Goal: Task Accomplishment & Management: Use online tool/utility

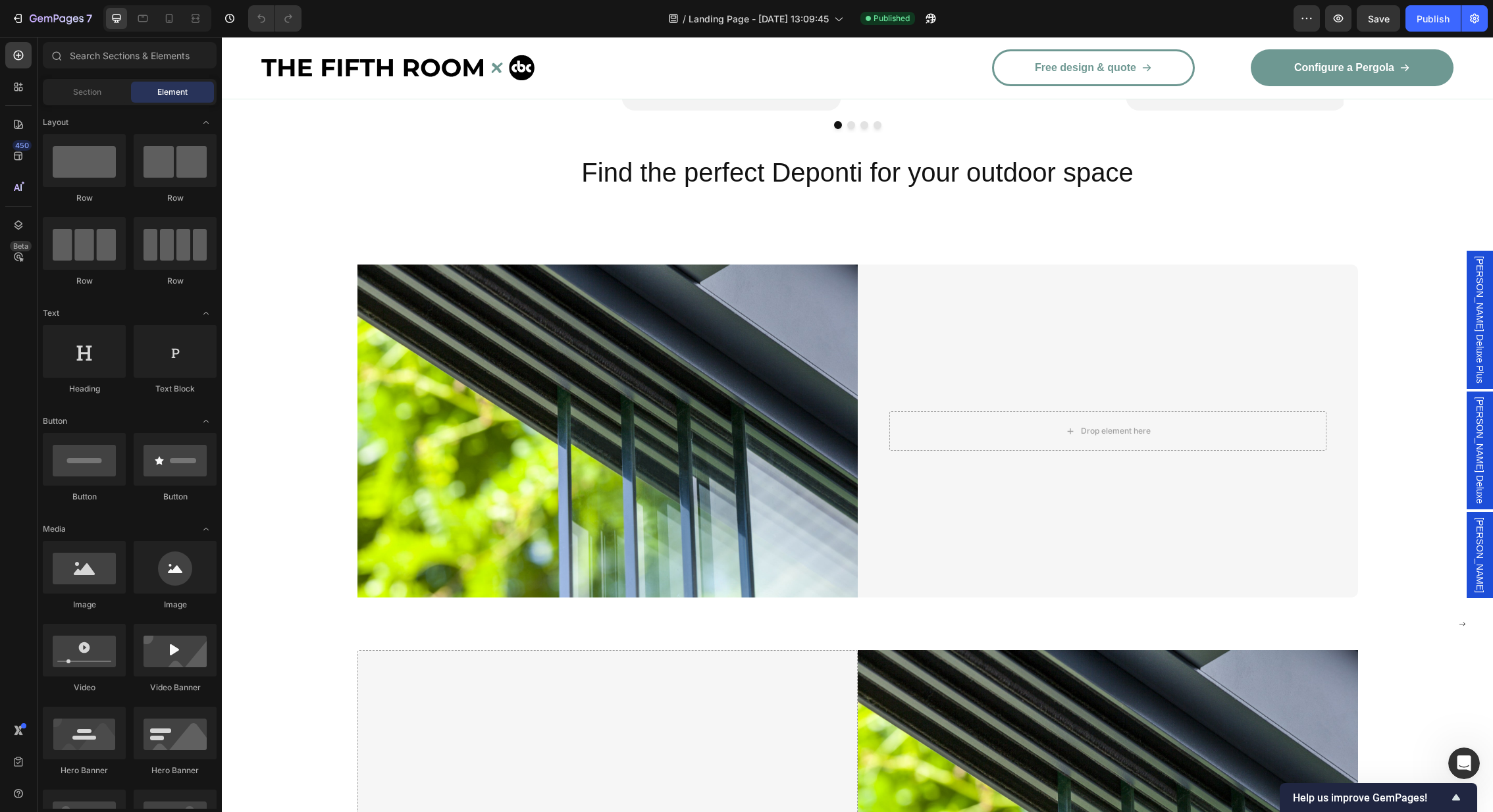
scroll to position [2256, 0]
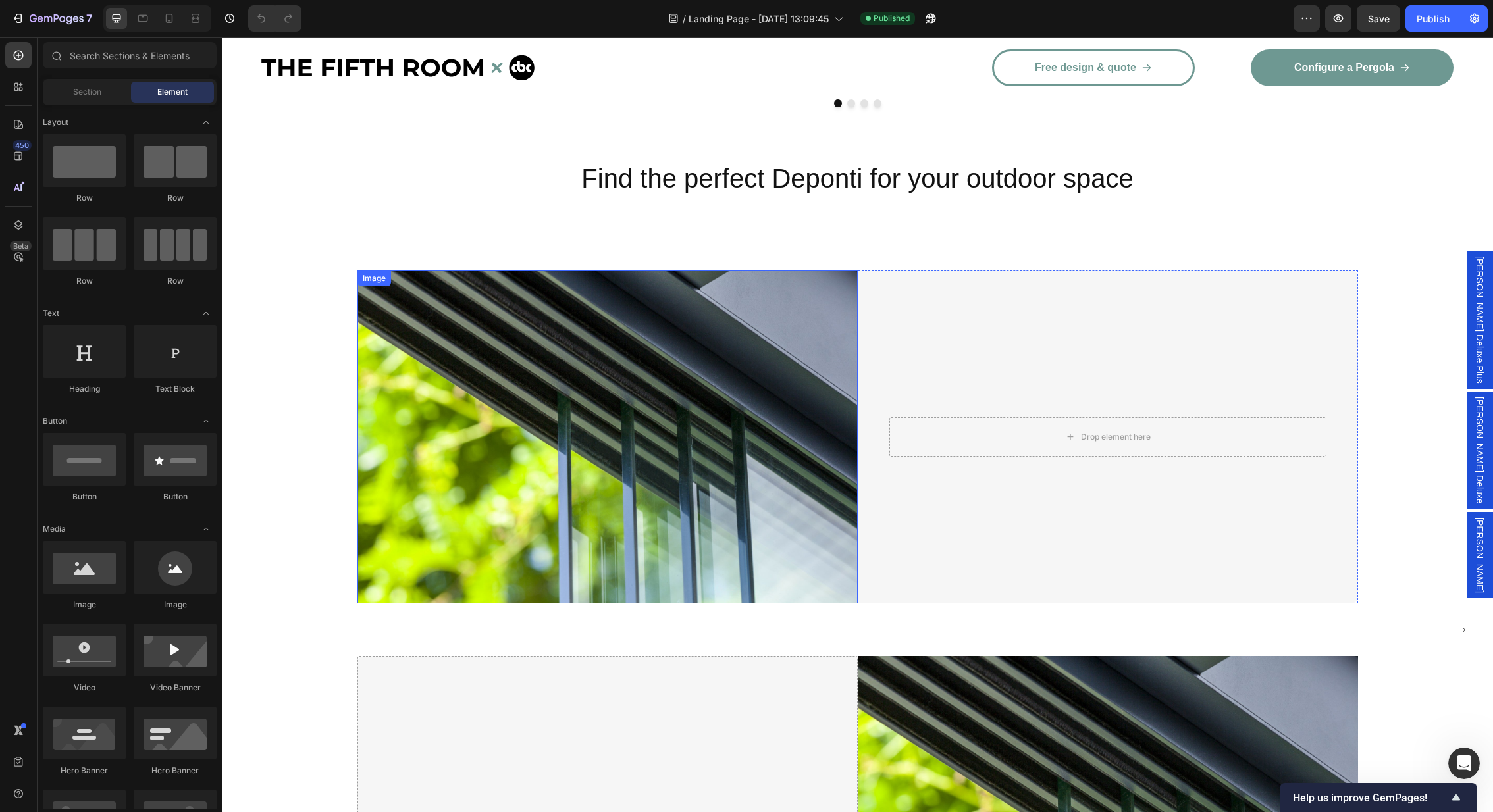
click at [523, 398] on img at bounding box center [608, 437] width 500 height 333
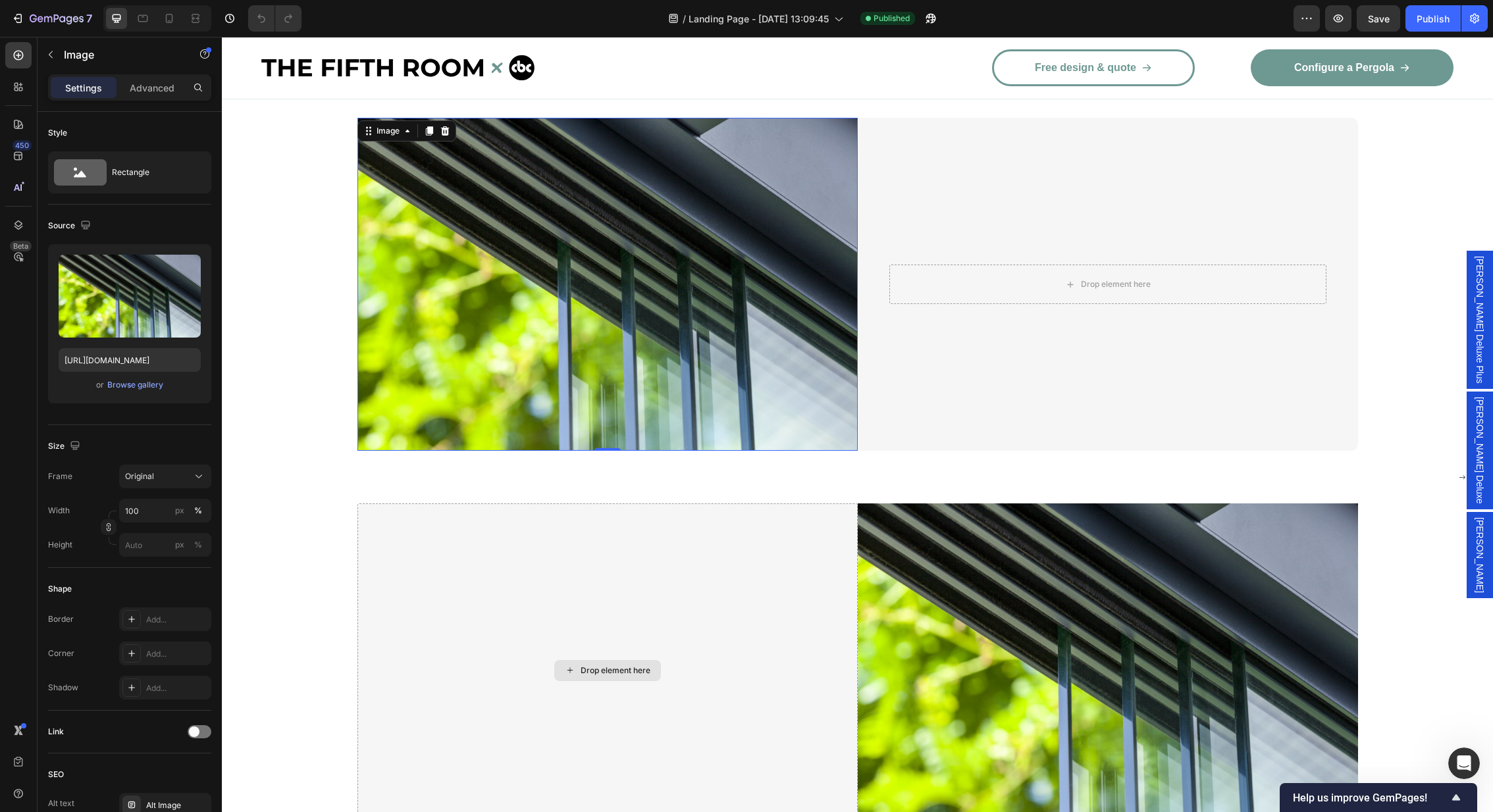
scroll to position [2659, 0]
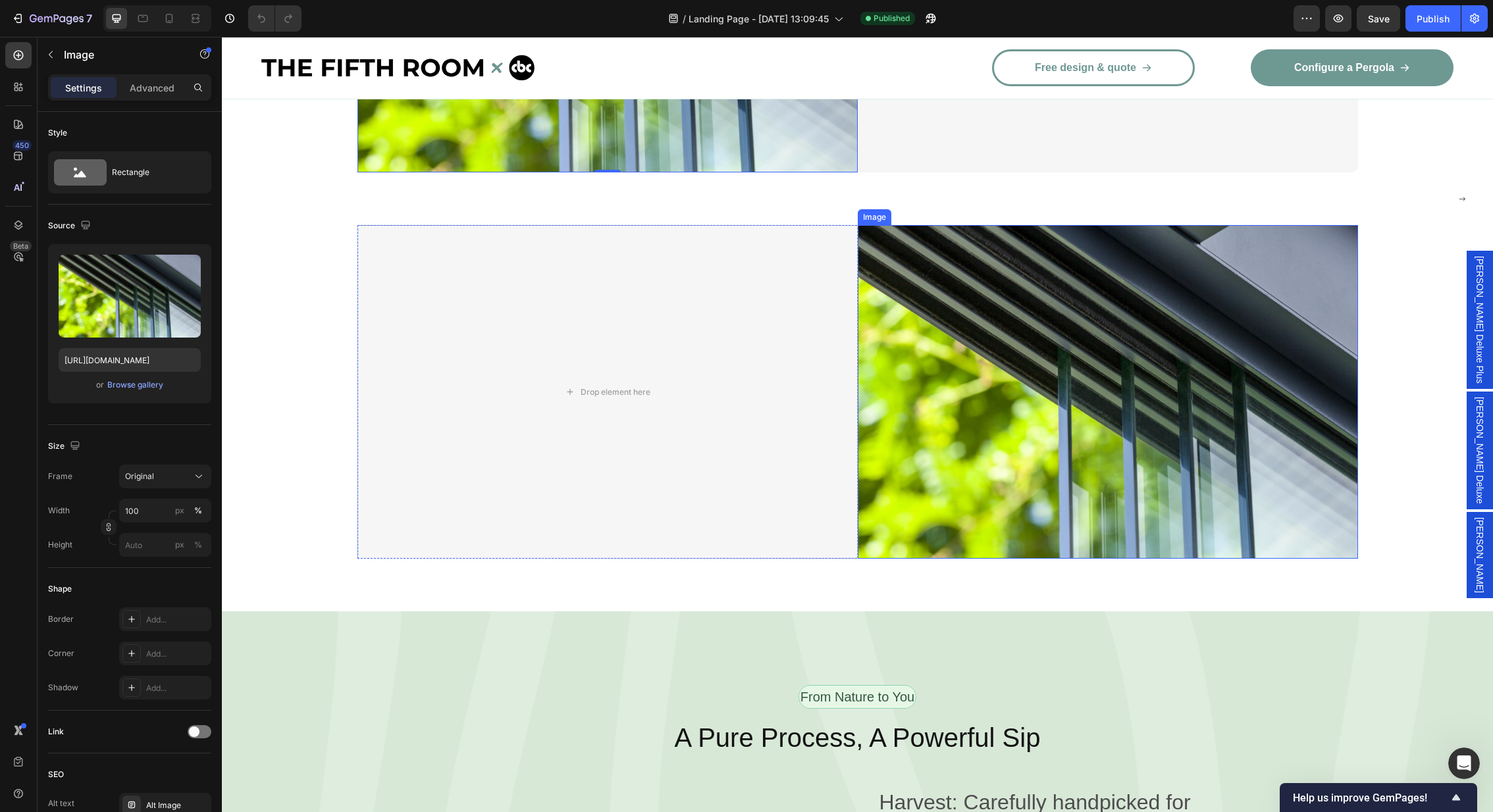
click at [985, 320] on img at bounding box center [1108, 392] width 500 height 333
click at [941, 213] on icon at bounding box center [945, 213] width 11 height 11
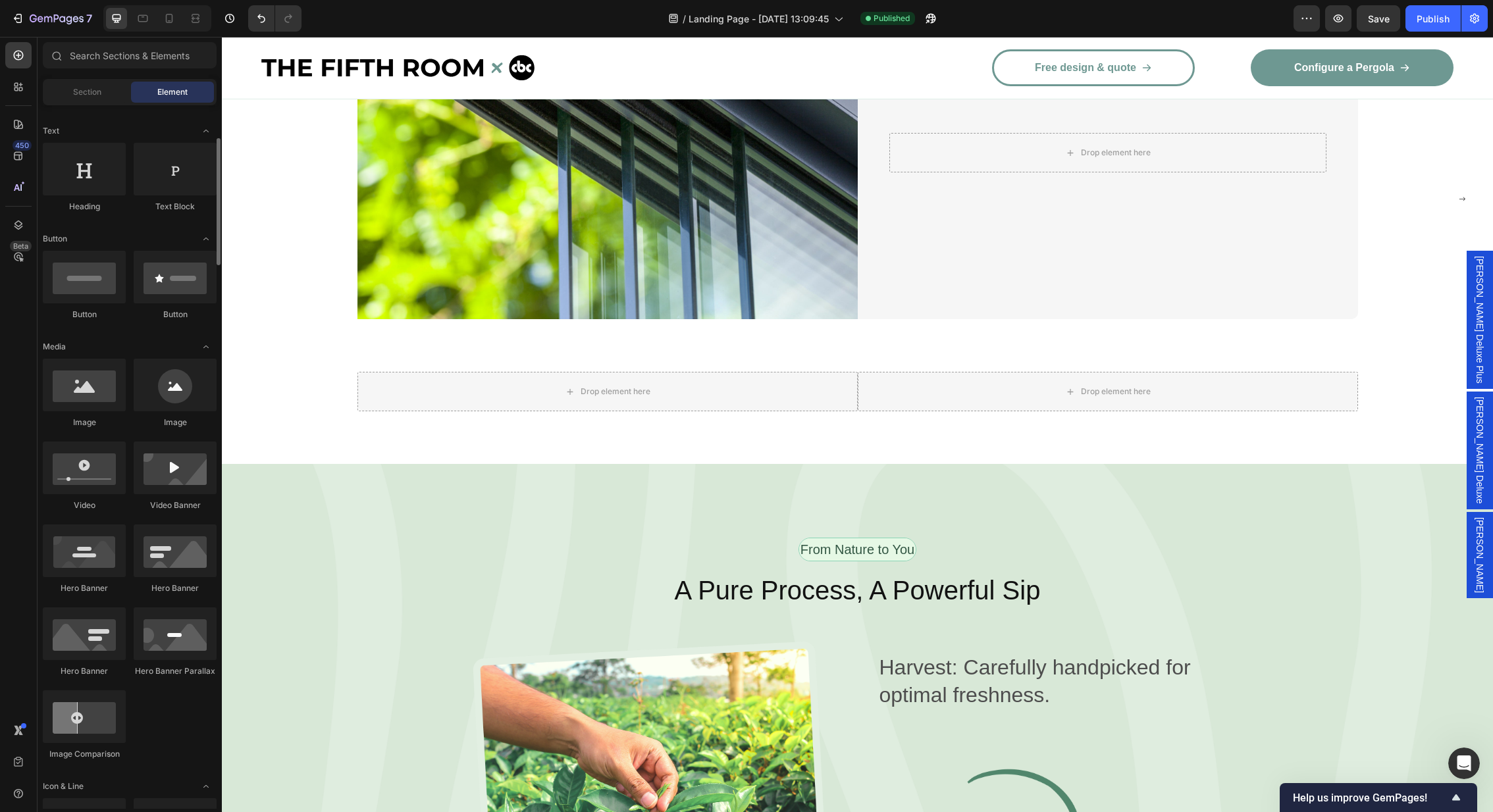
scroll to position [0, 0]
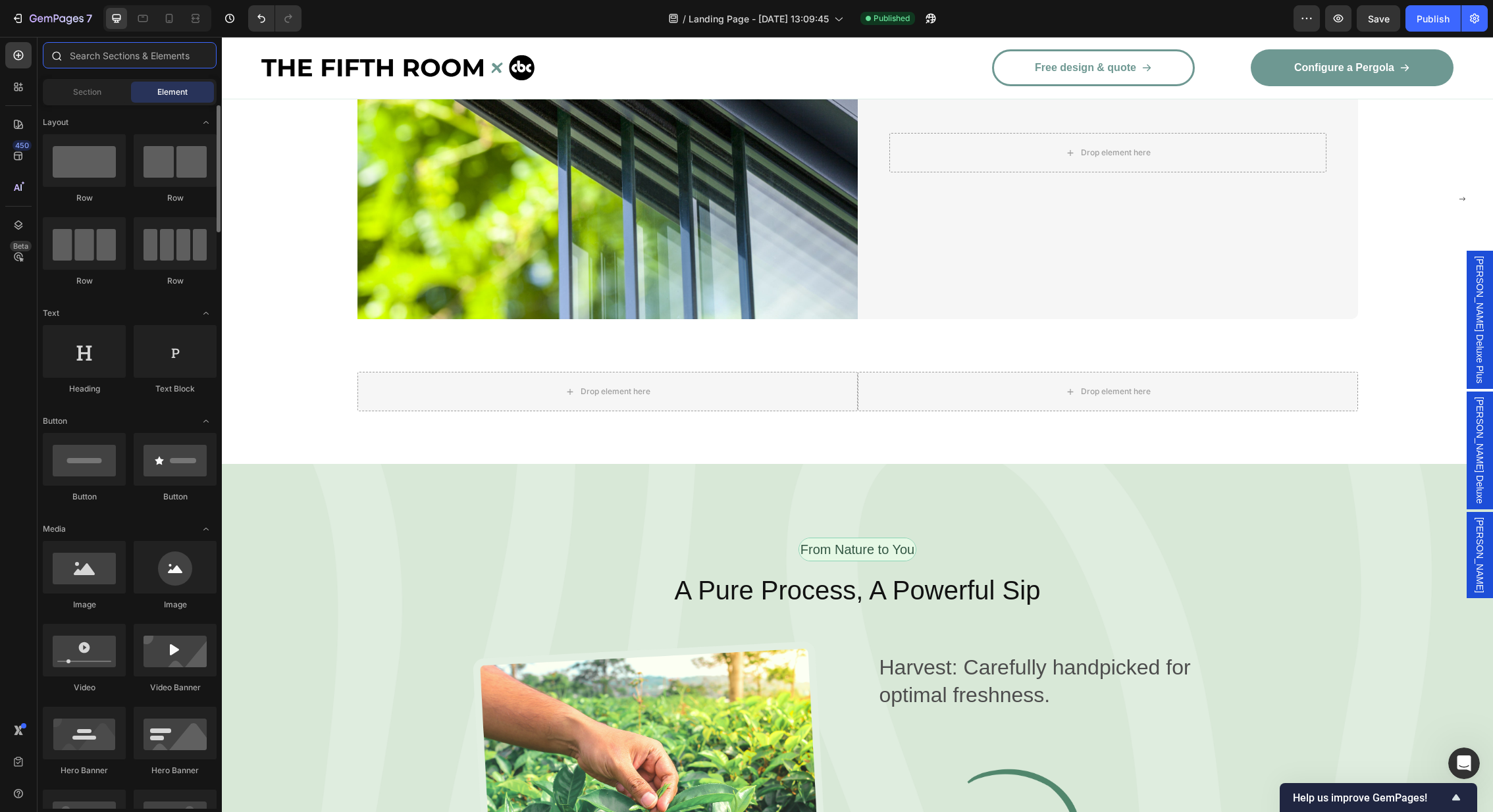
click at [108, 58] on input "text" at bounding box center [129, 55] width 174 height 27
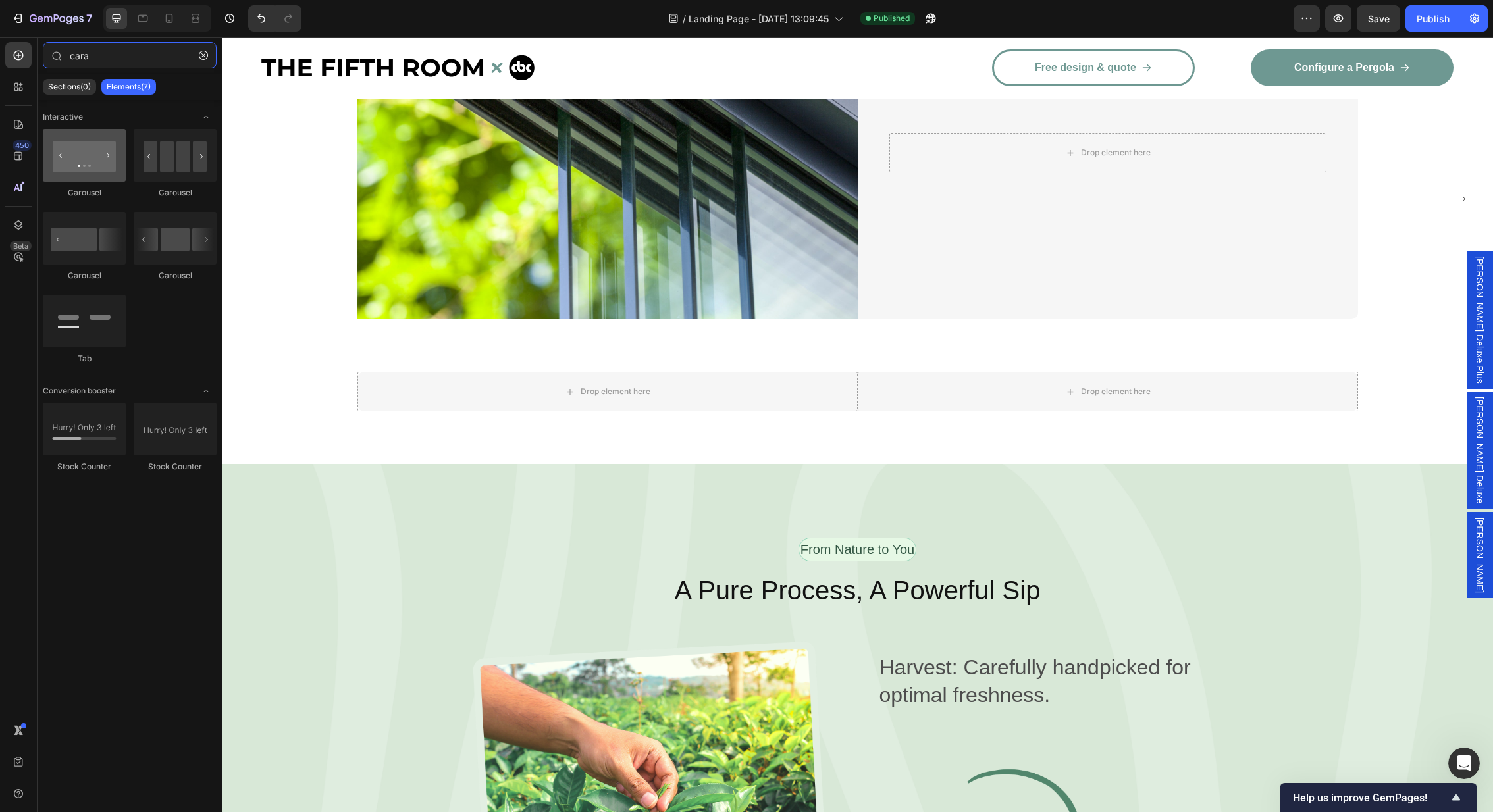
type input "cara"
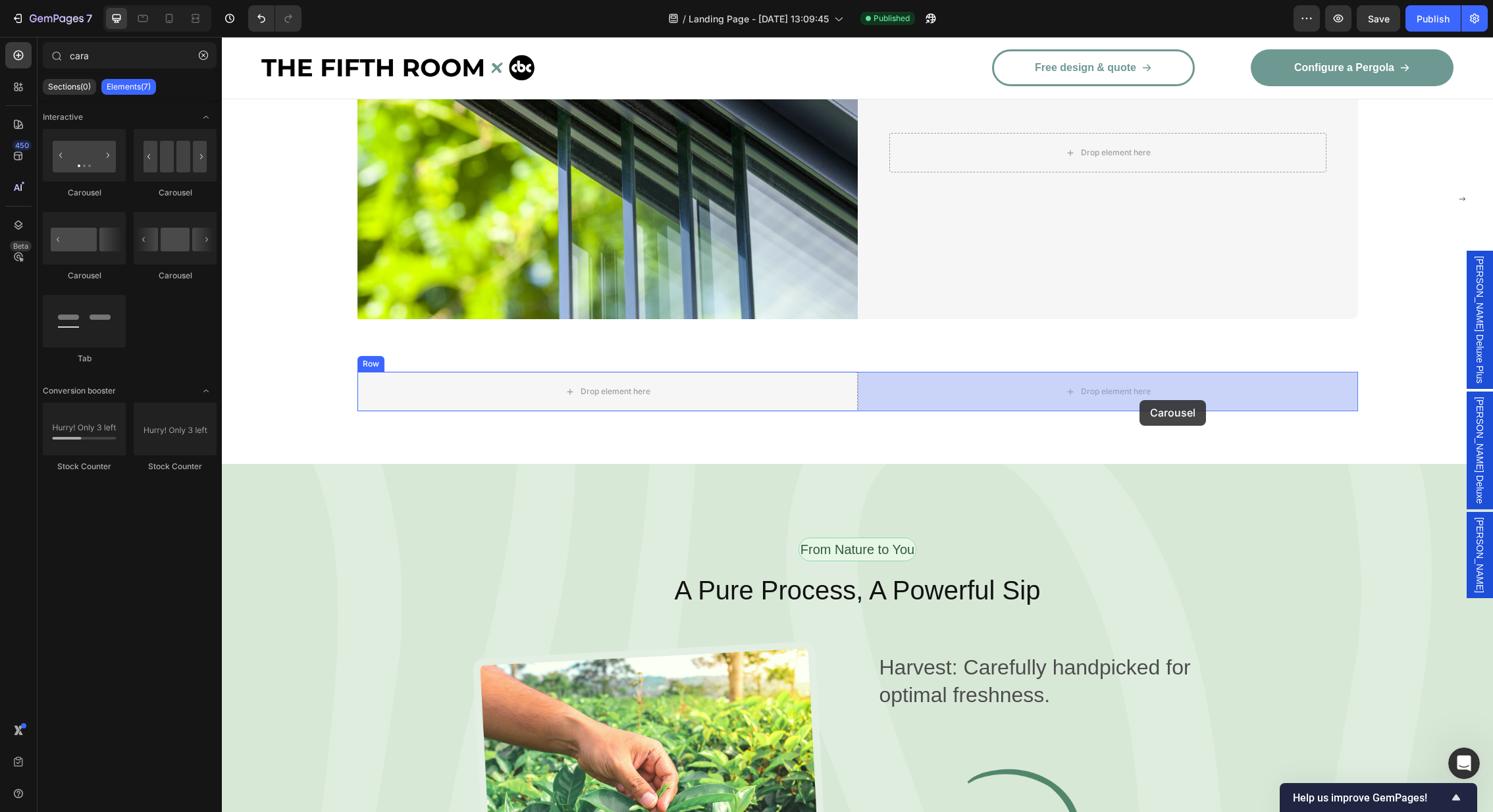
drag, startPoint x: 299, startPoint y: 195, endPoint x: 1140, endPoint y: 400, distance: 865.6
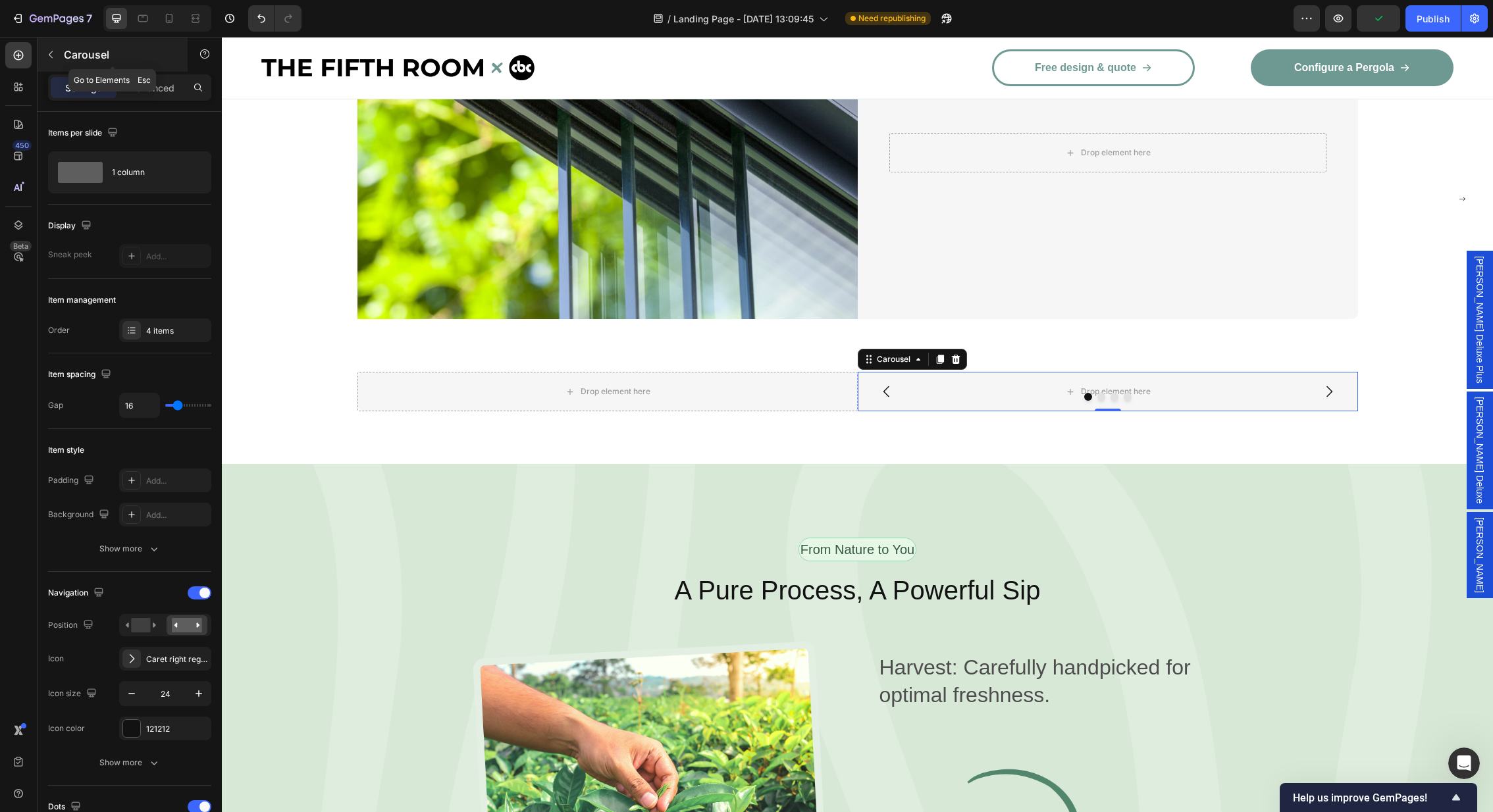
click at [54, 50] on icon "button" at bounding box center [51, 55] width 11 height 11
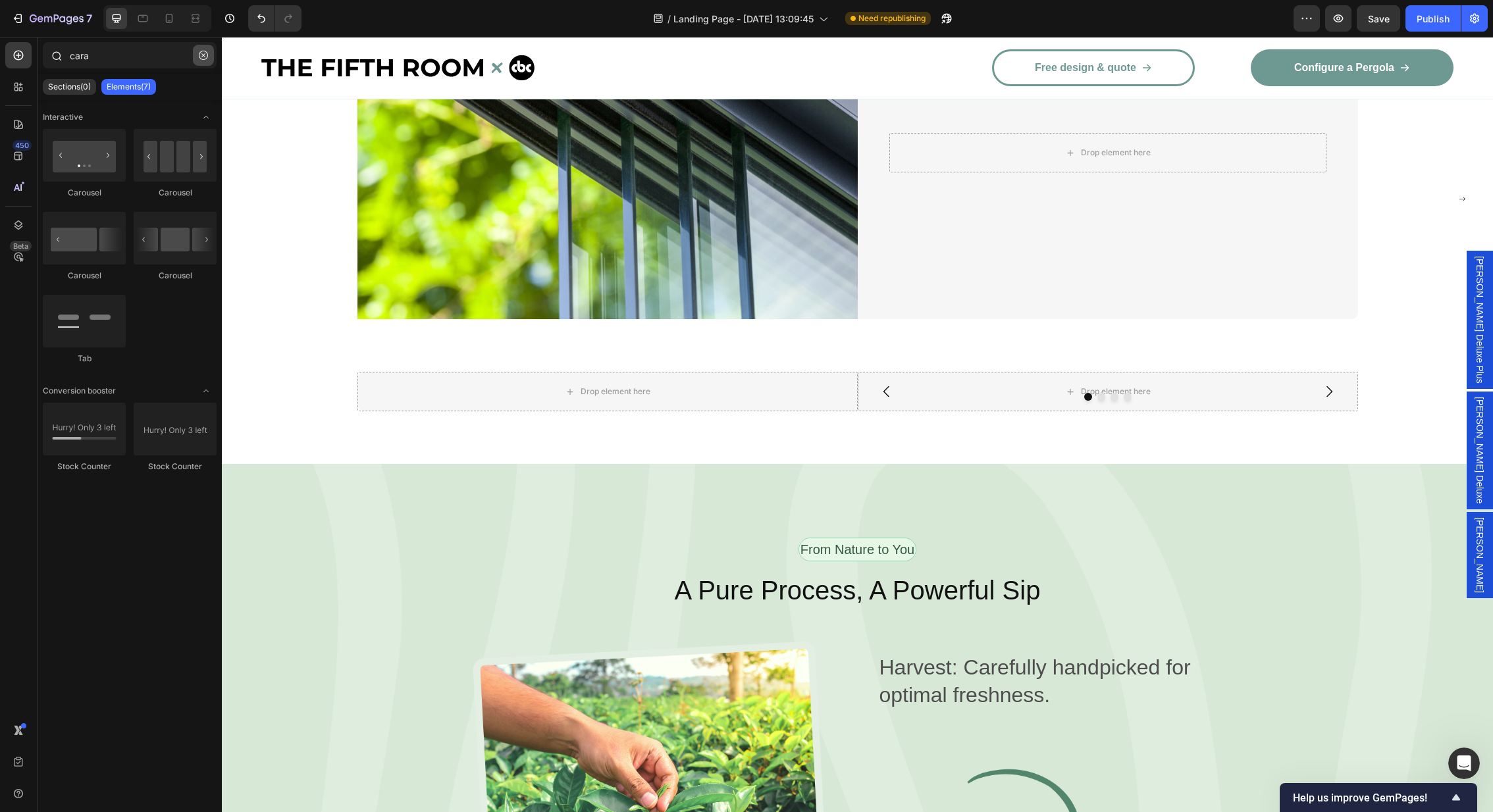
click at [207, 61] on button "button" at bounding box center [203, 55] width 21 height 21
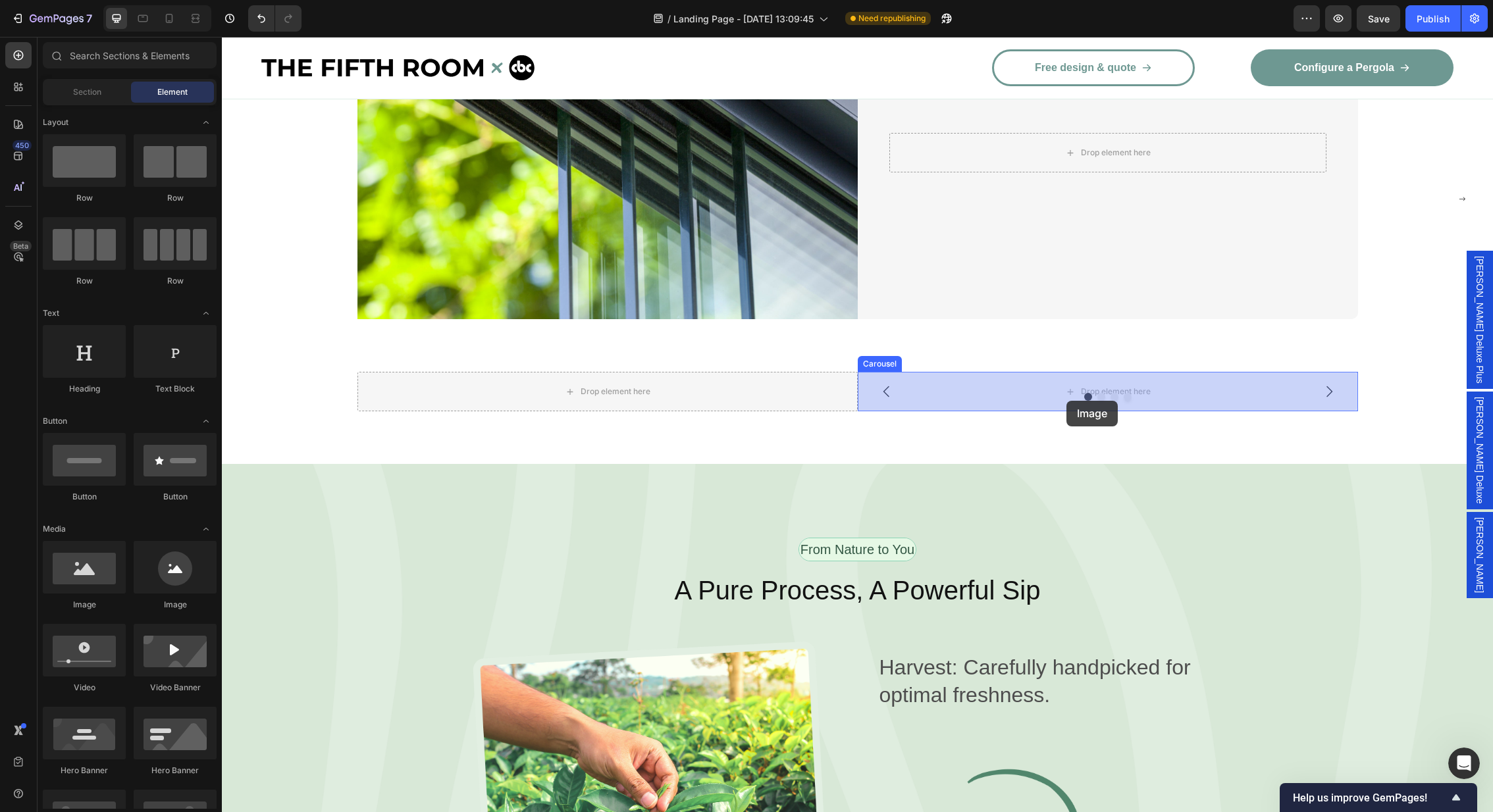
drag, startPoint x: 308, startPoint y: 607, endPoint x: 1066, endPoint y: 401, distance: 785.5
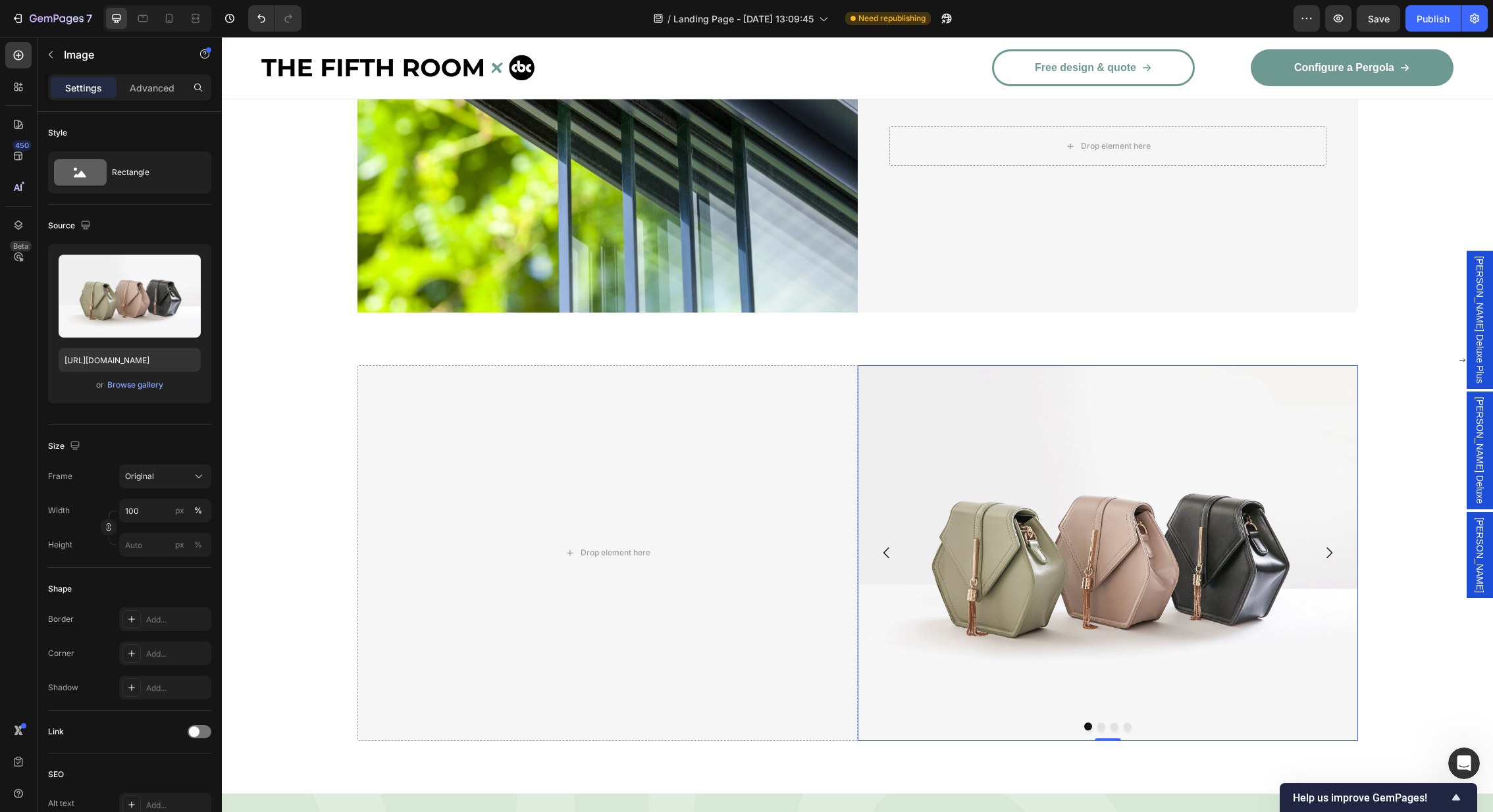
scroll to position [2539, 0]
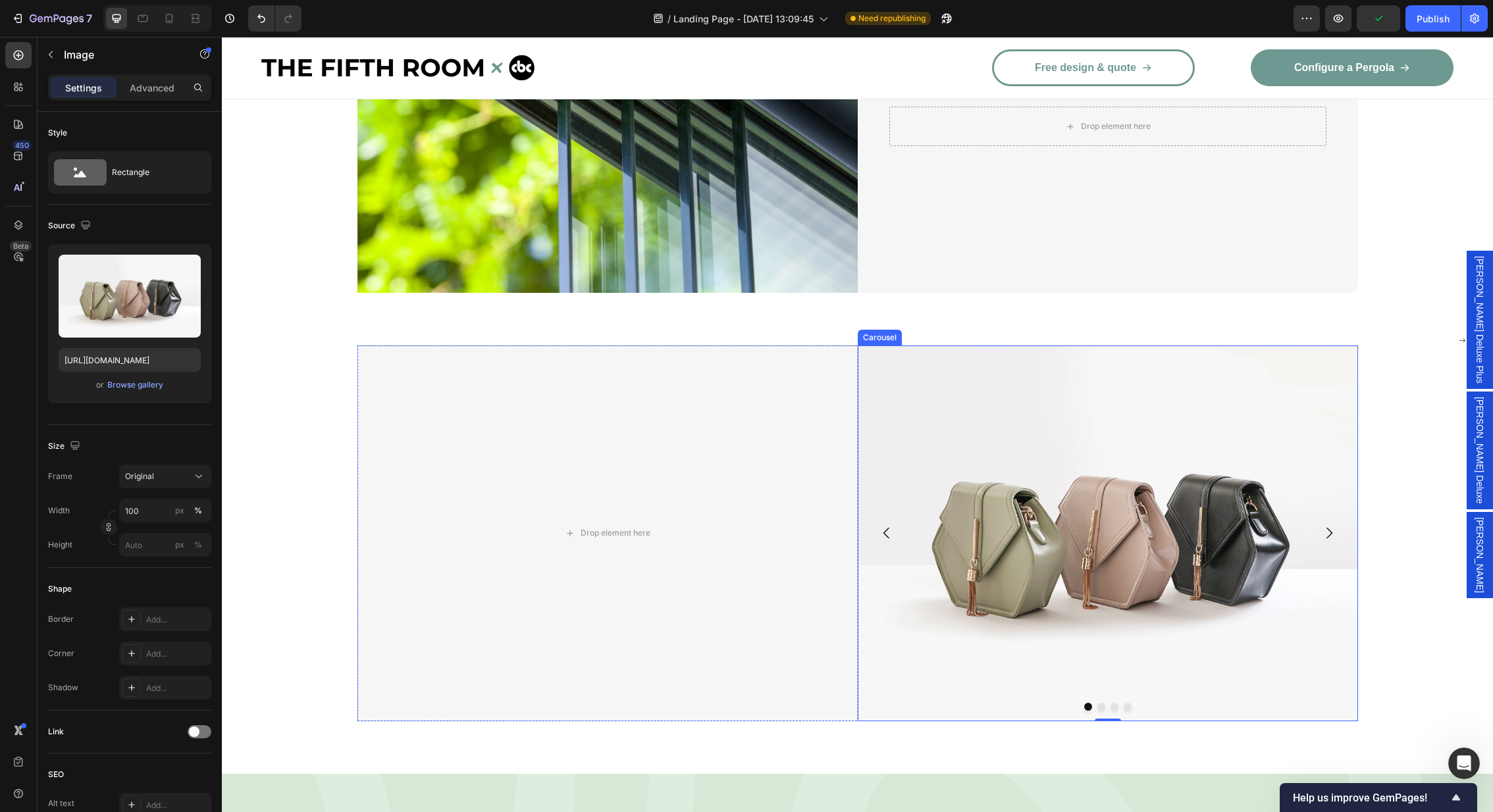
click at [1332, 540] on icon "Carousel Next Arrow" at bounding box center [1329, 532] width 16 height 16
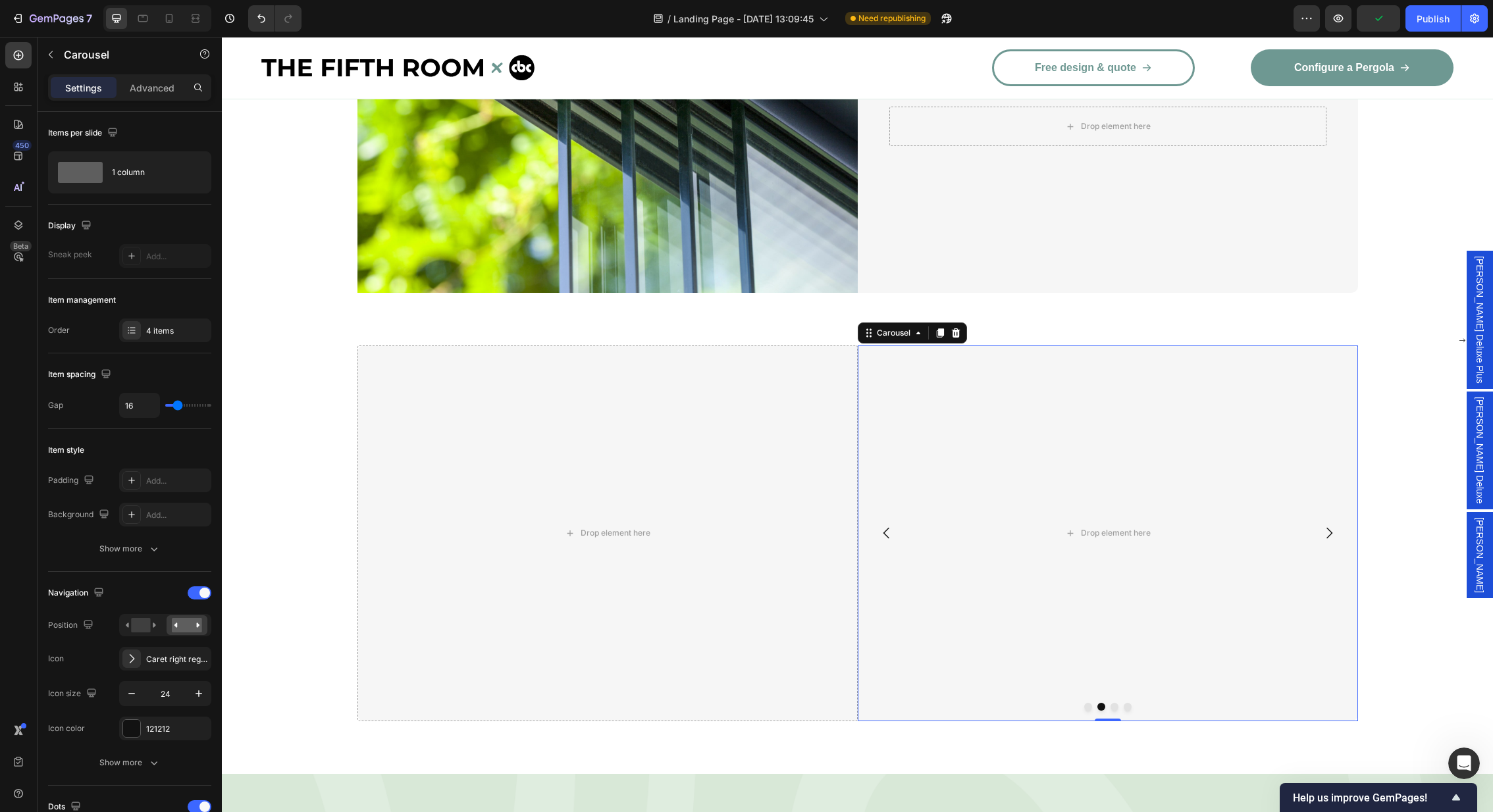
click at [888, 525] on icon "Carousel Back Arrow" at bounding box center [887, 532] width 16 height 16
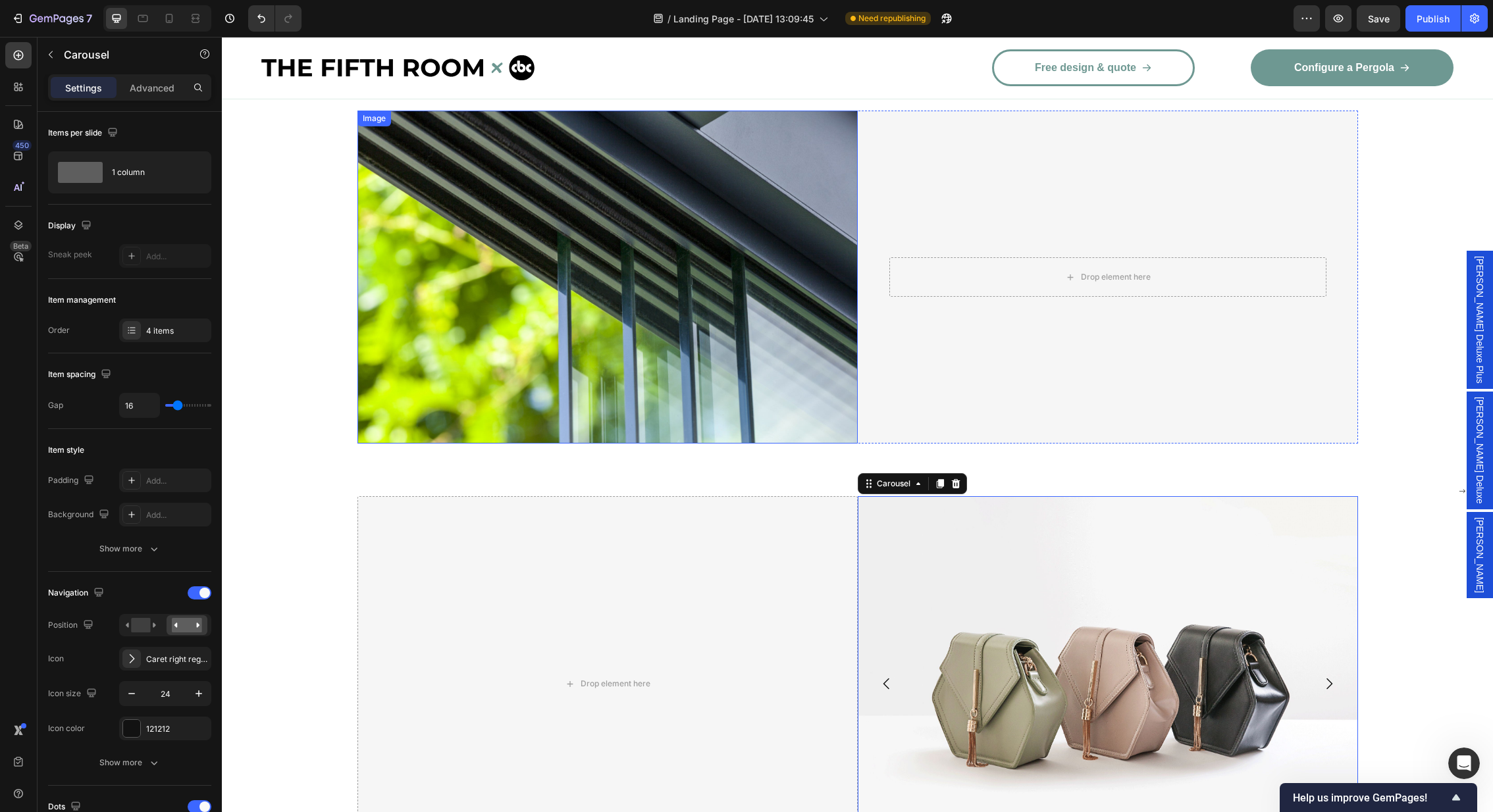
scroll to position [2375, 0]
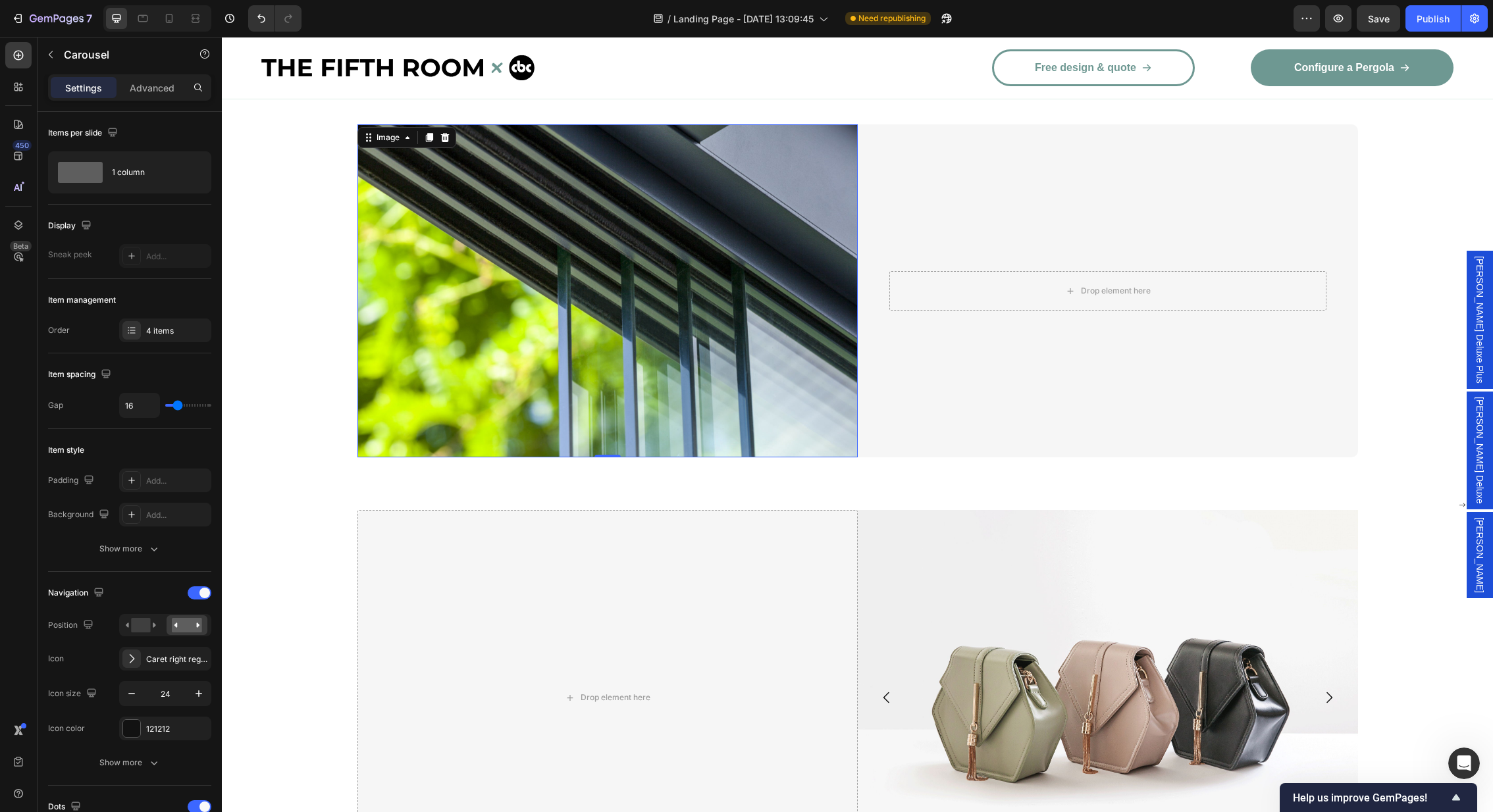
click at [664, 289] on img at bounding box center [608, 291] width 500 height 333
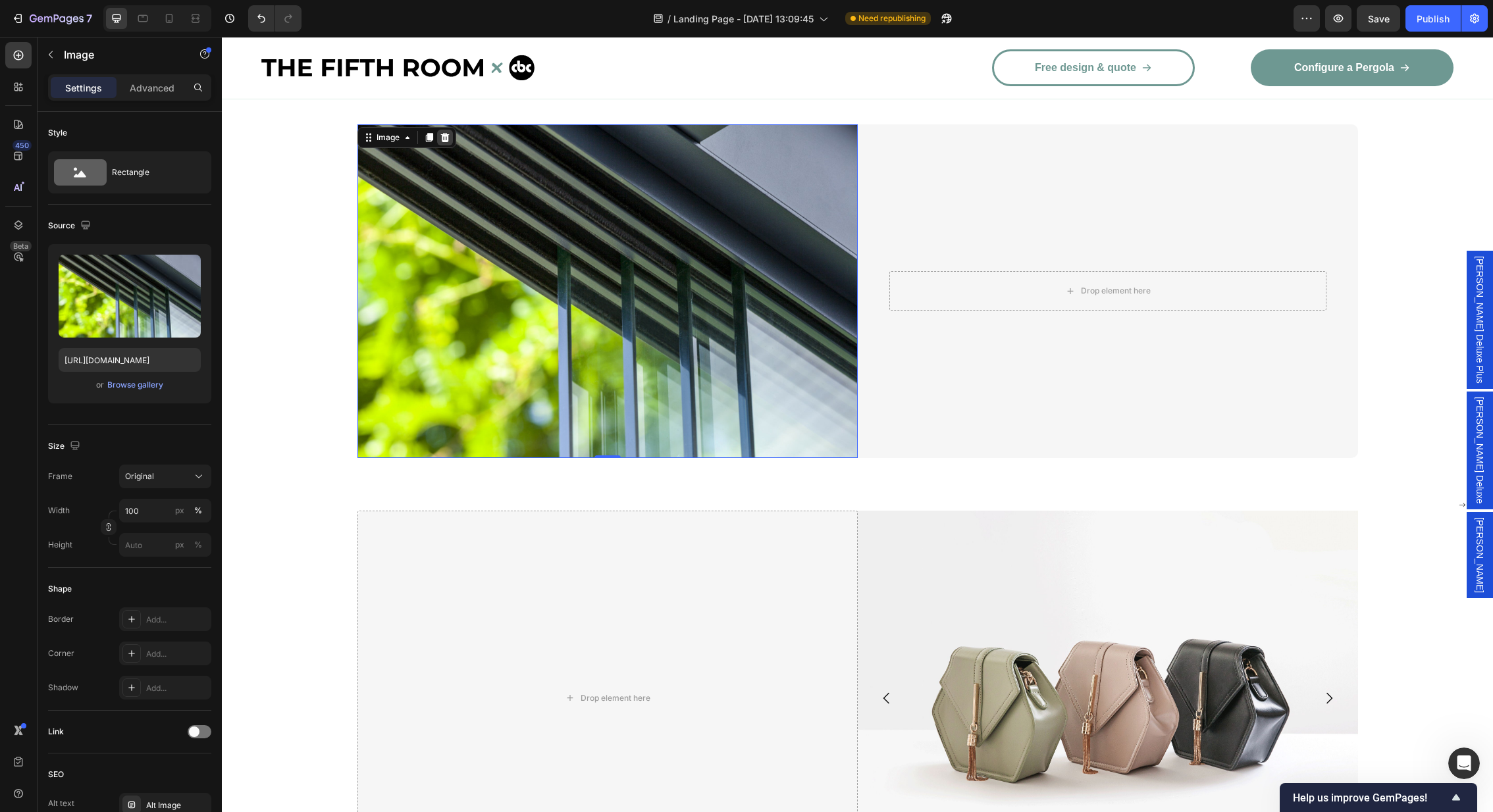
click at [438, 133] on div at bounding box center [445, 137] width 16 height 16
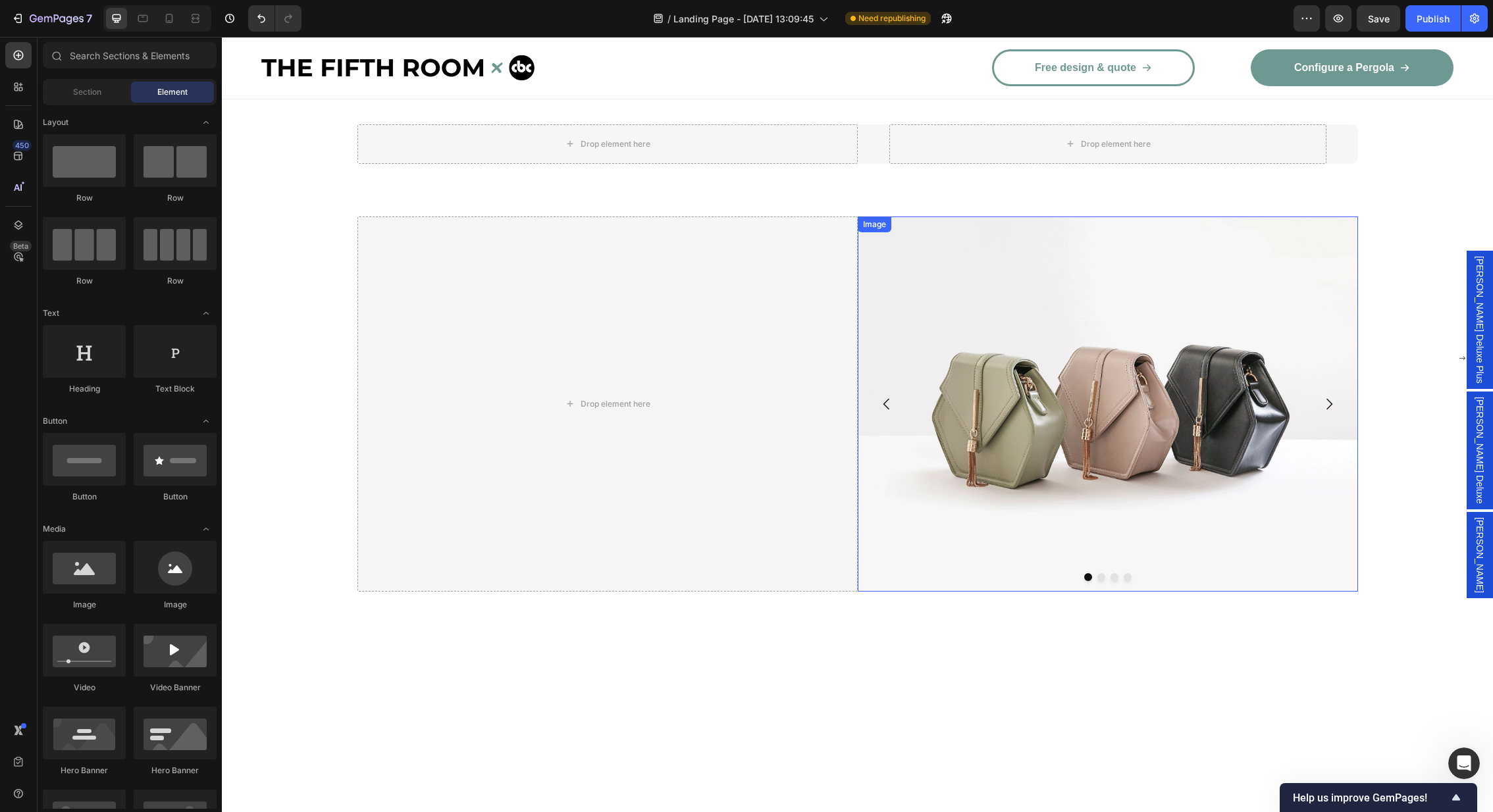
click at [1042, 411] on img at bounding box center [1108, 404] width 500 height 375
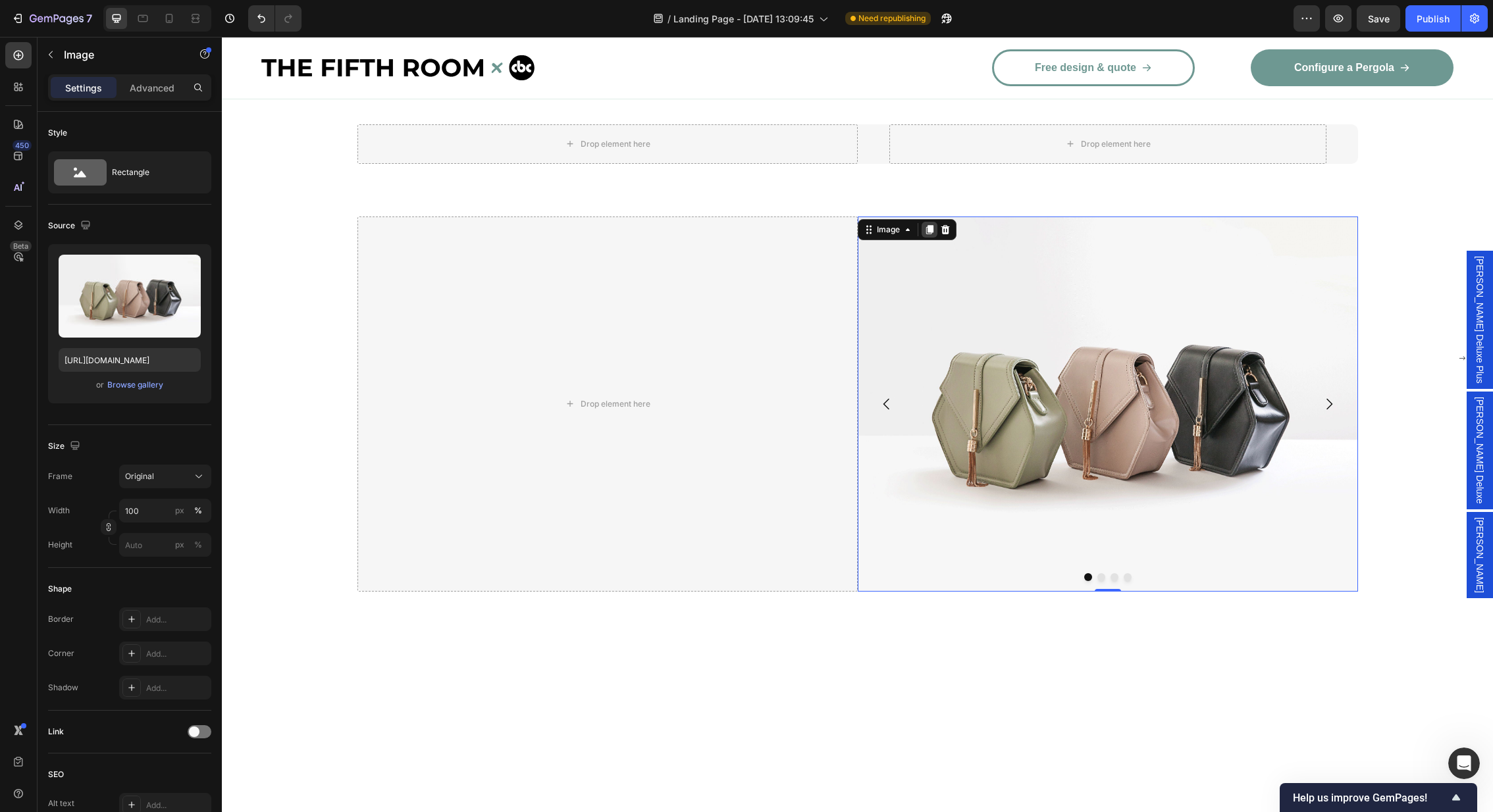
click at [929, 229] on icon at bounding box center [929, 230] width 8 height 9
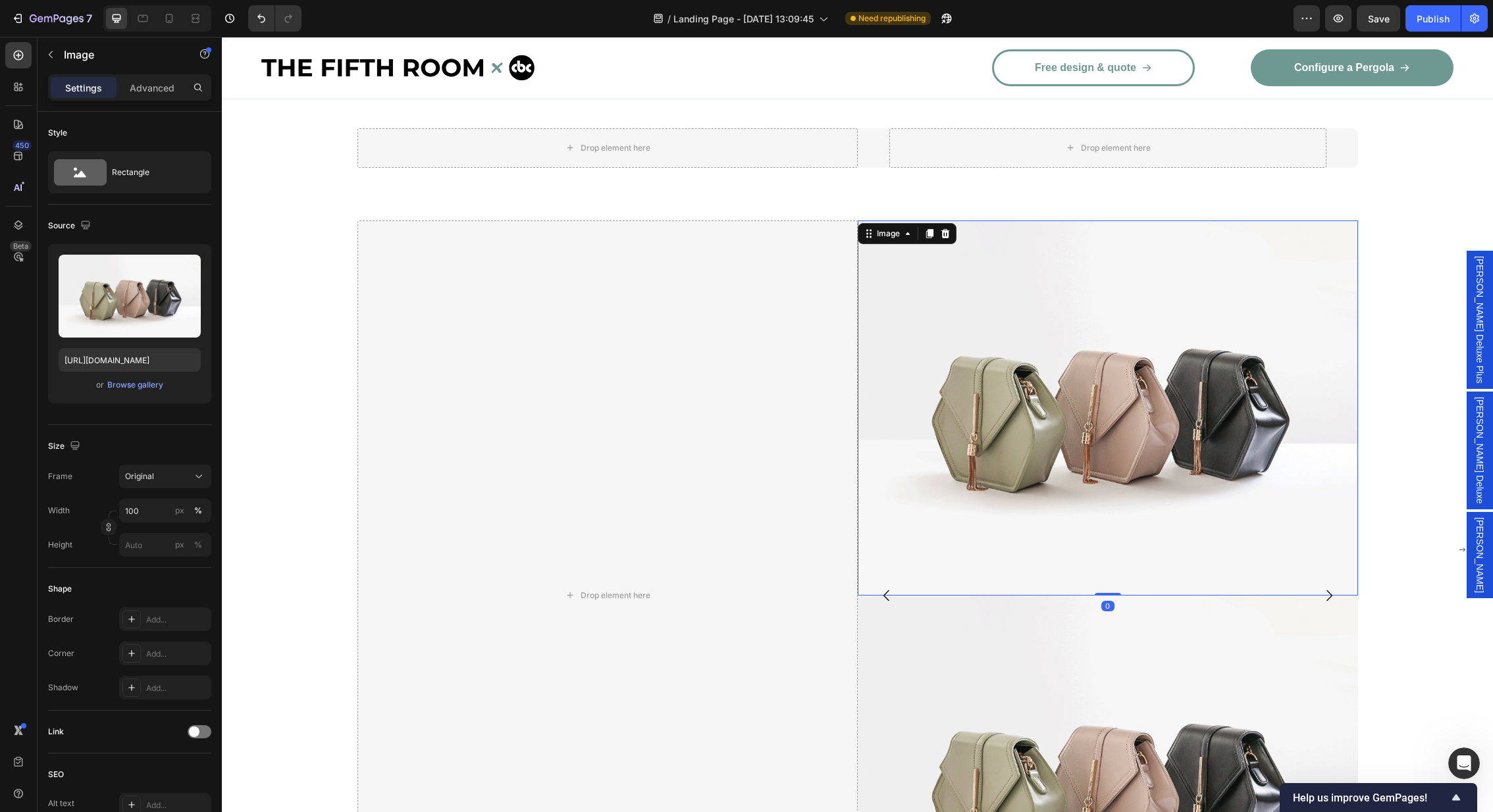
click at [1036, 417] on img at bounding box center [1108, 408] width 500 height 375
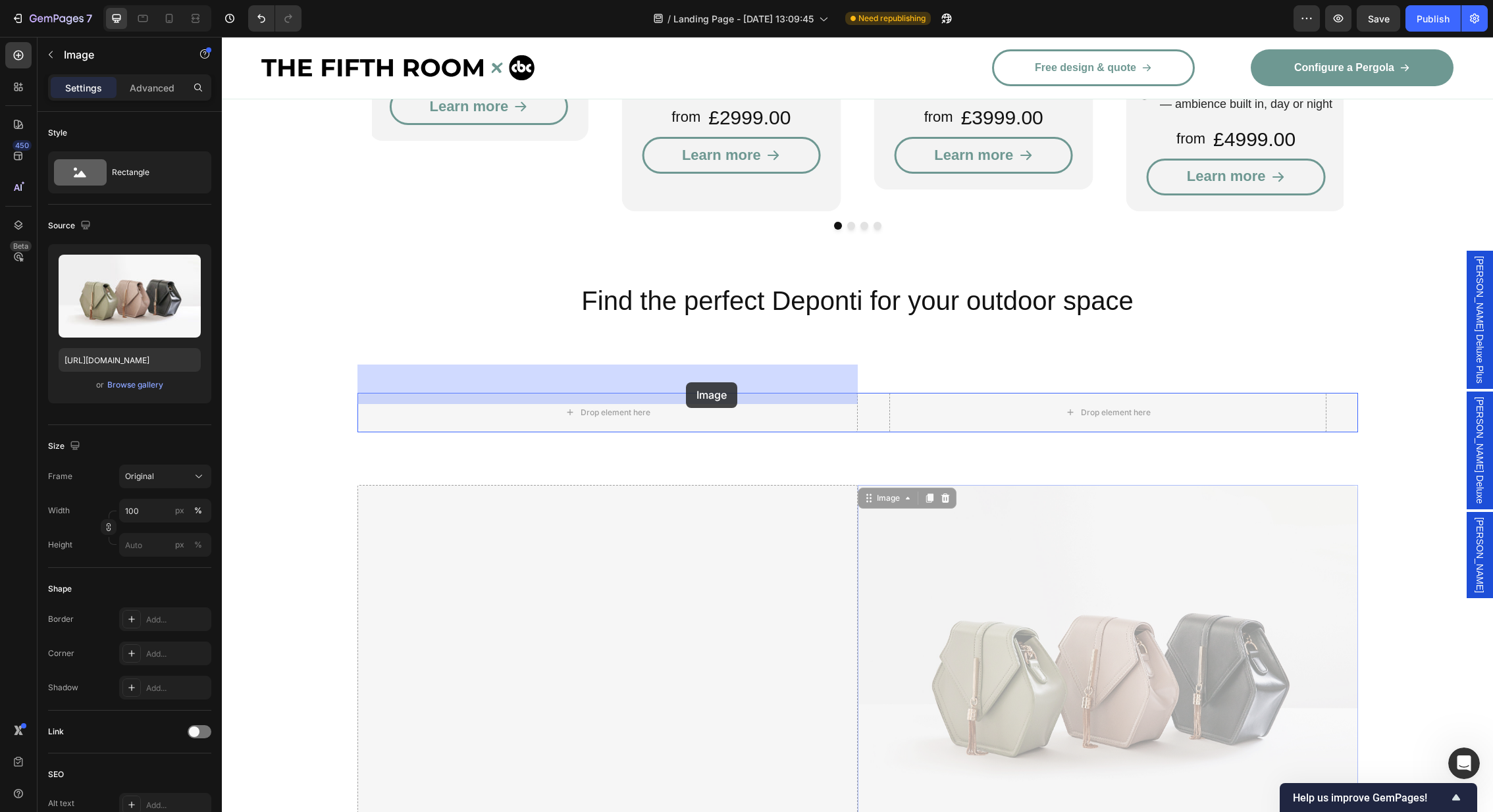
drag, startPoint x: 869, startPoint y: 476, endPoint x: 686, endPoint y: 383, distance: 205.3
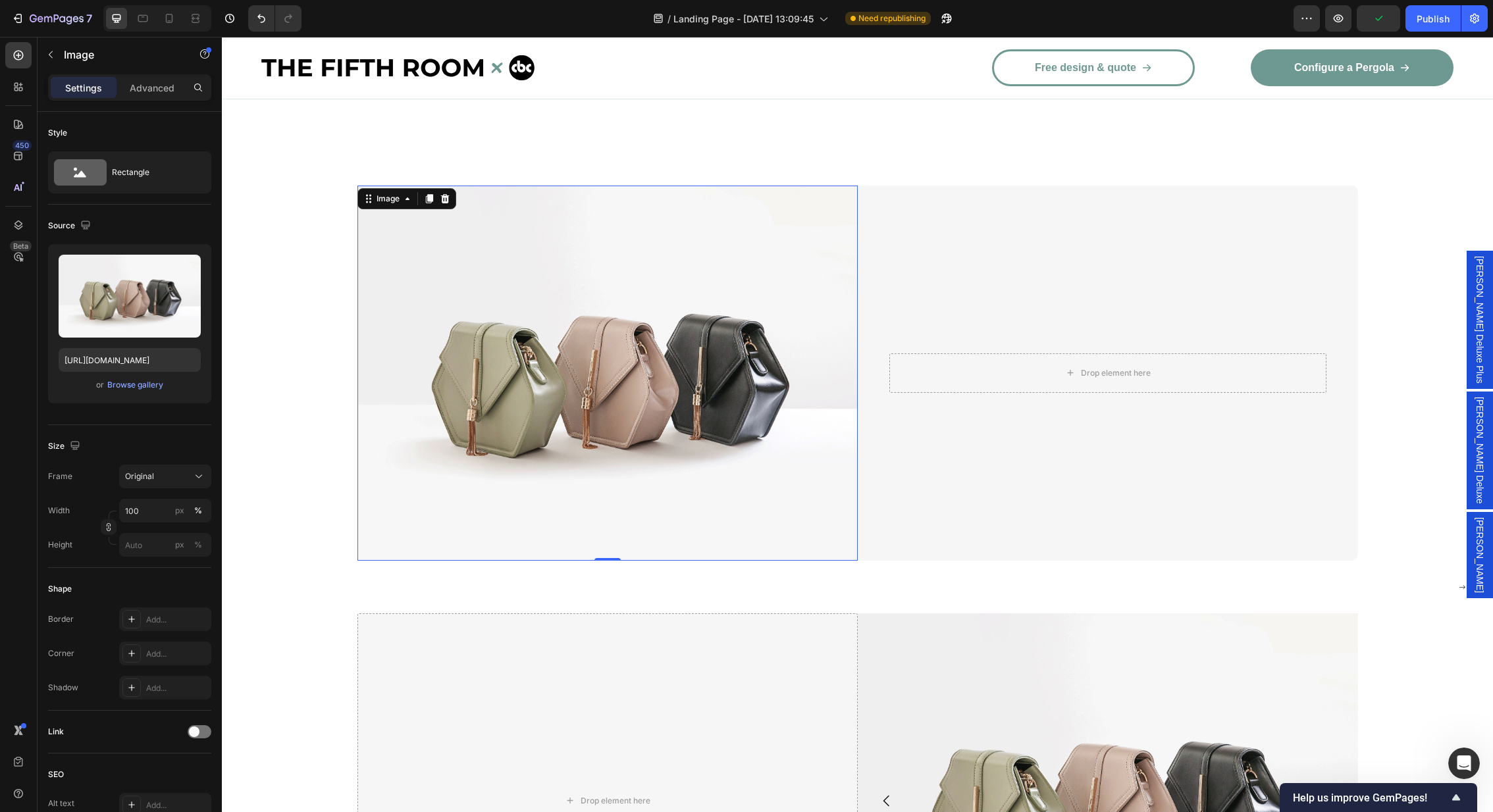
scroll to position [2511, 0]
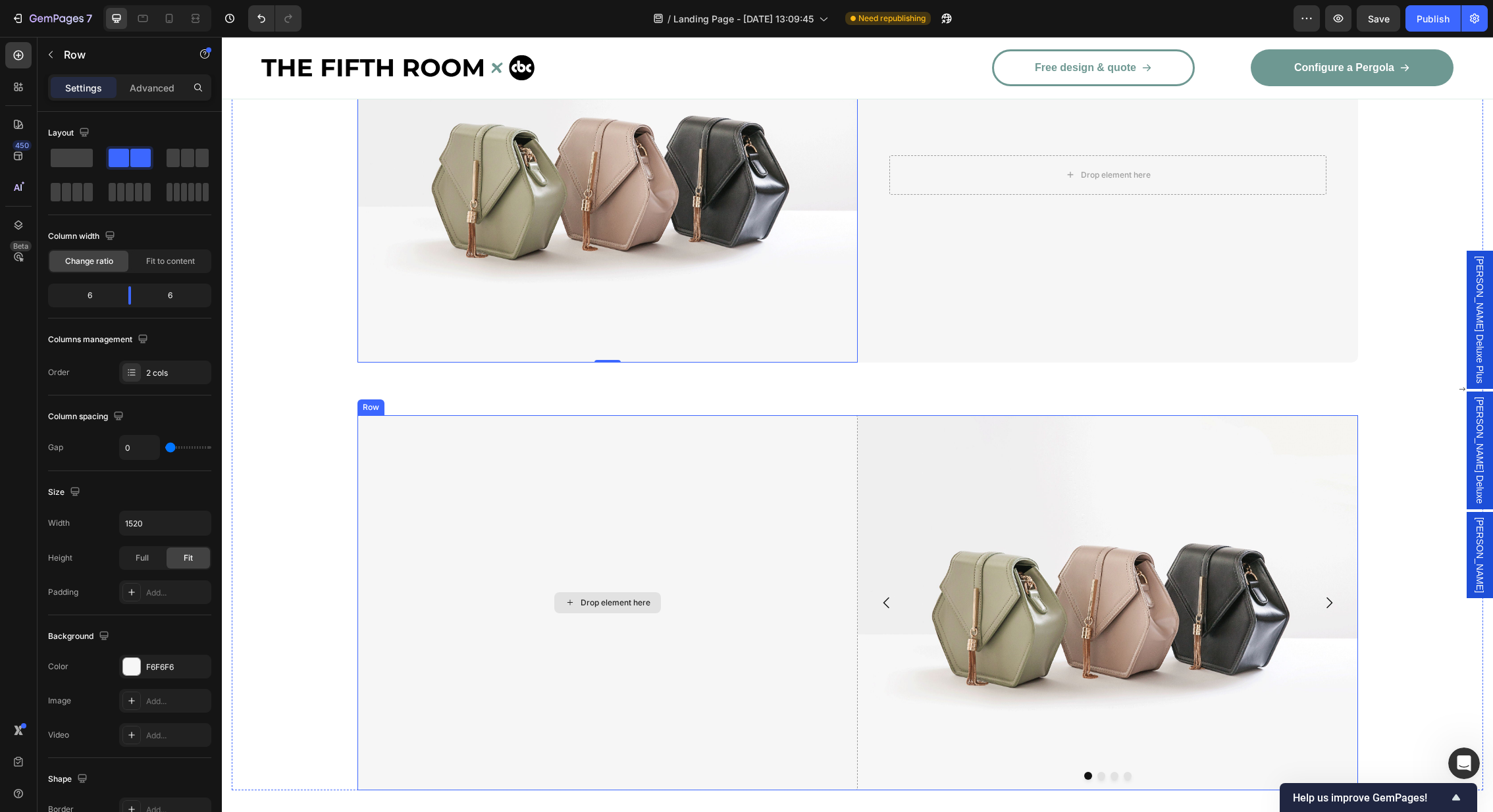
click at [772, 426] on div "Drop element here" at bounding box center [608, 602] width 500 height 375
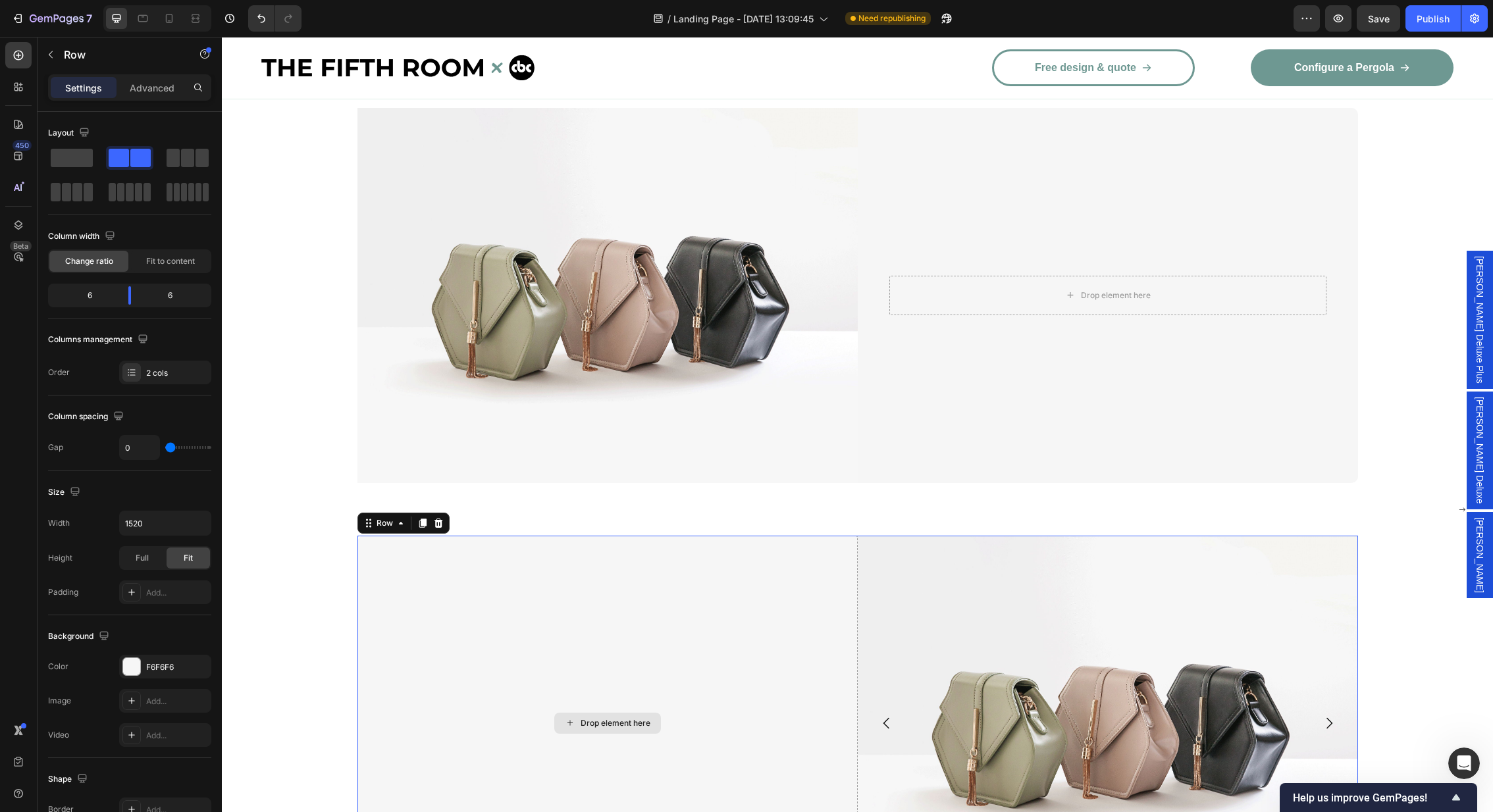
scroll to position [2294, 0]
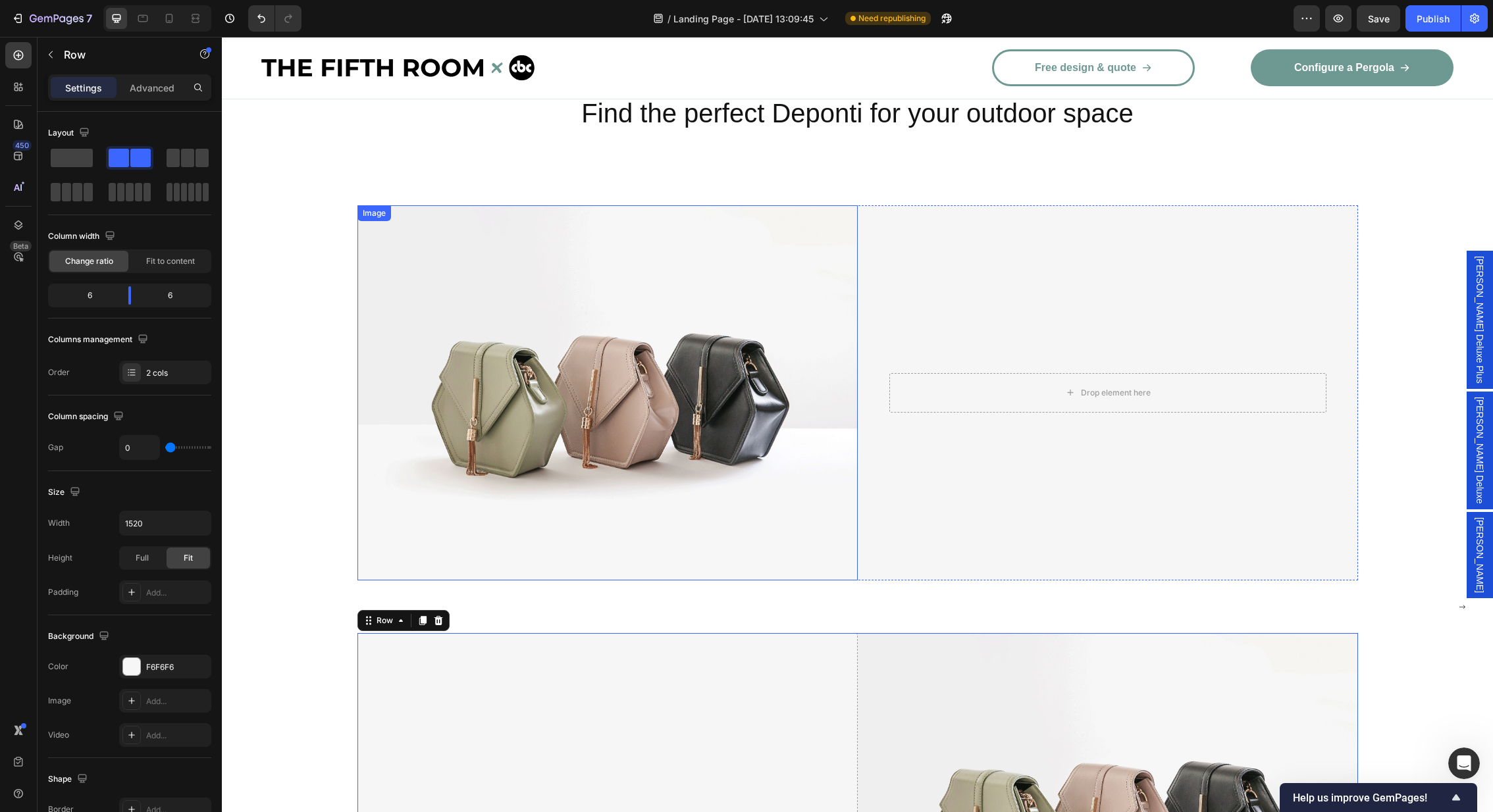
click at [761, 413] on img at bounding box center [608, 392] width 500 height 375
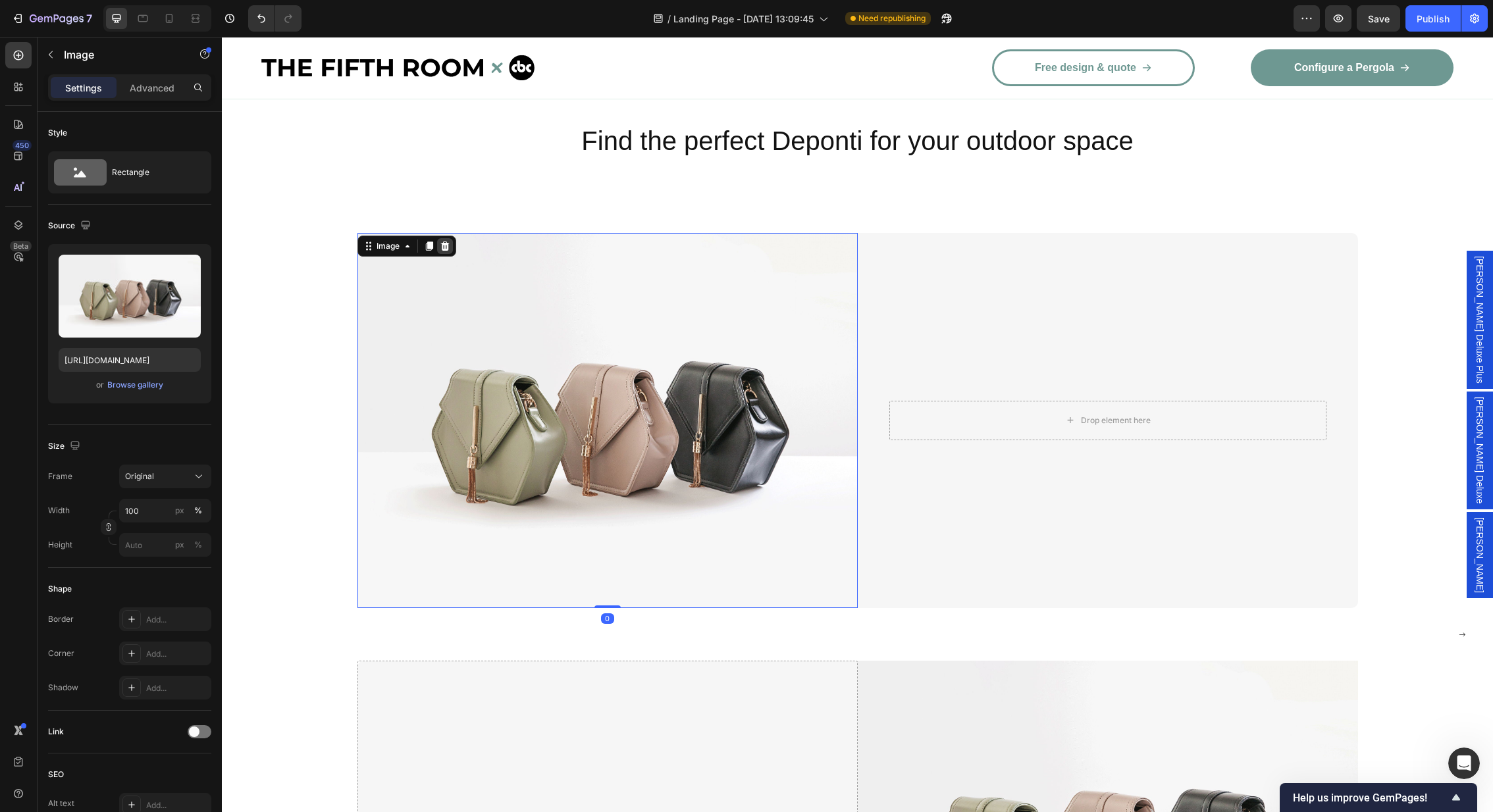
click at [449, 241] on icon at bounding box center [445, 246] width 11 height 11
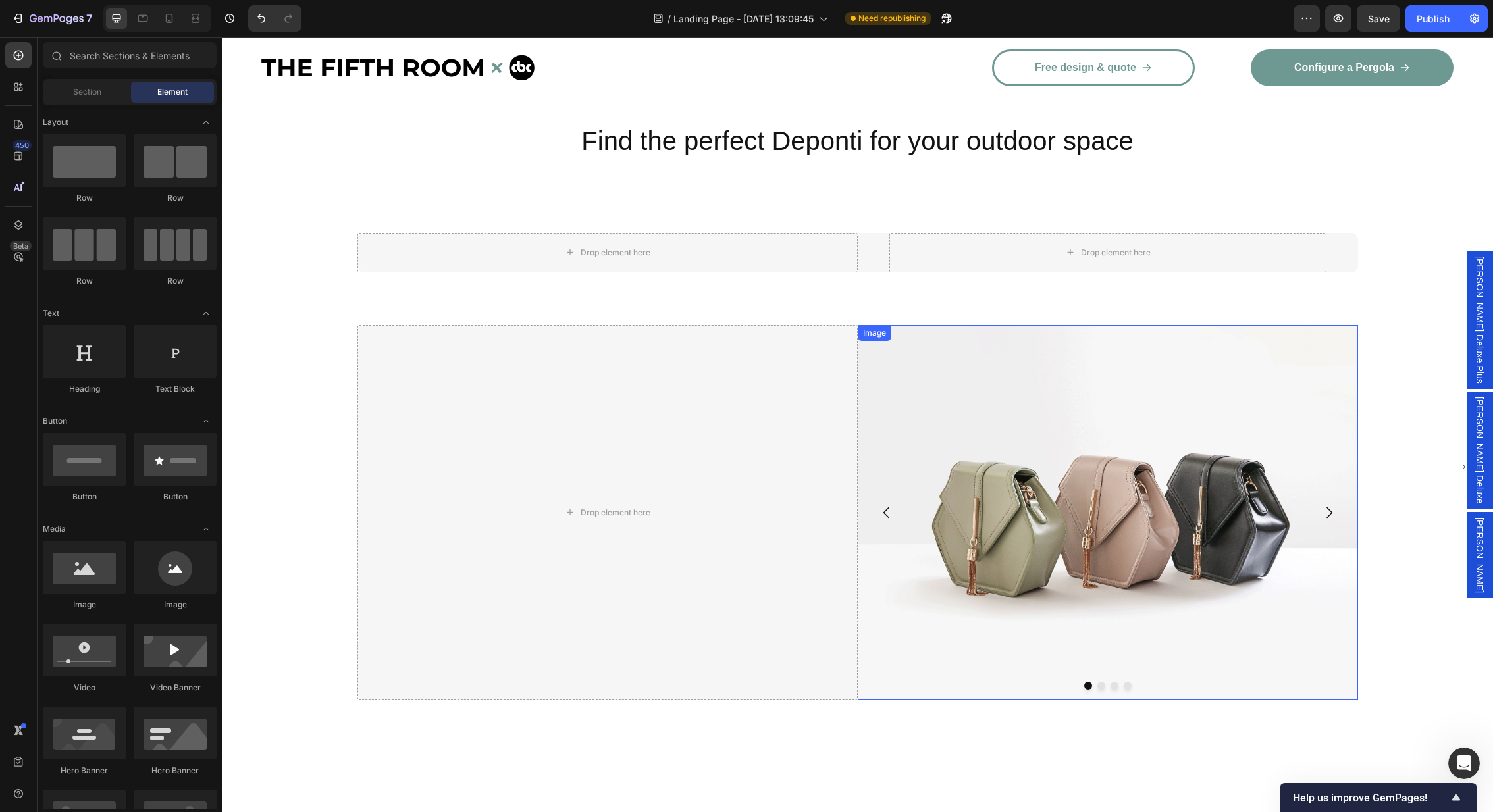
click at [938, 392] on img at bounding box center [1108, 512] width 500 height 375
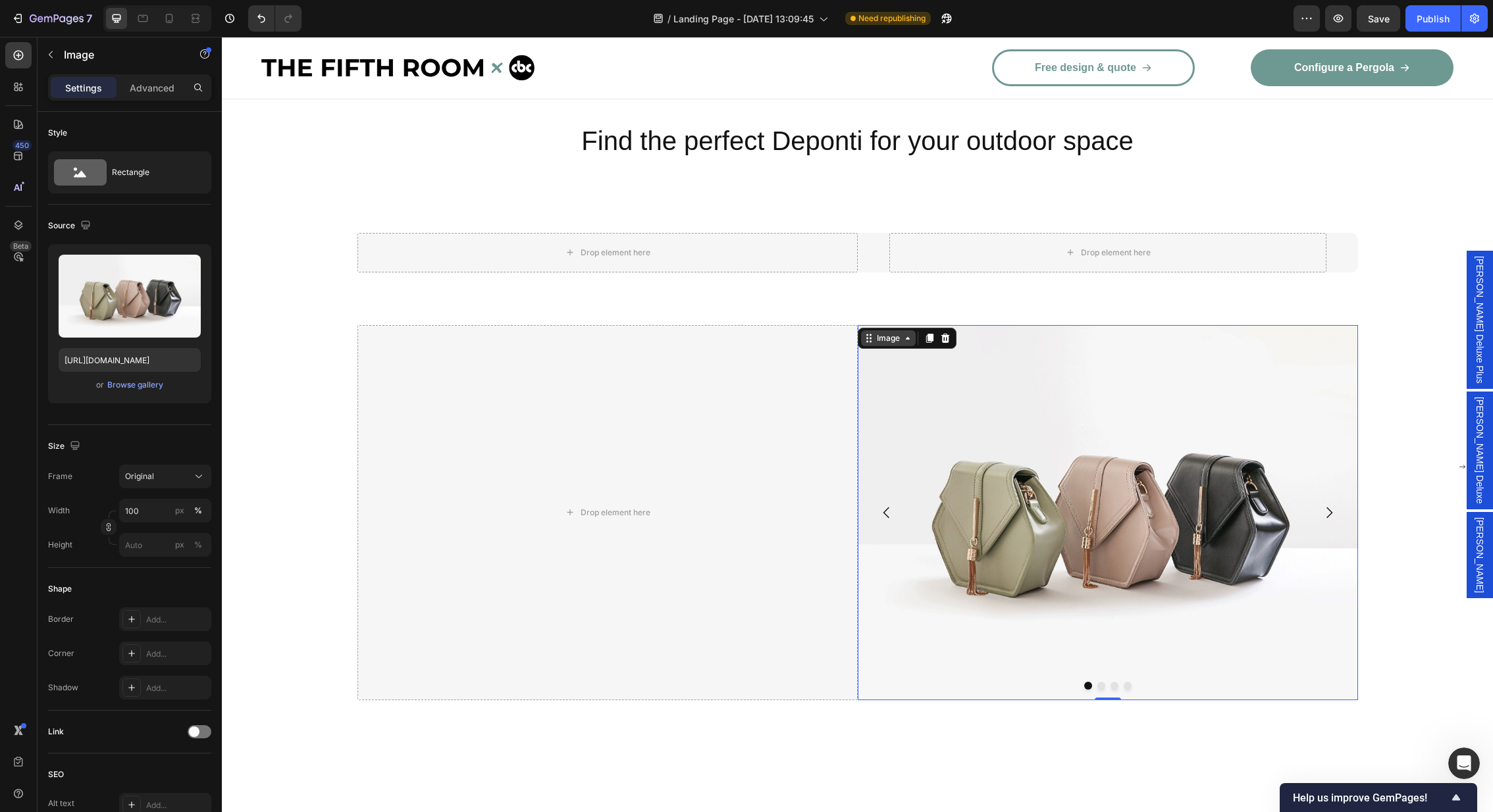
click at [903, 330] on div "Image" at bounding box center [888, 338] width 55 height 16
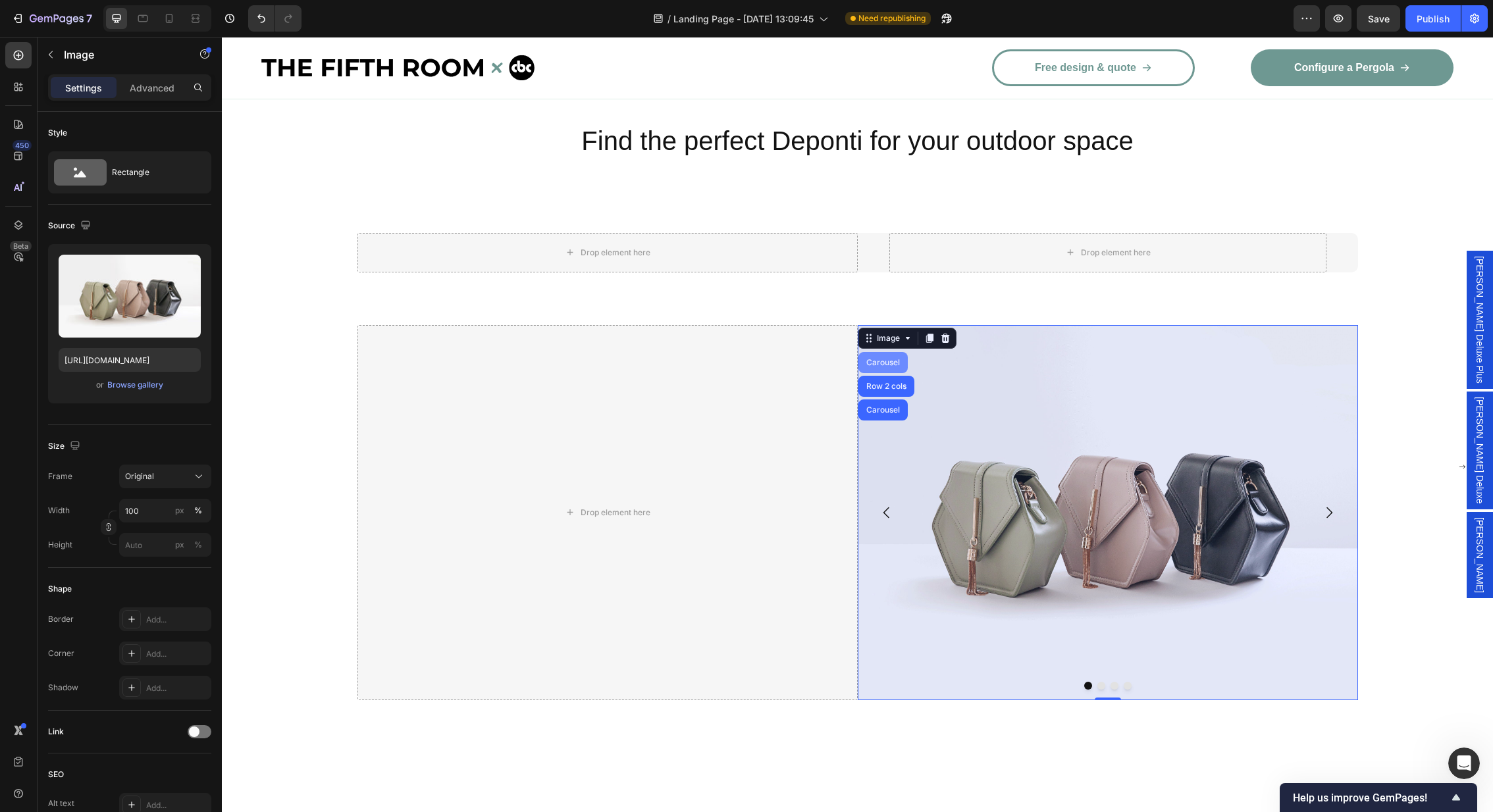
click at [884, 358] on div "Carousel" at bounding box center [883, 362] width 39 height 8
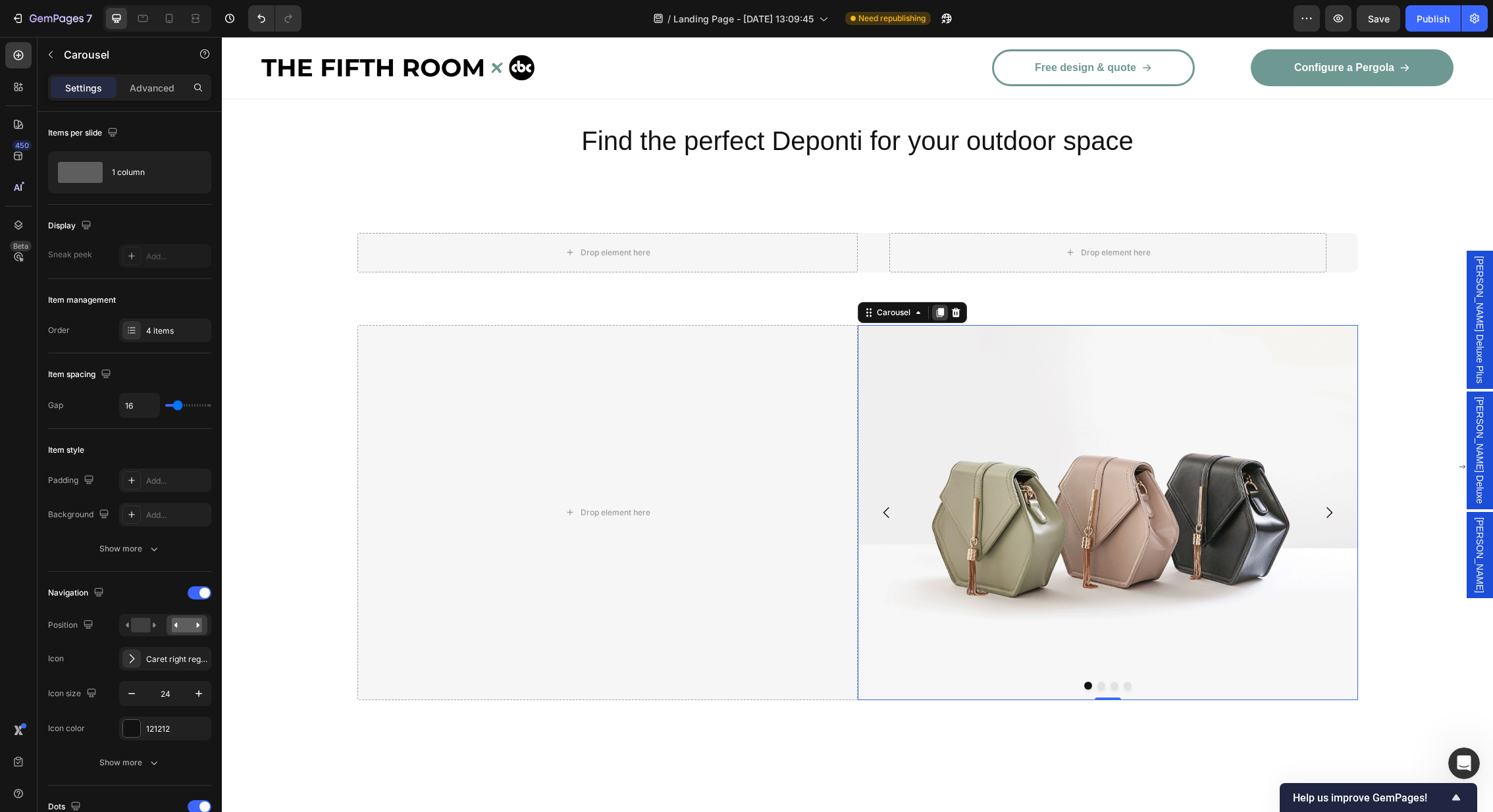
click at [941, 308] on icon at bounding box center [940, 313] width 8 height 9
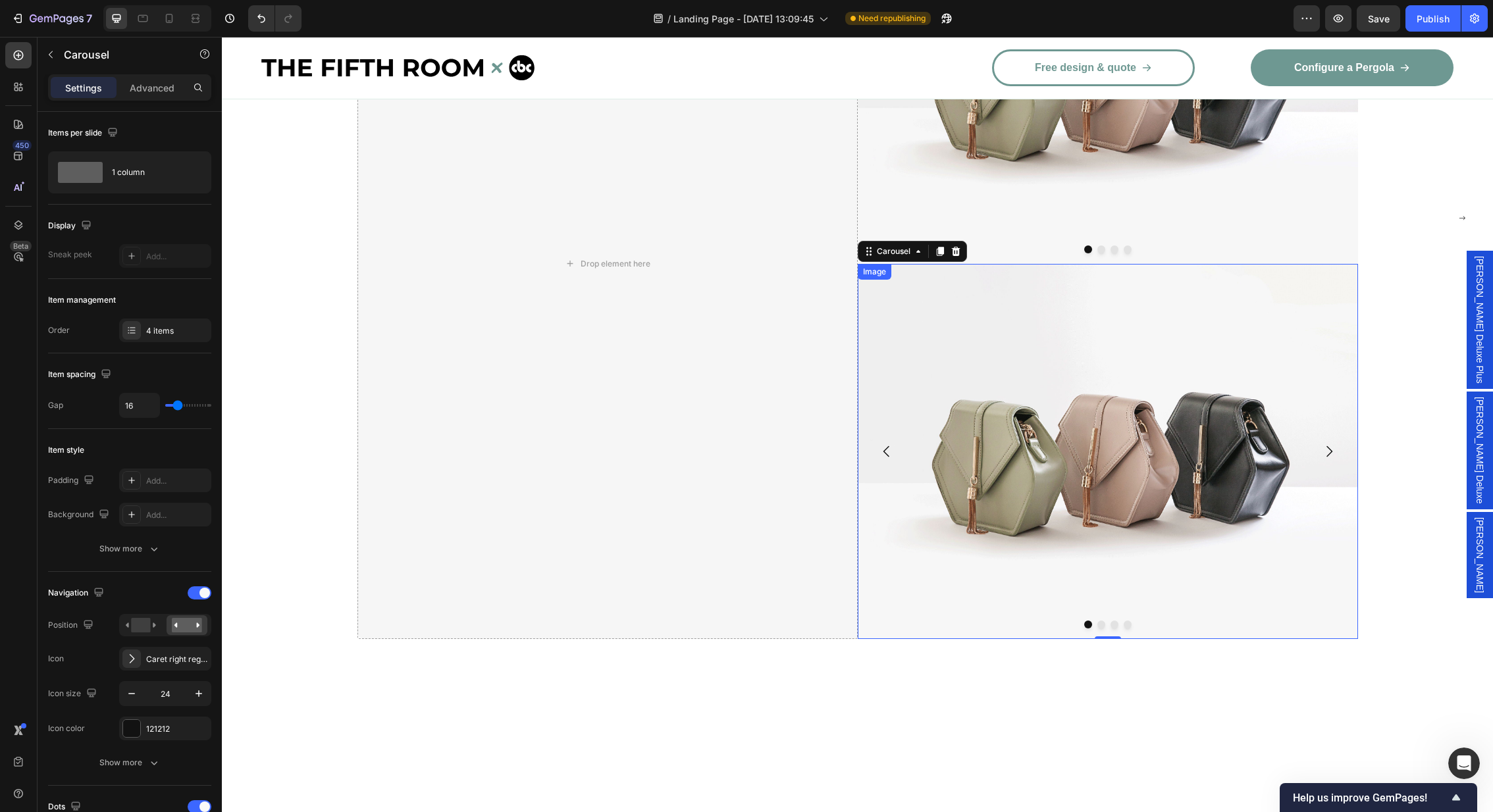
scroll to position [2366, 0]
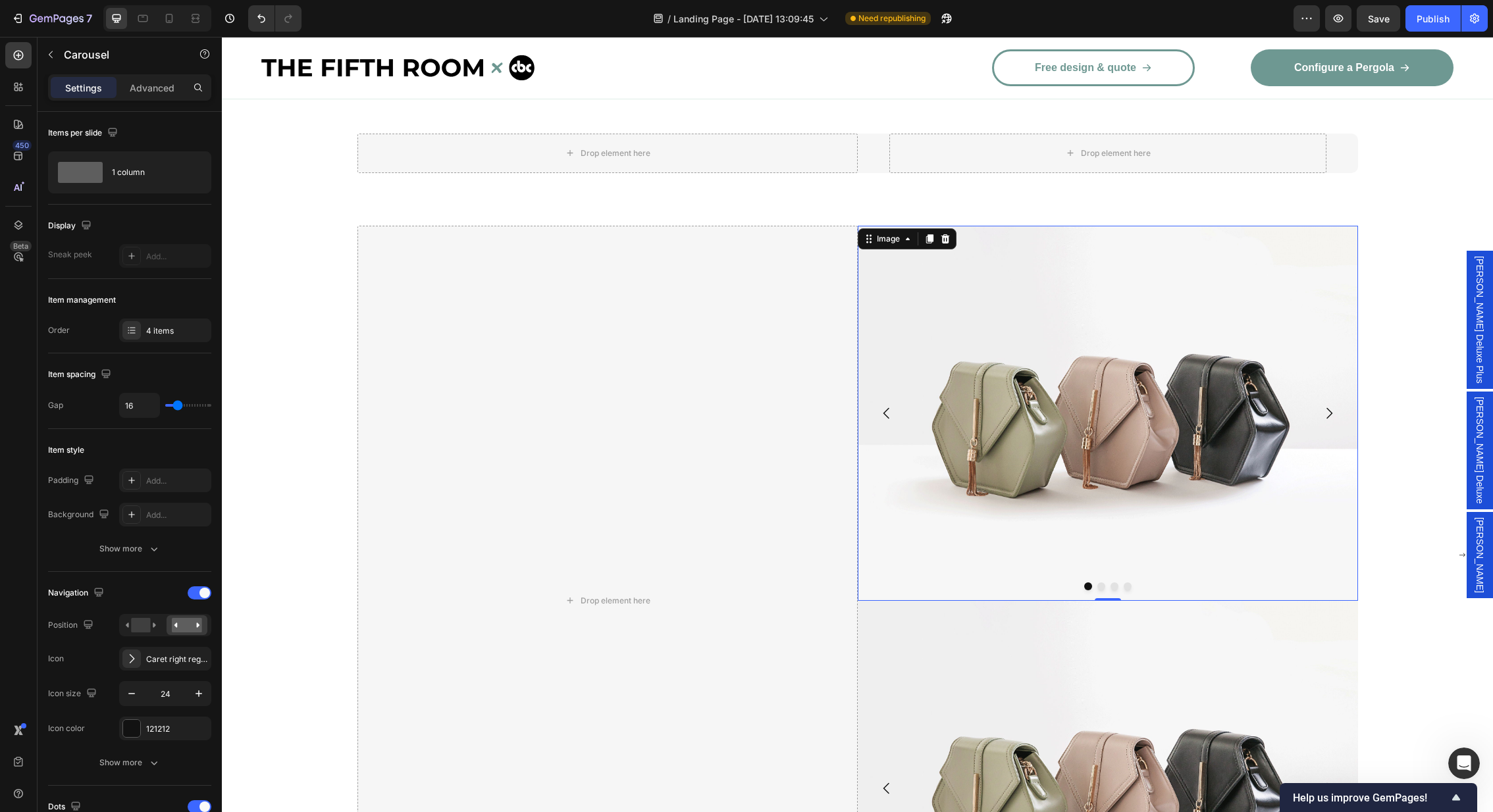
click at [972, 318] on img at bounding box center [1108, 413] width 500 height 375
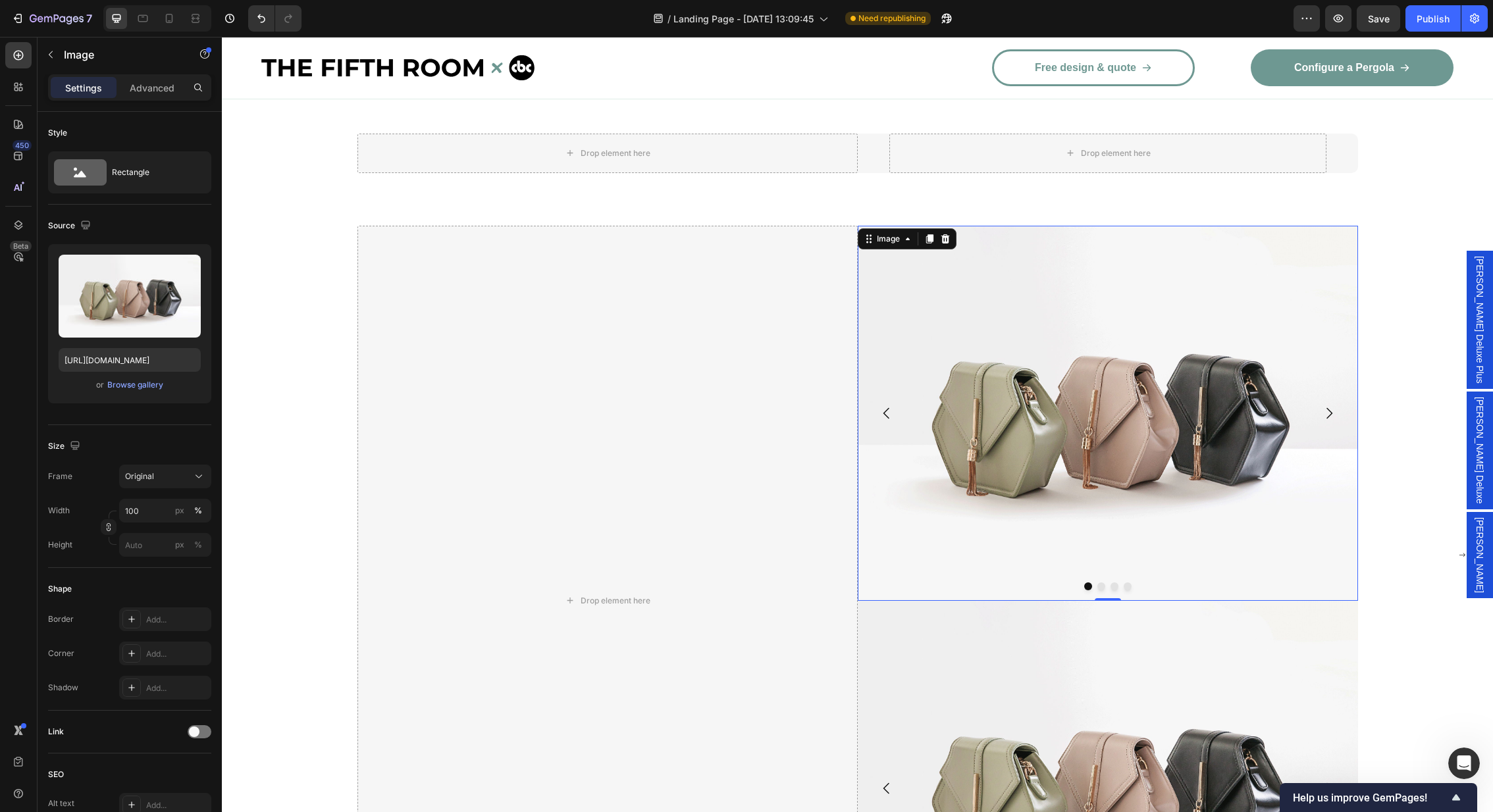
scroll to position [2116, 0]
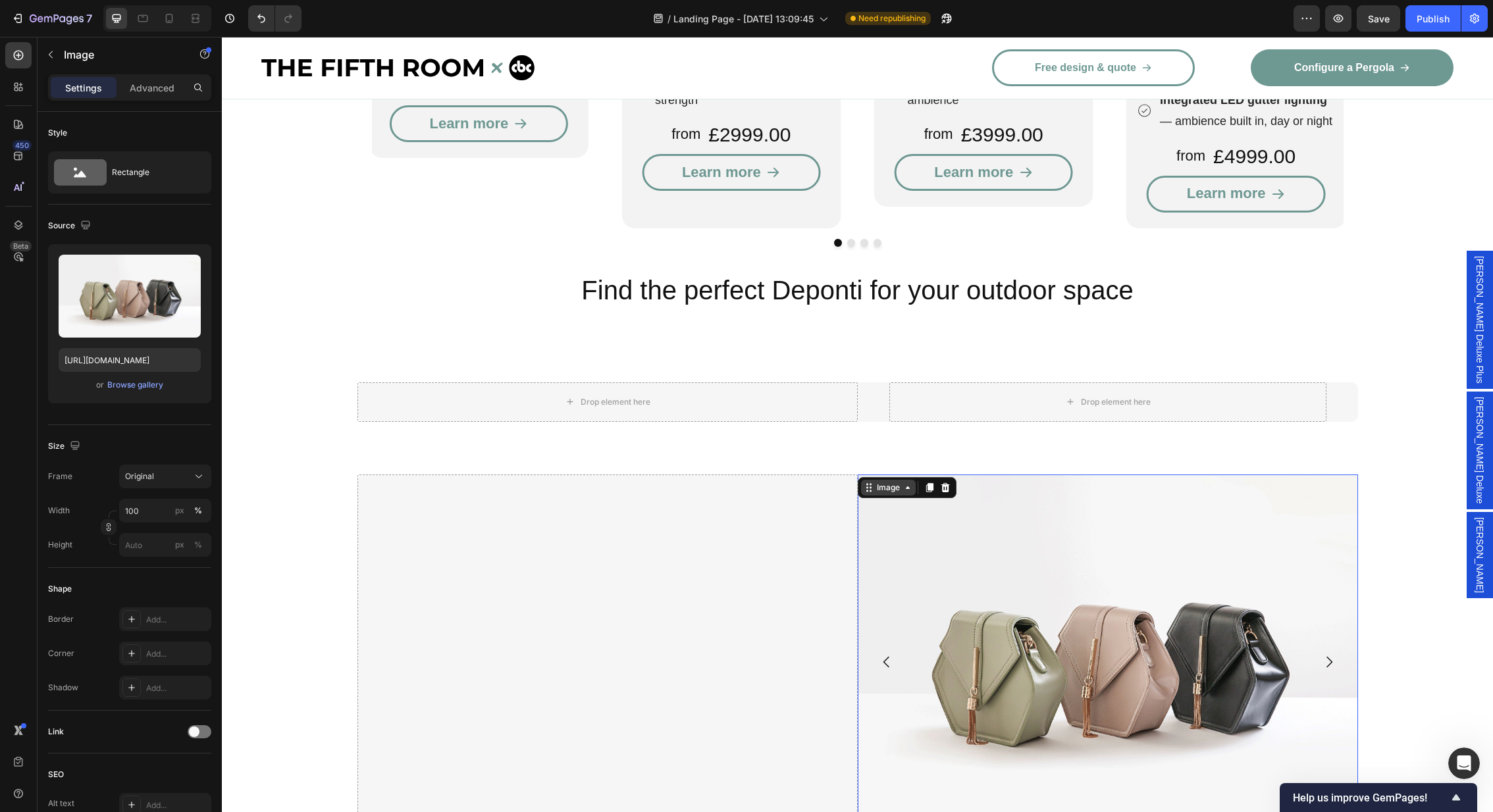
click at [906, 480] on div "Image" at bounding box center [888, 487] width 55 height 16
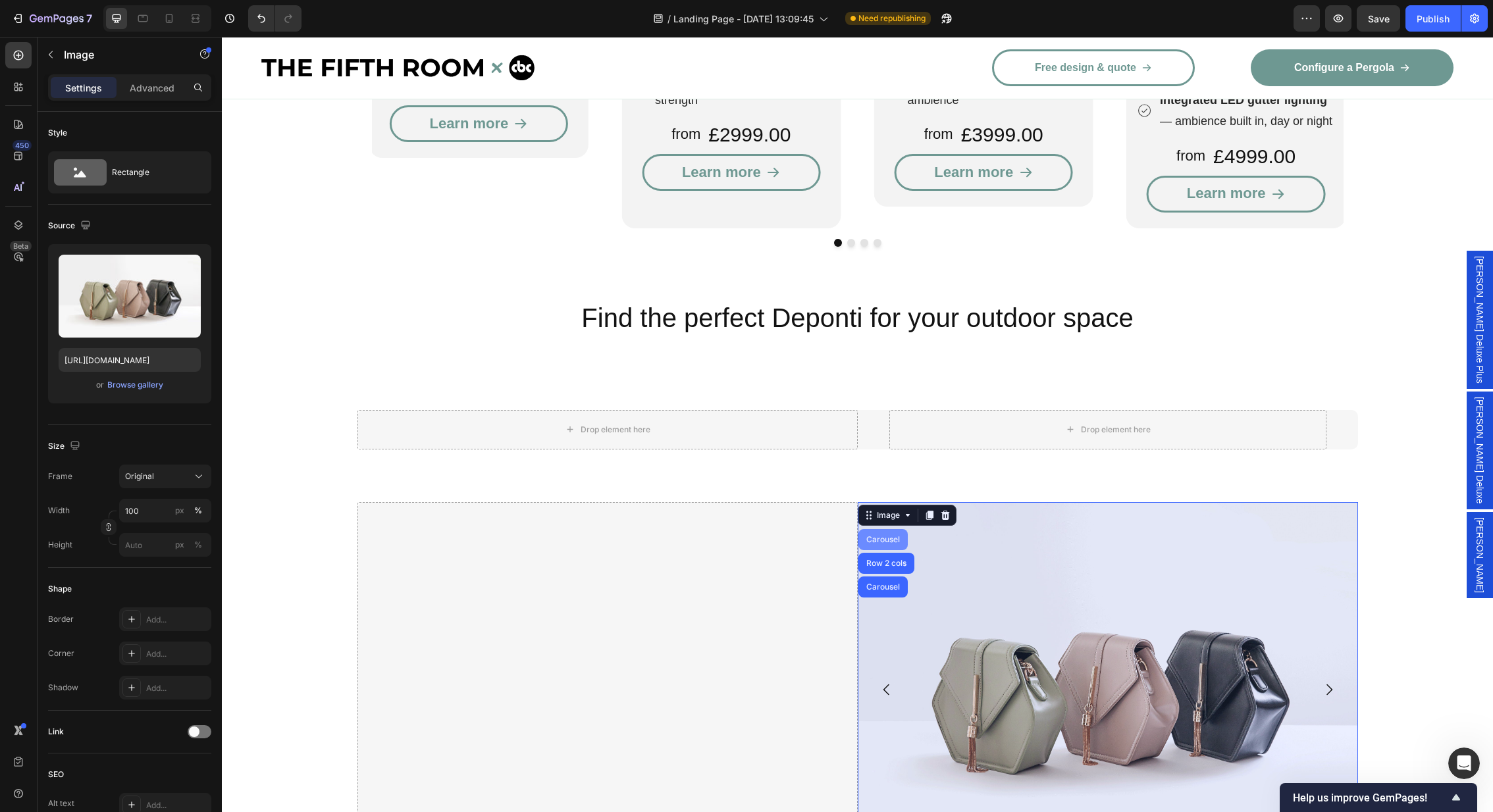
click at [875, 529] on div "Carousel" at bounding box center [883, 539] width 49 height 21
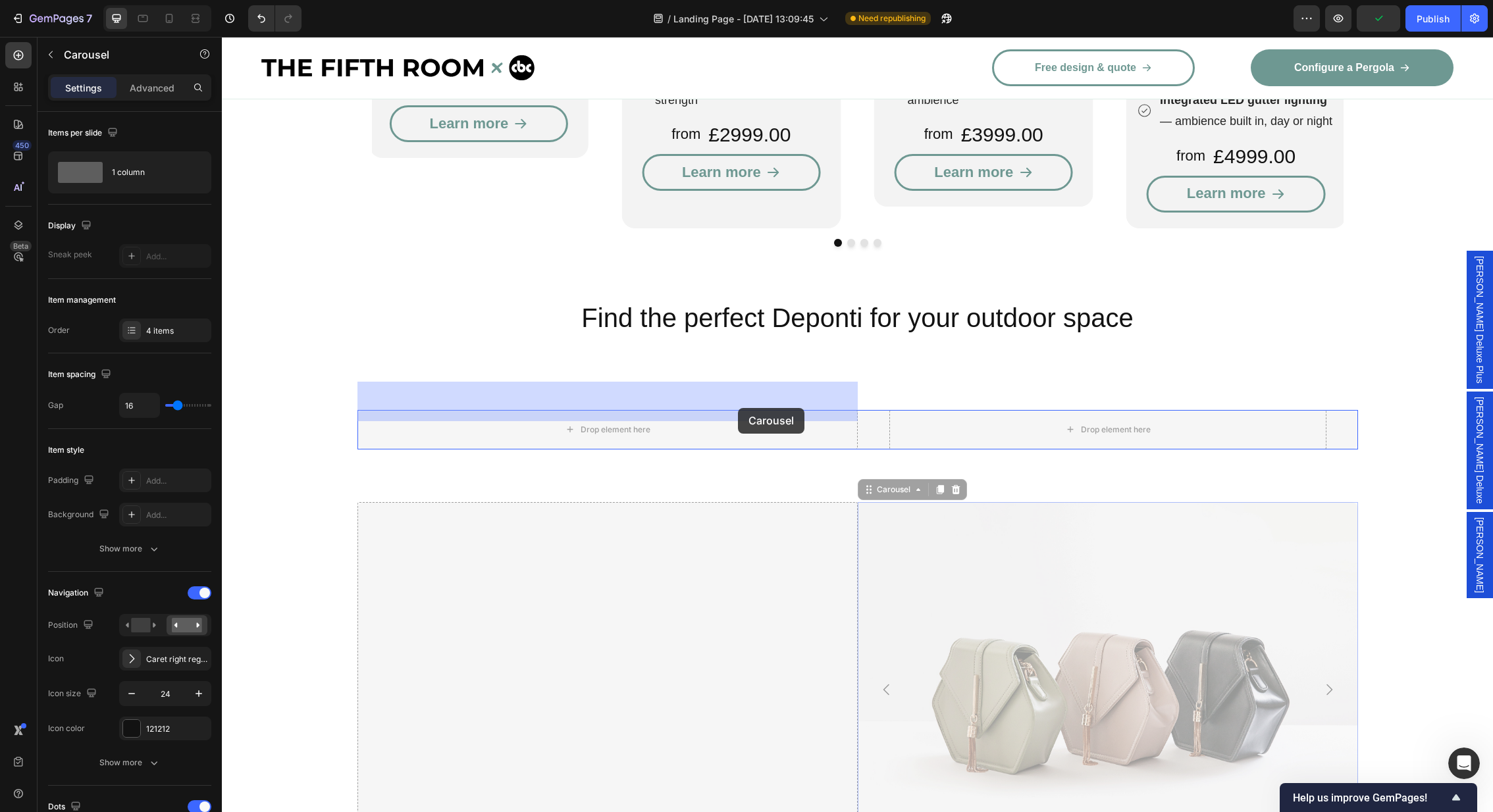
drag, startPoint x: 869, startPoint y: 468, endPoint x: 738, endPoint y: 407, distance: 144.5
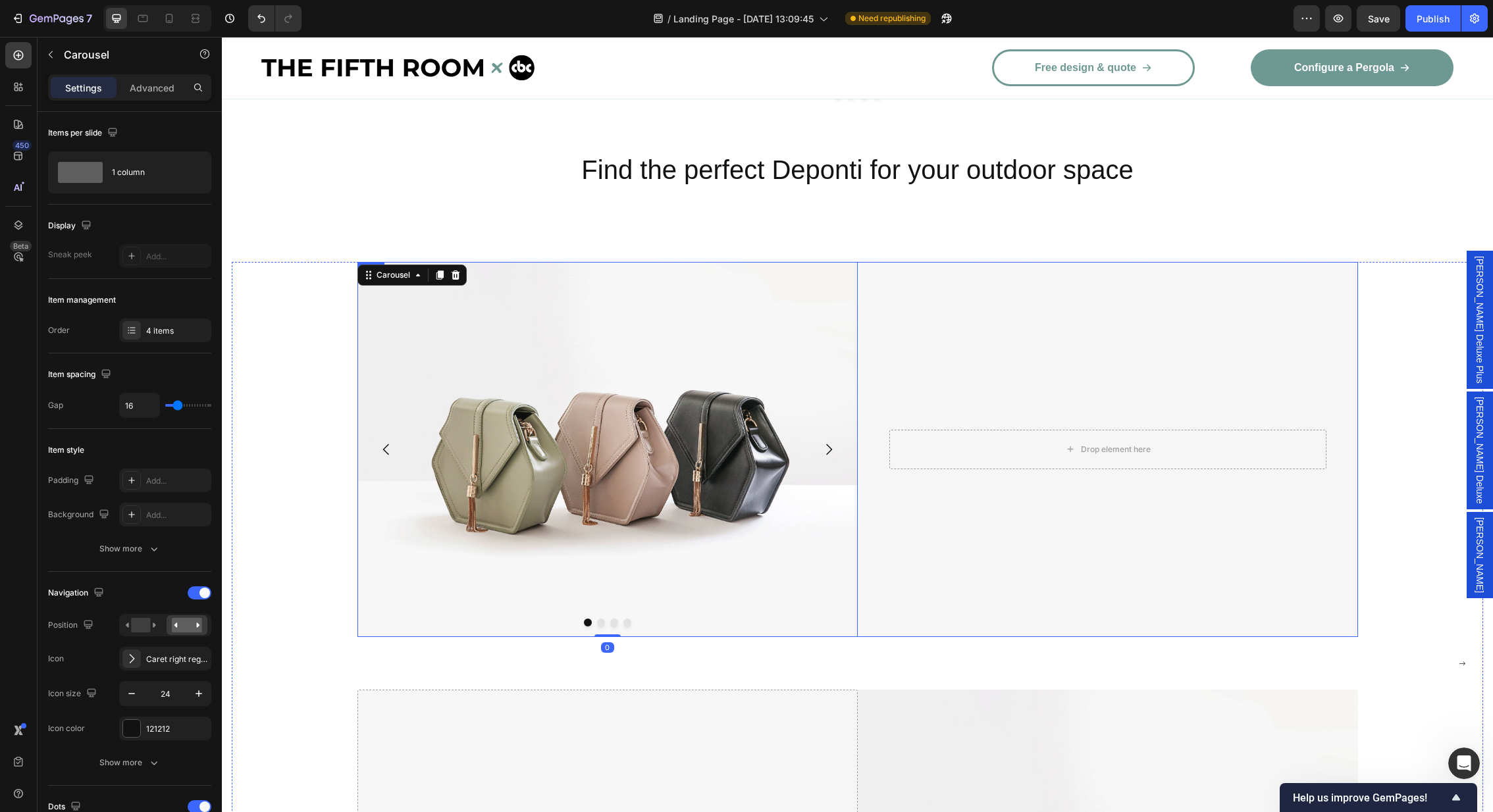
scroll to position [2288, 0]
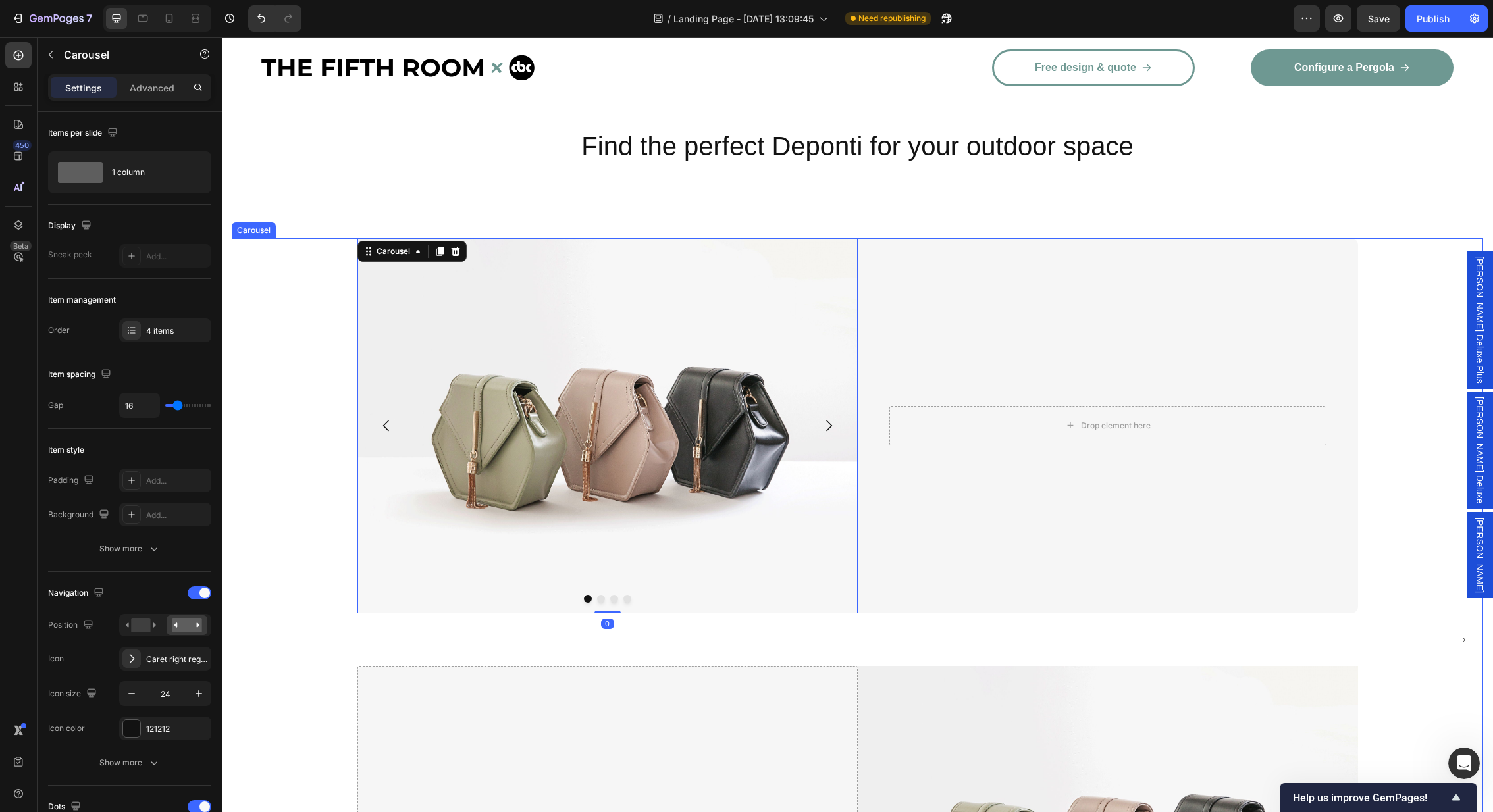
click at [1387, 268] on div "Image Drop element here Drop element here Drop element here Carousel 0 Drop ele…" at bounding box center [857, 639] width 1251 height 803
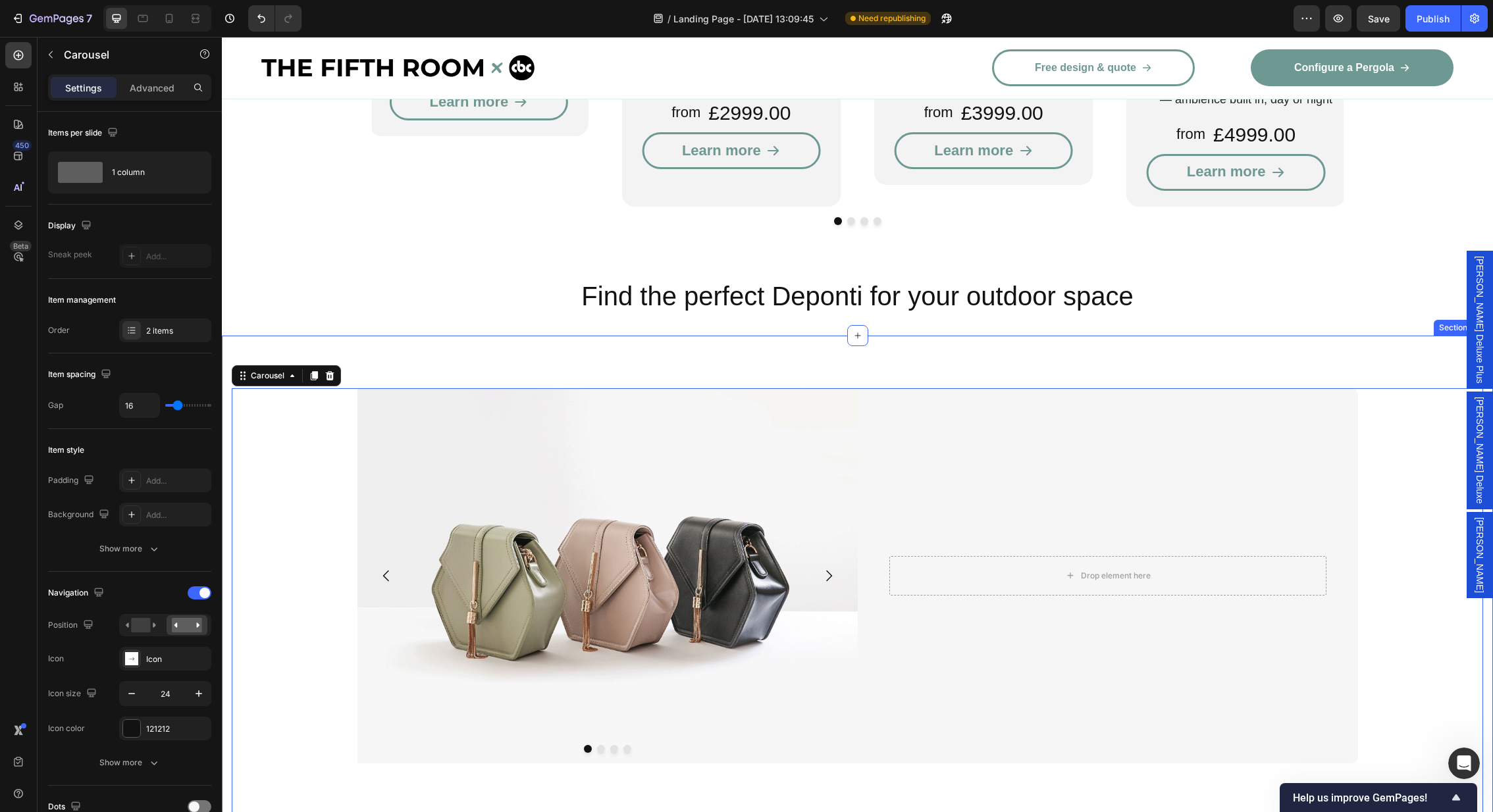
scroll to position [2197, 0]
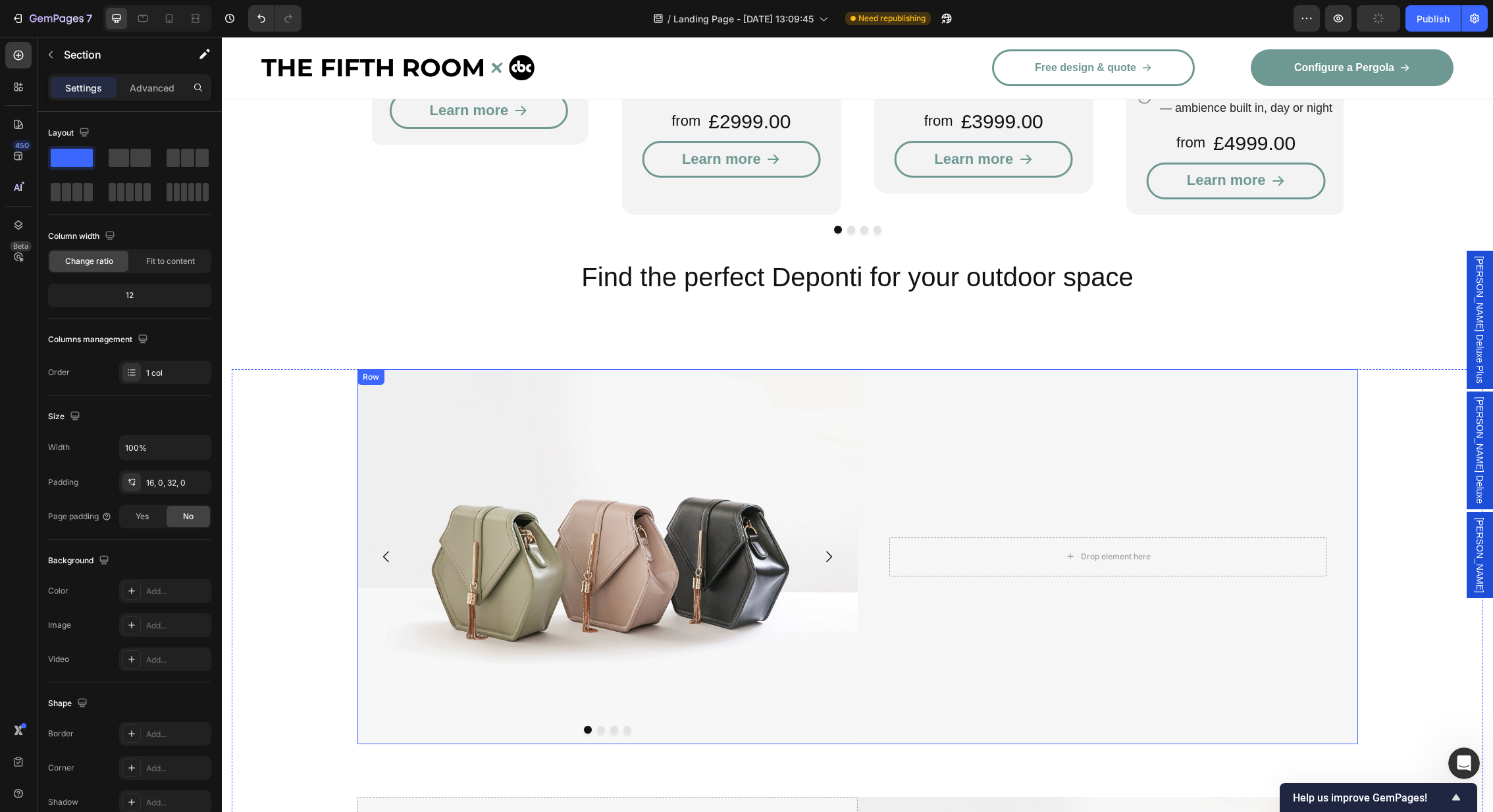
scroll to position [2128, 0]
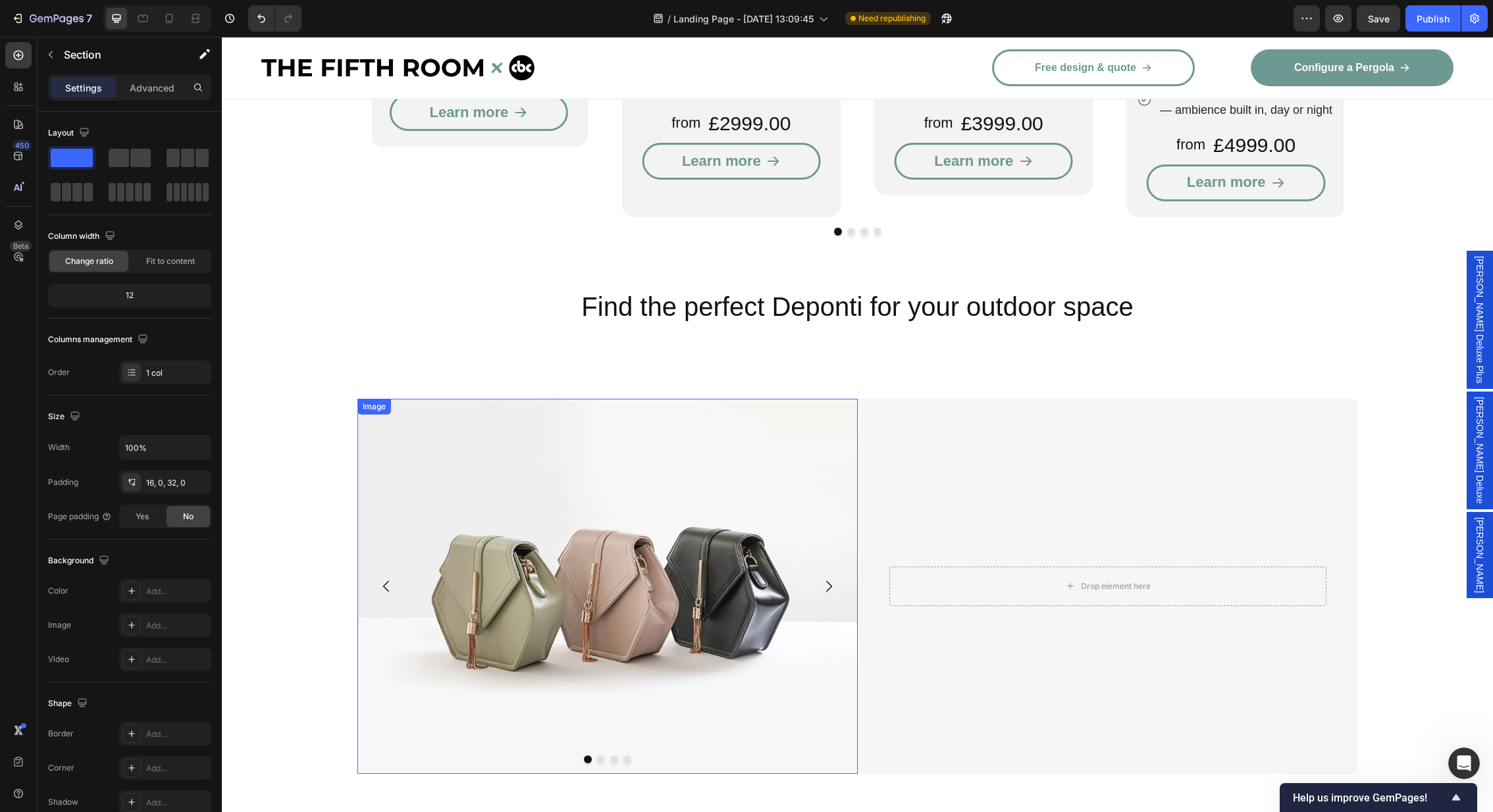
click at [649, 496] on img at bounding box center [608, 586] width 500 height 375
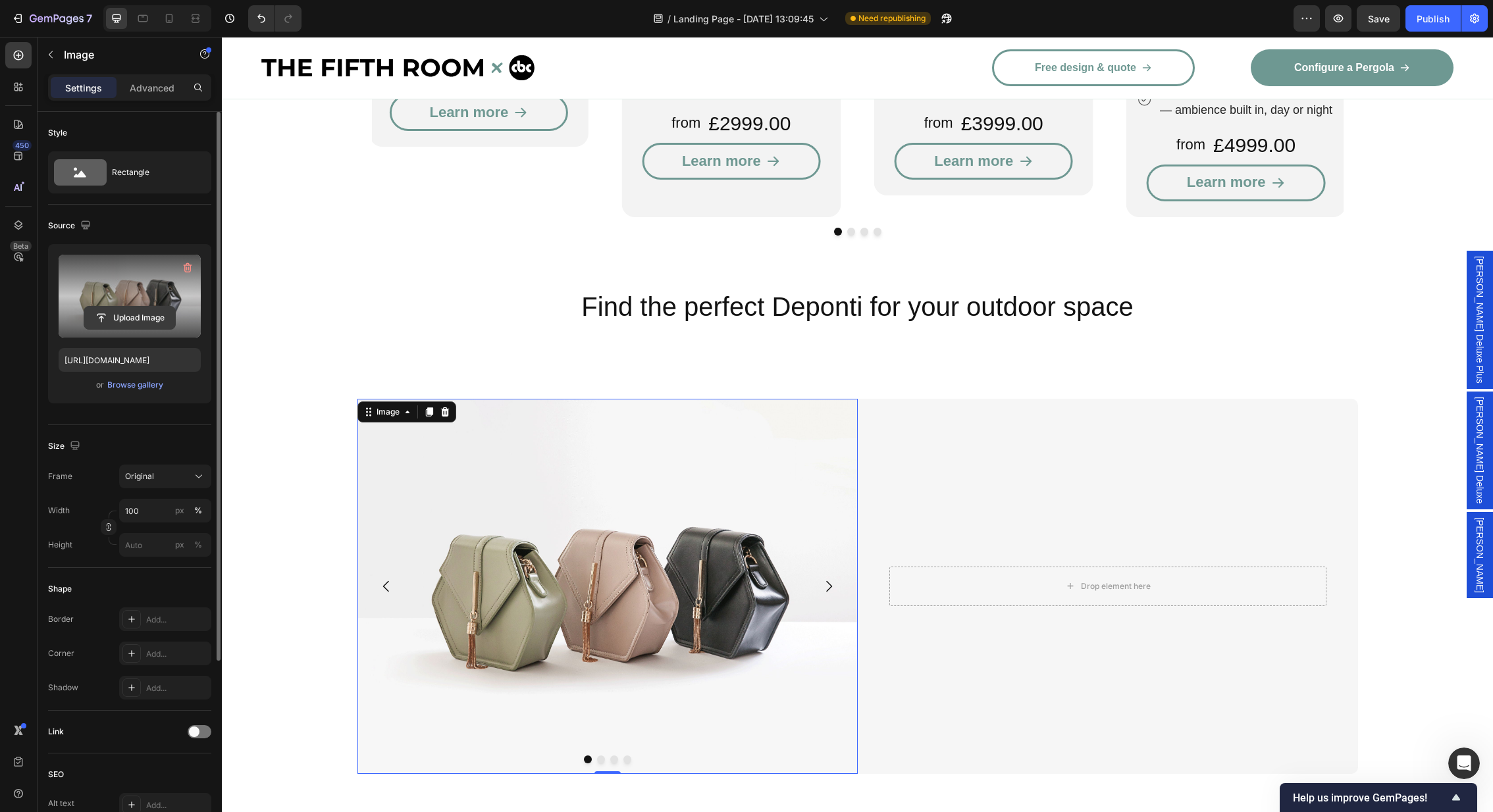
click at [123, 312] on input "file" at bounding box center [130, 318] width 91 height 23
click at [136, 380] on div "Browse gallery" at bounding box center [136, 385] width 56 height 12
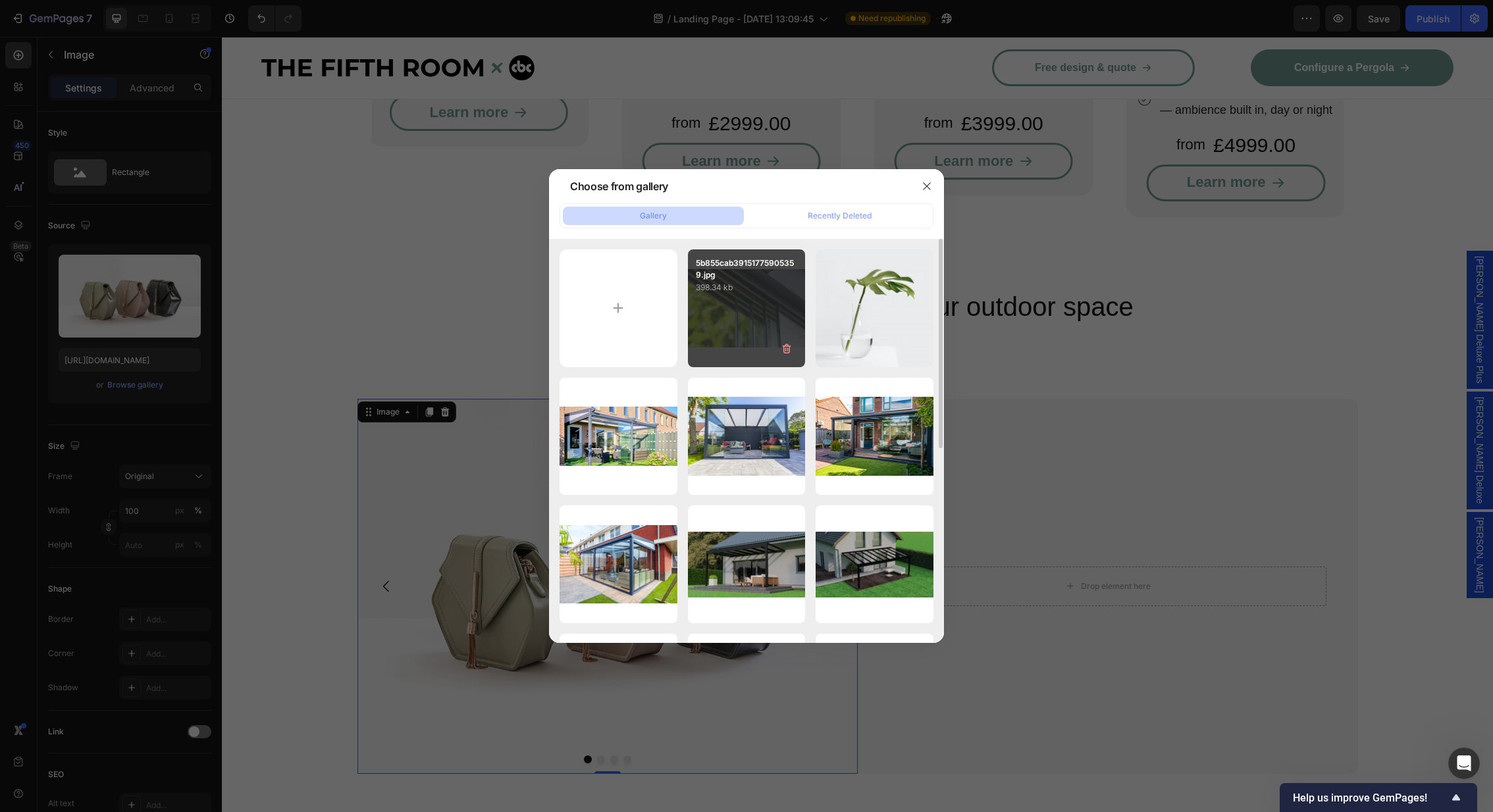
click at [738, 323] on div "5b855cab39151775905359.jpg 398.34 kb" at bounding box center [746, 308] width 117 height 117
type input "[URL][DOMAIN_NAME]"
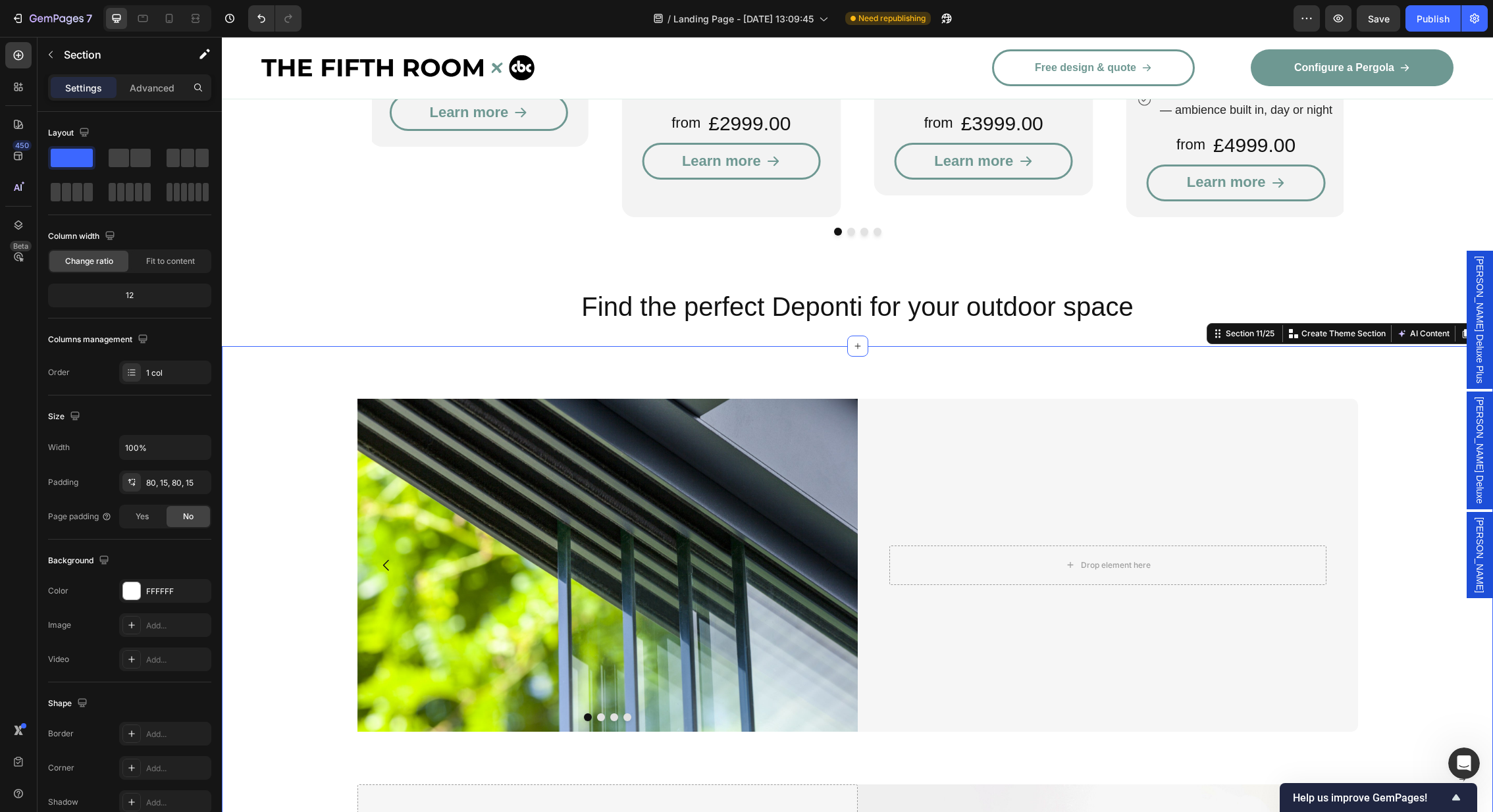
click at [1360, 346] on div "Image Drop element here Drop element here Drop element here Carousel Drop eleme…" at bounding box center [857, 779] width 1271 height 867
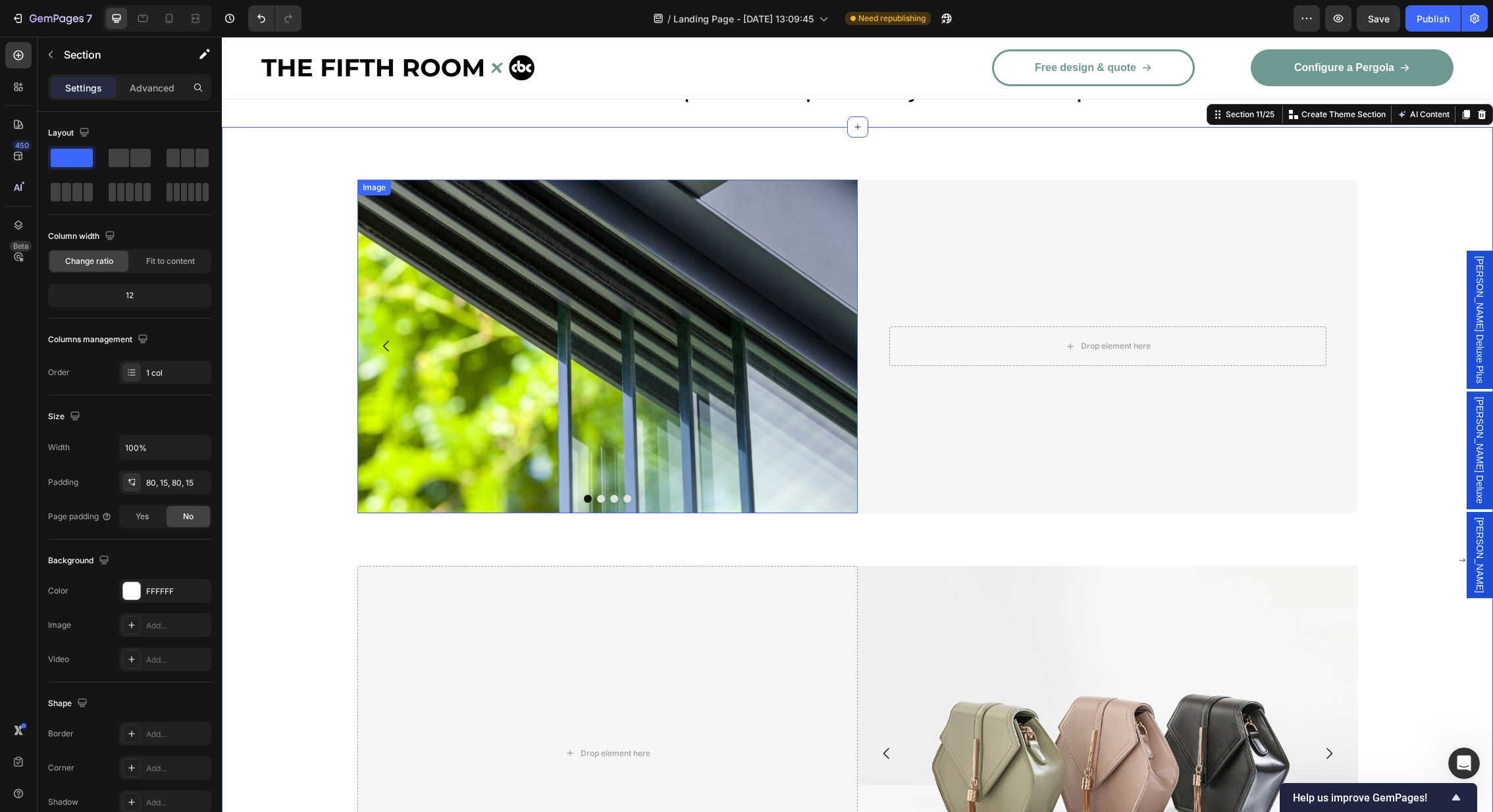
scroll to position [2344, 0]
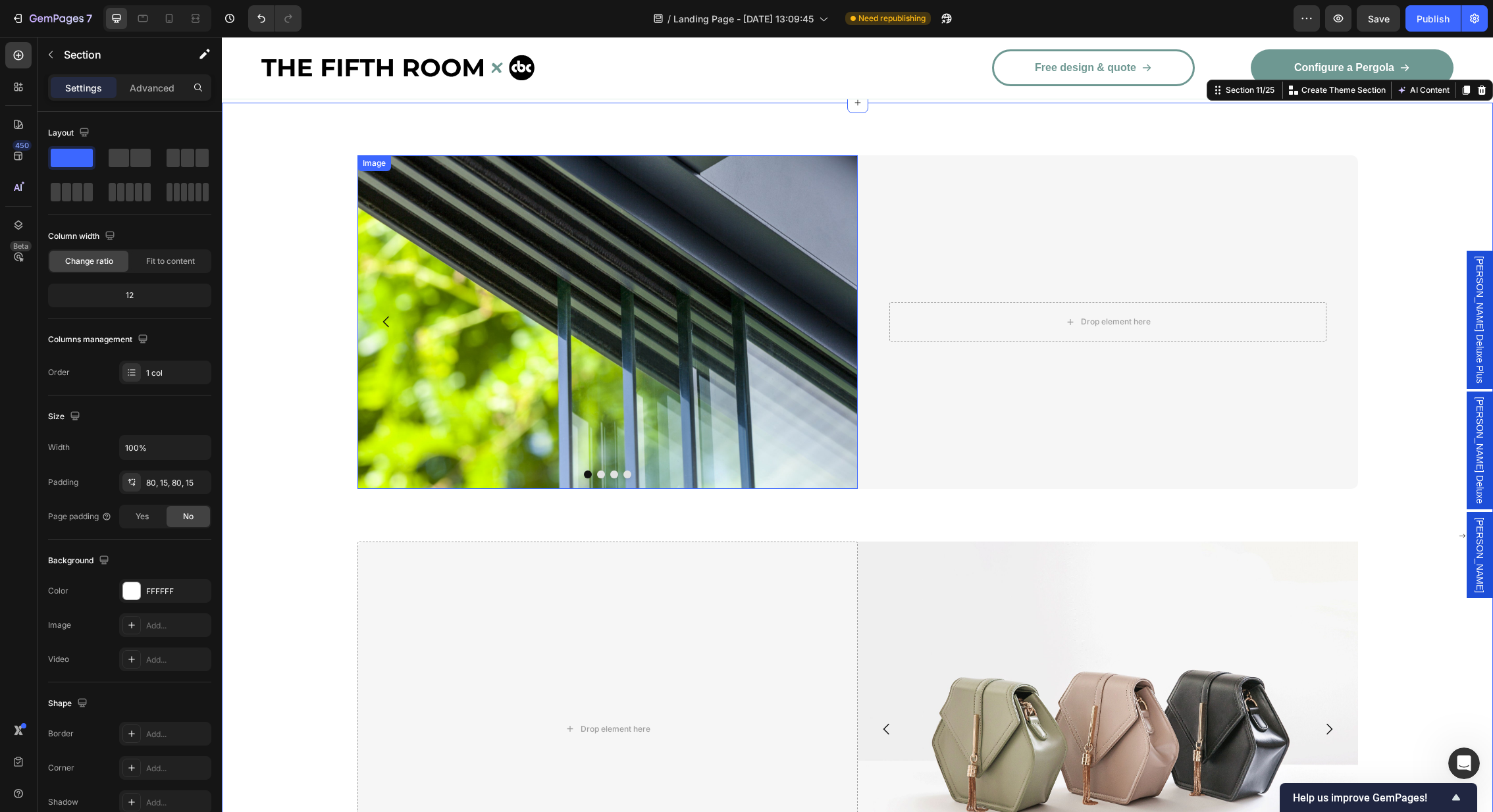
click at [604, 354] on img at bounding box center [608, 322] width 500 height 333
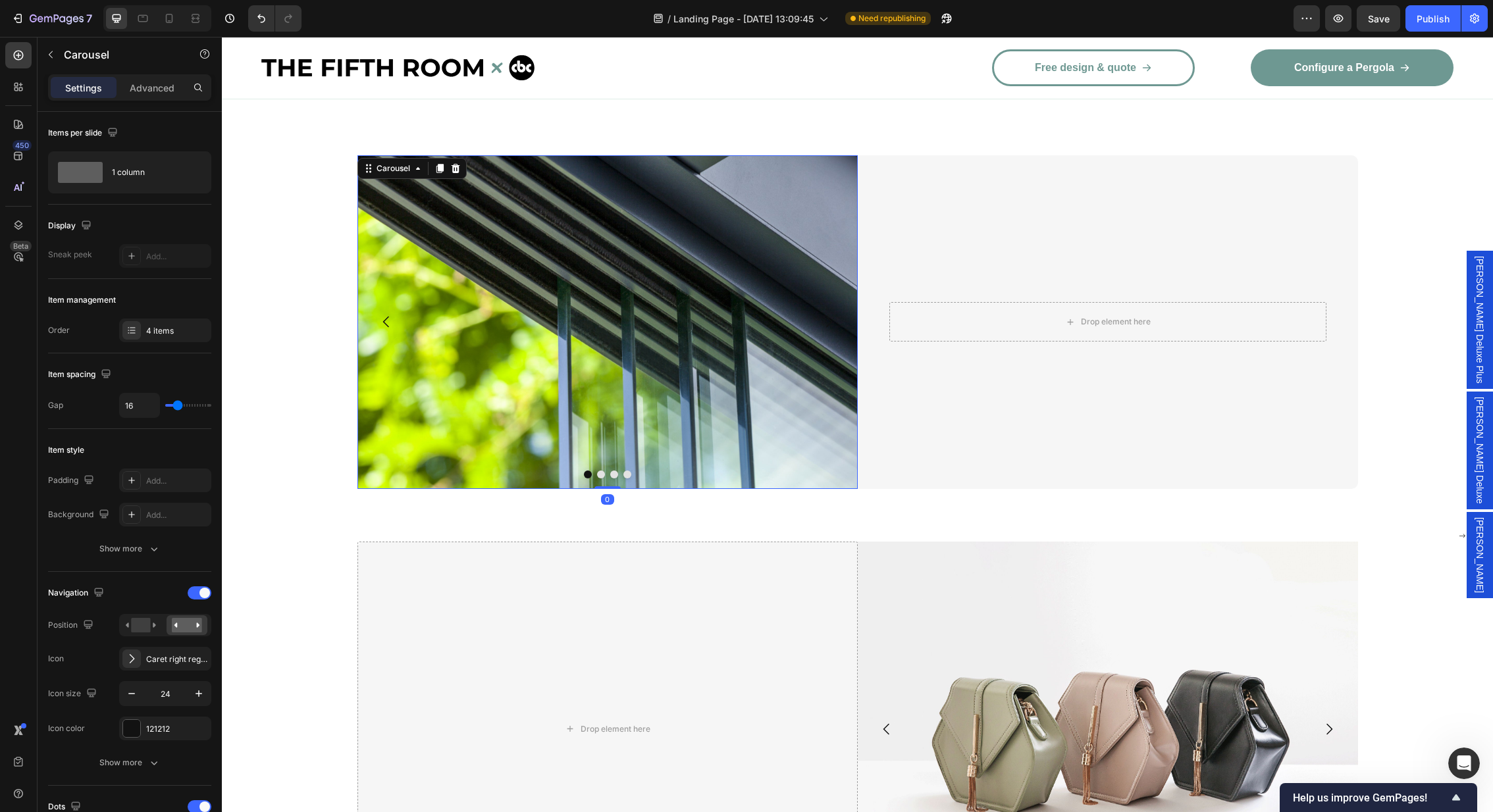
click at [828, 323] on icon "Carousel Next Arrow" at bounding box center [828, 321] width 16 height 16
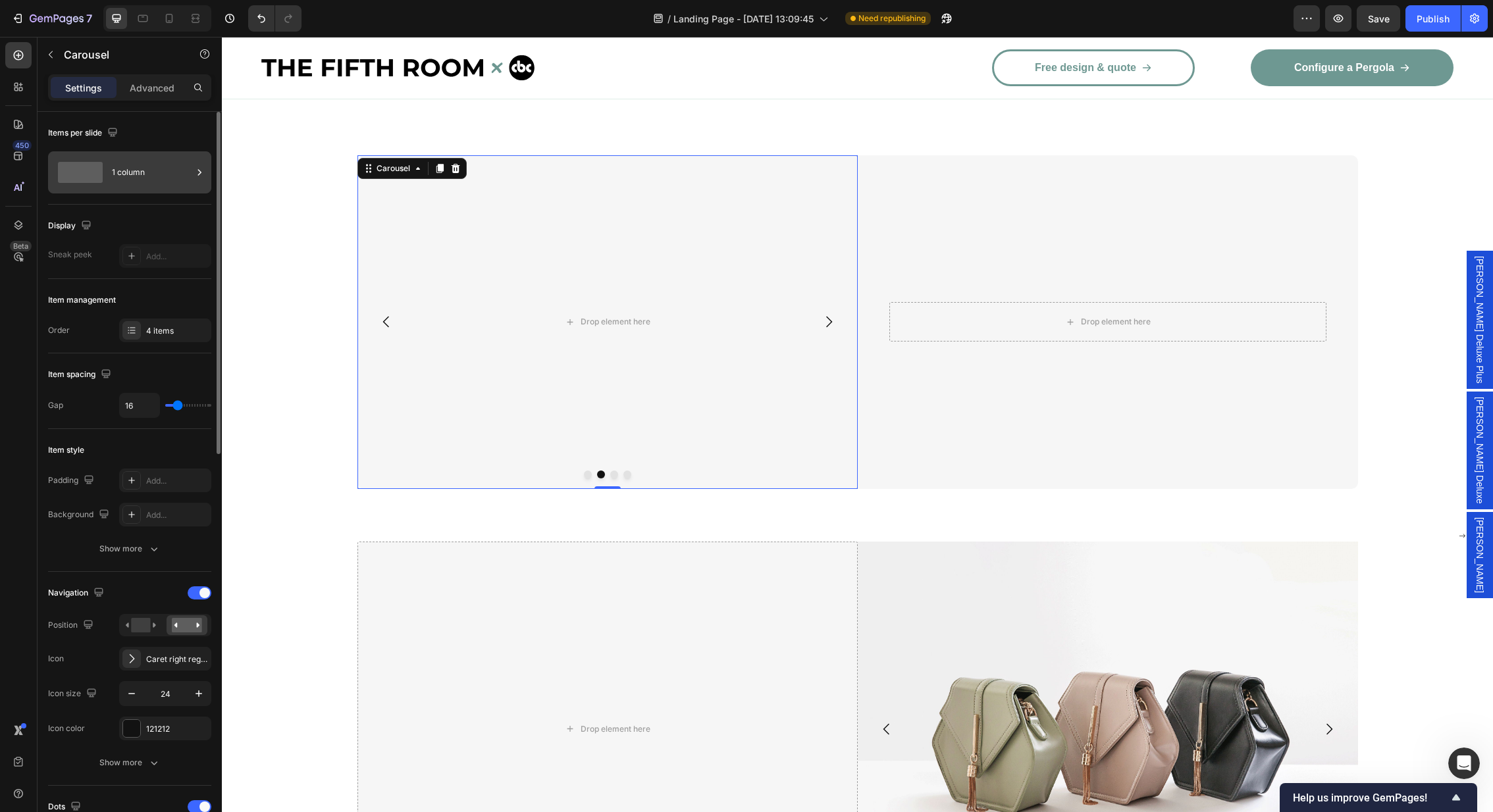
click at [142, 186] on div "1 column" at bounding box center [152, 173] width 80 height 30
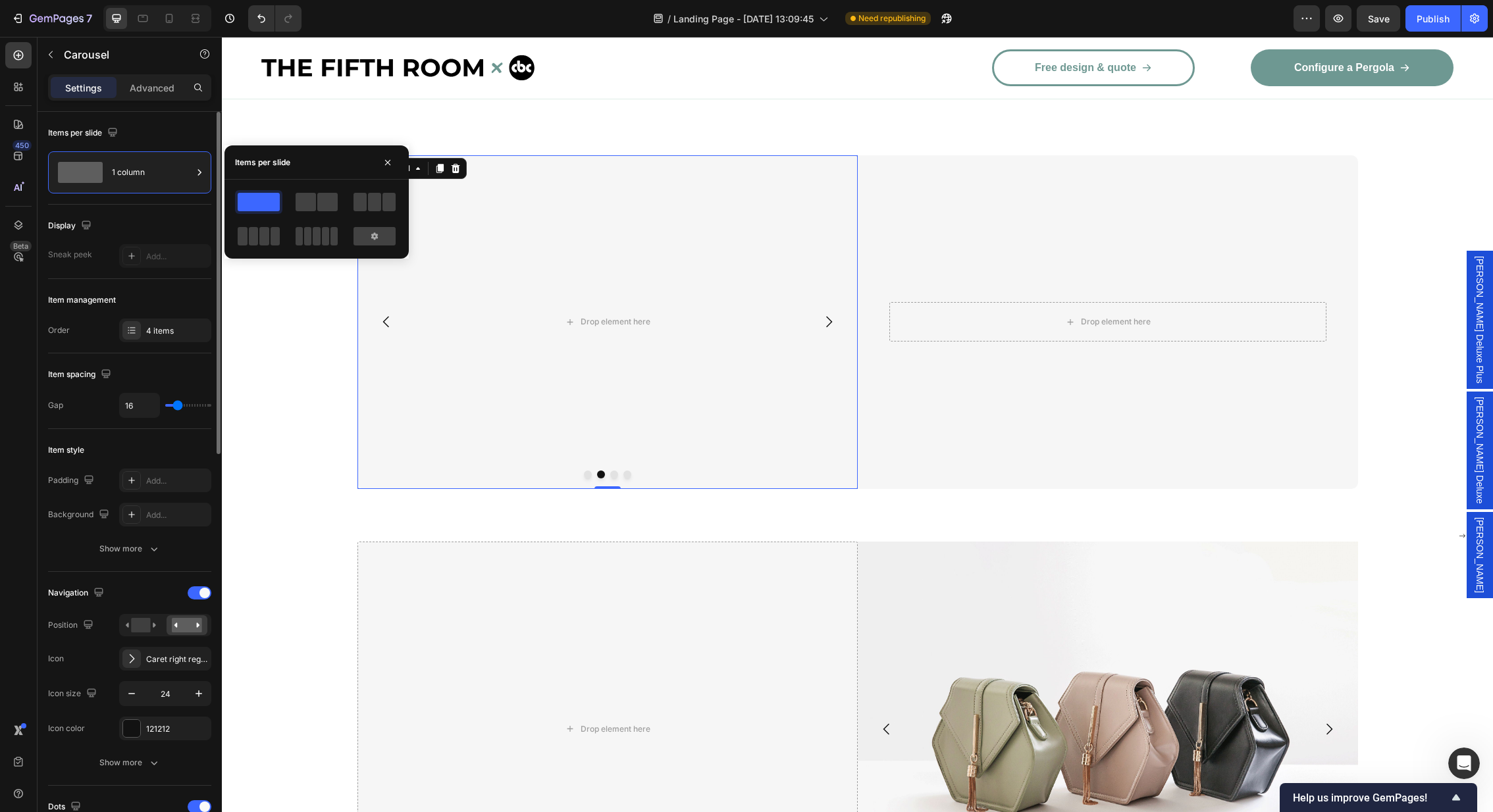
click at [128, 221] on div "Display" at bounding box center [129, 226] width 163 height 21
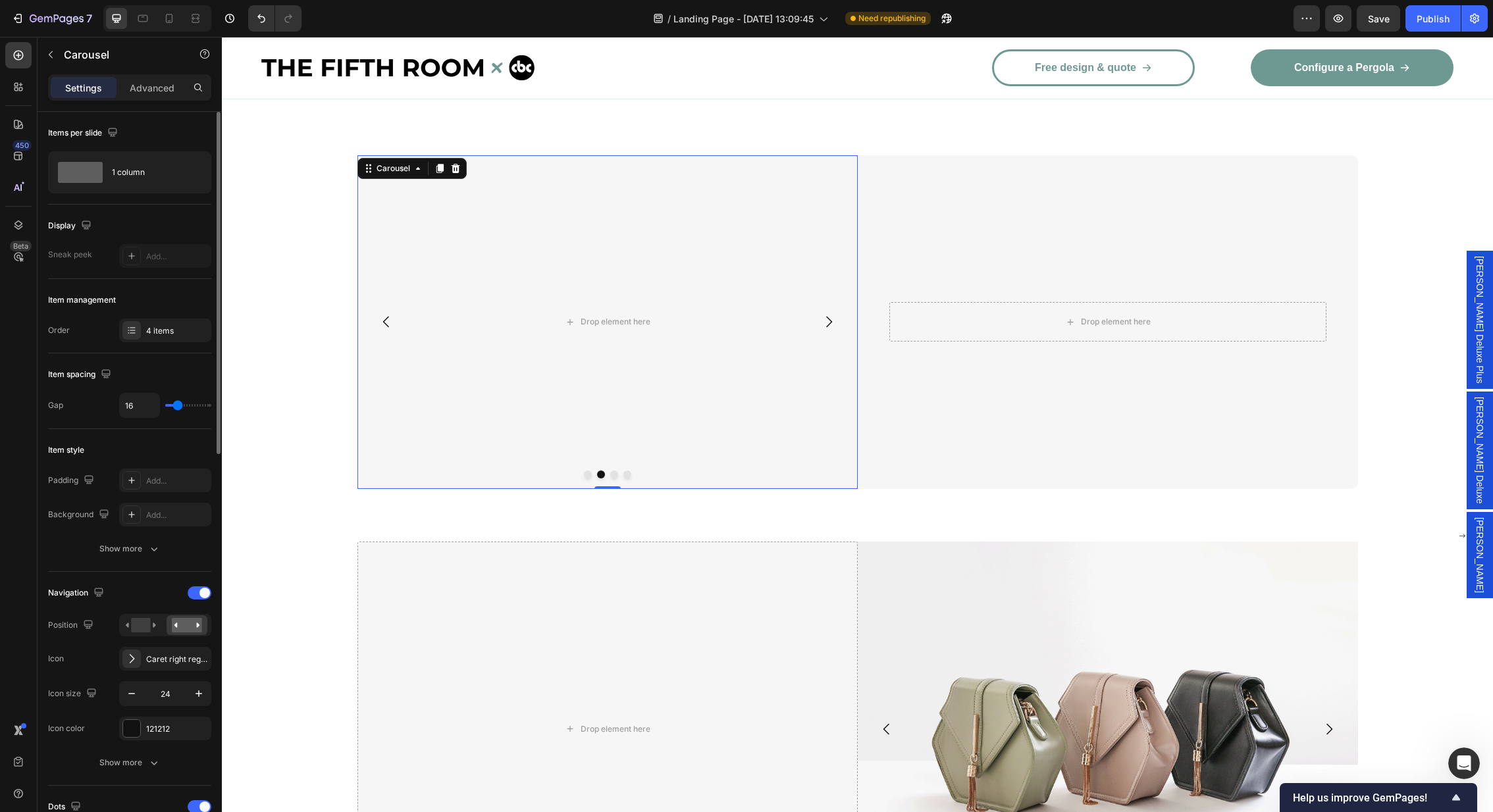
click at [151, 317] on div "Item management Order 4 items" at bounding box center [129, 316] width 163 height 74
click at [148, 329] on div "4 items" at bounding box center [177, 331] width 62 height 12
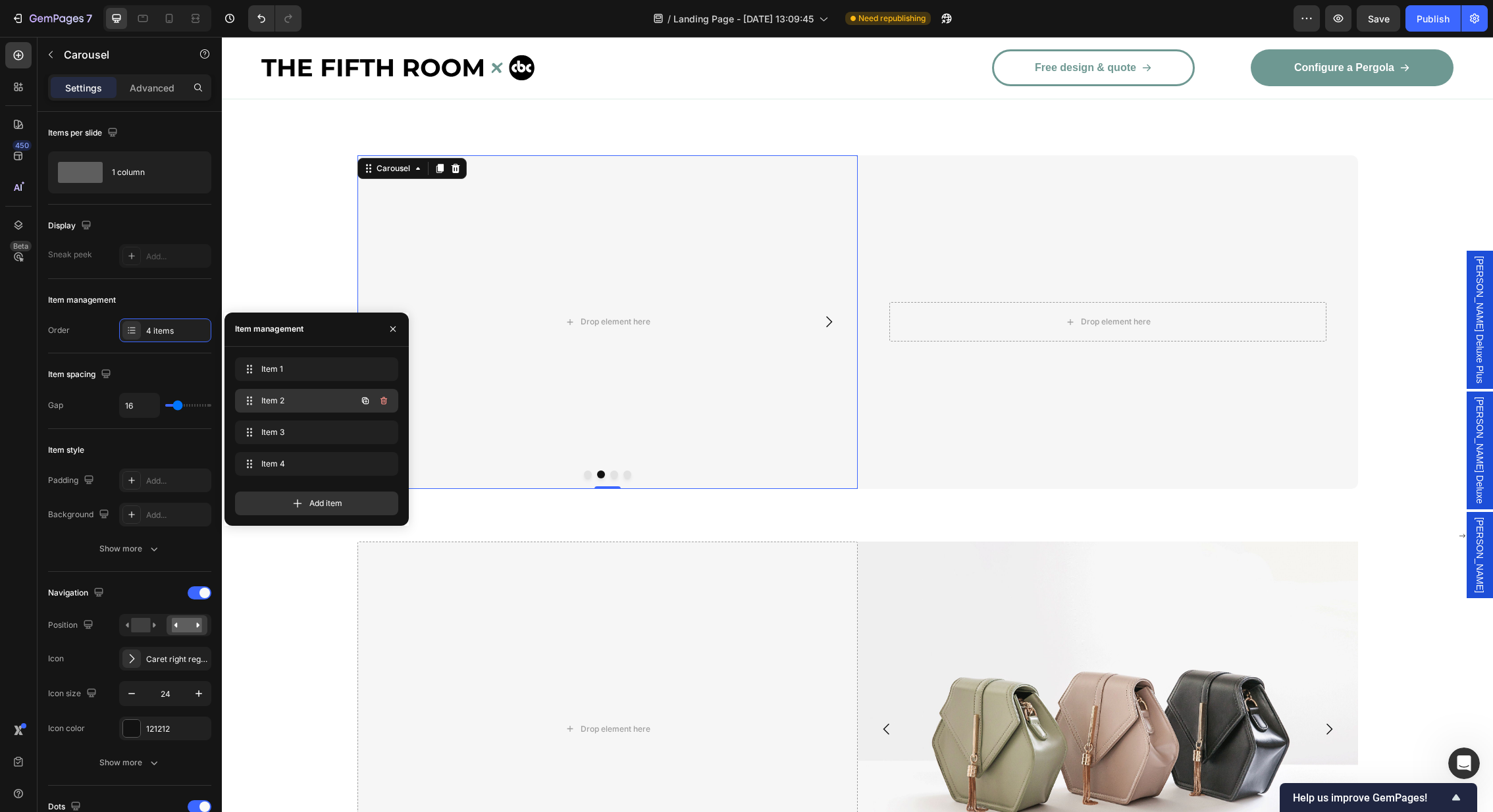
click at [265, 398] on span "Item 2" at bounding box center [299, 401] width 74 height 12
click at [49, 47] on button "button" at bounding box center [51, 55] width 21 height 21
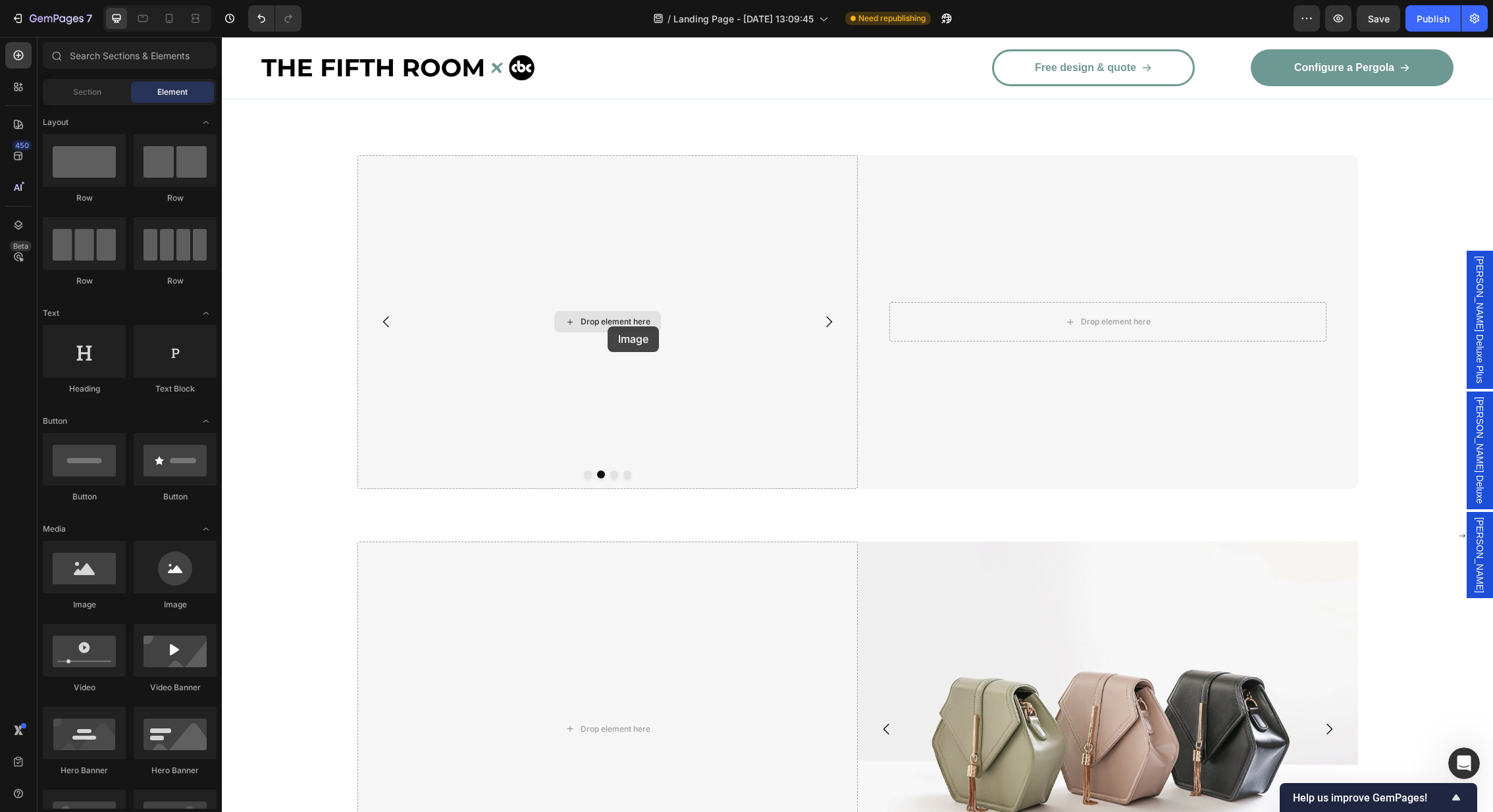
drag, startPoint x: 319, startPoint y: 613, endPoint x: 608, endPoint y: 326, distance: 407.3
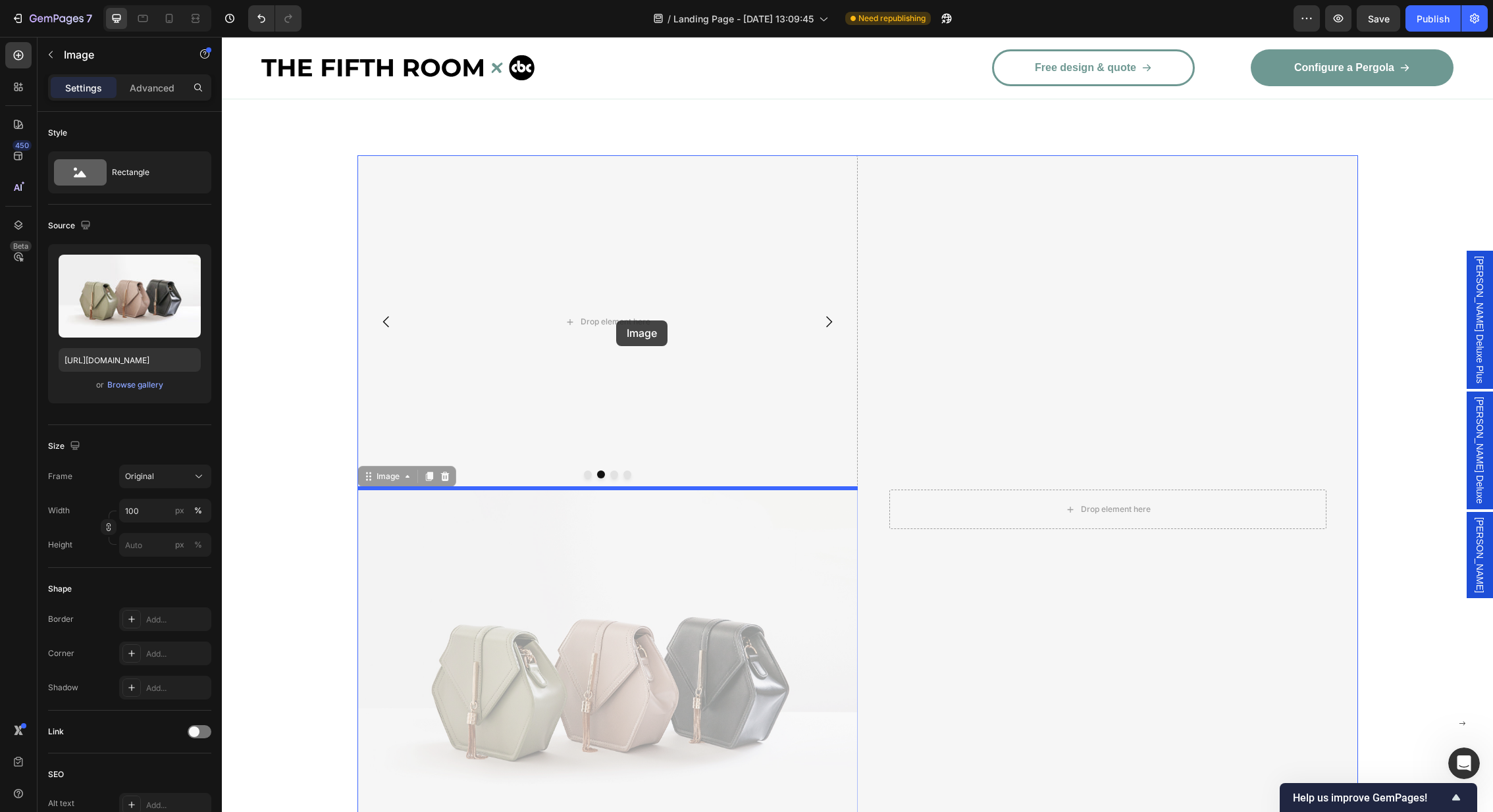
drag, startPoint x: 637, startPoint y: 631, endPoint x: 616, endPoint y: 320, distance: 311.7
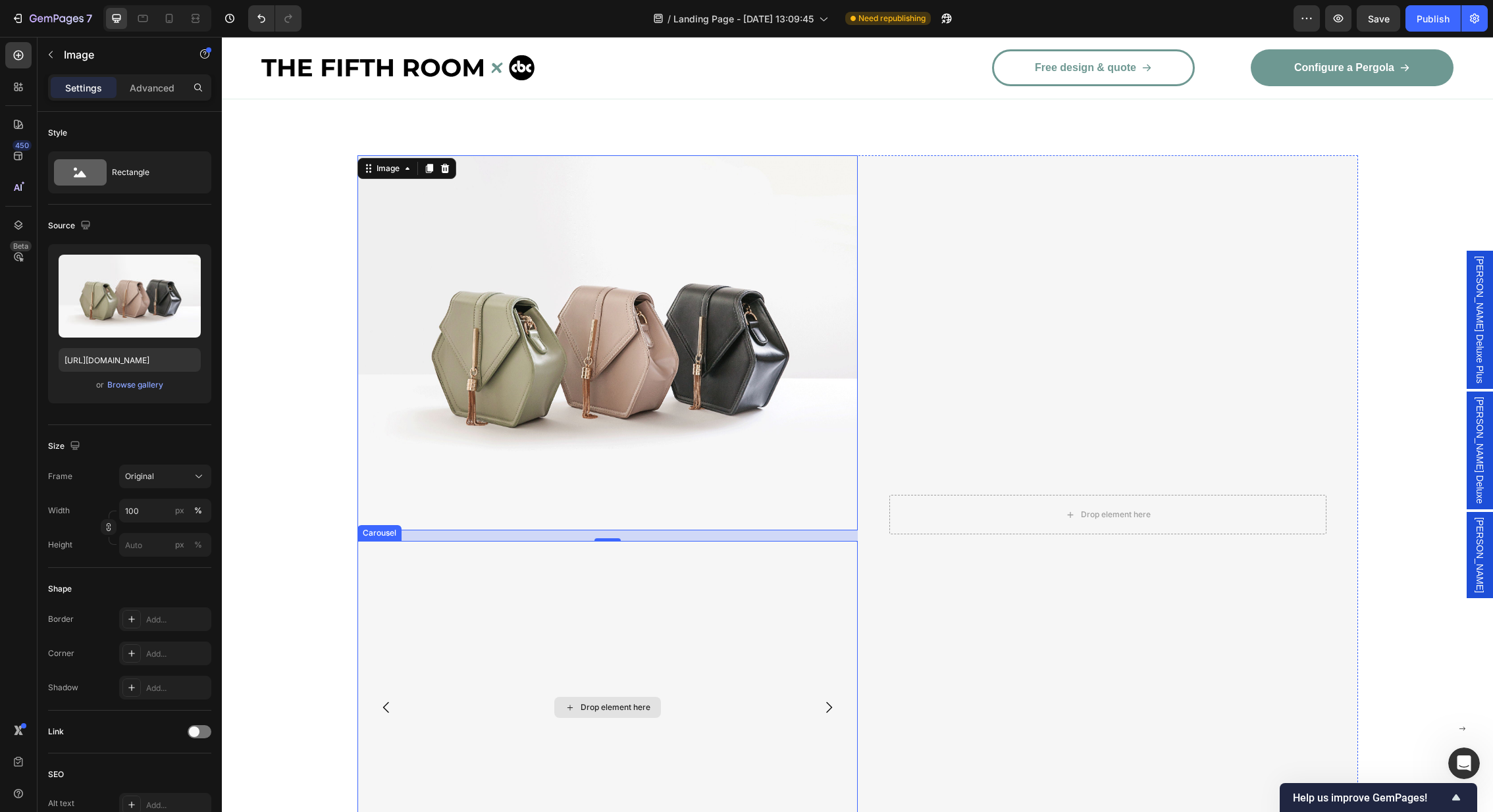
scroll to position [2649, 0]
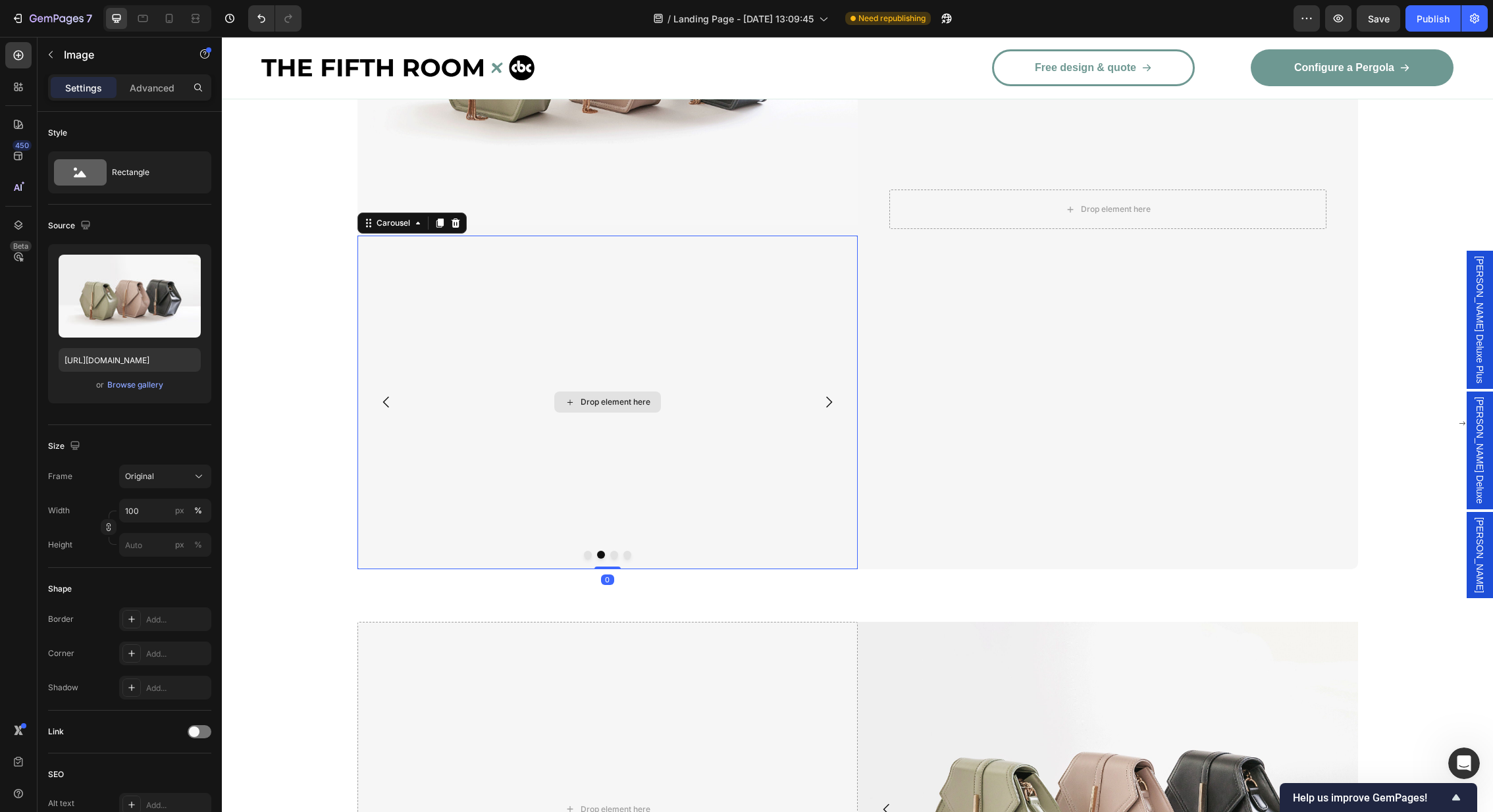
click at [757, 452] on div "Drop element here" at bounding box center [608, 402] width 500 height 333
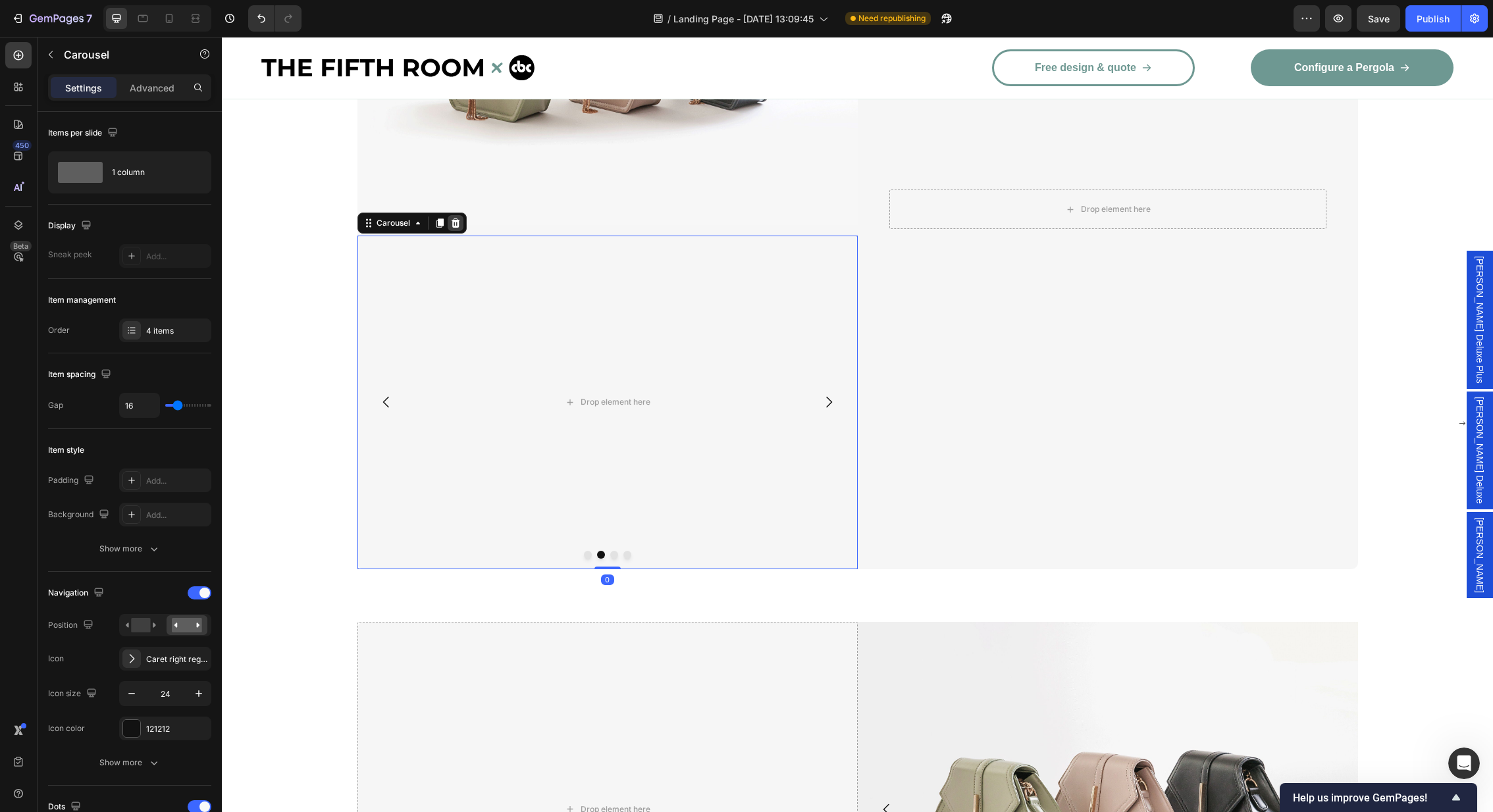
click at [460, 222] on icon at bounding box center [455, 223] width 11 height 11
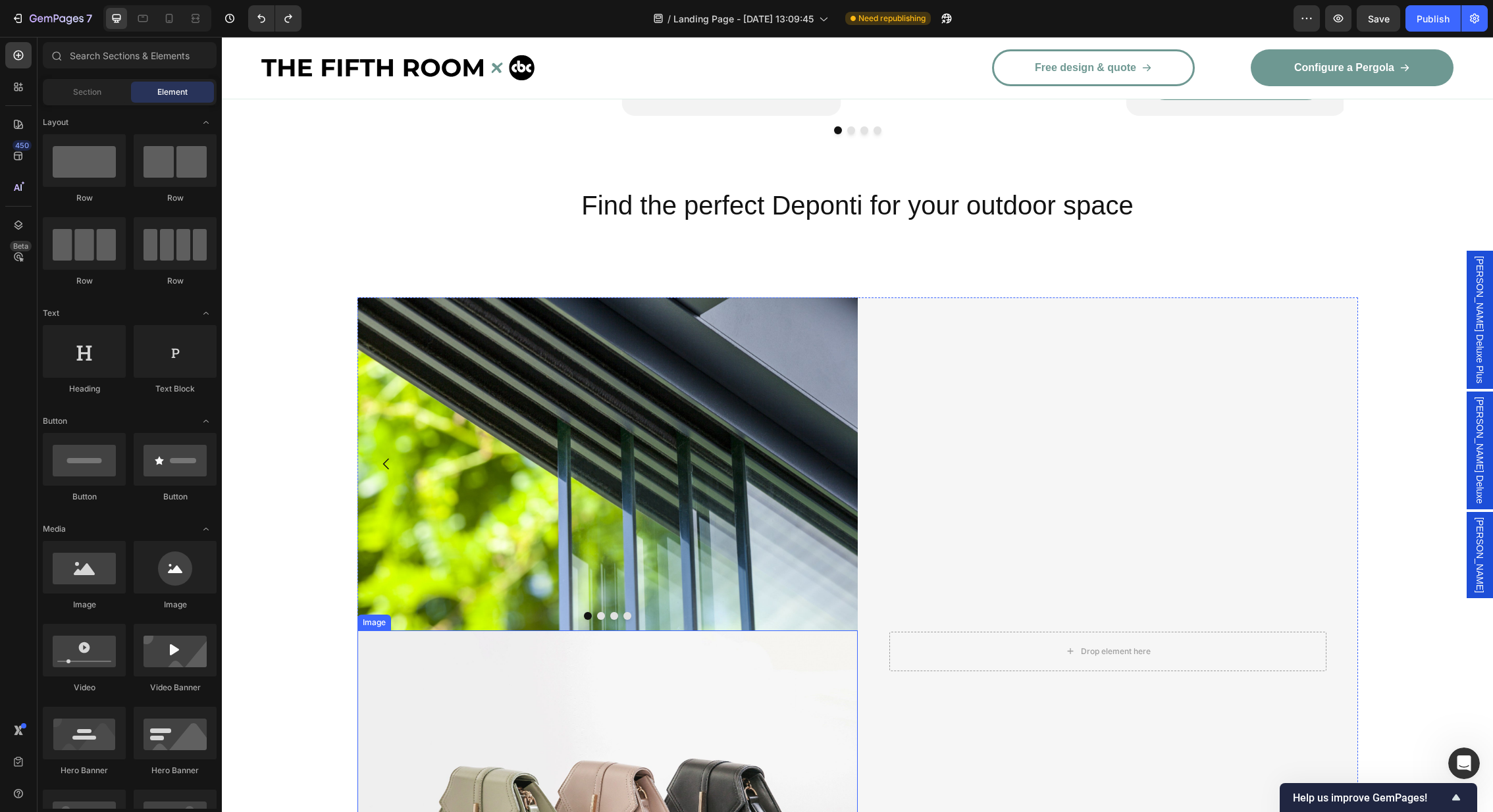
scroll to position [2383, 0]
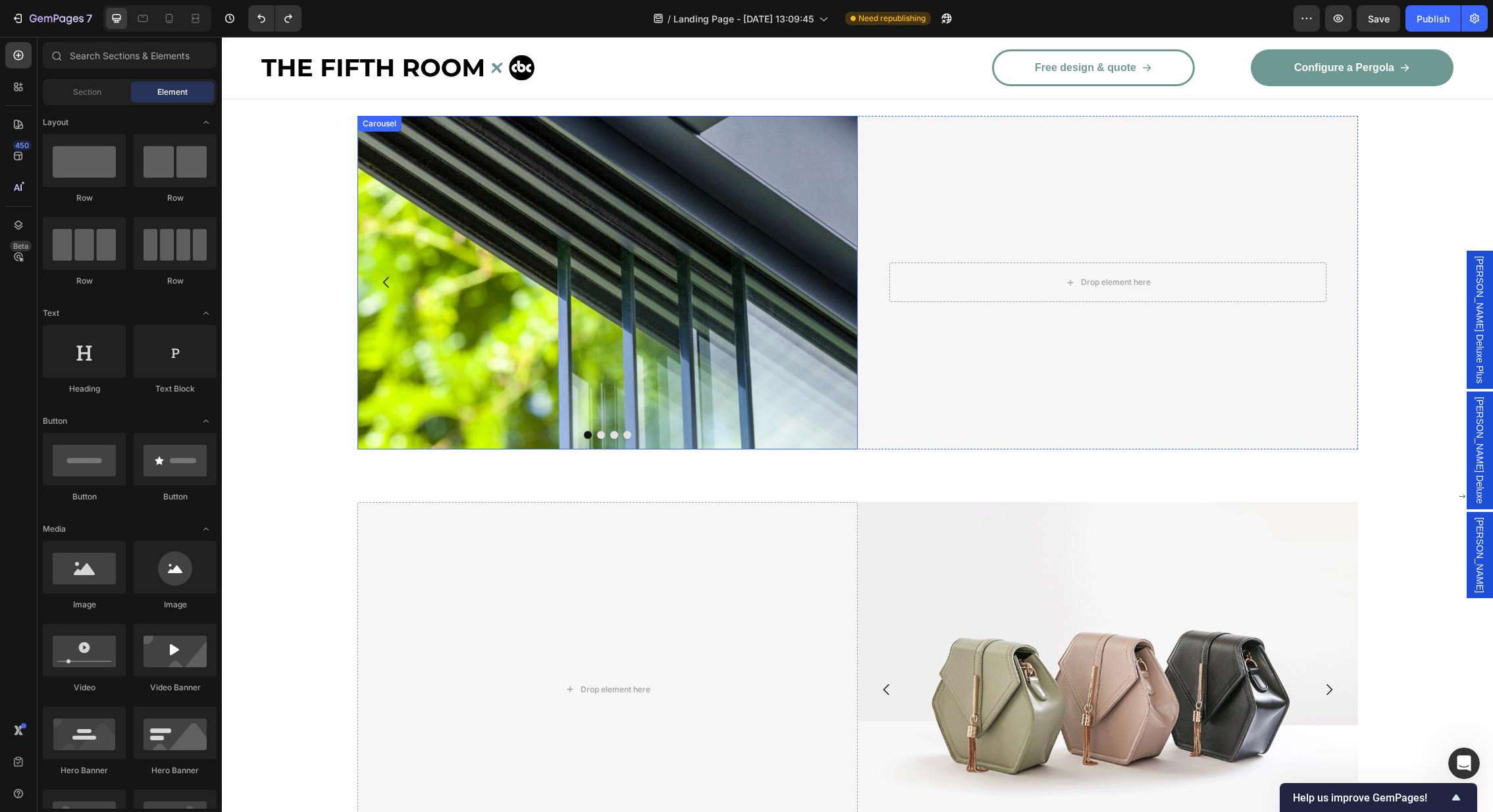
click at [828, 292] on button "Carousel Next Arrow" at bounding box center [828, 282] width 37 height 37
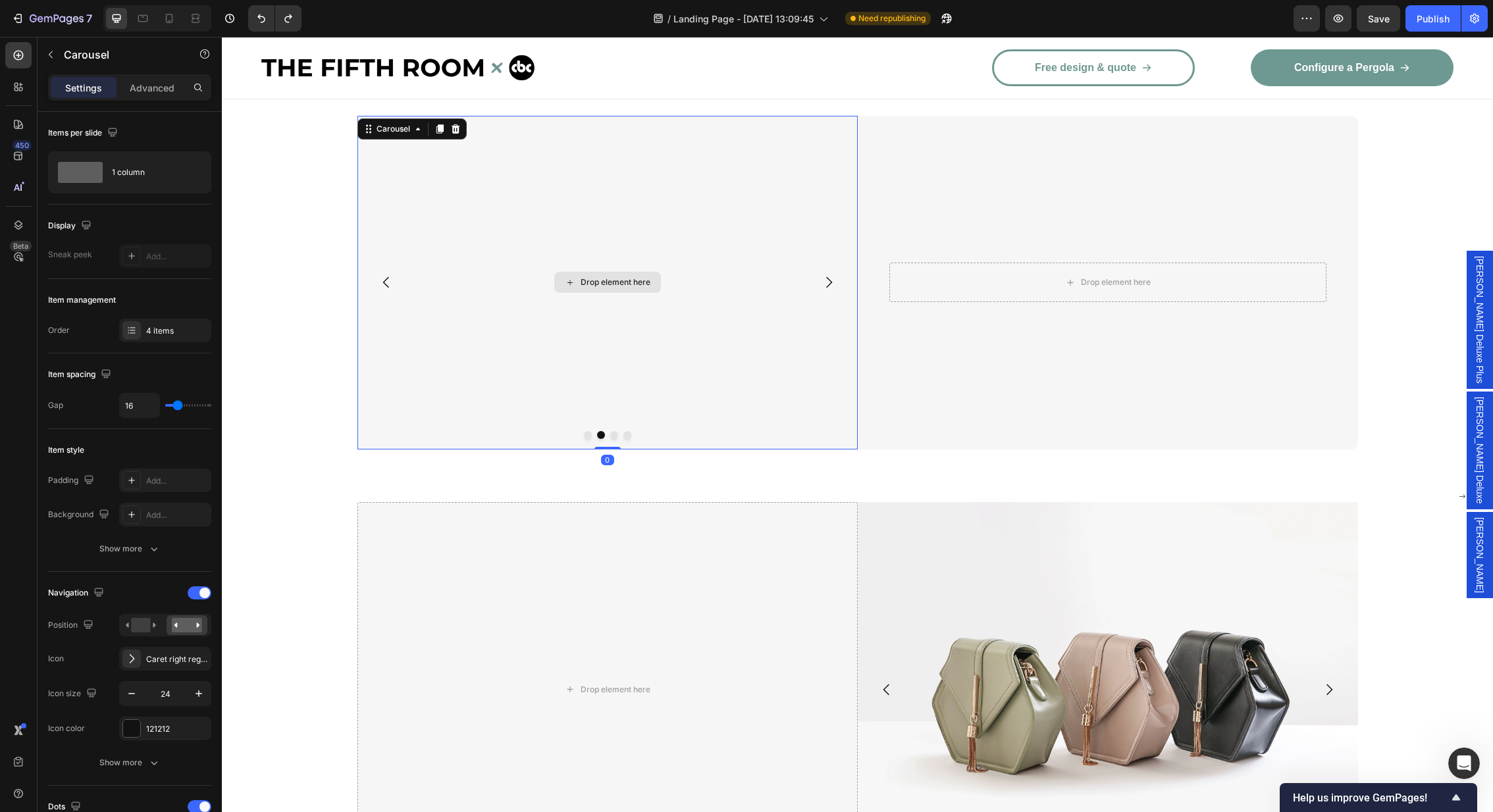
click at [597, 280] on div "Drop element here" at bounding box center [615, 283] width 70 height 11
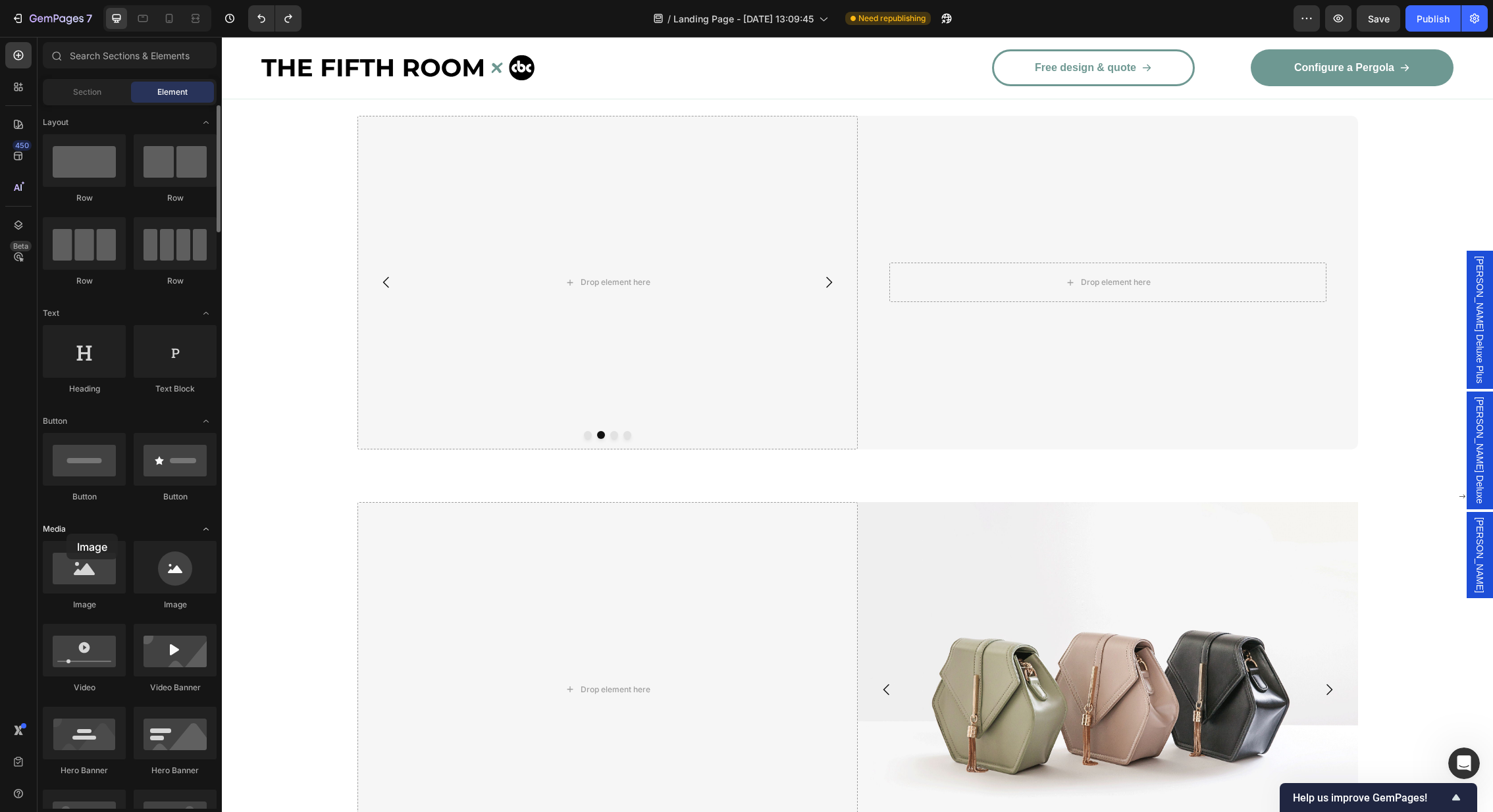
drag, startPoint x: 89, startPoint y: 576, endPoint x: 67, endPoint y: 533, distance: 48.3
click at [599, 285] on div "Drop element here" at bounding box center [615, 283] width 70 height 11
drag, startPoint x: 105, startPoint y: 560, endPoint x: 52, endPoint y: 558, distance: 53.0
click at [52, 558] on div at bounding box center [83, 567] width 83 height 52
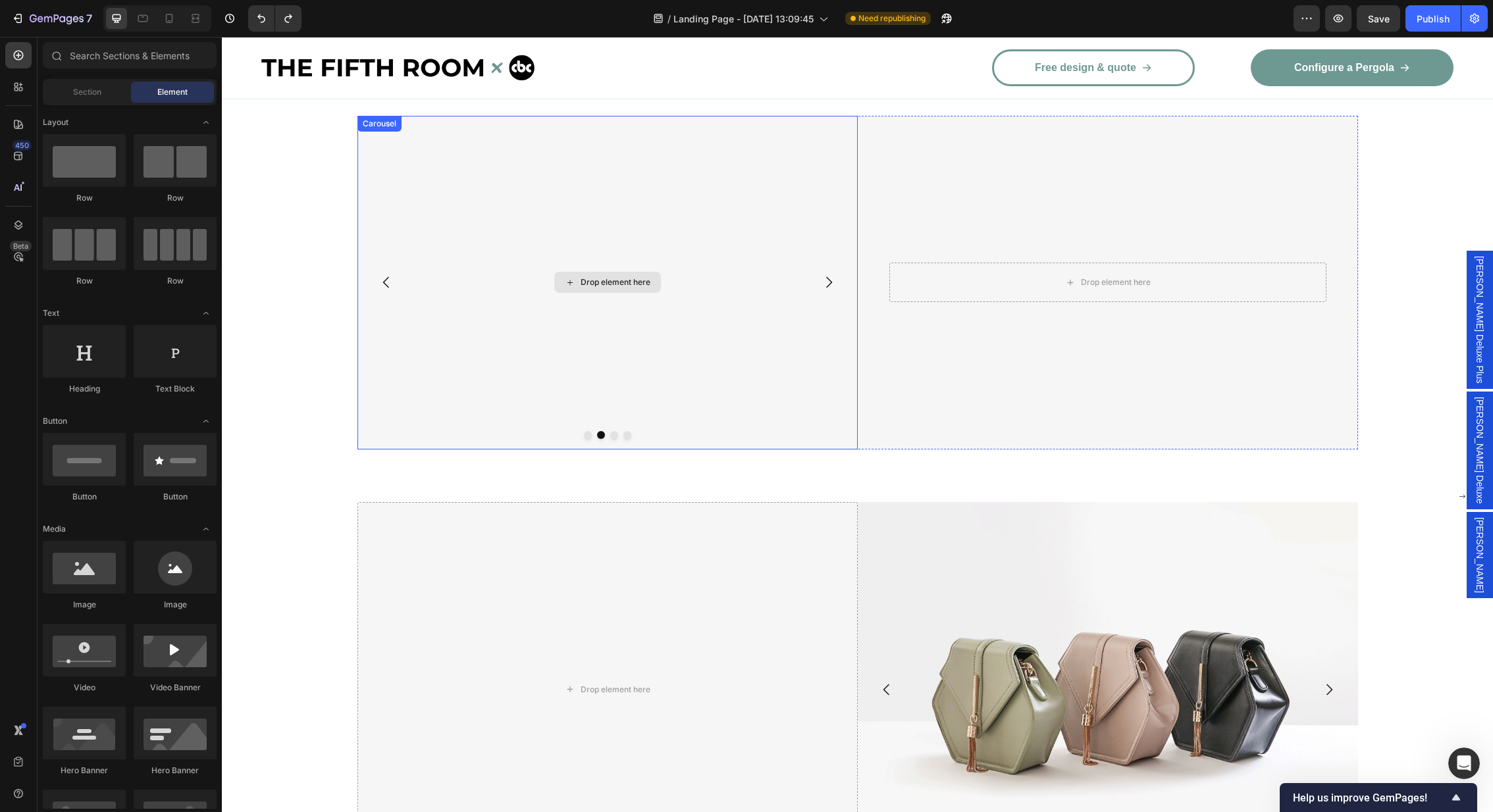
click at [564, 240] on div "Drop element here" at bounding box center [608, 283] width 500 height 333
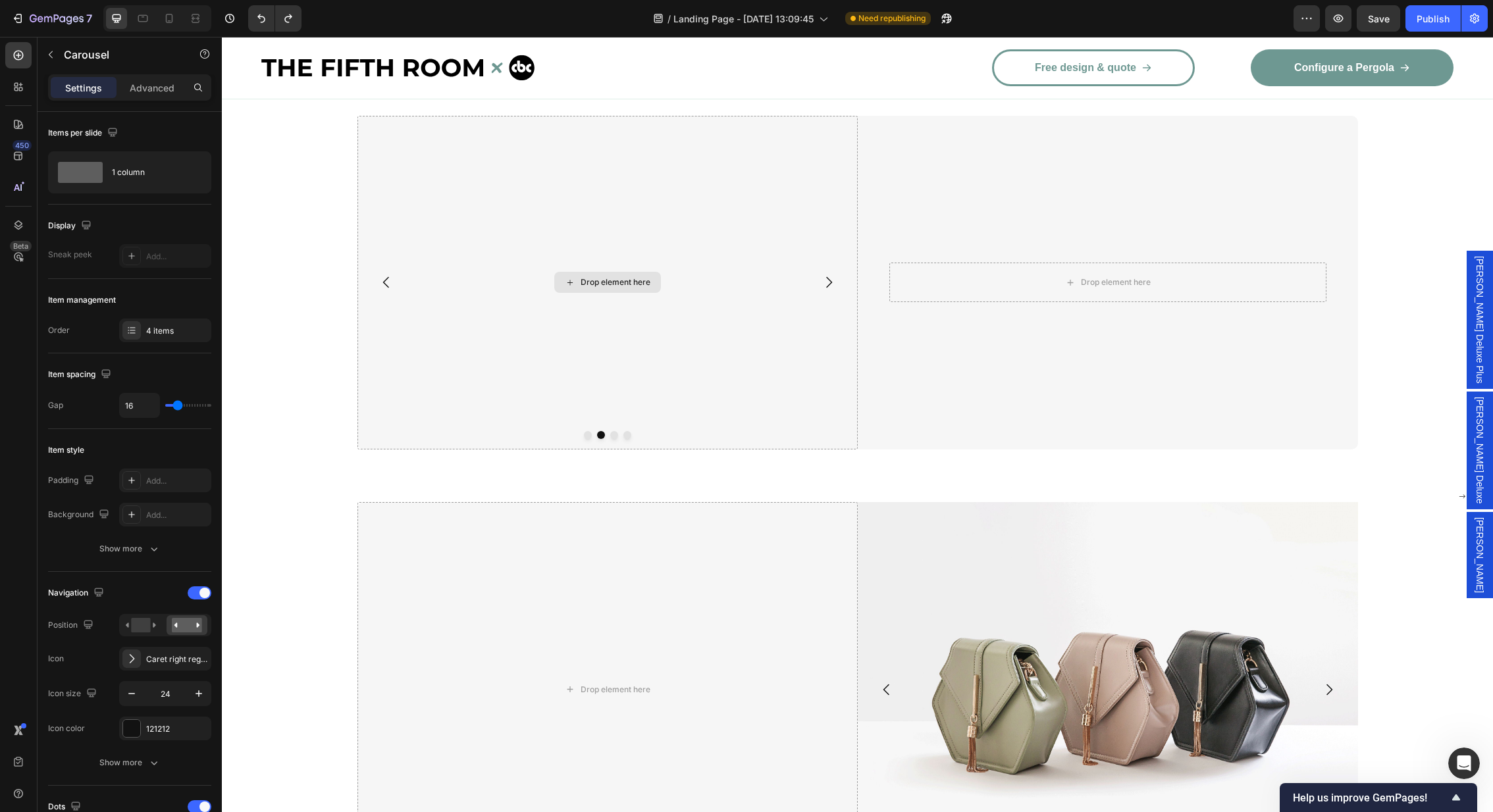
click at [577, 287] on div "Drop element here" at bounding box center [607, 283] width 107 height 21
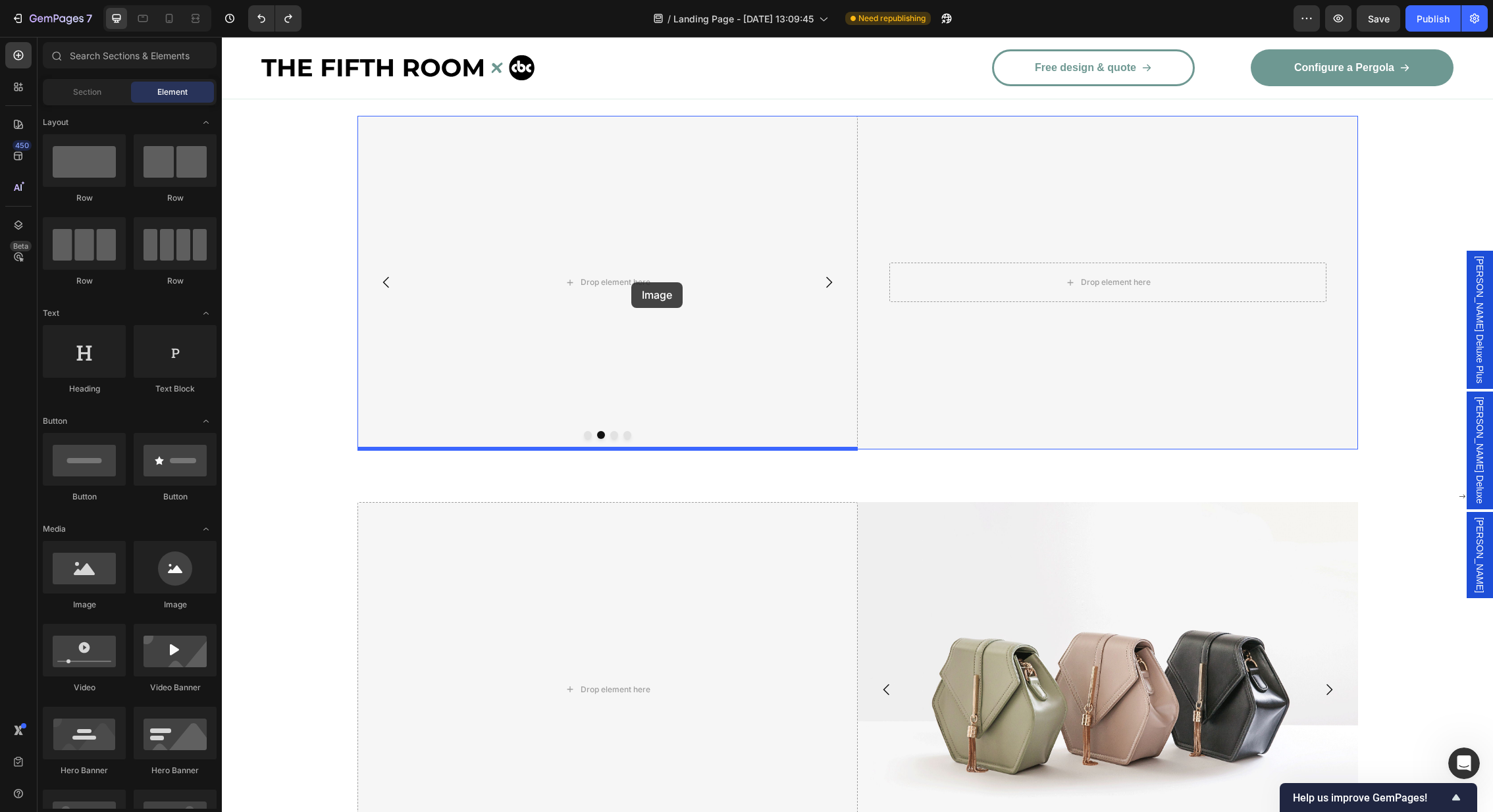
drag, startPoint x: 317, startPoint y: 614, endPoint x: 631, endPoint y: 283, distance: 456.2
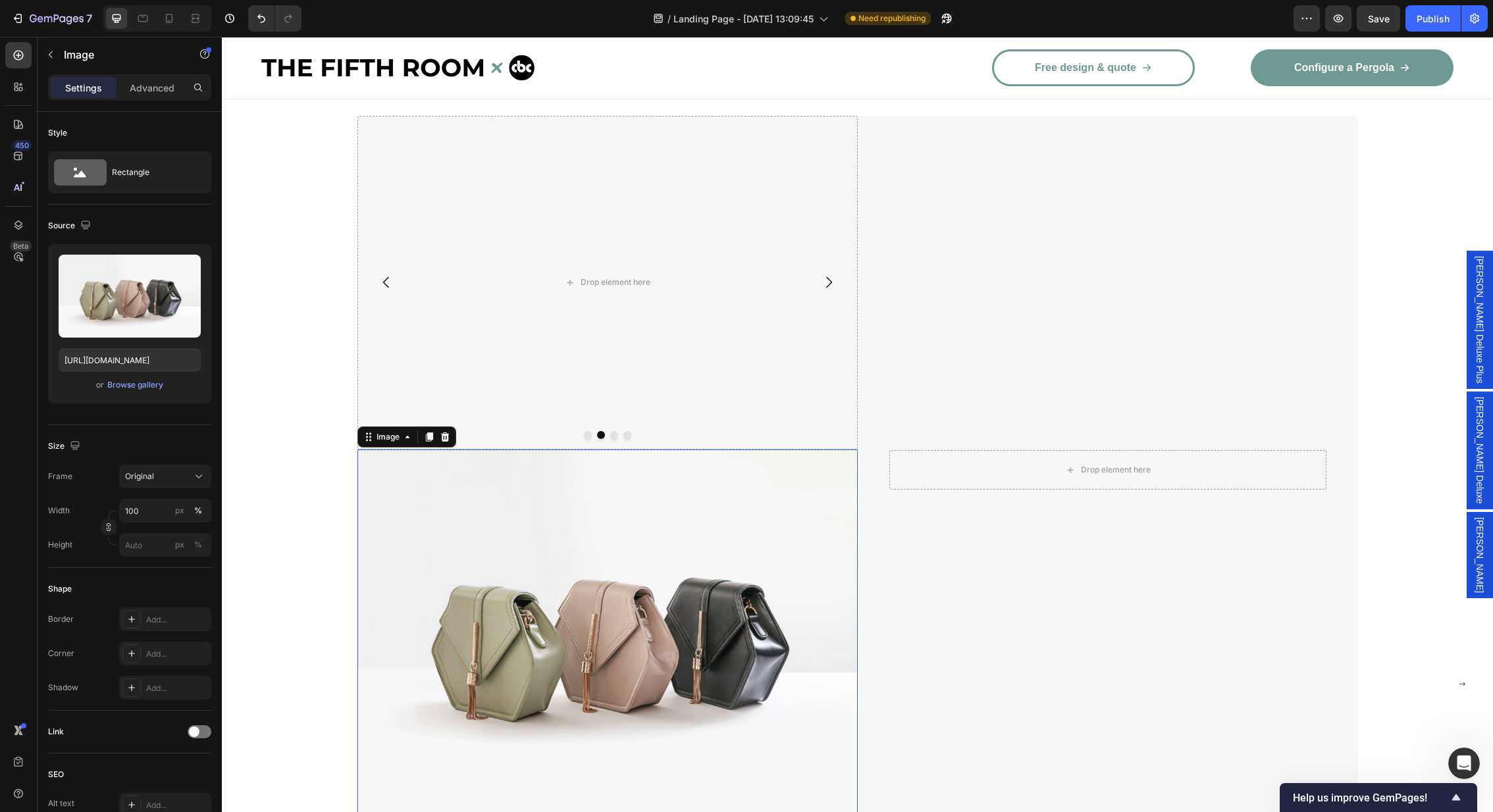
click at [591, 553] on img at bounding box center [608, 636] width 500 height 375
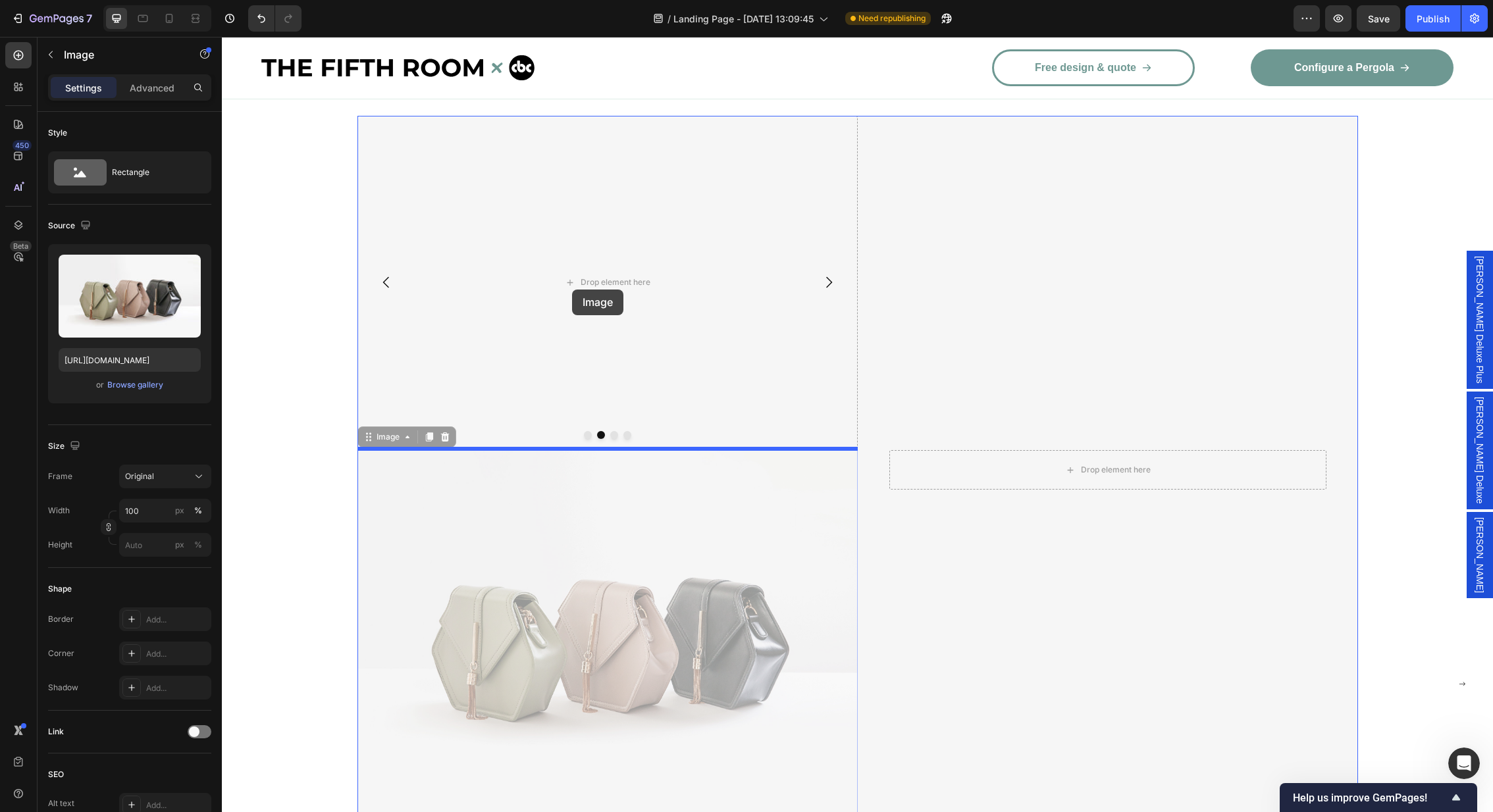
drag, startPoint x: 364, startPoint y: 437, endPoint x: 584, endPoint y: 292, distance: 263.5
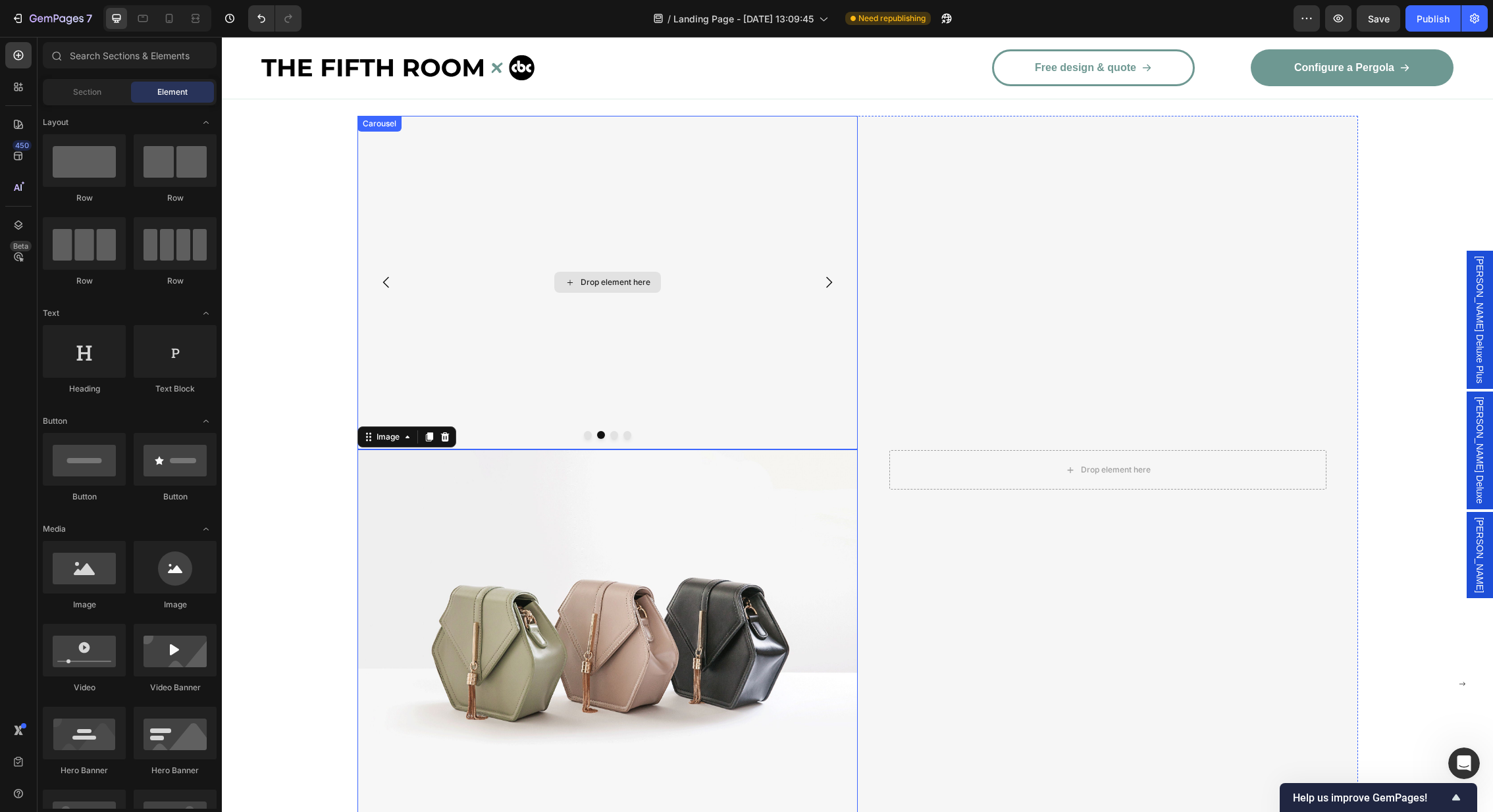
click at [592, 283] on div "Drop element here" at bounding box center [615, 283] width 70 height 11
click at [413, 655] on img at bounding box center [608, 636] width 500 height 375
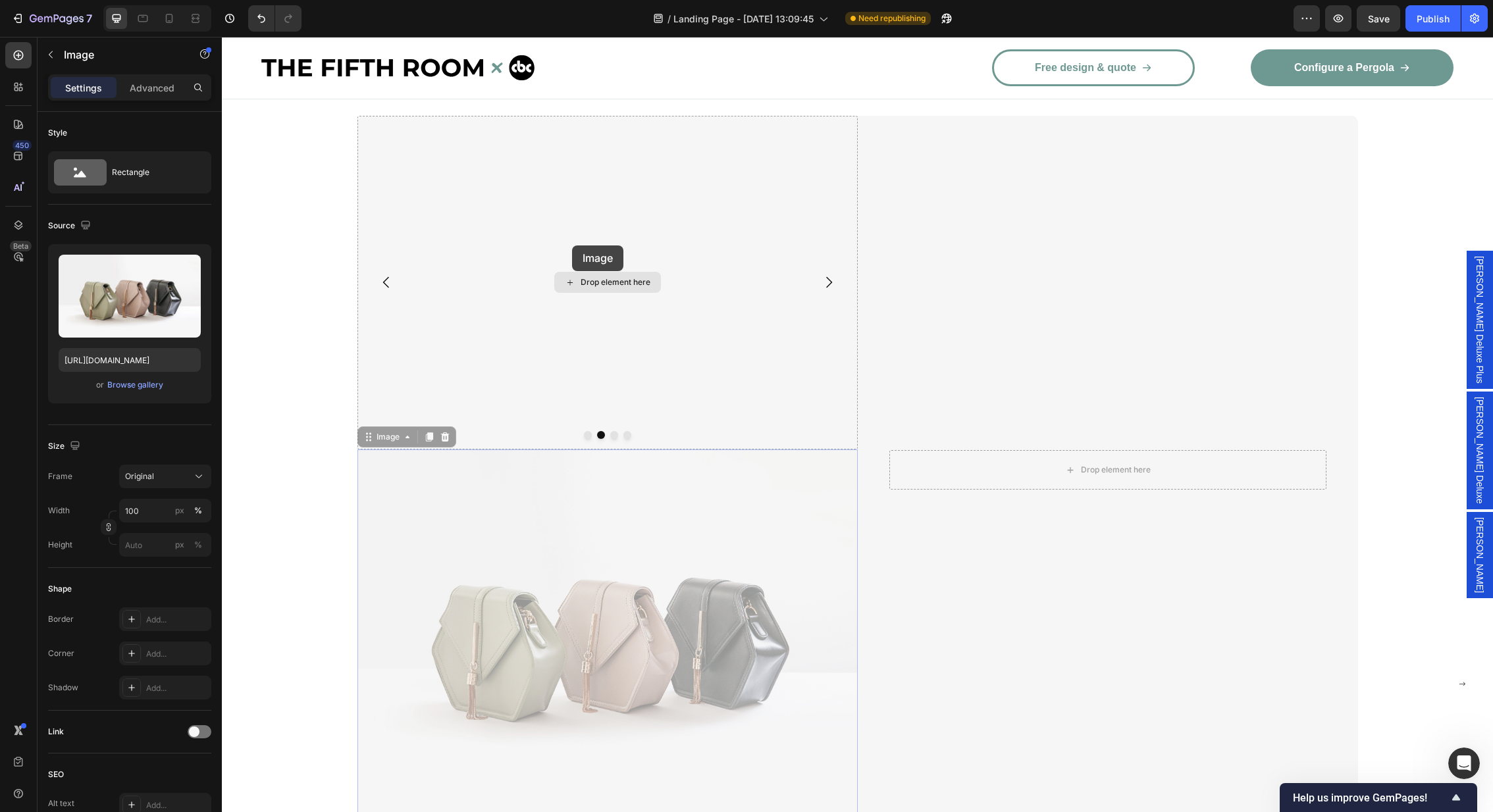
drag, startPoint x: 368, startPoint y: 437, endPoint x: 572, endPoint y: 245, distance: 280.1
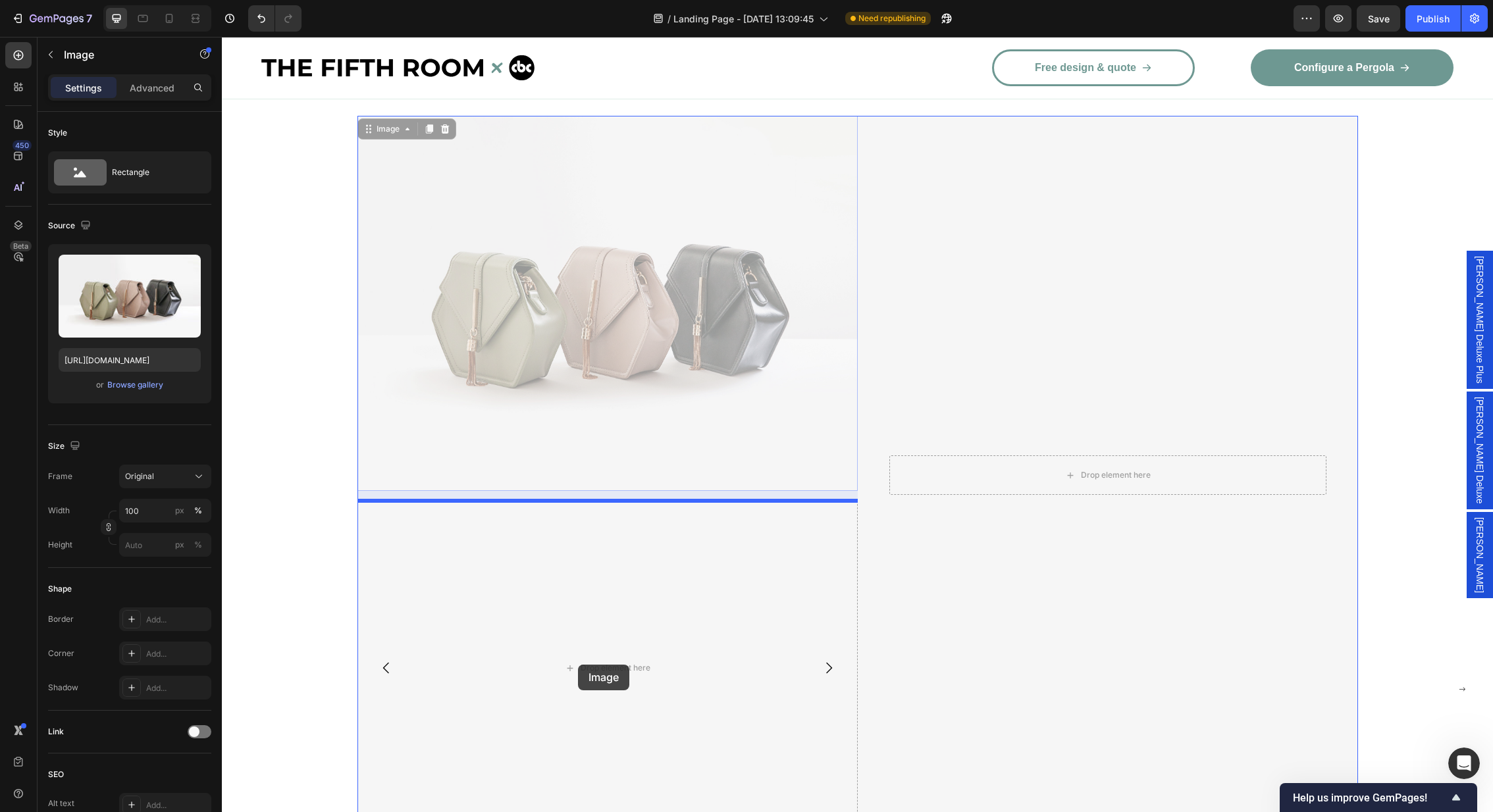
drag, startPoint x: 621, startPoint y: 257, endPoint x: 578, endPoint y: 665, distance: 410.3
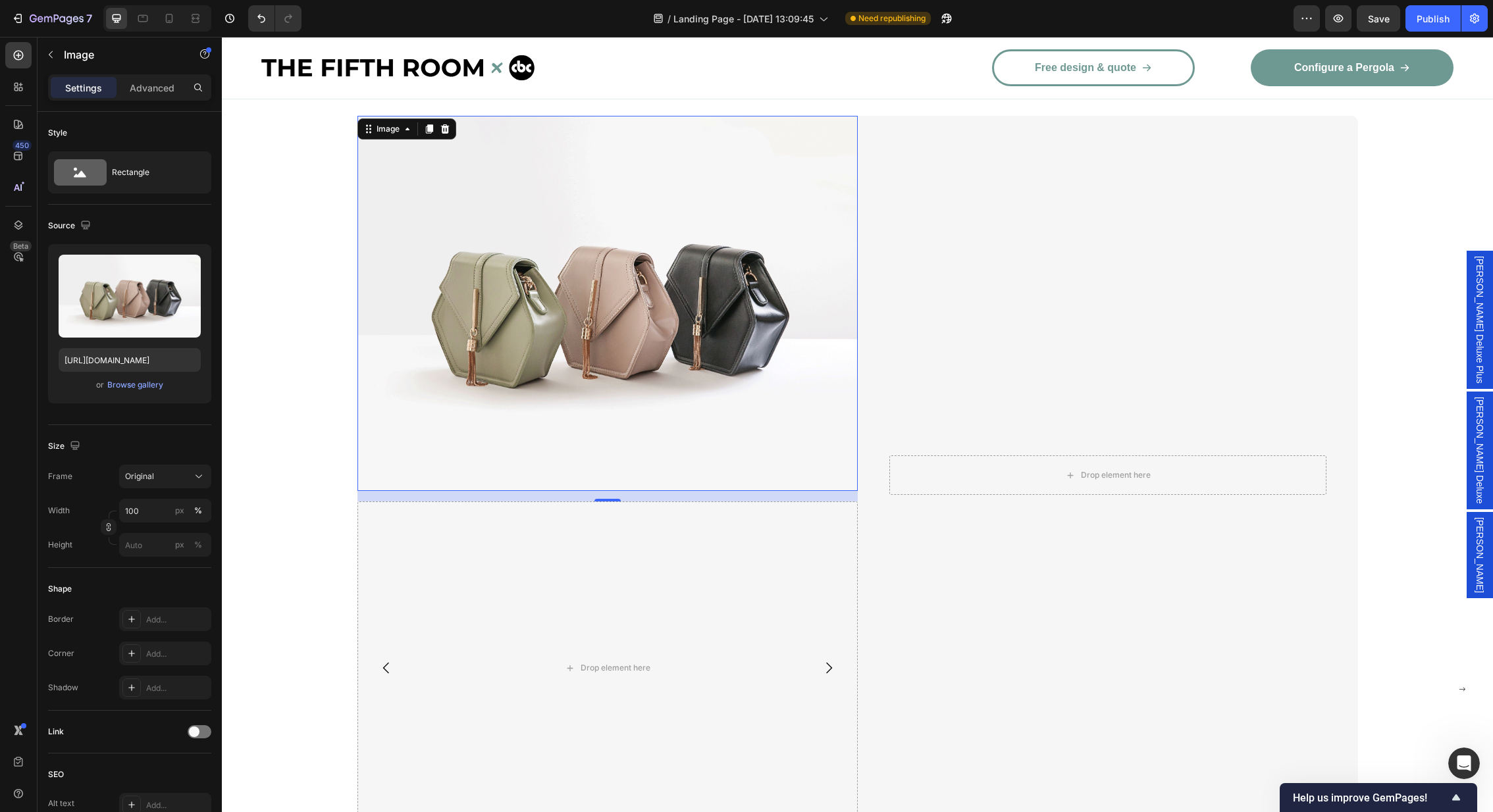
click at [654, 277] on img at bounding box center [608, 303] width 500 height 375
click at [449, 131] on icon at bounding box center [445, 129] width 11 height 11
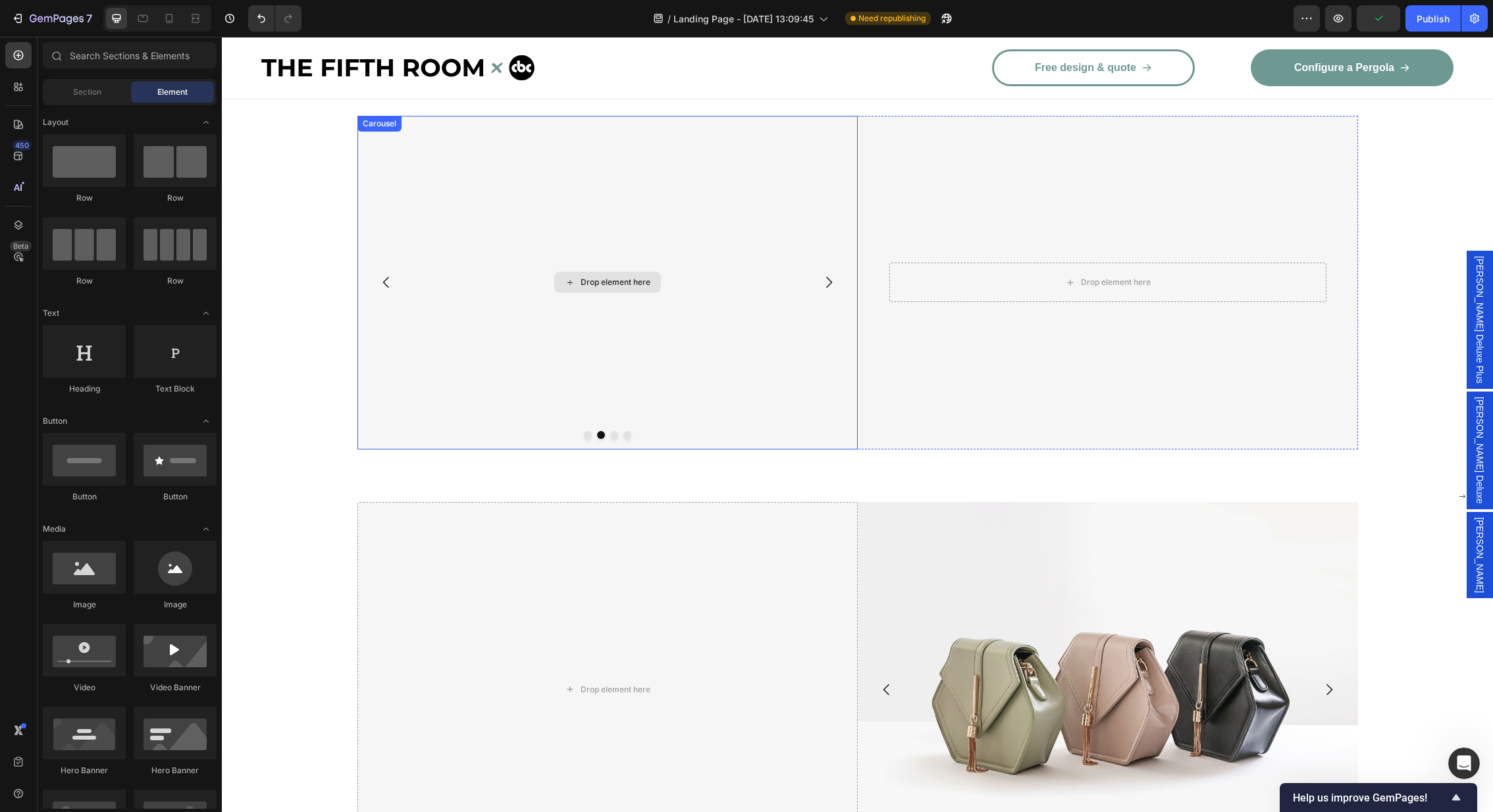
click at [603, 272] on div "Drop element here" at bounding box center [607, 283] width 107 height 21
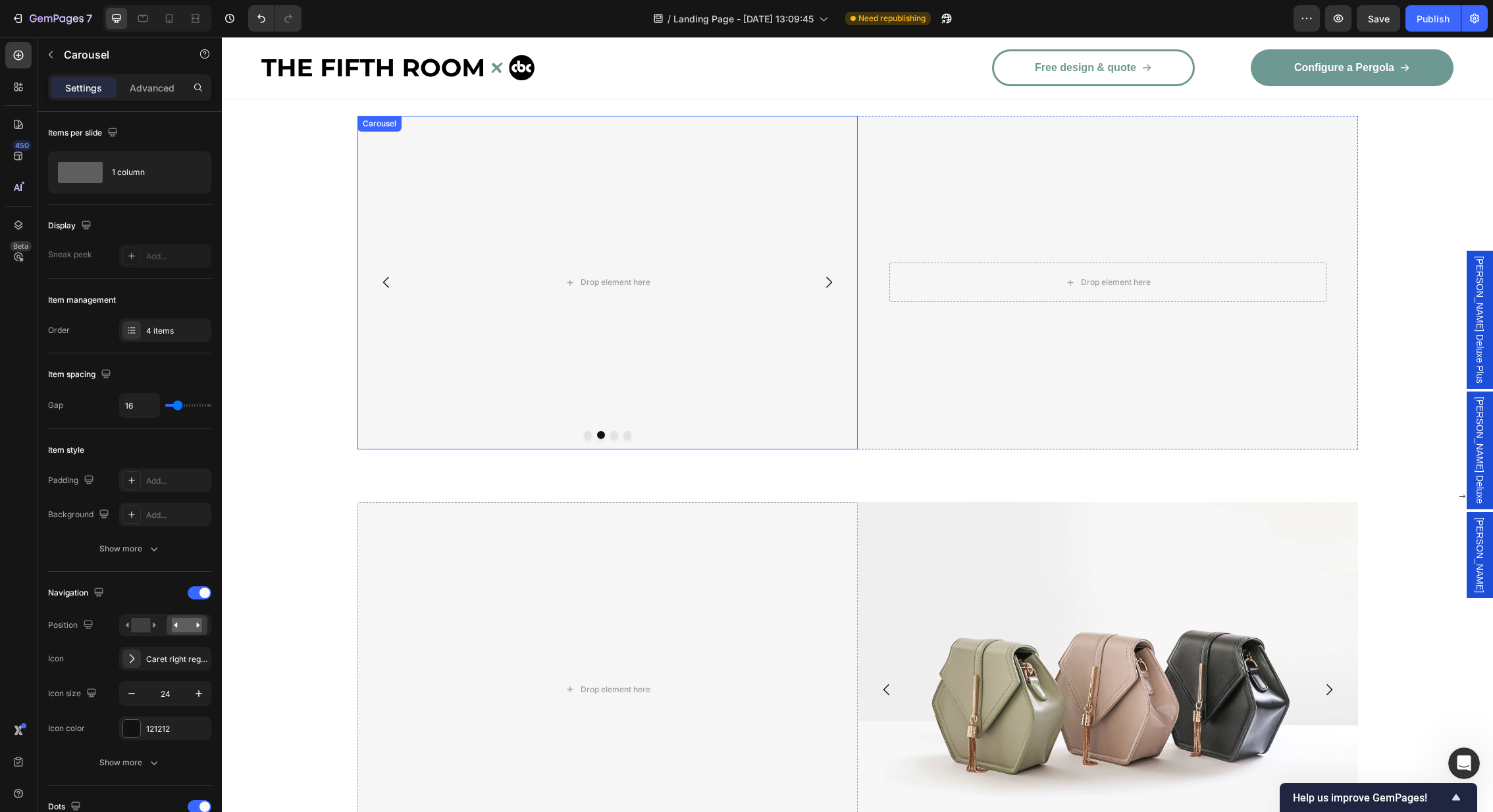
click at [828, 283] on icon "Carousel Next Arrow" at bounding box center [828, 282] width 16 height 16
click at [378, 284] on icon "Carousel Back Arrow" at bounding box center [386, 282] width 16 height 16
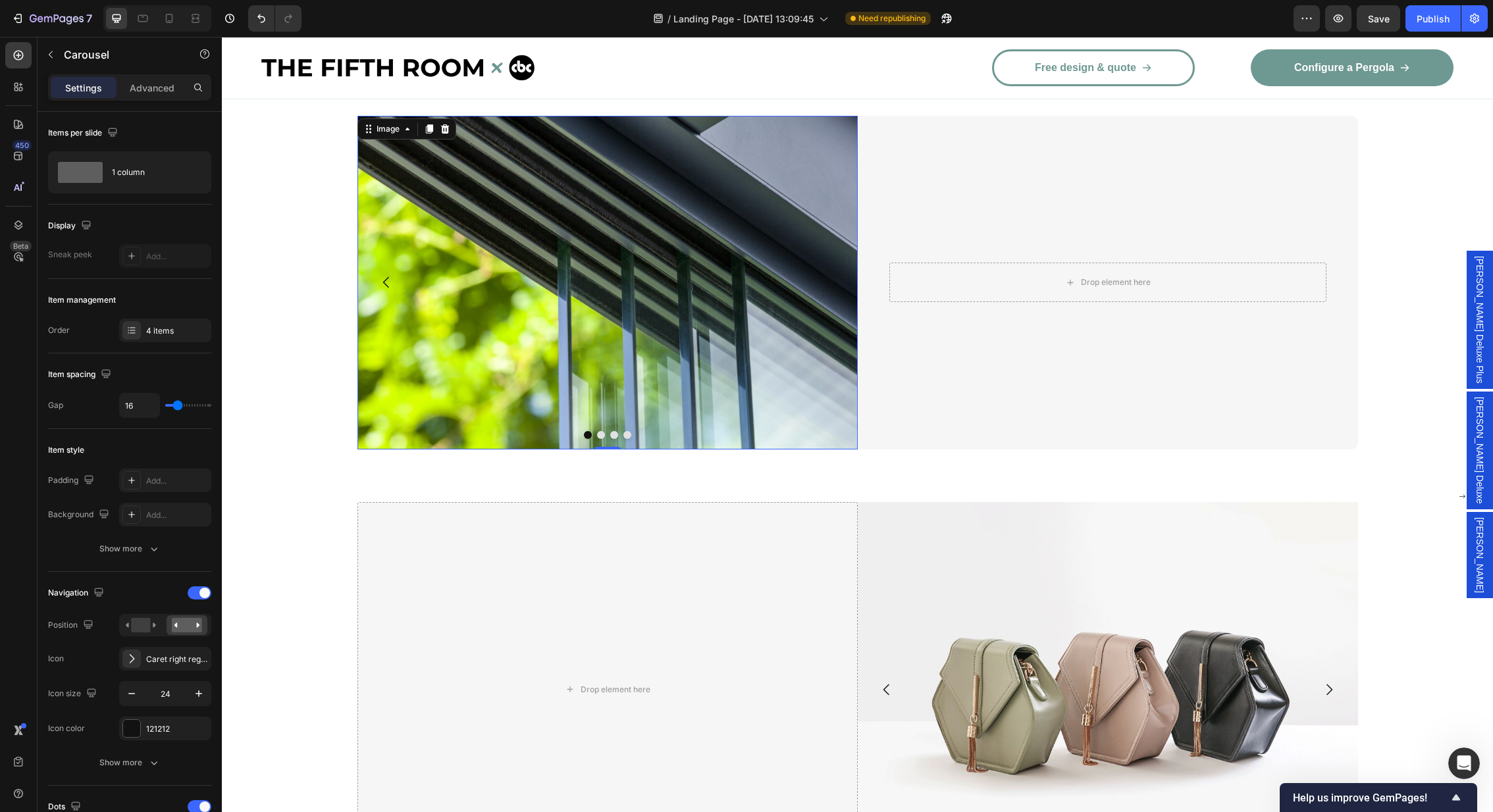
click at [704, 254] on img at bounding box center [608, 283] width 500 height 333
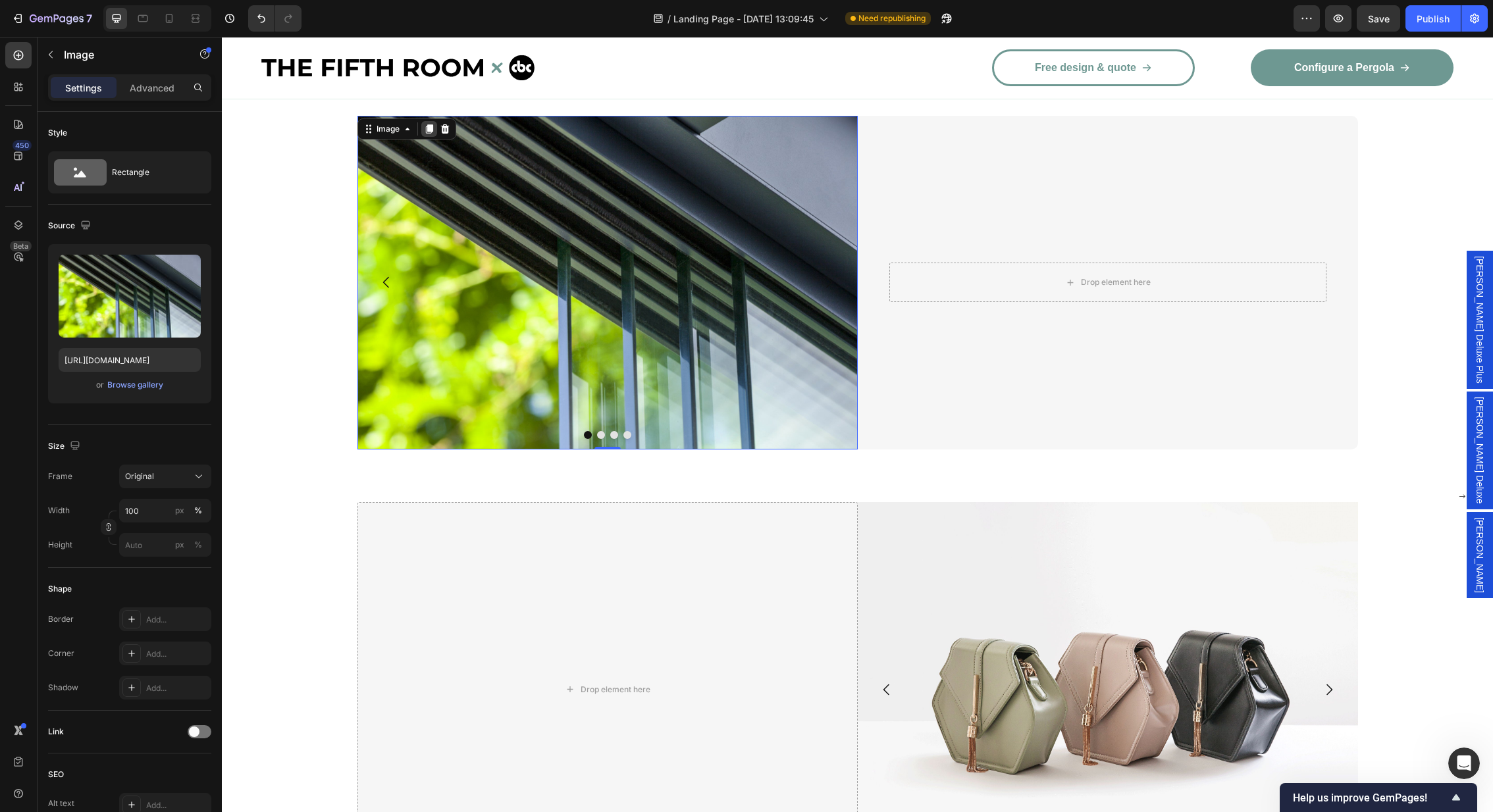
click at [424, 129] on icon at bounding box center [429, 129] width 11 height 11
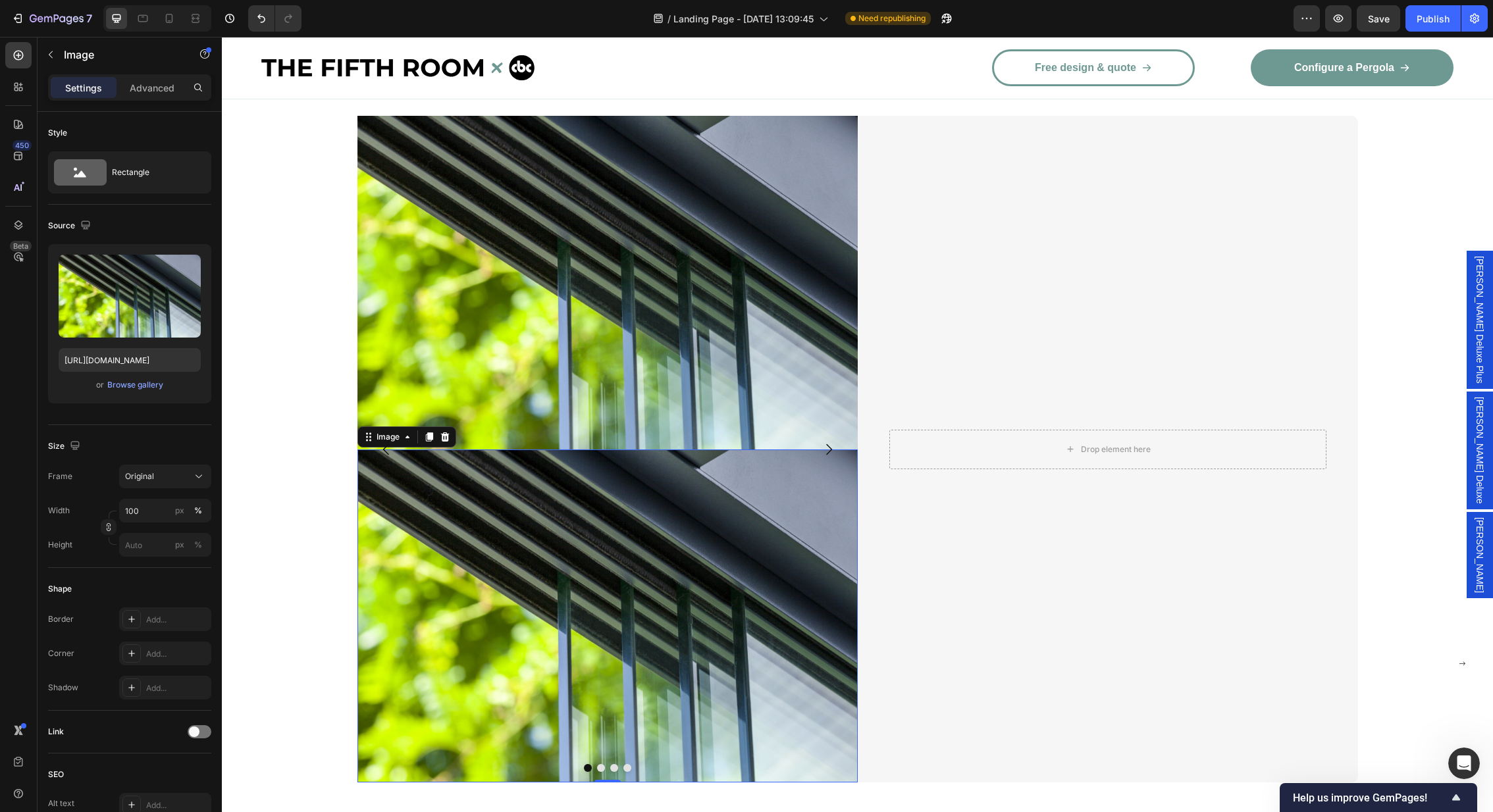
click at [607, 530] on img at bounding box center [608, 616] width 500 height 333
click at [443, 432] on icon at bounding box center [445, 437] width 11 height 11
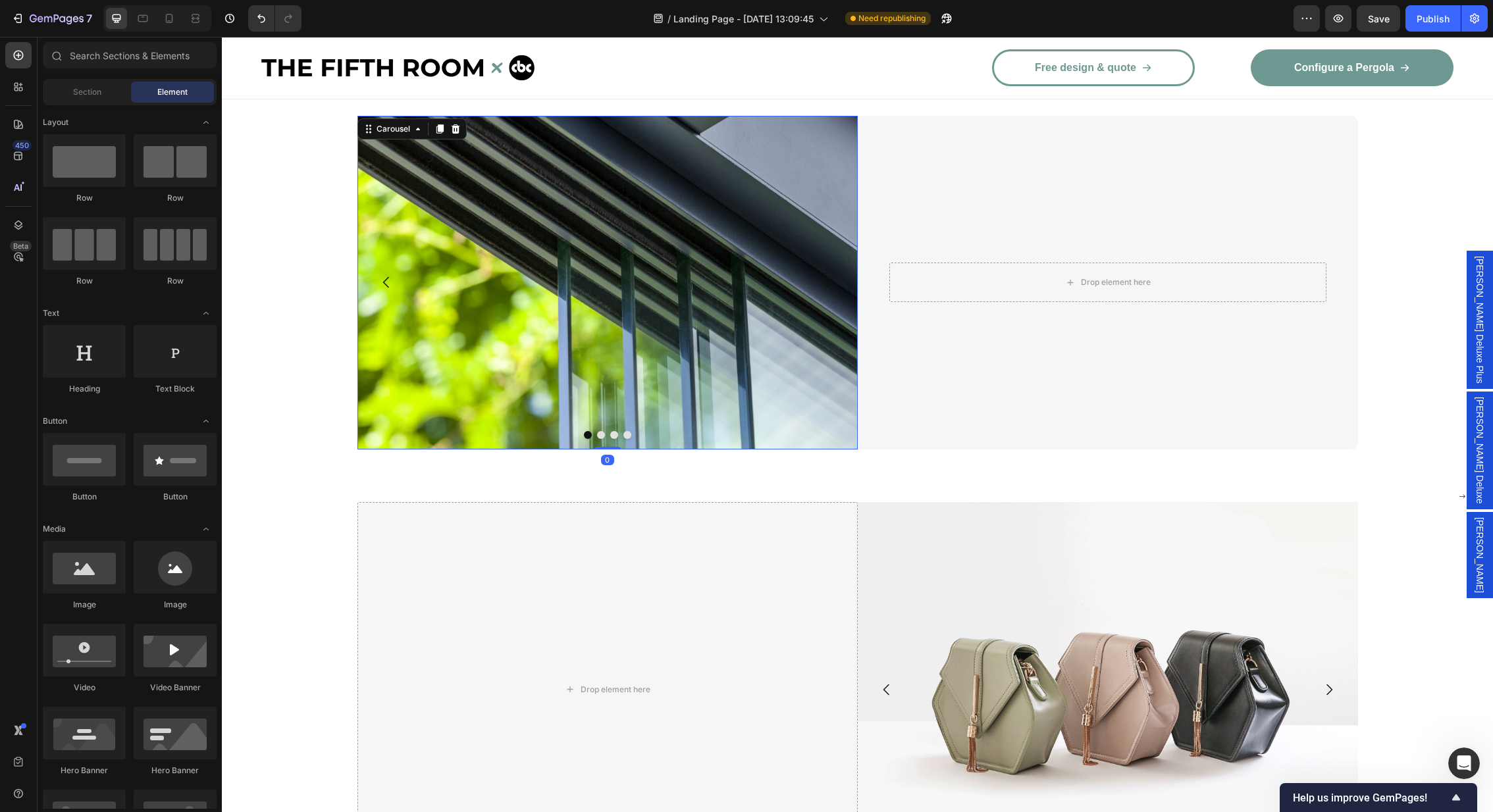
click at [602, 434] on button "Dot" at bounding box center [601, 435] width 8 height 8
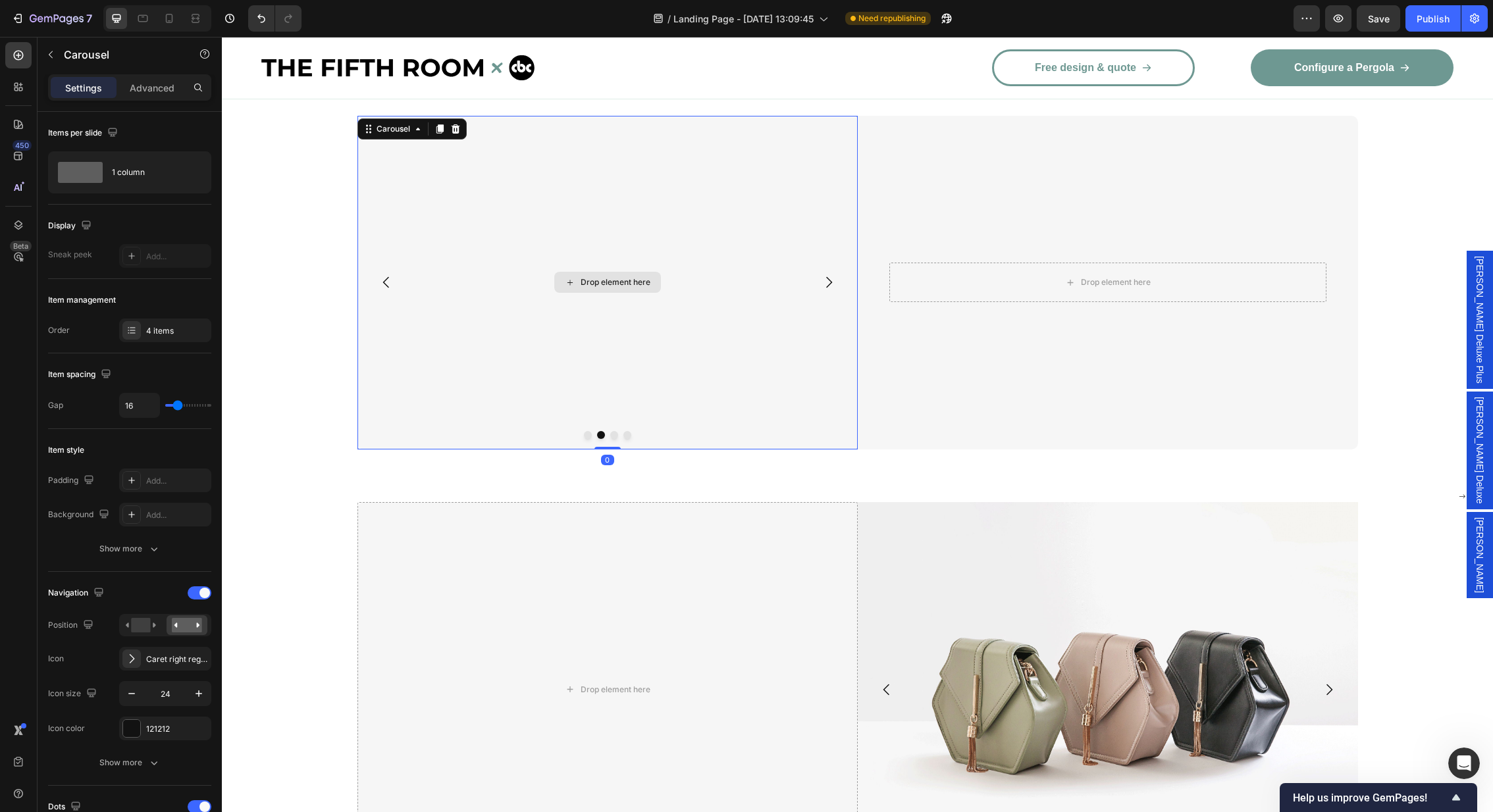
click at [628, 277] on div "Drop element here" at bounding box center [615, 283] width 70 height 11
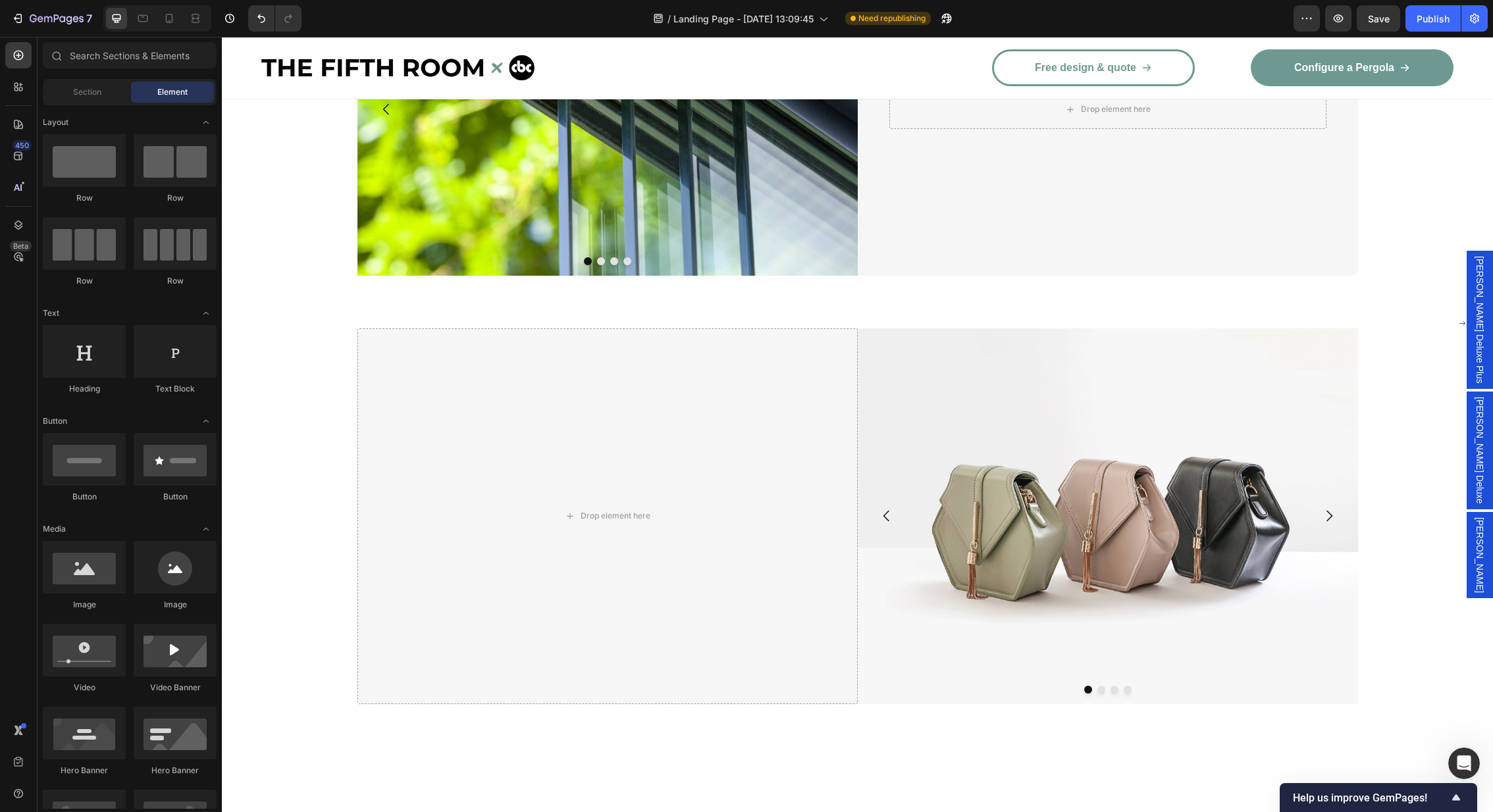
scroll to position [2203, 0]
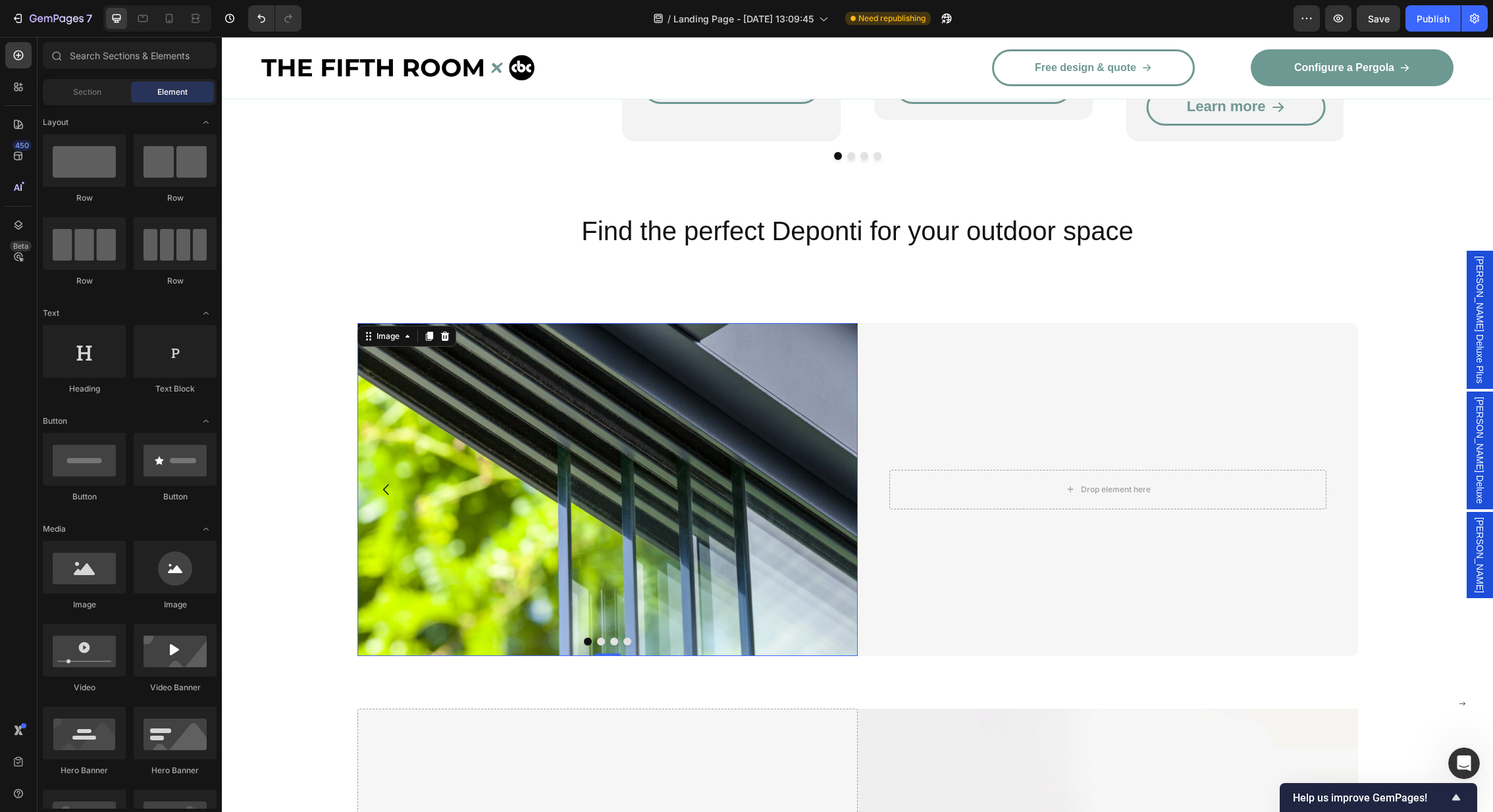
click at [563, 504] on img at bounding box center [608, 489] width 500 height 333
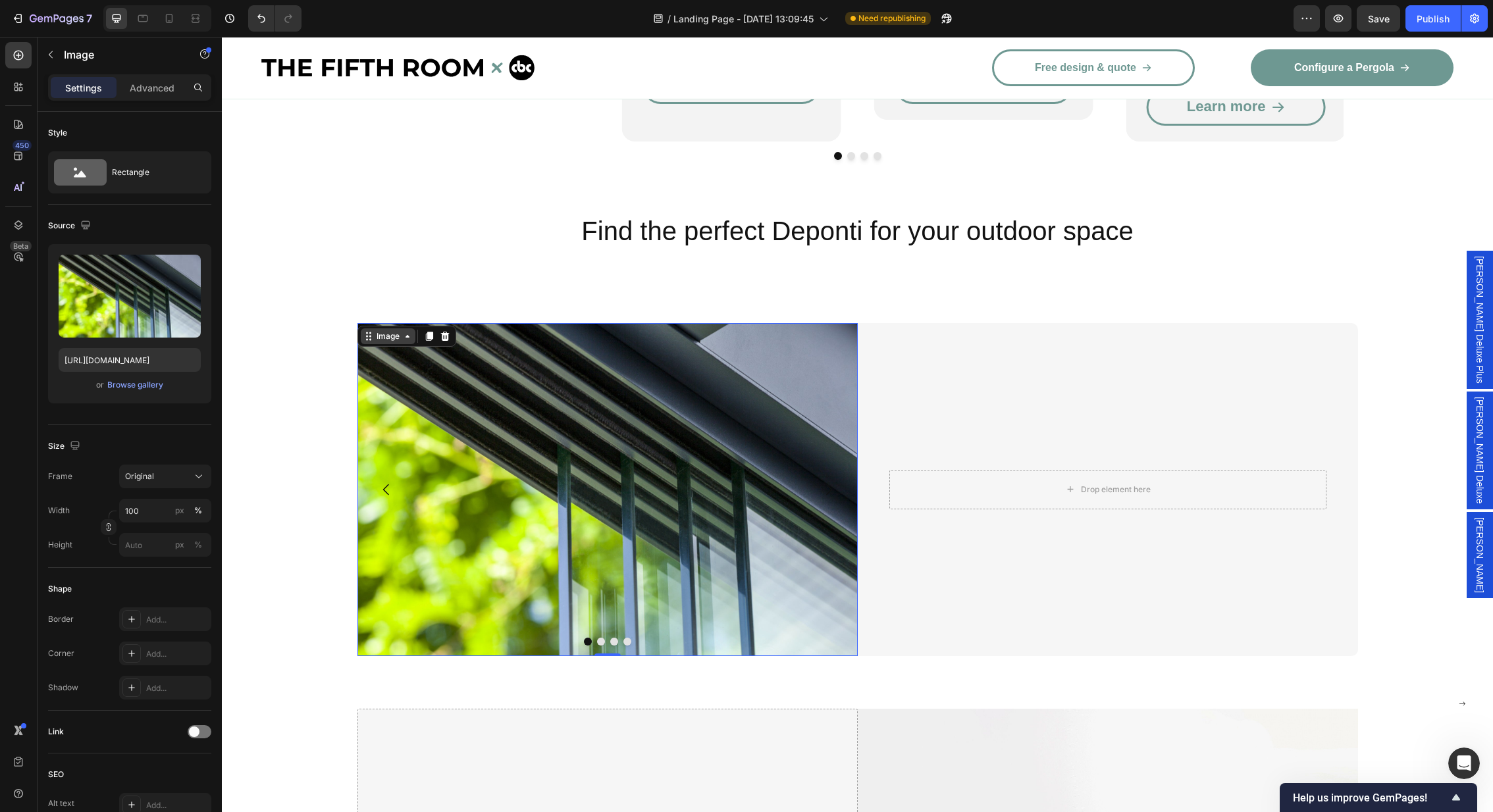
click at [403, 331] on icon at bounding box center [408, 336] width 11 height 11
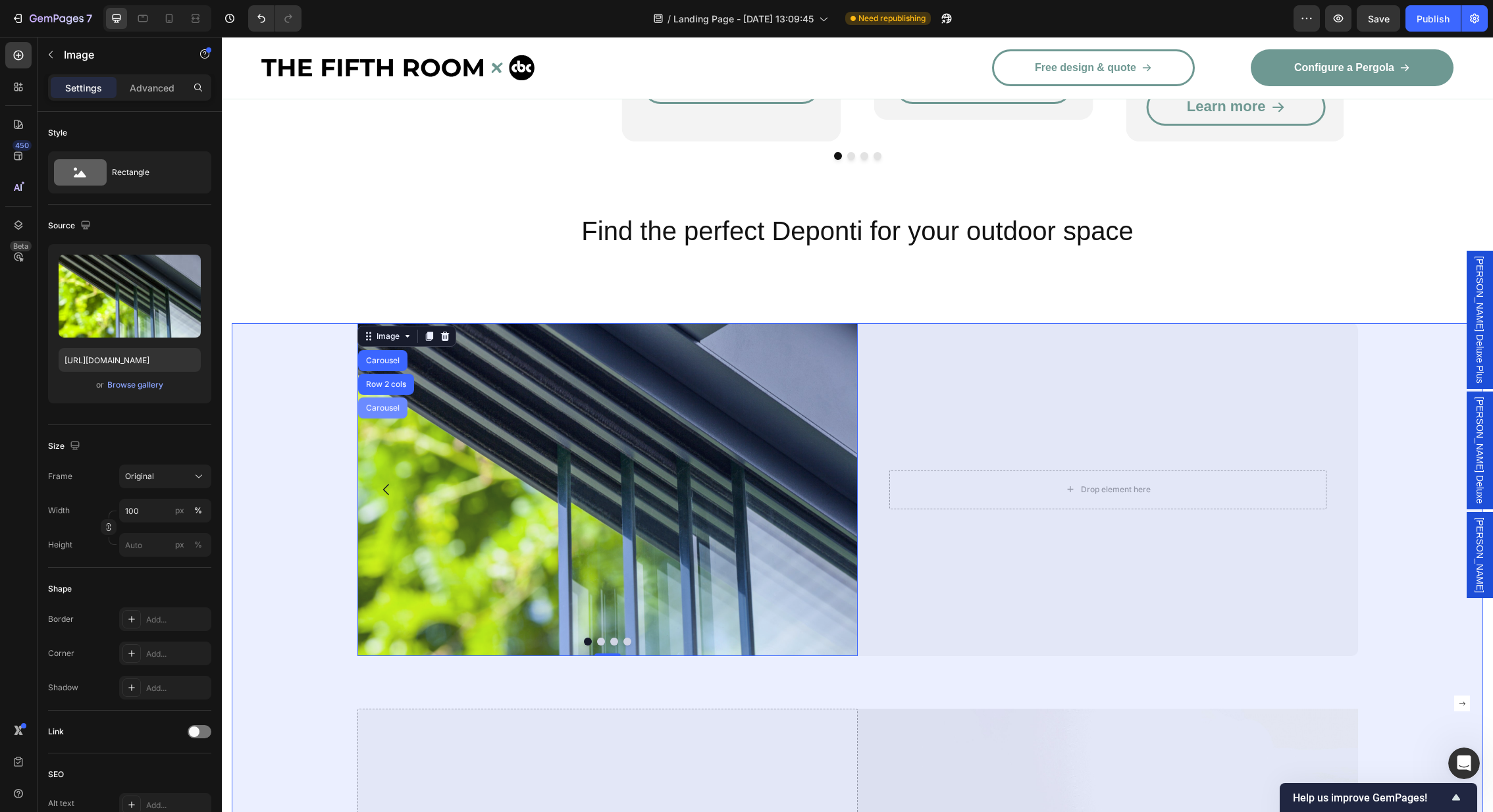
click at [389, 404] on div "Carousel" at bounding box center [382, 408] width 39 height 8
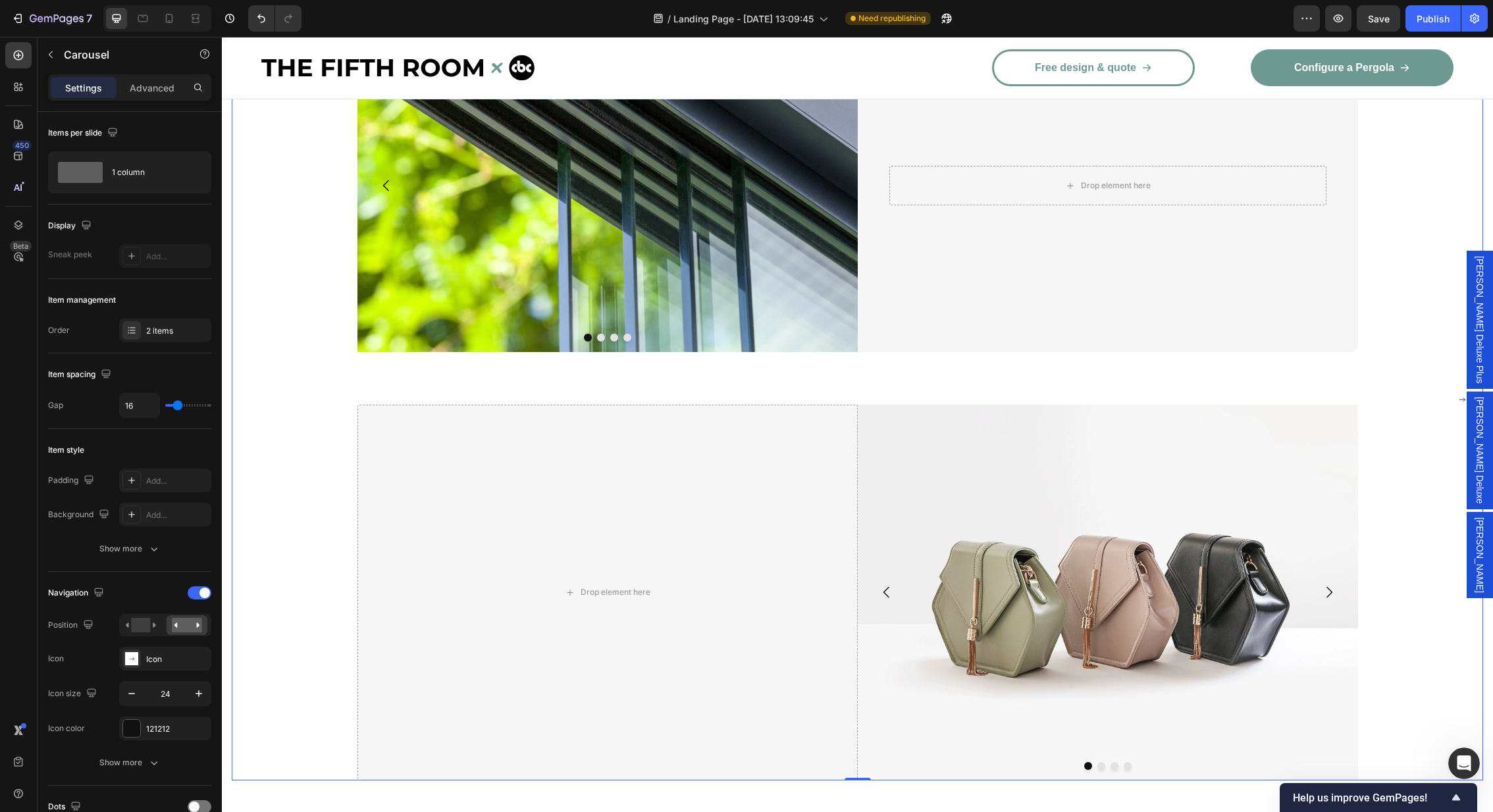
scroll to position [2461, 0]
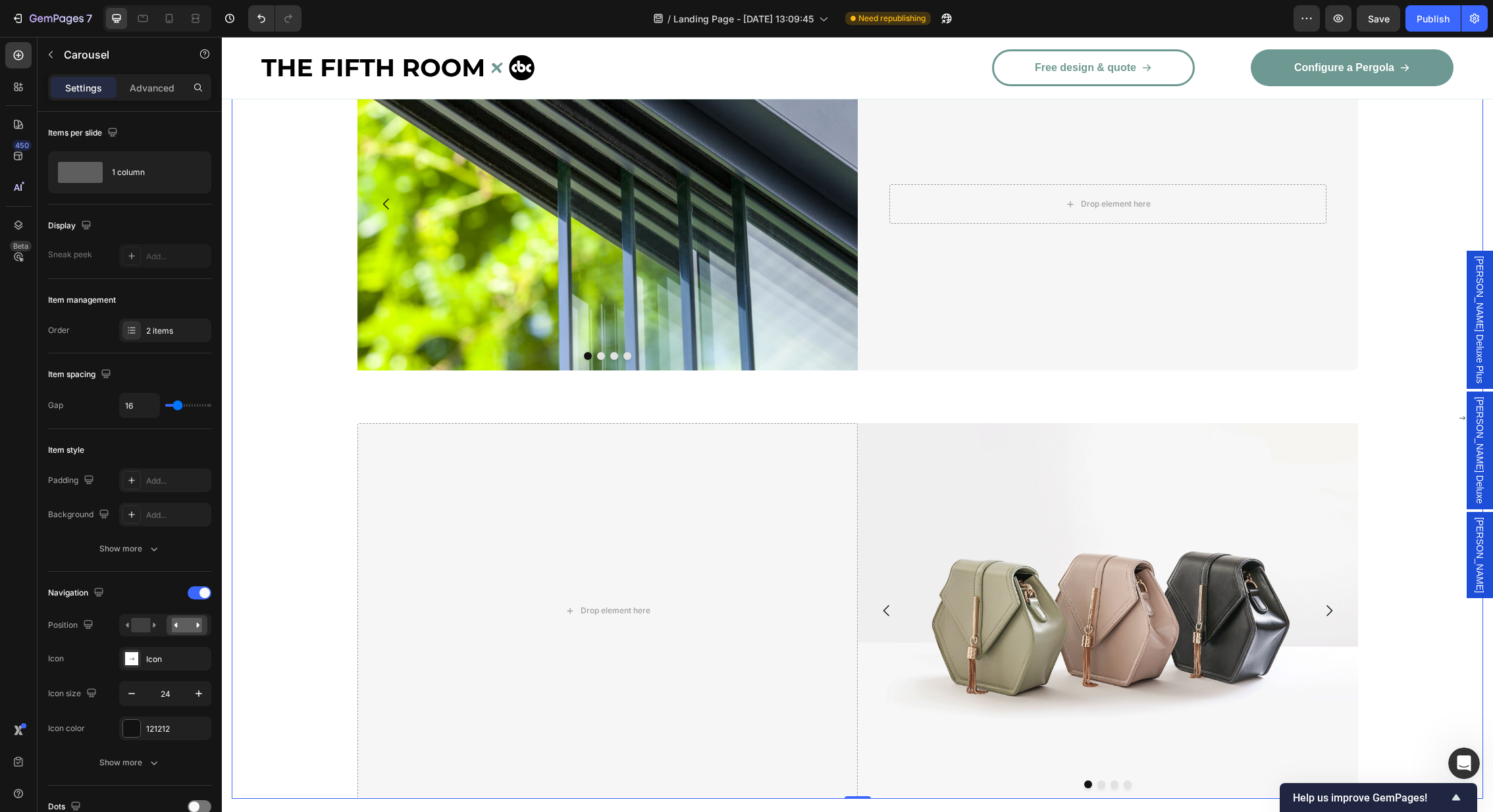
click at [321, 426] on div "Image Drop element here Drop element here Drop element here Carousel Drop eleme…" at bounding box center [857, 418] width 1251 height 761
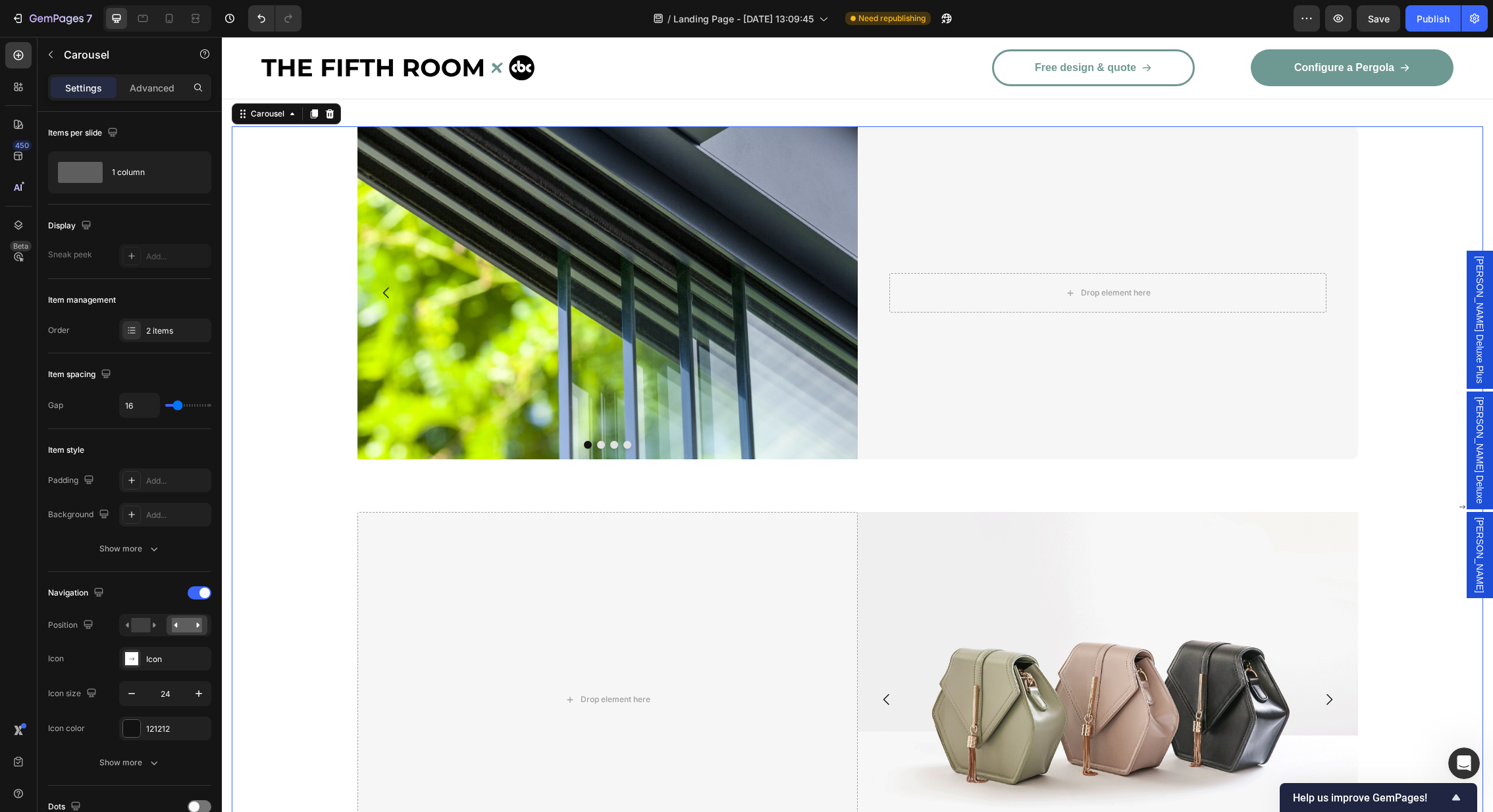
scroll to position [2057, 0]
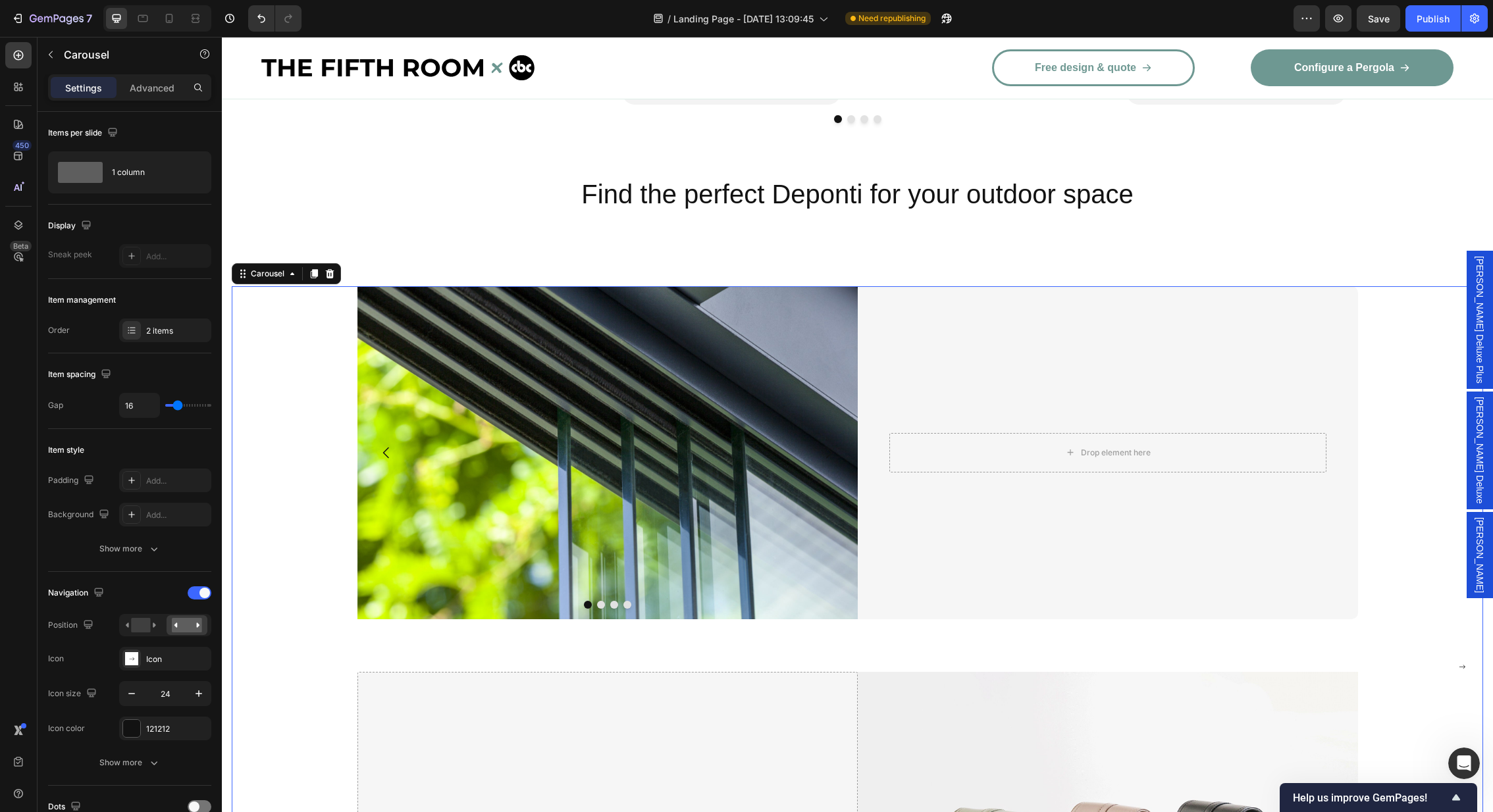
scroll to position [2256, 0]
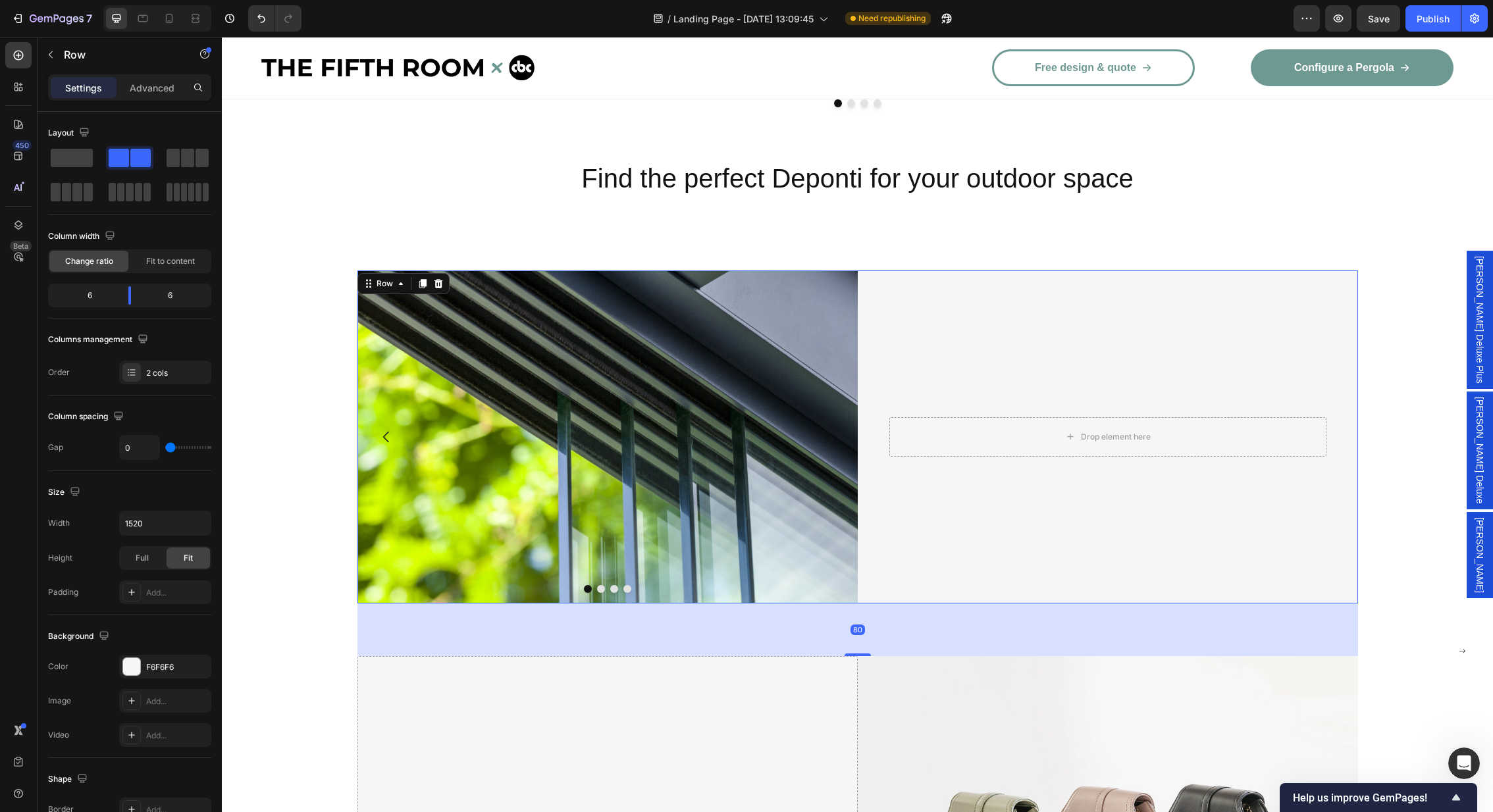
click at [1057, 341] on div "Drop element here Row" at bounding box center [1108, 437] width 500 height 333
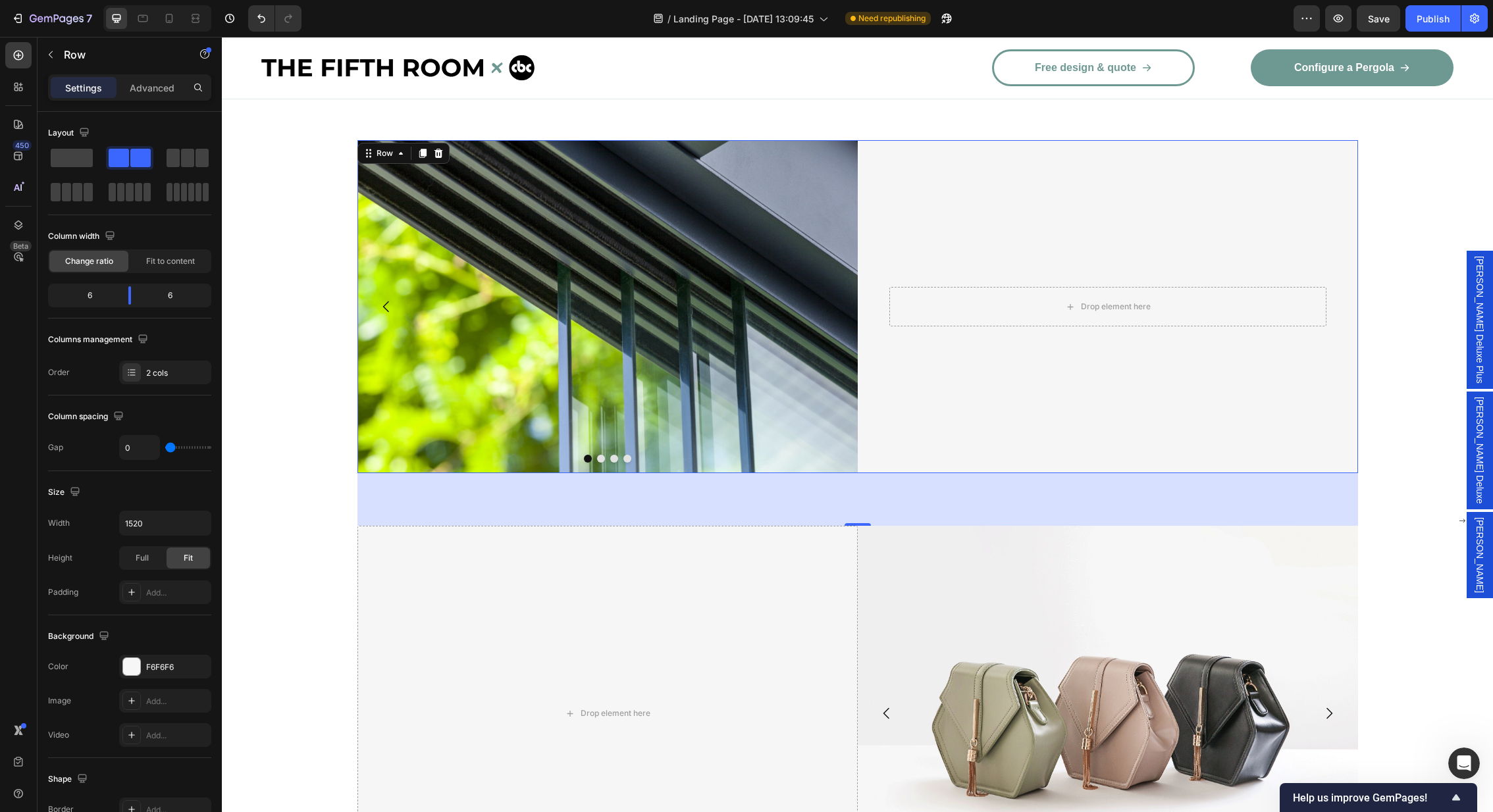
scroll to position [2053, 0]
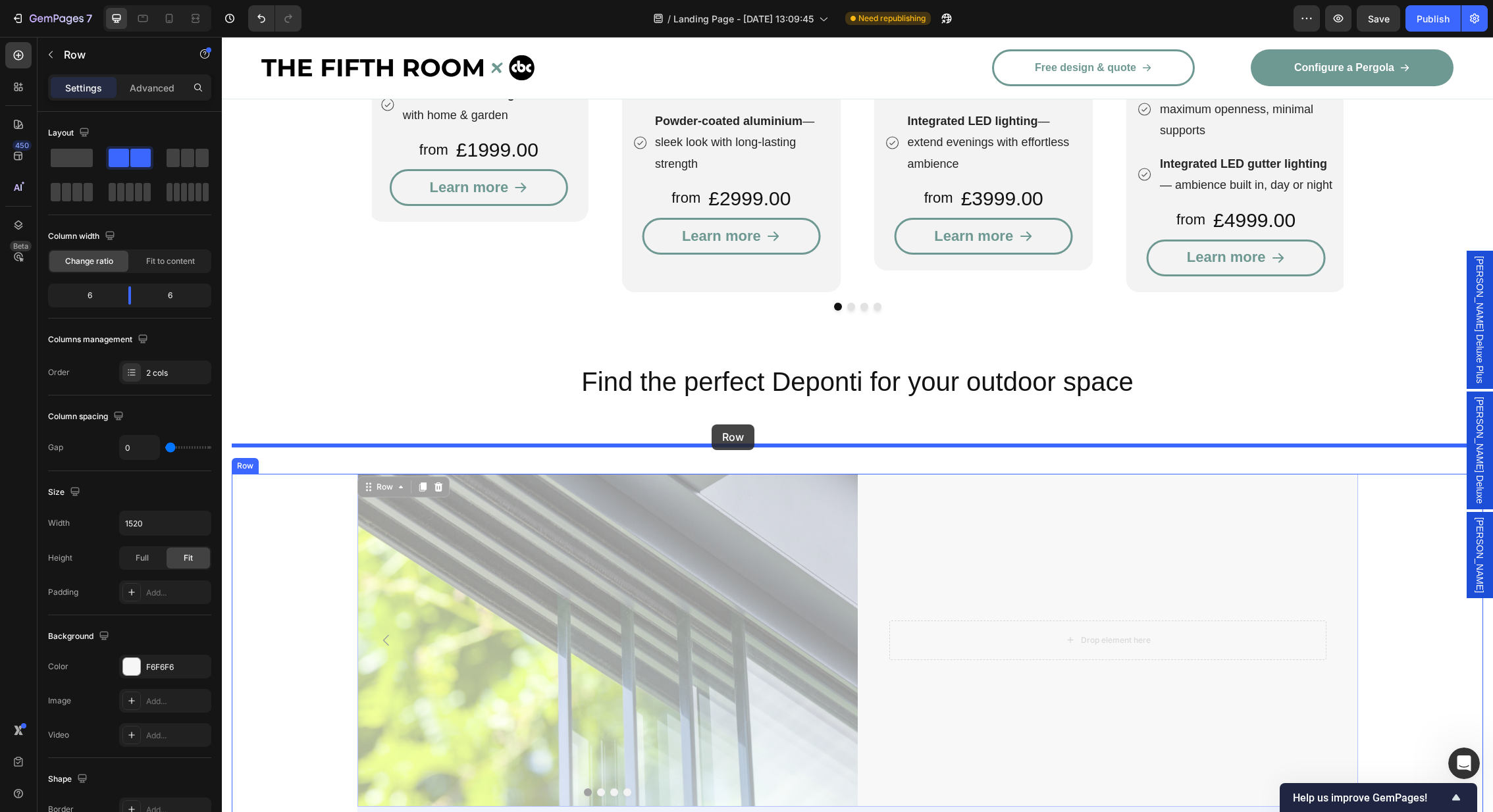
drag, startPoint x: 367, startPoint y: 463, endPoint x: 712, endPoint y: 424, distance: 347.2
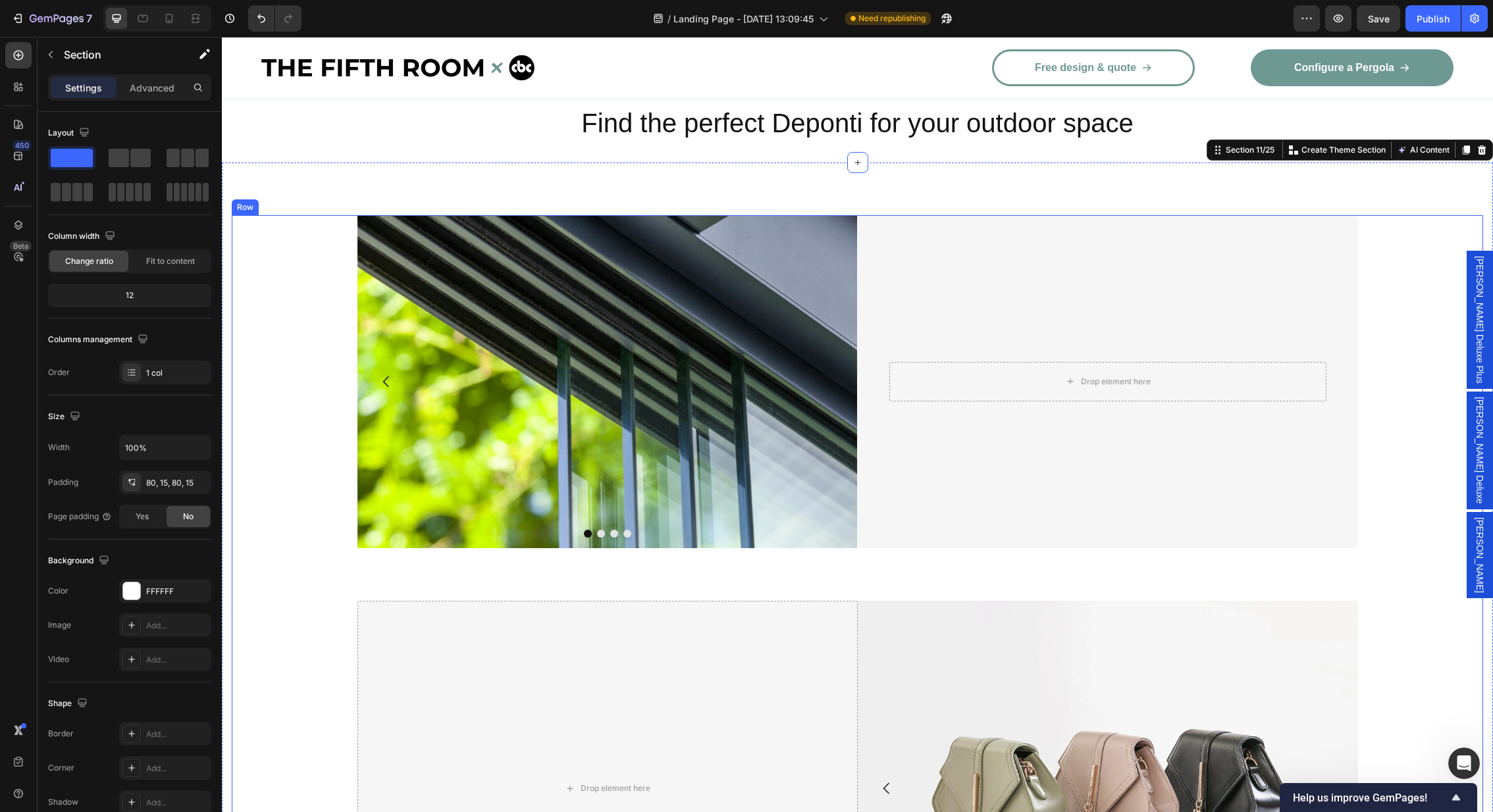
scroll to position [2323, 0]
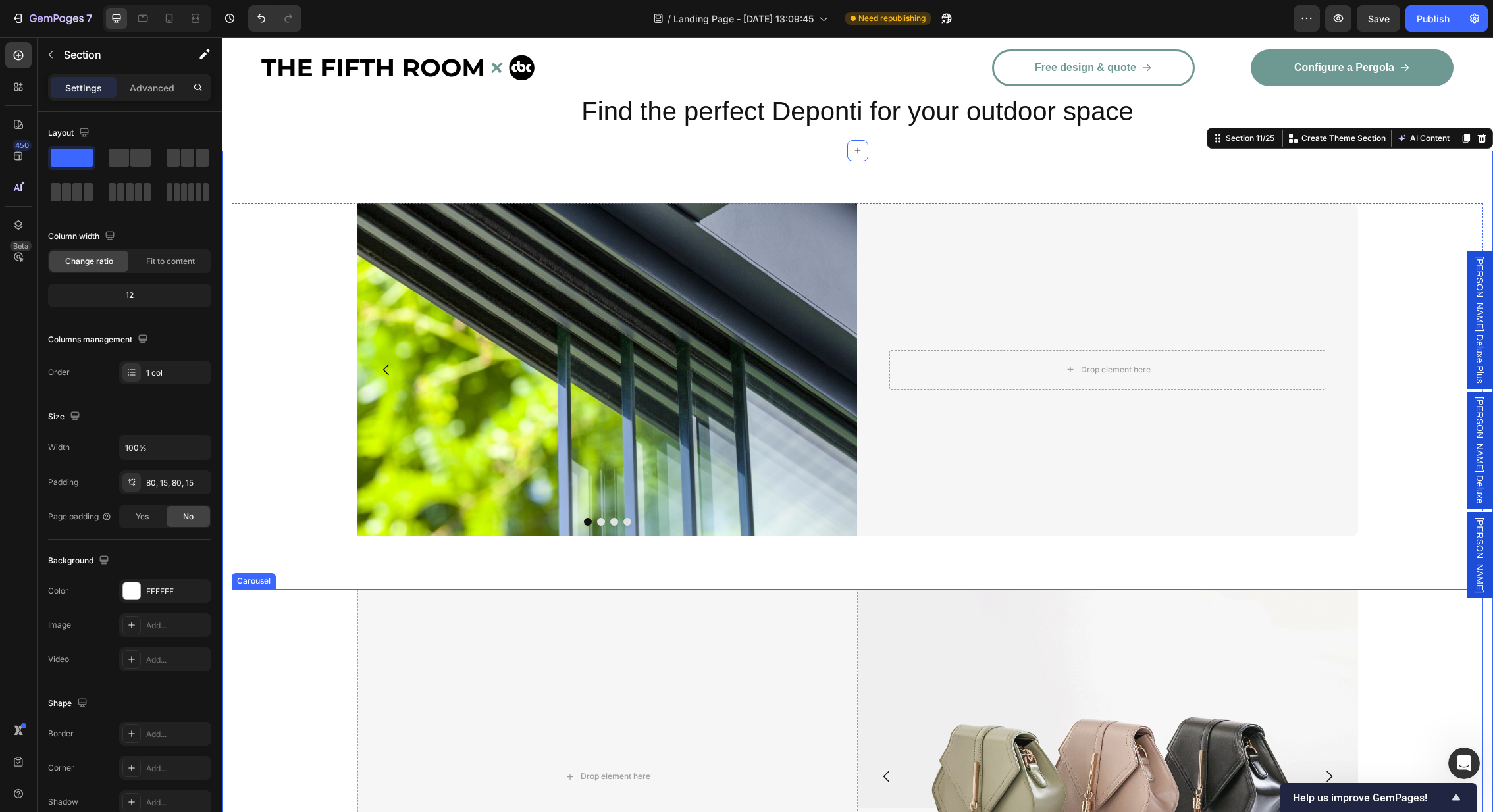
click at [266, 589] on div "Drop element here Image Drop element here Drop element here Drop element here C…" at bounding box center [857, 776] width 1251 height 375
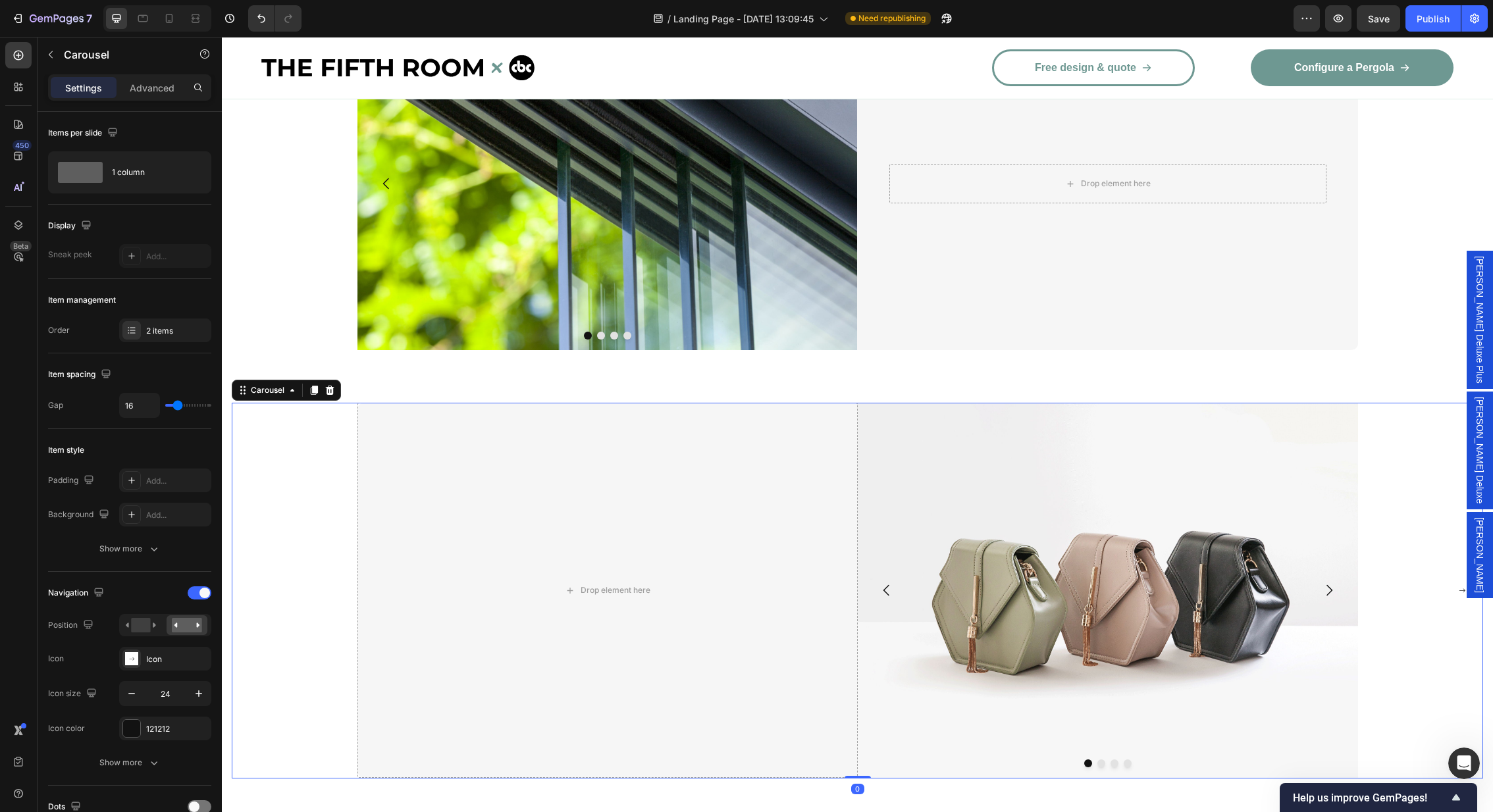
scroll to position [2499, 0]
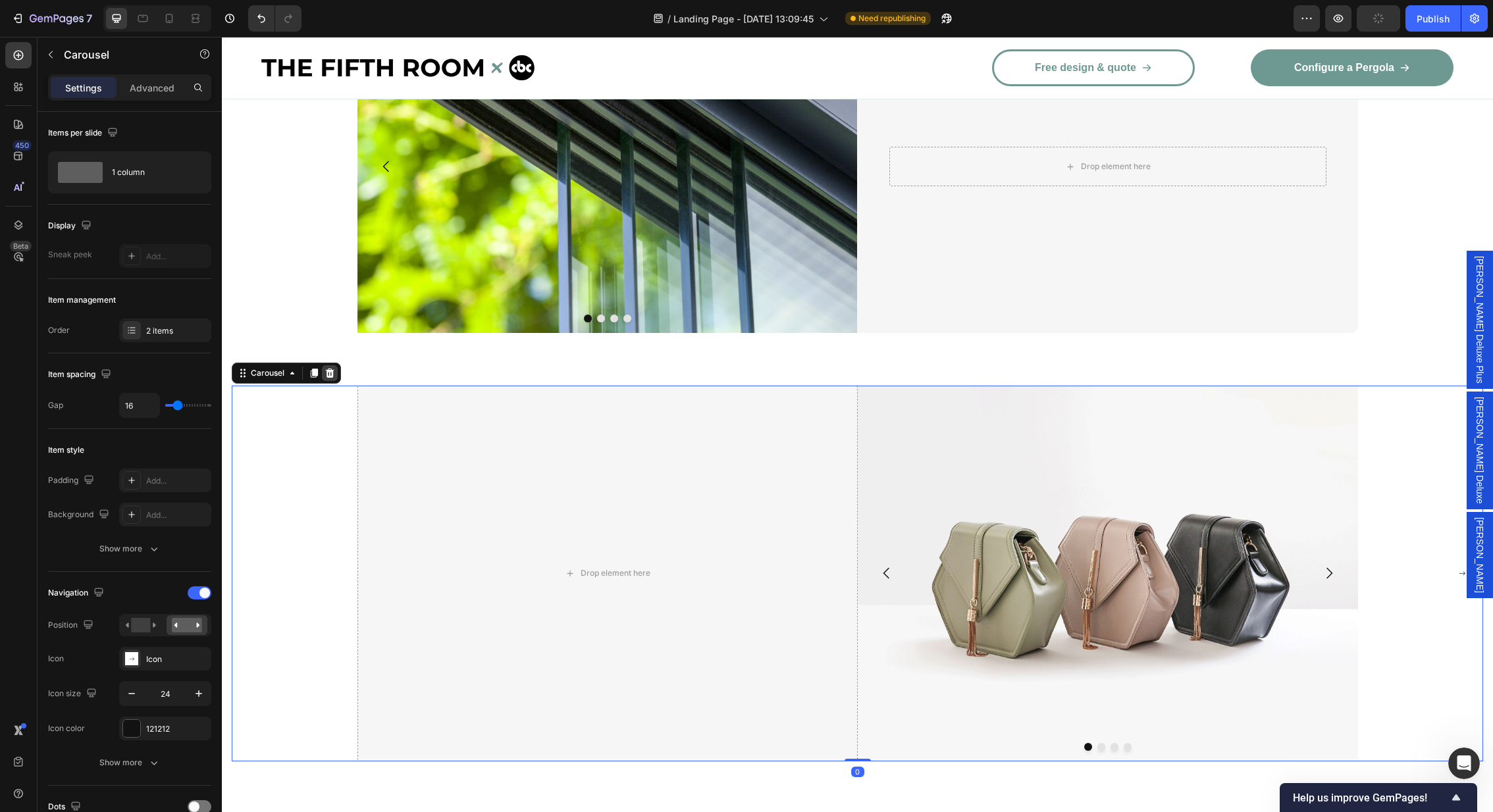
click at [332, 370] on icon at bounding box center [330, 373] width 8 height 9
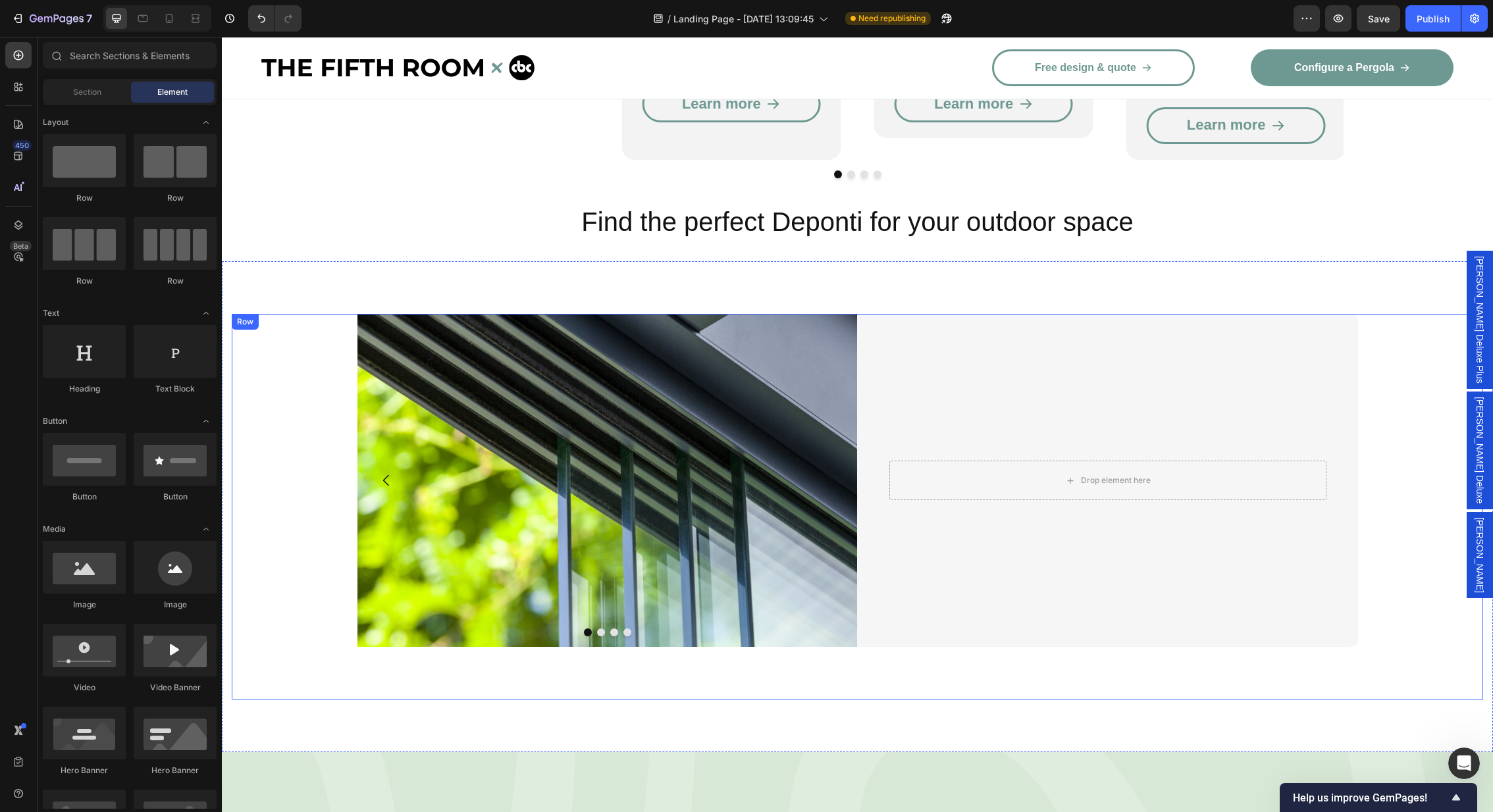
scroll to position [2248, 0]
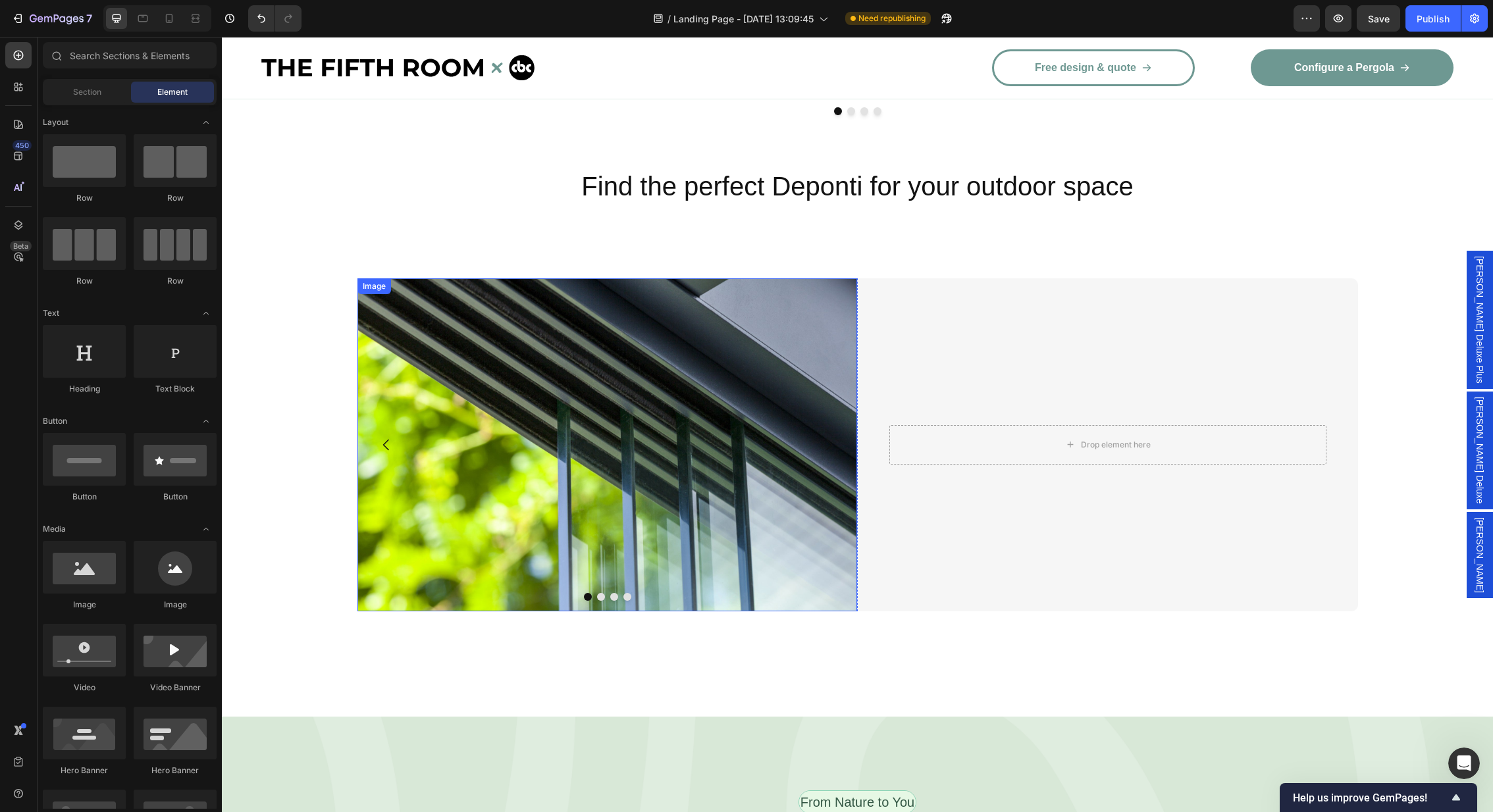
click at [775, 486] on img at bounding box center [608, 445] width 500 height 333
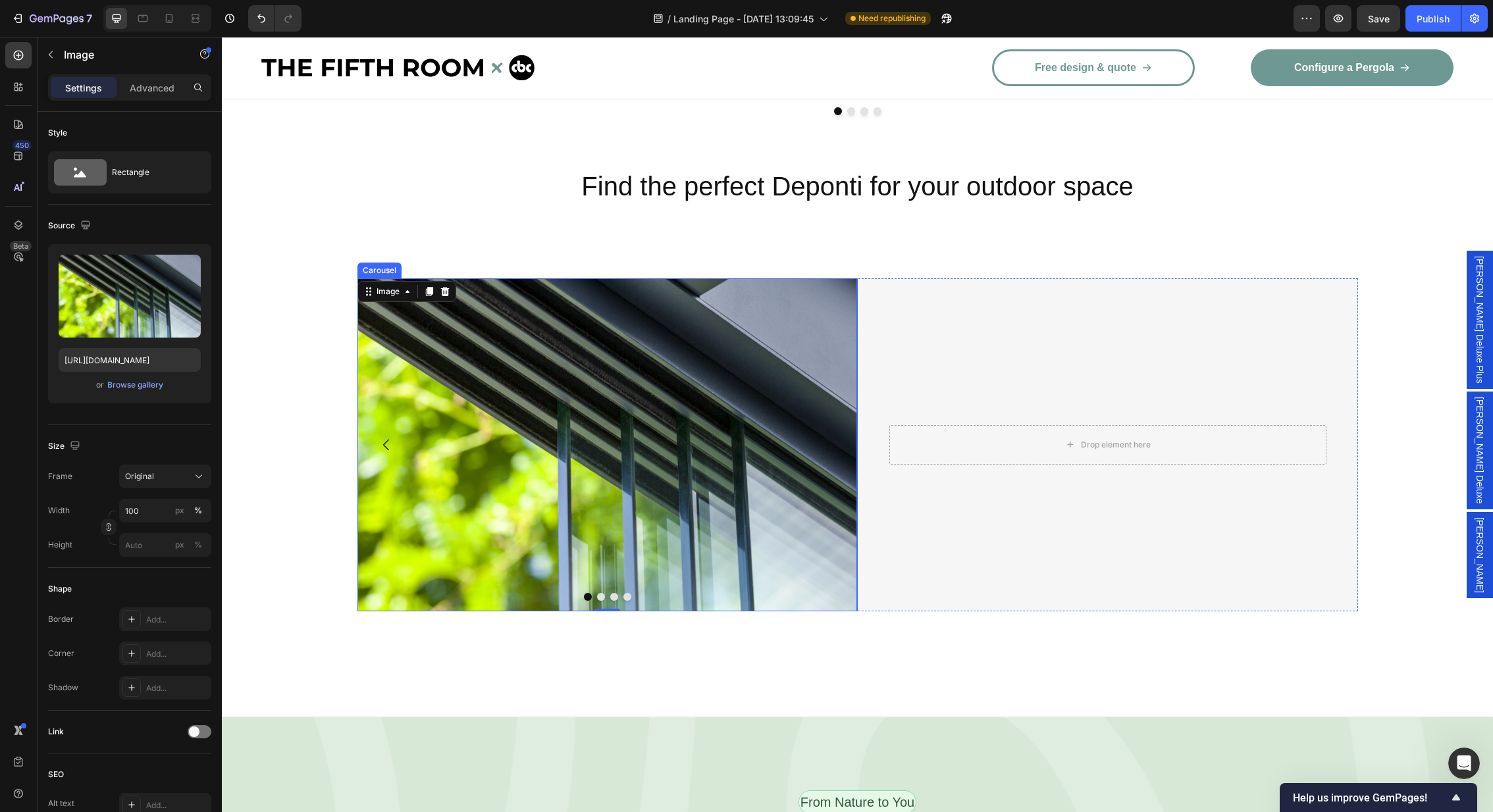
click at [818, 429] on button "Carousel Next Arrow" at bounding box center [828, 445] width 37 height 37
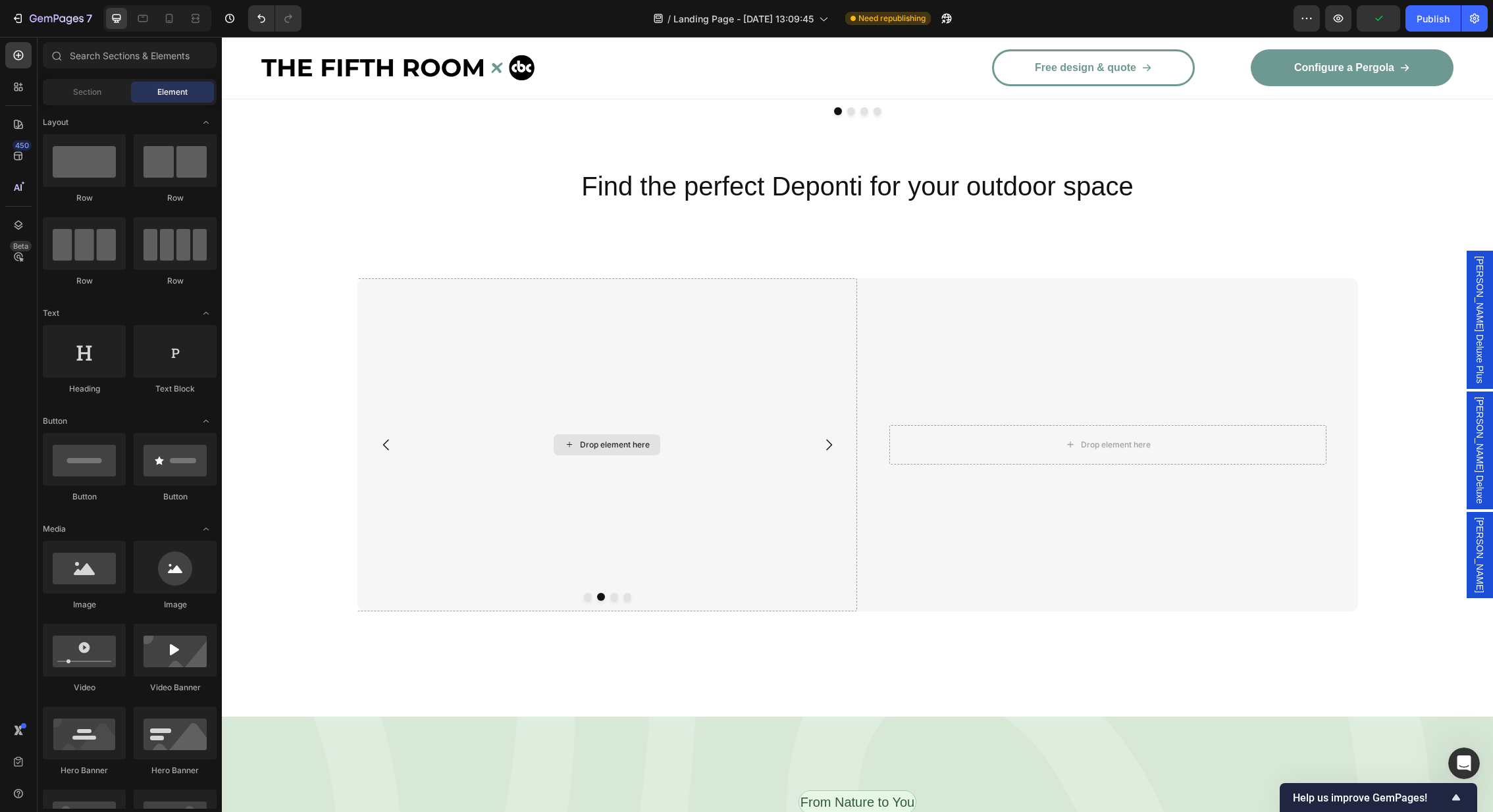
click at [573, 434] on div "Drop element here" at bounding box center [606, 445] width 107 height 21
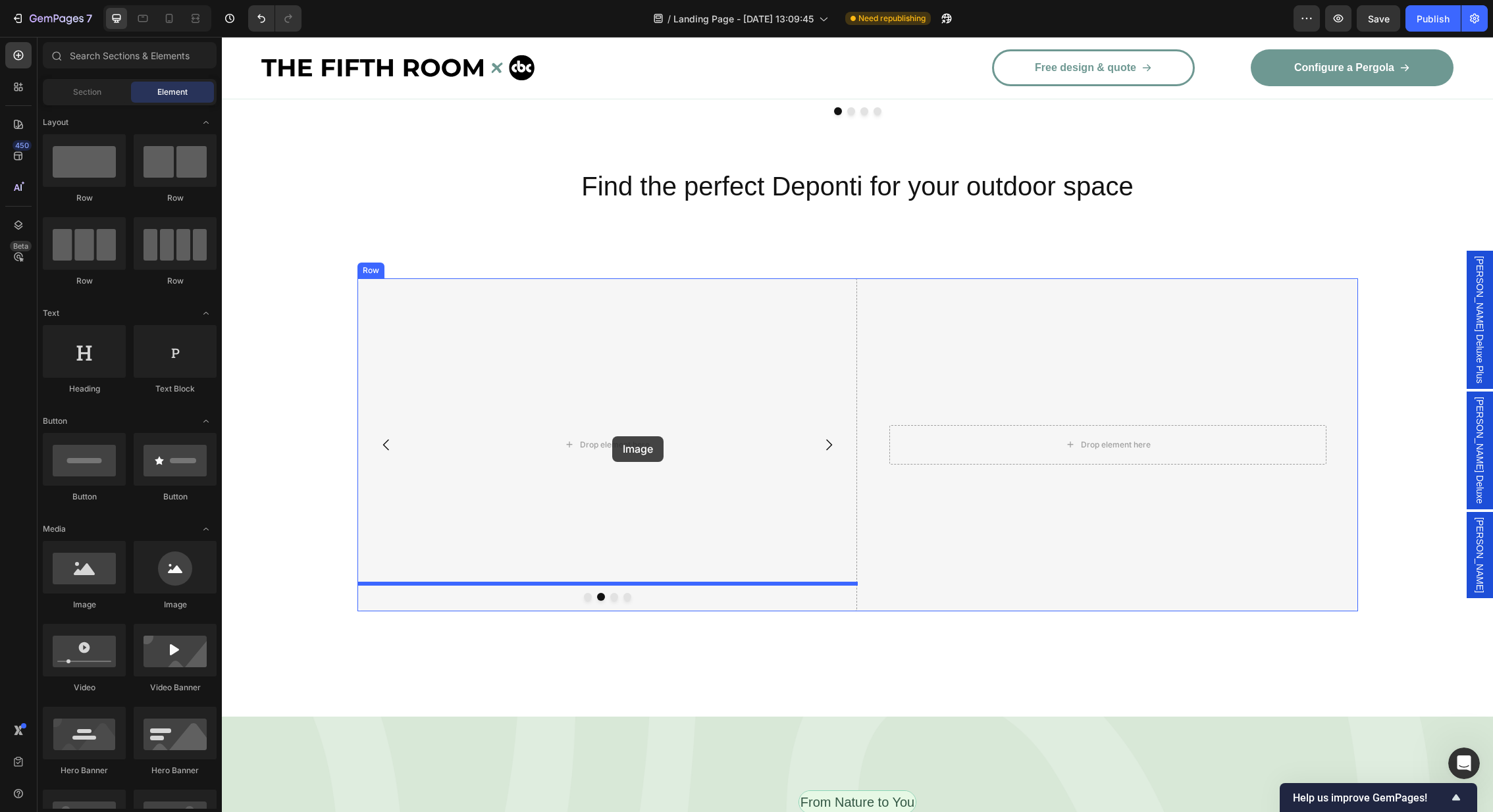
drag, startPoint x: 297, startPoint y: 607, endPoint x: 612, endPoint y: 436, distance: 358.4
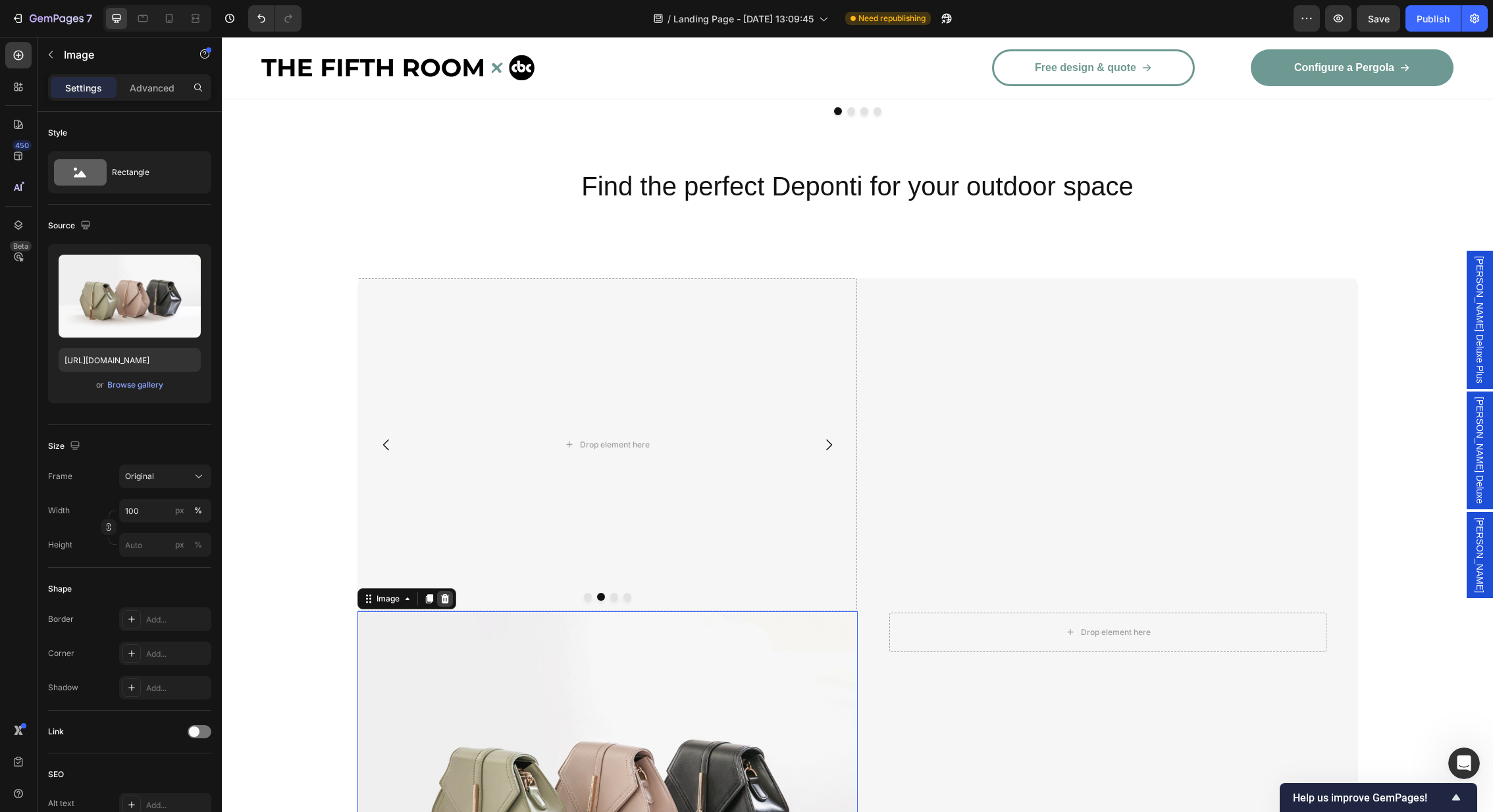
click at [447, 594] on icon at bounding box center [444, 598] width 8 height 9
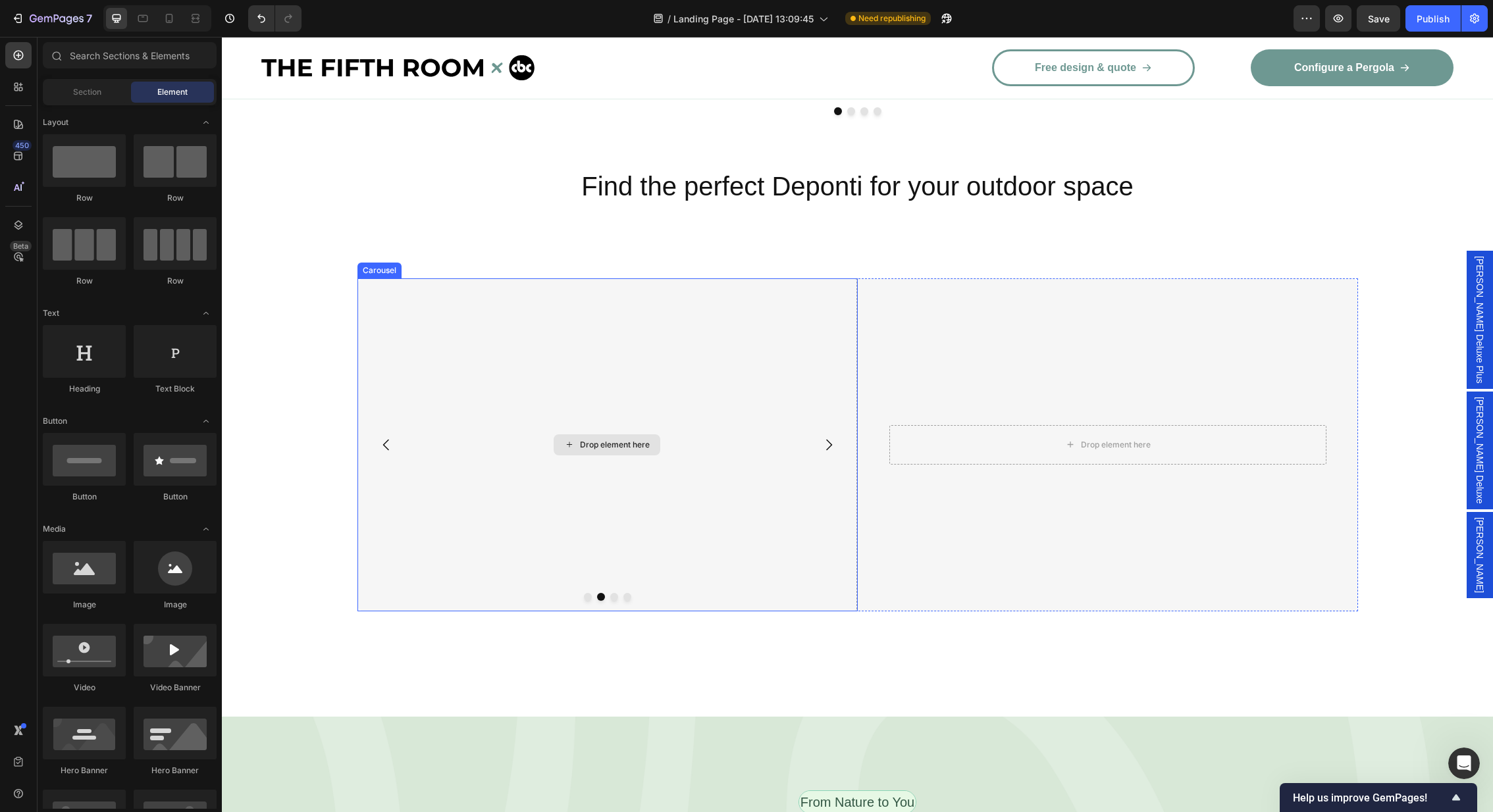
click at [612, 439] on div "Drop element here" at bounding box center [615, 445] width 70 height 11
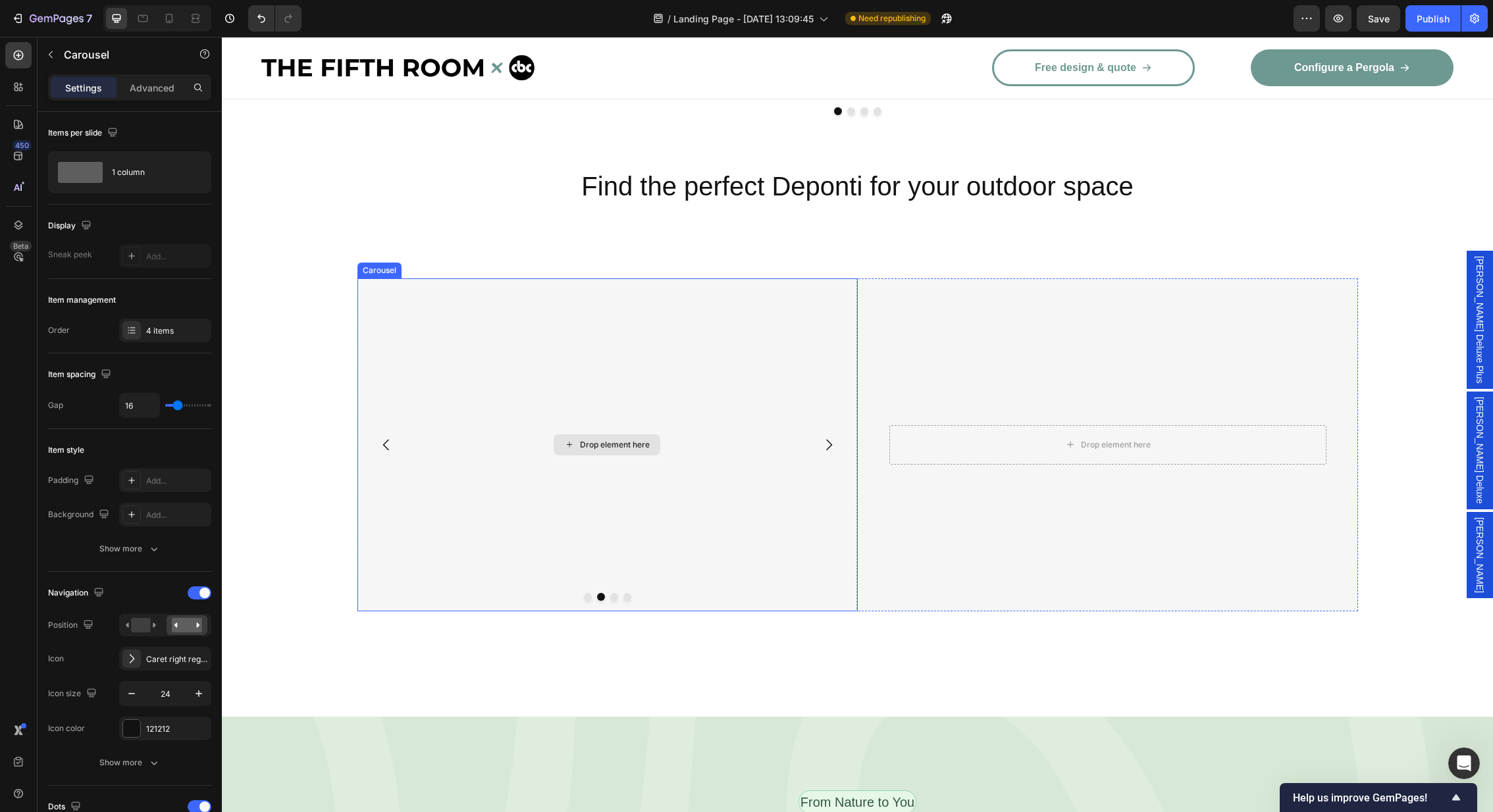
click at [382, 426] on button "Carousel Back Arrow" at bounding box center [387, 445] width 37 height 37
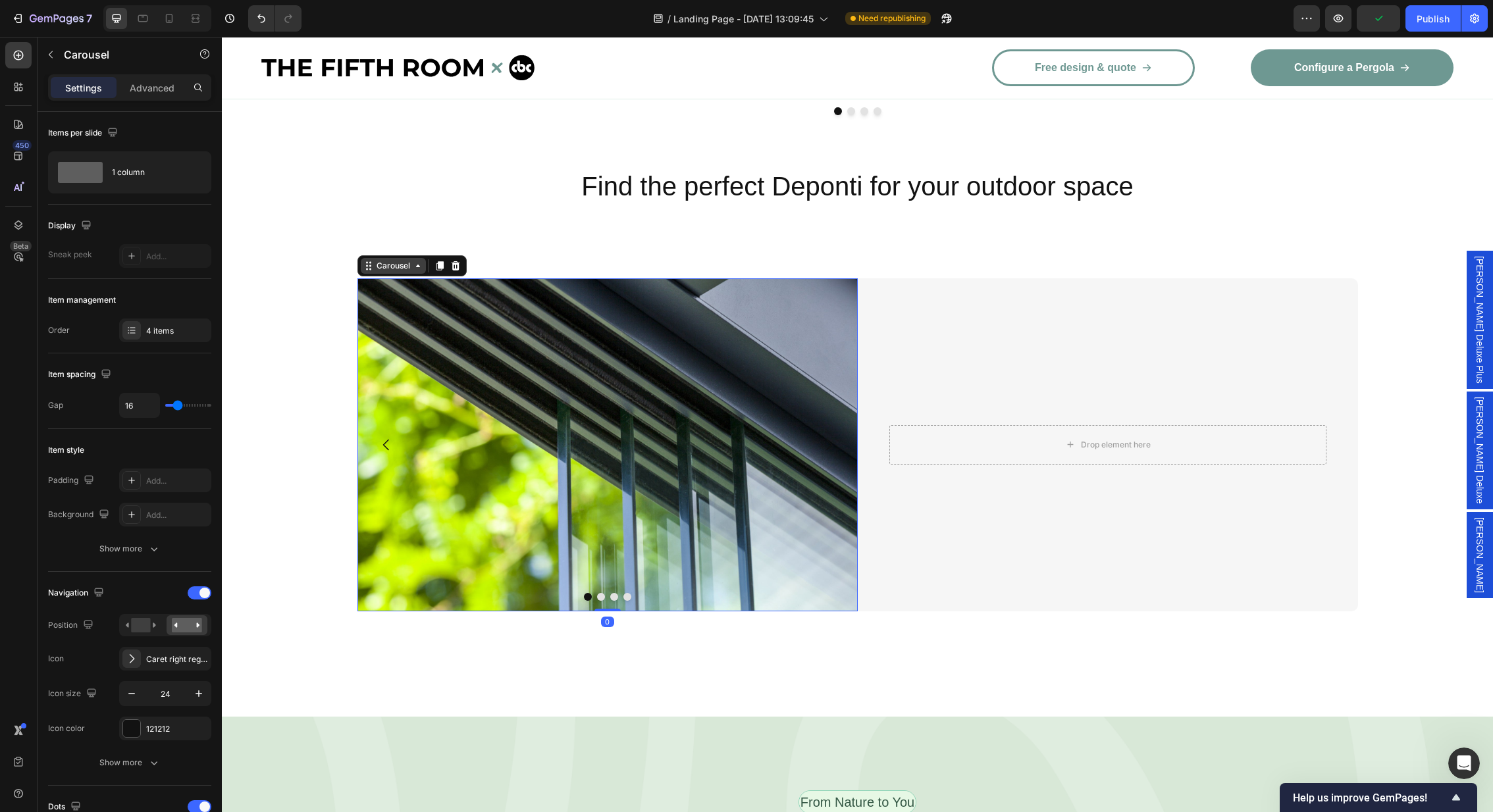
click at [394, 260] on div "Carousel" at bounding box center [393, 266] width 39 height 12
click at [144, 217] on div "Display" at bounding box center [129, 226] width 163 height 21
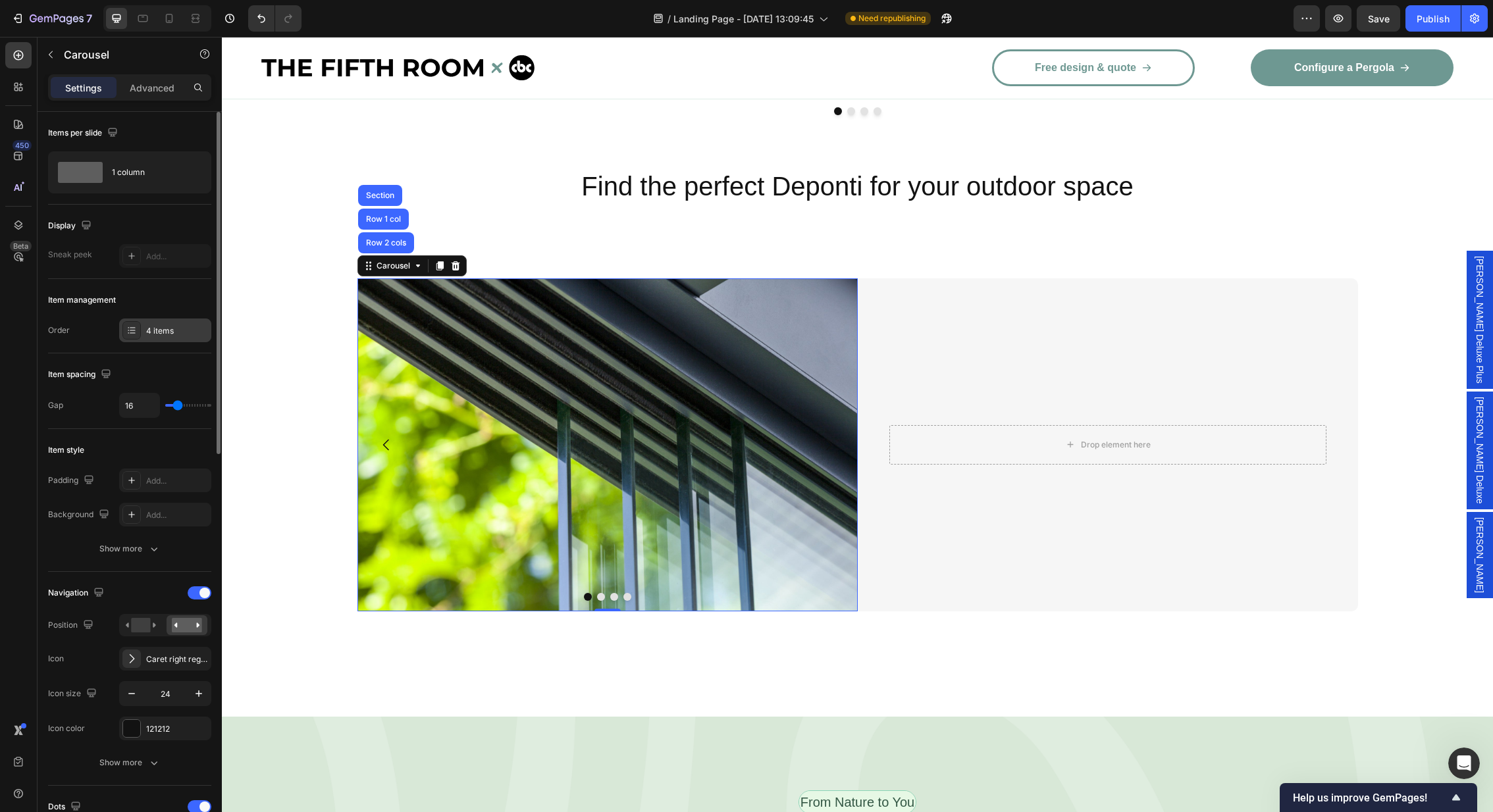
click at [166, 327] on div "4 items" at bounding box center [177, 331] width 62 height 12
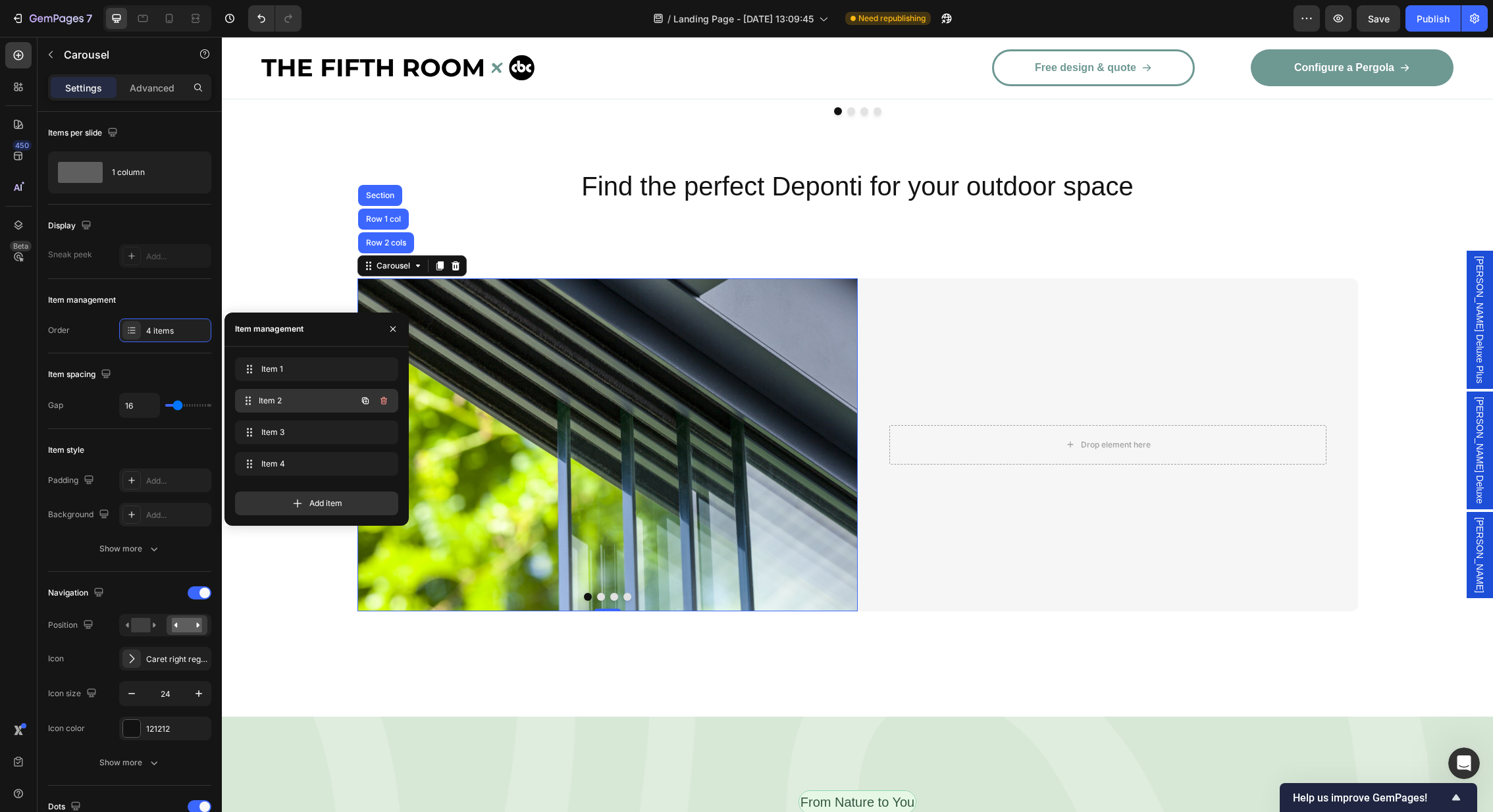
click at [281, 398] on span "Item 2" at bounding box center [307, 401] width 98 height 12
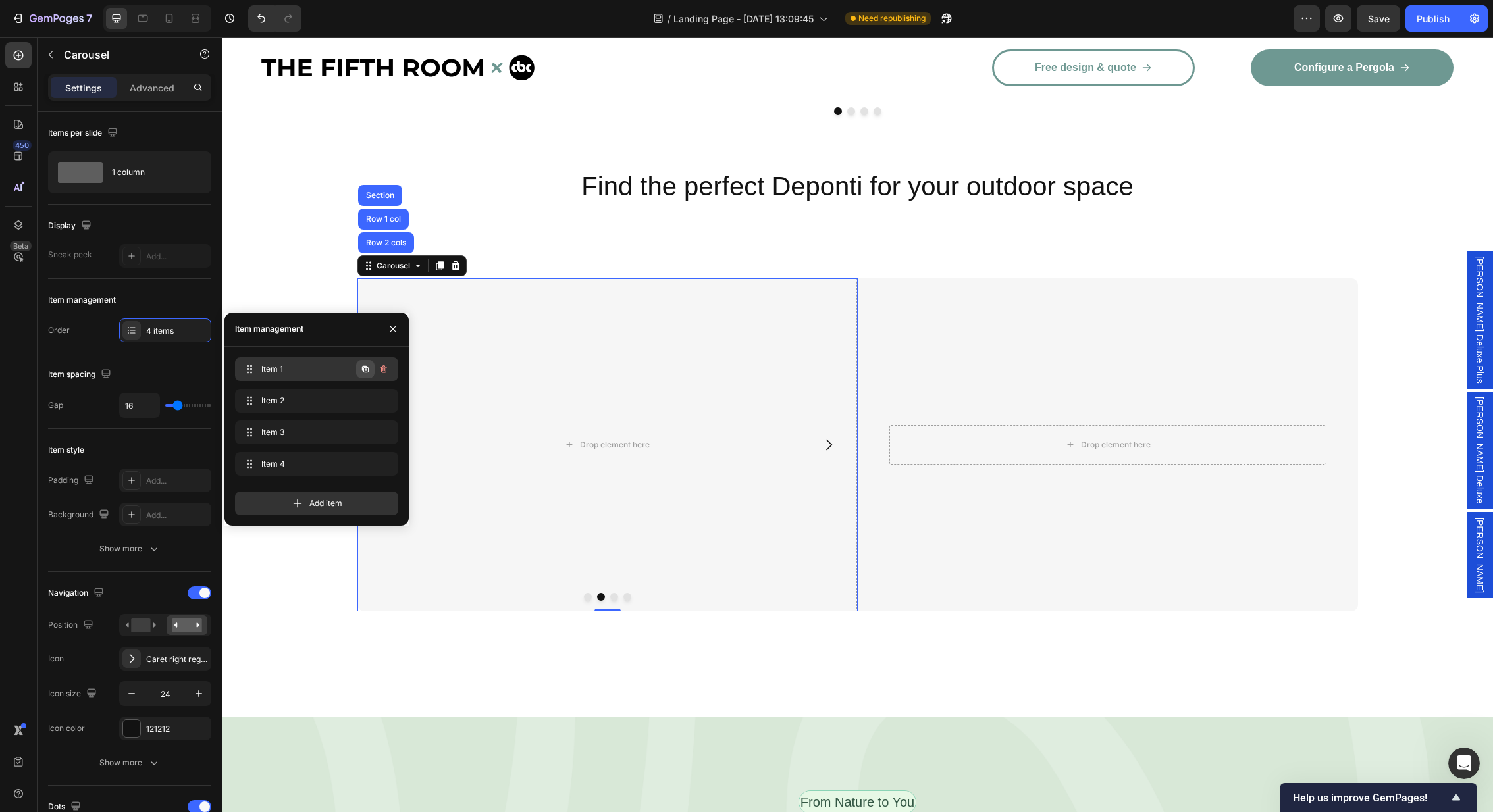
click at [363, 372] on icon "button" at bounding box center [365, 369] width 7 height 7
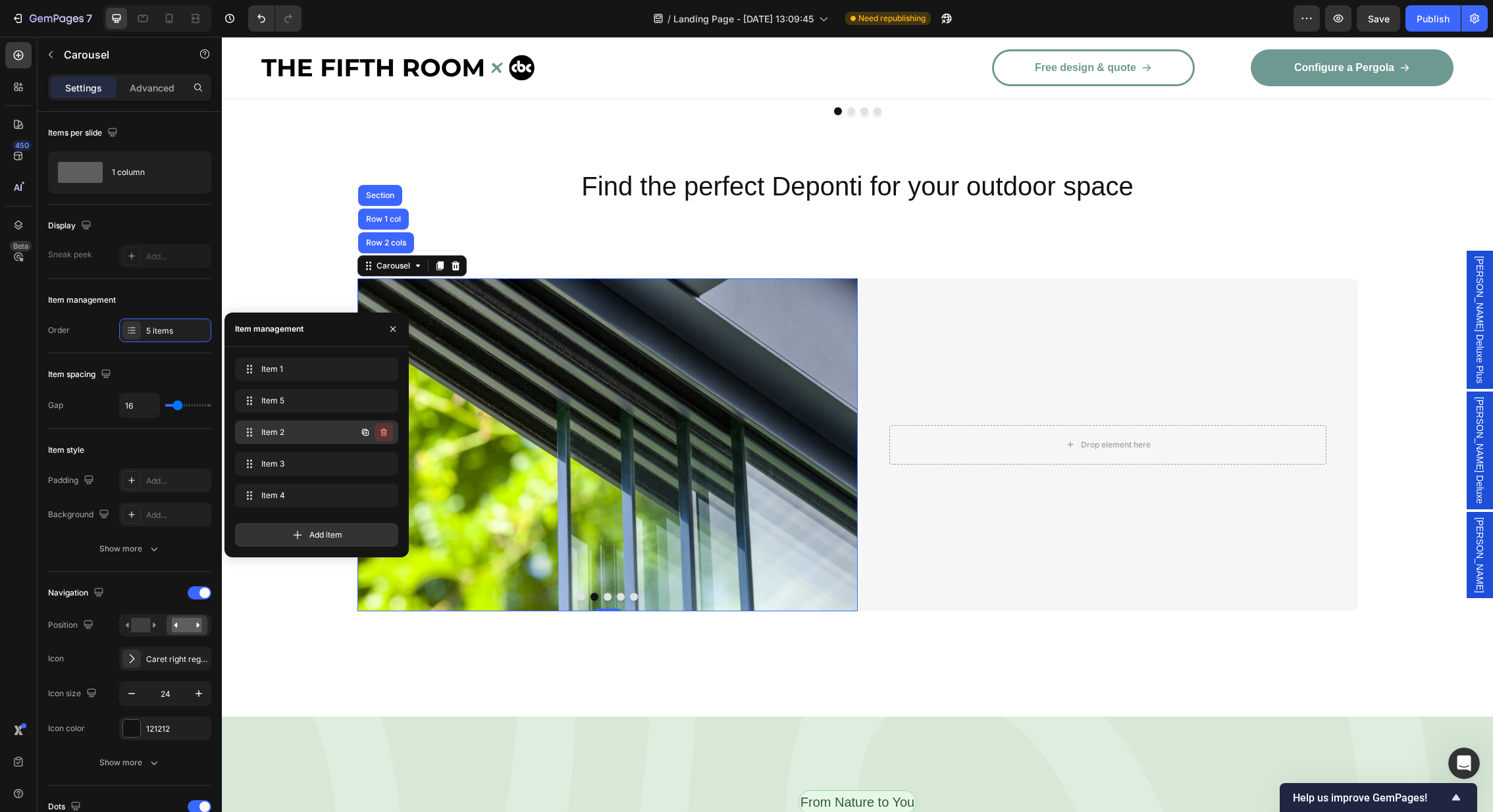
click at [388, 433] on icon "button" at bounding box center [383, 433] width 11 height 11
click at [374, 429] on div "Delete" at bounding box center [375, 433] width 24 height 12
click at [386, 429] on icon "button" at bounding box center [383, 433] width 11 height 11
click at [386, 429] on div "Delete" at bounding box center [375, 433] width 24 height 12
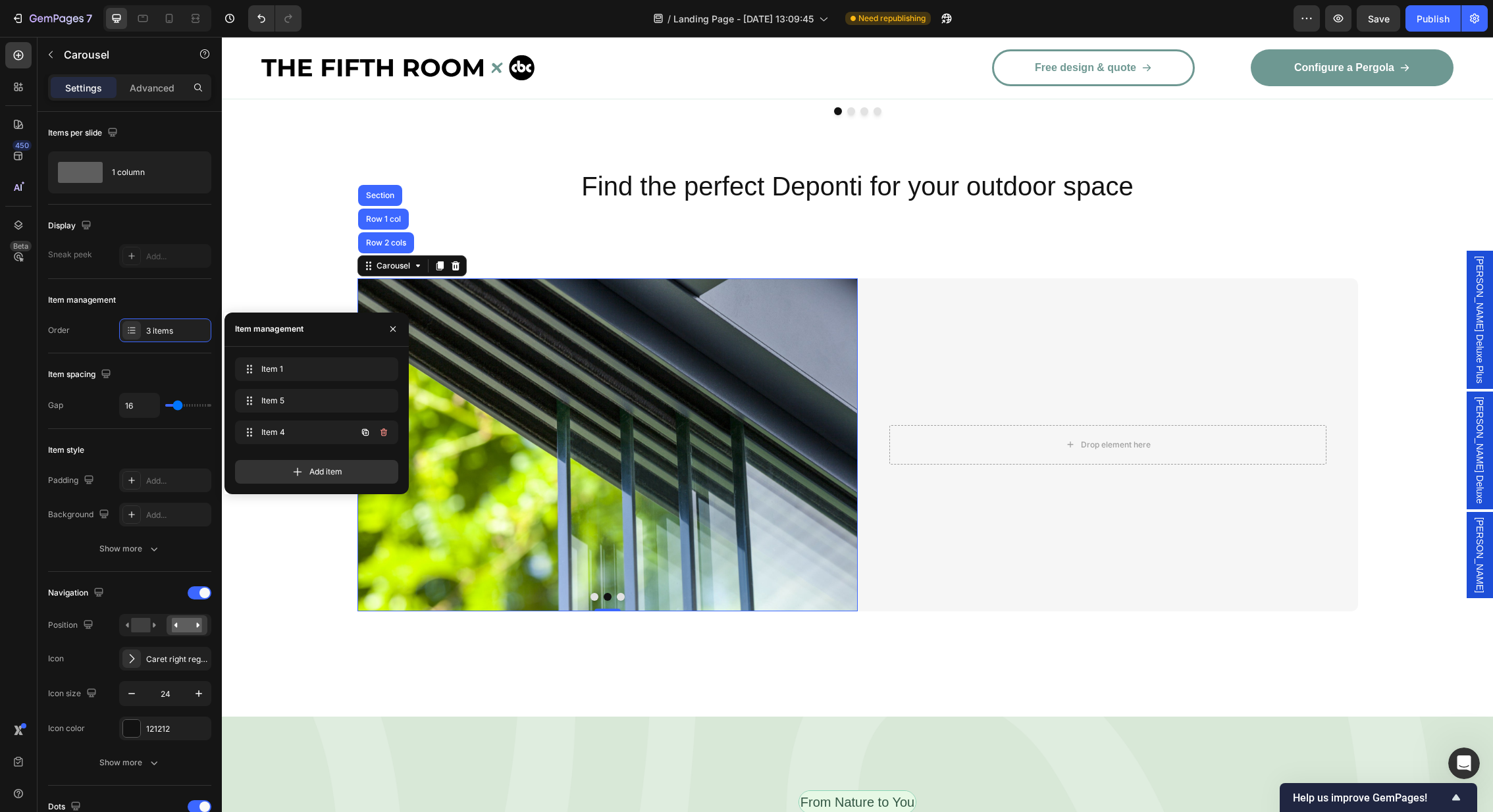
click at [386, 429] on icon "button" at bounding box center [383, 433] width 11 height 11
click at [386, 429] on div "Delete" at bounding box center [375, 433] width 24 height 12
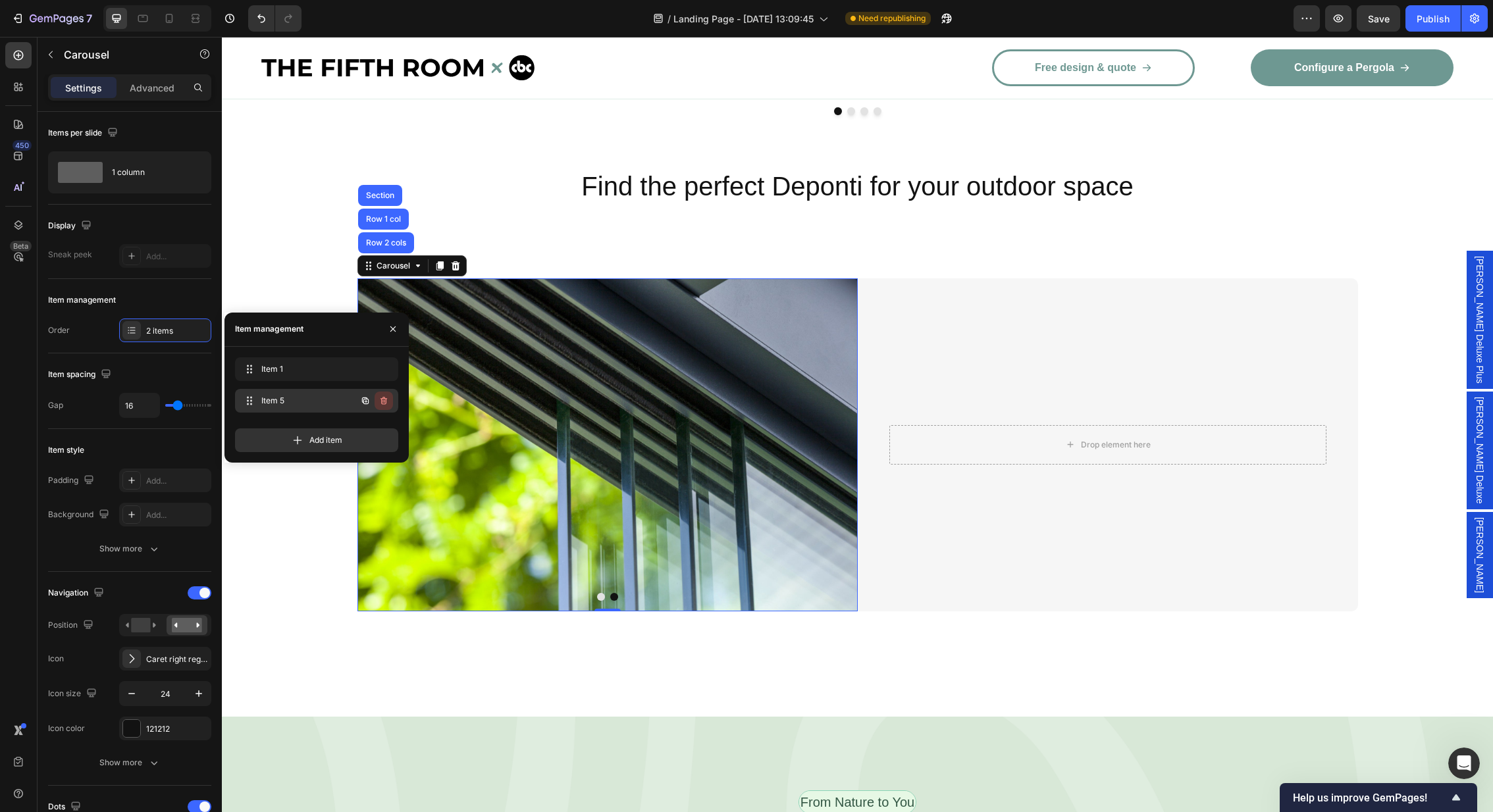
click at [383, 405] on icon "button" at bounding box center [383, 401] width 11 height 11
click at [383, 405] on div "Delete" at bounding box center [375, 401] width 24 height 12
click at [323, 368] on span "Item 1" at bounding box center [307, 369] width 98 height 12
click at [365, 371] on icon "button" at bounding box center [365, 369] width 11 height 11
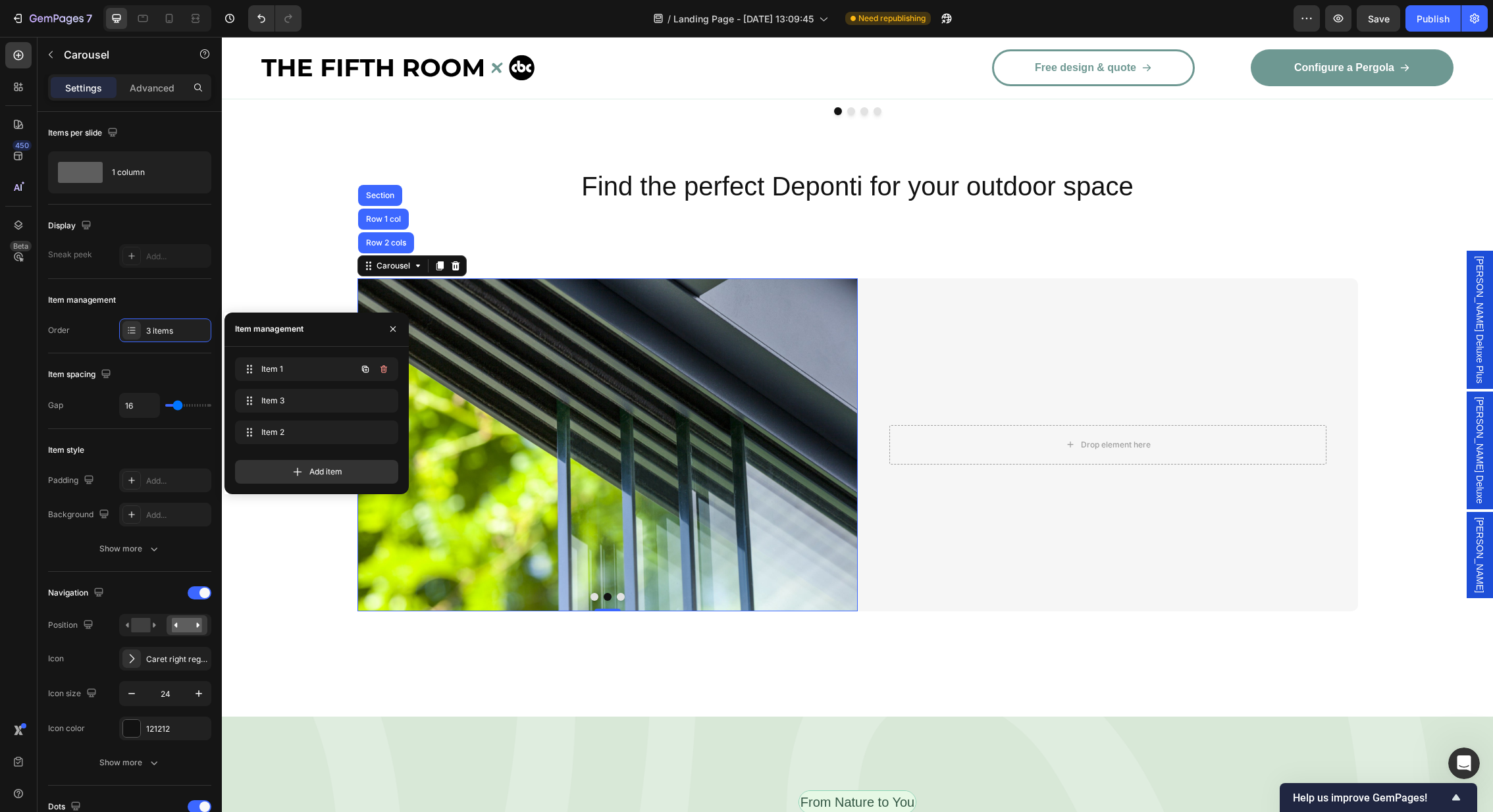
click at [365, 371] on icon "button" at bounding box center [365, 369] width 11 height 11
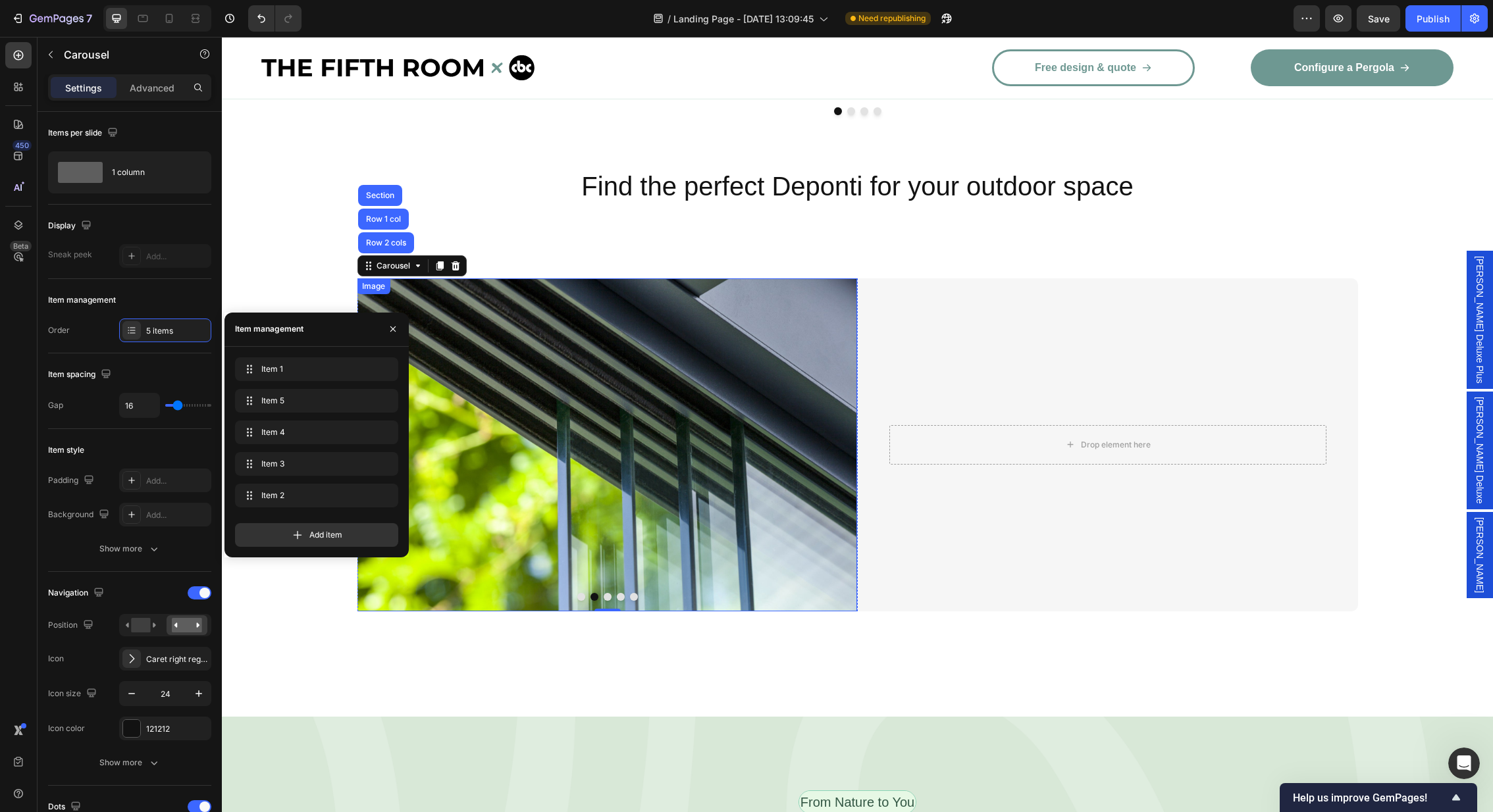
click at [731, 417] on img at bounding box center [607, 445] width 500 height 333
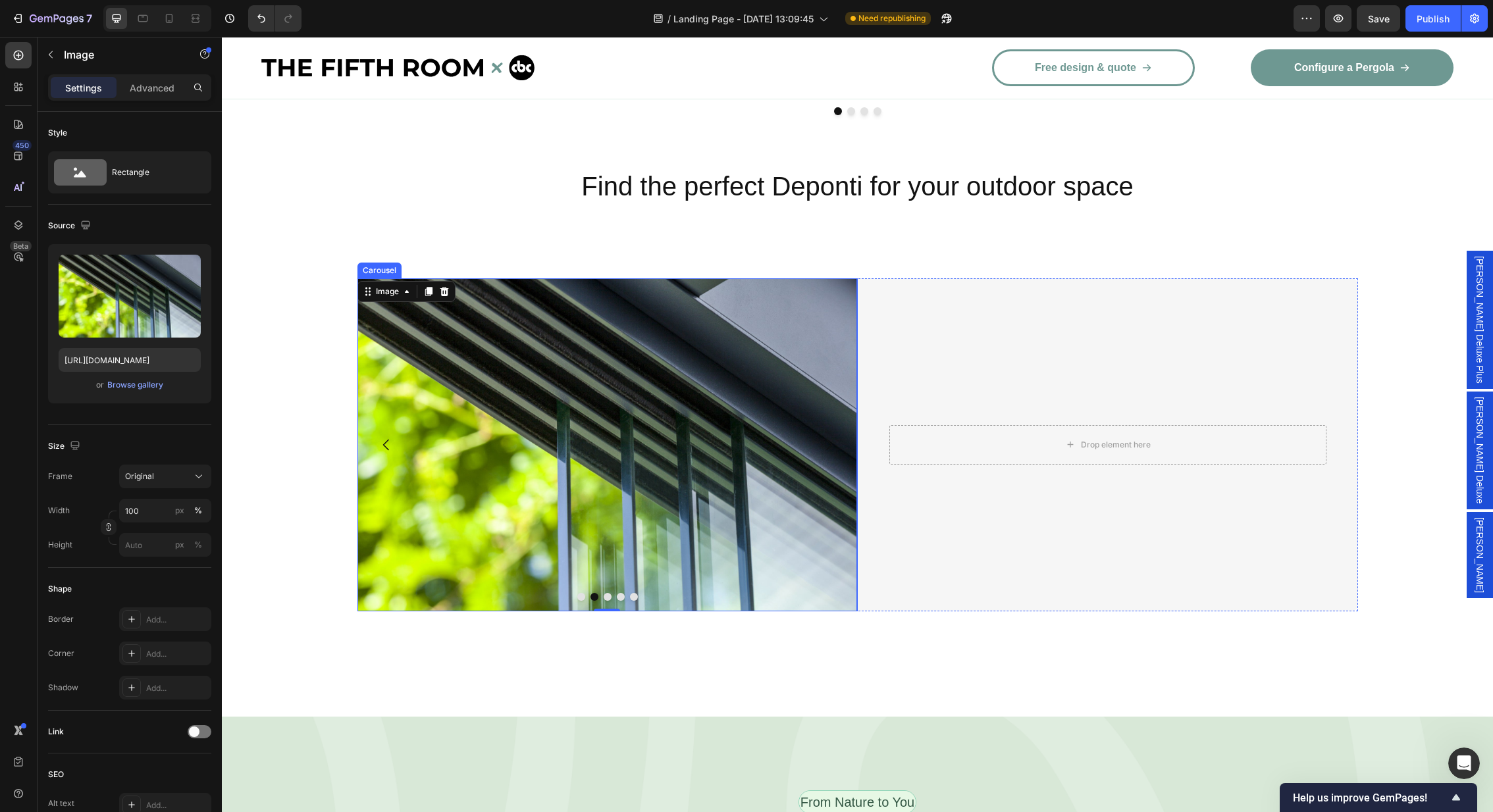
click at [387, 426] on button "Carousel Back Arrow" at bounding box center [387, 445] width 37 height 37
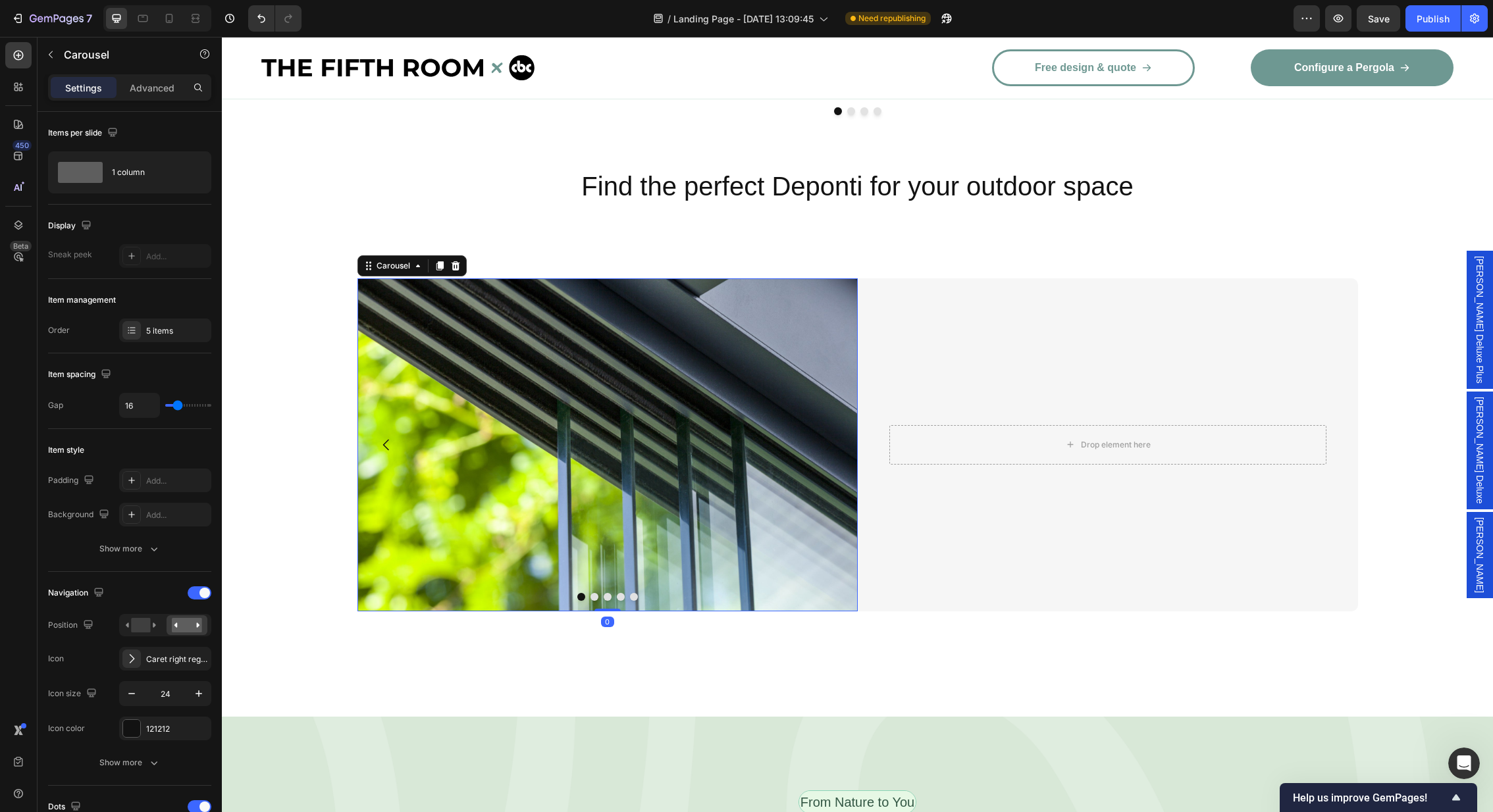
click at [396, 426] on button "Carousel Back Arrow" at bounding box center [387, 445] width 37 height 37
click at [847, 443] on img at bounding box center [607, 445] width 500 height 333
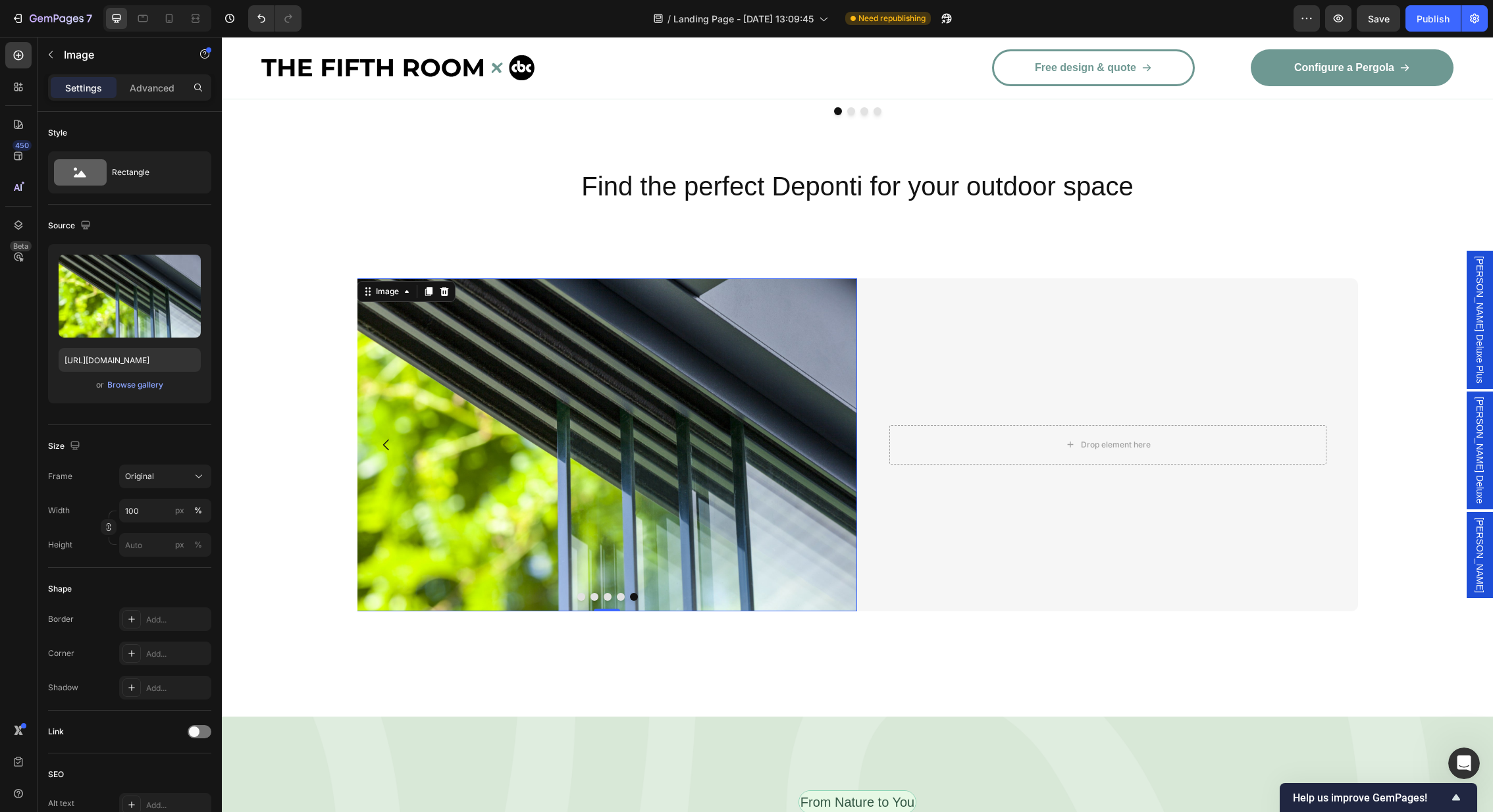
click at [819, 436] on img at bounding box center [607, 445] width 500 height 333
click at [834, 427] on button "Carousel Next Arrow" at bounding box center [828, 445] width 37 height 37
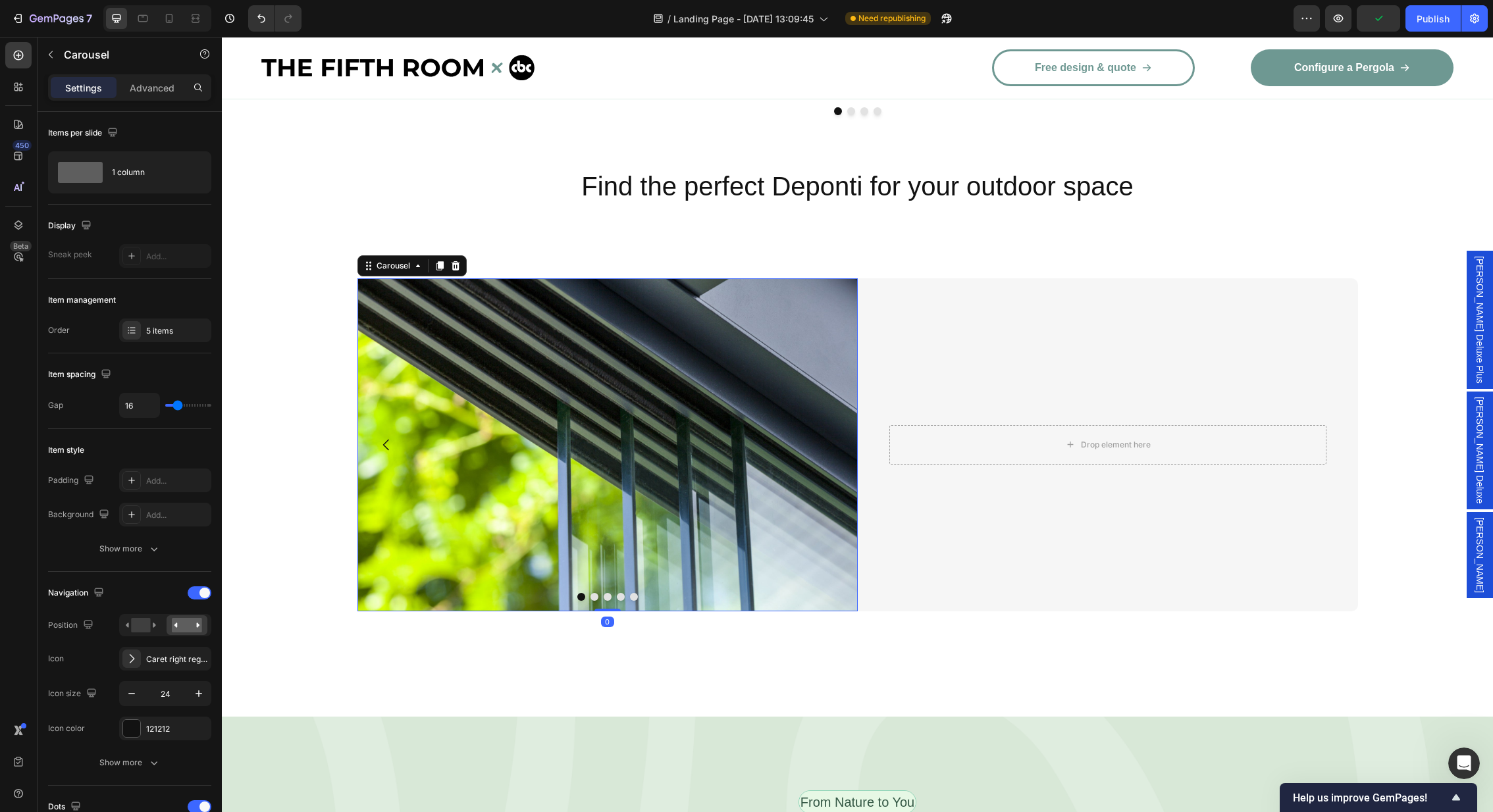
click at [834, 427] on button "Carousel Next Arrow" at bounding box center [828, 445] width 37 height 37
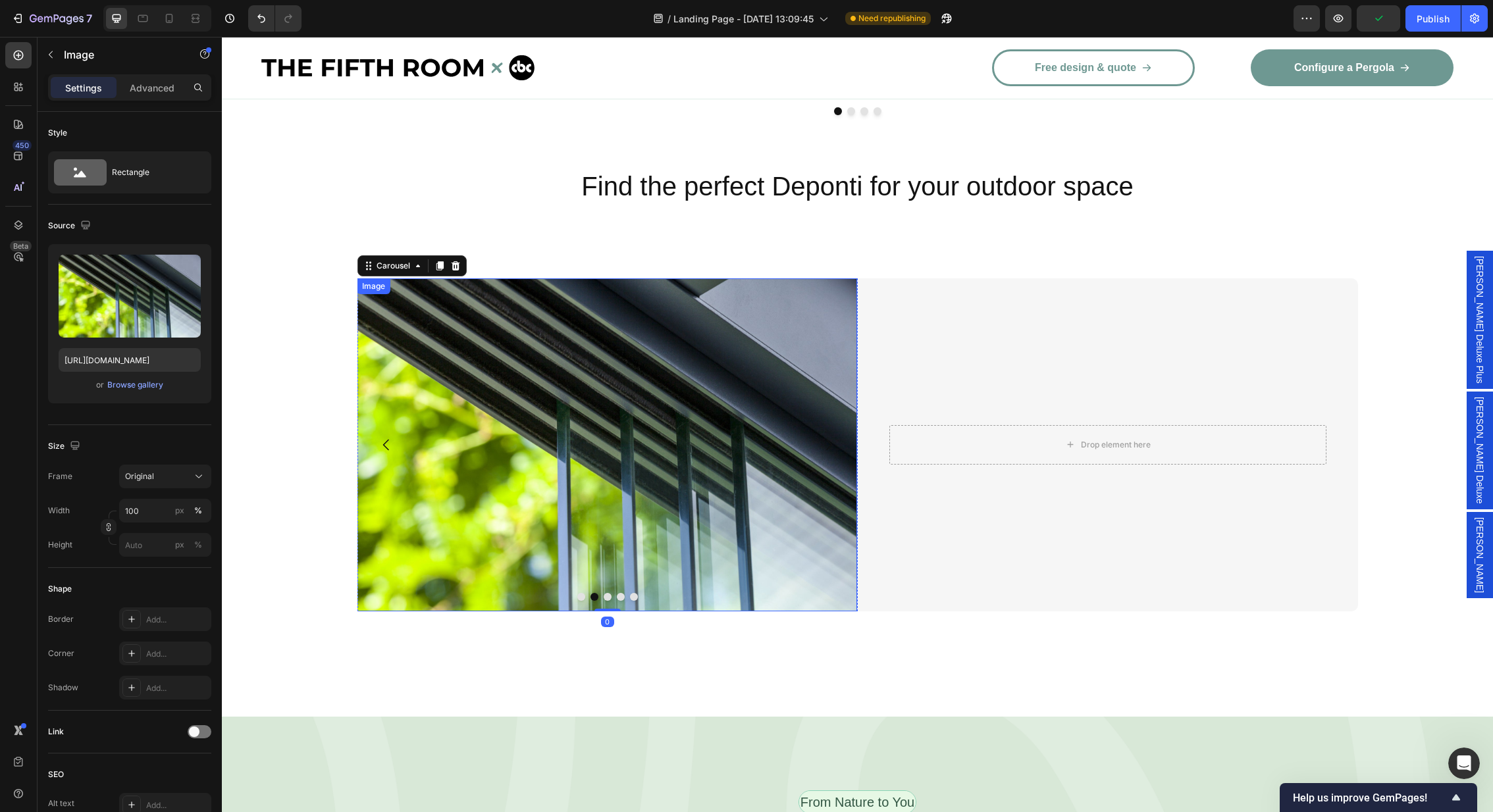
click at [629, 423] on img at bounding box center [607, 445] width 500 height 333
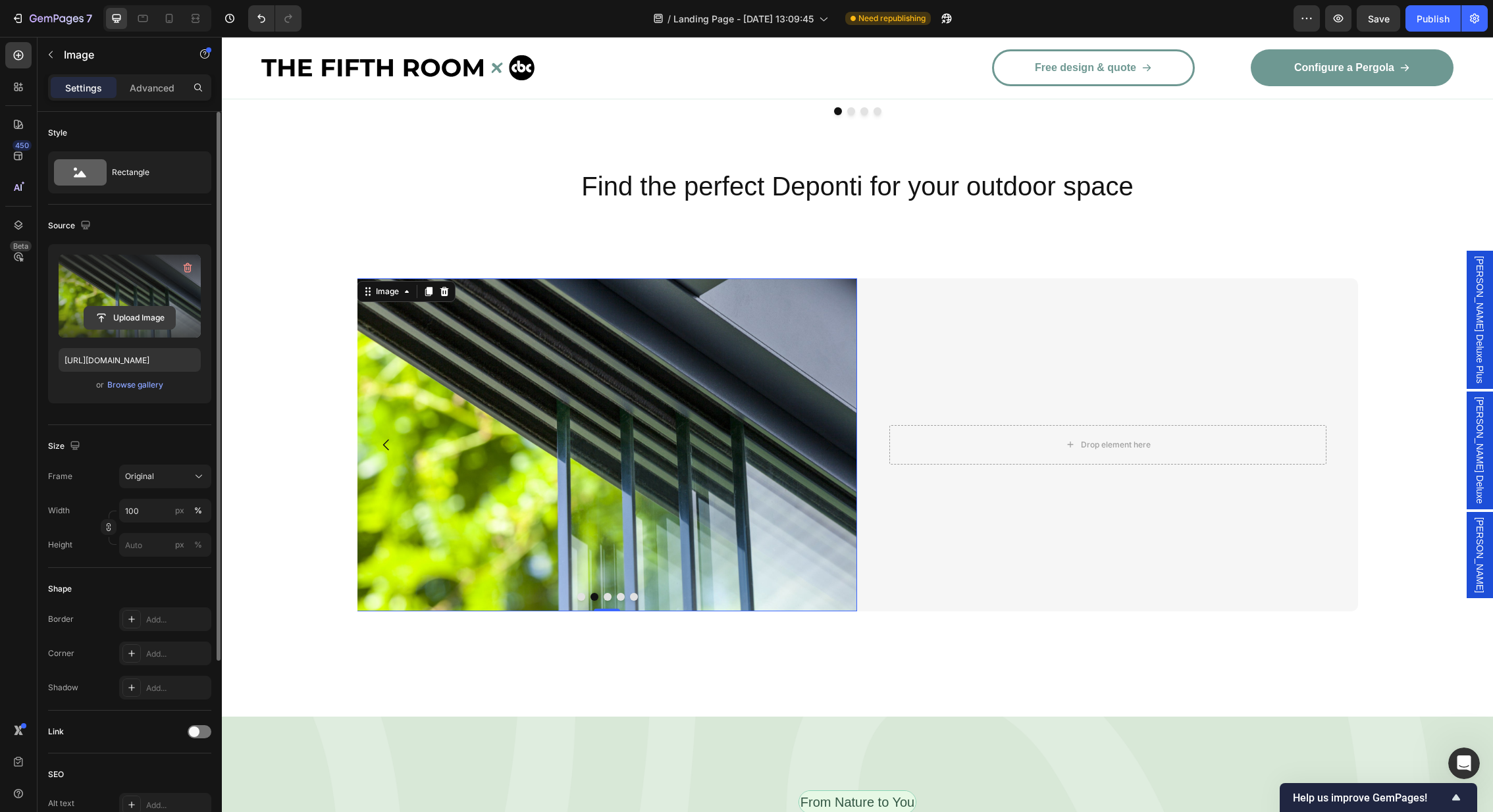
click at [148, 309] on input "file" at bounding box center [130, 318] width 91 height 23
type input "[URL][DOMAIN_NAME]"
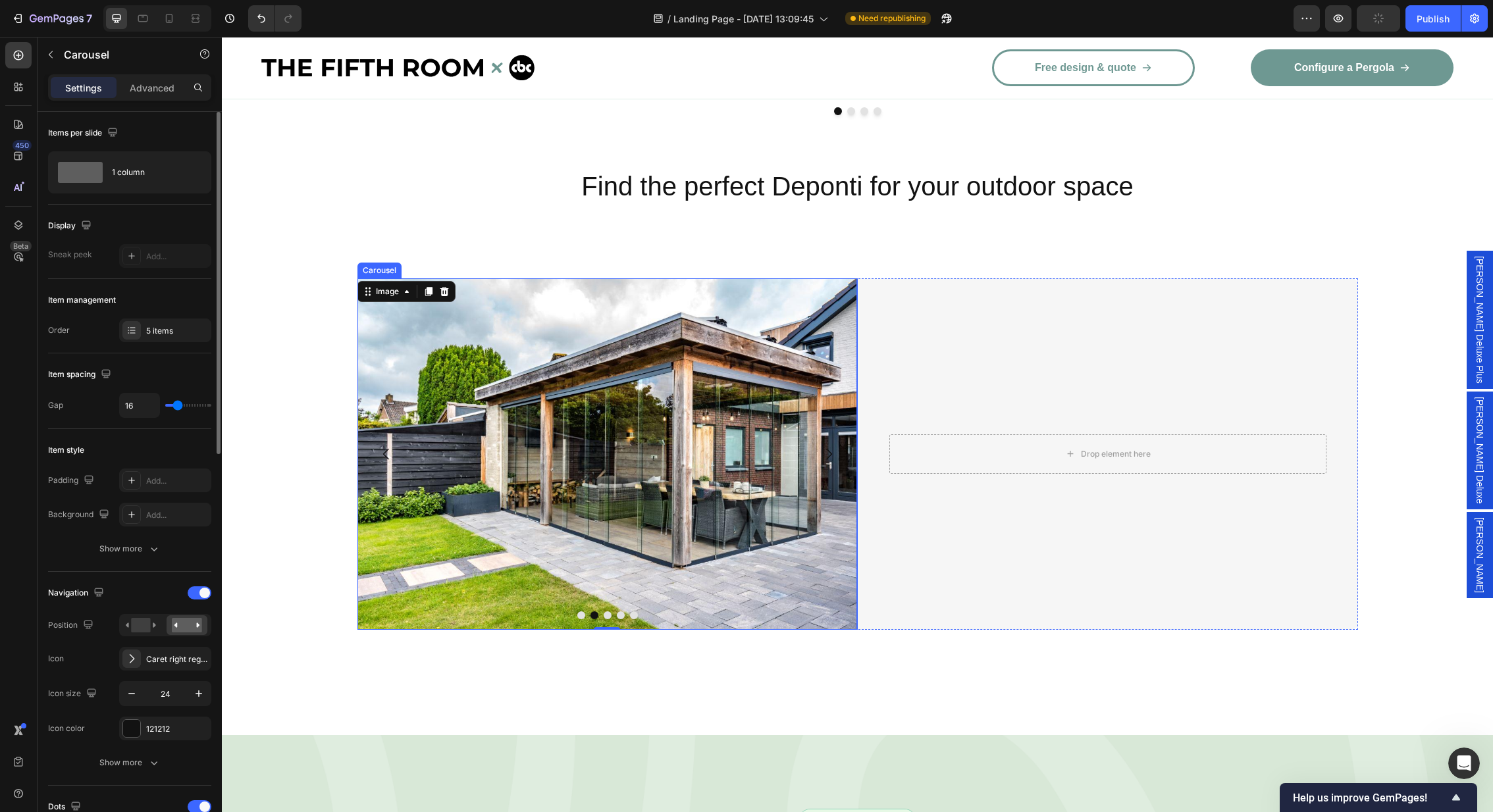
click at [828, 446] on icon "Carousel Next Arrow" at bounding box center [828, 454] width 16 height 16
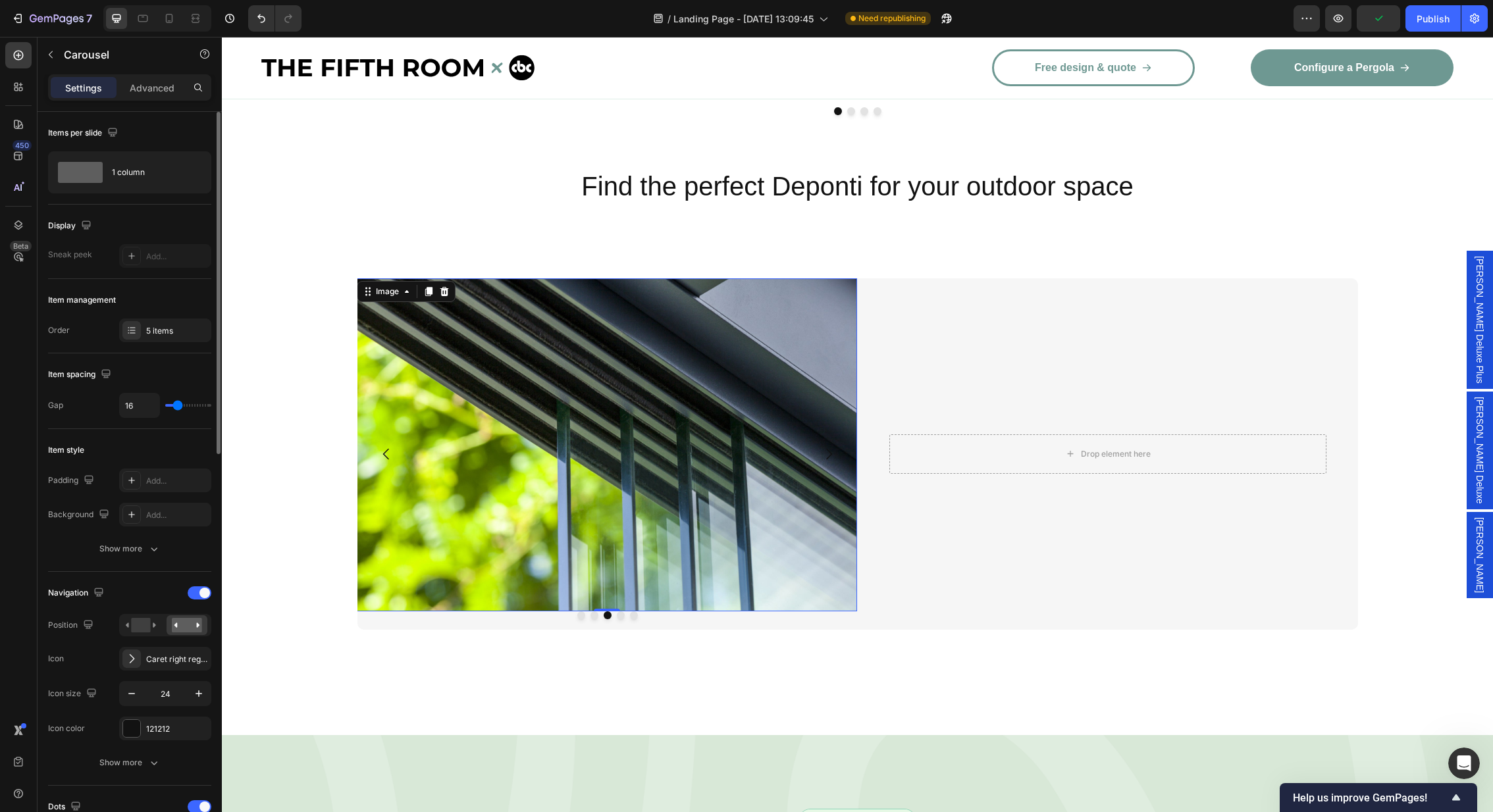
click at [556, 383] on img at bounding box center [607, 445] width 500 height 333
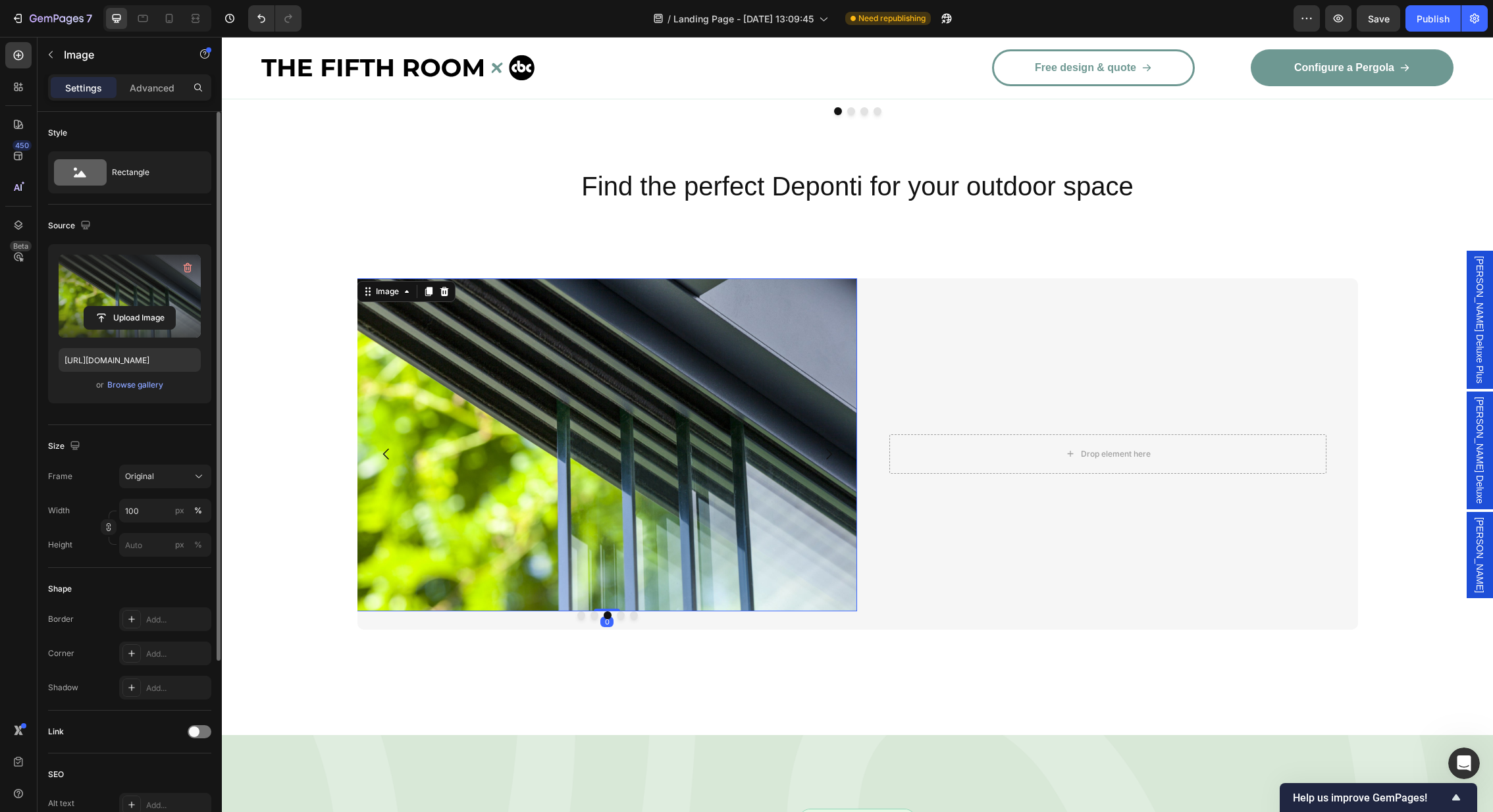
click at [109, 298] on label at bounding box center [130, 295] width 142 height 83
click at [109, 307] on input "file" at bounding box center [130, 318] width 91 height 23
type input "[URL][DOMAIN_NAME]"
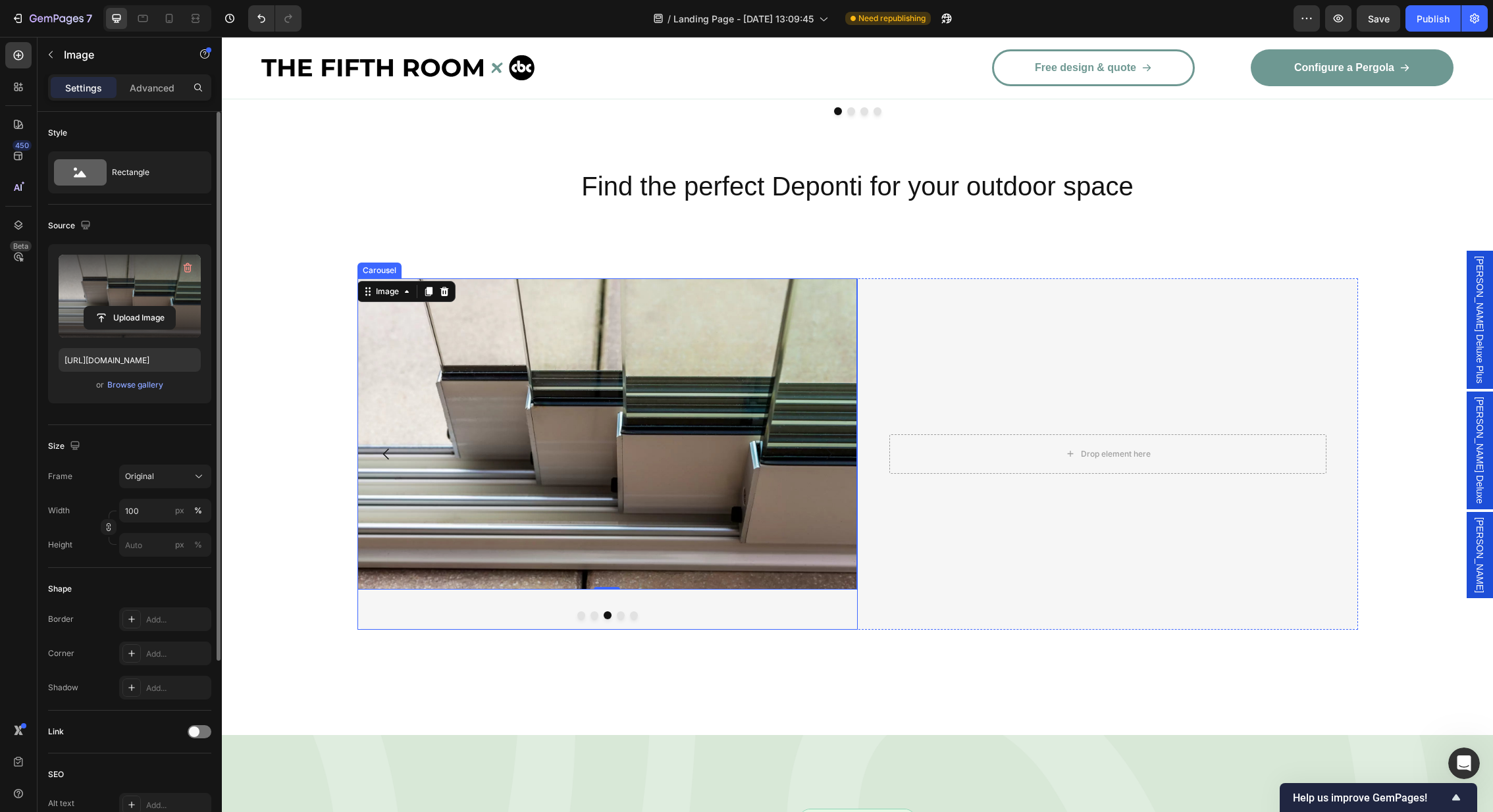
click at [377, 436] on button "Carousel Back Arrow" at bounding box center [387, 454] width 37 height 37
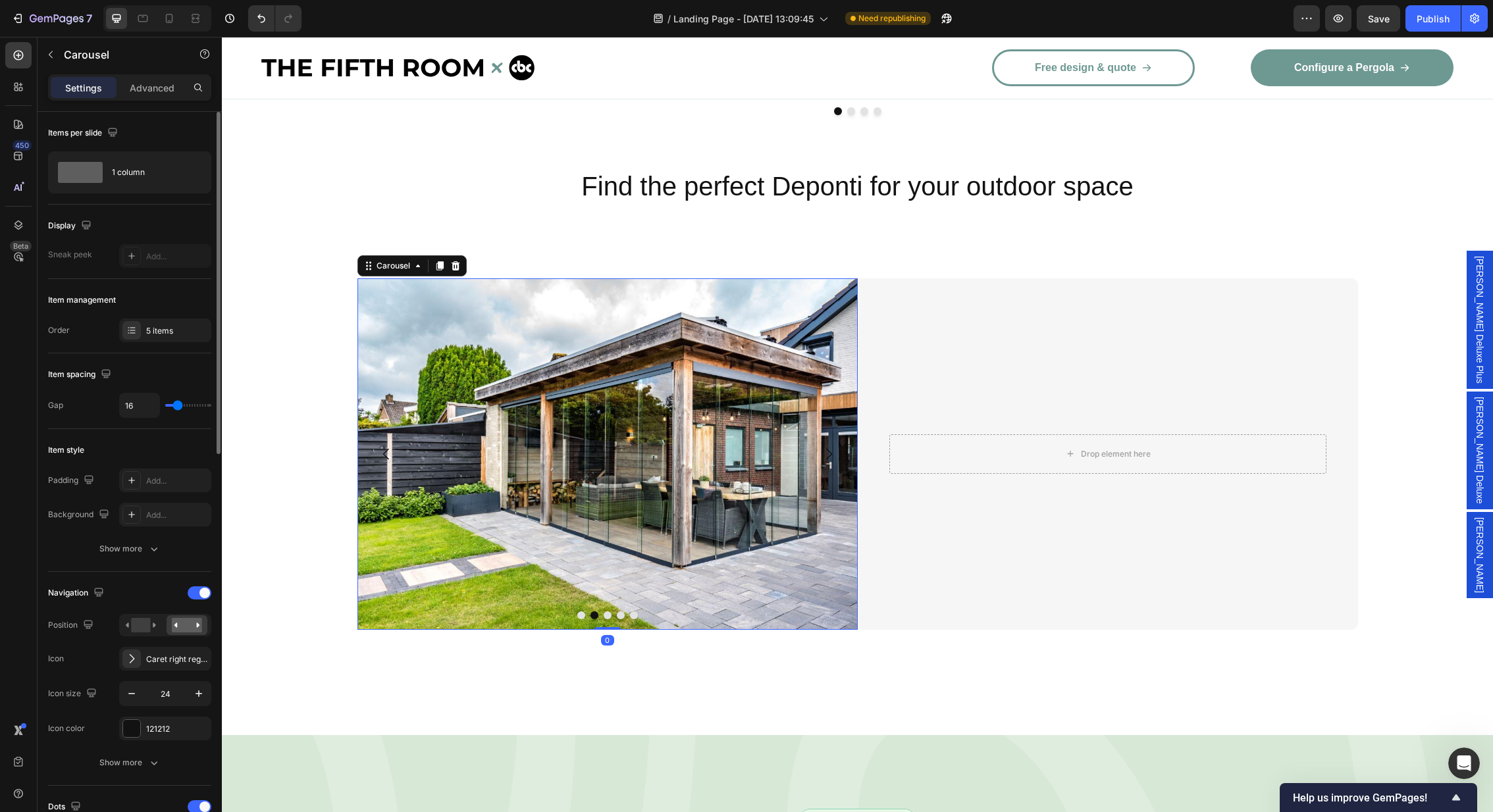
click at [377, 436] on button "Carousel Back Arrow" at bounding box center [387, 454] width 37 height 37
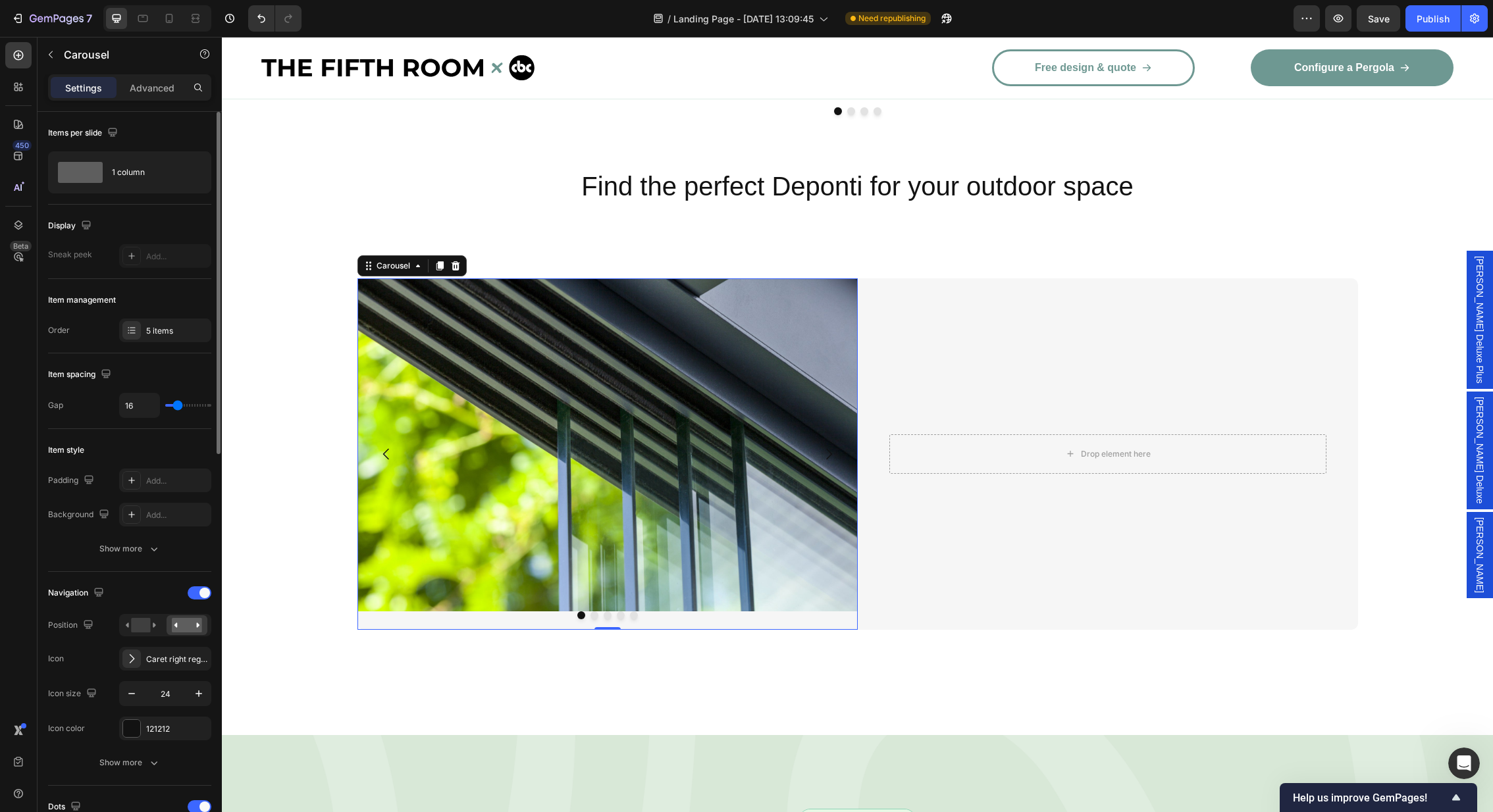
click at [829, 446] on icon "Carousel Next Arrow" at bounding box center [828, 454] width 16 height 16
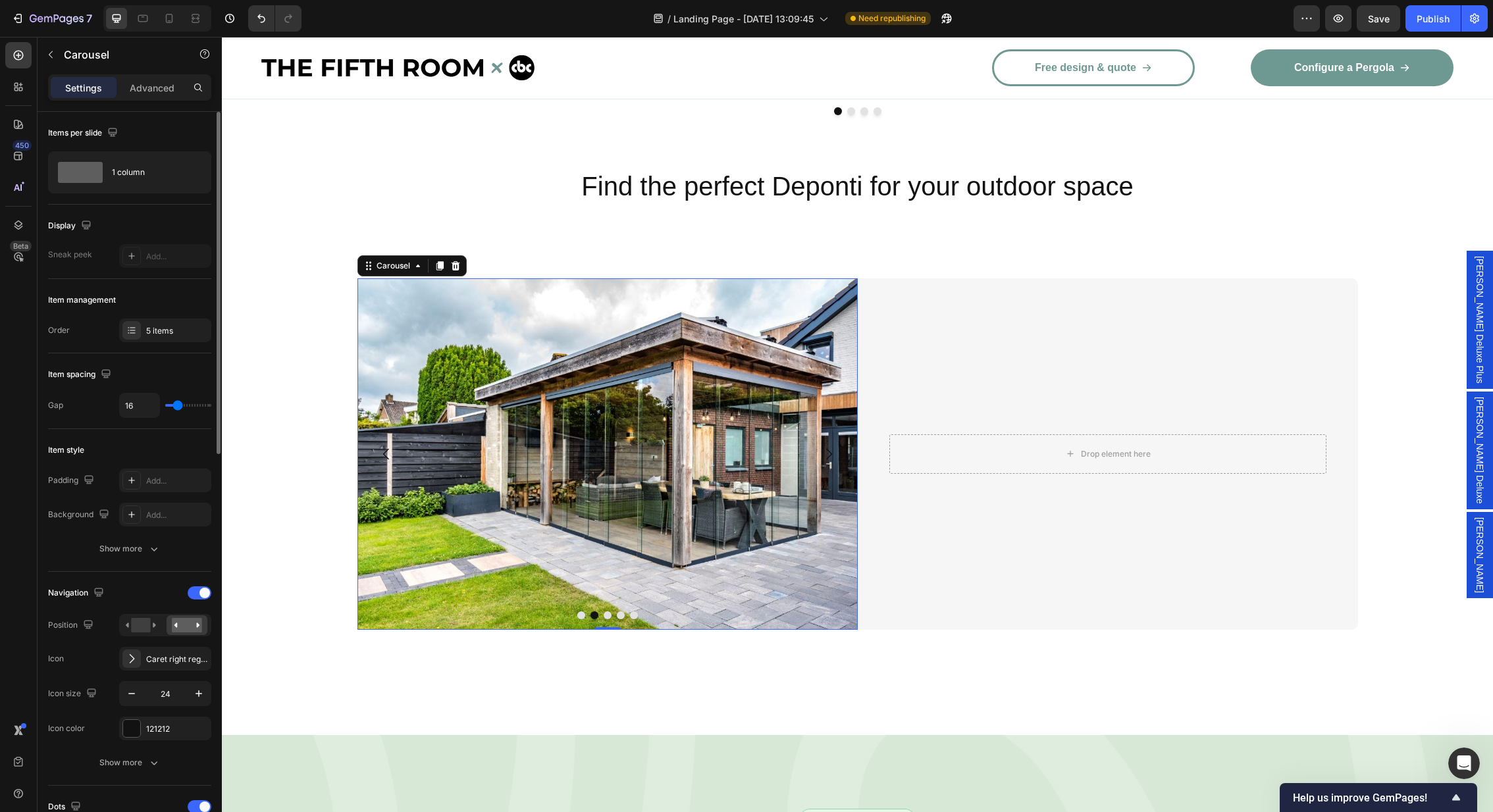
click at [829, 446] on icon "Carousel Next Arrow" at bounding box center [828, 454] width 16 height 16
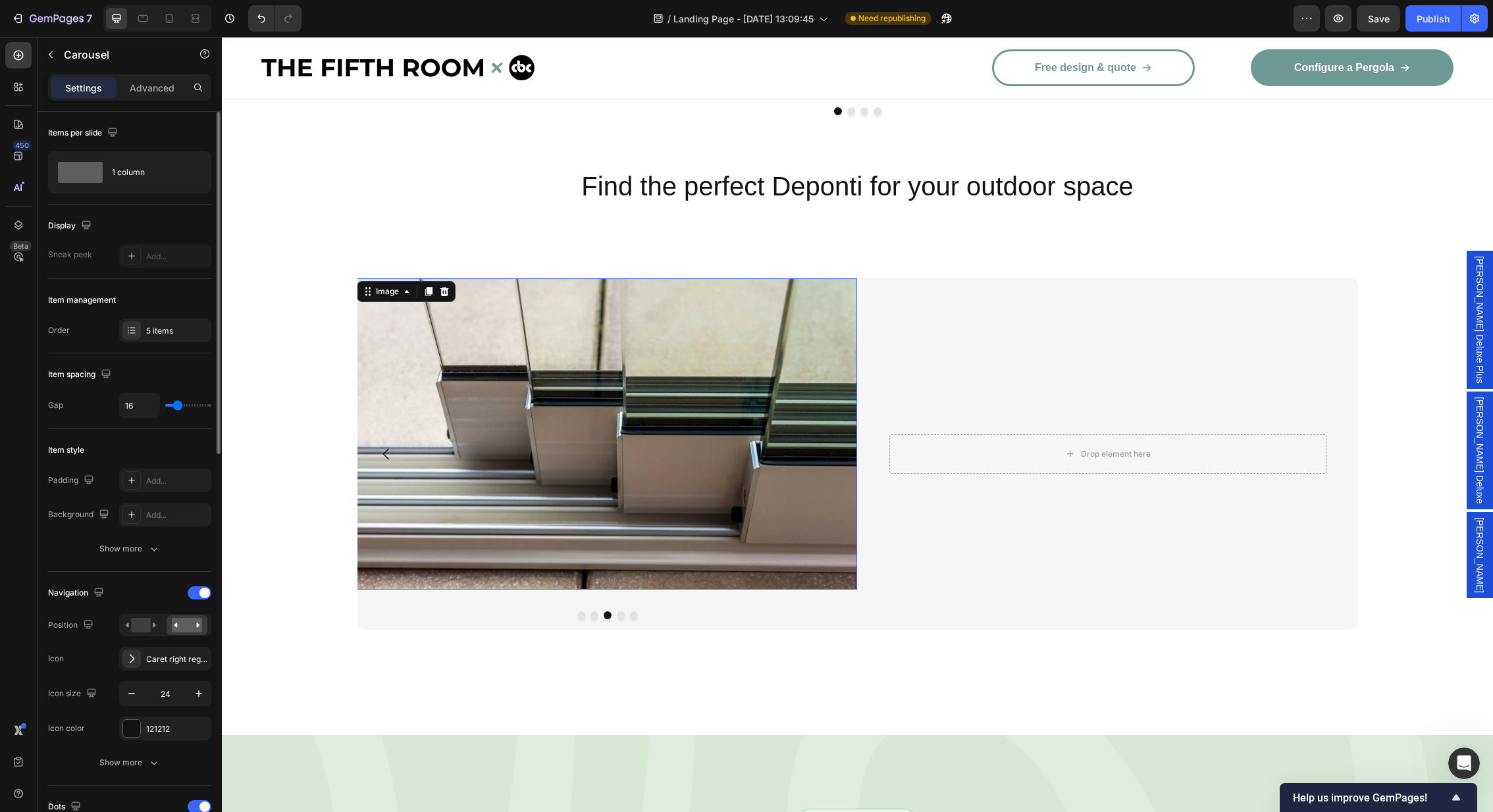
click at [678, 517] on img at bounding box center [607, 433] width 500 height 311
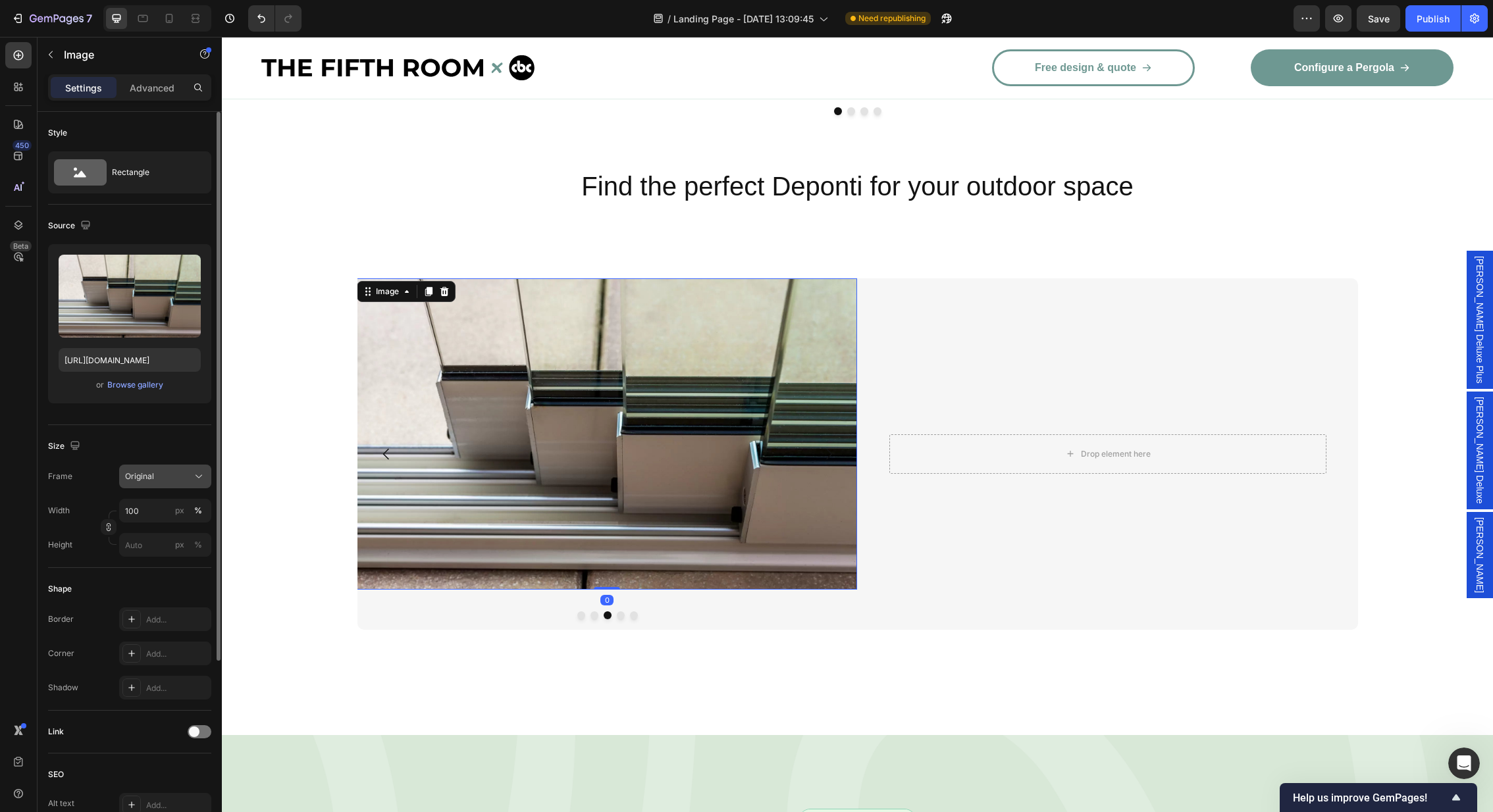
click at [188, 476] on div "Original" at bounding box center [157, 476] width 64 height 12
click at [142, 561] on span "Horizontal" at bounding box center [143, 558] width 39 height 13
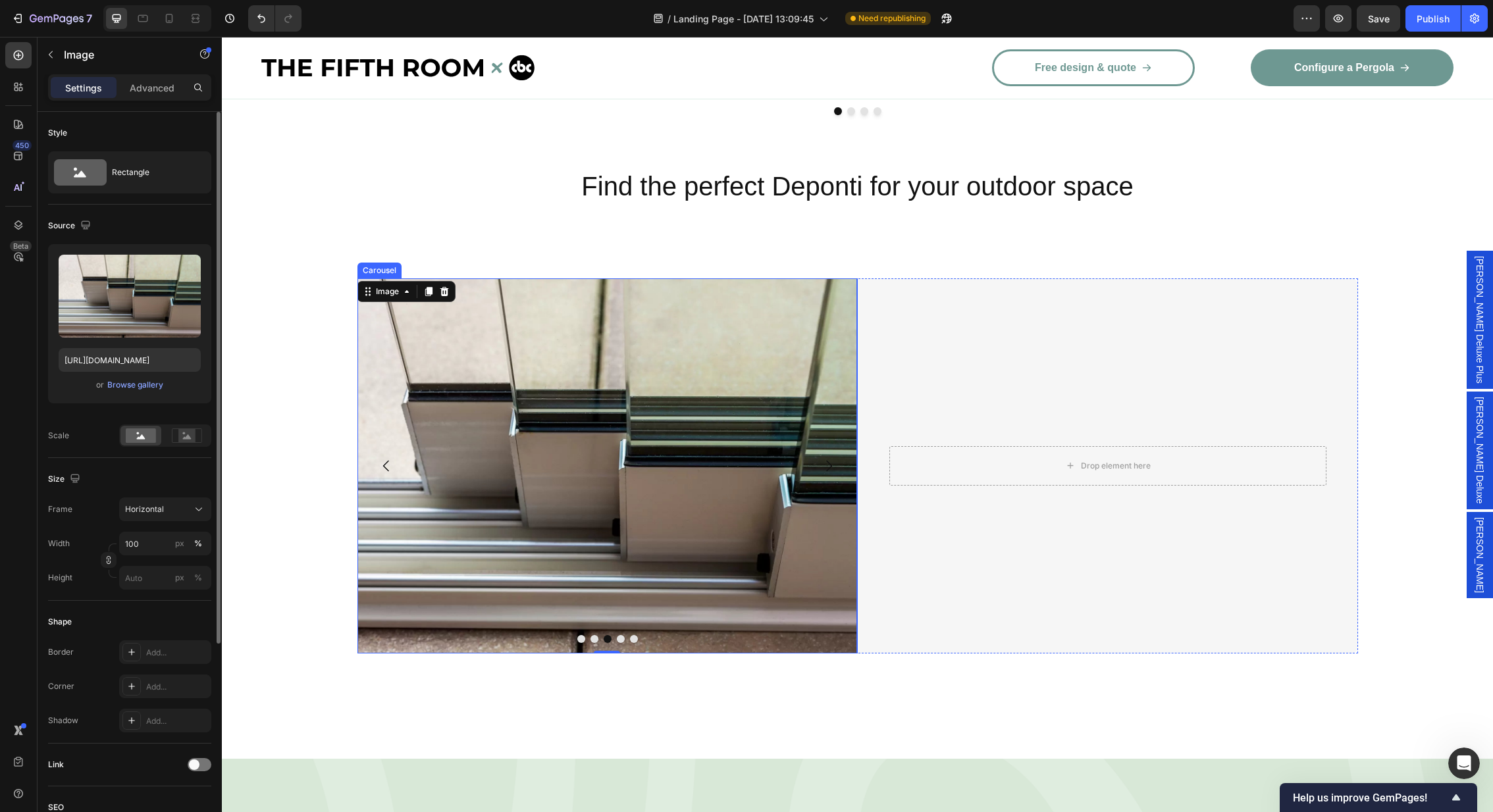
click at [390, 458] on icon "Carousel Back Arrow" at bounding box center [386, 466] width 16 height 16
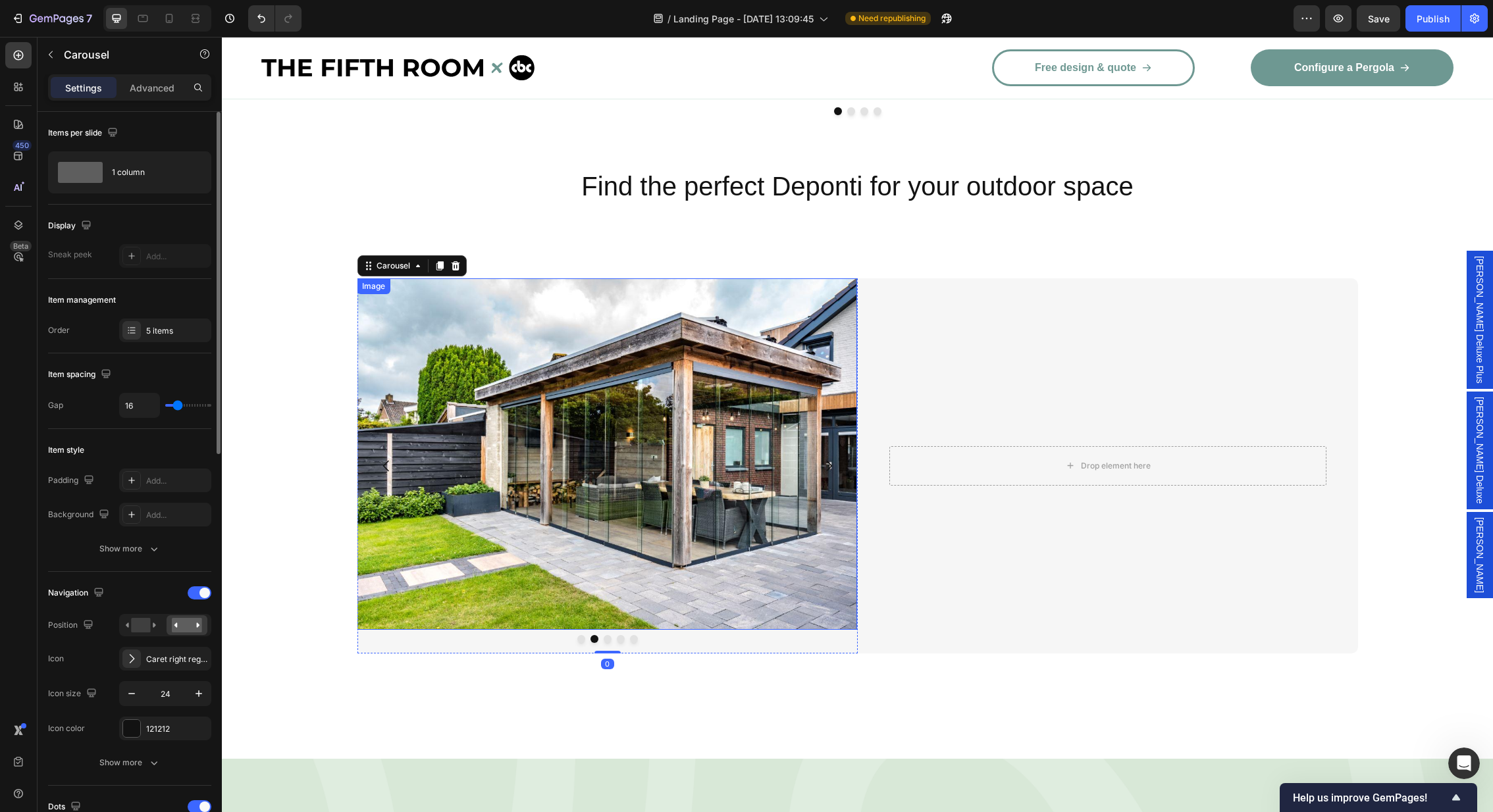
click at [728, 443] on img at bounding box center [607, 454] width 500 height 352
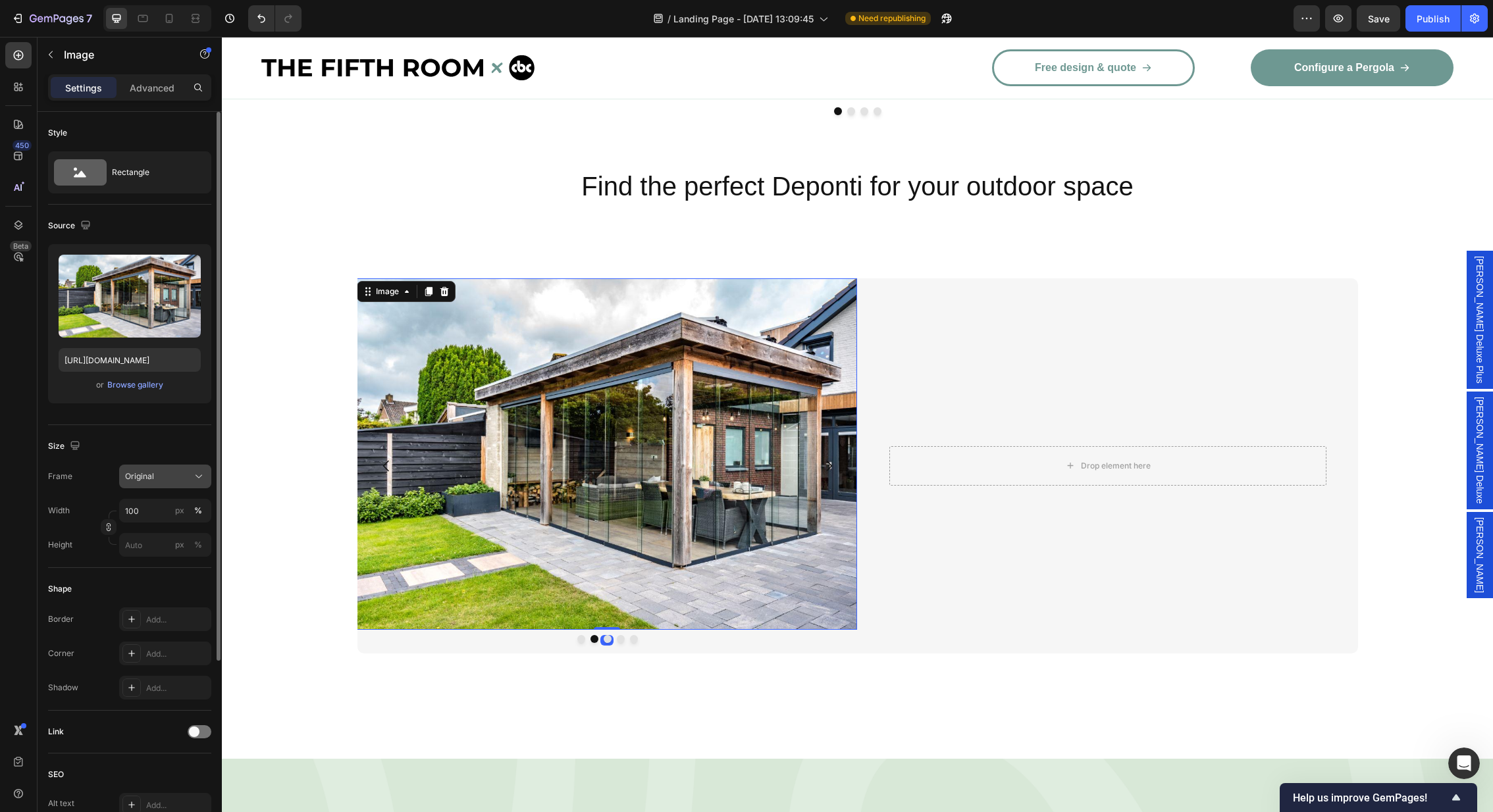
click at [192, 473] on icon at bounding box center [199, 476] width 13 height 13
click at [161, 553] on span "Horizontal" at bounding box center [143, 558] width 39 height 13
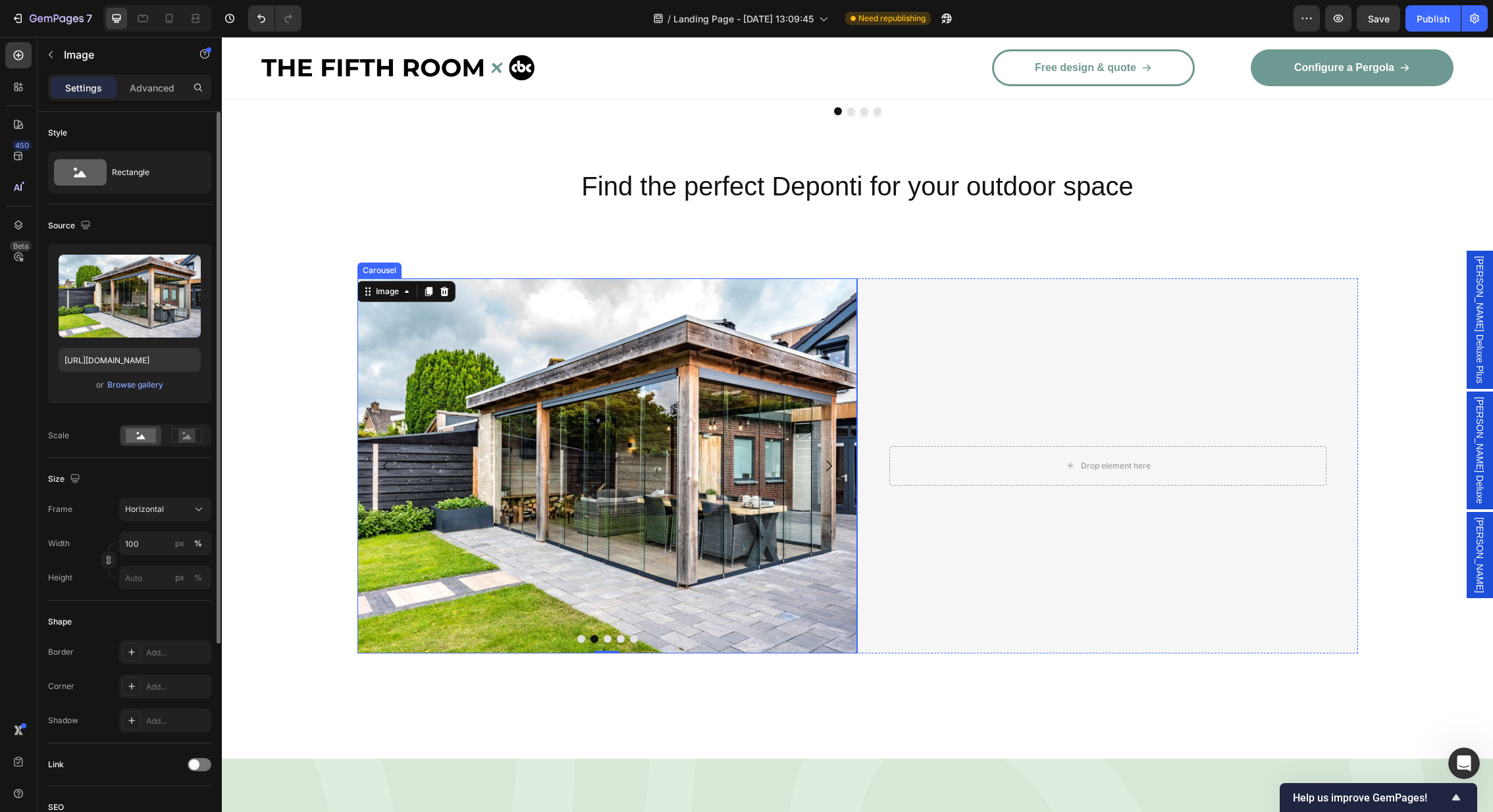
click at [380, 458] on icon "Carousel Back Arrow" at bounding box center [386, 466] width 16 height 16
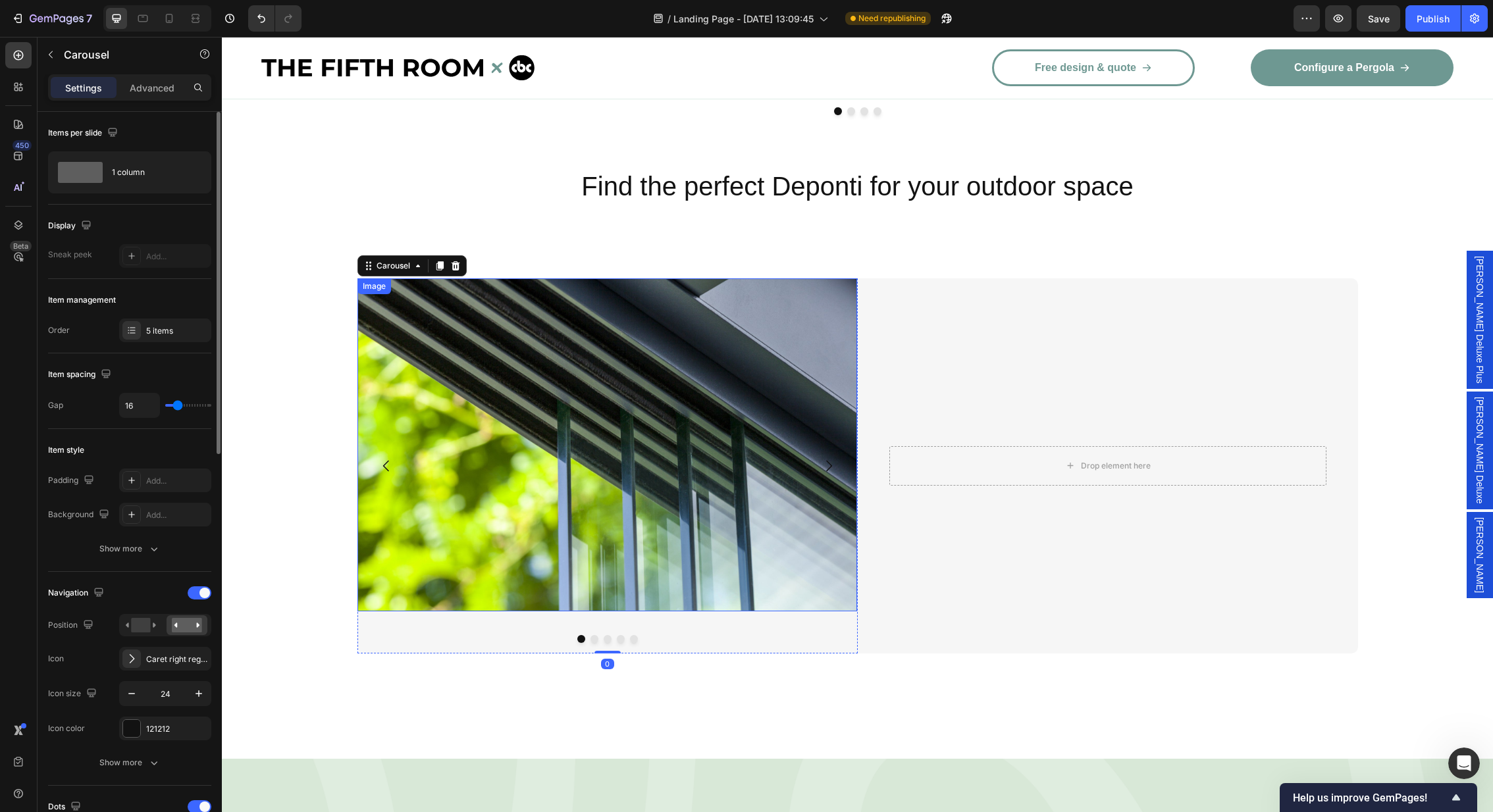
click at [491, 429] on img at bounding box center [608, 445] width 500 height 333
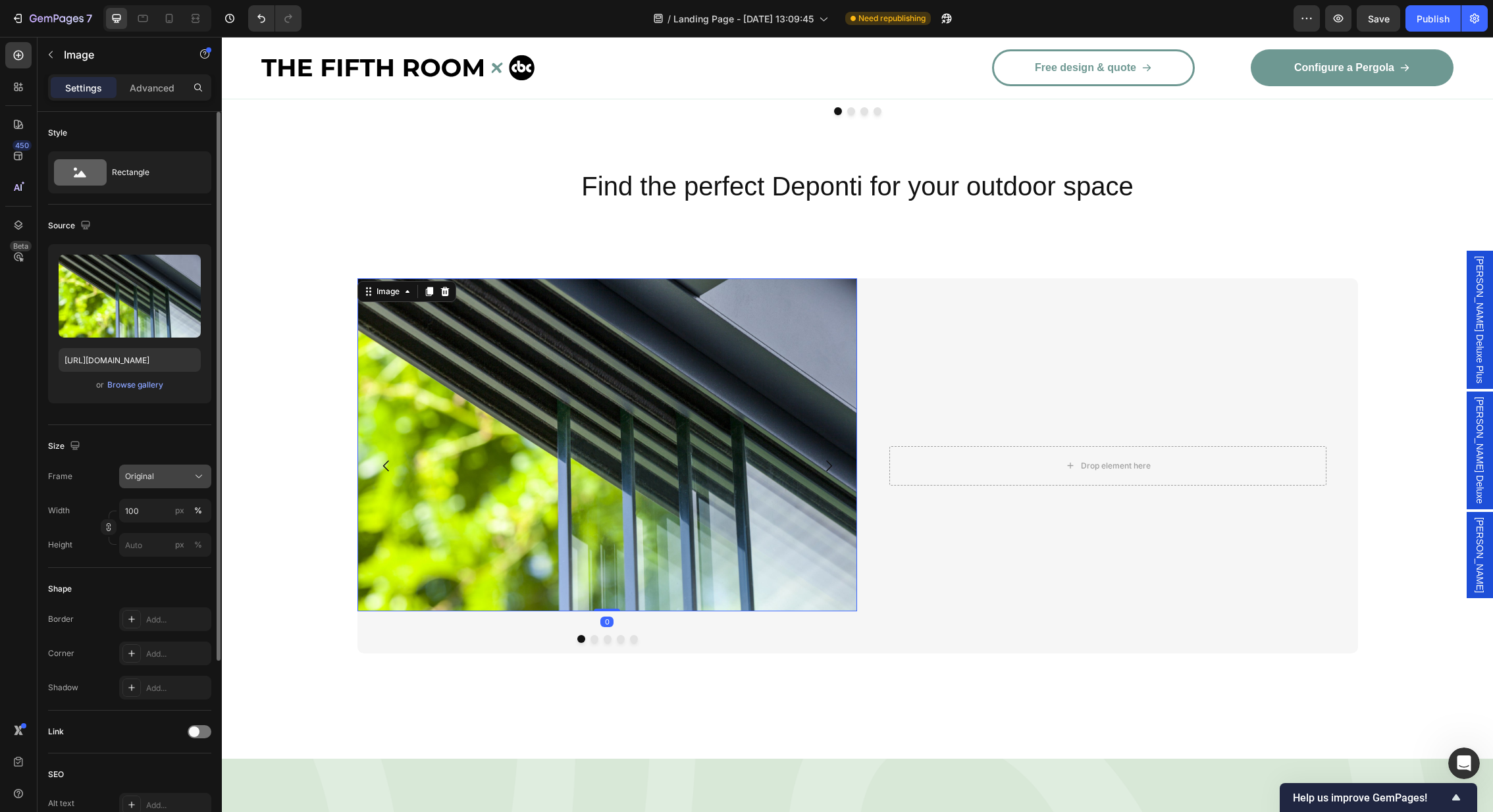
click at [188, 478] on div "Original" at bounding box center [157, 476] width 64 height 12
click at [161, 552] on span "Horizontal" at bounding box center [143, 558] width 39 height 13
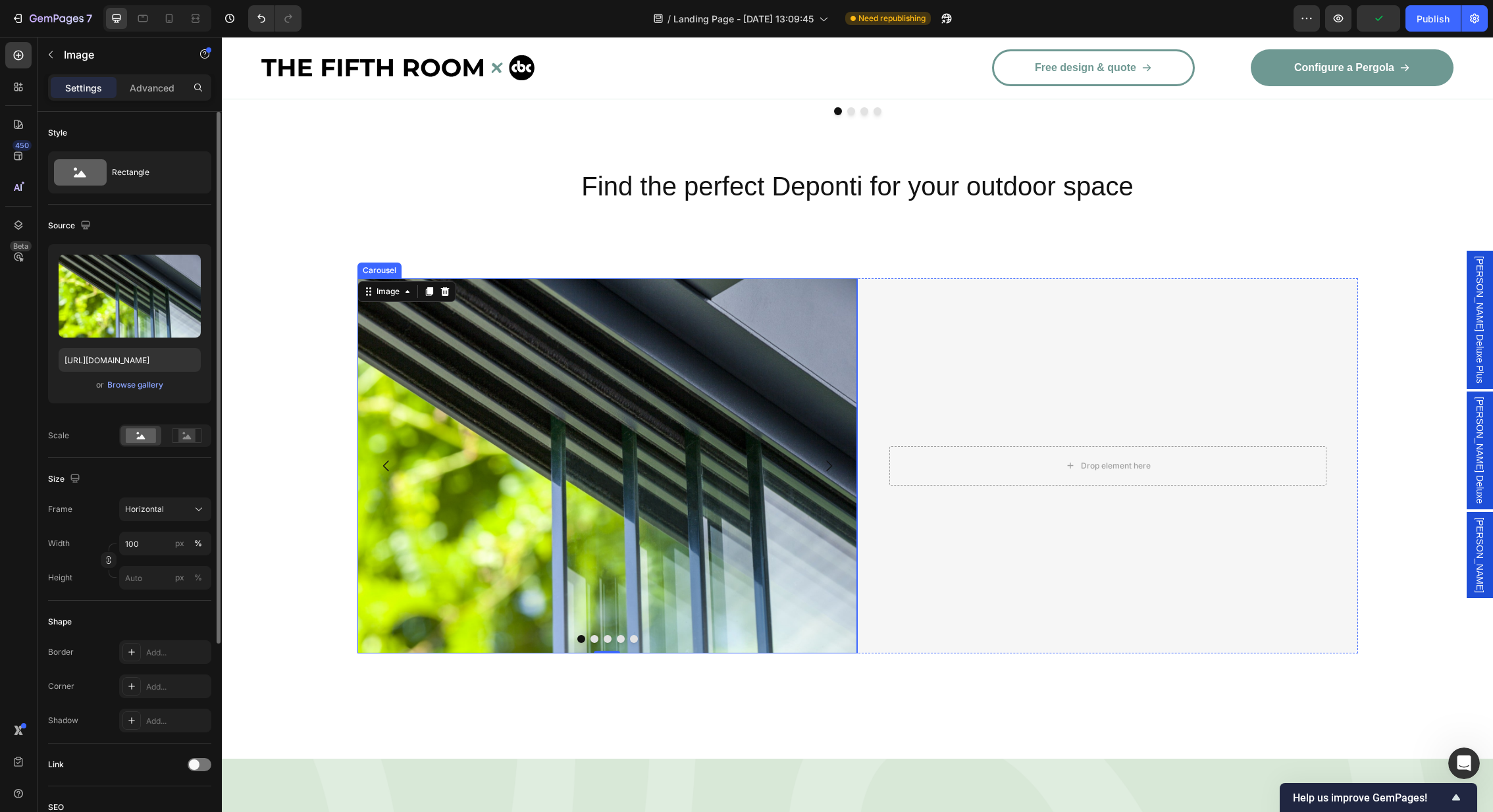
click at [828, 460] on icon "Carousel Next Arrow" at bounding box center [829, 465] width 6 height 11
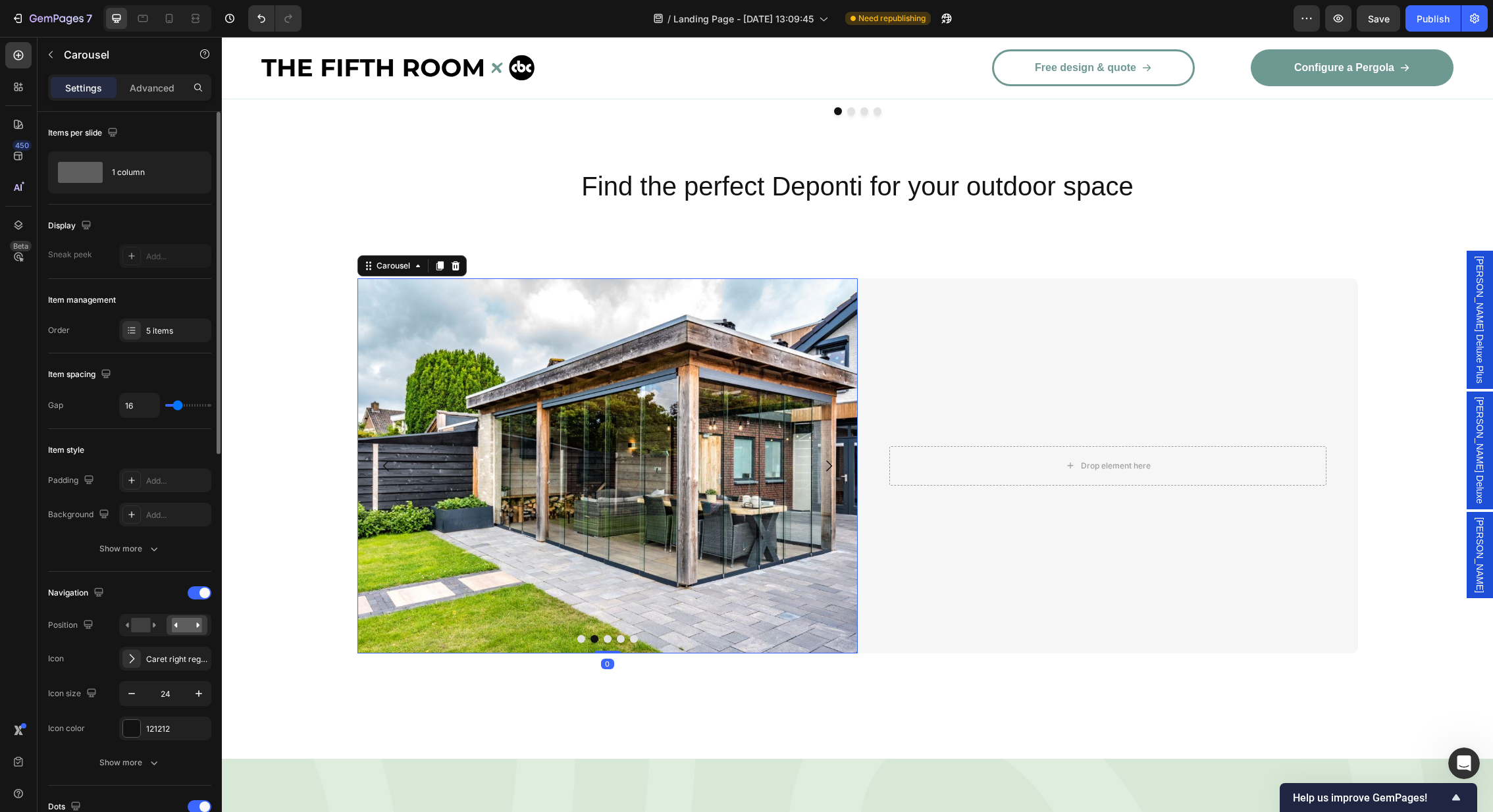
click at [828, 460] on icon "Carousel Next Arrow" at bounding box center [829, 465] width 6 height 11
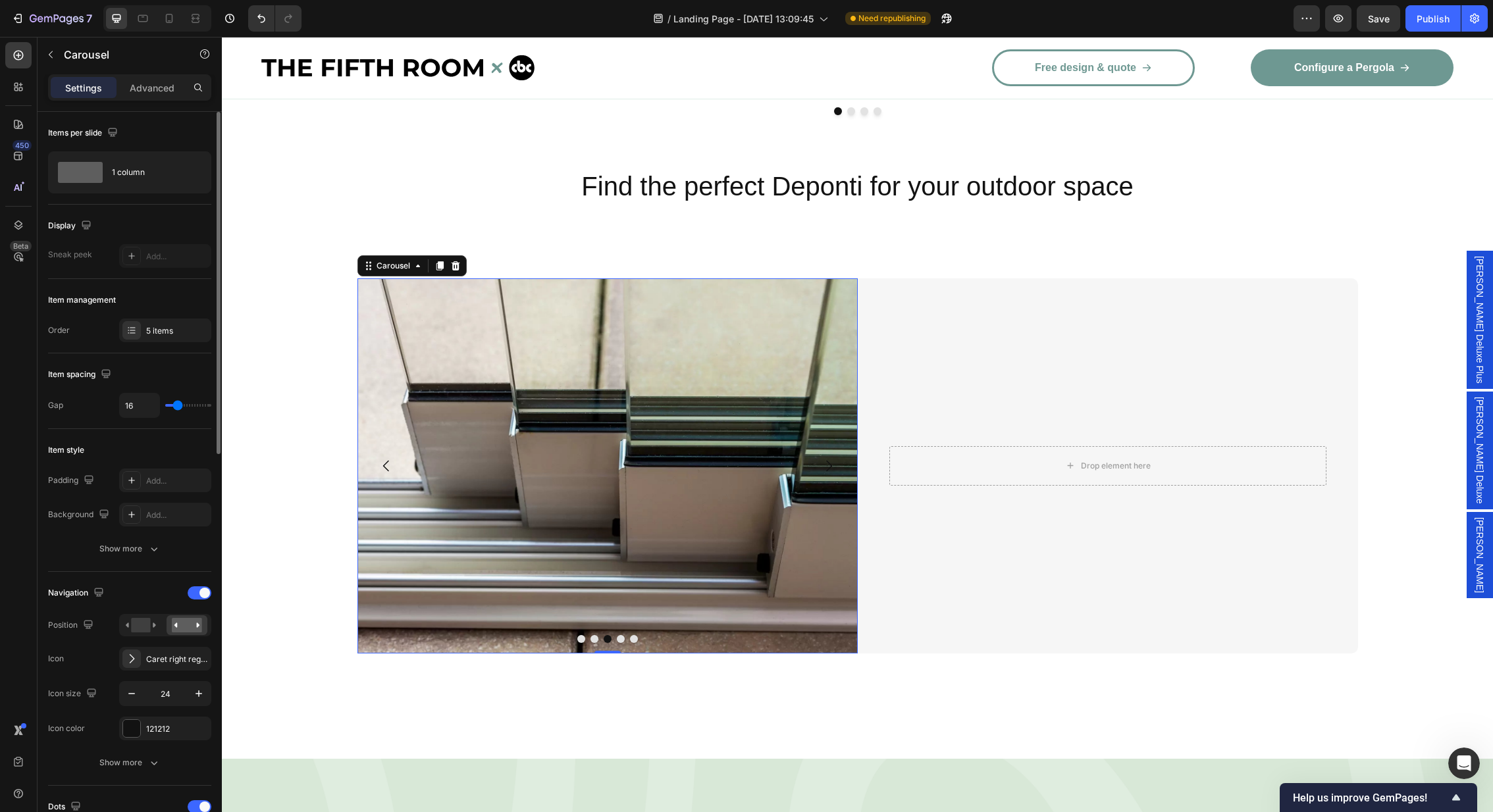
click at [828, 460] on icon "Carousel Next Arrow" at bounding box center [829, 465] width 6 height 11
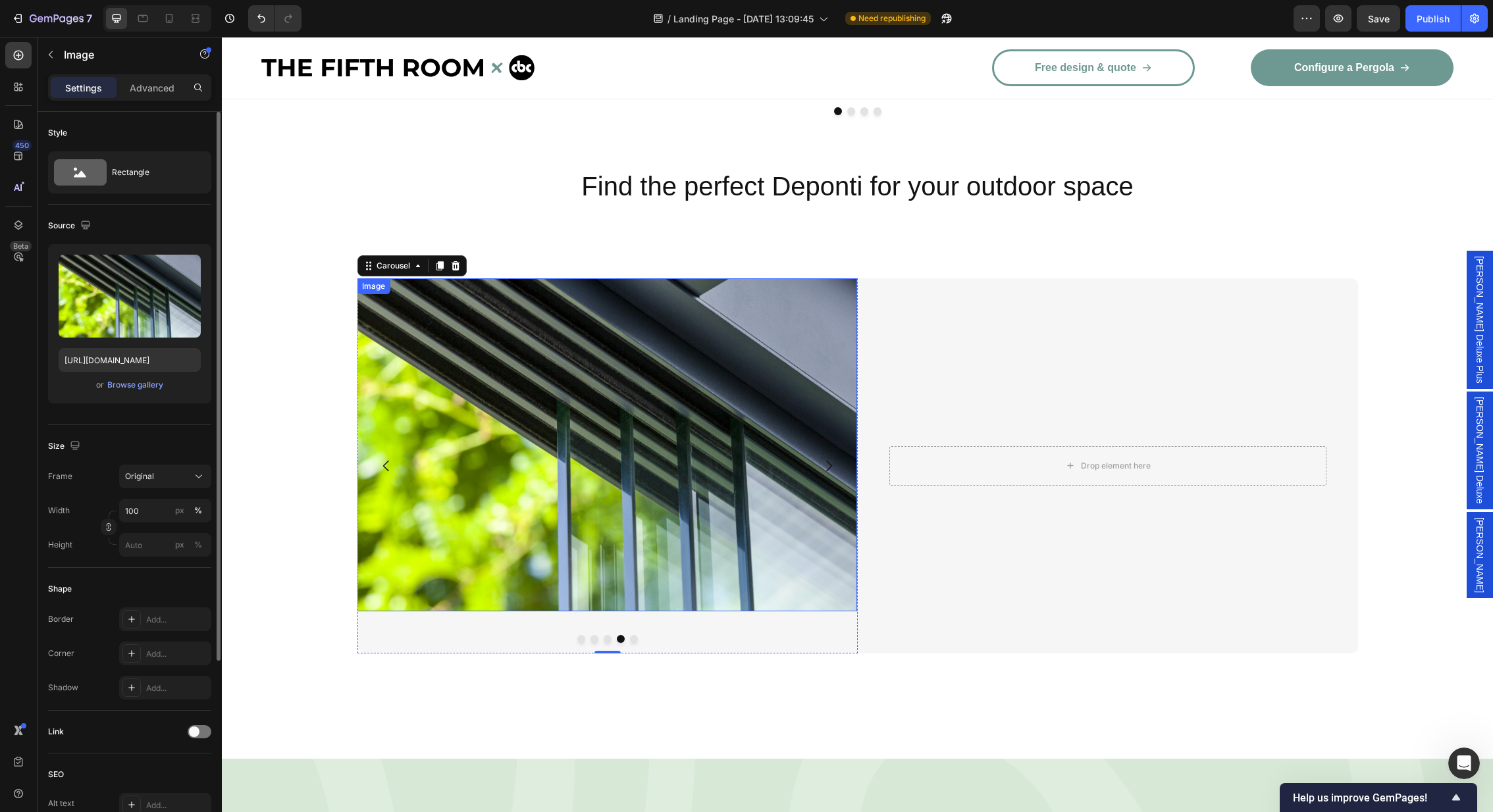
click at [617, 413] on img at bounding box center [607, 445] width 500 height 333
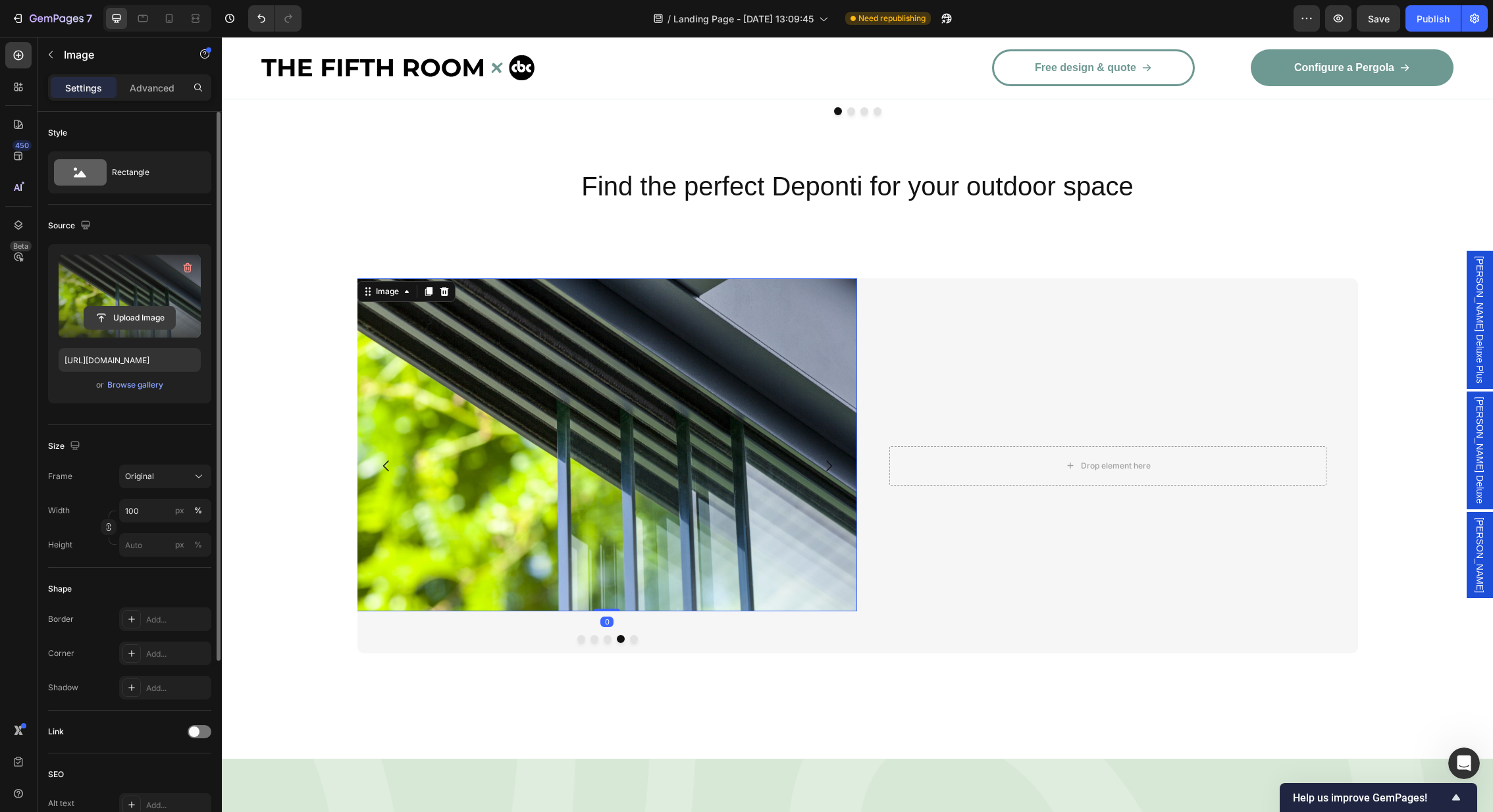
click at [128, 312] on input "file" at bounding box center [130, 318] width 91 height 23
type input "[URL][DOMAIN_NAME]"
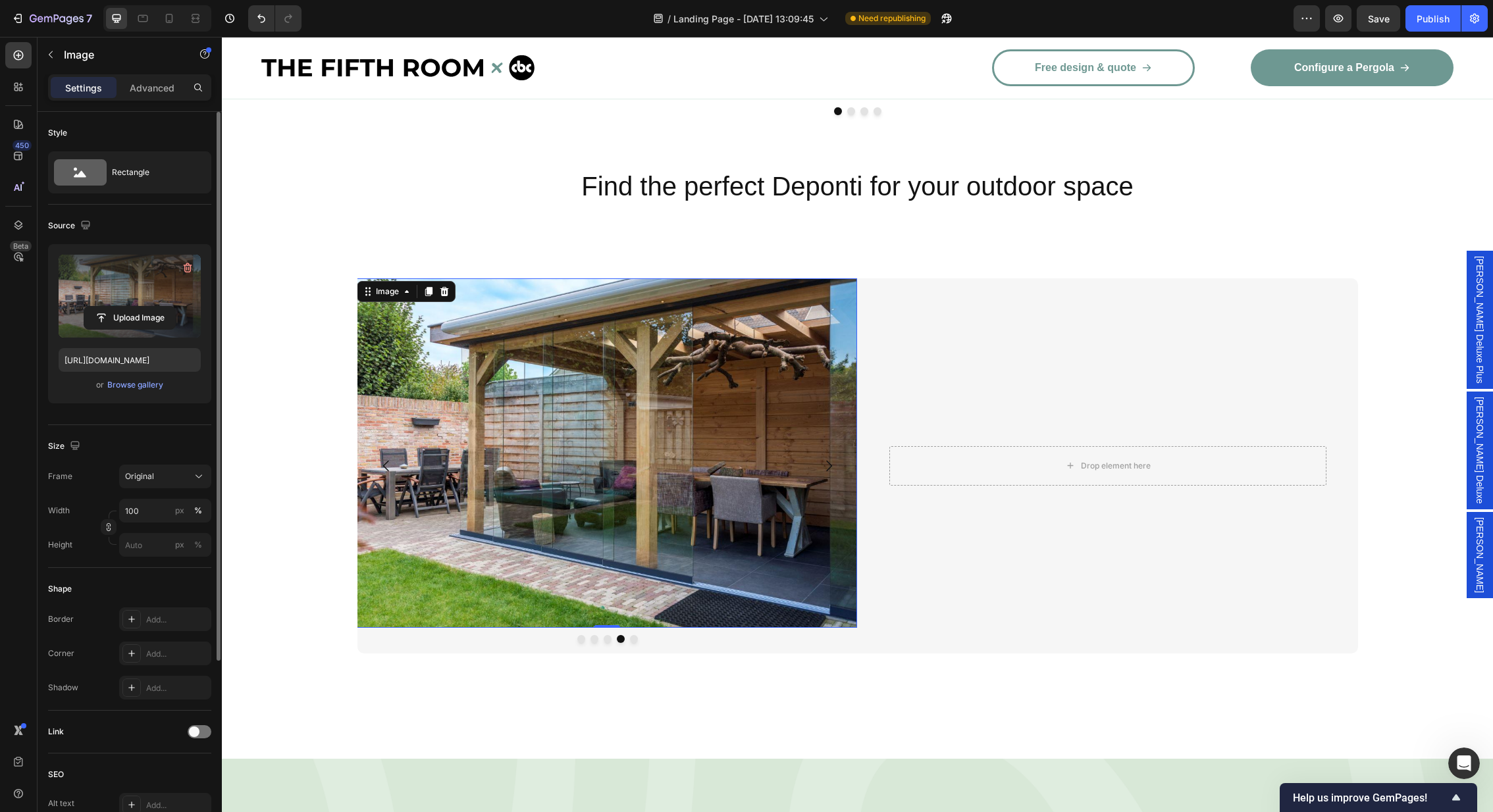
click at [604, 522] on img at bounding box center [607, 453] width 500 height 350
click at [168, 472] on div "Original" at bounding box center [157, 476] width 64 height 12
click at [149, 561] on span "Horizontal" at bounding box center [143, 558] width 39 height 13
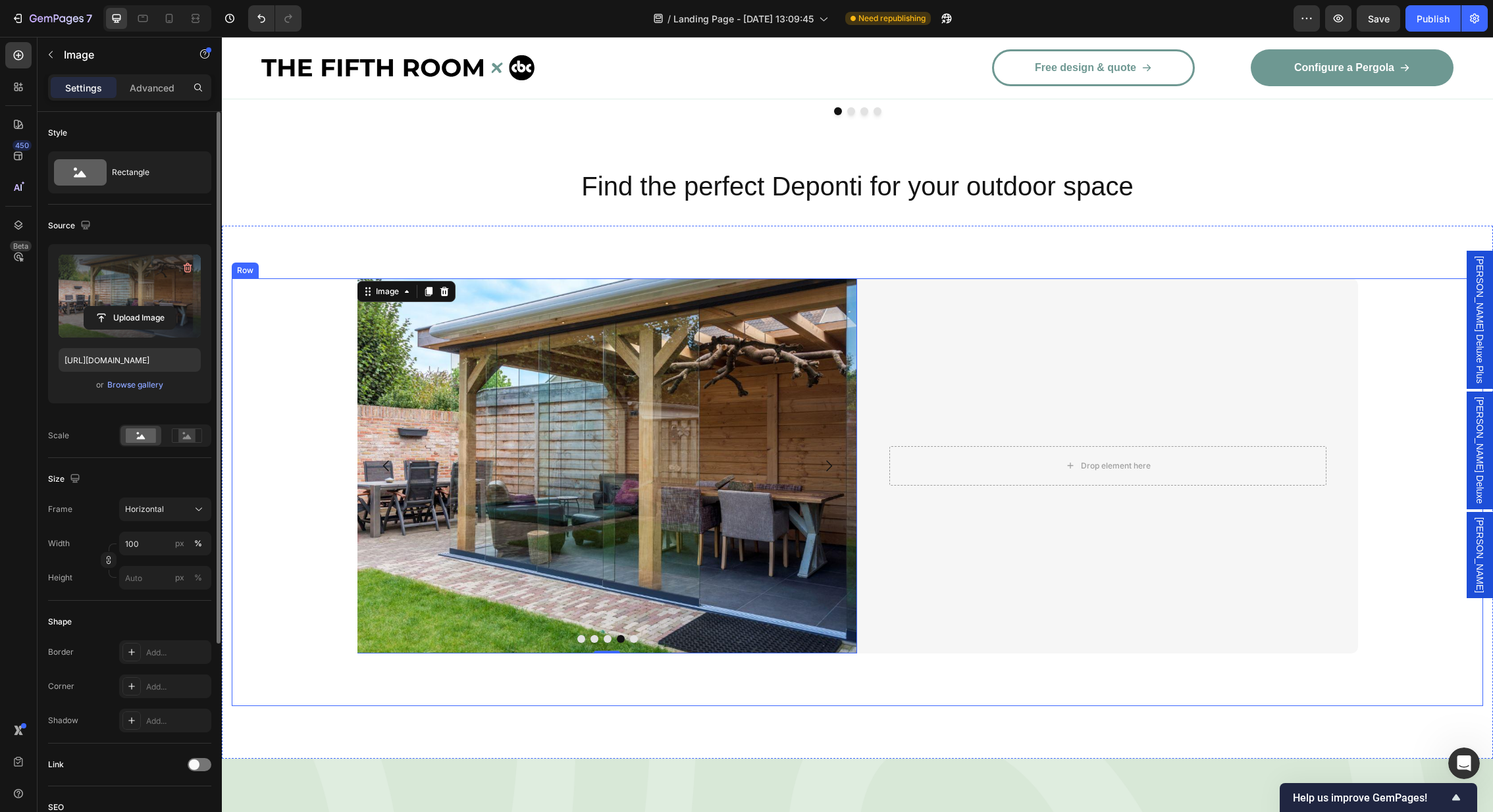
click at [928, 670] on div "Image Image Image Image 0 Image Carousel Drop element here Row Row" at bounding box center [857, 492] width 1251 height 428
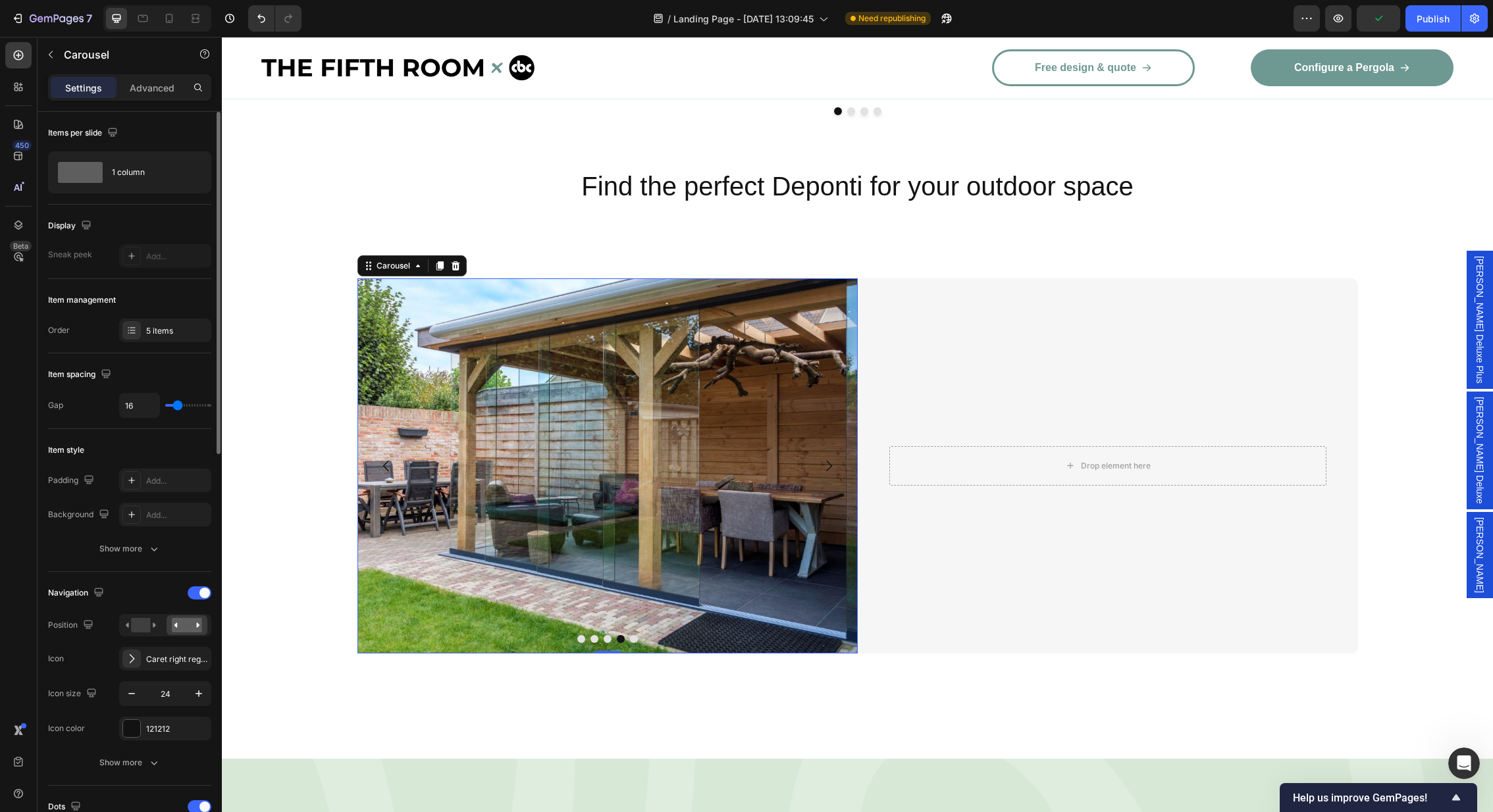
click at [836, 448] on button "Carousel Next Arrow" at bounding box center [828, 466] width 37 height 37
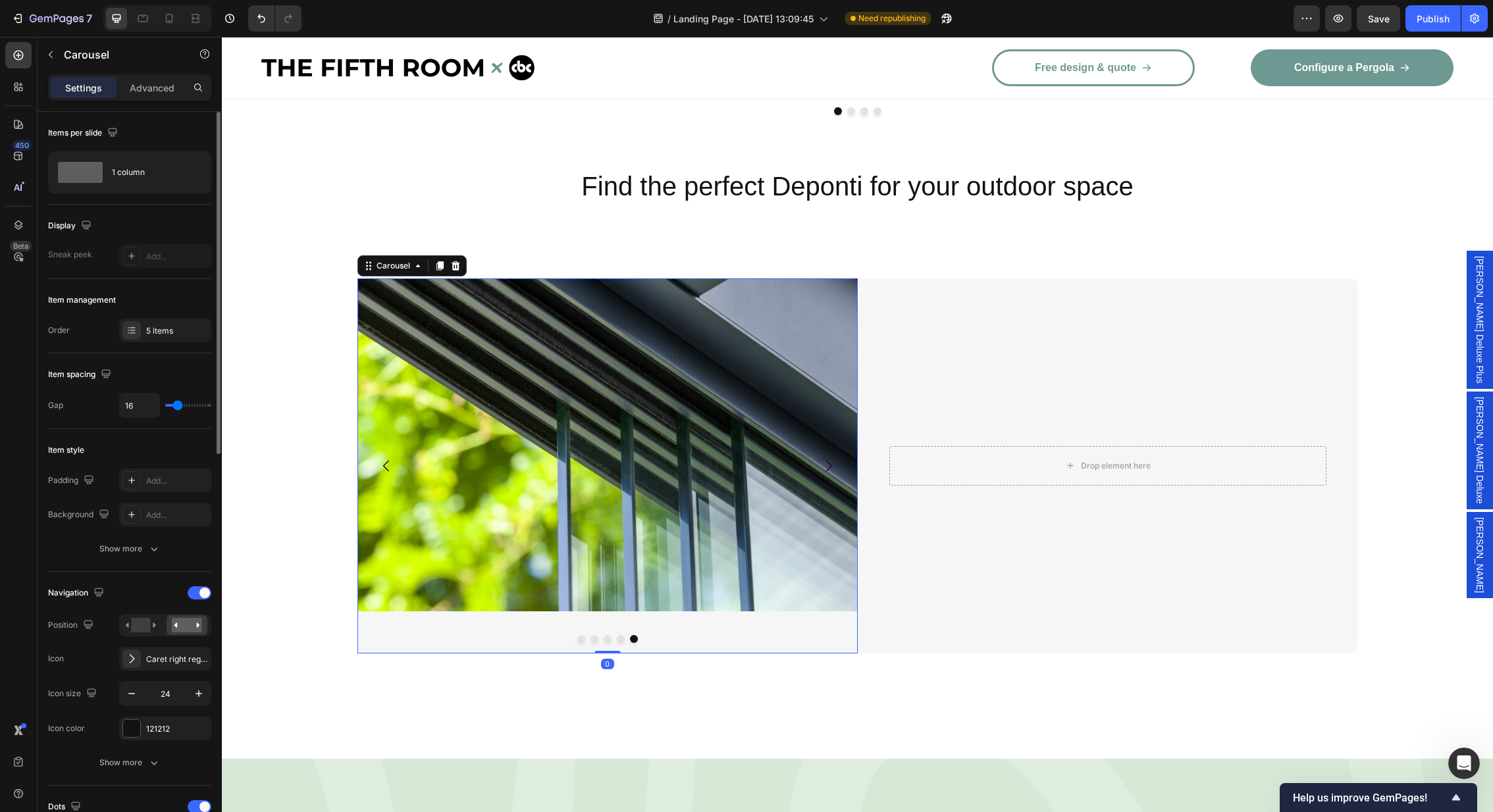
click at [836, 448] on button "Carousel Next Arrow" at bounding box center [828, 466] width 37 height 37
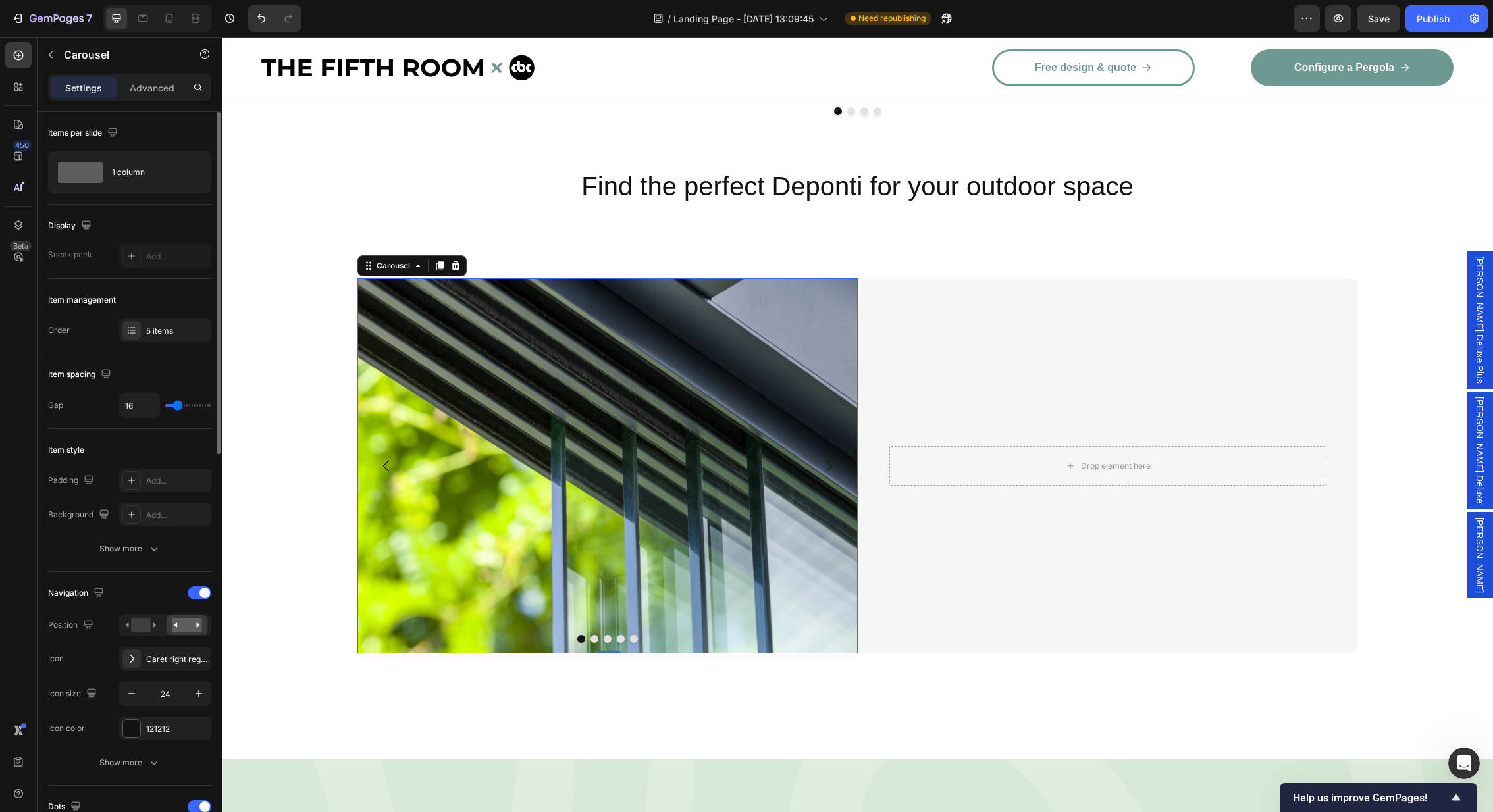
click at [836, 448] on button "Carousel Next Arrow" at bounding box center [828, 466] width 37 height 37
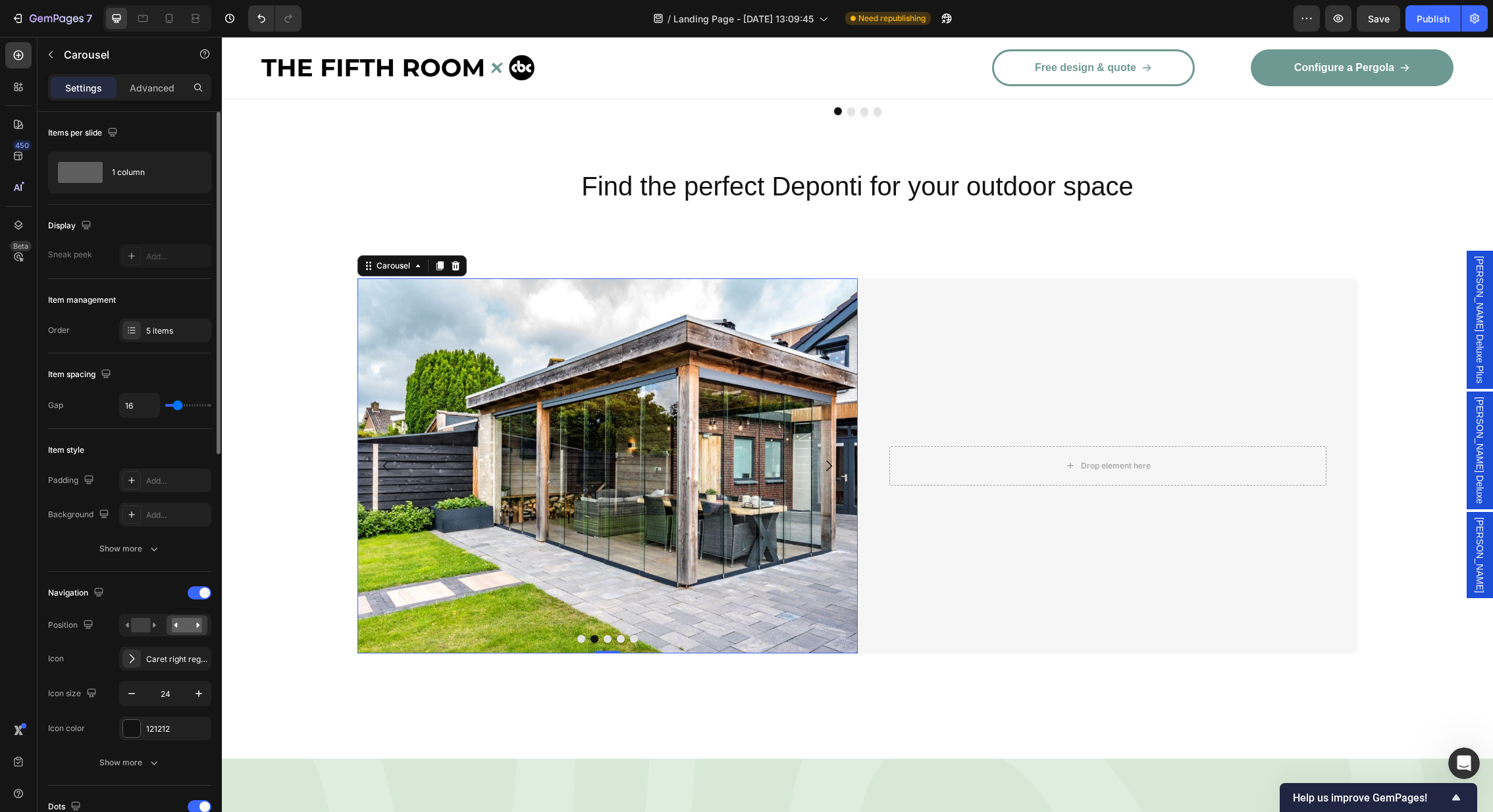
click at [836, 448] on button "Carousel Next Arrow" at bounding box center [828, 466] width 37 height 37
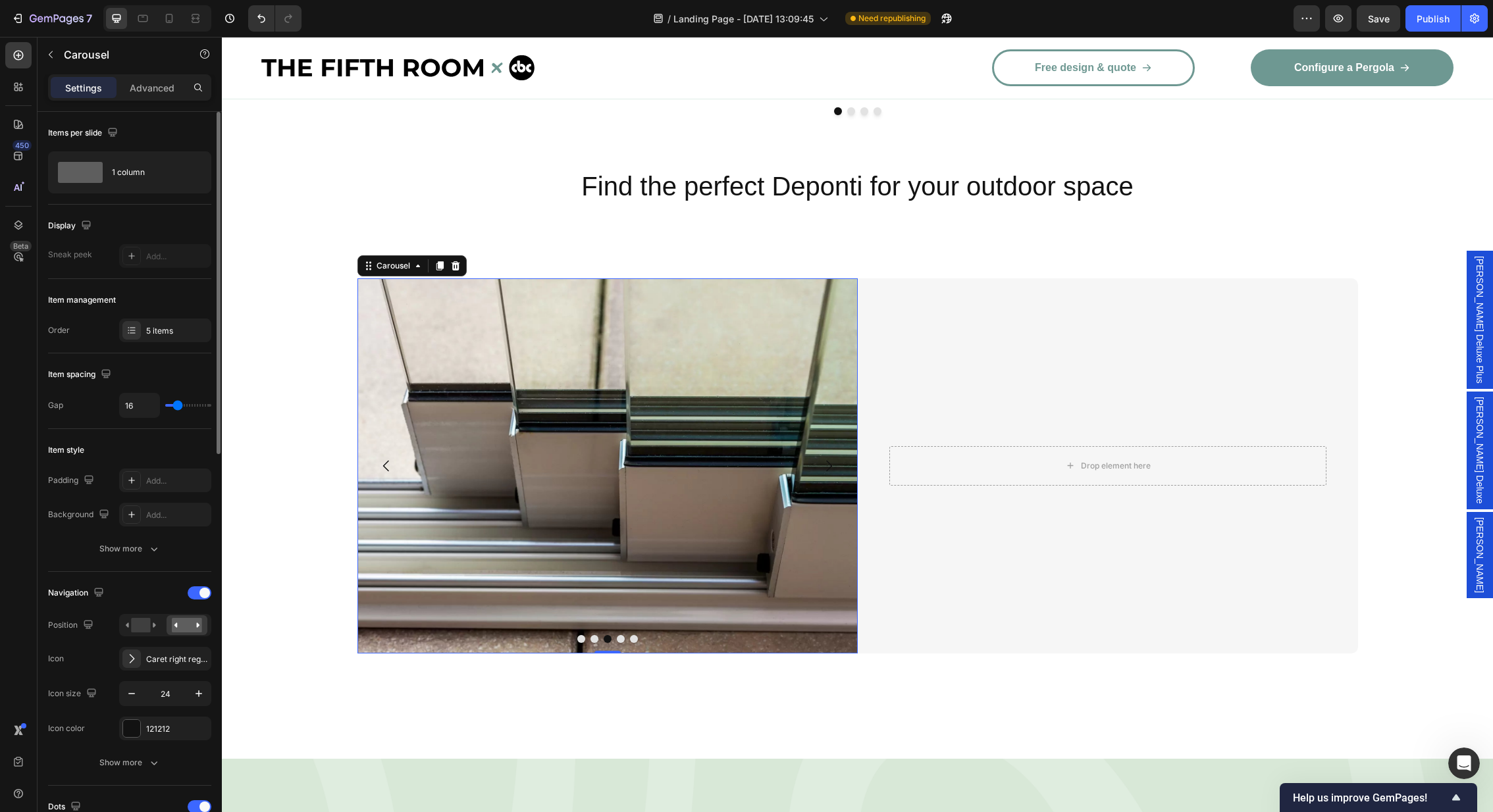
click at [836, 448] on button "Carousel Next Arrow" at bounding box center [828, 466] width 37 height 37
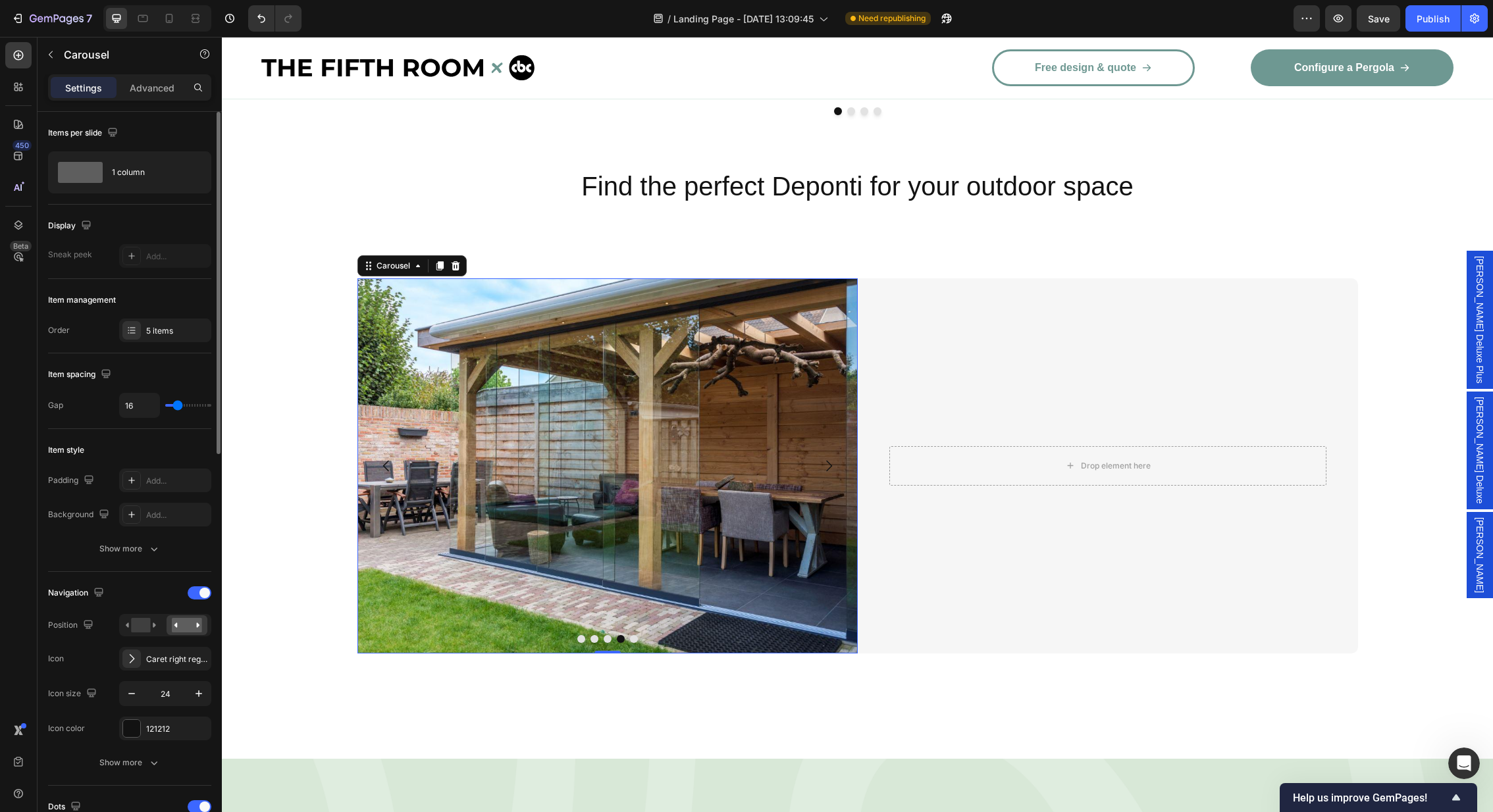
click at [836, 458] on icon "Carousel Next Arrow" at bounding box center [828, 466] width 16 height 16
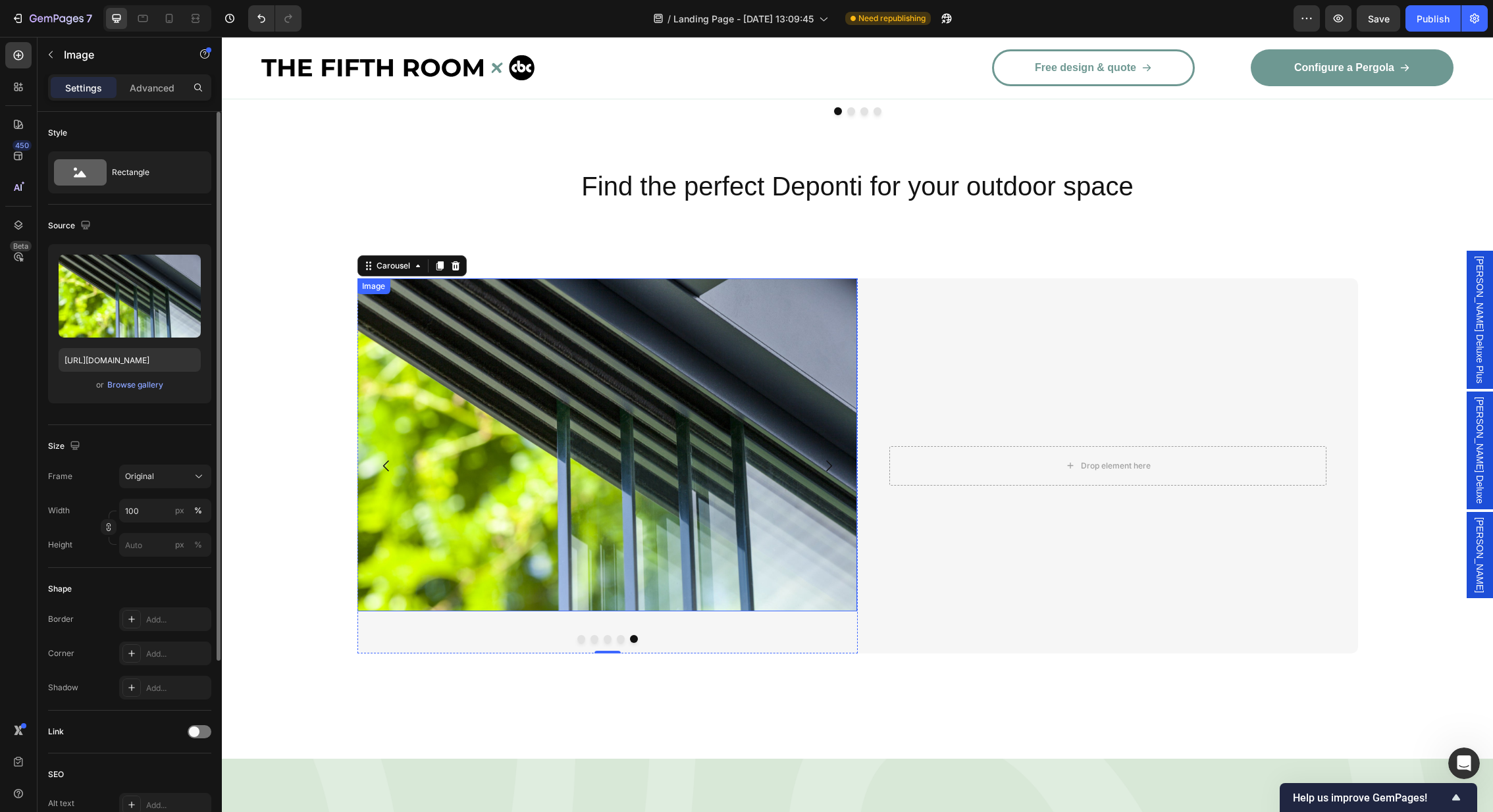
click at [662, 426] on img at bounding box center [607, 445] width 500 height 333
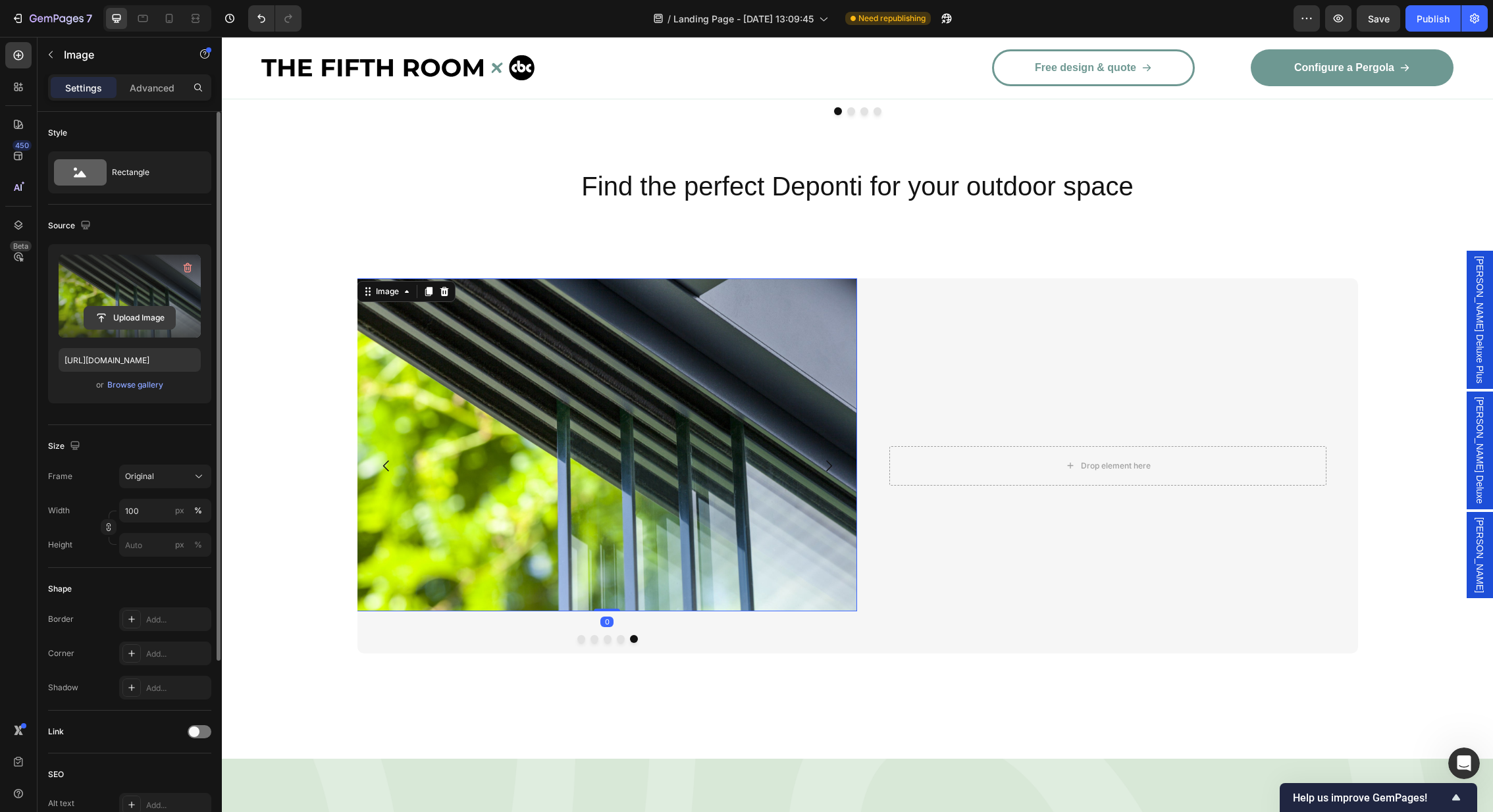
click at [142, 317] on input "file" at bounding box center [130, 318] width 91 height 23
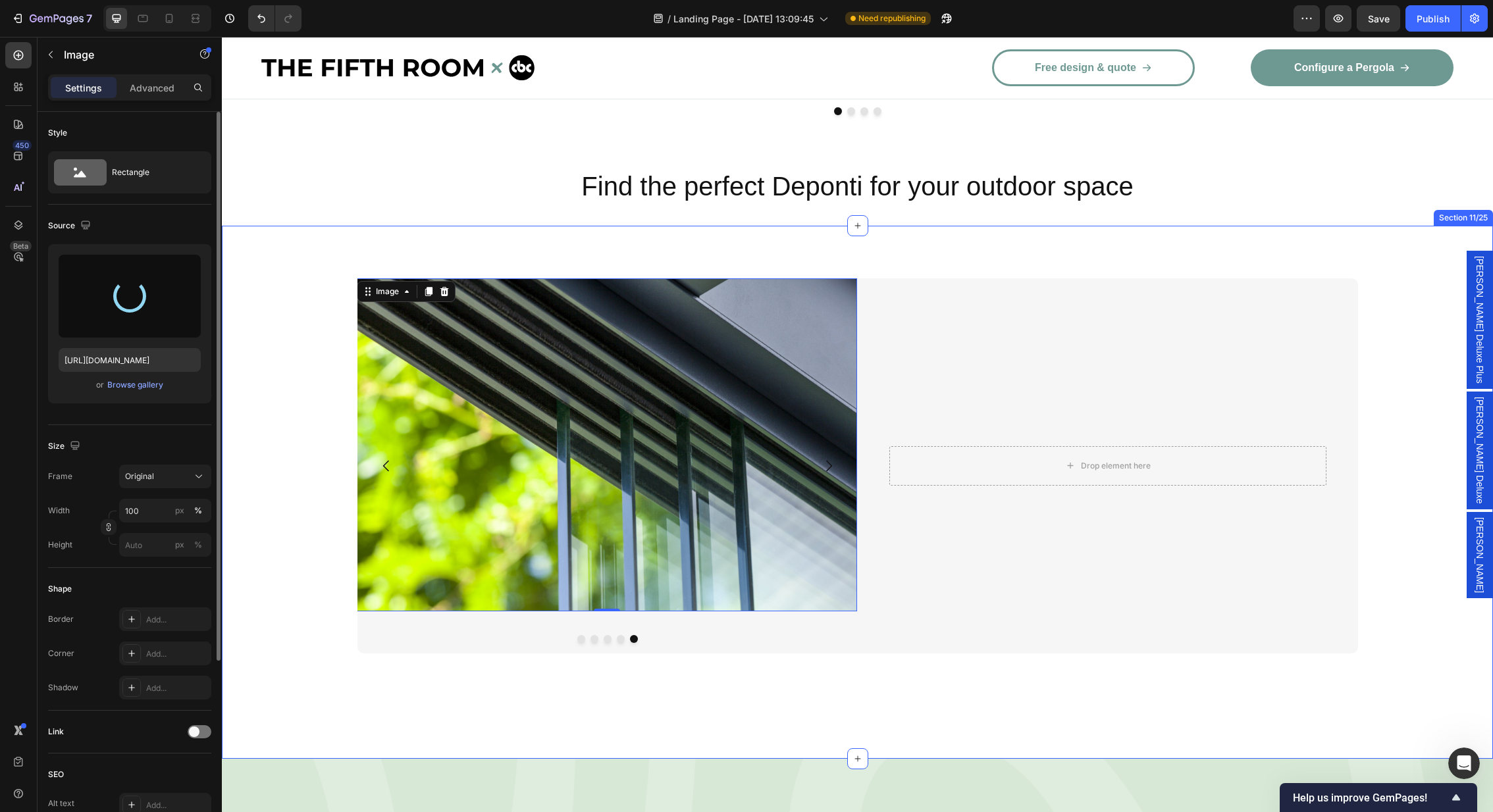
type input "[URL][DOMAIN_NAME]"
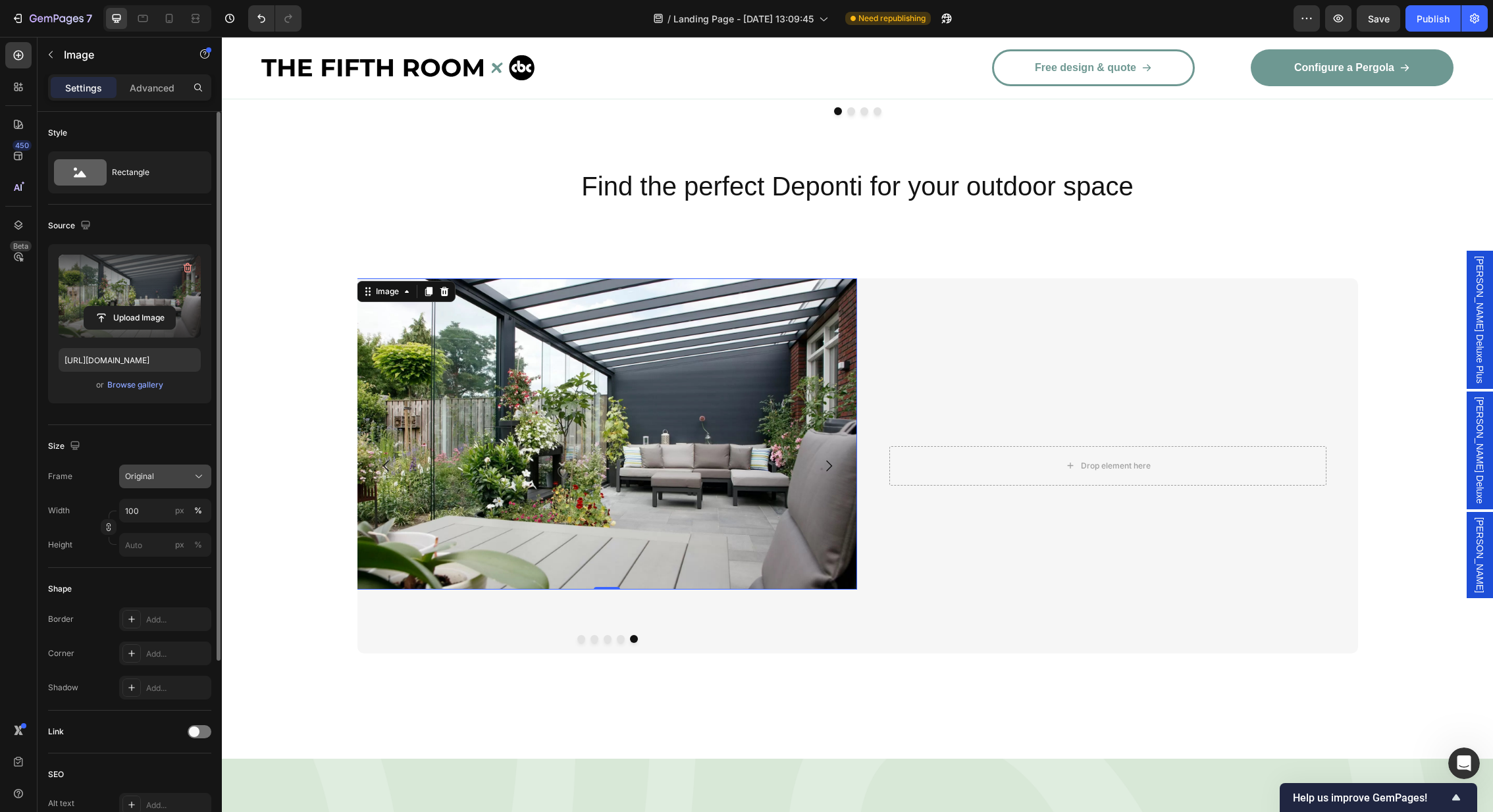
click at [186, 474] on div "Original" at bounding box center [157, 476] width 64 height 12
click at [163, 561] on div "Horizontal" at bounding box center [162, 558] width 77 height 13
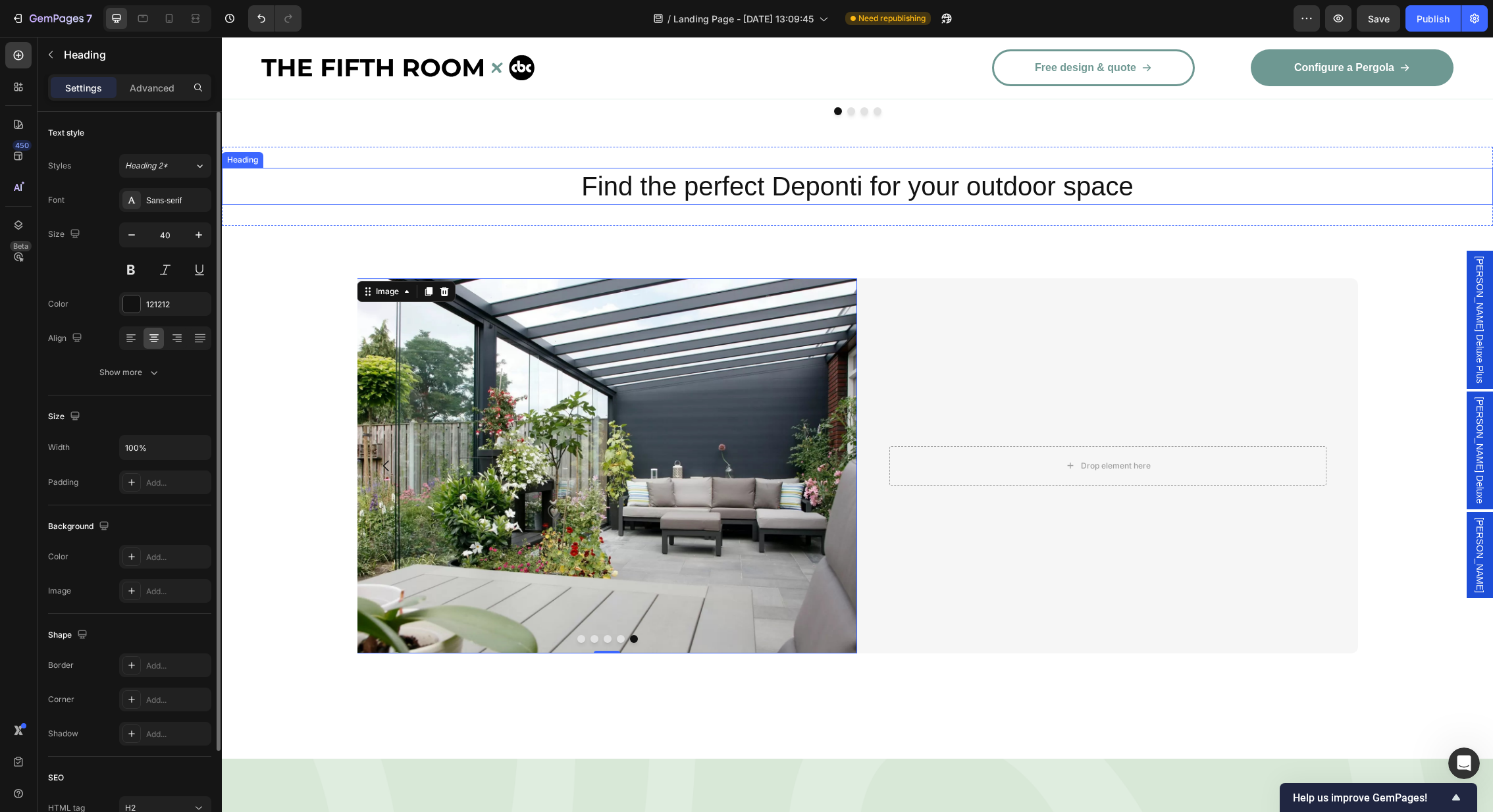
click at [1424, 167] on h2 "Find the perfect Deponti for your outdoor space" at bounding box center [857, 186] width 1271 height 37
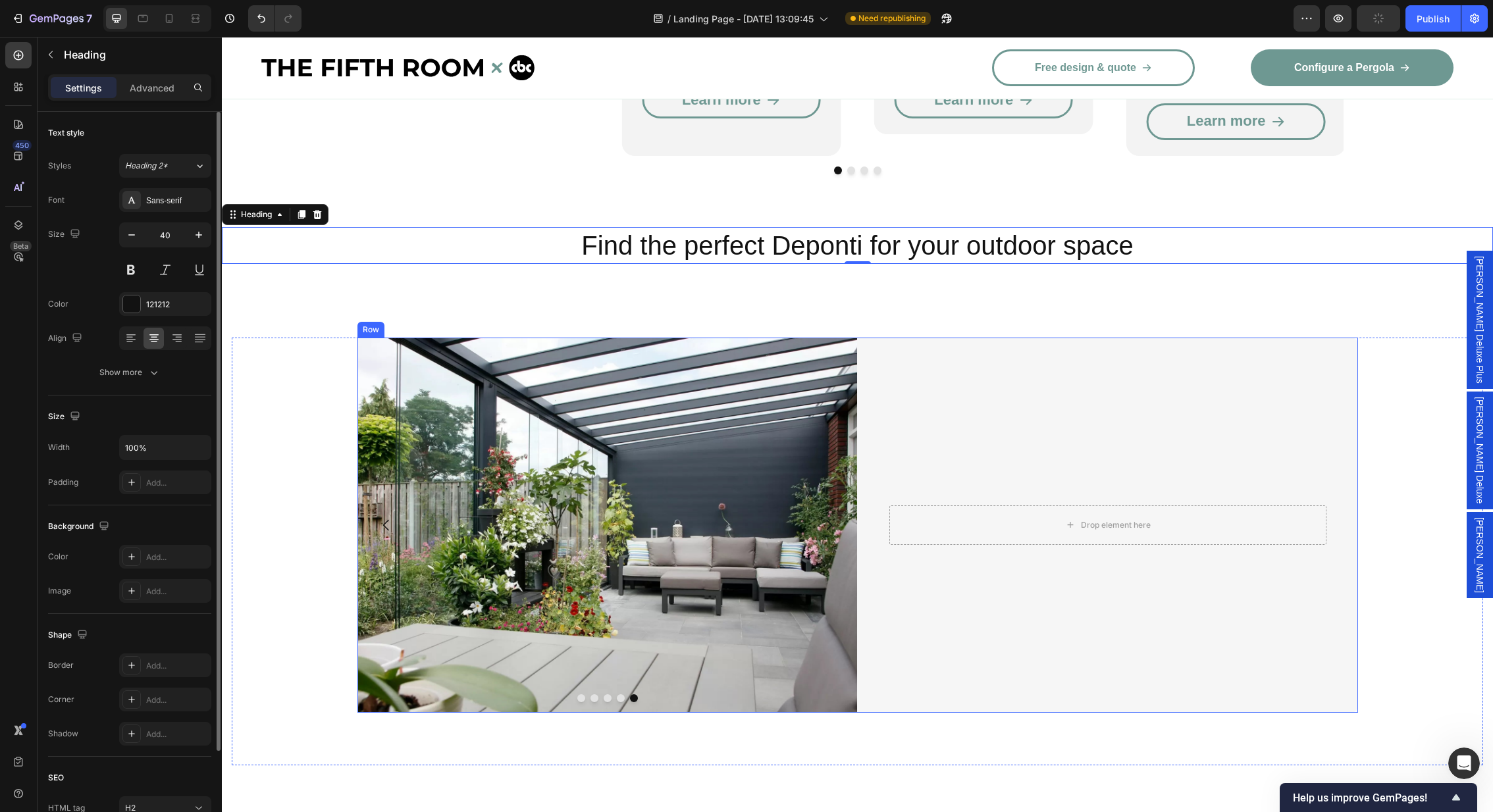
scroll to position [2191, 0]
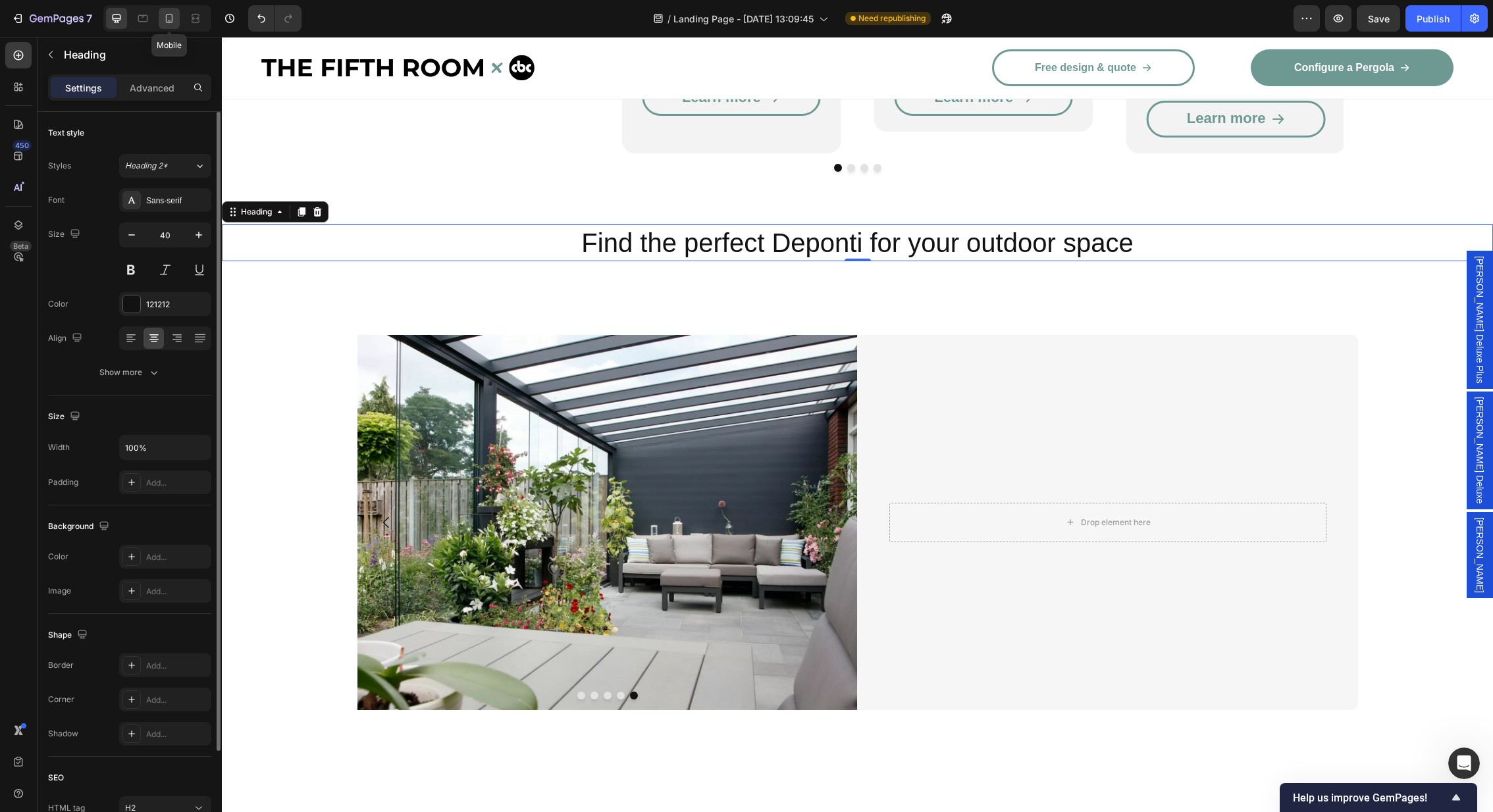
click at [167, 21] on icon at bounding box center [169, 18] width 13 height 13
type input "32"
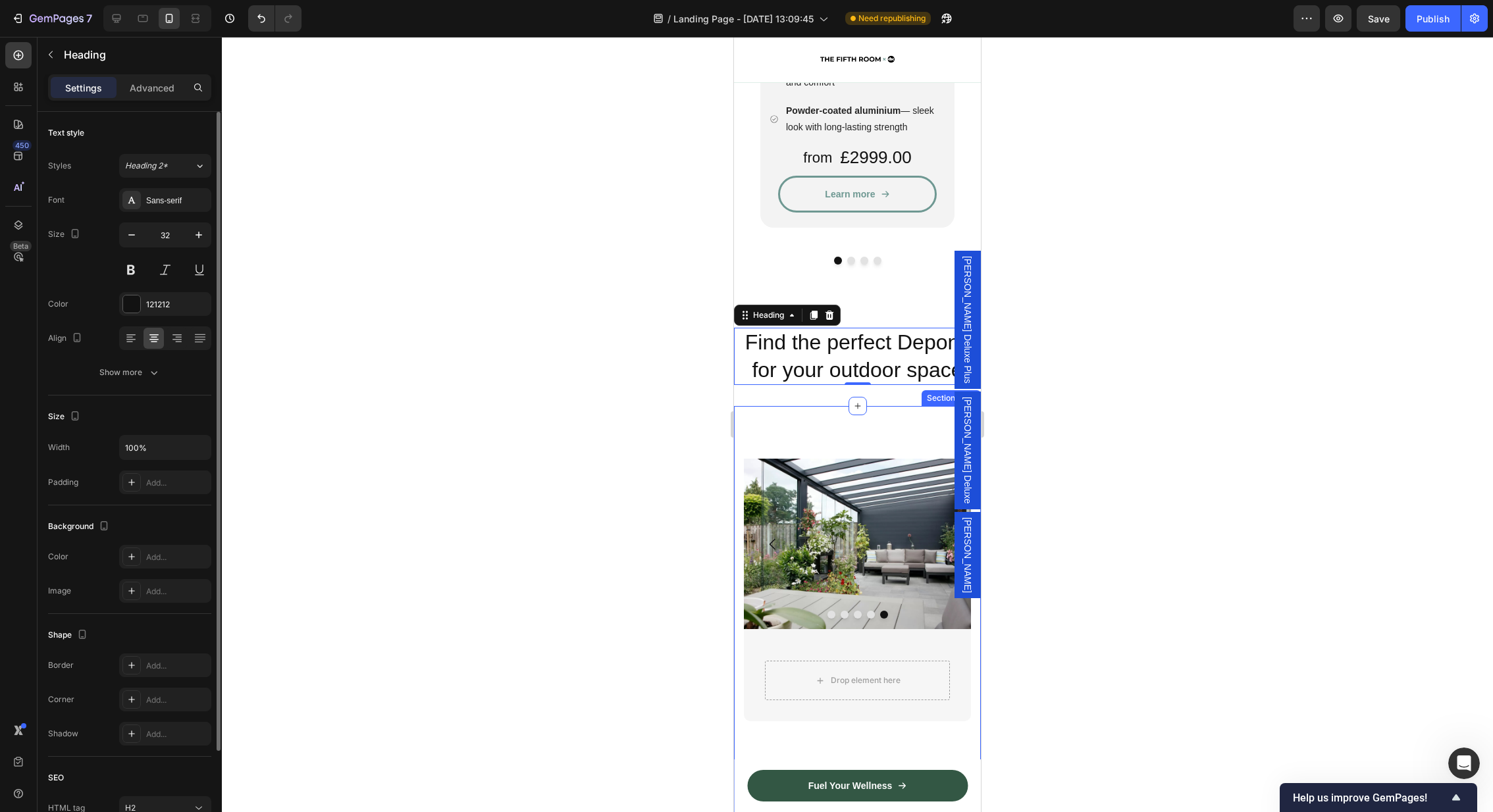
scroll to position [2313, 0]
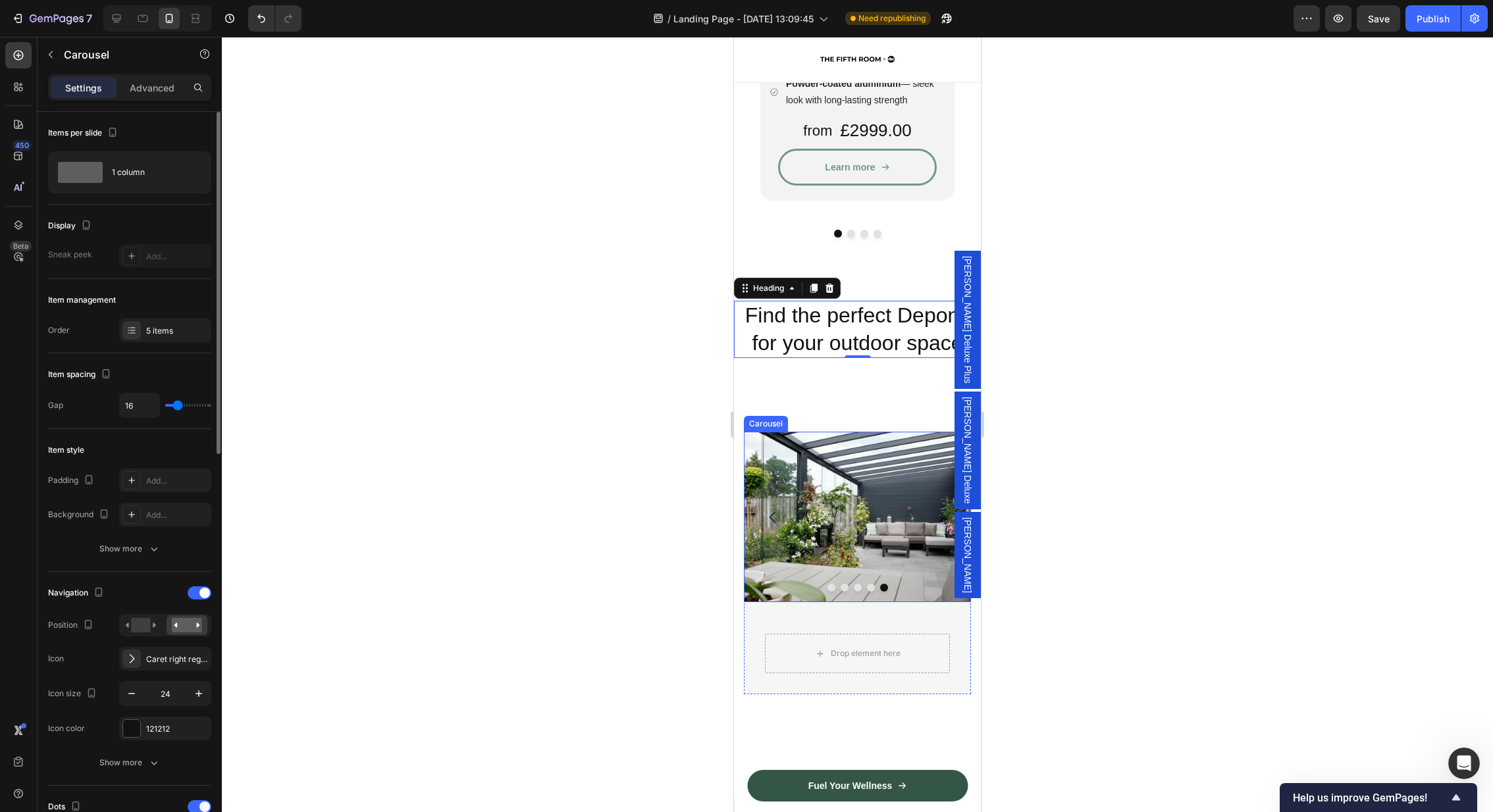
click at [829, 583] on button "Dot" at bounding box center [831, 587] width 8 height 8
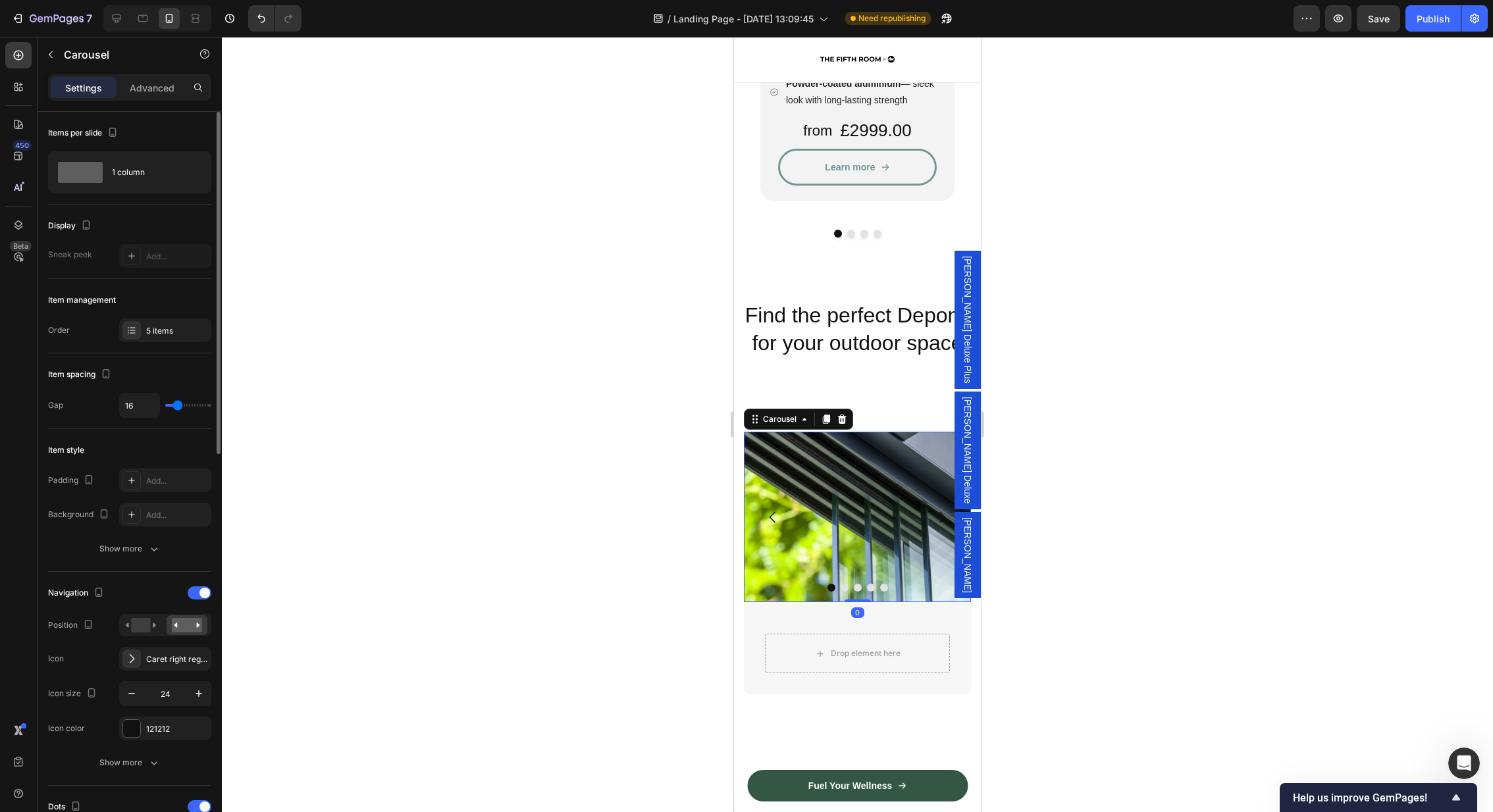
click at [844, 583] on button "Dot" at bounding box center [844, 587] width 8 height 8
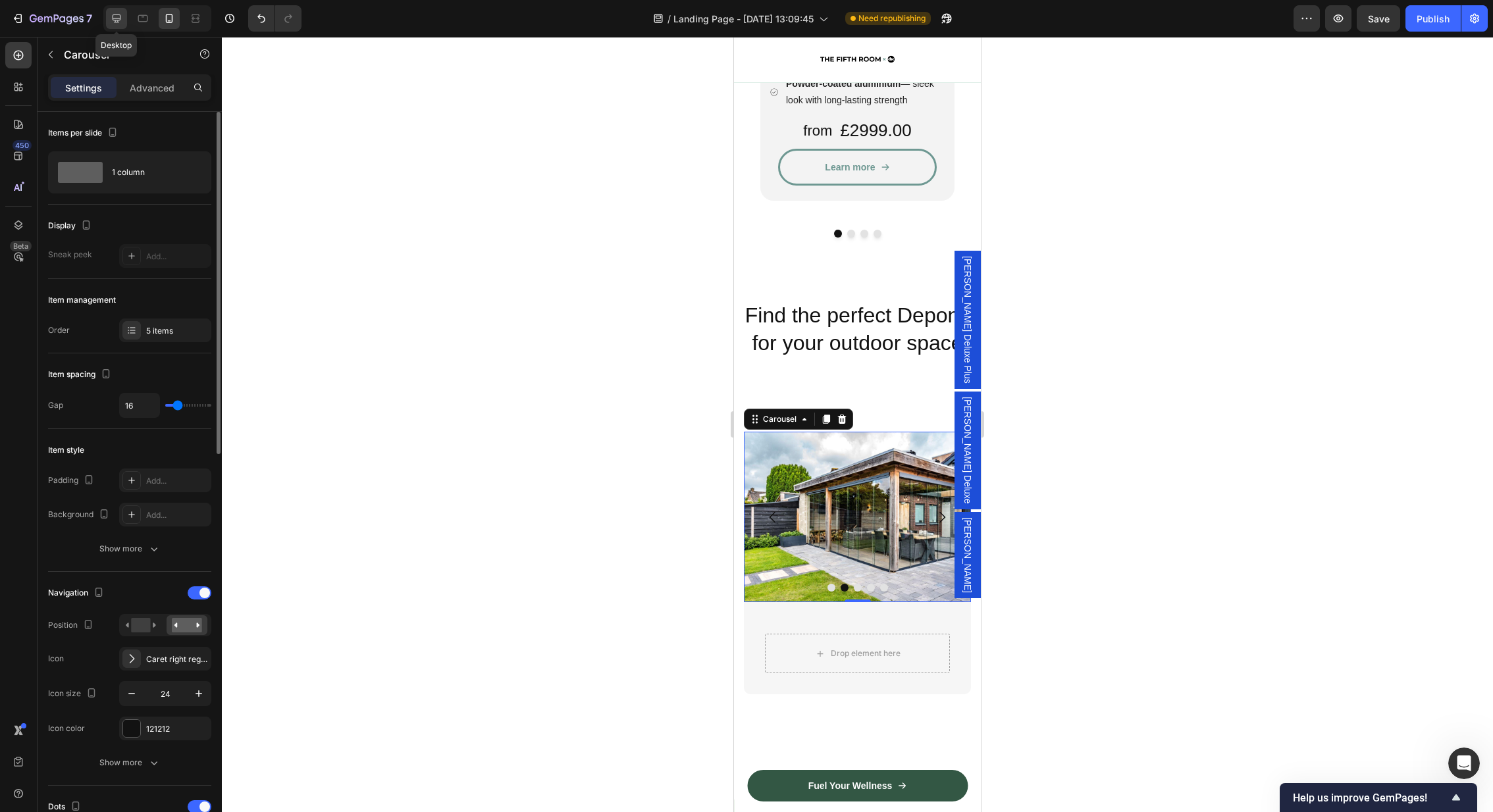
click at [112, 23] on icon at bounding box center [116, 18] width 13 height 13
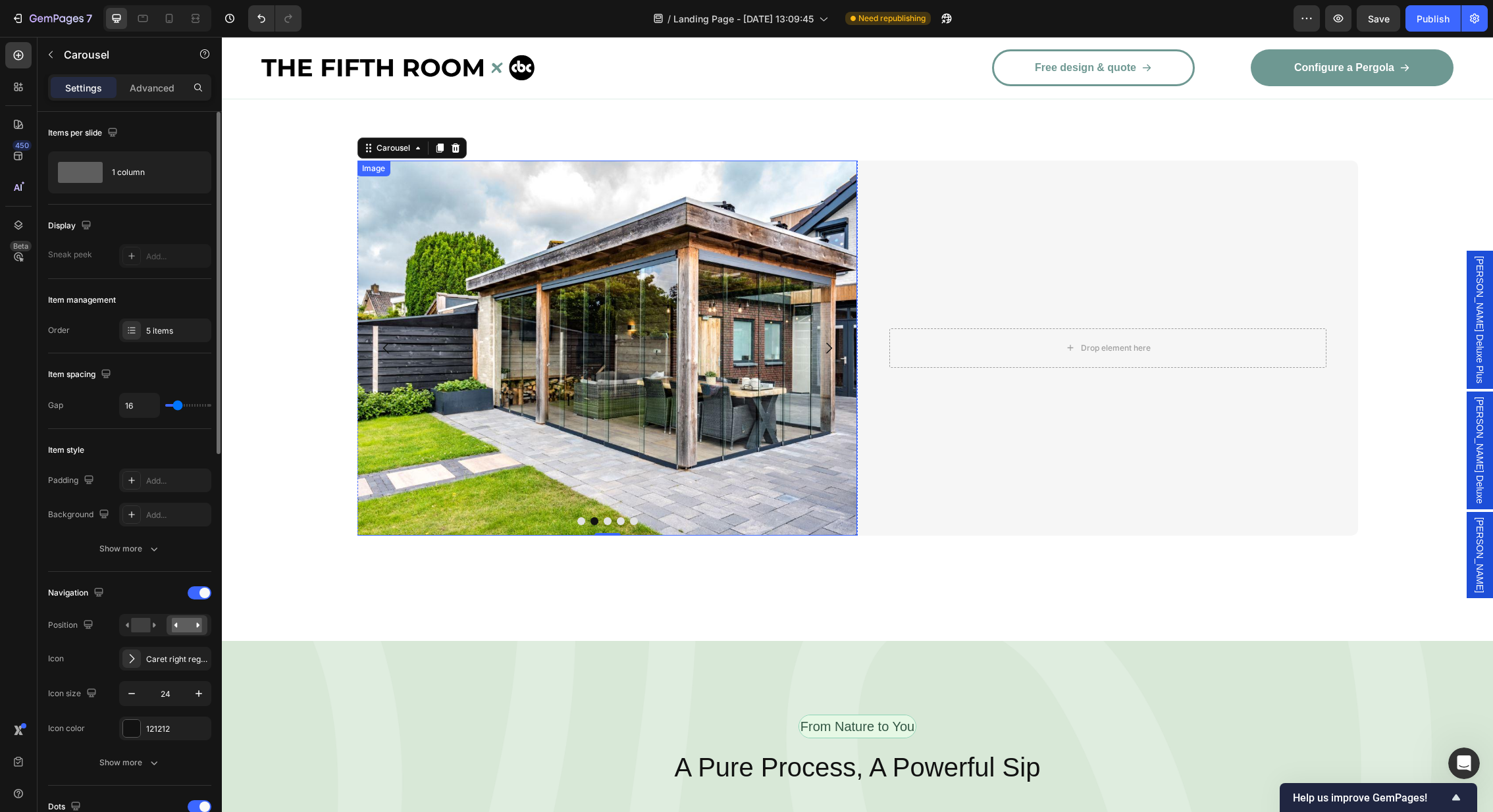
scroll to position [2295, 0]
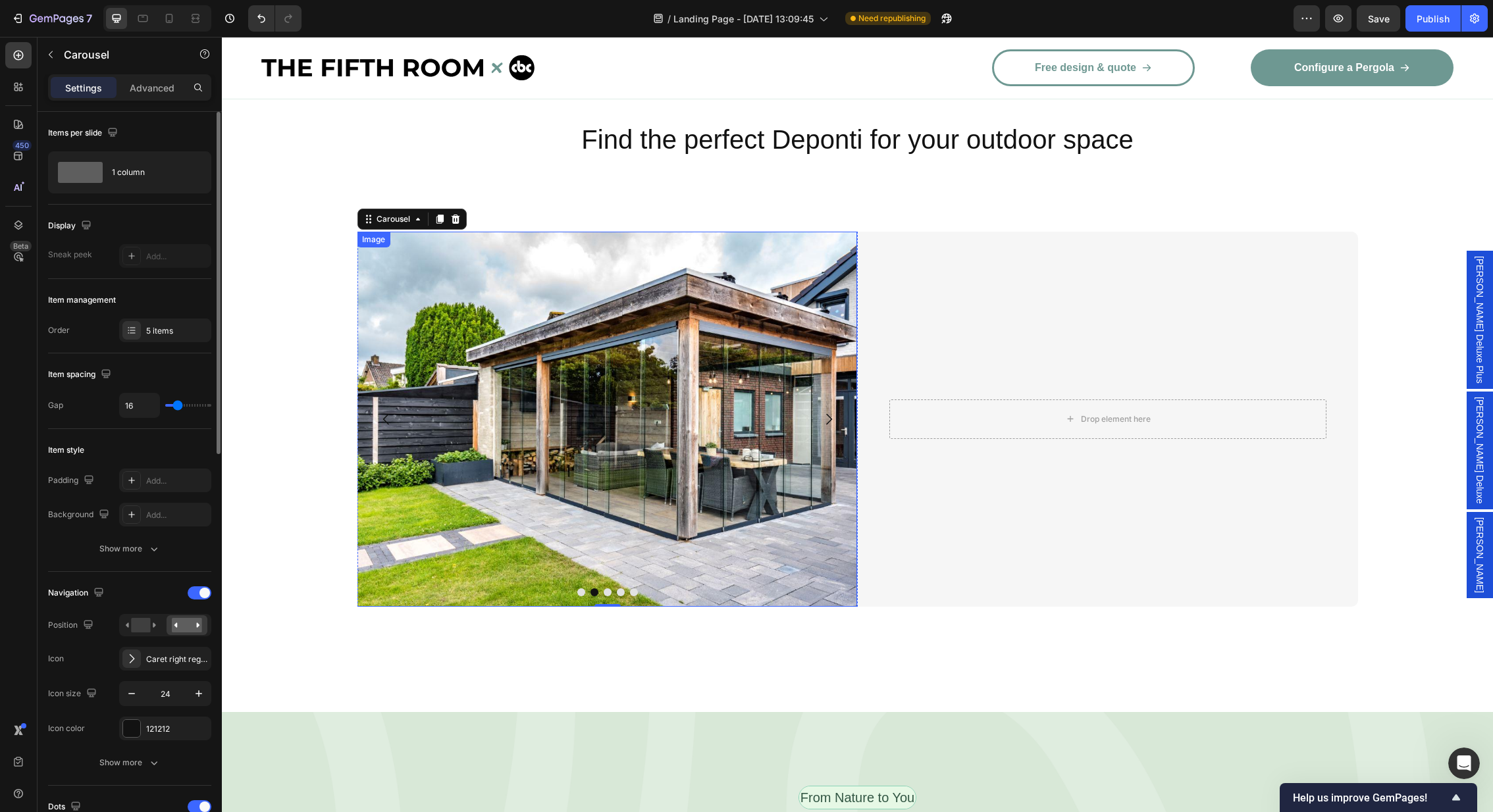
click at [438, 396] on img at bounding box center [607, 419] width 500 height 375
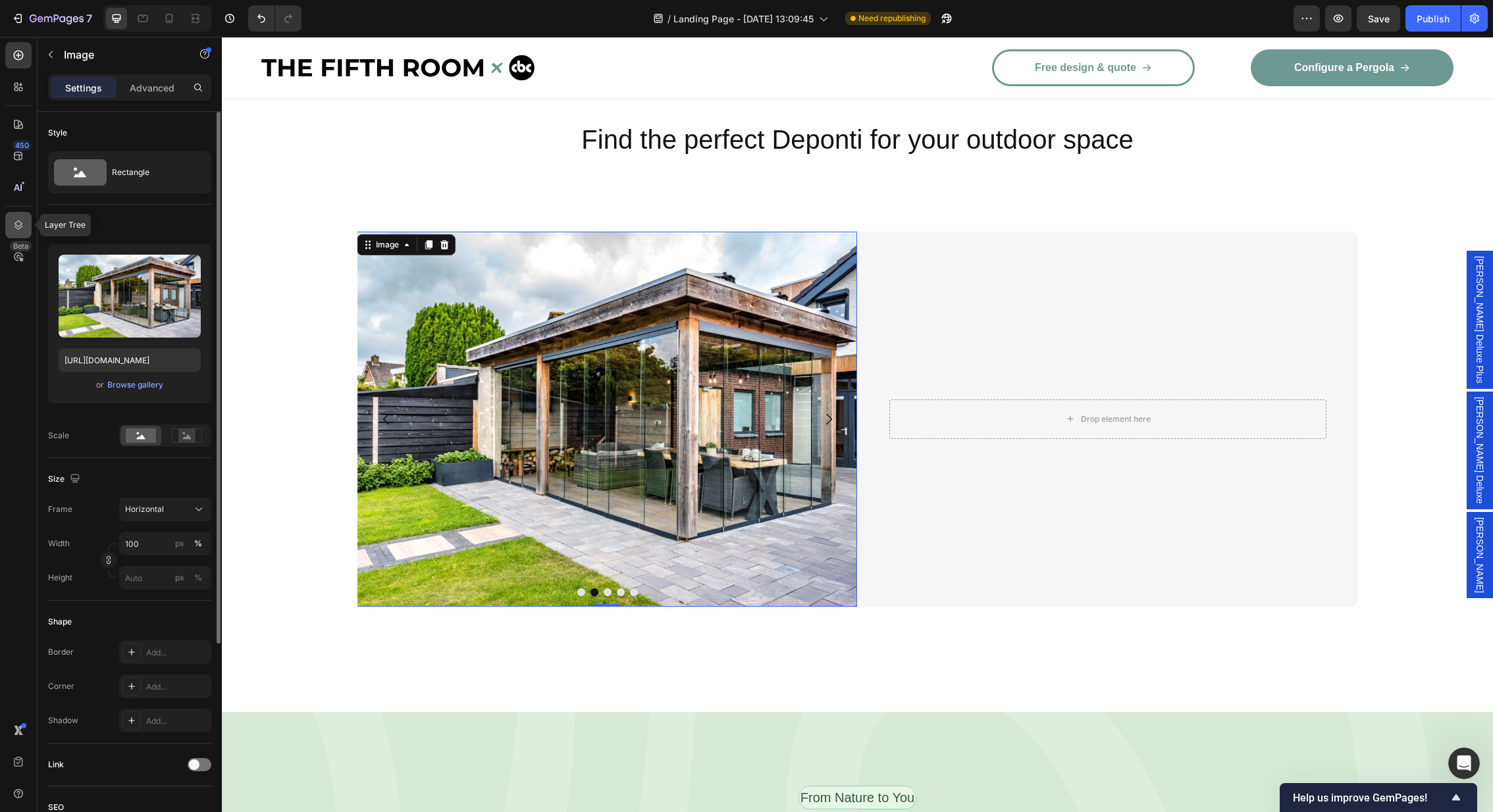
click at [13, 216] on div at bounding box center [18, 225] width 27 height 27
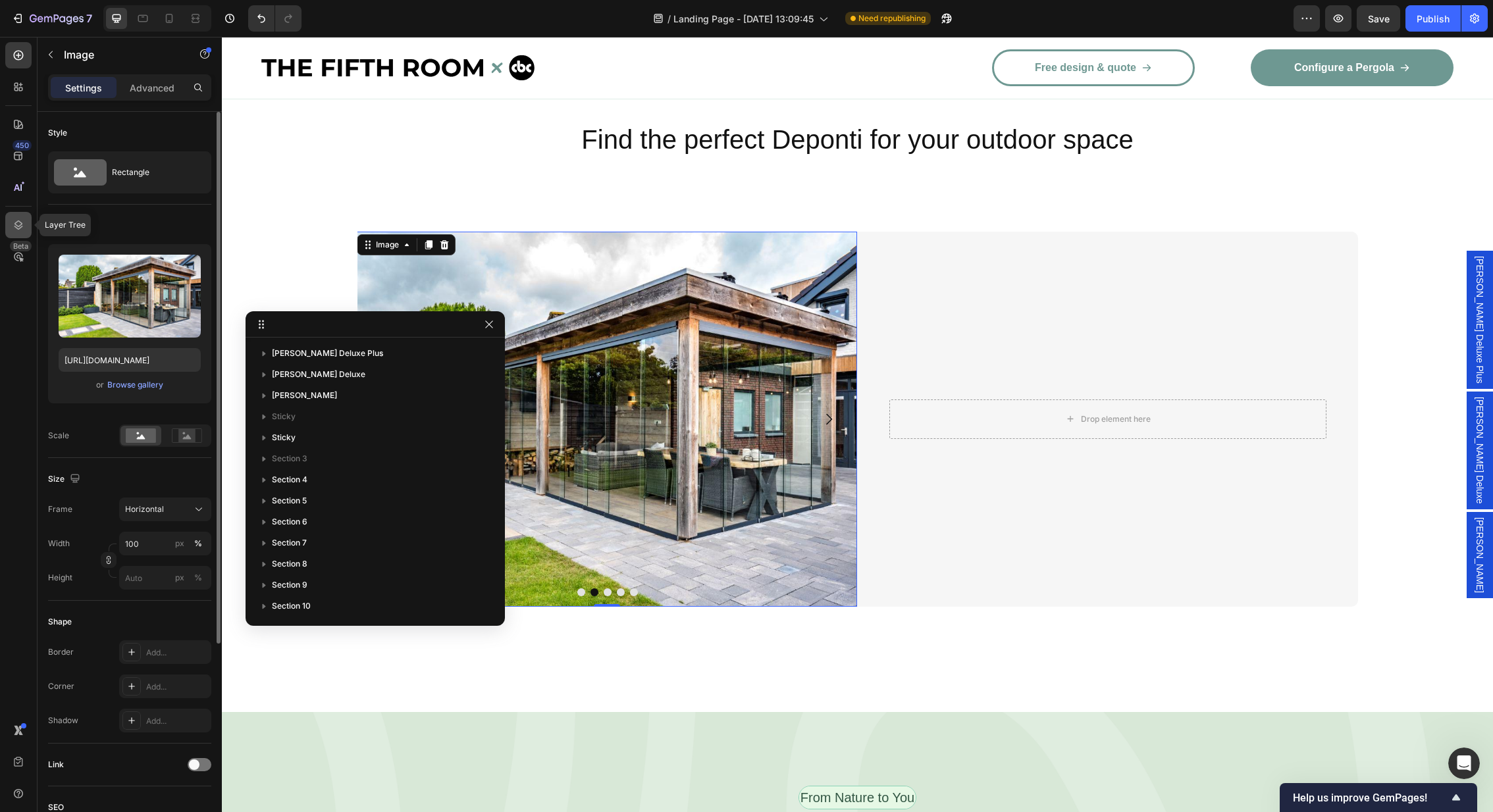
scroll to position [379, 0]
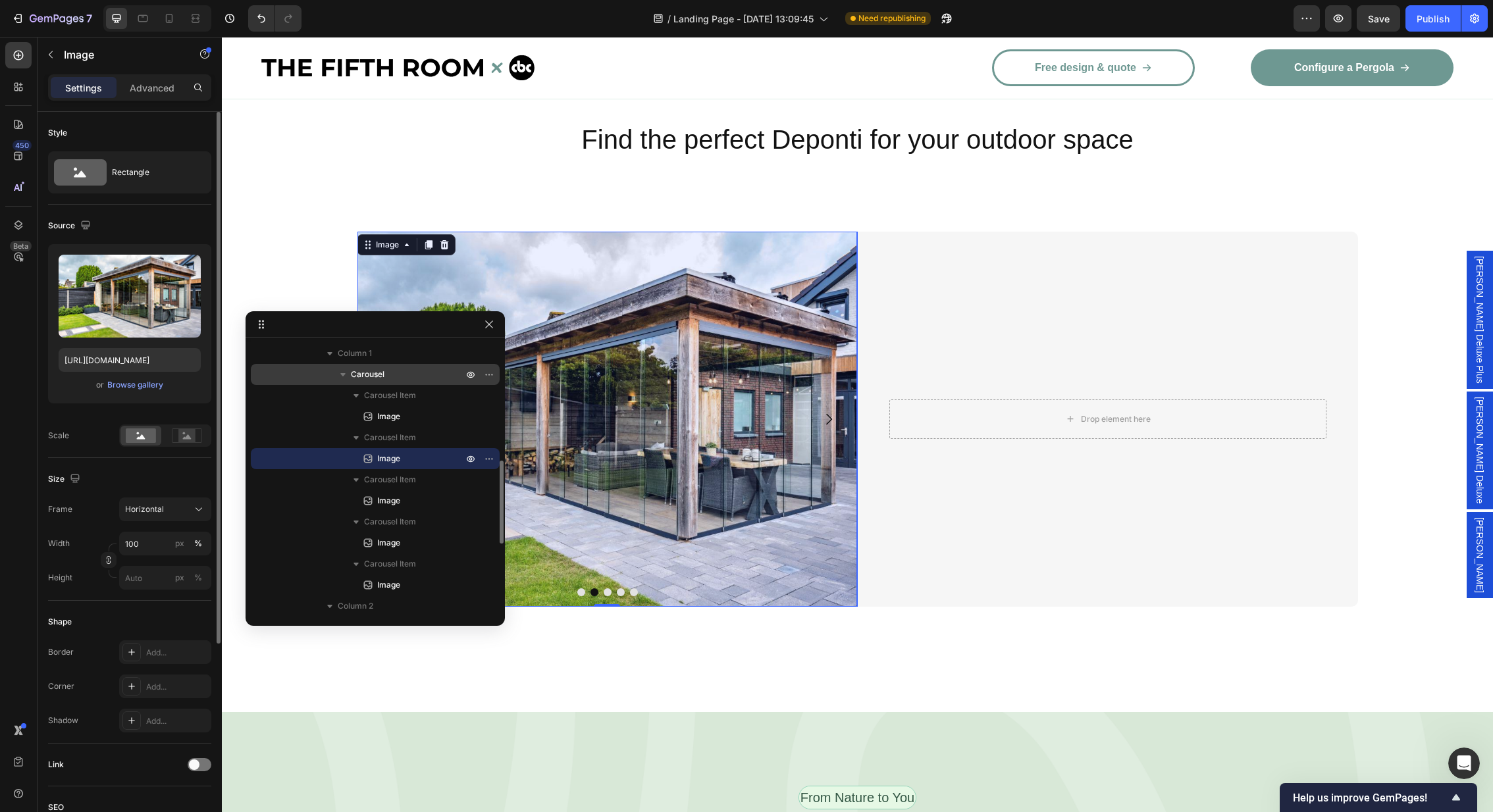
click at [385, 375] on p "Carousel" at bounding box center [408, 374] width 114 height 13
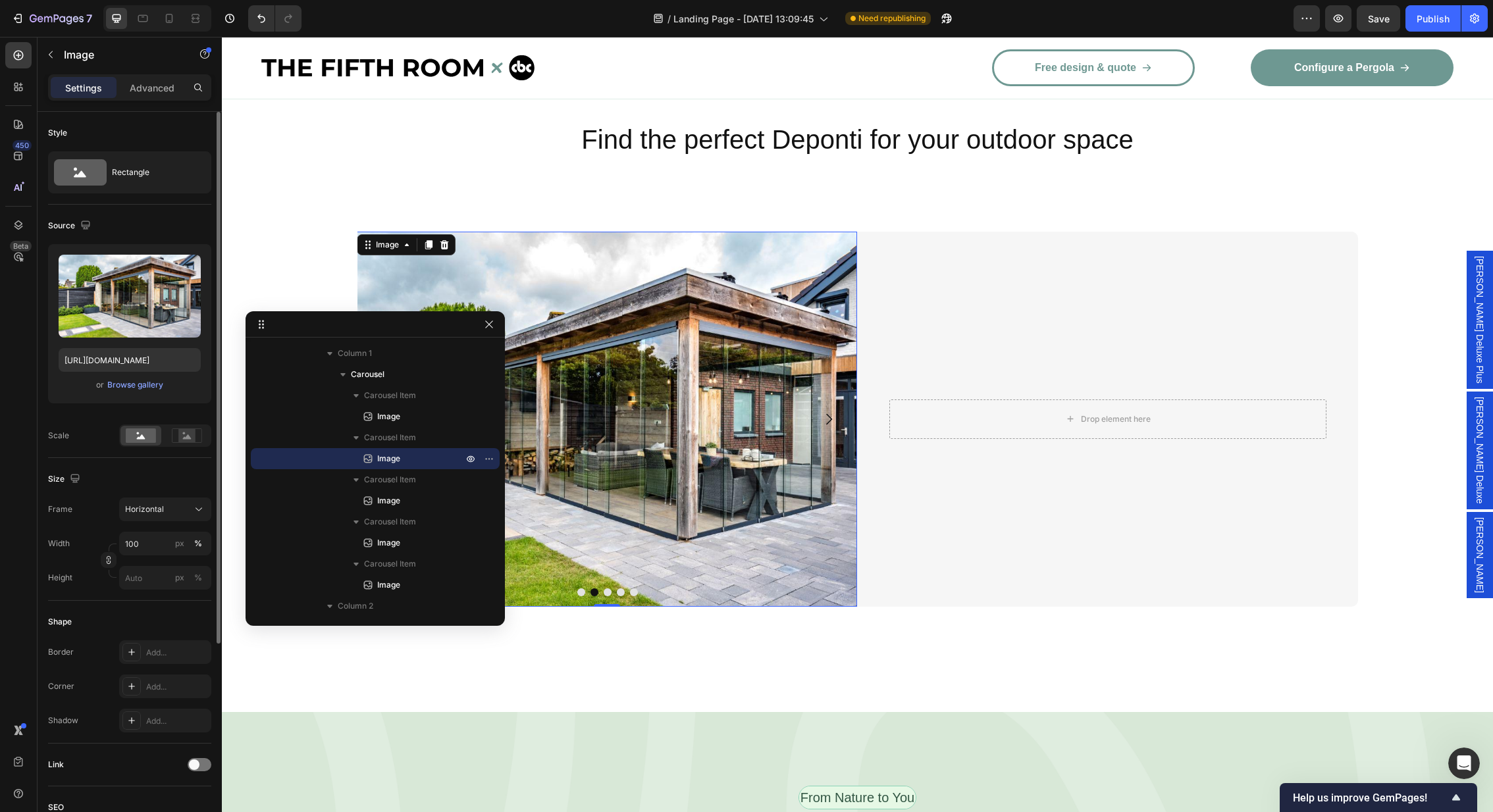
click at [671, 382] on img at bounding box center [607, 419] width 500 height 375
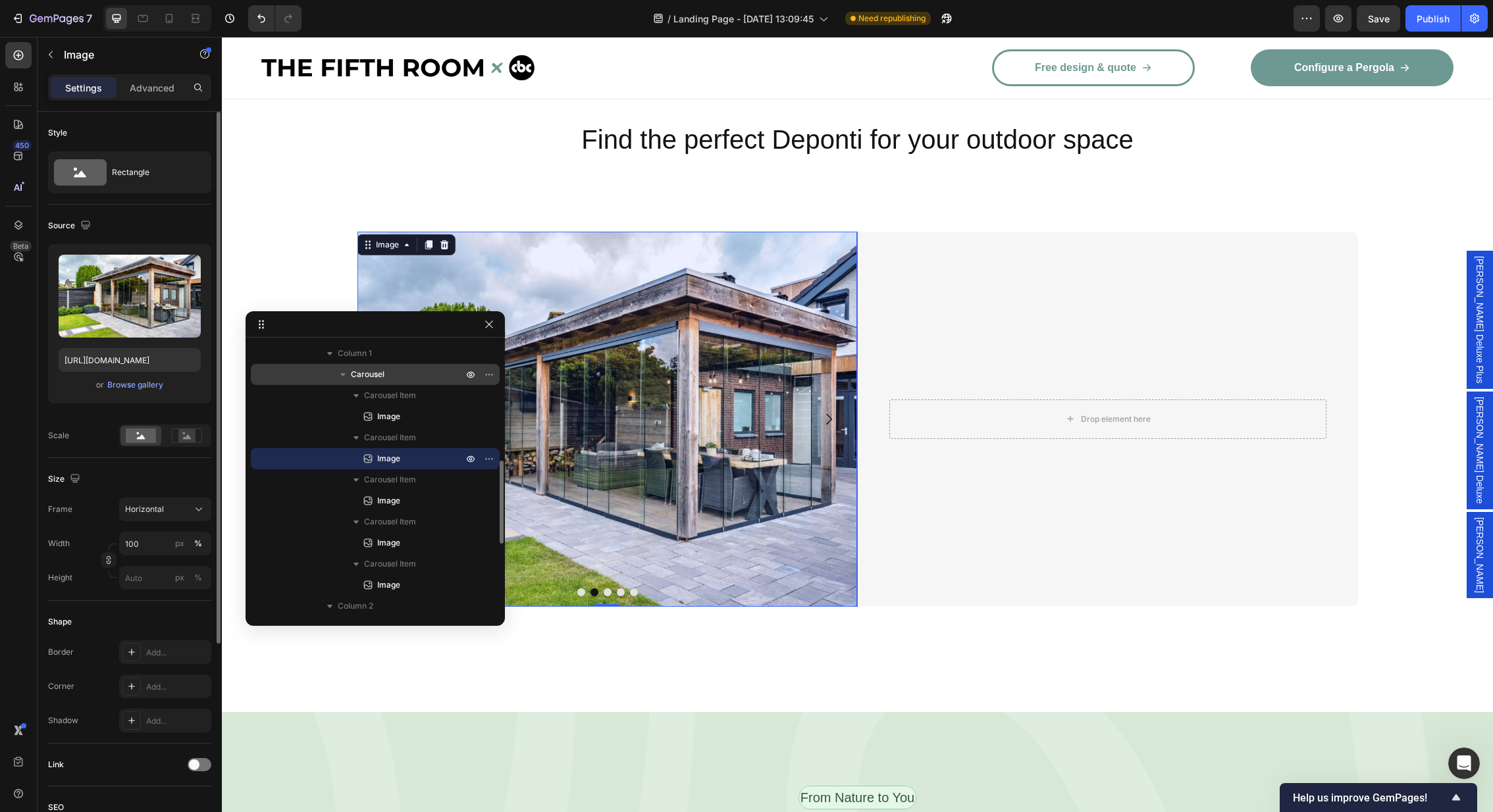
click at [388, 373] on p "Carousel" at bounding box center [408, 374] width 114 height 13
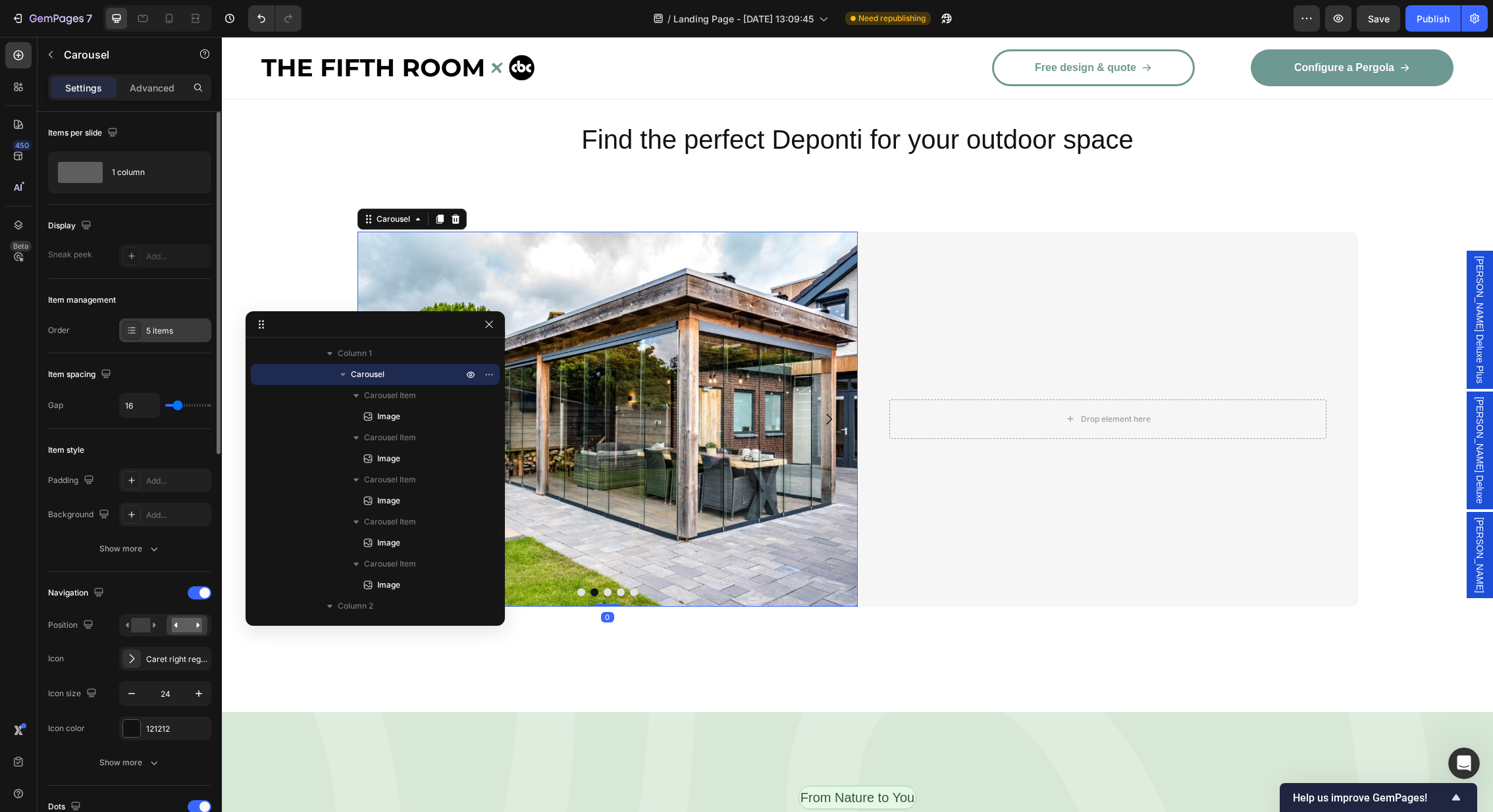
click at [153, 328] on div "5 items" at bounding box center [177, 331] width 62 height 12
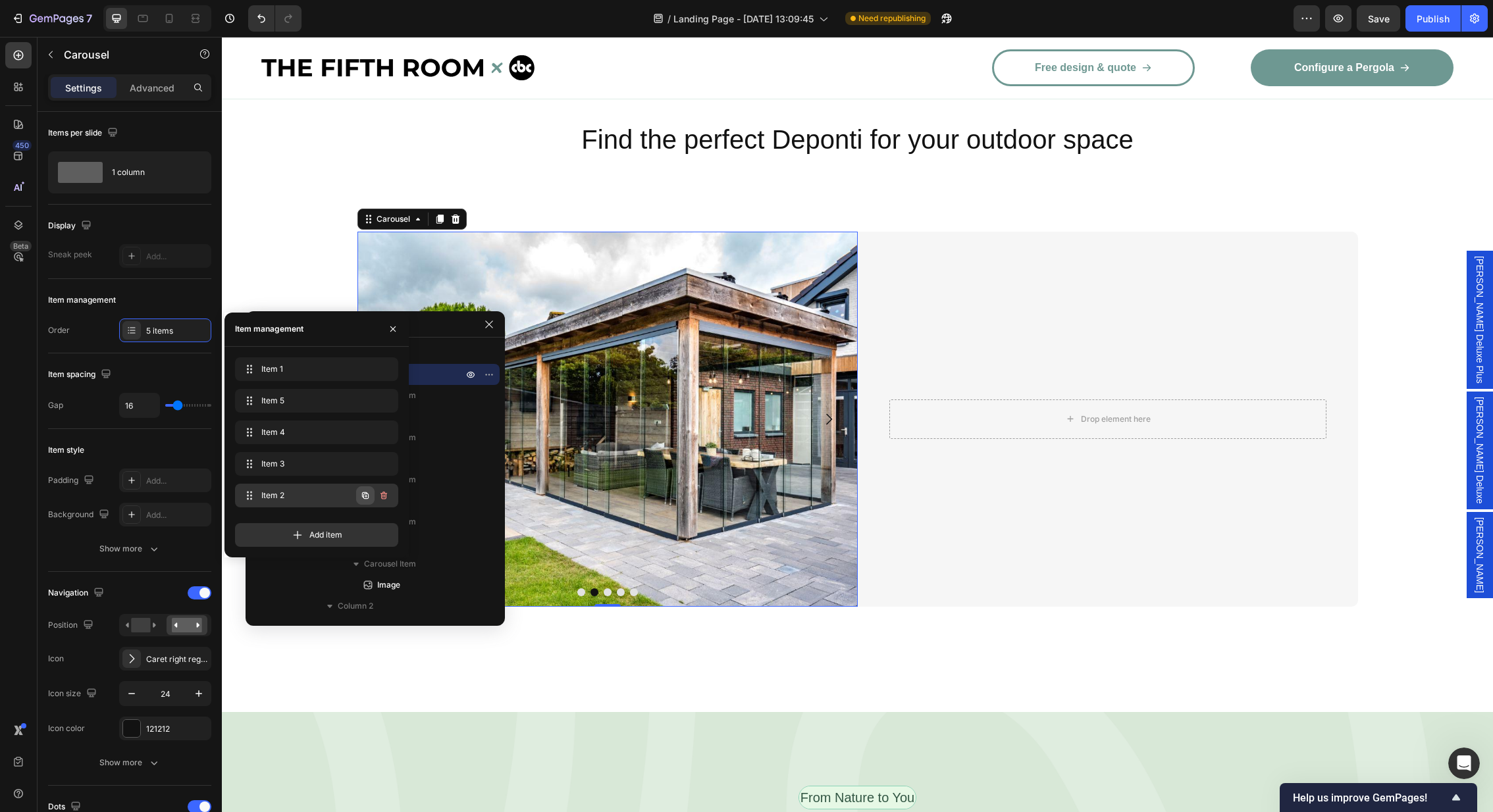
click at [360, 496] on icon "button" at bounding box center [365, 495] width 11 height 11
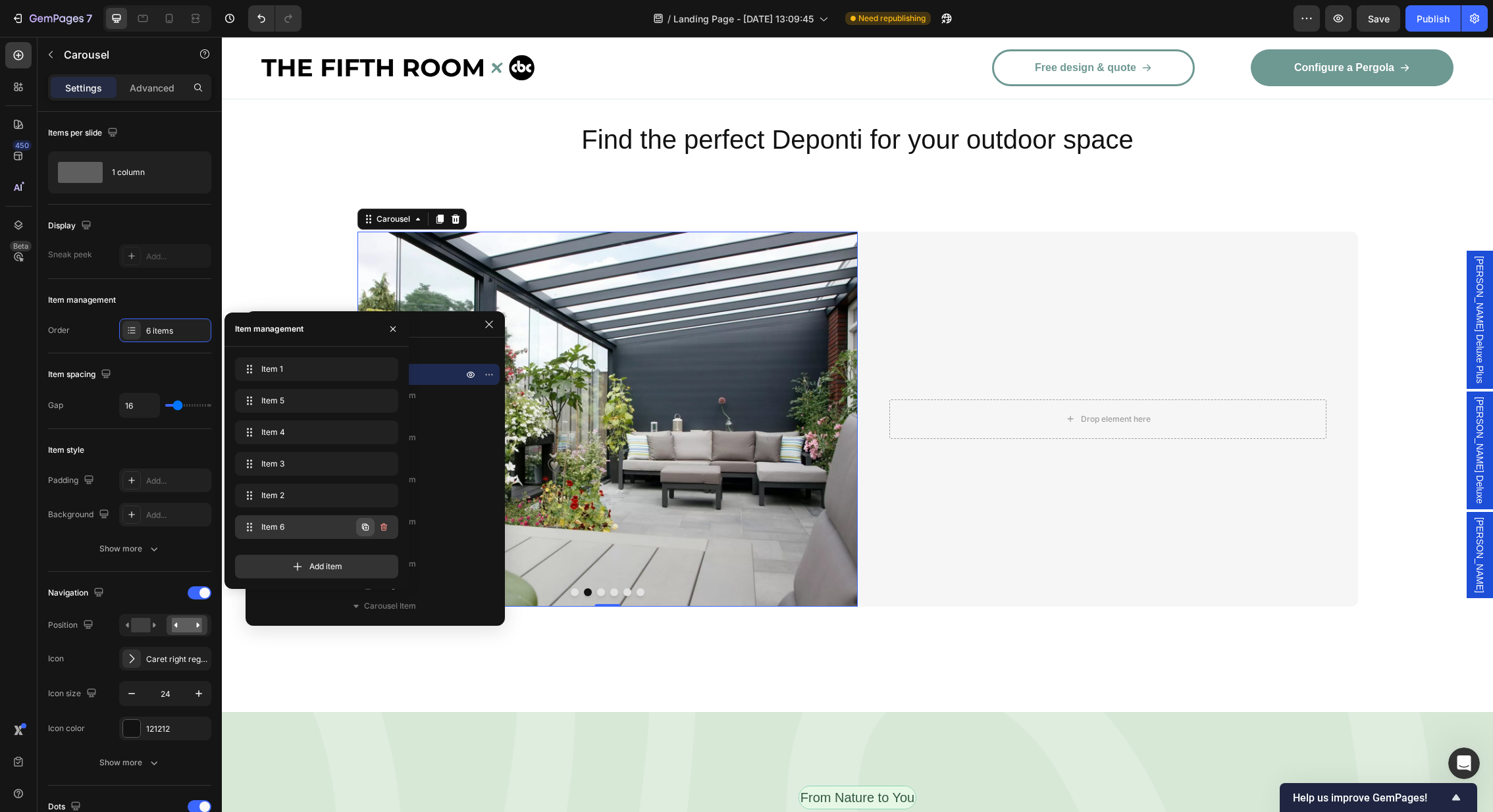
click at [363, 529] on icon "button" at bounding box center [365, 527] width 11 height 11
click at [296, 527] on span "Item 6" at bounding box center [307, 527] width 98 height 12
click at [638, 450] on img at bounding box center [607, 419] width 500 height 375
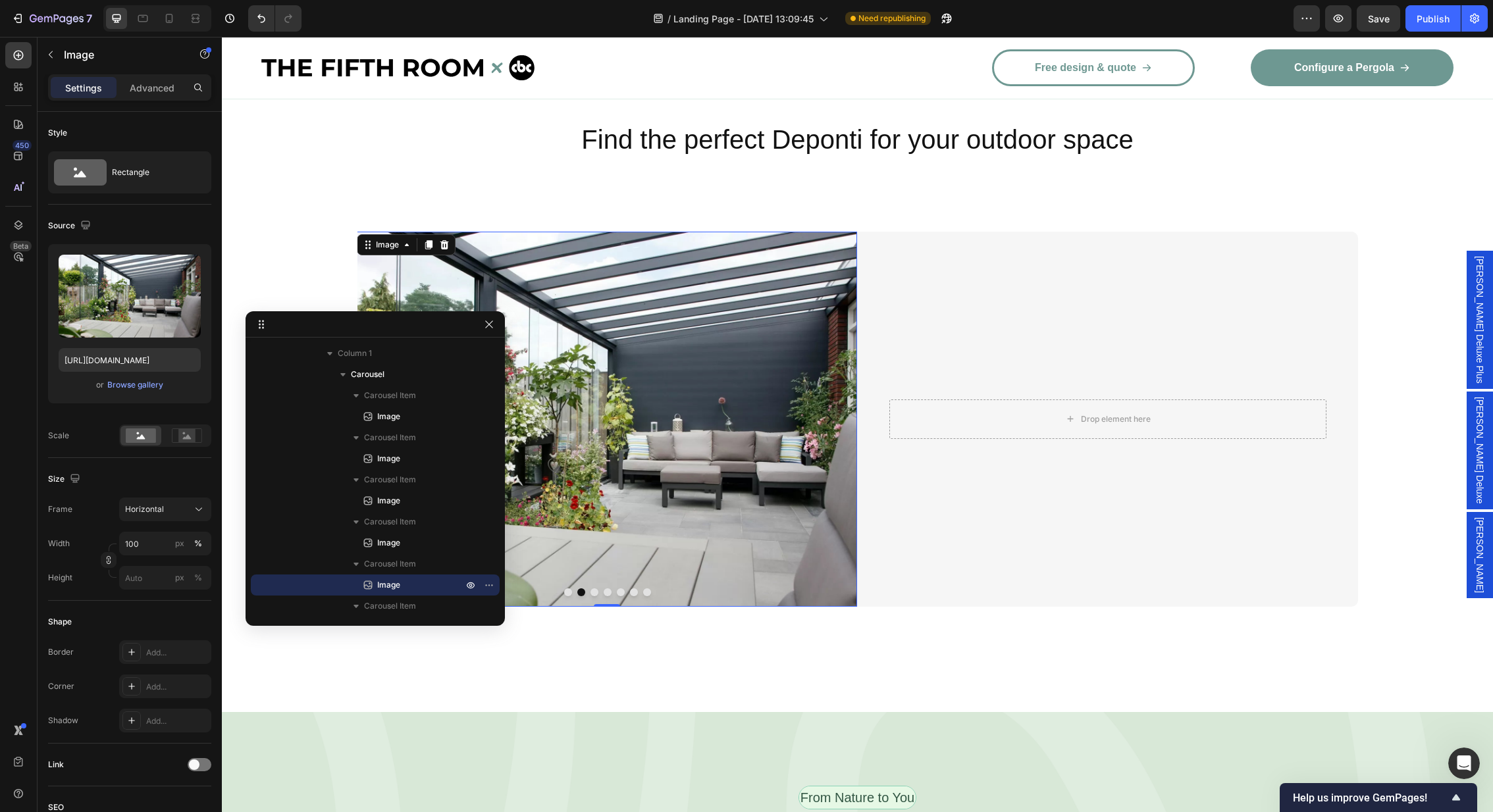
click at [618, 349] on img at bounding box center [607, 419] width 500 height 375
click at [128, 317] on input "file" at bounding box center [130, 318] width 91 height 23
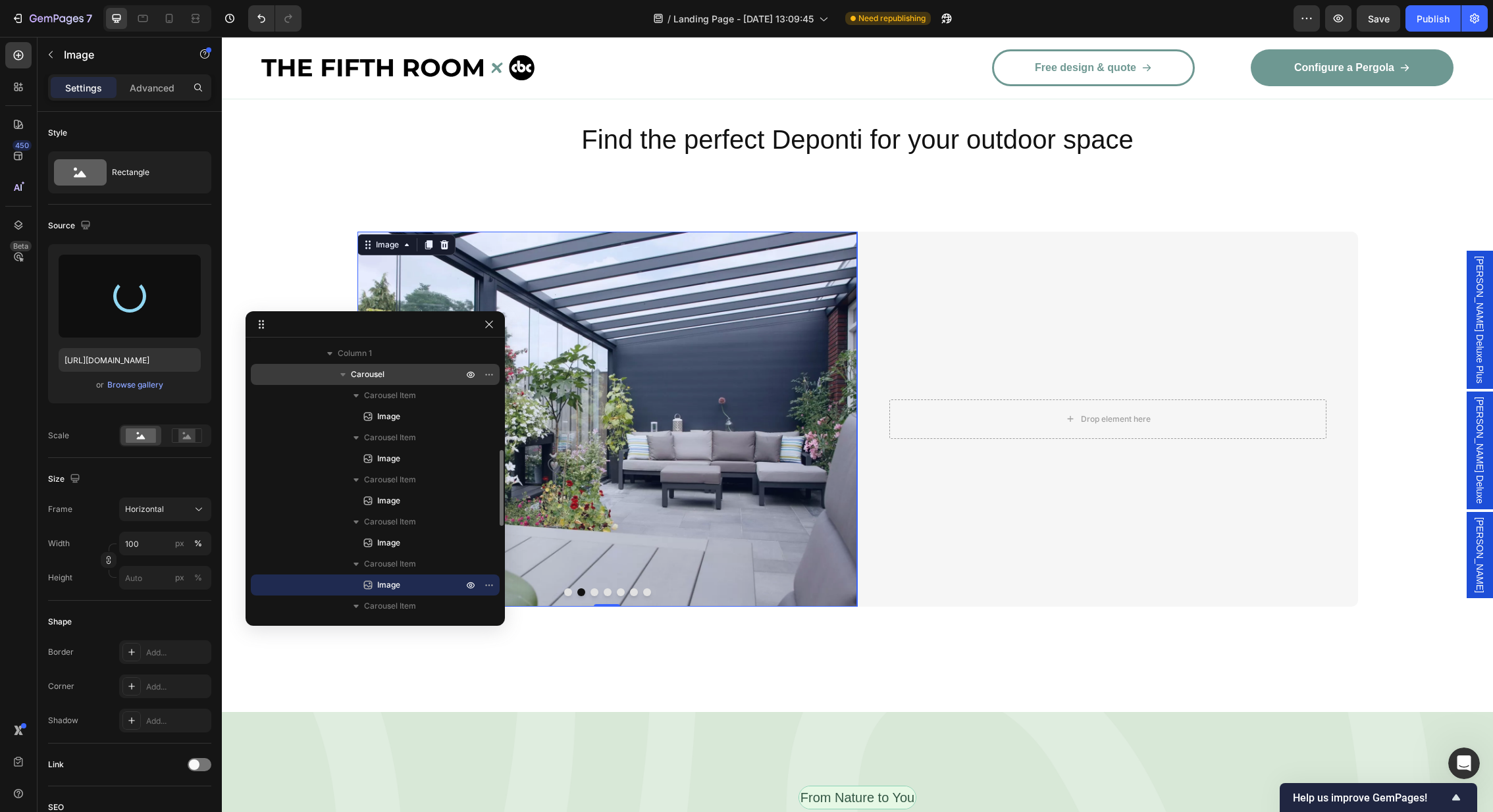
type input "[URL][DOMAIN_NAME]"
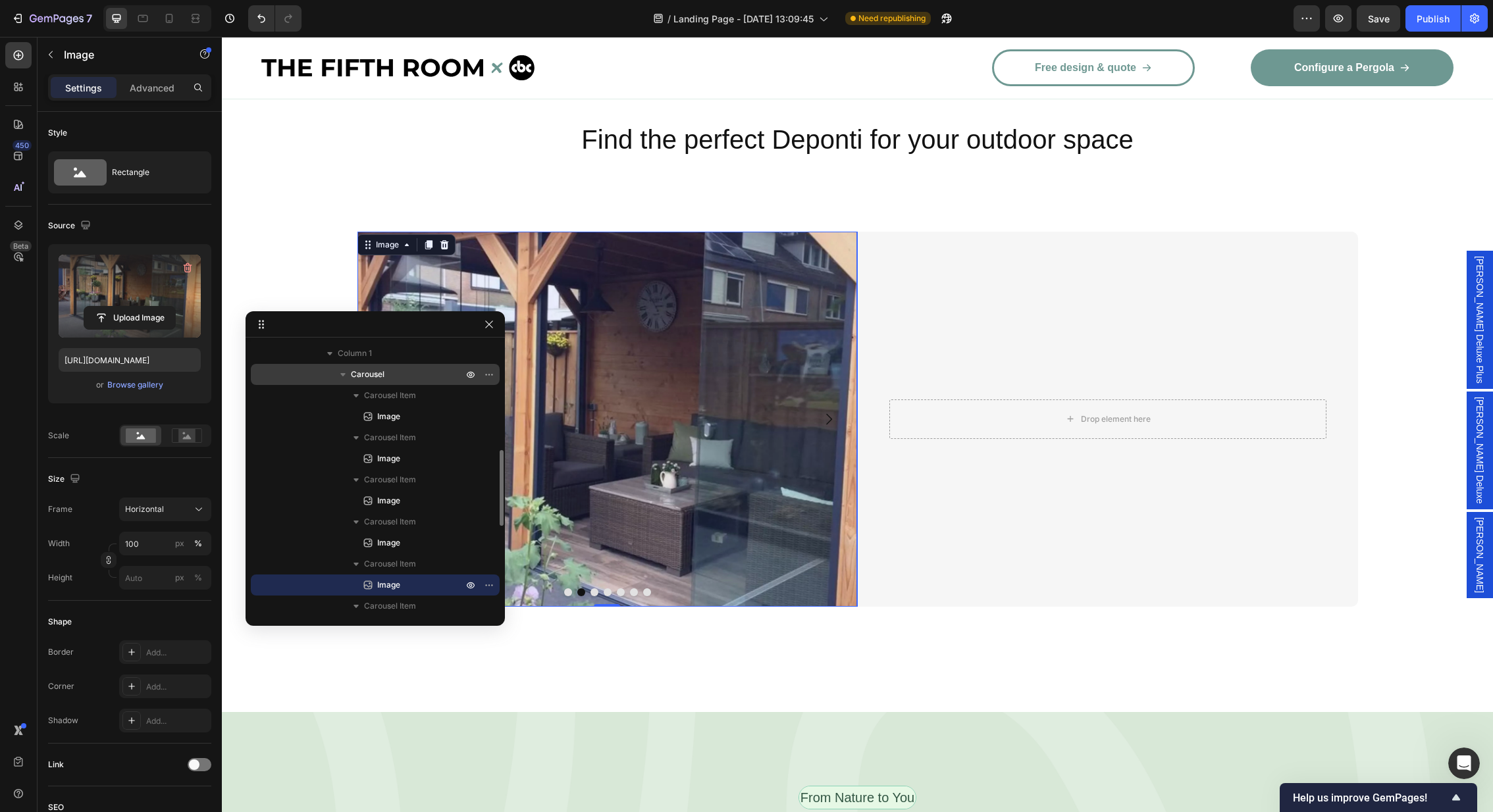
click at [392, 374] on p "Carousel" at bounding box center [408, 374] width 114 height 13
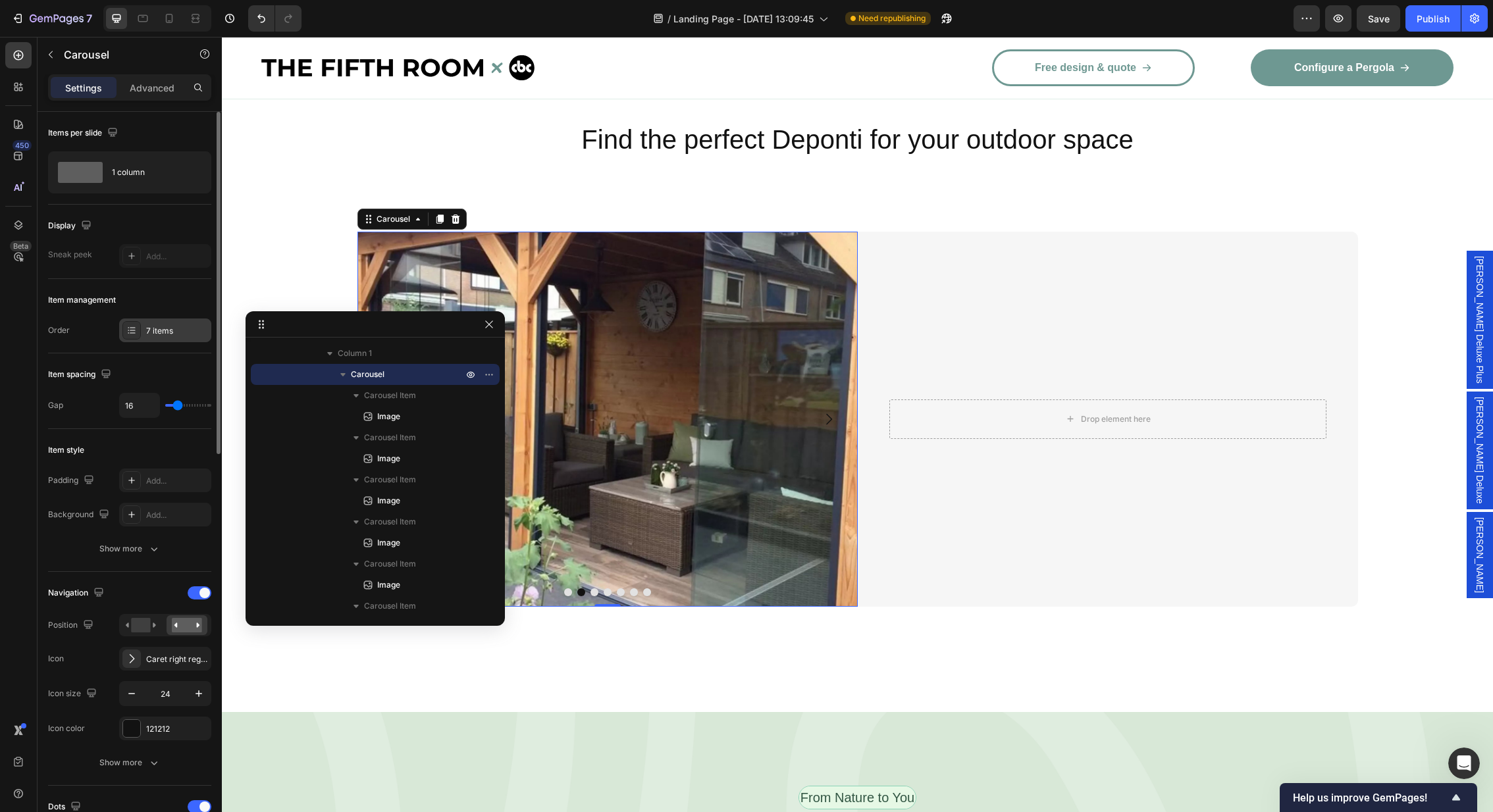
click at [163, 330] on div "7 items" at bounding box center [177, 331] width 62 height 12
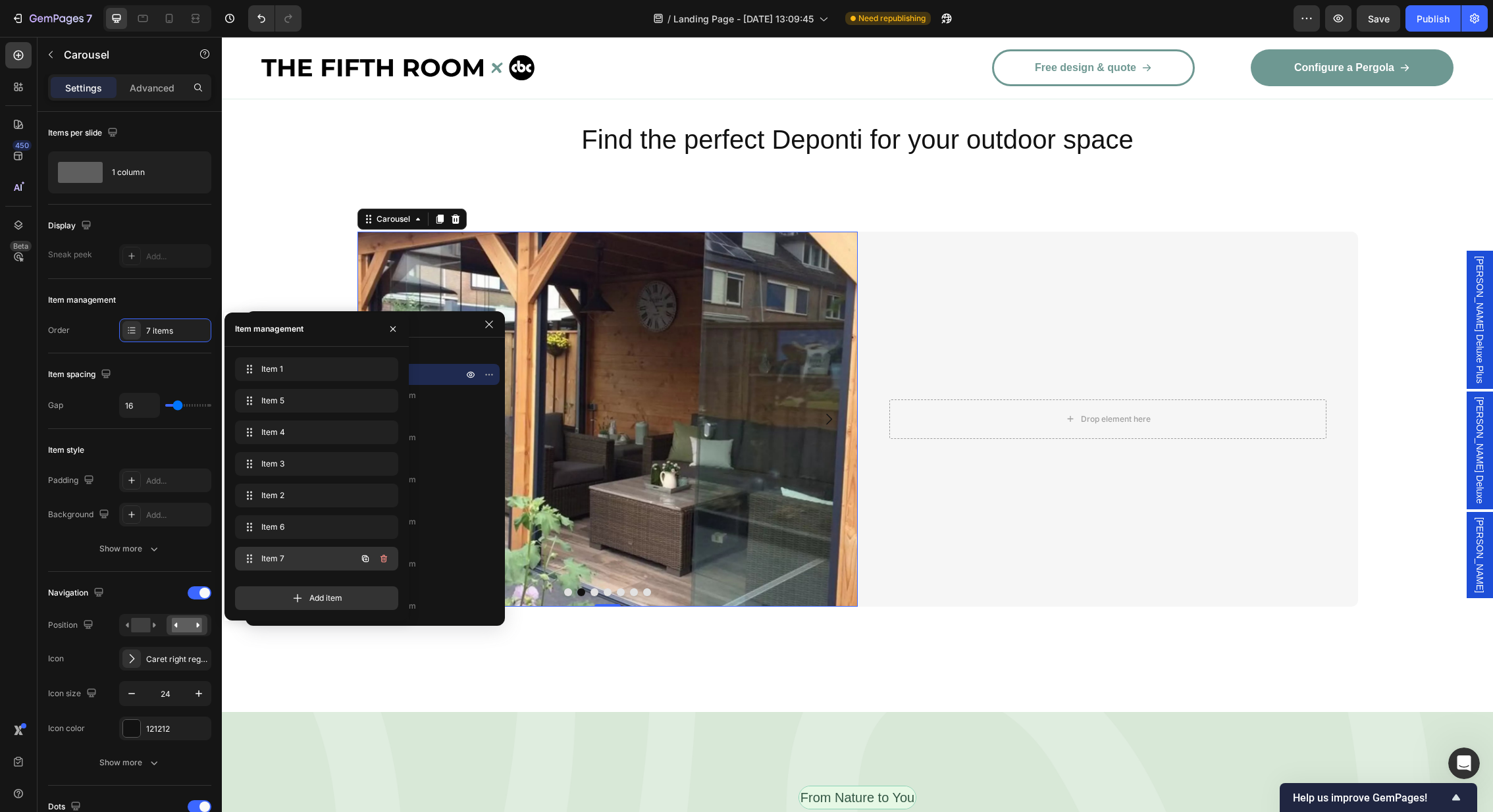
click at [313, 555] on span "Item 7" at bounding box center [299, 559] width 74 height 12
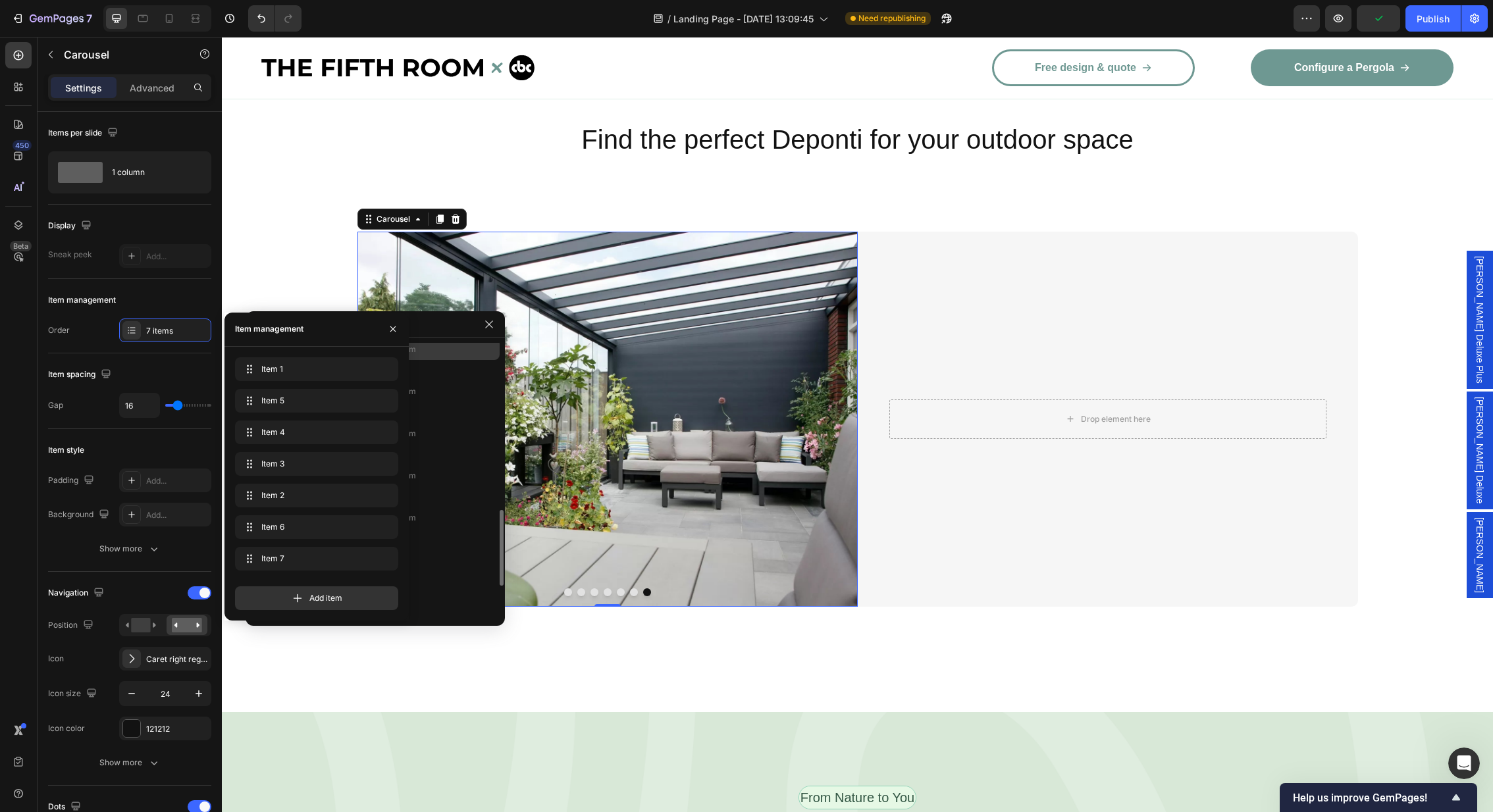
scroll to position [492, 0]
click at [293, 561] on span "Item 7" at bounding box center [299, 559] width 74 height 12
click at [622, 395] on img at bounding box center [607, 419] width 500 height 375
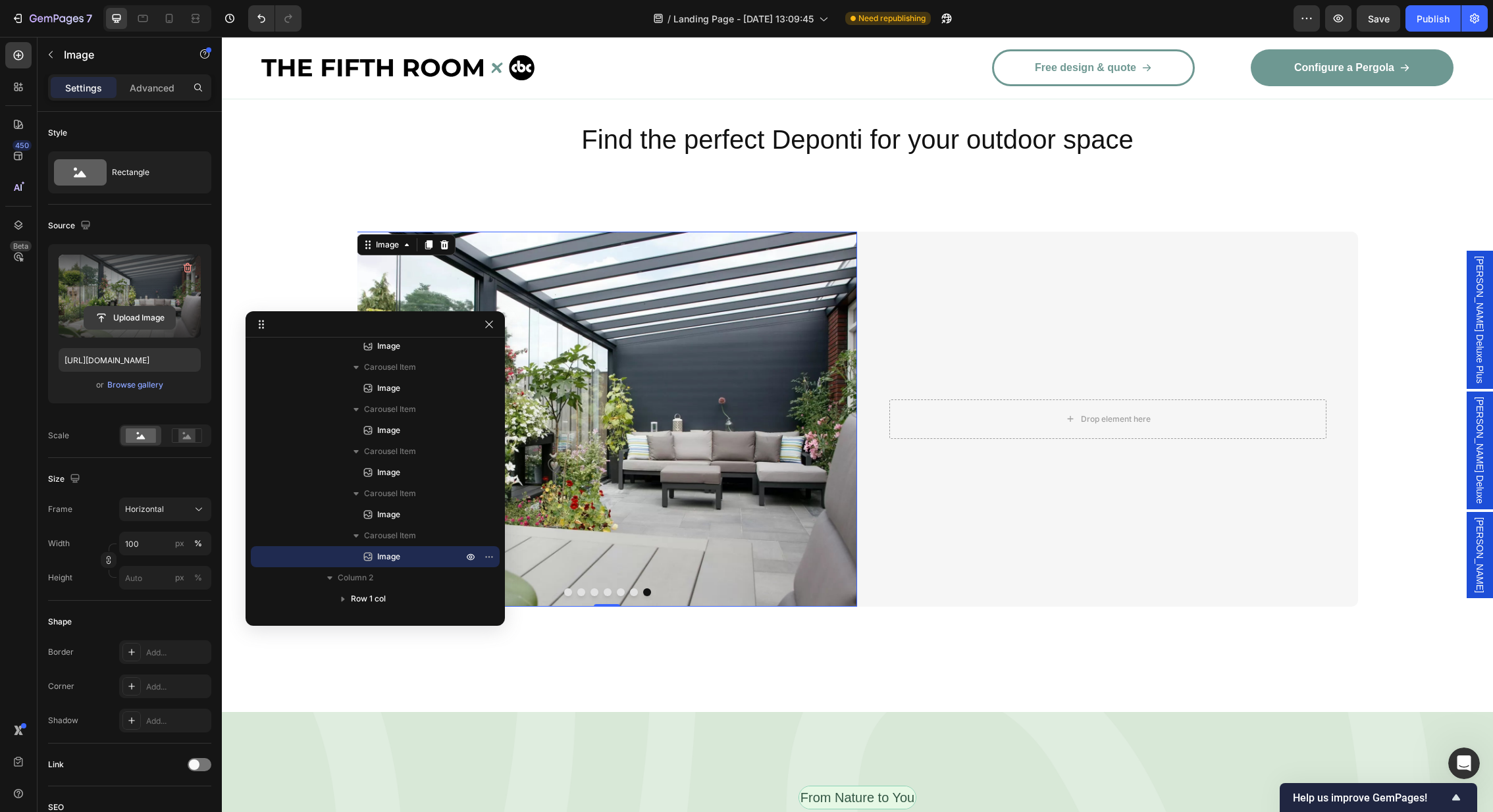
click at [125, 313] on input "file" at bounding box center [130, 318] width 91 height 23
click at [490, 323] on icon "button" at bounding box center [489, 324] width 8 height 8
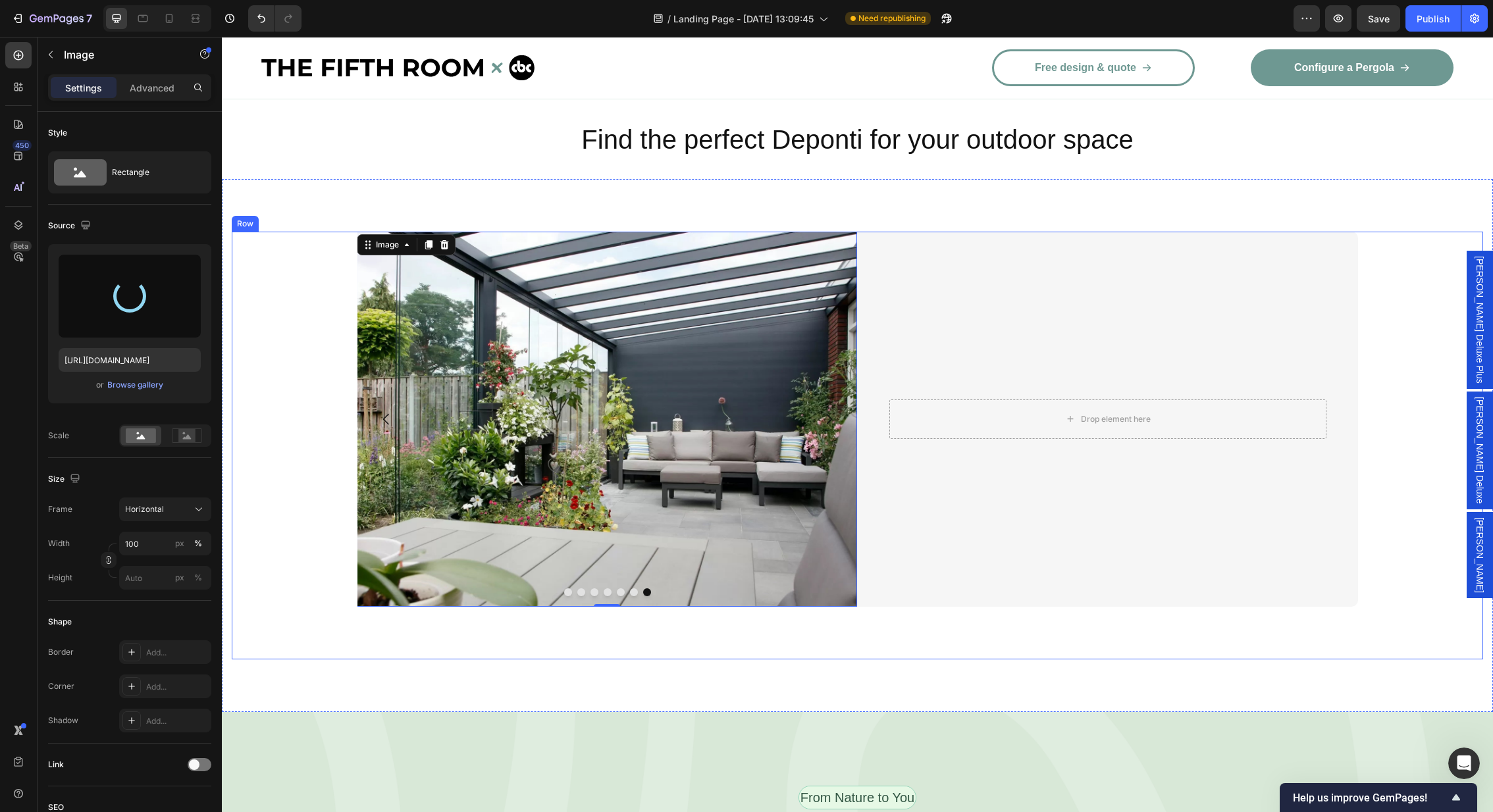
type input "[URL][DOMAIN_NAME]"
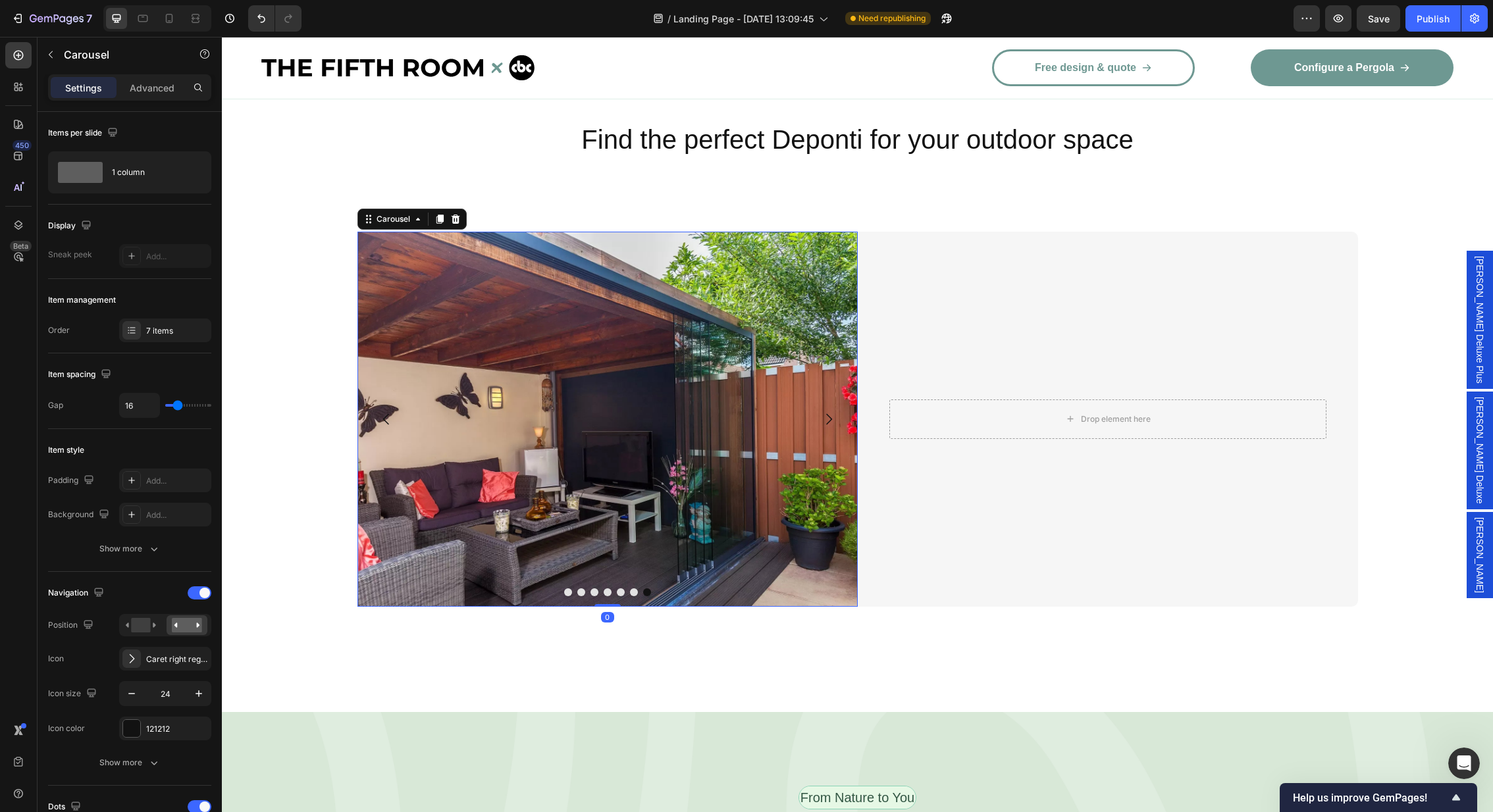
click at [831, 411] on icon "Carousel Next Arrow" at bounding box center [828, 419] width 16 height 16
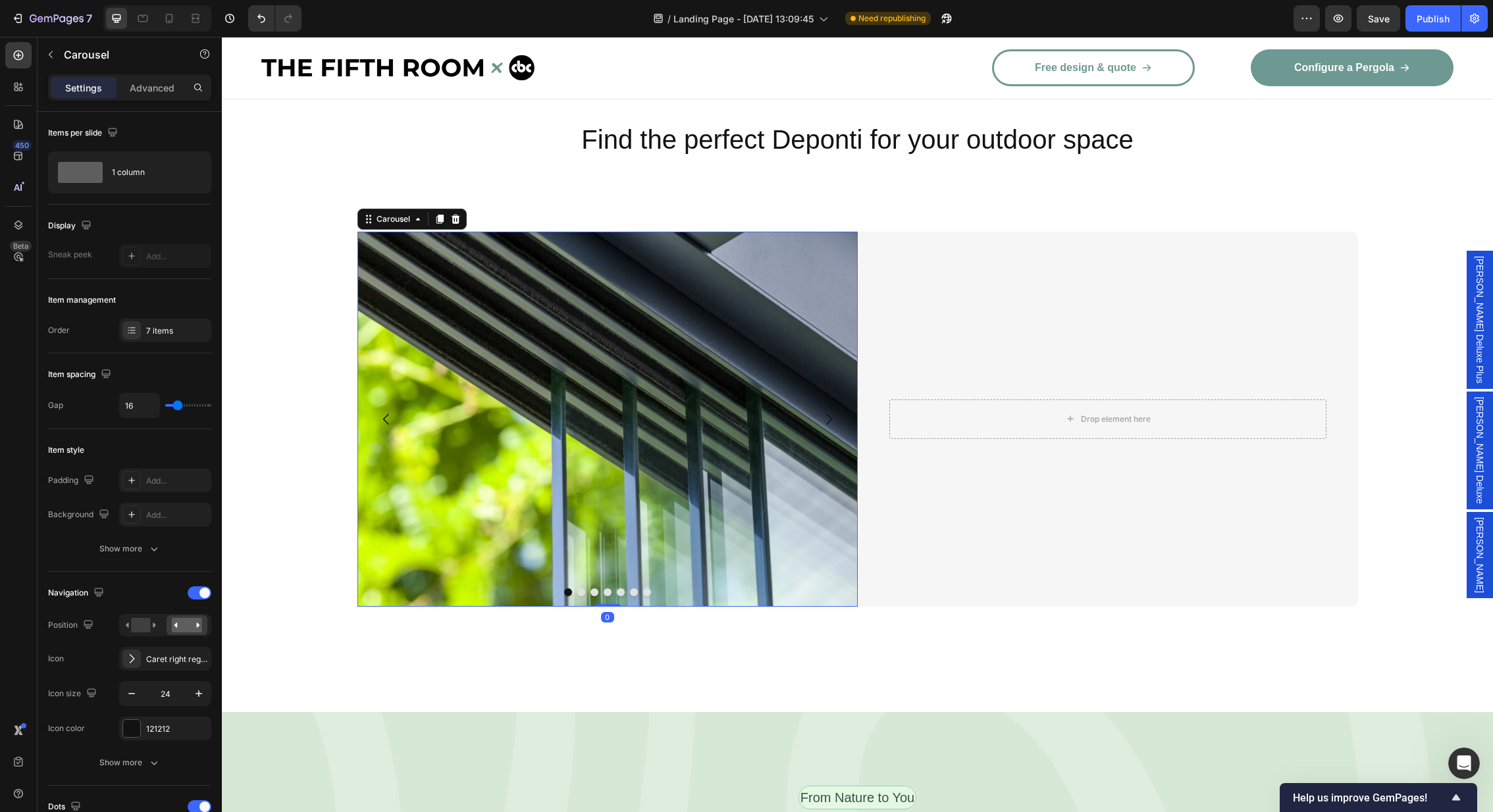
click at [831, 411] on icon "Carousel Next Arrow" at bounding box center [828, 419] width 16 height 16
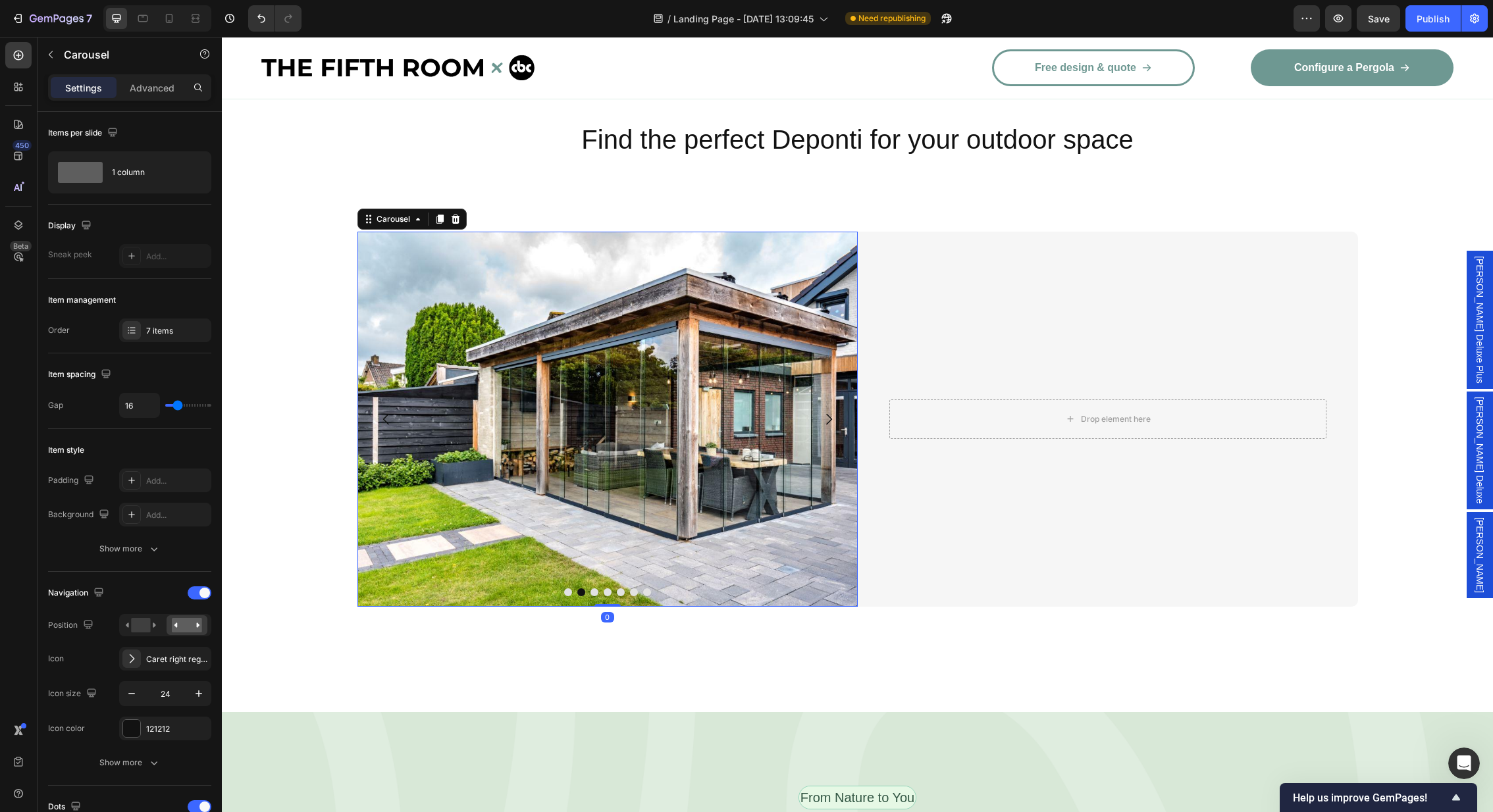
click at [831, 411] on icon "Carousel Next Arrow" at bounding box center [828, 419] width 16 height 16
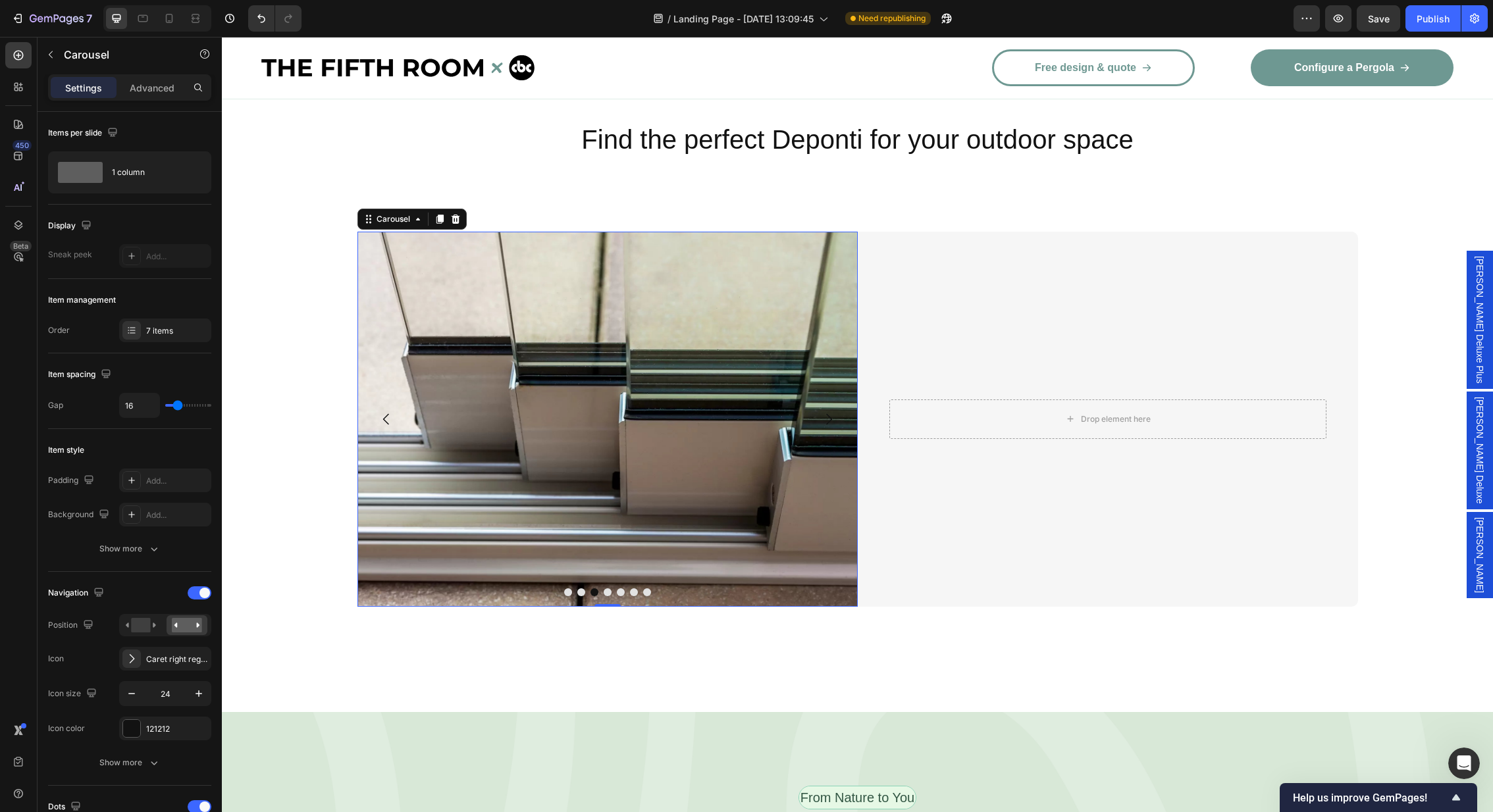
click at [831, 411] on icon "Carousel Next Arrow" at bounding box center [828, 419] width 16 height 16
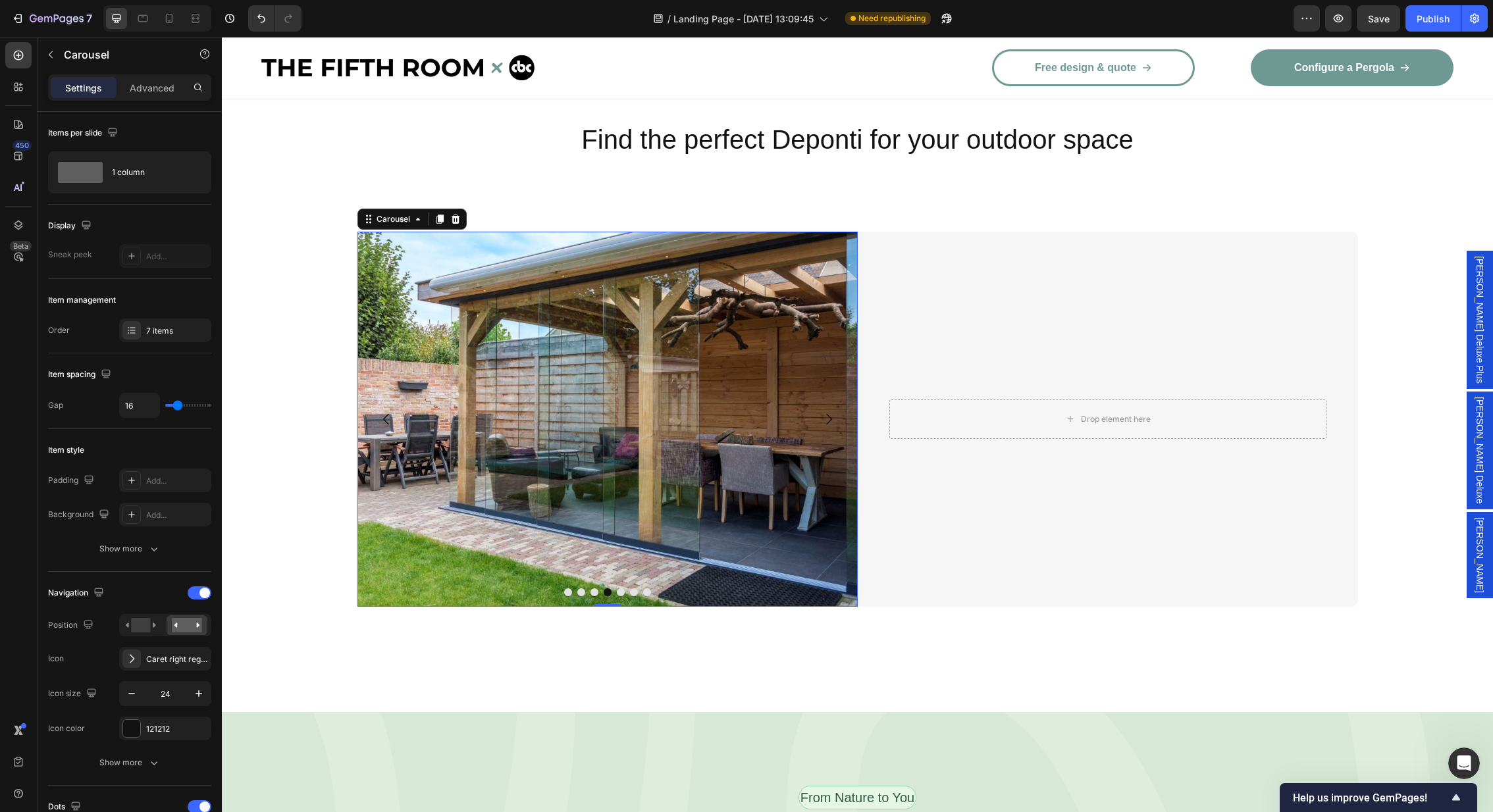
click at [831, 411] on icon "Carousel Next Arrow" at bounding box center [828, 419] width 16 height 16
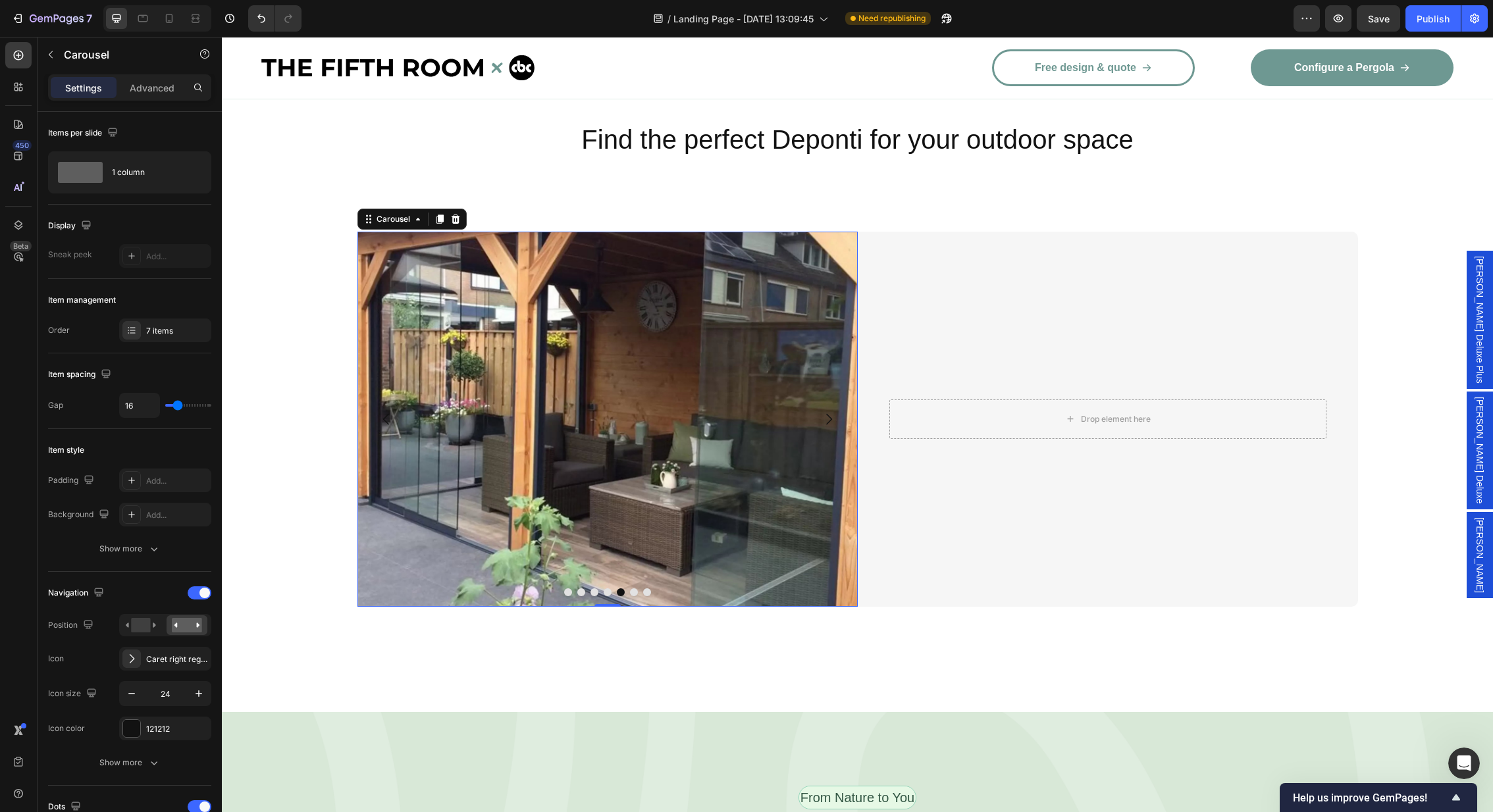
click at [831, 413] on icon "Carousel Next Arrow" at bounding box center [829, 418] width 6 height 11
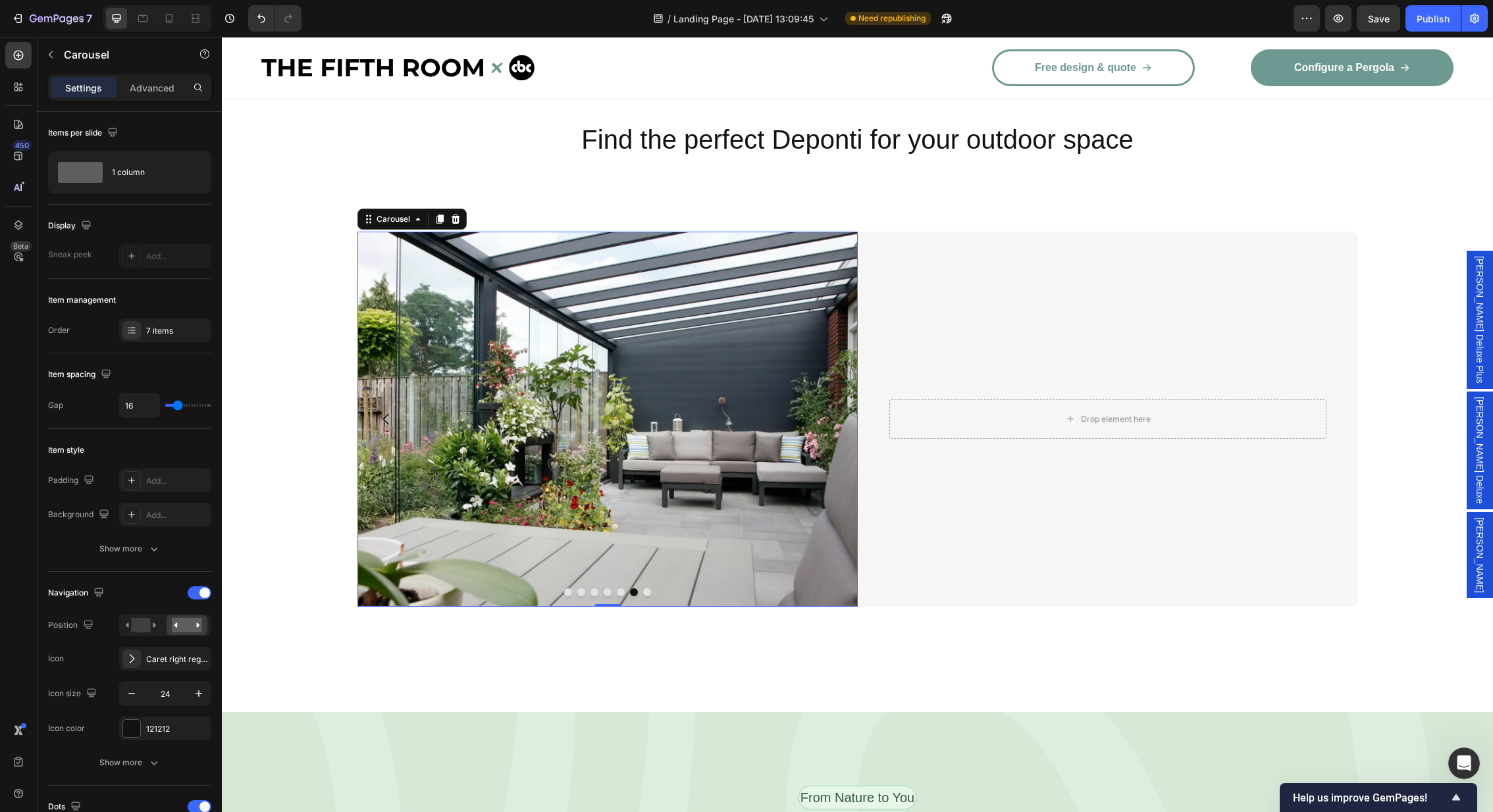
click at [831, 413] on icon "Carousel Next Arrow" at bounding box center [829, 418] width 6 height 11
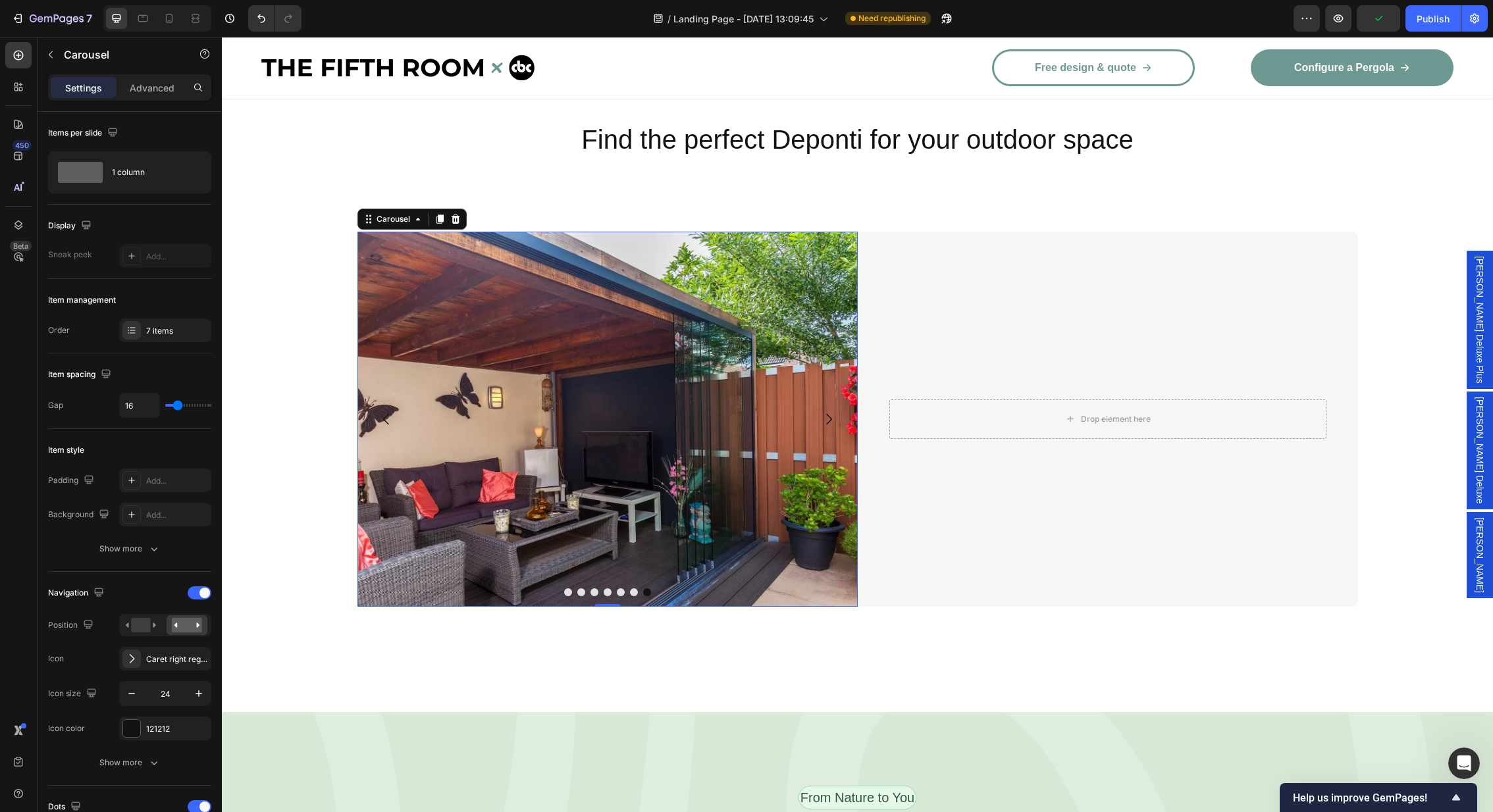
click at [831, 413] on icon "Carousel Next Arrow" at bounding box center [829, 418] width 6 height 11
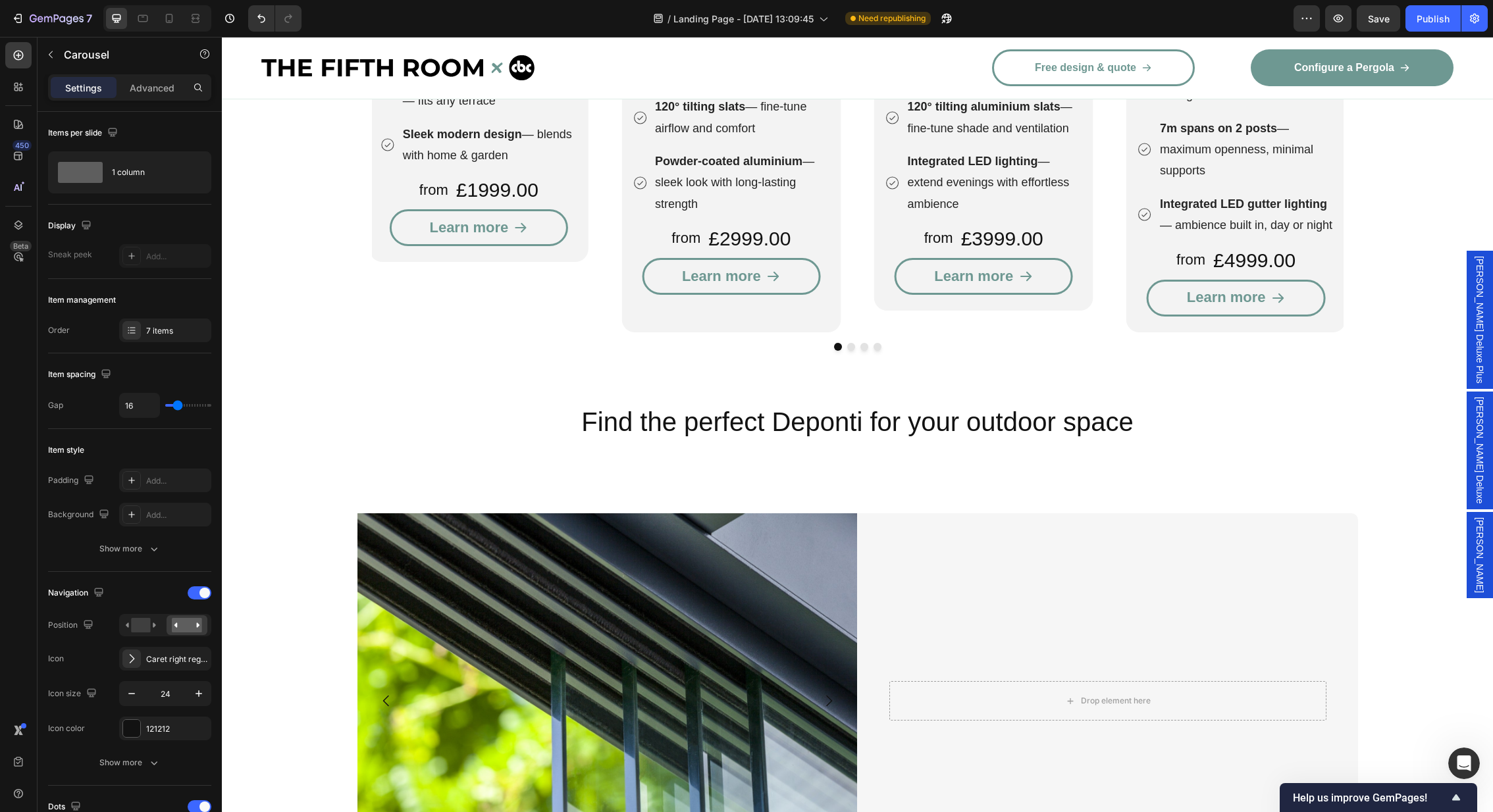
scroll to position [1995, 0]
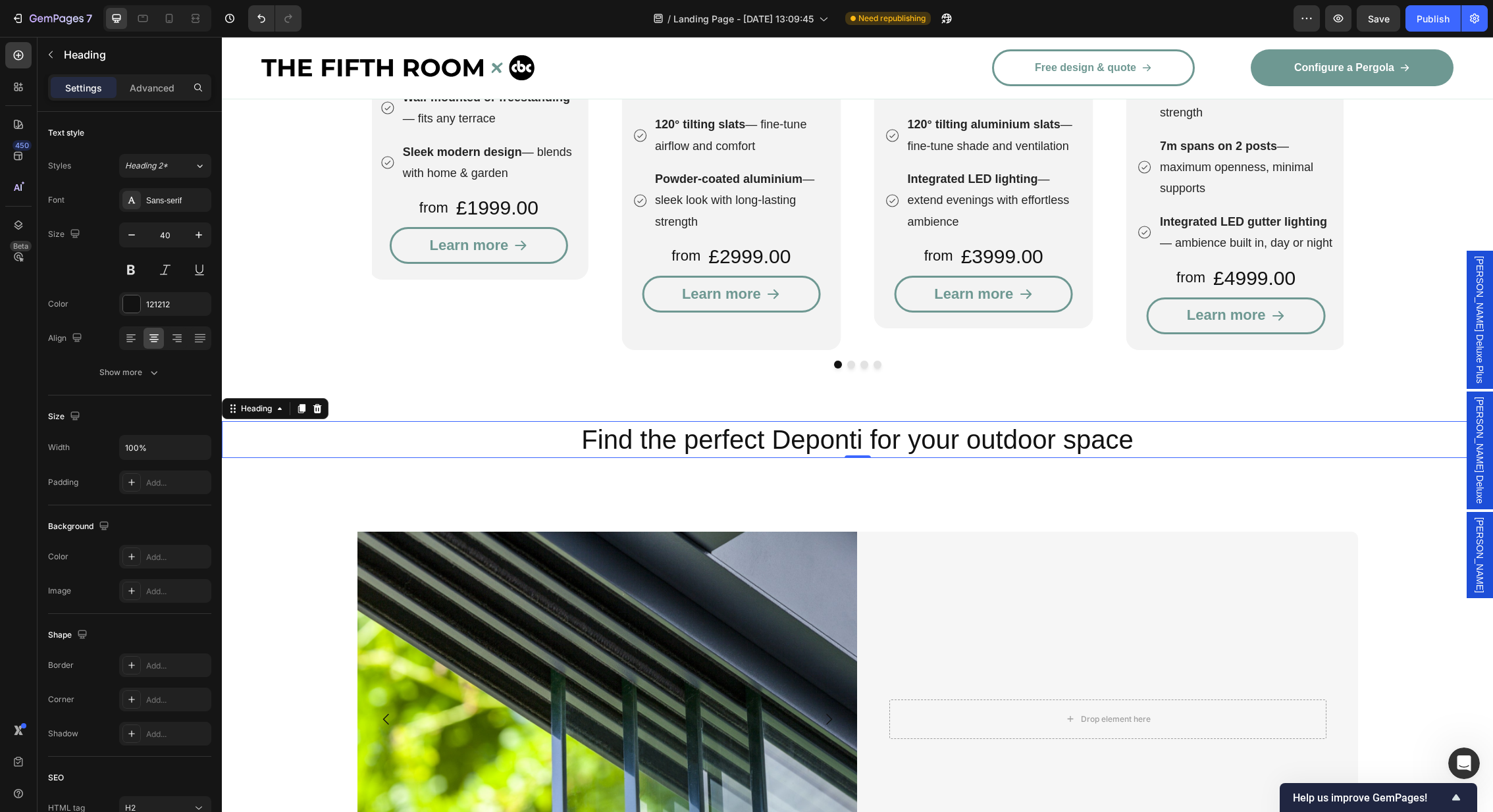
click at [942, 421] on h2 "Find the perfect Deponti for your outdoor space" at bounding box center [857, 439] width 1271 height 37
click at [737, 421] on h2 "Find the perfect Deponti for your outdoor space" at bounding box center [857, 439] width 1271 height 37
click at [737, 423] on p "Find the perfect Deponti for your outdoor space" at bounding box center [857, 439] width 1269 height 34
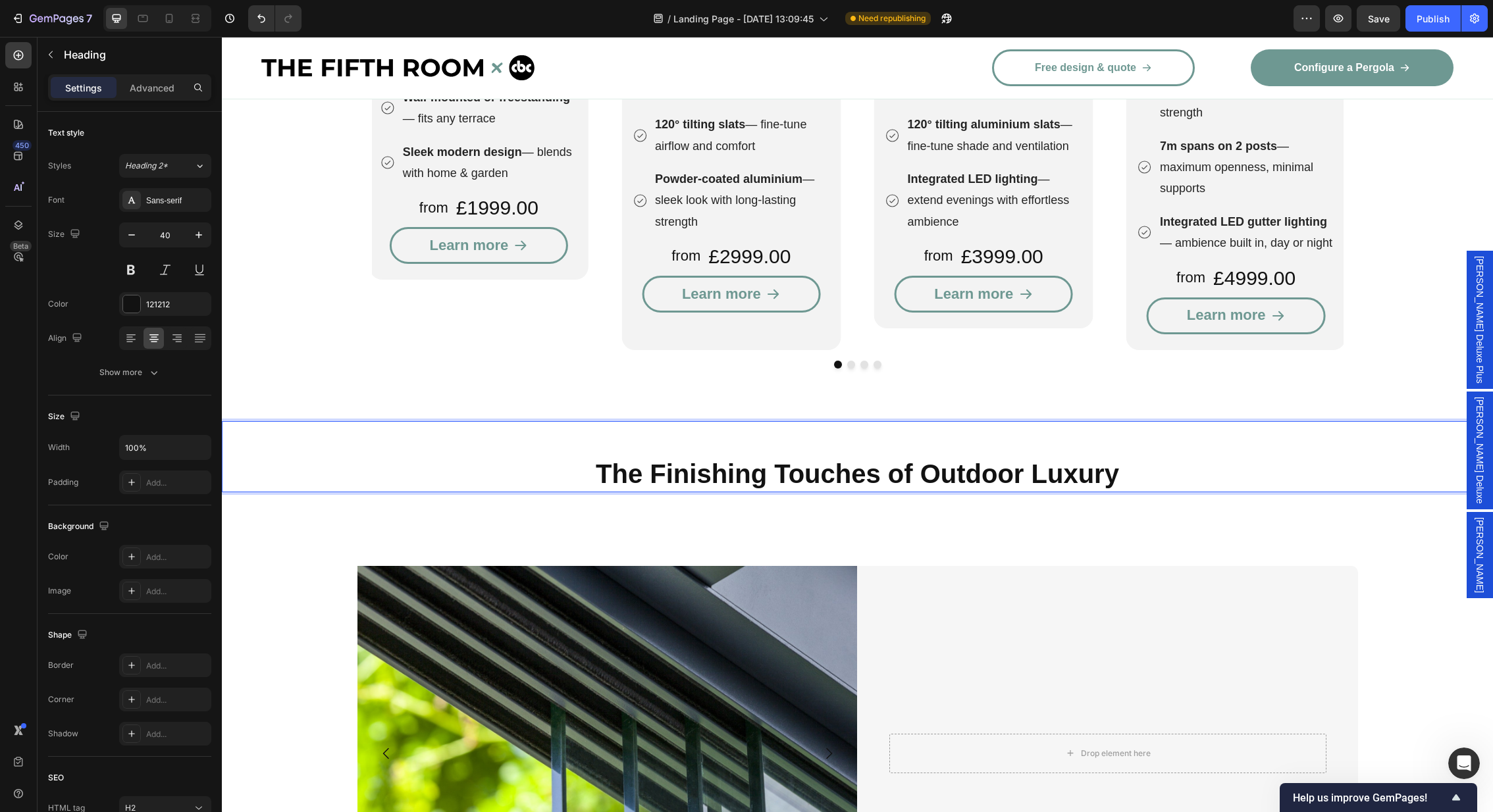
click at [845, 423] on p "Rich Text Editor. Editing area: main" at bounding box center [857, 439] width 1269 height 34
click at [589, 457] on p "The Finishing Touches of Outdoor Luxury" at bounding box center [857, 473] width 1269 height 34
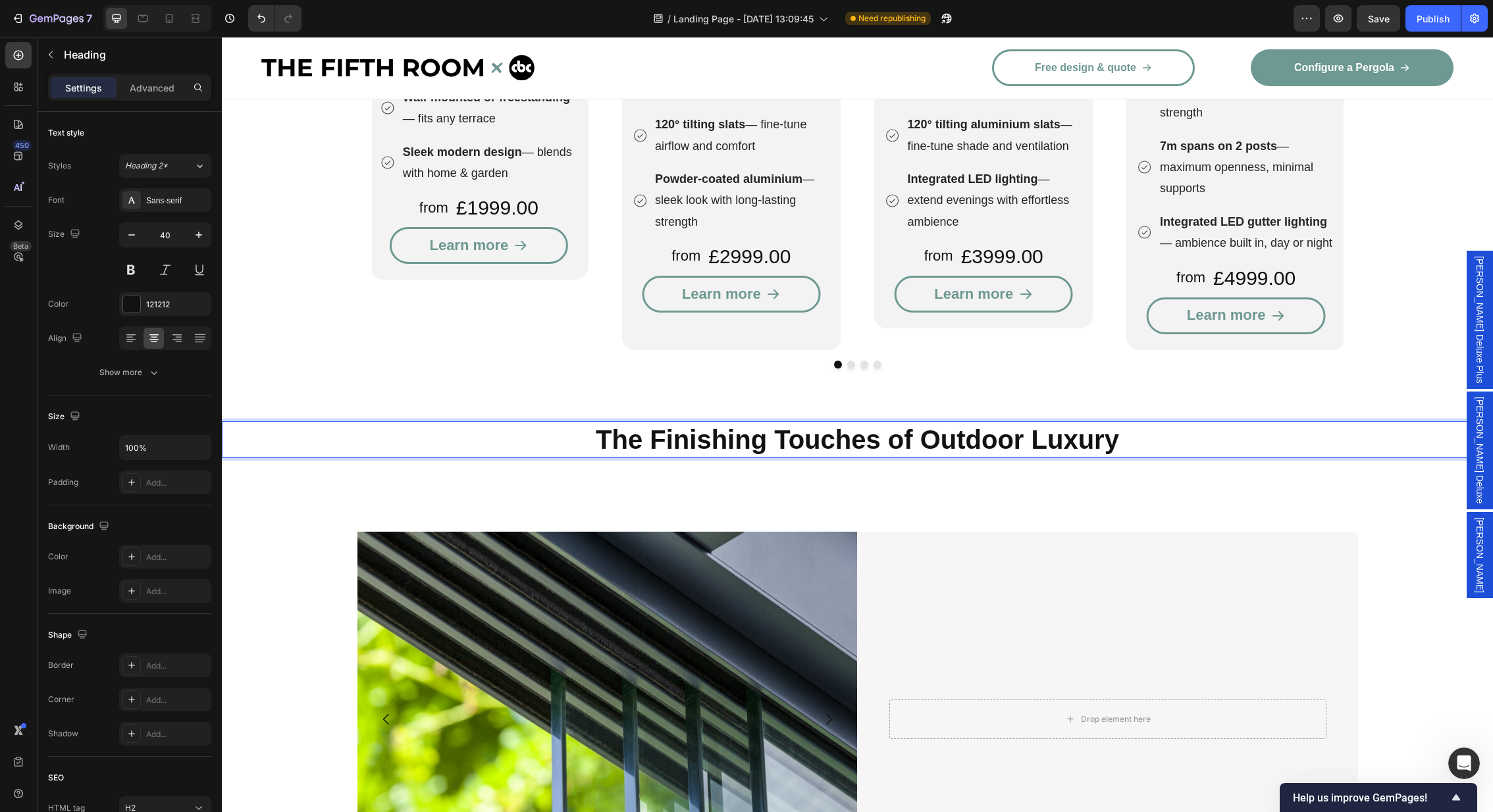
click at [1132, 423] on p "The Finishing Touches of Outdoor Luxury" at bounding box center [857, 439] width 1269 height 34
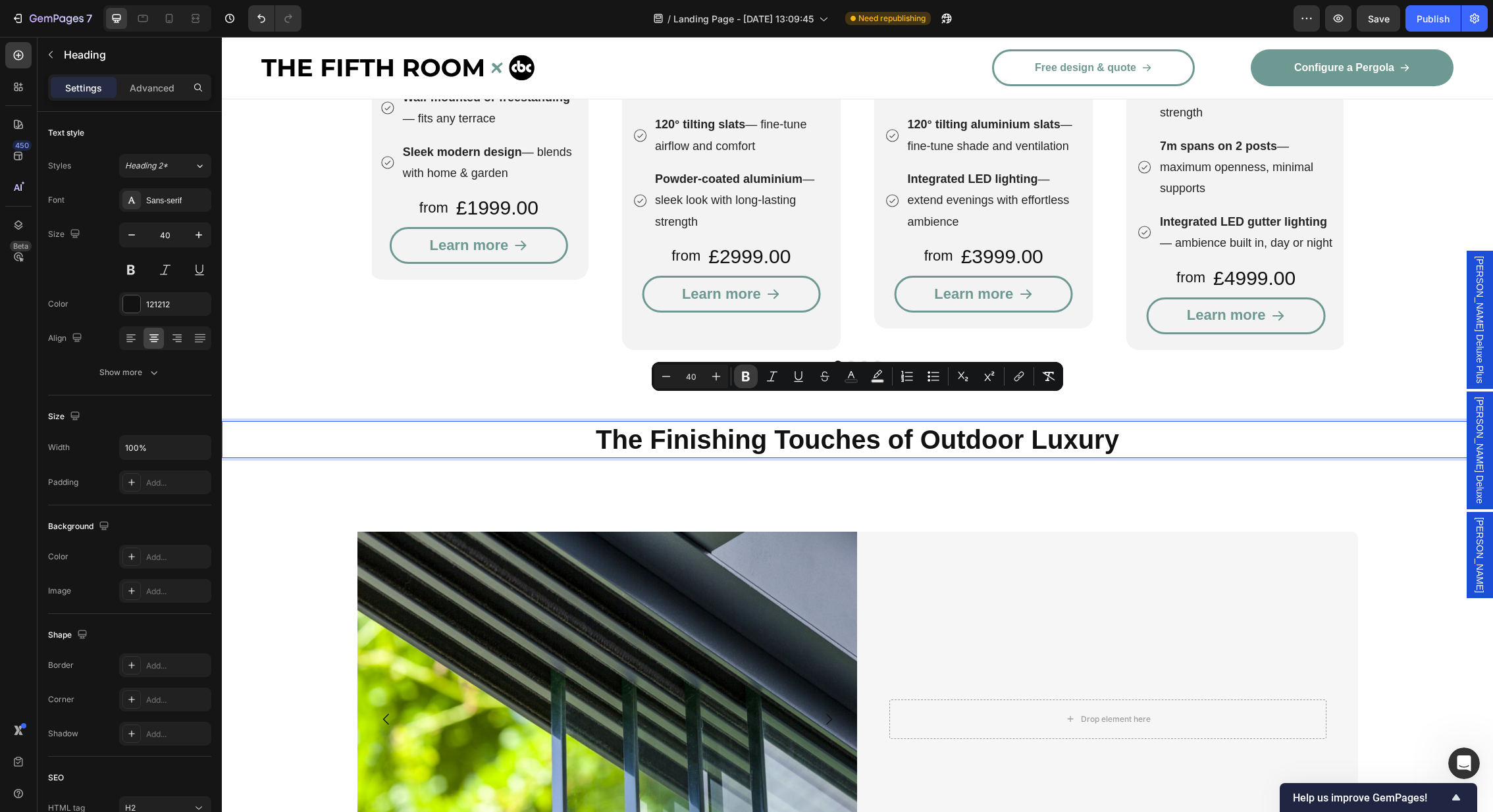
click at [747, 376] on icon "Editor contextual toolbar" at bounding box center [746, 376] width 8 height 10
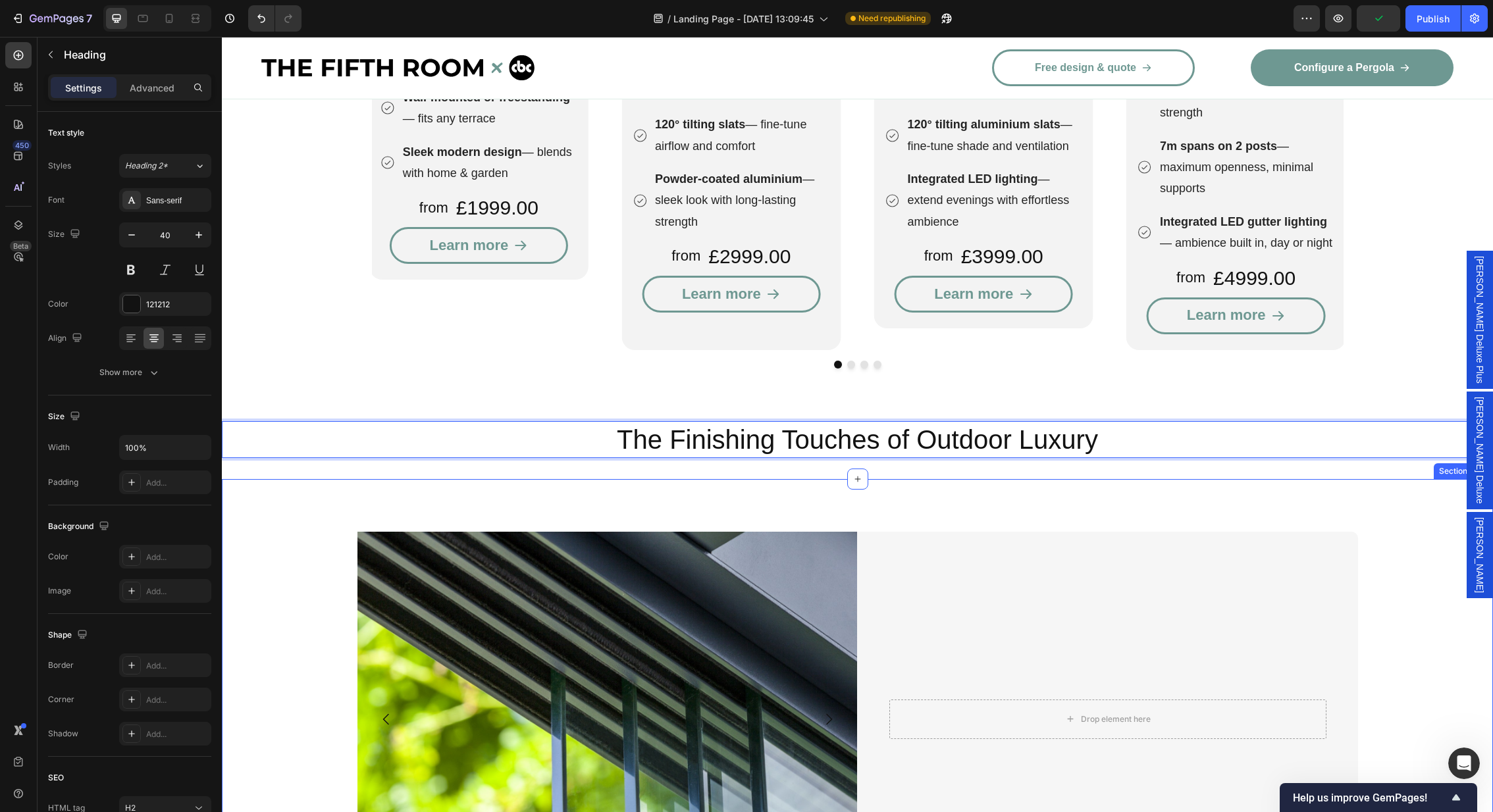
click at [989, 479] on div "Image Image Image Image Image Image Image Carousel Drop element here Row Row Ro…" at bounding box center [857, 745] width 1271 height 533
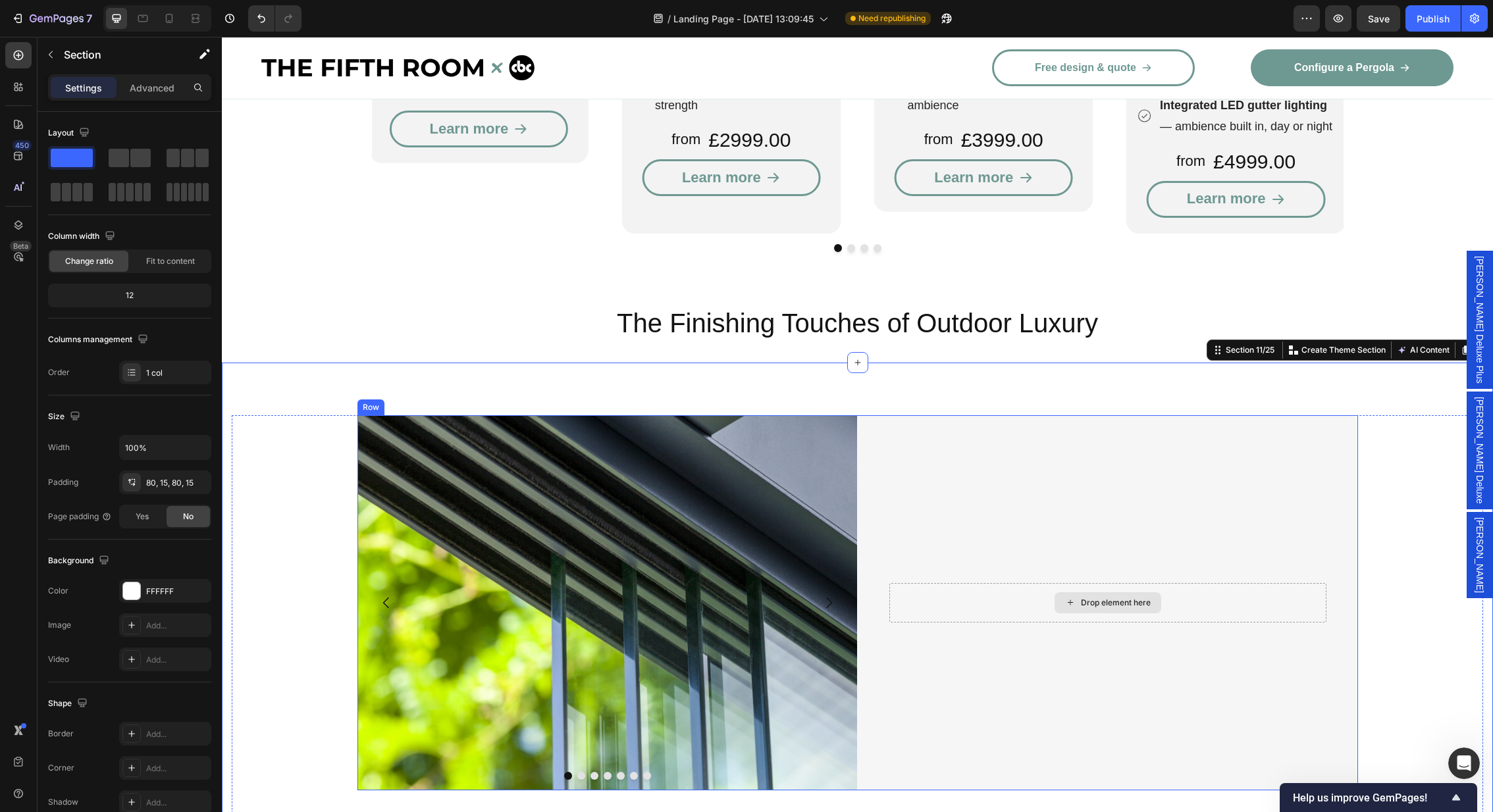
scroll to position [2114, 0]
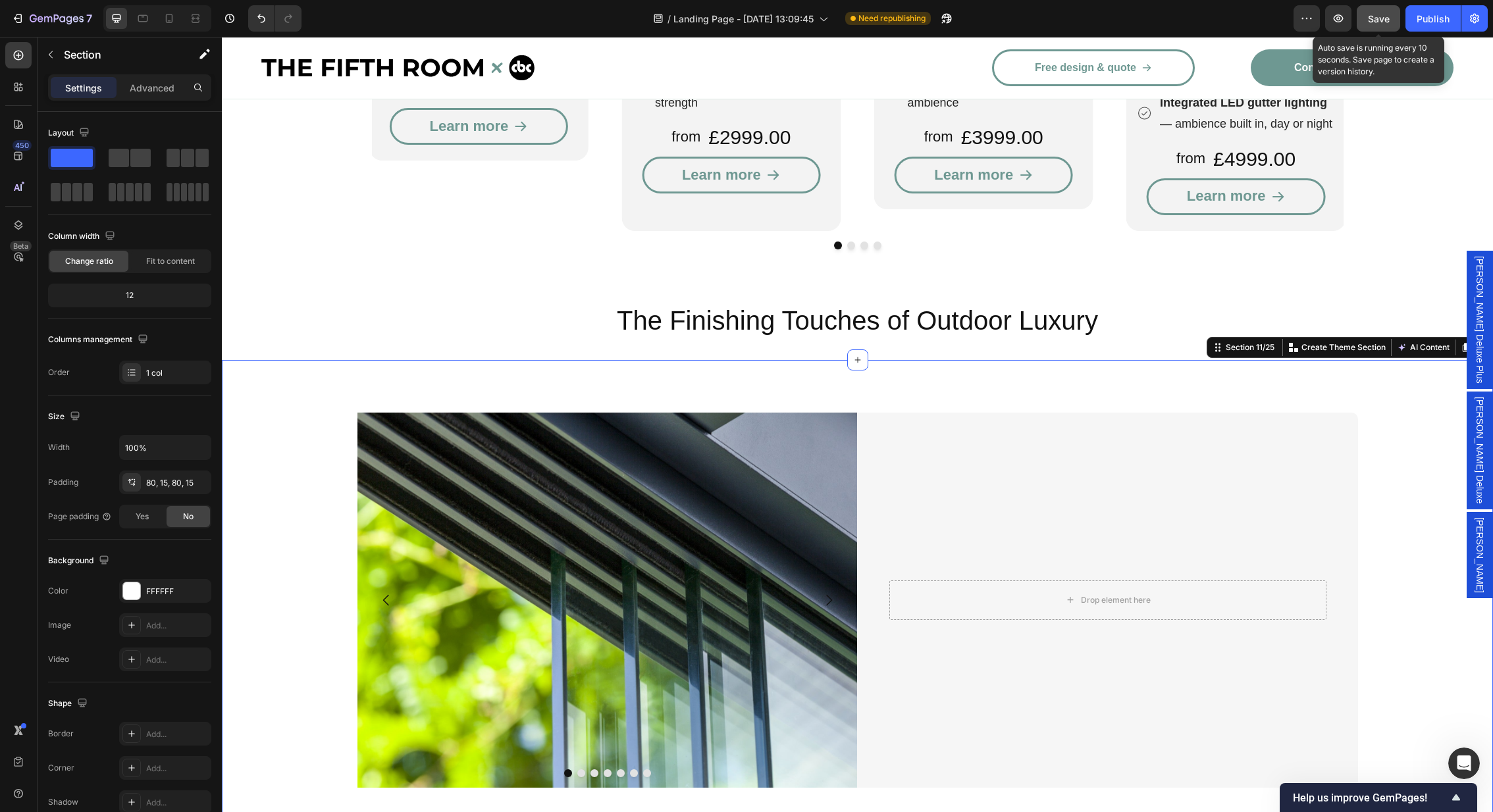
click at [1385, 17] on span "Save" at bounding box center [1379, 18] width 22 height 11
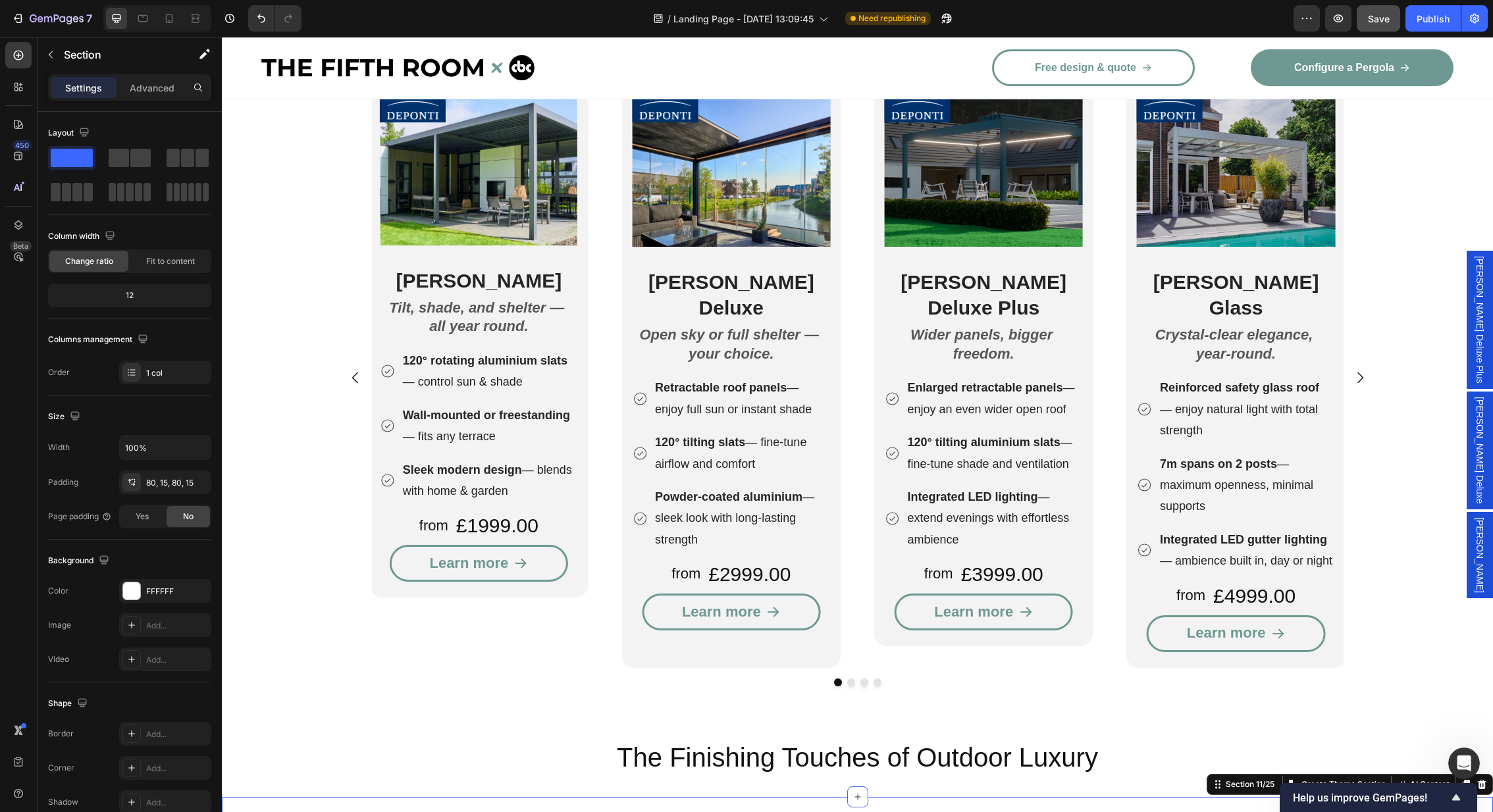
scroll to position [1774, 0]
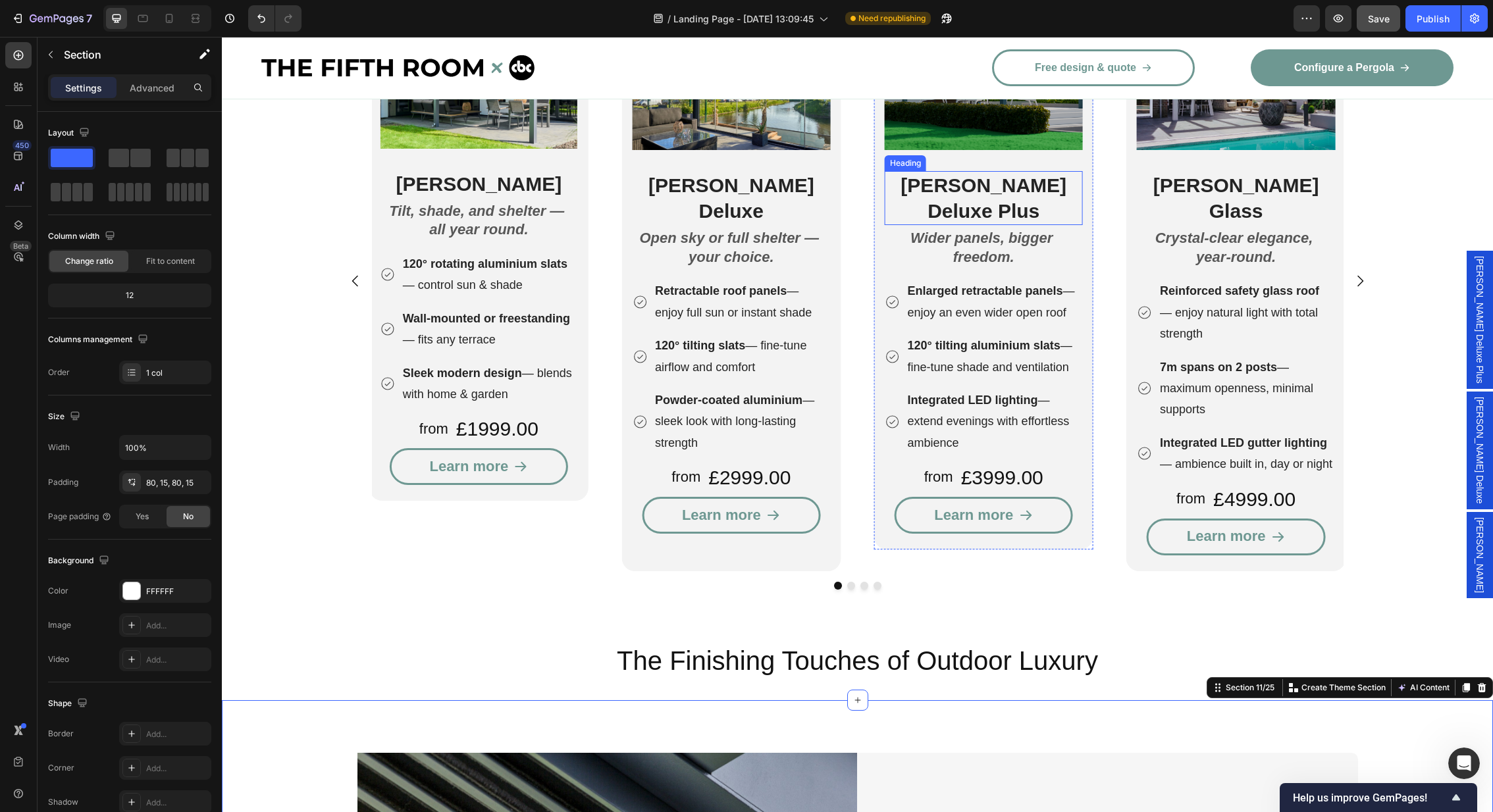
click at [950, 179] on strong "[PERSON_NAME] Deluxe Plus" at bounding box center [983, 198] width 166 height 48
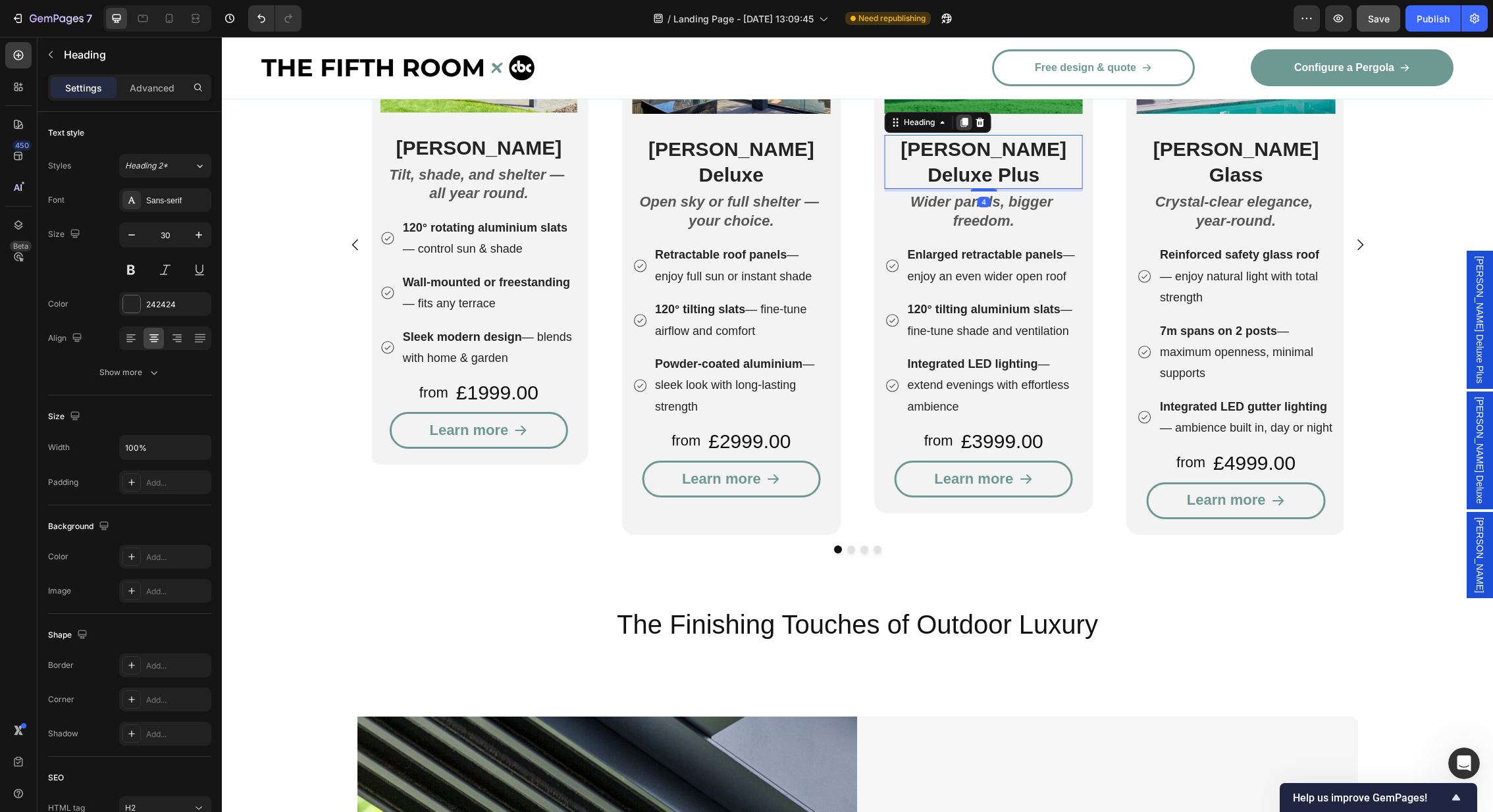
click at [962, 123] on icon at bounding box center [965, 123] width 11 height 11
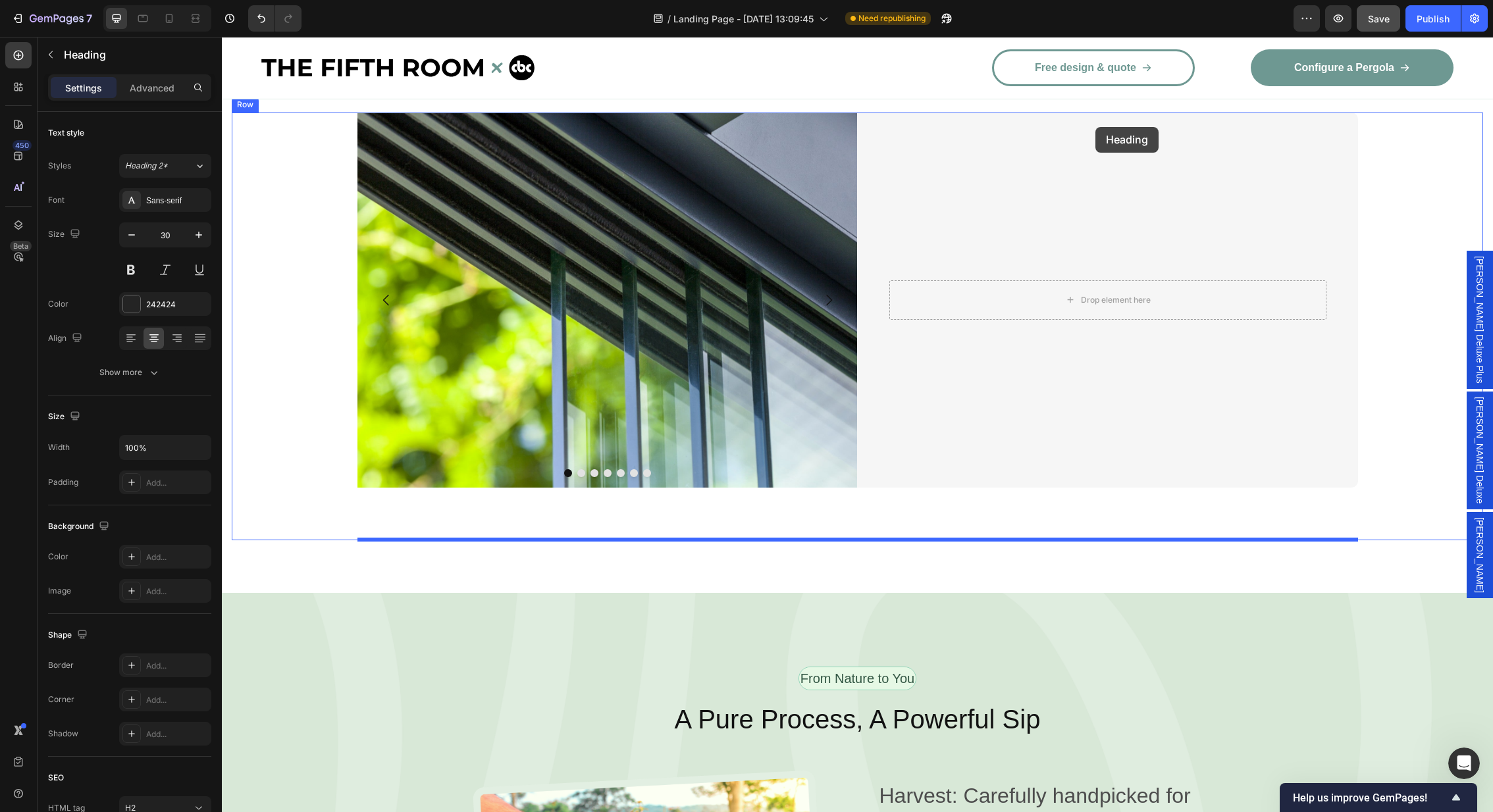
scroll to position [2381, 0]
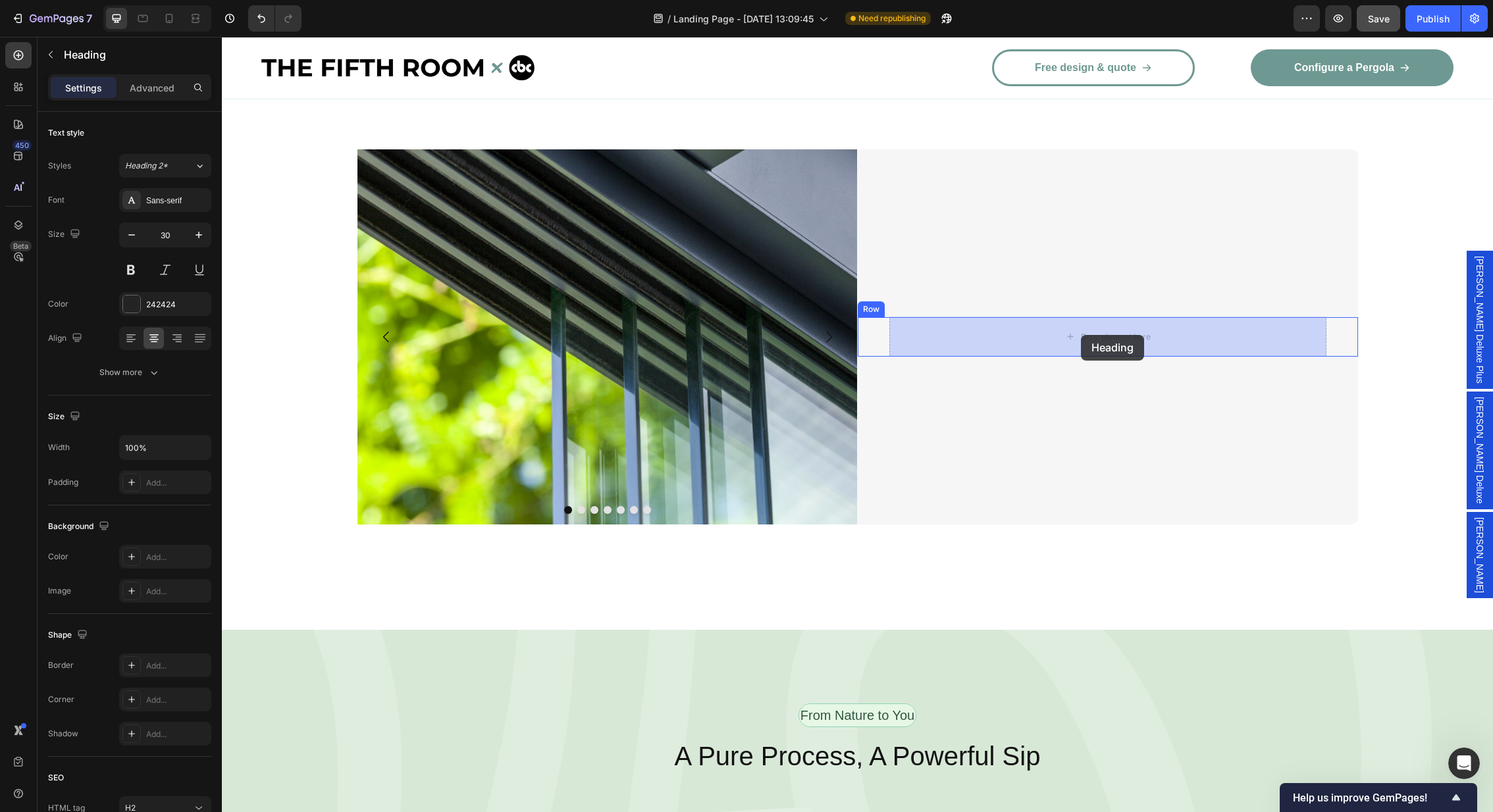
drag, startPoint x: 900, startPoint y: 138, endPoint x: 1081, endPoint y: 335, distance: 267.5
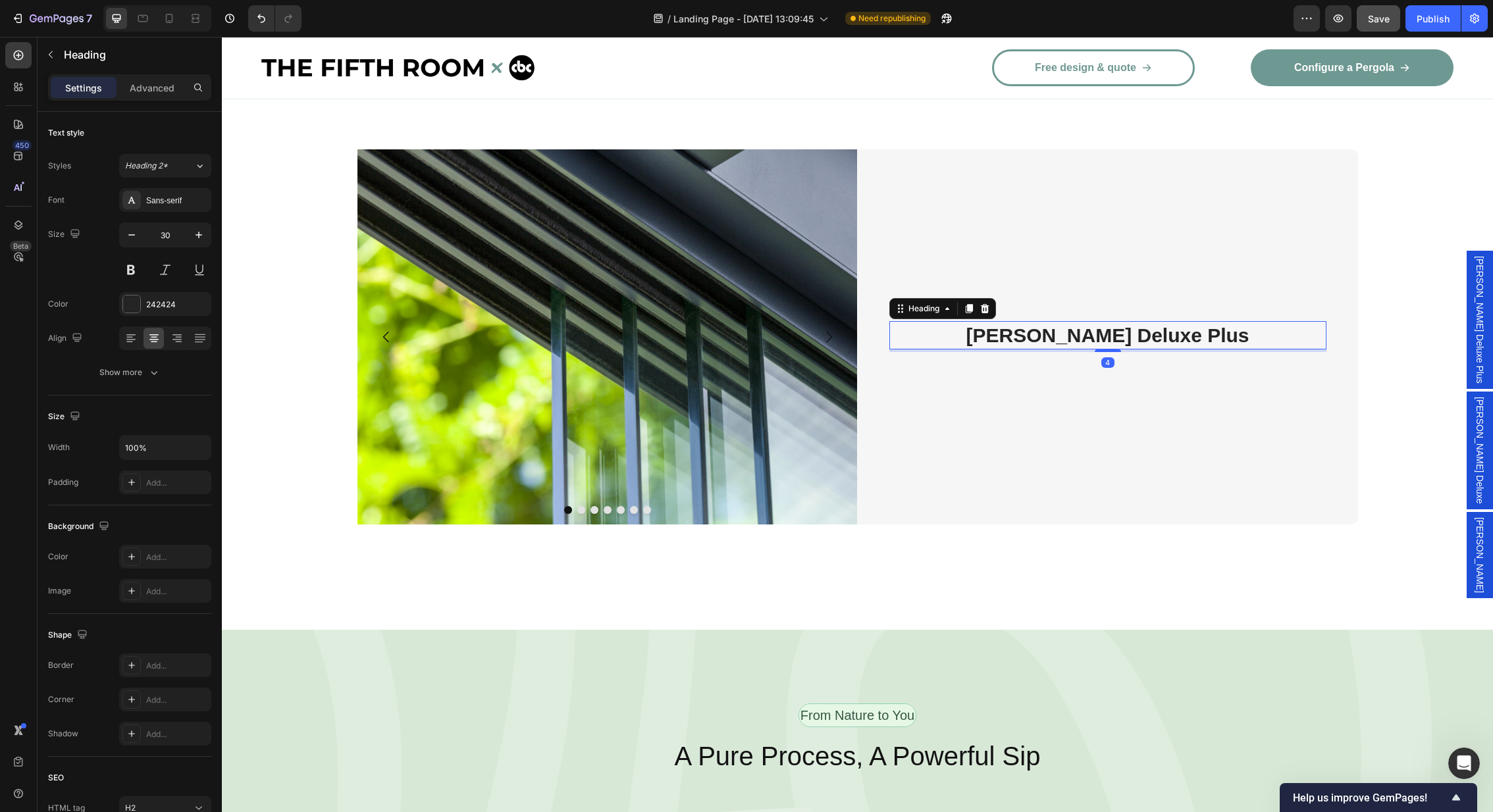
scroll to position [2225, 0]
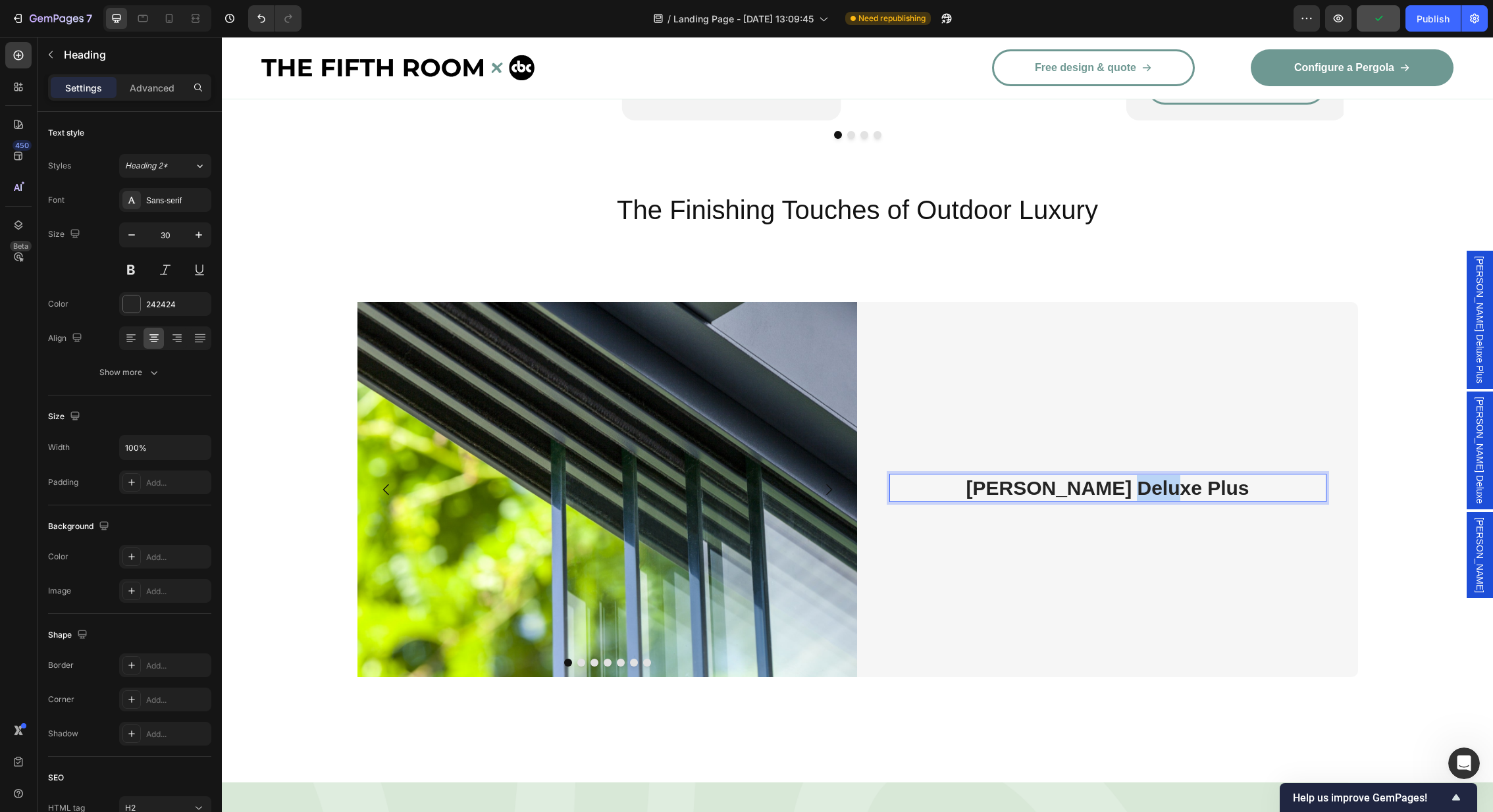
click at [1154, 477] on strong "[PERSON_NAME] Deluxe Plus" at bounding box center [1106, 488] width 283 height 22
click at [1356, 192] on h2 "The Finishing Touches of Outdoor Luxury" at bounding box center [857, 210] width 1271 height 37
click at [1238, 475] on p "⁠⁠⁠⁠⁠⁠⁠ Fiano Glass Sliding Doors" at bounding box center [1107, 488] width 434 height 26
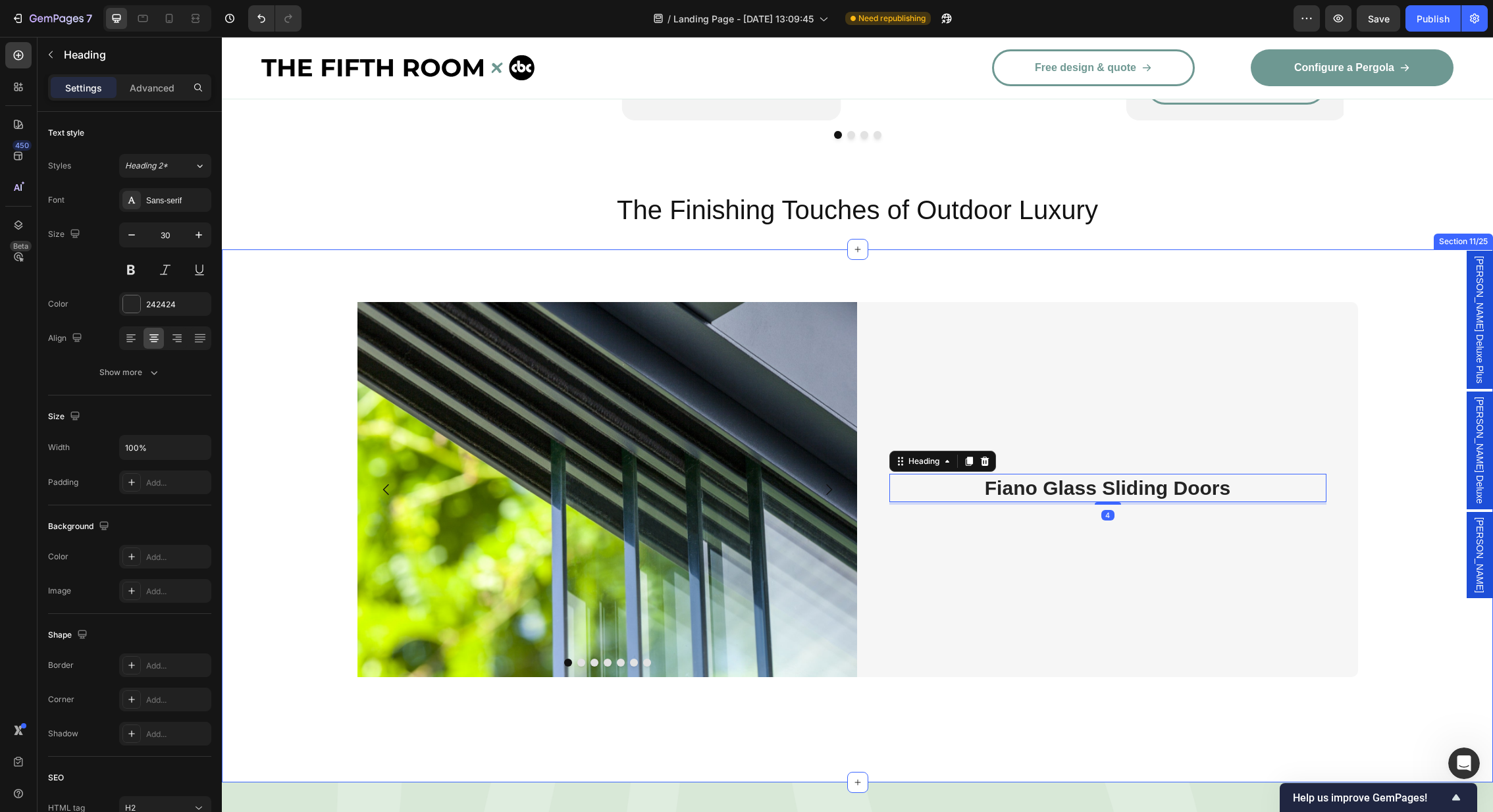
click at [1254, 249] on div "Image Image Image Image Image Image Image Carousel ⁠⁠⁠⁠⁠⁠⁠ Fiano Glass Sliding …" at bounding box center [857, 516] width 1271 height 533
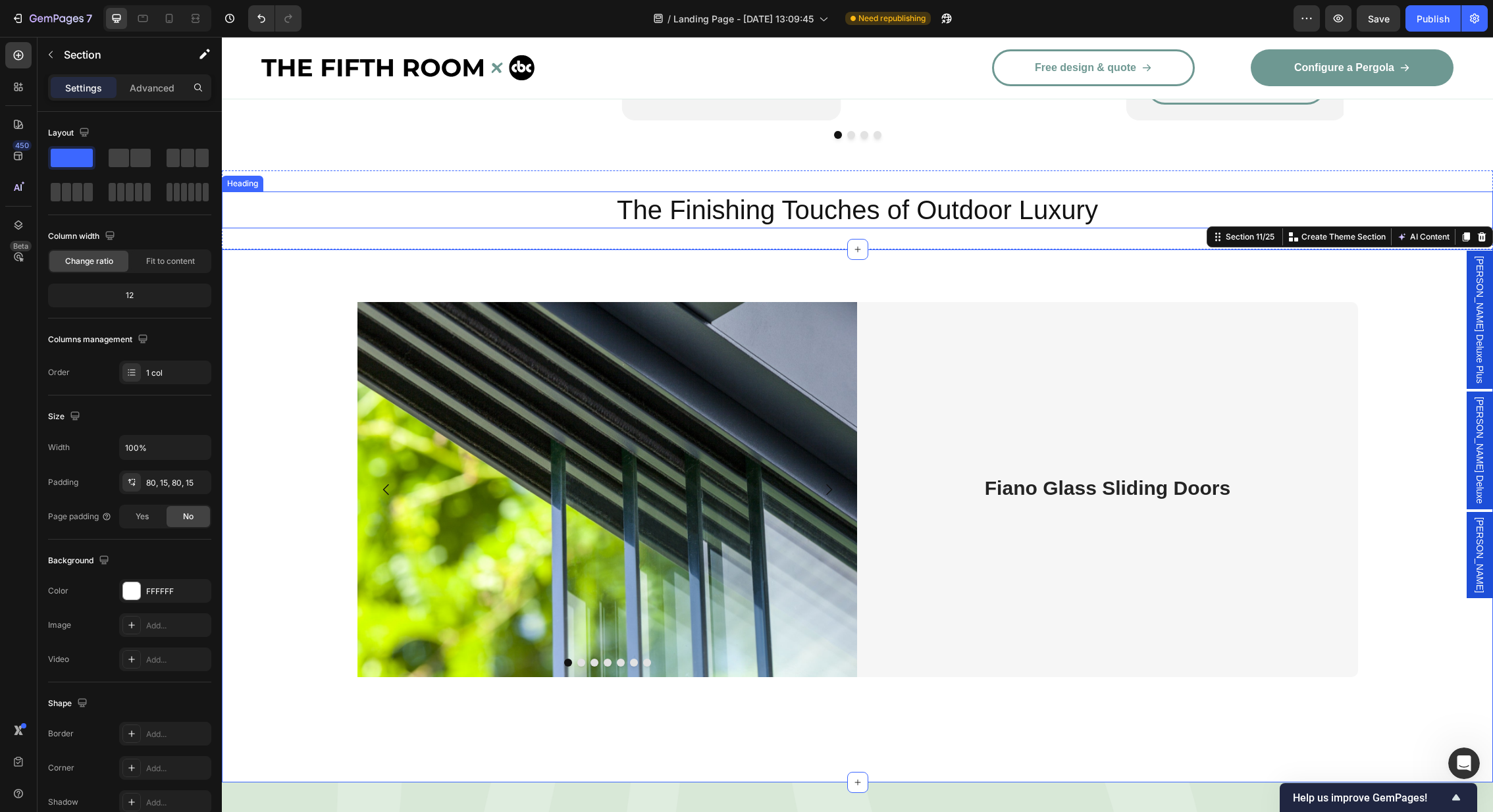
click at [1235, 192] on h2 "The Finishing Touches of Outdoor Luxury" at bounding box center [857, 210] width 1271 height 37
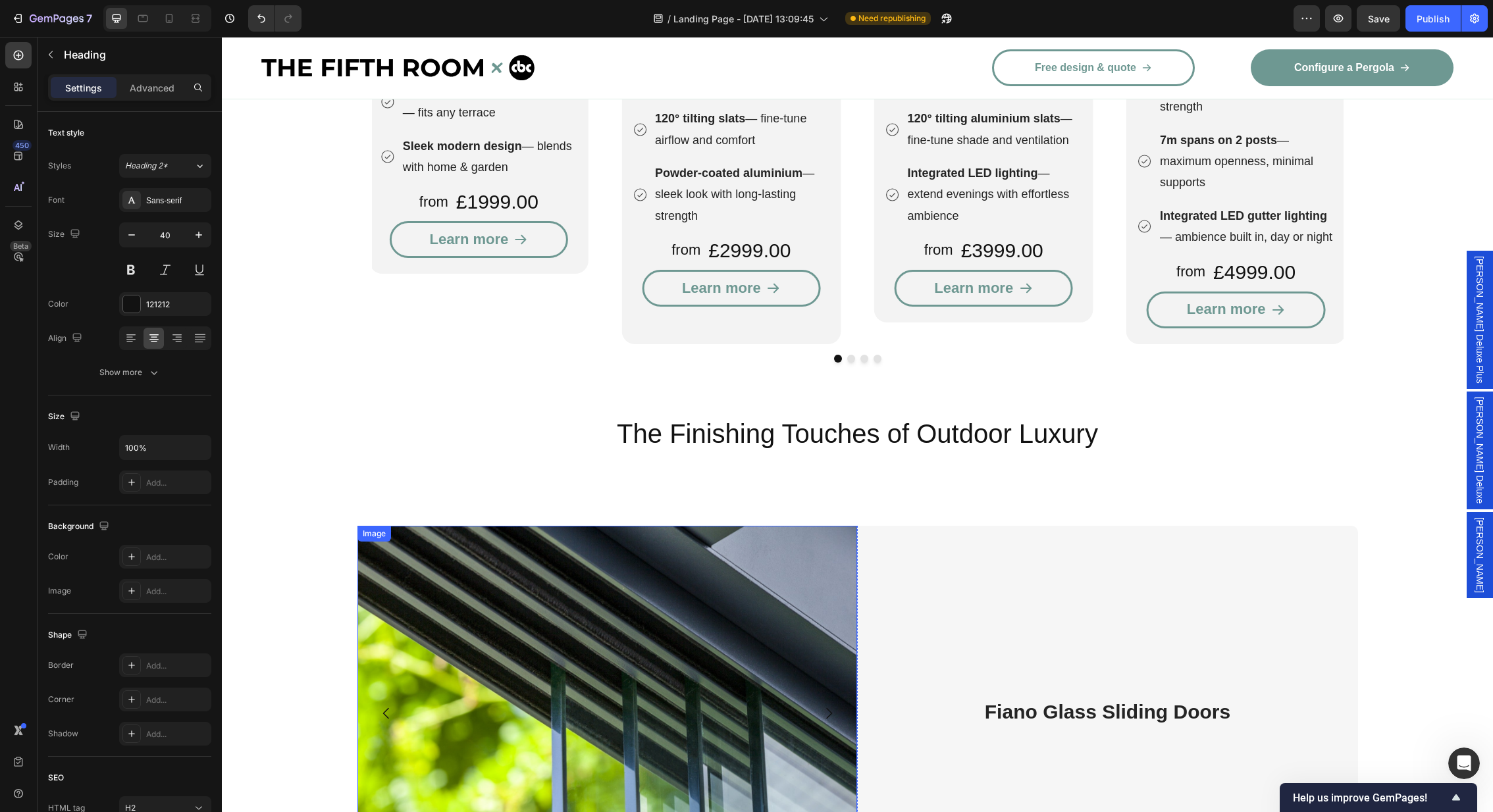
scroll to position [1755, 0]
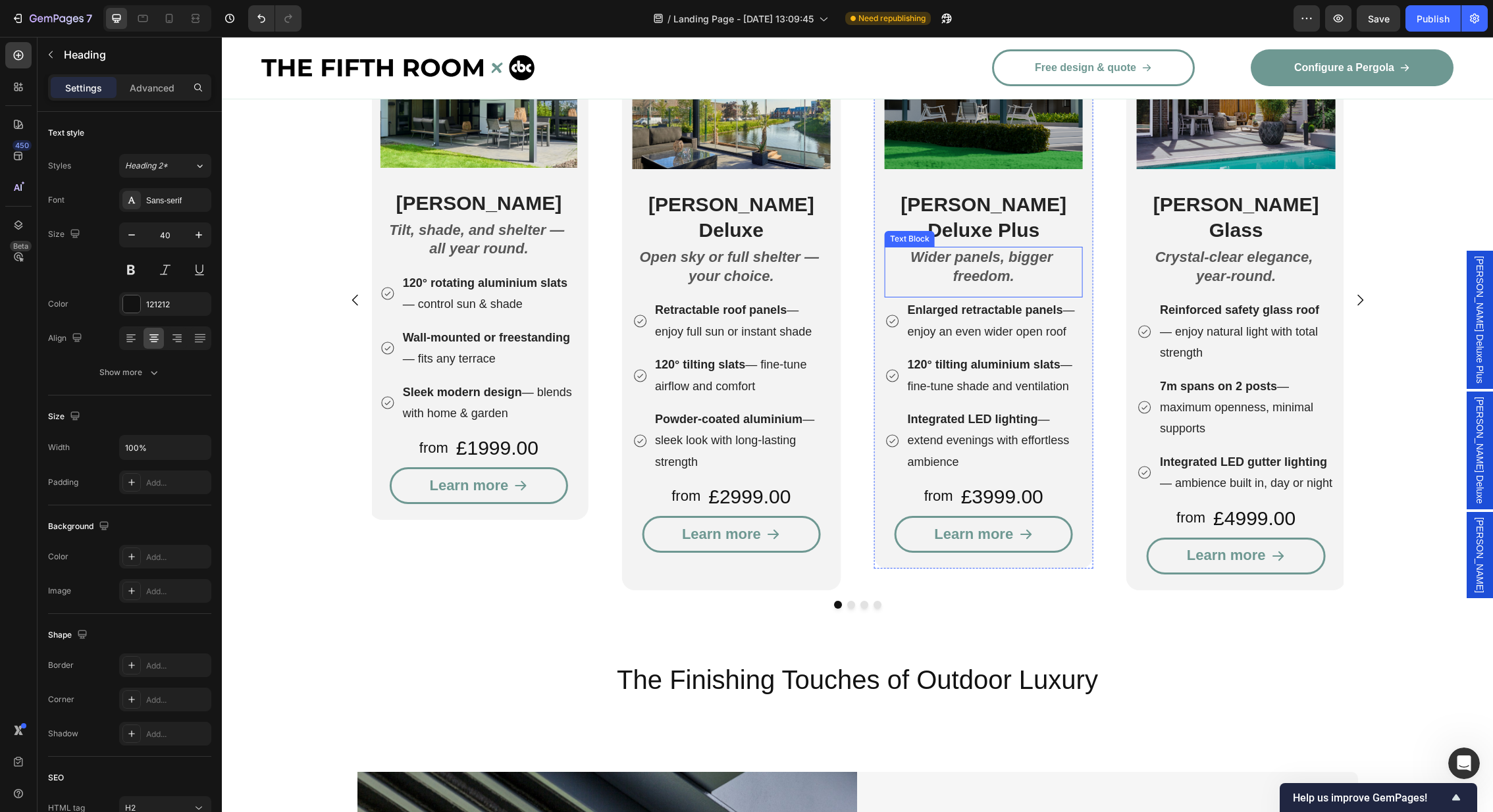
click at [1016, 248] on p "Wider panels, bigger freedom." at bounding box center [984, 267] width 196 height 38
click at [971, 230] on icon at bounding box center [973, 234] width 8 height 9
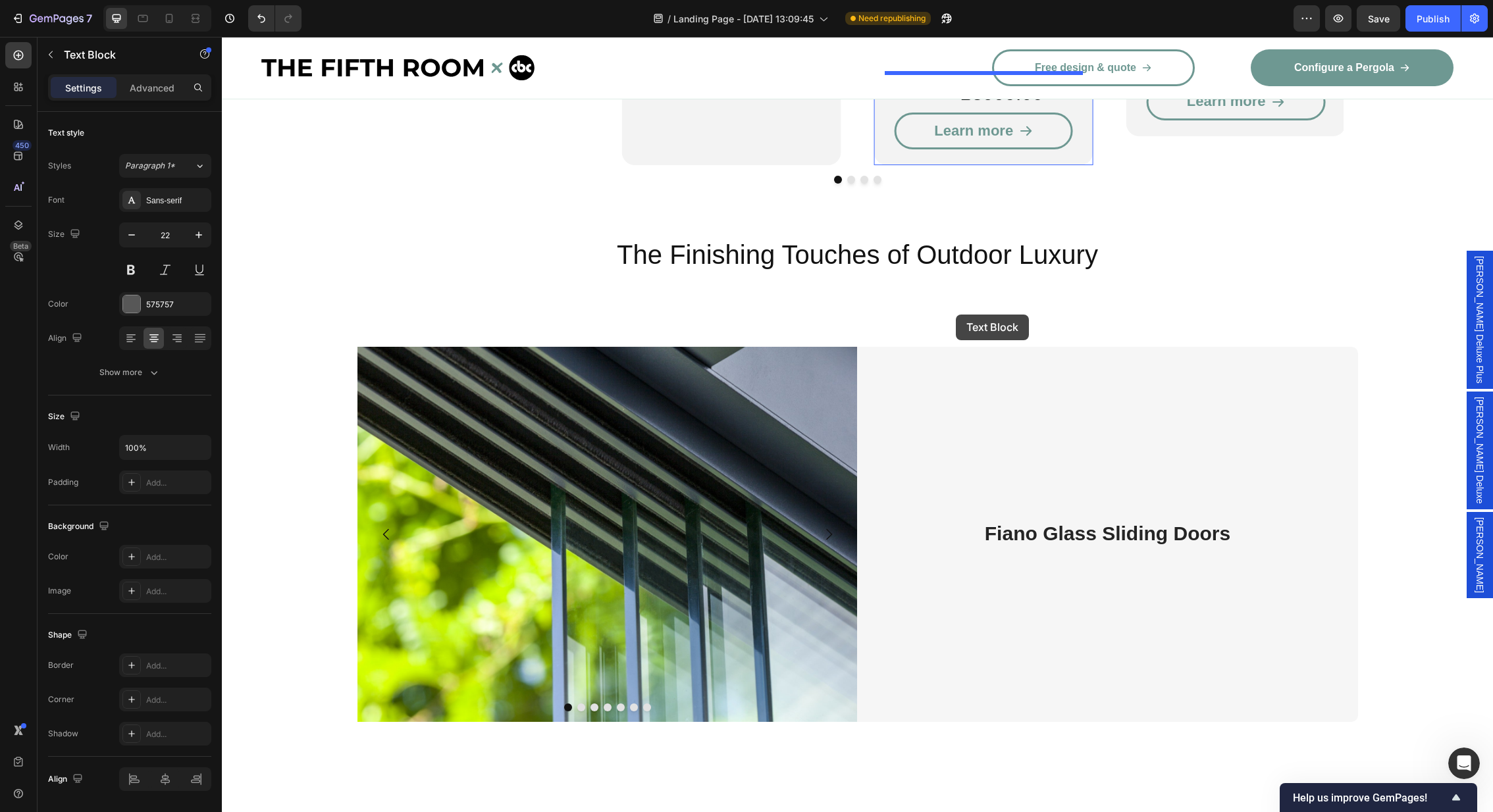
scroll to position [2290, 0]
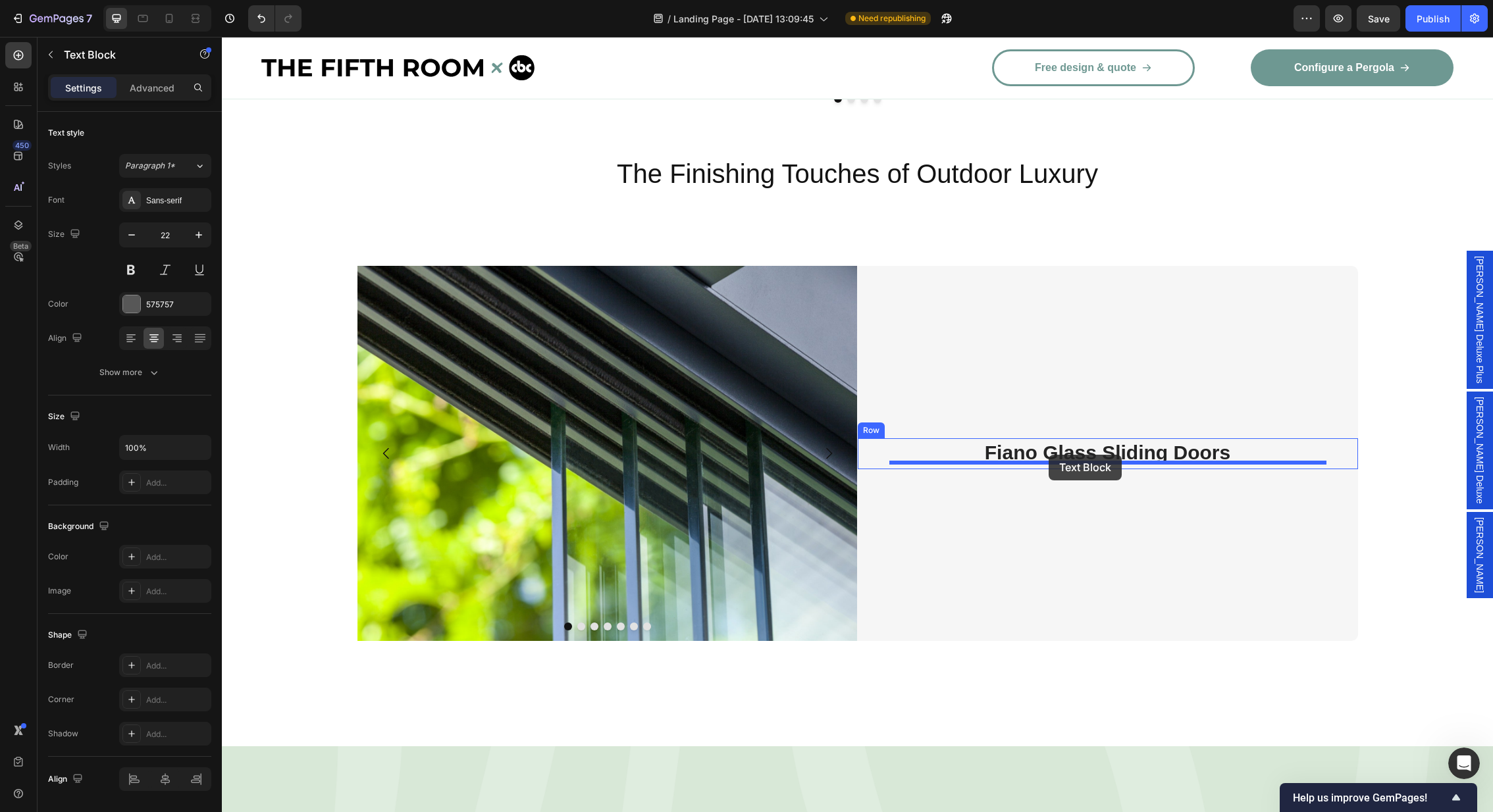
drag, startPoint x: 897, startPoint y: 238, endPoint x: 1049, endPoint y: 454, distance: 264.1
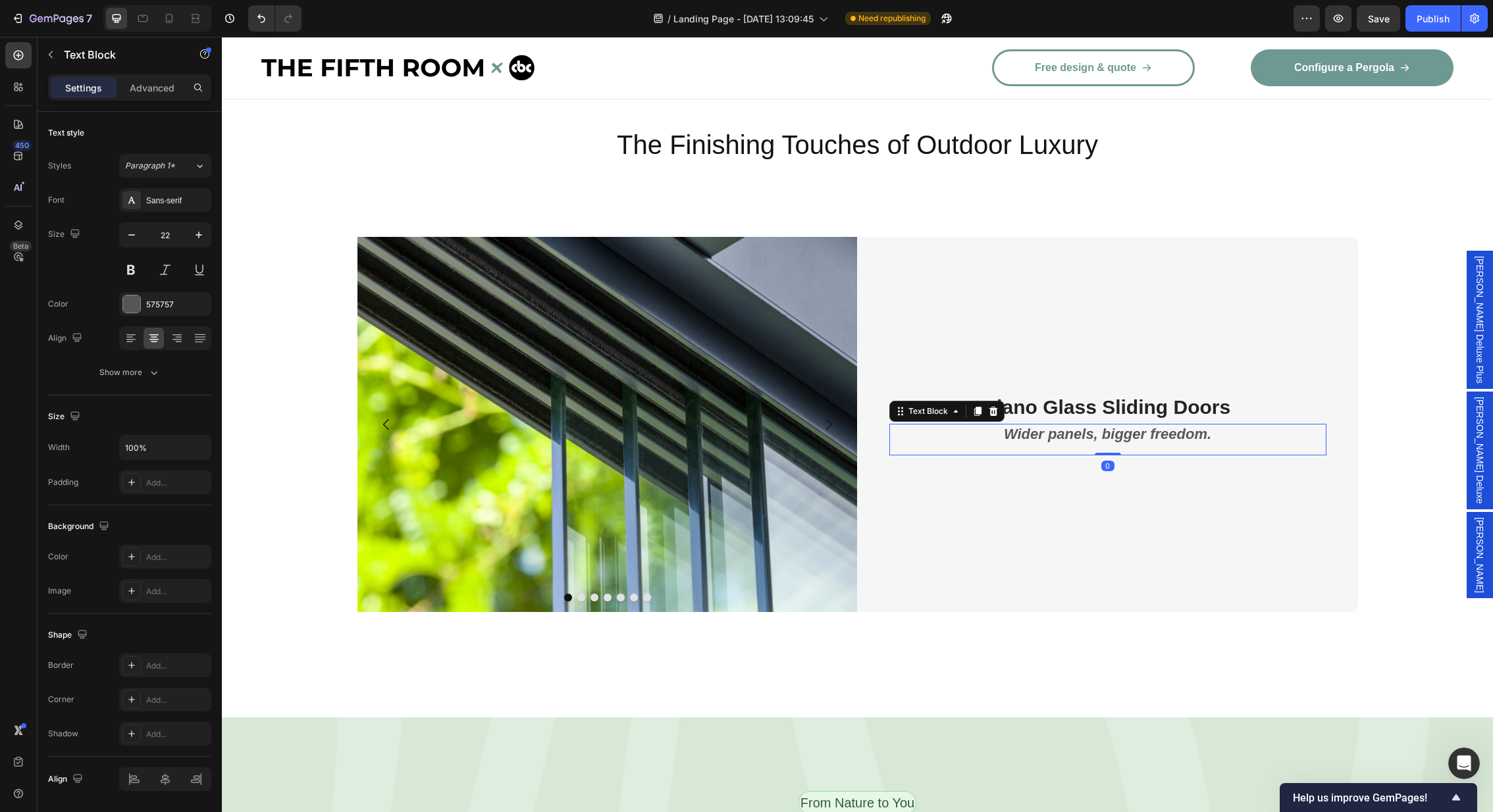
click at [1205, 426] on strong "Wider panels, bigger freedom." at bounding box center [1108, 434] width 208 height 17
click at [1379, 455] on div "Image Image Image Image Image Image Image Carousel Fiano Glass Sliding Doors He…" at bounding box center [857, 451] width 1251 height 428
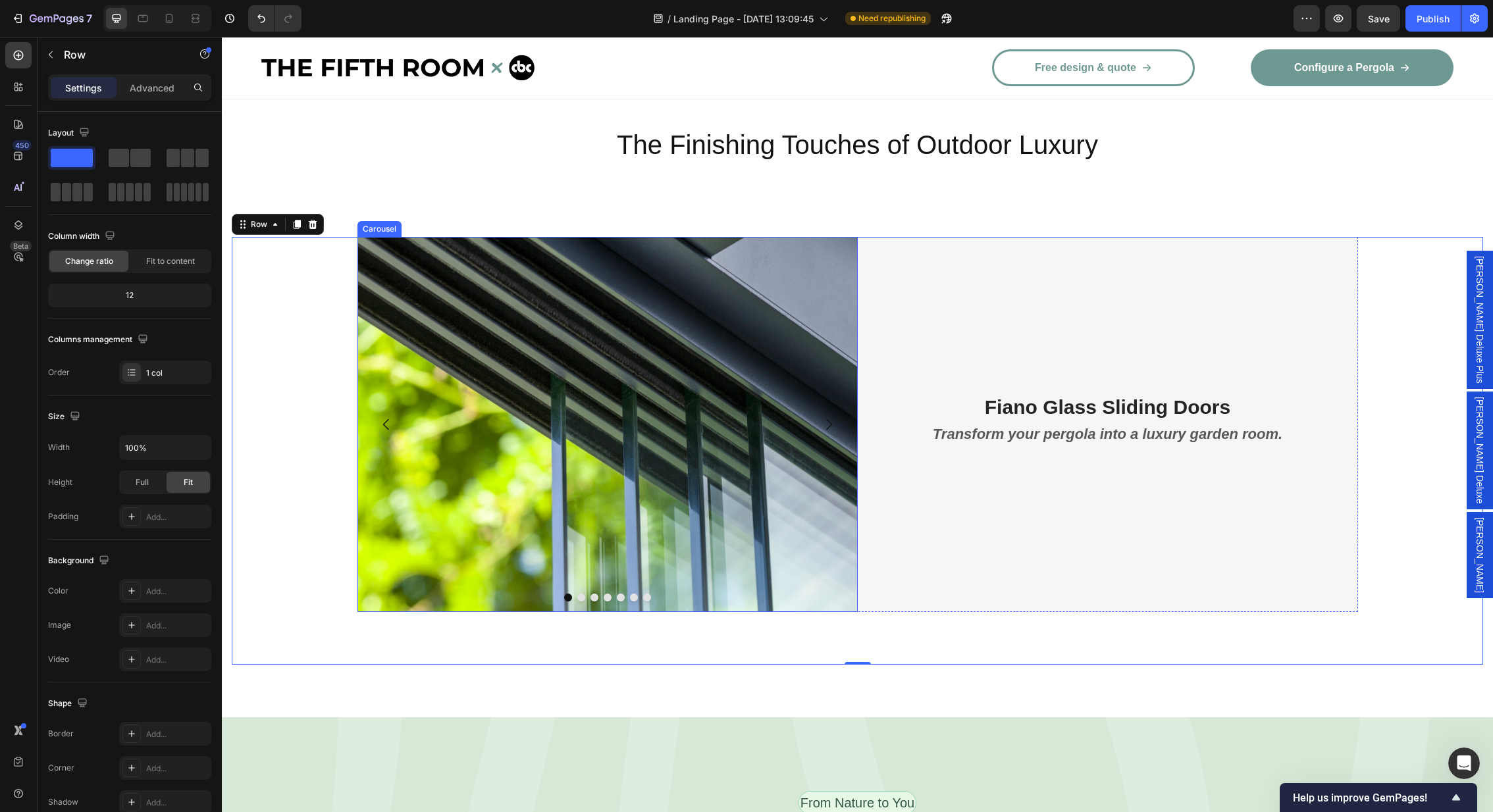
click at [831, 417] on icon "Carousel Next Arrow" at bounding box center [828, 424] width 16 height 16
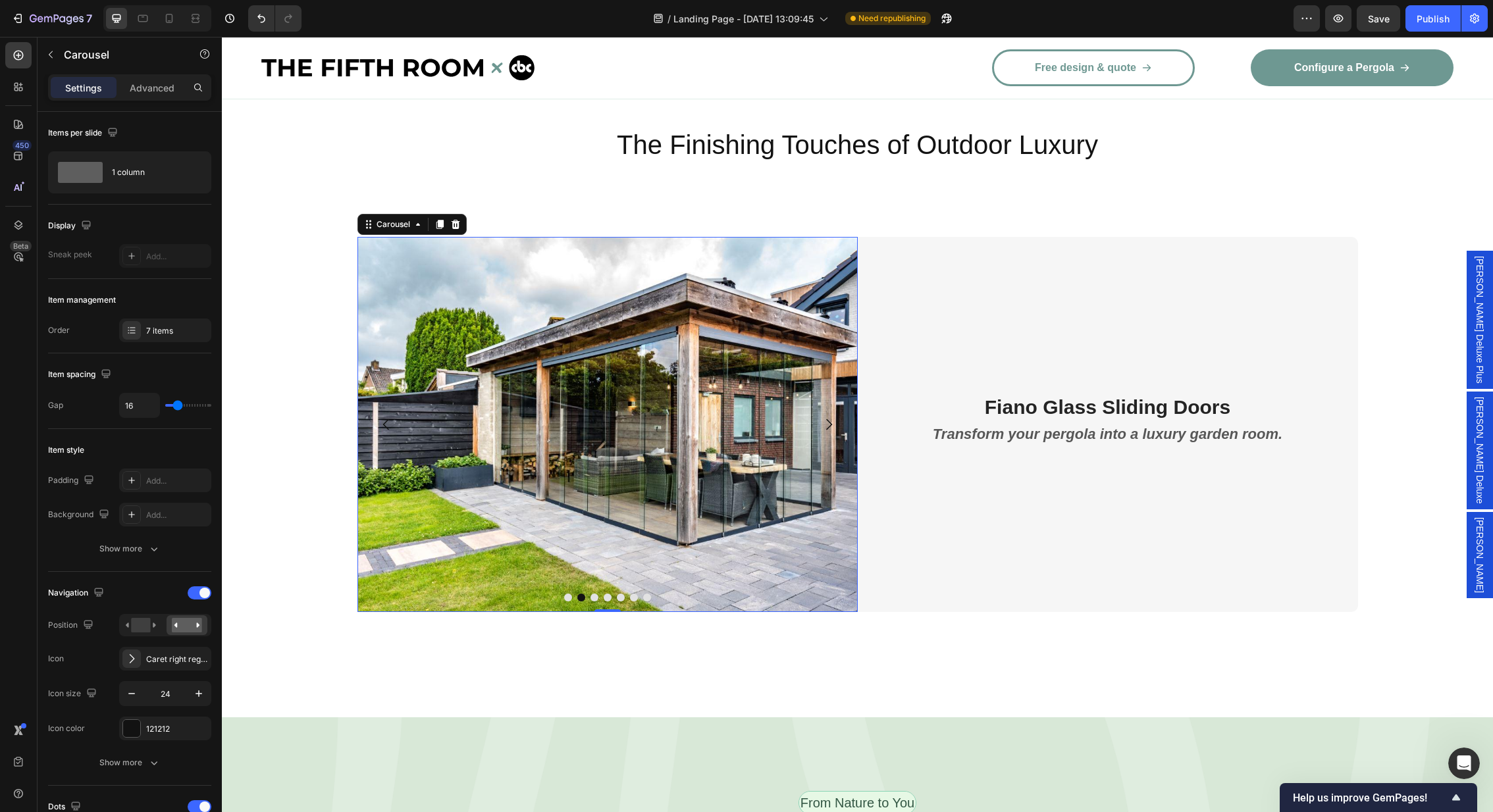
click at [831, 417] on icon "Carousel Next Arrow" at bounding box center [828, 424] width 16 height 16
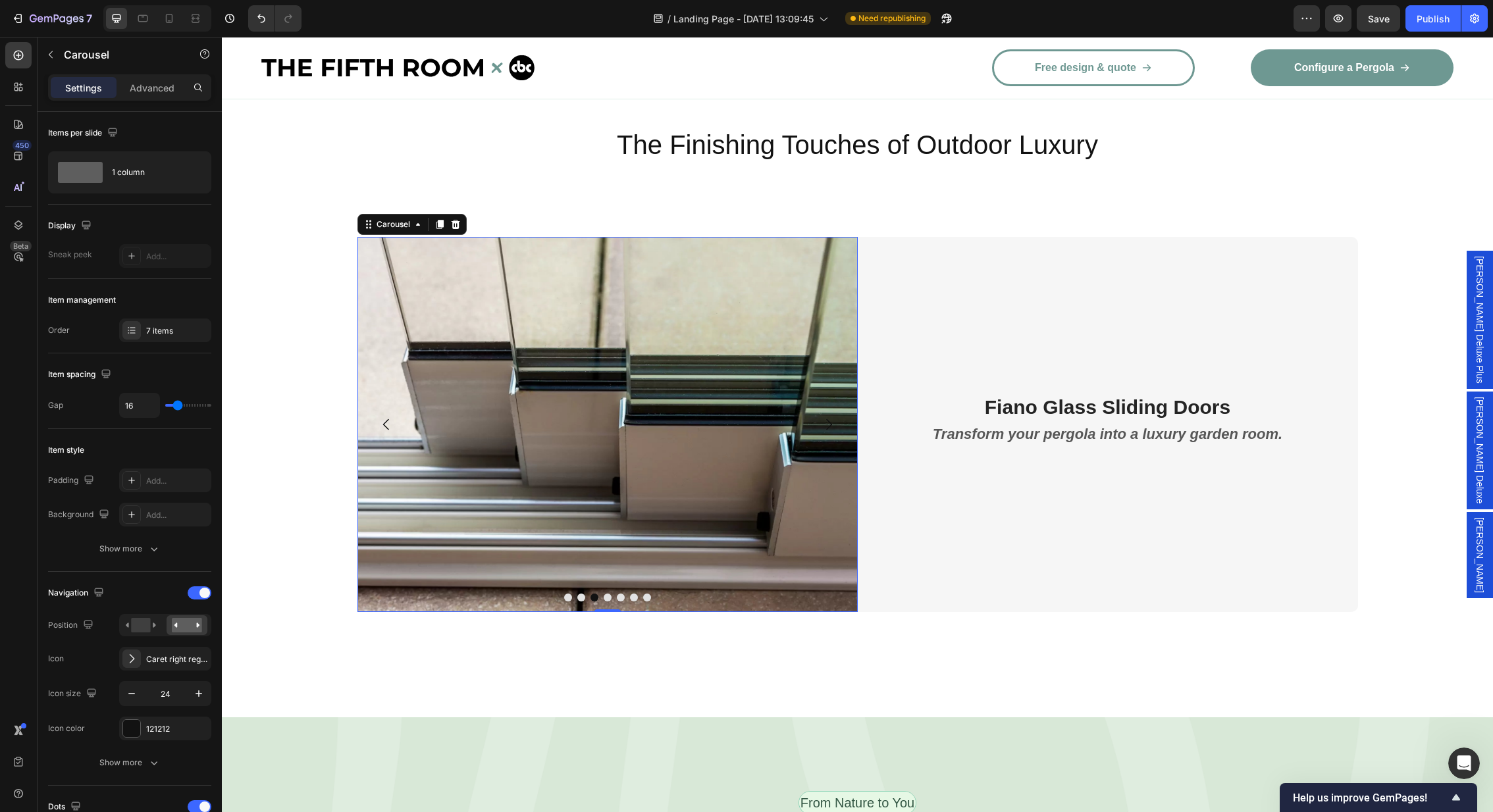
click at [831, 417] on icon "Carousel Next Arrow" at bounding box center [828, 424] width 16 height 16
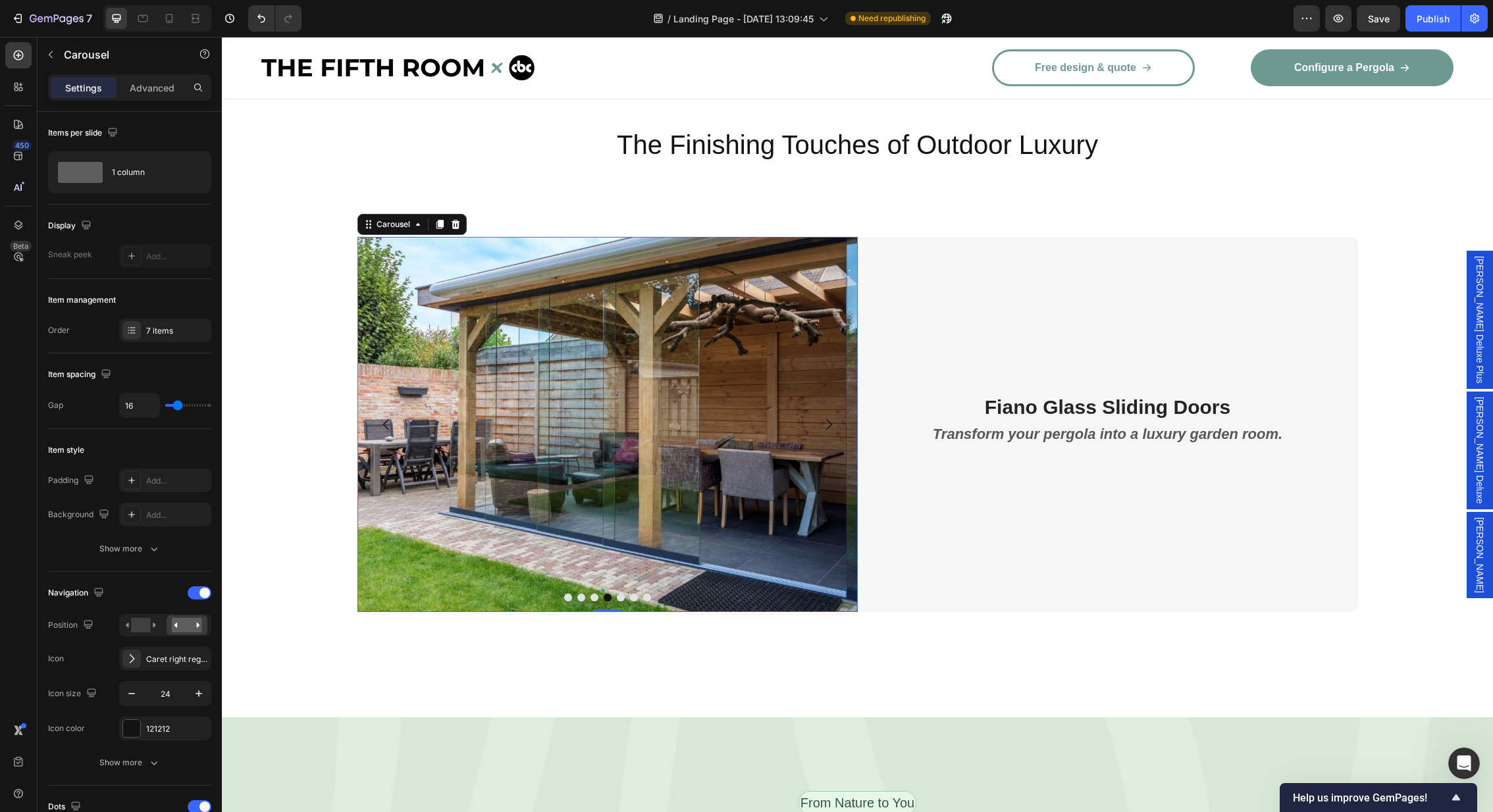
click at [831, 417] on icon "Carousel Next Arrow" at bounding box center [828, 424] width 16 height 16
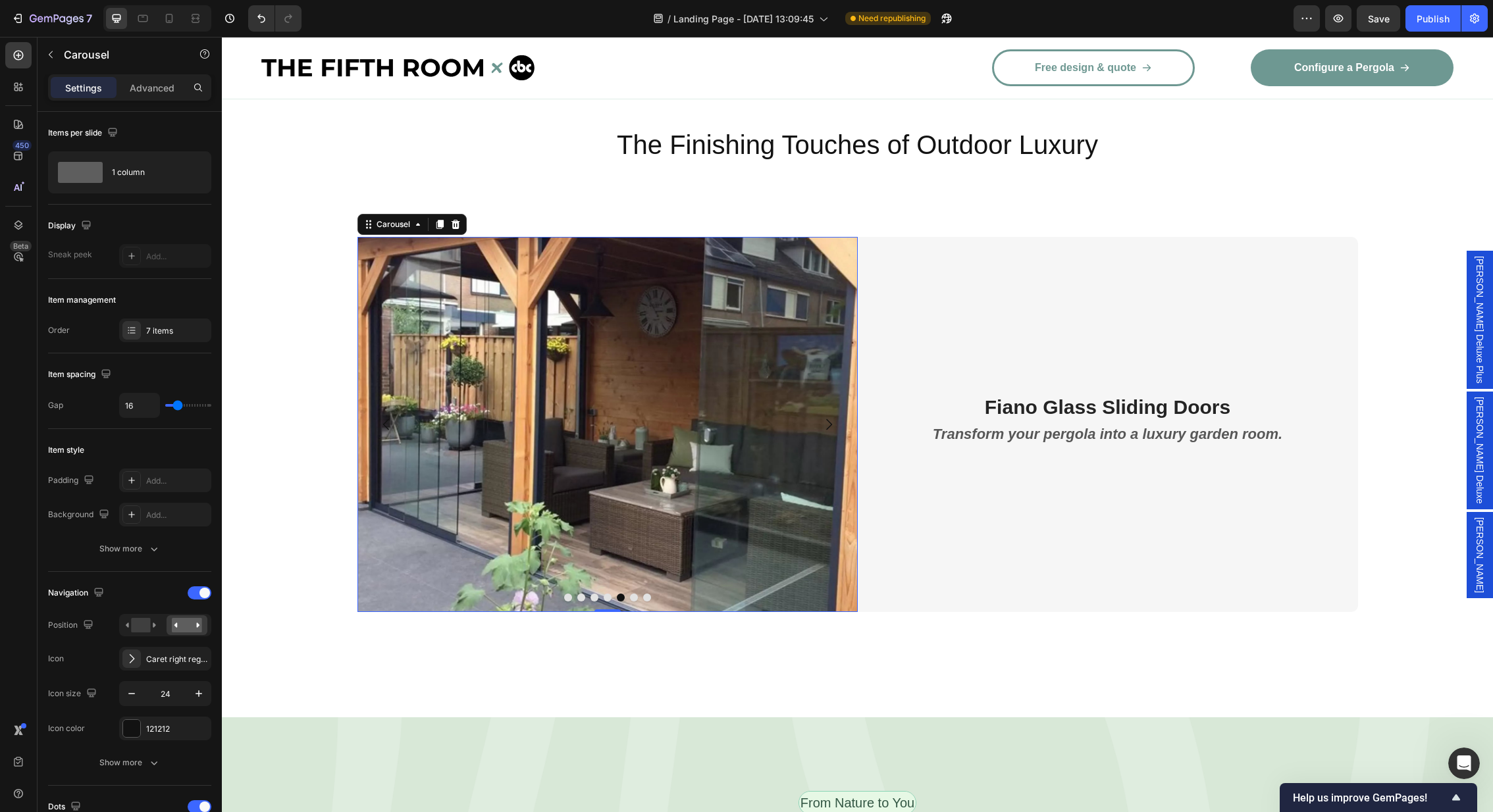
click at [831, 417] on icon "Carousel Next Arrow" at bounding box center [828, 424] width 16 height 16
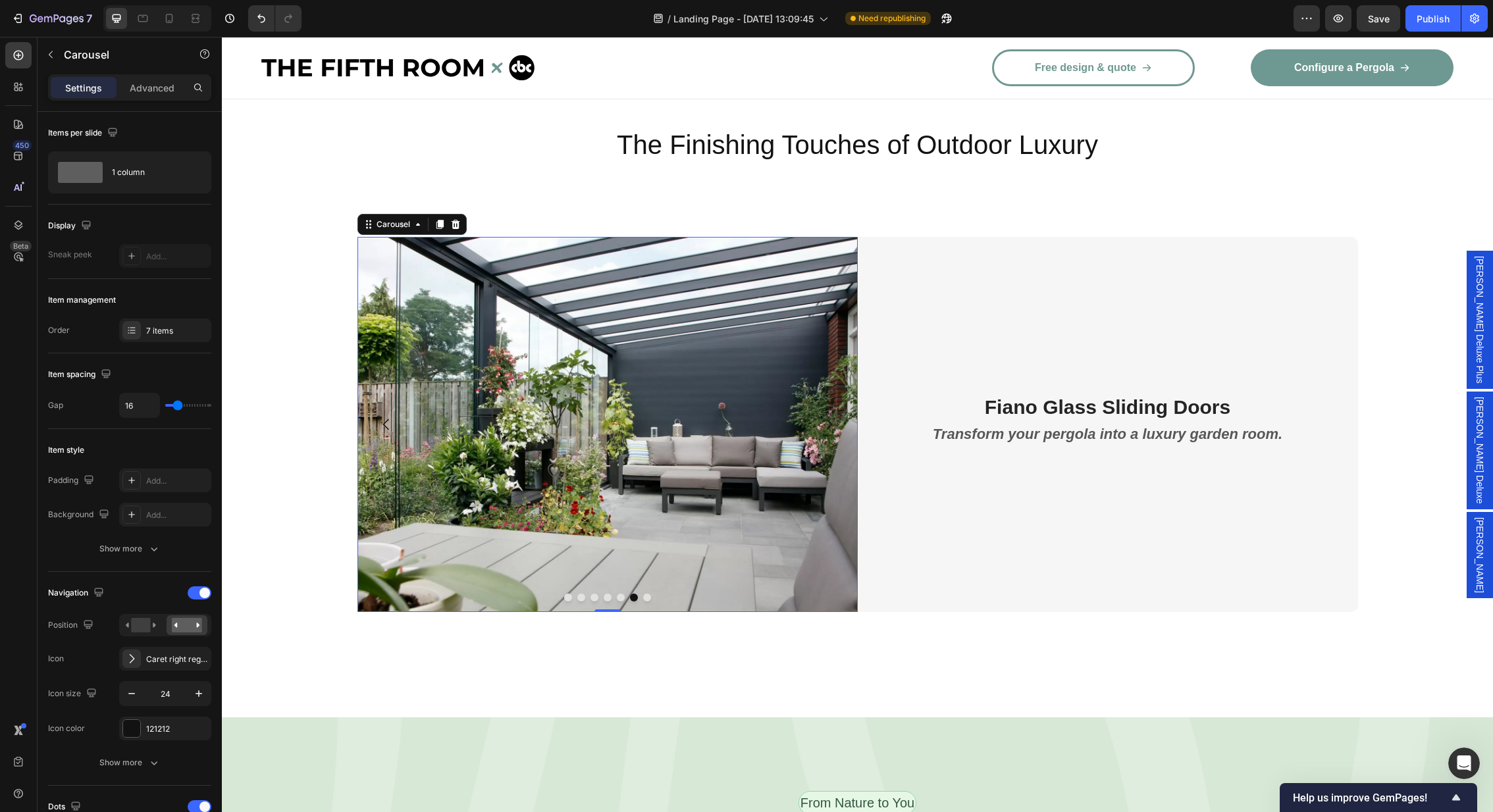
click at [831, 417] on icon "Carousel Next Arrow" at bounding box center [828, 424] width 16 height 16
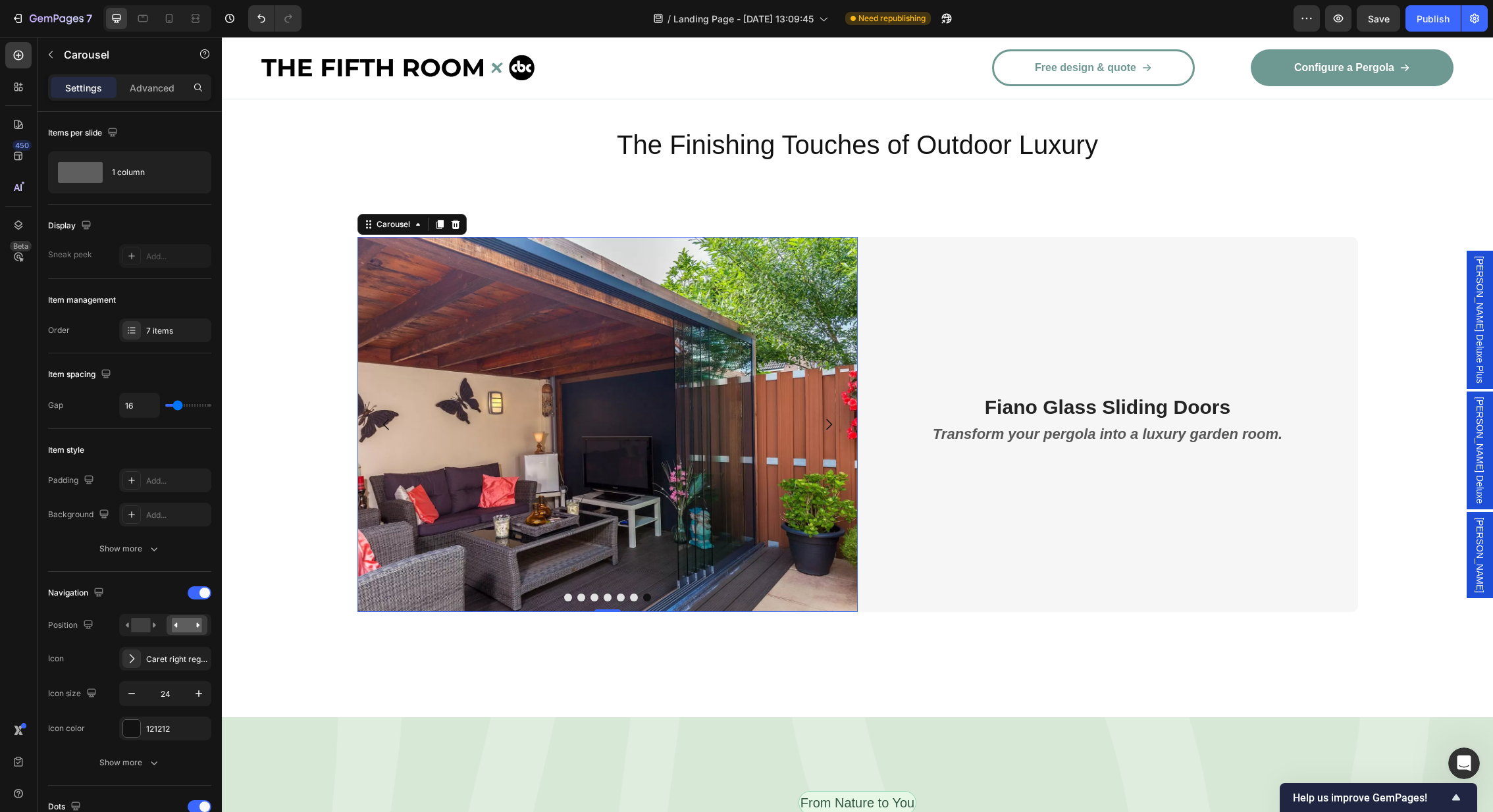
click at [831, 417] on icon "Carousel Next Arrow" at bounding box center [828, 424] width 16 height 16
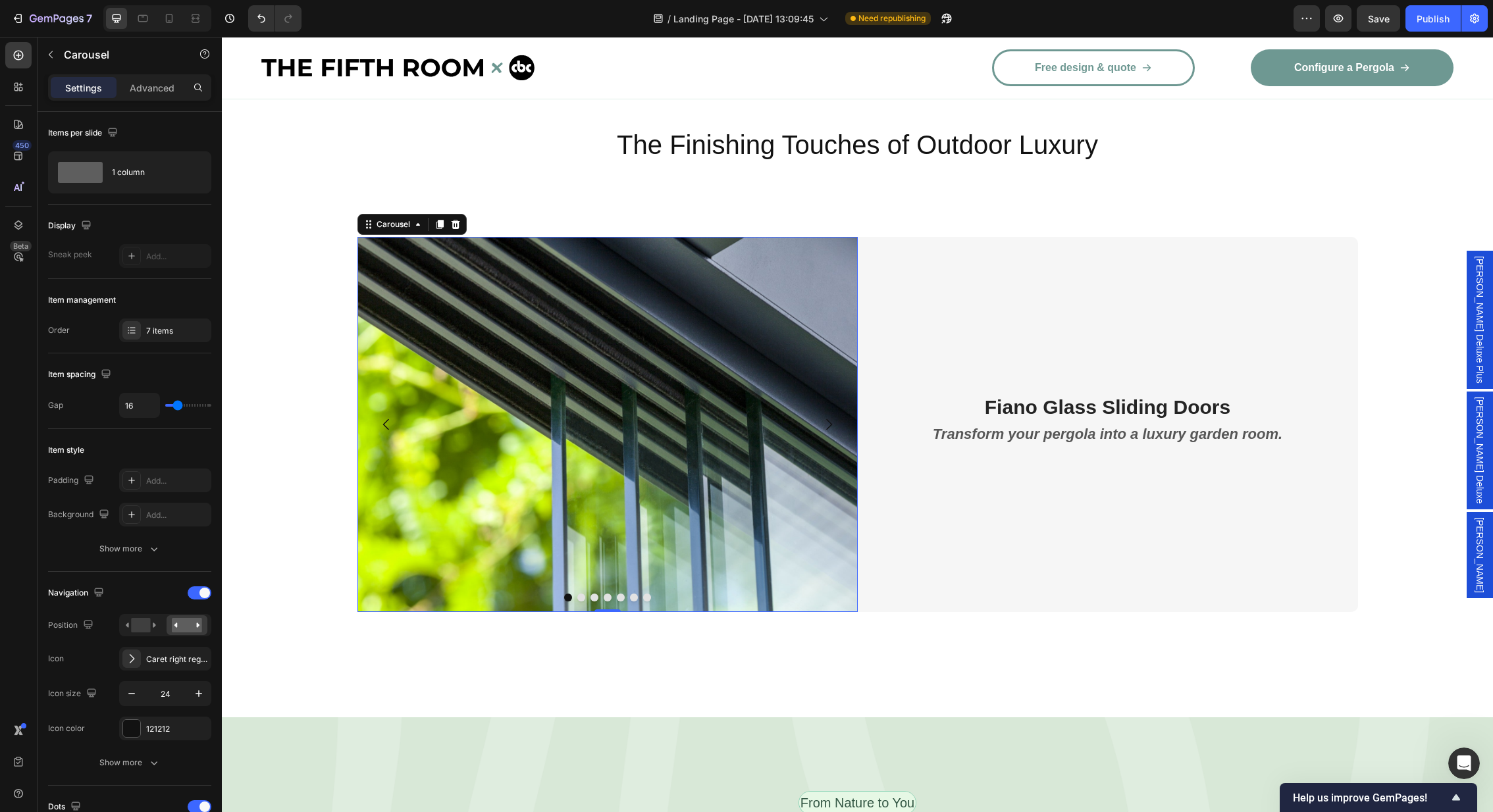
click at [831, 417] on icon "Carousel Next Arrow" at bounding box center [828, 424] width 16 height 16
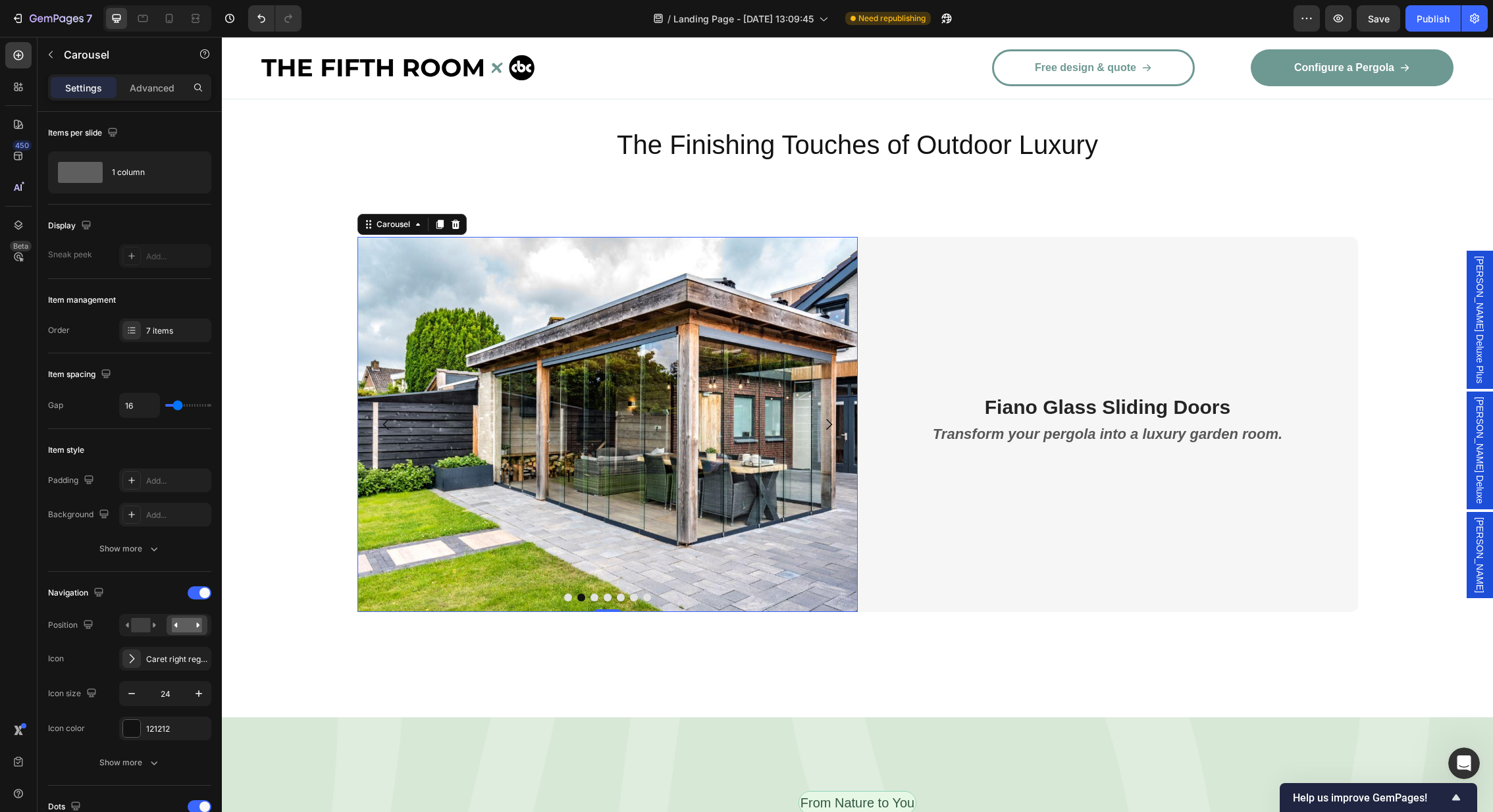
click at [831, 417] on icon "Carousel Next Arrow" at bounding box center [828, 424] width 16 height 16
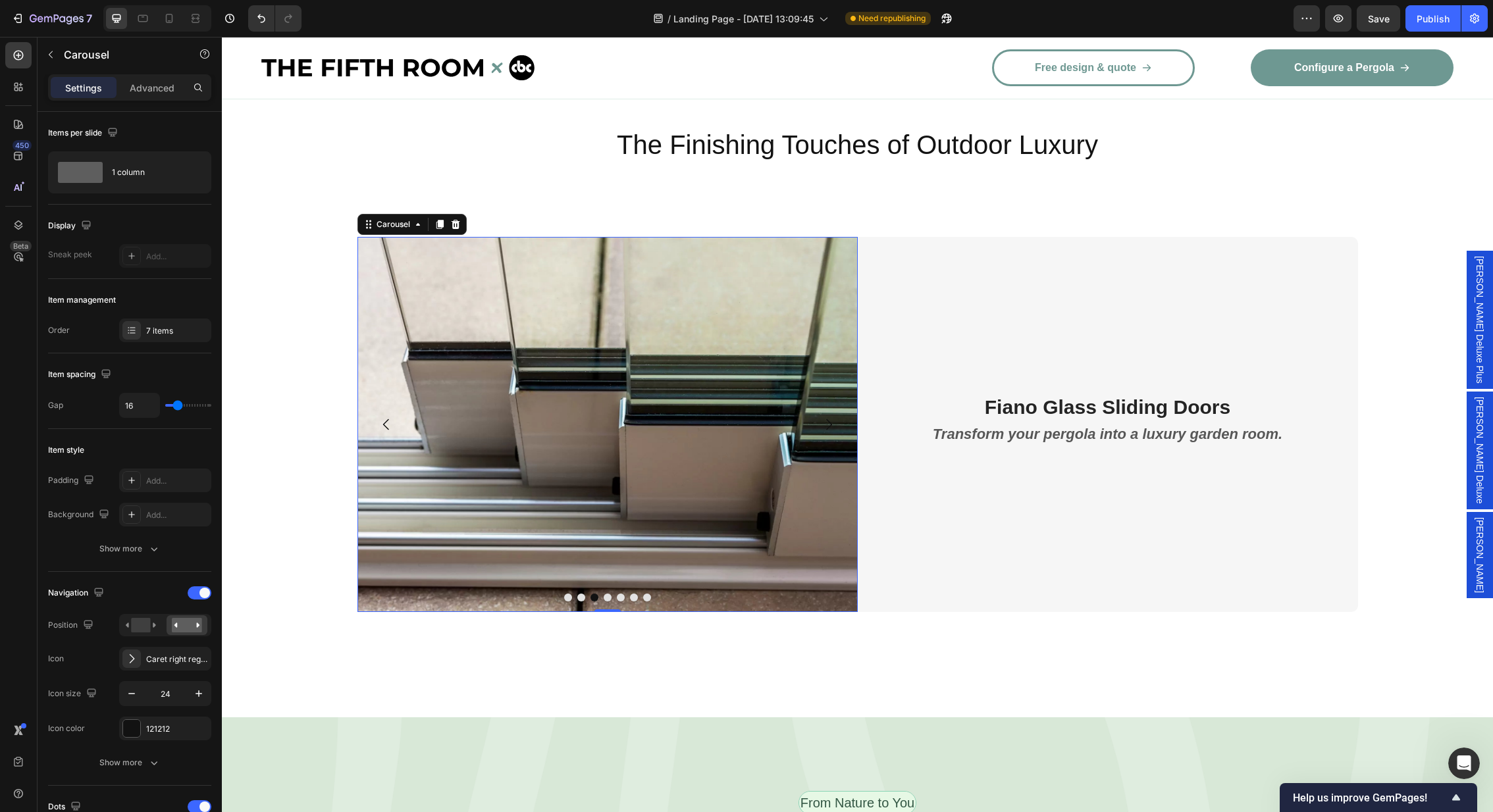
click at [378, 417] on icon "Carousel Back Arrow" at bounding box center [386, 424] width 16 height 16
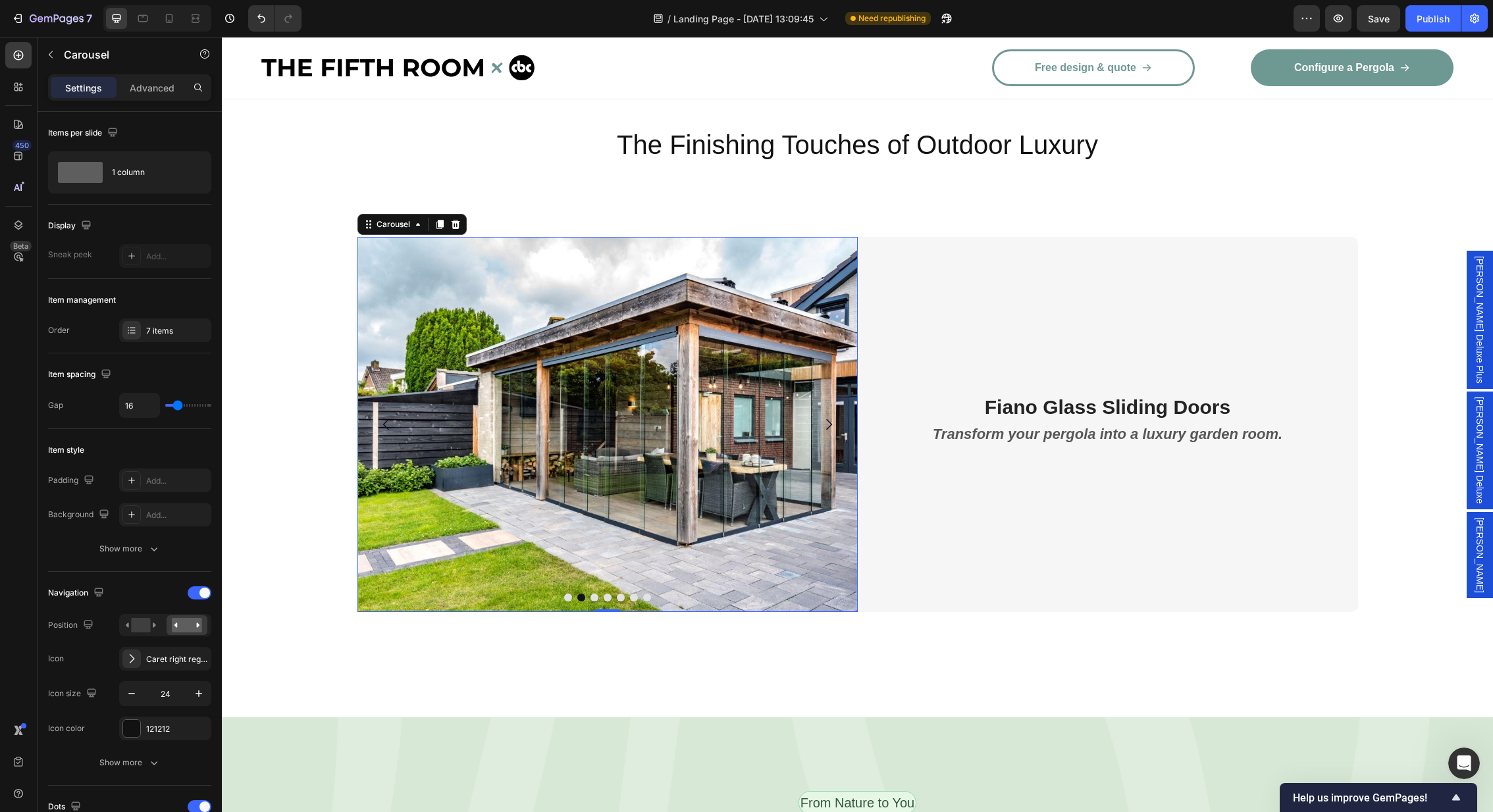
click at [378, 417] on icon "Carousel Back Arrow" at bounding box center [386, 424] width 16 height 16
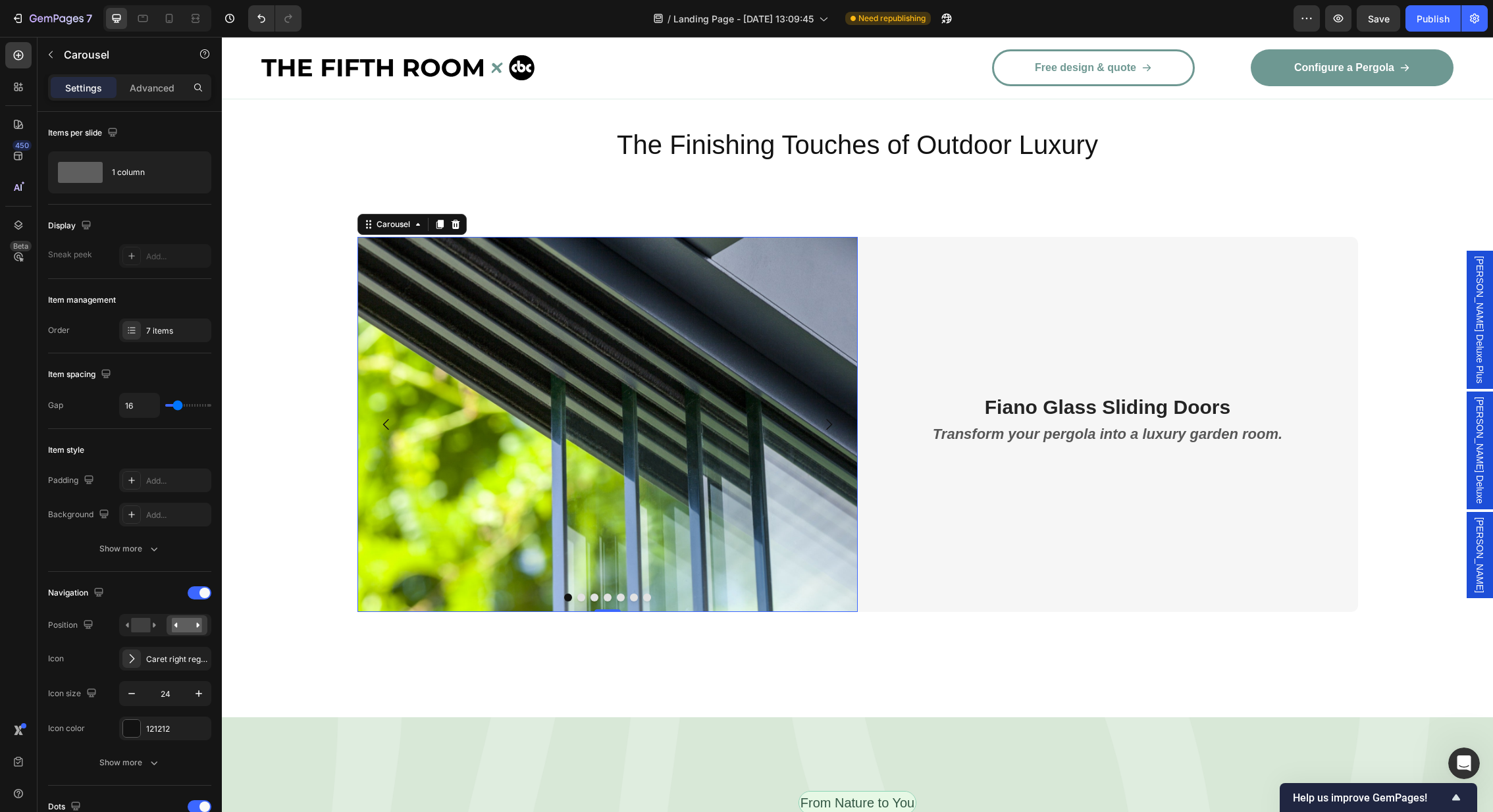
click at [378, 417] on icon "Carousel Back Arrow" at bounding box center [386, 424] width 16 height 16
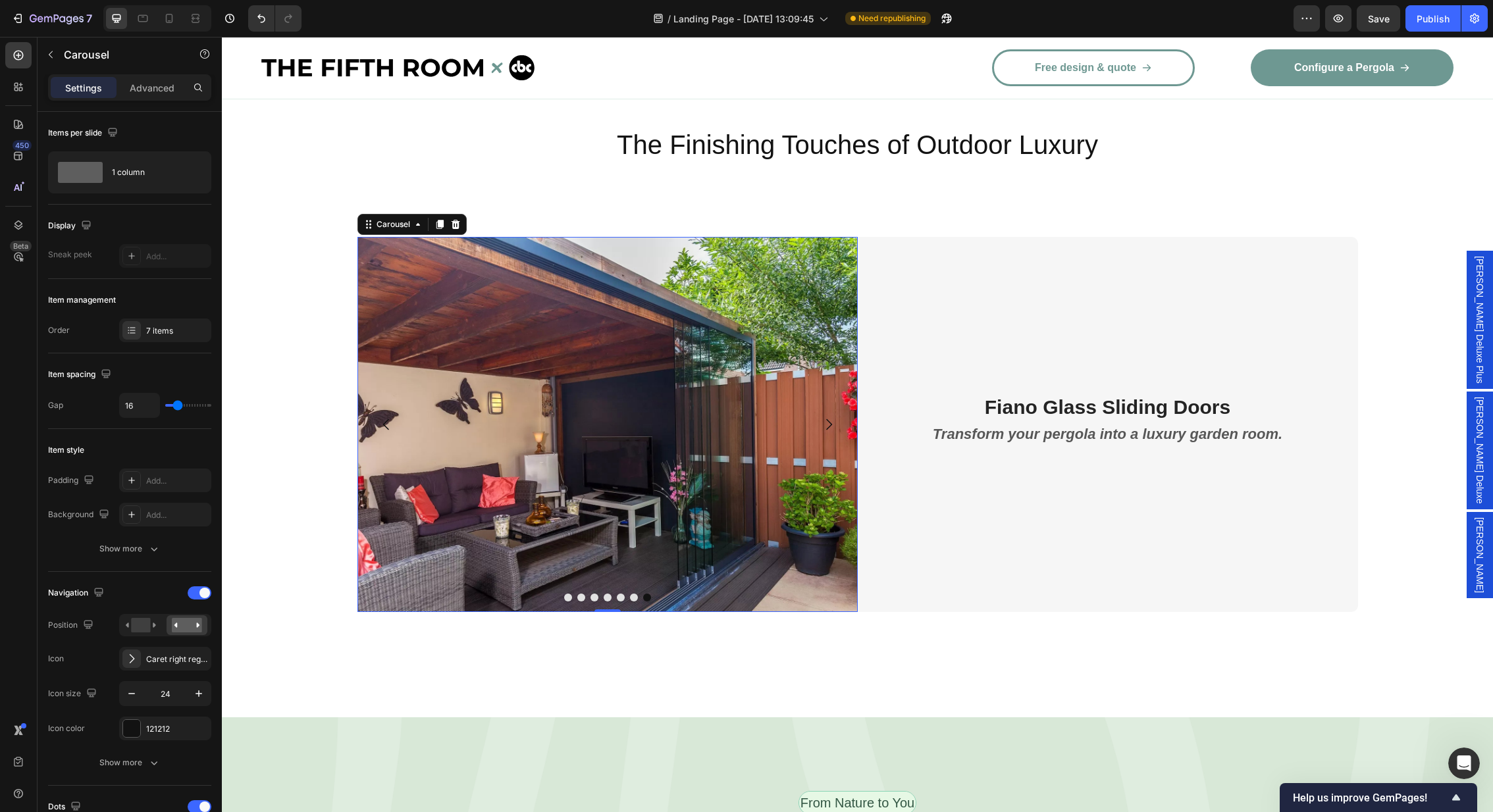
click at [378, 417] on icon "Carousel Back Arrow" at bounding box center [386, 424] width 16 height 16
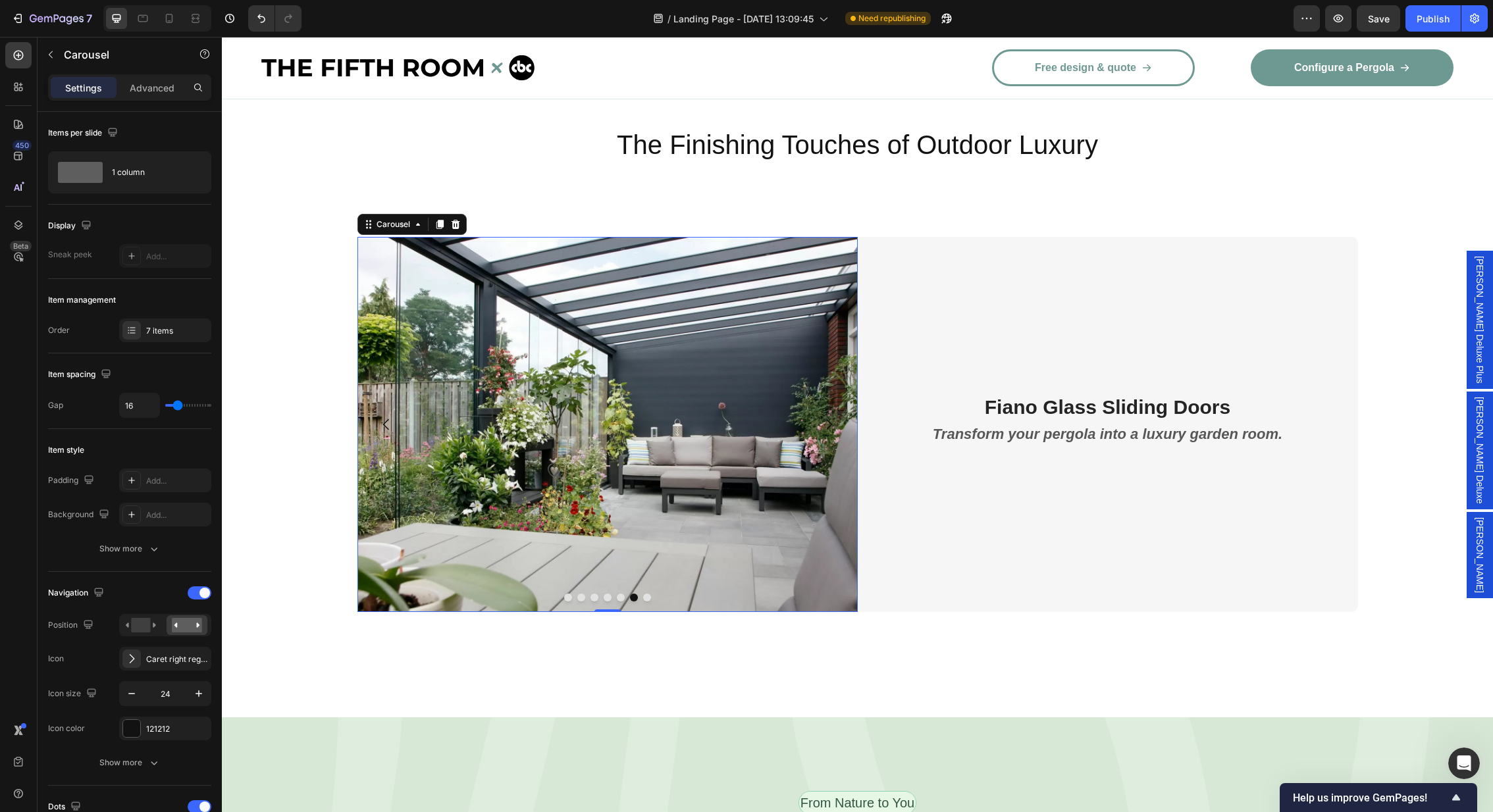
click at [373, 406] on button "Carousel Back Arrow" at bounding box center [387, 424] width 37 height 37
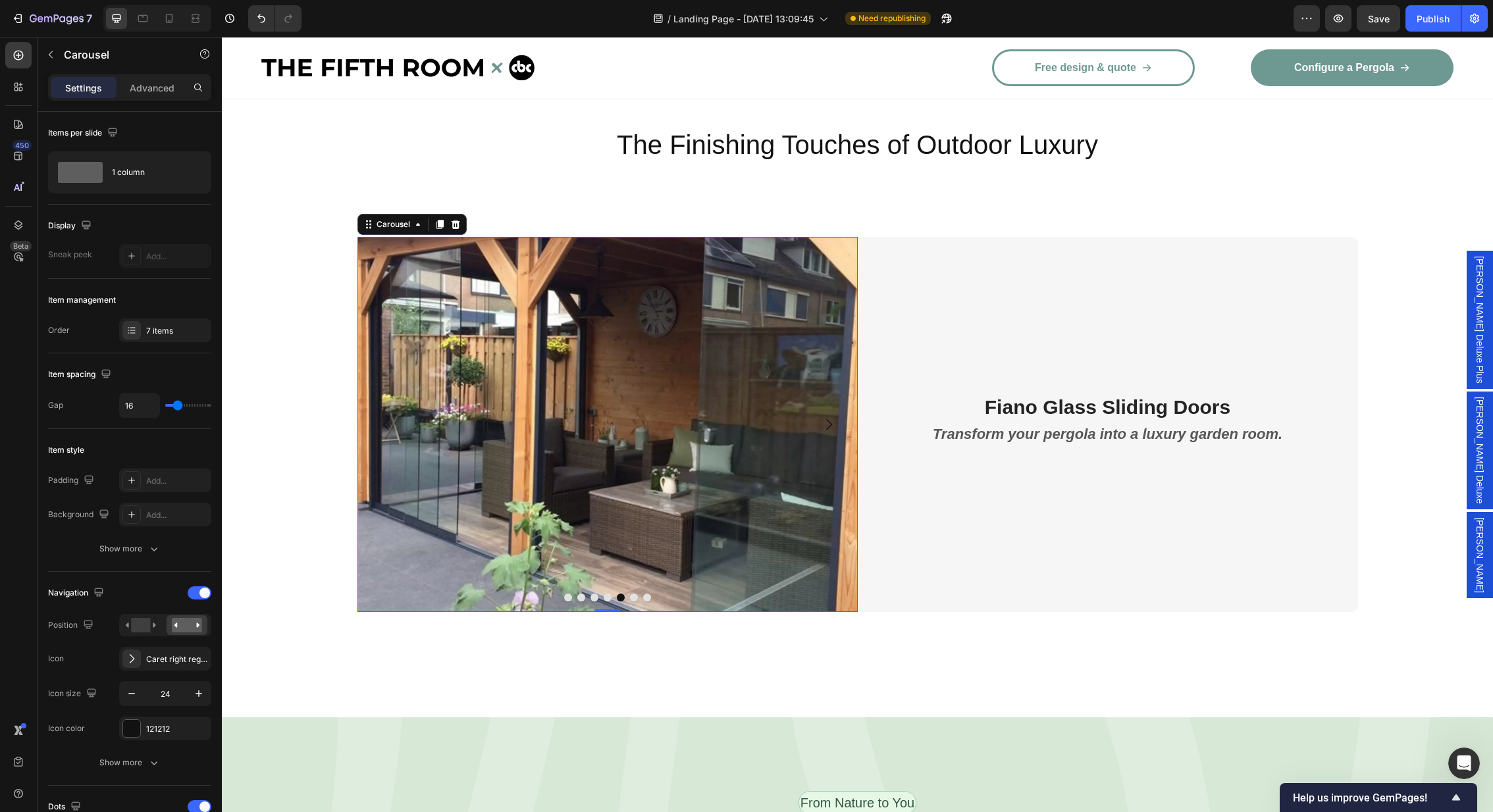
click at [373, 406] on button "Carousel Back Arrow" at bounding box center [387, 424] width 37 height 37
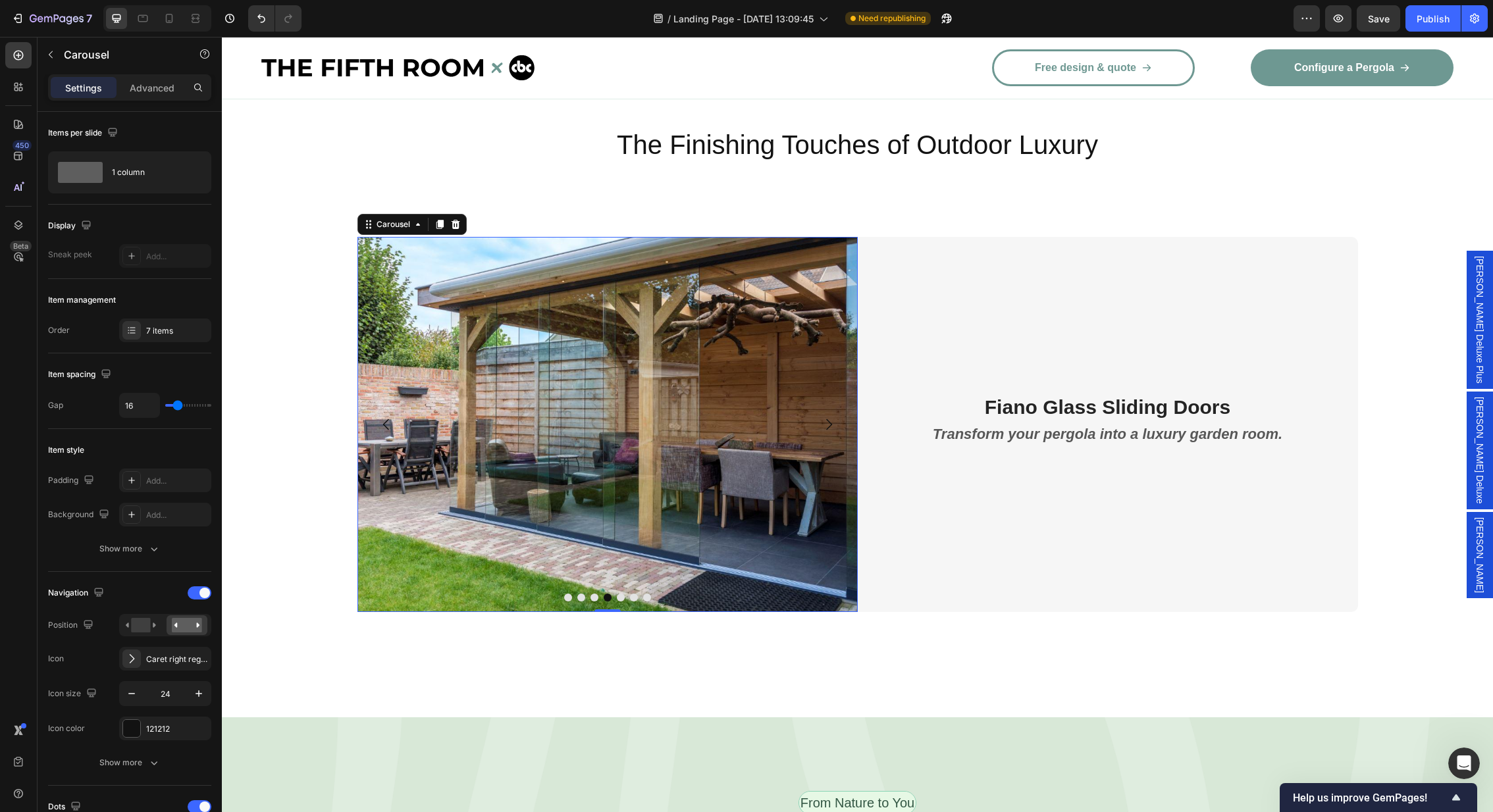
click at [373, 406] on button "Carousel Back Arrow" at bounding box center [387, 424] width 37 height 37
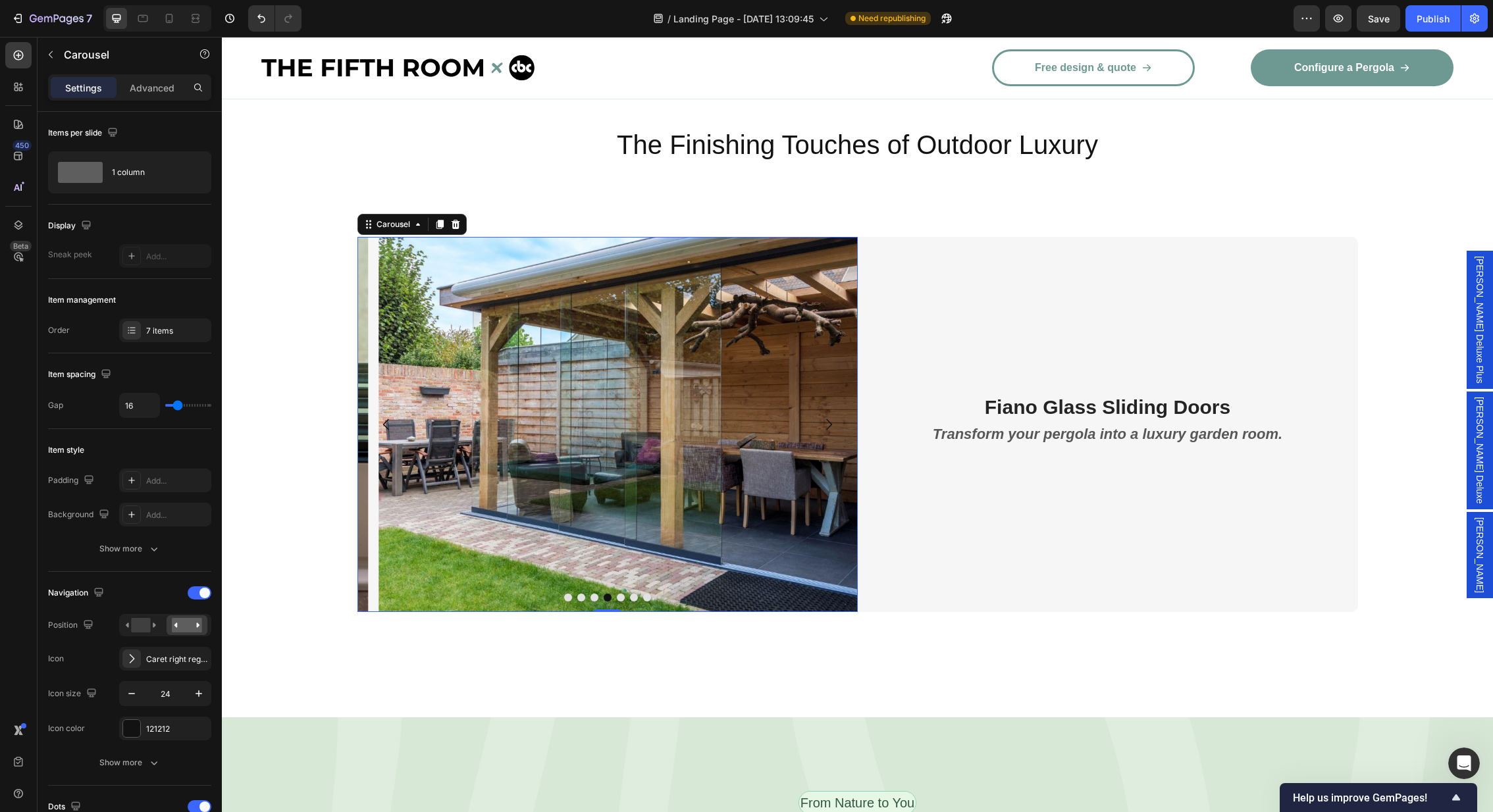
click at [373, 406] on button "Carousel Back Arrow" at bounding box center [387, 424] width 37 height 37
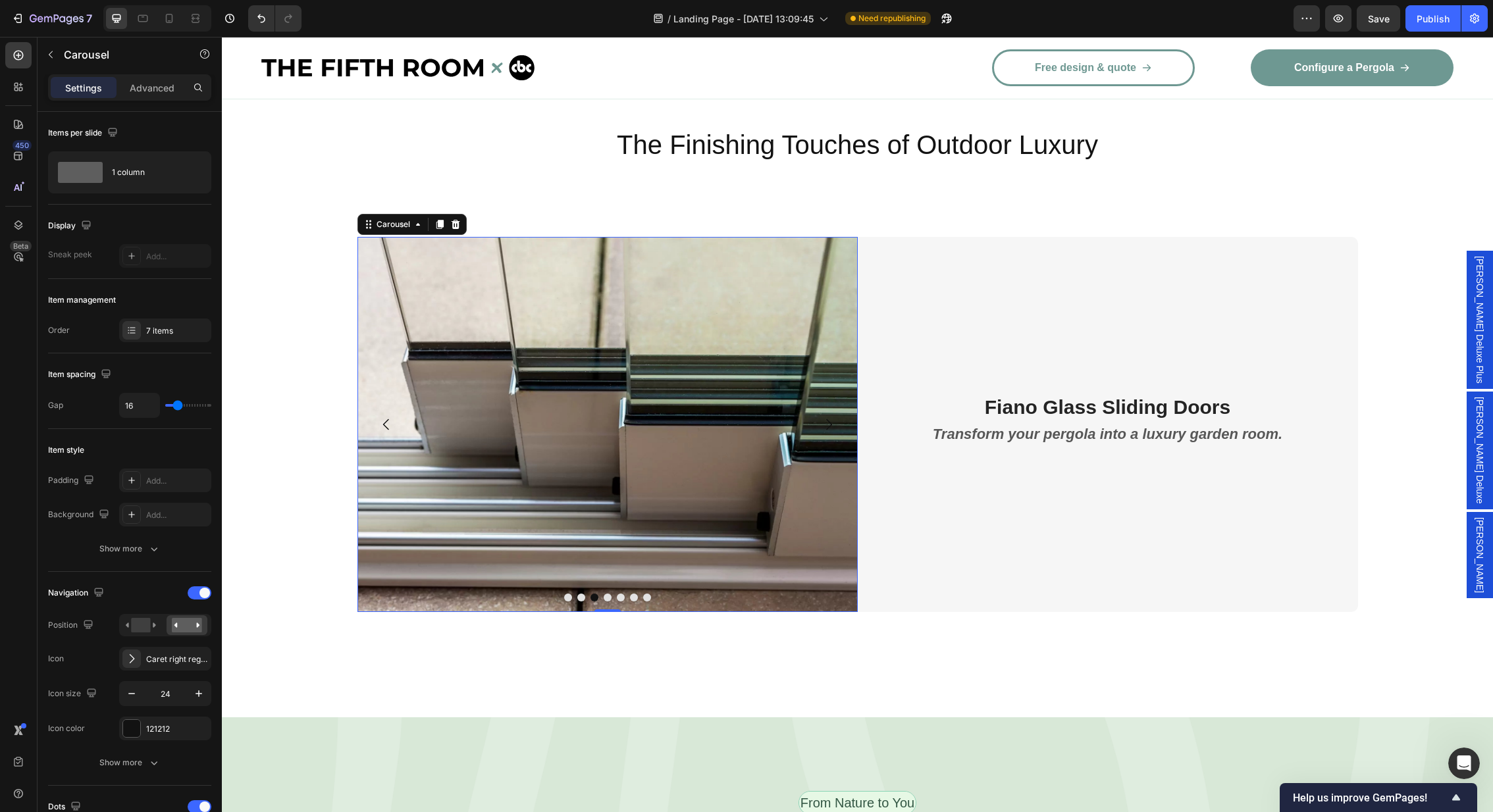
click at [373, 406] on button "Carousel Back Arrow" at bounding box center [387, 424] width 37 height 37
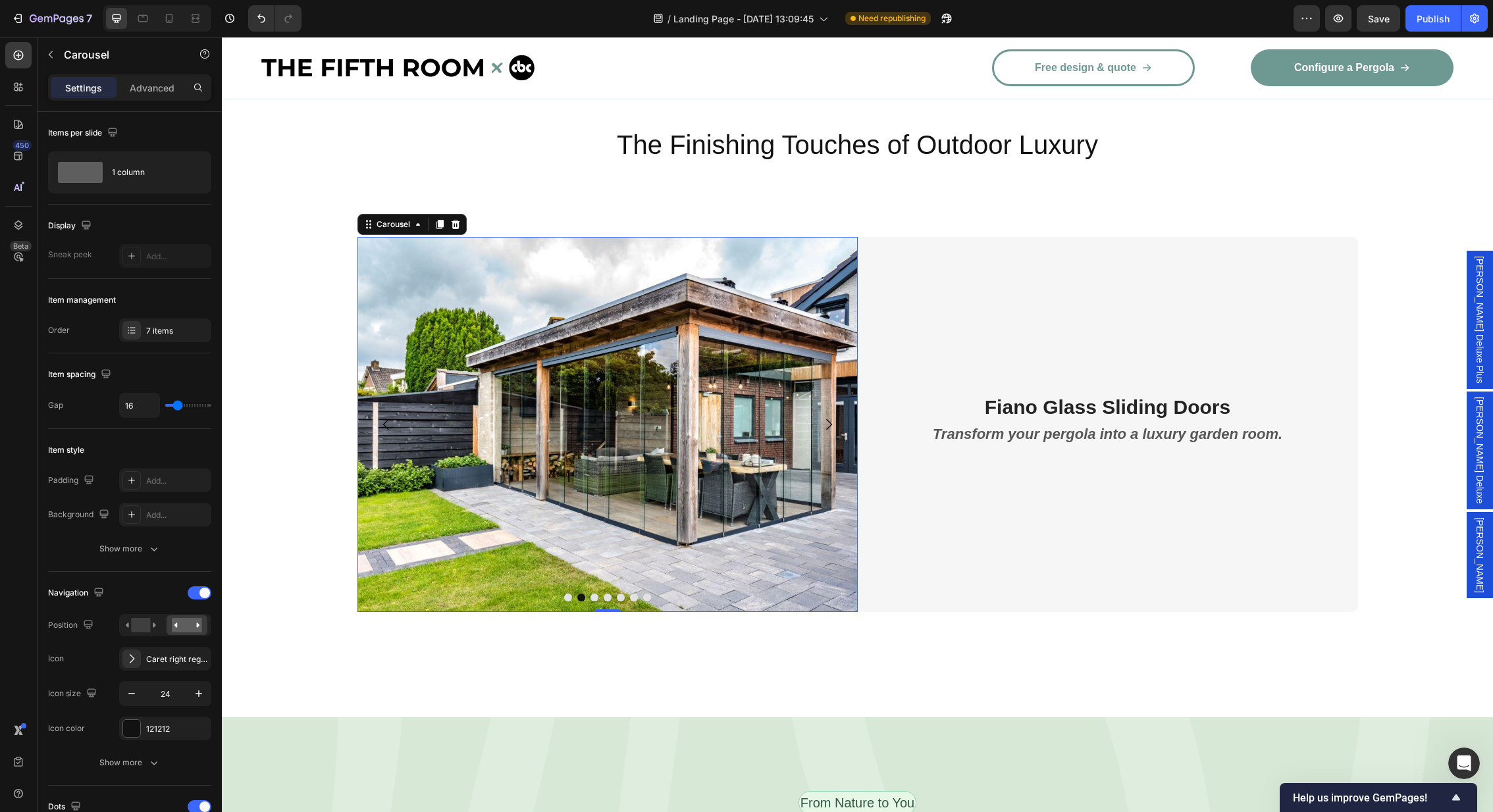
click at [373, 406] on button "Carousel Back Arrow" at bounding box center [387, 424] width 37 height 37
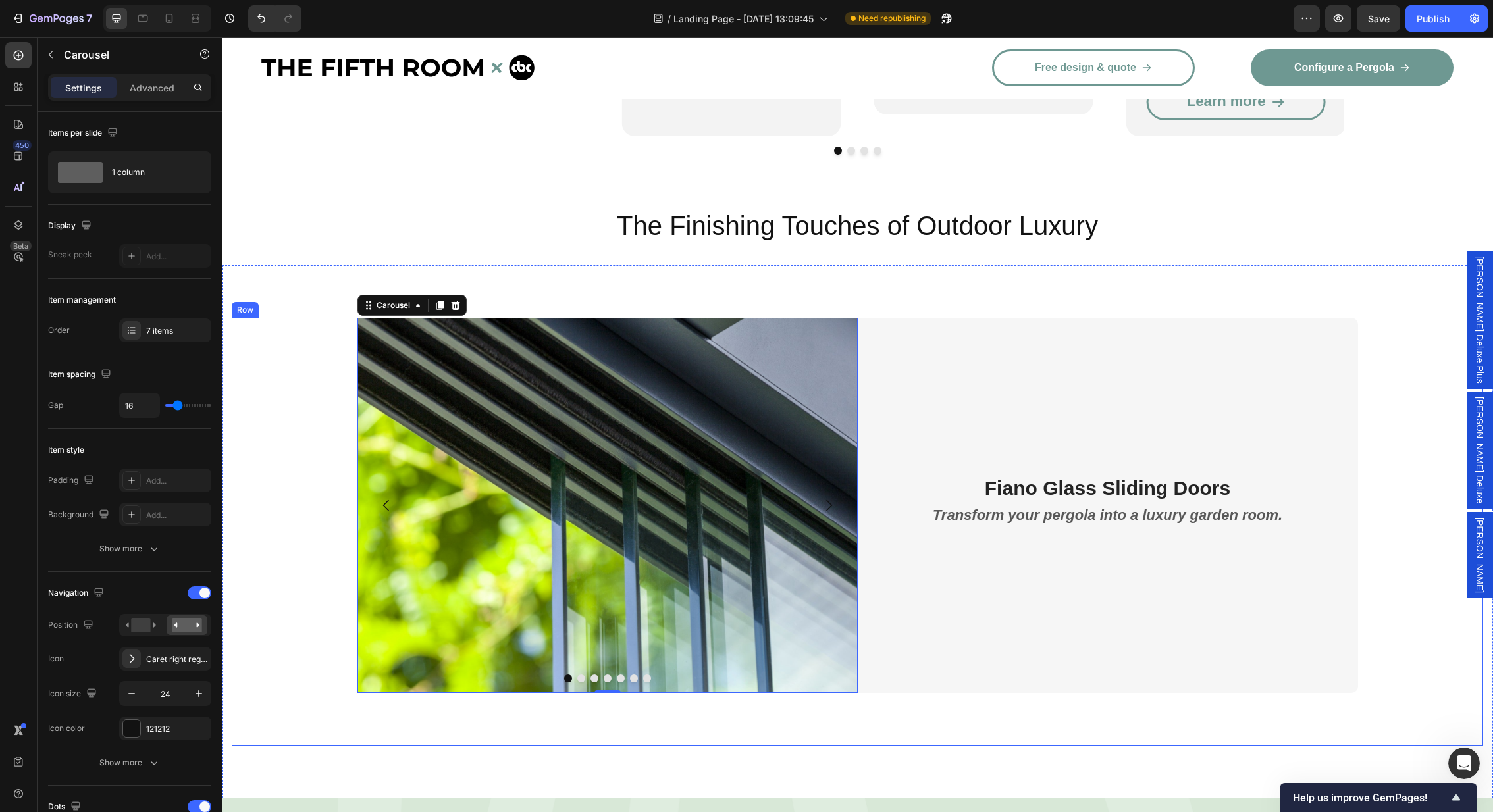
scroll to position [2219, 0]
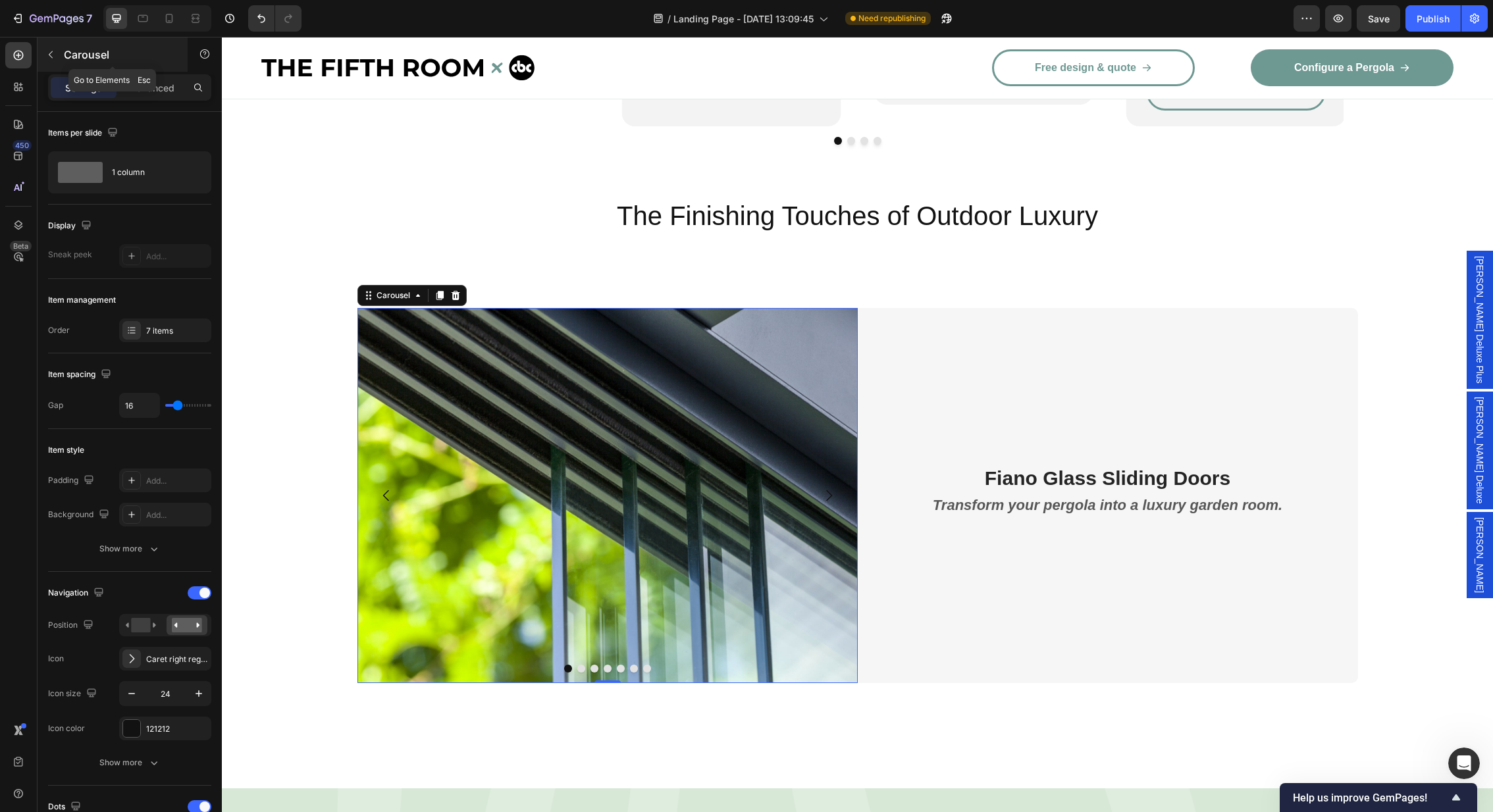
click at [52, 51] on icon "button" at bounding box center [51, 55] width 11 height 11
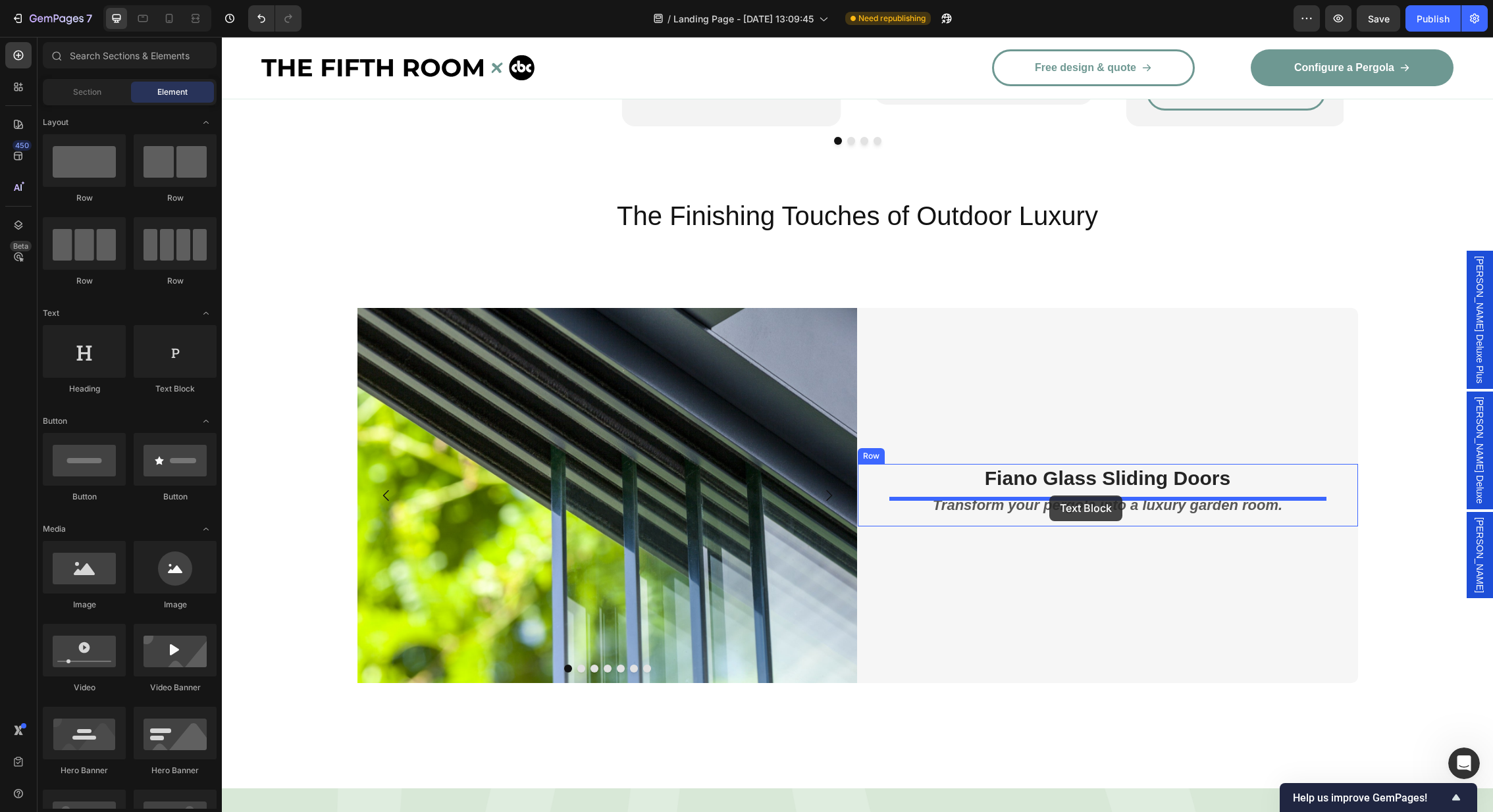
drag, startPoint x: 390, startPoint y: 392, endPoint x: 1050, endPoint y: 496, distance: 668.1
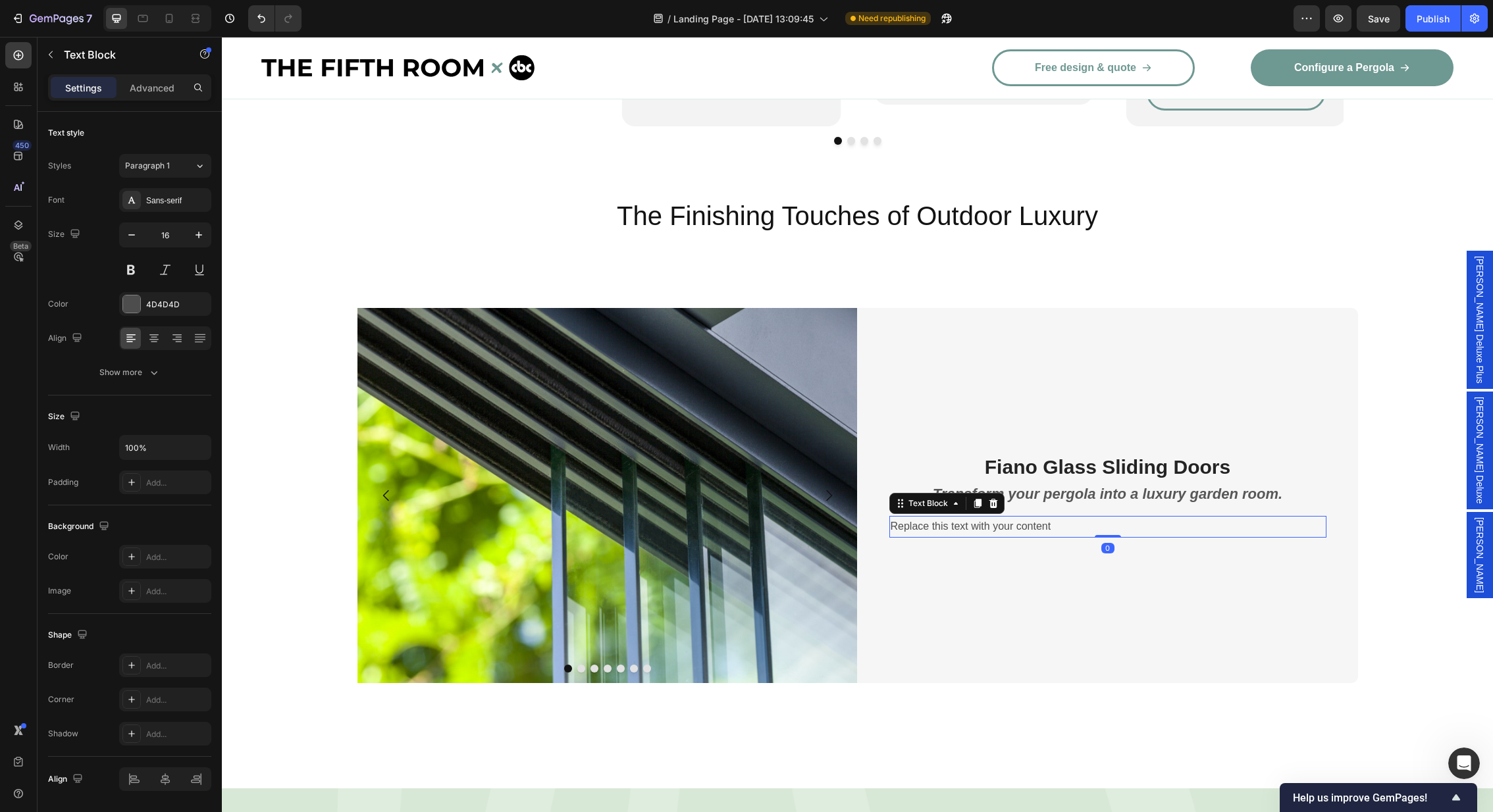
click at [1044, 516] on div "Replace this text with your content" at bounding box center [1107, 526] width 437 height 22
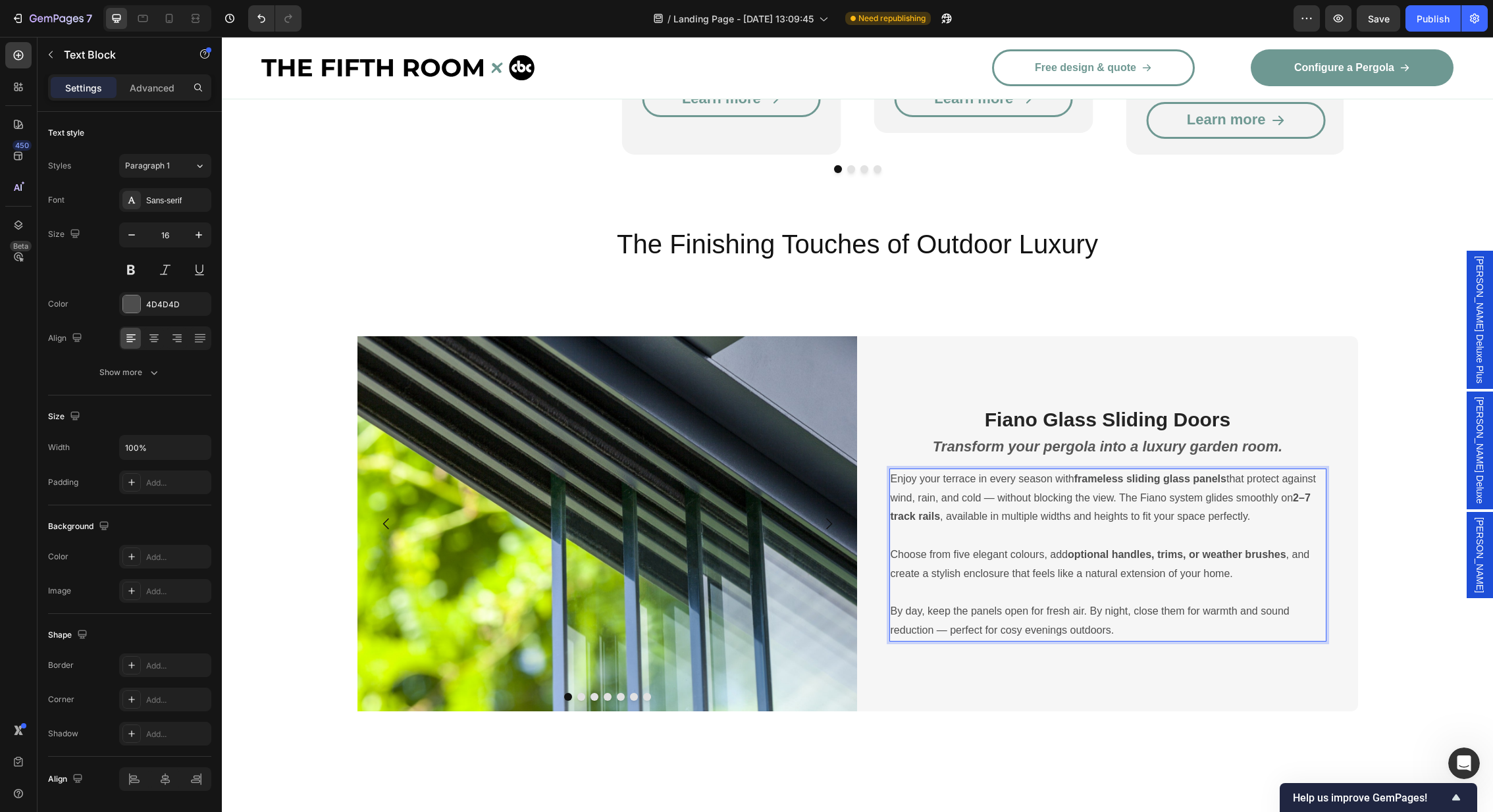
scroll to position [2204, 0]
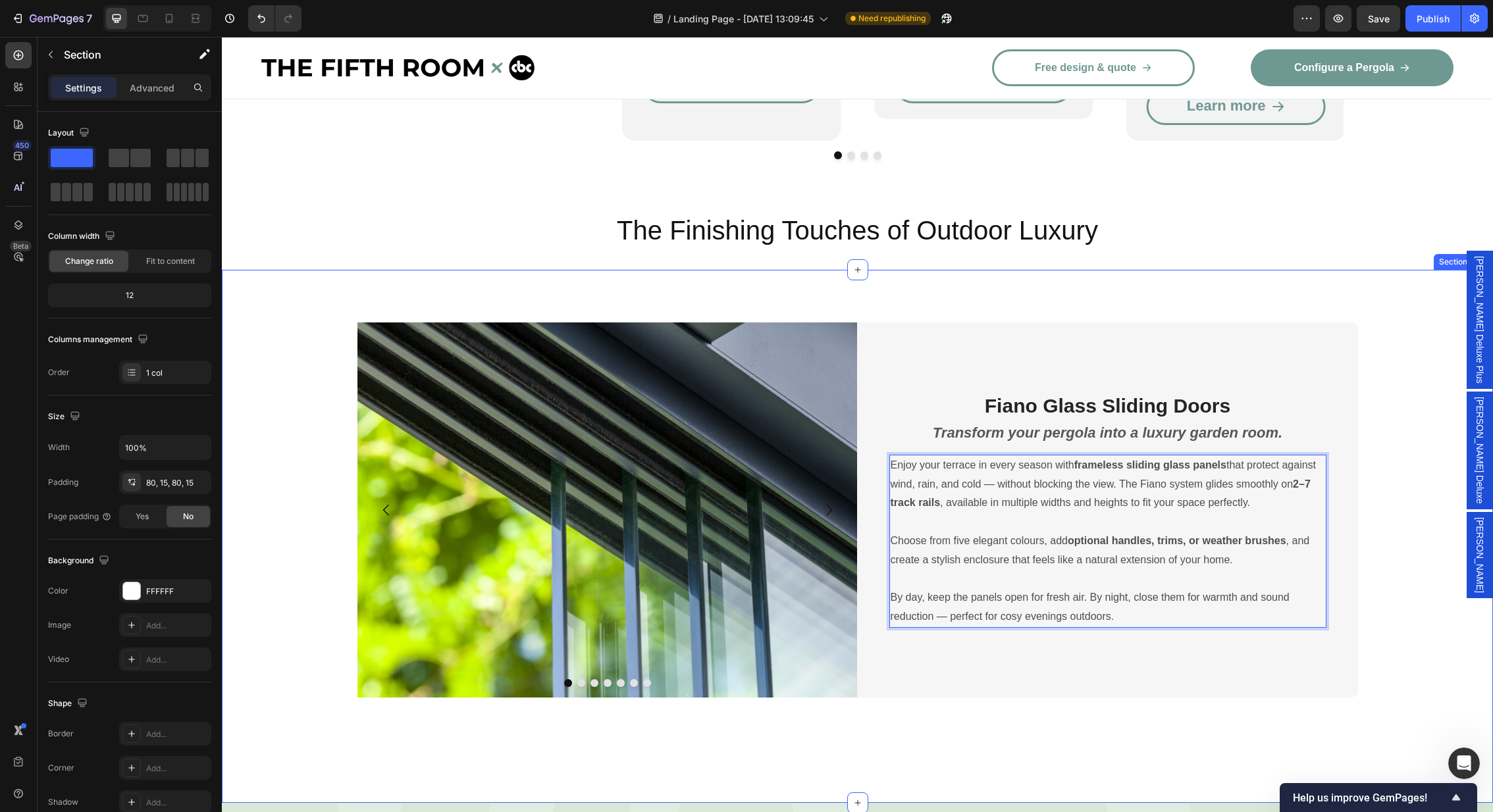
click at [1360, 270] on div "Image Image Image Image Image Image Image Carousel Fiano Glass Sliding Doors He…" at bounding box center [857, 536] width 1271 height 533
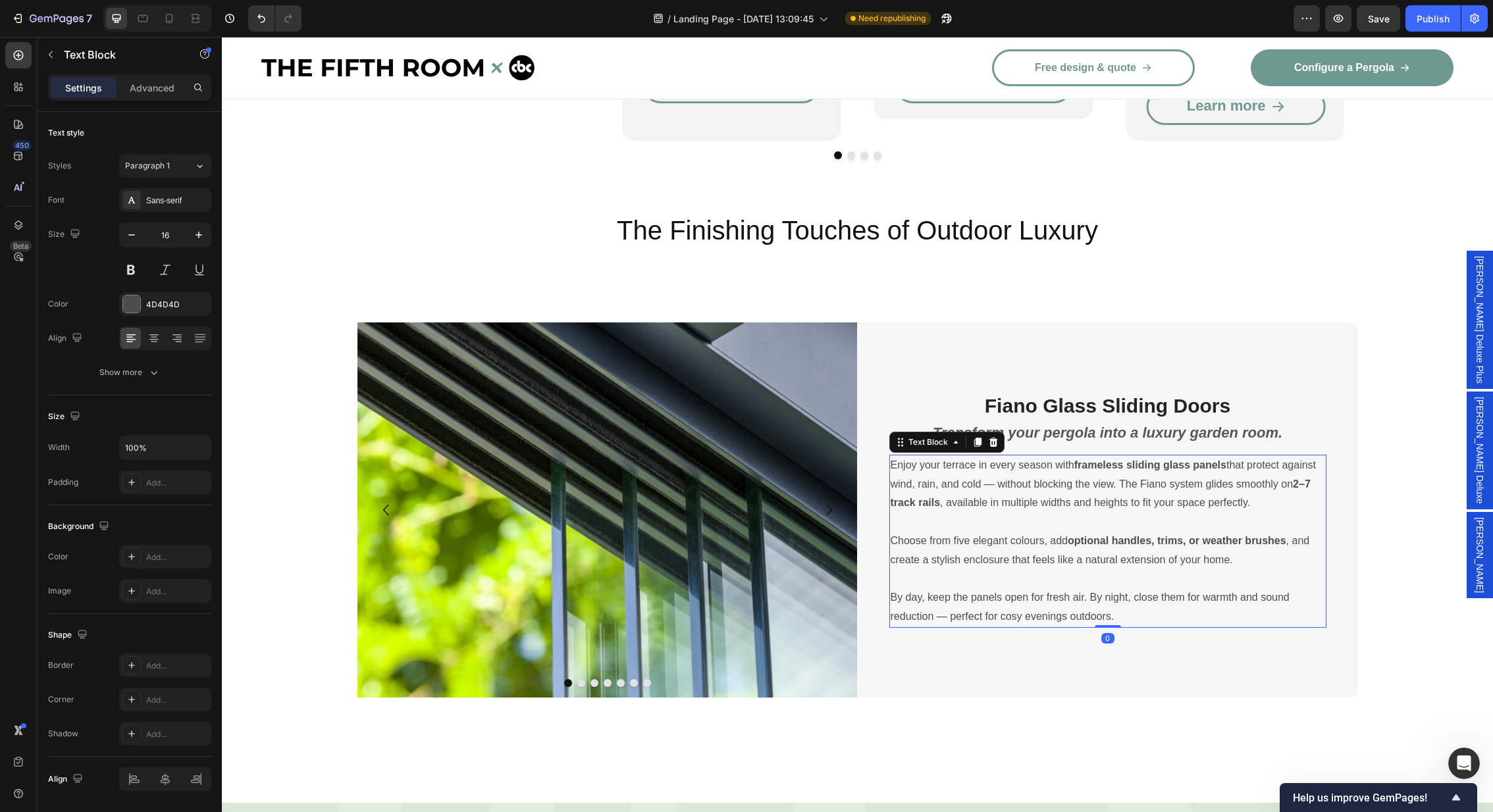
click at [1097, 463] on p "Enjoy your terrace in every season with frameless sliding glass panels that pro…" at bounding box center [1107, 484] width 434 height 57
click at [1050, 532] on p "Choose from five elegant colours, add optional handles, trims, or weather brush…" at bounding box center [1107, 551] width 434 height 38
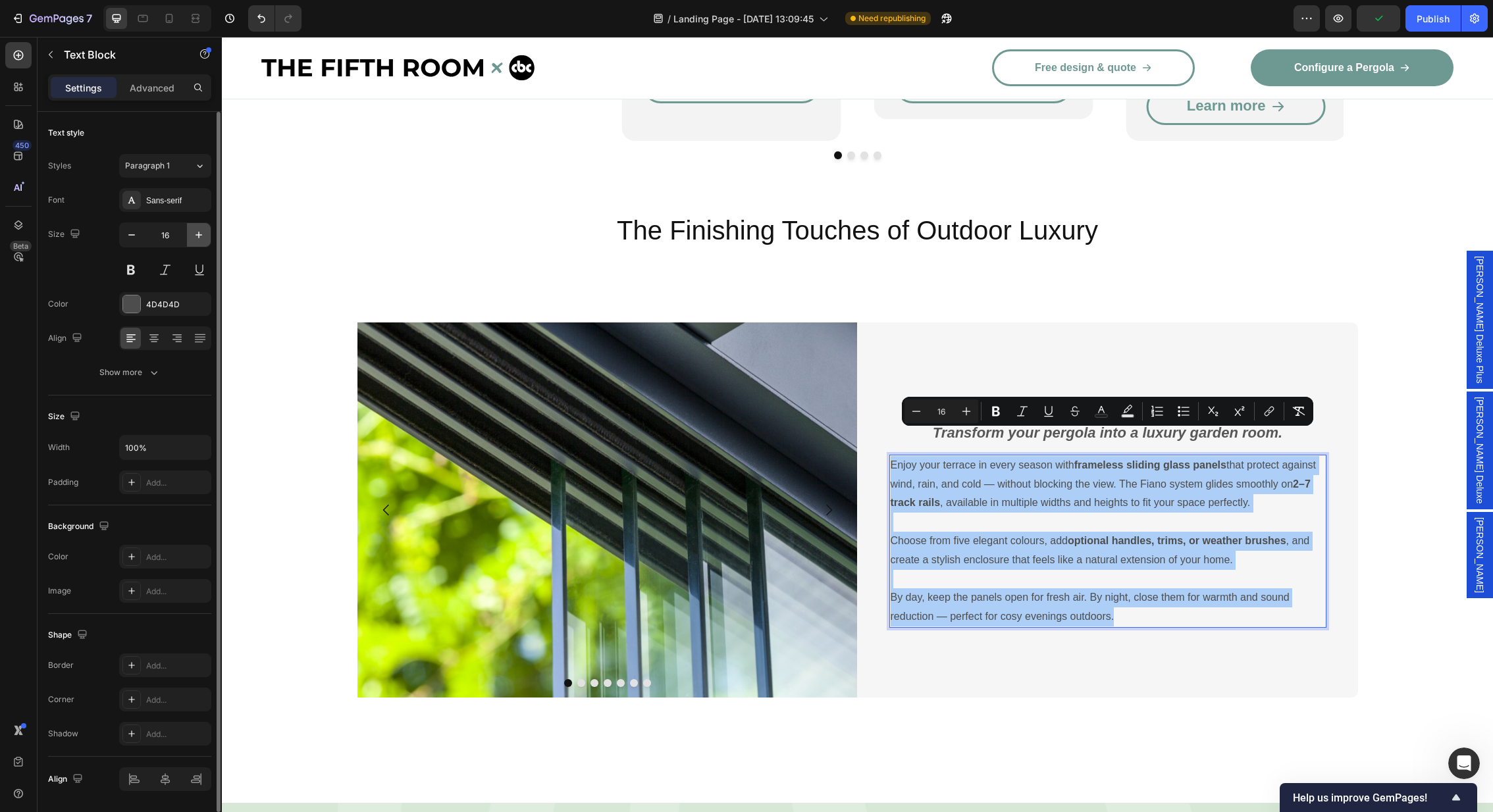
click at [205, 233] on icon "button" at bounding box center [199, 234] width 13 height 13
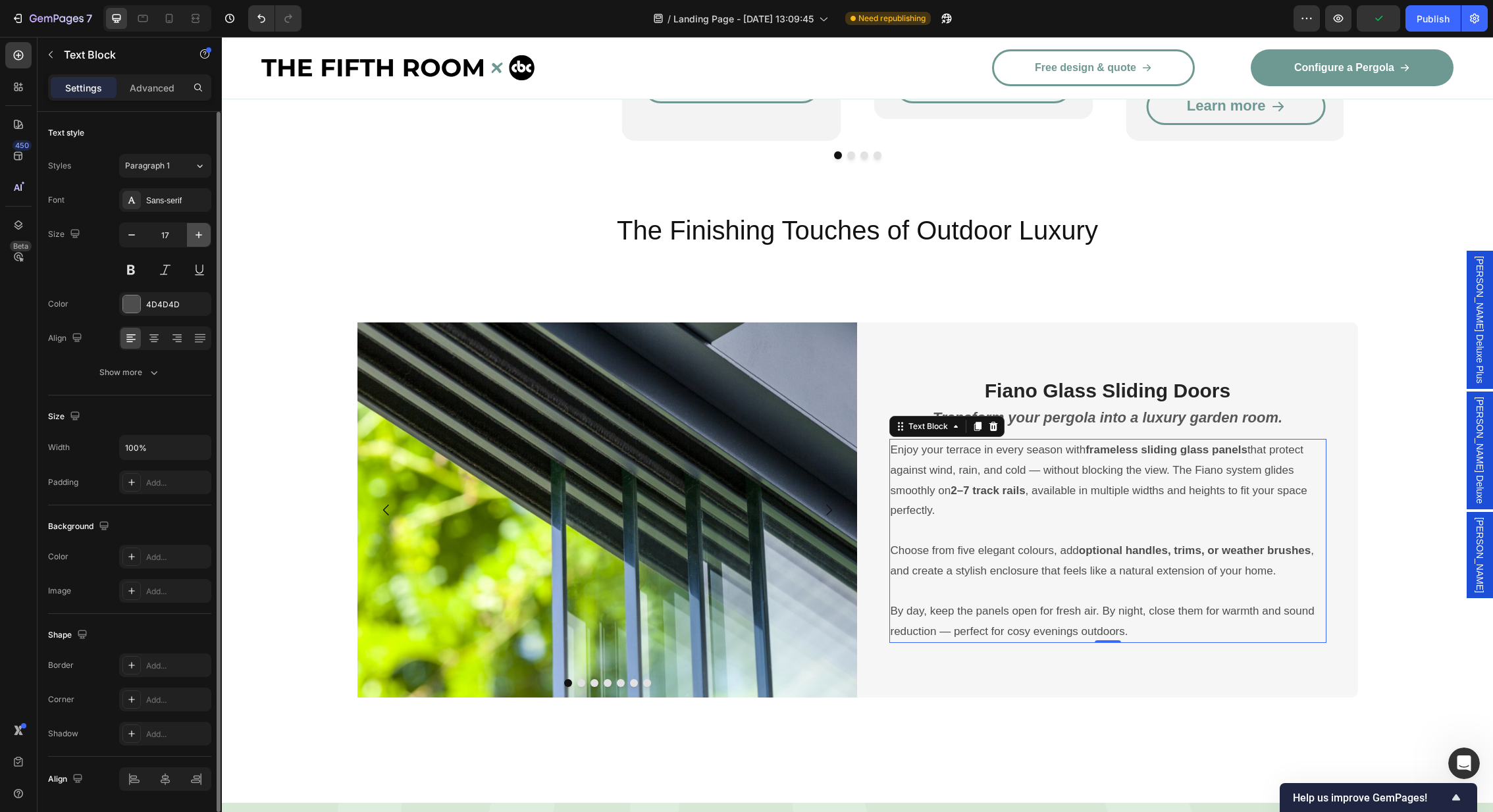
click at [204, 233] on icon "button" at bounding box center [199, 234] width 13 height 13
type input "18"
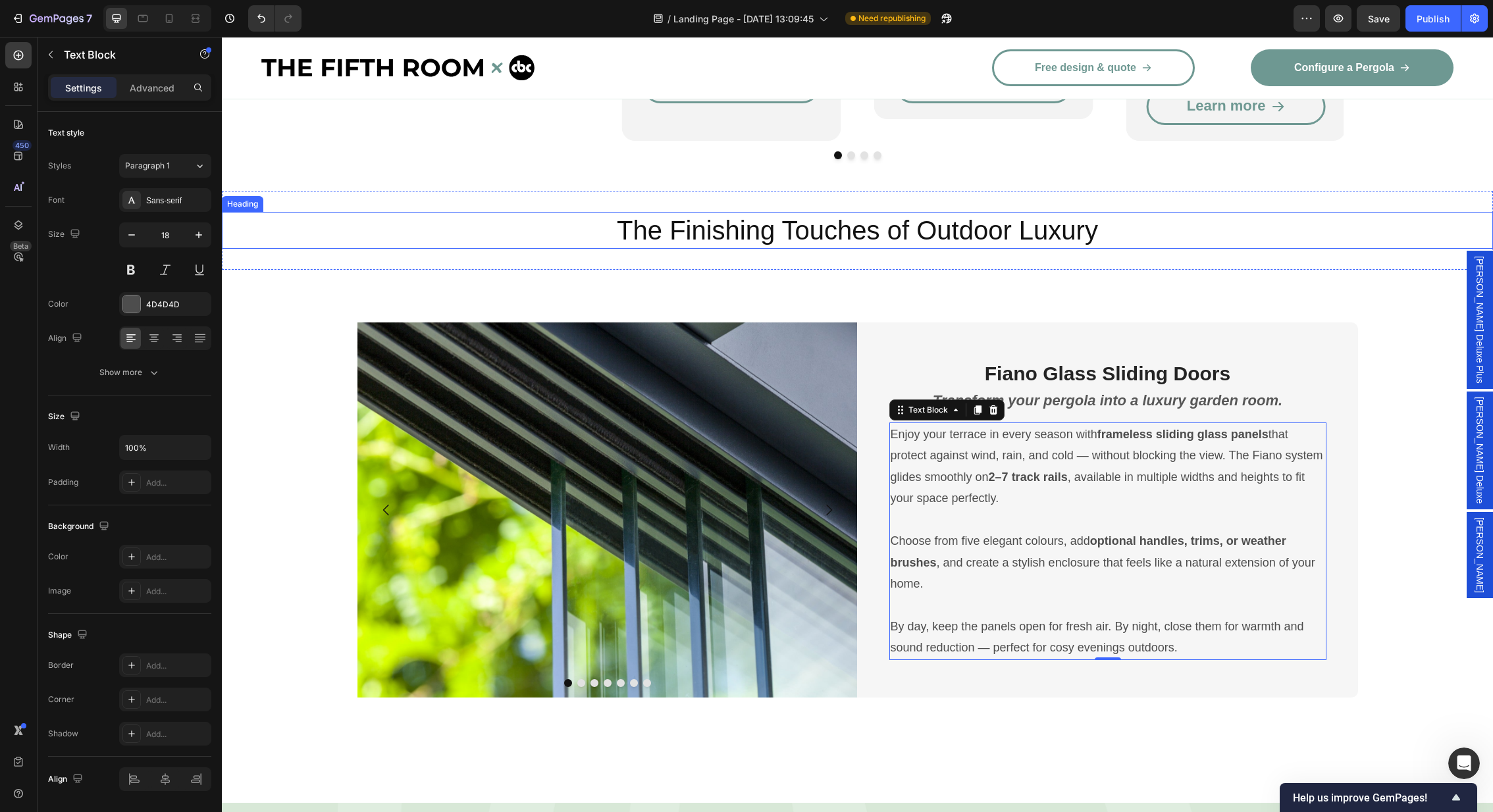
click at [1282, 217] on h2 "The Finishing Touches of Outdoor Luxury" at bounding box center [857, 230] width 1271 height 37
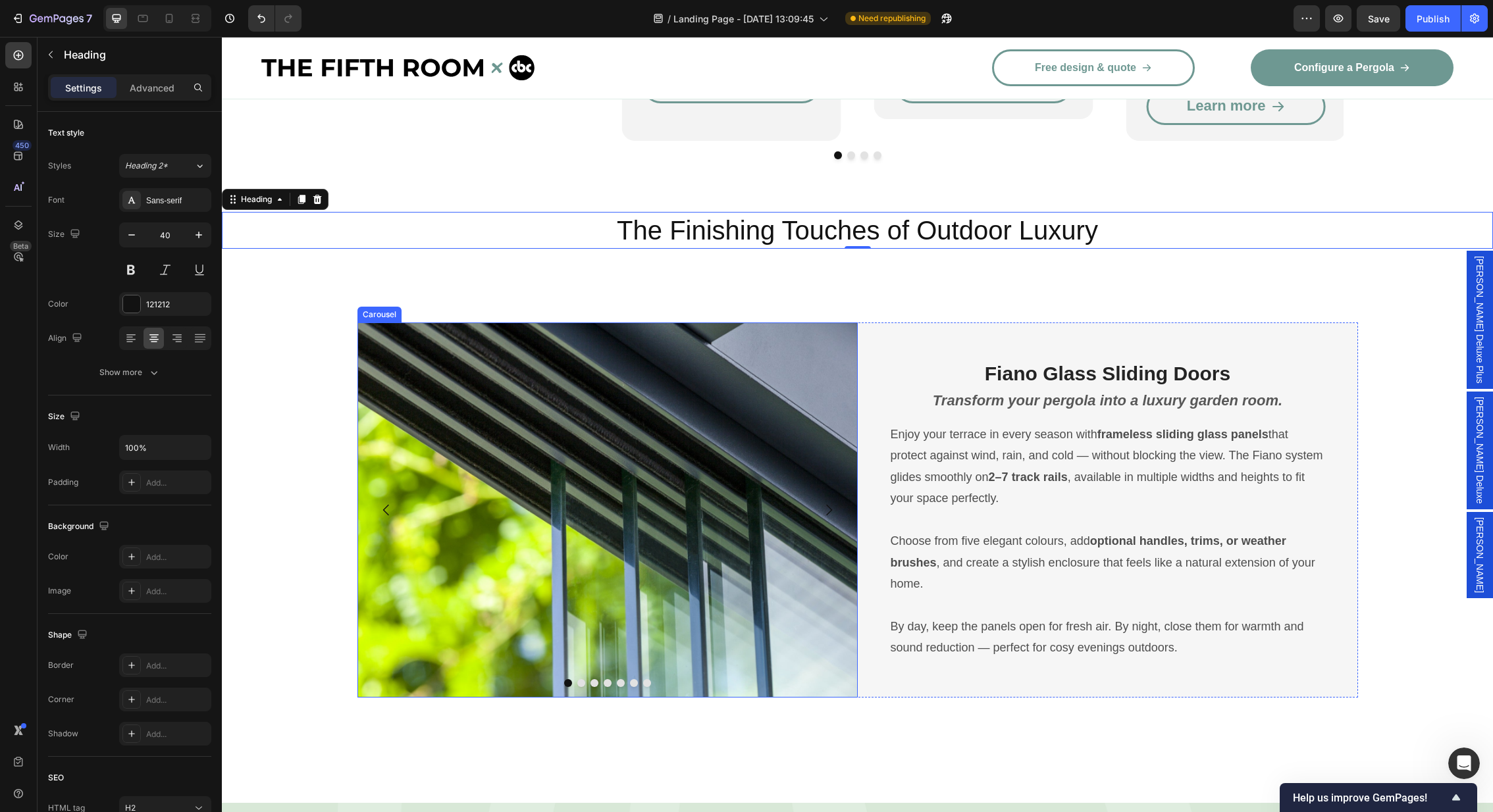
click at [839, 492] on button "Carousel Next Arrow" at bounding box center [828, 510] width 37 height 37
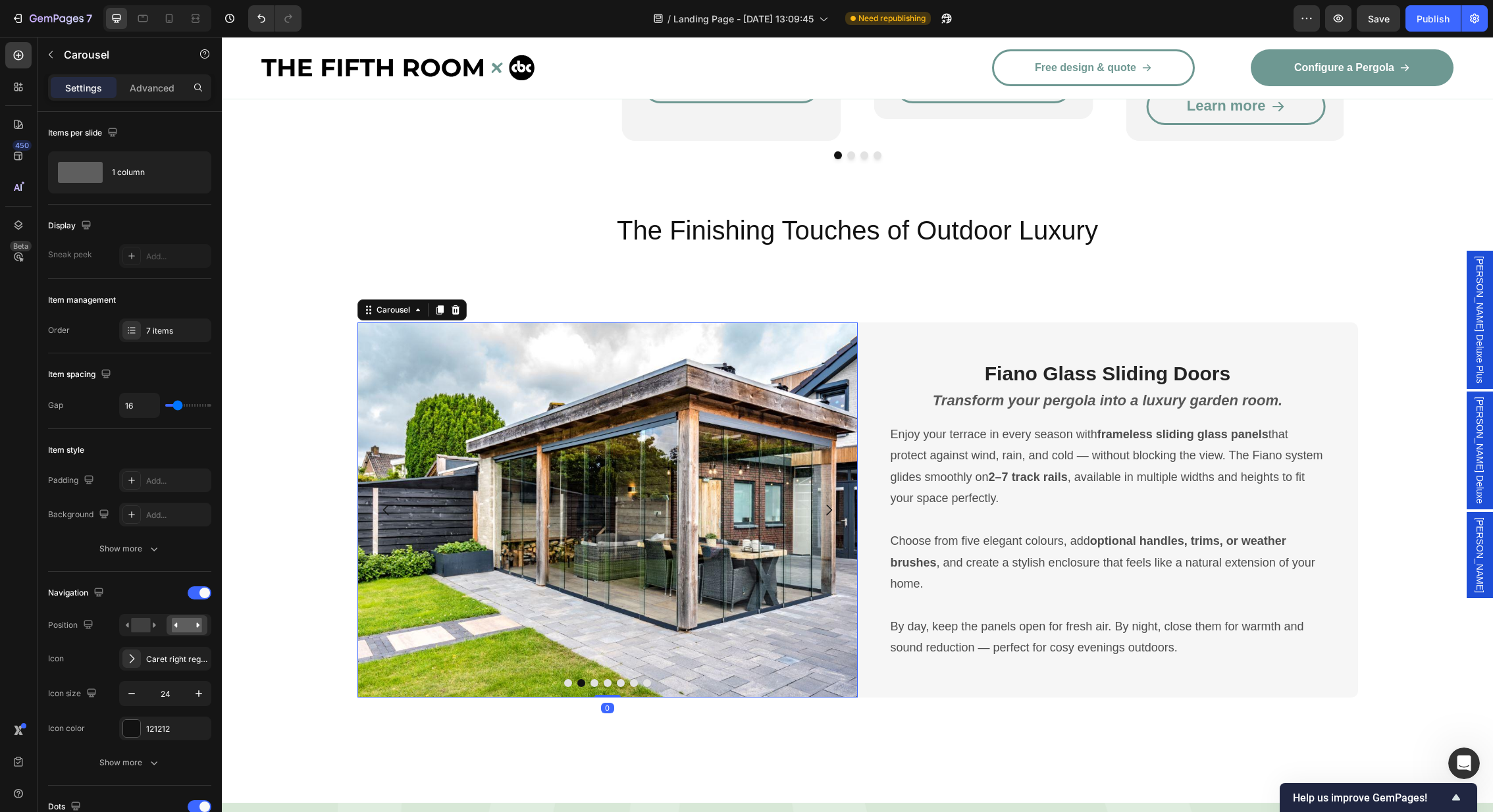
click at [839, 492] on button "Carousel Next Arrow" at bounding box center [828, 510] width 37 height 37
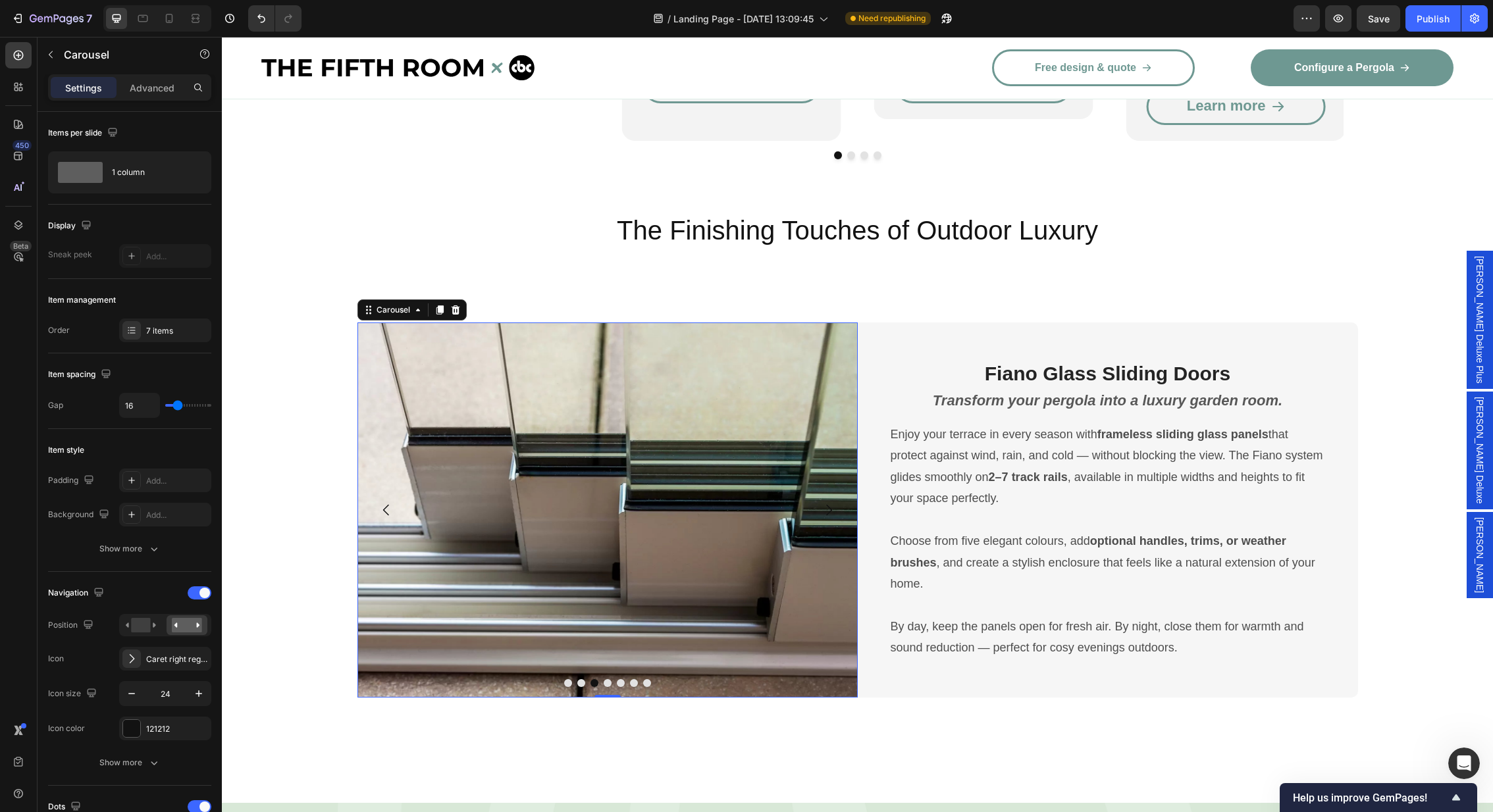
click at [839, 492] on button "Carousel Next Arrow" at bounding box center [828, 510] width 37 height 37
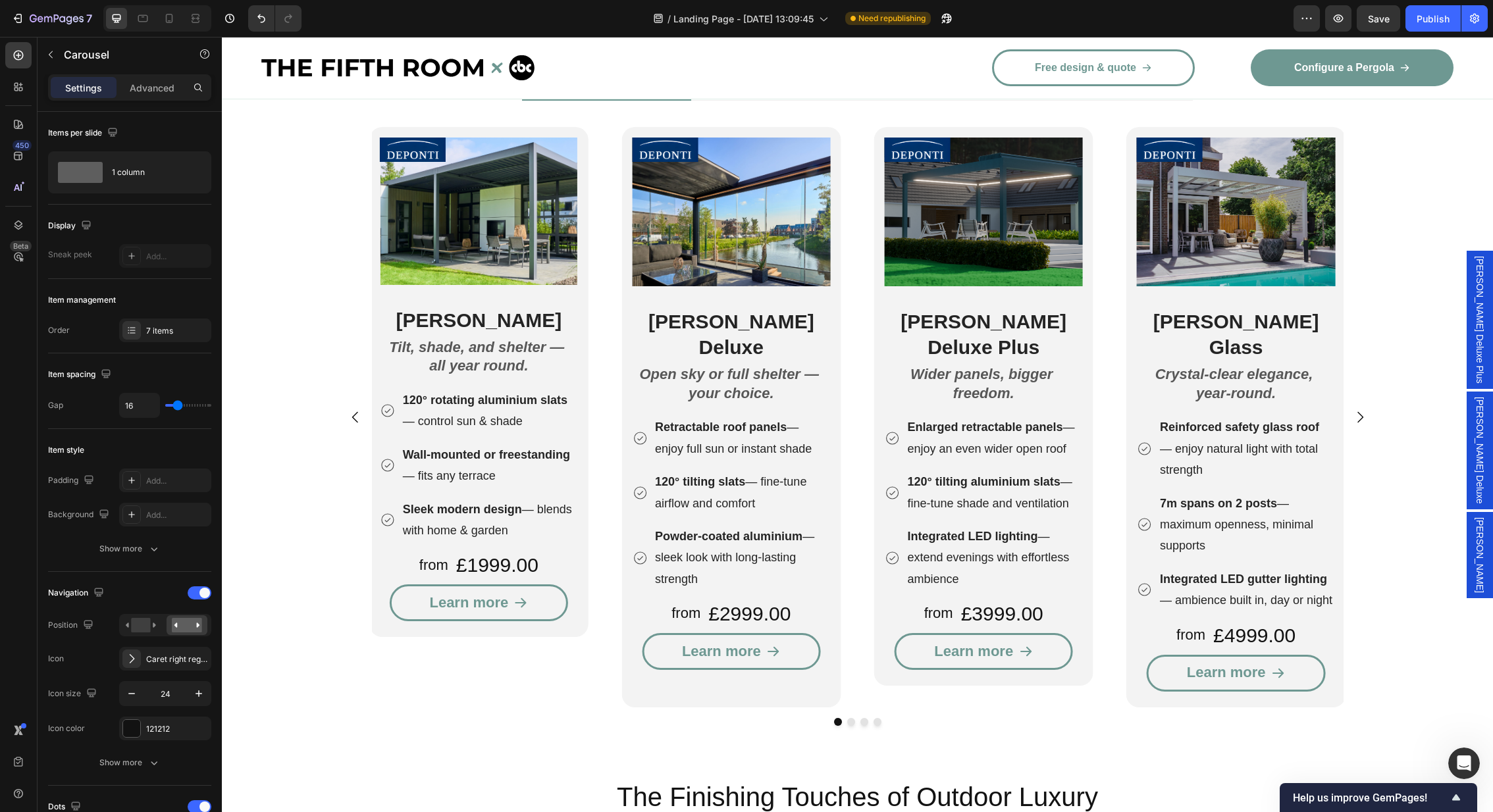
scroll to position [1650, 0]
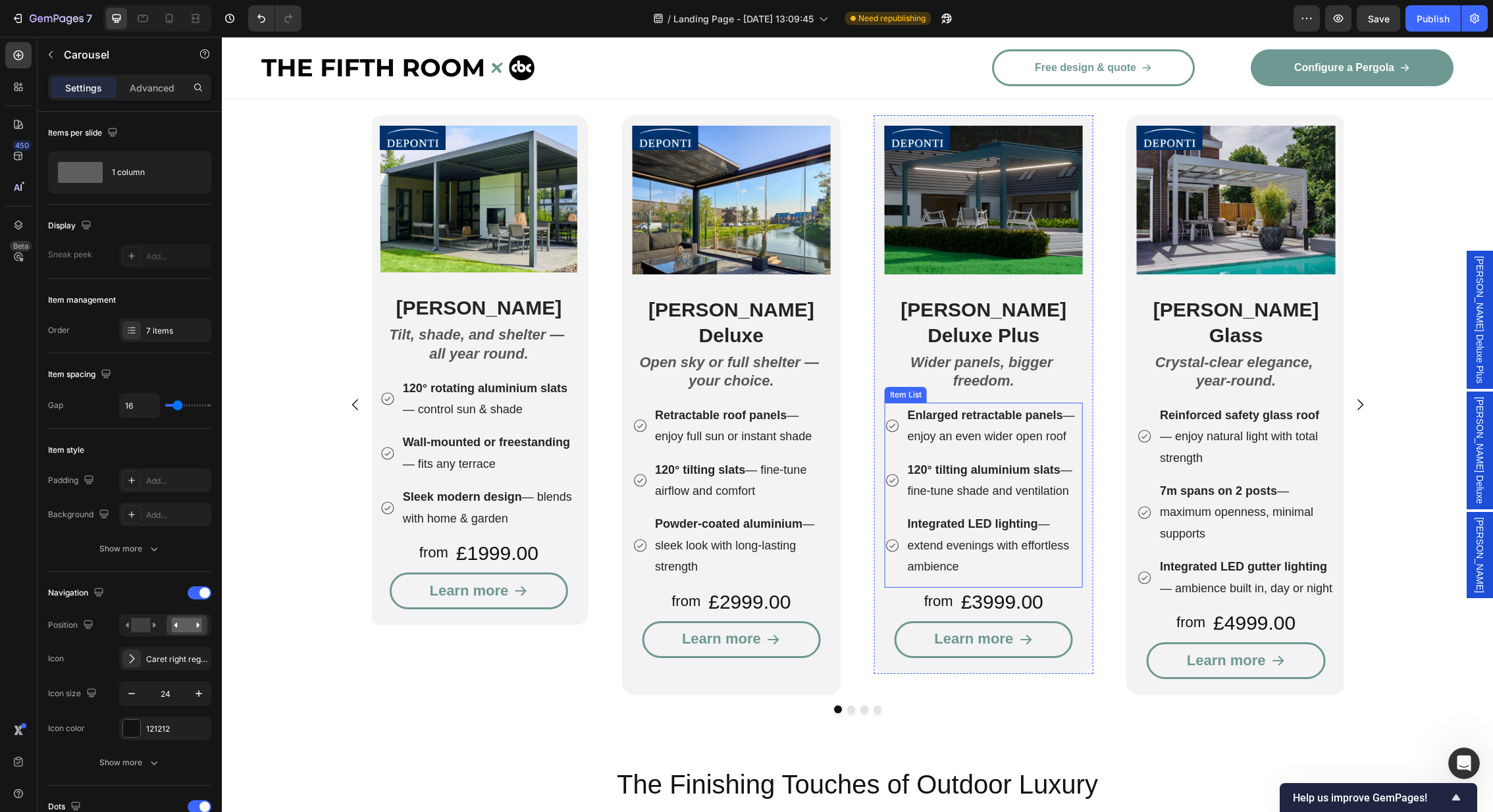
click at [891, 458] on div "120° tilting aluminium slats — fine-tune shade and ventilation" at bounding box center [983, 481] width 198 height 47
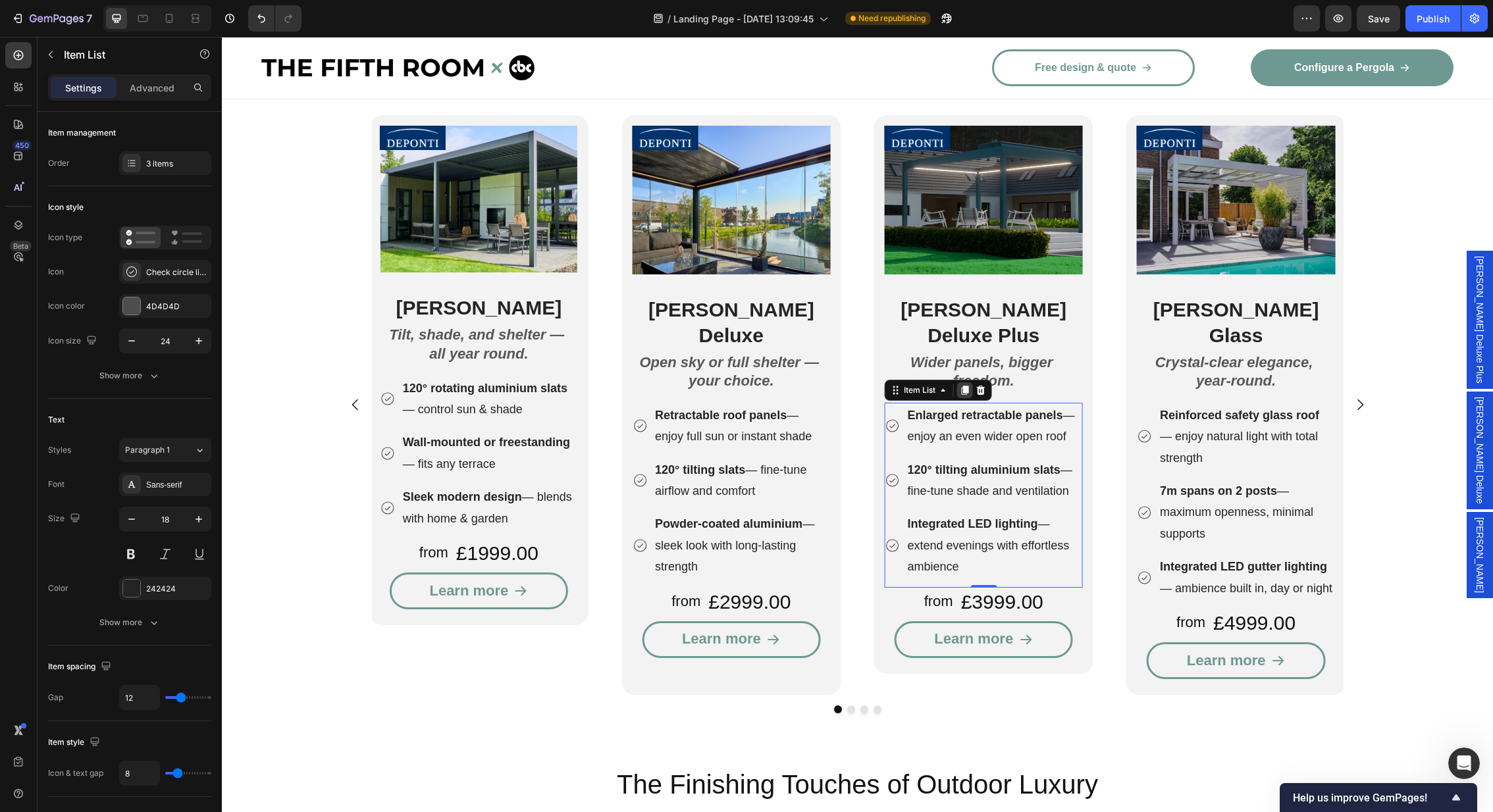
click at [966, 385] on icon at bounding box center [965, 390] width 11 height 11
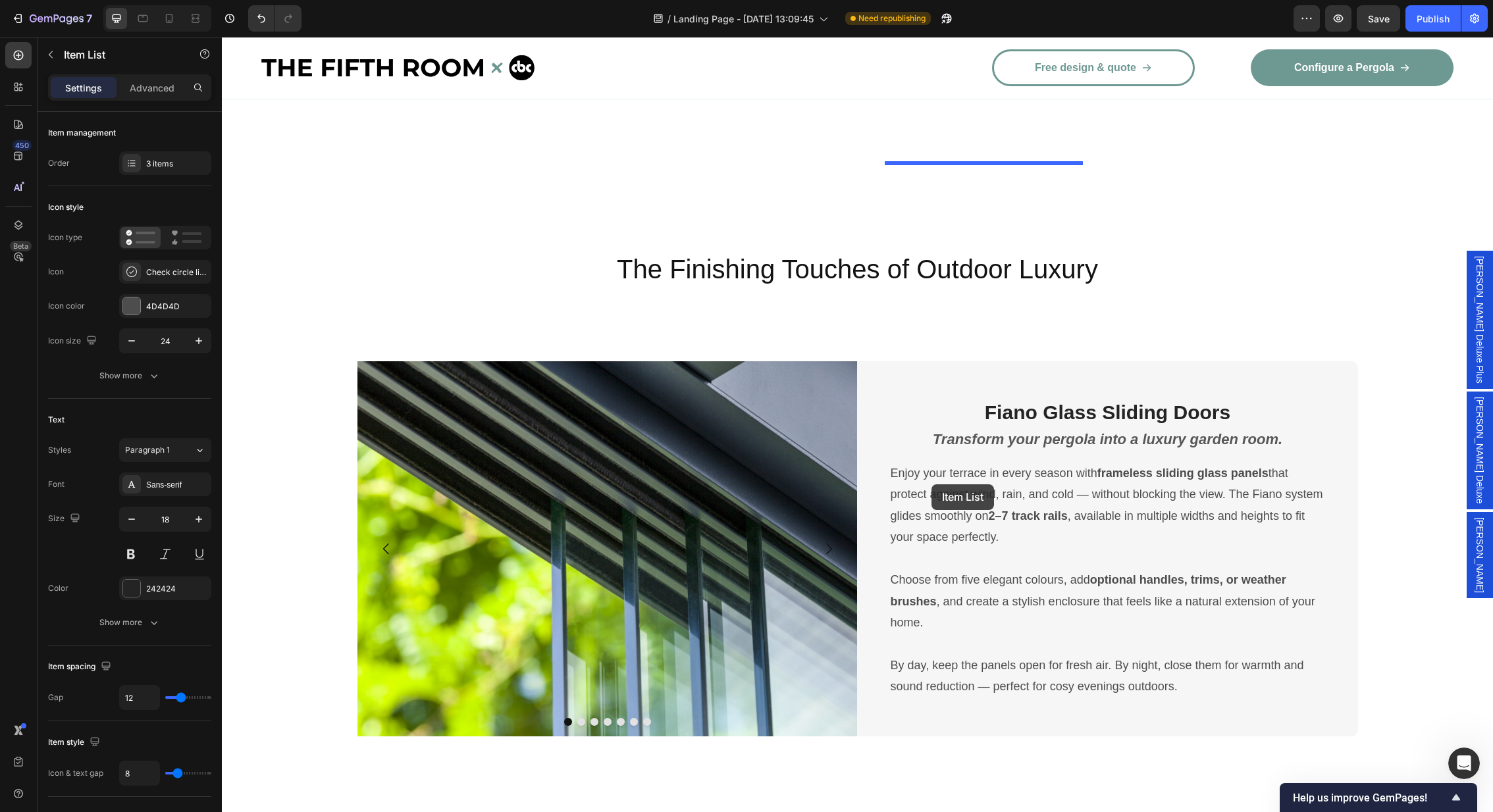
scroll to position [2600, 0]
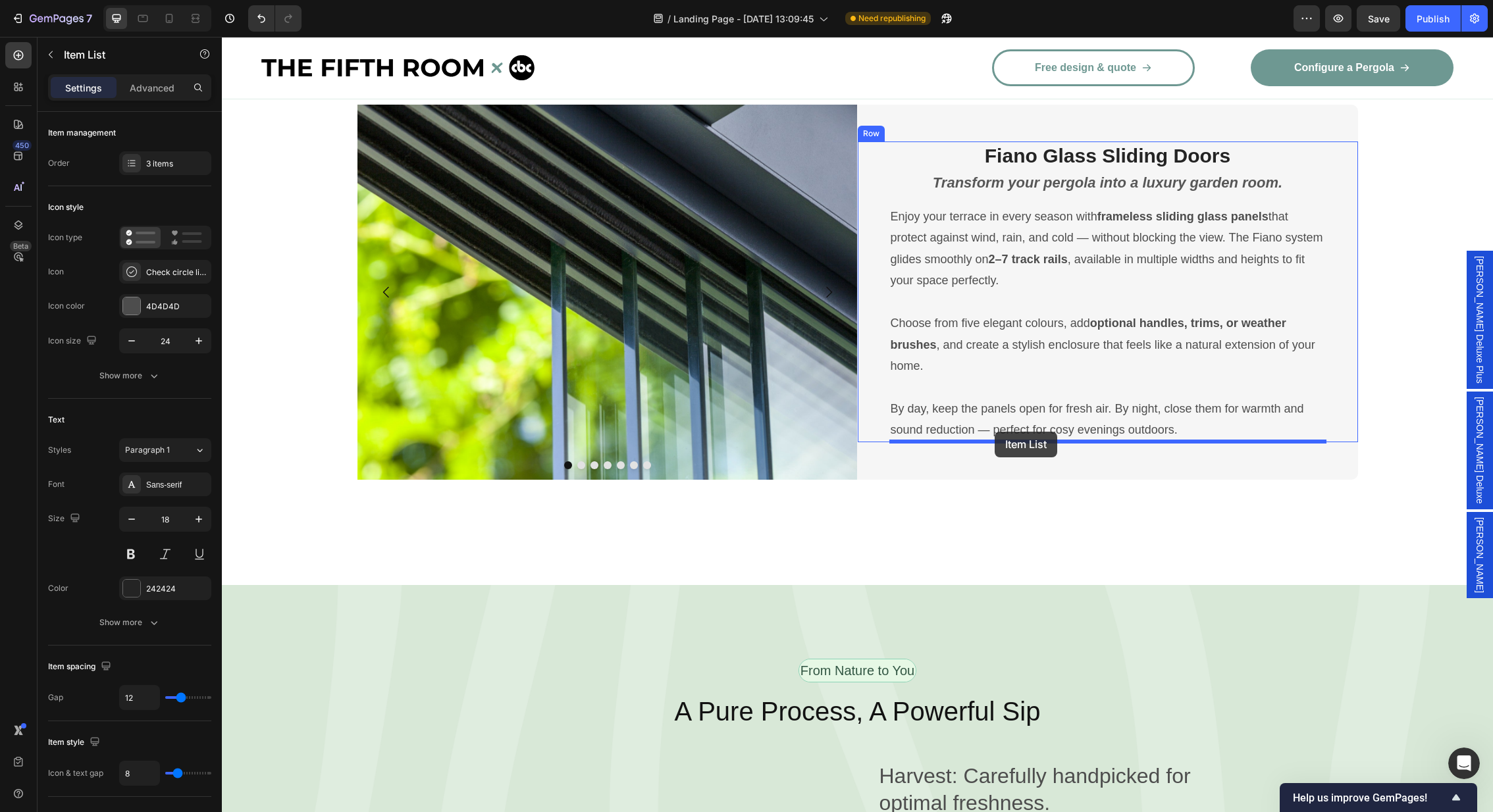
drag, startPoint x: 894, startPoint y: 198, endPoint x: 994, endPoint y: 433, distance: 255.4
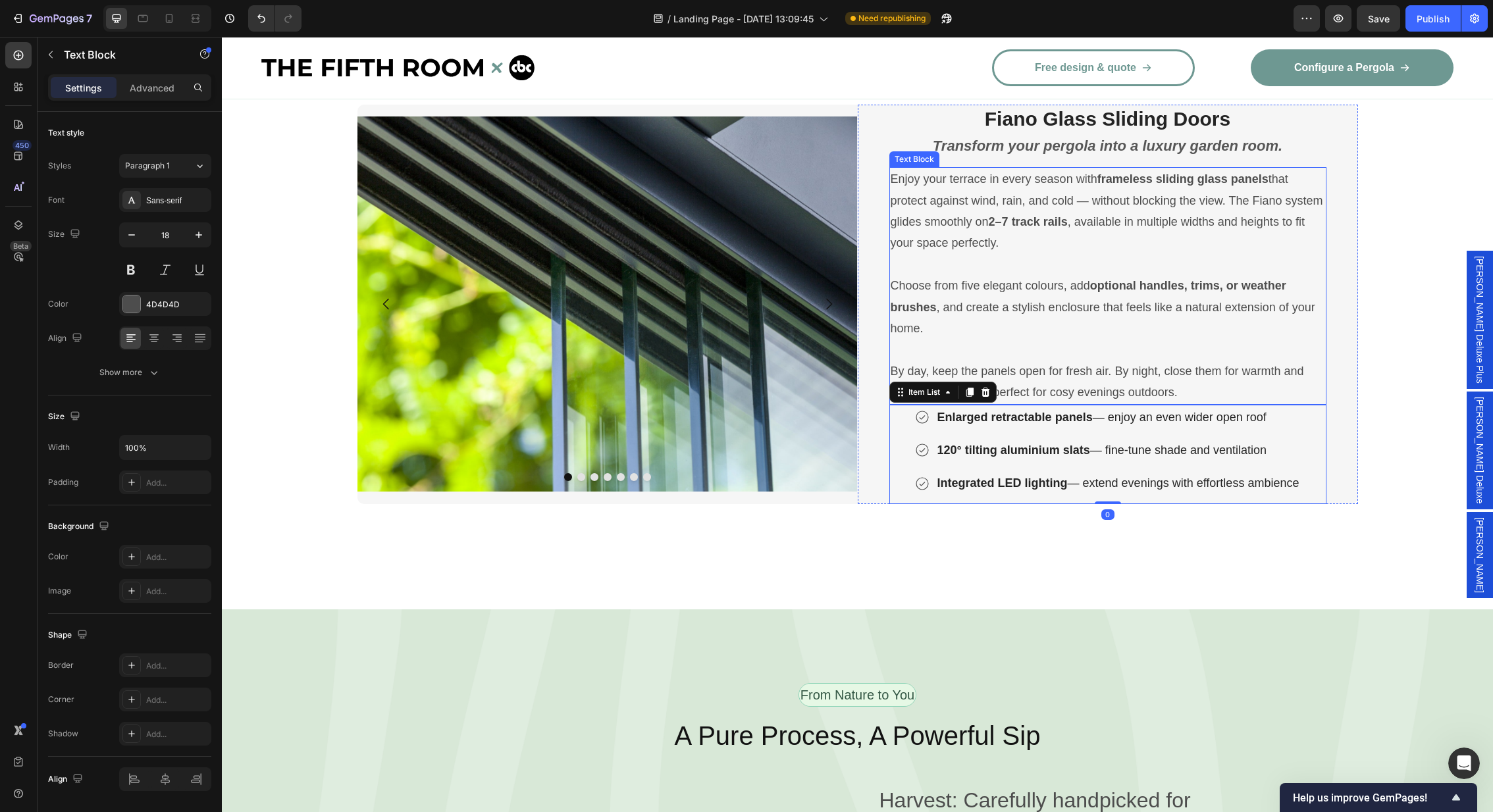
click at [1105, 268] on p at bounding box center [1107, 264] width 434 height 21
click at [1157, 418] on p "Enlarged retractable panels — enjoy an even wider open roof" at bounding box center [1119, 417] width 362 height 21
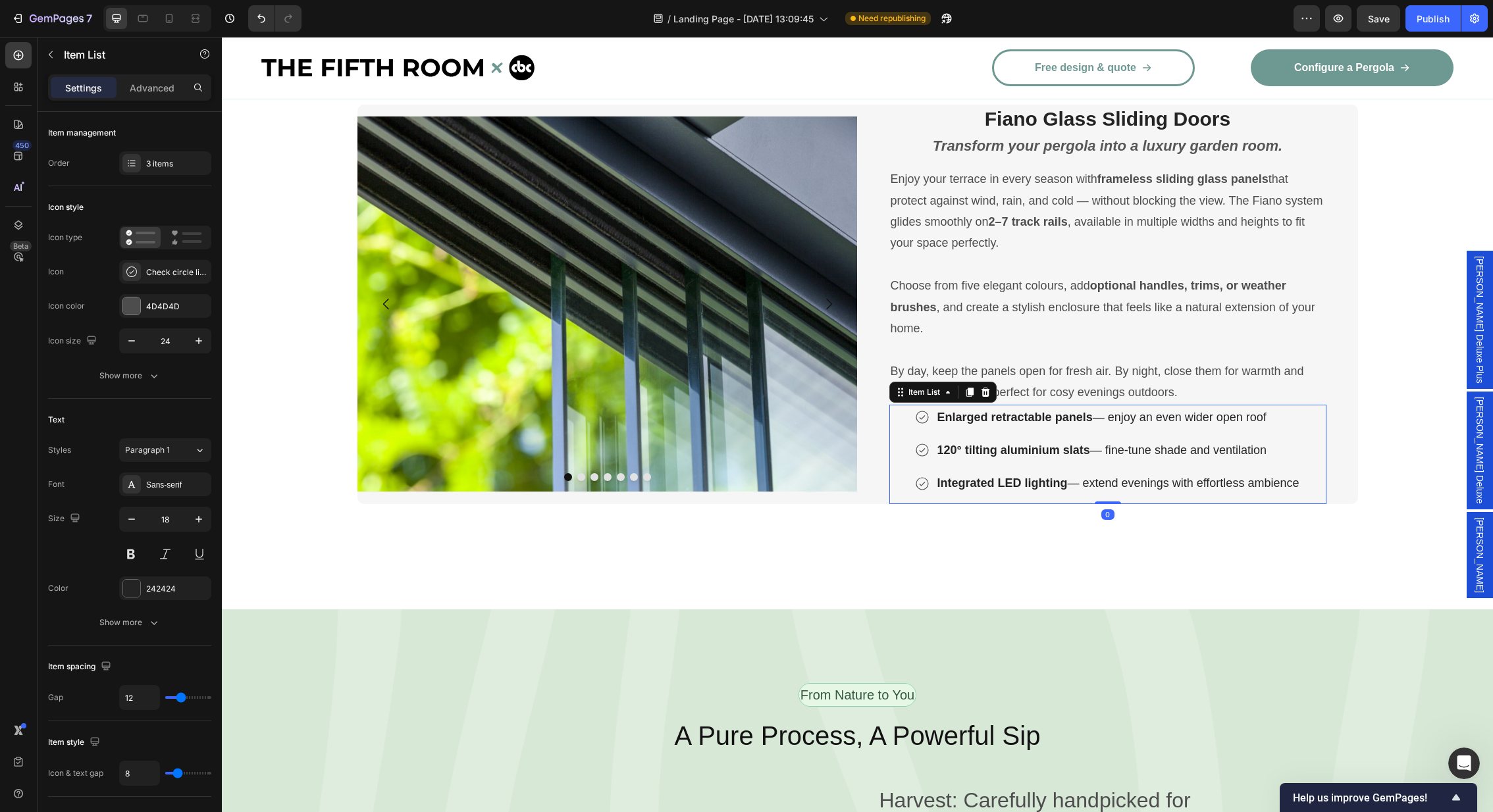
click at [1157, 418] on p "Enlarged retractable panels — enjoy an even wider open roof" at bounding box center [1119, 417] width 362 height 21
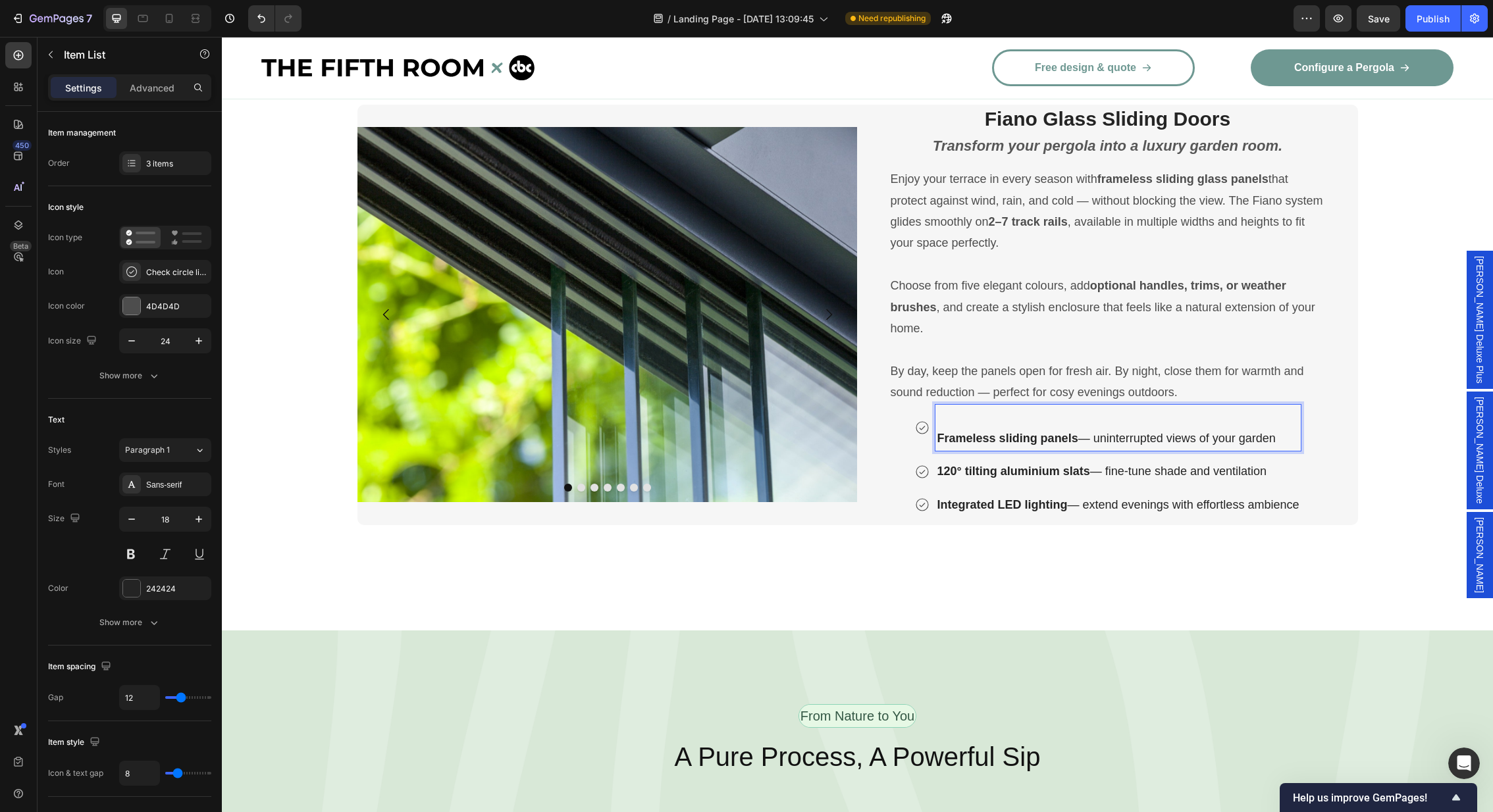
click at [945, 419] on p "Rich Text Editor. Editing area: main" at bounding box center [1119, 417] width 362 height 21
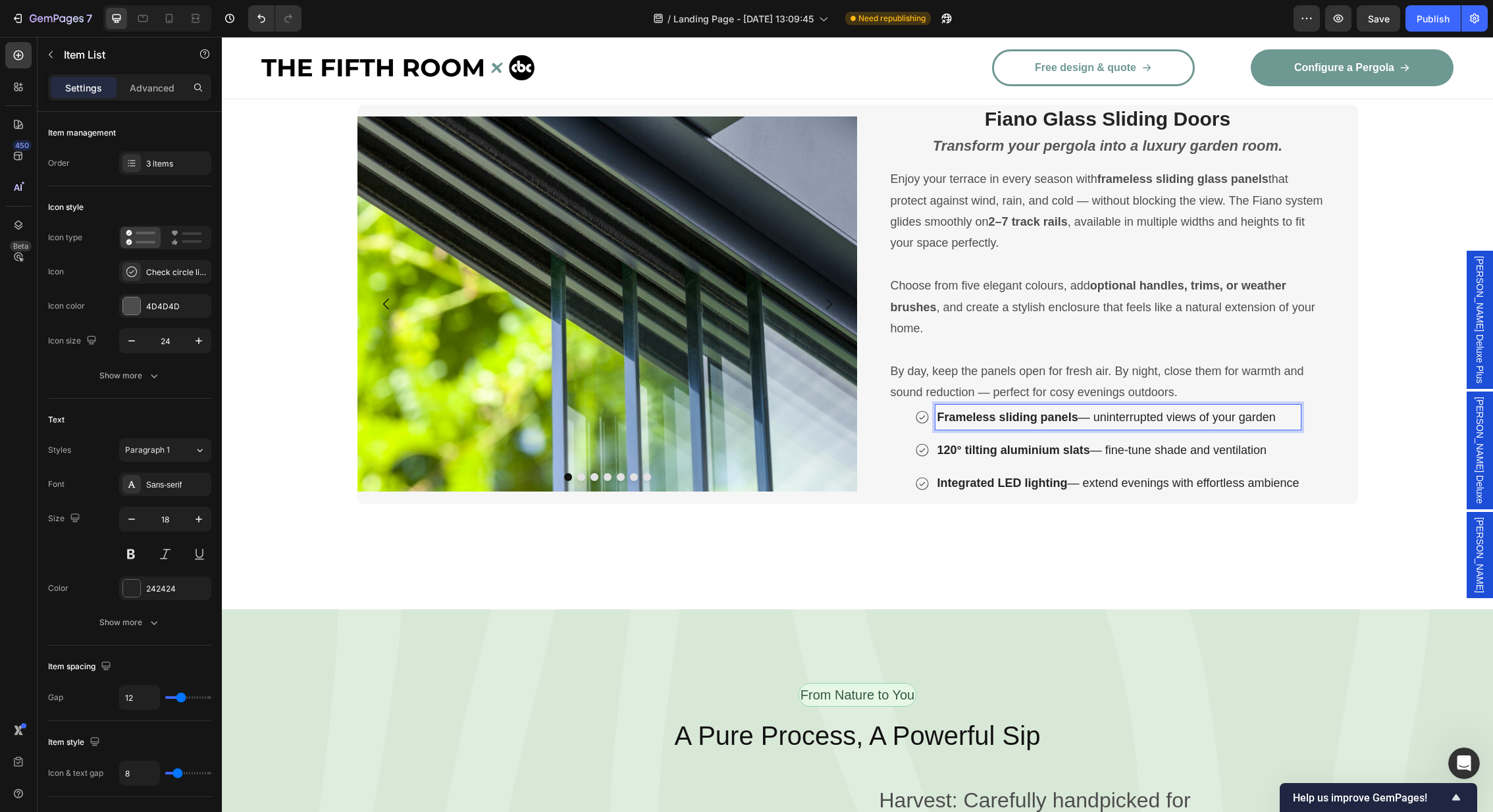
click at [1180, 448] on p "120° tilting aluminium slats — fine-tune shade and ventilation" at bounding box center [1119, 450] width 362 height 21
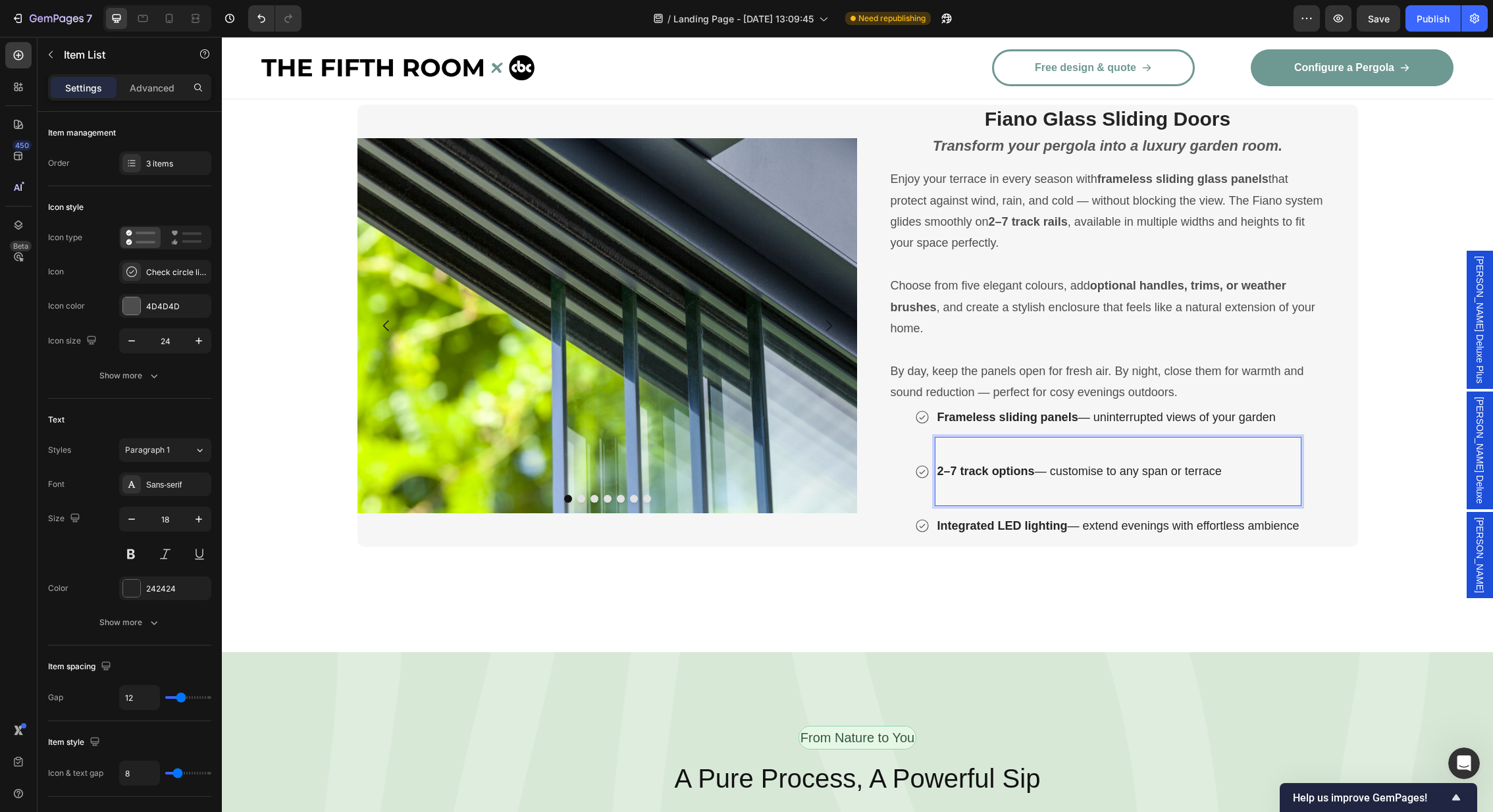
click at [950, 484] on p "Rich Text Editor. Editing area: main" at bounding box center [1119, 493] width 362 height 21
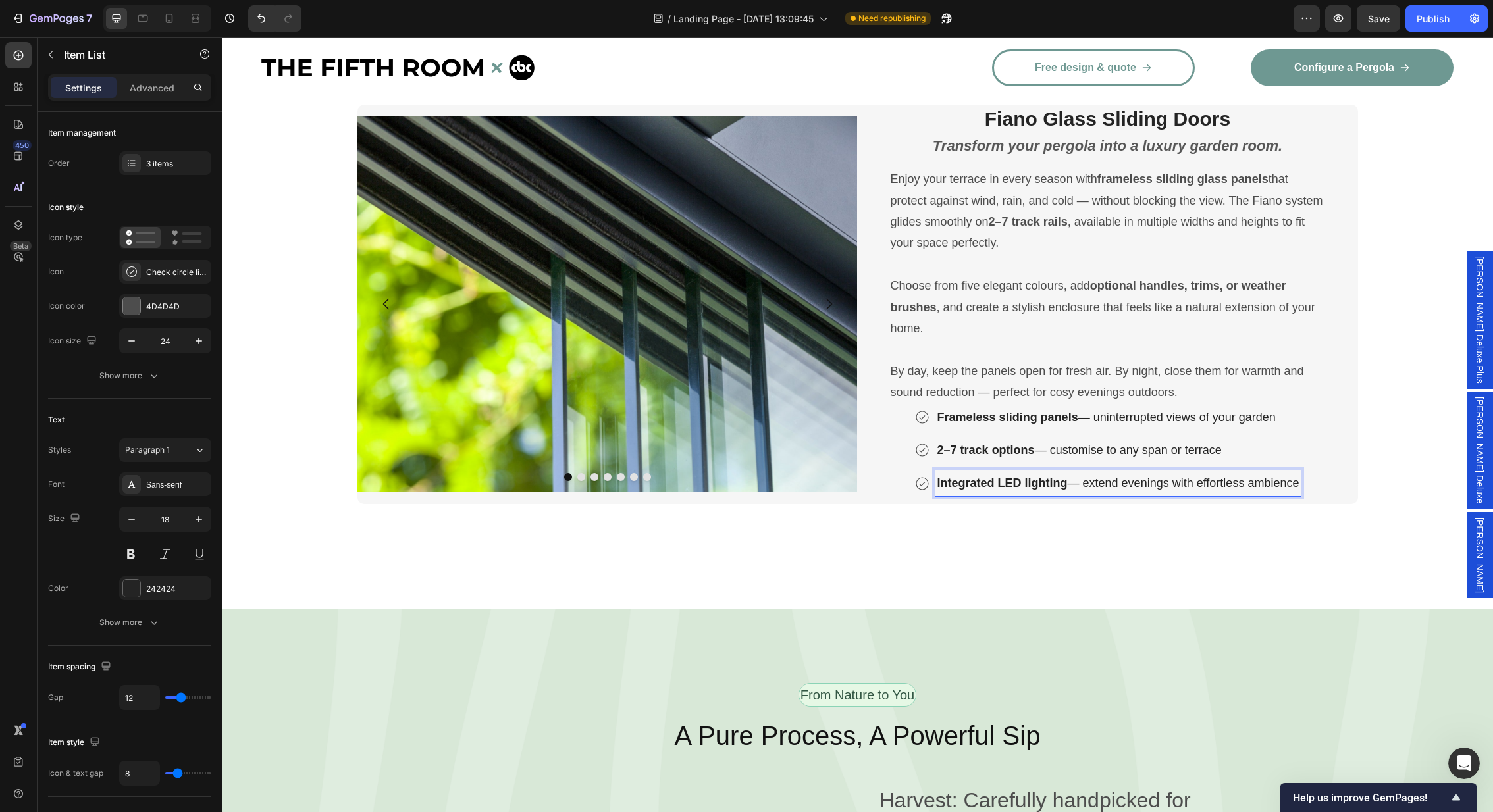
click at [1117, 479] on p "Integrated LED lighting — extend evenings with effortless ambience" at bounding box center [1119, 483] width 362 height 21
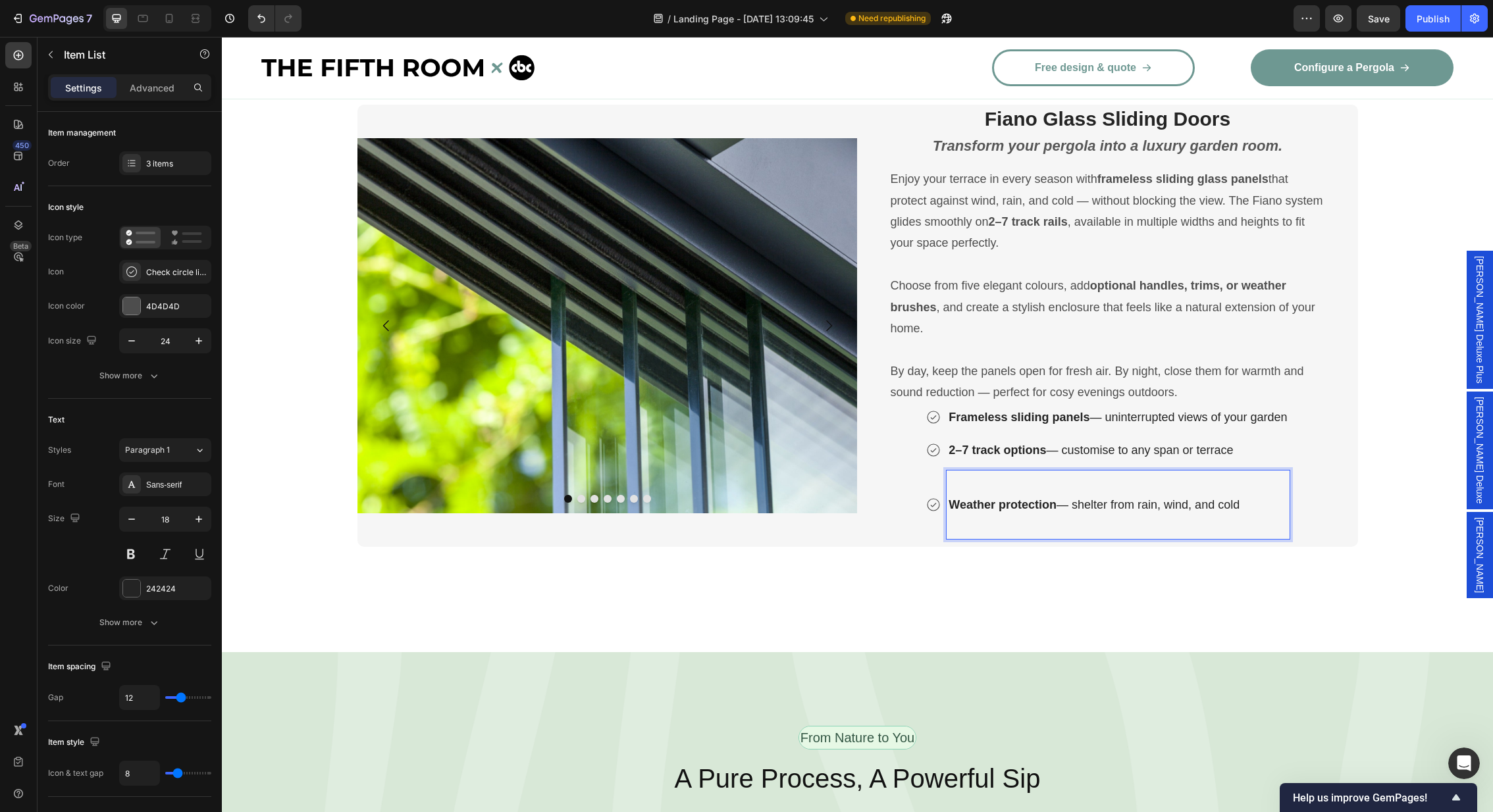
click at [984, 522] on p "Rich Text Editor. Editing area: main" at bounding box center [1118, 526] width 338 height 21
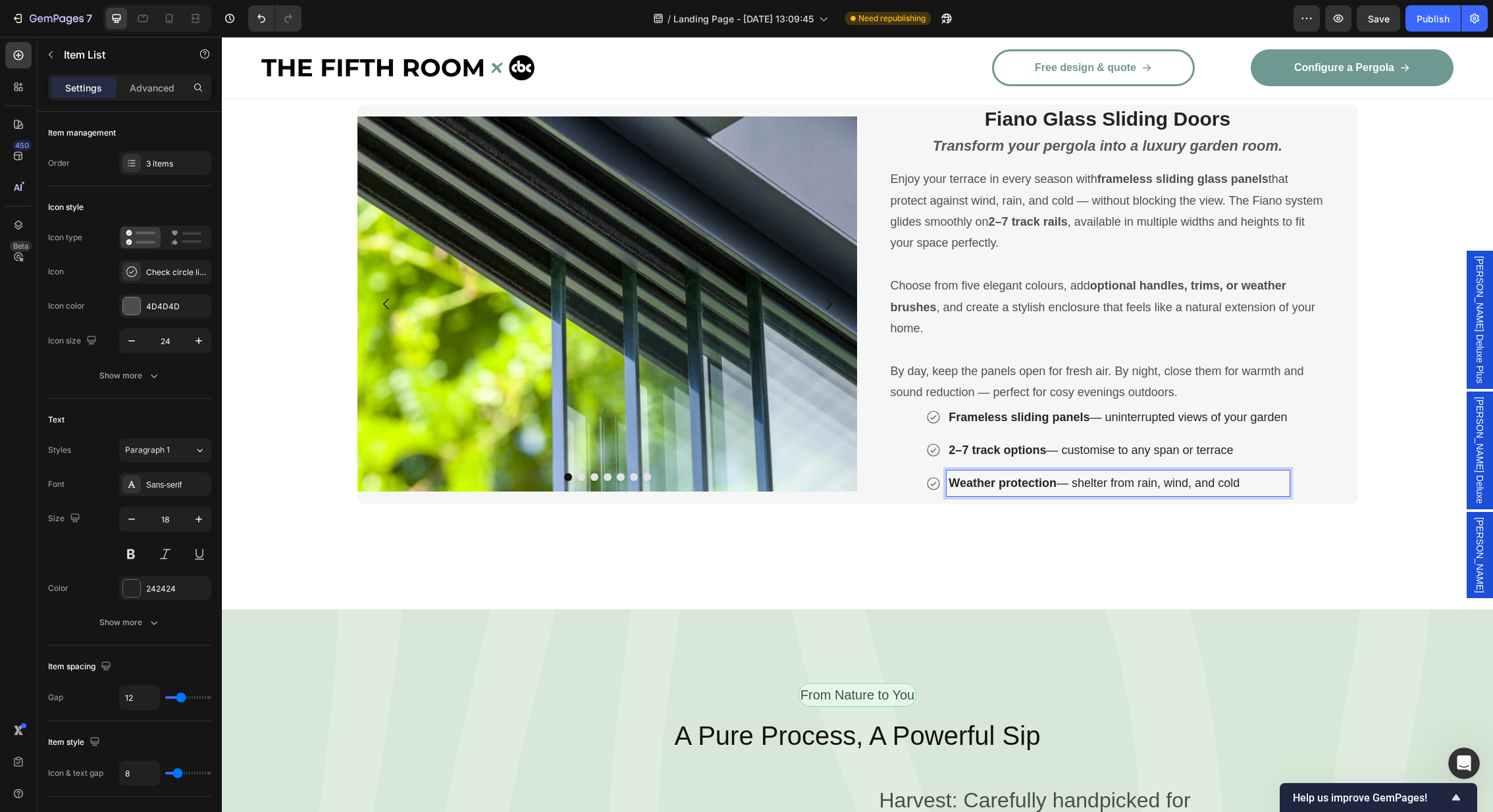
click at [1287, 478] on p "Weather protection — shelter from rain, wind, and cold" at bounding box center [1118, 483] width 338 height 21
click at [1337, 485] on div "Fiano Glass Sliding Doors Heading Transform your pergola into a luxury garden r…" at bounding box center [1108, 304] width 500 height 399
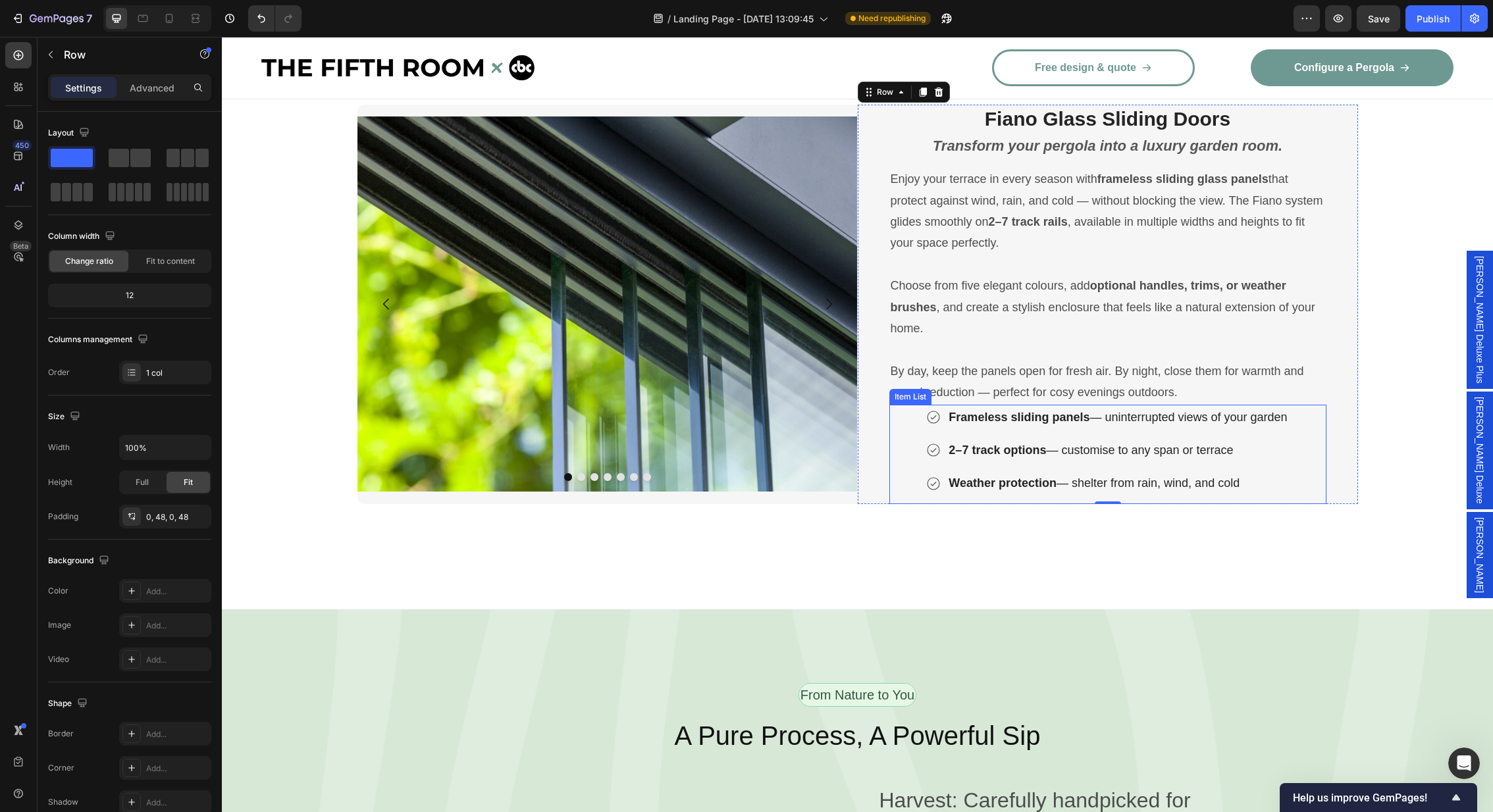
click at [1237, 473] on p "Weather protection — shelter from rain, wind, and cold" at bounding box center [1118, 483] width 338 height 21
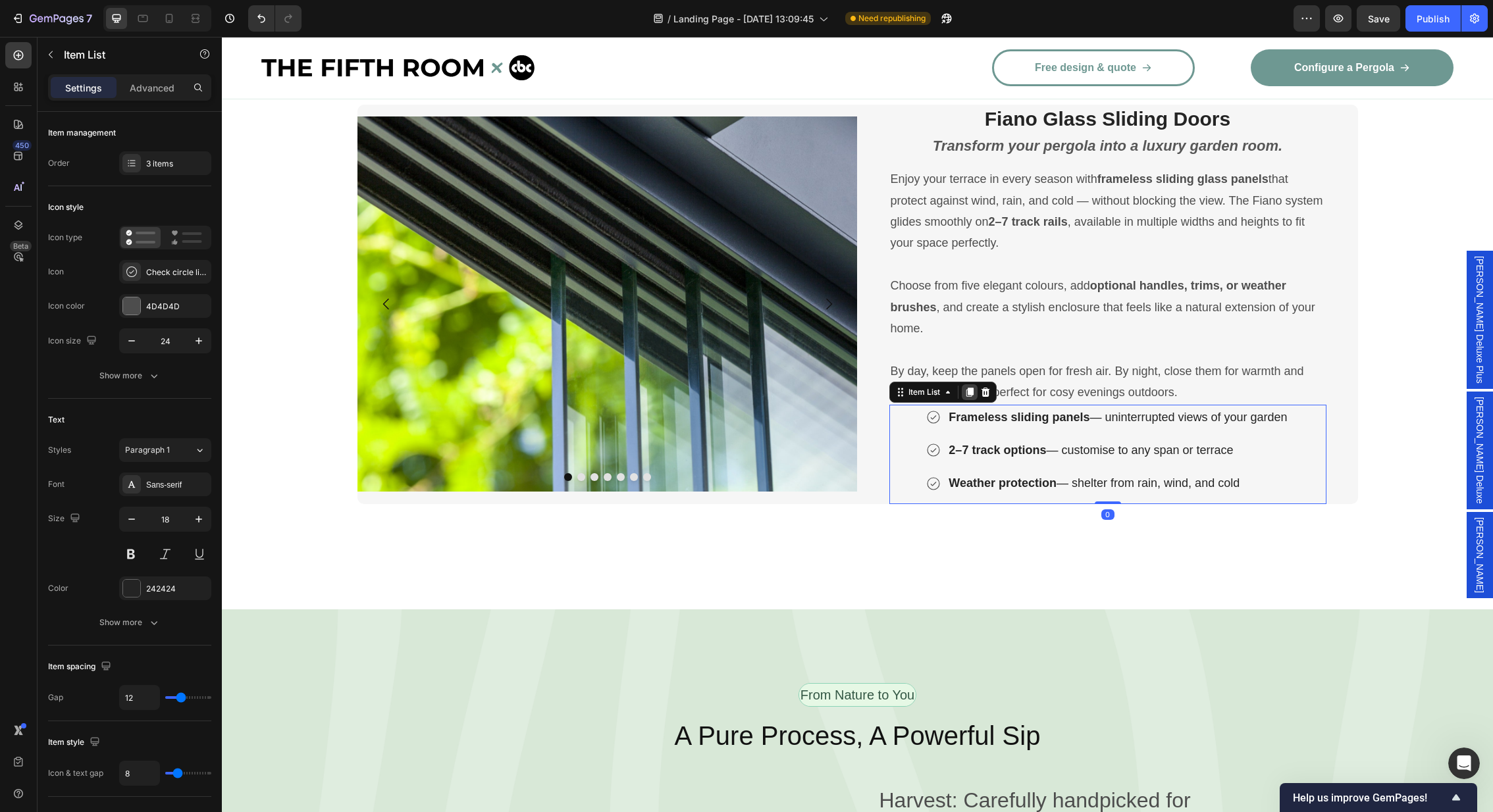
click at [964, 388] on div at bounding box center [969, 392] width 16 height 16
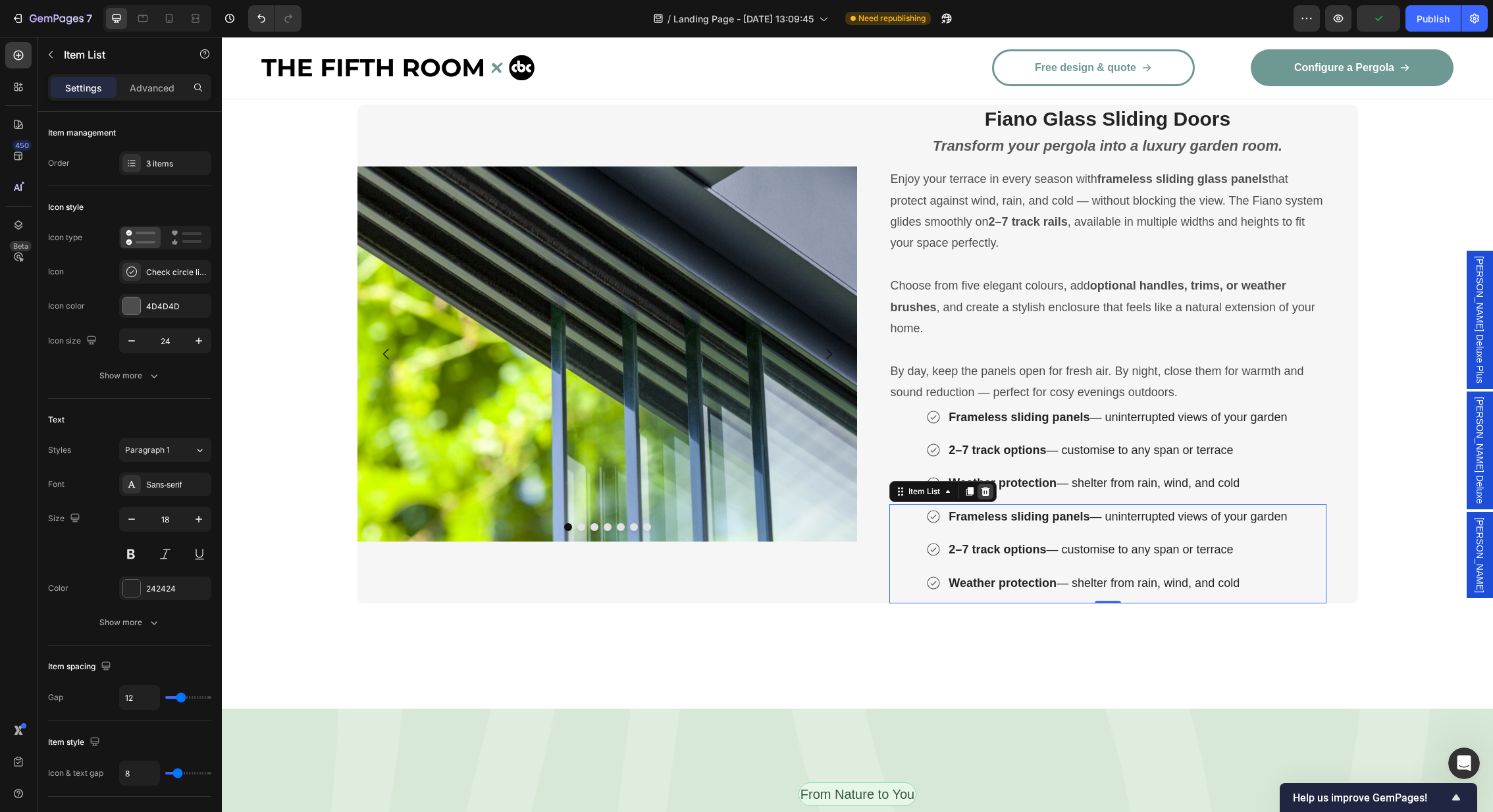
click at [984, 490] on icon at bounding box center [985, 492] width 11 height 11
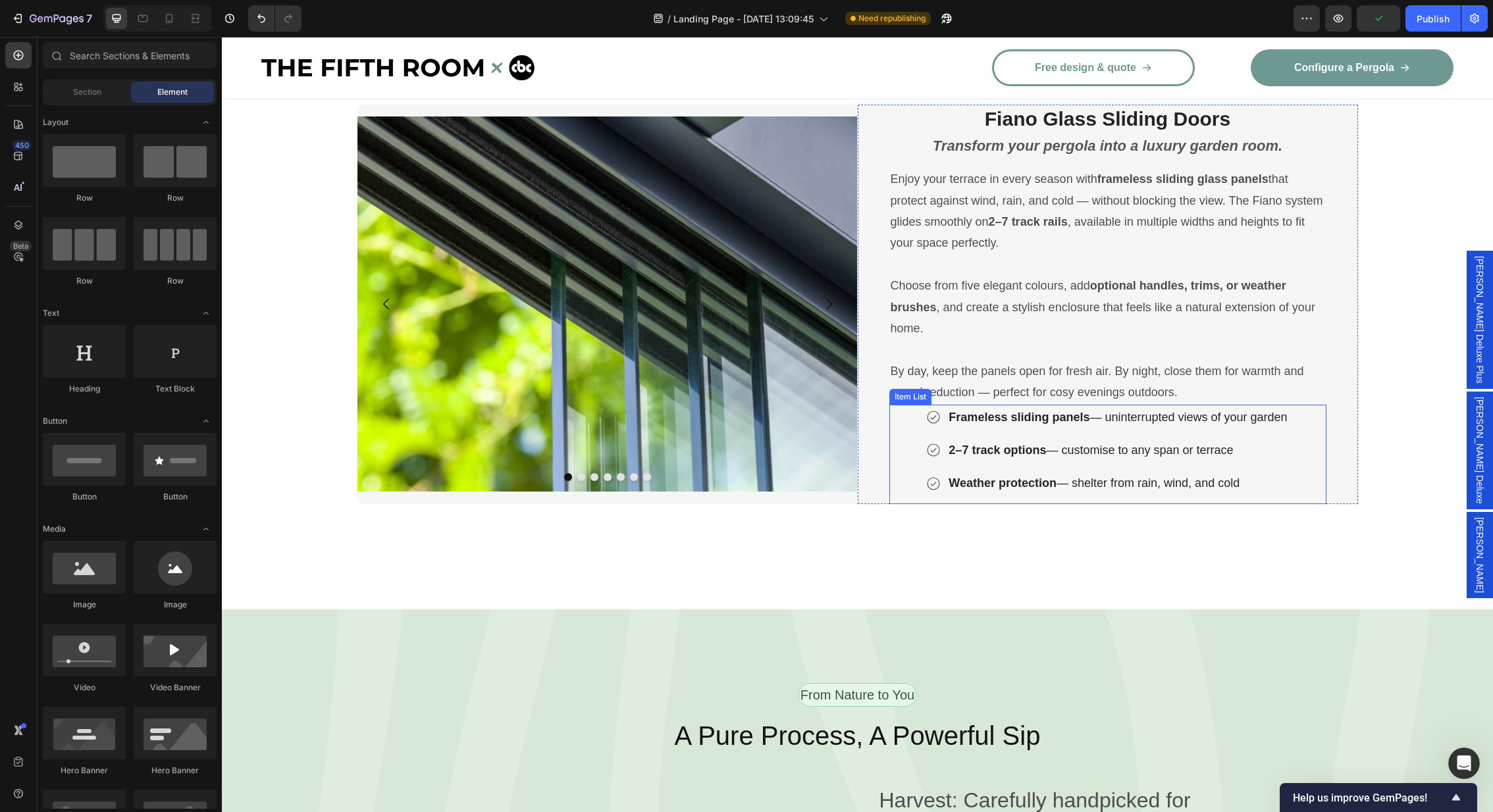
click at [1271, 463] on div "Frameless sliding panels — uninterrupted views of your garden 2–7 track options…" at bounding box center [1106, 450] width 363 height 92
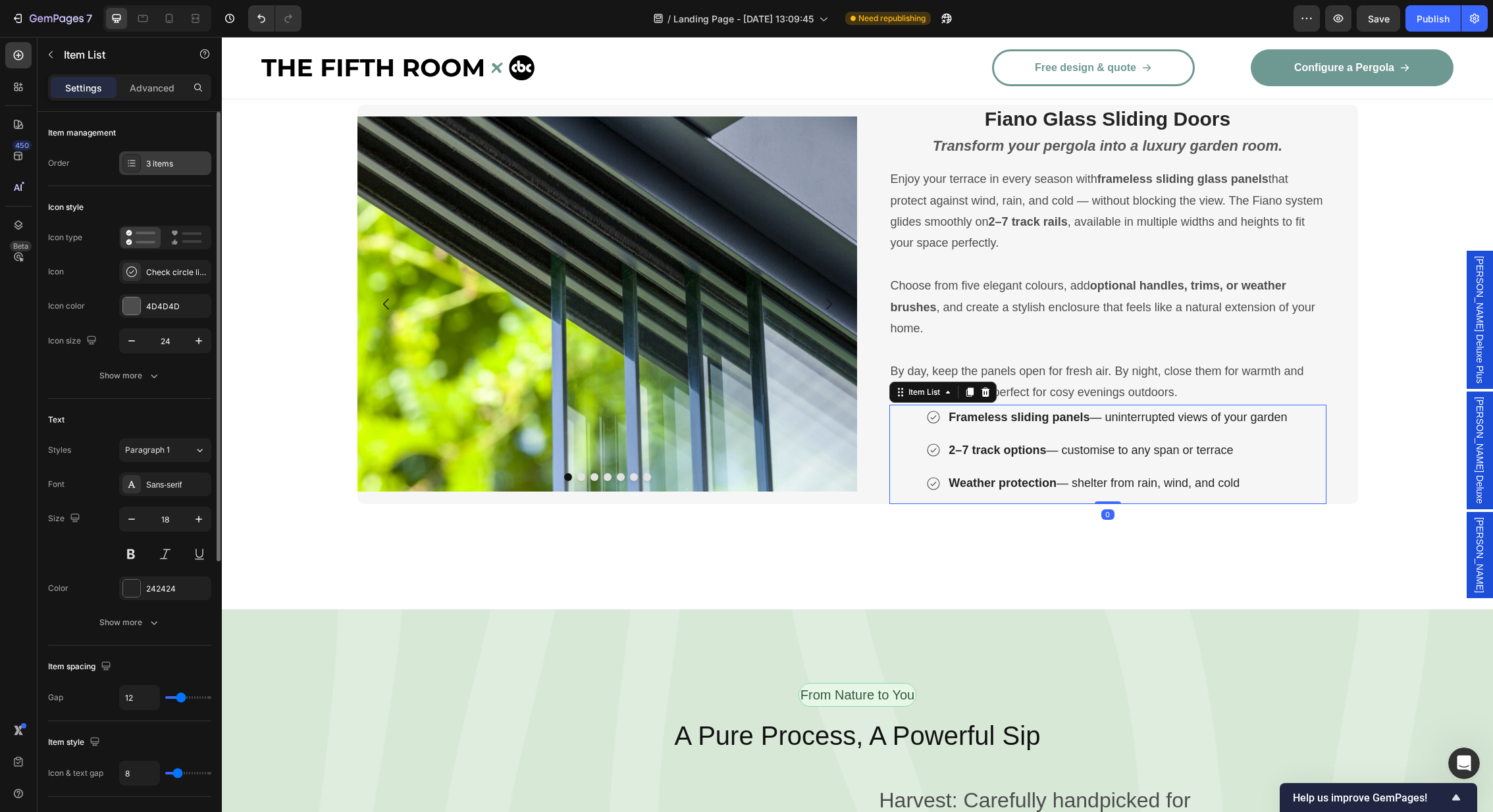
click at [173, 163] on div "3 items" at bounding box center [177, 164] width 62 height 12
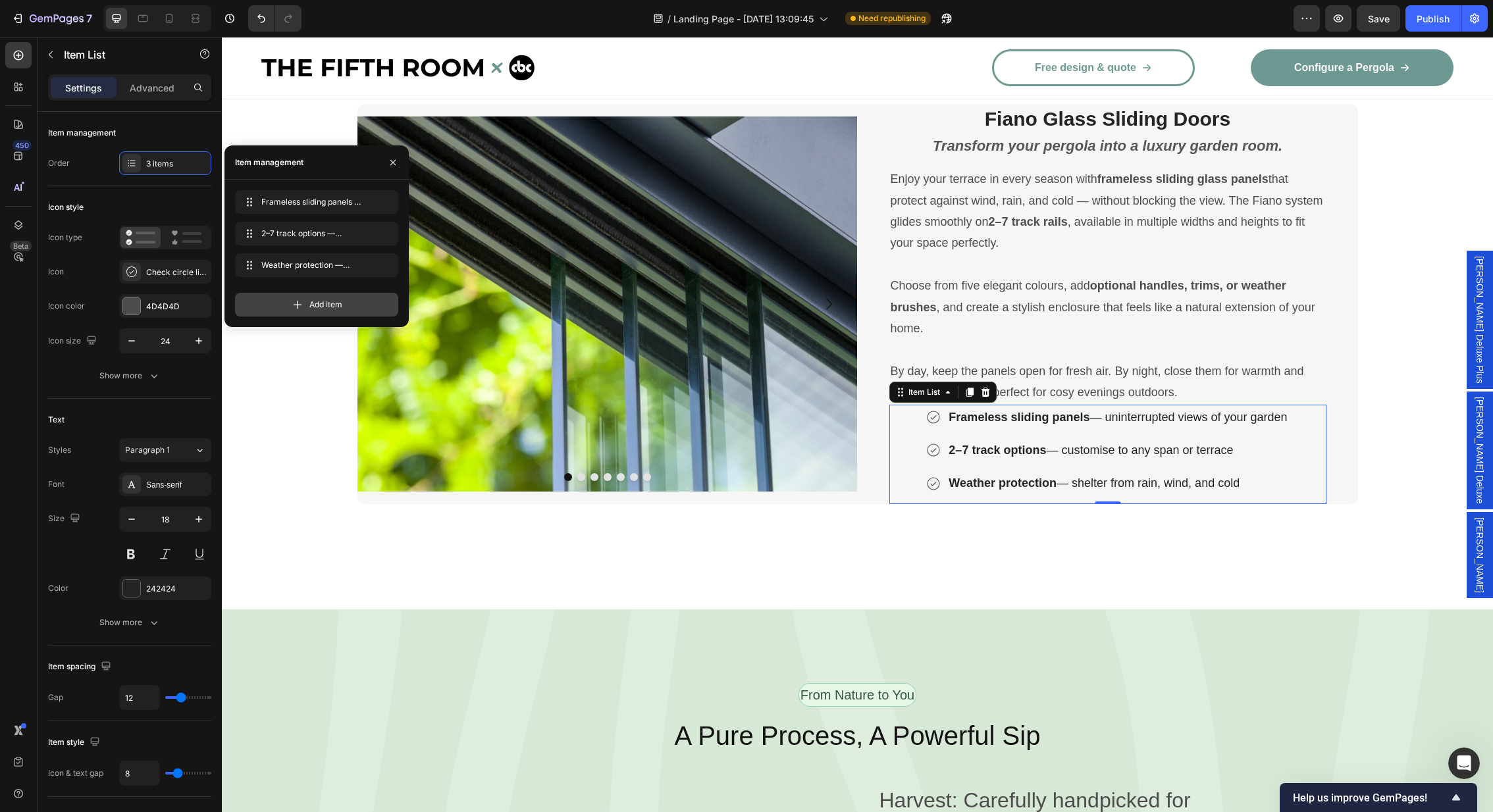
click at [313, 298] on span "Add item" at bounding box center [325, 304] width 33 height 12
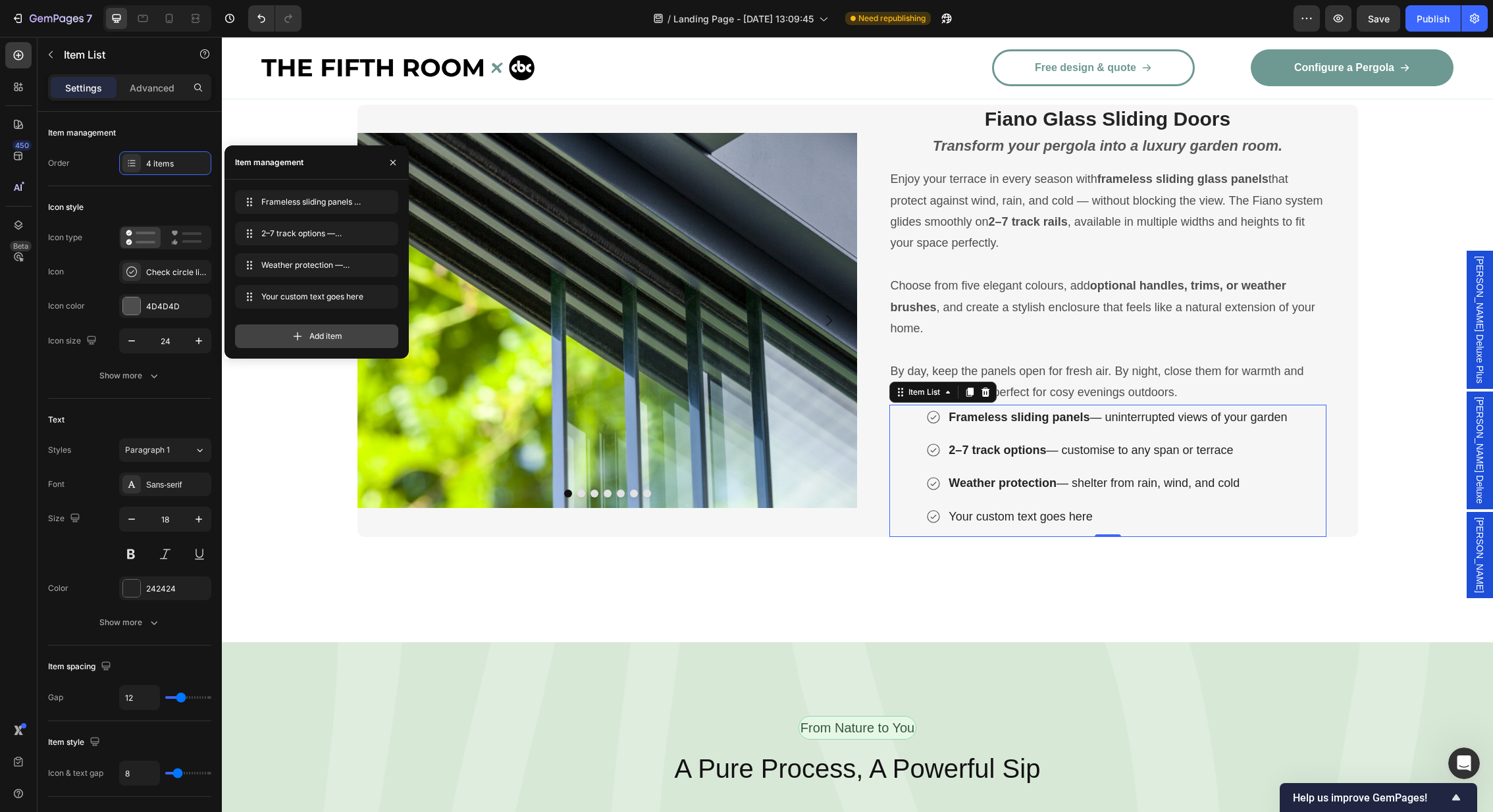
click at [304, 334] on div "Add item" at bounding box center [316, 336] width 163 height 23
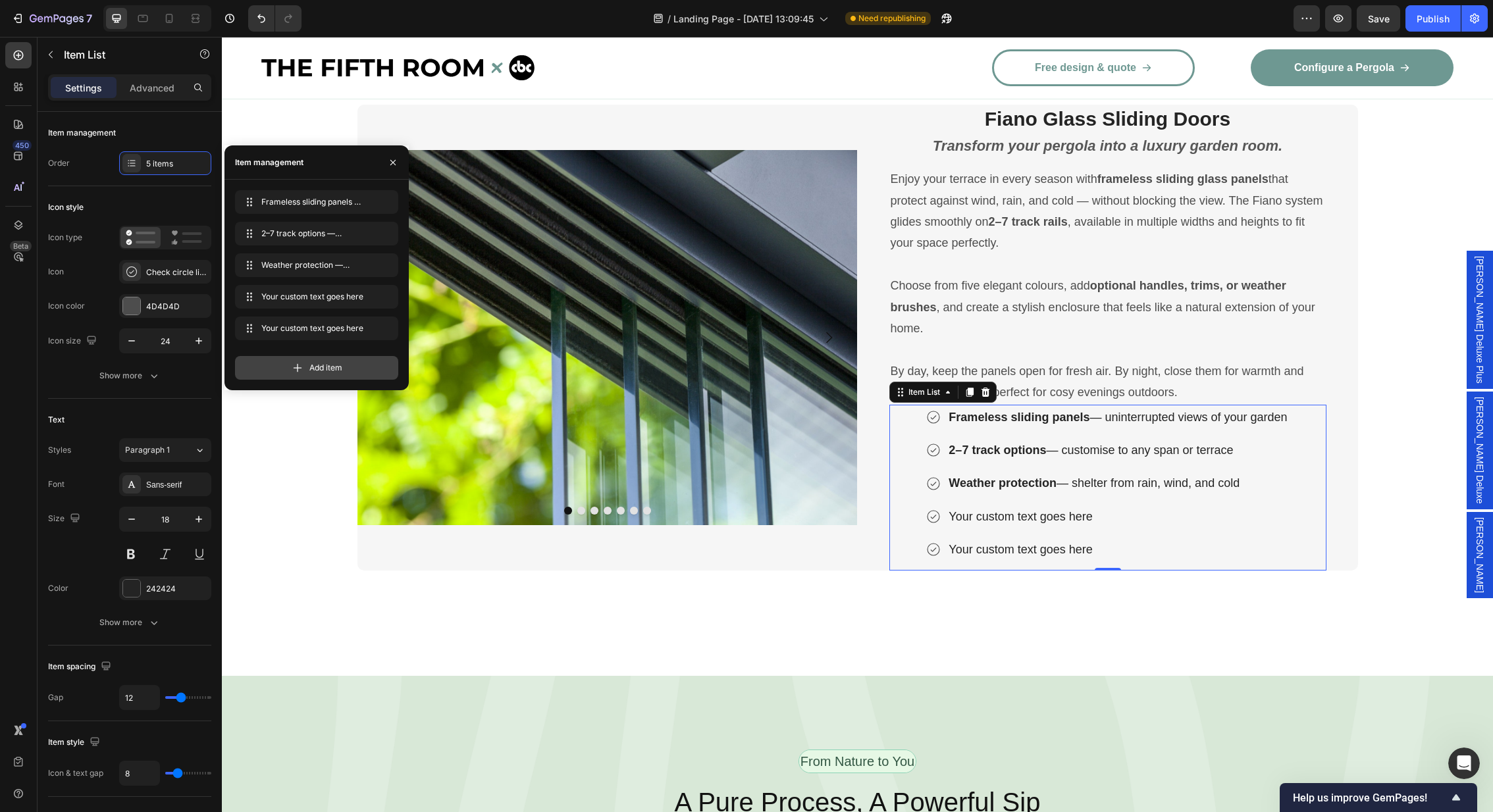
click at [298, 365] on icon at bounding box center [297, 367] width 13 height 13
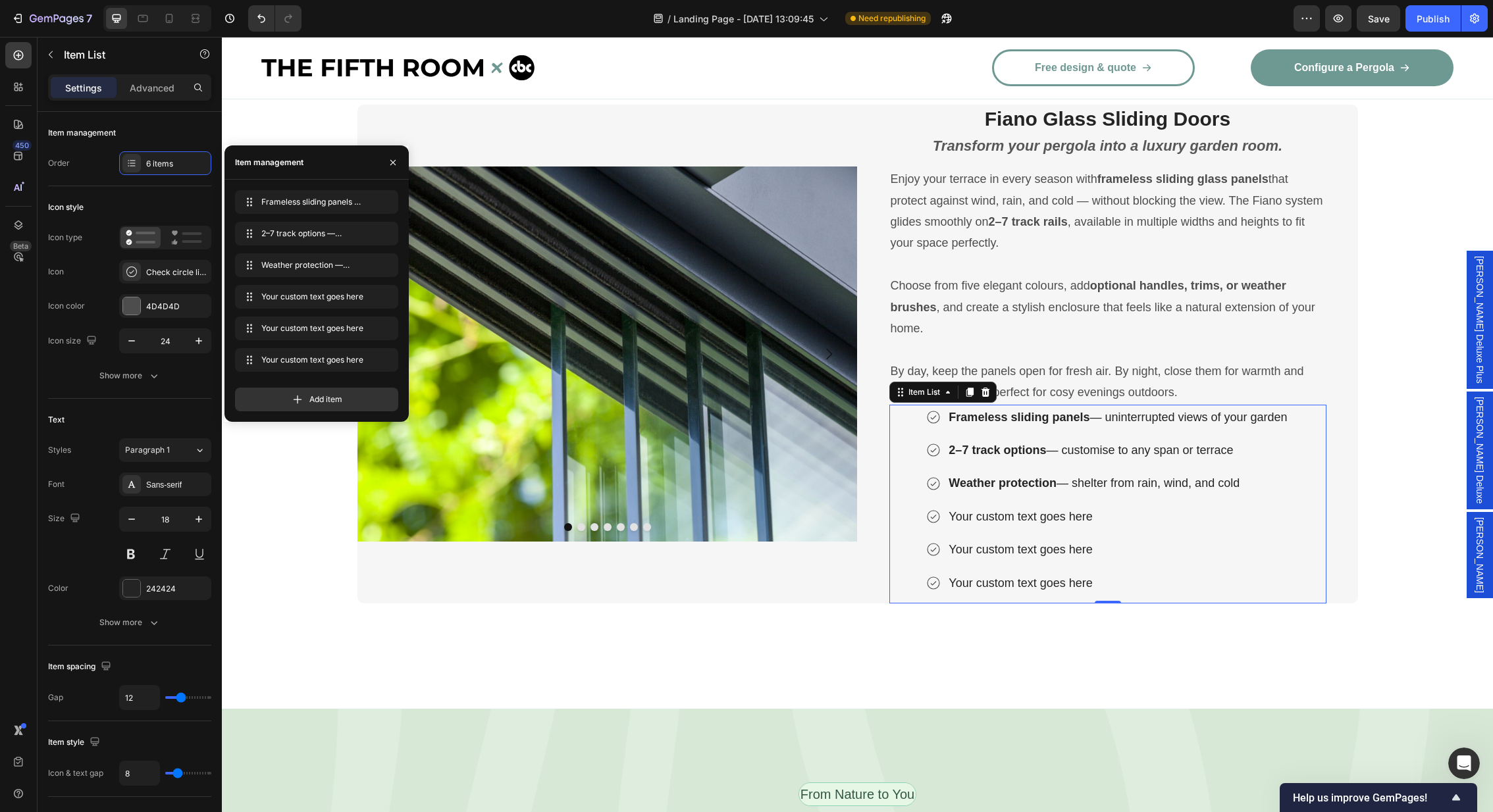
click at [1005, 508] on div "Your custom text goes here" at bounding box center [1118, 516] width 343 height 25
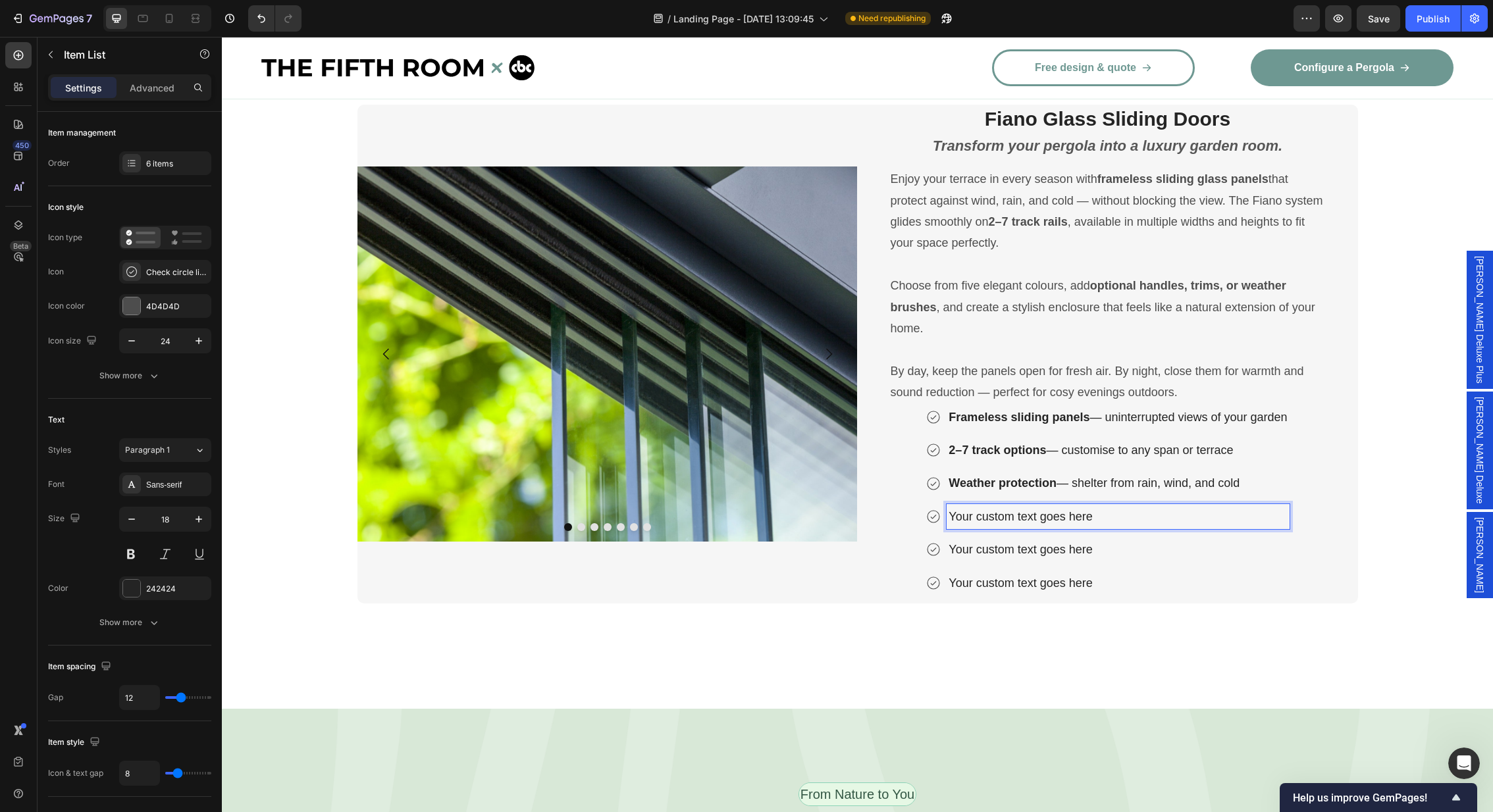
click at [1041, 512] on p "Your custom text goes here" at bounding box center [1118, 517] width 338 height 21
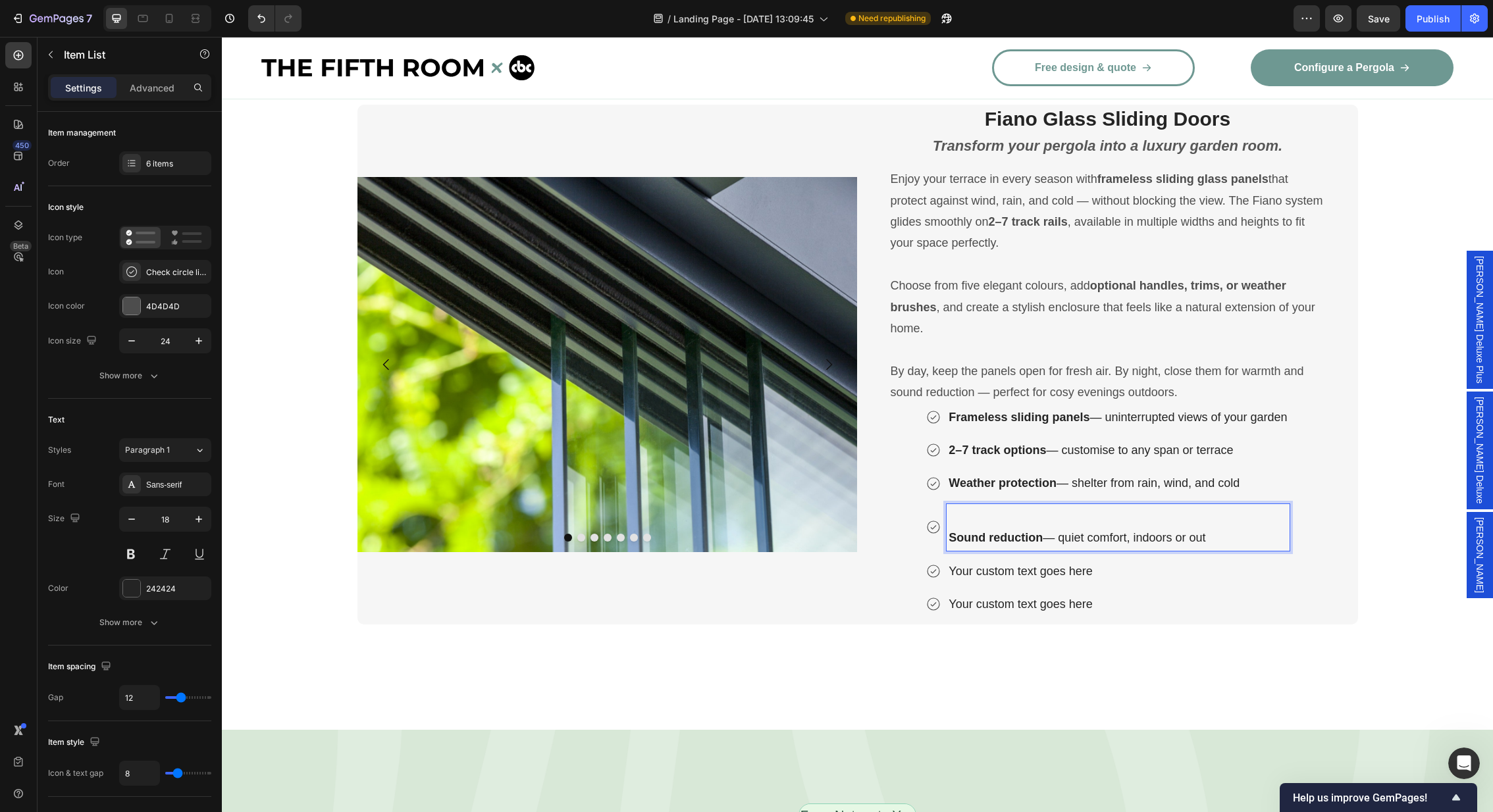
click at [947, 535] on div "Sound reduction — quiet comfort, indoors or out" at bounding box center [1118, 527] width 343 height 47
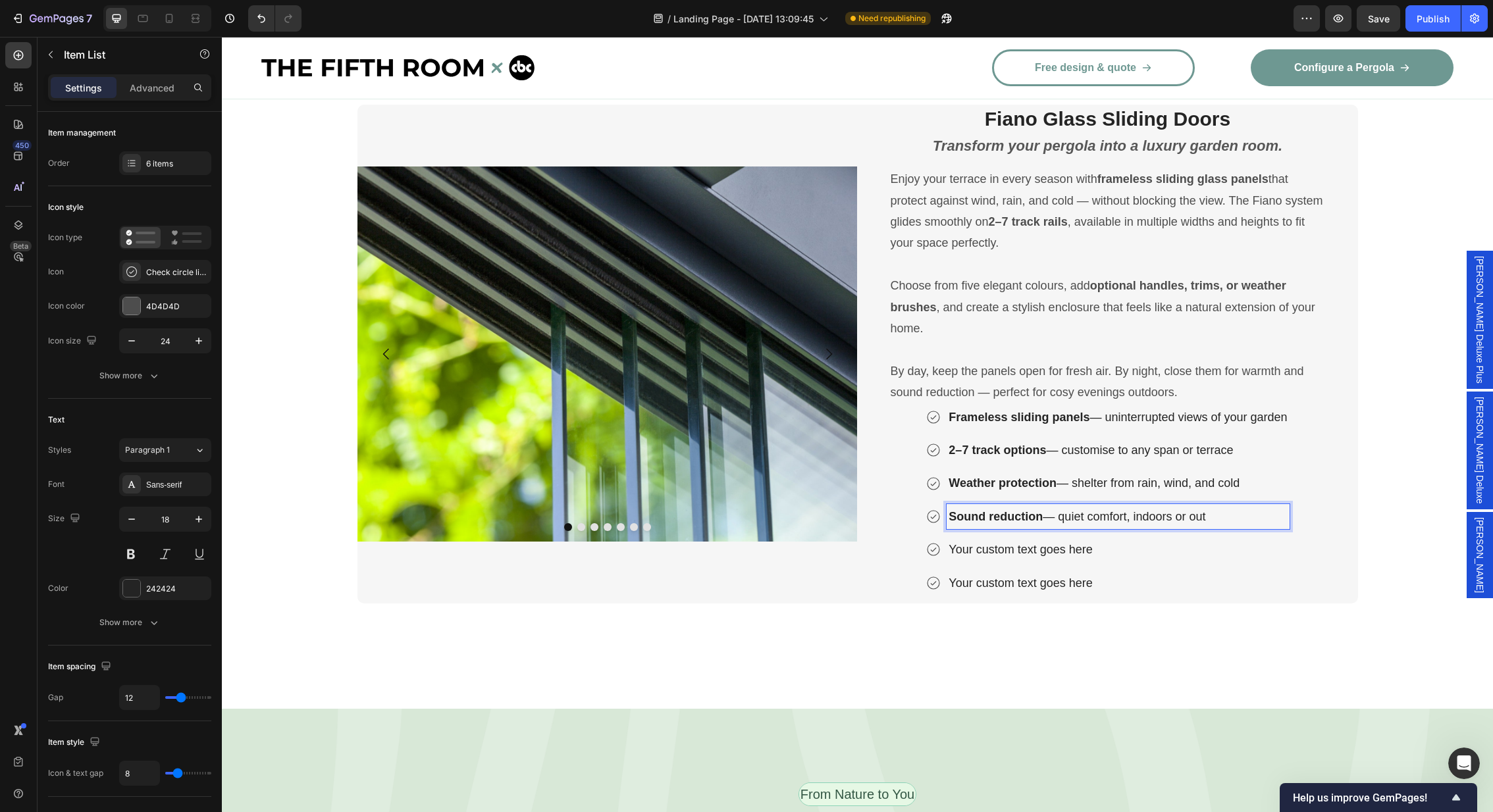
click at [1147, 570] on div "Your custom text goes here" at bounding box center [1118, 582] width 343 height 25
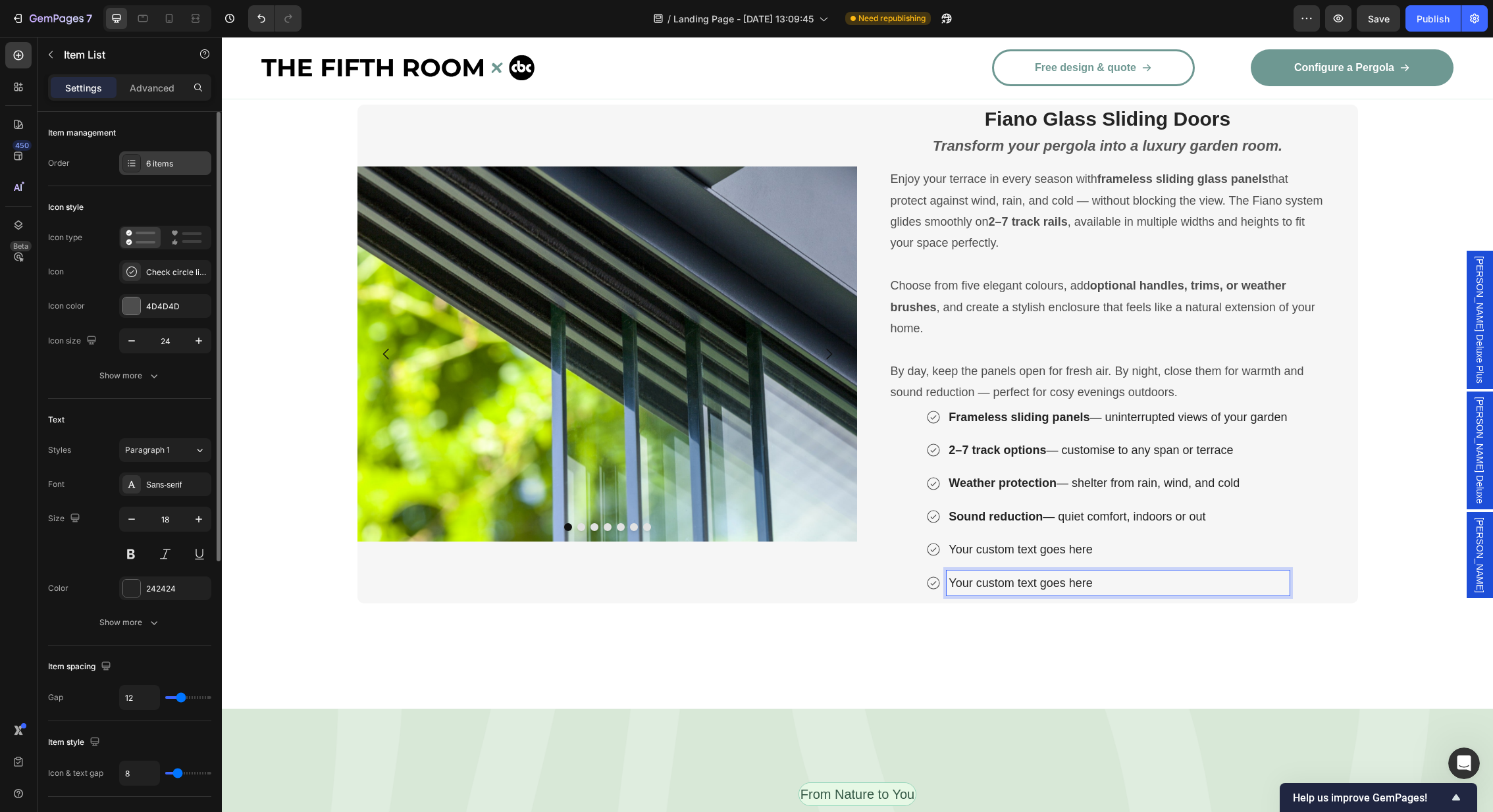
click at [158, 167] on div "6 items" at bounding box center [177, 164] width 62 height 12
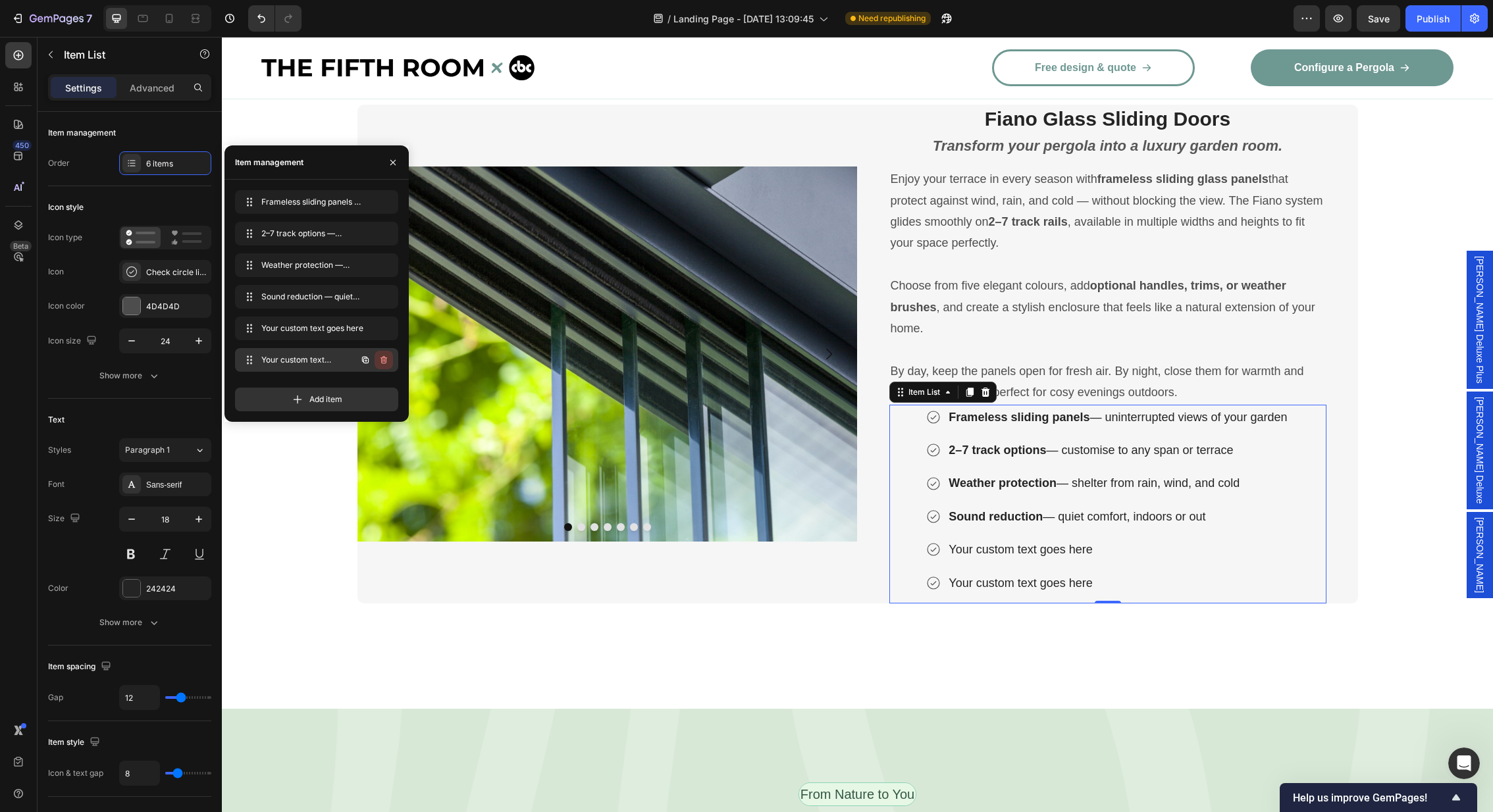
click at [386, 364] on icon "button" at bounding box center [383, 360] width 11 height 11
click at [378, 360] on div "Delete" at bounding box center [375, 360] width 24 height 12
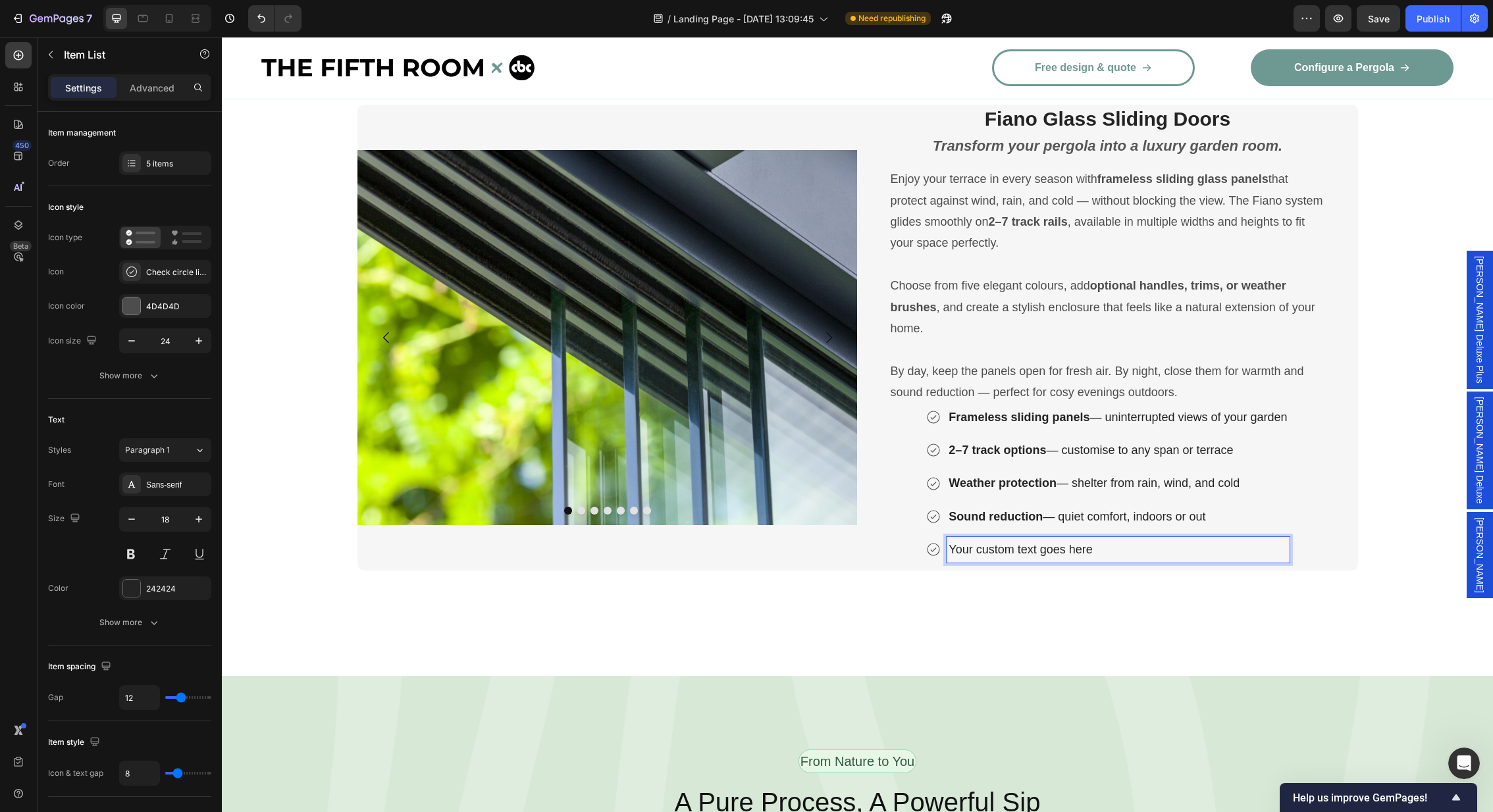
click at [1069, 548] on p "Your custom text goes here" at bounding box center [1118, 549] width 338 height 21
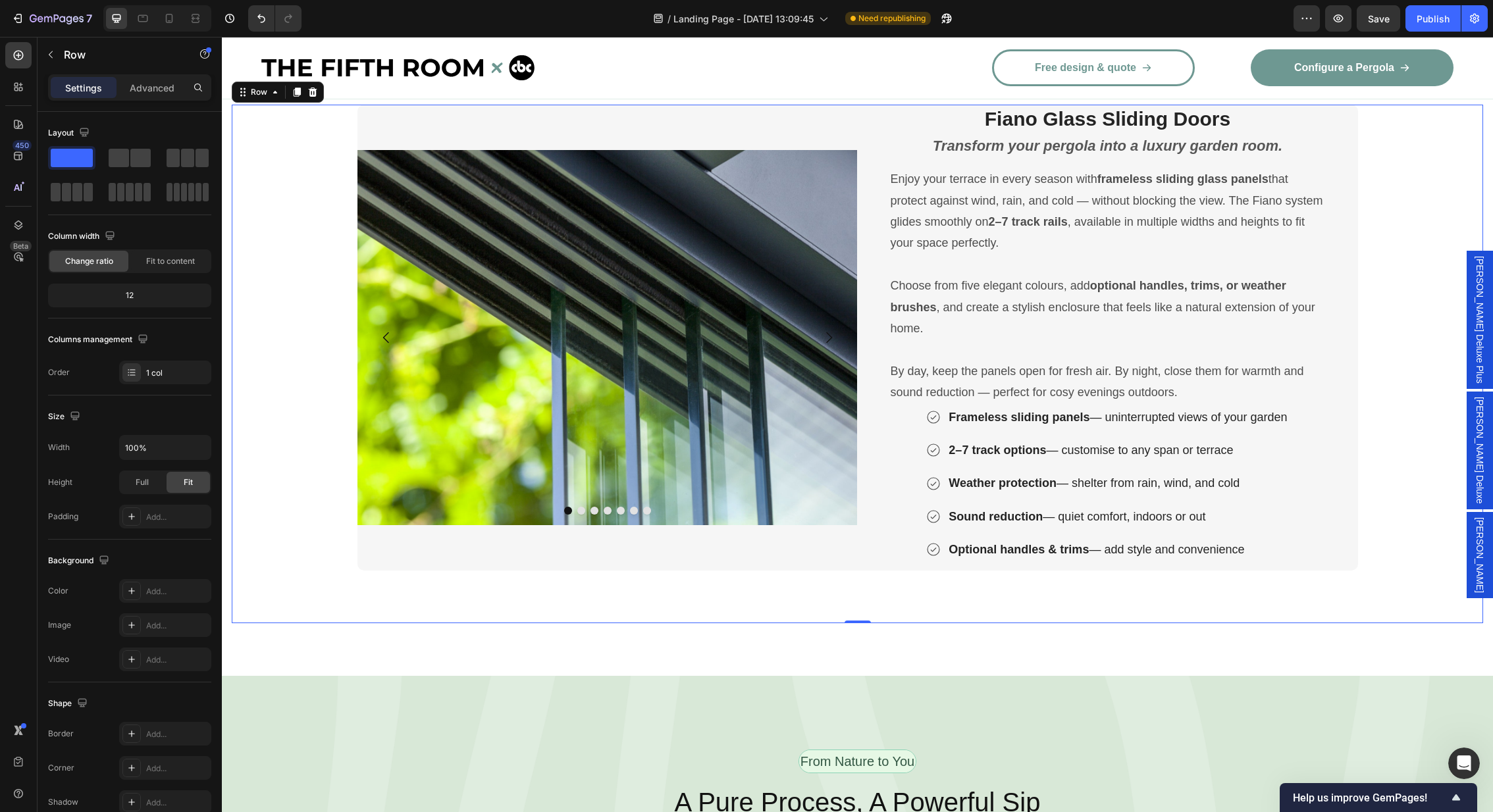
click at [1404, 433] on div "Image Image Image Image Image Image Image Carousel Fiano Glass Sliding Doors He…" at bounding box center [857, 364] width 1251 height 518
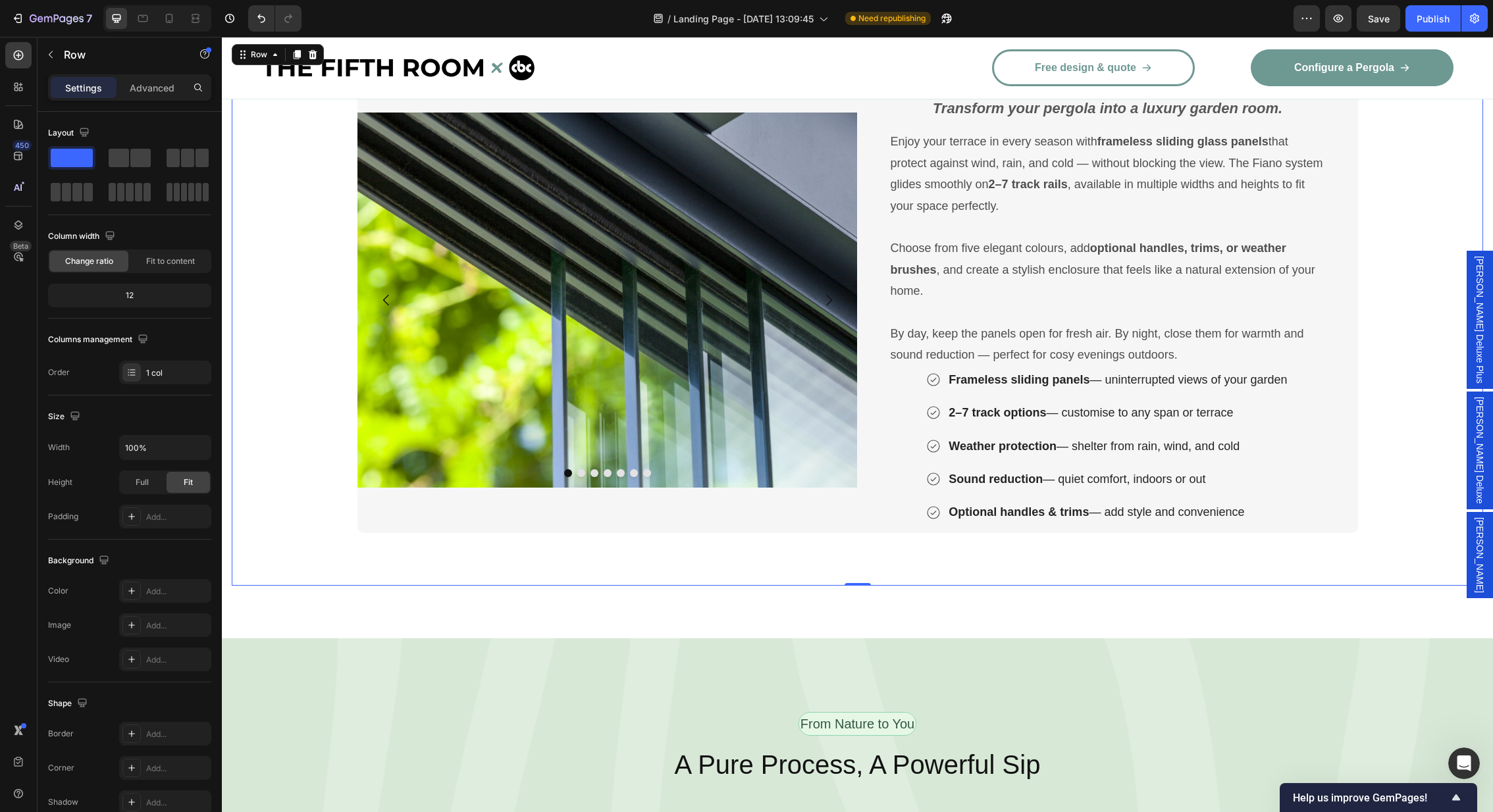
scroll to position [2246, 0]
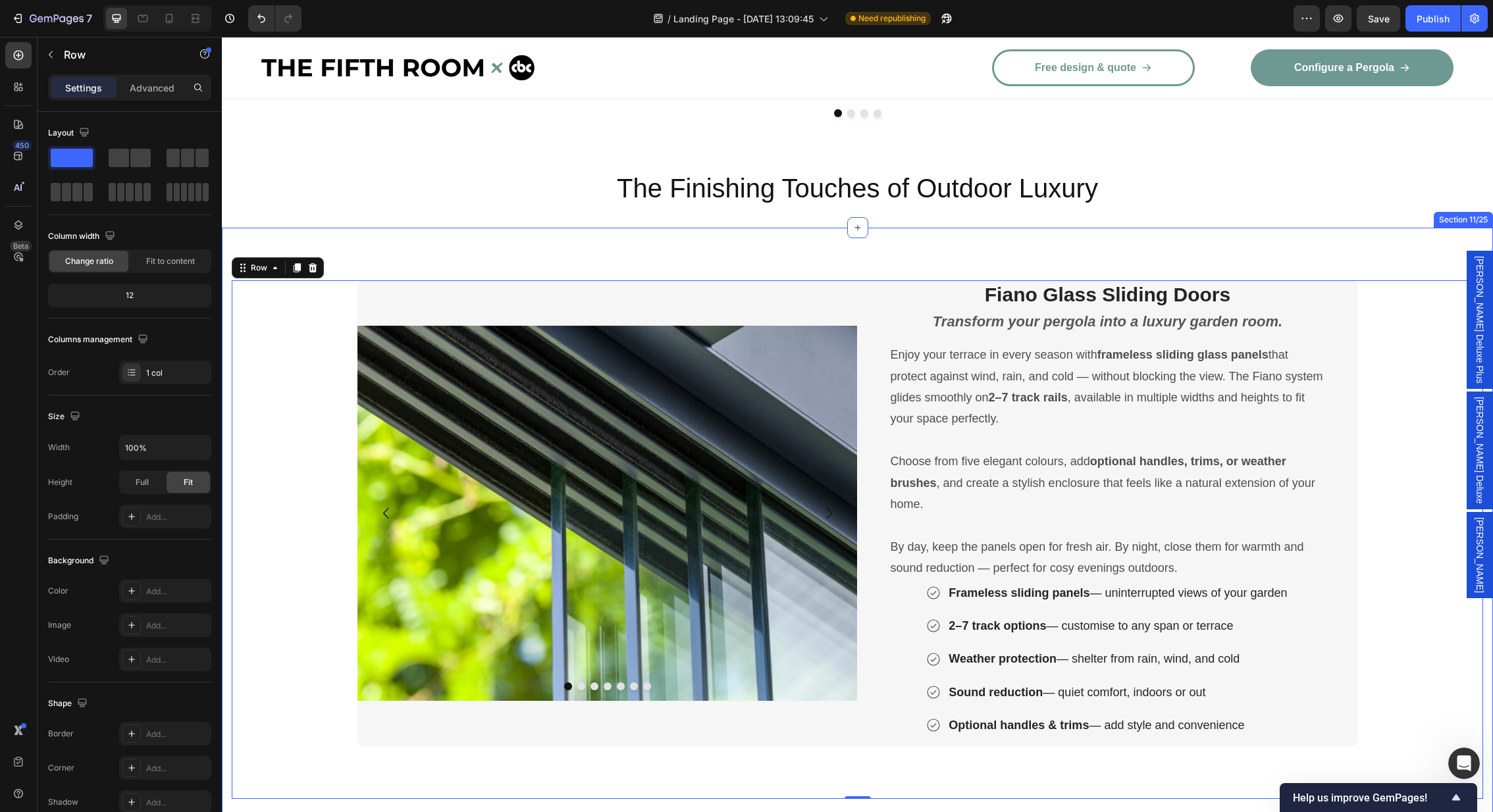
click at [1386, 232] on div "Image Image Image Image Image Image Image Carousel Fiano Glass Sliding Doors He…" at bounding box center [857, 539] width 1271 height 623
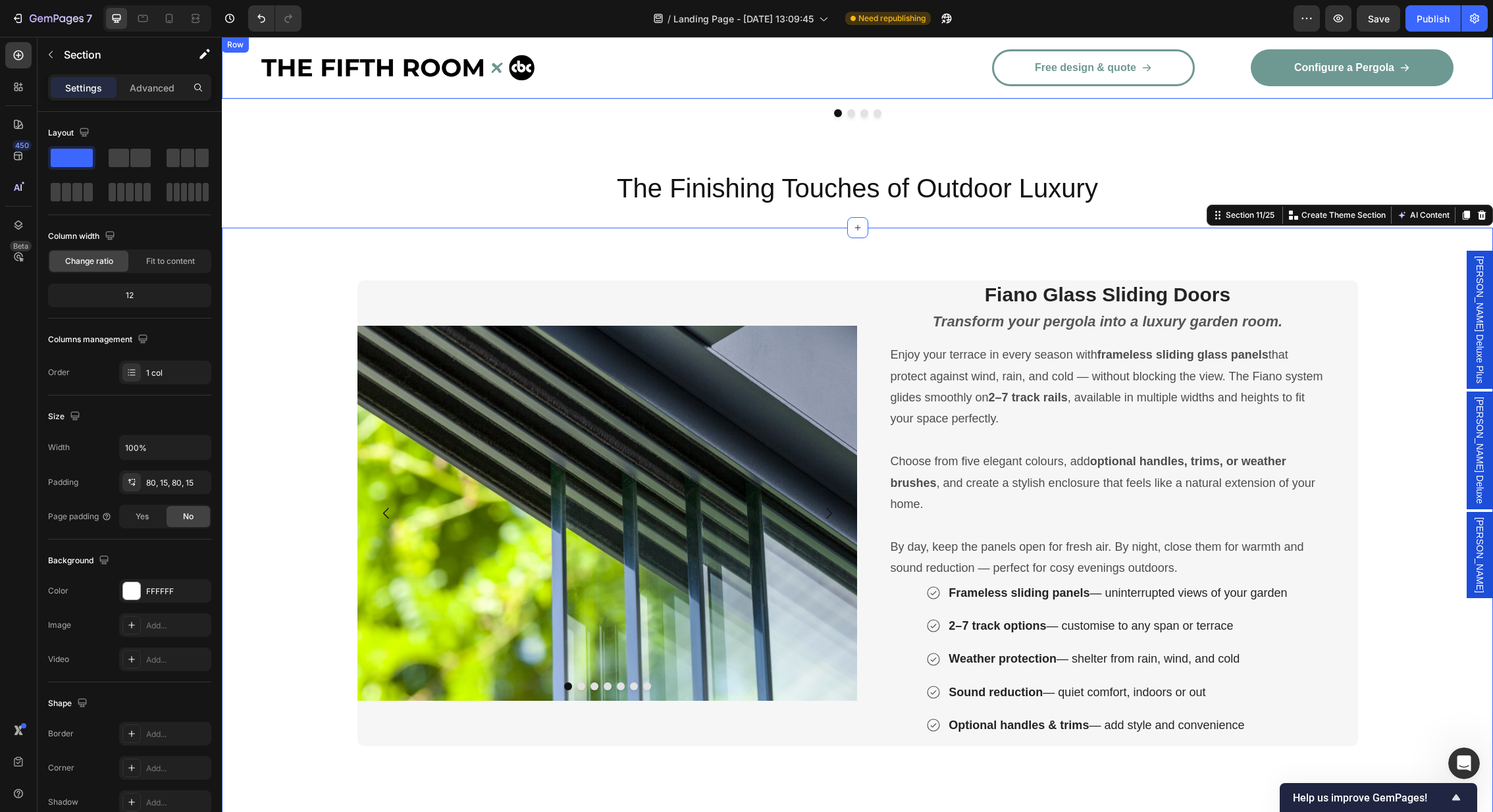
click at [1471, 61] on div "Image Free design & quote Button Configure a Pergola Button Row Row" at bounding box center [857, 68] width 1271 height 62
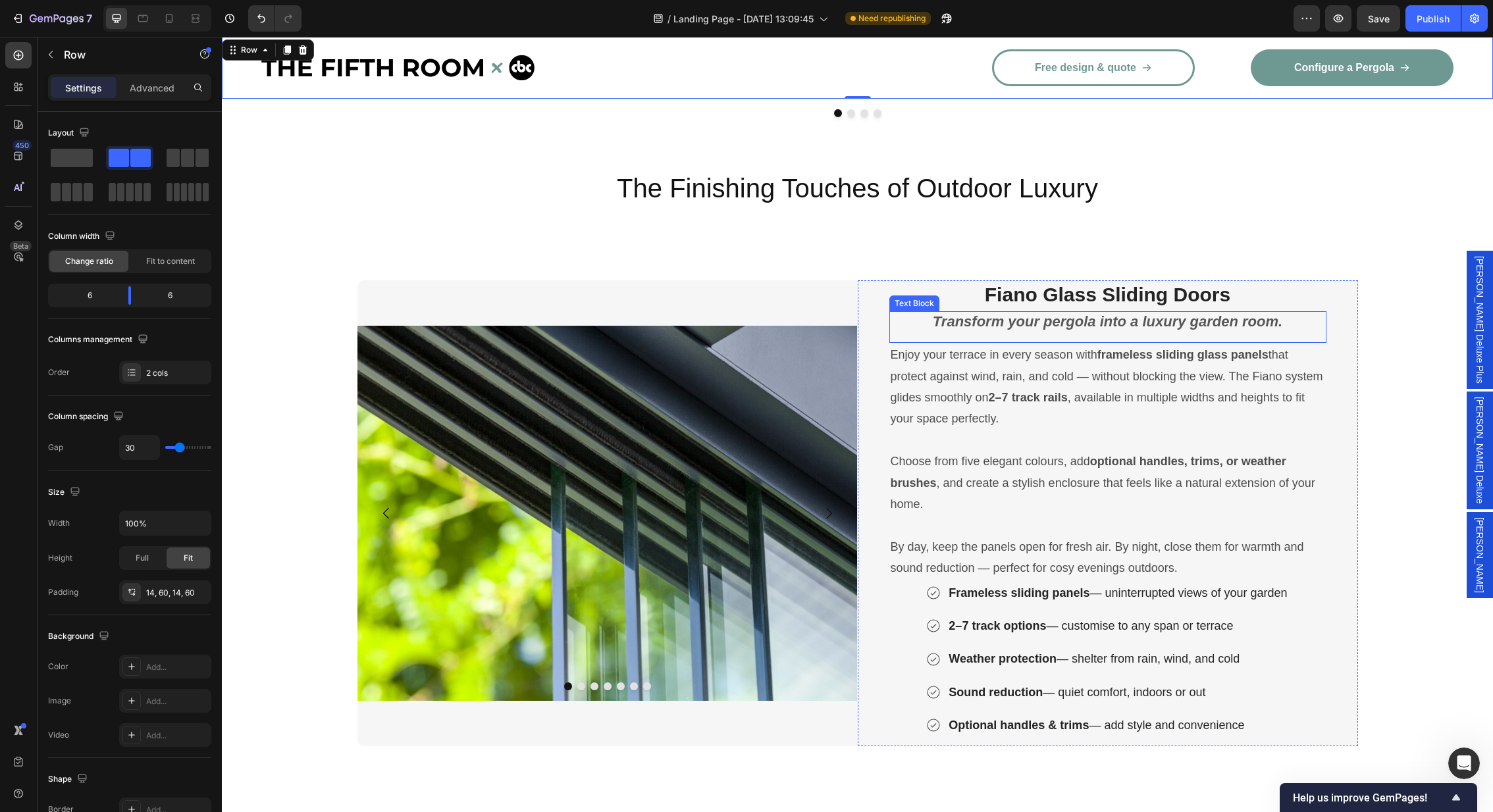
click at [1121, 313] on strong "Transform your pergola into a luxury garden room." at bounding box center [1107, 321] width 349 height 17
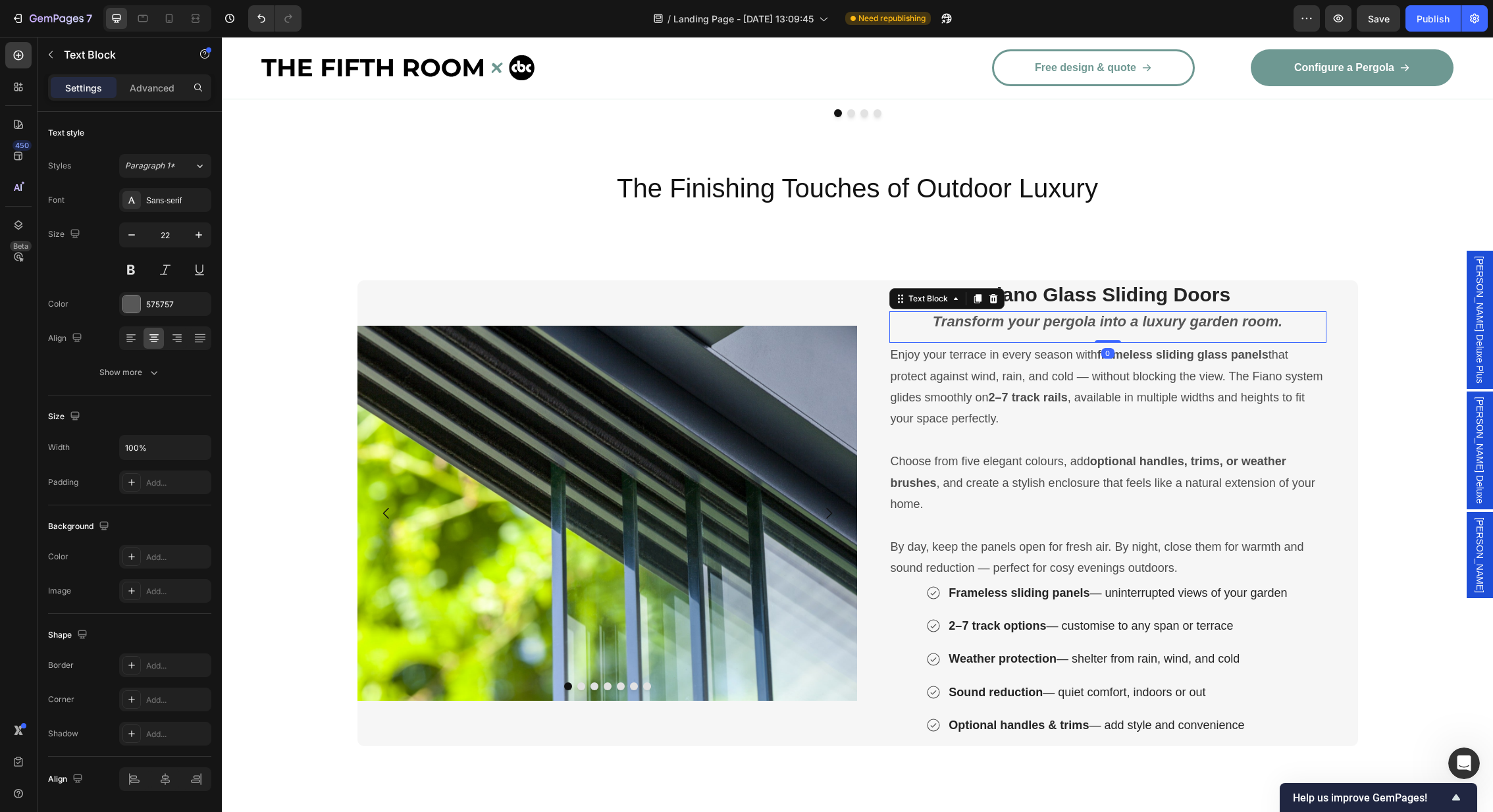
click at [1164, 313] on strong "Transform your pergola into a luxury garden room." at bounding box center [1107, 321] width 349 height 17
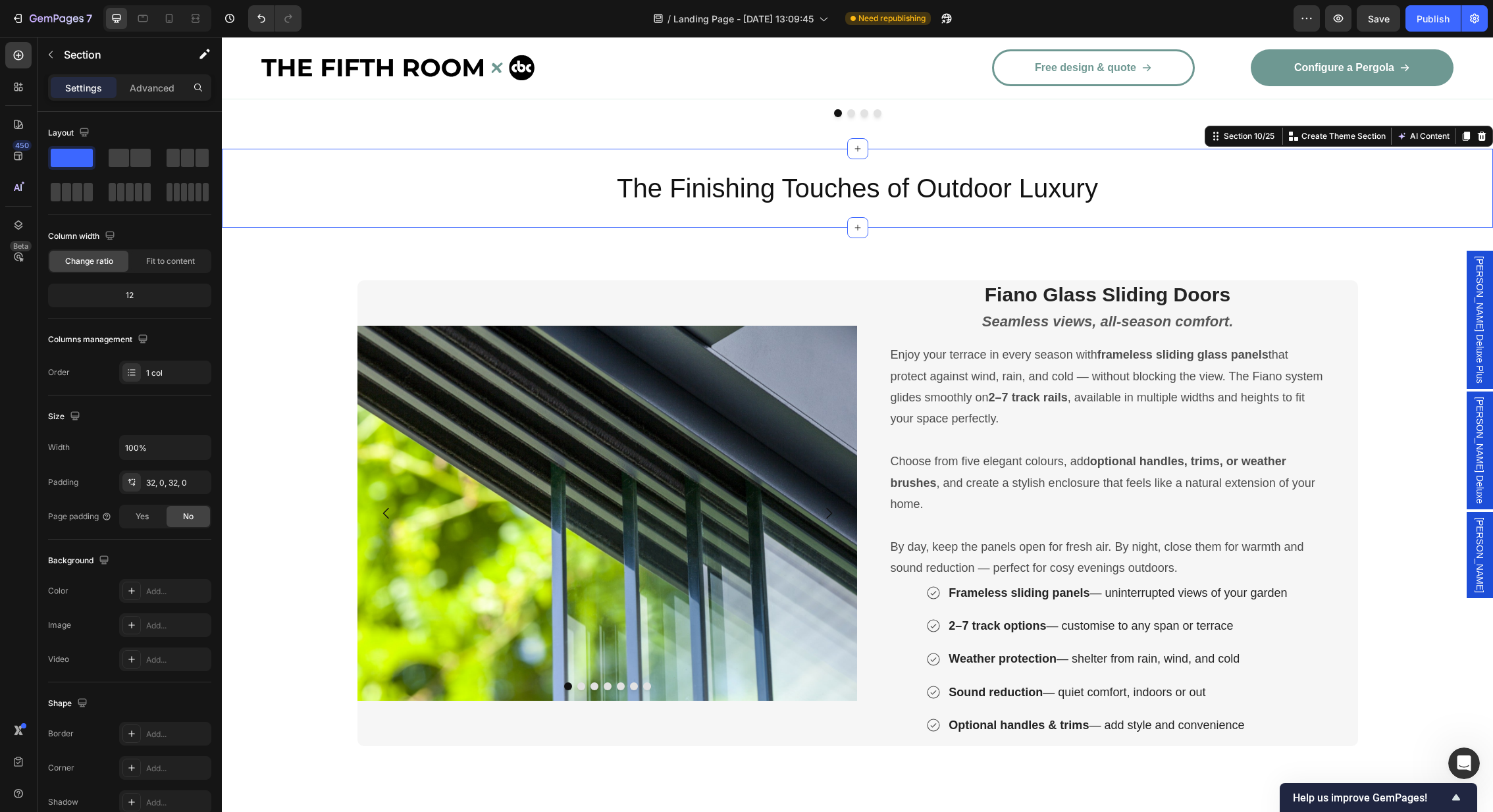
click at [1329, 195] on div "The Finishing Touches of Outdoor Luxury Heading Section 10/25 Create Theme Sect…" at bounding box center [857, 188] width 1271 height 79
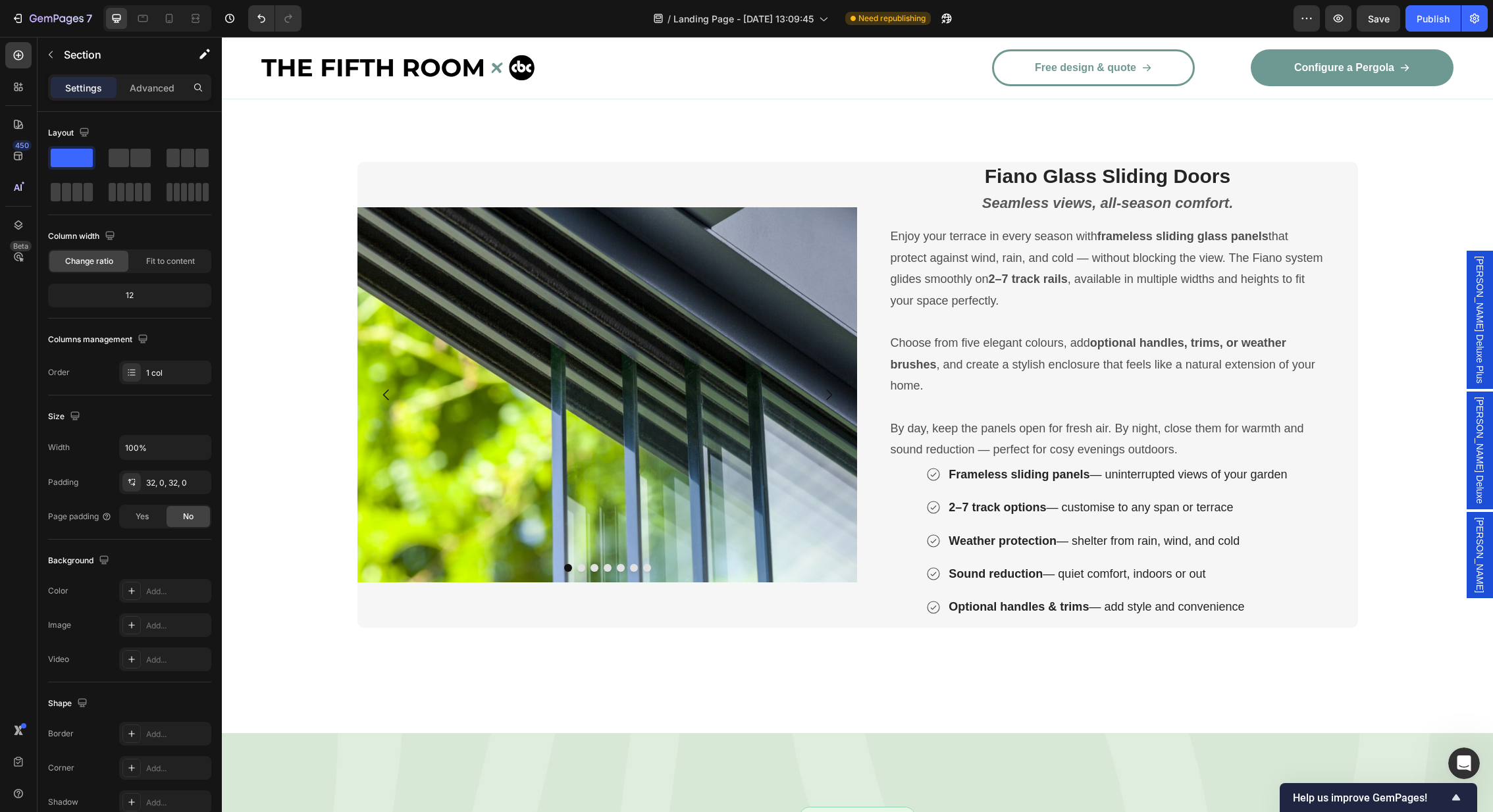
scroll to position [2236, 0]
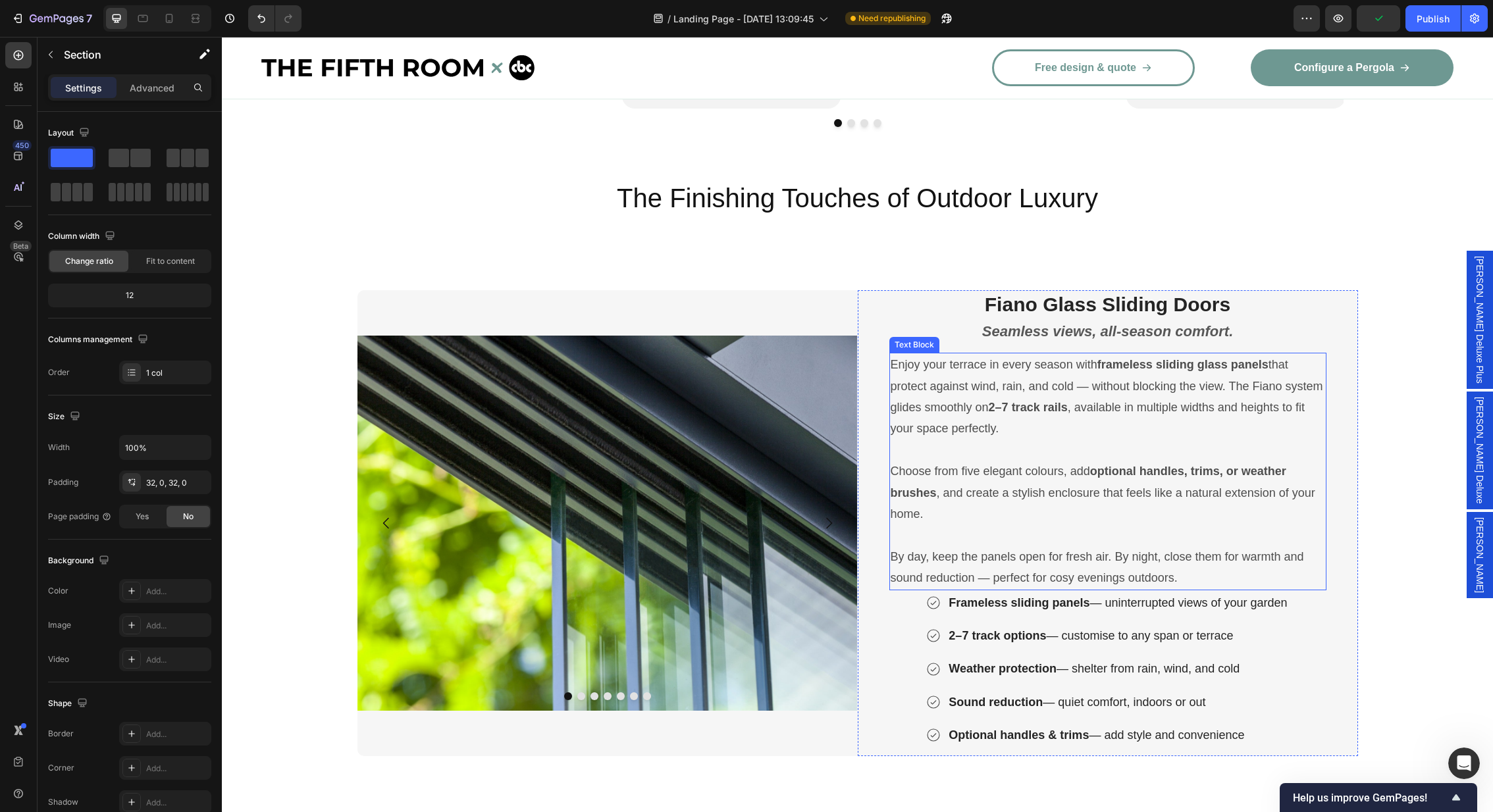
click at [929, 394] on p "Enjoy your terrace in every season with frameless sliding glass panels that pro…" at bounding box center [1107, 396] width 434 height 86
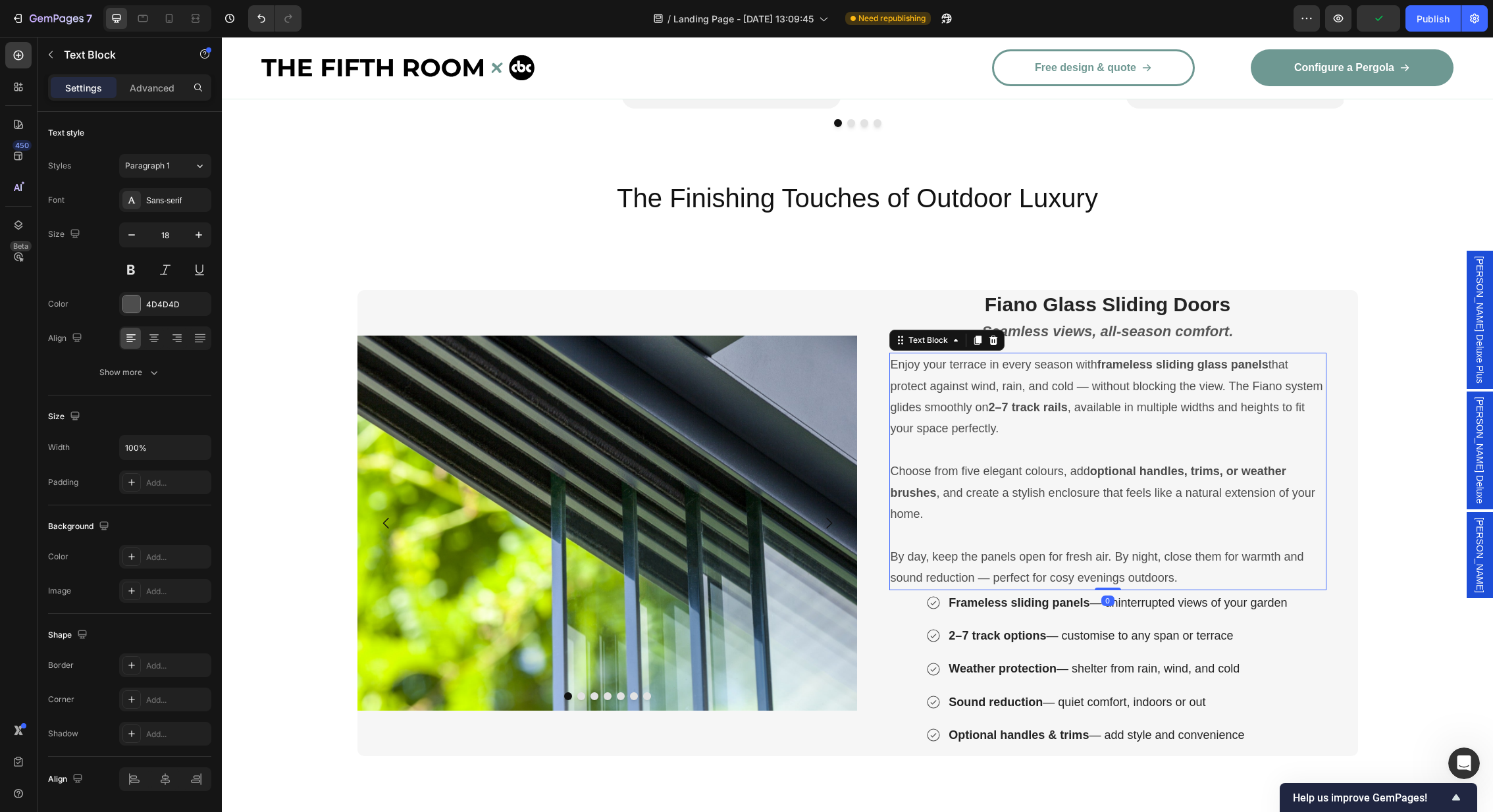
click at [929, 394] on p "Enjoy your terrace in every season with frameless sliding glass panels that pro…" at bounding box center [1107, 396] width 434 height 86
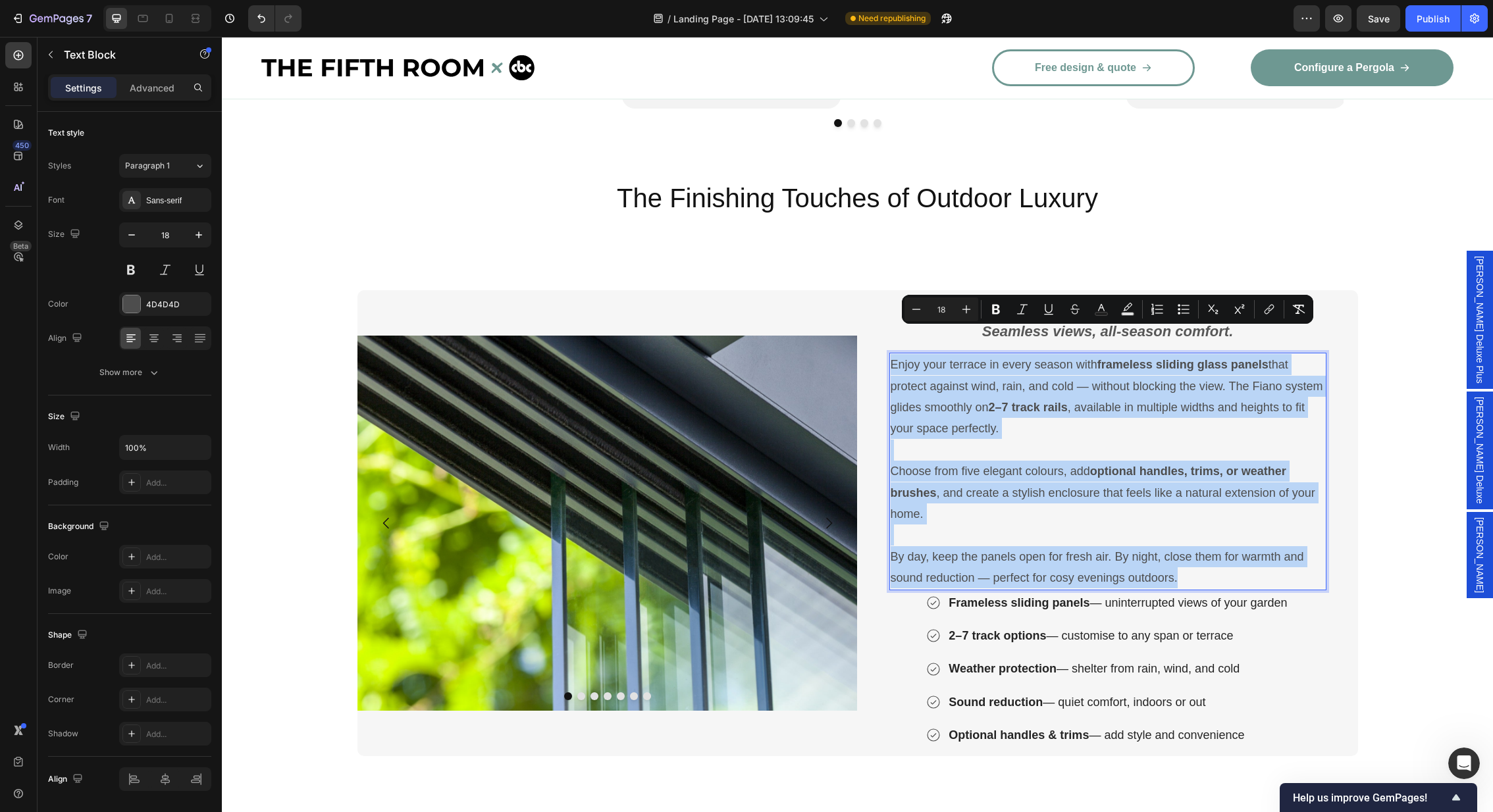
scroll to position [2266, 0]
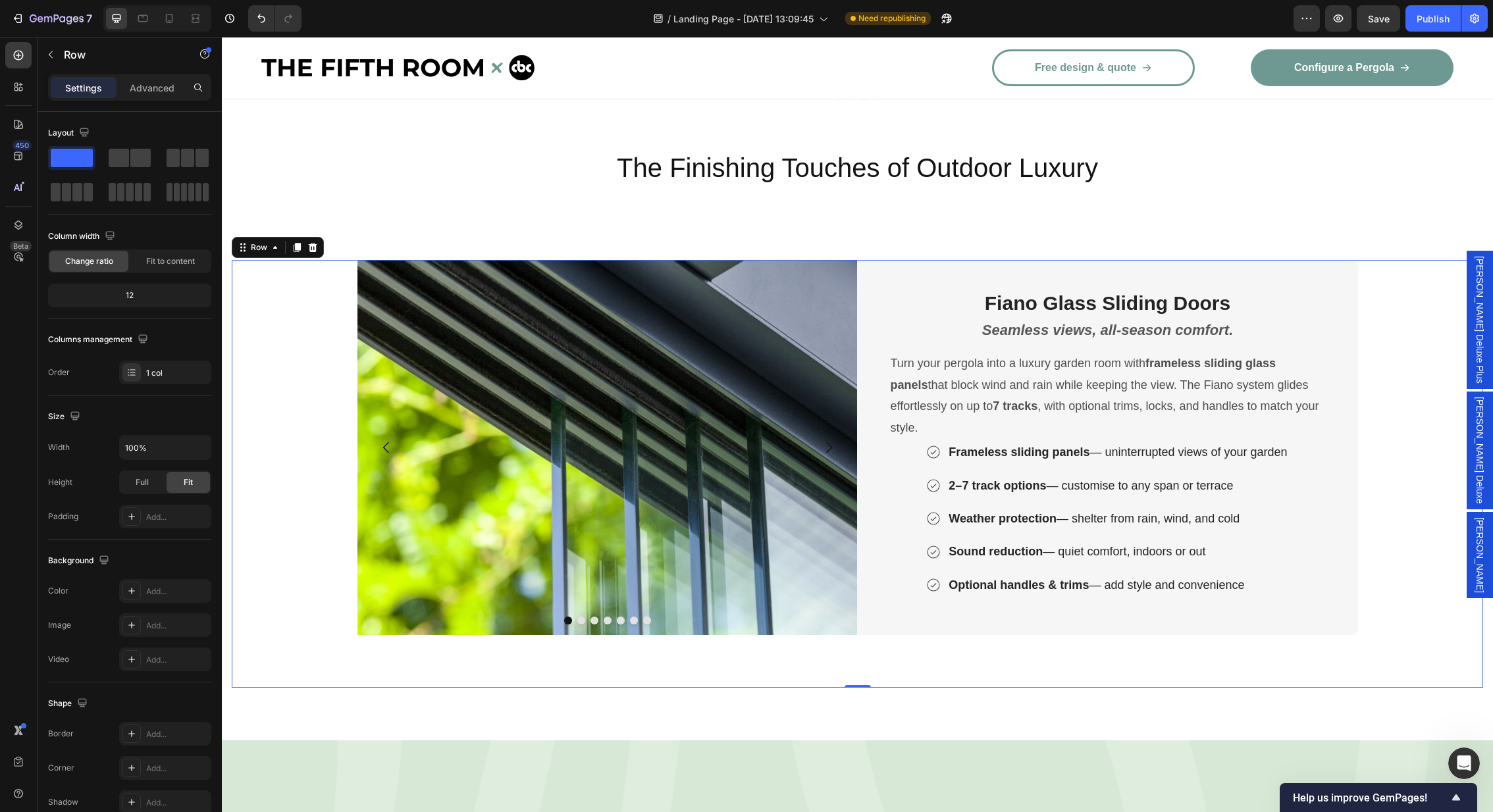
click at [1401, 323] on div "Image Image Image Image Image Image Image Carousel Fiano Glass Sliding Doors He…" at bounding box center [857, 473] width 1251 height 428
click at [1308, 463] on div "Frameless sliding panels — uninterrupted views of your garden 2–7 track options…" at bounding box center [1107, 518] width 437 height 158
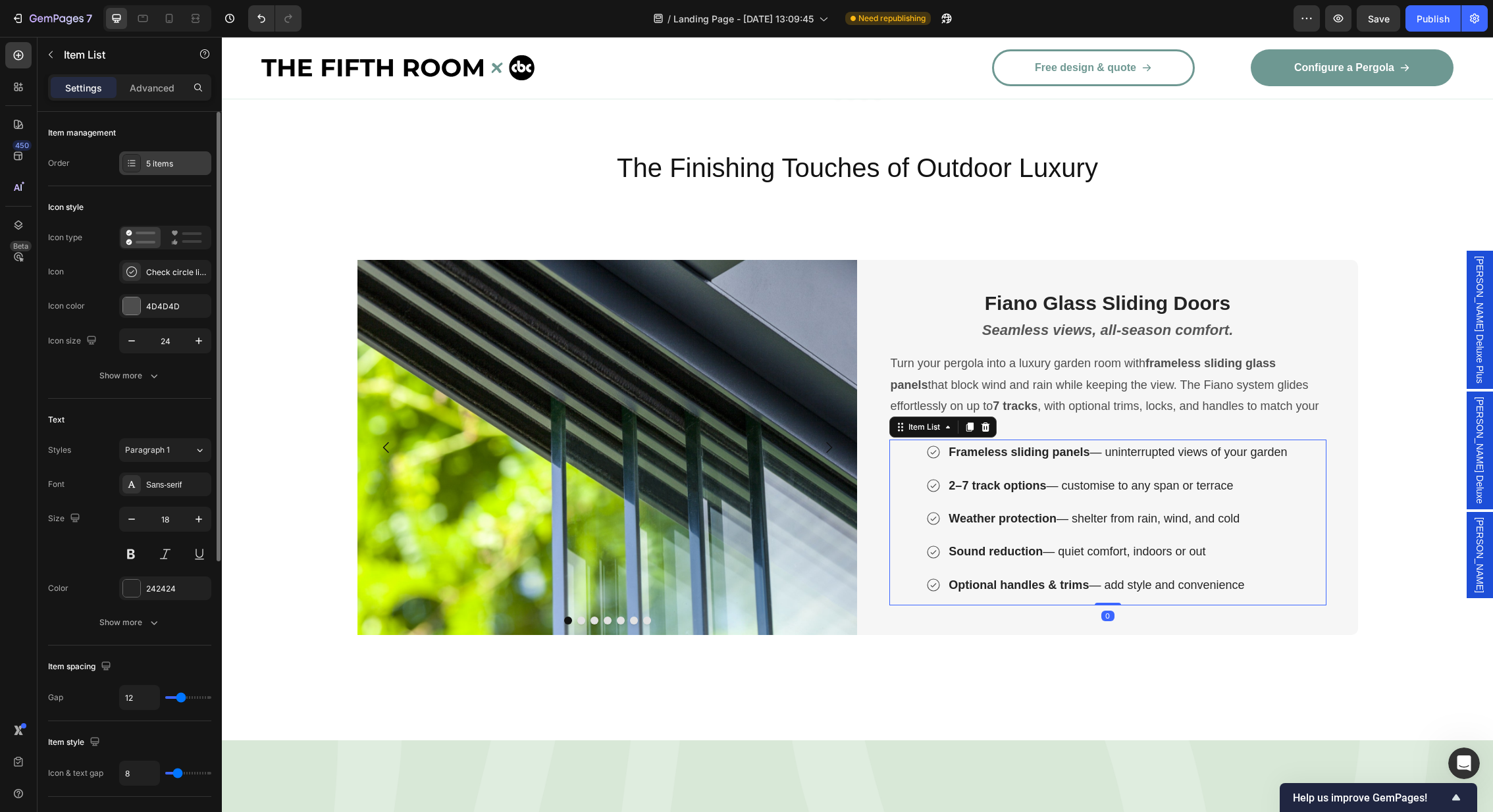
click at [163, 161] on div "5 items" at bounding box center [177, 164] width 62 height 12
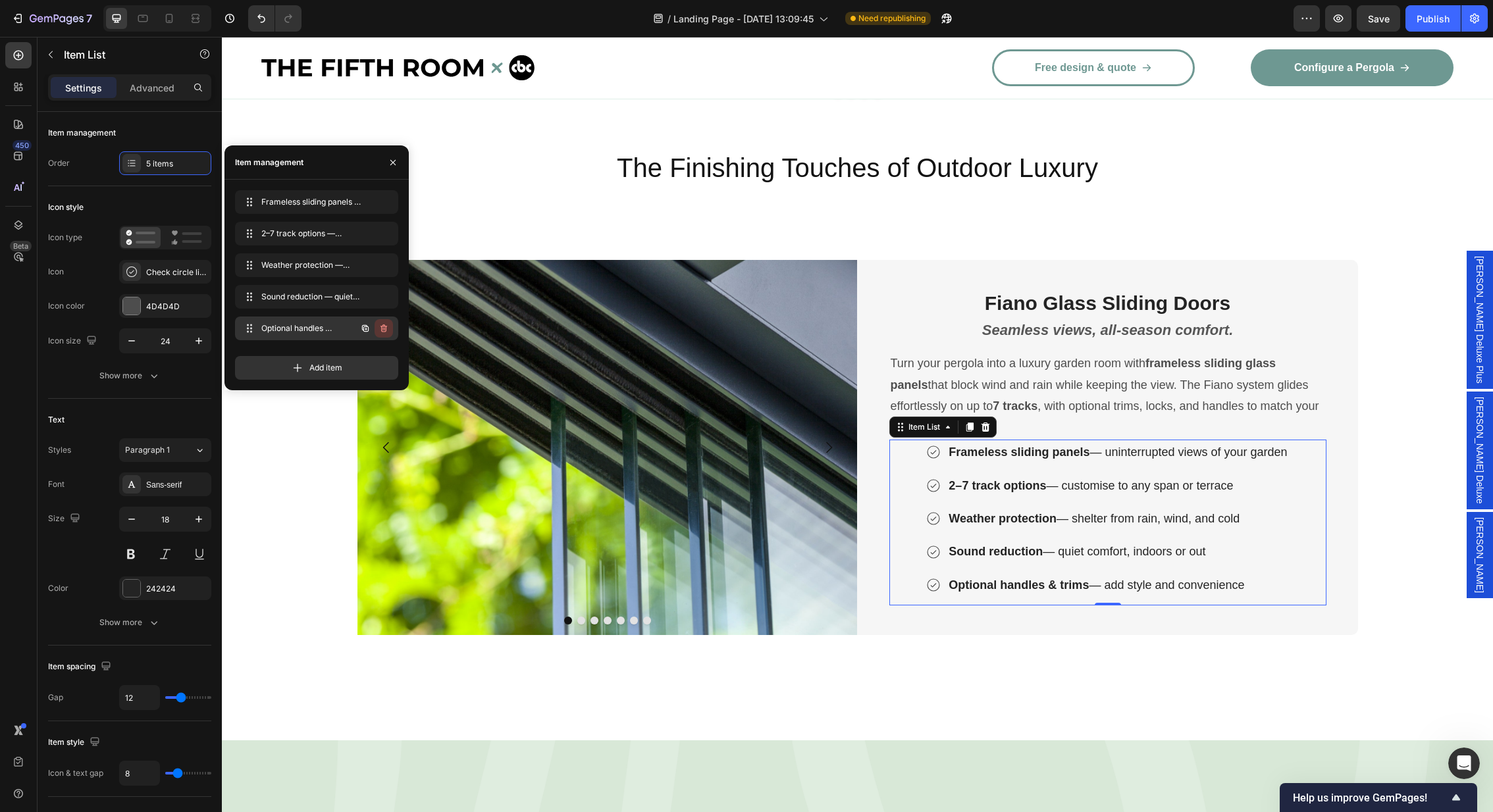
click at [386, 329] on icon "button" at bounding box center [383, 328] width 7 height 8
click at [374, 327] on div "Delete" at bounding box center [375, 329] width 24 height 12
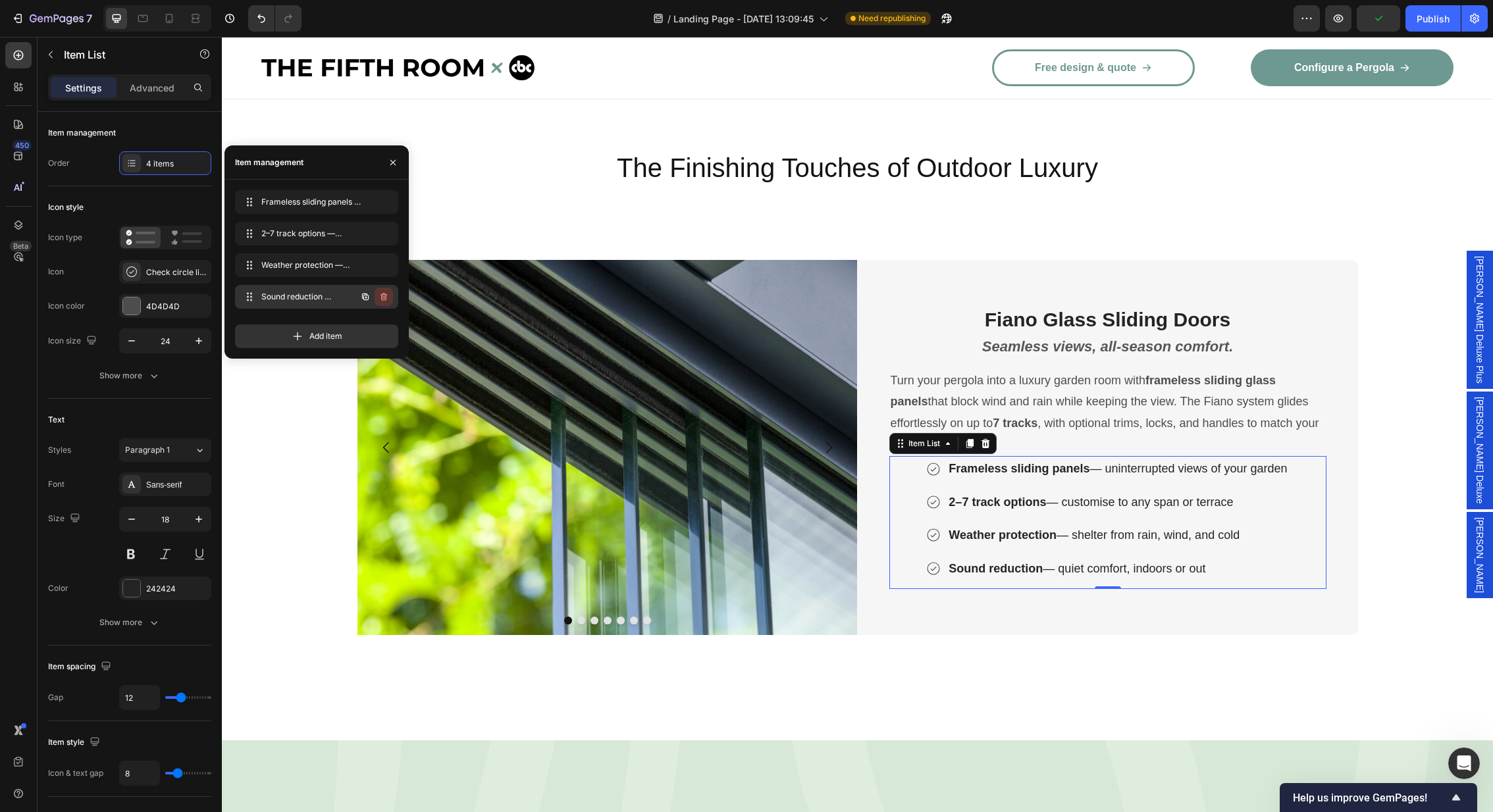
click at [383, 301] on icon "button" at bounding box center [383, 297] width 11 height 11
click at [374, 298] on div "Delete" at bounding box center [375, 297] width 24 height 12
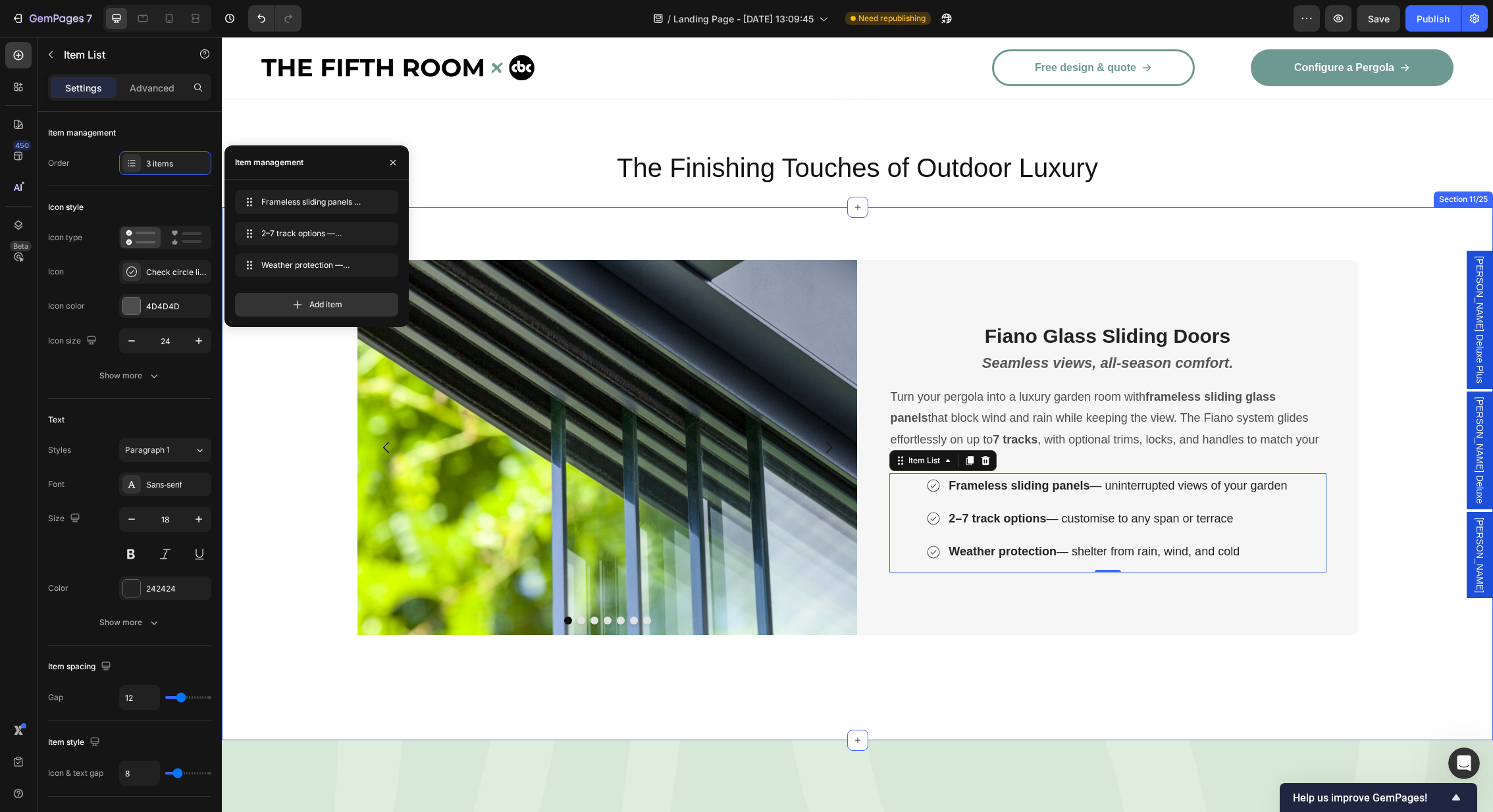
click at [1415, 213] on div "Image Image Image Image Image Image Image Carousel Fiano Glass Sliding Doors He…" at bounding box center [857, 474] width 1271 height 533
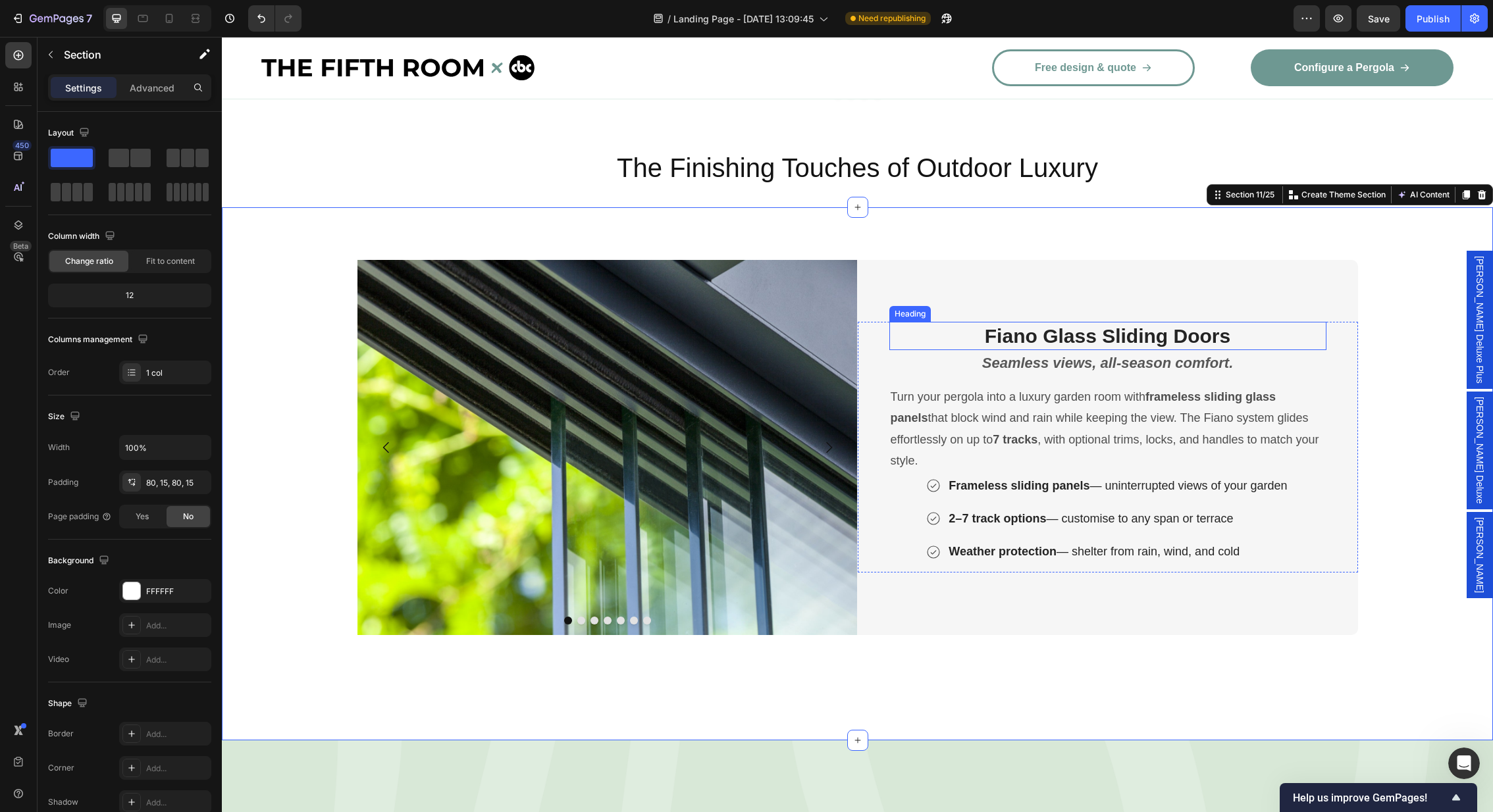
click at [1106, 325] on strong "Fiano Glass Sliding Doors" at bounding box center [1107, 336] width 246 height 22
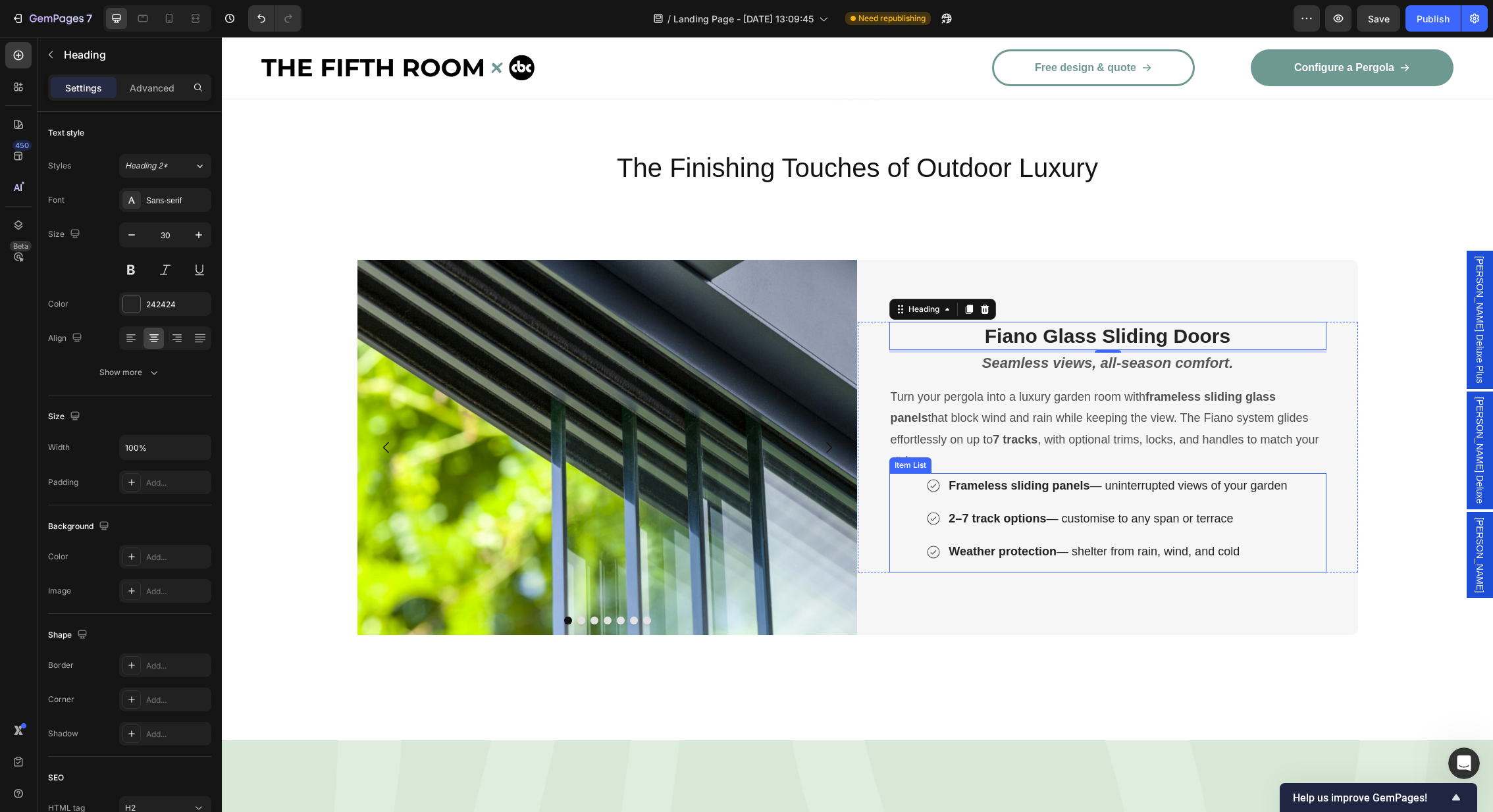
click at [900, 486] on div "Frameless sliding panels — uninterrupted views of your garden 2–7 track options…" at bounding box center [1107, 519] width 437 height 92
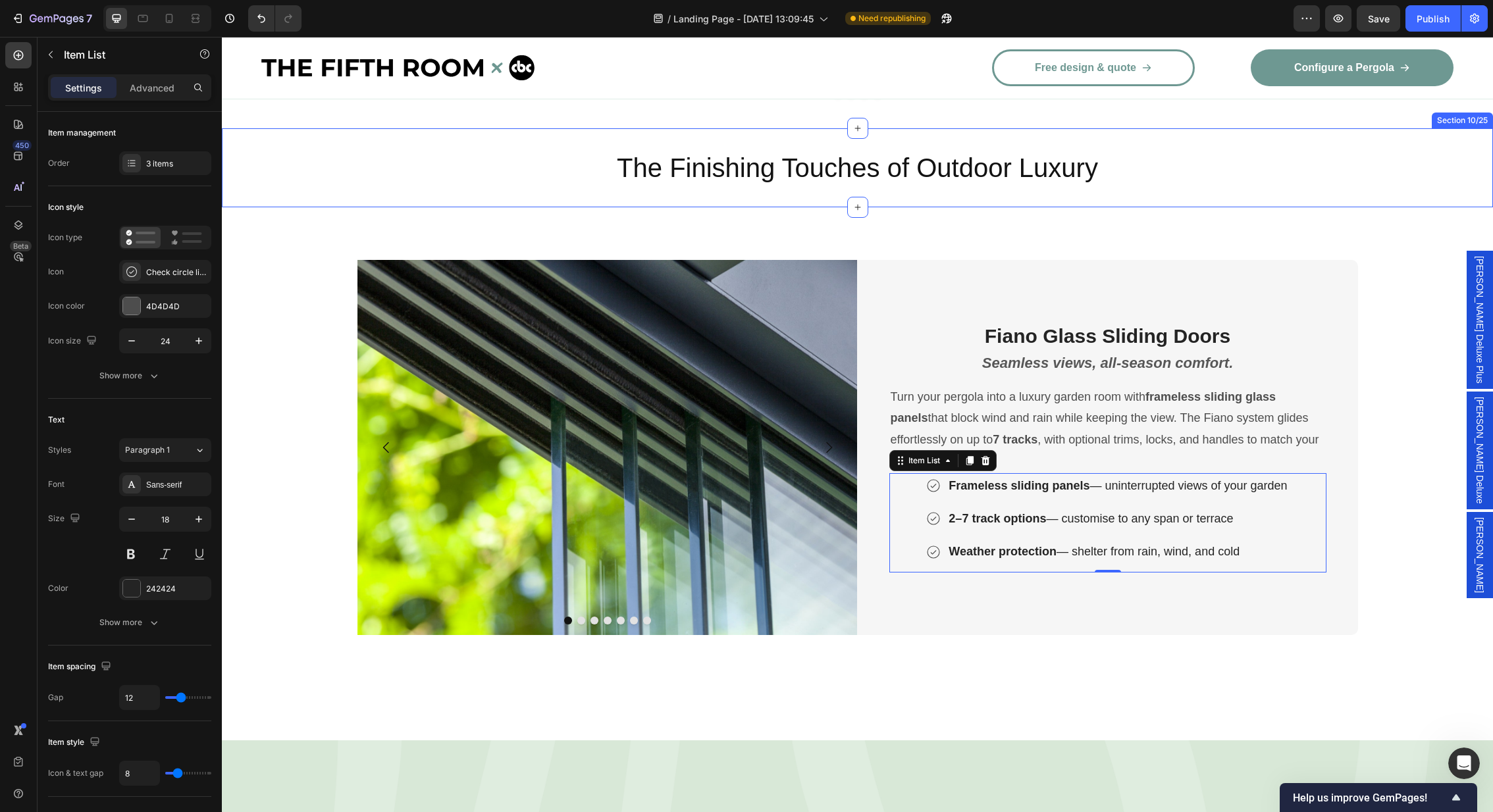
click at [1354, 163] on div "The Finishing Touches of Outdoor Luxury Heading Section 10/25" at bounding box center [857, 167] width 1271 height 79
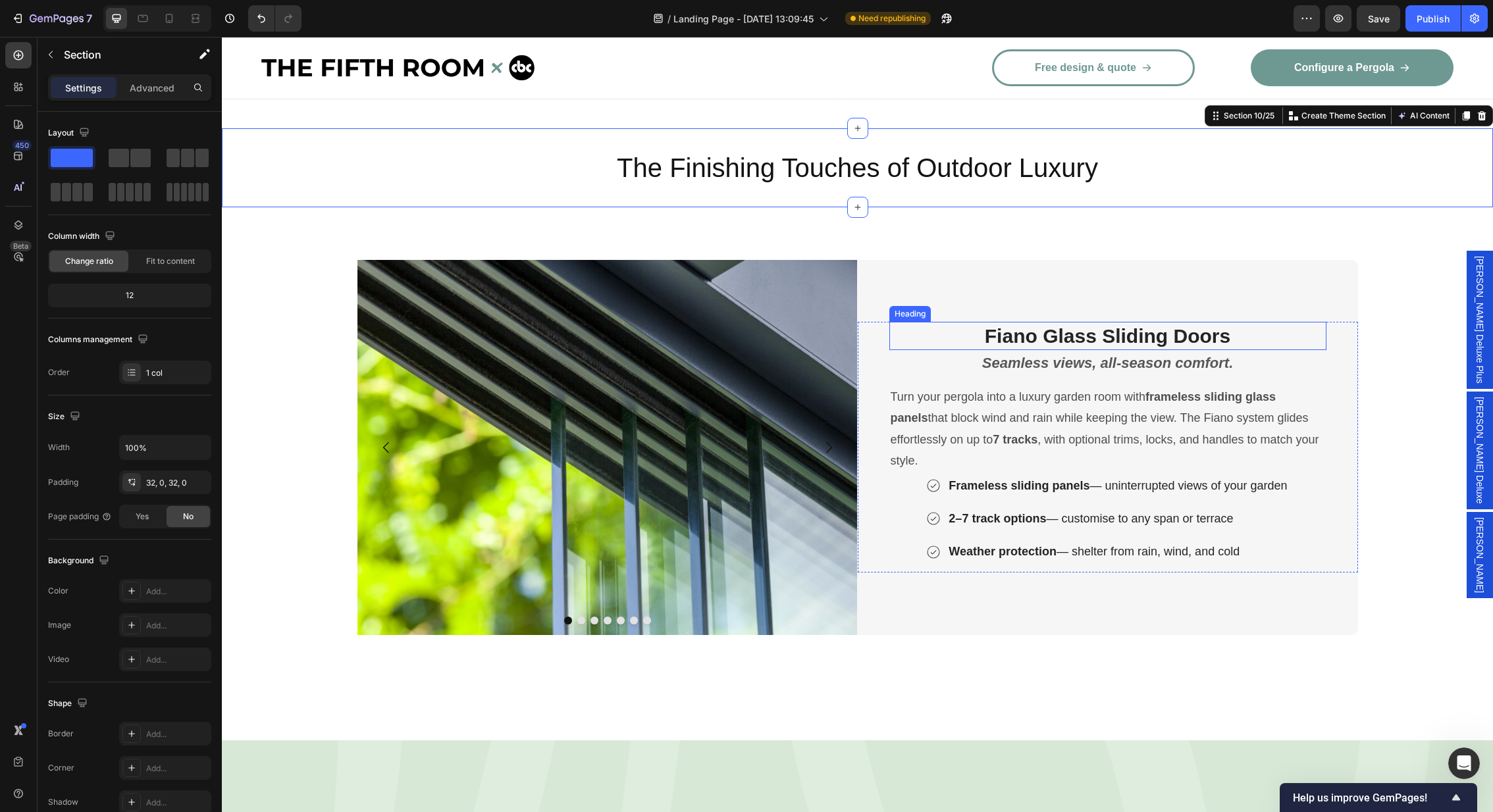
click at [1197, 325] on strong "Fiano Glass Sliding Doors" at bounding box center [1107, 336] width 246 height 22
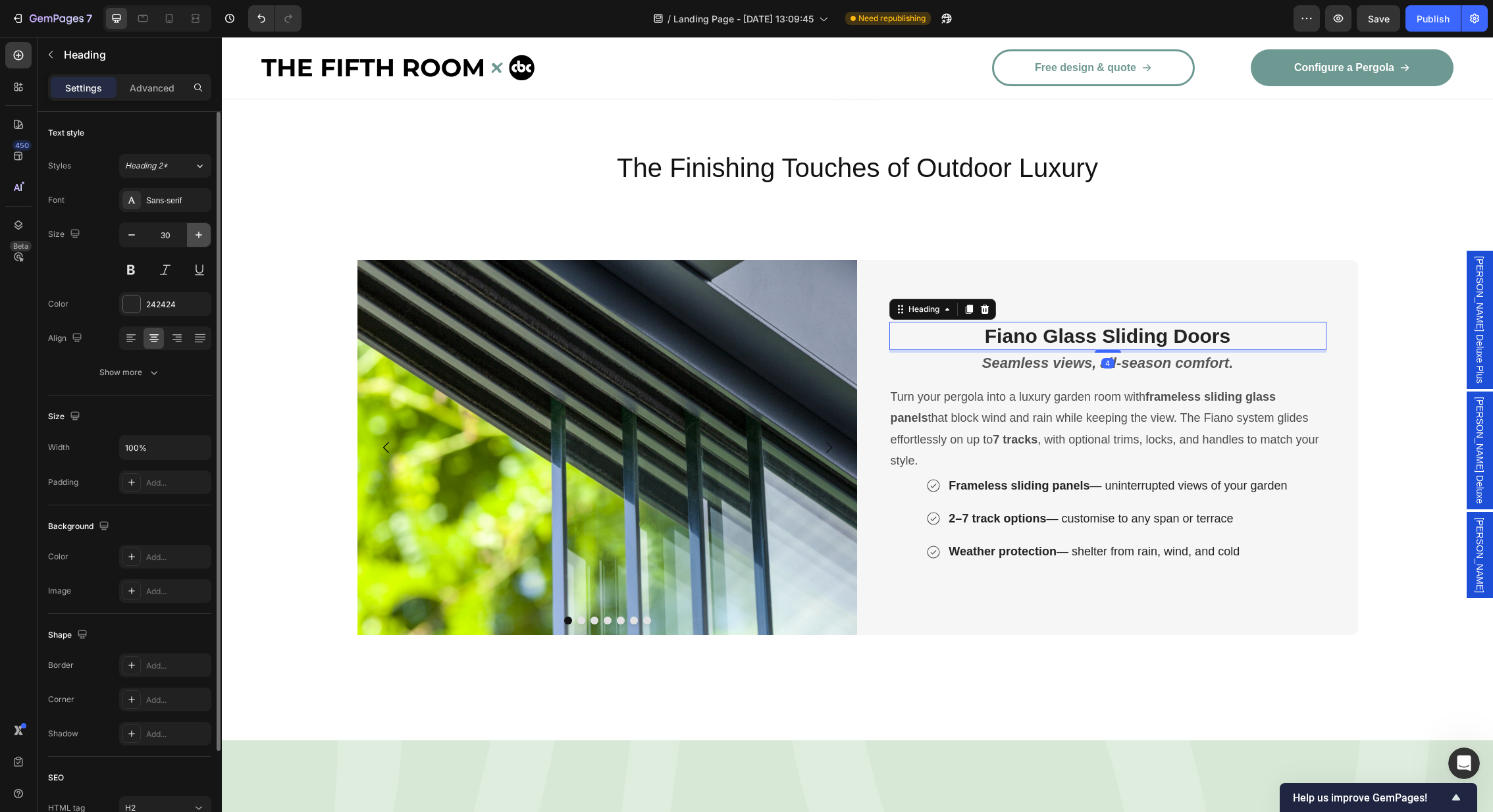
click at [198, 237] on icon "button" at bounding box center [199, 234] width 13 height 13
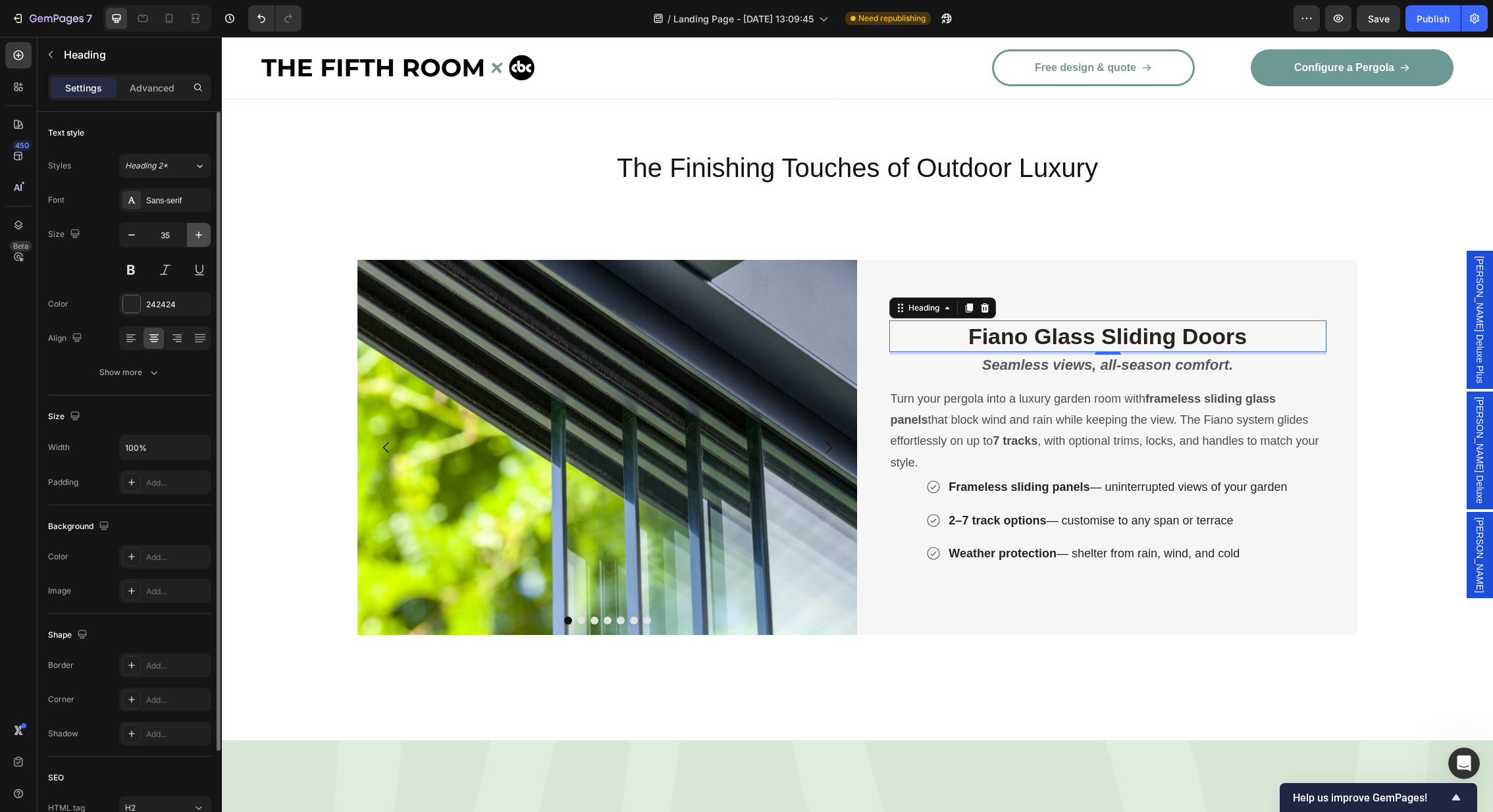
click at [198, 237] on icon "button" at bounding box center [199, 234] width 13 height 13
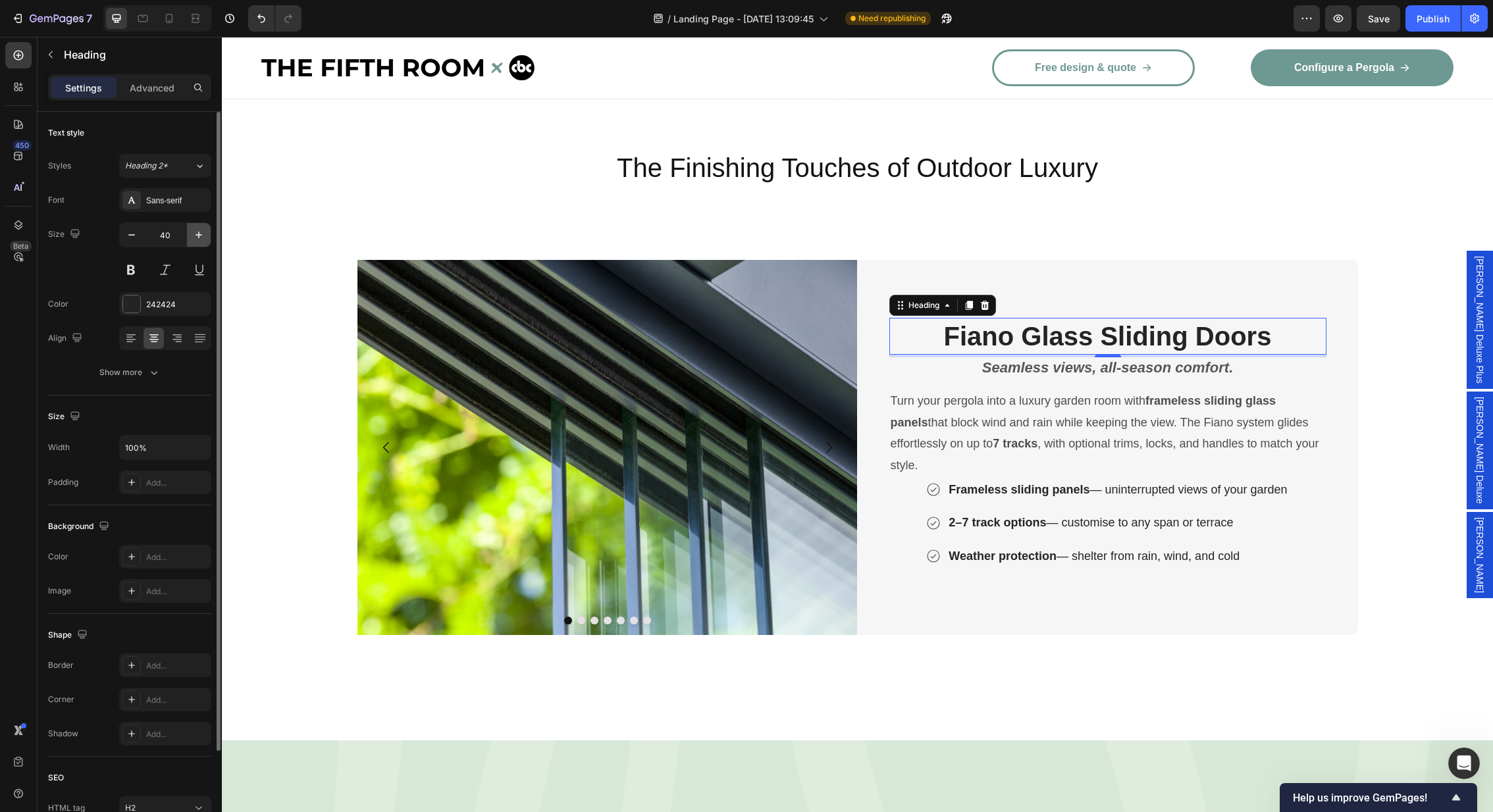
click at [198, 237] on icon "button" at bounding box center [199, 234] width 13 height 13
click at [198, 236] on icon "button" at bounding box center [199, 234] width 13 height 13
type input "44"
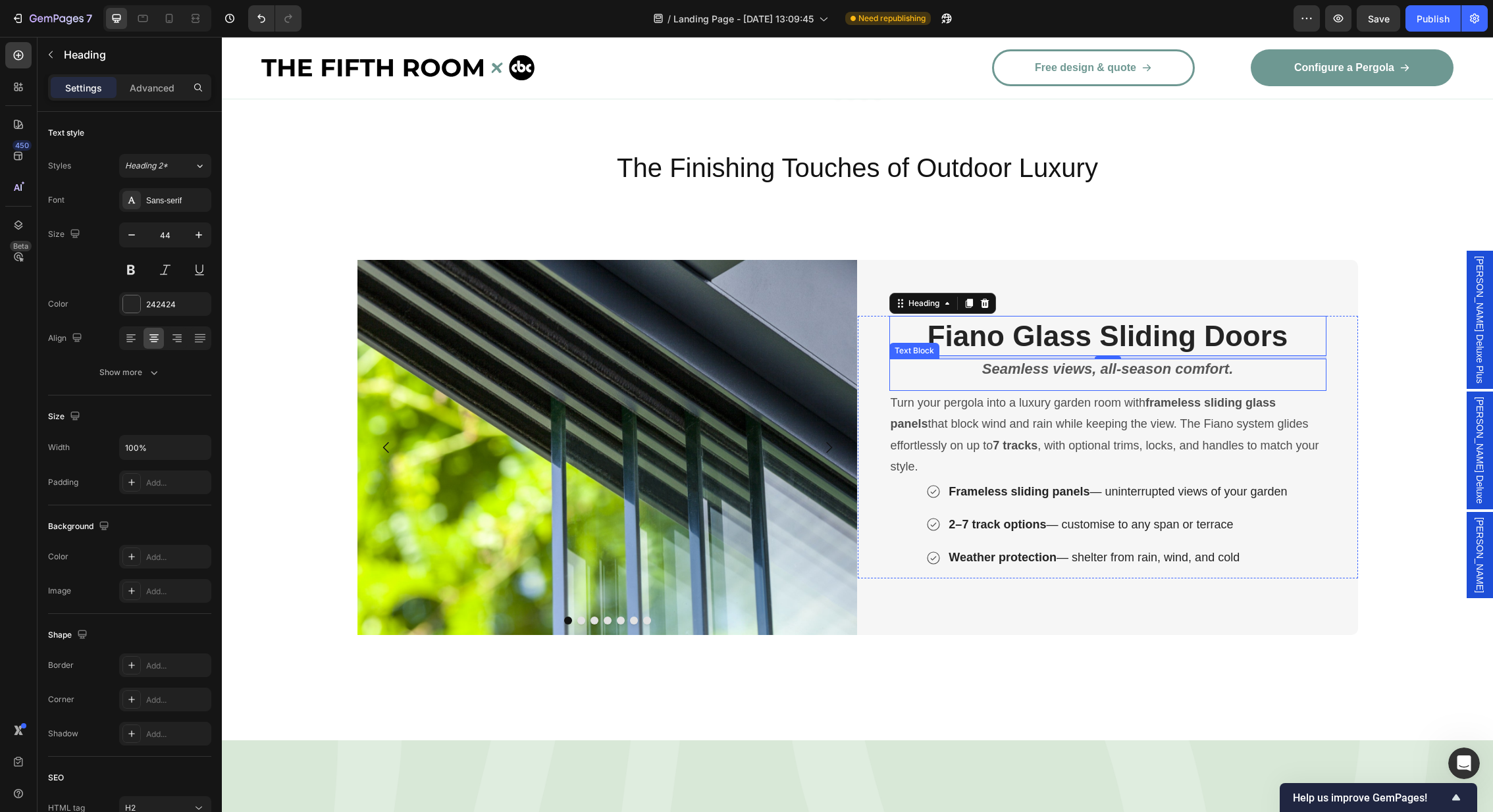
click at [1205, 361] on strong "Seamless views, all-season comfort." at bounding box center [1108, 369] width 252 height 17
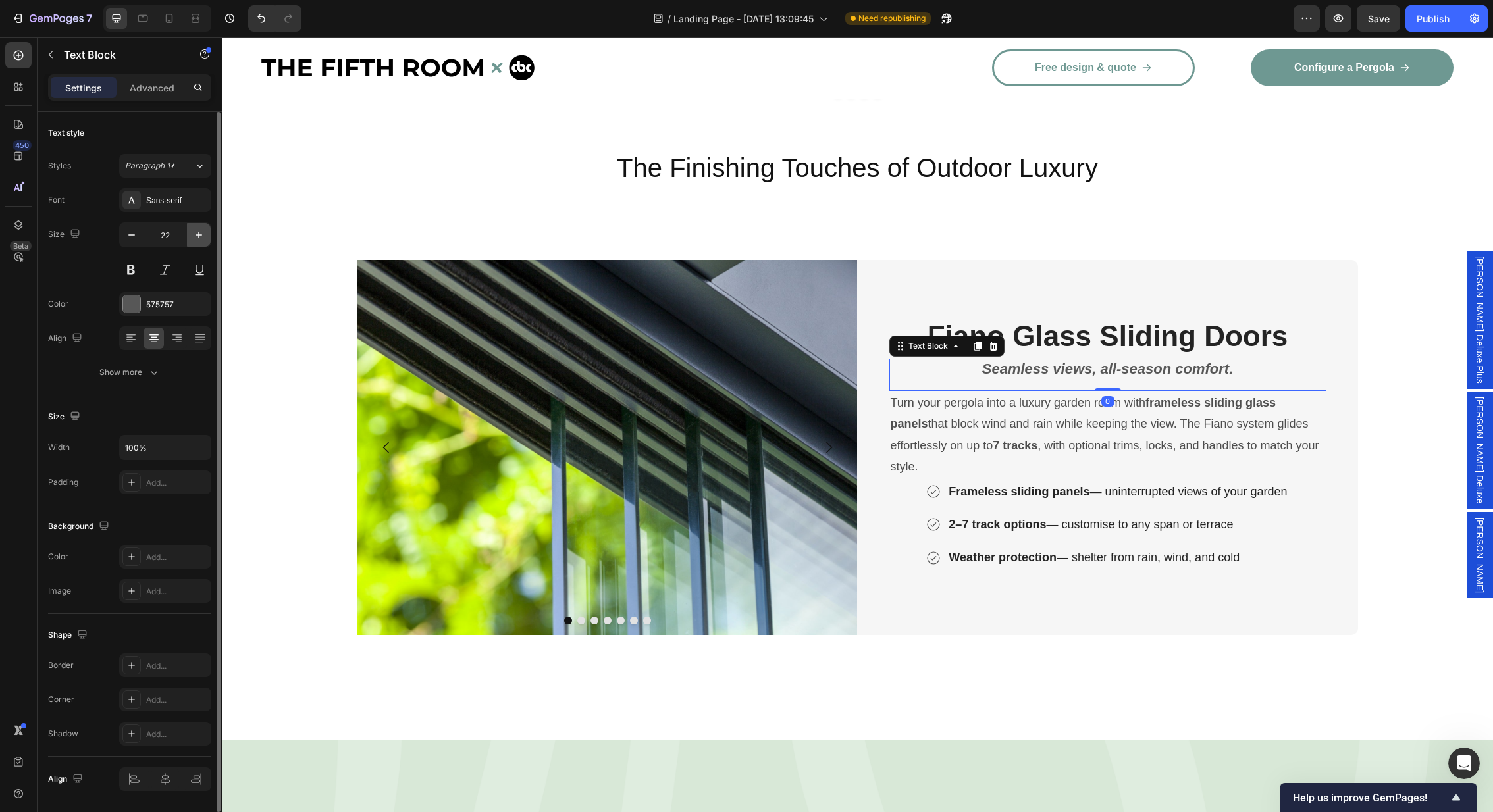
click at [200, 230] on icon "button" at bounding box center [199, 234] width 13 height 13
type input "26"
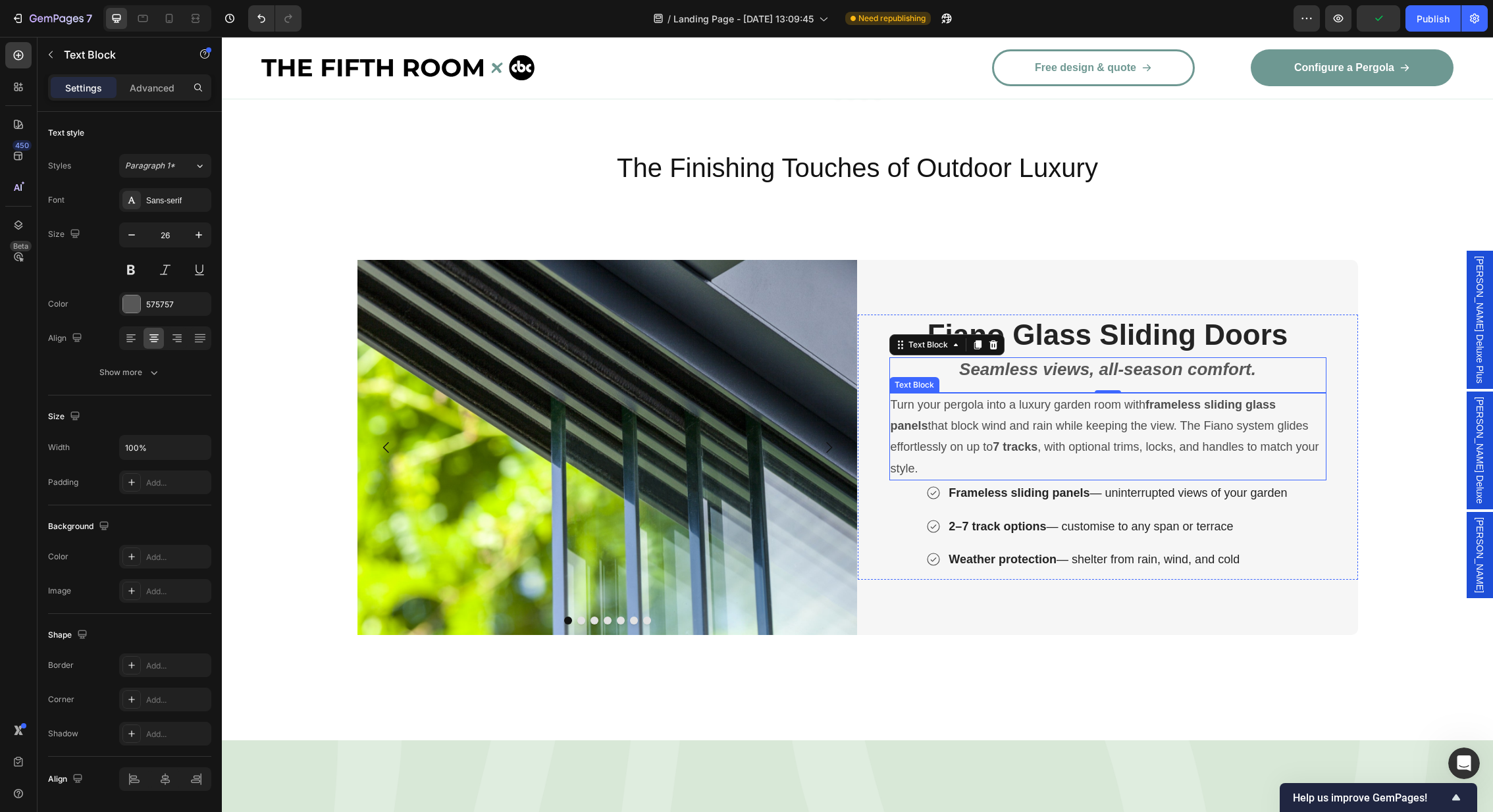
click at [1108, 394] on p "Turn your pergola into a luxury garden room with frameless sliding glass panels…" at bounding box center [1107, 436] width 434 height 86
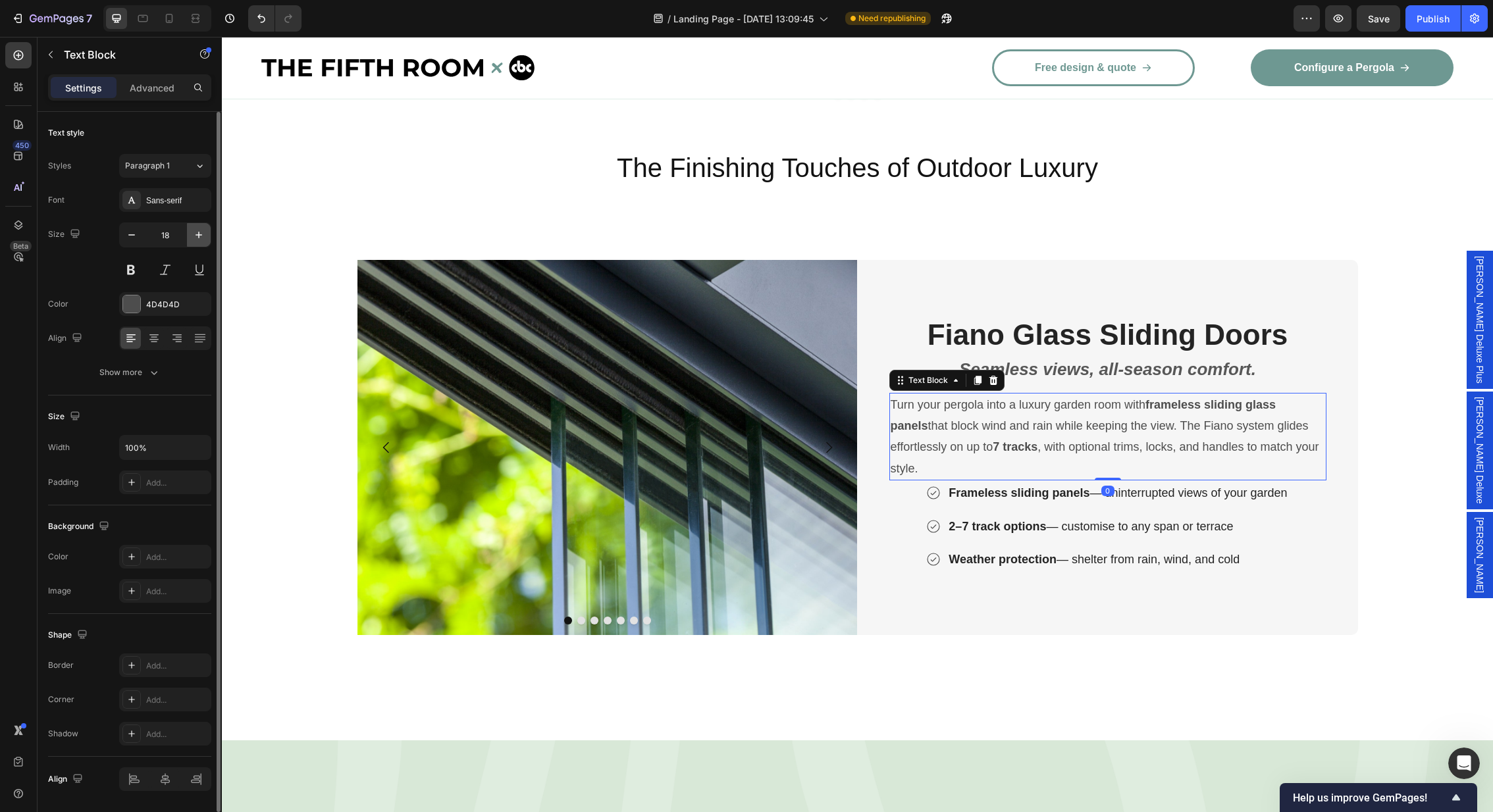
click at [195, 230] on icon "button" at bounding box center [199, 234] width 13 height 13
type input "20"
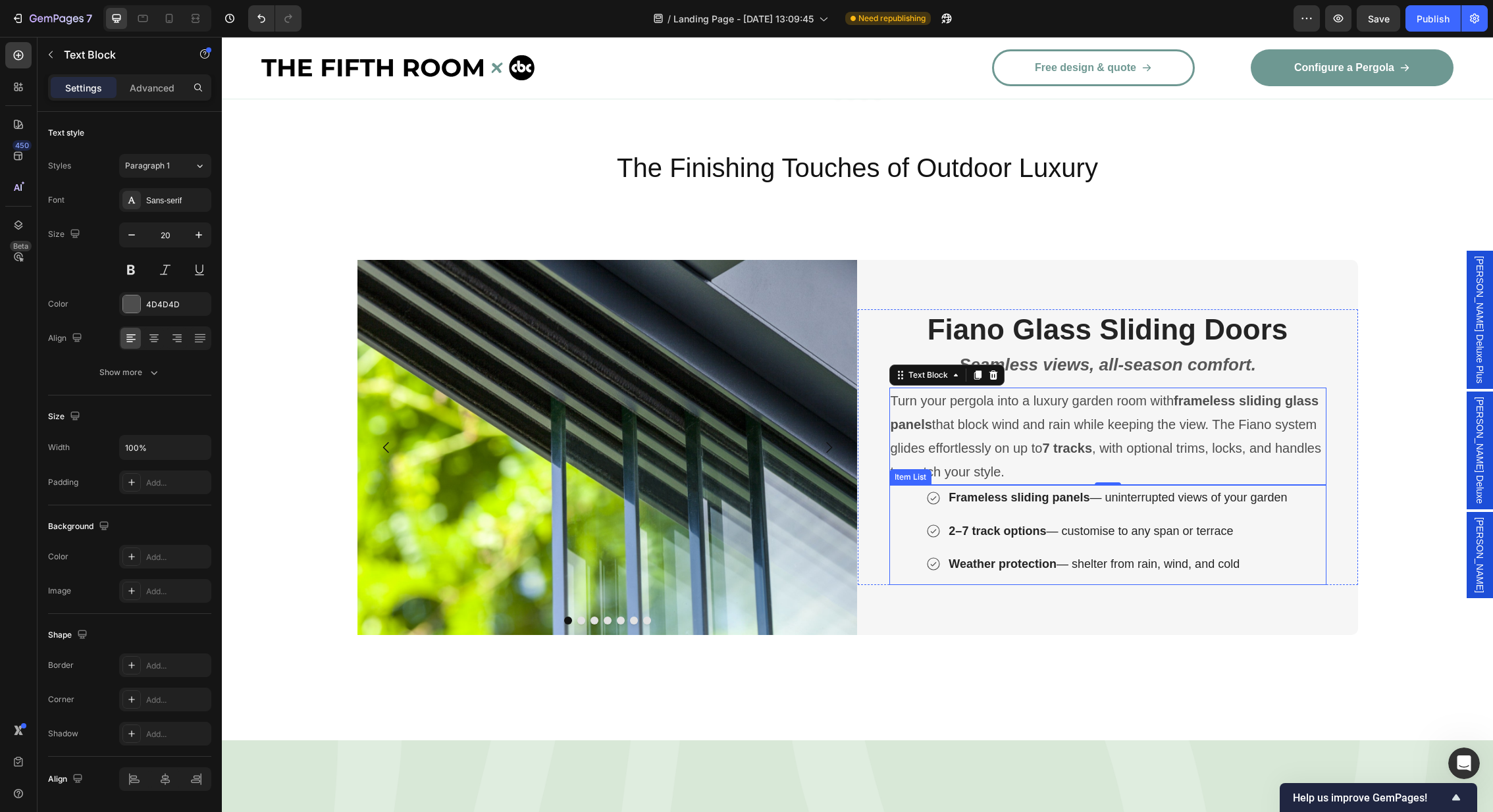
click at [1304, 517] on div "Frameless sliding panels — uninterrupted views of your garden 2–7 track options…" at bounding box center [1107, 530] width 437 height 92
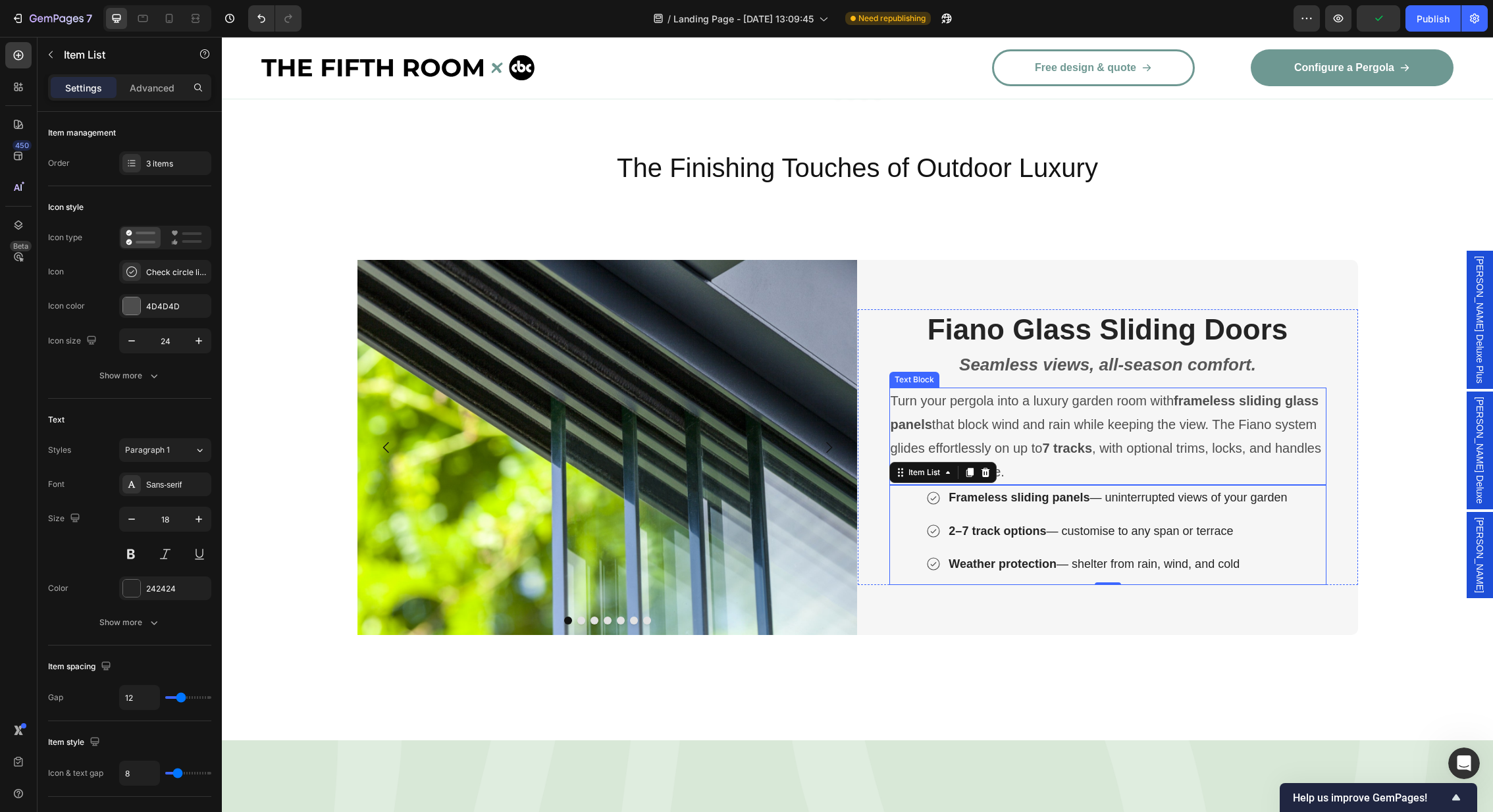
click at [1024, 403] on p "Turn your pergola into a luxury garden room with frameless sliding glass panels…" at bounding box center [1107, 436] width 434 height 95
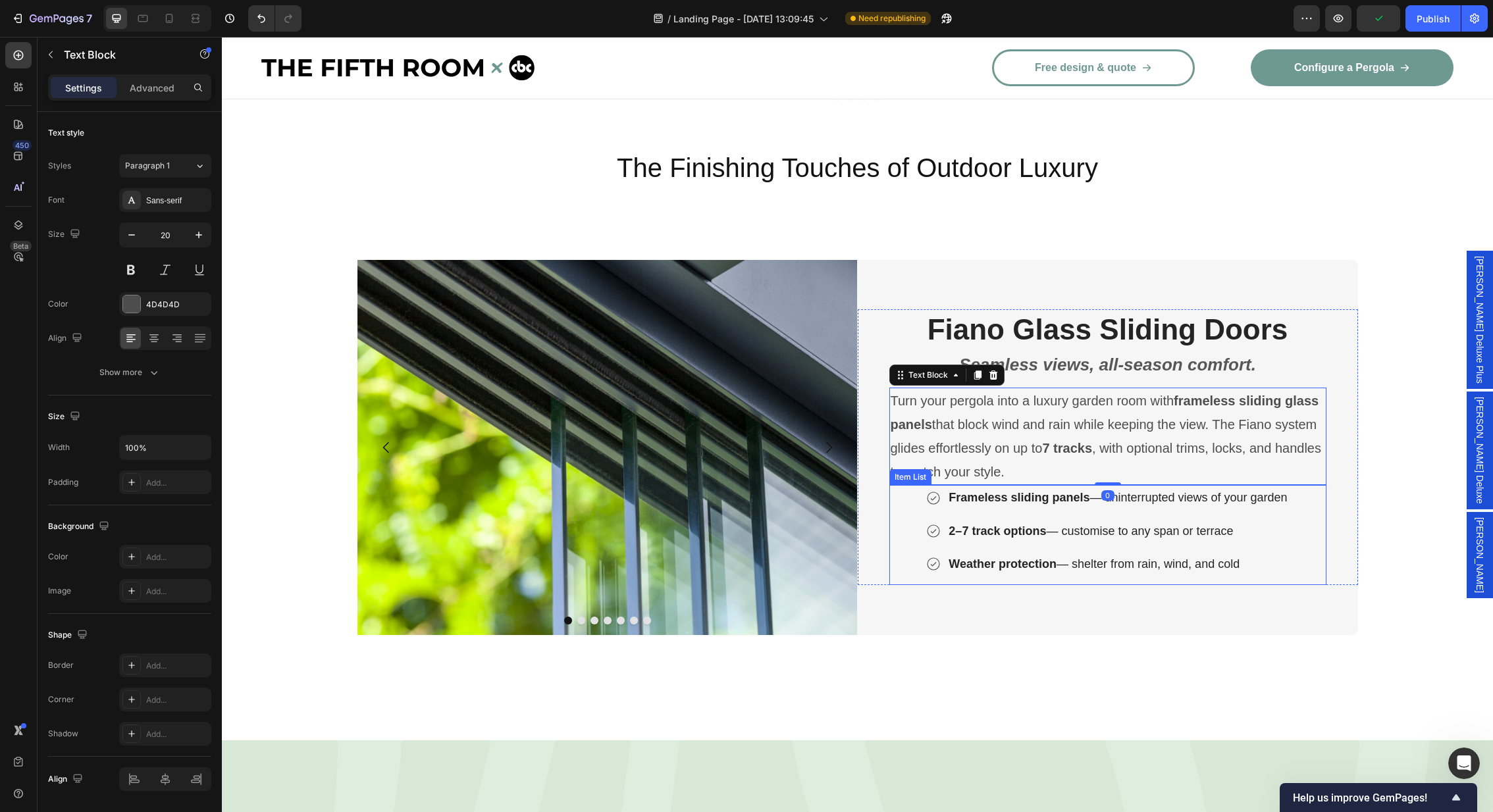
click at [1310, 520] on div "Frameless sliding panels — uninterrupted views of your garden 2–7 track options…" at bounding box center [1107, 530] width 437 height 92
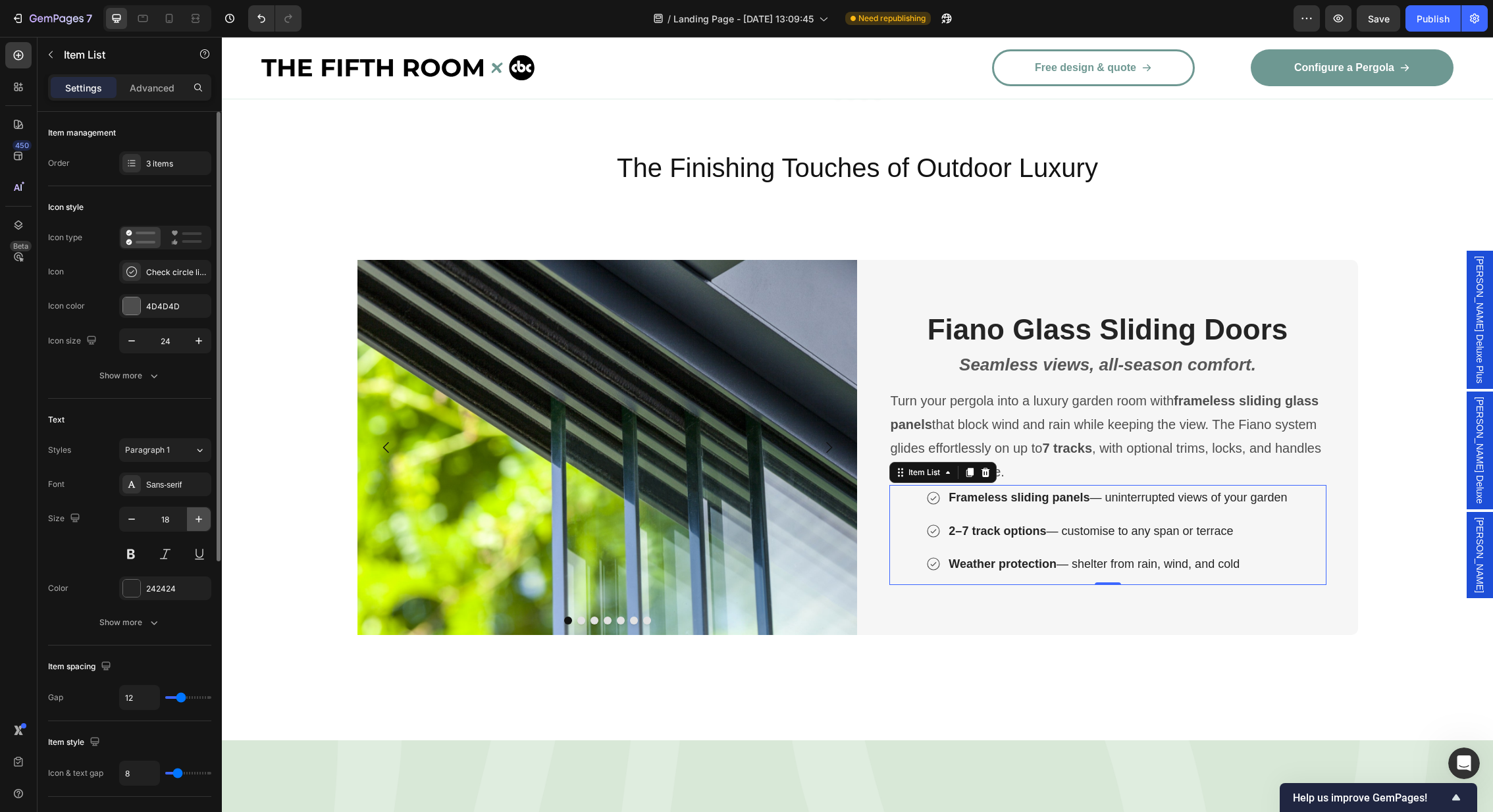
click at [199, 517] on icon "button" at bounding box center [199, 519] width 7 height 7
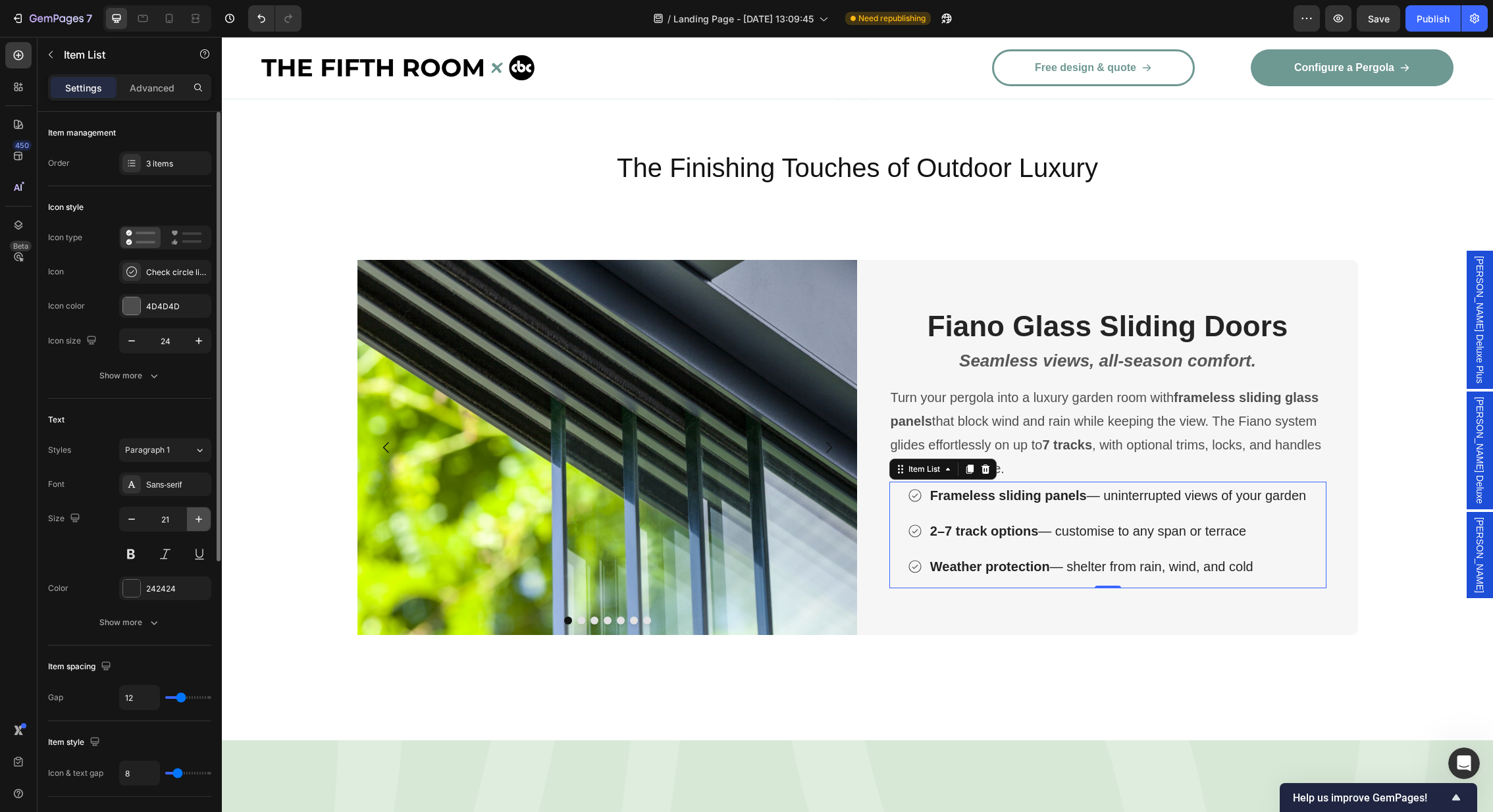
click at [199, 517] on icon "button" at bounding box center [199, 519] width 7 height 7
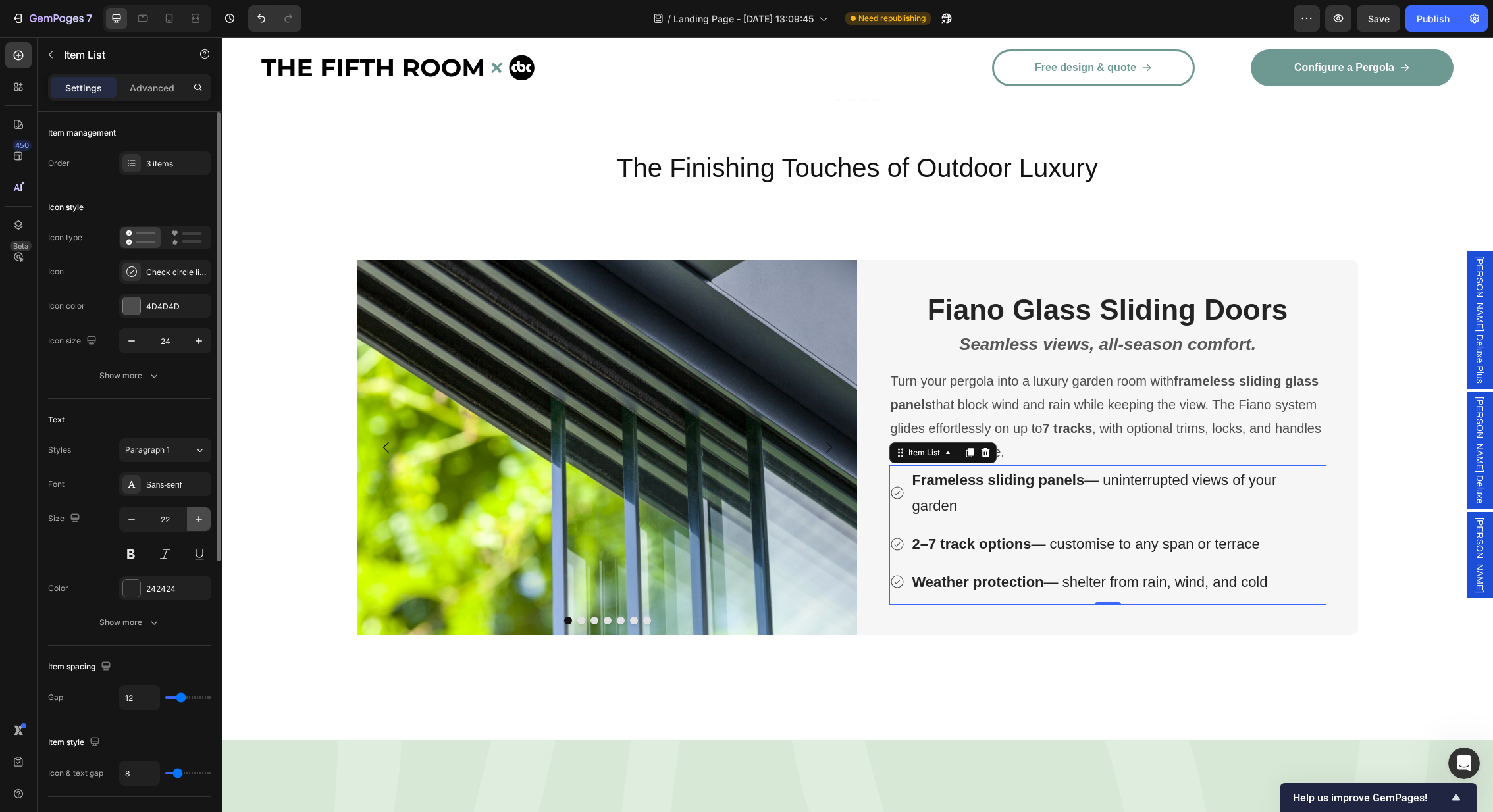
click at [198, 517] on icon "button" at bounding box center [199, 519] width 7 height 7
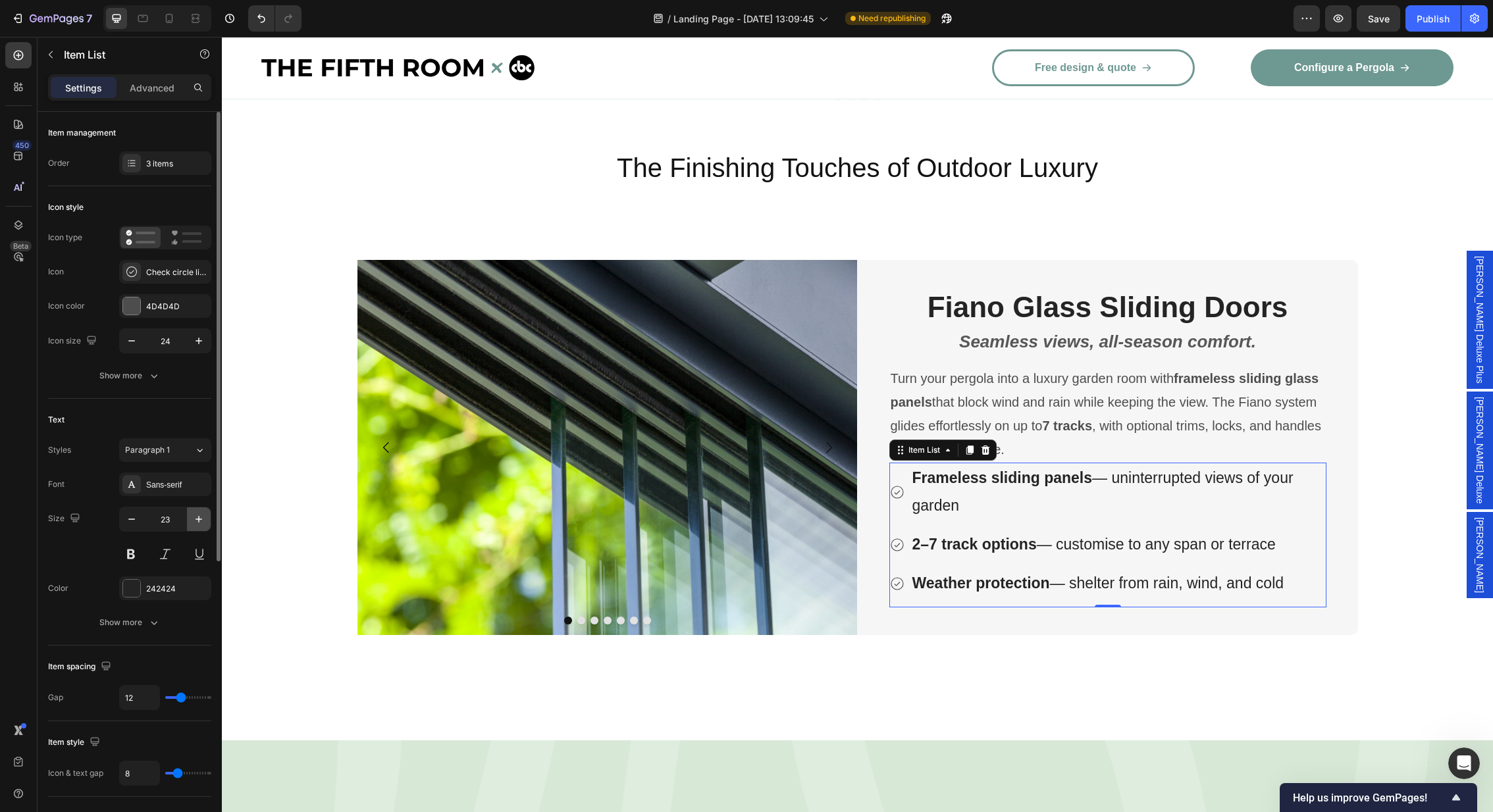
click at [198, 517] on icon "button" at bounding box center [199, 519] width 7 height 7
click at [128, 519] on icon "button" at bounding box center [131, 519] width 13 height 13
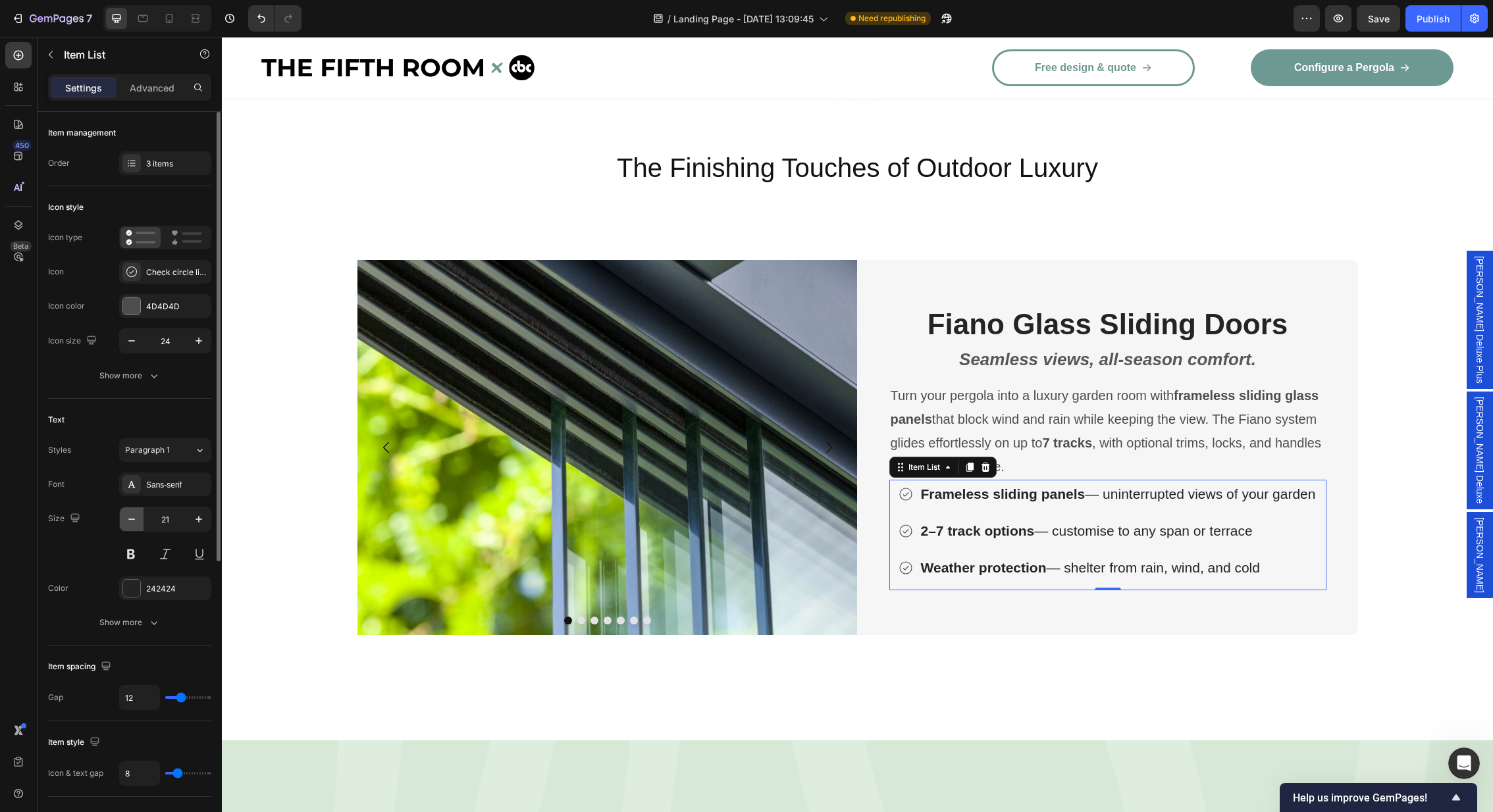
click at [128, 519] on icon "button" at bounding box center [131, 519] width 13 height 13
type input "20"
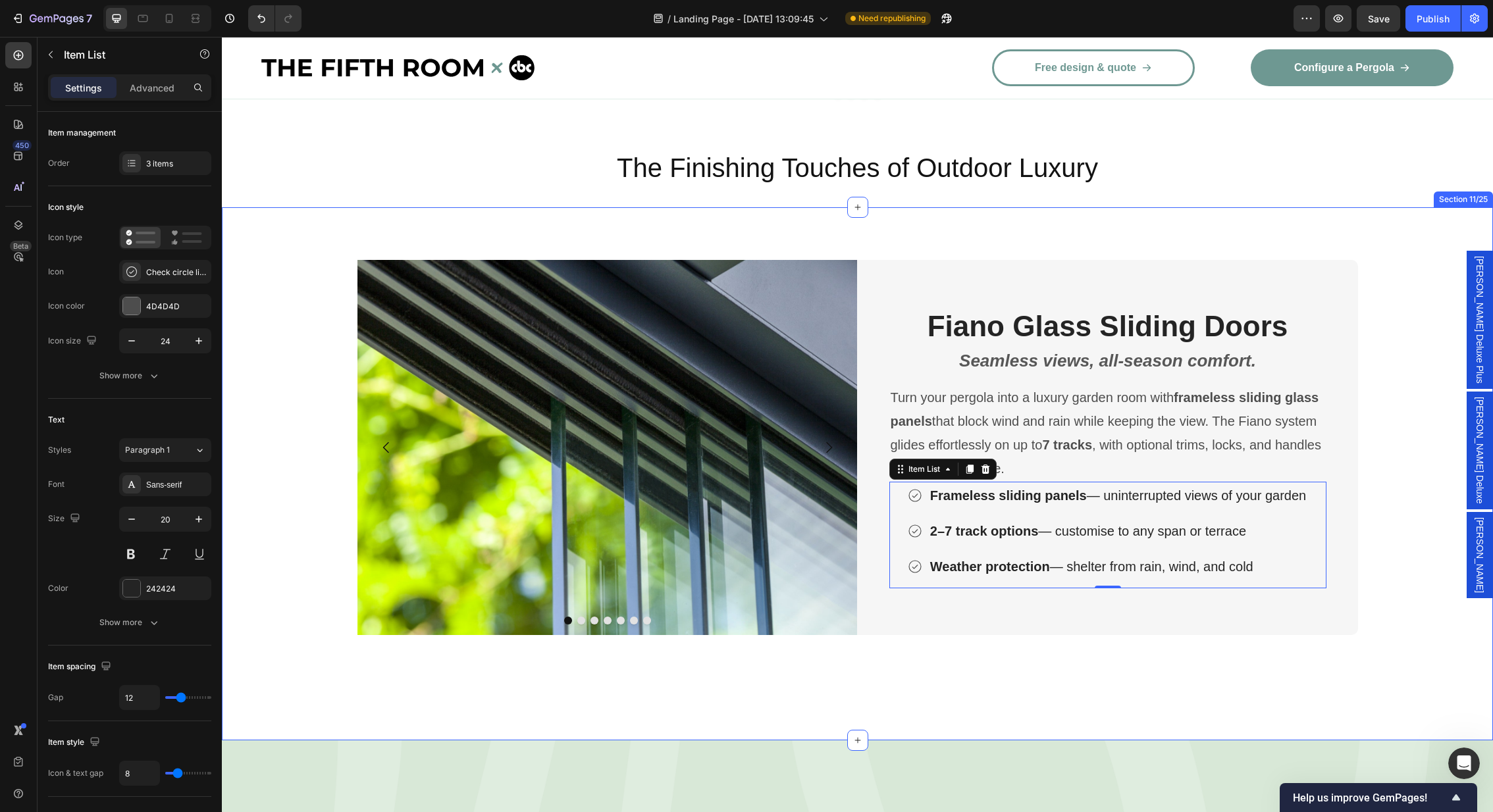
click at [1235, 208] on div "Image Image Image Image Image Image Image Carousel Fiano Glass Sliding Doors He…" at bounding box center [857, 474] width 1271 height 533
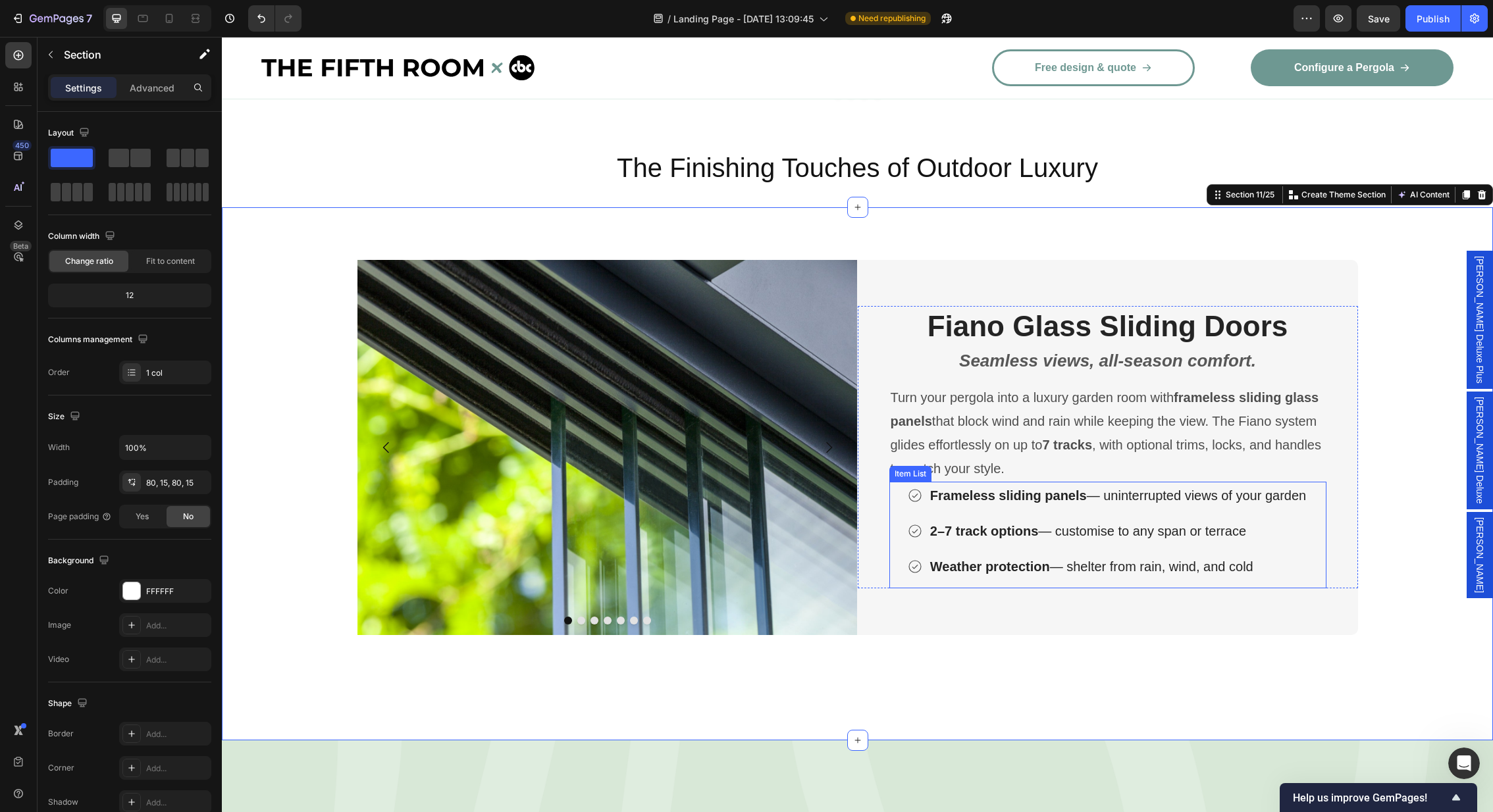
click at [1318, 545] on div "Frameless sliding panels — uninterrupted views of your garden 2–7 track options…" at bounding box center [1107, 531] width 437 height 98
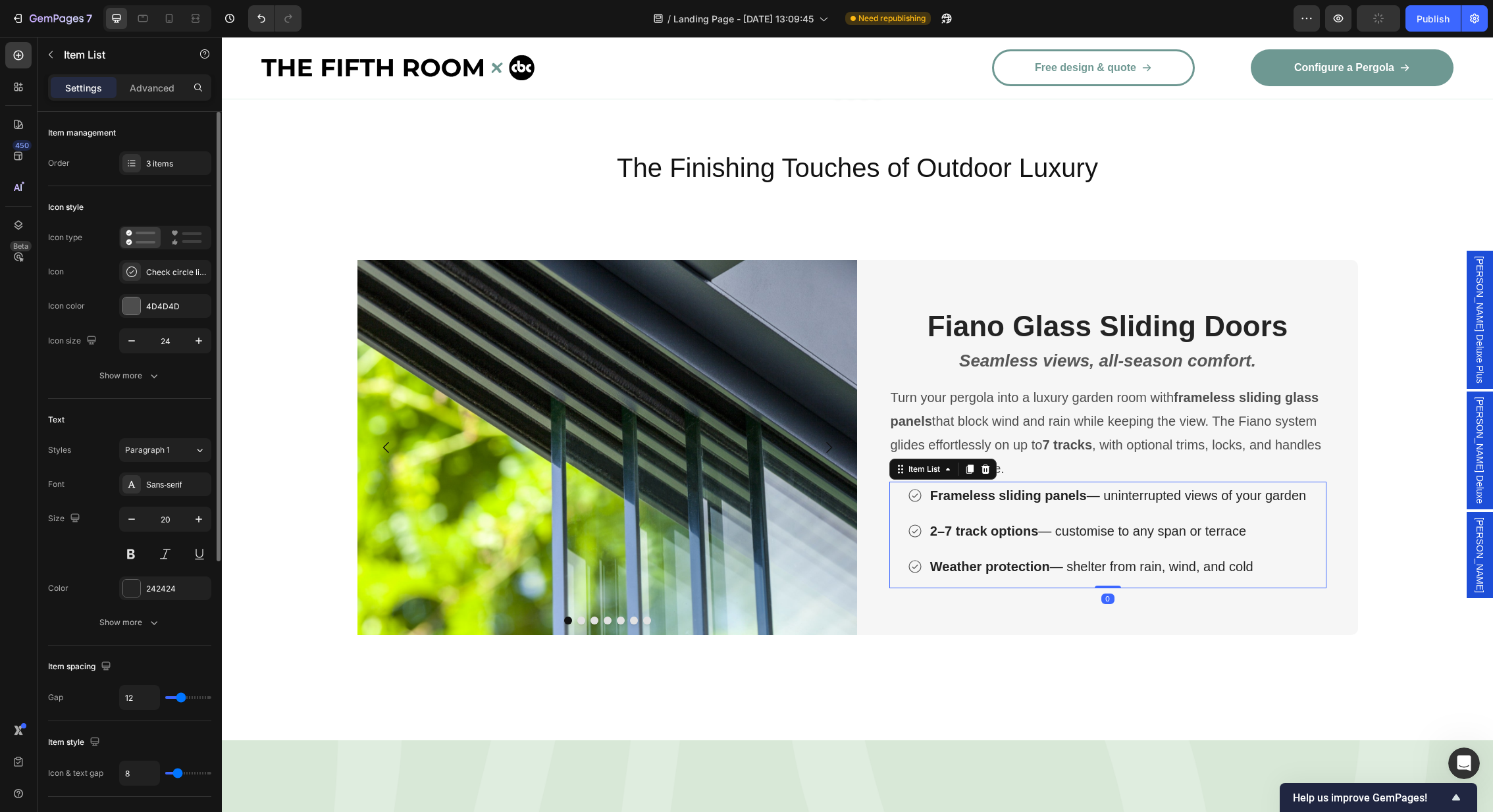
scroll to position [473, 0]
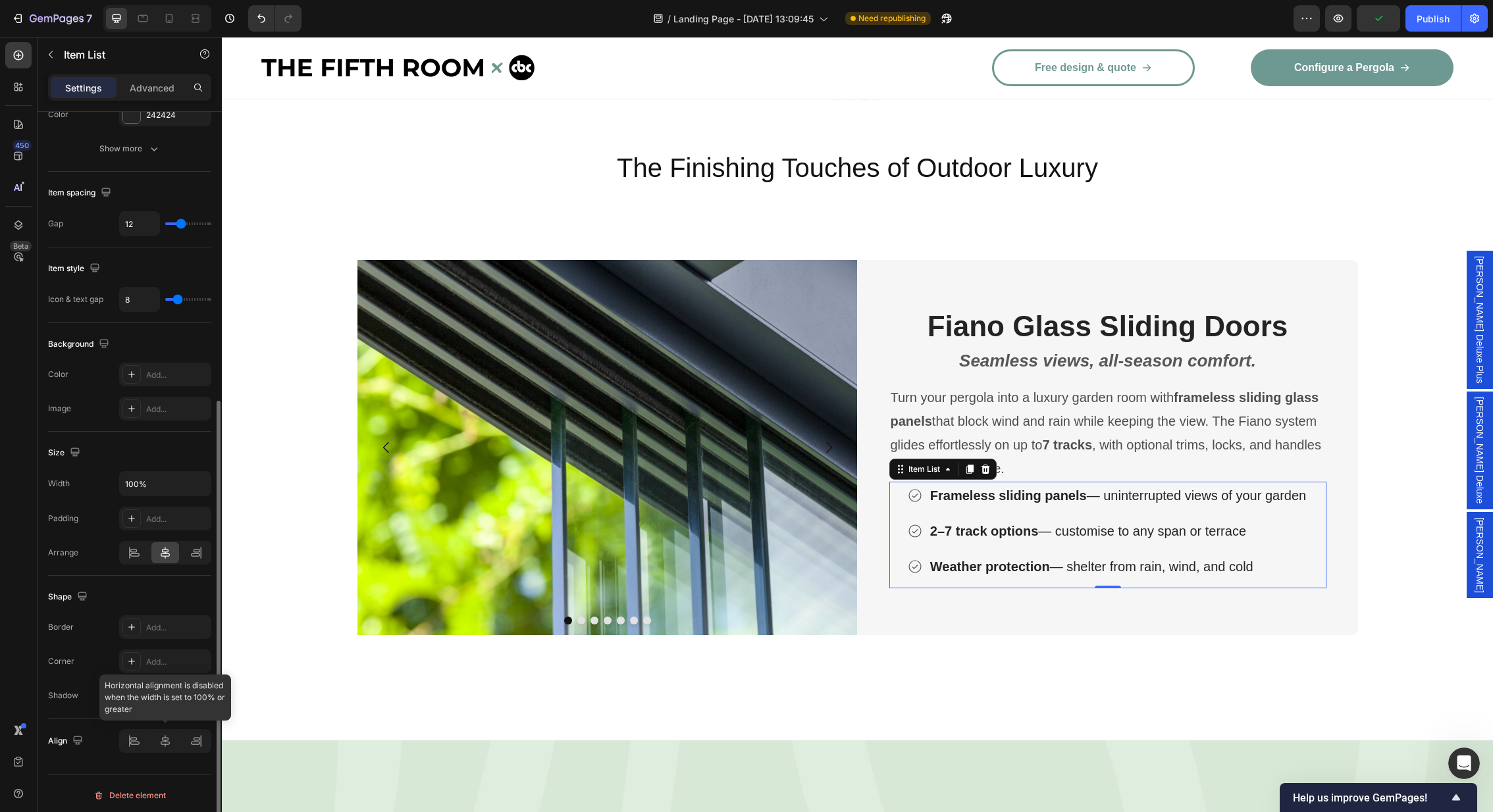
click at [136, 739] on div at bounding box center [165, 740] width 92 height 23
click at [1316, 539] on div "Frameless sliding panels — uninterrupted views of your garden 2–7 track options…" at bounding box center [1107, 531] width 437 height 98
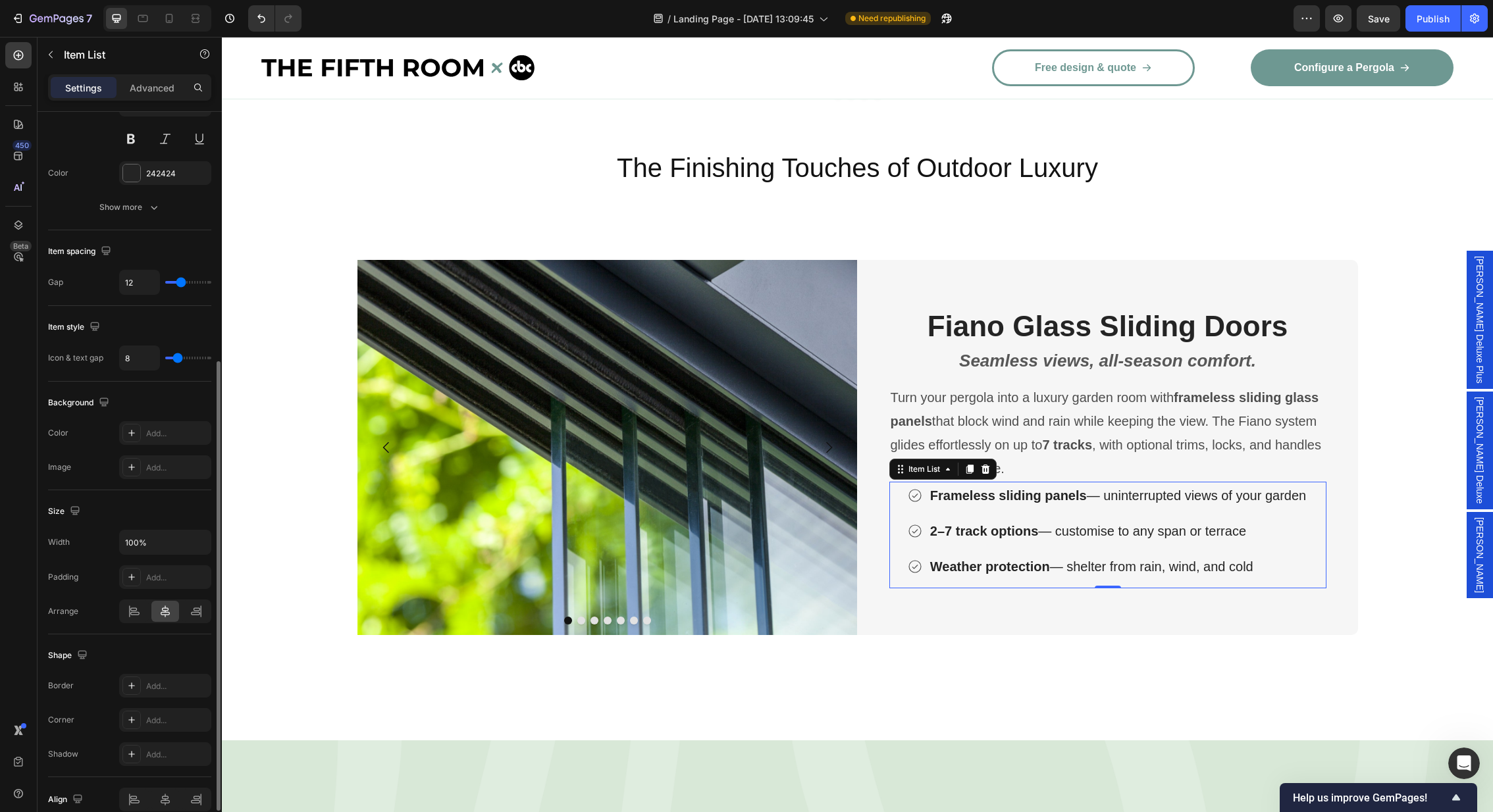
scroll to position [413, 0]
type input "11"
type input "0"
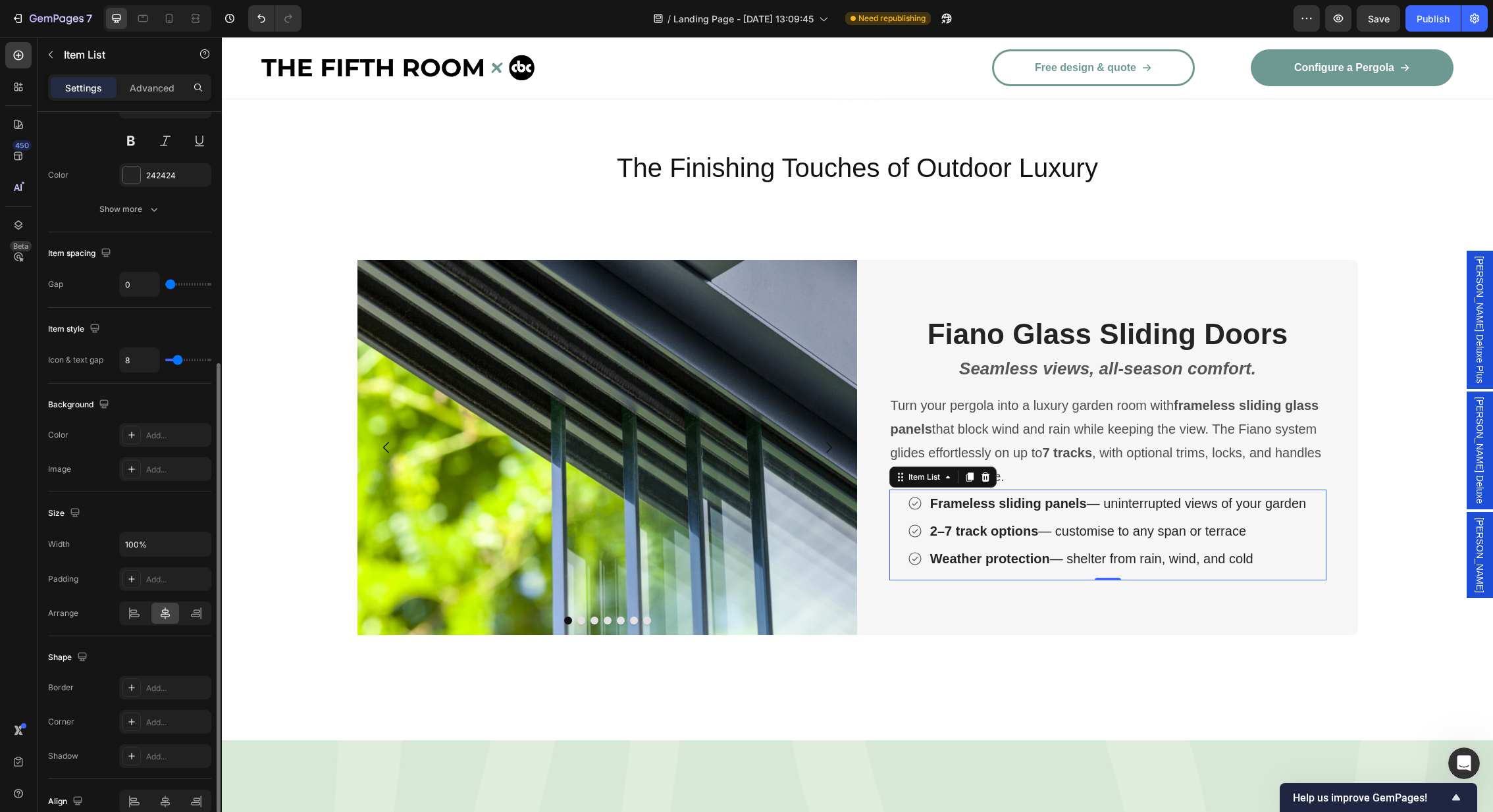
type input "2"
type input "3"
type input "4"
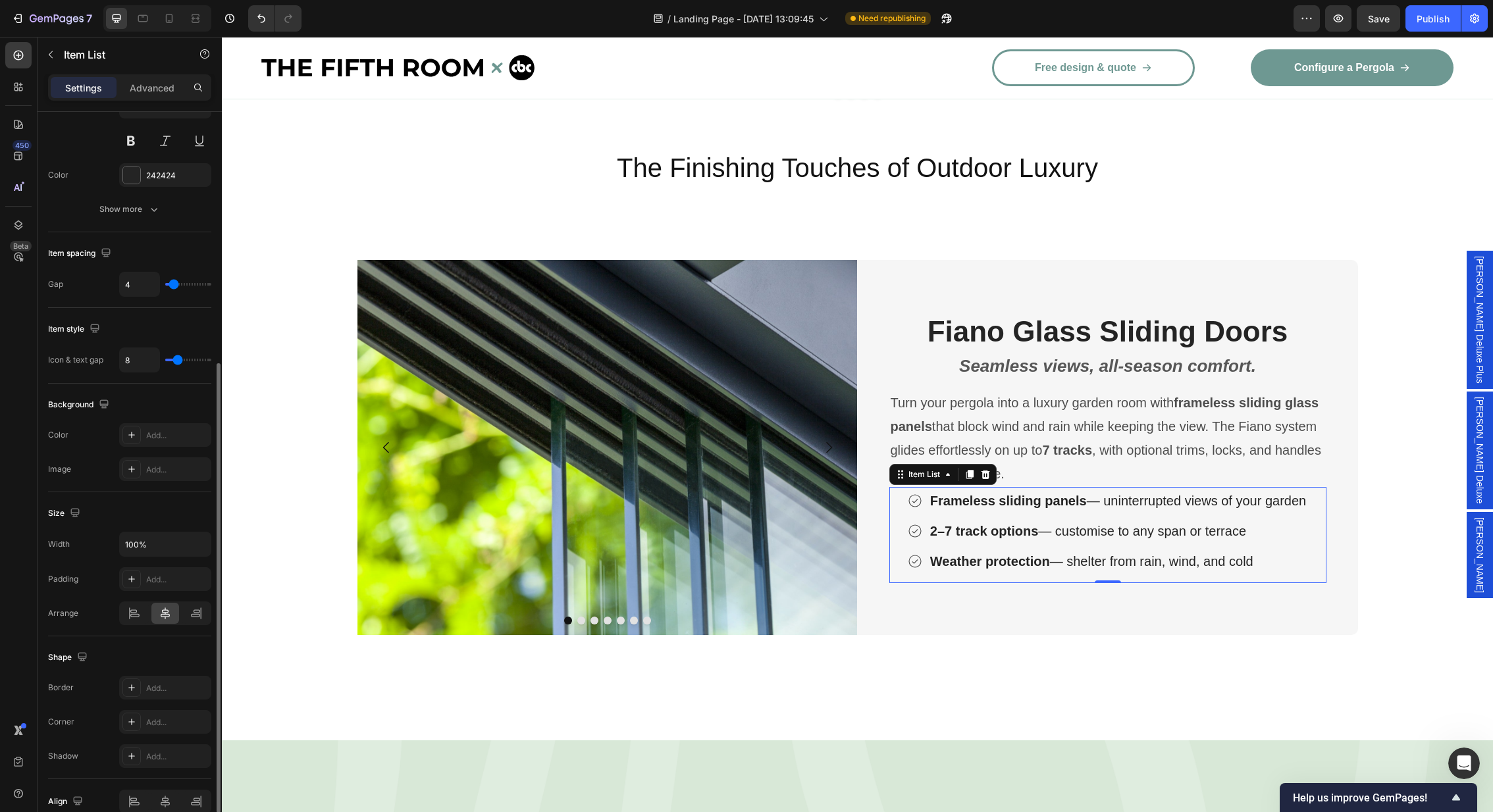
drag, startPoint x: 180, startPoint y: 282, endPoint x: 174, endPoint y: 278, distance: 7.2
type input "4"
click at [174, 283] on input "range" at bounding box center [188, 283] width 46 height 2
click at [130, 607] on icon at bounding box center [130, 614] width 1 height 12
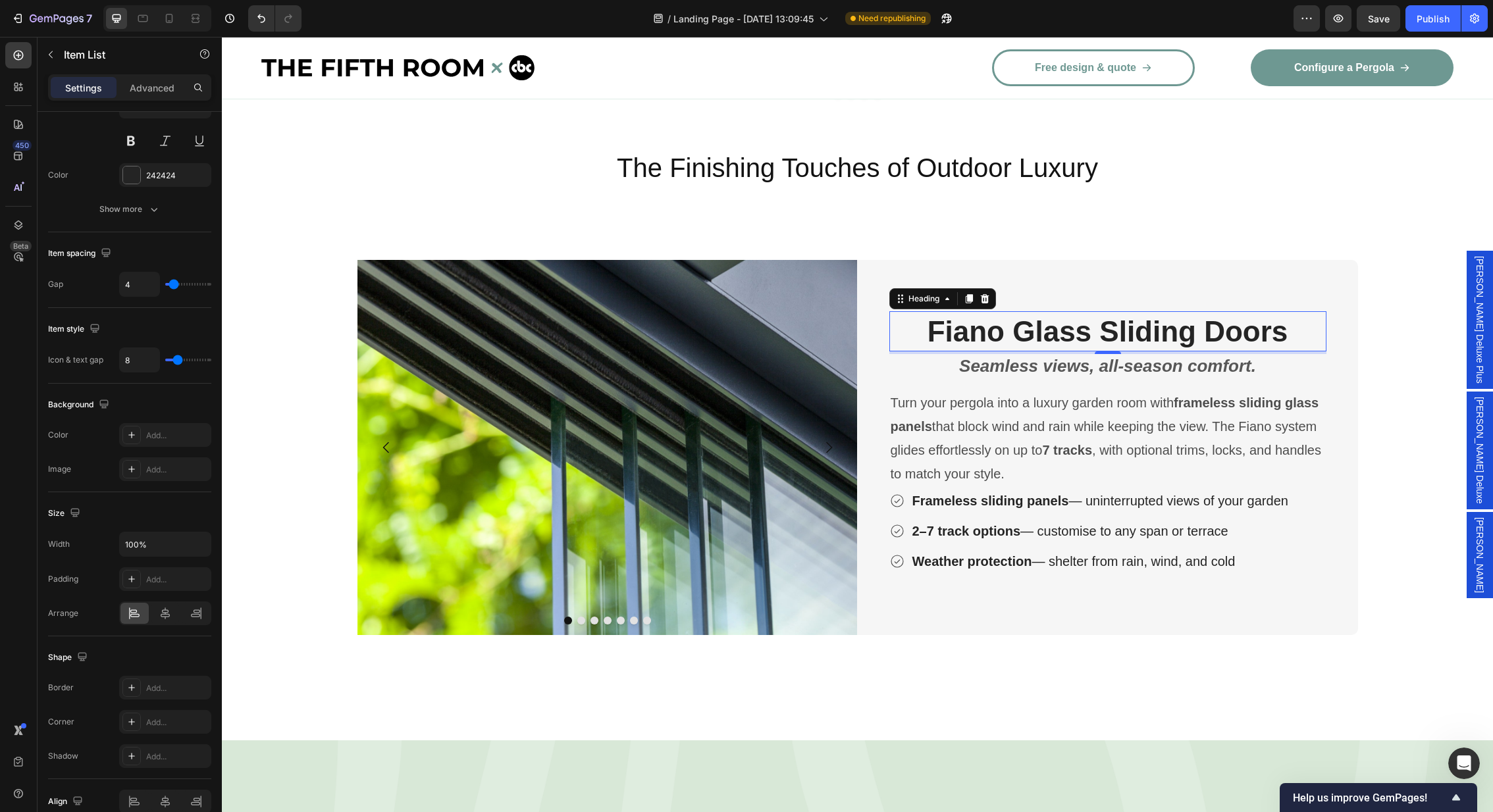
click at [920, 311] on h2 "Fiano Glass Sliding Doors" at bounding box center [1107, 331] width 437 height 40
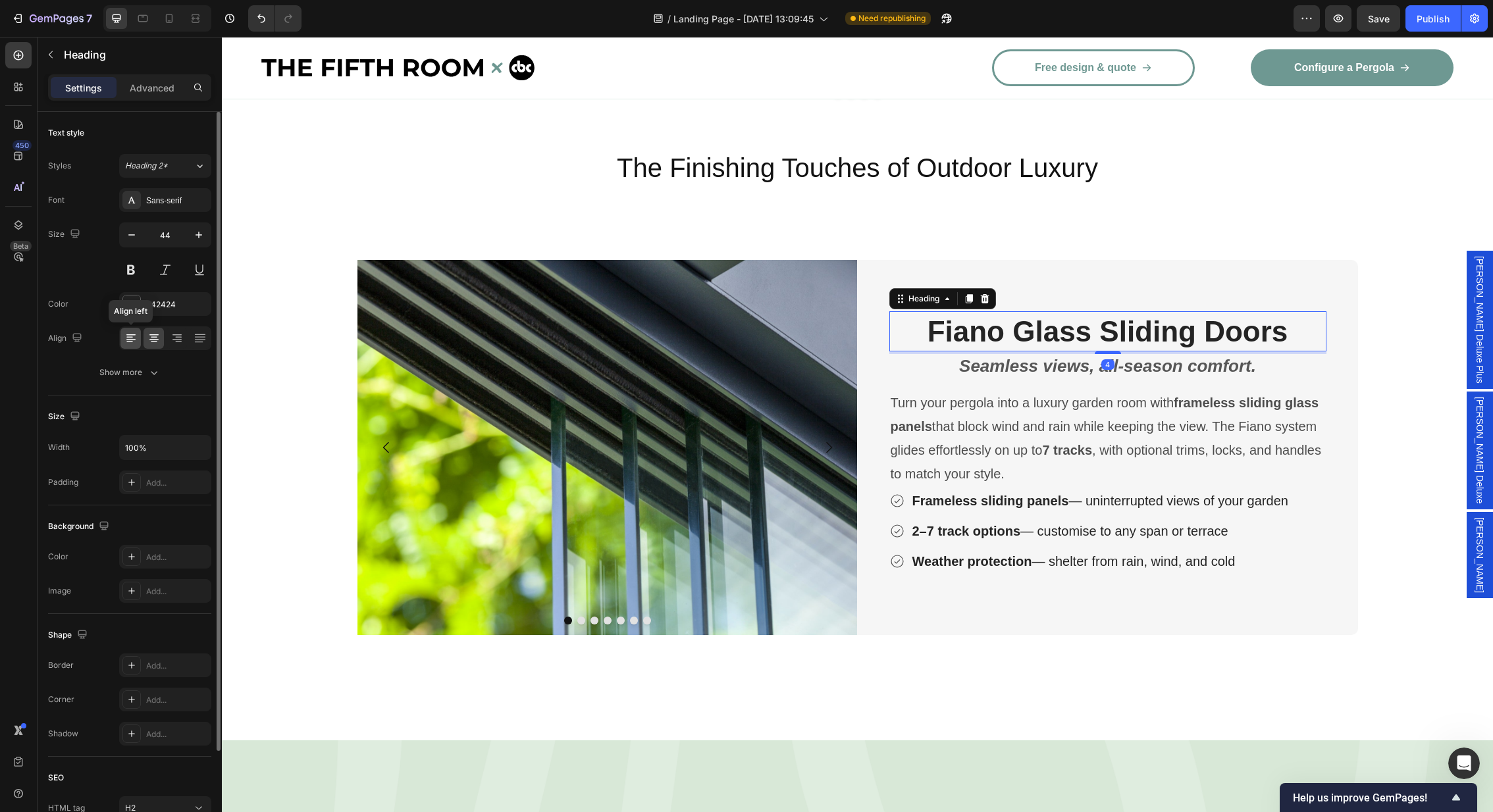
click at [123, 336] on div at bounding box center [130, 339] width 20 height 21
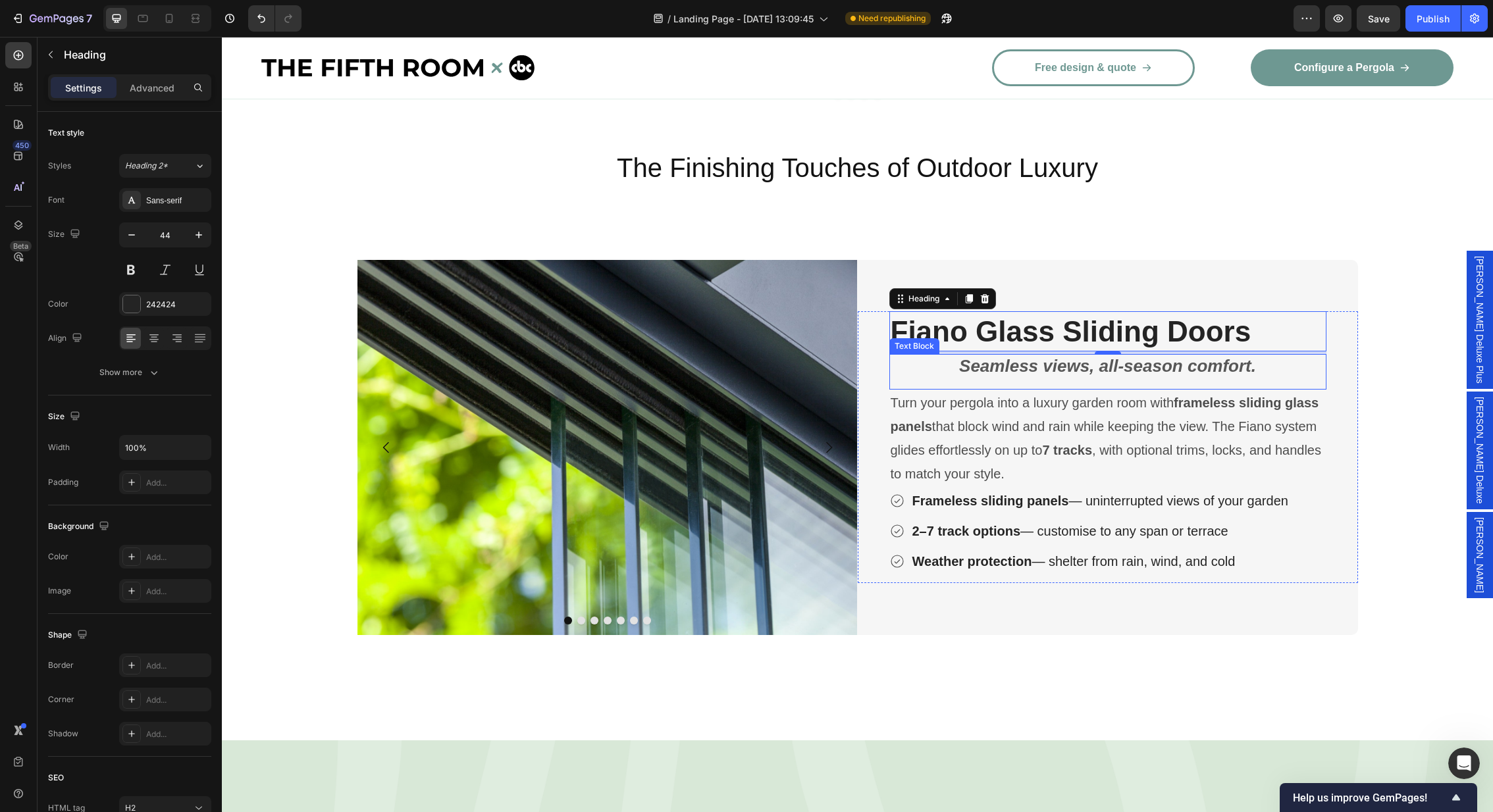
click at [1195, 356] on strong "Seamless views, all-season comfort." at bounding box center [1108, 366] width 297 height 20
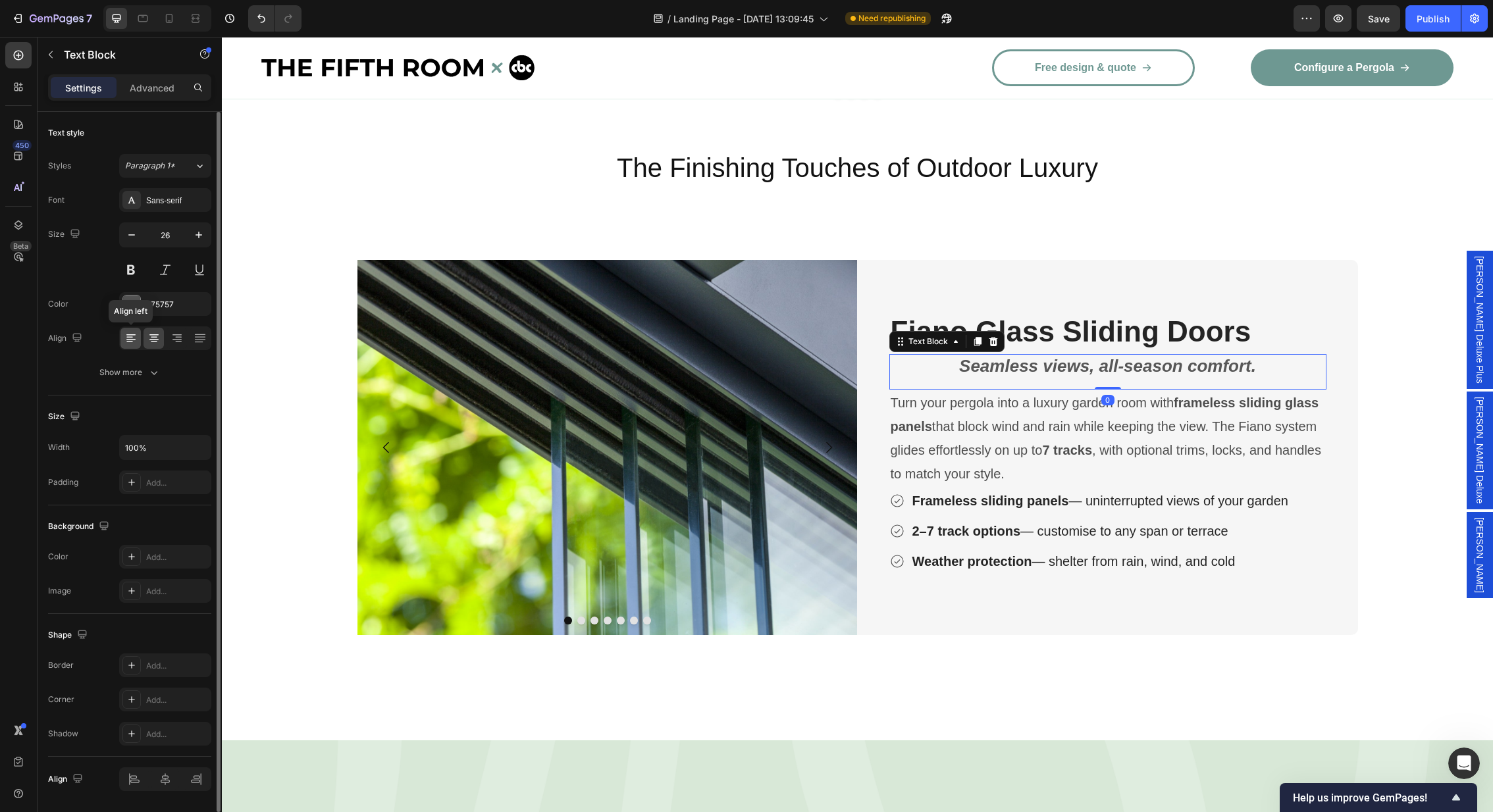
click at [124, 336] on icon at bounding box center [130, 338] width 13 height 13
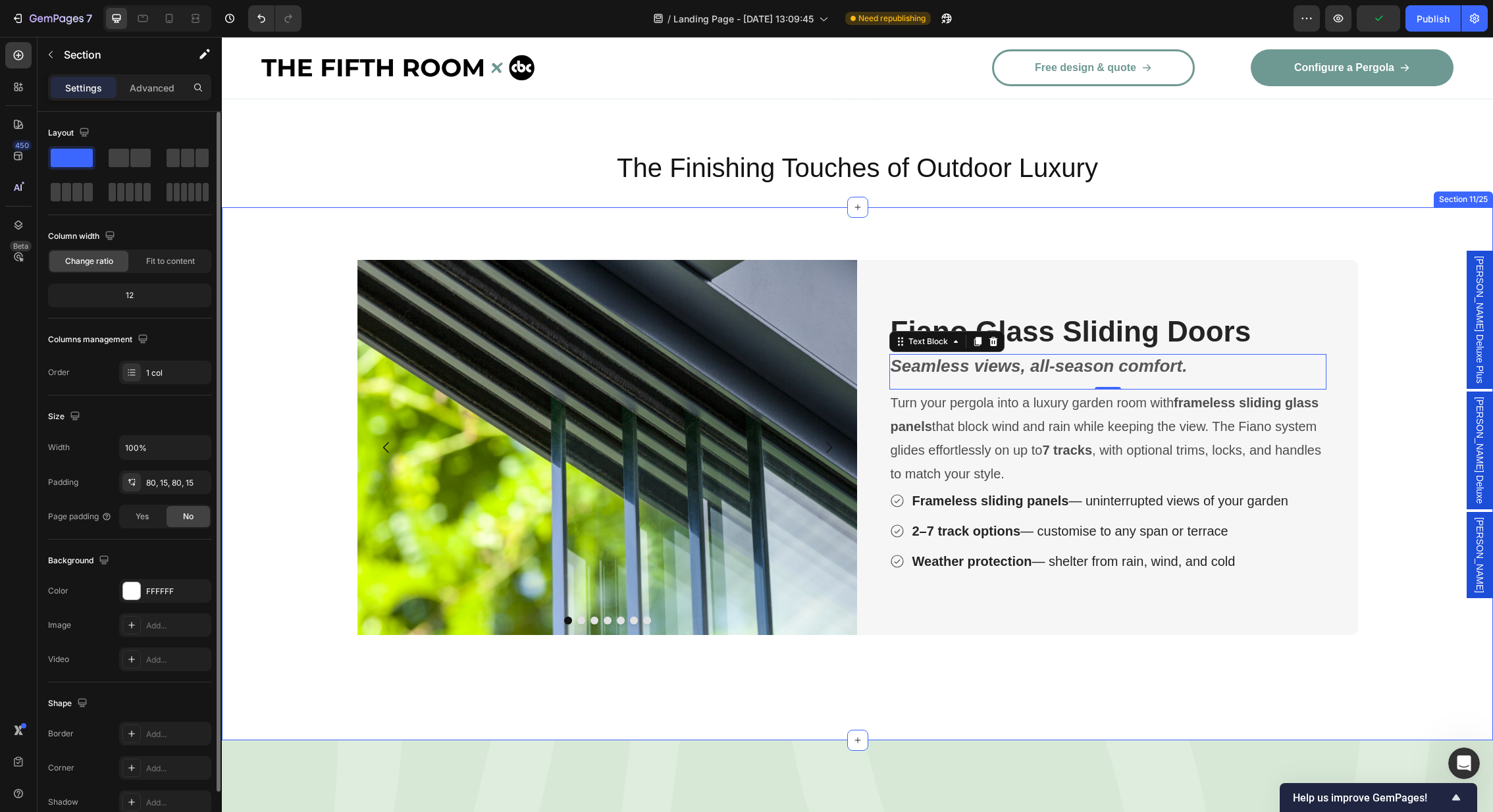
click at [1181, 223] on div "Image Image Image Image Image Image Image Carousel Fiano Glass Sliding Doors He…" at bounding box center [857, 474] width 1271 height 533
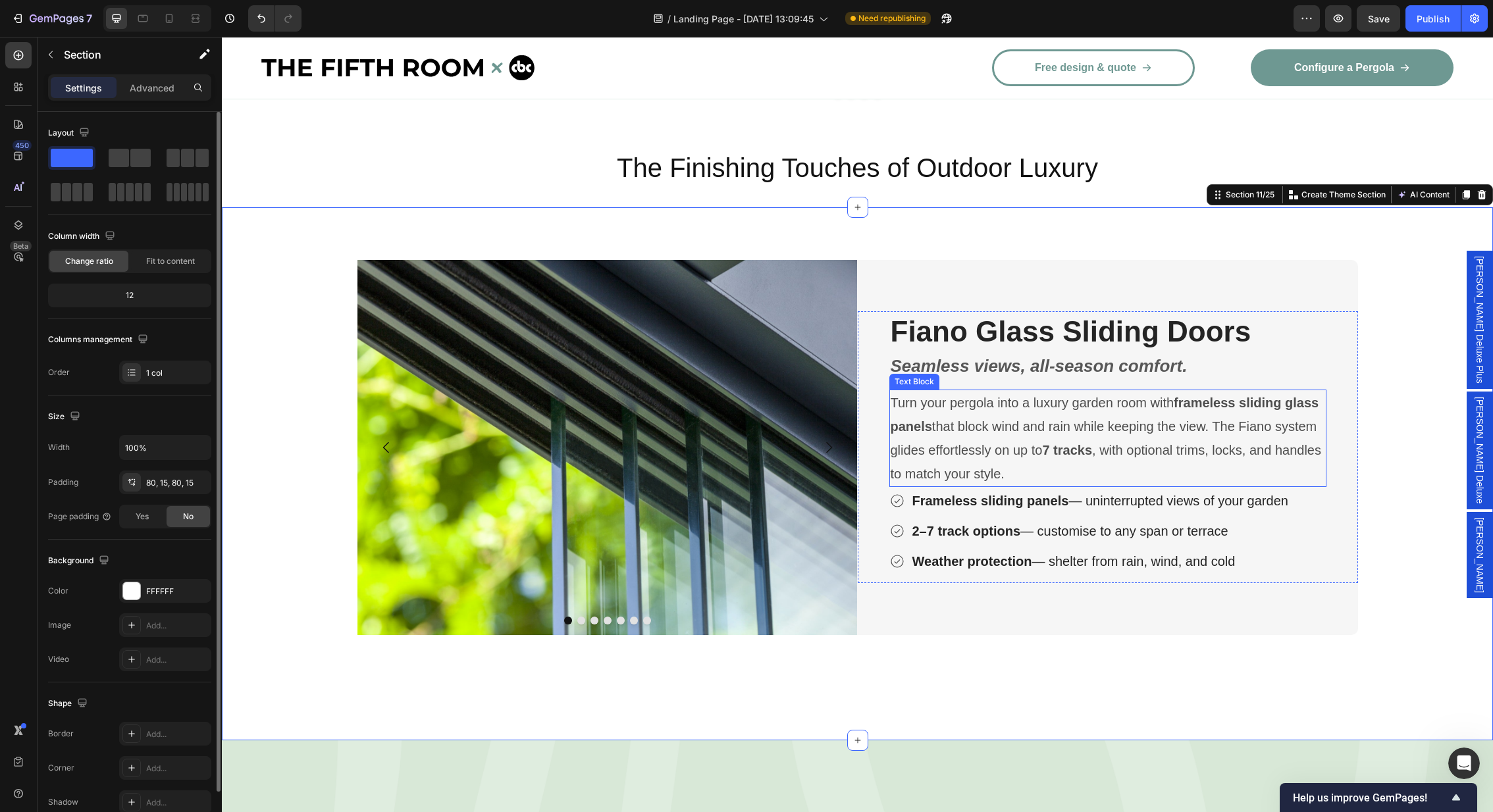
click at [1160, 448] on p "Turn your pergola into a luxury garden room with frameless sliding glass panels…" at bounding box center [1107, 438] width 434 height 95
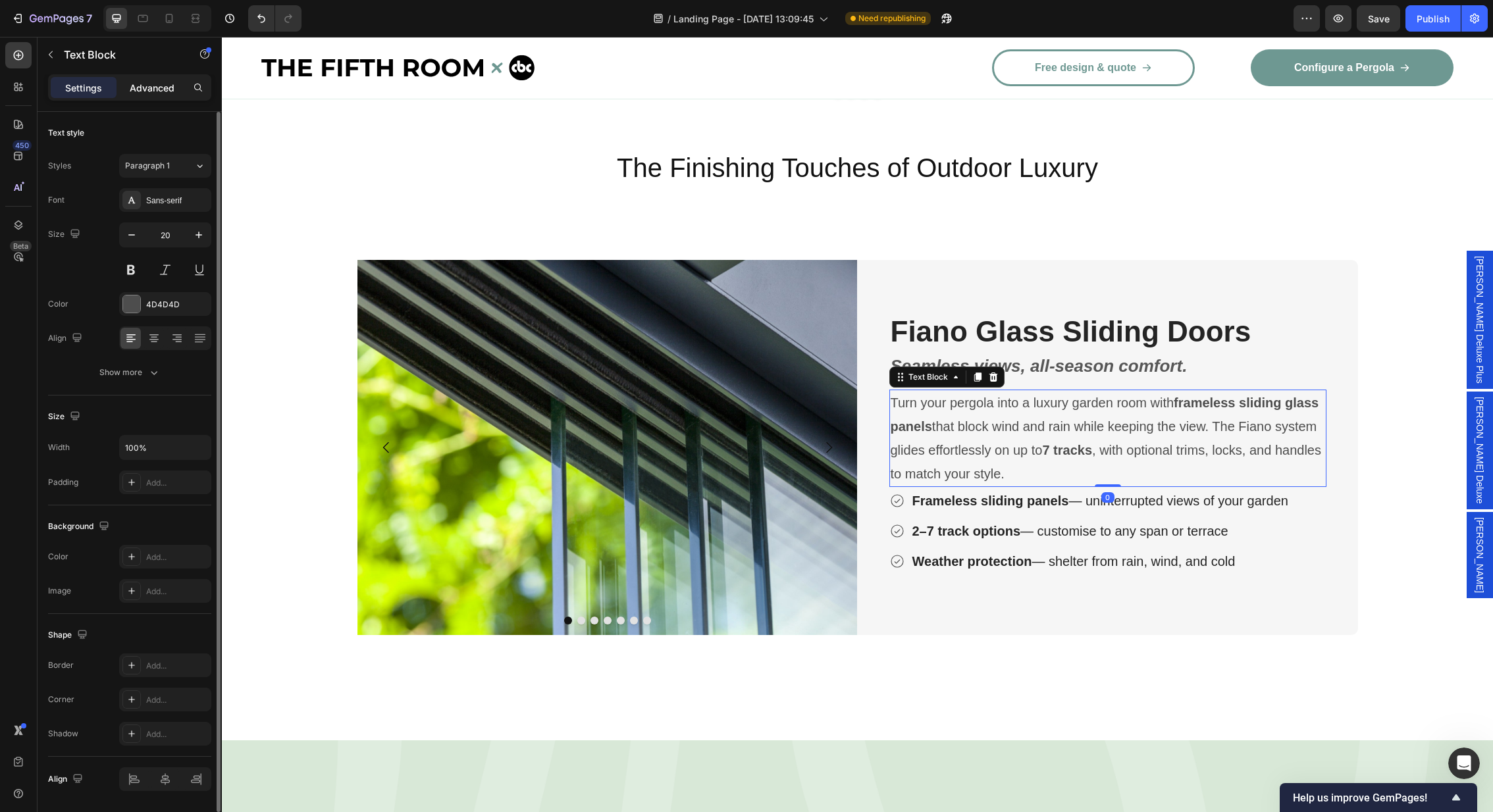
click at [142, 96] on div "Advanced" at bounding box center [152, 88] width 66 height 21
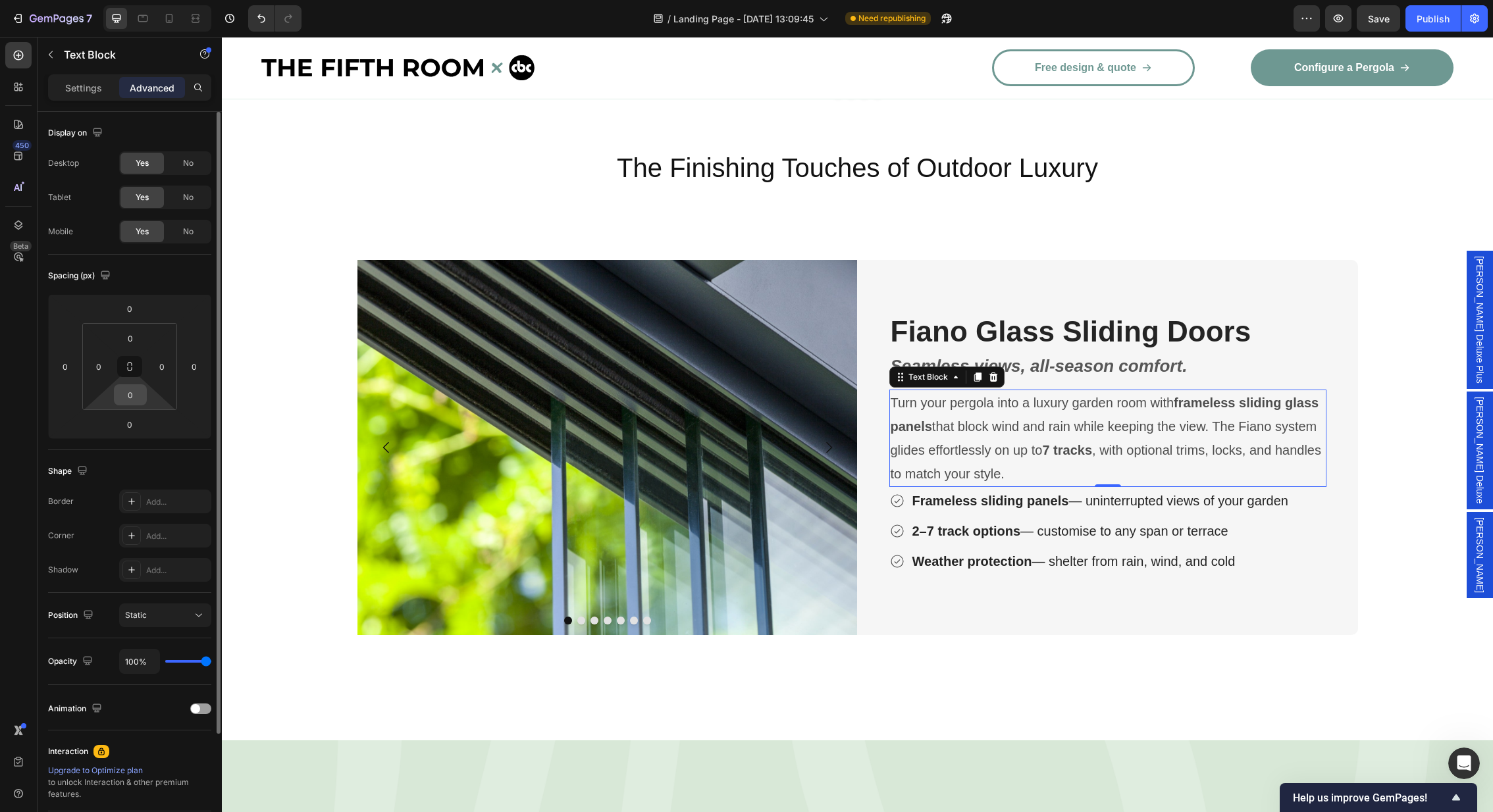
click at [137, 395] on input "0" at bounding box center [130, 395] width 27 height 20
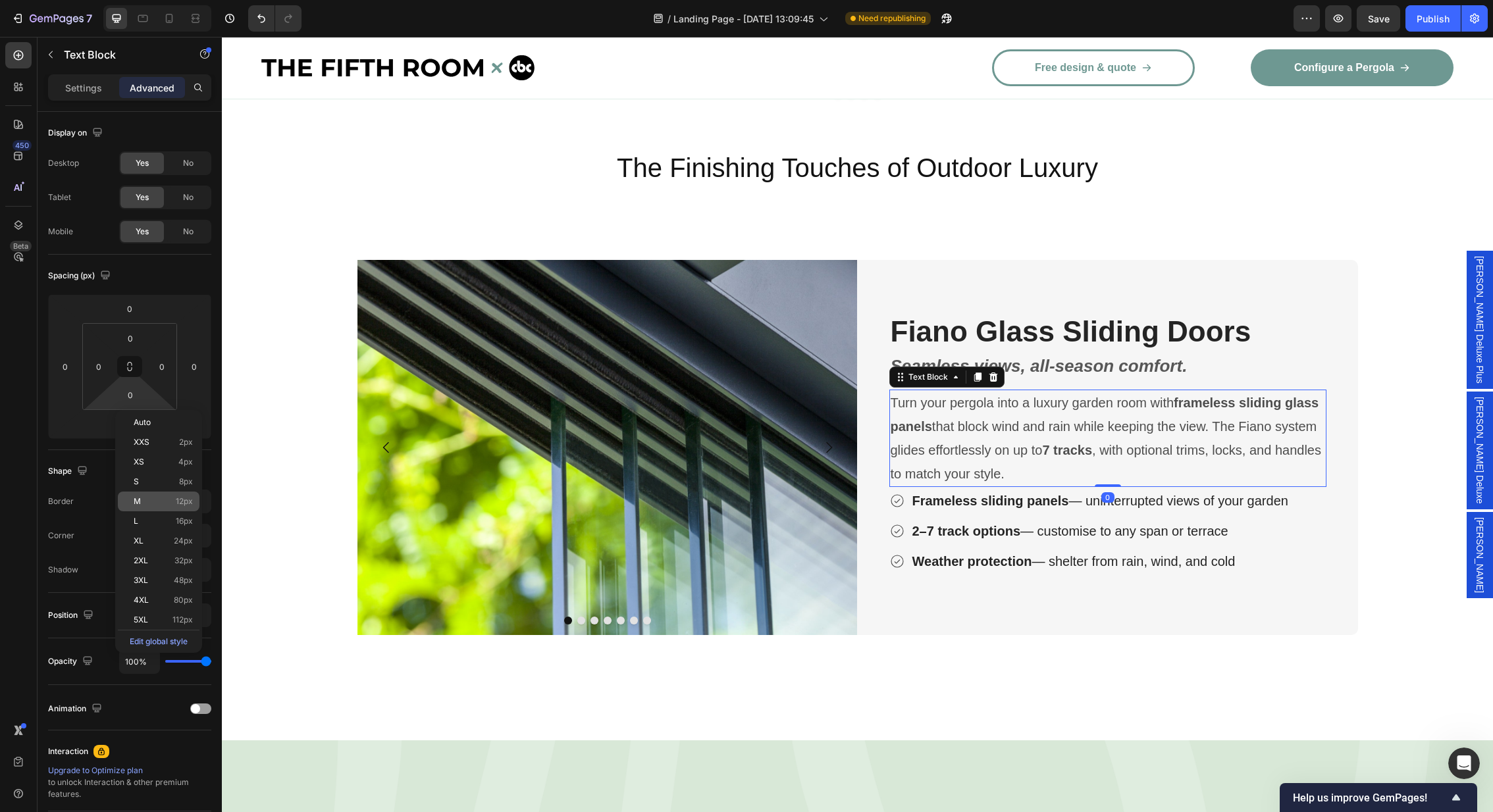
click at [160, 495] on div "M 12px" at bounding box center [158, 501] width 82 height 20
type input "12"
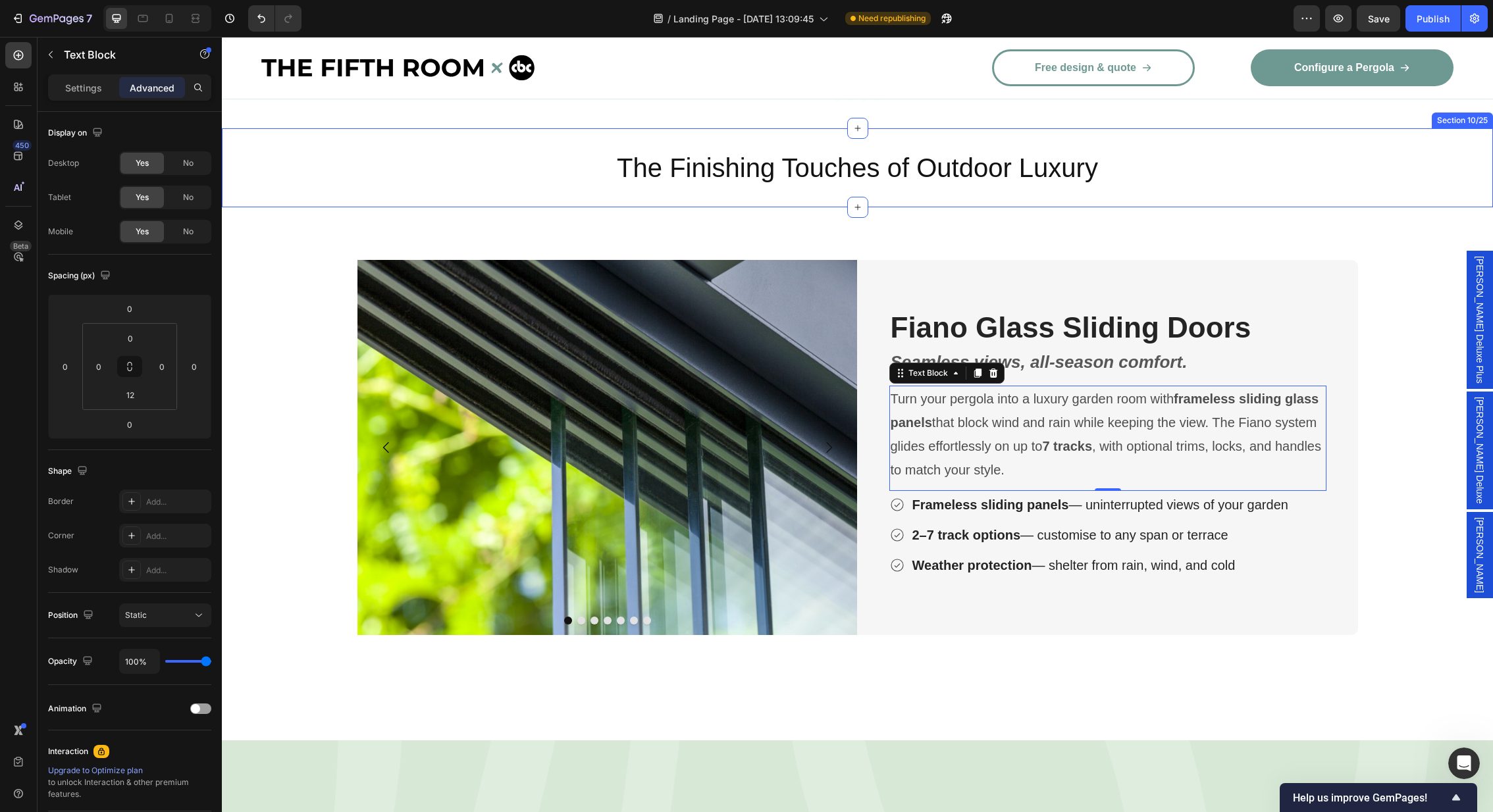
click at [1354, 167] on div "The Finishing Touches of Outdoor Luxury Heading Section 10/25" at bounding box center [857, 167] width 1271 height 79
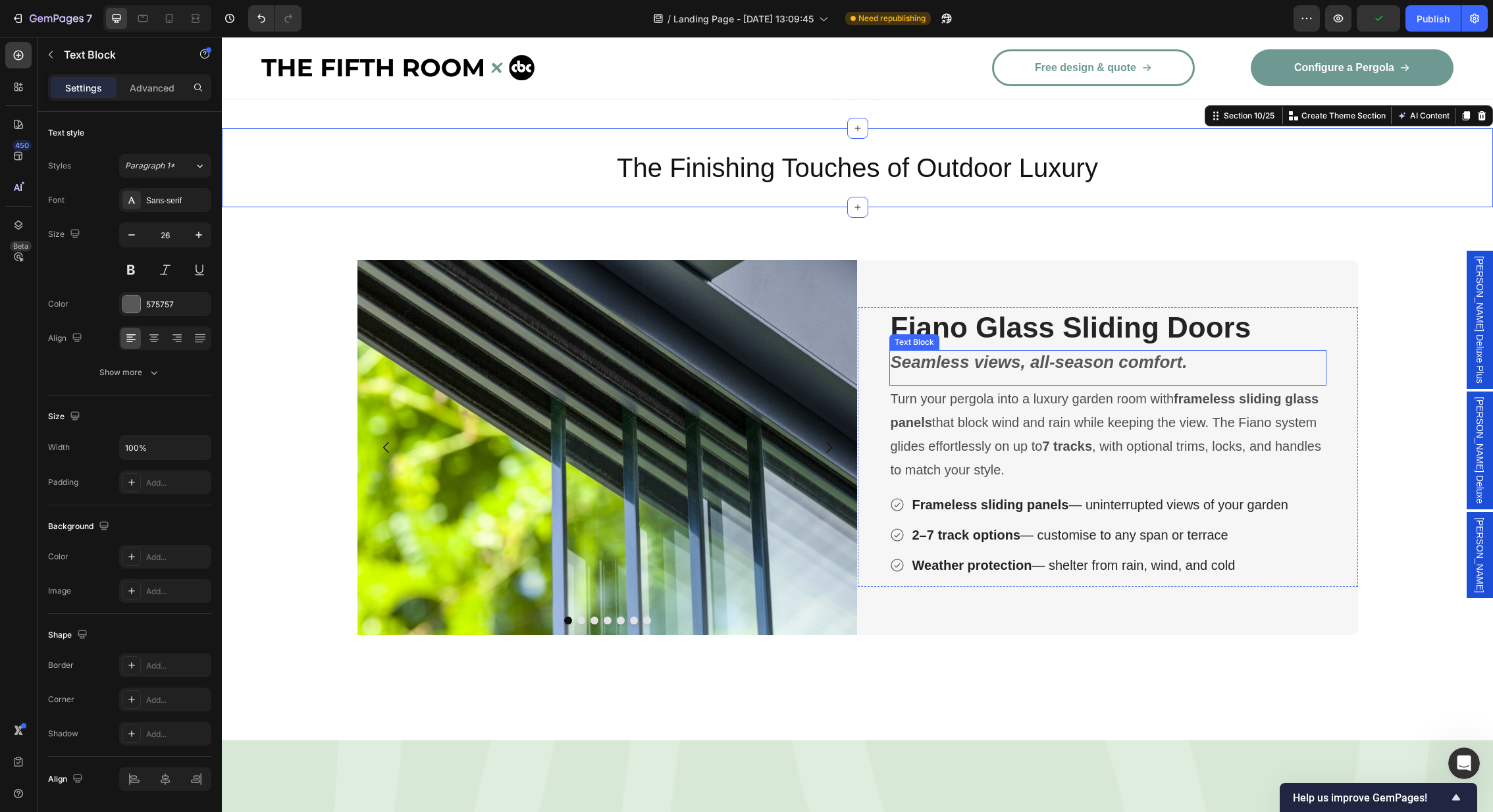
click at [1253, 350] on div "Seamless views, all-season comfort. Text Block" at bounding box center [1107, 367] width 437 height 36
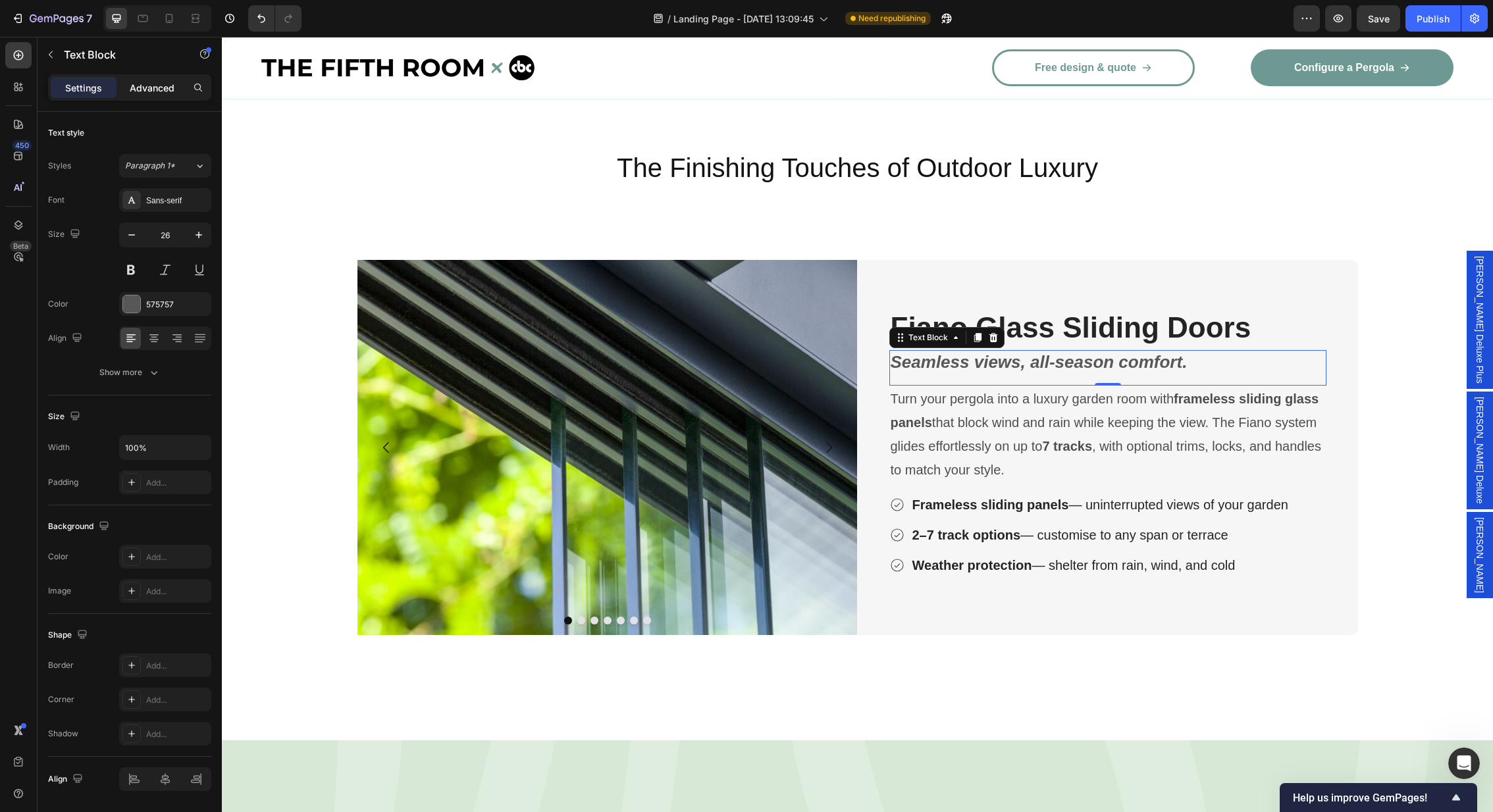
click at [163, 96] on div "Advanced" at bounding box center [152, 88] width 66 height 21
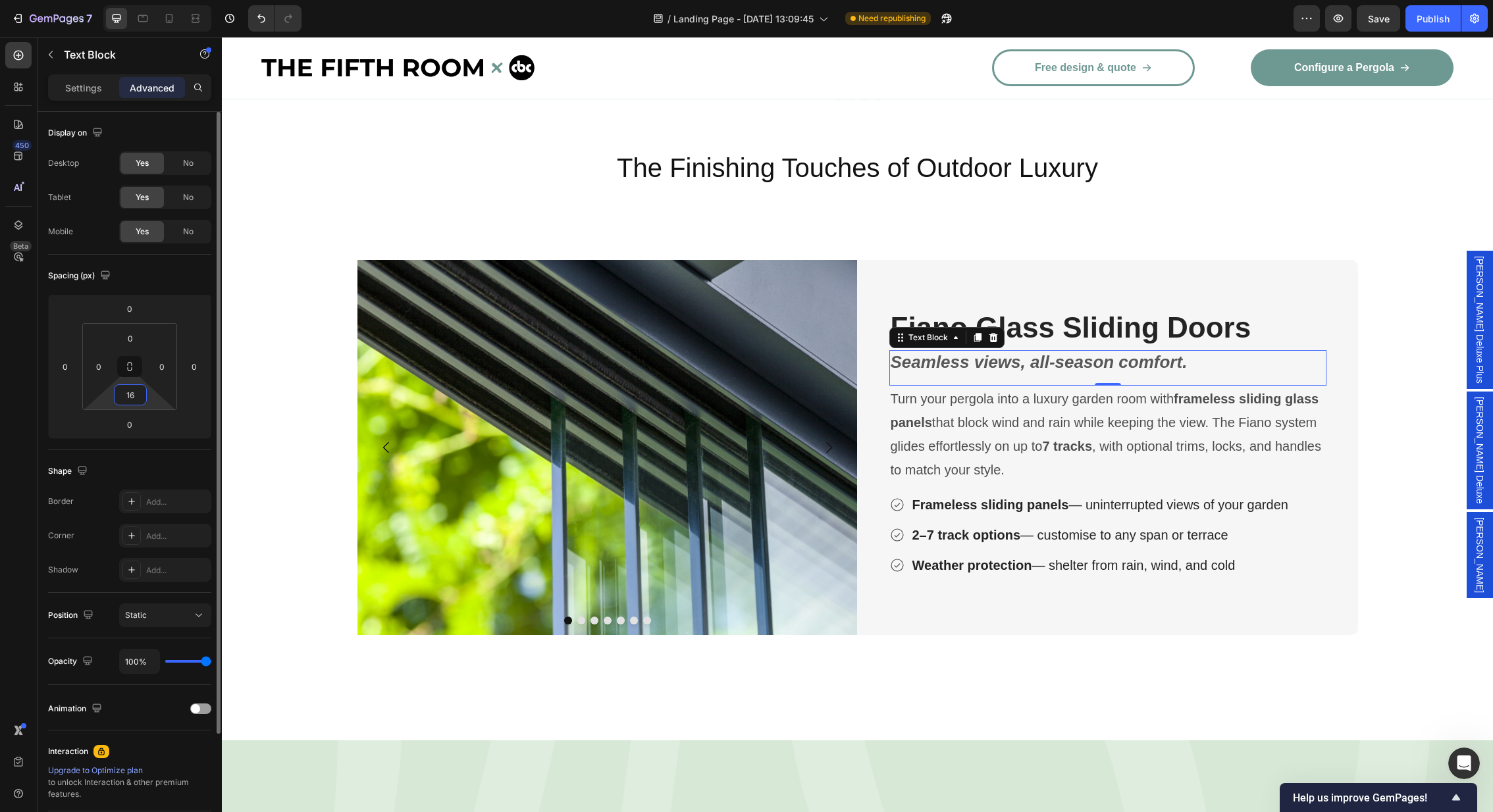
click at [141, 385] on input "16" at bounding box center [130, 395] width 27 height 20
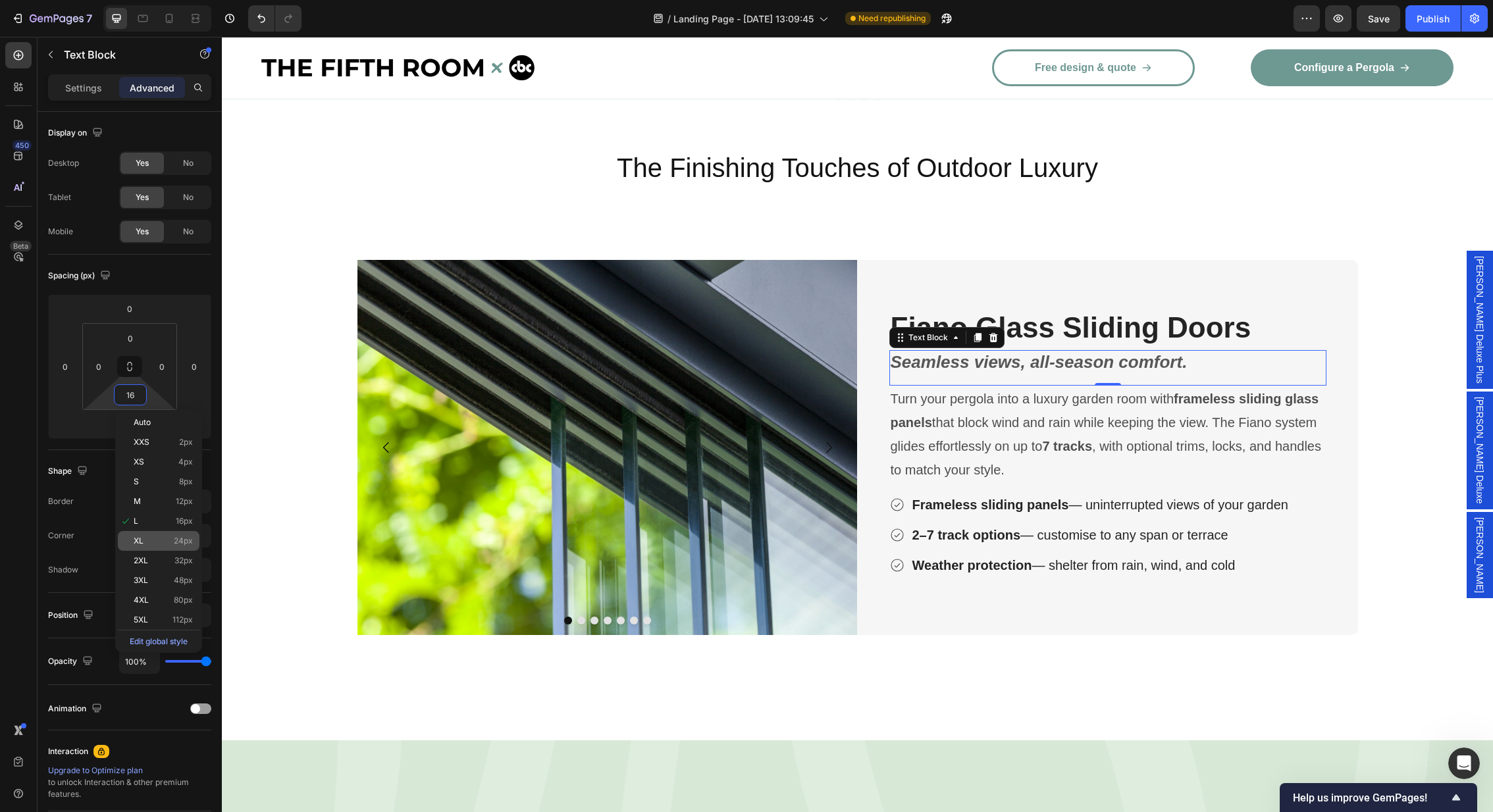
click at [149, 543] on p "XL 24px" at bounding box center [163, 541] width 59 height 9
type input "24"
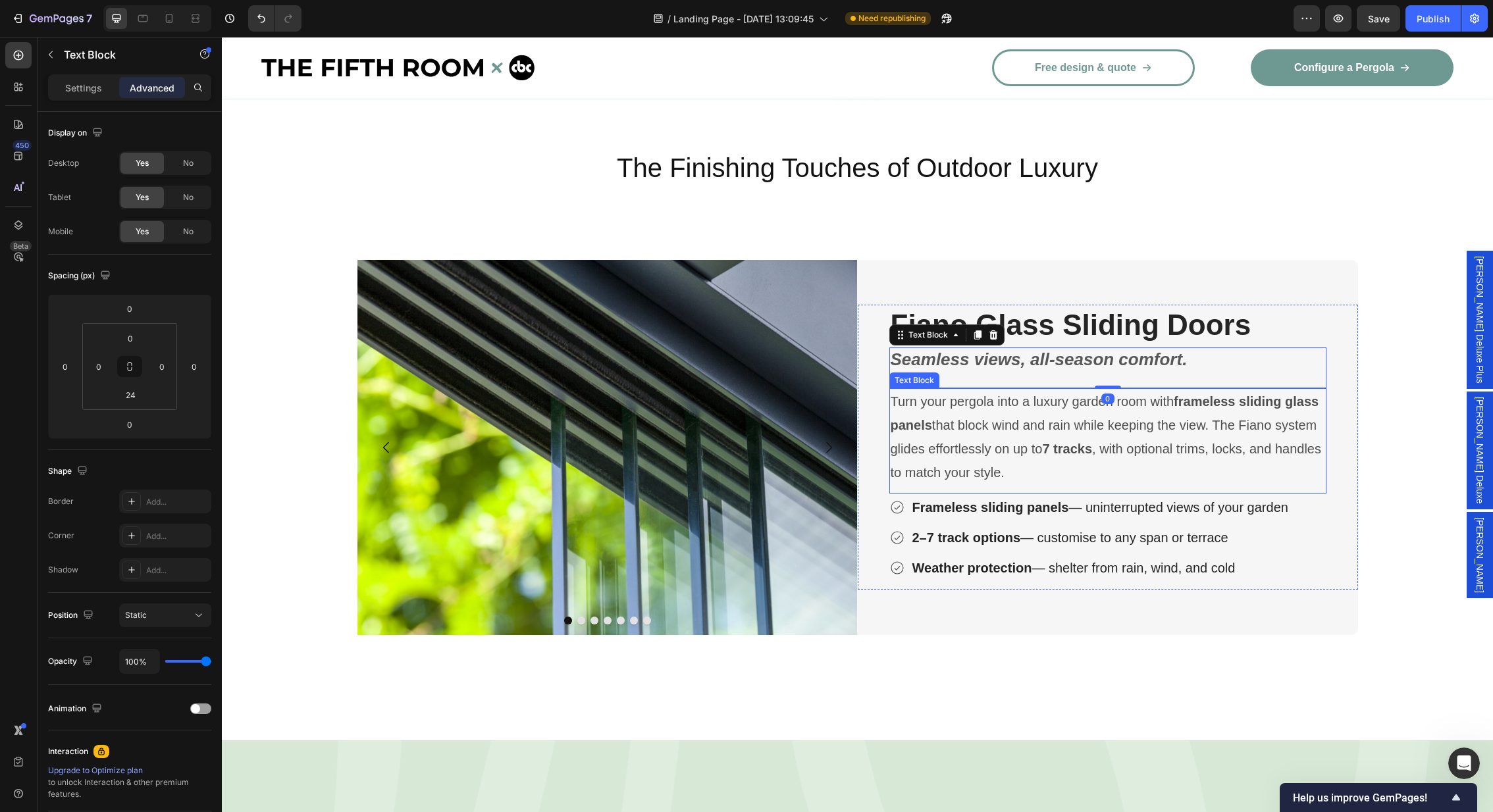
click at [1079, 443] on p "Turn your pergola into a luxury garden room with frameless sliding glass panels…" at bounding box center [1107, 436] width 434 height 95
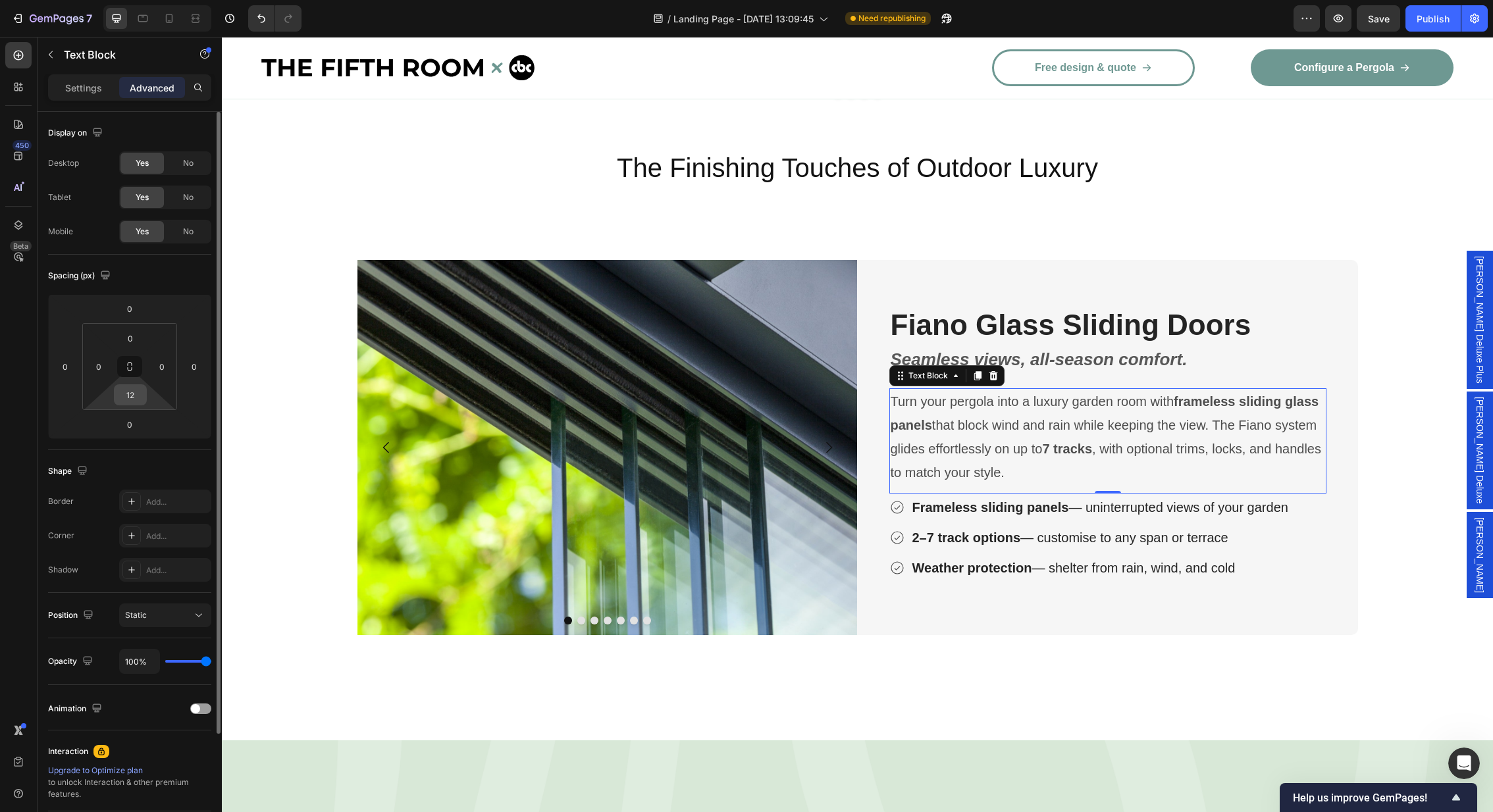
click at [130, 394] on input "12" at bounding box center [130, 395] width 27 height 20
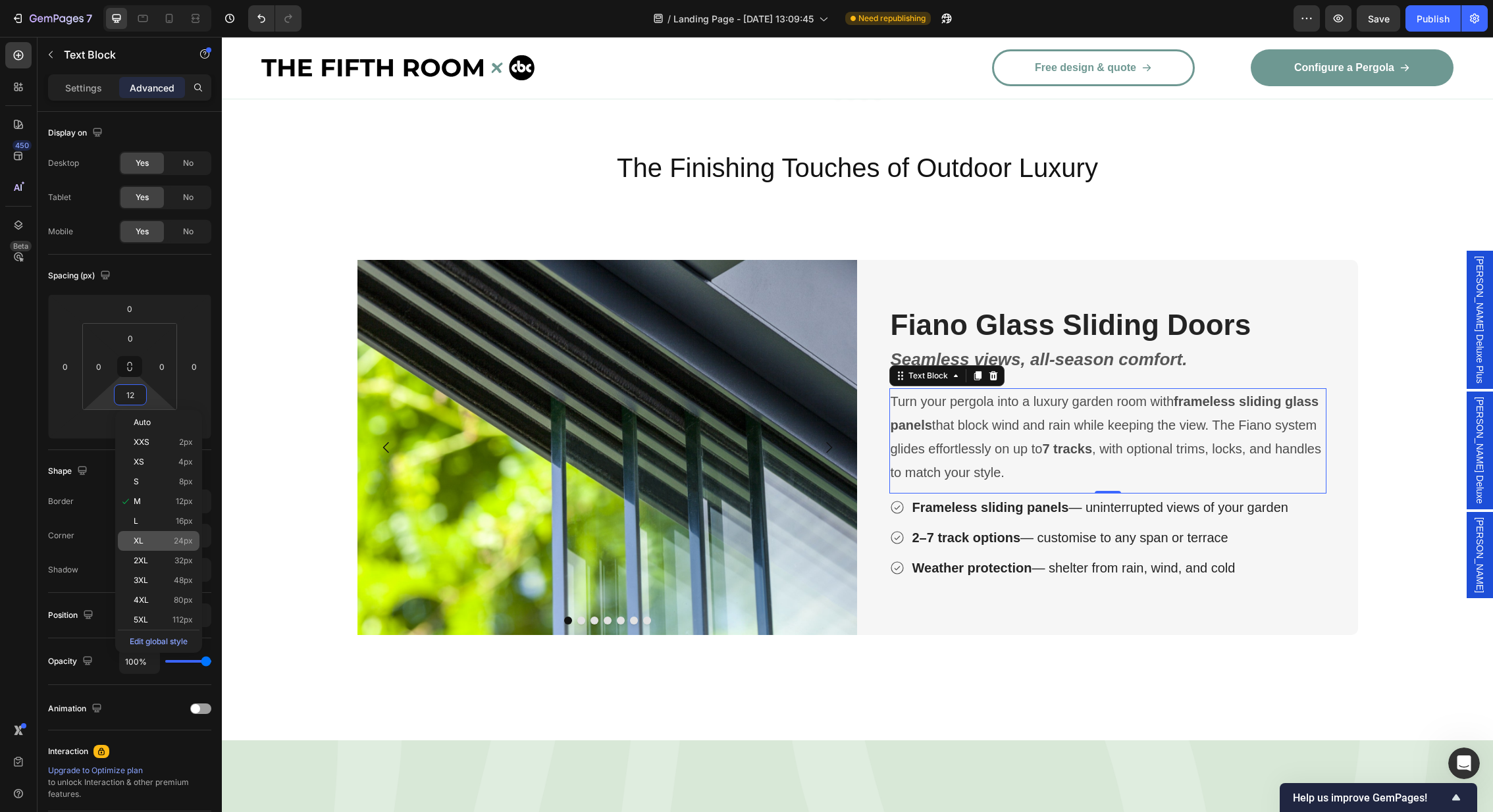
click at [160, 541] on p "XL 24px" at bounding box center [163, 541] width 59 height 9
type input "24"
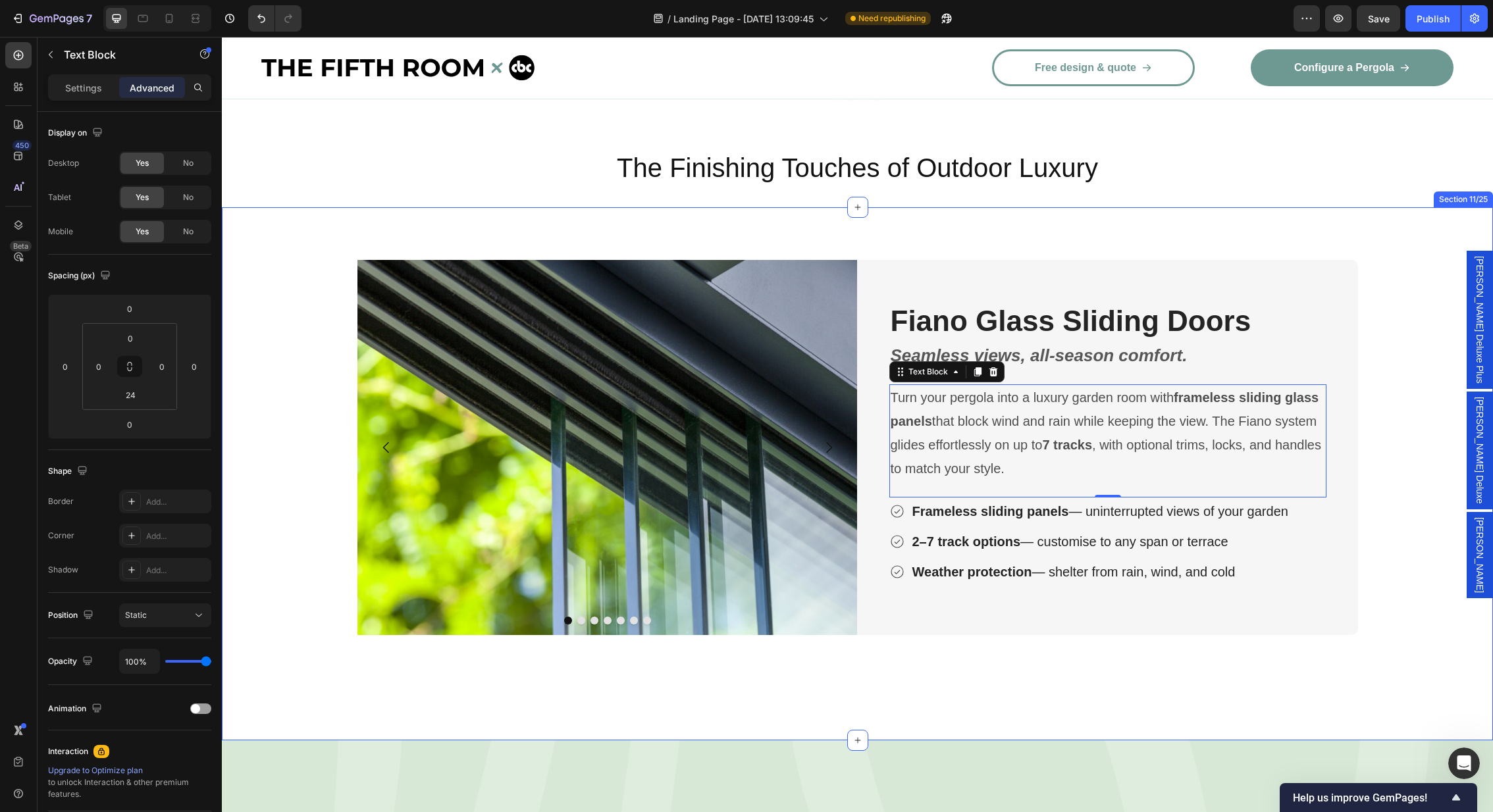
click at [1329, 208] on div "Image Image Image Image Image Image Image Carousel Fiano Glass Sliding Doors He…" at bounding box center [857, 474] width 1271 height 533
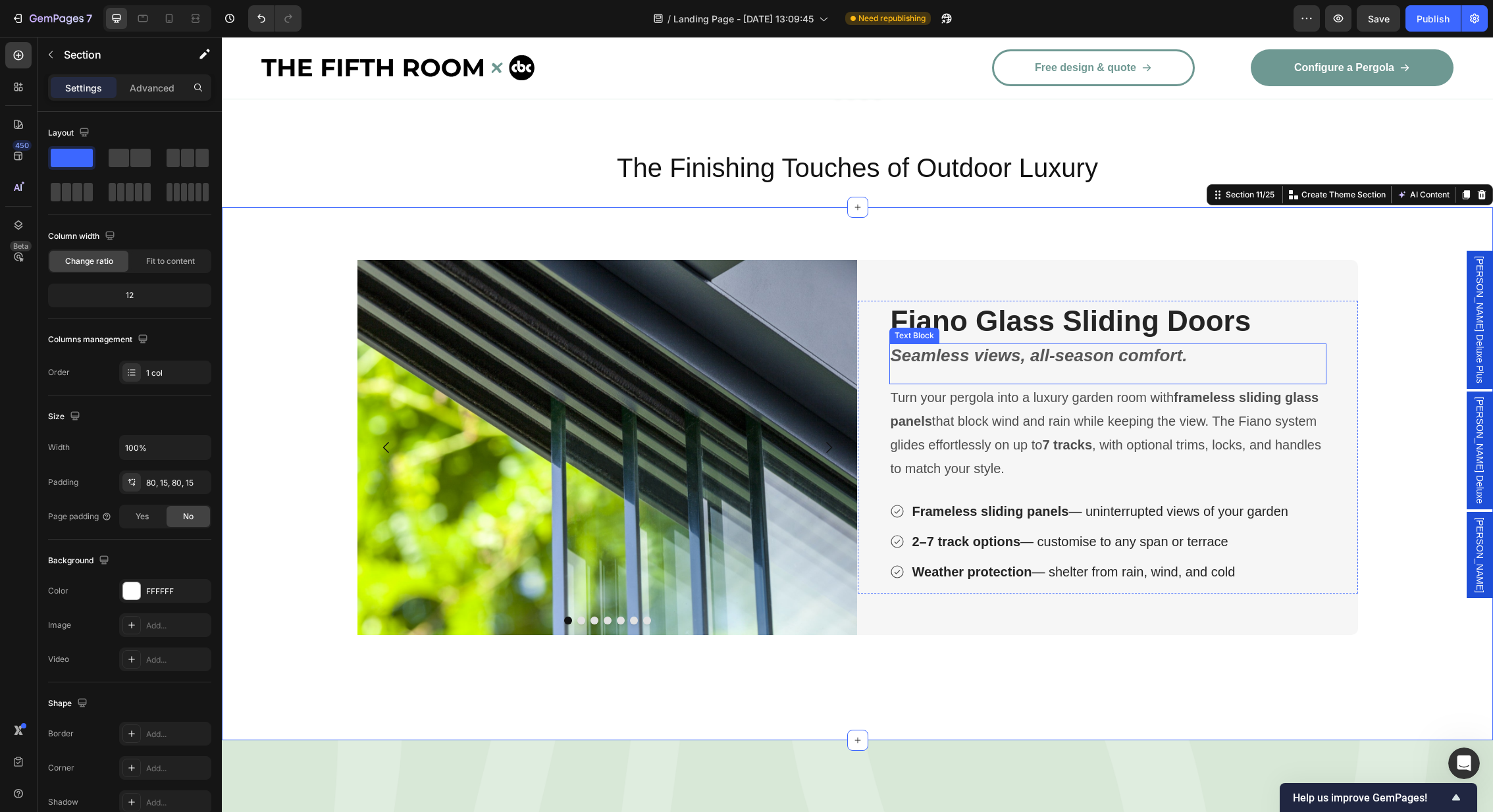
click at [1283, 345] on p "Seamless views, all-season comfort." at bounding box center [1107, 356] width 434 height 23
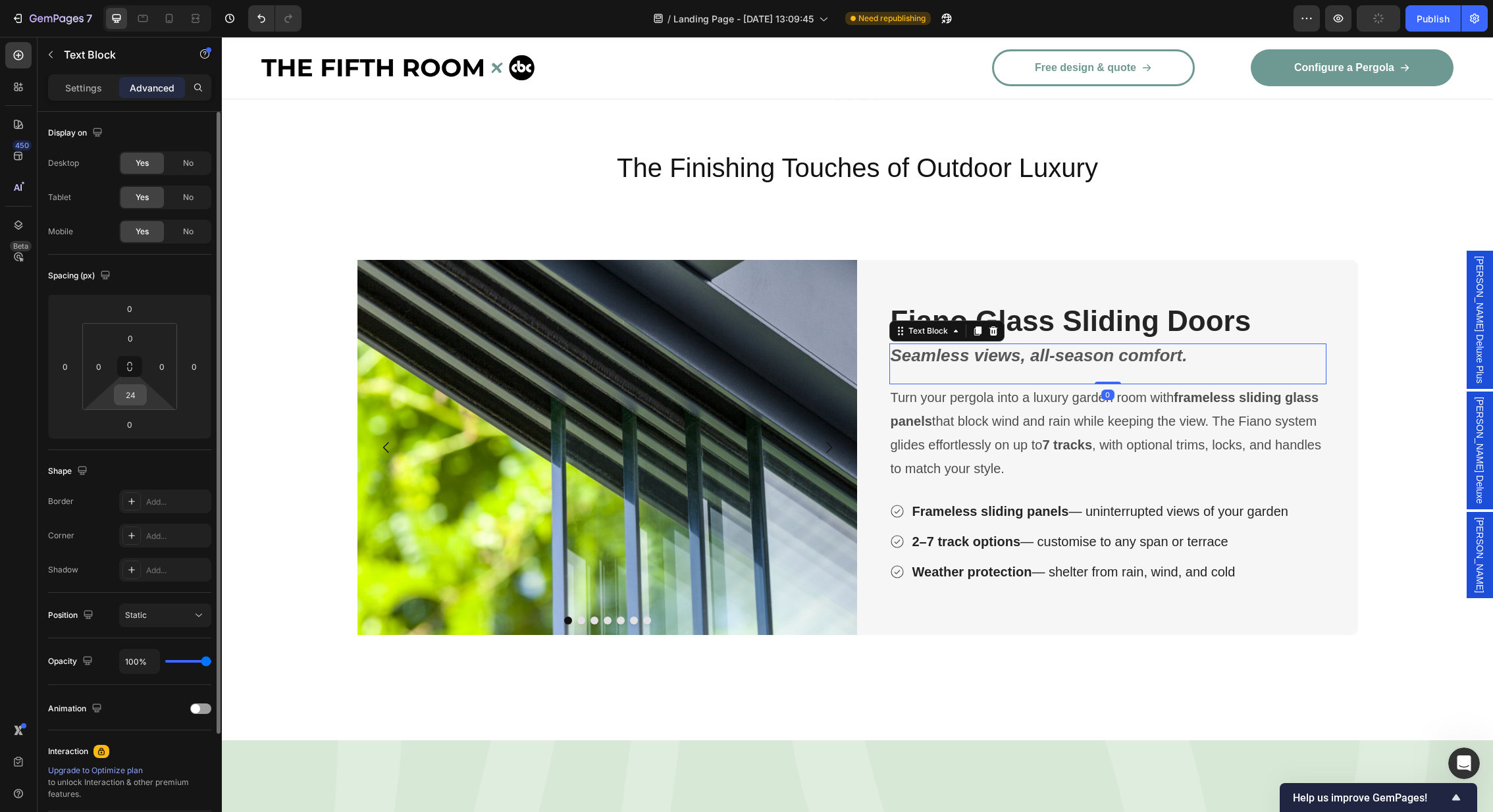
click at [134, 391] on input "24" at bounding box center [130, 395] width 27 height 20
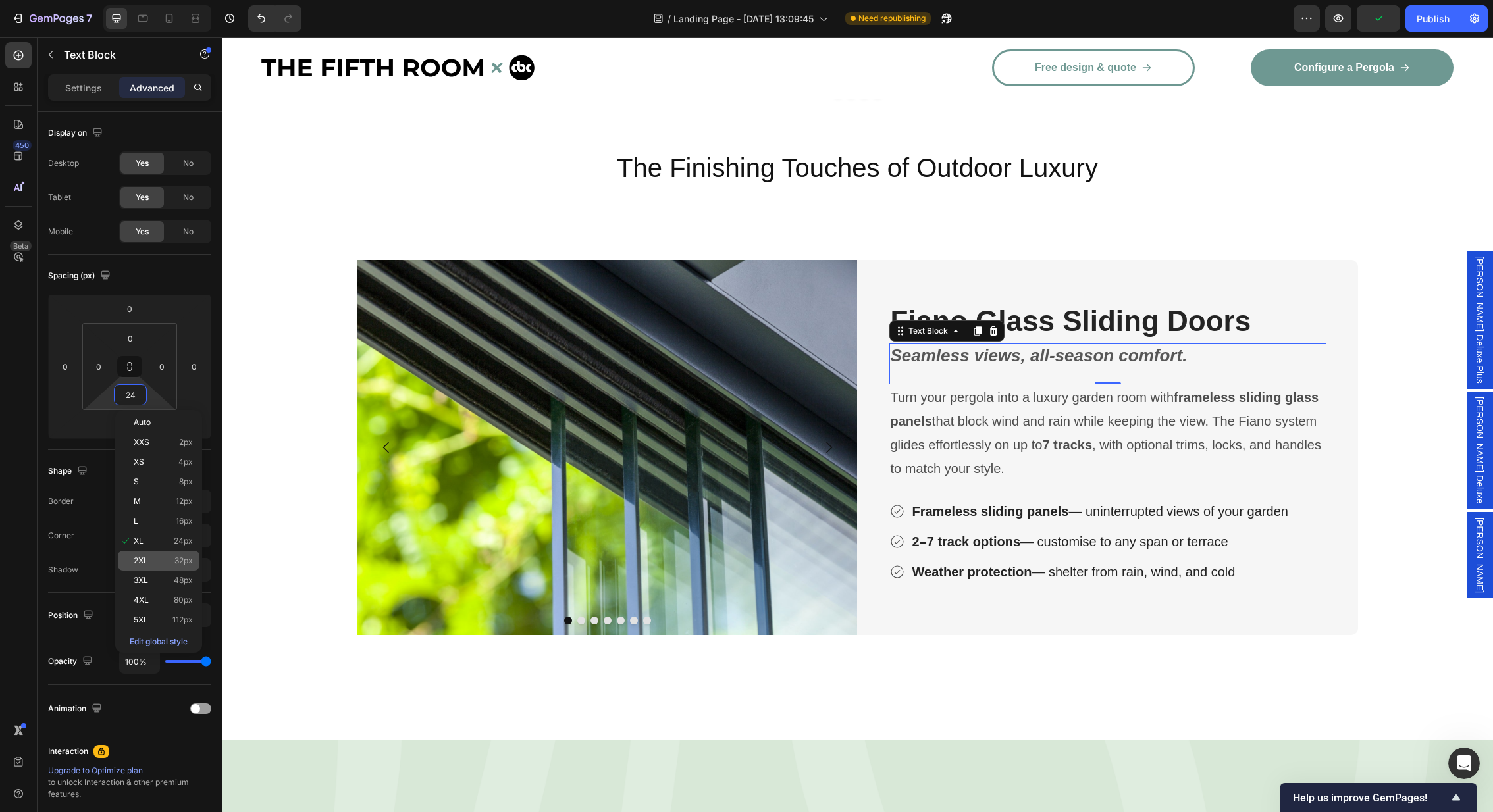
click at [155, 558] on p "2XL 32px" at bounding box center [163, 561] width 59 height 9
type input "32"
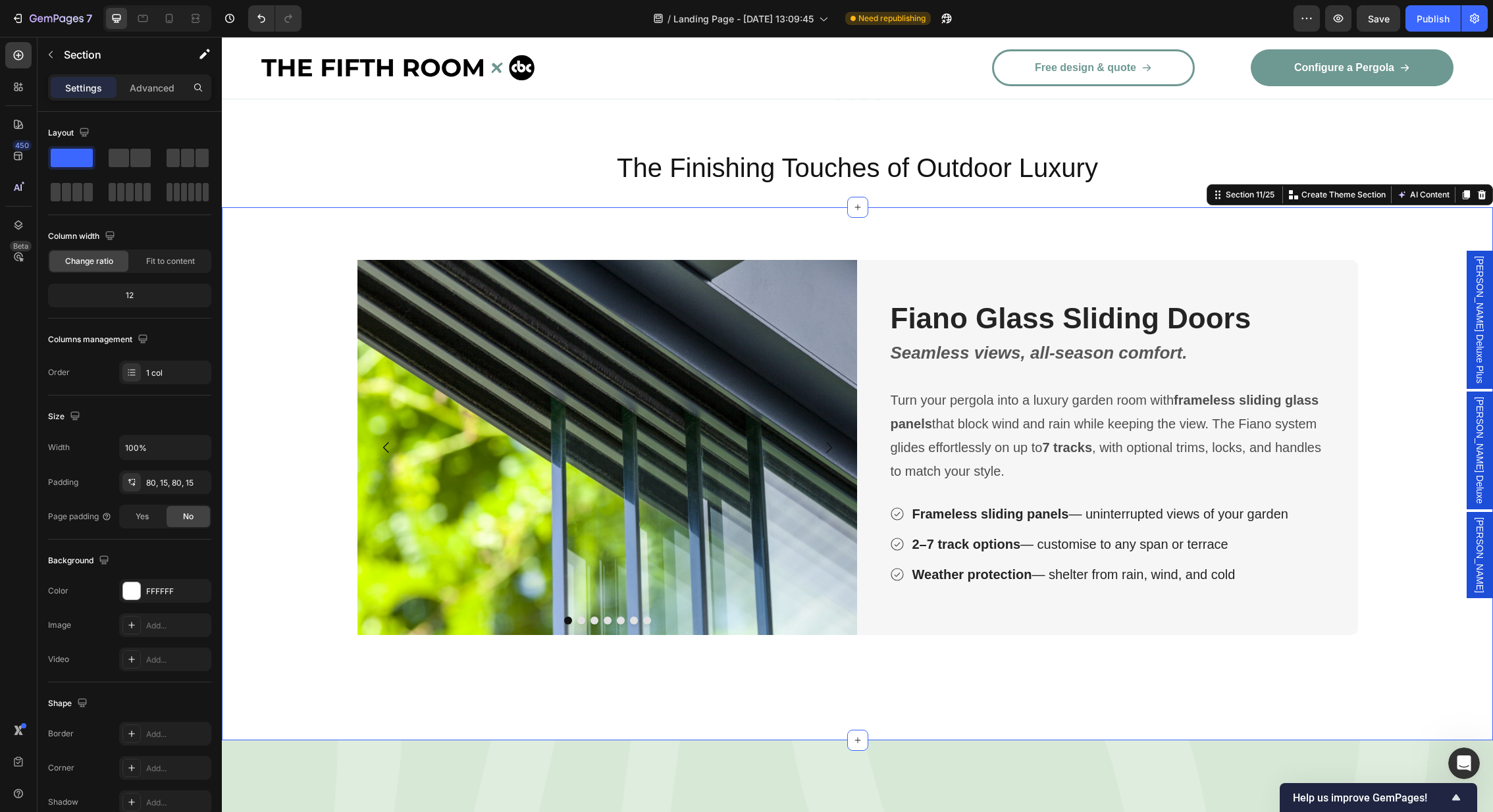
click at [1254, 208] on div "Image Image Image Image Image Image Image Carousel Fiano Glass Sliding Doors He…" at bounding box center [857, 474] width 1271 height 533
click at [1219, 436] on p "Turn your pergola into a luxury garden room with frameless sliding glass panels…" at bounding box center [1107, 435] width 434 height 95
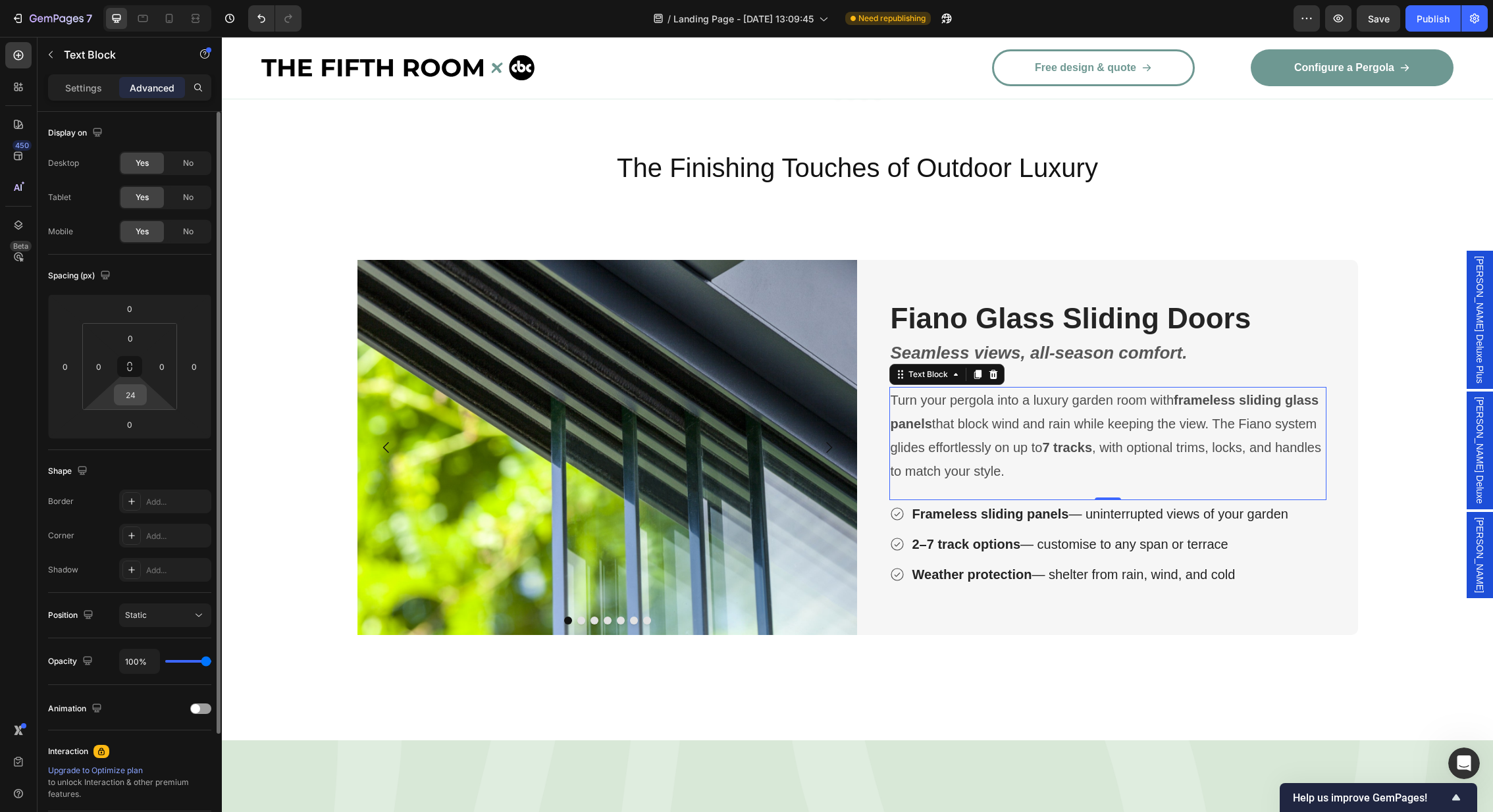
click at [134, 398] on input "24" at bounding box center [130, 395] width 27 height 20
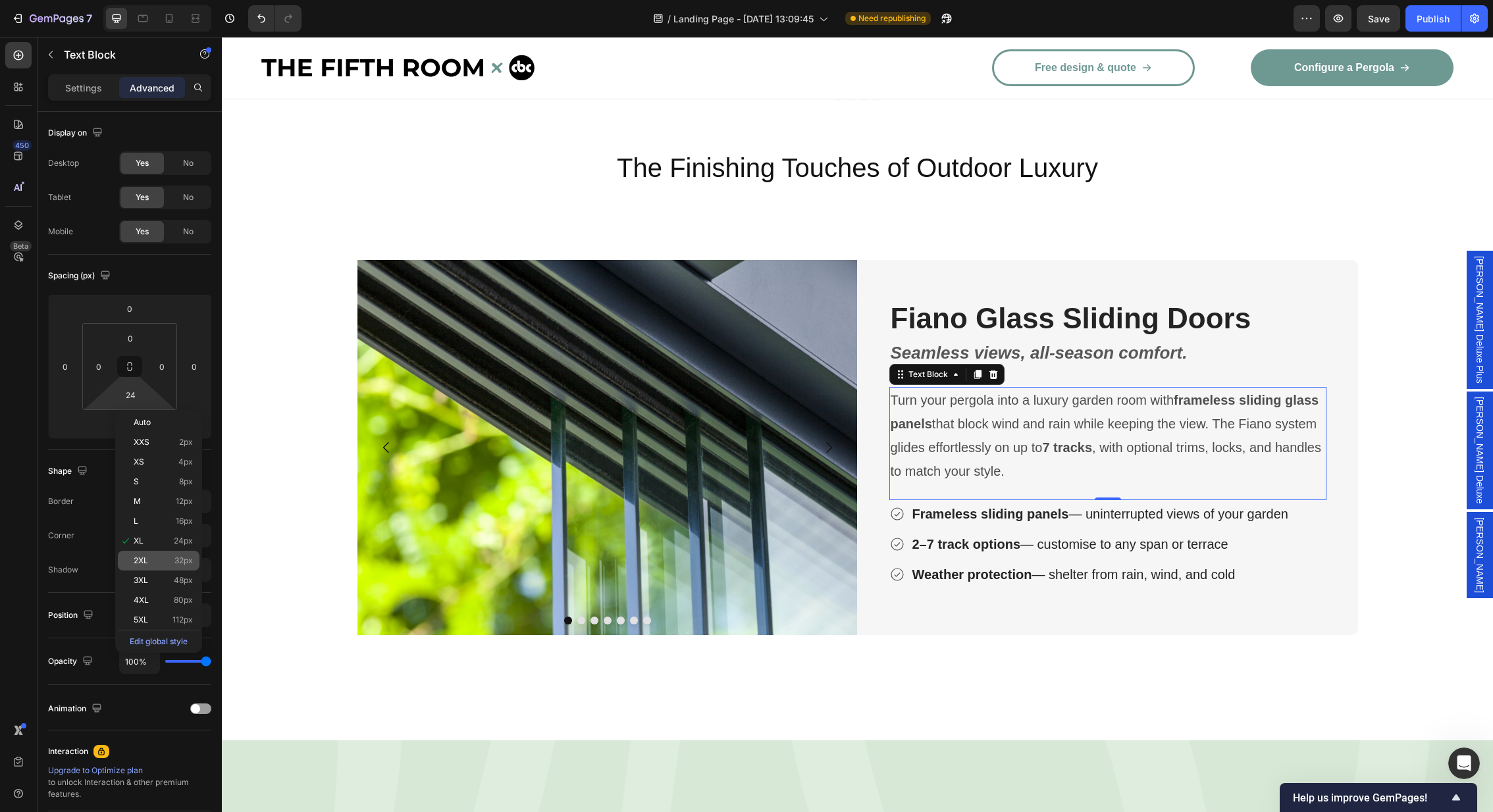
click at [163, 564] on p "2XL 32px" at bounding box center [163, 561] width 59 height 9
type input "32"
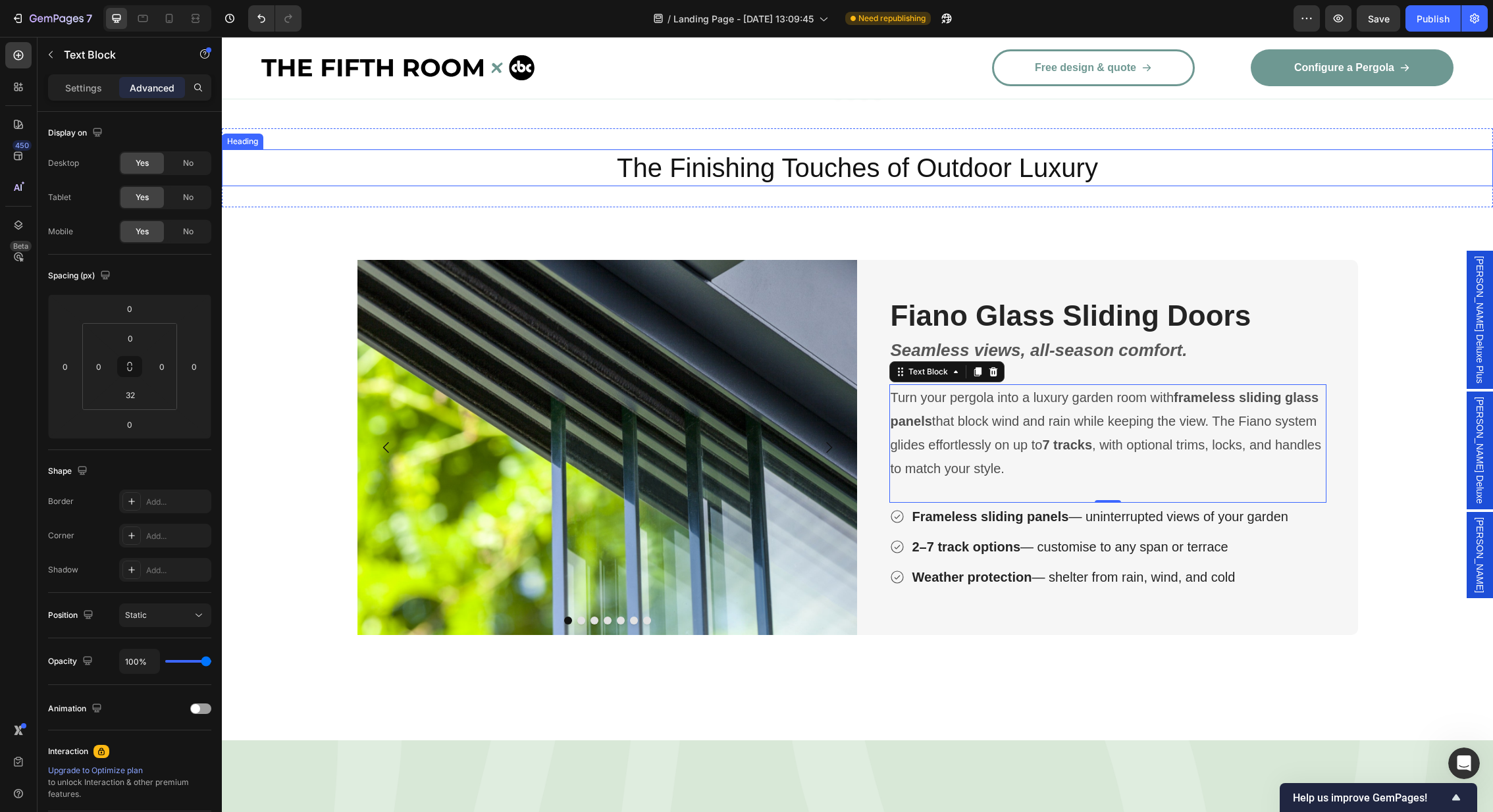
click at [1230, 150] on h2 "The Finishing Touches of Outdoor Luxury" at bounding box center [857, 167] width 1271 height 37
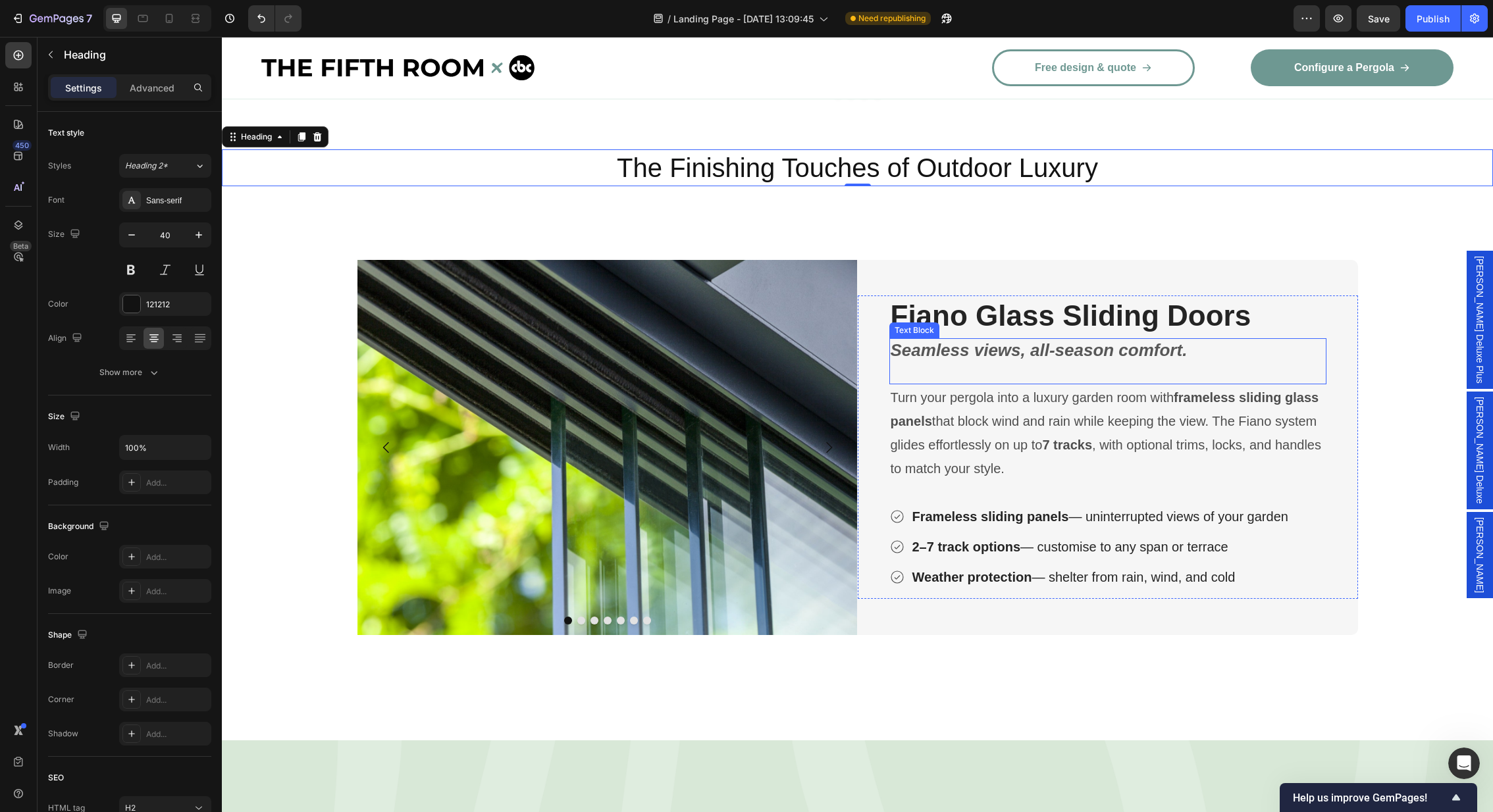
click at [1288, 355] on div "Seamless views, all-season comfort. Text Block" at bounding box center [1107, 361] width 437 height 46
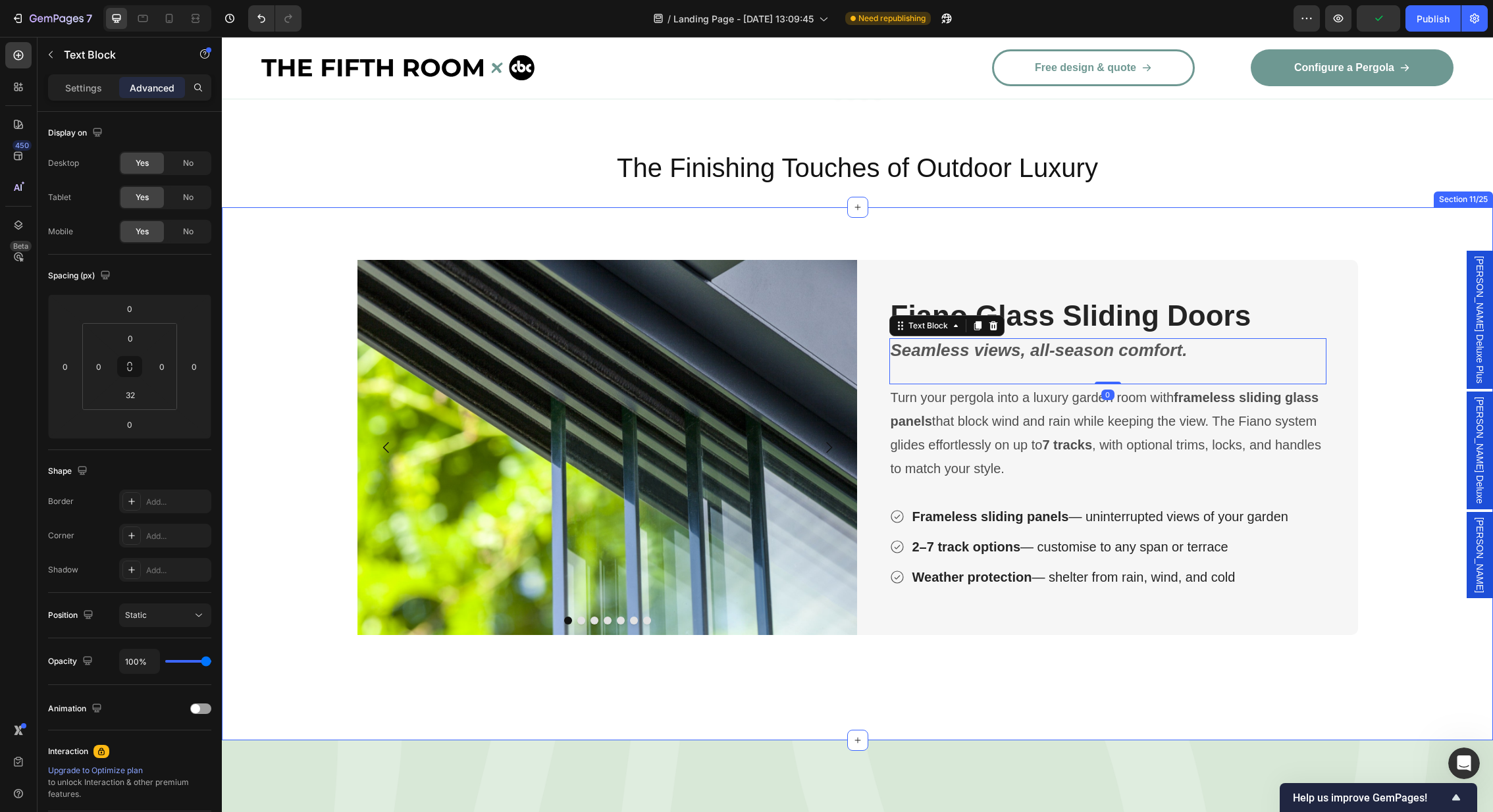
click at [1410, 220] on div "Image Image Image Image Image Image Image Carousel Fiano Glass Sliding Doors He…" at bounding box center [857, 474] width 1271 height 533
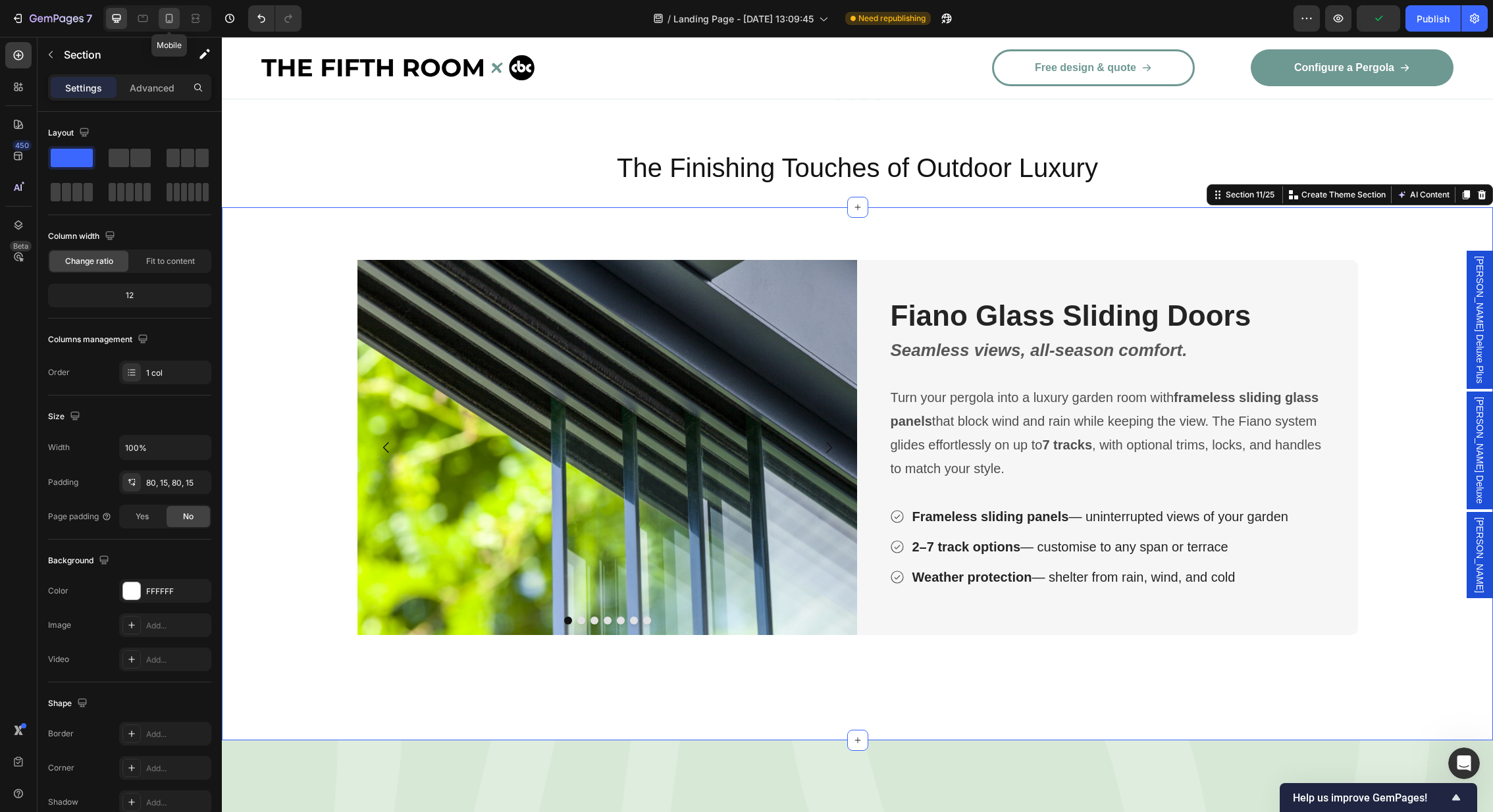
click at [174, 16] on icon at bounding box center [169, 18] width 13 height 13
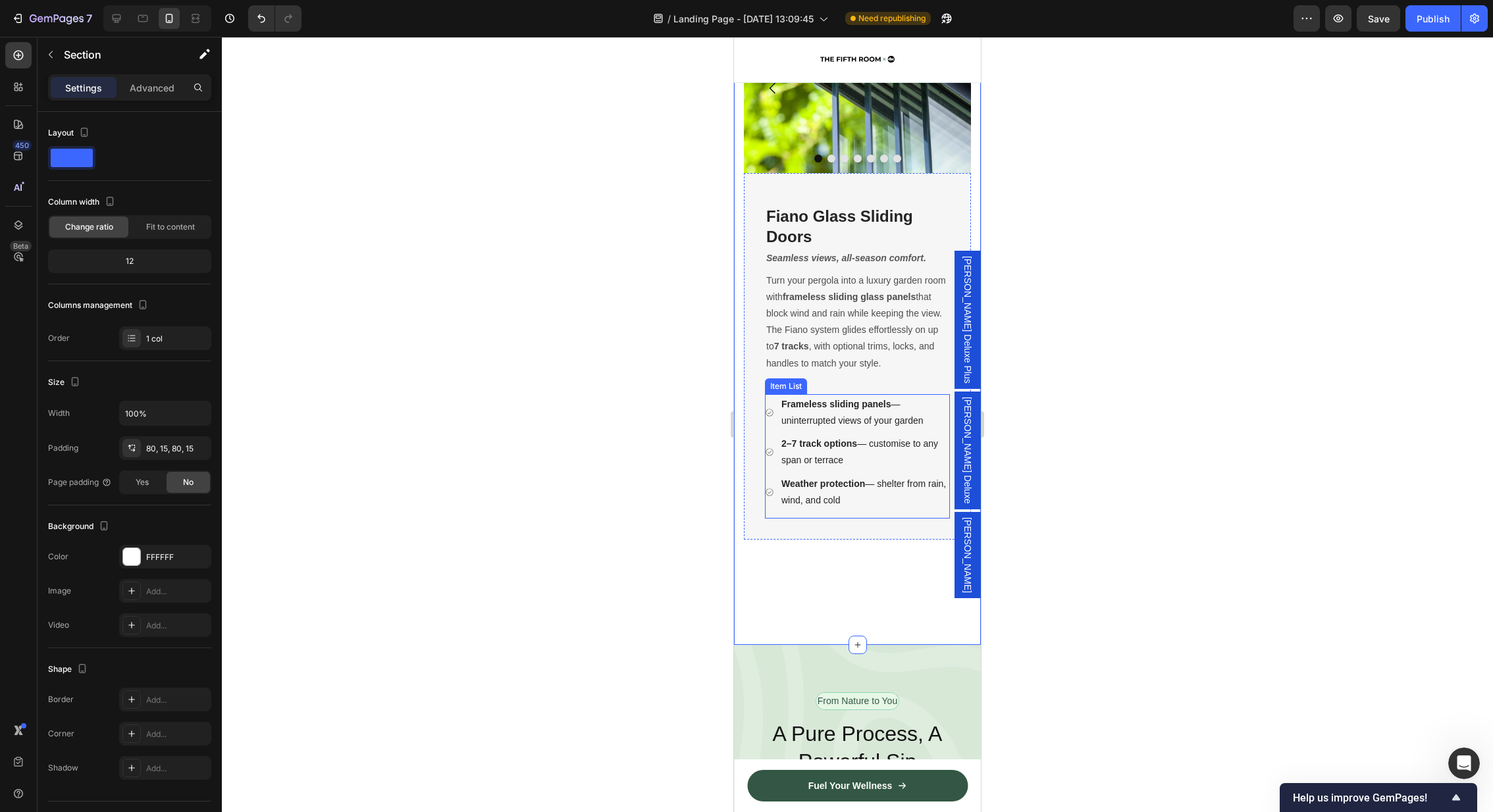
scroll to position [2730, 0]
click at [897, 604] on div "Image Image Image Image Image Image Image Carousel Fiano Glass Sliding Doors He…" at bounding box center [857, 296] width 247 height 695
click at [121, 21] on icon at bounding box center [116, 18] width 13 height 13
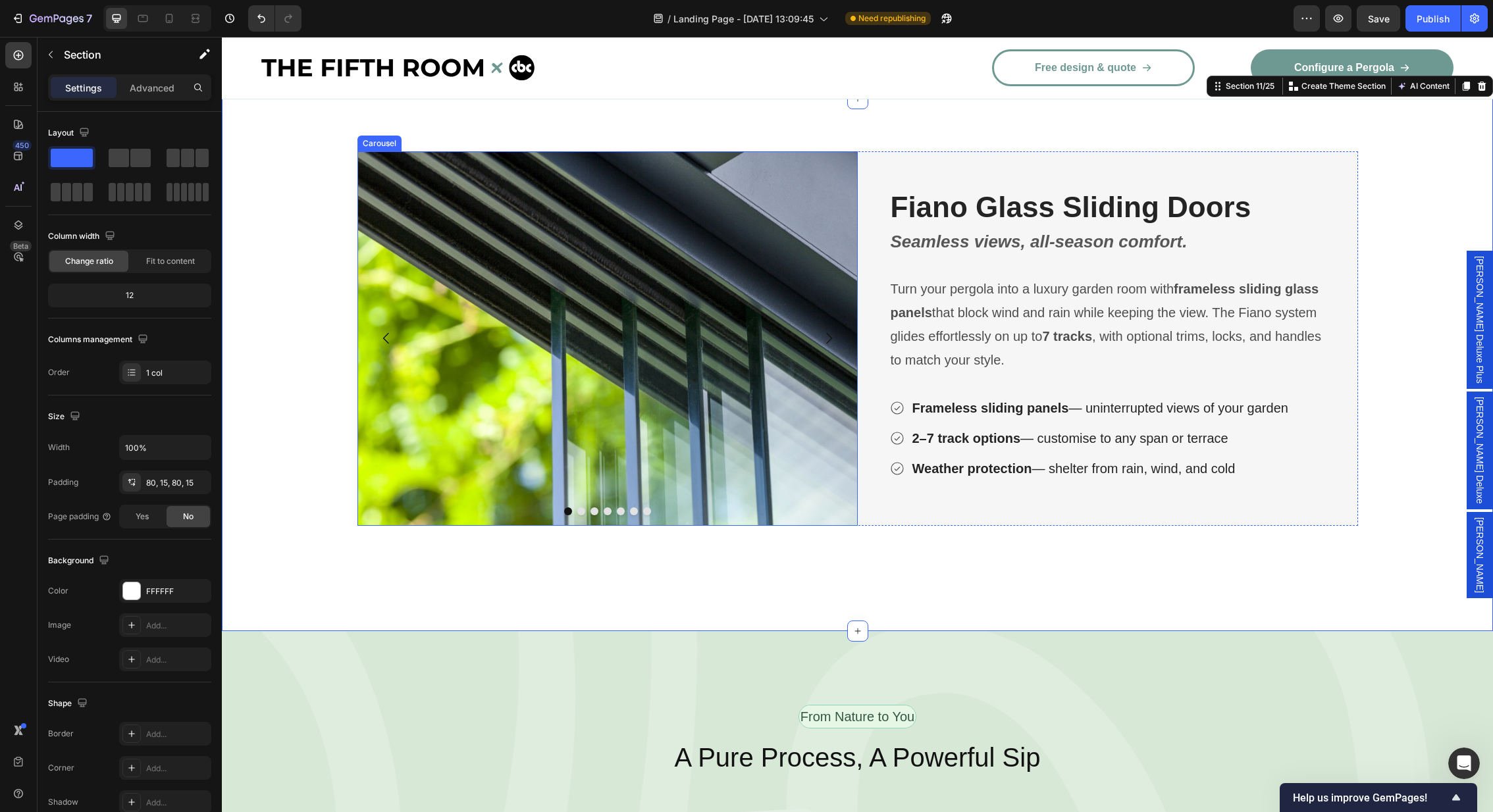
scroll to position [2281, 0]
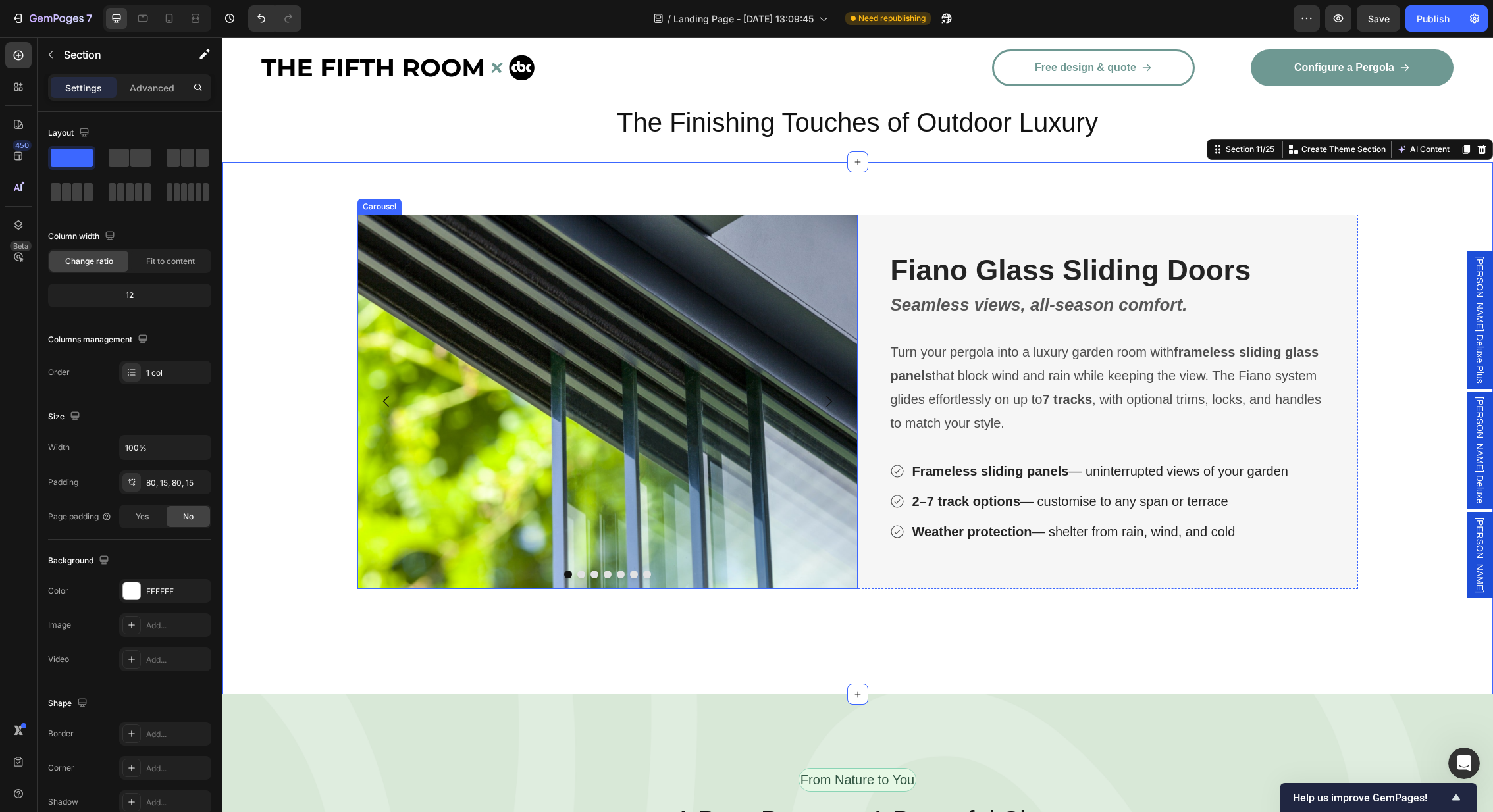
click at [824, 390] on button "Carousel Next Arrow" at bounding box center [828, 401] width 37 height 37
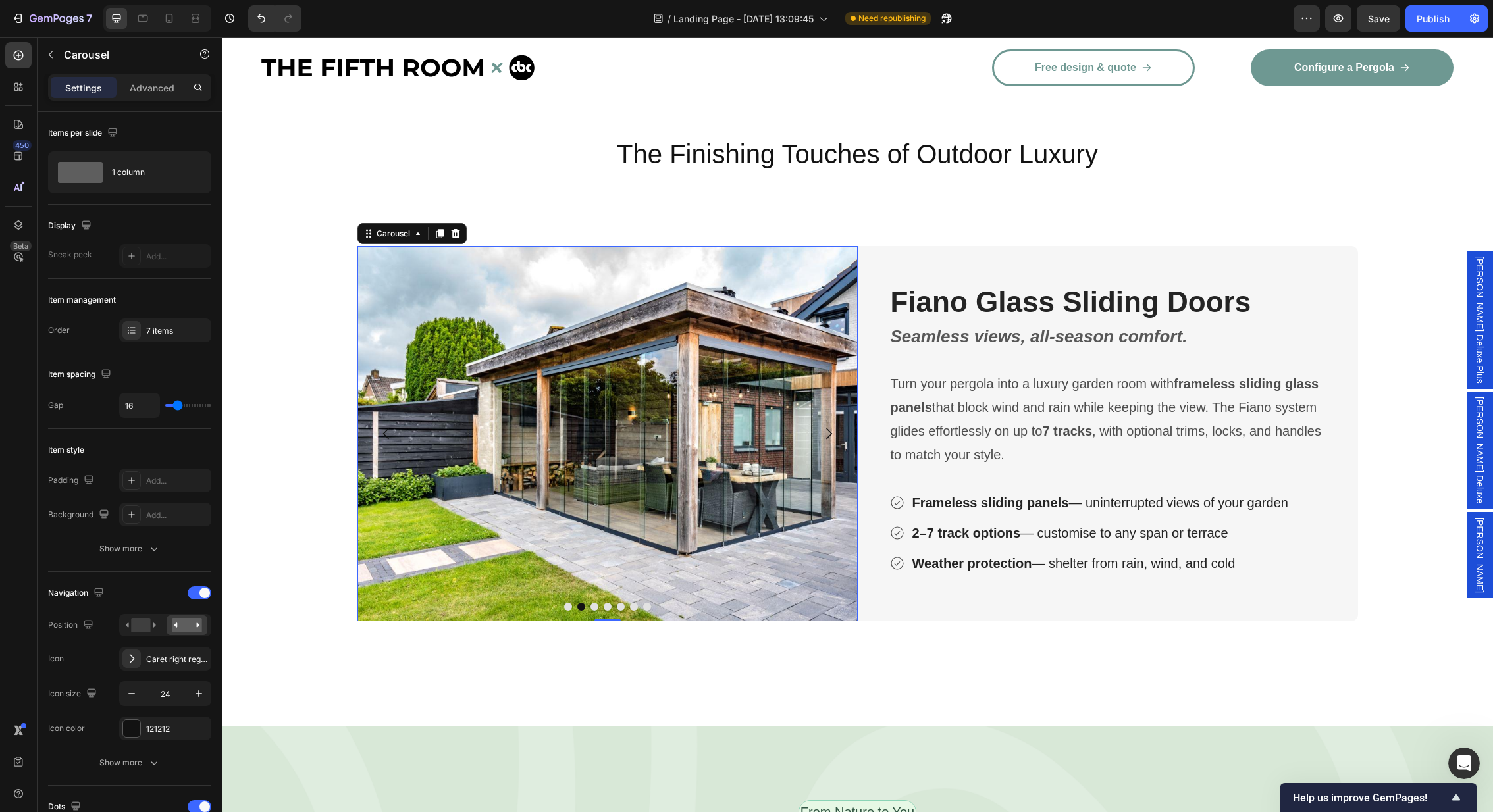
click at [833, 426] on icon "Carousel Next Arrow" at bounding box center [828, 433] width 16 height 16
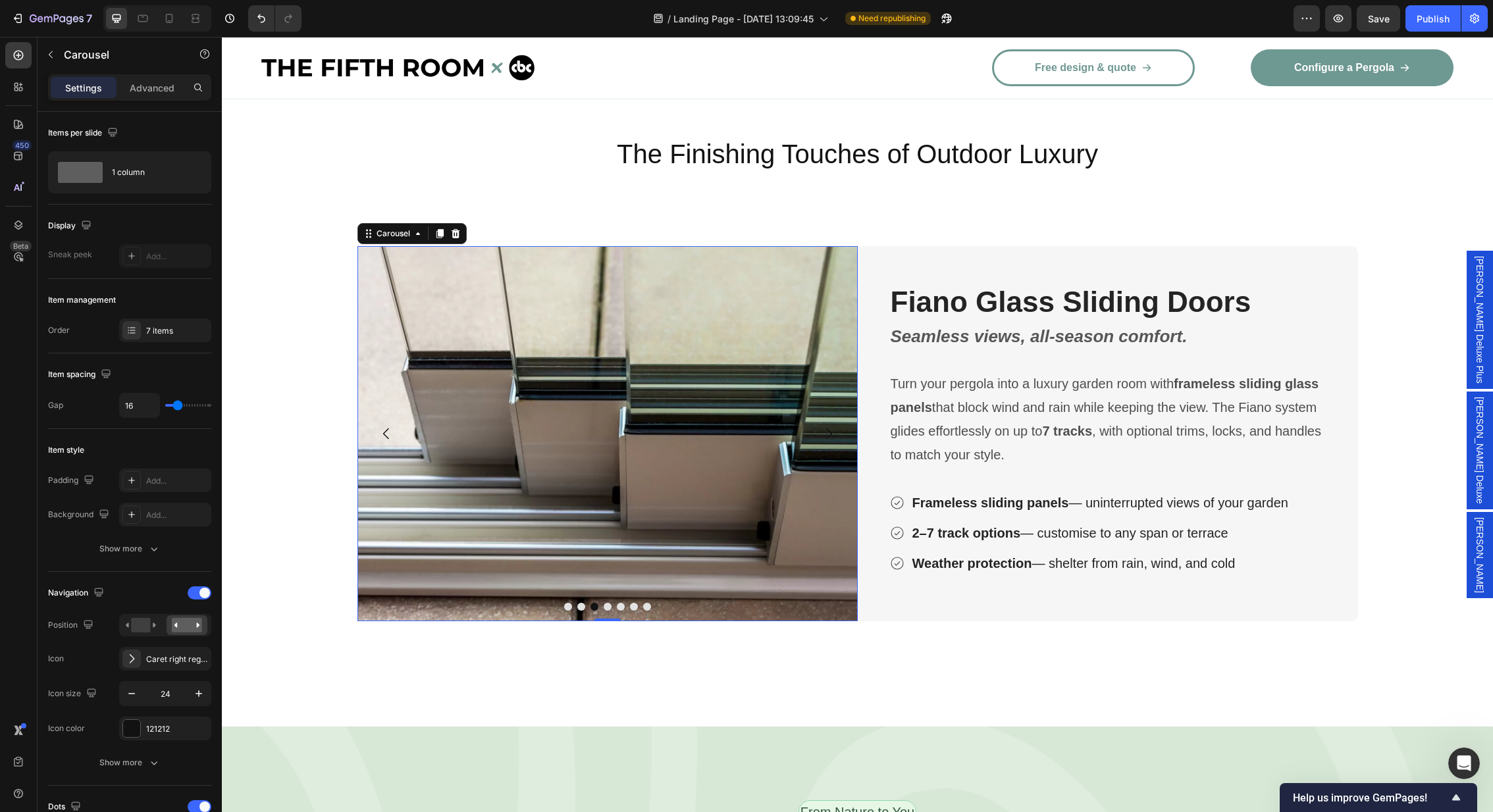
click at [833, 426] on icon "Carousel Next Arrow" at bounding box center [828, 433] width 16 height 16
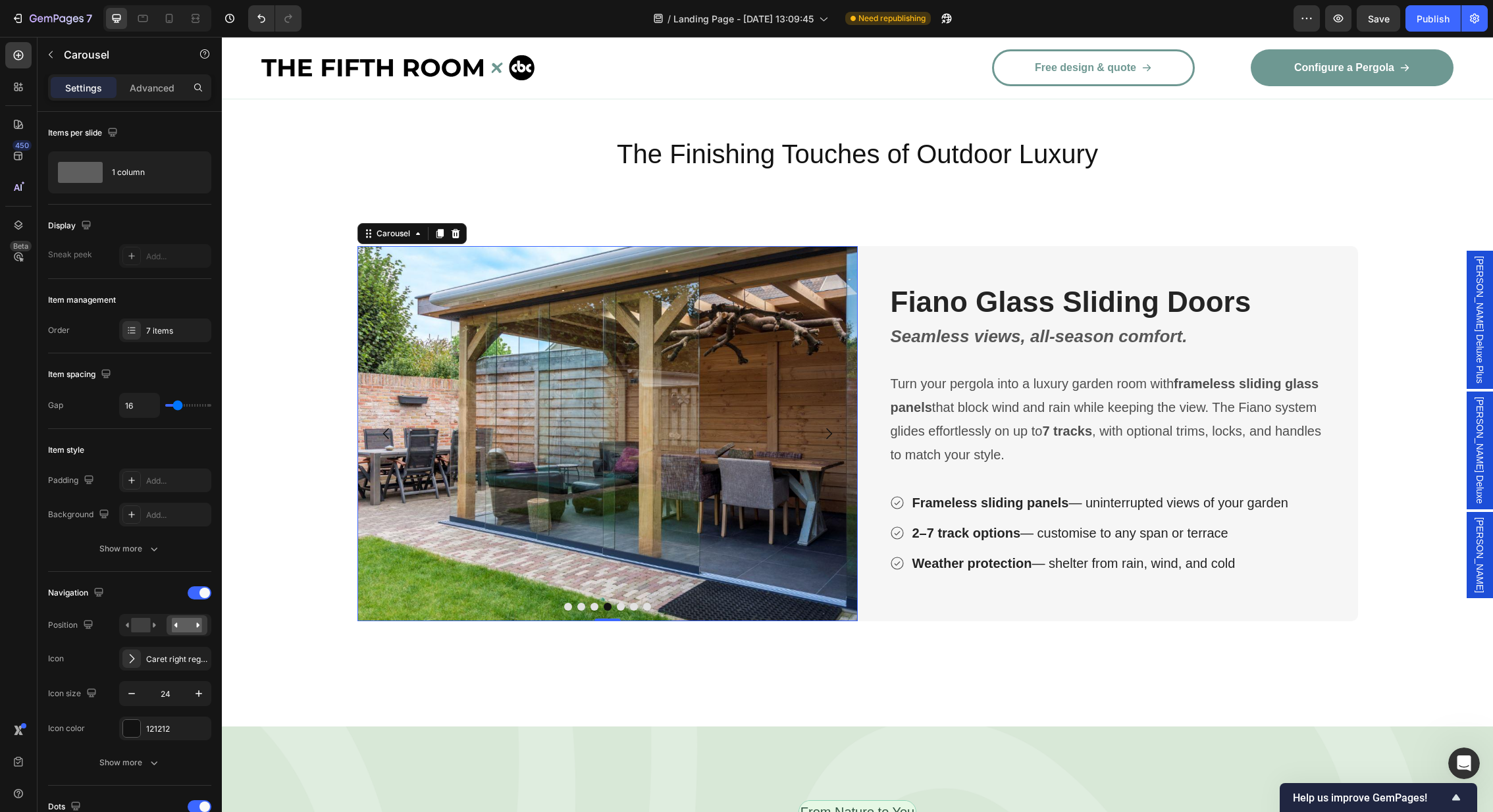
click at [833, 426] on icon "Carousel Next Arrow" at bounding box center [828, 433] width 16 height 16
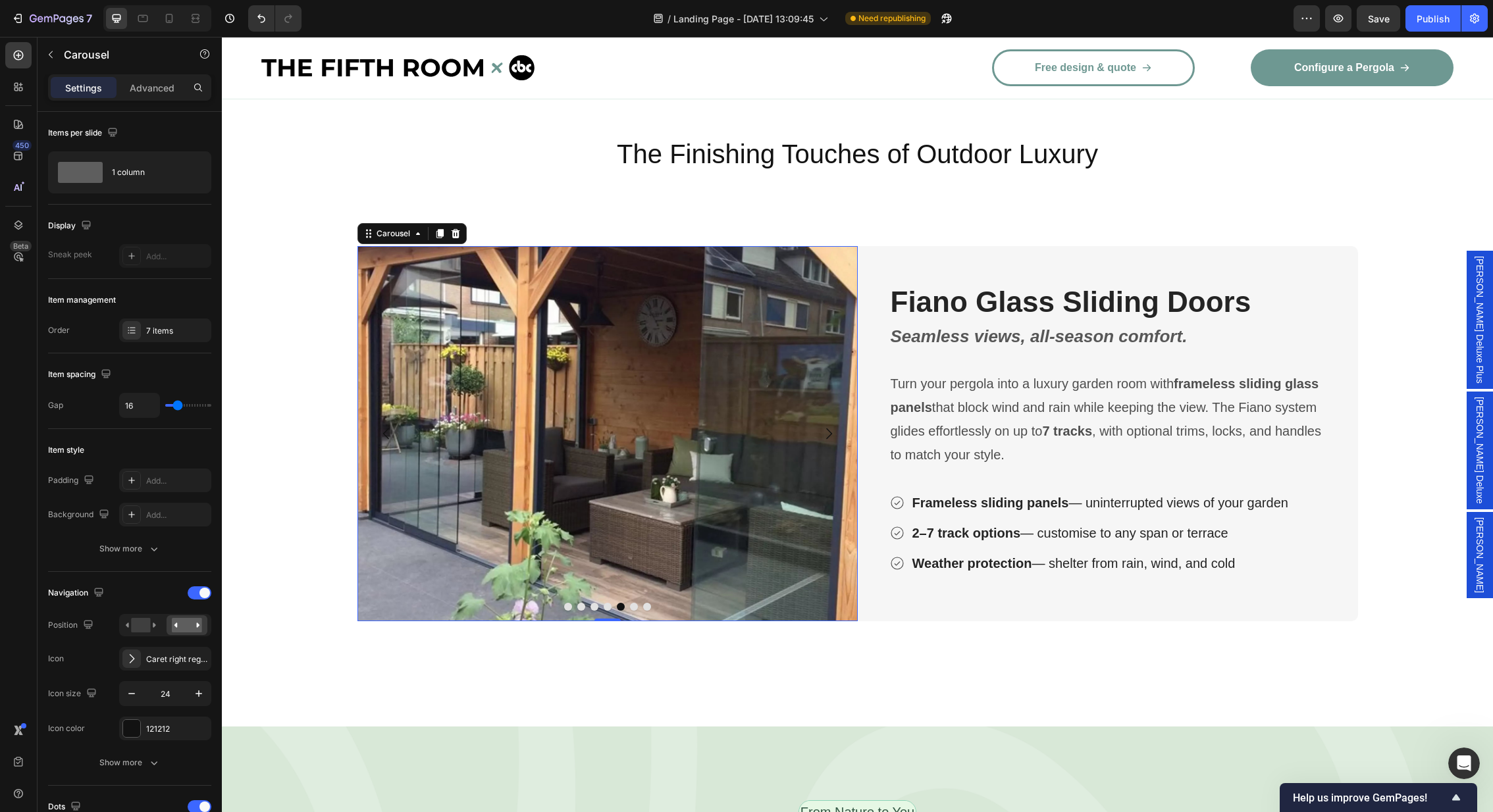
click at [833, 426] on icon "Carousel Next Arrow" at bounding box center [828, 433] width 16 height 16
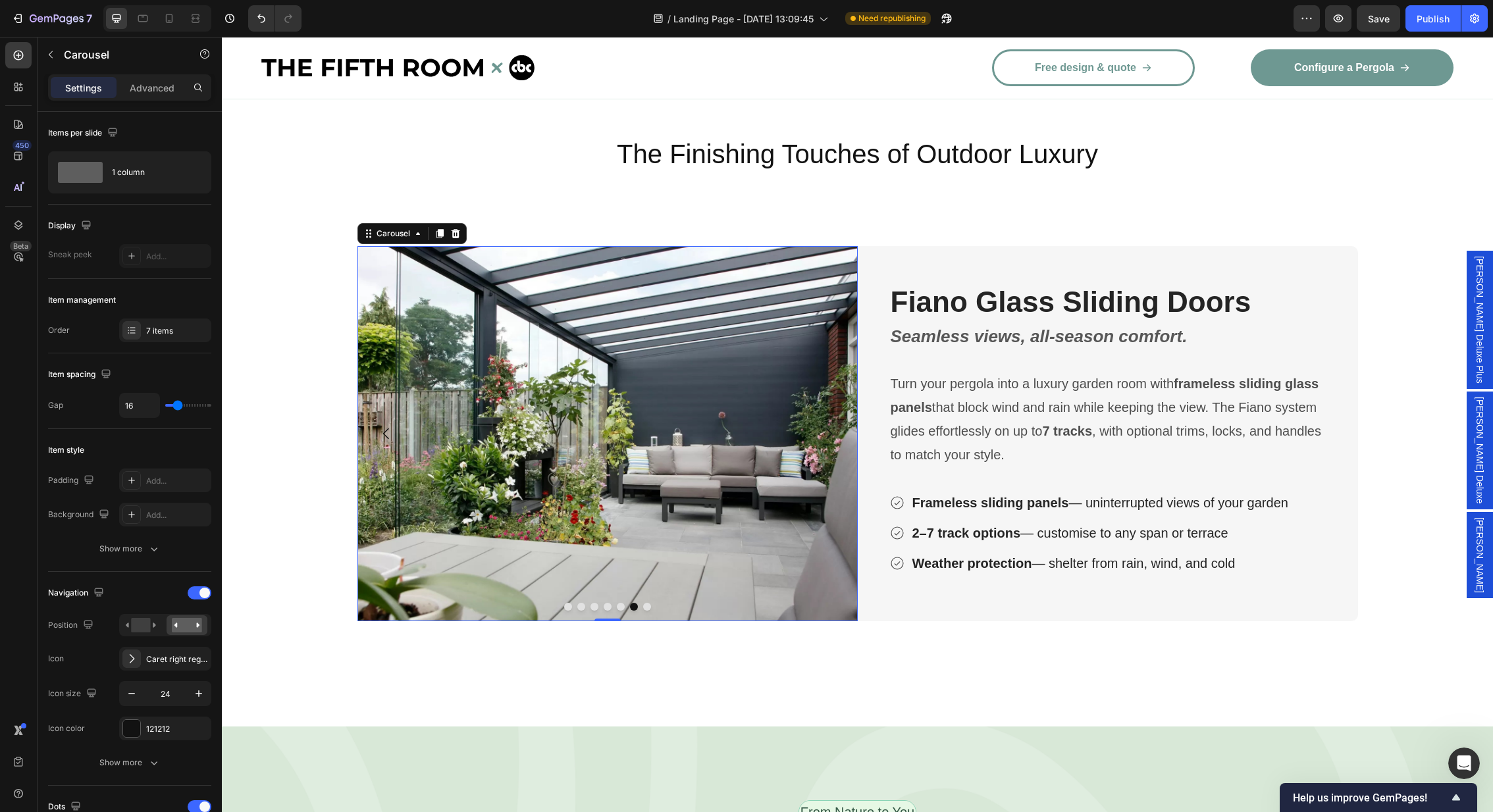
click at [833, 426] on icon "Carousel Next Arrow" at bounding box center [828, 433] width 16 height 16
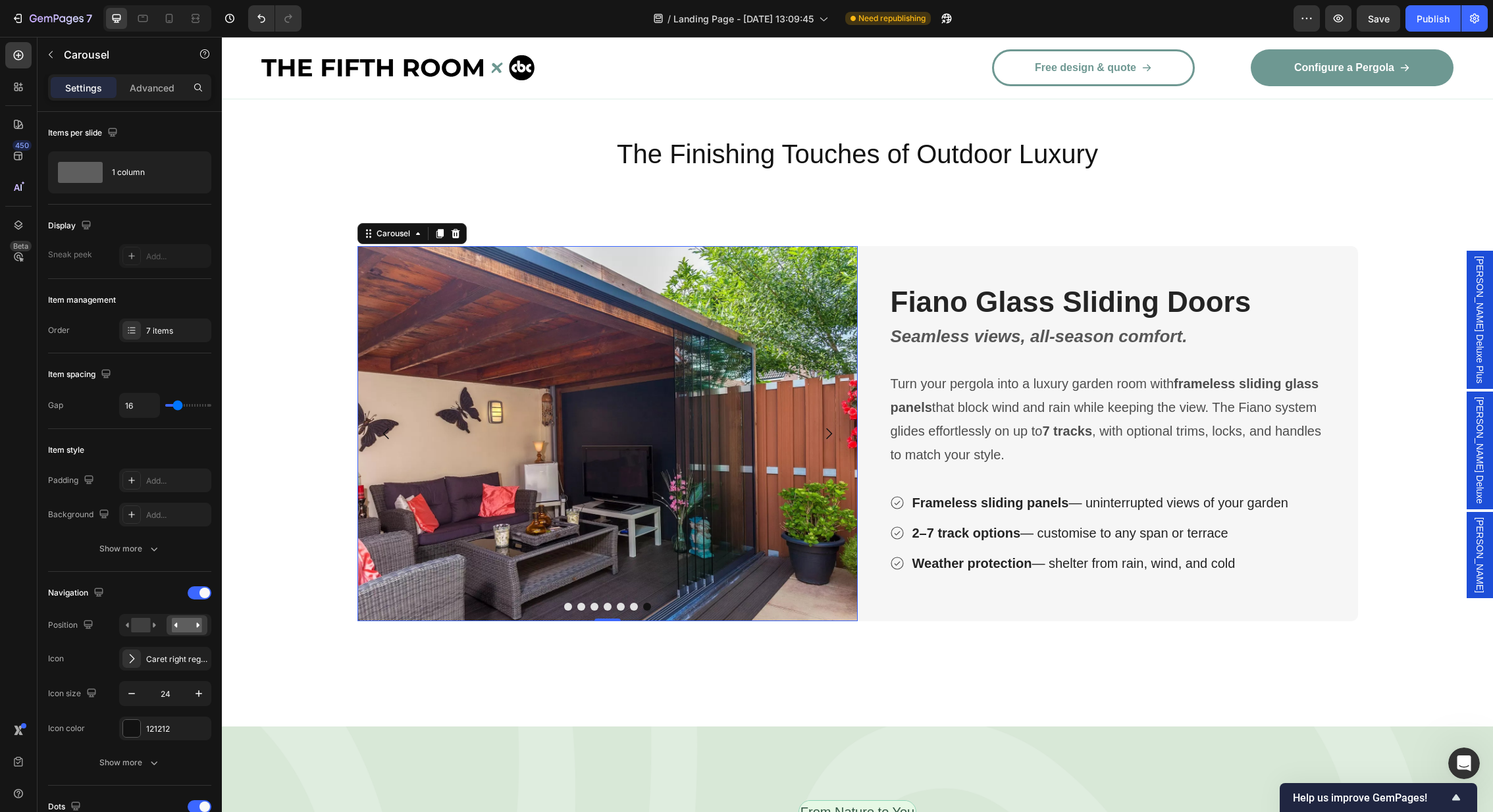
click at [833, 426] on icon "Carousel Next Arrow" at bounding box center [828, 433] width 16 height 16
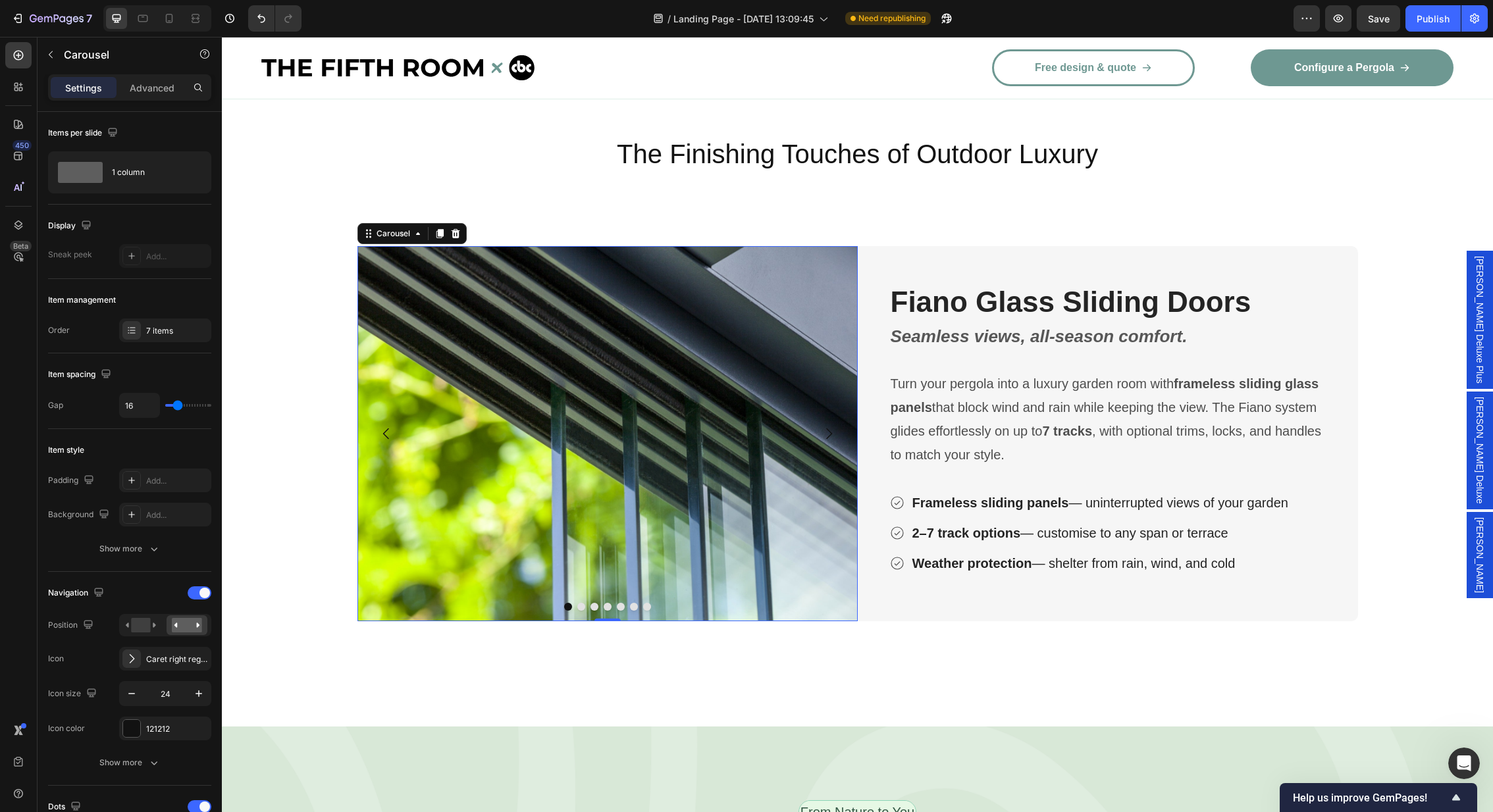
click at [833, 426] on icon "Carousel Next Arrow" at bounding box center [828, 433] width 16 height 16
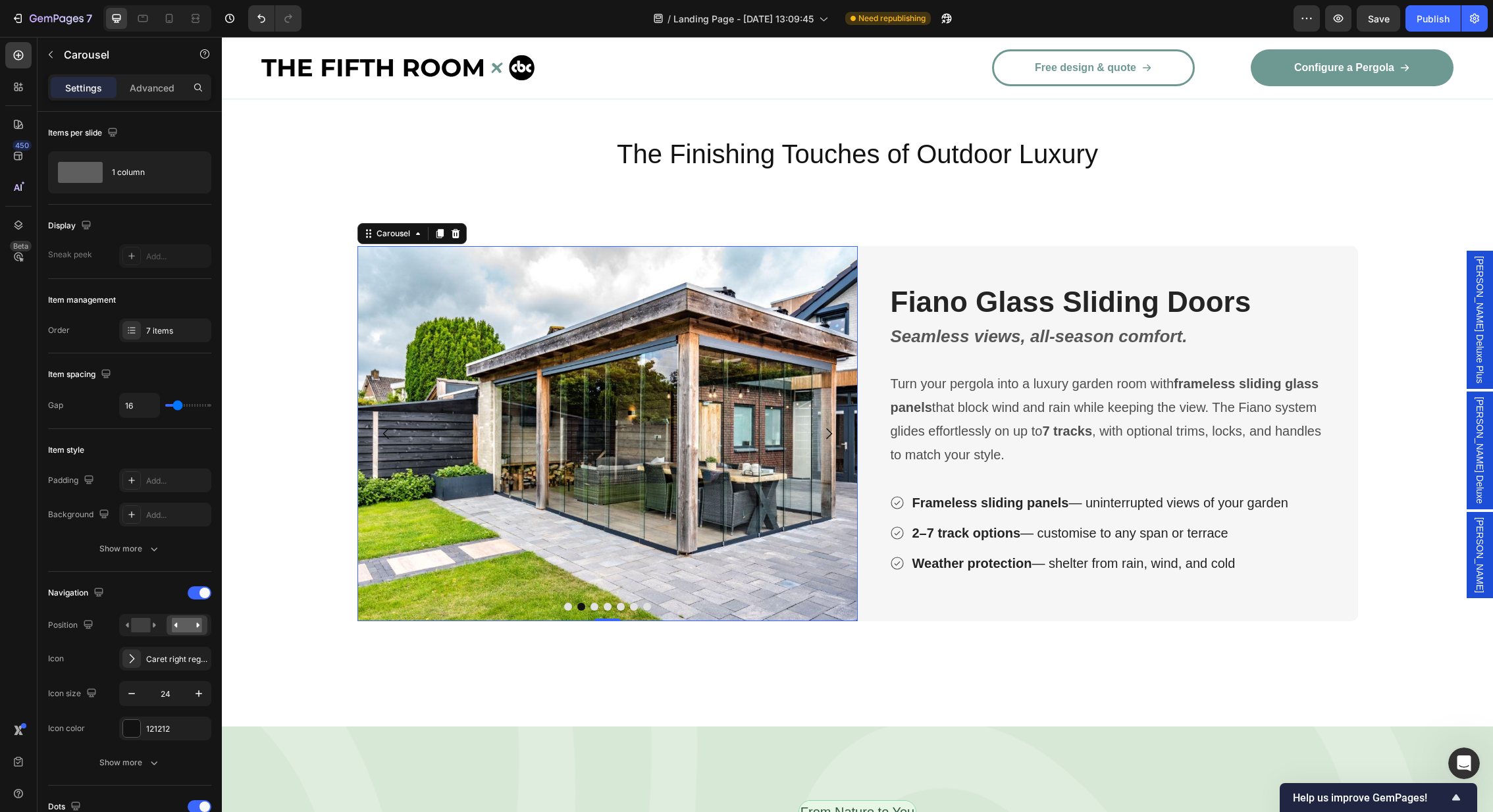
click at [833, 426] on icon "Carousel Next Arrow" at bounding box center [828, 433] width 16 height 16
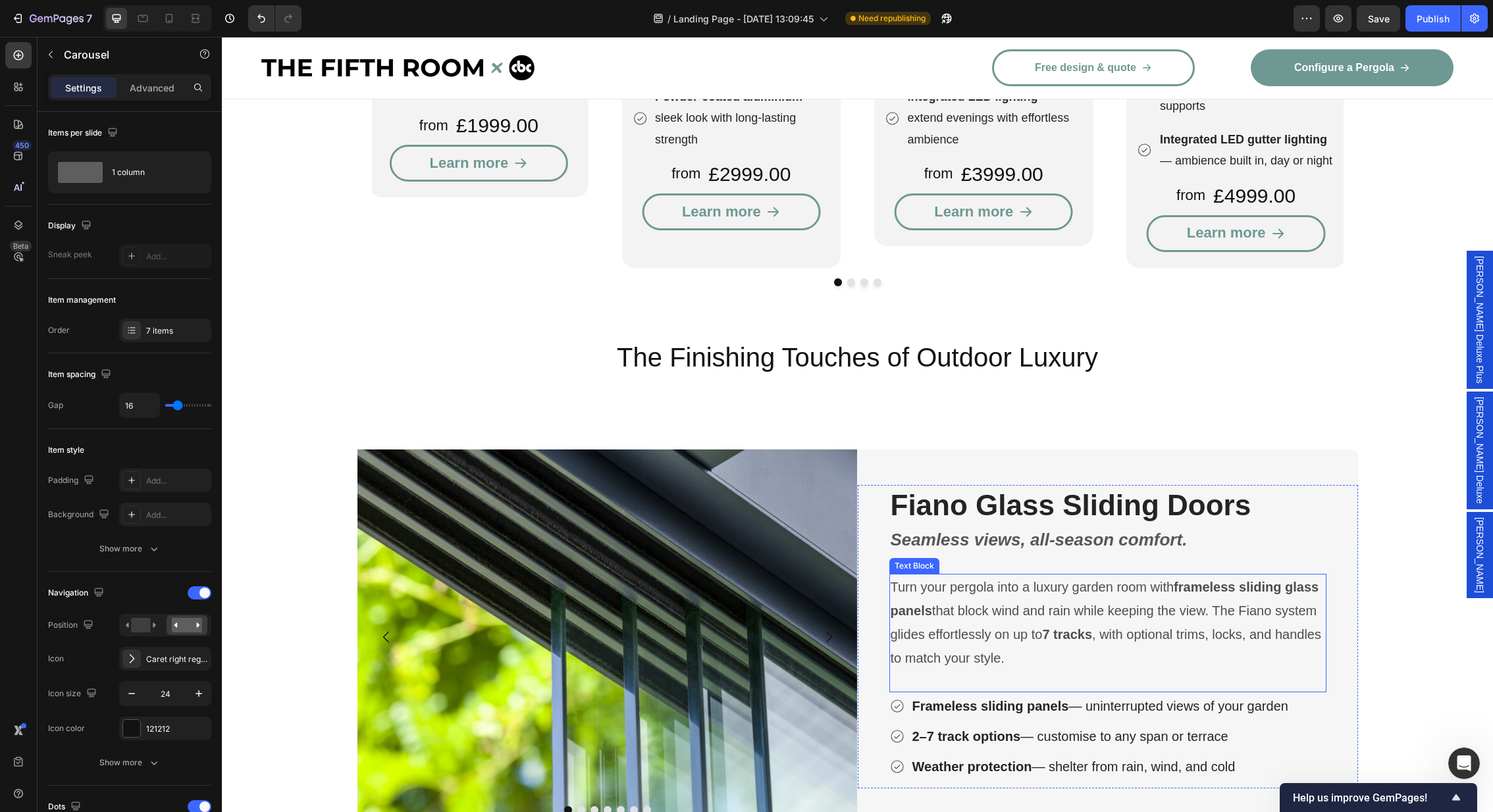
scroll to position [2298, 0]
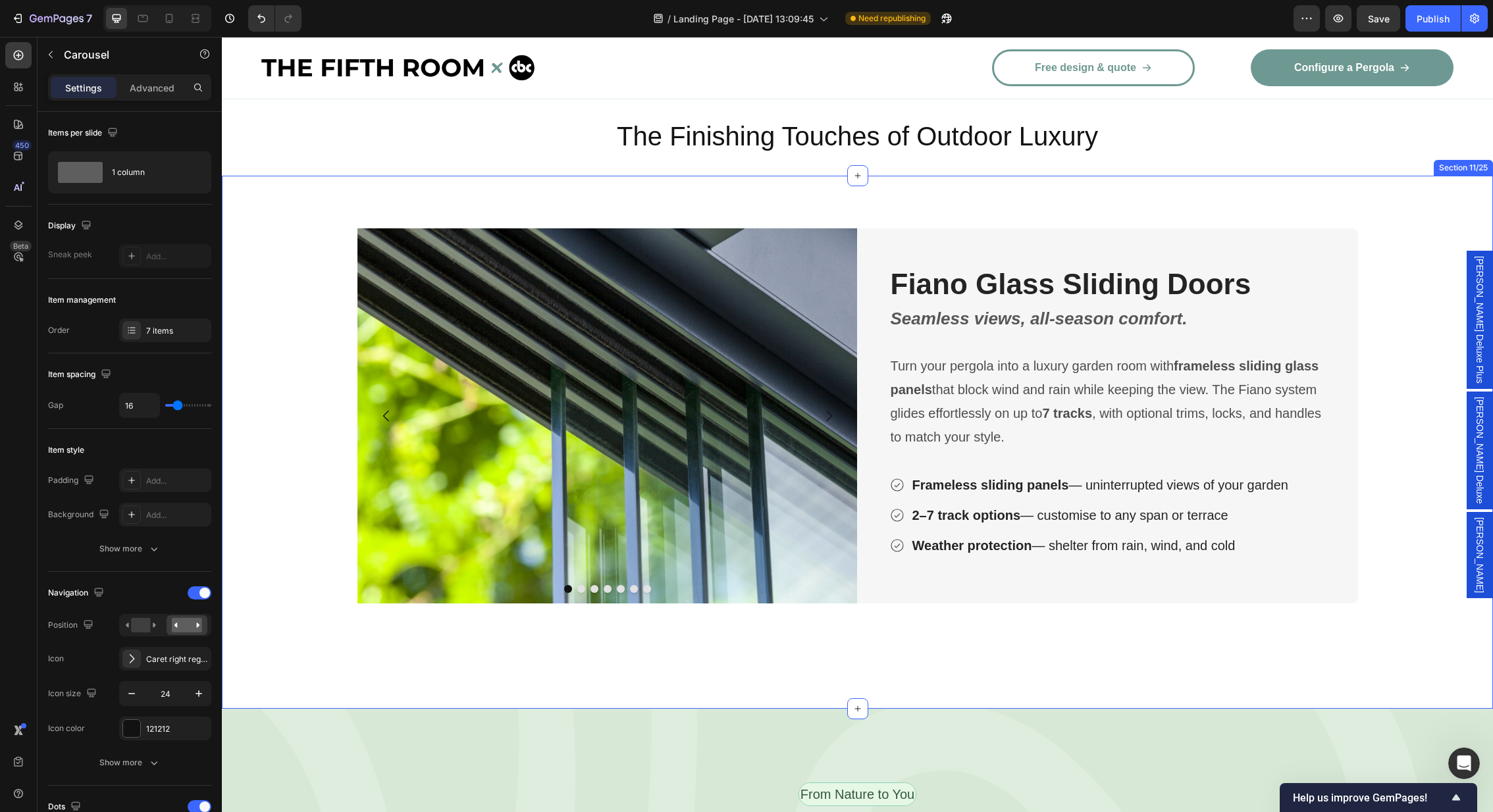
click at [1426, 187] on div "Image Image Image Image Image Image Image Carousel Fiano Glass Sliding Doors He…" at bounding box center [857, 442] width 1271 height 533
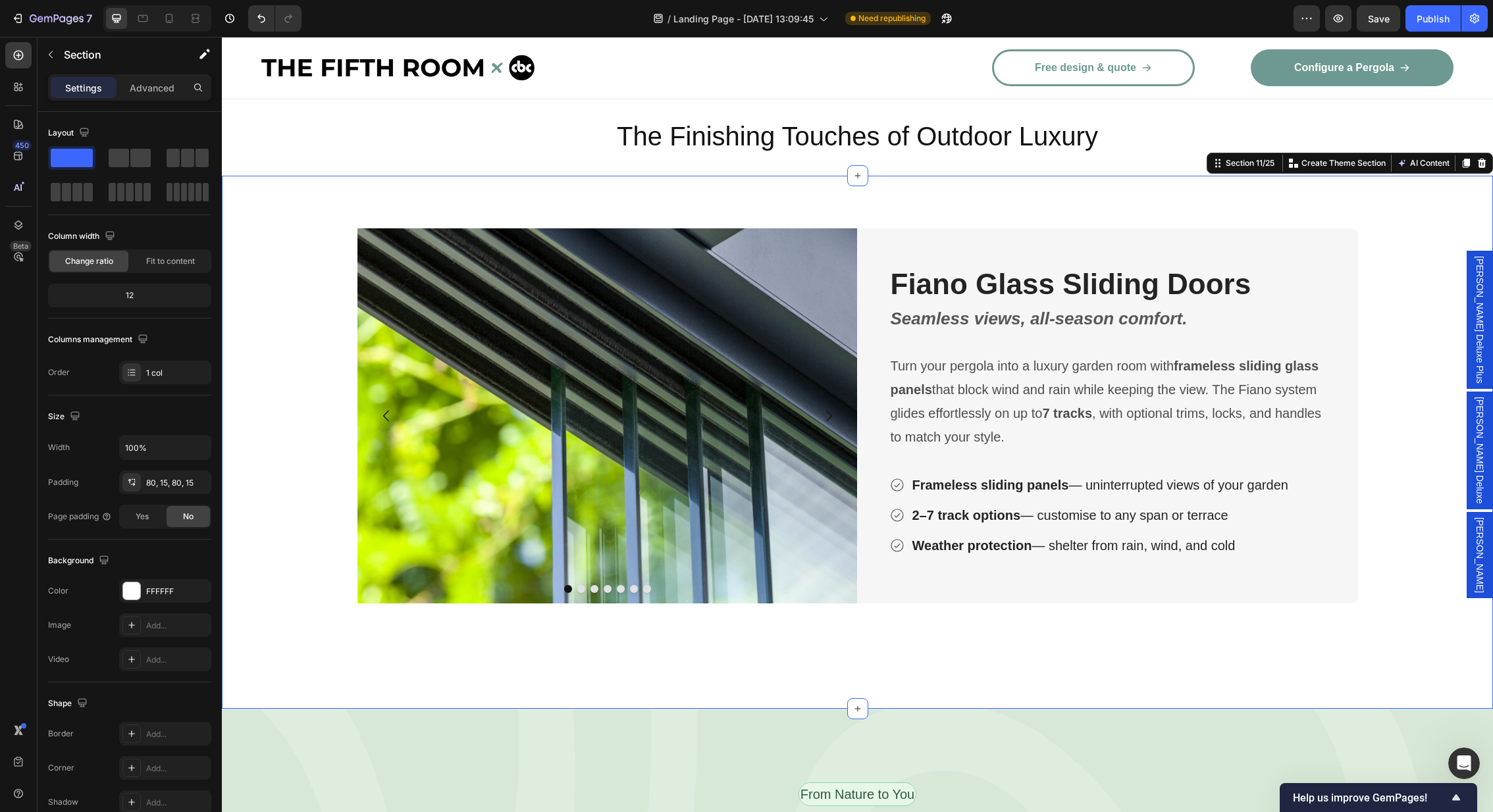
click at [278, 176] on div "Image Image Image Image Image Image Image Carousel Fiano Glass Sliding Doors He…" at bounding box center [857, 442] width 1271 height 533
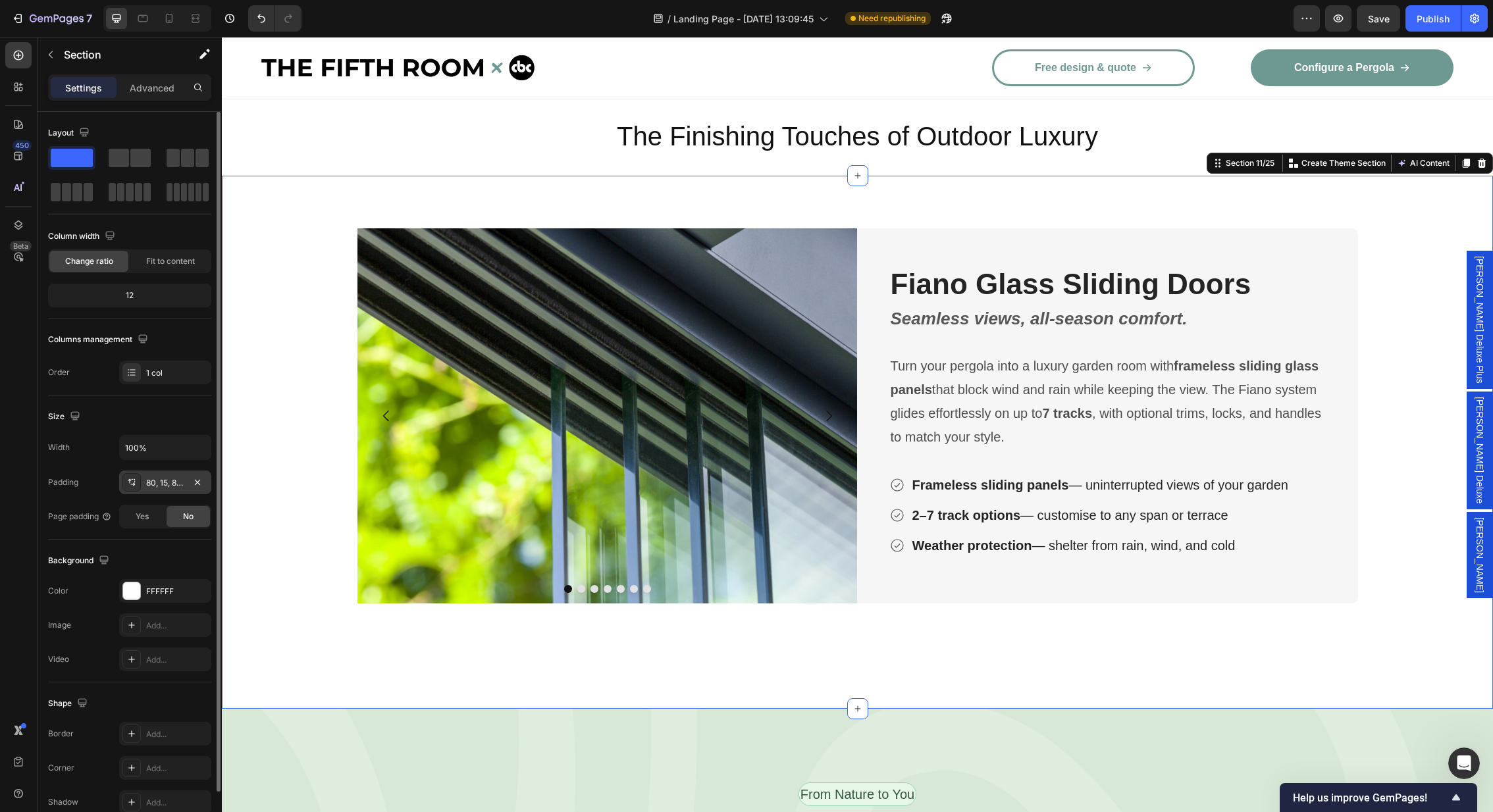
click at [156, 481] on div "80, 15, 80, 15" at bounding box center [165, 483] width 38 height 12
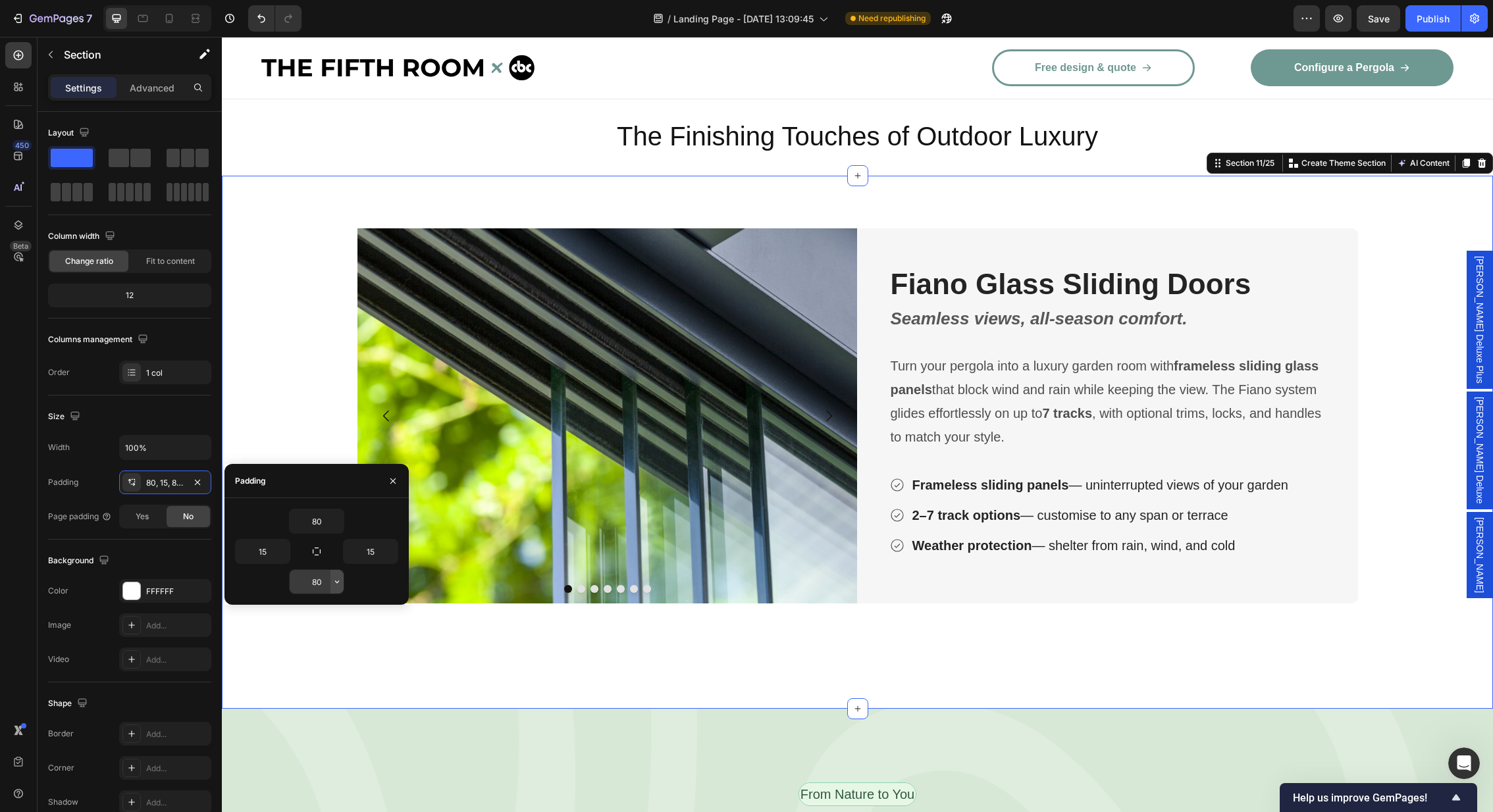
click at [338, 582] on icon "button" at bounding box center [337, 582] width 11 height 11
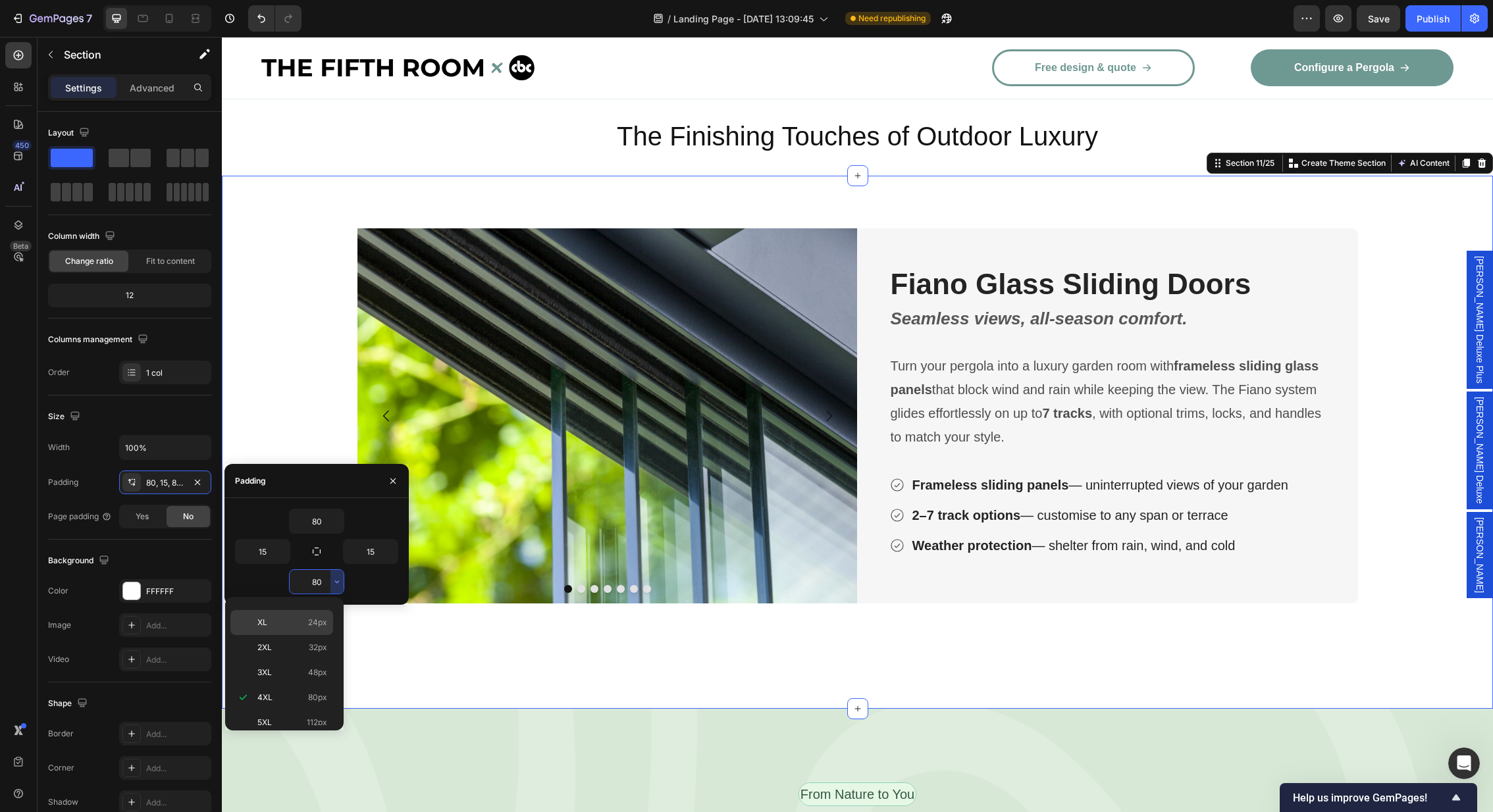
scroll to position [0, 0]
click at [283, 620] on p "Auto Auto" at bounding box center [293, 614] width 70 height 12
type input "Auto"
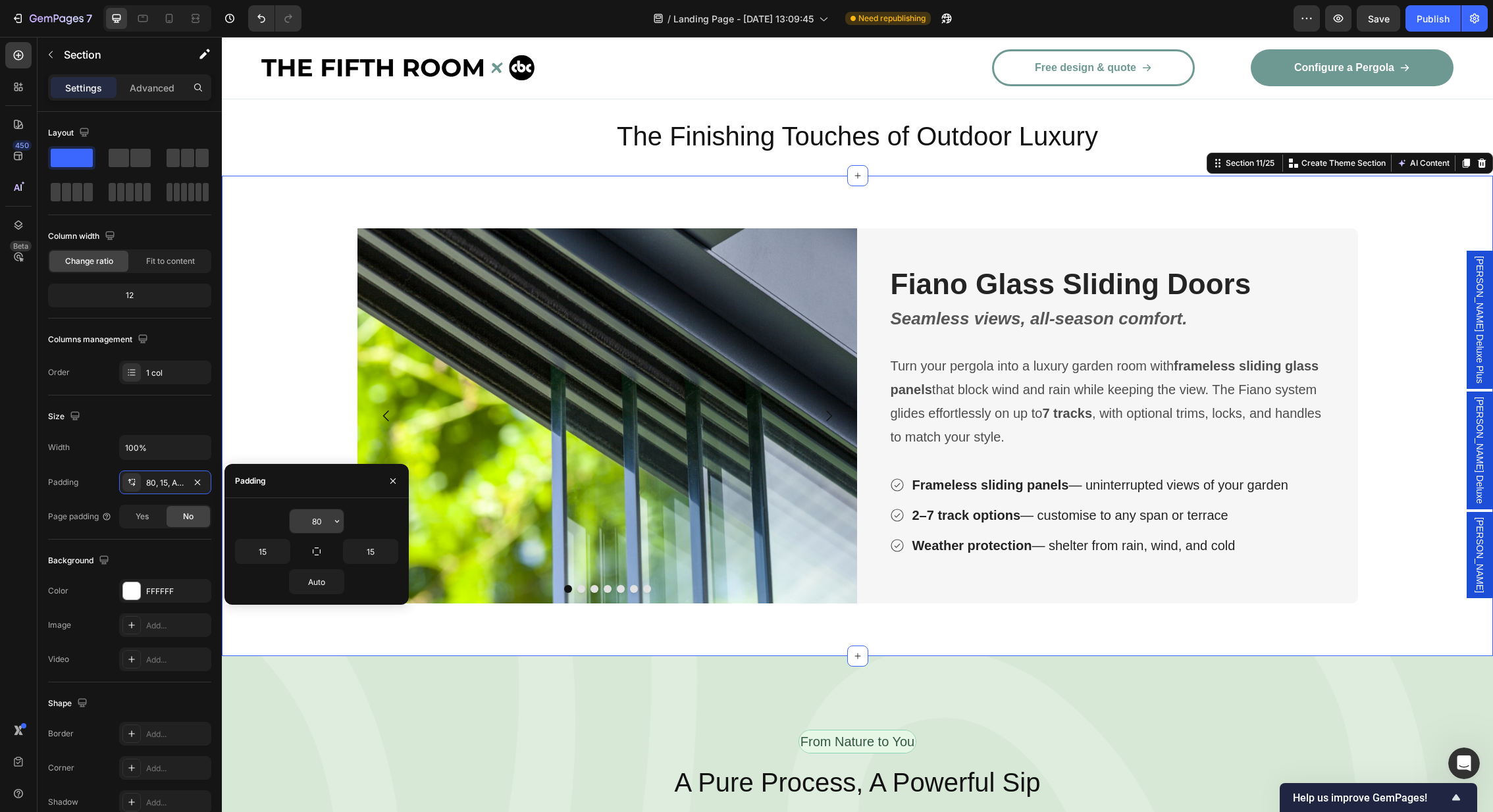
click at [330, 523] on div at bounding box center [336, 520] width 13 height 23
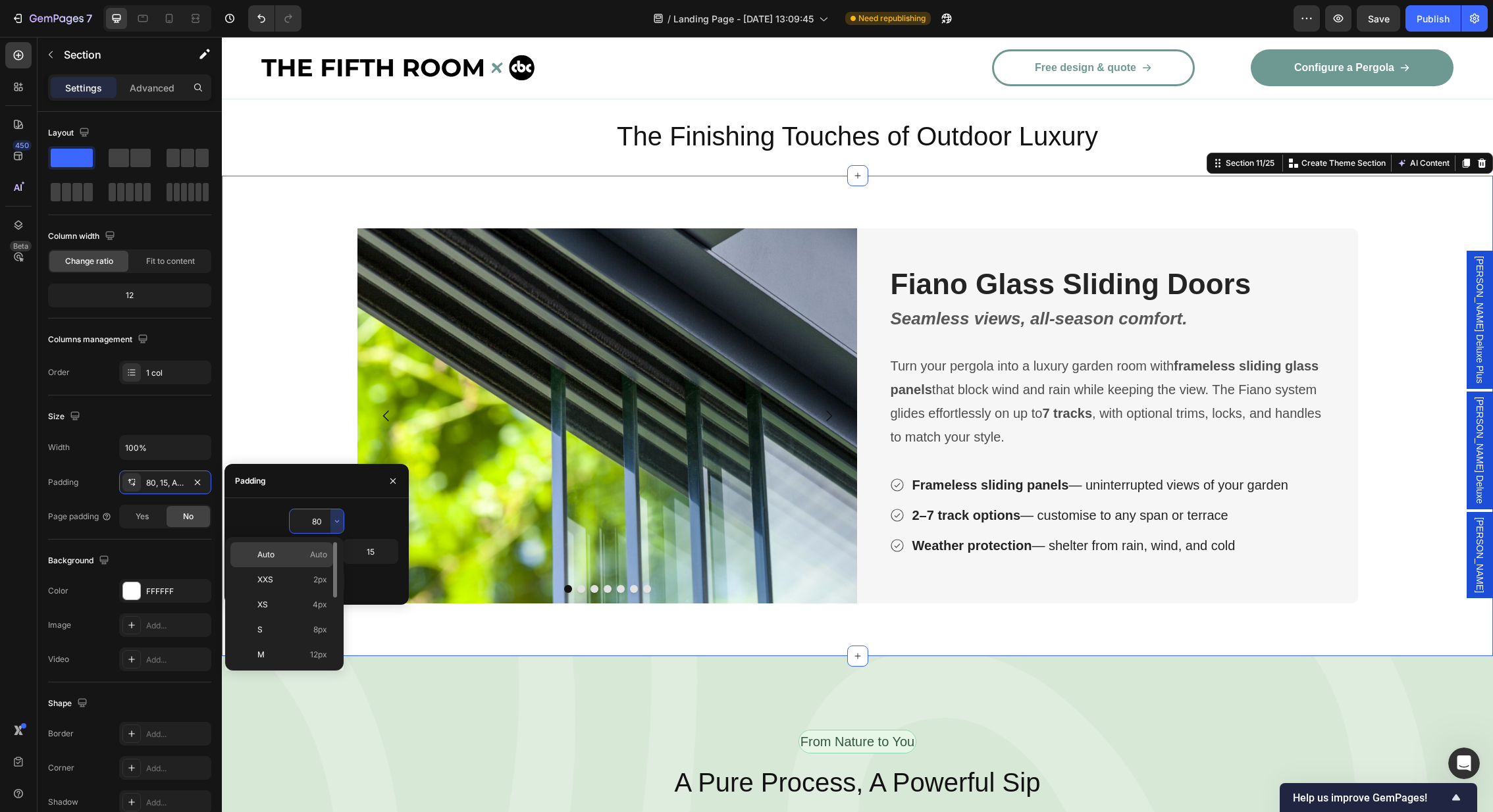
click at [301, 554] on p "Auto Auto" at bounding box center [293, 554] width 70 height 12
type input "Auto"
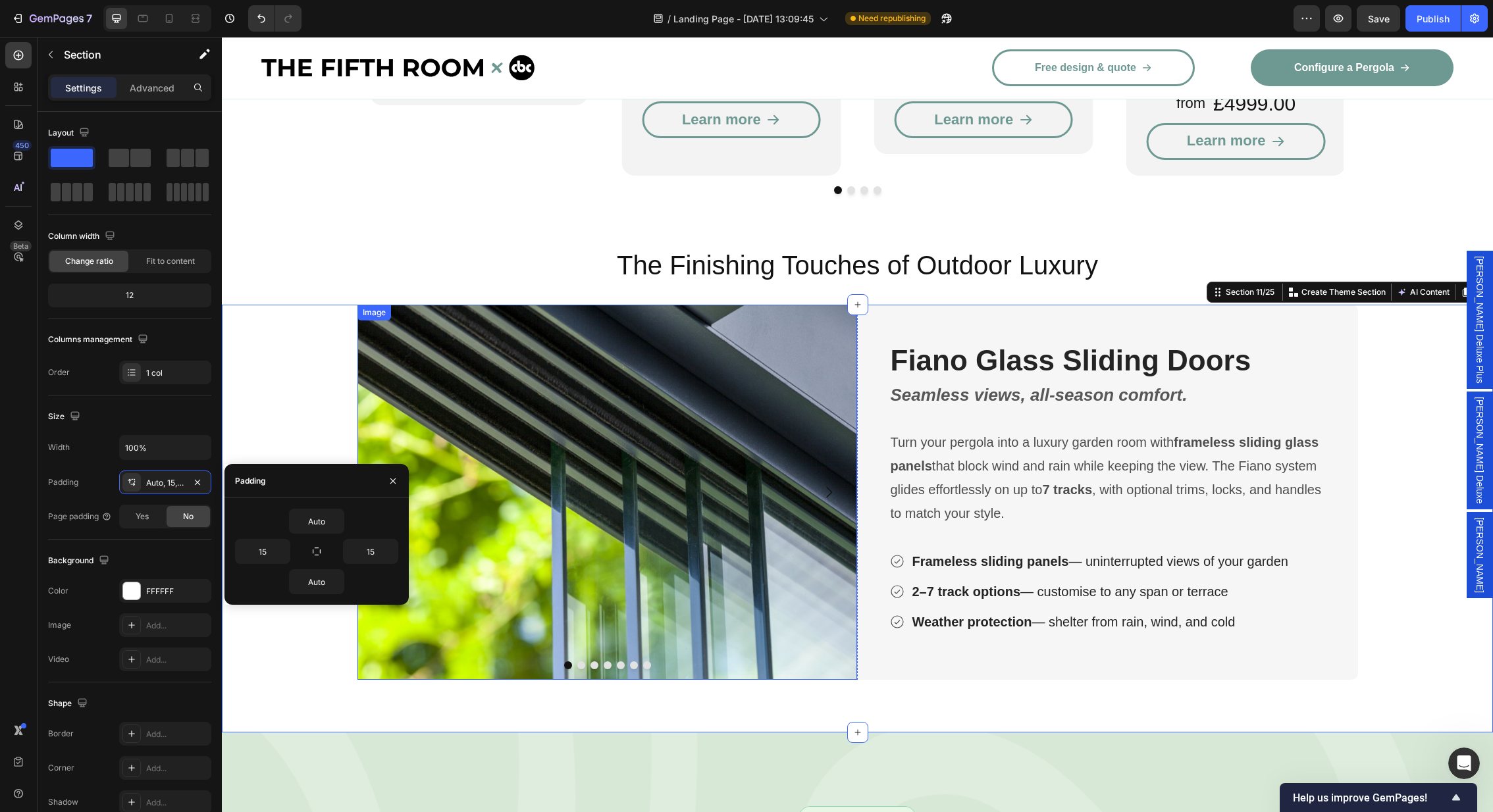
scroll to position [2160, 0]
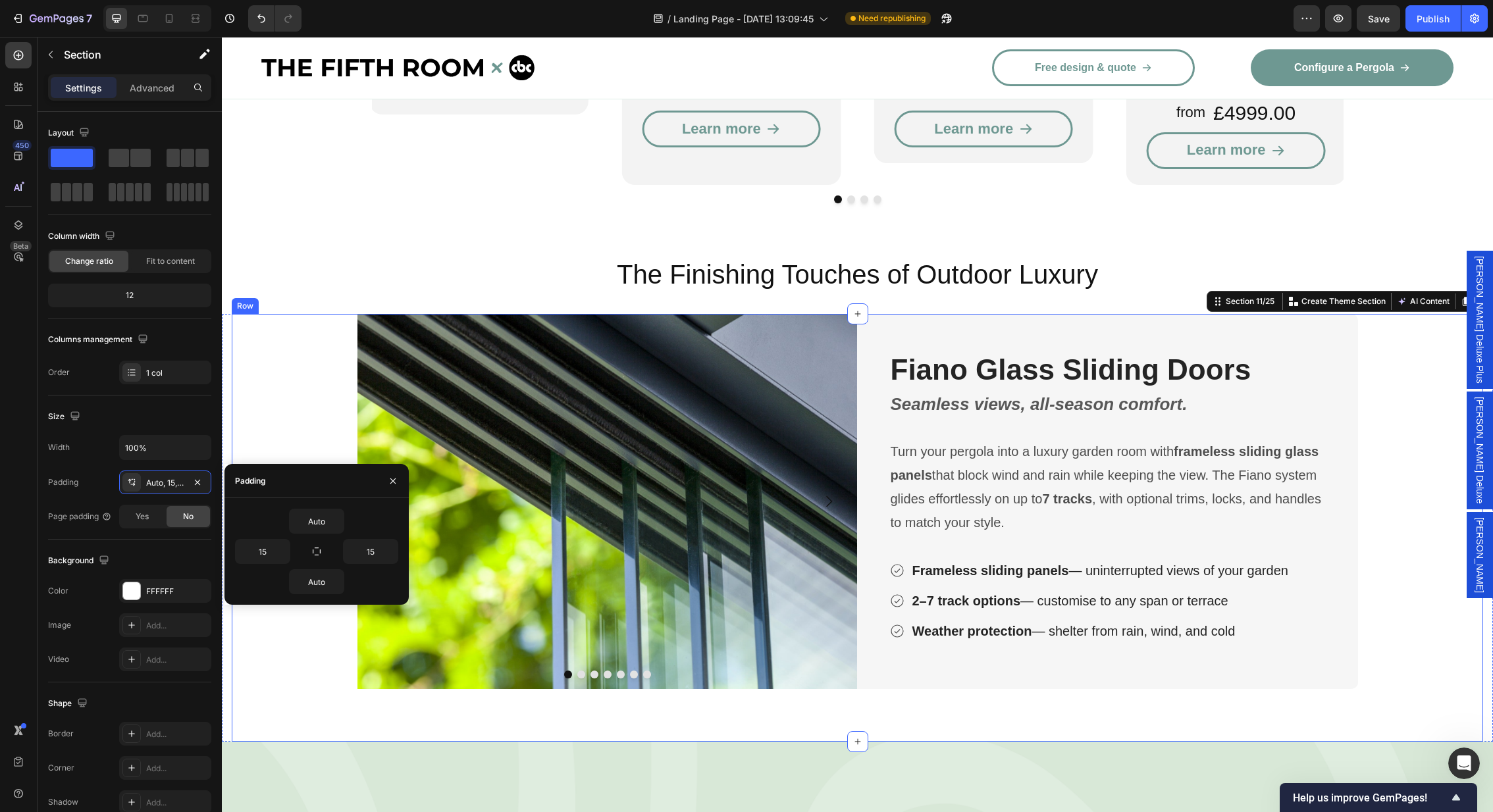
click at [1360, 687] on div "Image Image Image Image Image Image Image Carousel Fiano Glass Sliding Doors He…" at bounding box center [857, 527] width 1251 height 428
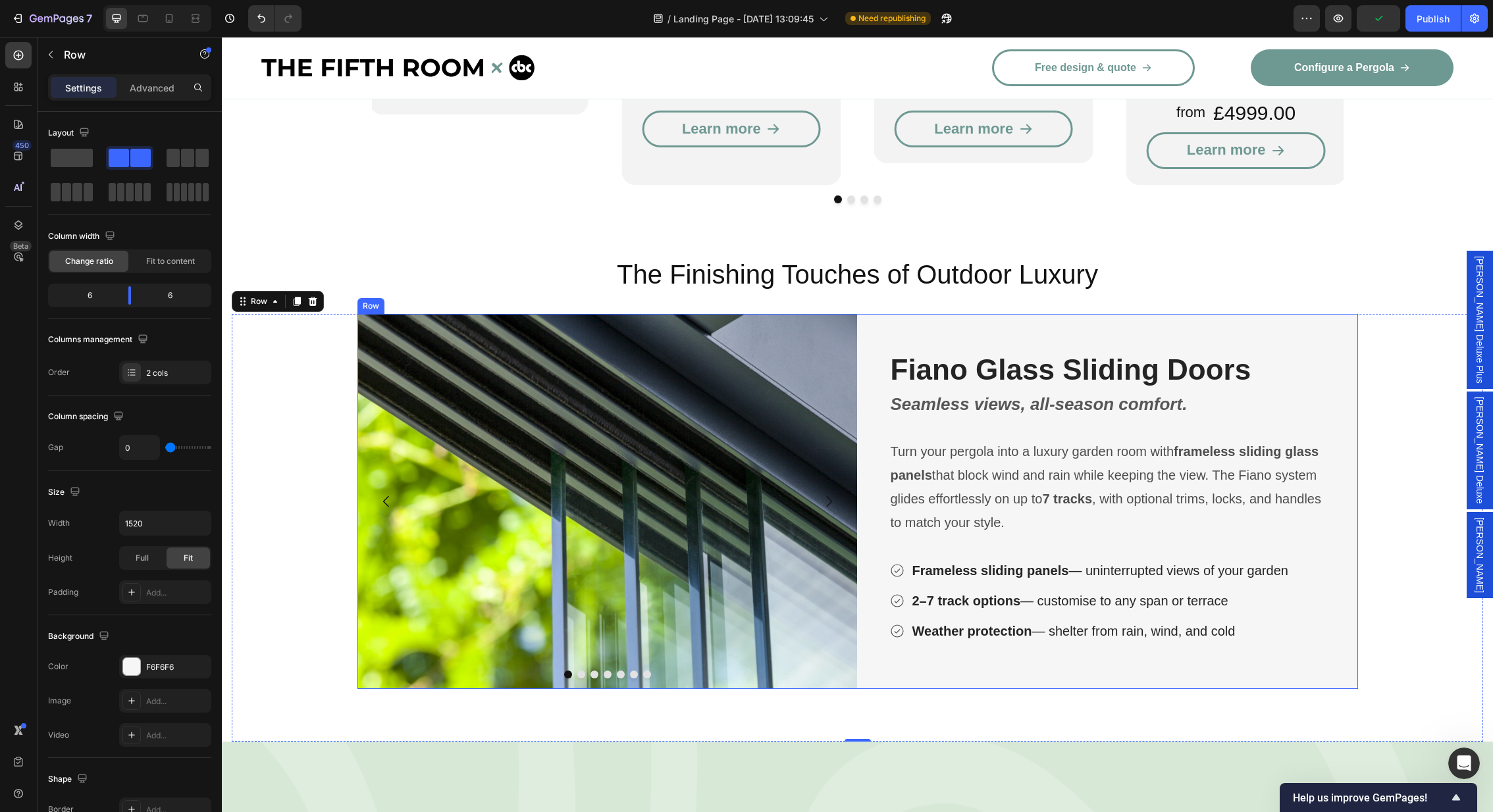
click at [1335, 648] on div "Fiano Glass Sliding Doors Heading Seamless views, all-season comfort. Text Bloc…" at bounding box center [1108, 501] width 500 height 375
click at [1394, 353] on div "Image Image Image Image Image Image Image Carousel Fiano Glass Sliding Doors He…" at bounding box center [857, 527] width 1251 height 428
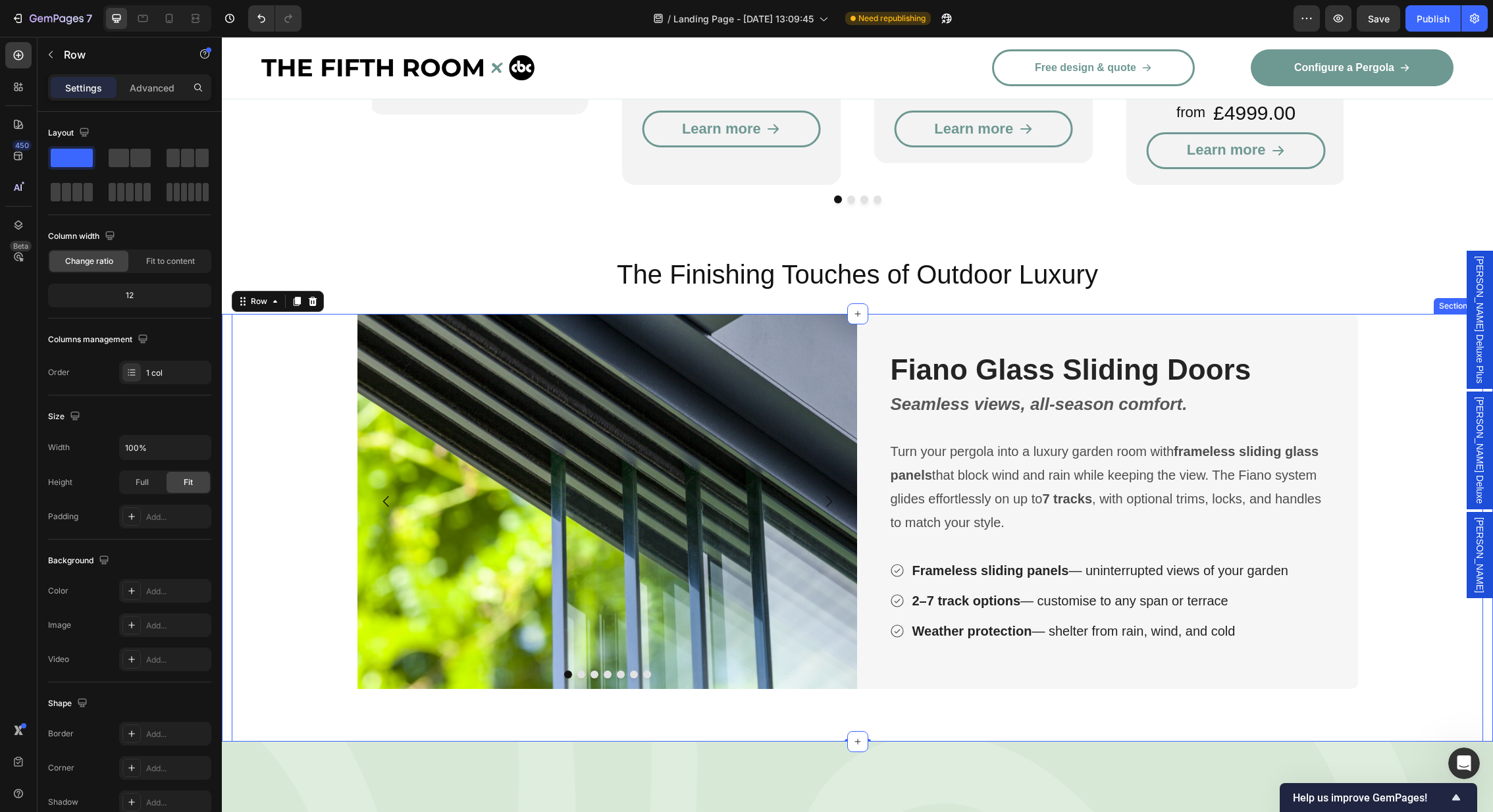
click at [227, 314] on div "Image Image Image Image Image Image Image Carousel Fiano Glass Sliding Doors He…" at bounding box center [857, 527] width 1271 height 428
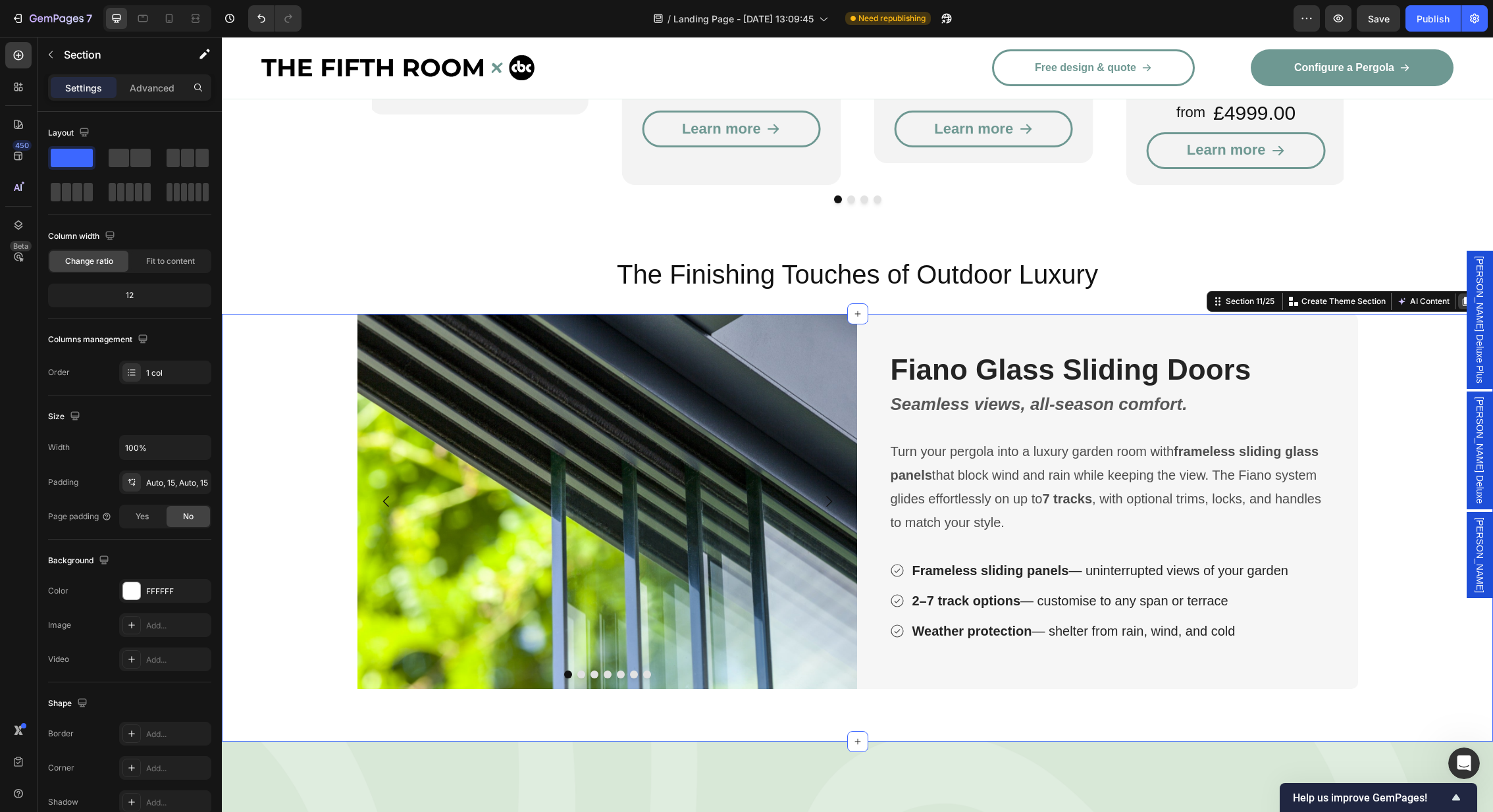
click at [1466, 296] on icon at bounding box center [1466, 301] width 11 height 11
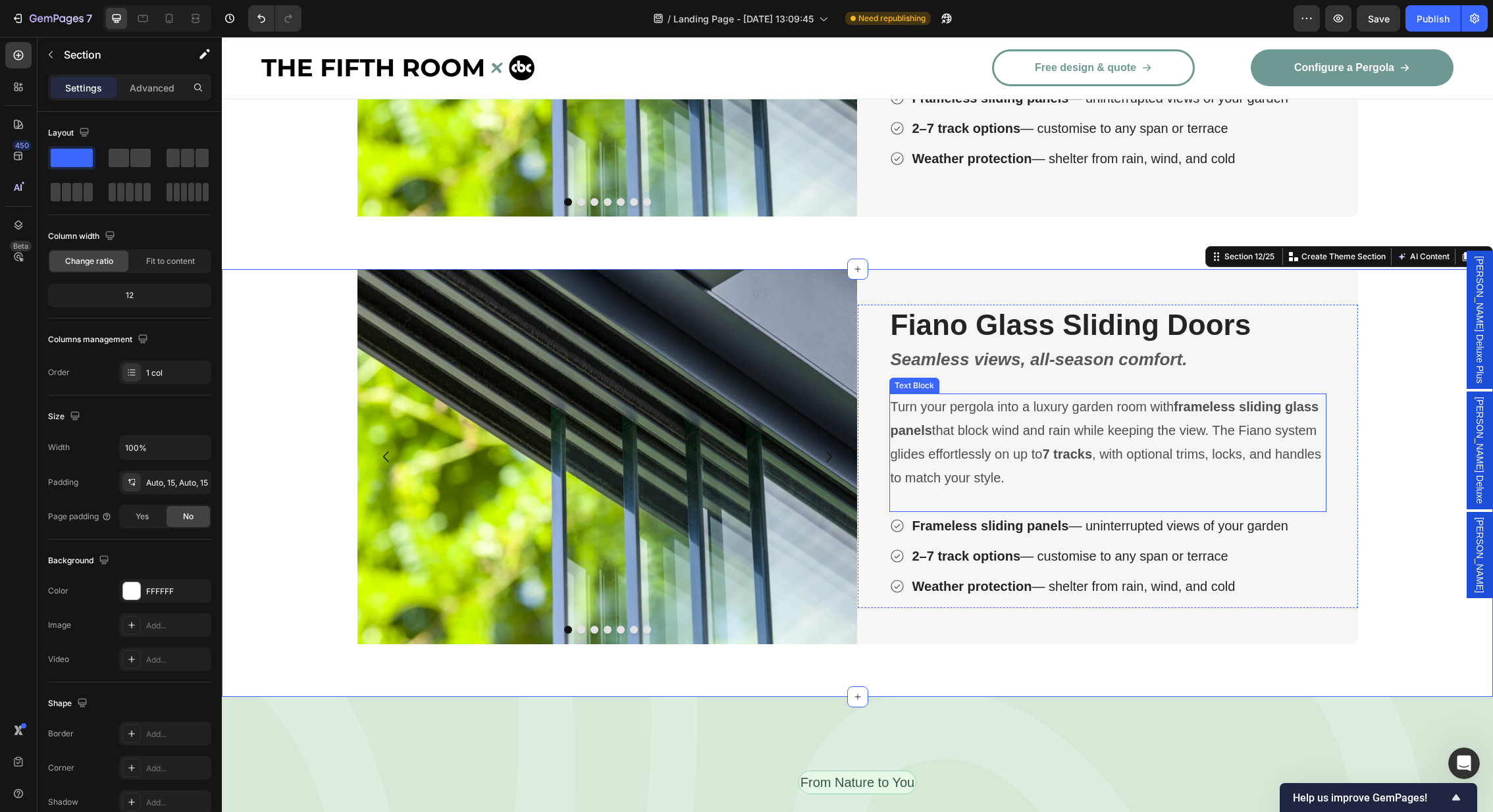
scroll to position [2654, 0]
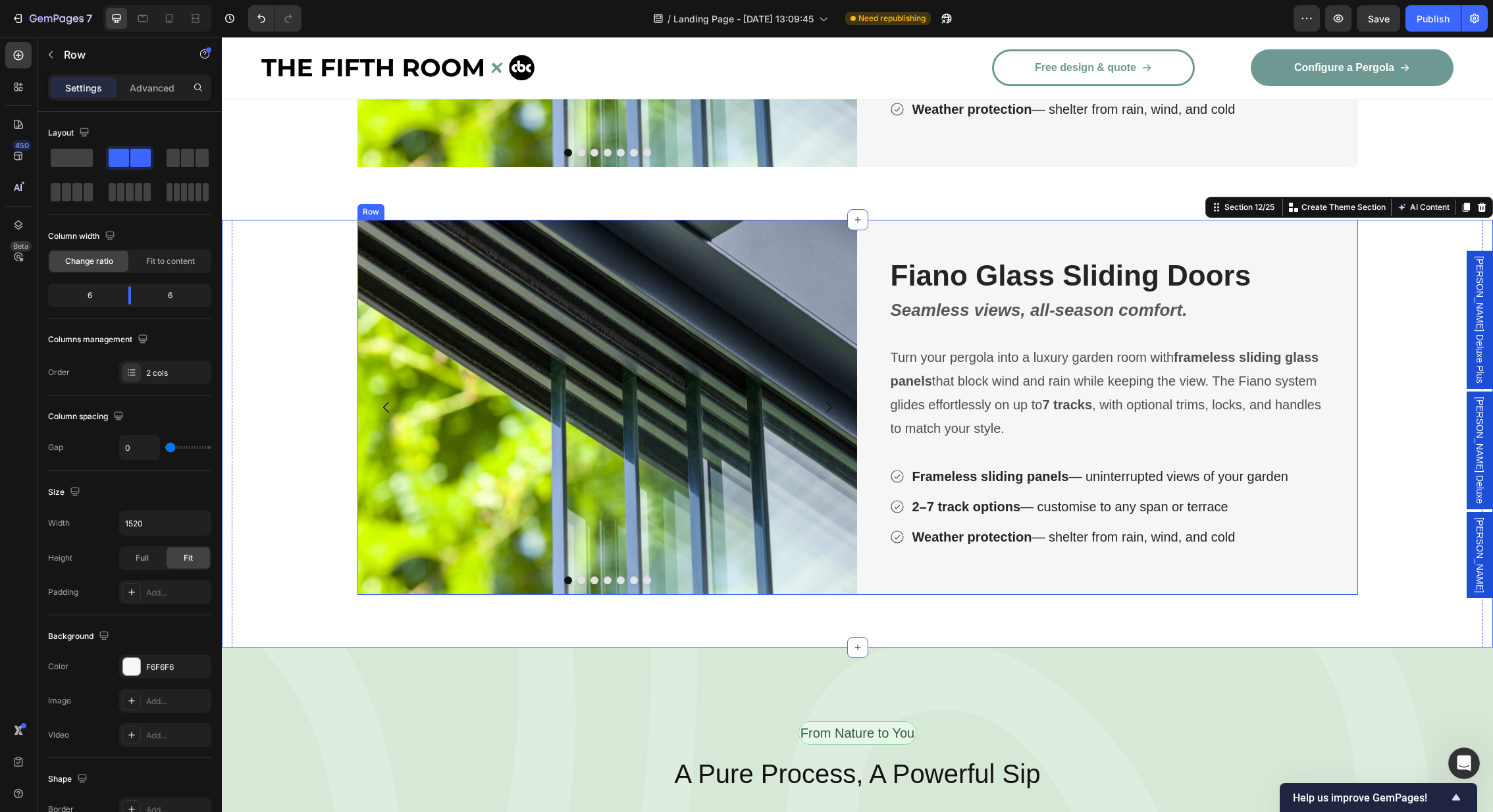
click at [897, 238] on div "Fiano Glass Sliding Doors Heading Seamless views, all-season comfort. Text Bloc…" at bounding box center [1108, 407] width 500 height 375
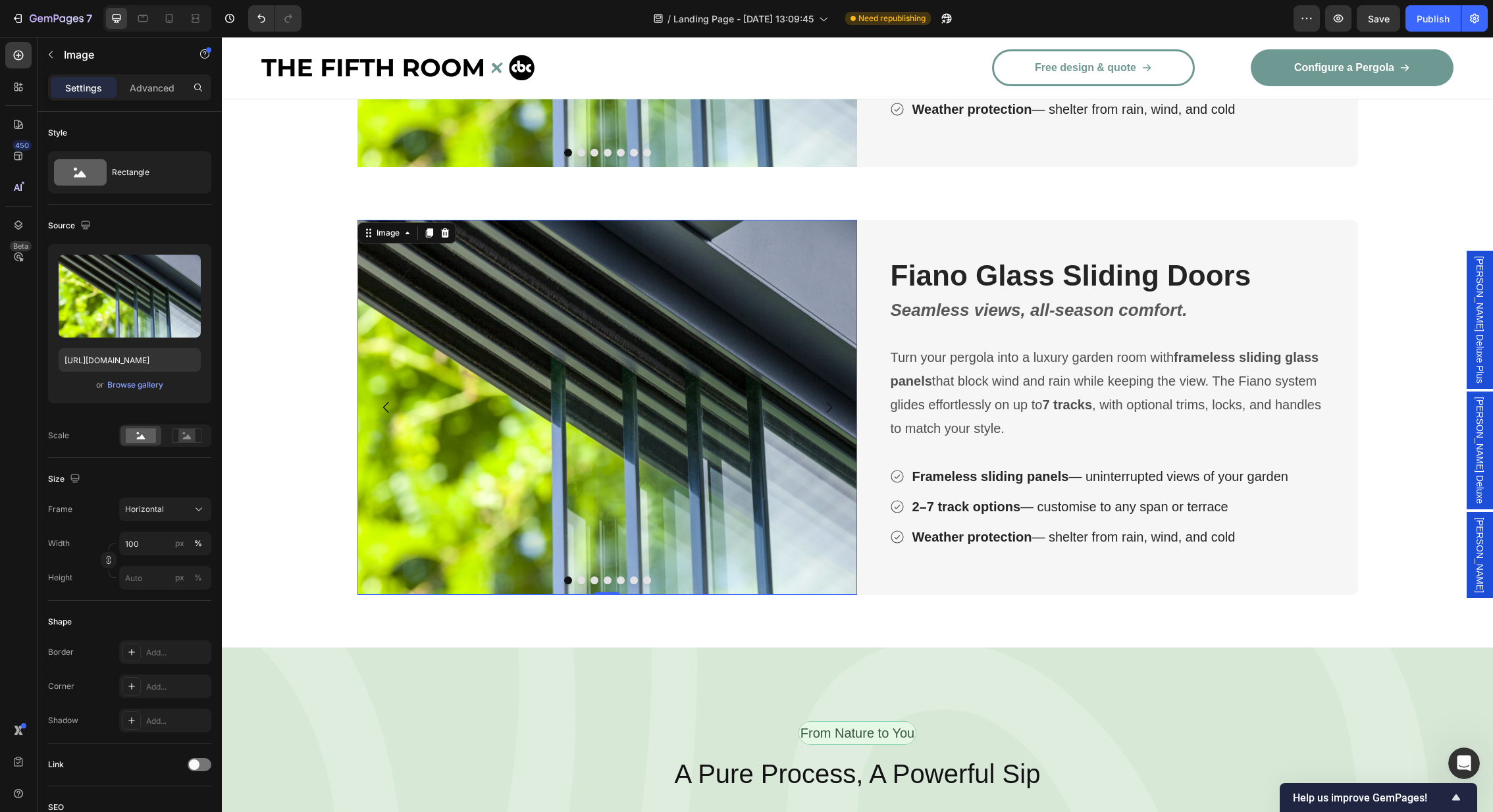
click at [724, 336] on img at bounding box center [608, 407] width 500 height 375
click at [397, 231] on div "Image" at bounding box center [387, 233] width 28 height 12
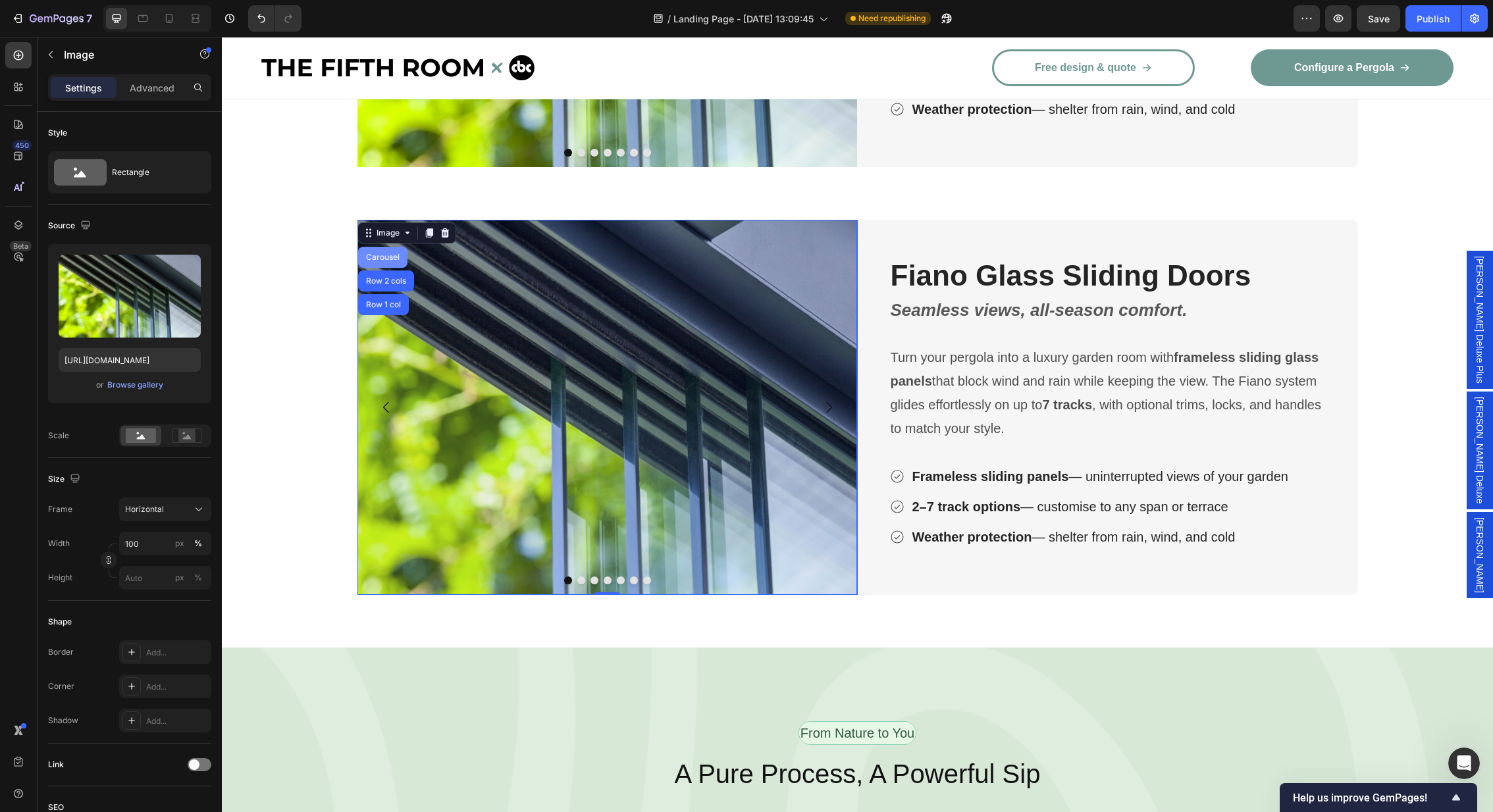
click at [386, 261] on div "Carousel" at bounding box center [383, 258] width 49 height 21
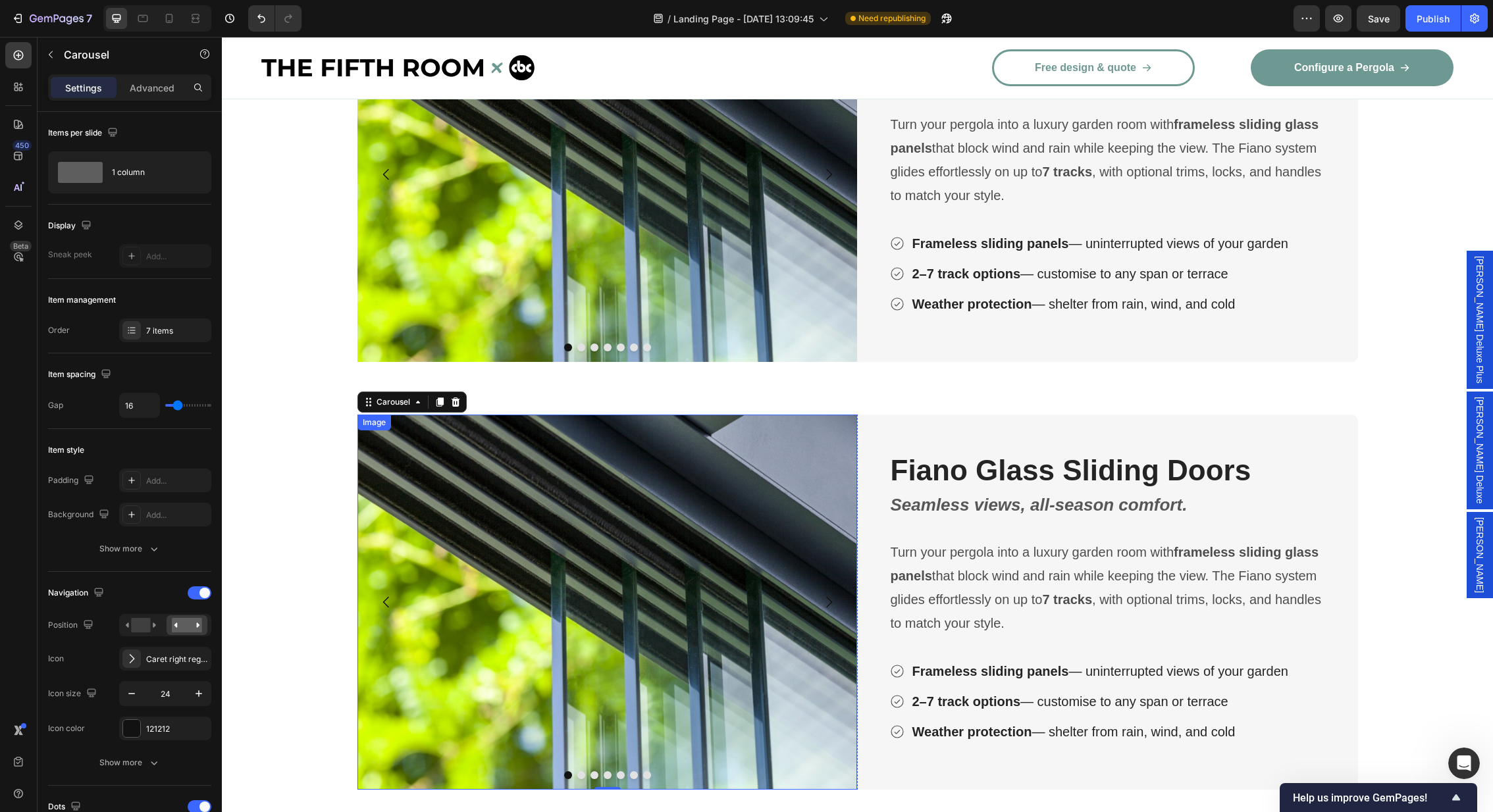
scroll to position [2465, 0]
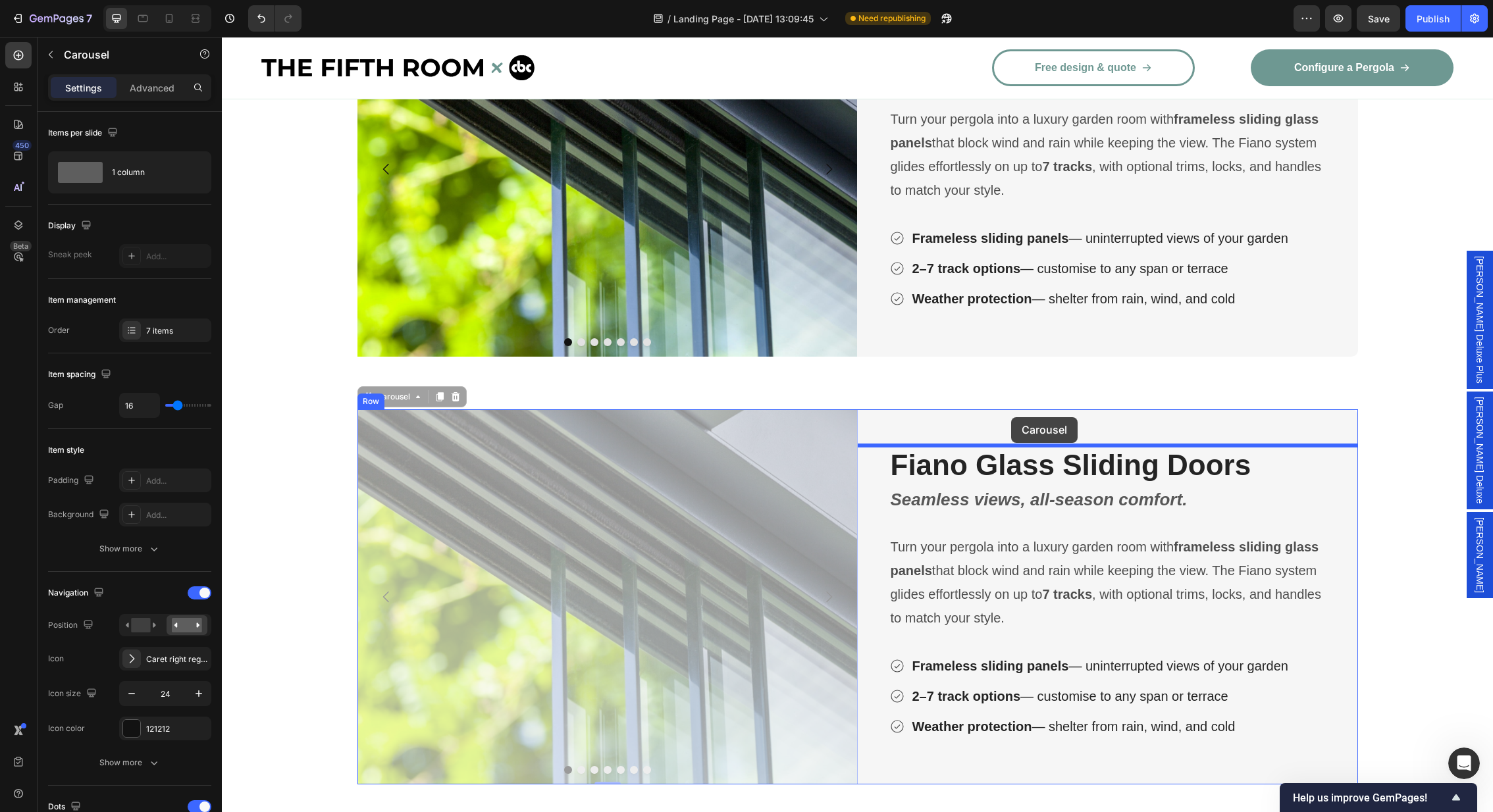
drag, startPoint x: 368, startPoint y: 398, endPoint x: 1011, endPoint y: 417, distance: 643.3
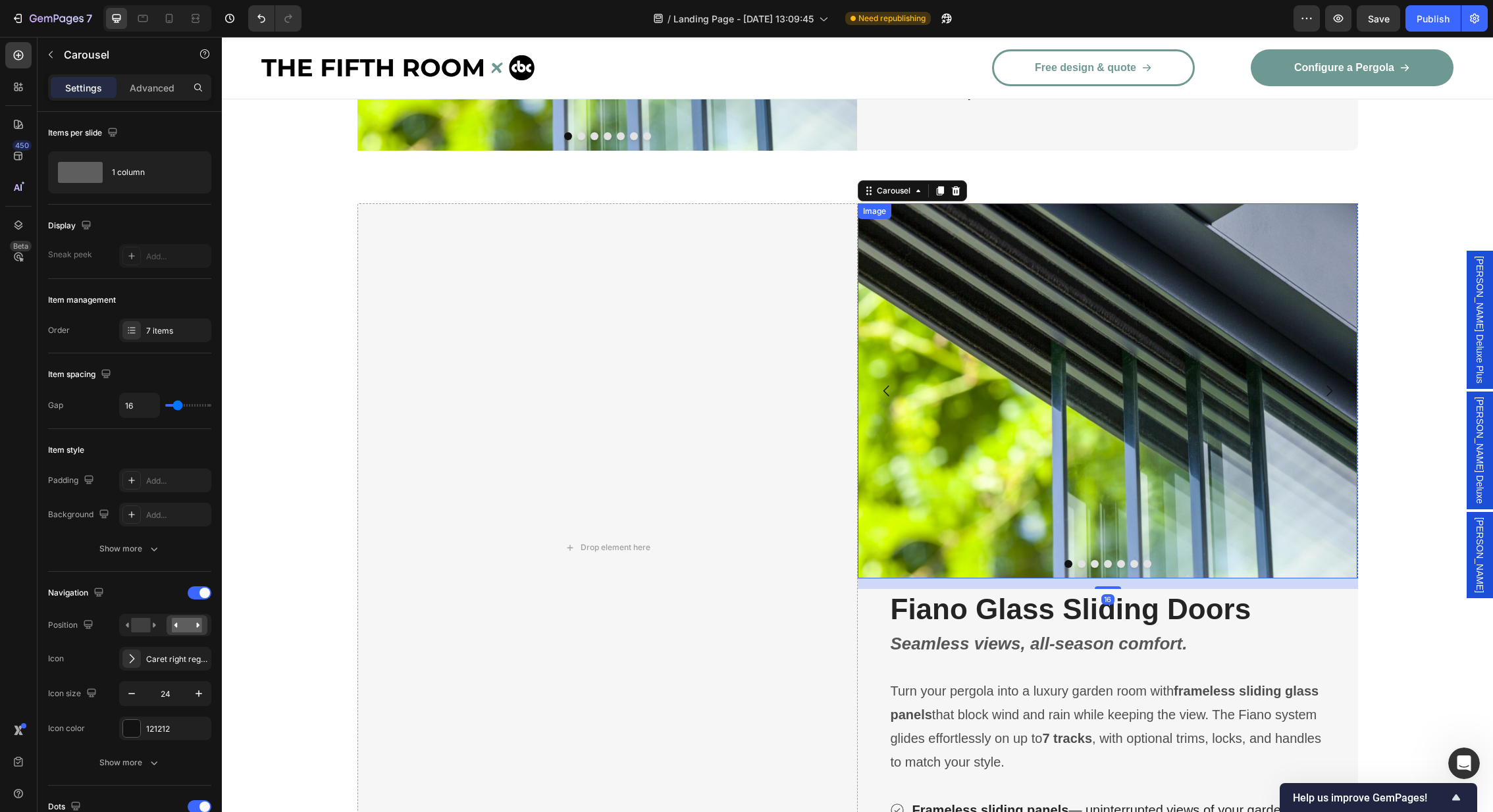
scroll to position [2840, 0]
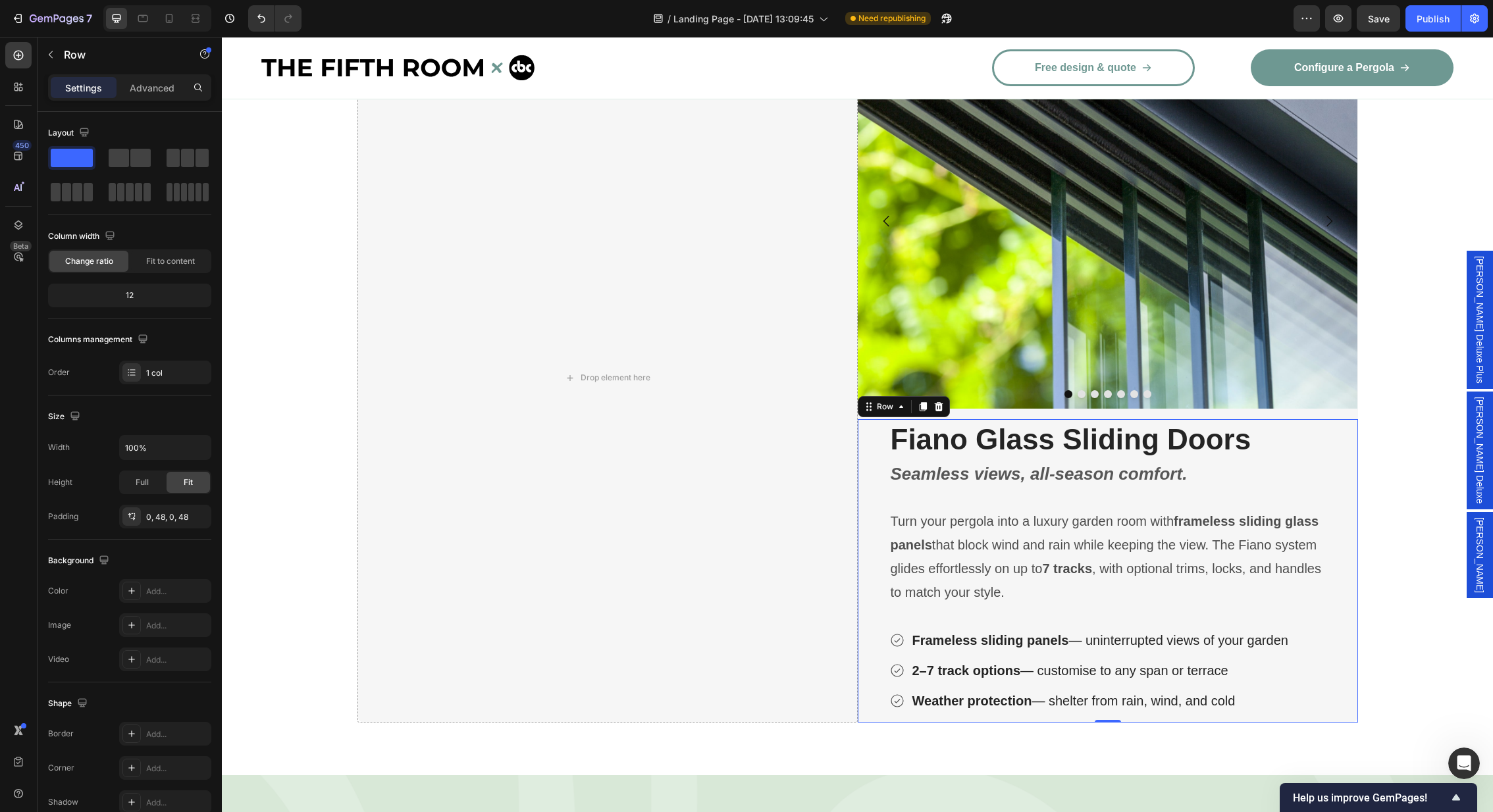
click at [878, 438] on div "Fiano Glass Sliding Doors Heading Seamless views, all-season comfort. Text Bloc…" at bounding box center [1108, 570] width 500 height 303
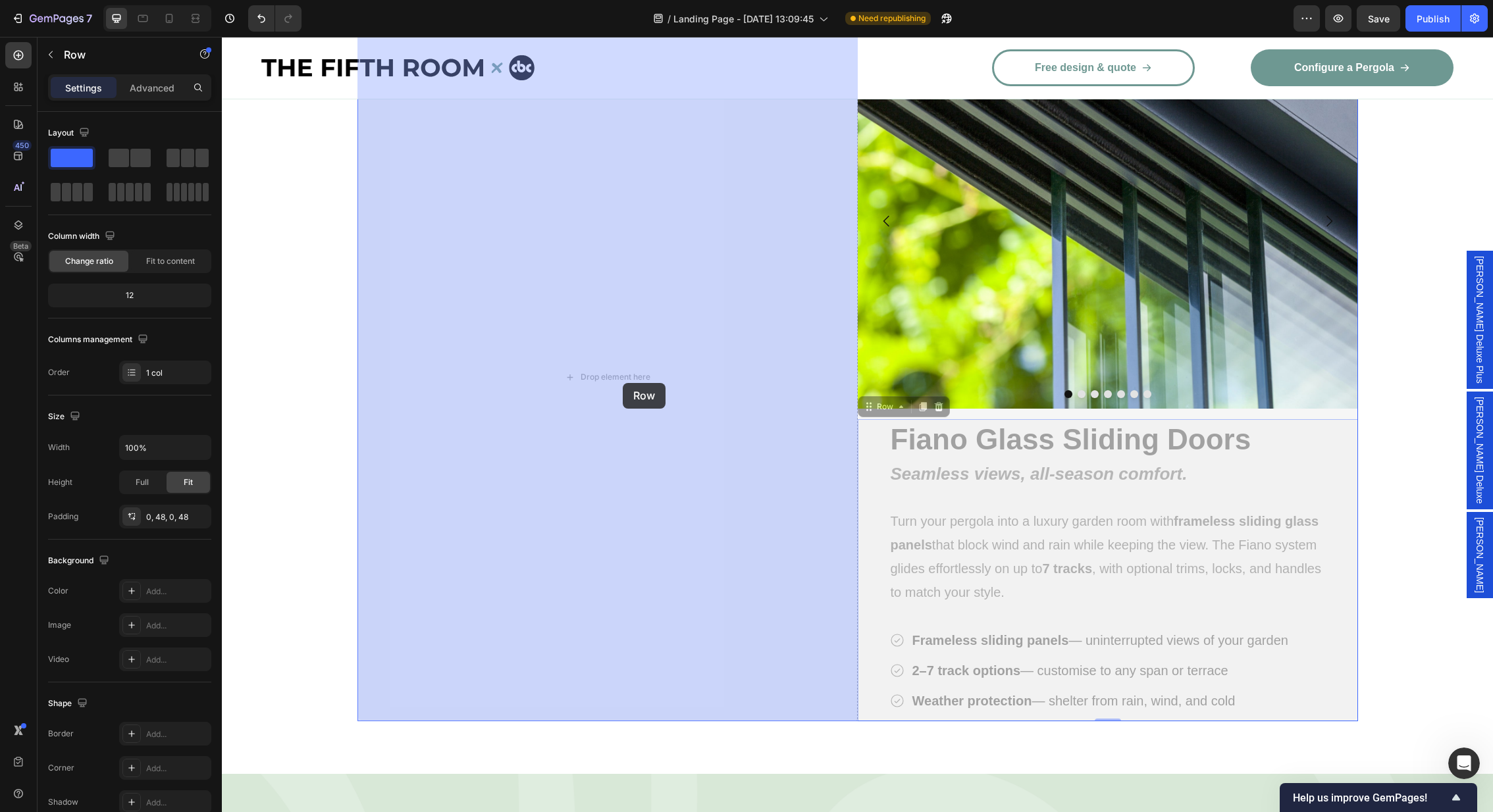
drag, startPoint x: 869, startPoint y: 408, endPoint x: 640, endPoint y: 388, distance: 229.9
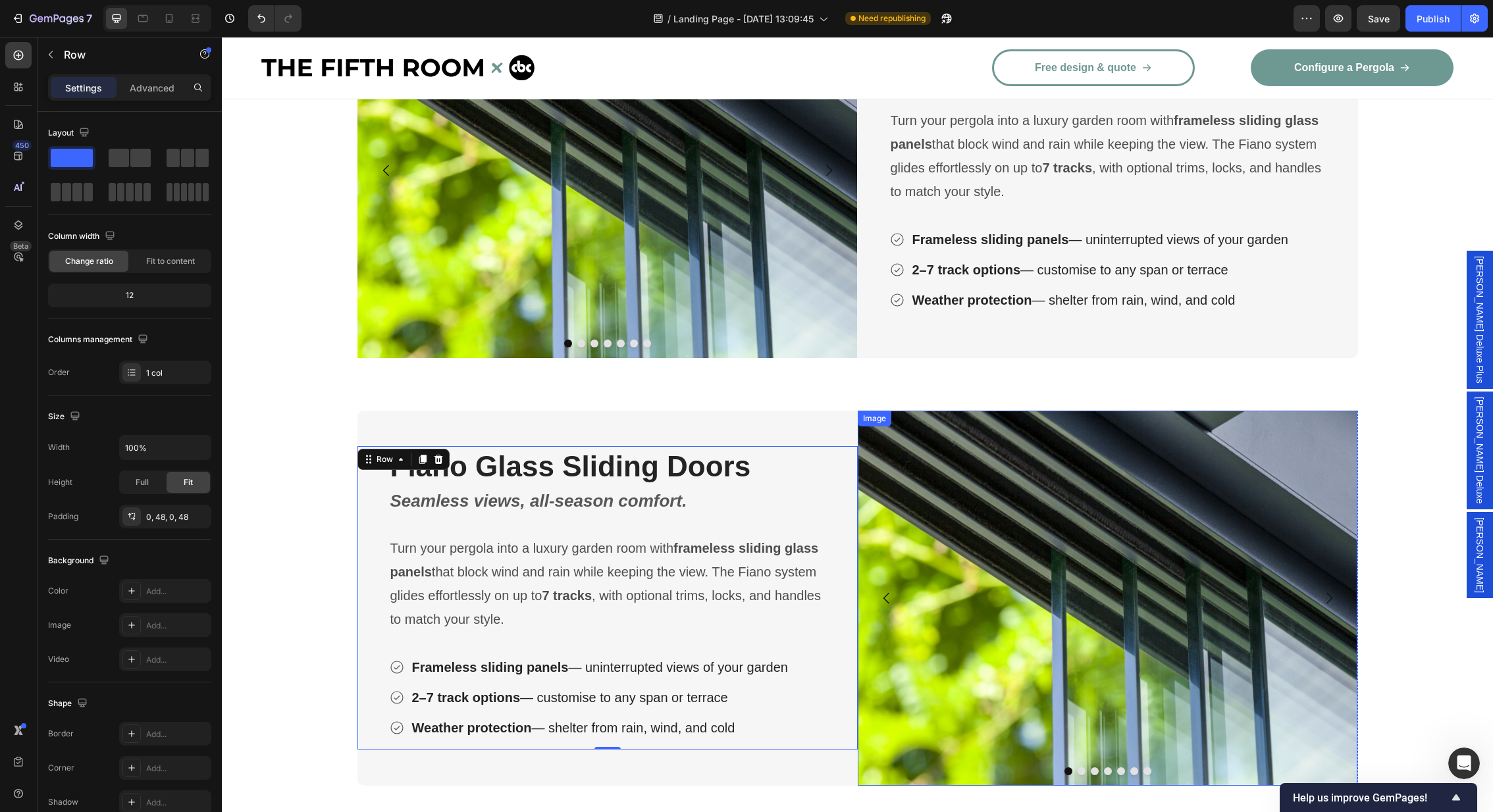
scroll to position [2553, 0]
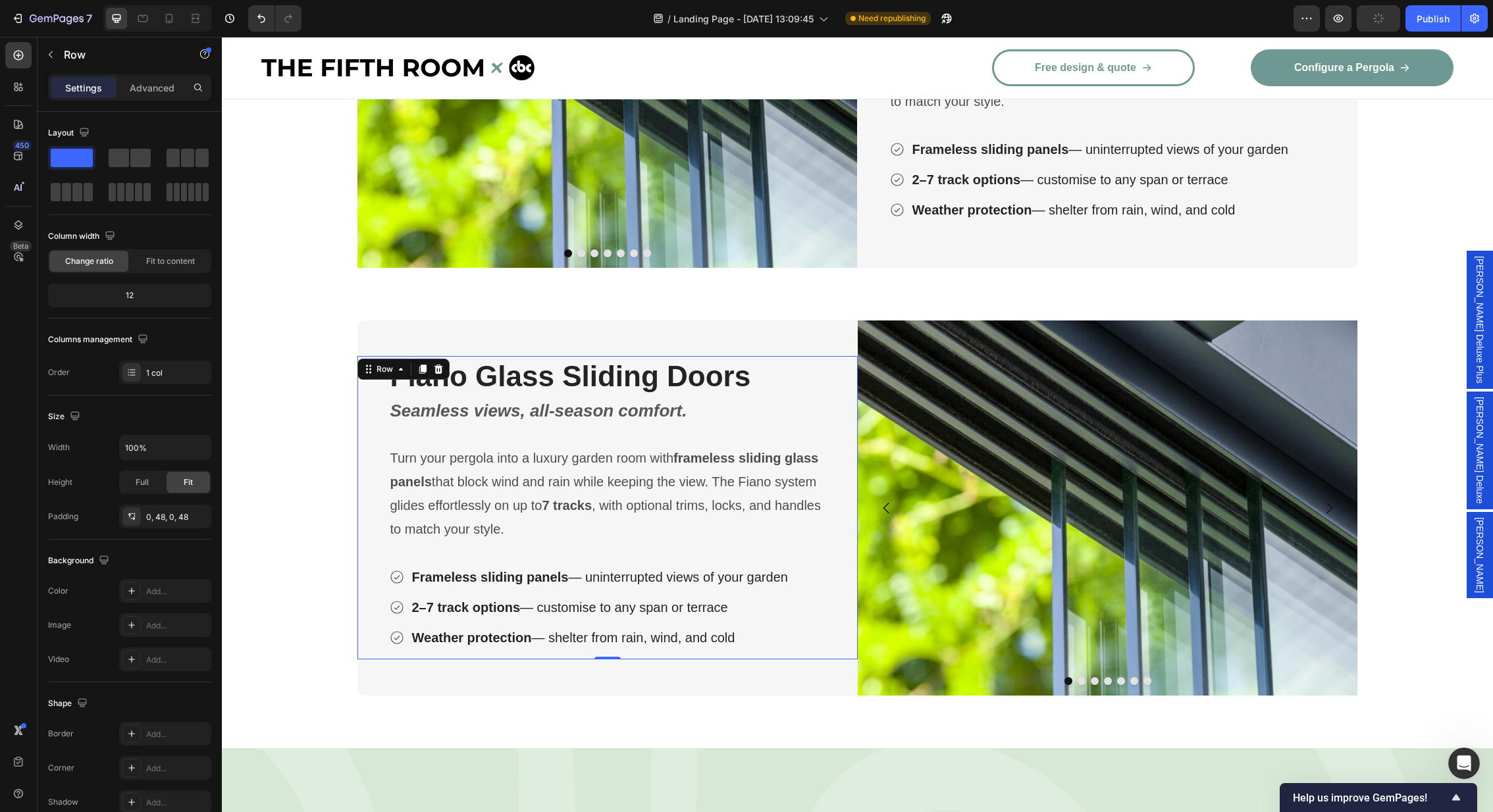
click at [837, 374] on div "Fiano Glass Sliding Doors Heading Seamless views, all-season comfort. Text Bloc…" at bounding box center [608, 508] width 500 height 303
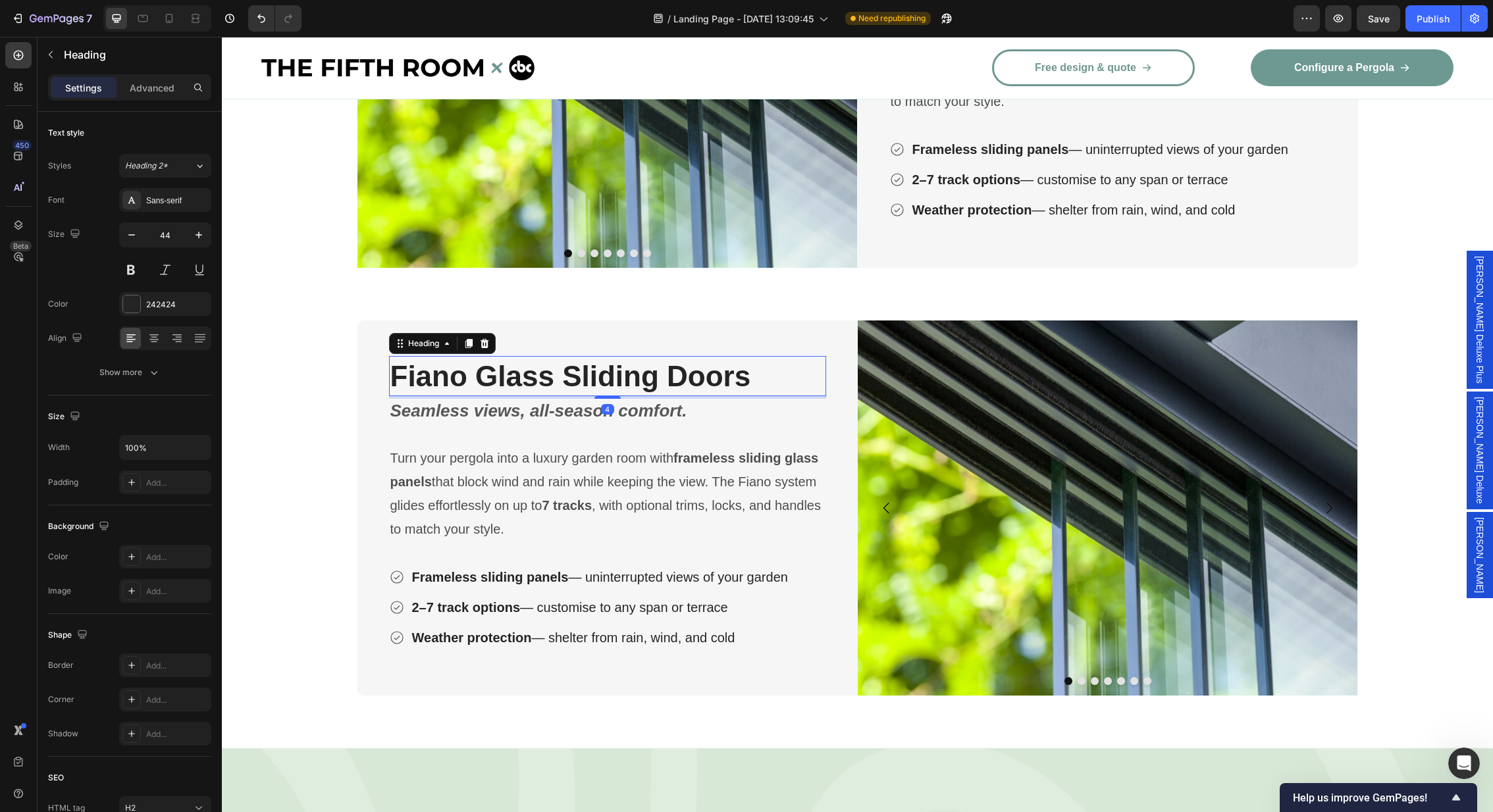
click at [612, 367] on strong "Fiano Glass Sliding Doors" at bounding box center [571, 376] width 361 height 33
click at [182, 341] on icon at bounding box center [177, 338] width 13 height 13
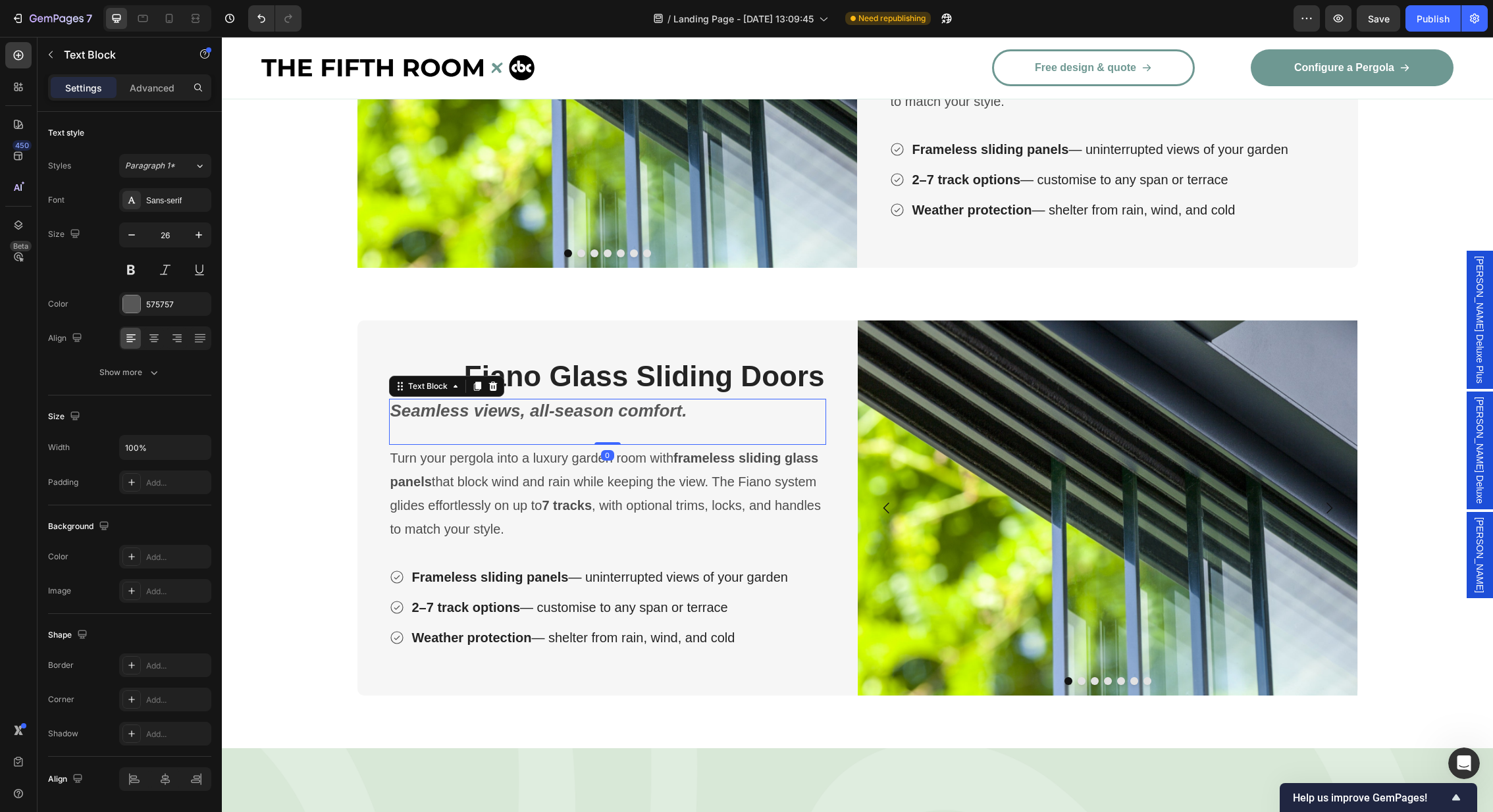
click at [663, 415] on strong "Seamless views, all-season comfort." at bounding box center [539, 411] width 297 height 20
click at [178, 337] on icon at bounding box center [177, 338] width 13 height 13
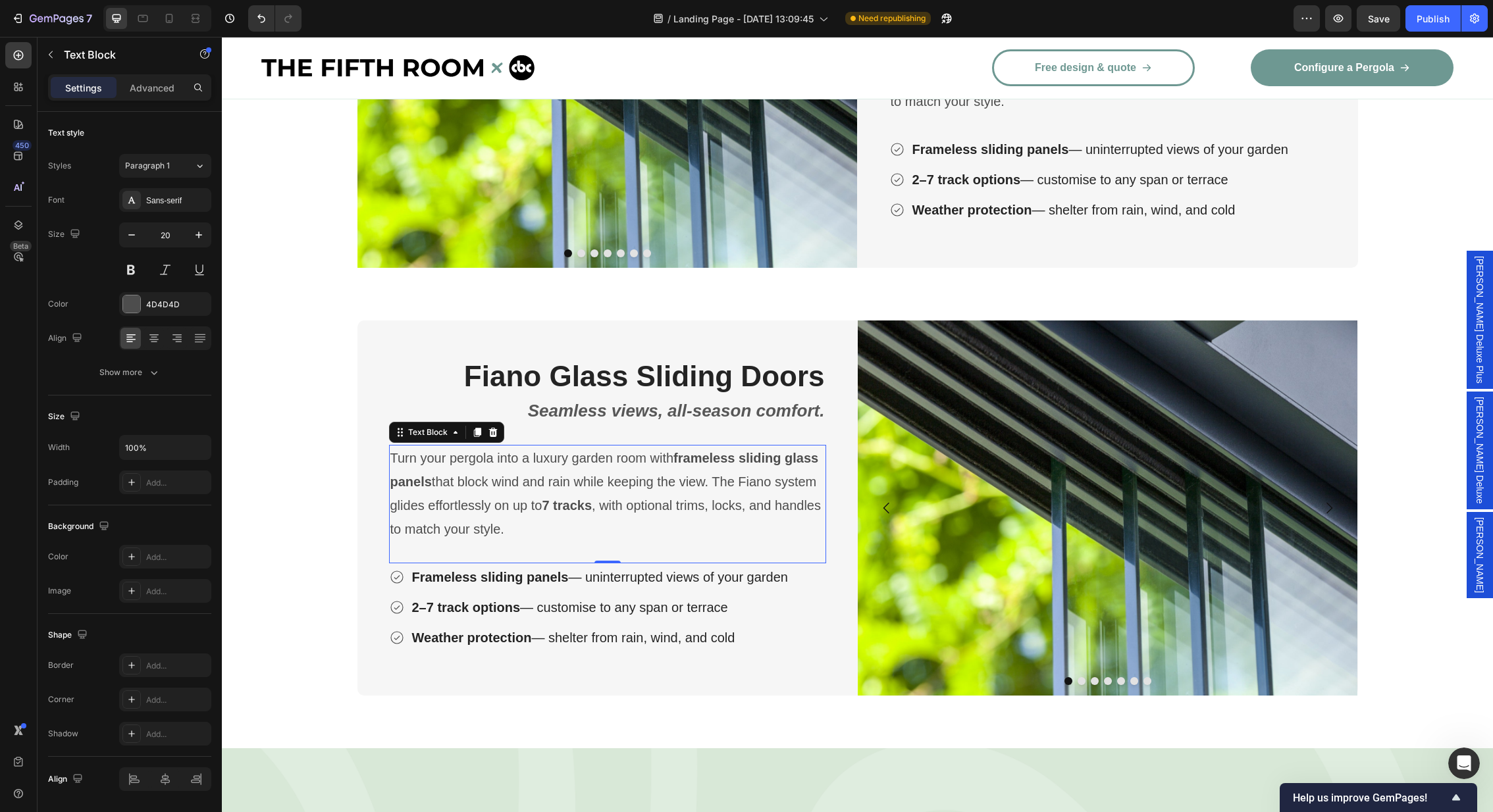
click at [660, 471] on p "Turn your pergola into a luxury garden room with frameless sliding glass panels…" at bounding box center [607, 493] width 434 height 95
click at [183, 341] on icon at bounding box center [177, 338] width 13 height 13
click at [800, 576] on div "Frameless sliding panels — uninterrupted views of your garden 2–7 track options…" at bounding box center [607, 607] width 437 height 88
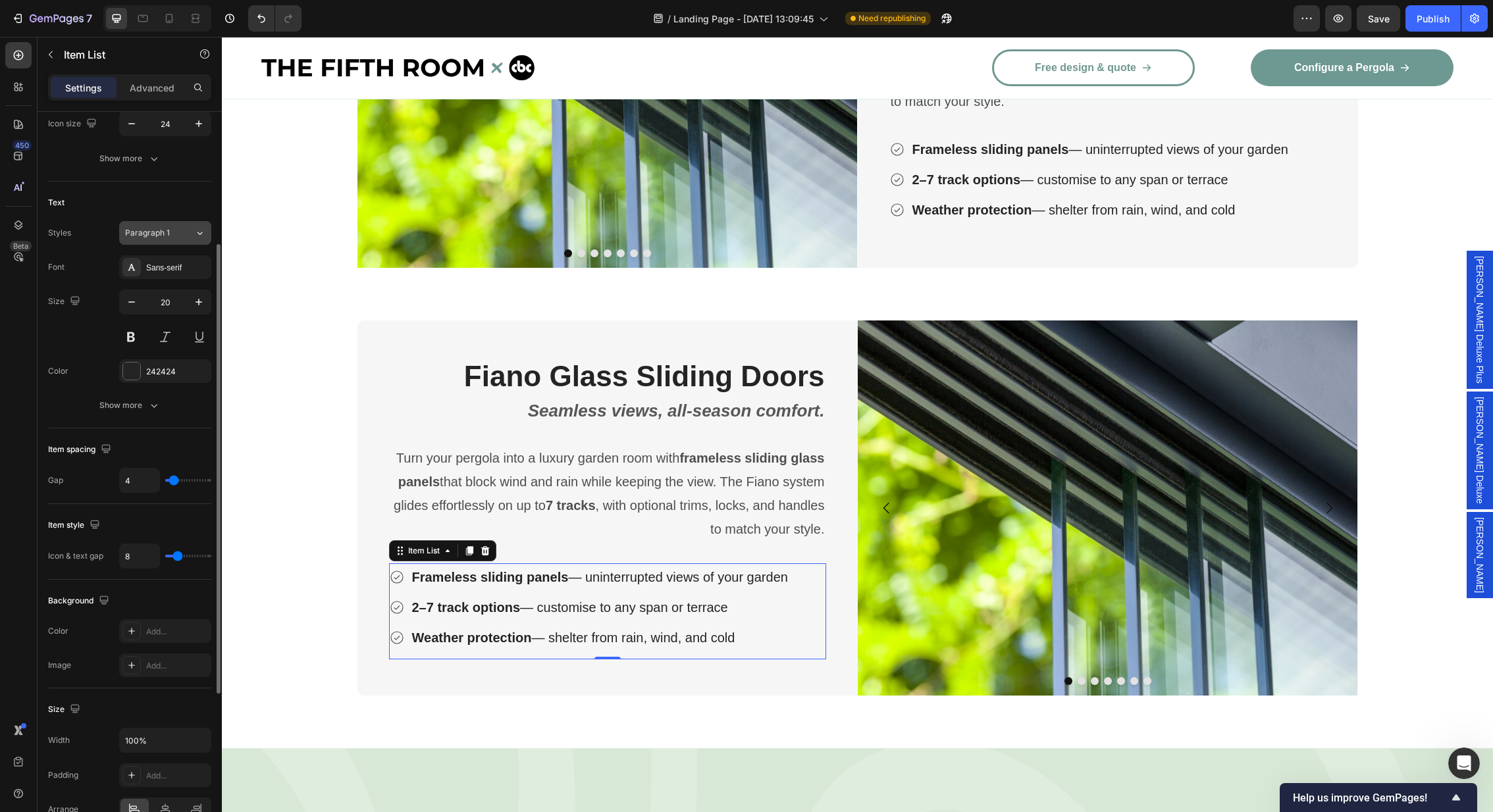
scroll to position [328, 0]
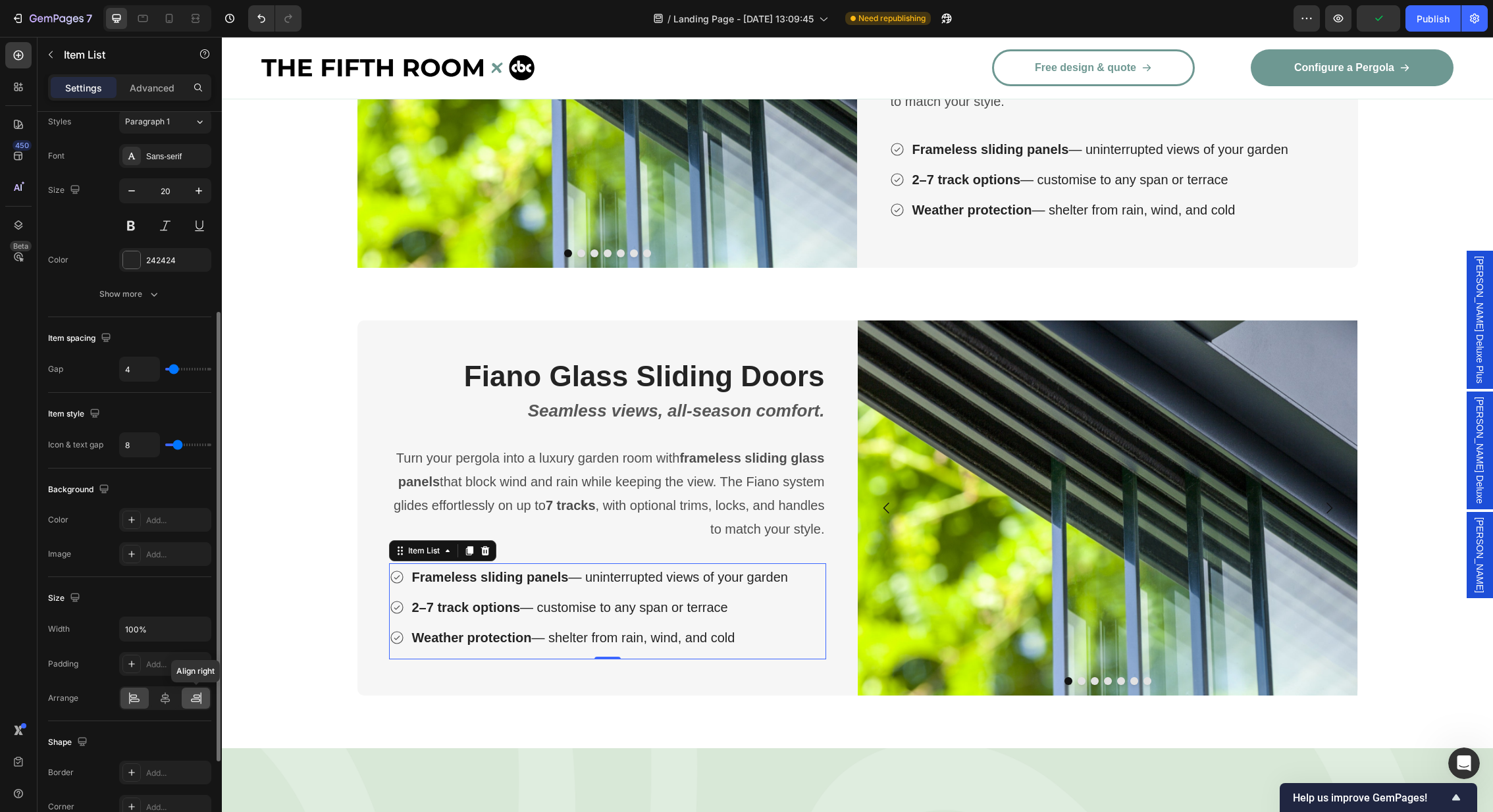
click at [197, 698] on icon at bounding box center [196, 700] width 9 height 3
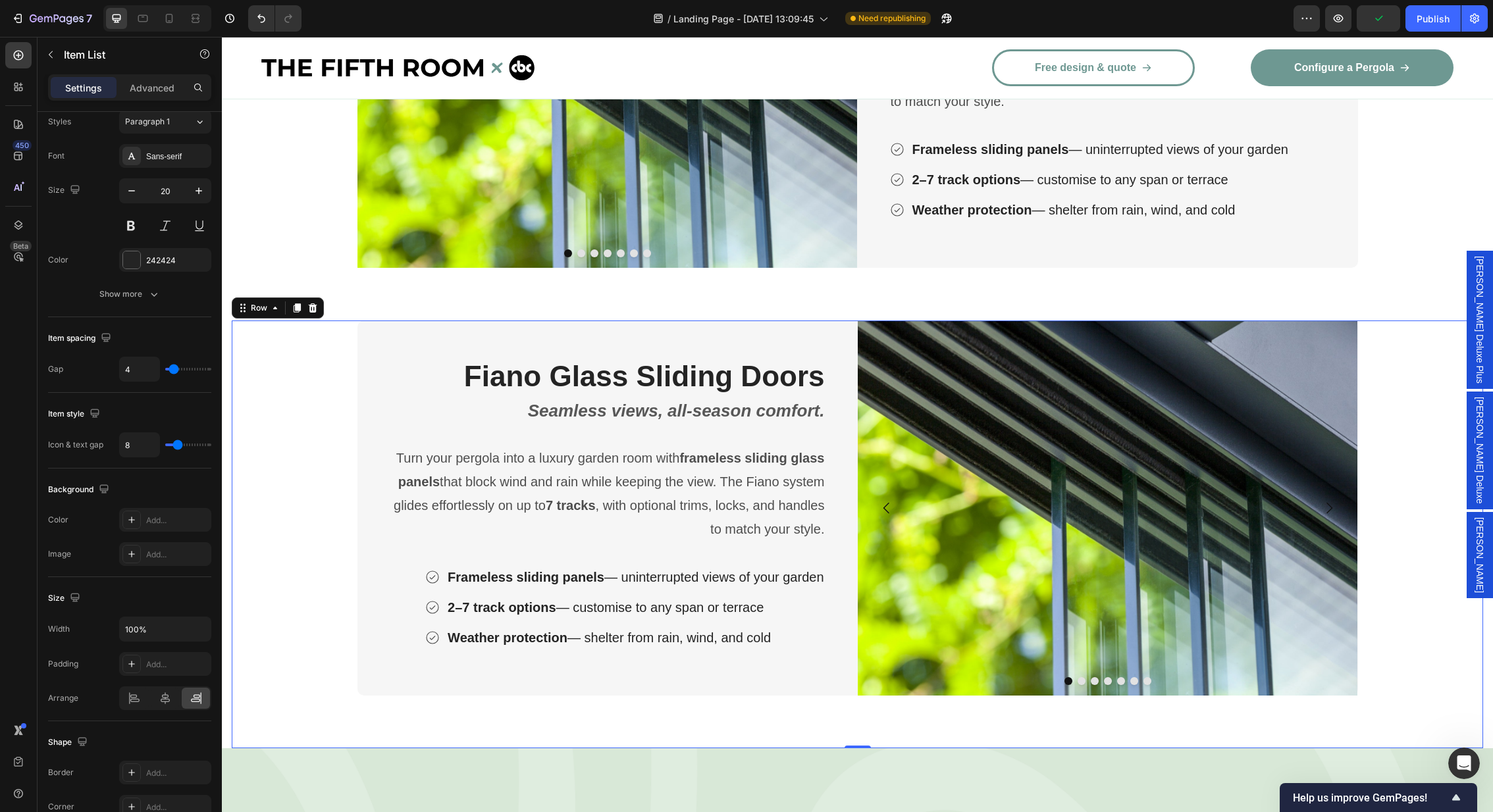
scroll to position [0, 0]
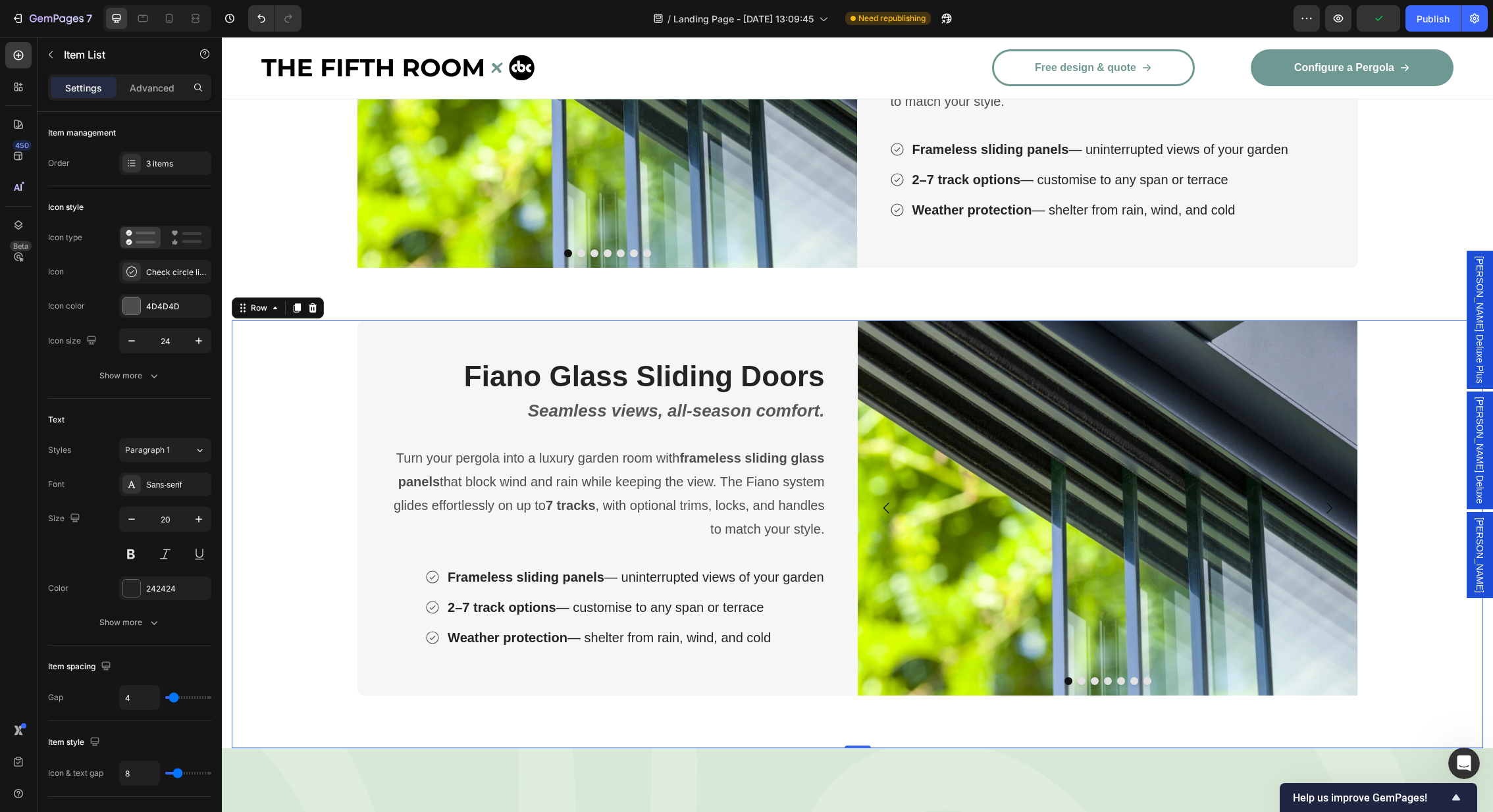
click at [313, 472] on div "Fiano Glass Sliding Doors Heading Seamless views, all-season comfort. Text Bloc…" at bounding box center [857, 534] width 1251 height 428
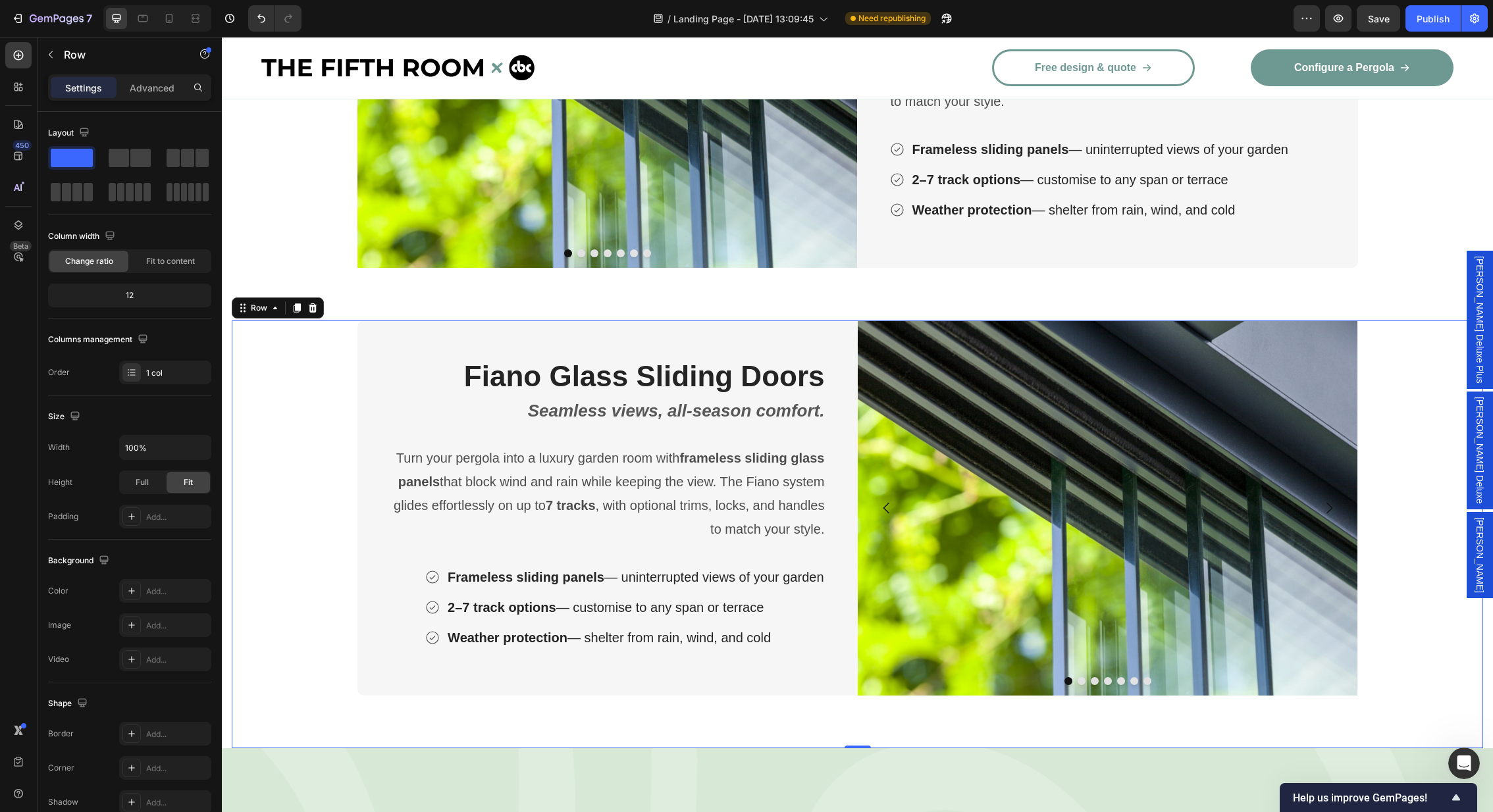
click at [323, 470] on div "Fiano Glass Sliding Doors Heading Seamless views, all-season comfort. Text Bloc…" at bounding box center [857, 534] width 1251 height 428
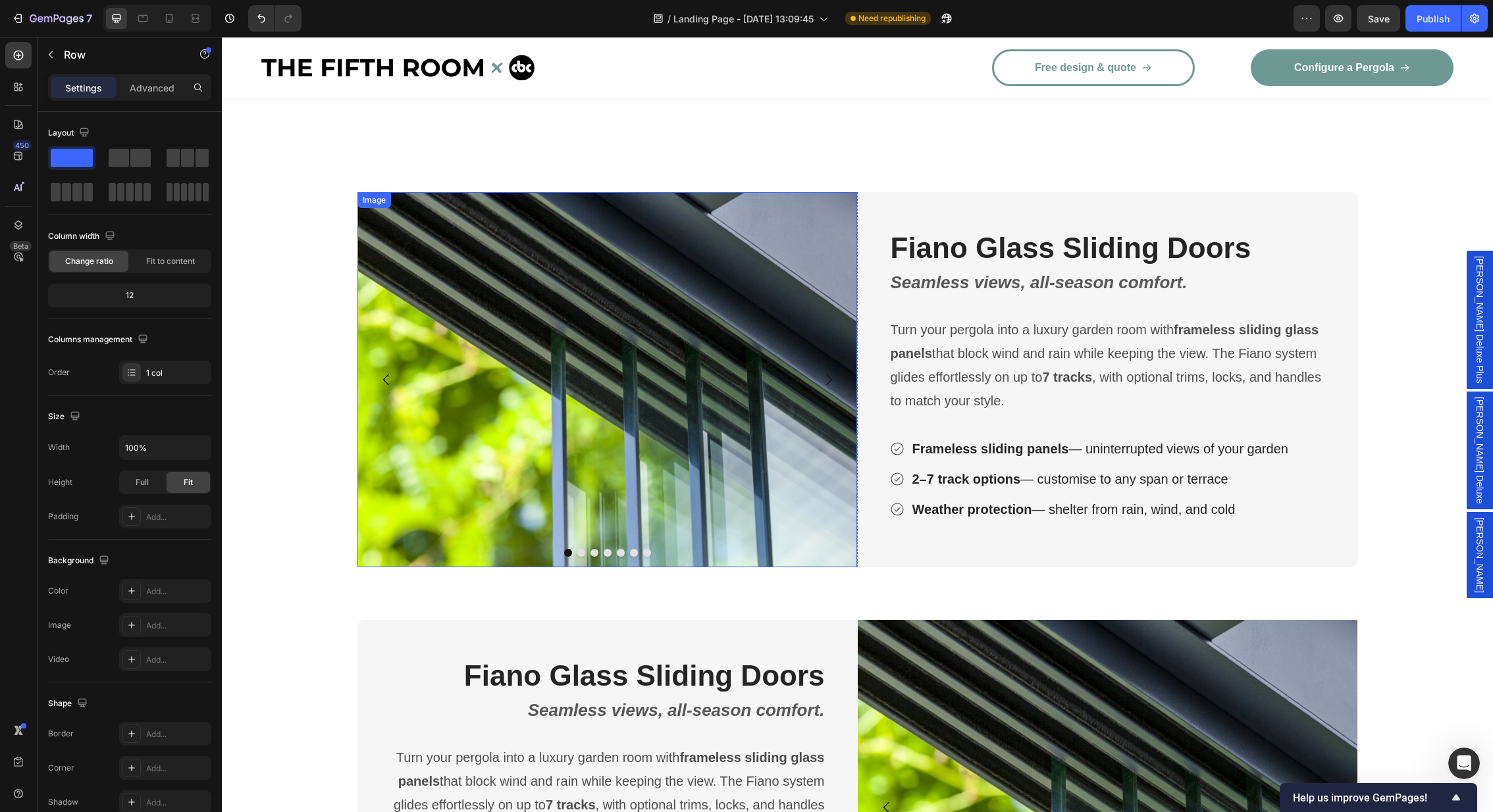
scroll to position [2517, 0]
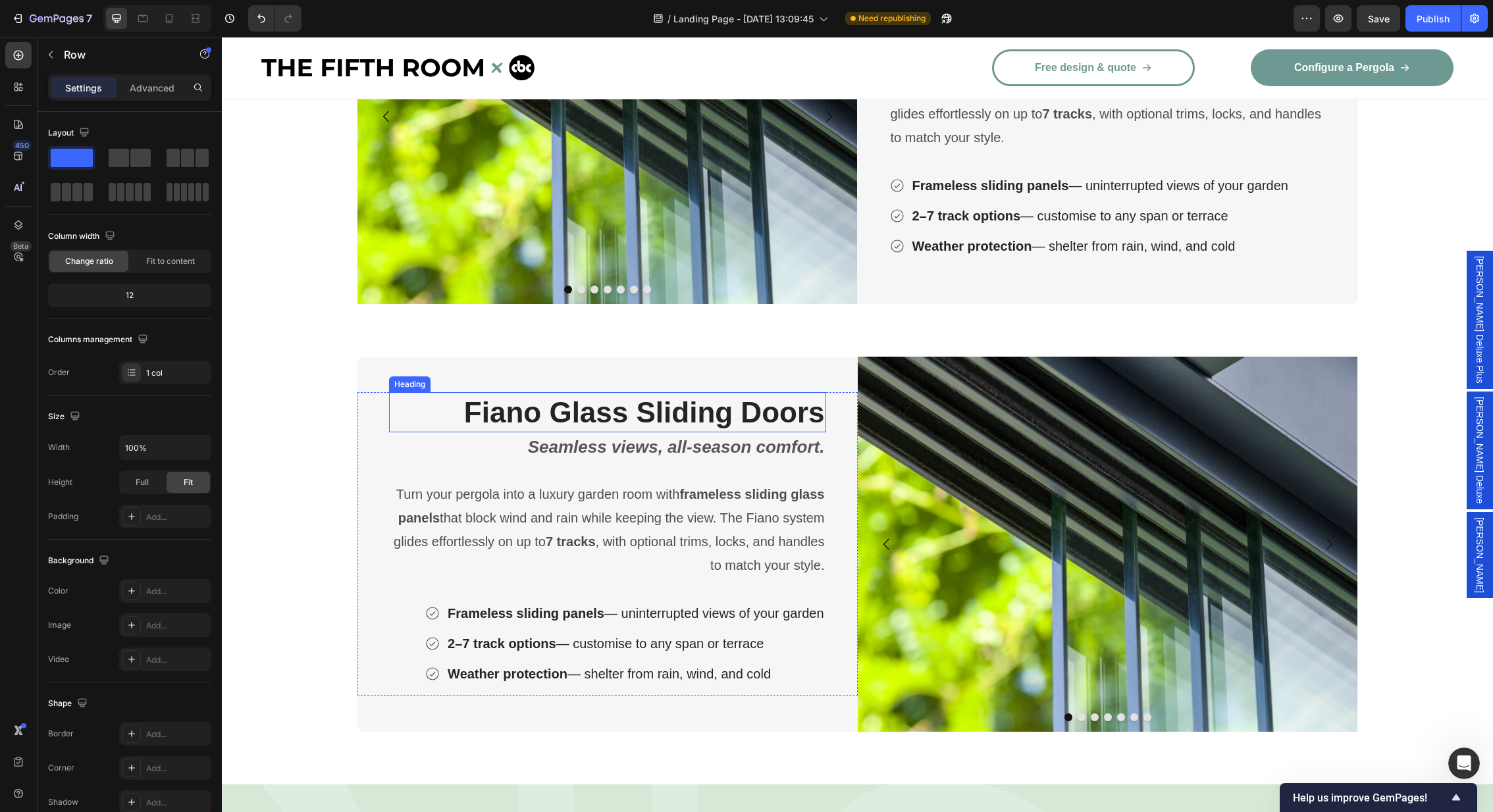
click at [714, 408] on strong "Fiano Glass Sliding Doors" at bounding box center [644, 412] width 361 height 33
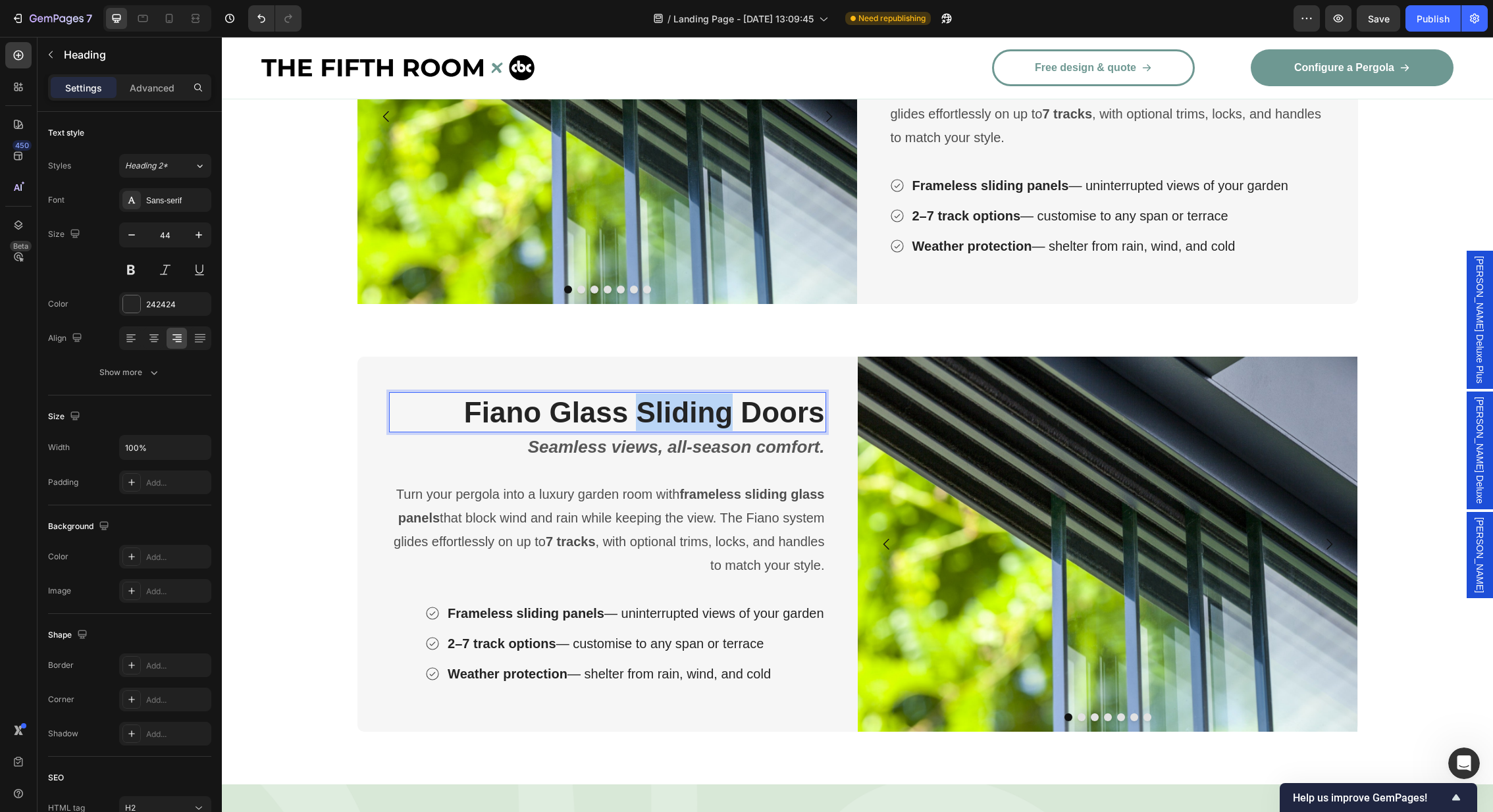
click at [714, 408] on strong "Fiano Glass Sliding Doors" at bounding box center [644, 412] width 361 height 33
click at [659, 448] on strong "Seamless views, all-season comfort." at bounding box center [677, 447] width 297 height 20
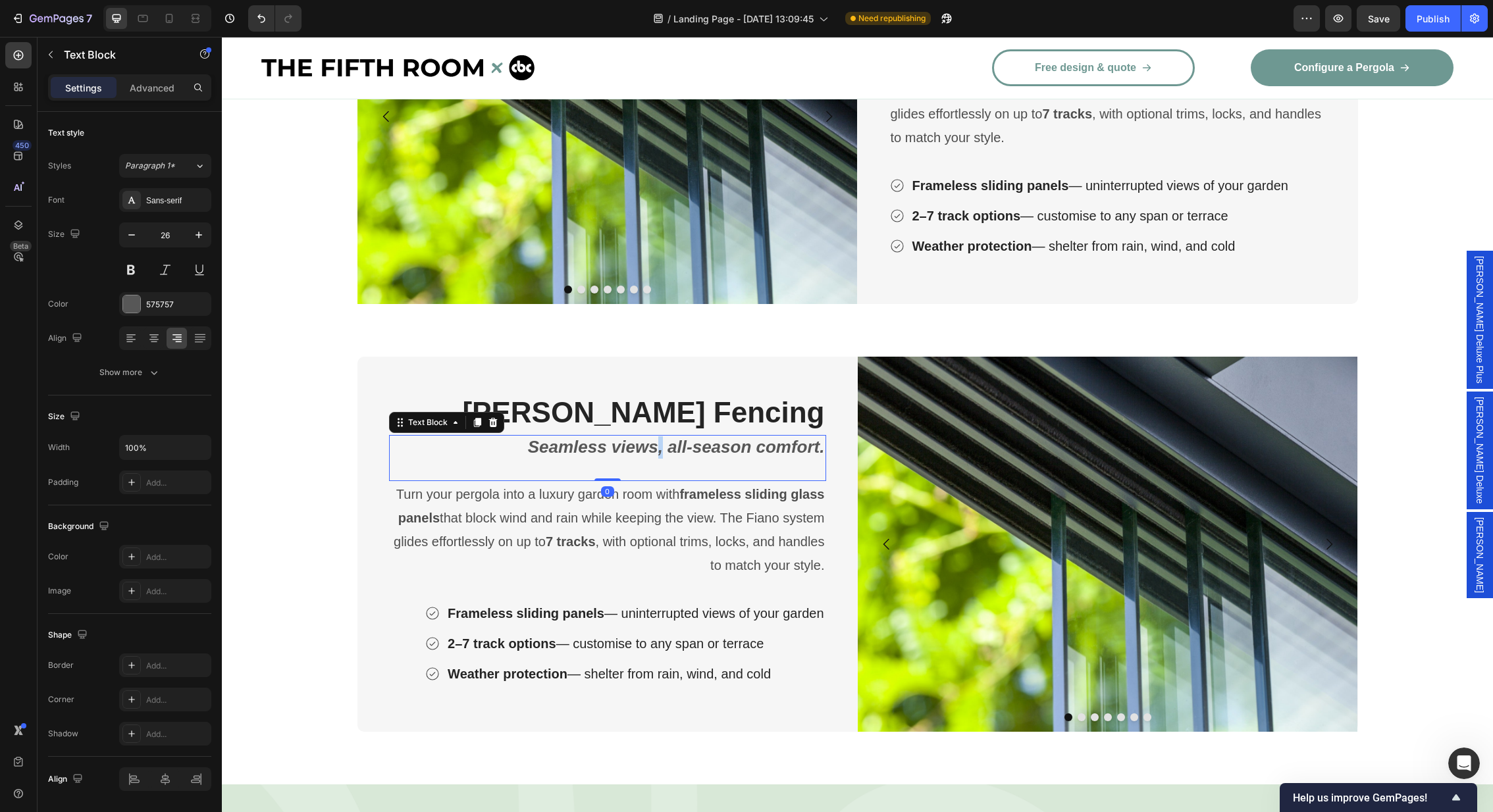
click at [659, 448] on strong "Seamless views, all-season comfort." at bounding box center [677, 447] width 297 height 20
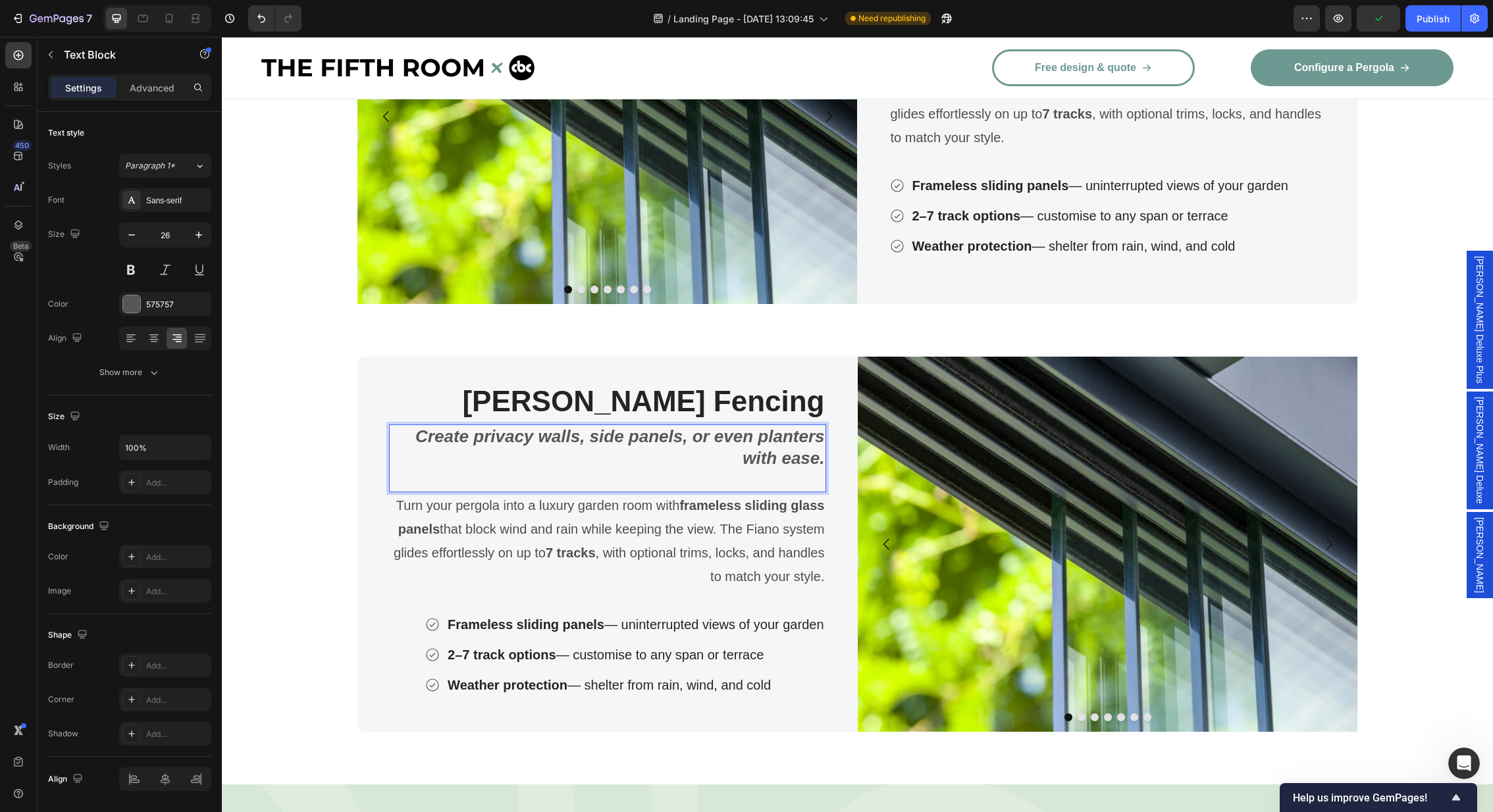
scroll to position [2506, 0]
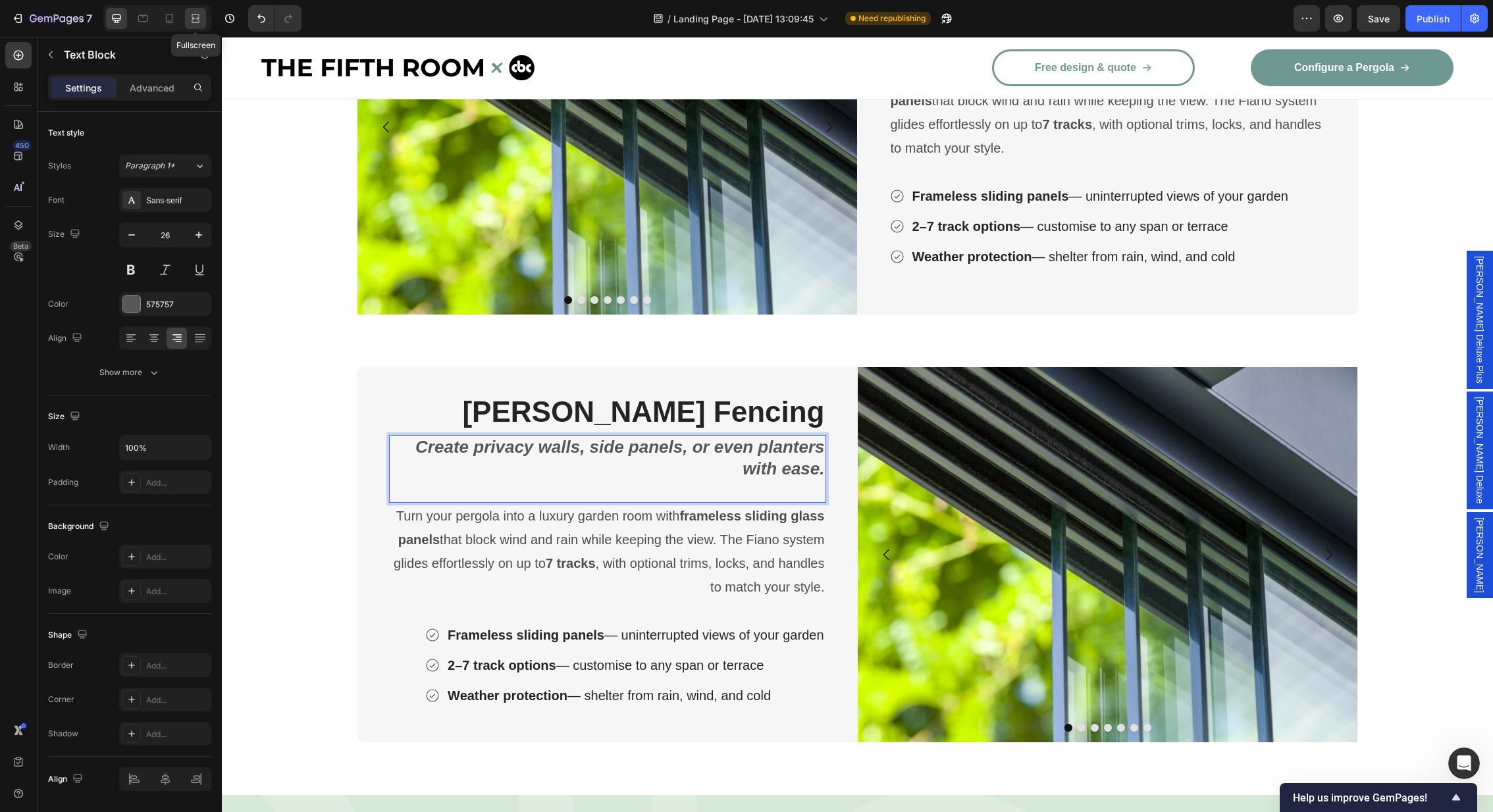
click at [186, 14] on div at bounding box center [196, 18] width 21 height 21
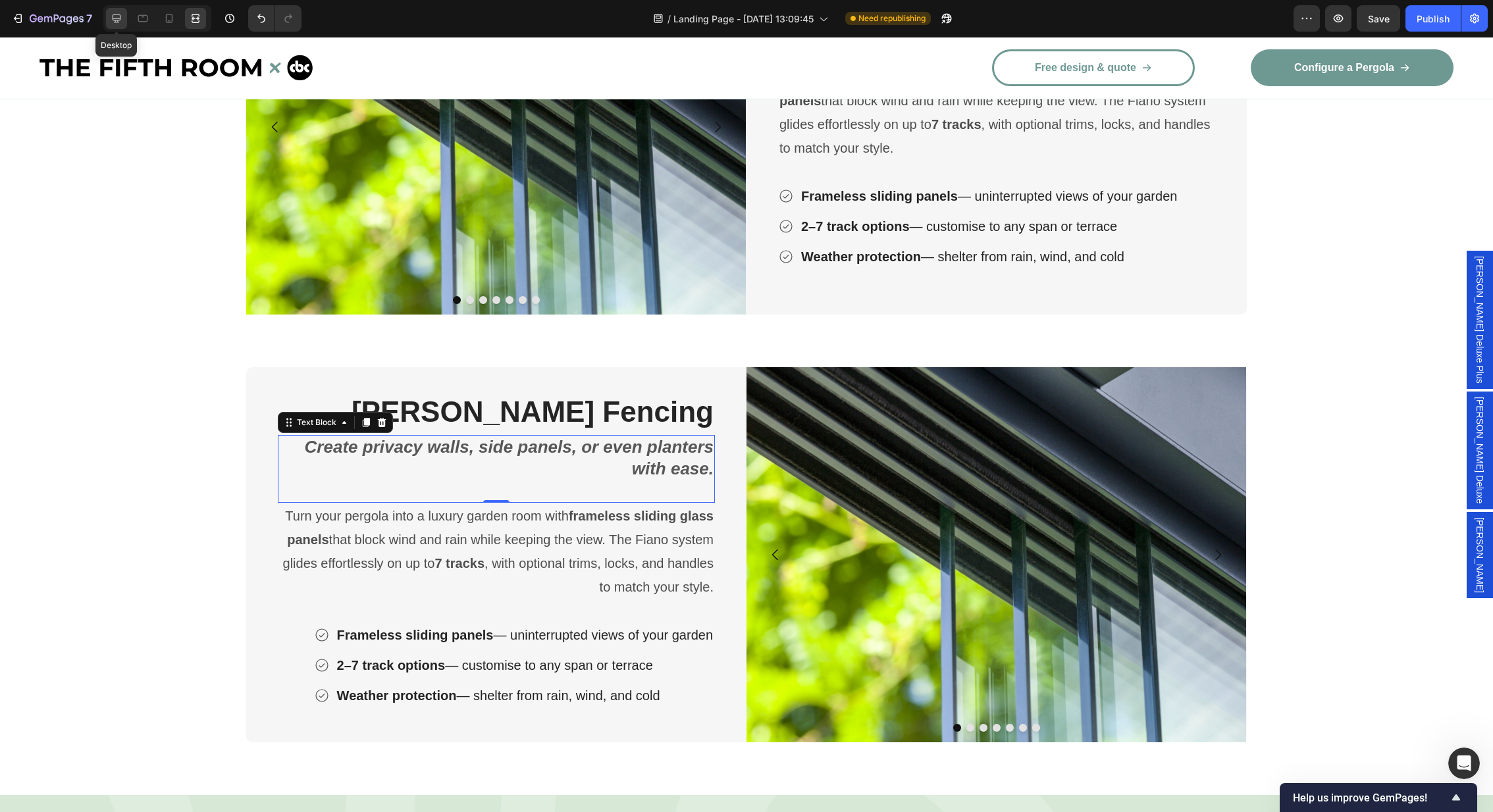
click at [118, 21] on icon at bounding box center [116, 18] width 13 height 13
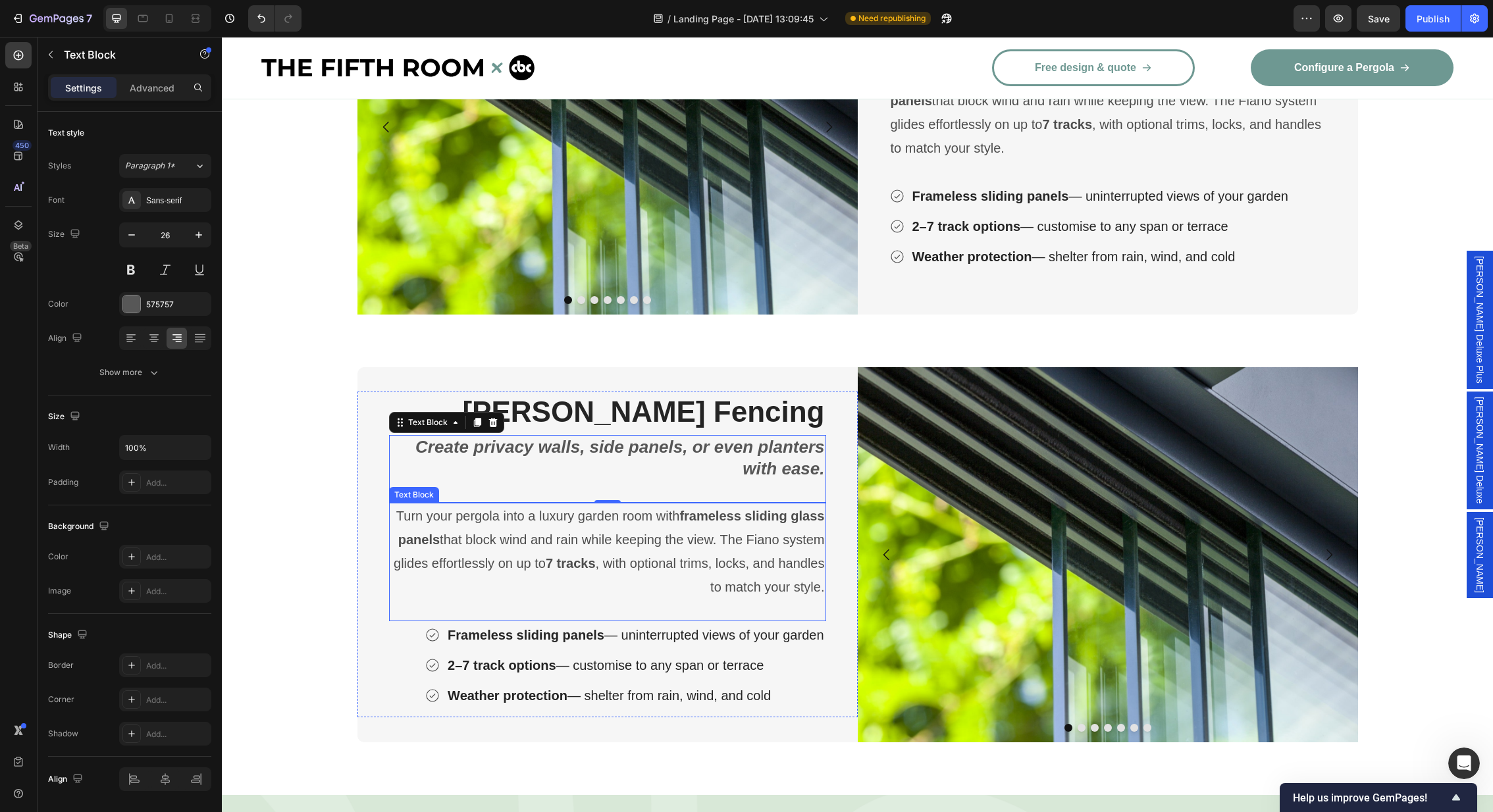
click at [676, 564] on p "Turn your pergola into a luxury garden room with frameless sliding glass panels…" at bounding box center [607, 551] width 434 height 95
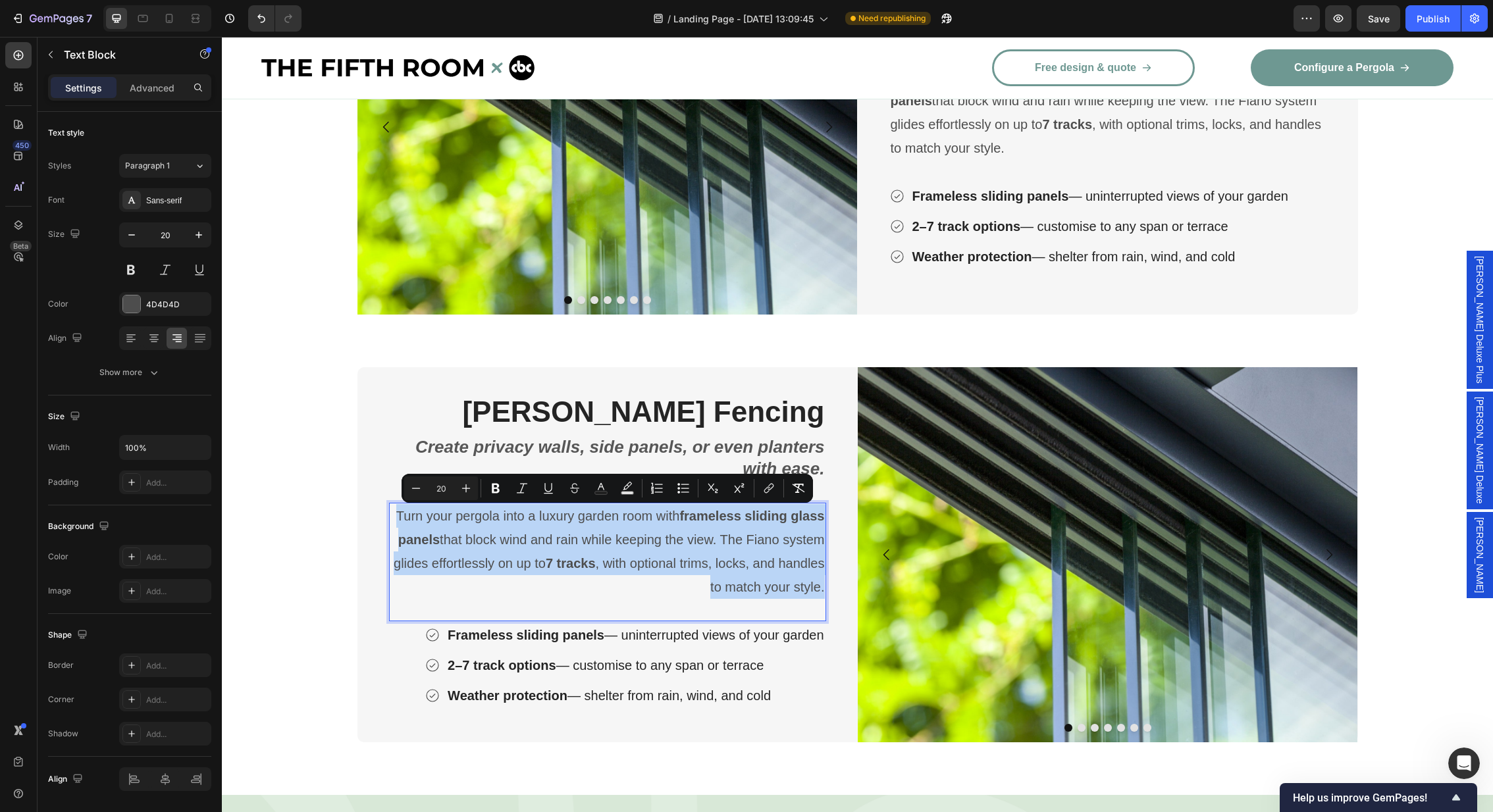
scroll to position [2495, 0]
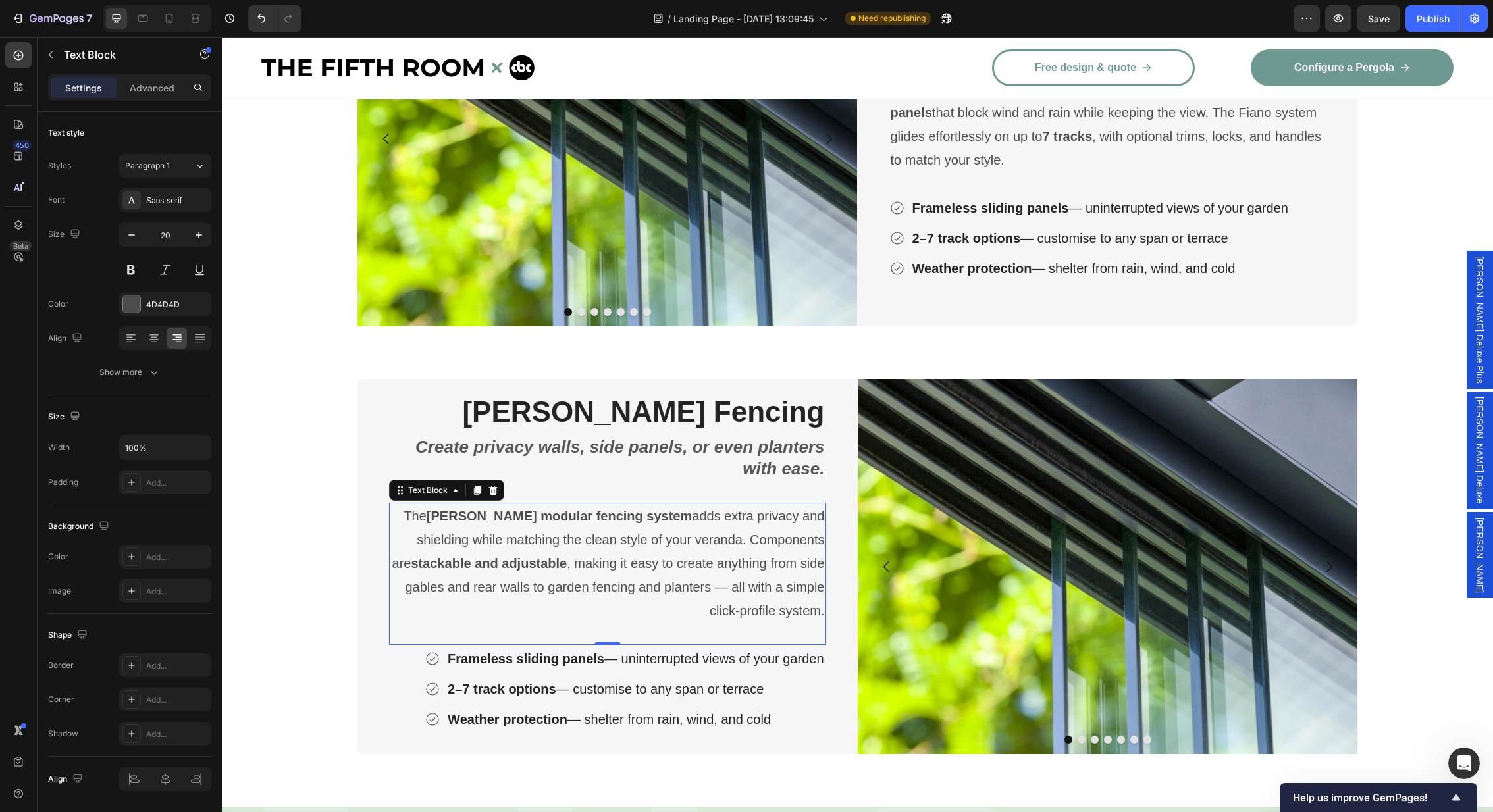
click at [798, 631] on div "The Grillo modular fencing system adds extra privacy and shielding while matchi…" at bounding box center [607, 574] width 437 height 142
click at [825, 713] on div "Weather protection — shelter from rain, wind, and cold" at bounding box center [635, 719] width 380 height 27
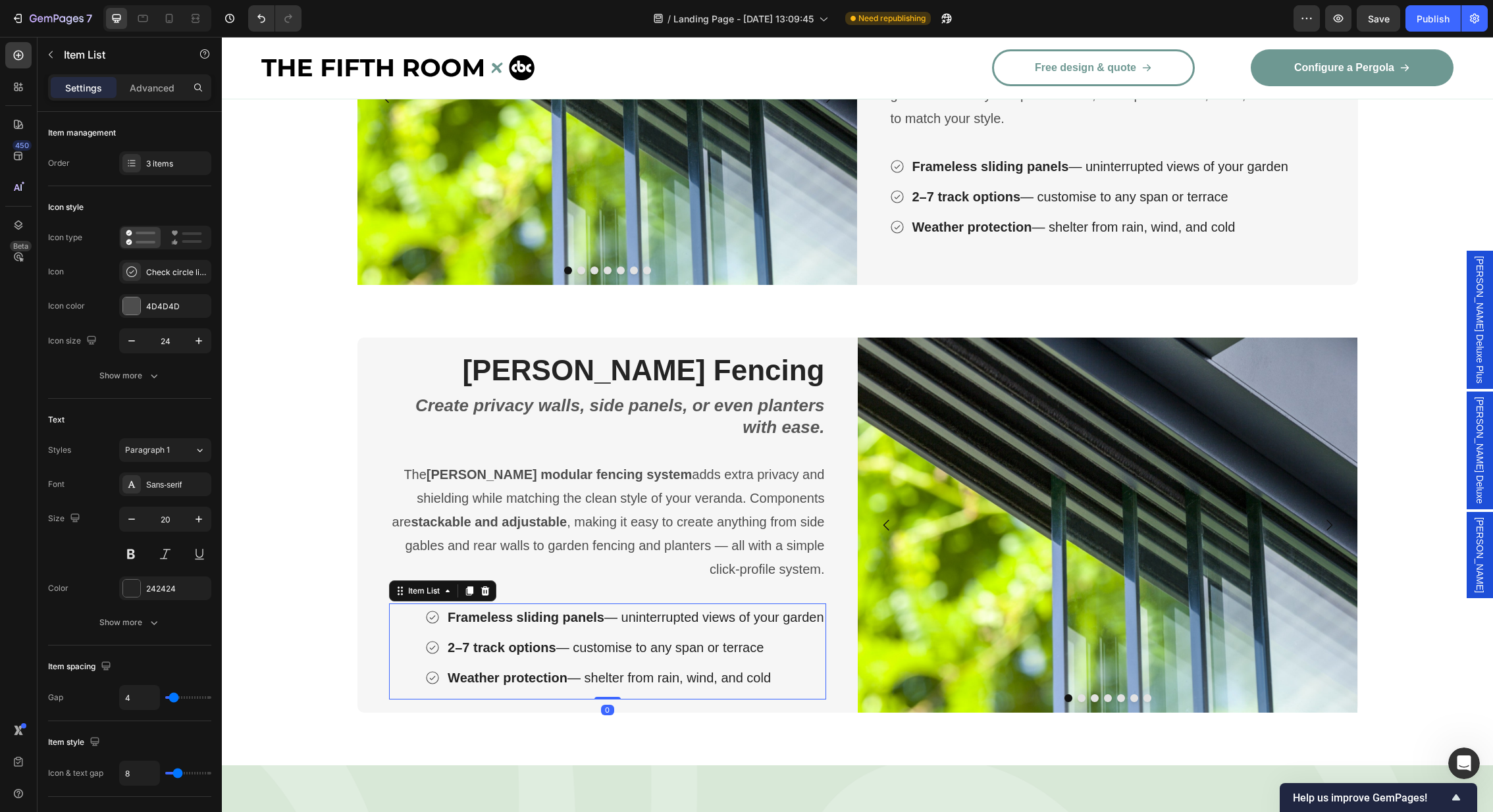
scroll to position [2513, 0]
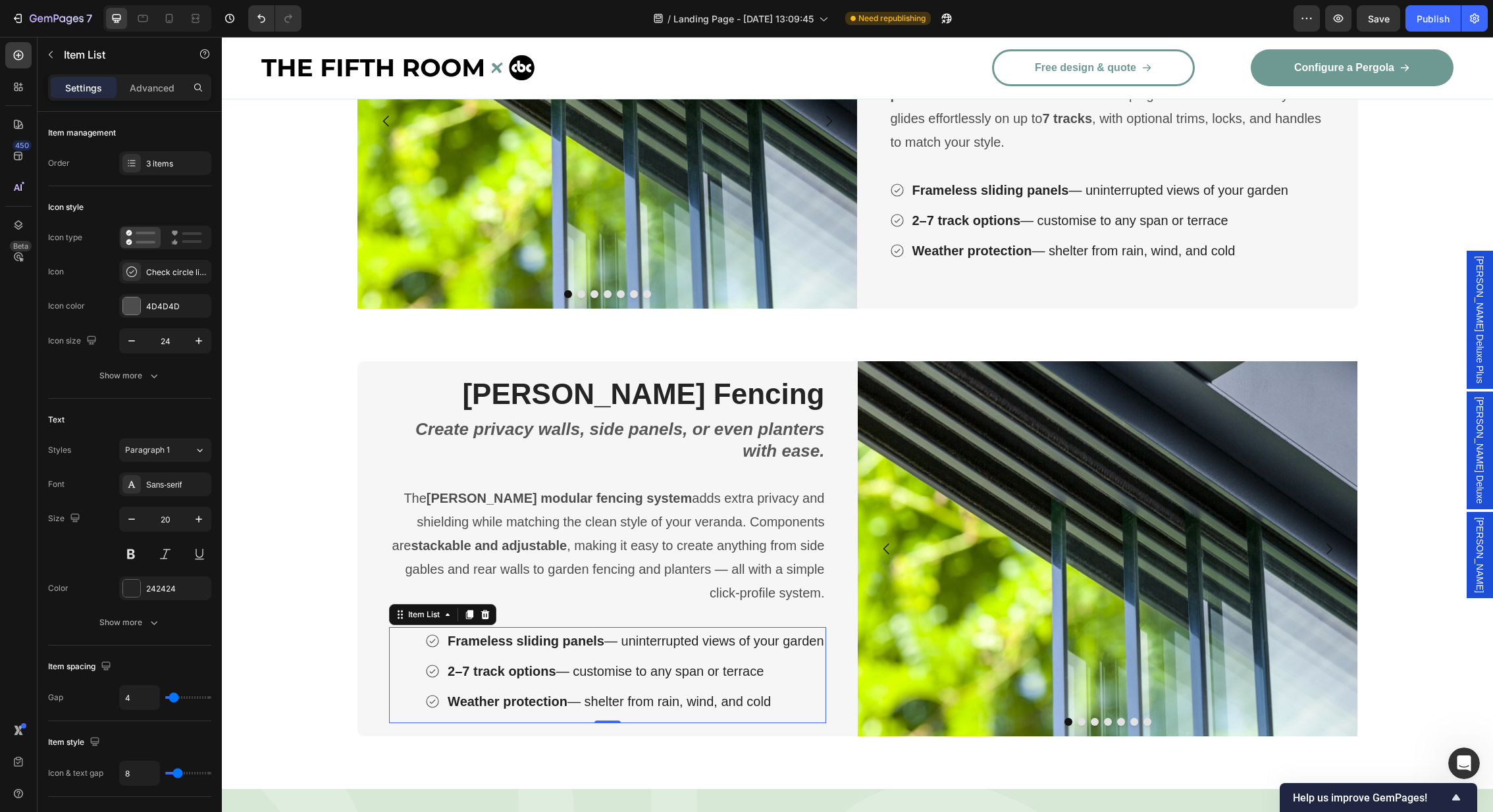
click at [559, 648] on strong "Frameless sliding panels" at bounding box center [526, 640] width 157 height 14
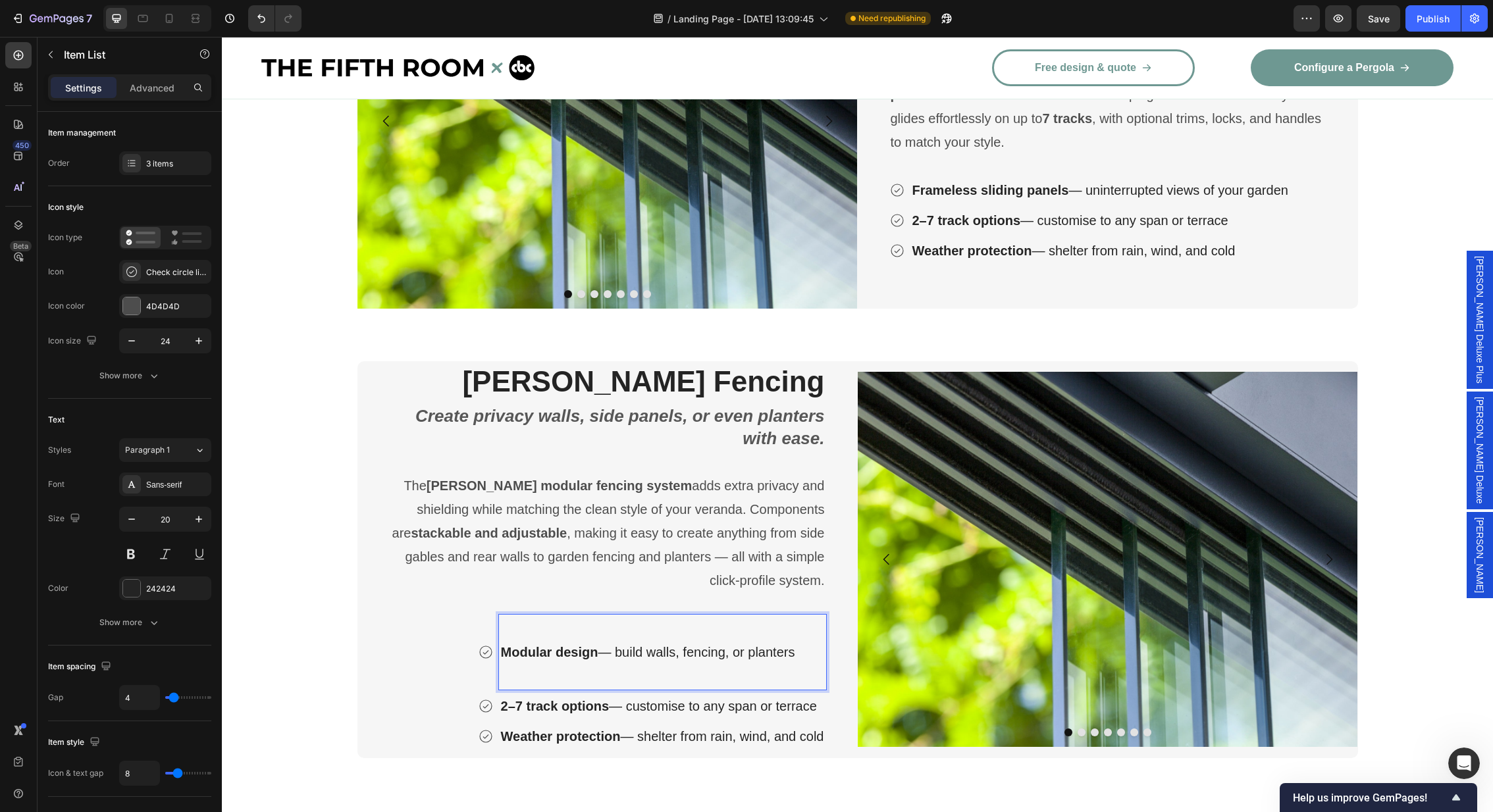
scroll to position [2499, 0]
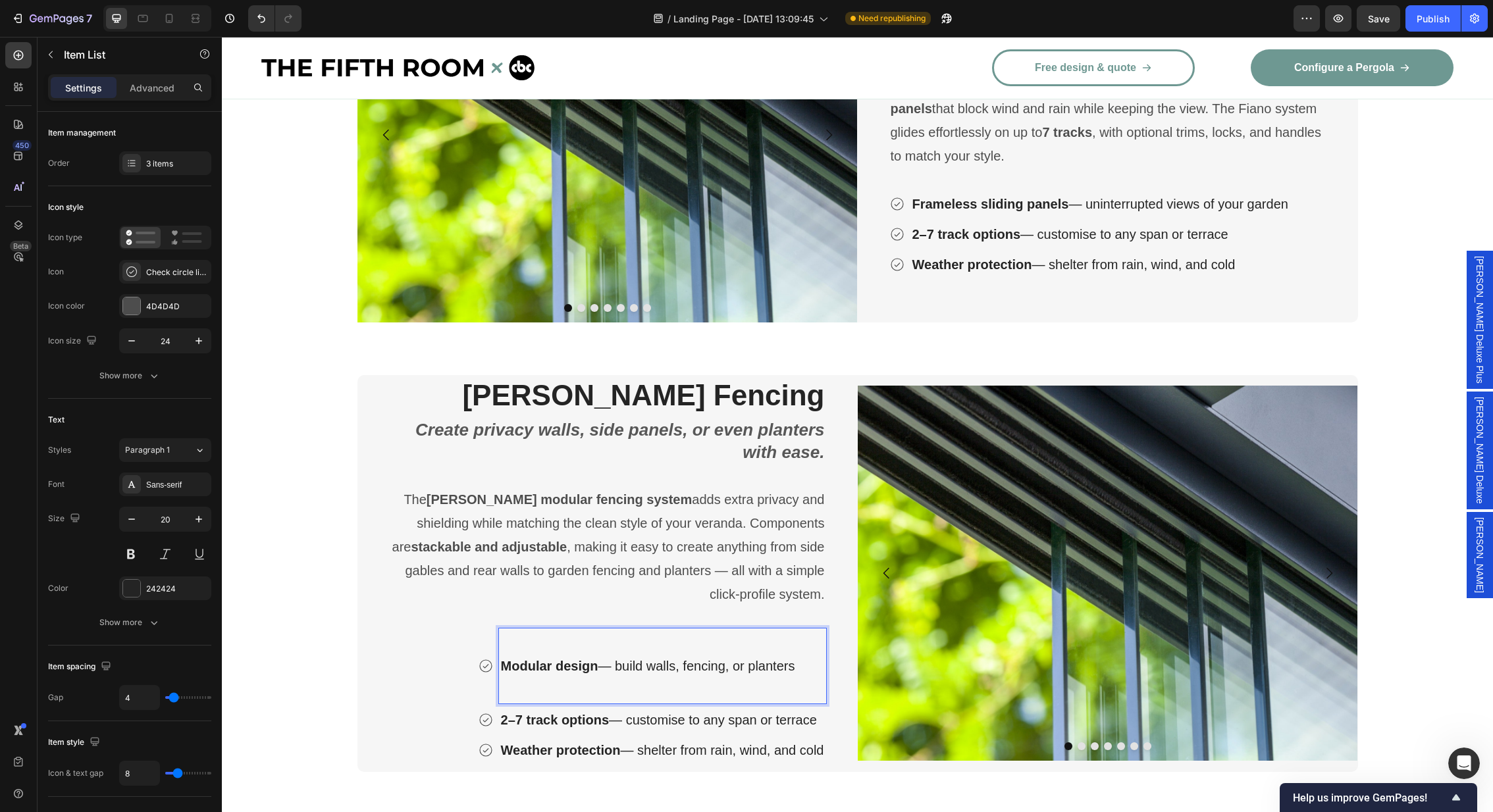
click at [559, 648] on p "Rich Text Editor. Editing area: main" at bounding box center [662, 642] width 323 height 23
click at [538, 688] on p "Rich Text Editor. Editing area: main" at bounding box center [662, 689] width 323 height 23
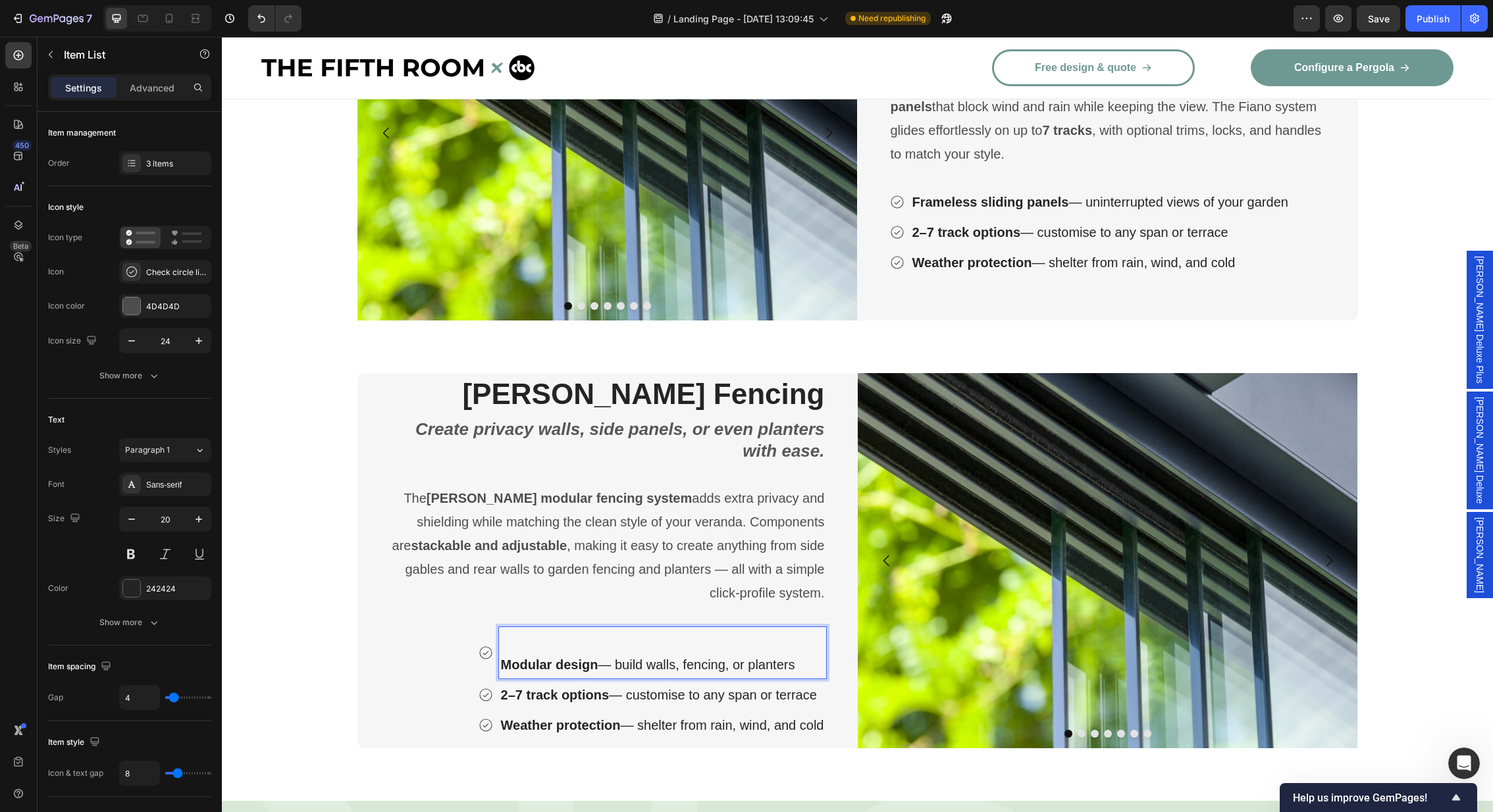
click at [507, 651] on p "Rich Text Editor. Editing area: main" at bounding box center [662, 640] width 323 height 23
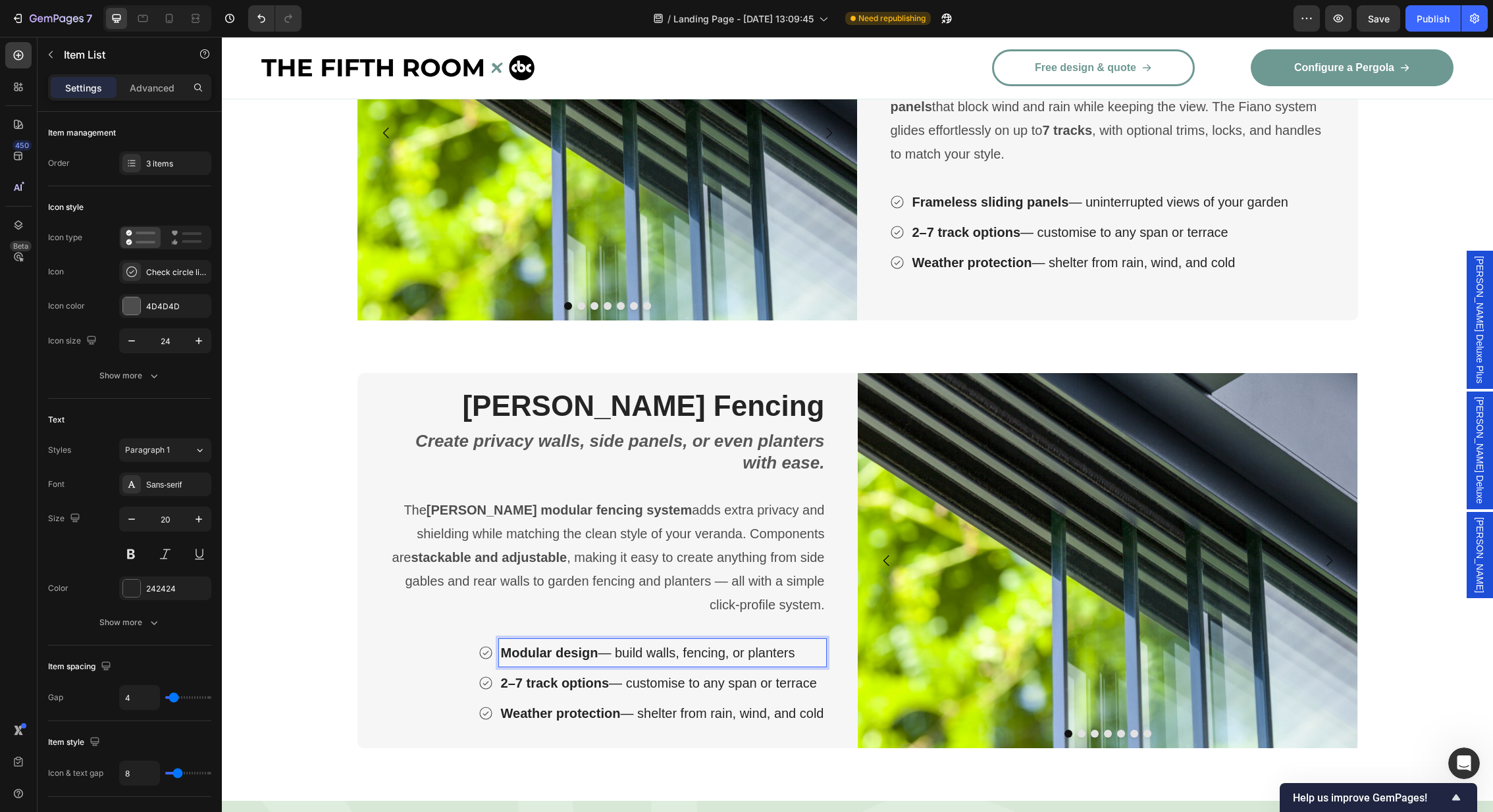
scroll to position [2513, 0]
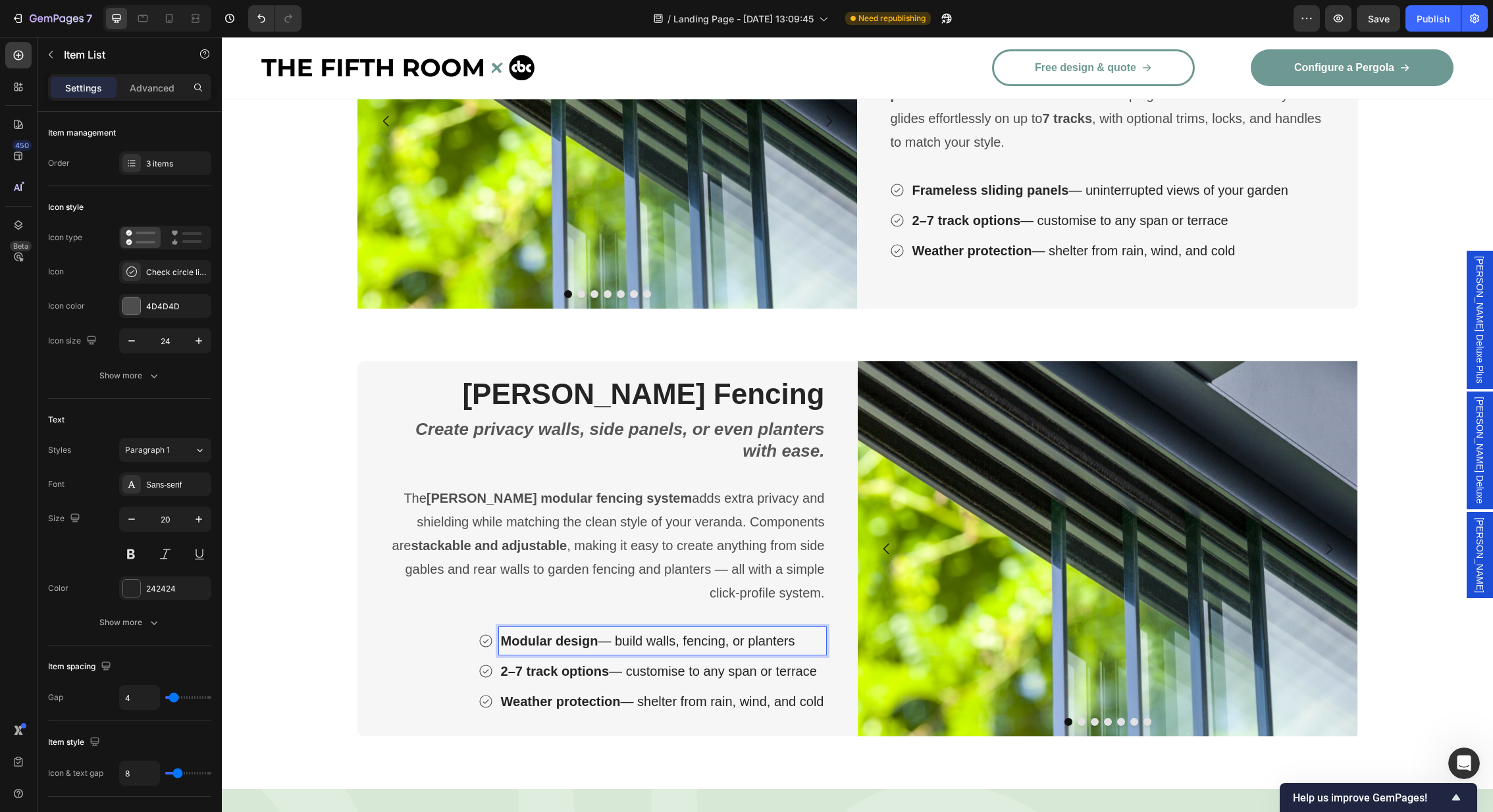
click at [684, 667] on p "2–7 track options — customise to any span or terrace" at bounding box center [662, 670] width 323 height 23
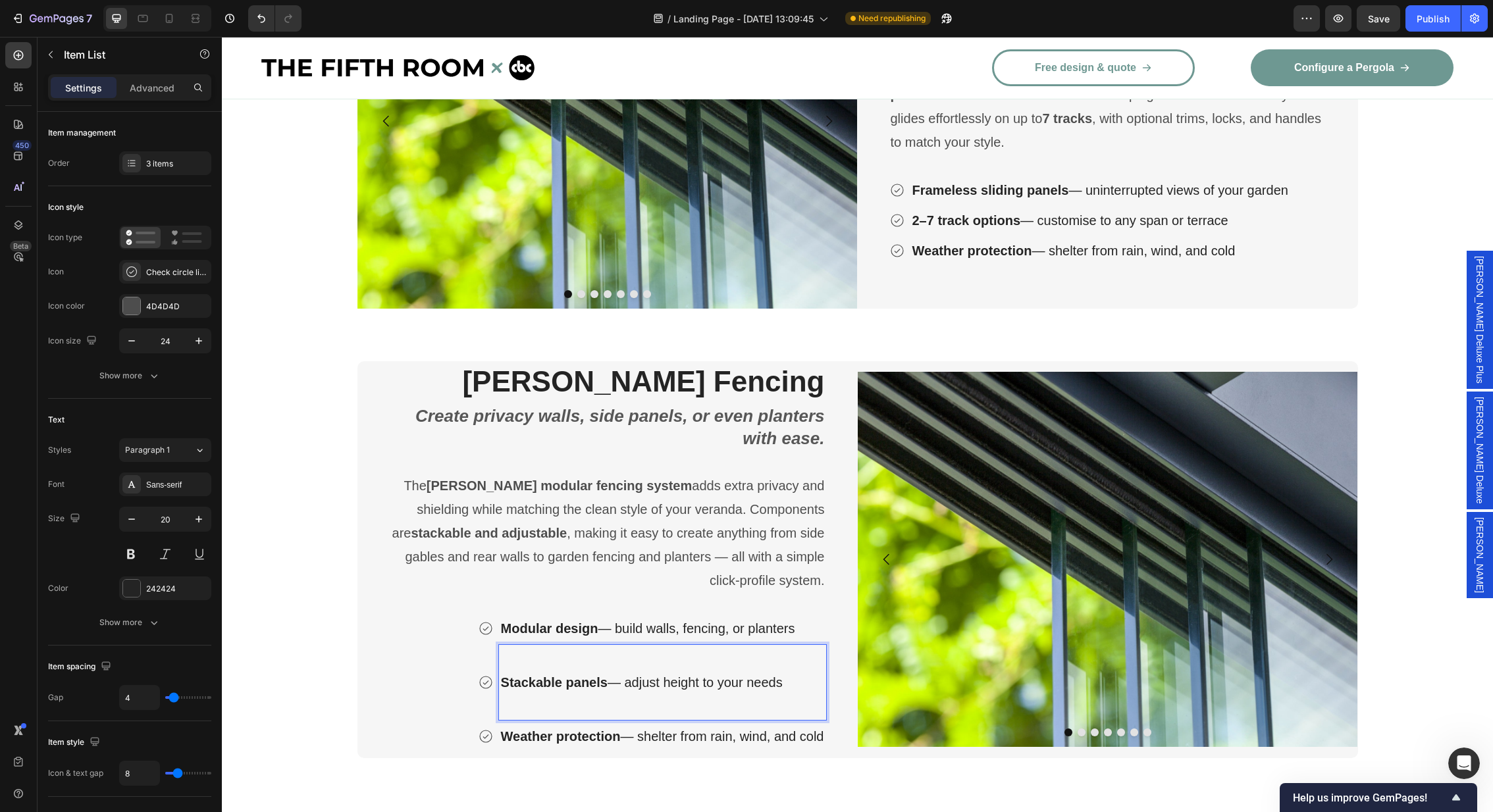
scroll to position [2499, 0]
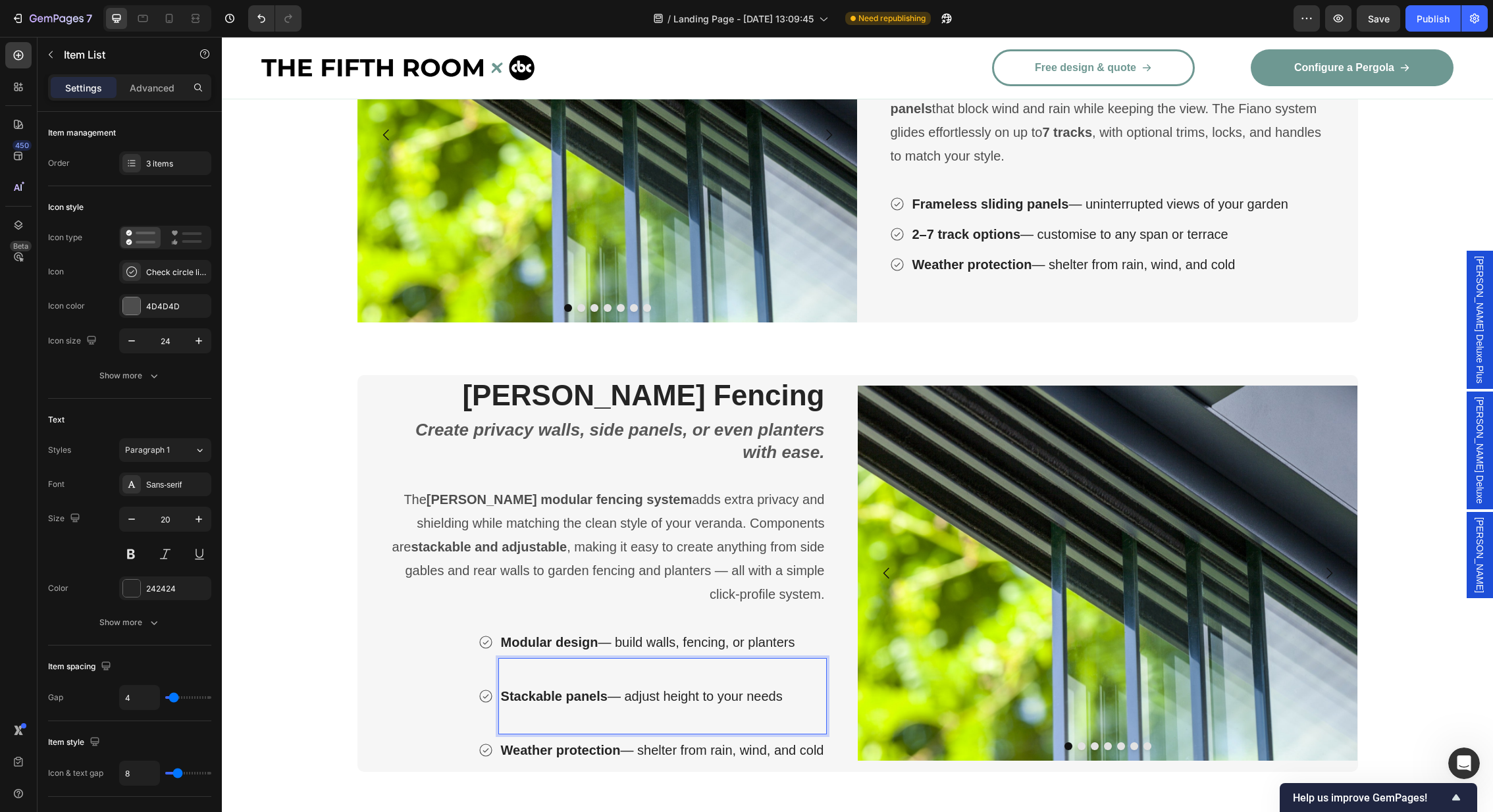
click at [527, 710] on p "Rich Text Editor. Editing area: main" at bounding box center [662, 720] width 323 height 23
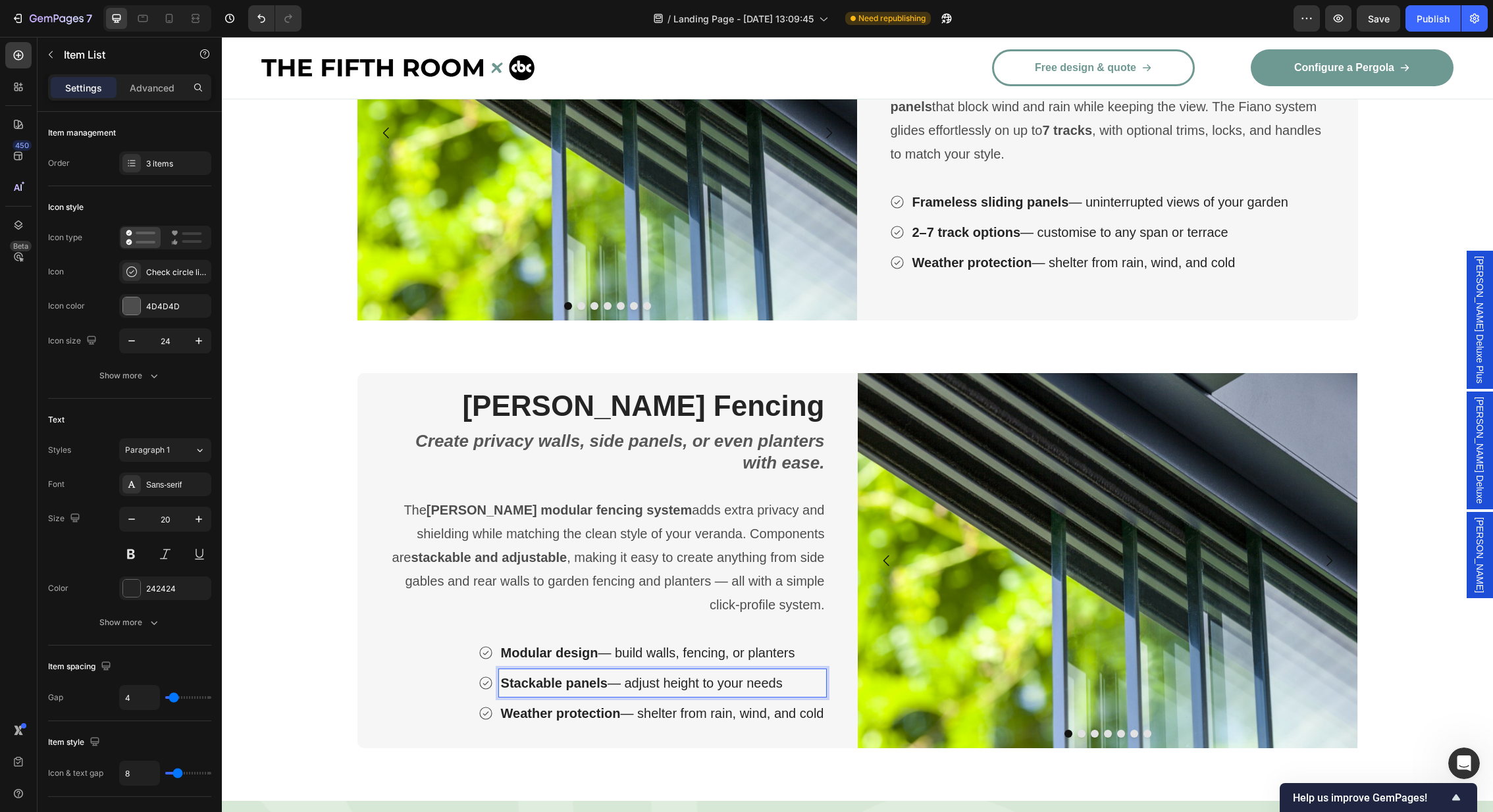
scroll to position [2513, 0]
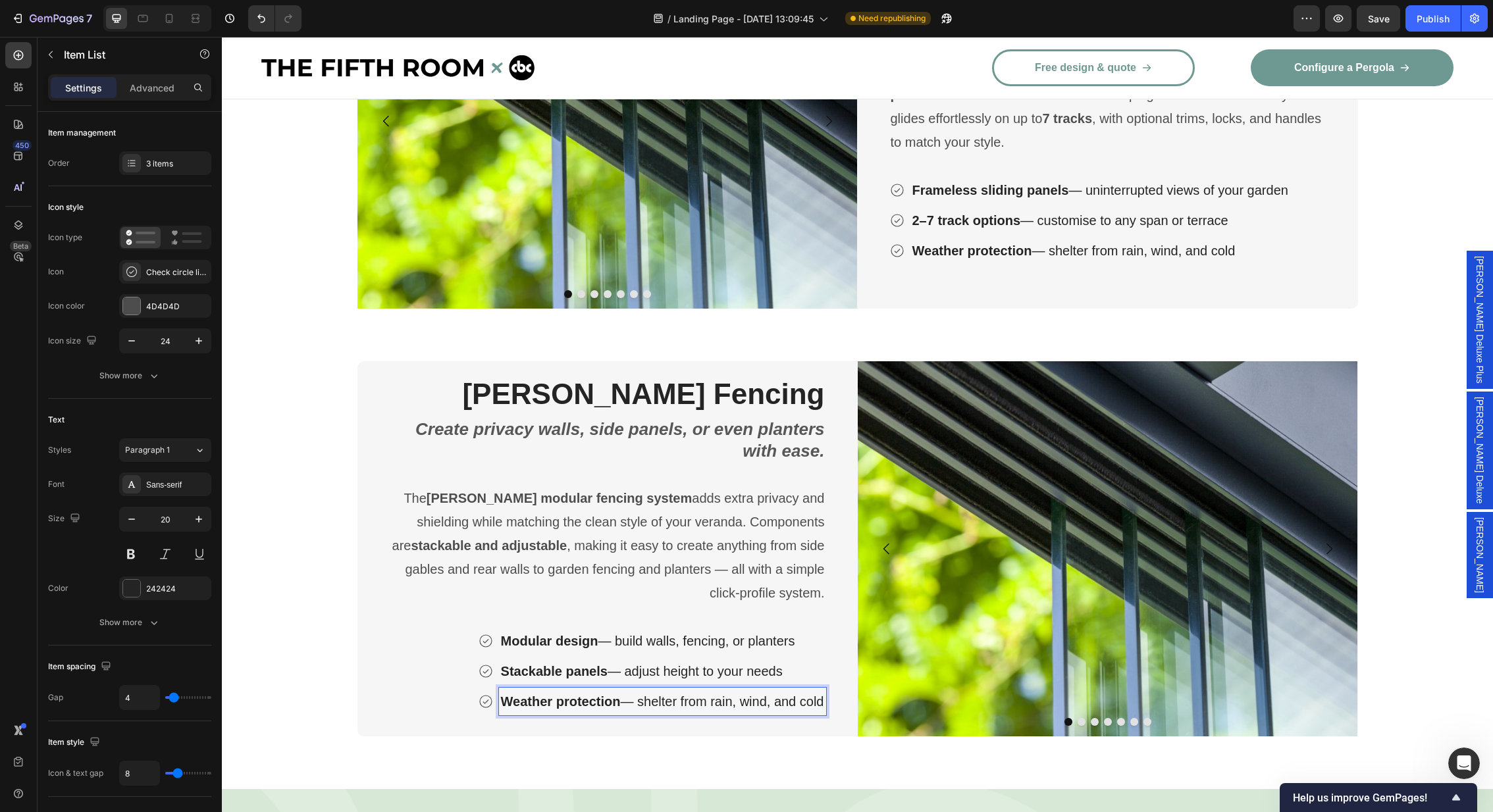
click at [609, 689] on p "Weather protection — shelter from rain, wind, and cold" at bounding box center [662, 701] width 323 height 23
click at [588, 694] on strong "Weather protection" at bounding box center [561, 701] width 120 height 14
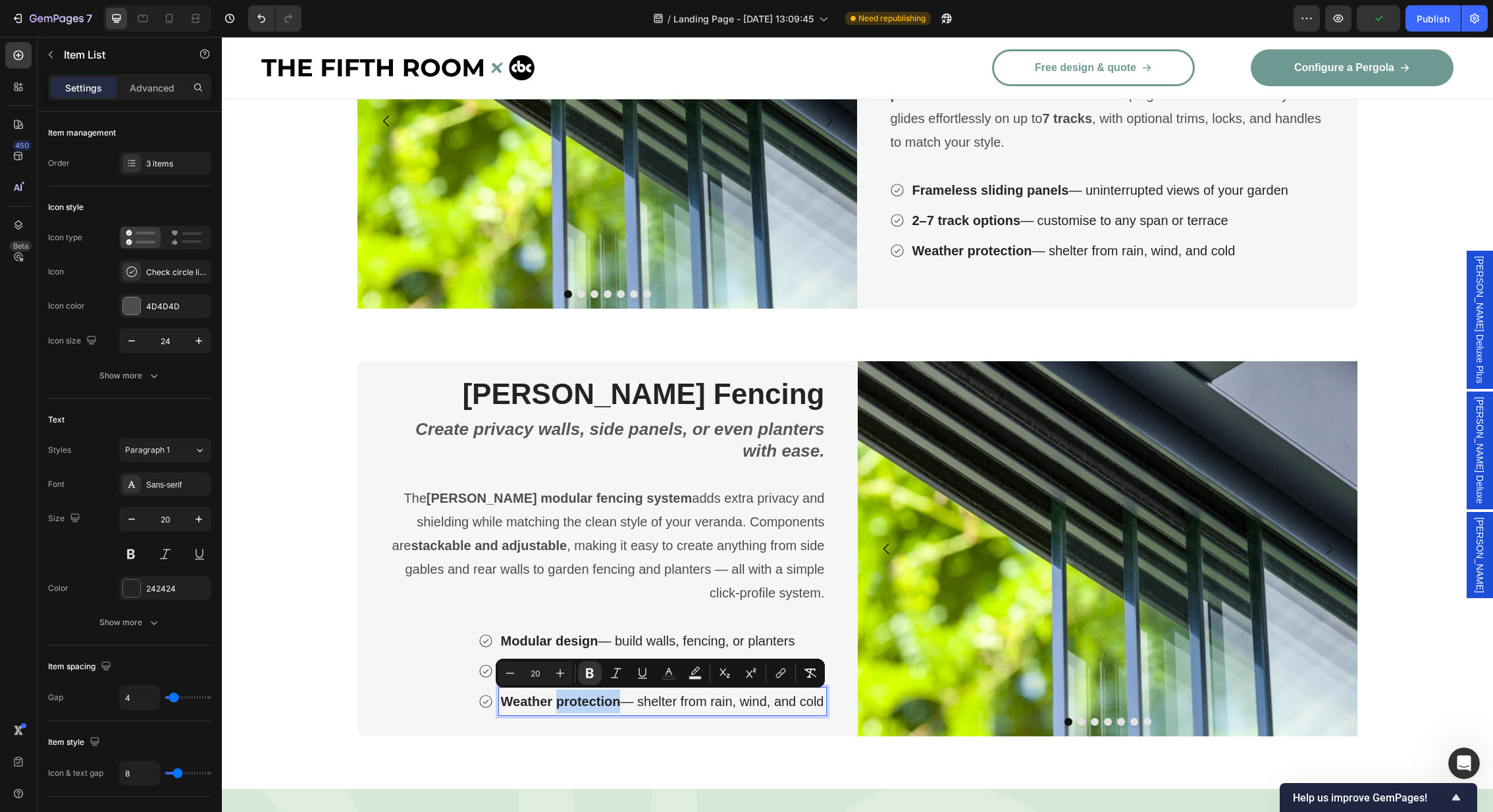
scroll to position [2499, 0]
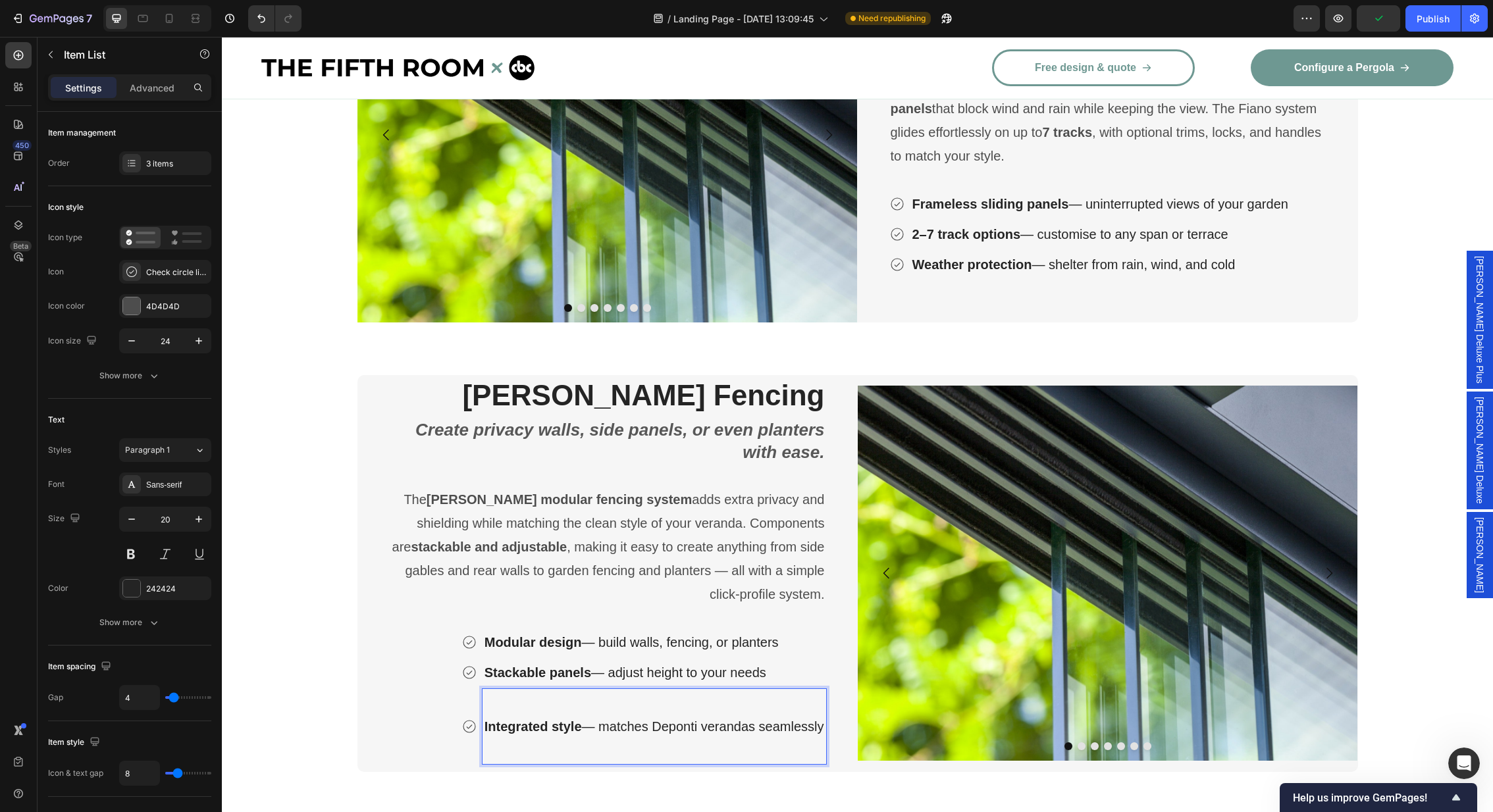
click at [499, 744] on p "Rich Text Editor. Editing area: main" at bounding box center [654, 750] width 340 height 23
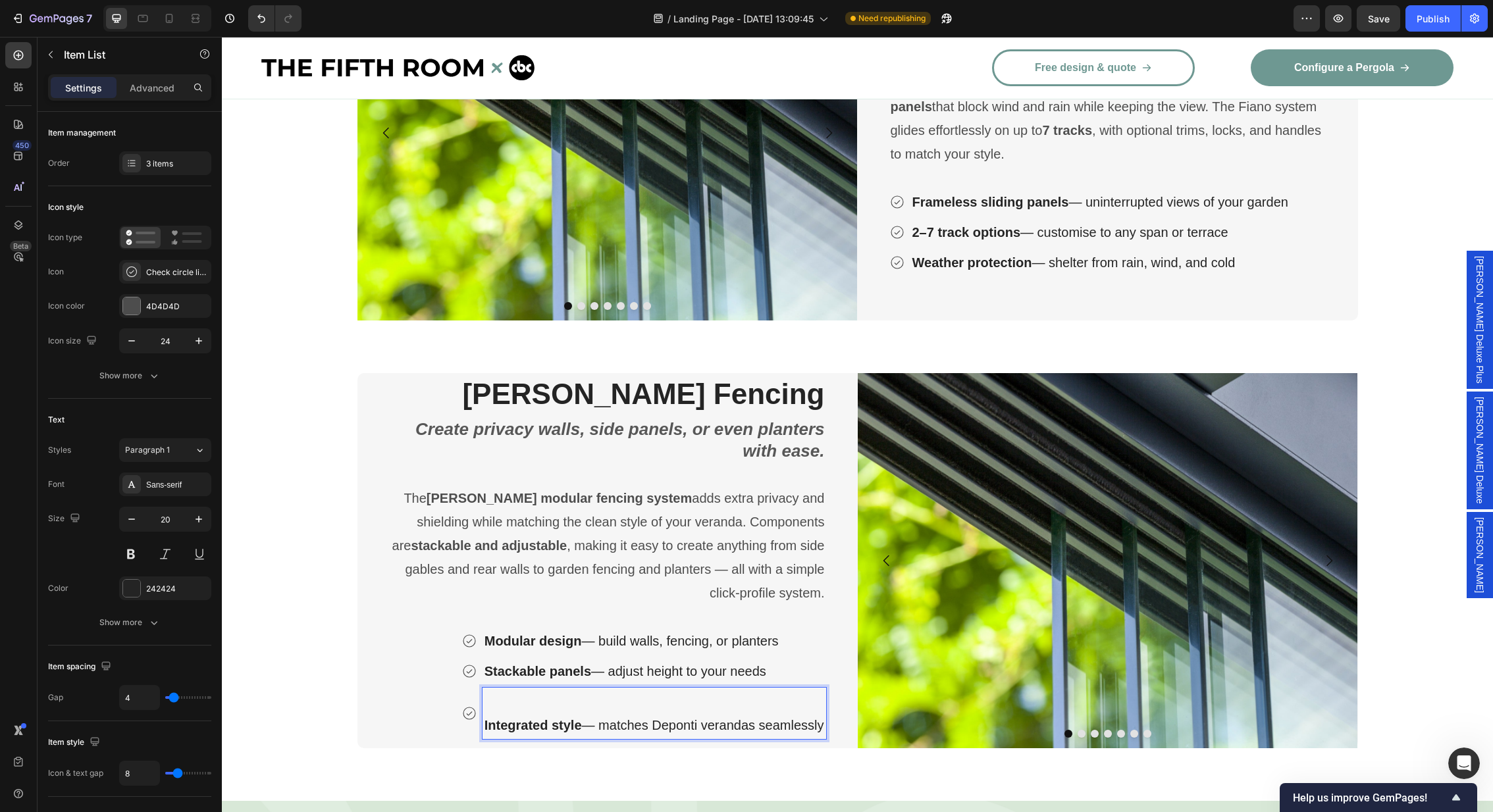
click at [476, 725] on div "Integrated style — matches Deponti verandas seamlessly" at bounding box center [643, 714] width 365 height 52
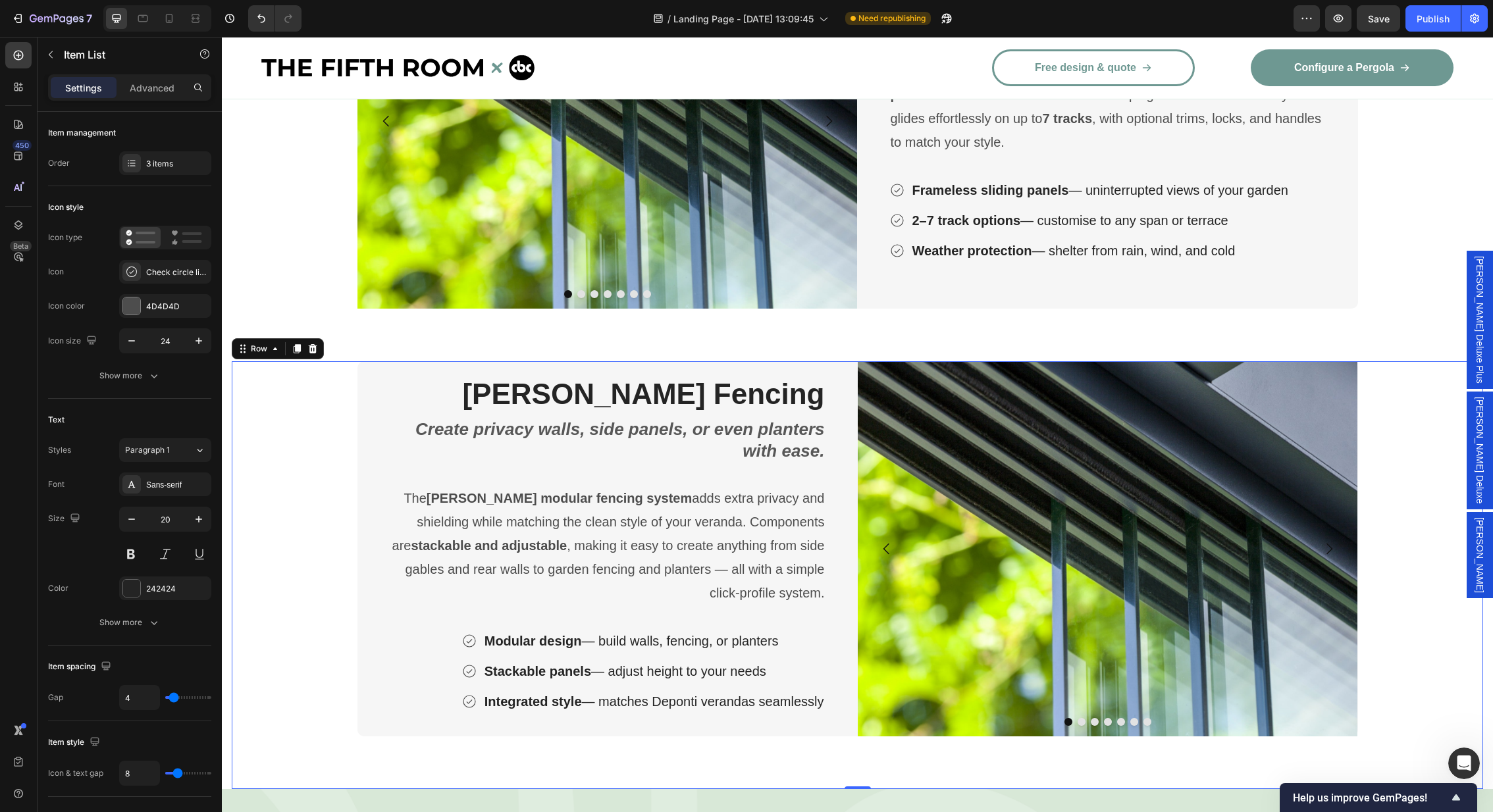
click at [614, 746] on div "⁠⁠⁠⁠⁠⁠⁠ Grillo Fencing Heading Create privacy walls, side panels, or even plant…" at bounding box center [857, 575] width 1251 height 428
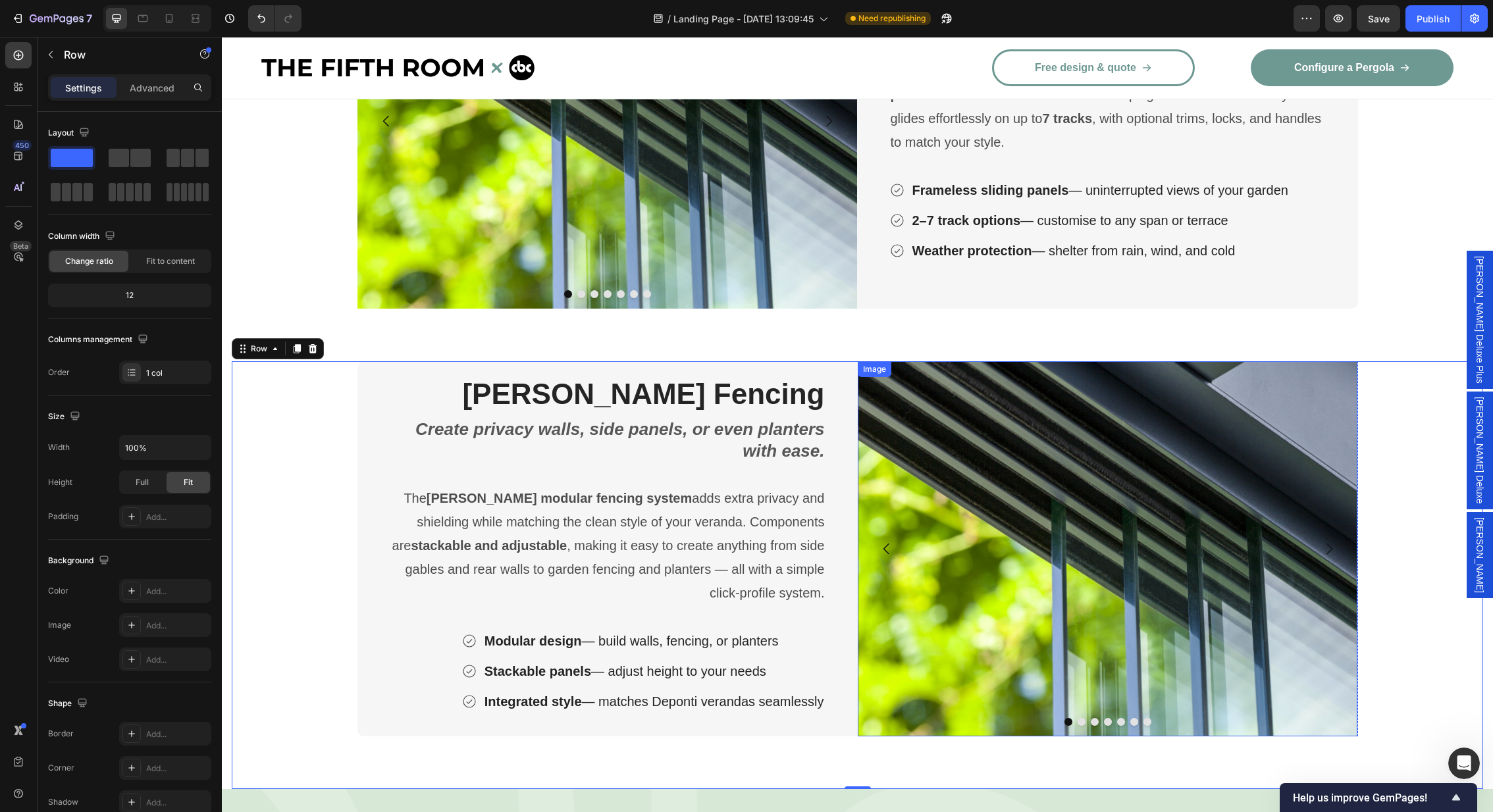
click at [1125, 523] on img at bounding box center [1108, 548] width 500 height 375
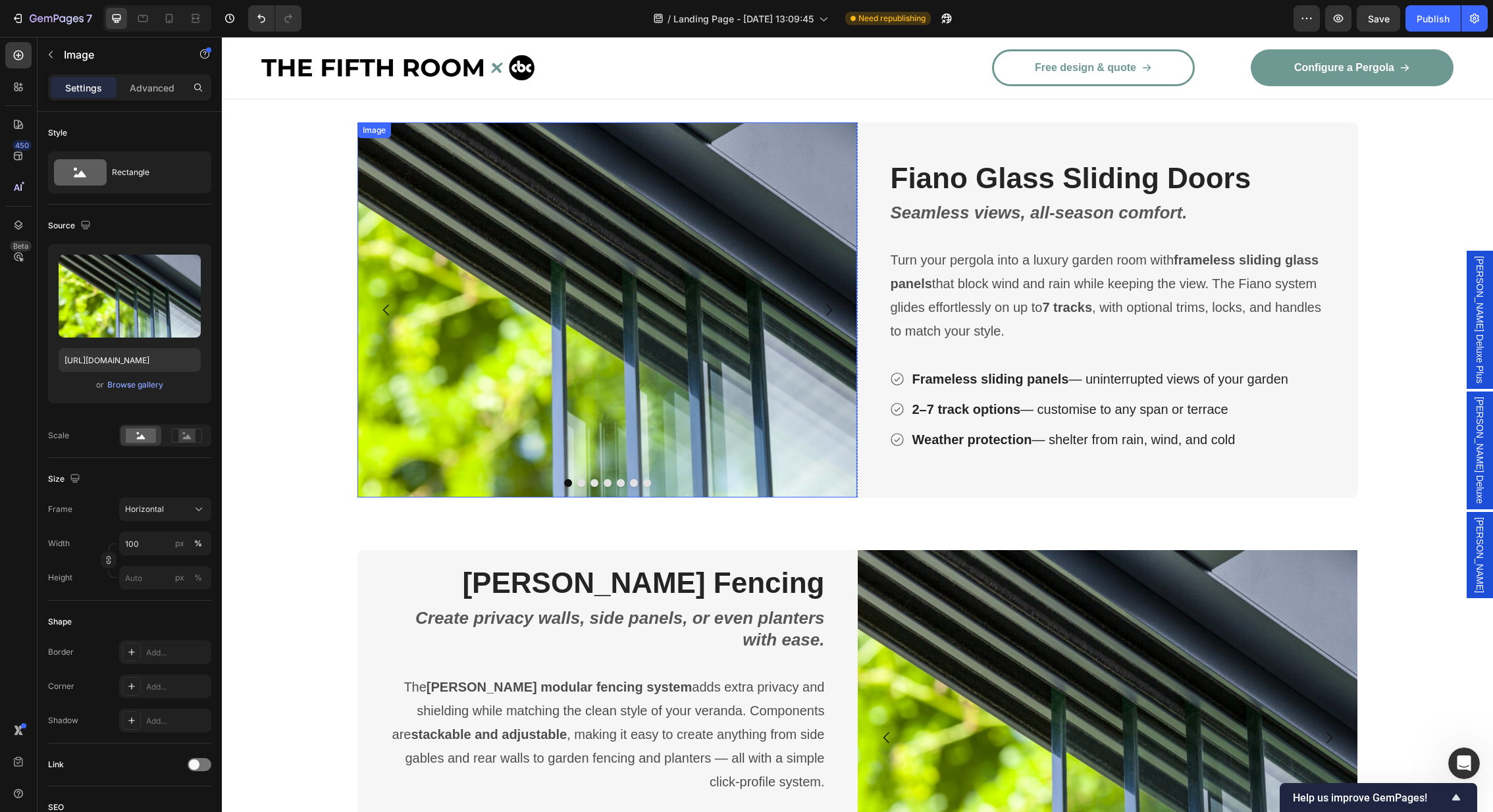
scroll to position [2718, 0]
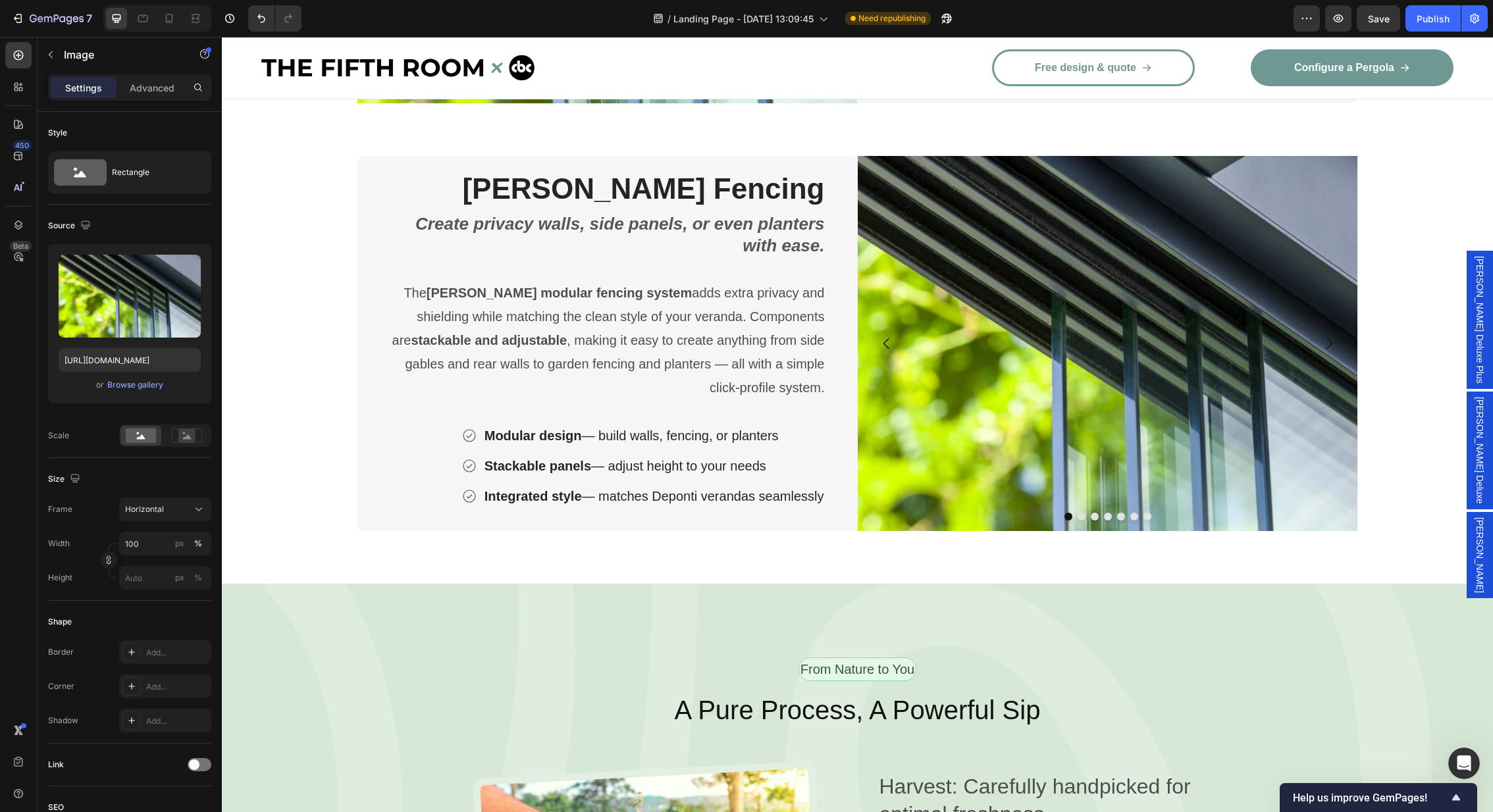
click at [1025, 357] on img at bounding box center [1108, 343] width 500 height 375
click at [1057, 276] on img at bounding box center [1108, 343] width 500 height 375
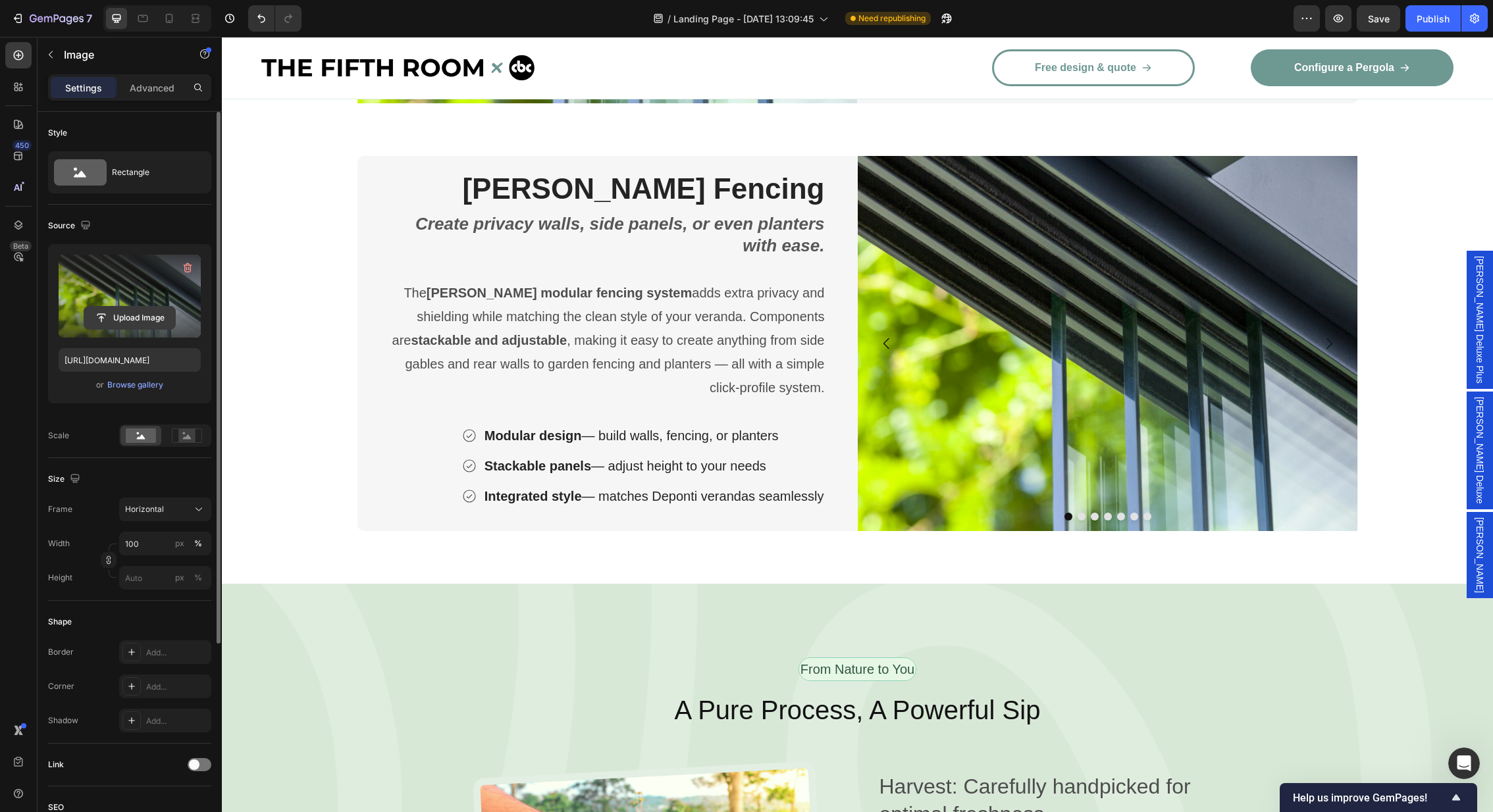
click at [116, 323] on input "file" at bounding box center [130, 318] width 91 height 23
type input "[URL][DOMAIN_NAME]"
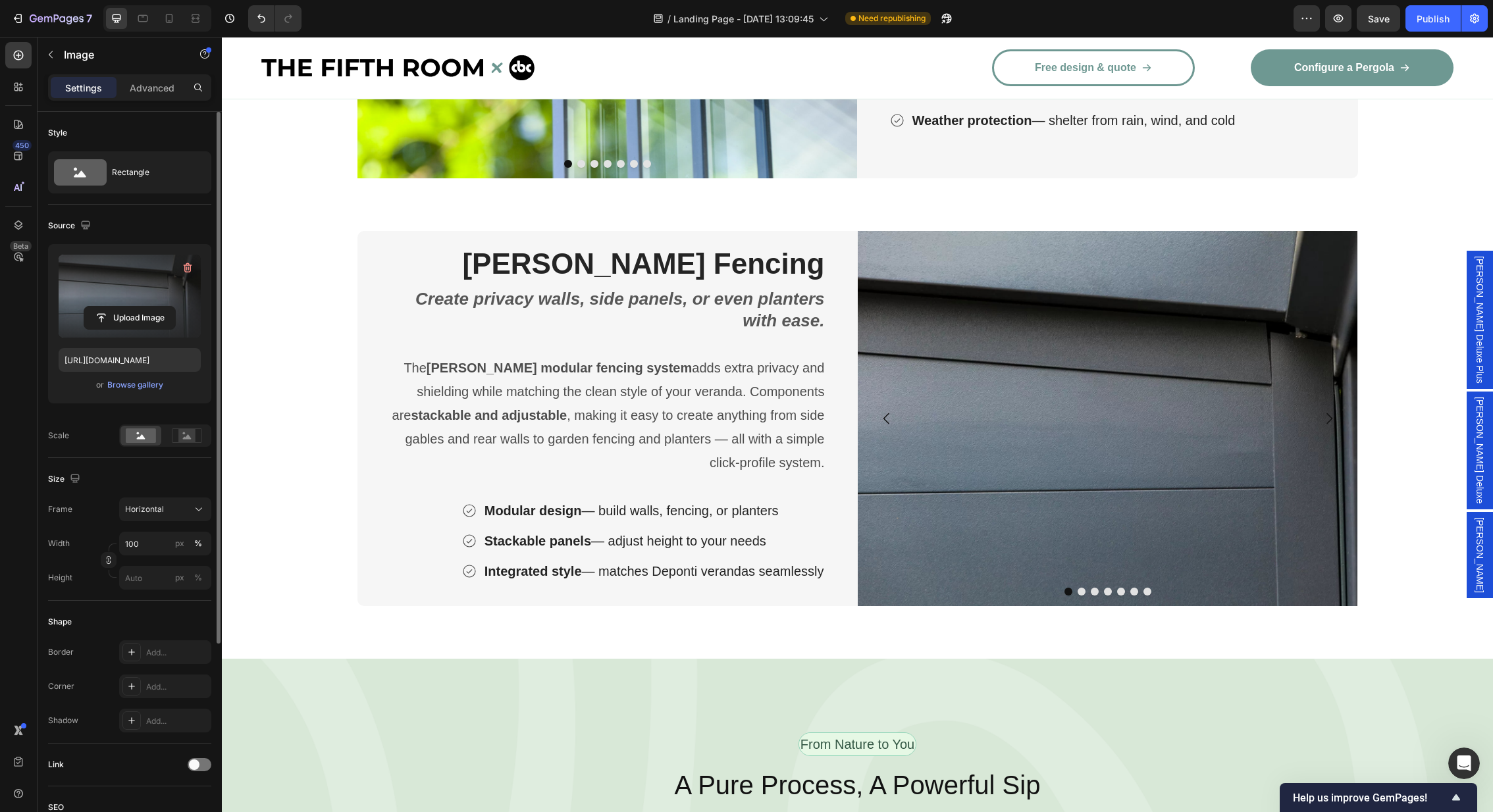
scroll to position [2665, 0]
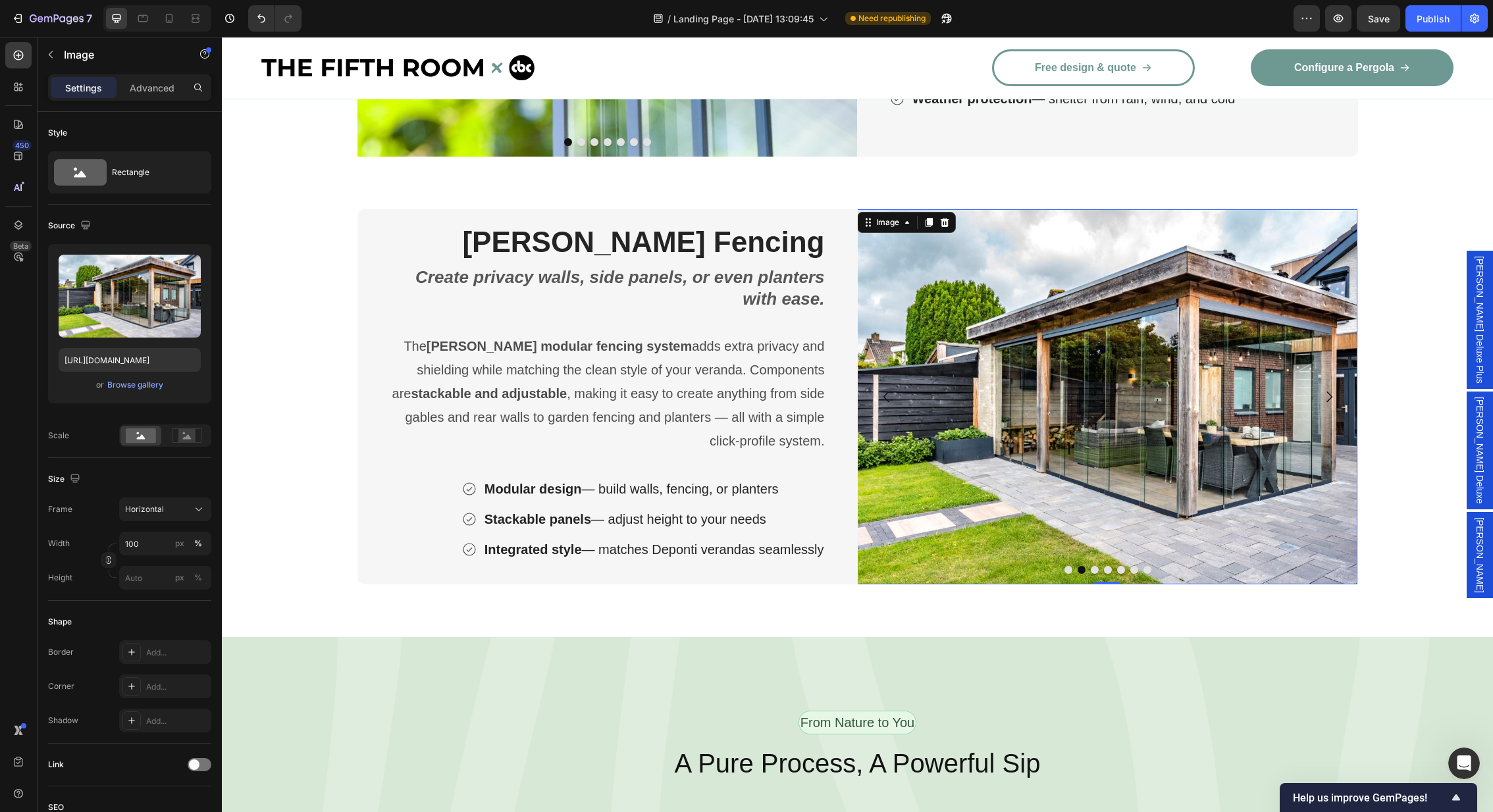
click at [1022, 386] on img at bounding box center [1107, 396] width 500 height 375
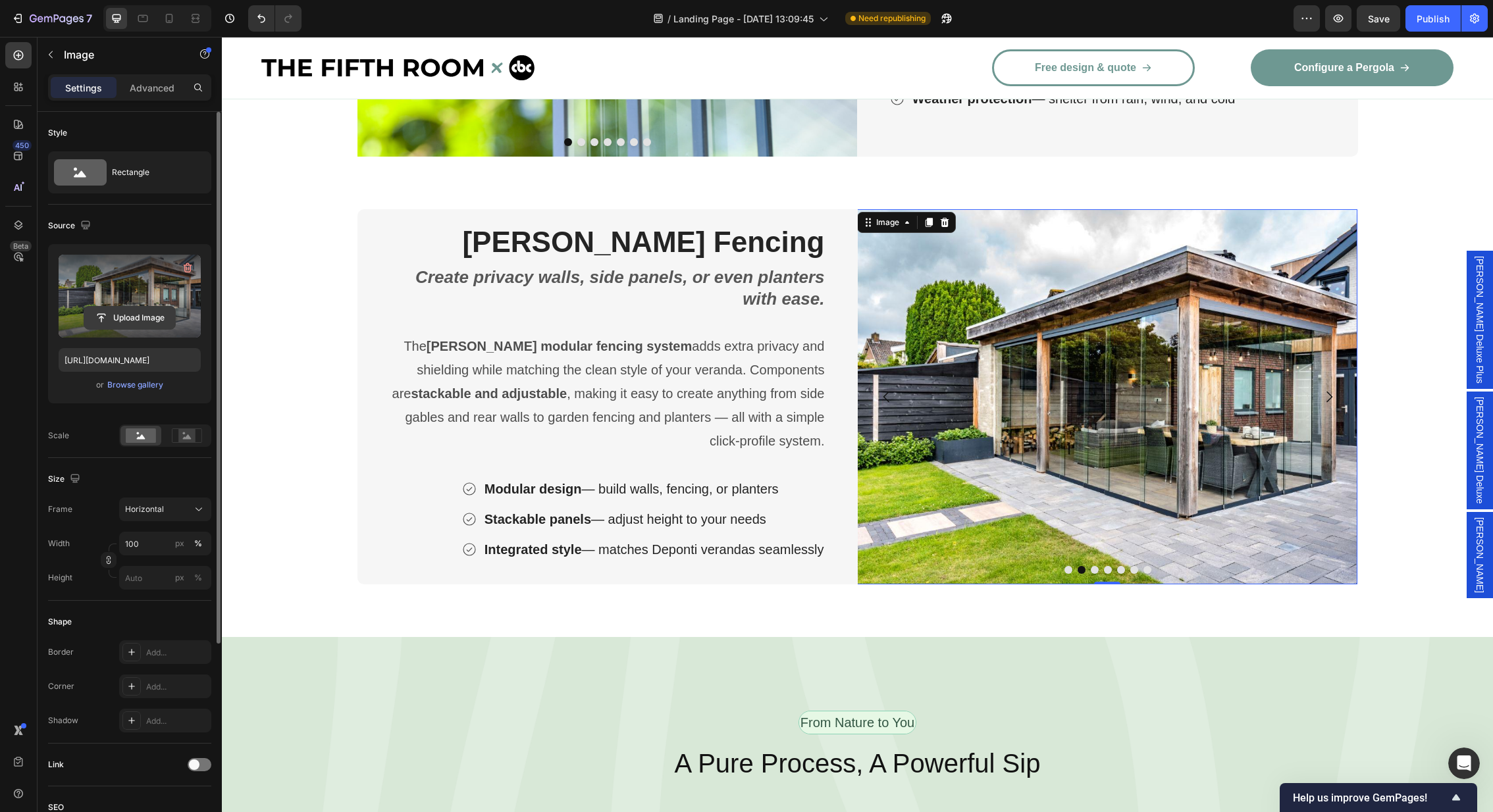
click at [118, 322] on input "file" at bounding box center [130, 318] width 91 height 23
type input "[URL][DOMAIN_NAME]"
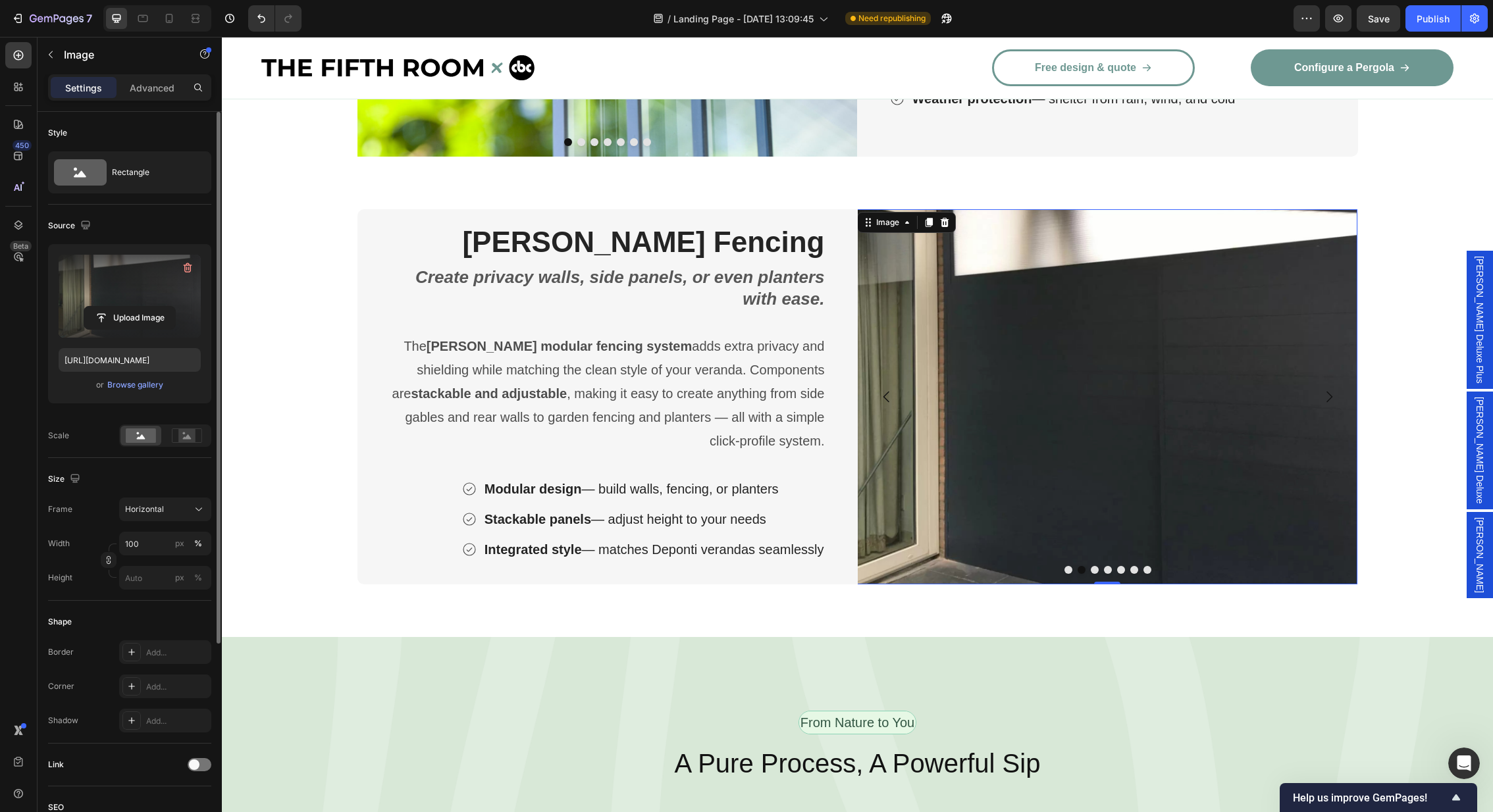
click at [1316, 417] on img at bounding box center [1107, 396] width 500 height 375
click at [1096, 570] on button "Dot" at bounding box center [1094, 570] width 8 height 8
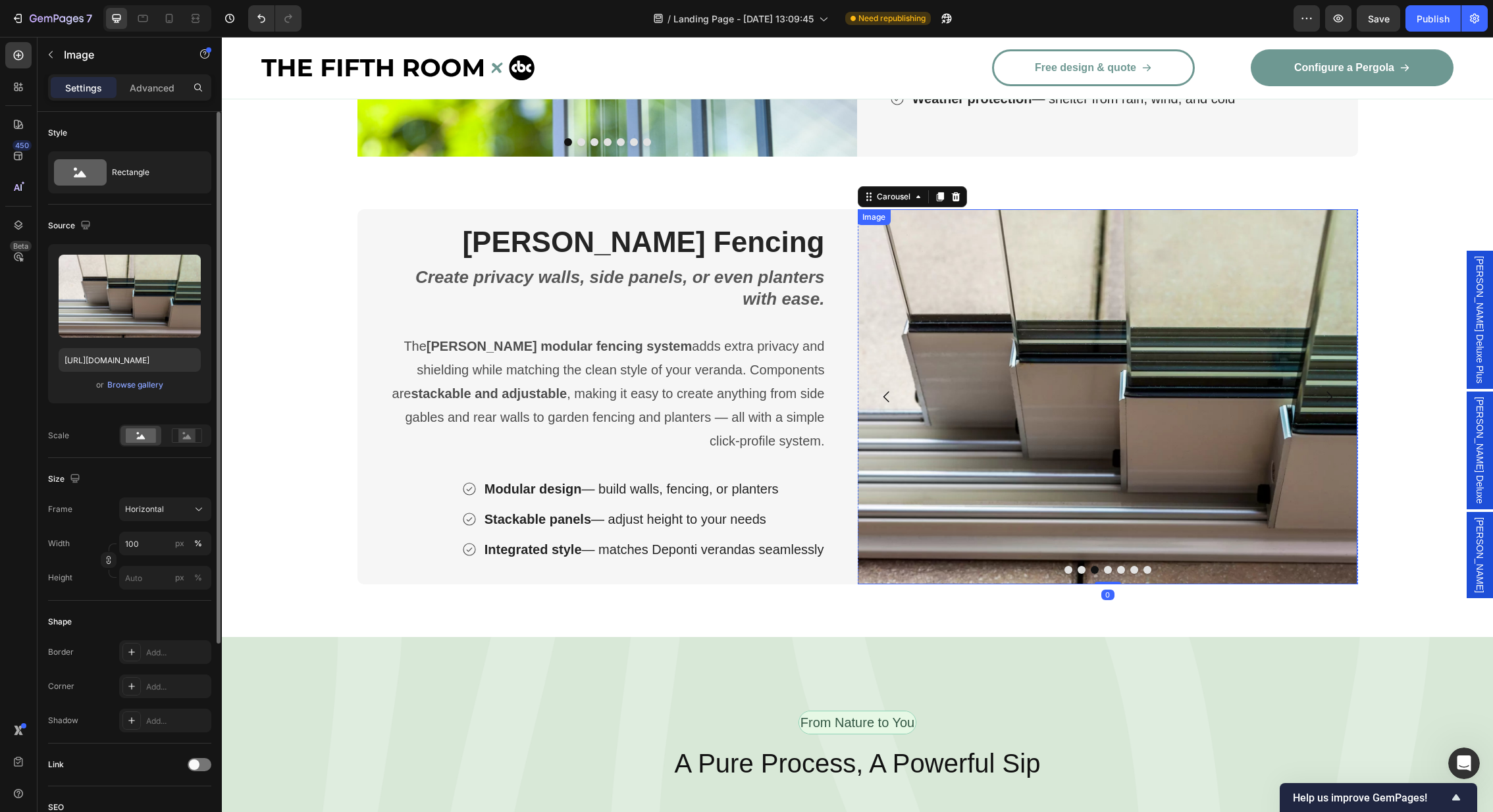
click at [1057, 369] on img at bounding box center [1107, 396] width 500 height 375
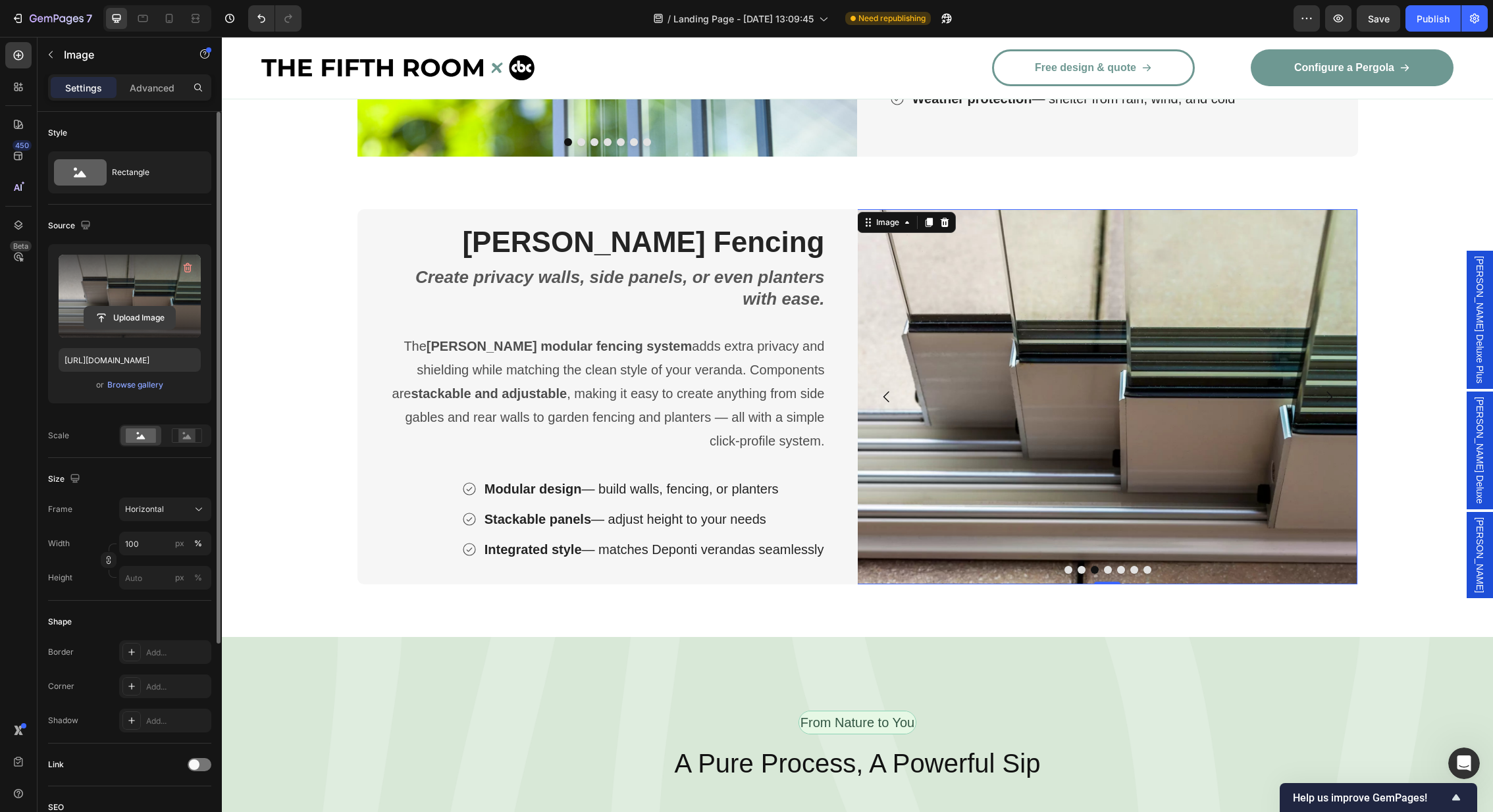
click at [130, 319] on input "file" at bounding box center [130, 318] width 91 height 23
click at [890, 401] on icon "Carousel Back Arrow" at bounding box center [887, 396] width 16 height 16
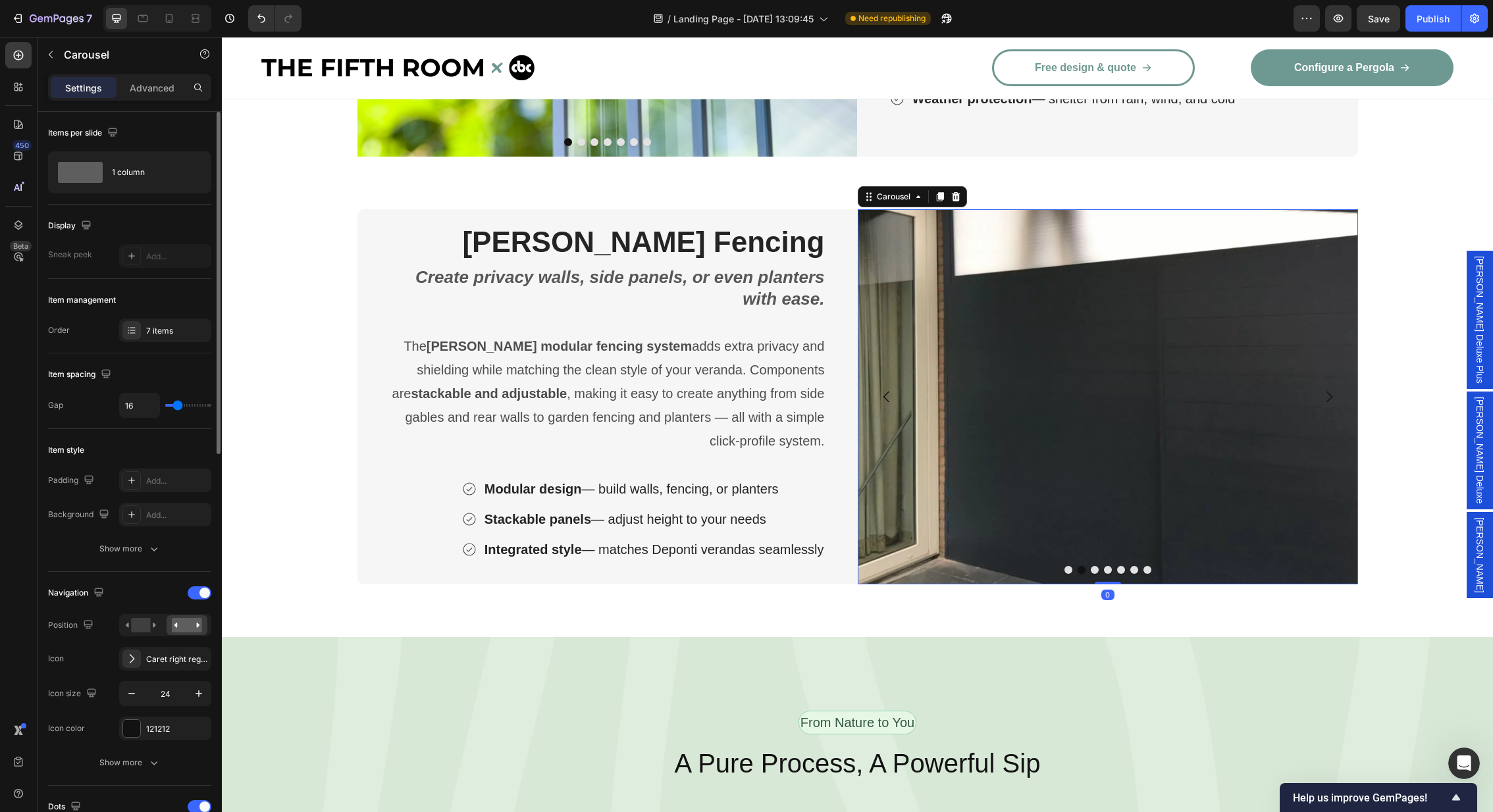
click at [890, 401] on icon "Carousel Back Arrow" at bounding box center [887, 396] width 16 height 16
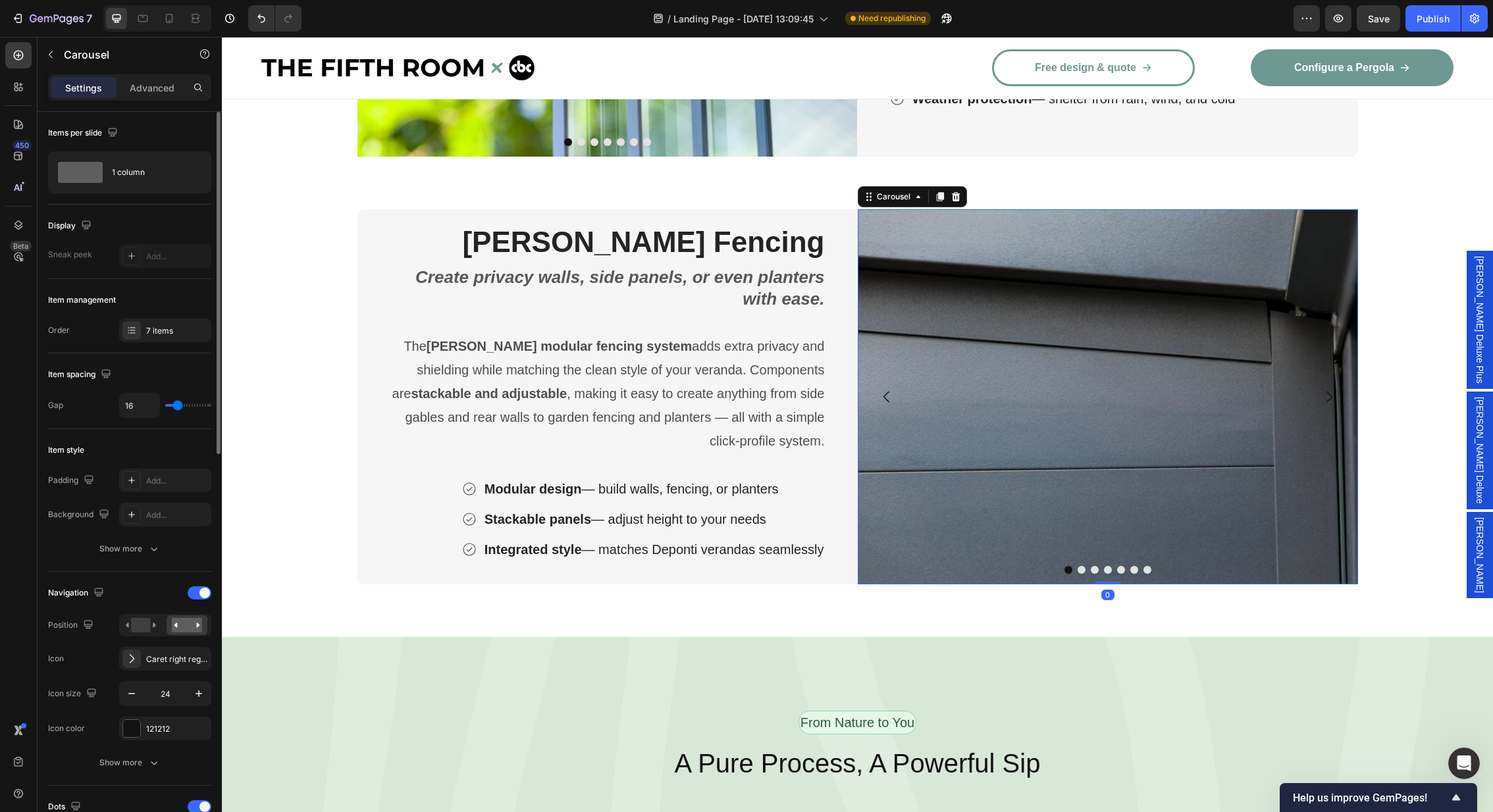
click at [1342, 383] on button "Carousel Next Arrow" at bounding box center [1329, 396] width 37 height 37
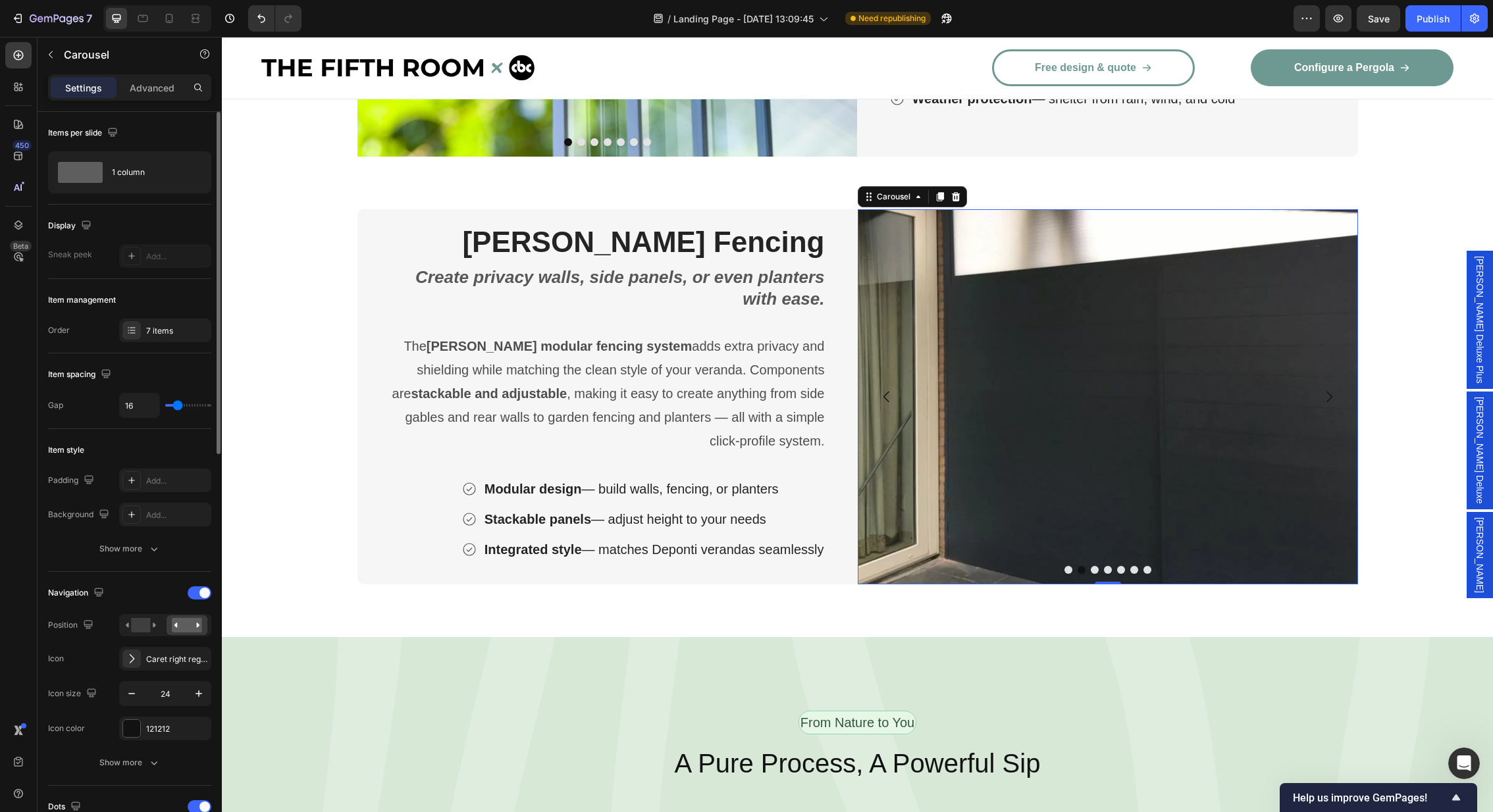
click at [1322, 388] on button "Carousel Next Arrow" at bounding box center [1329, 396] width 37 height 37
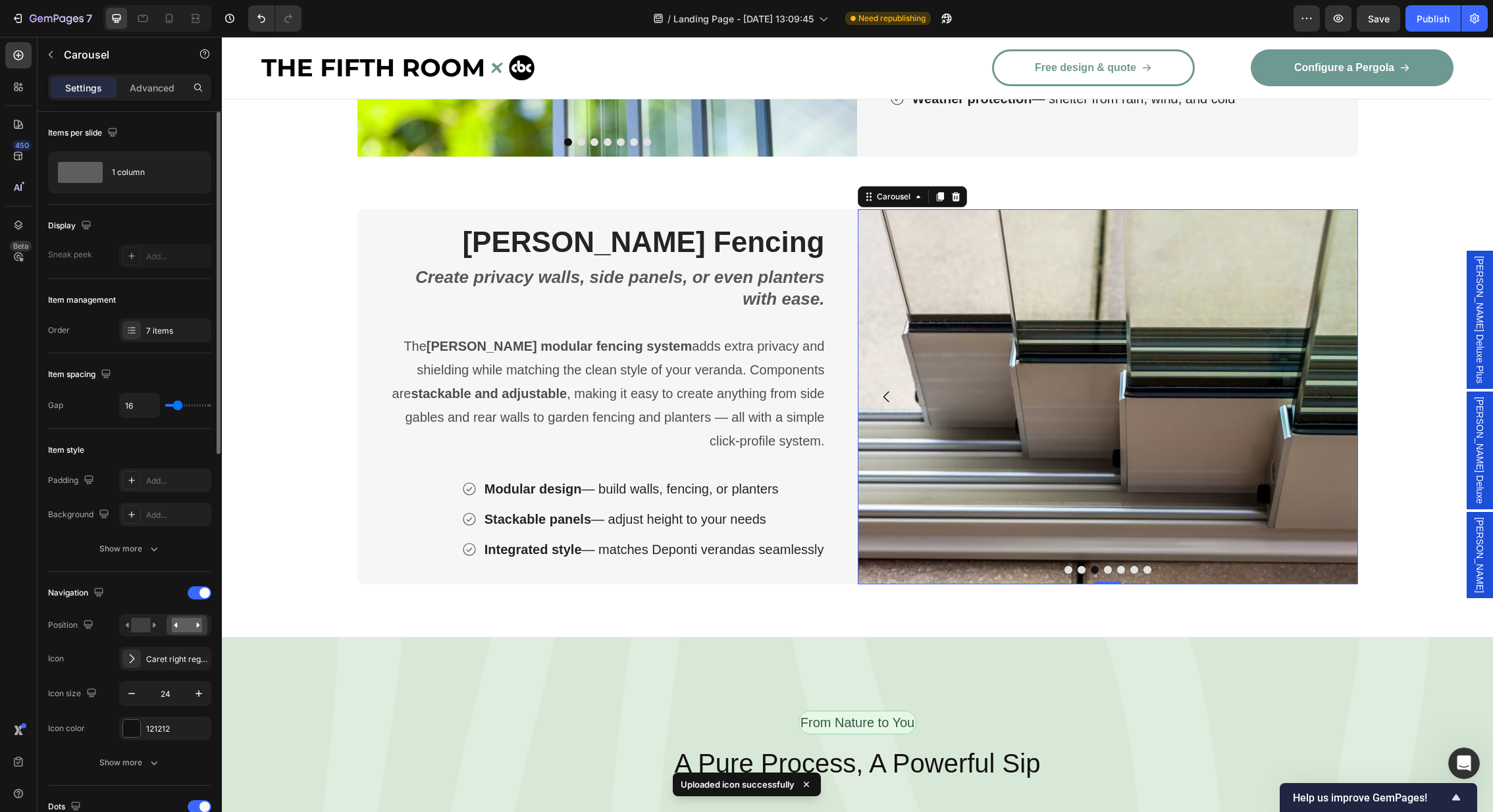
click at [1091, 370] on img at bounding box center [1107, 396] width 500 height 375
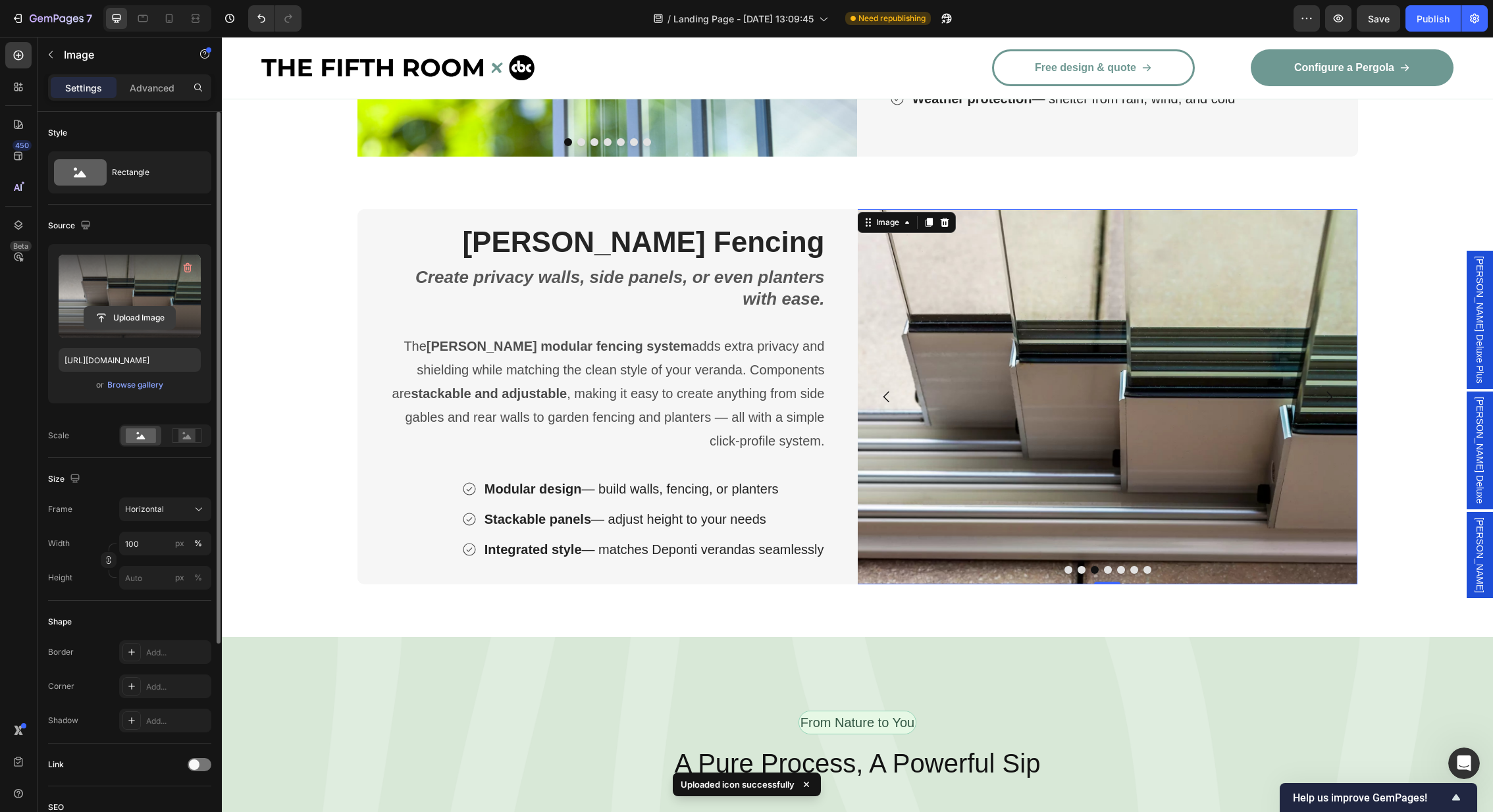
click at [126, 308] on input "file" at bounding box center [130, 318] width 91 height 23
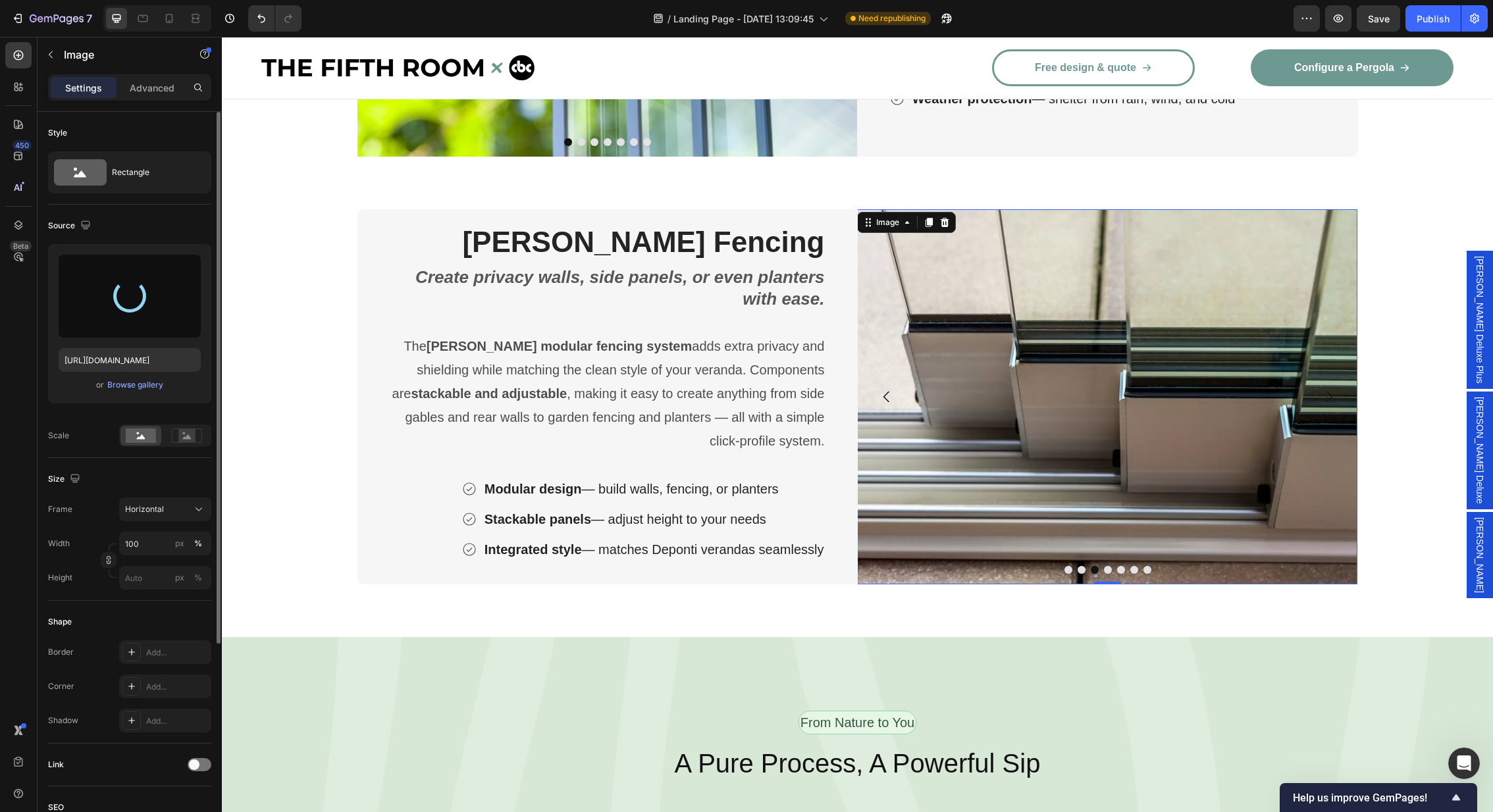
type input "[URL][DOMAIN_NAME]"
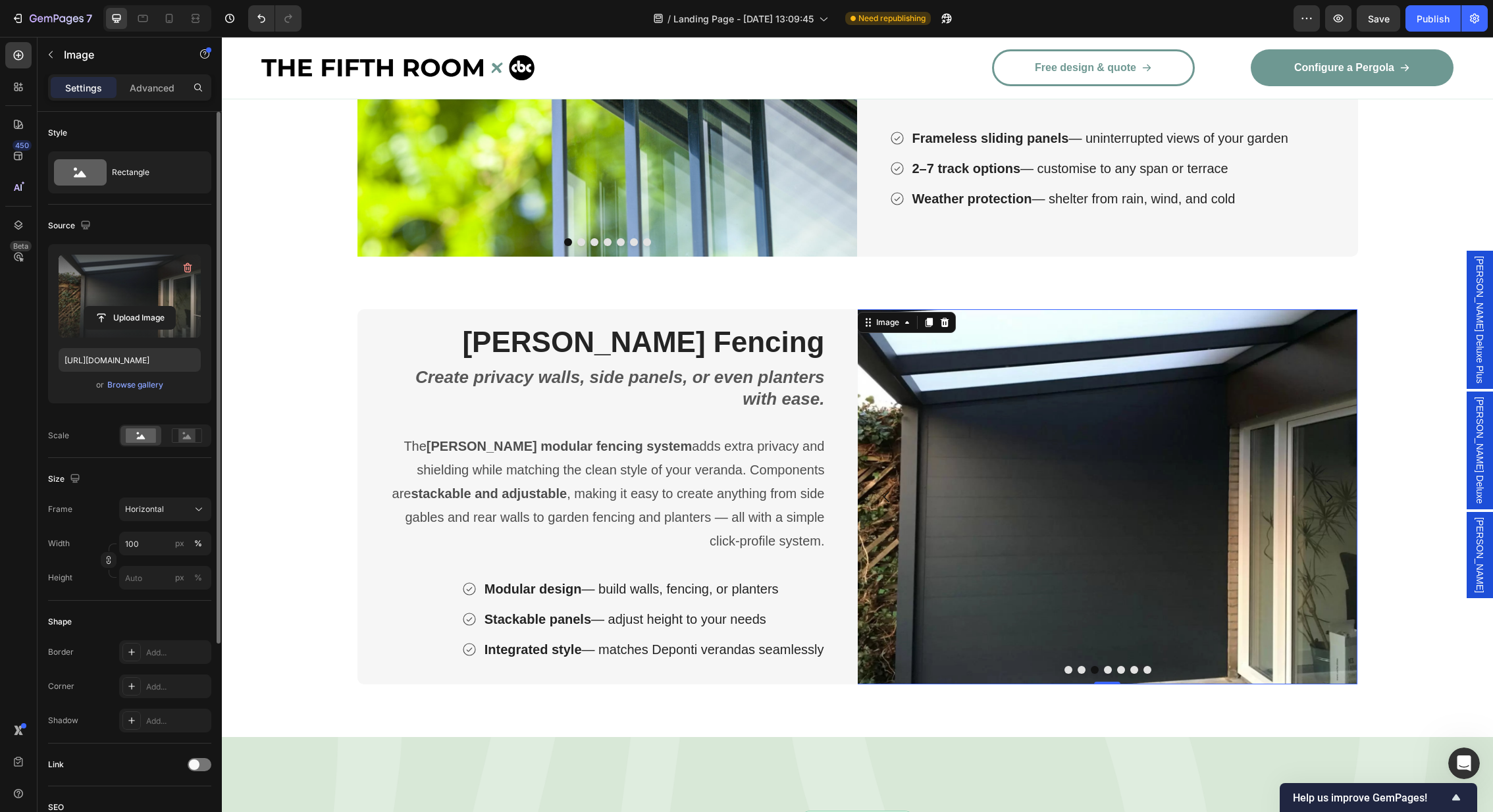
scroll to position [2571, 0]
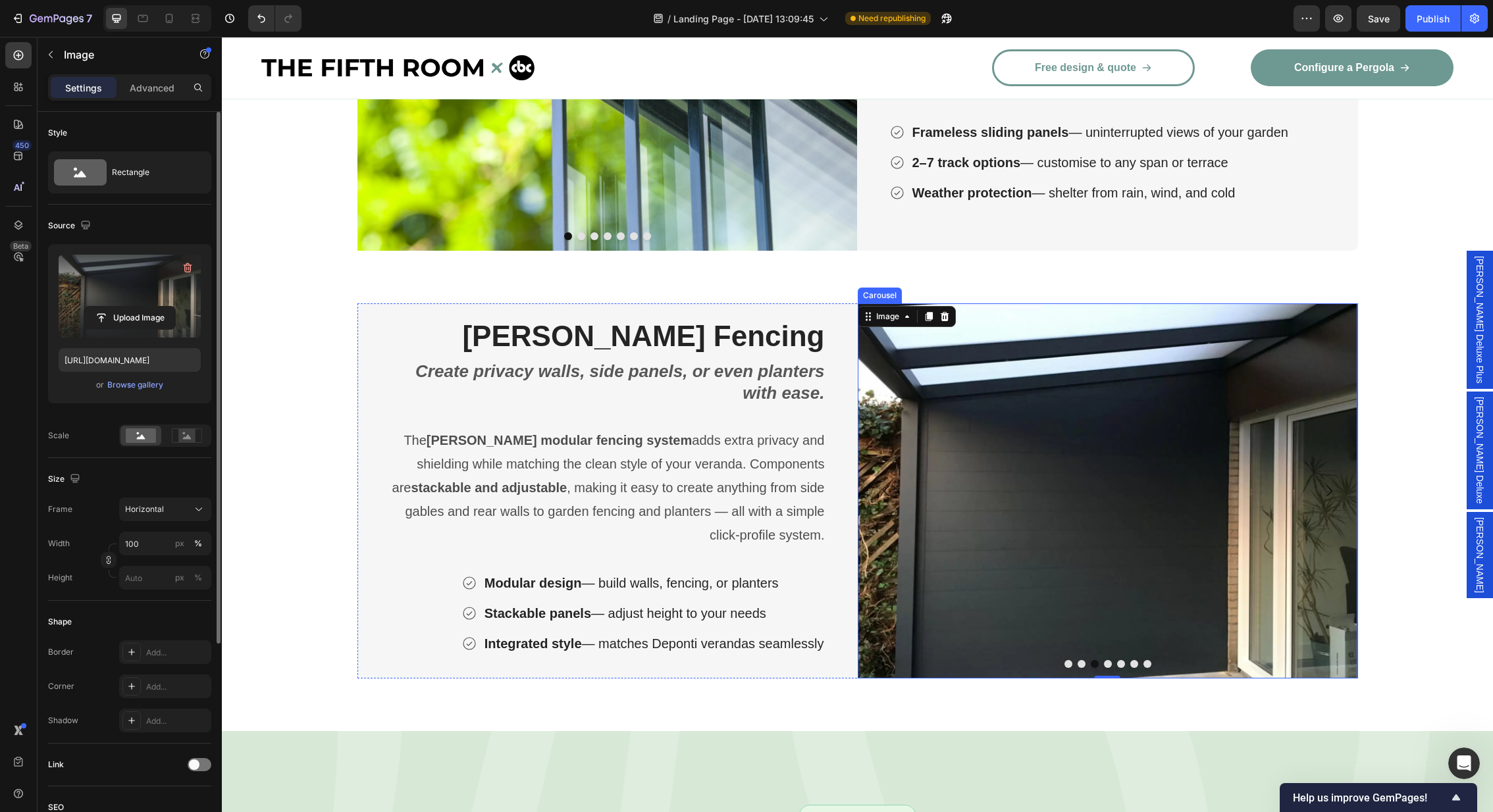
click at [1330, 483] on icon "Carousel Next Arrow" at bounding box center [1329, 491] width 16 height 16
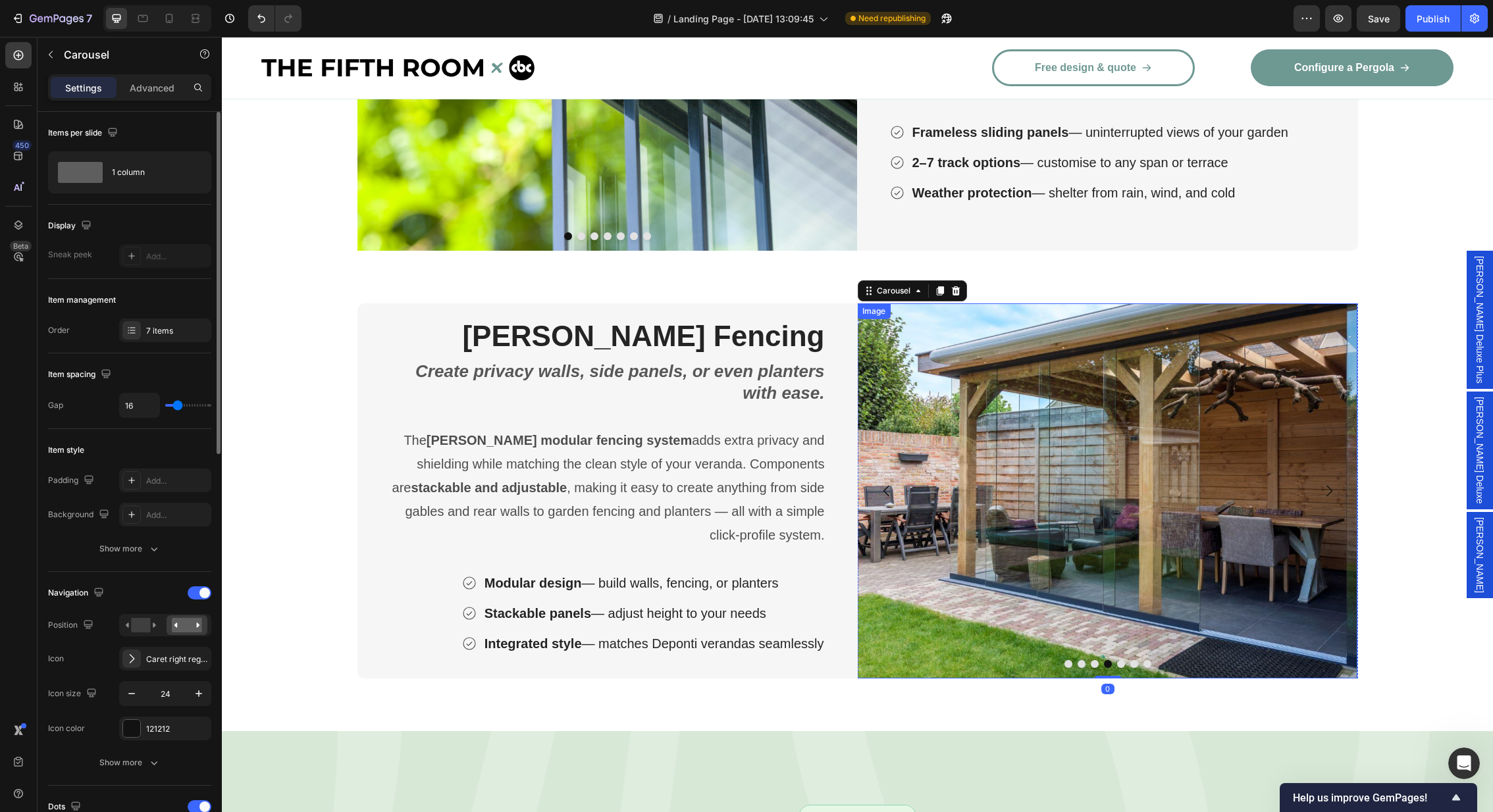
click at [1097, 456] on img at bounding box center [1107, 490] width 500 height 375
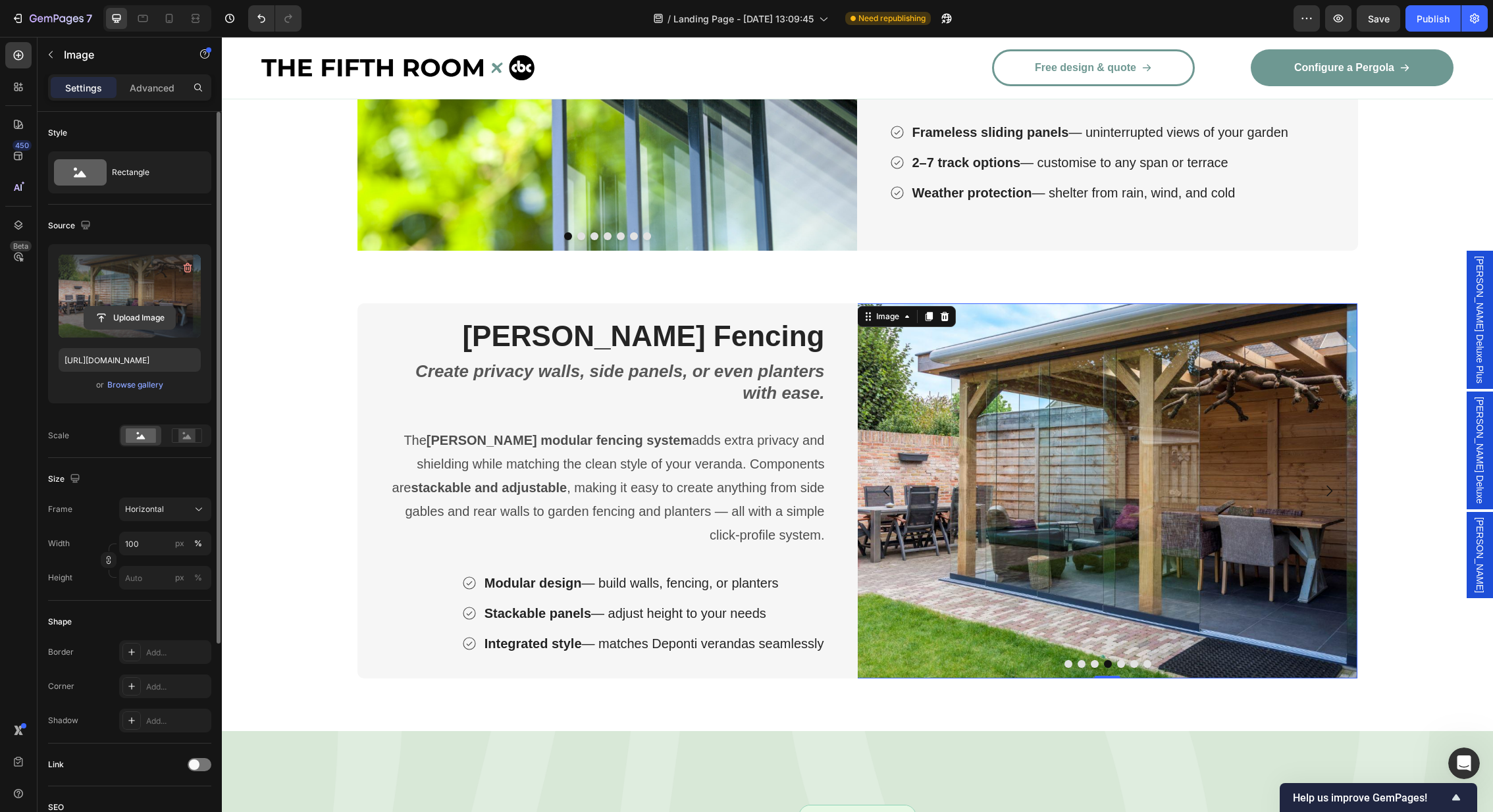
click at [147, 313] on input "file" at bounding box center [130, 318] width 91 height 23
type input "[URL][DOMAIN_NAME]"
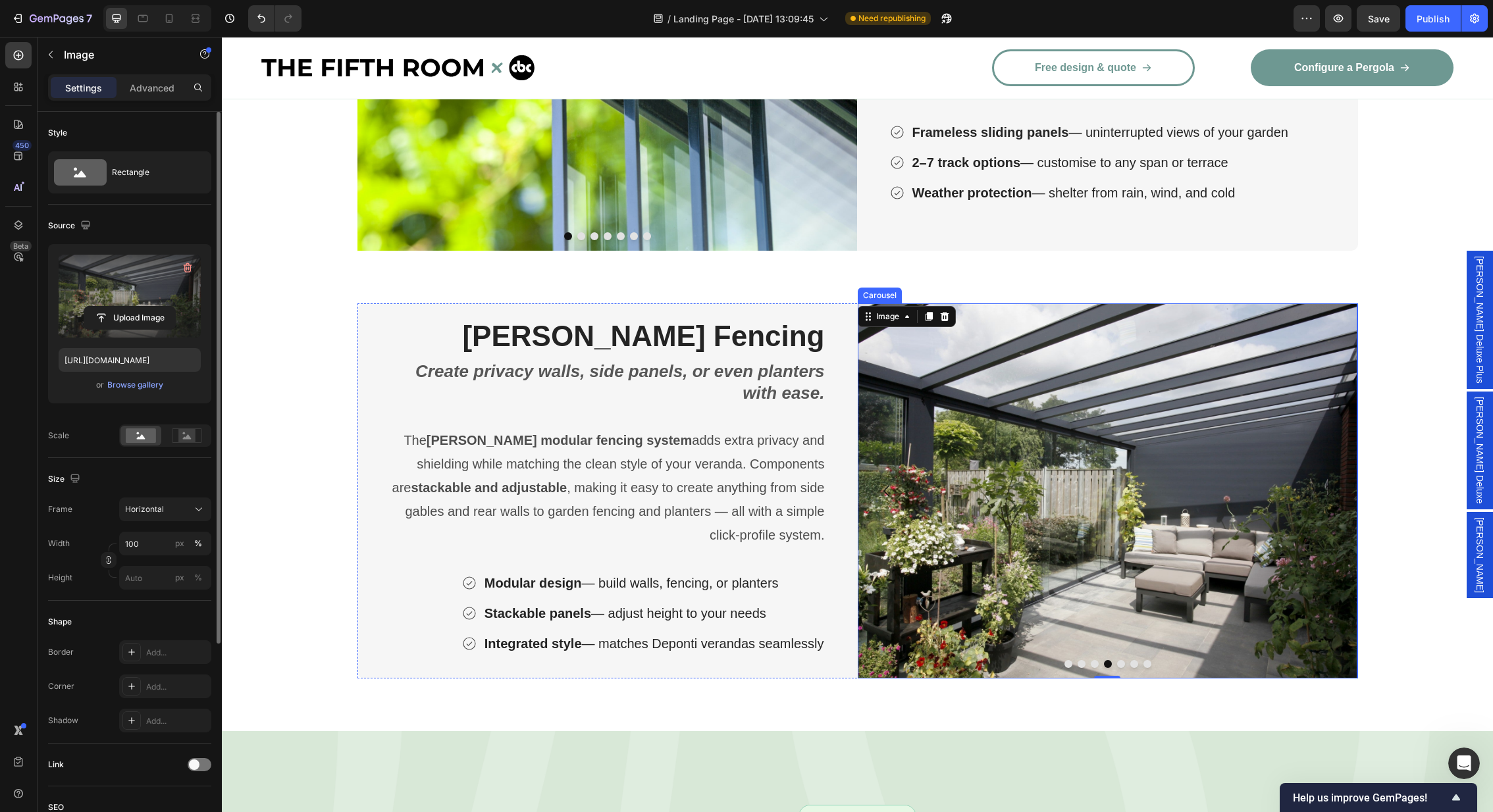
click at [1314, 495] on button "Carousel Next Arrow" at bounding box center [1329, 491] width 37 height 37
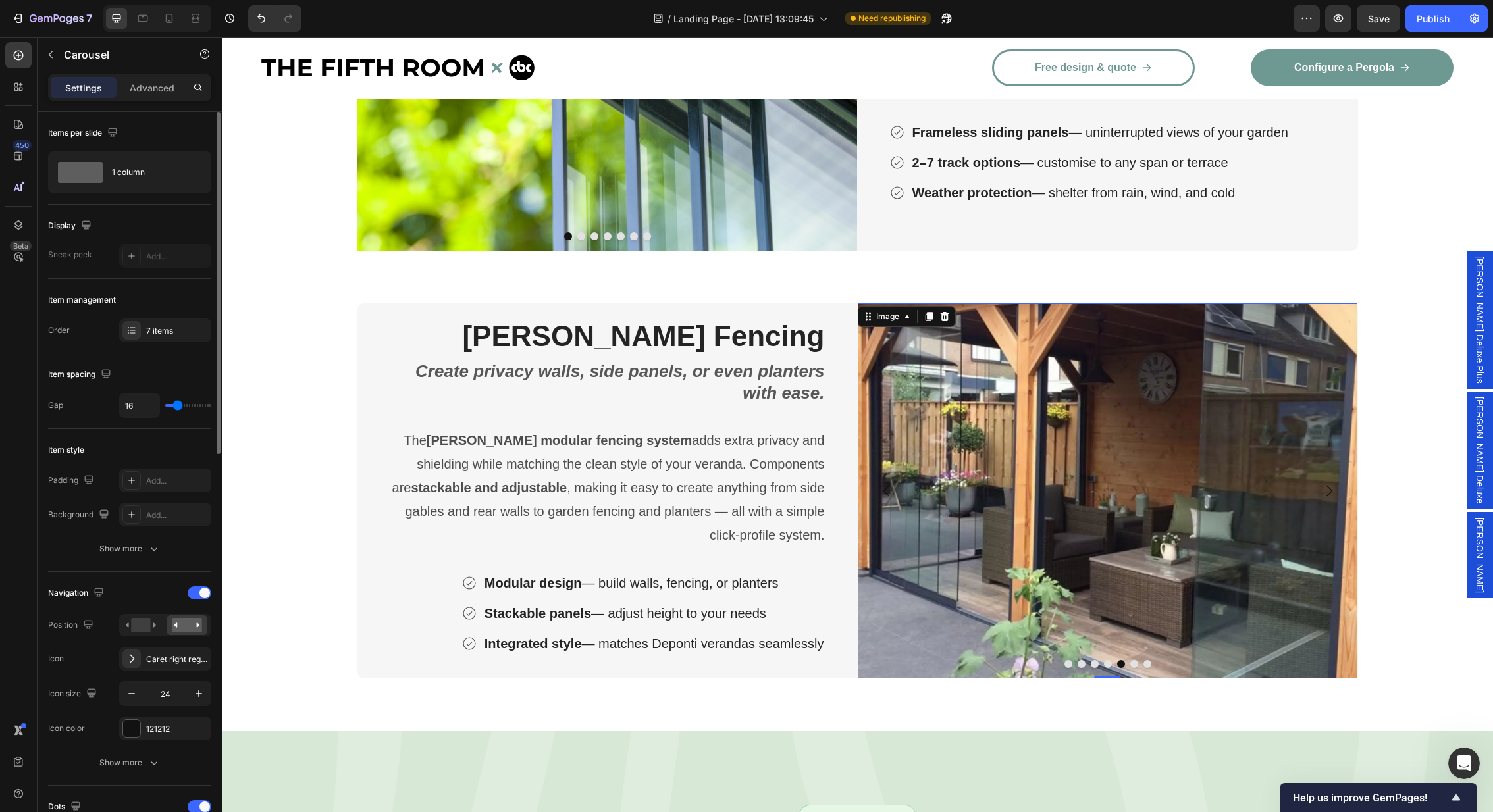
click at [1028, 452] on img at bounding box center [1107, 490] width 500 height 375
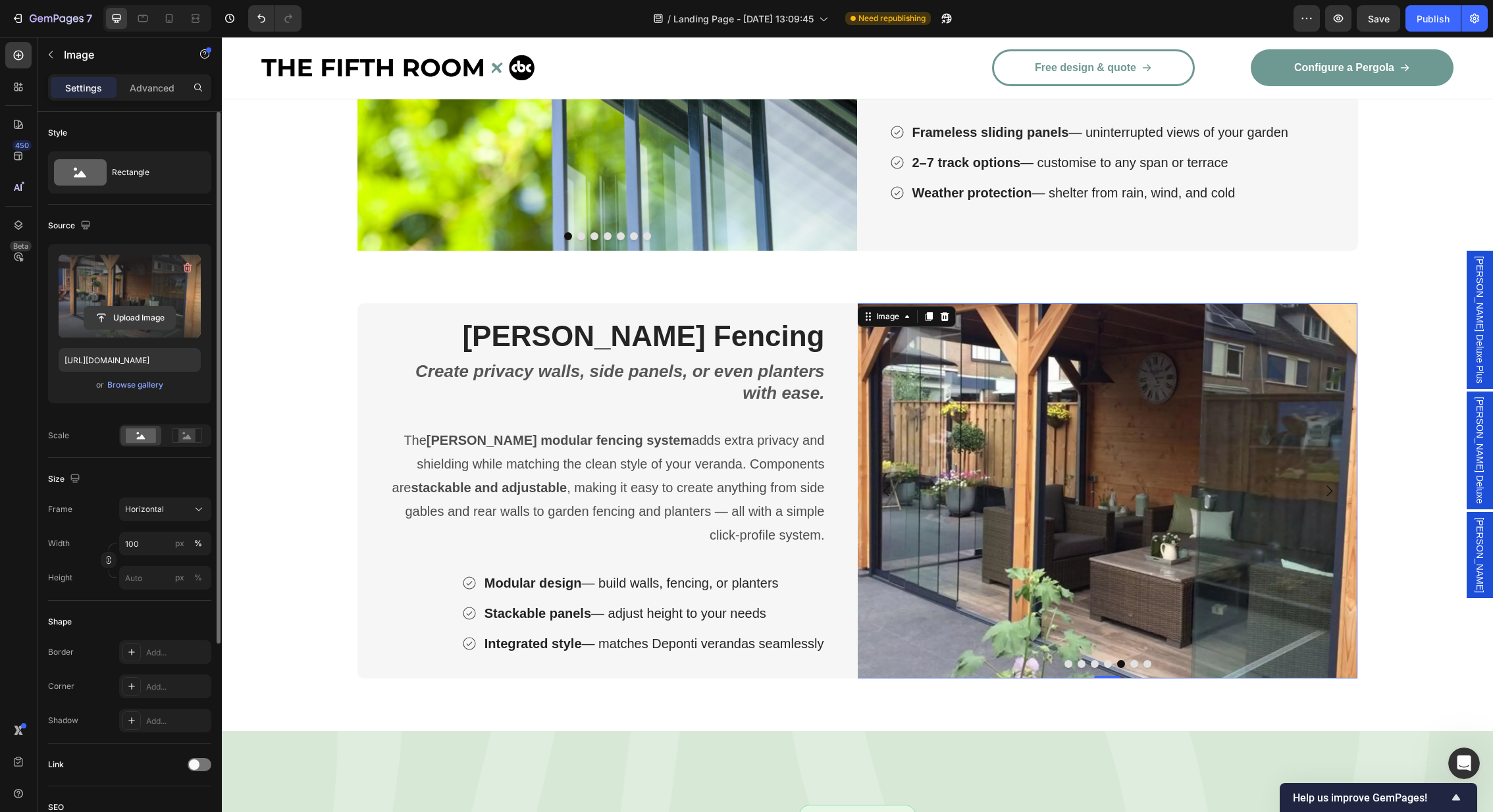
click at [142, 311] on input "file" at bounding box center [130, 318] width 91 height 23
type input "[URL][DOMAIN_NAME]"
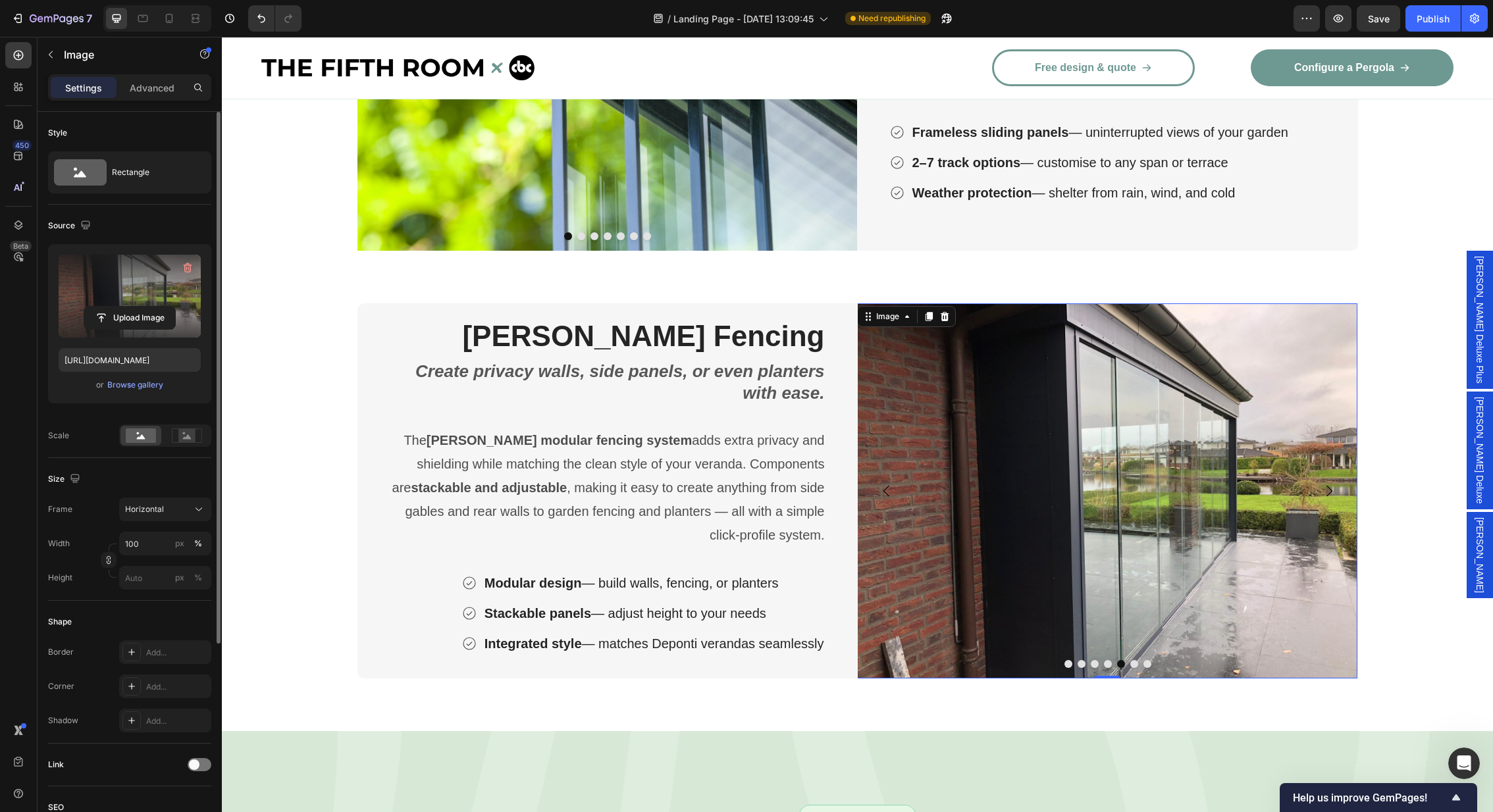
click at [1295, 481] on img at bounding box center [1107, 490] width 500 height 375
click at [1327, 497] on icon "Carousel Next Arrow" at bounding box center [1329, 491] width 16 height 16
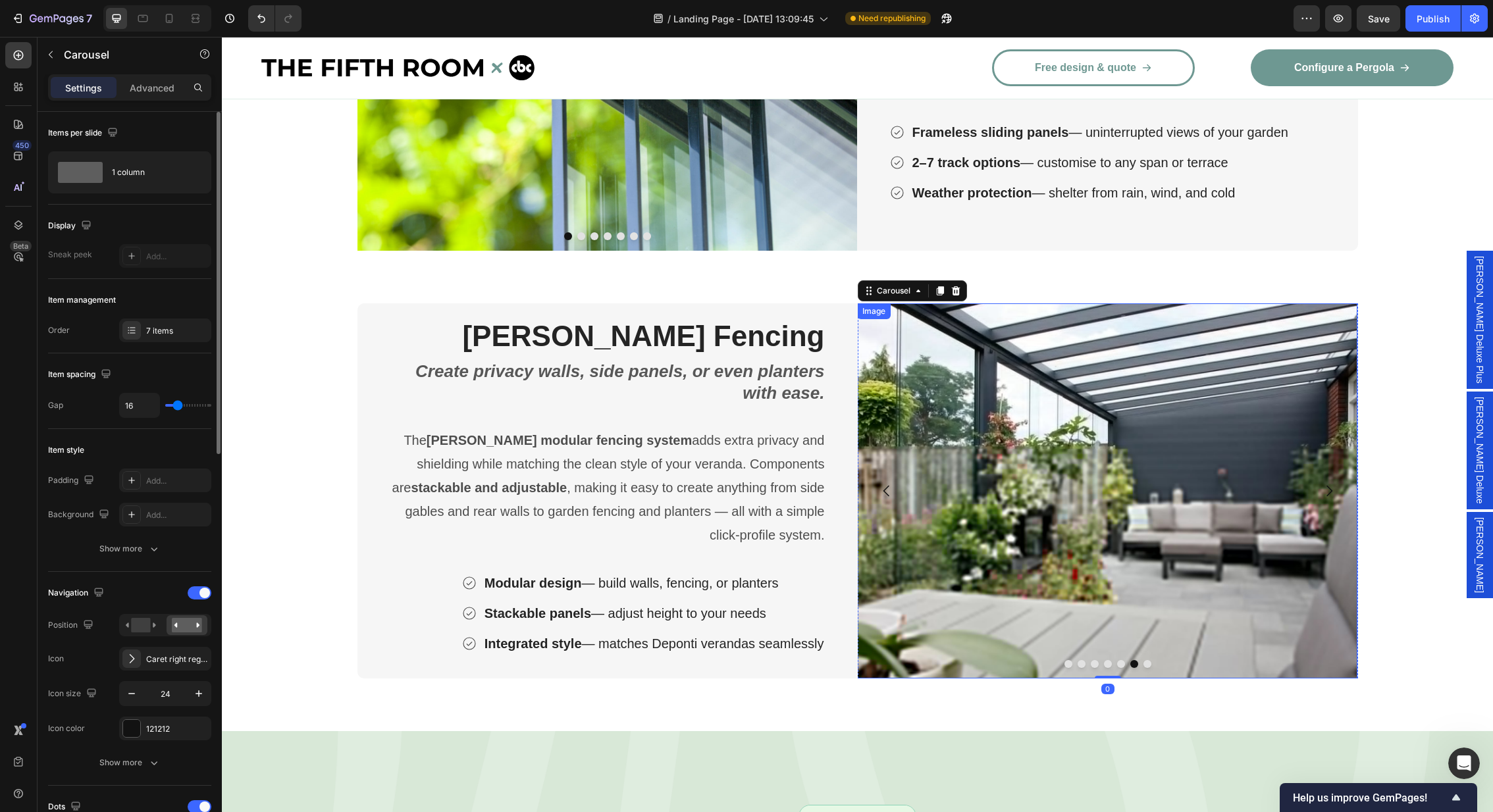
click at [1091, 493] on img at bounding box center [1107, 490] width 500 height 375
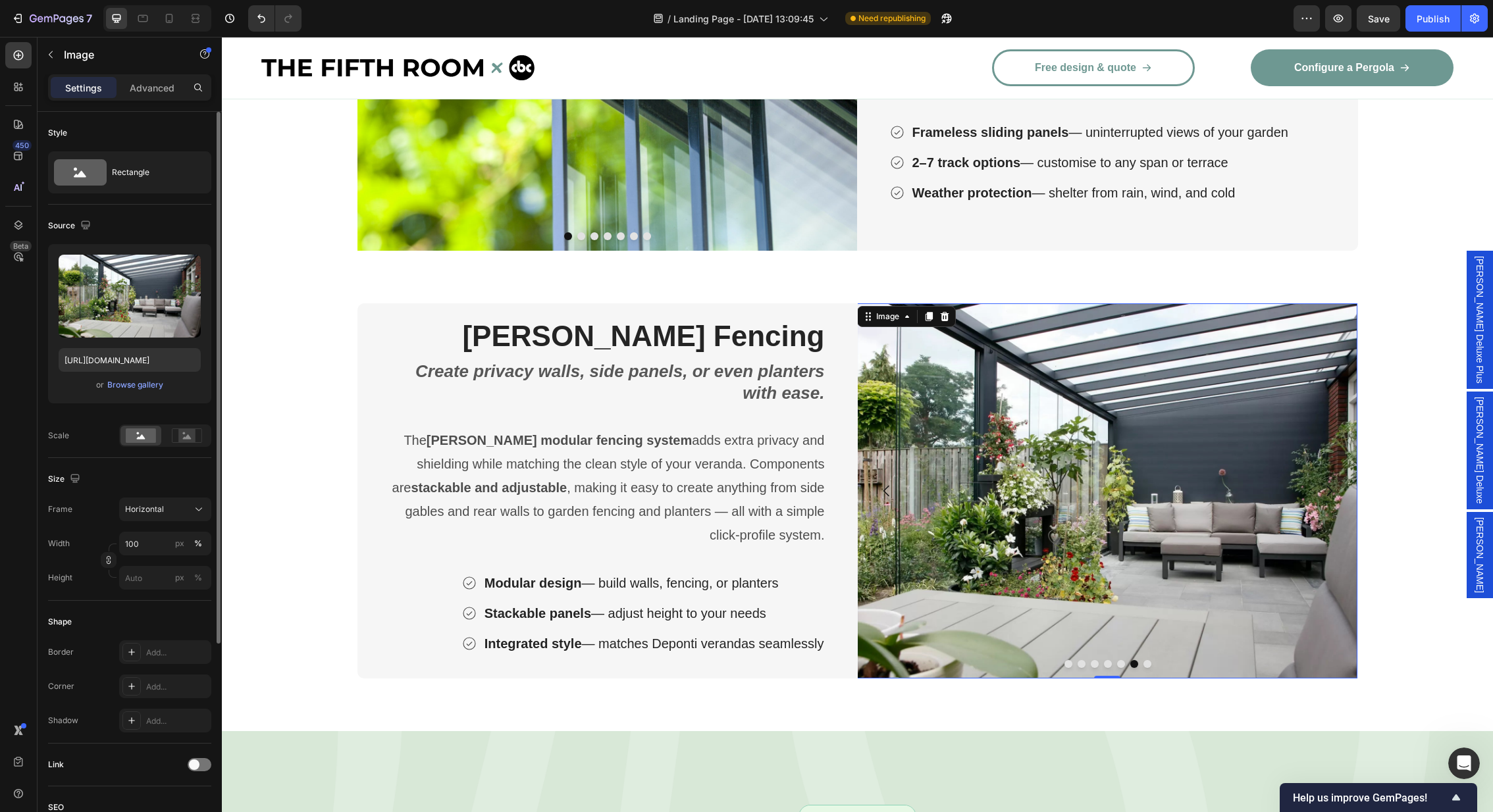
click at [1313, 495] on button "Carousel Next Arrow" at bounding box center [1329, 491] width 37 height 37
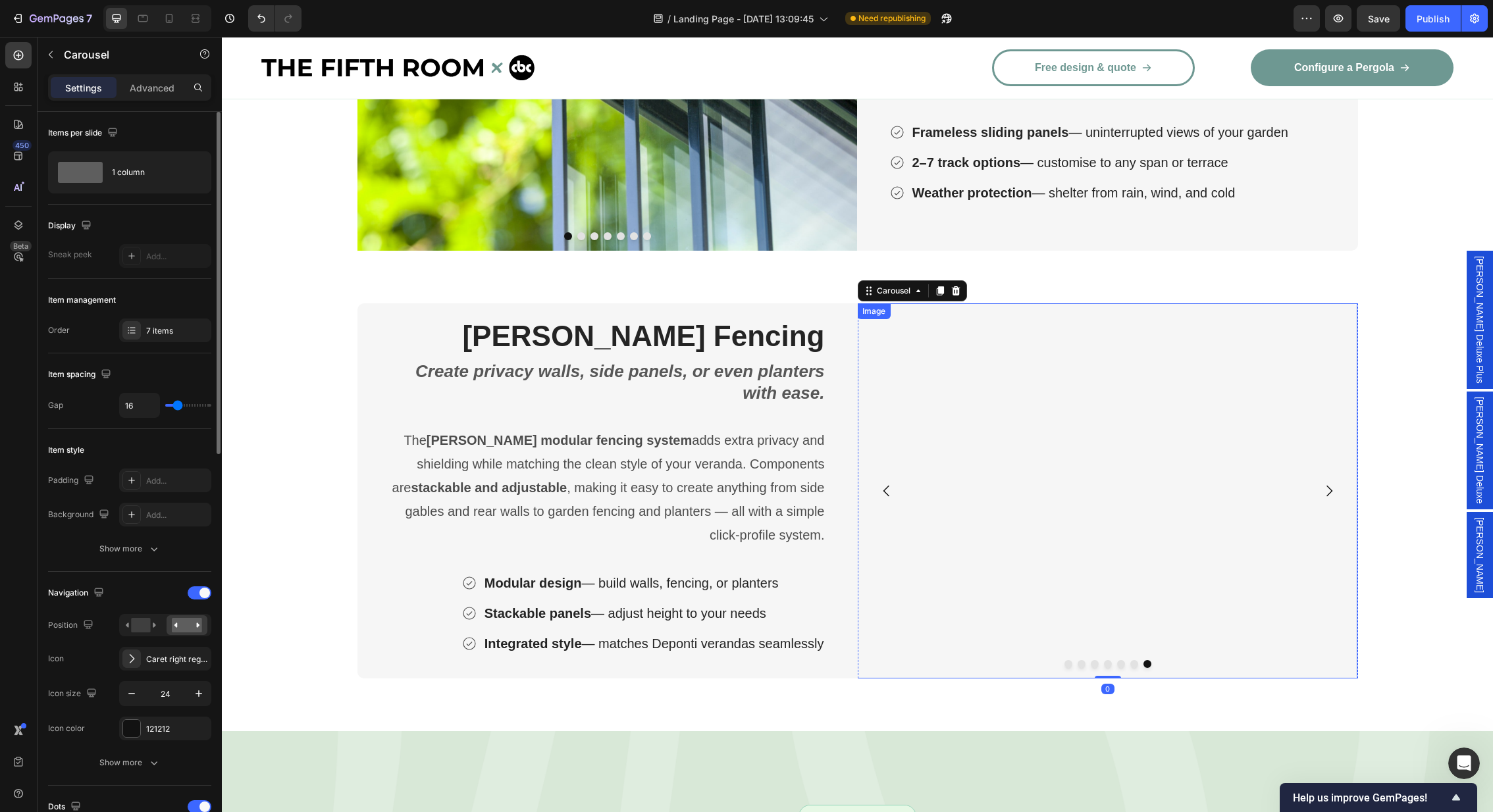
click at [984, 472] on img at bounding box center [1107, 490] width 500 height 375
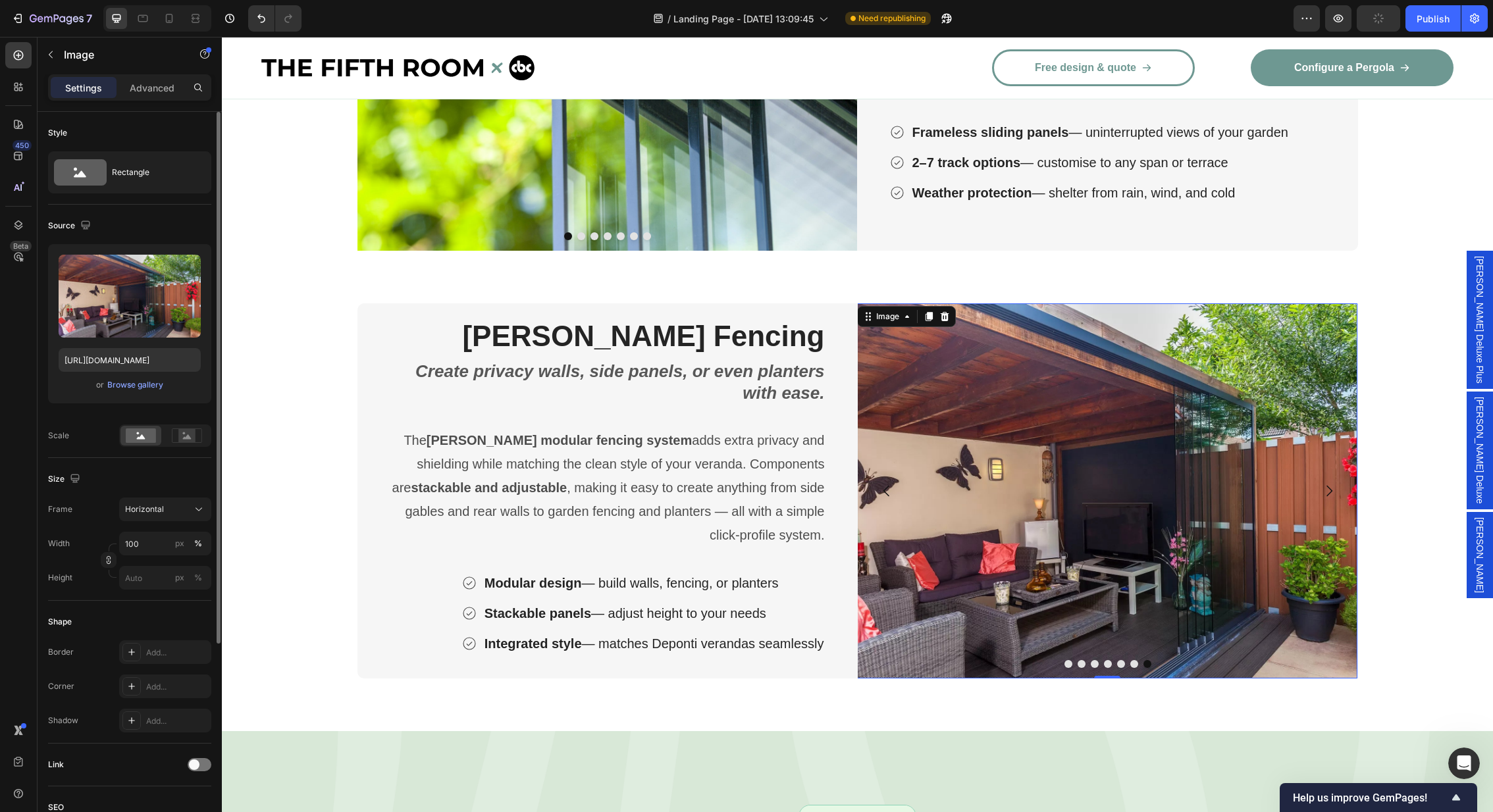
click at [900, 461] on img at bounding box center [1107, 490] width 500 height 375
click at [863, 461] on img at bounding box center [1107, 490] width 500 height 375
click at [881, 492] on icon "Carousel Back Arrow" at bounding box center [887, 491] width 16 height 16
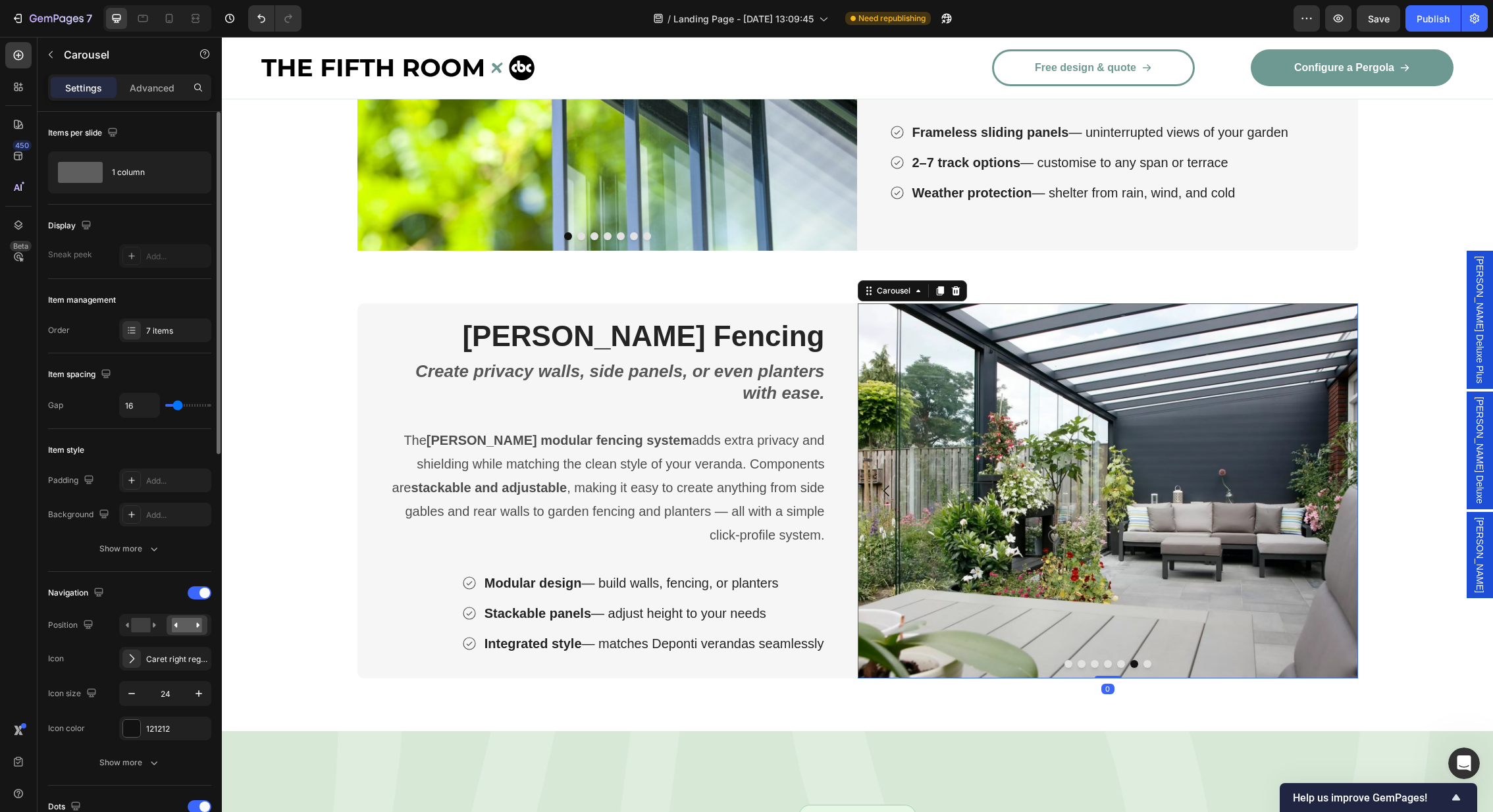
click at [1075, 494] on img at bounding box center [1107, 490] width 500 height 375
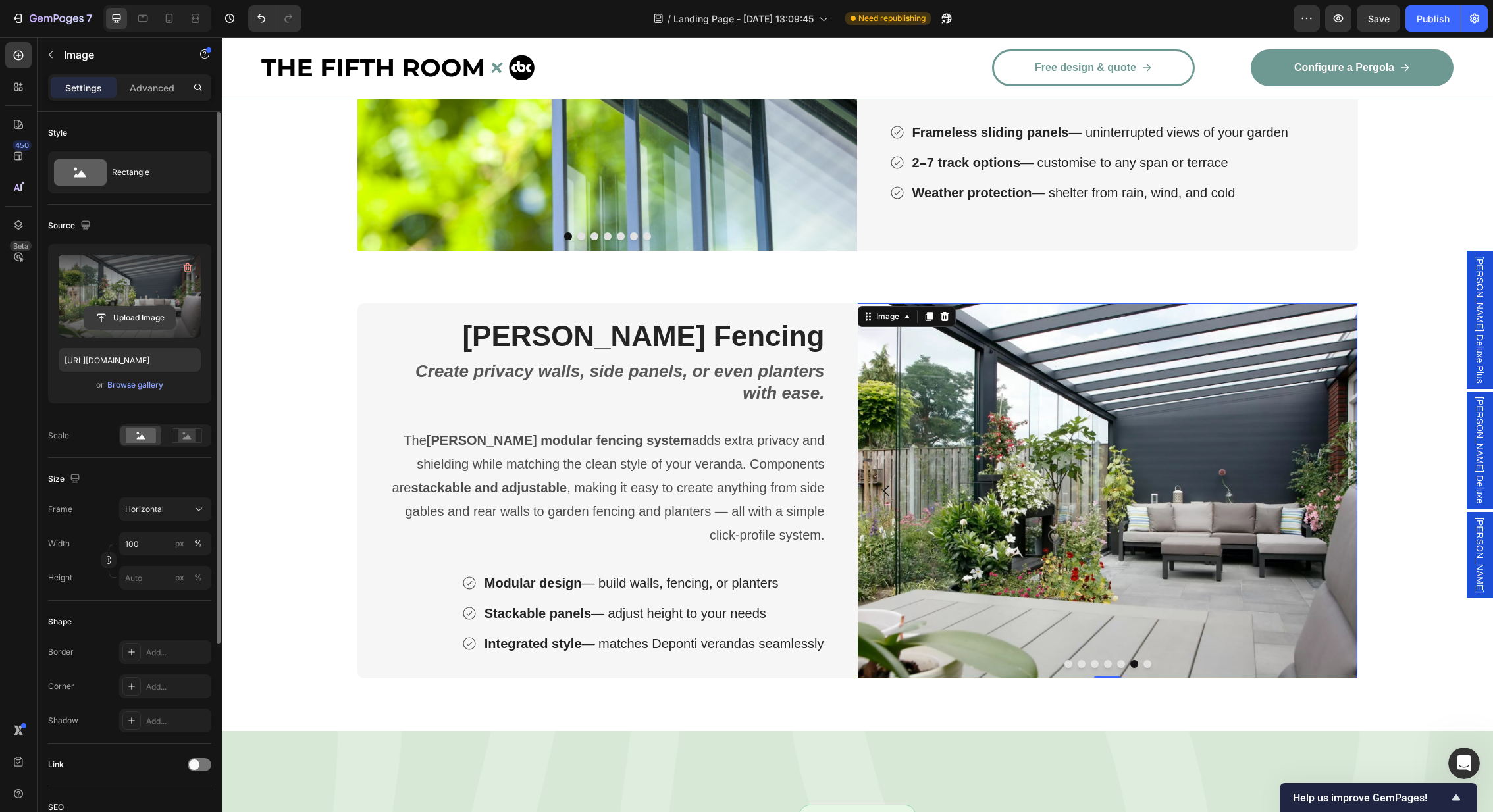
click at [122, 316] on input "file" at bounding box center [130, 318] width 91 height 23
type input "[URL][DOMAIN_NAME]"
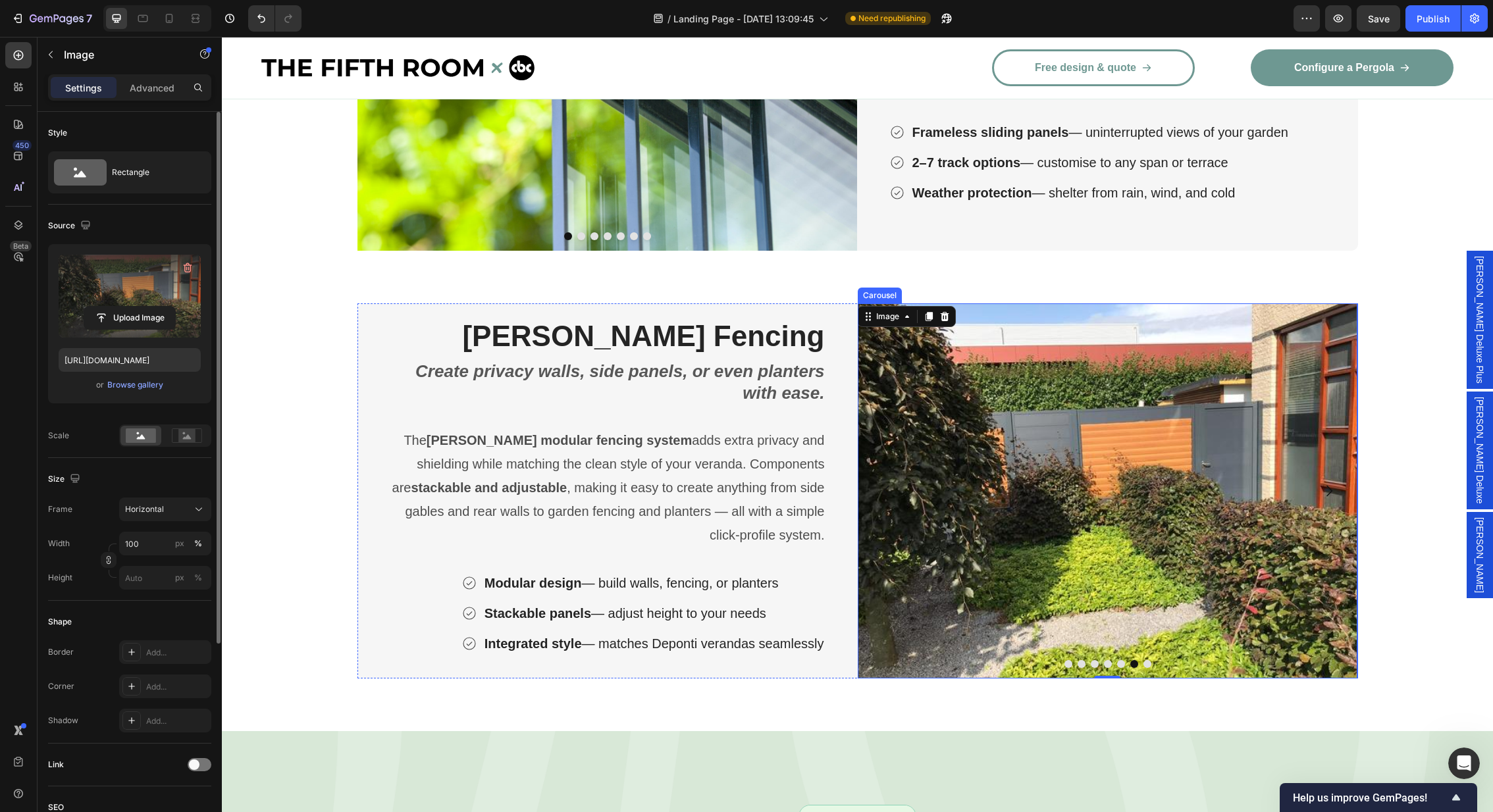
click at [1332, 488] on icon "Carousel Next Arrow" at bounding box center [1329, 491] width 16 height 16
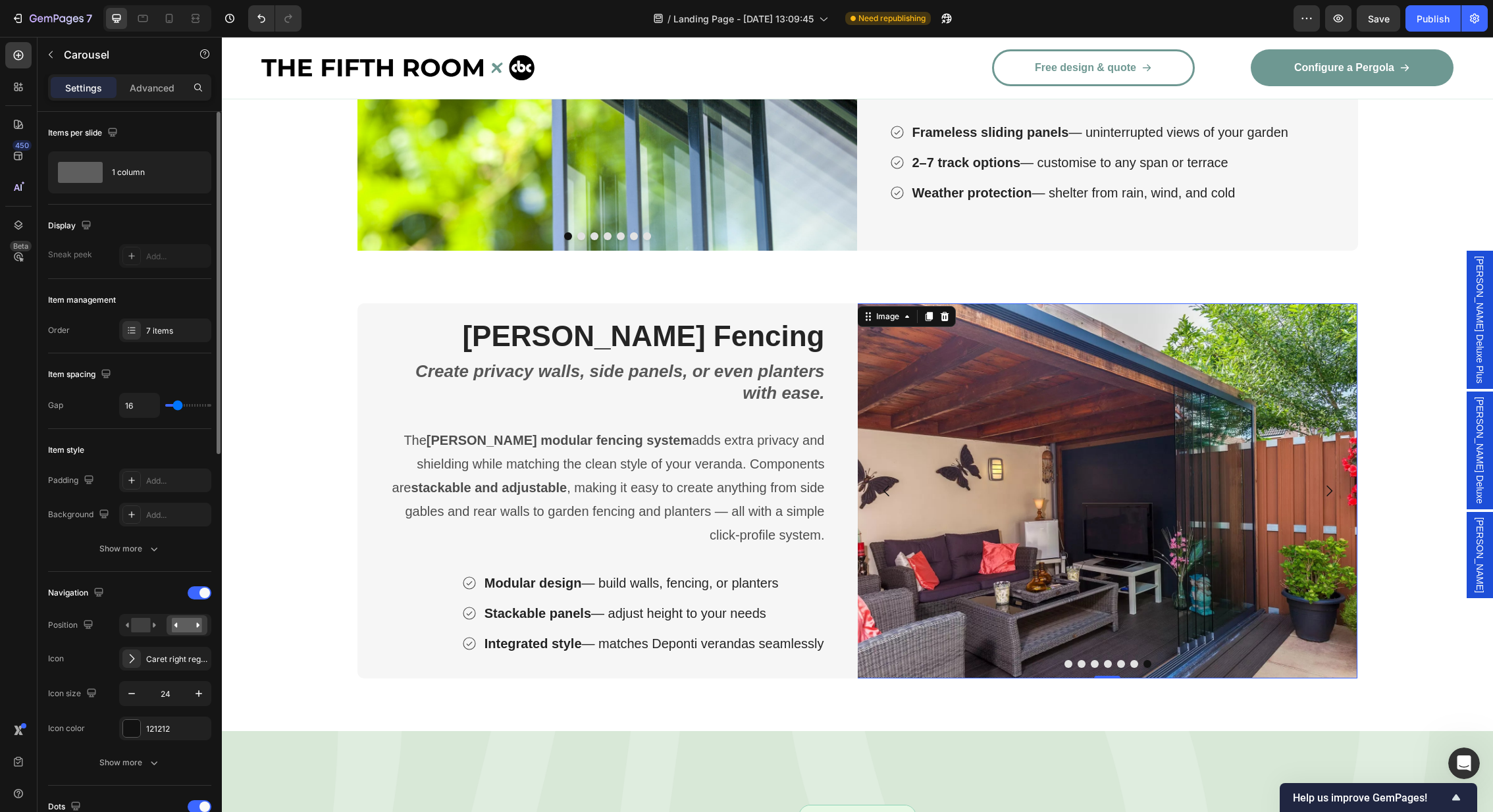
click at [1075, 445] on img at bounding box center [1107, 490] width 500 height 375
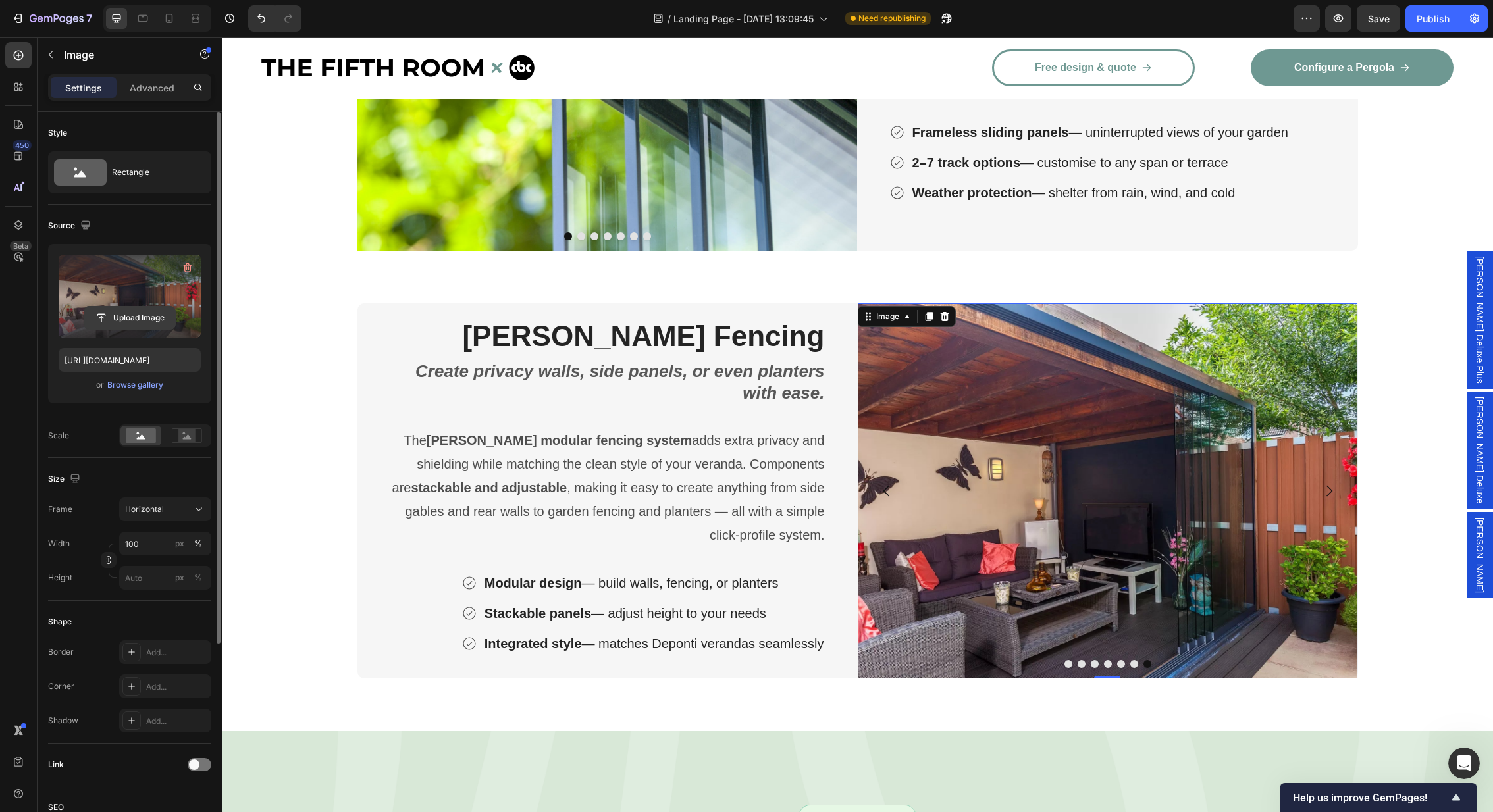
click at [121, 318] on input "file" at bounding box center [130, 318] width 91 height 23
type input "[URL][DOMAIN_NAME]"
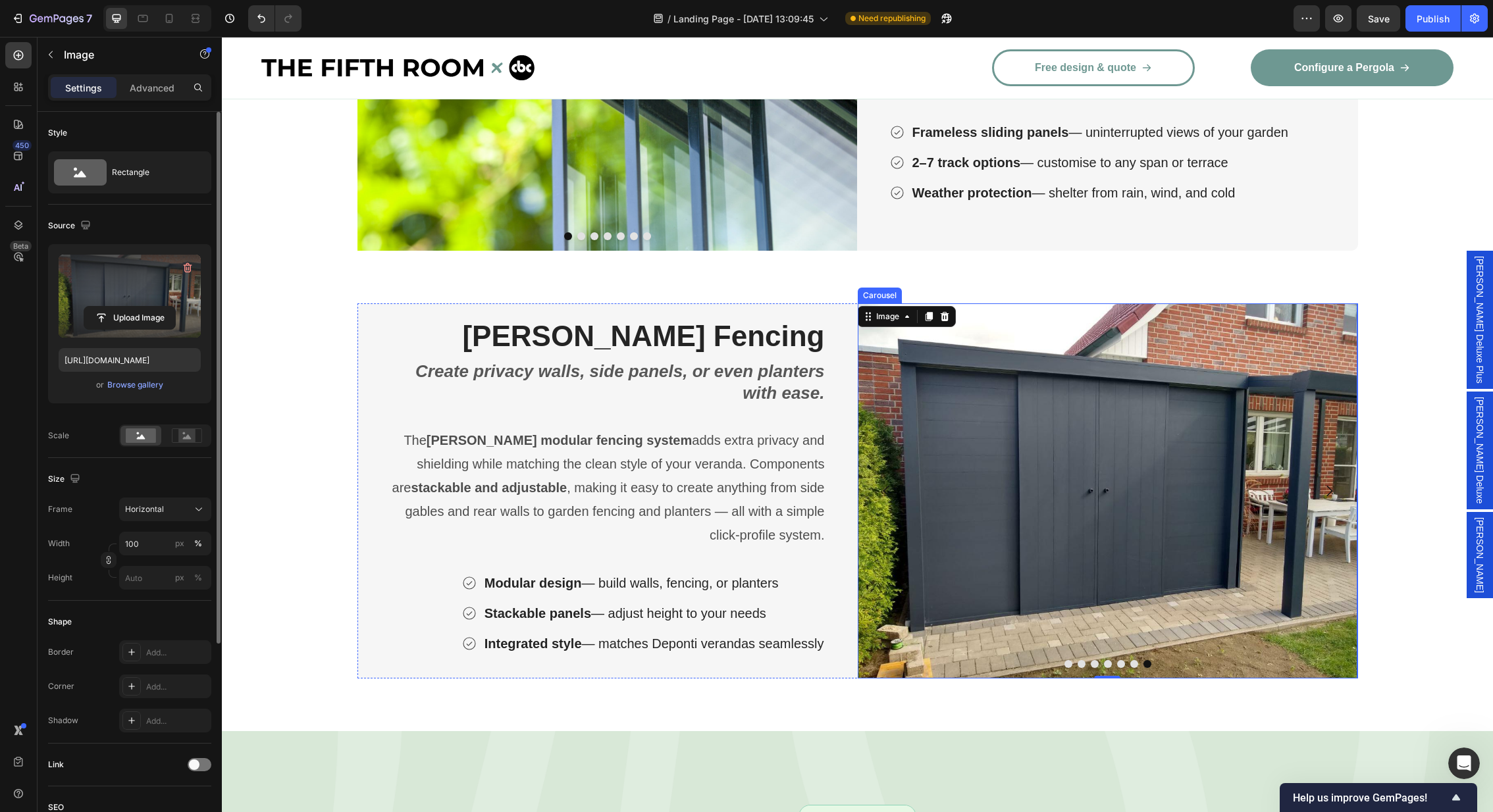
click at [1325, 494] on icon "Carousel Next Arrow" at bounding box center [1329, 491] width 16 height 16
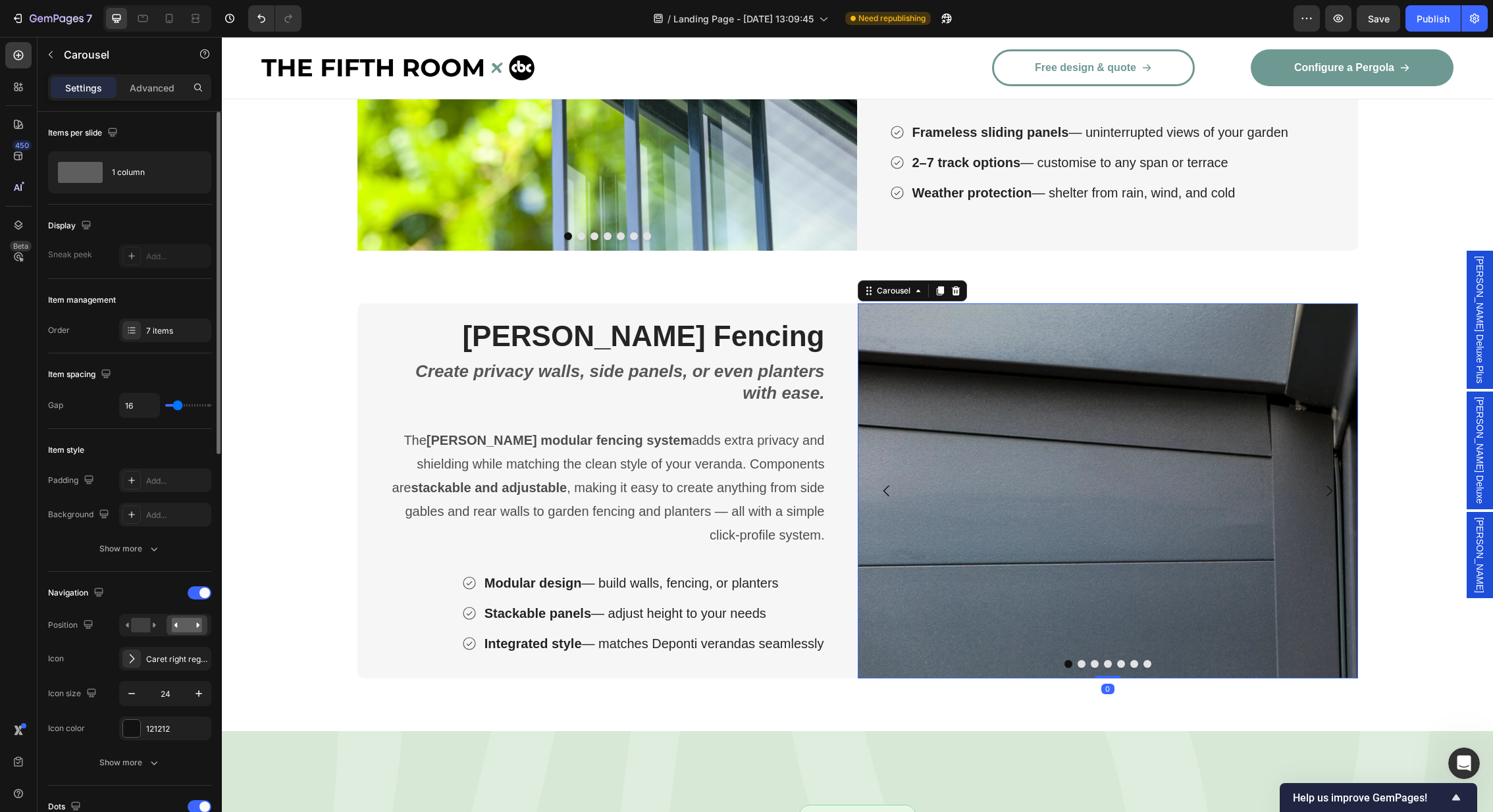
click at [887, 489] on icon "Carousel Back Arrow" at bounding box center [887, 491] width 16 height 16
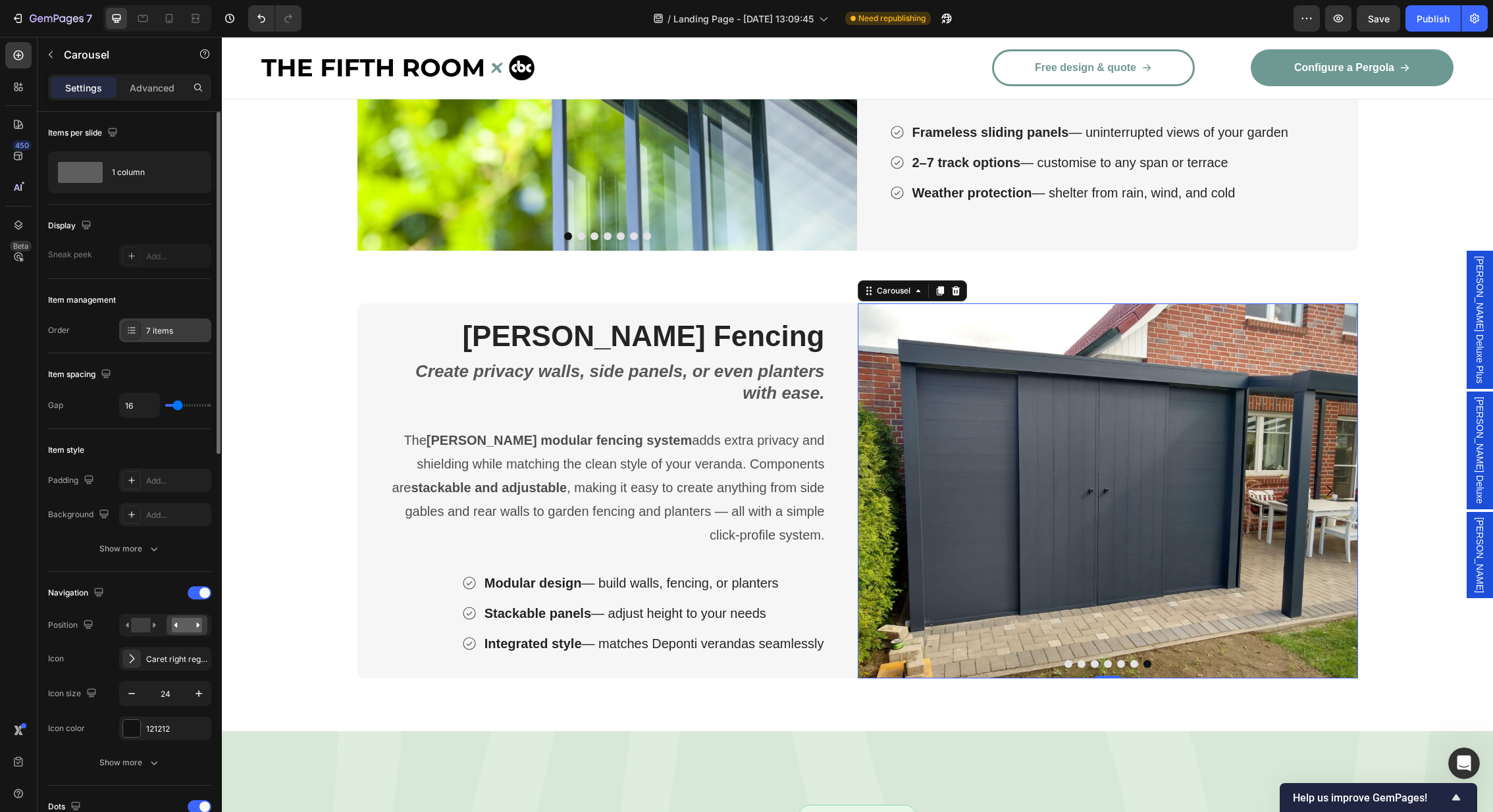
click at [158, 333] on div "7 items" at bounding box center [177, 331] width 62 height 12
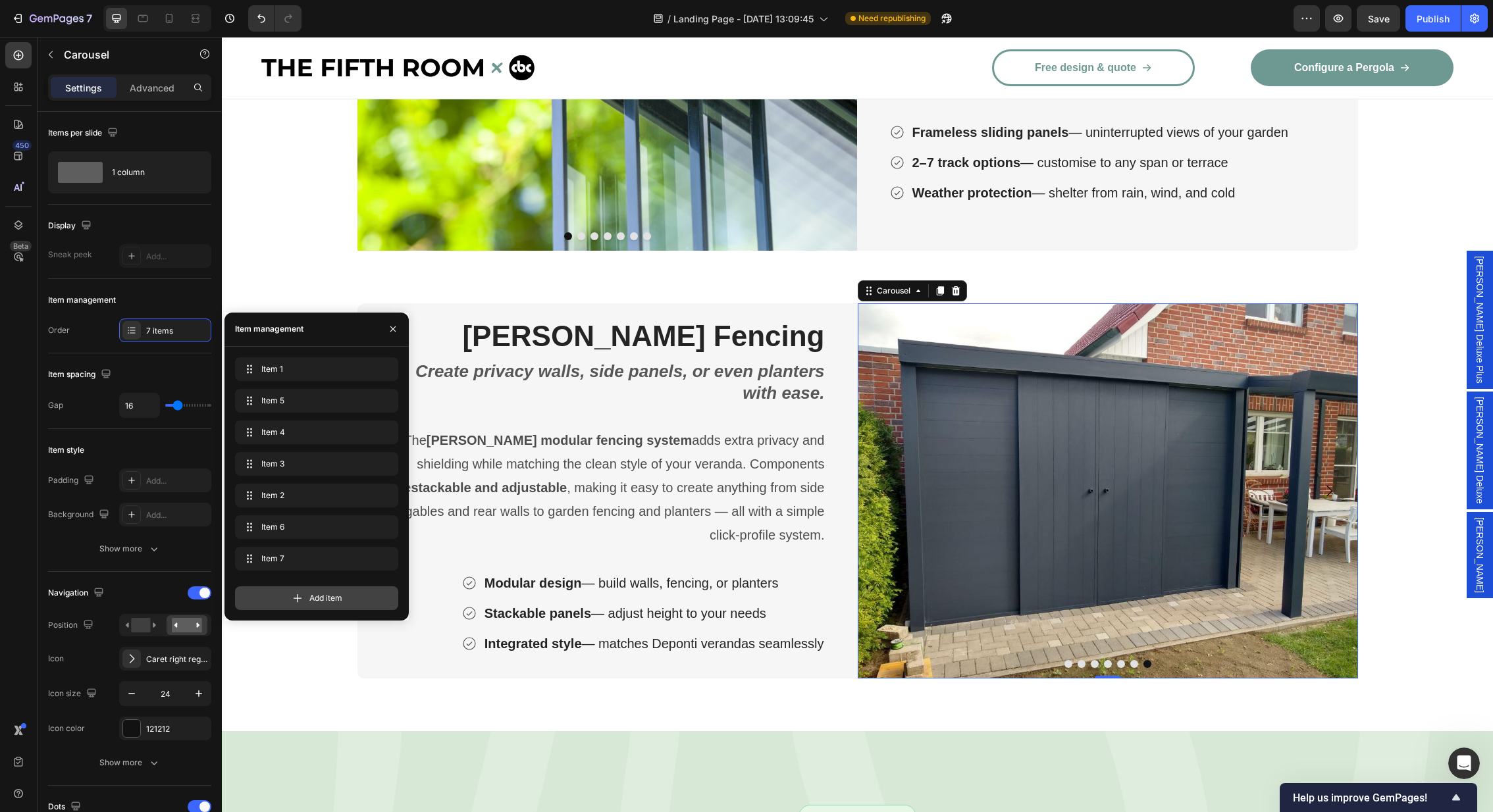
click at [303, 600] on div "Add item" at bounding box center [316, 598] width 163 height 23
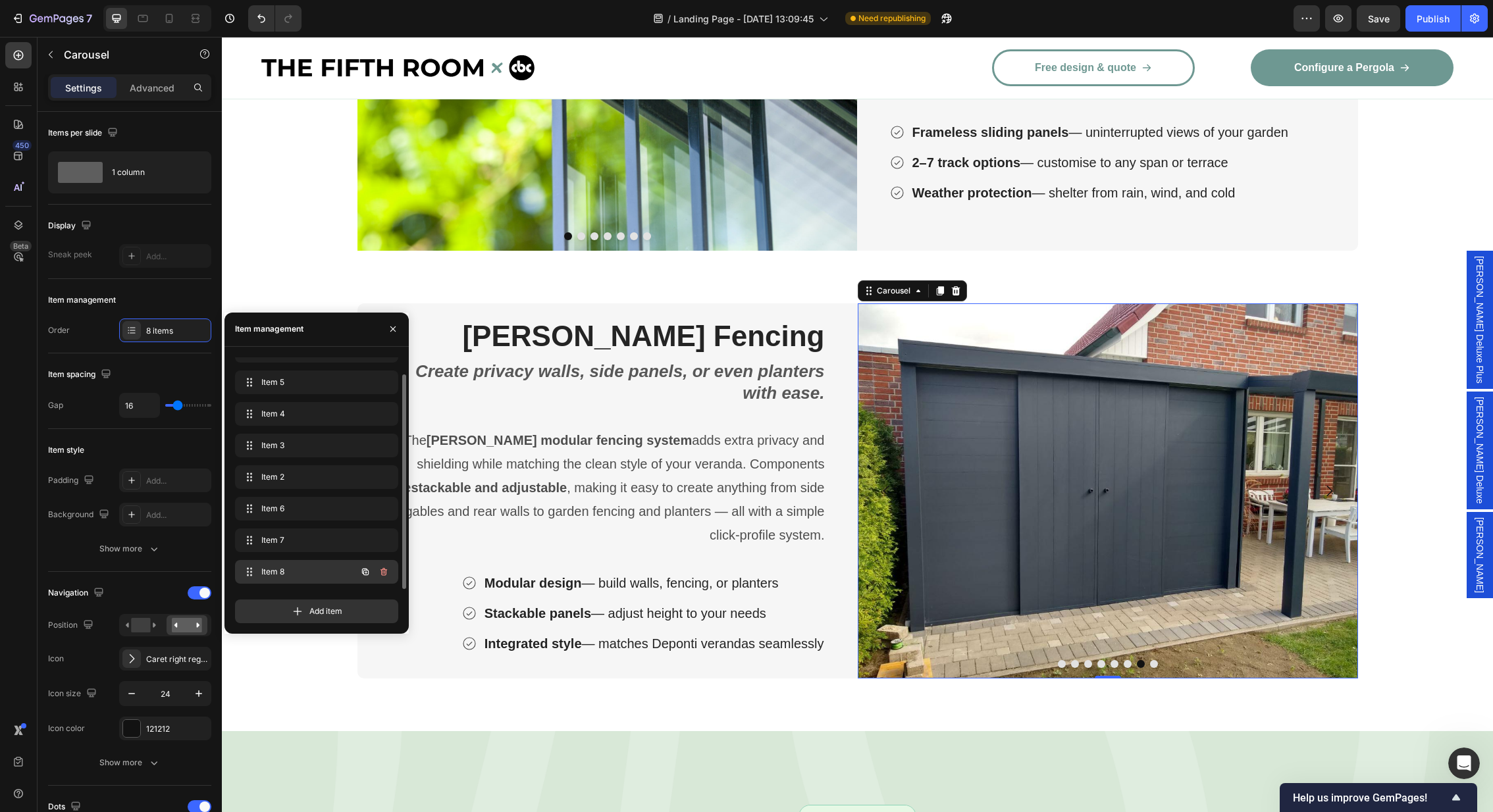
click at [318, 576] on span "Item 8" at bounding box center [299, 572] width 74 height 12
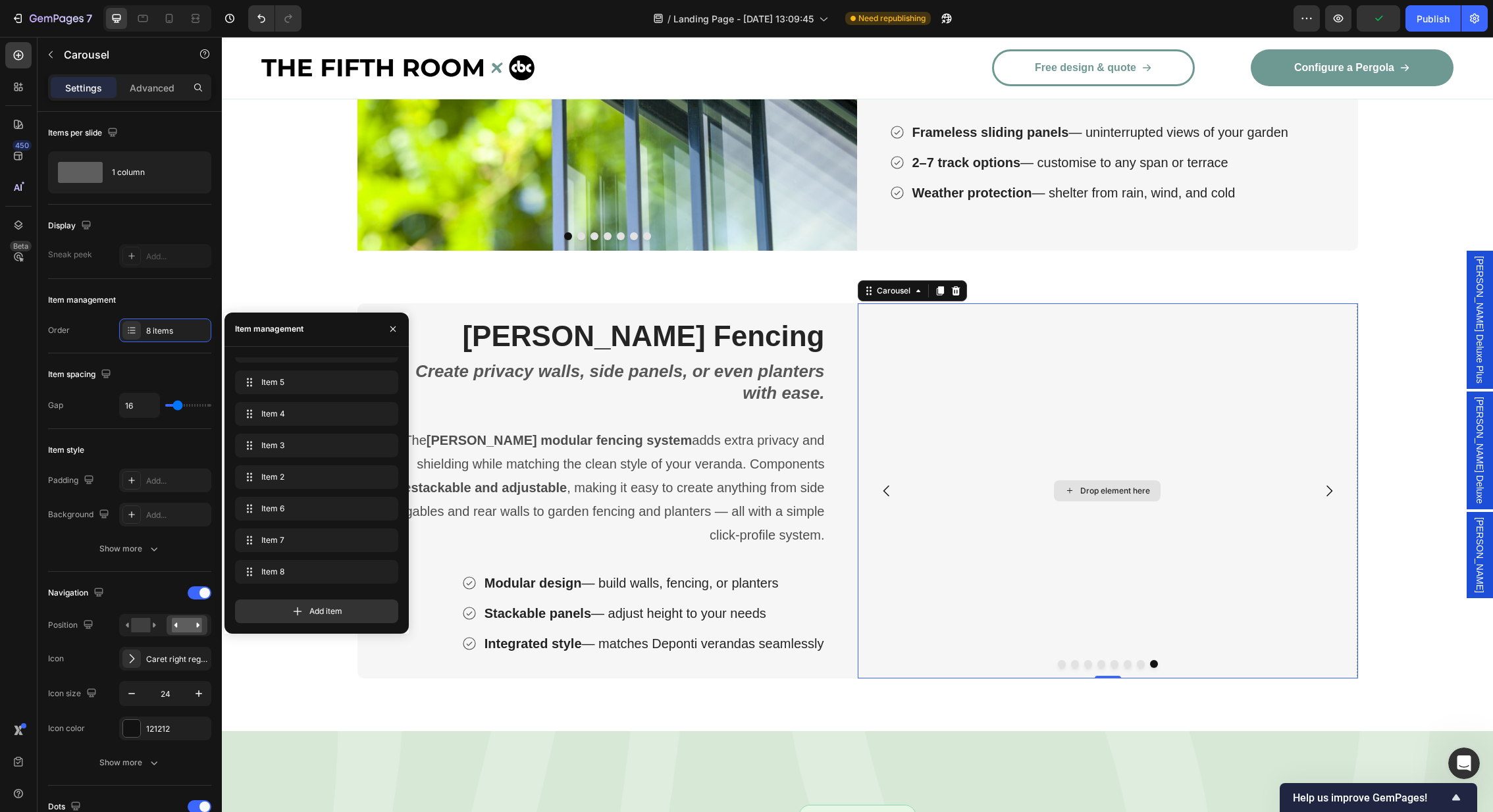
click at [990, 473] on div "Drop element here" at bounding box center [1107, 490] width 500 height 375
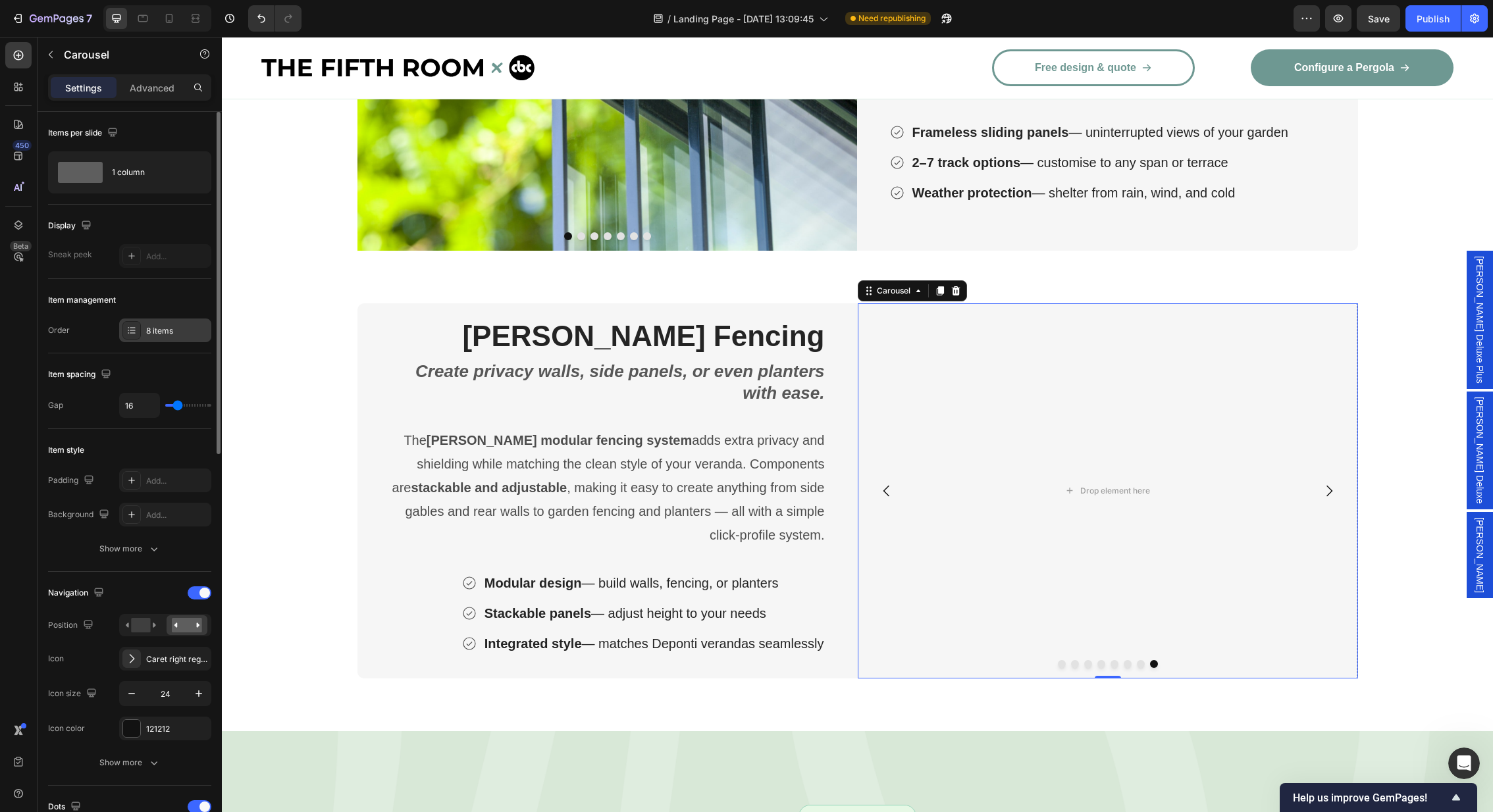
click at [146, 336] on div "8 items" at bounding box center [165, 329] width 92 height 23
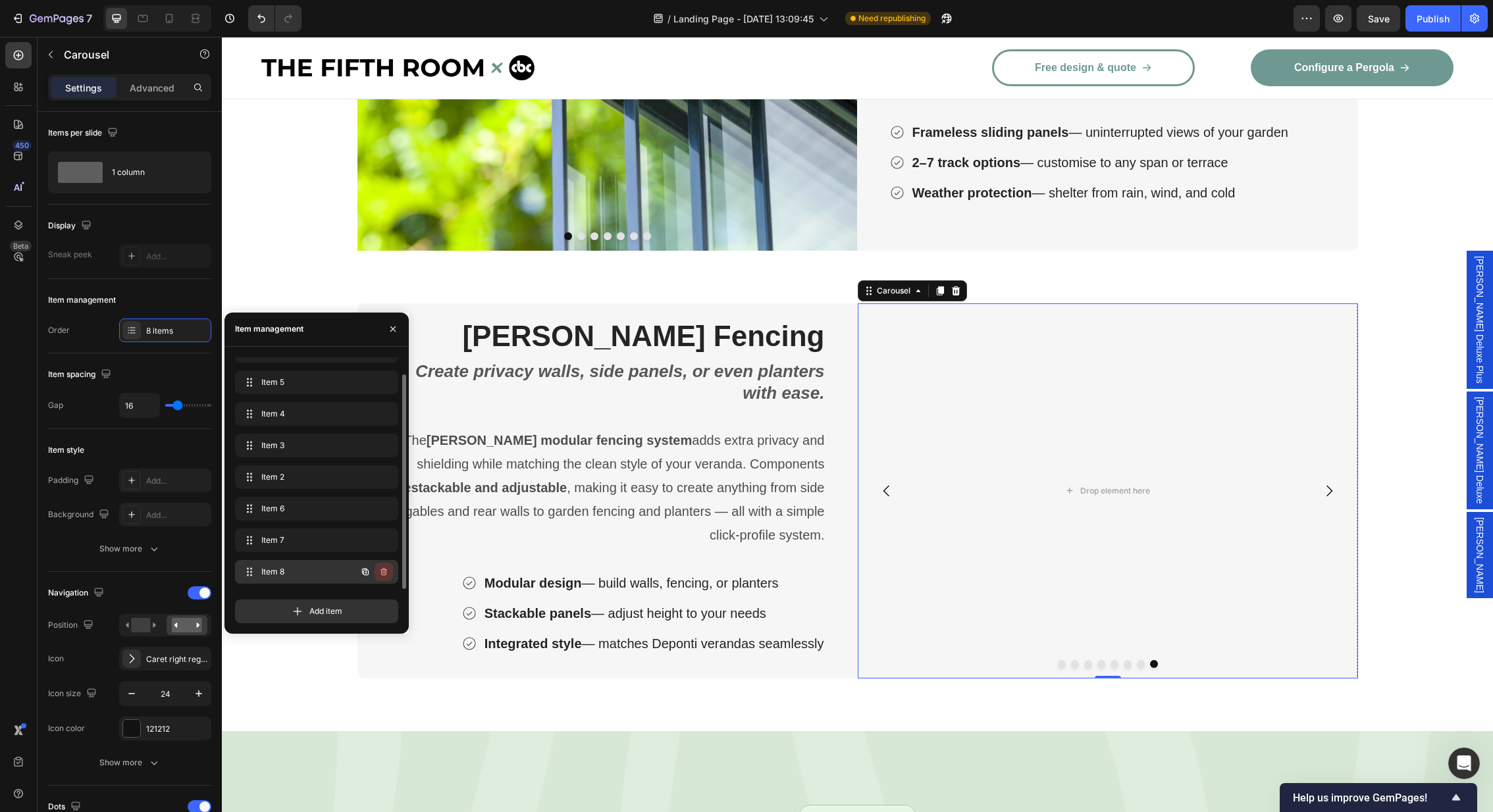
click at [384, 573] on icon "button" at bounding box center [383, 572] width 11 height 11
click at [371, 568] on div "Delete" at bounding box center [375, 572] width 24 height 12
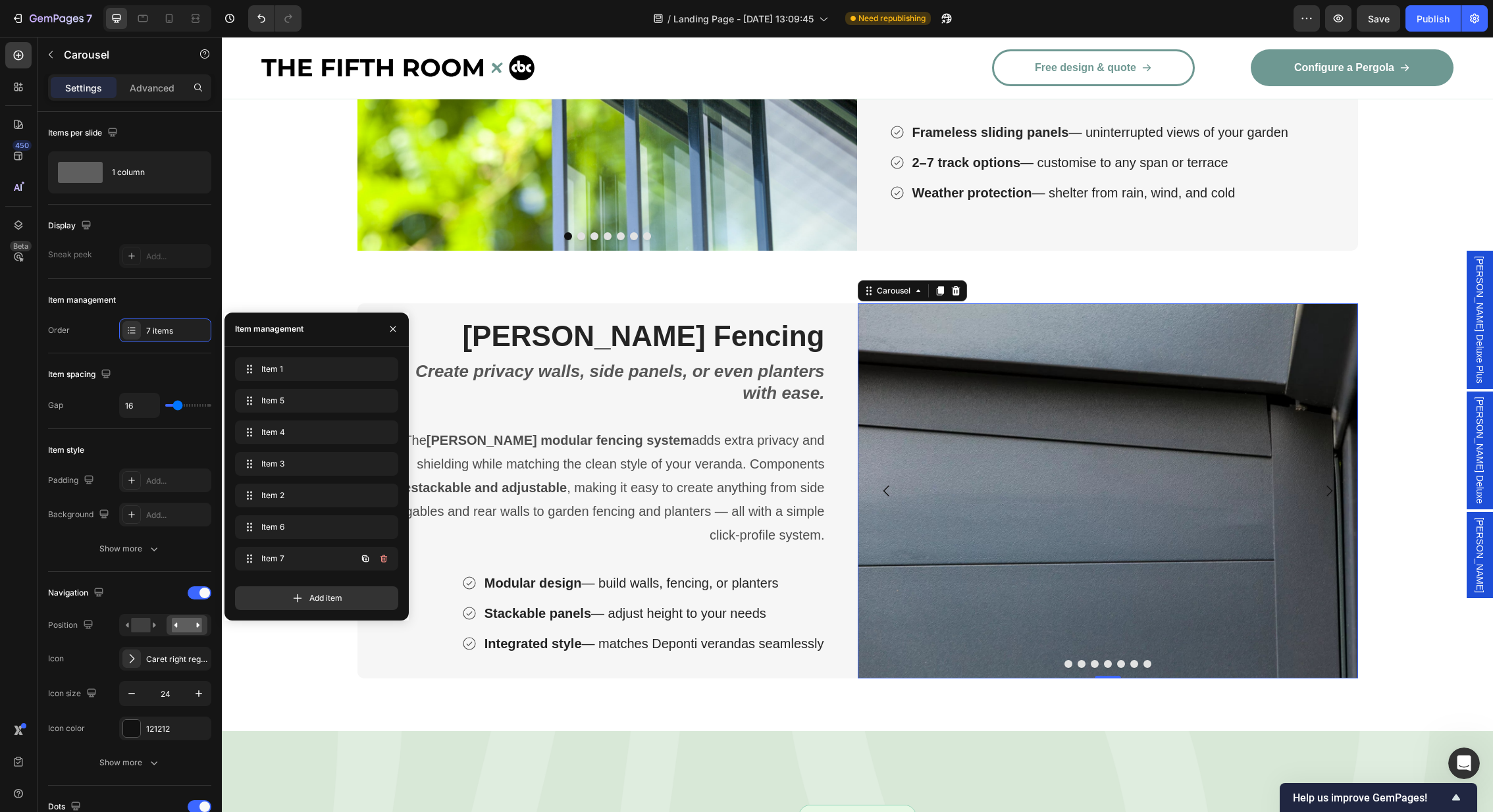
scroll to position [0, 0]
click at [365, 563] on icon "button" at bounding box center [365, 558] width 11 height 11
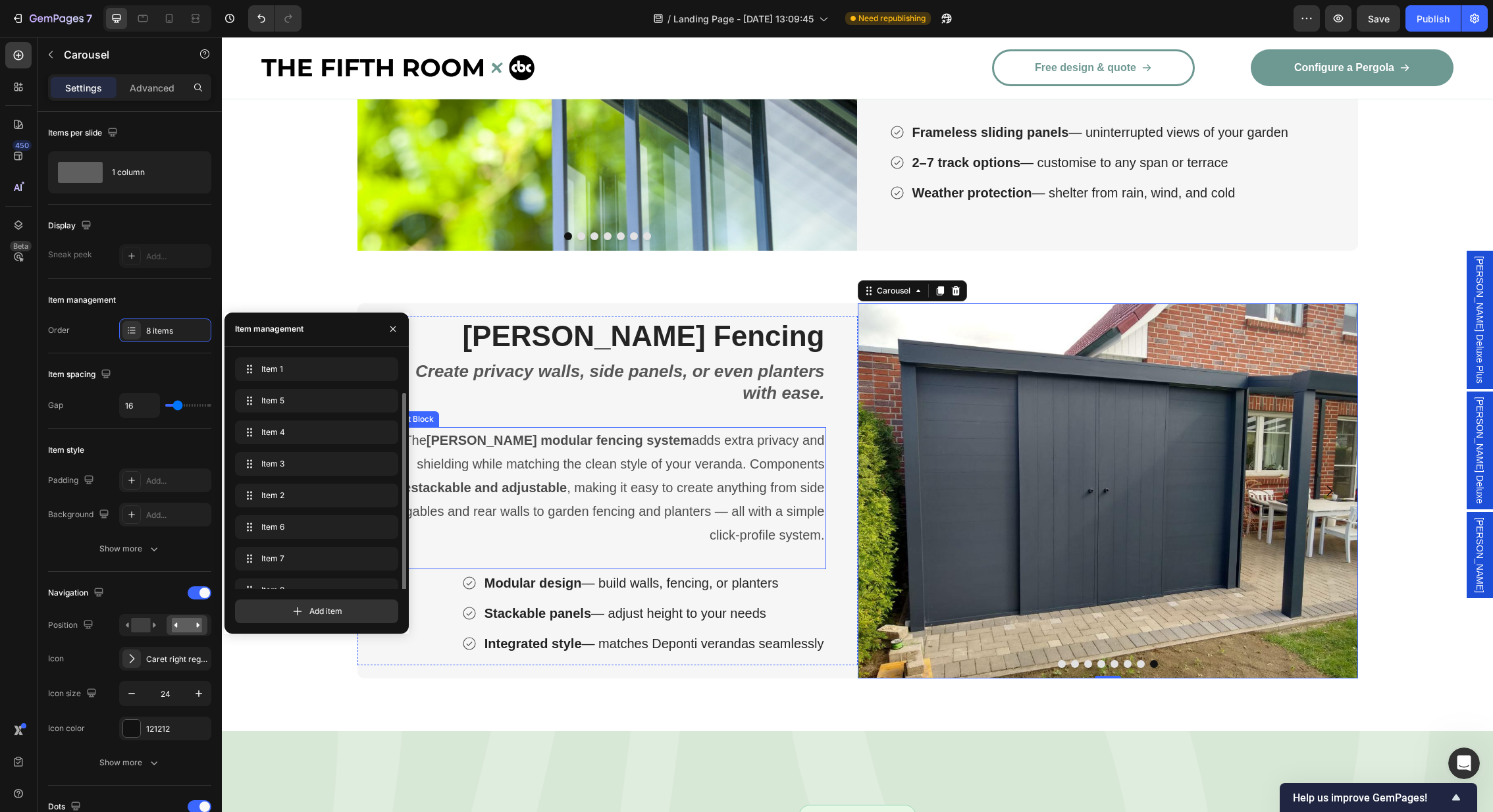
scroll to position [18, 0]
click at [308, 578] on div "Item 8 Item 8" at bounding box center [298, 572] width 116 height 18
click at [289, 570] on span "Item 8" at bounding box center [299, 572] width 74 height 12
click at [1085, 493] on img at bounding box center [1107, 490] width 500 height 375
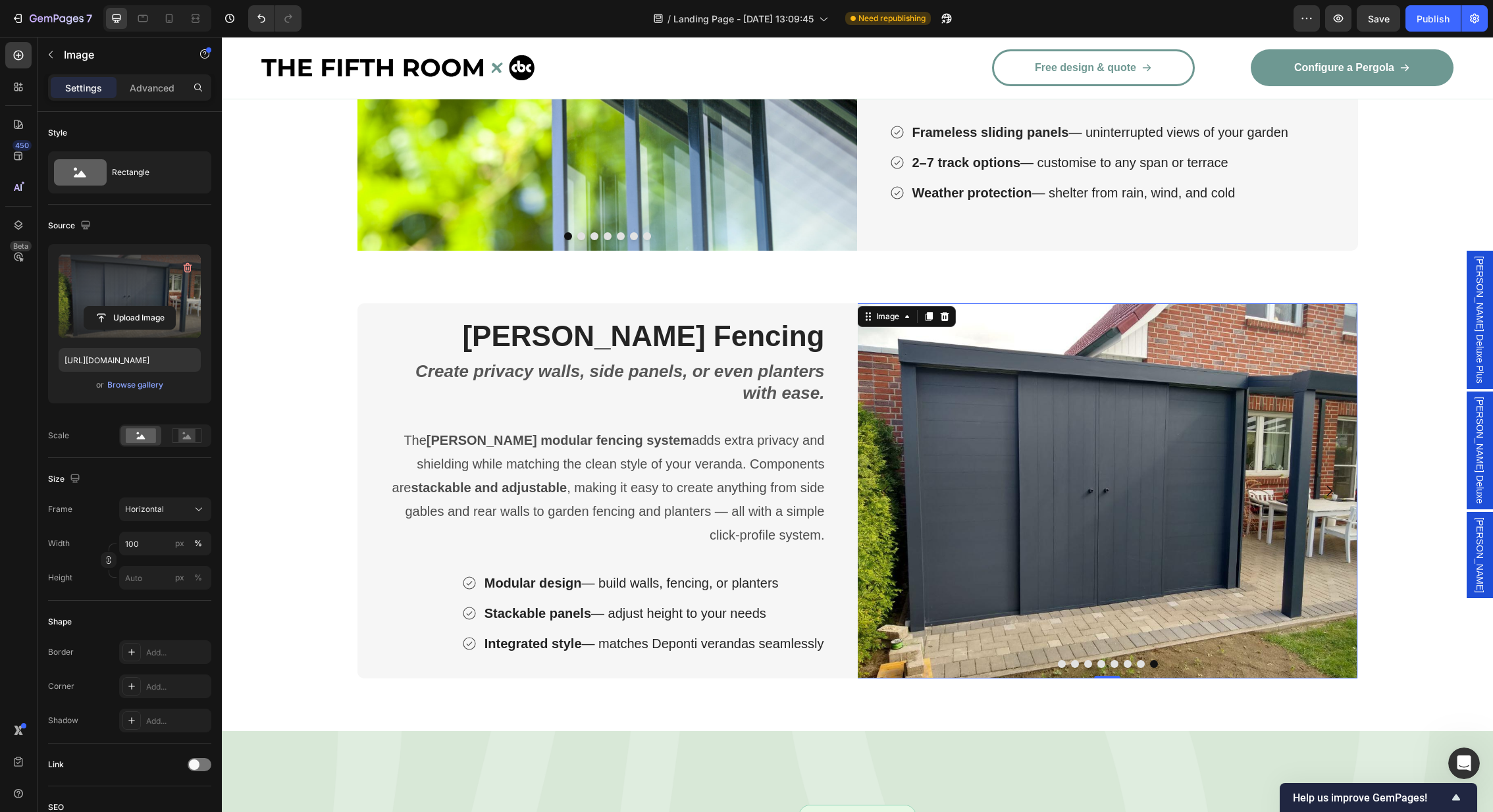
click at [106, 298] on label at bounding box center [130, 295] width 142 height 83
click at [106, 307] on input "file" at bounding box center [130, 318] width 91 height 23
type input "[URL][DOMAIN_NAME]"
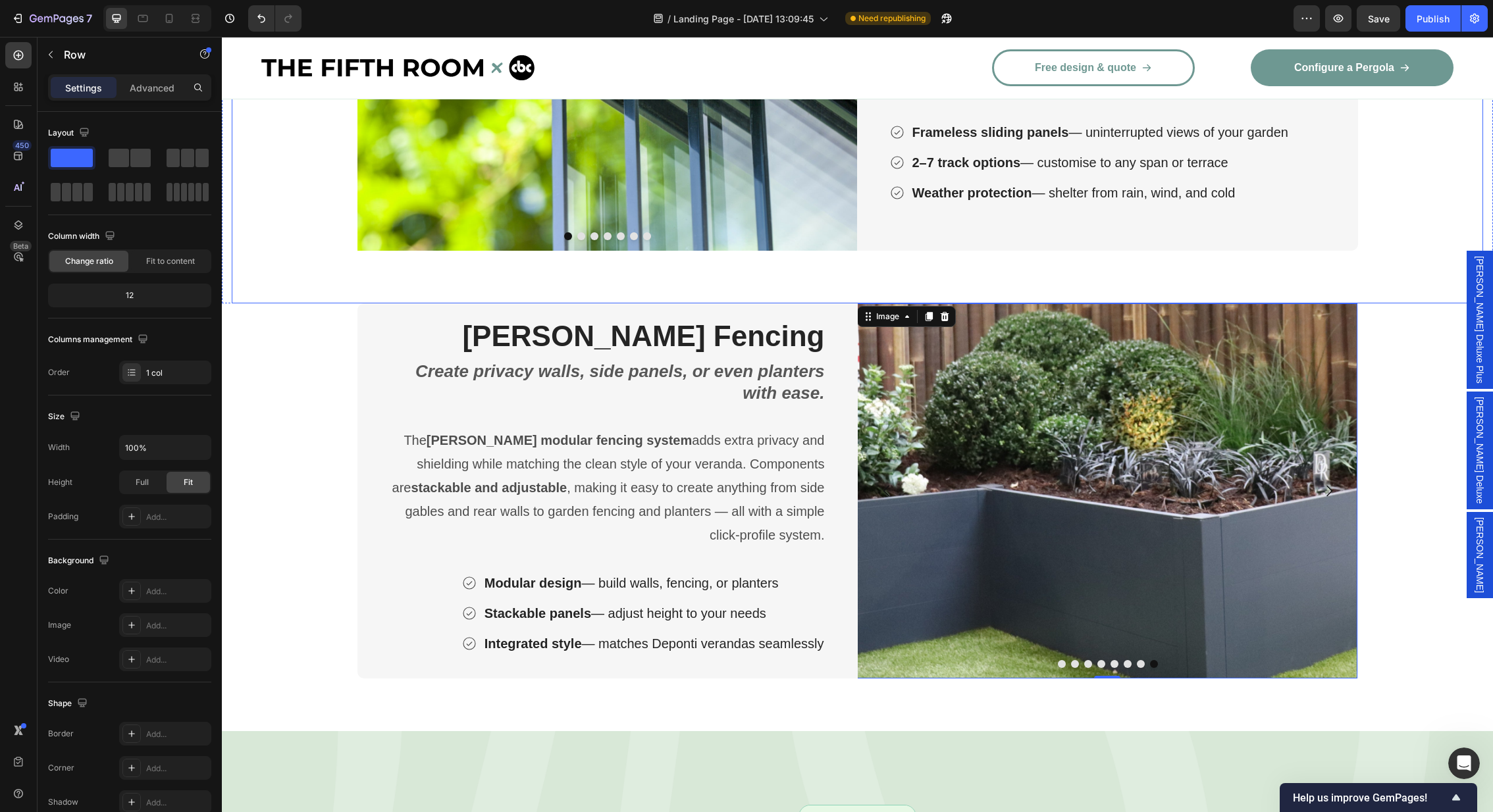
click at [966, 272] on div "Image Image Image Image Image Image Image Carousel Fiano Glass Sliding Doors He…" at bounding box center [857, 89] width 1251 height 428
click at [1377, 15] on span "Save" at bounding box center [1379, 18] width 22 height 11
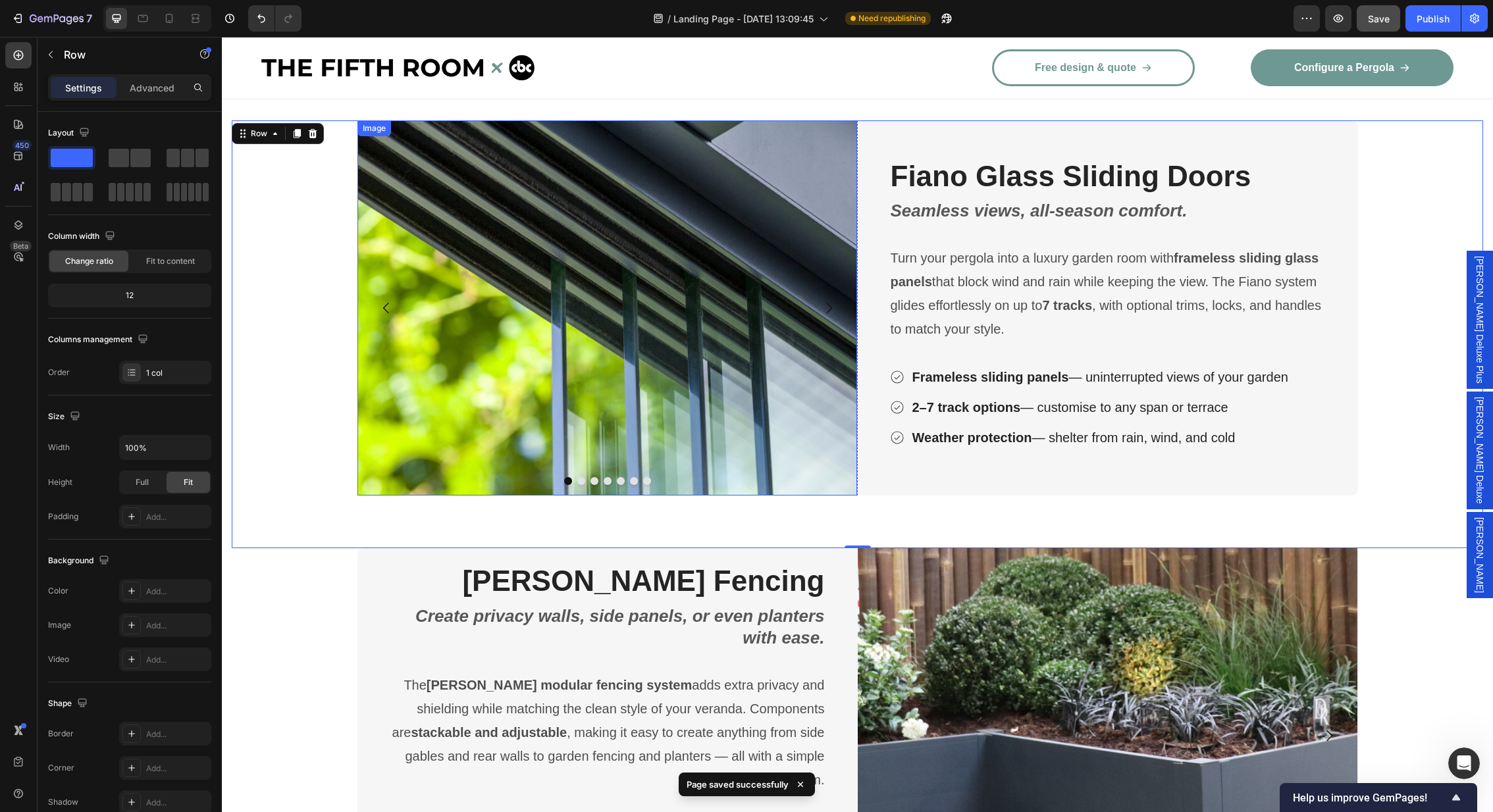
scroll to position [2359, 0]
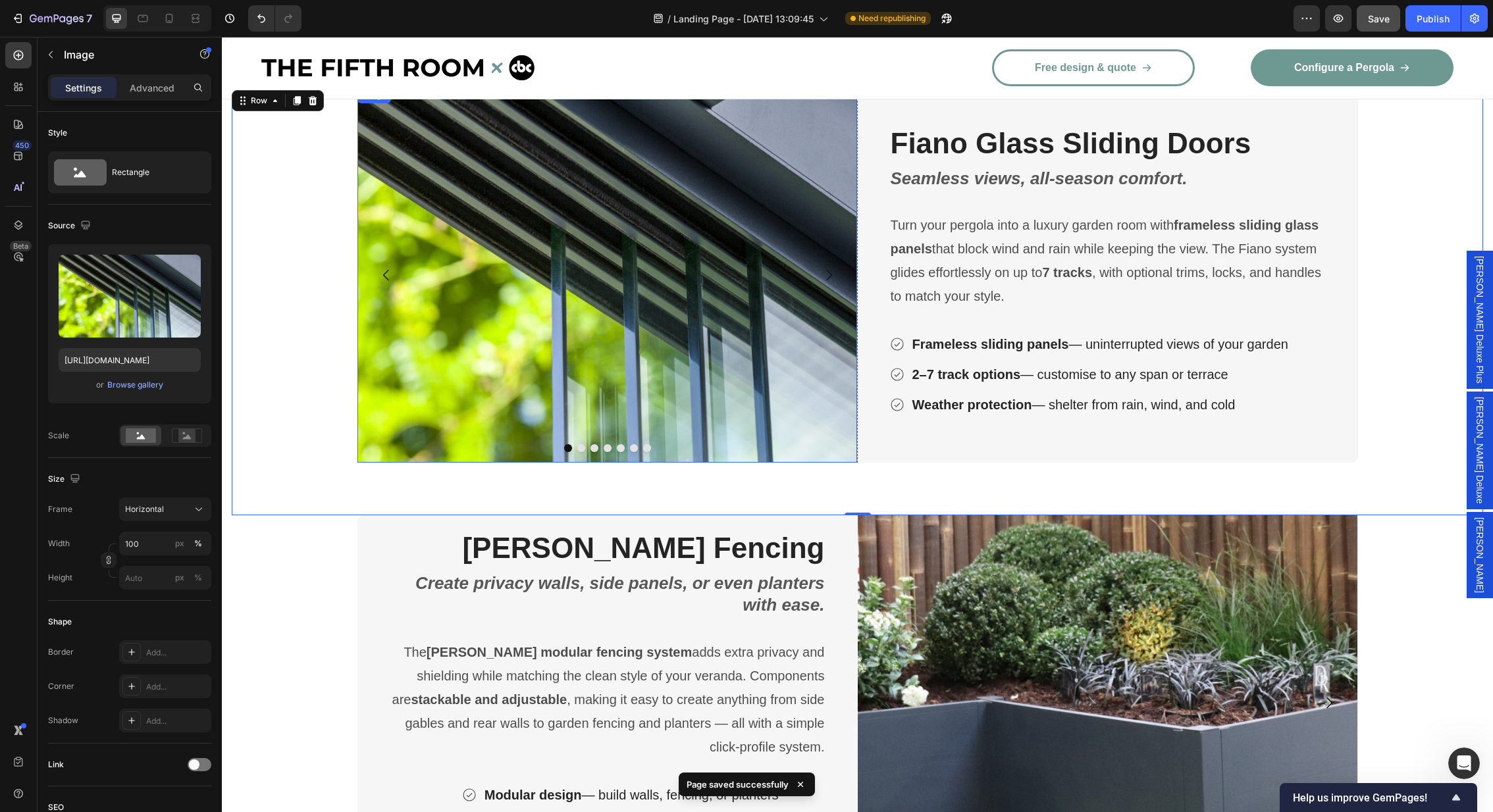
click at [562, 286] on img at bounding box center [608, 275] width 500 height 375
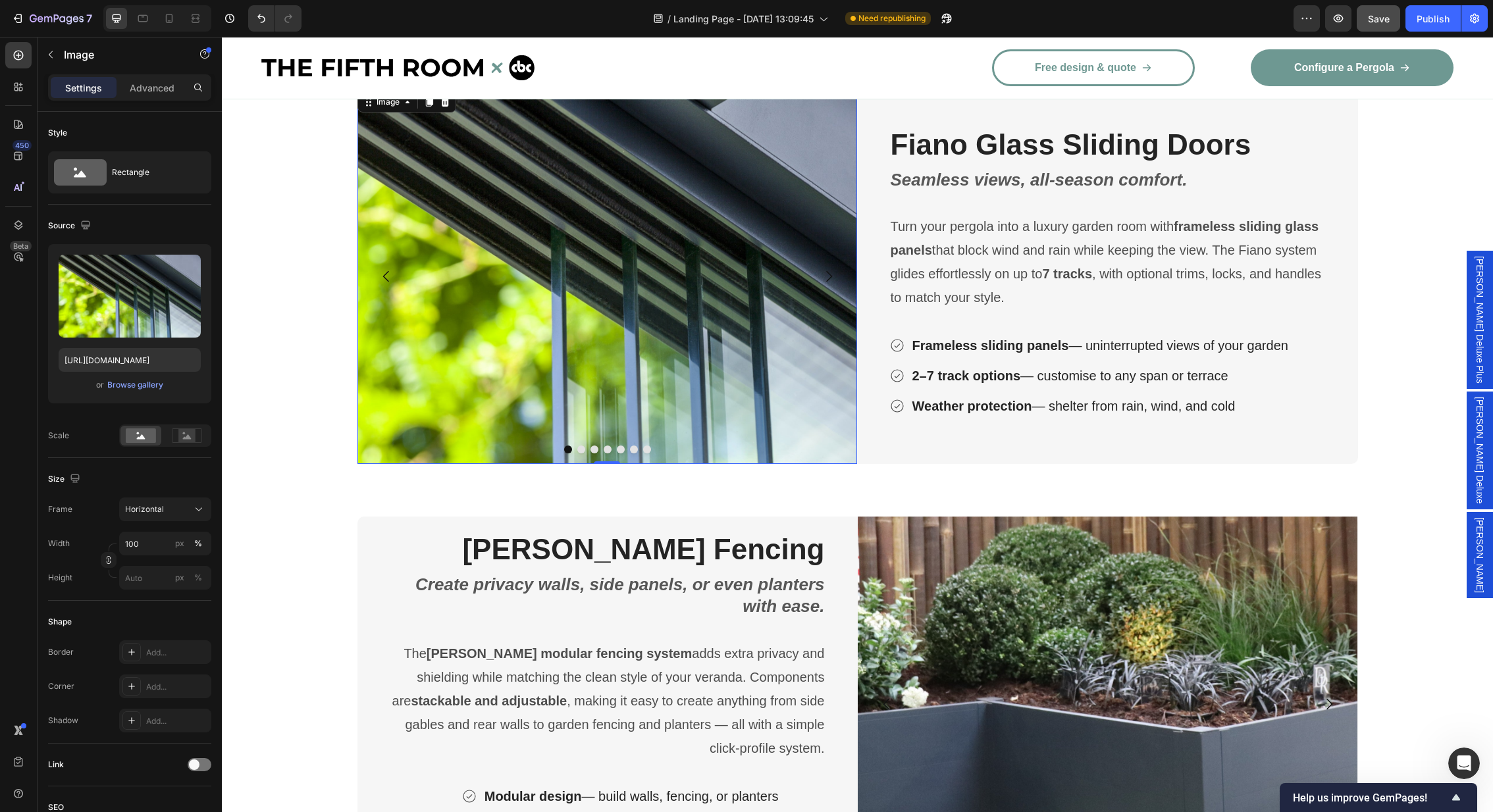
click at [399, 108] on div "Image" at bounding box center [387, 102] width 28 height 12
click at [408, 185] on div "Image Carousel Row 2 cols Row 1 col 0" at bounding box center [608, 276] width 500 height 375
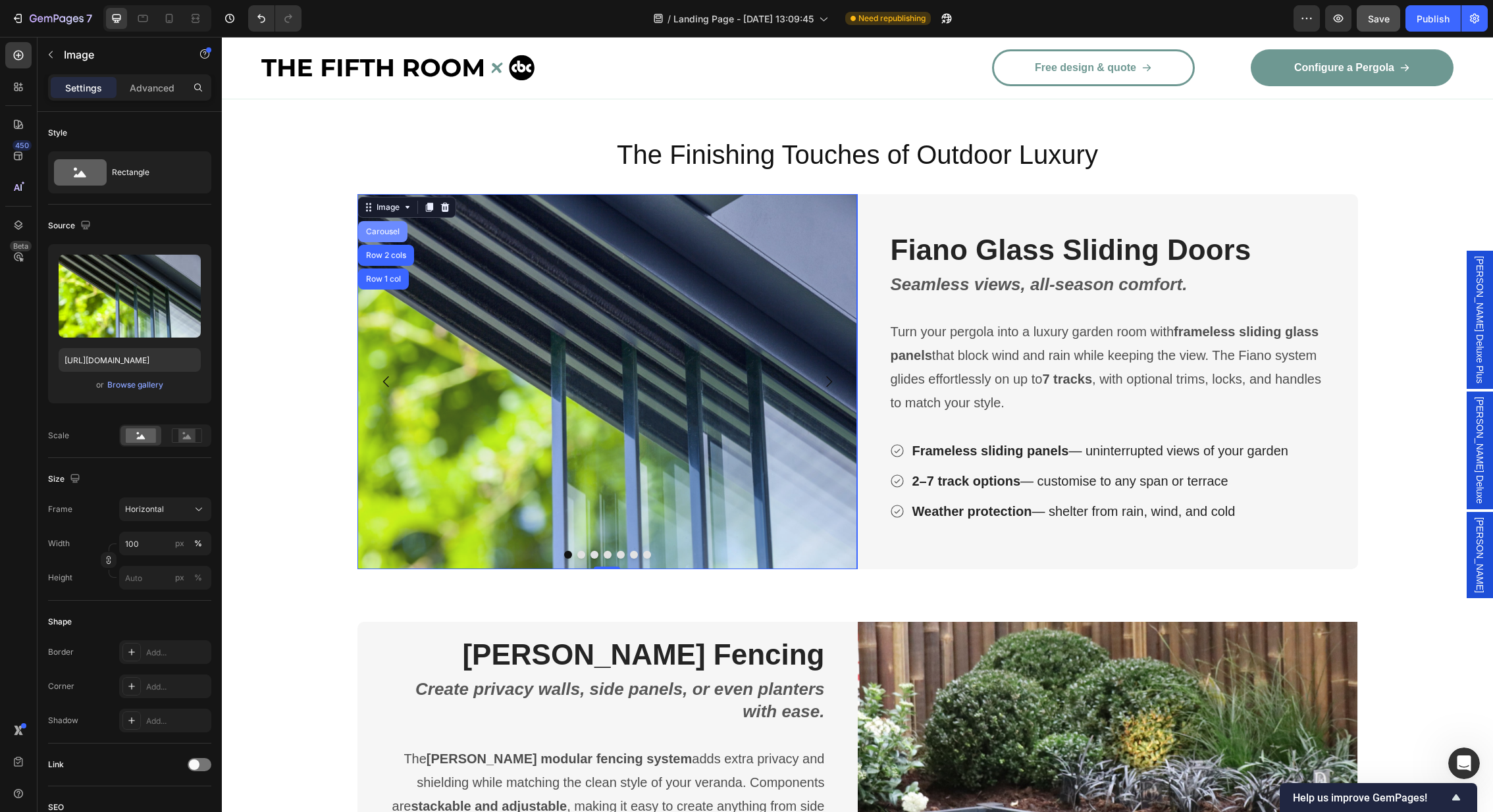
click at [387, 228] on div "Carousel" at bounding box center [382, 232] width 39 height 8
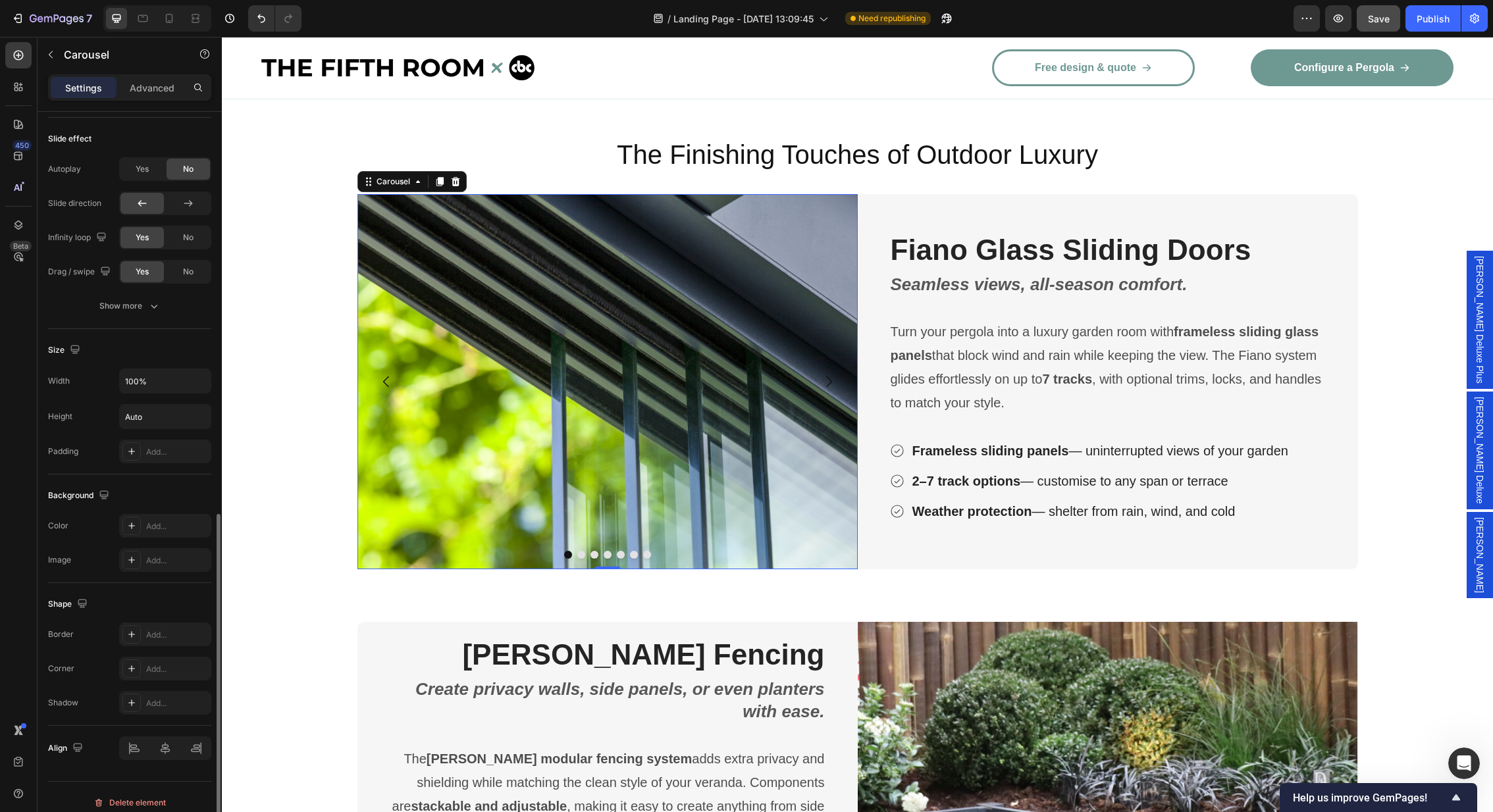
scroll to position [853, 0]
click at [142, 654] on div "Add..." at bounding box center [165, 661] width 92 height 23
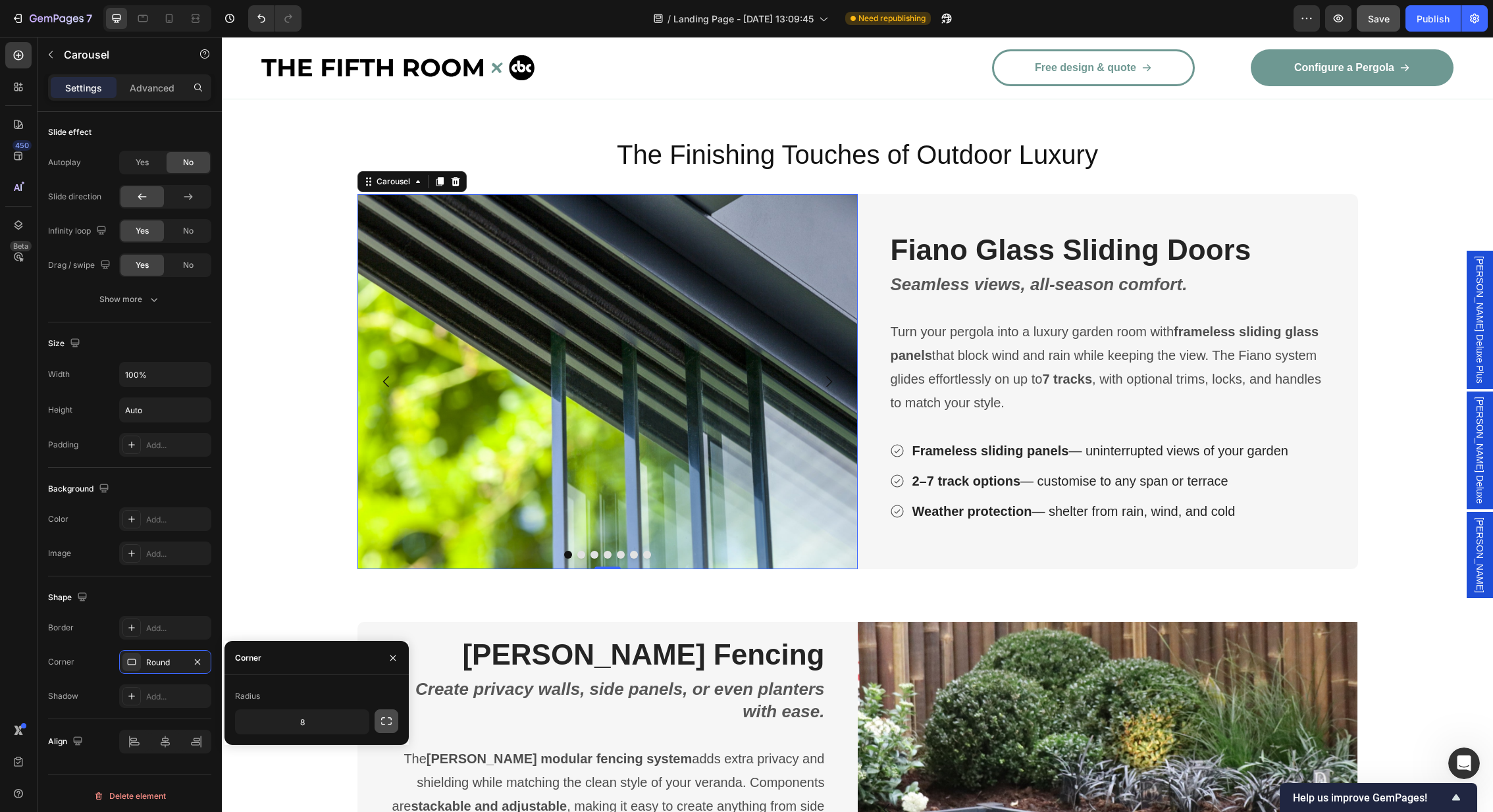
click at [386, 719] on icon "button" at bounding box center [386, 720] width 13 height 13
click at [345, 719] on input "8" at bounding box center [336, 721] width 63 height 23
click at [340, 750] on input "8" at bounding box center [336, 751] width 63 height 23
click at [274, 723] on input "8" at bounding box center [267, 721] width 63 height 23
type input "10"
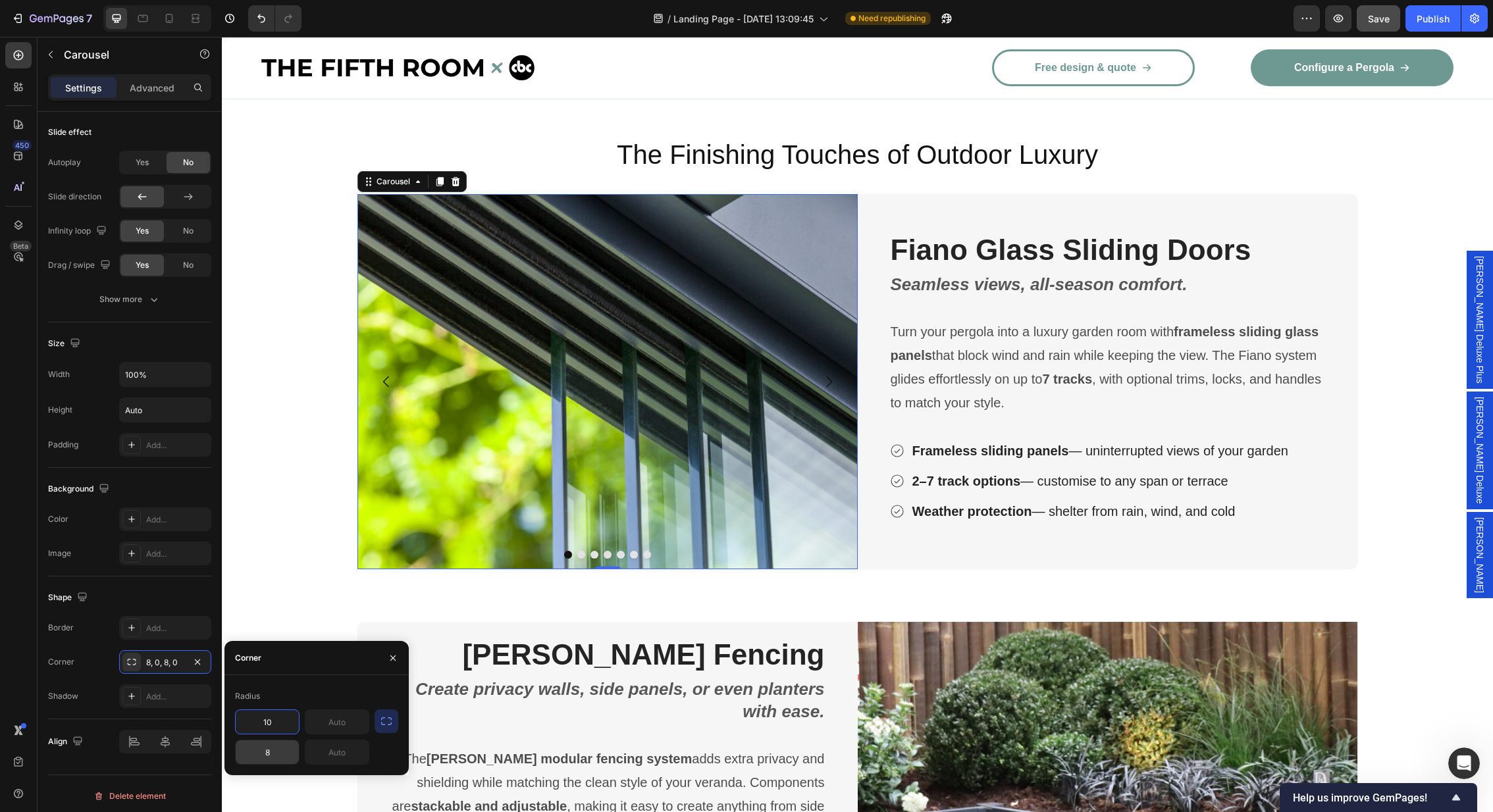
click at [280, 748] on input "8" at bounding box center [267, 751] width 63 height 23
type input "10"
click at [88, 658] on div "Corner 10, 0, 8, 0" at bounding box center [129, 661] width 163 height 23
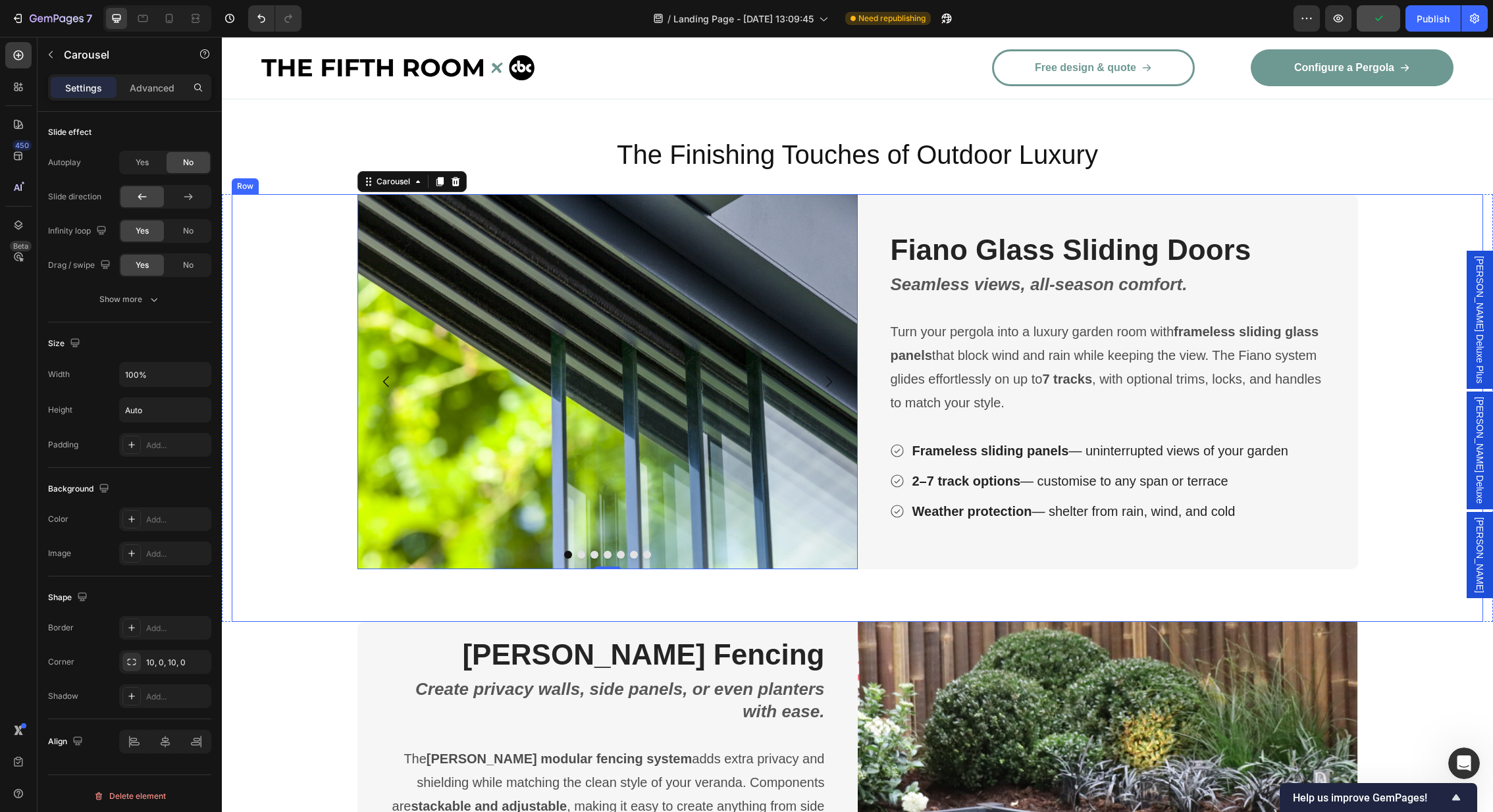
click at [308, 573] on div "Image Image Image Image Image Image Image Carousel 0 Fiano Glass Sliding Doors …" at bounding box center [857, 408] width 1251 height 428
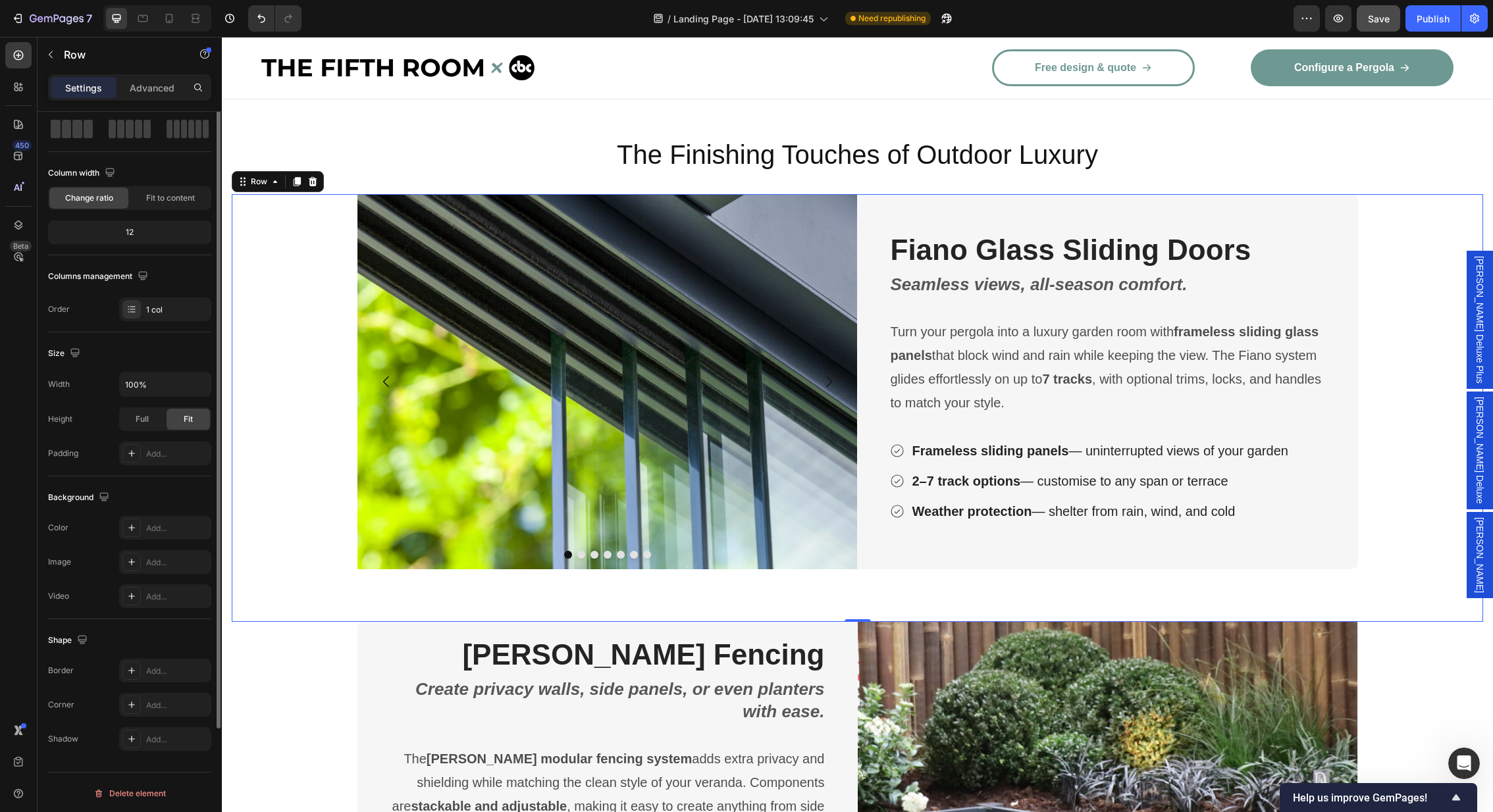
scroll to position [0, 0]
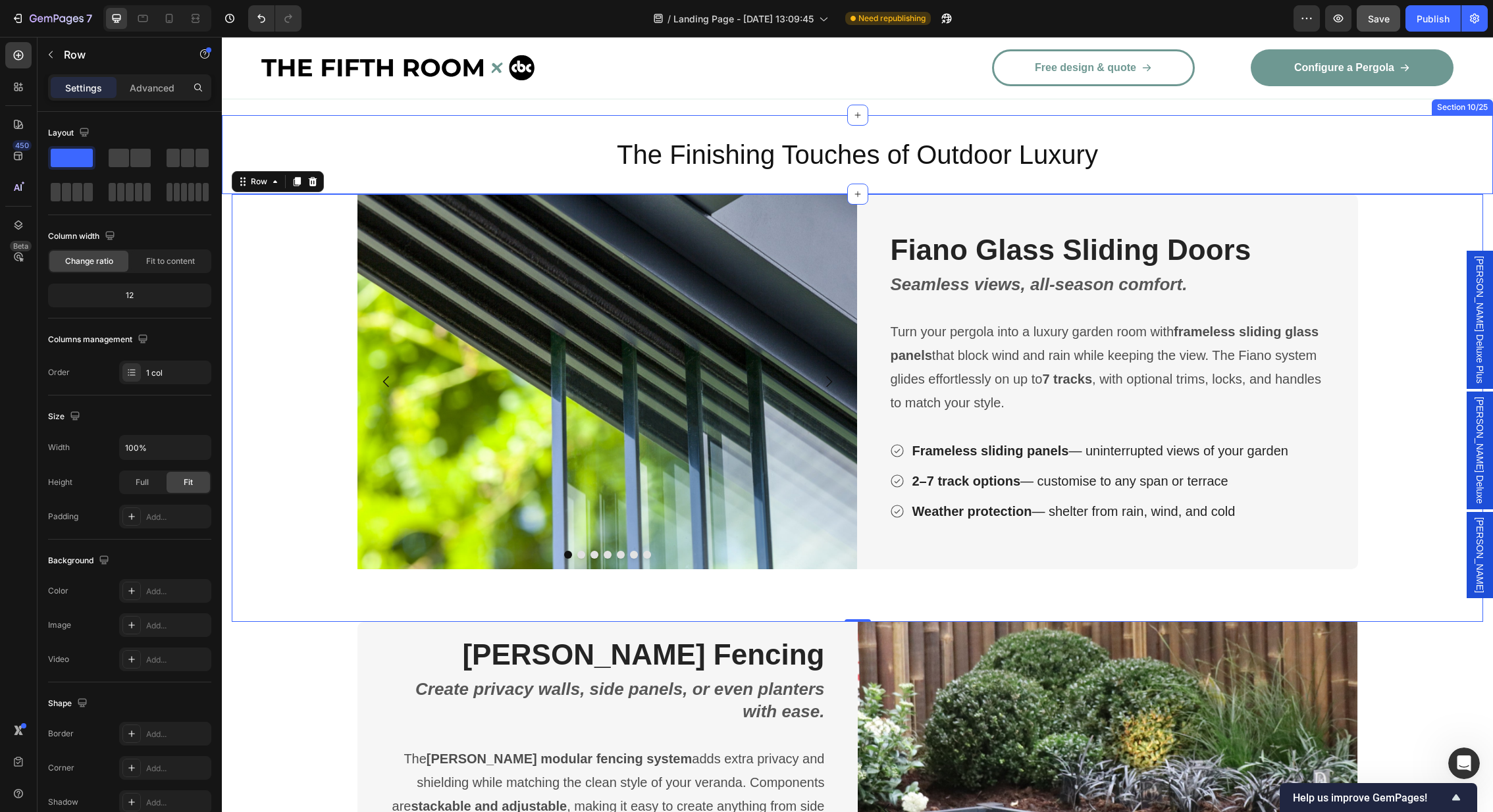
click at [504, 115] on div "The Finishing Touches of Outdoor Luxury Heading Section 10/25" at bounding box center [857, 155] width 1271 height 79
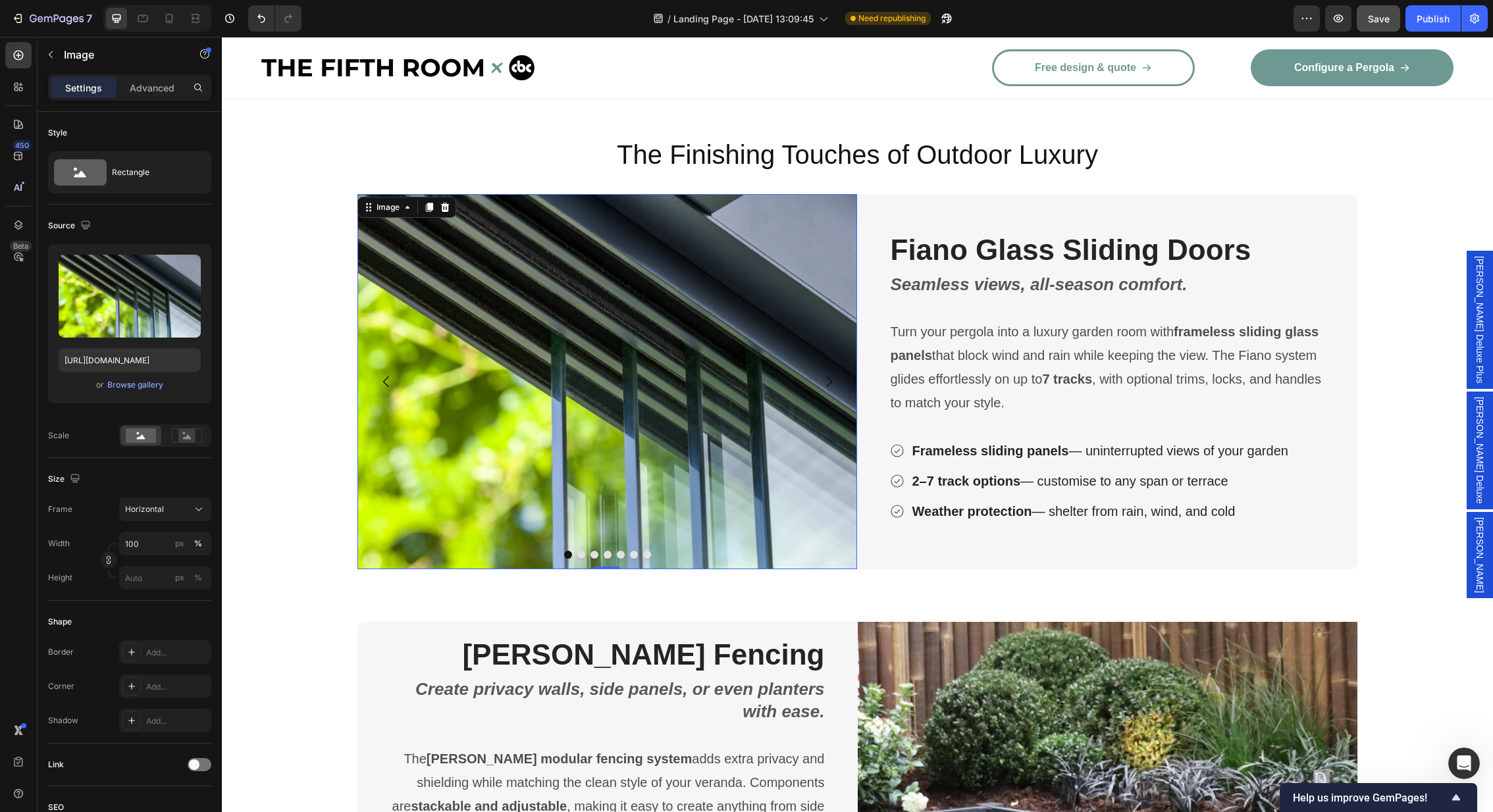
click at [641, 380] on img at bounding box center [608, 381] width 500 height 375
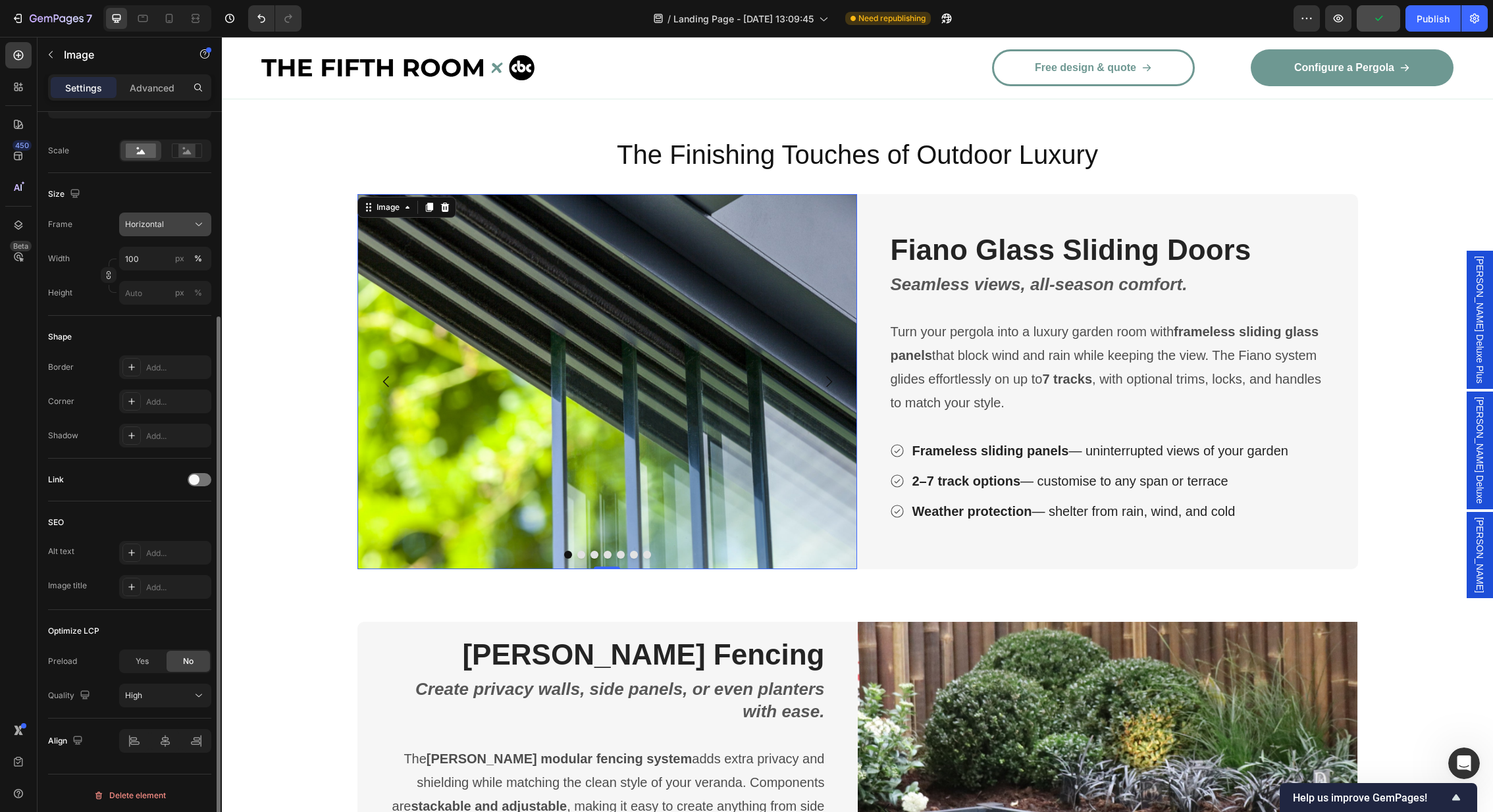
scroll to position [286, 0]
click at [161, 401] on div "Add..." at bounding box center [177, 401] width 62 height 12
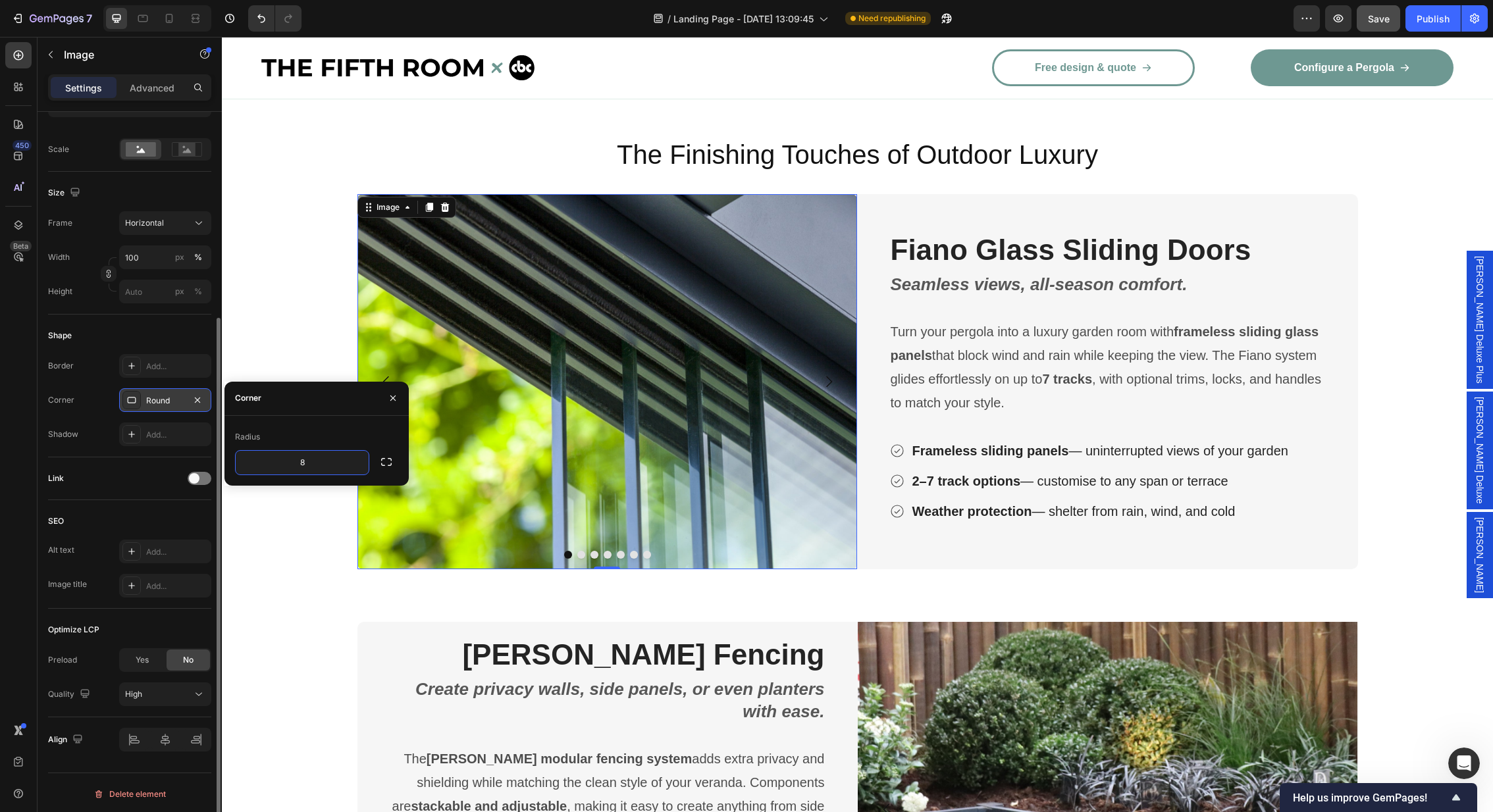
click at [399, 463] on div "Radius 8" at bounding box center [316, 451] width 184 height 48
click at [383, 461] on icon "button" at bounding box center [386, 461] width 13 height 13
click at [353, 458] on input "8" at bounding box center [336, 462] width 63 height 23
click at [354, 488] on input "8" at bounding box center [336, 492] width 63 height 23
click at [279, 463] on input "8" at bounding box center [267, 462] width 63 height 23
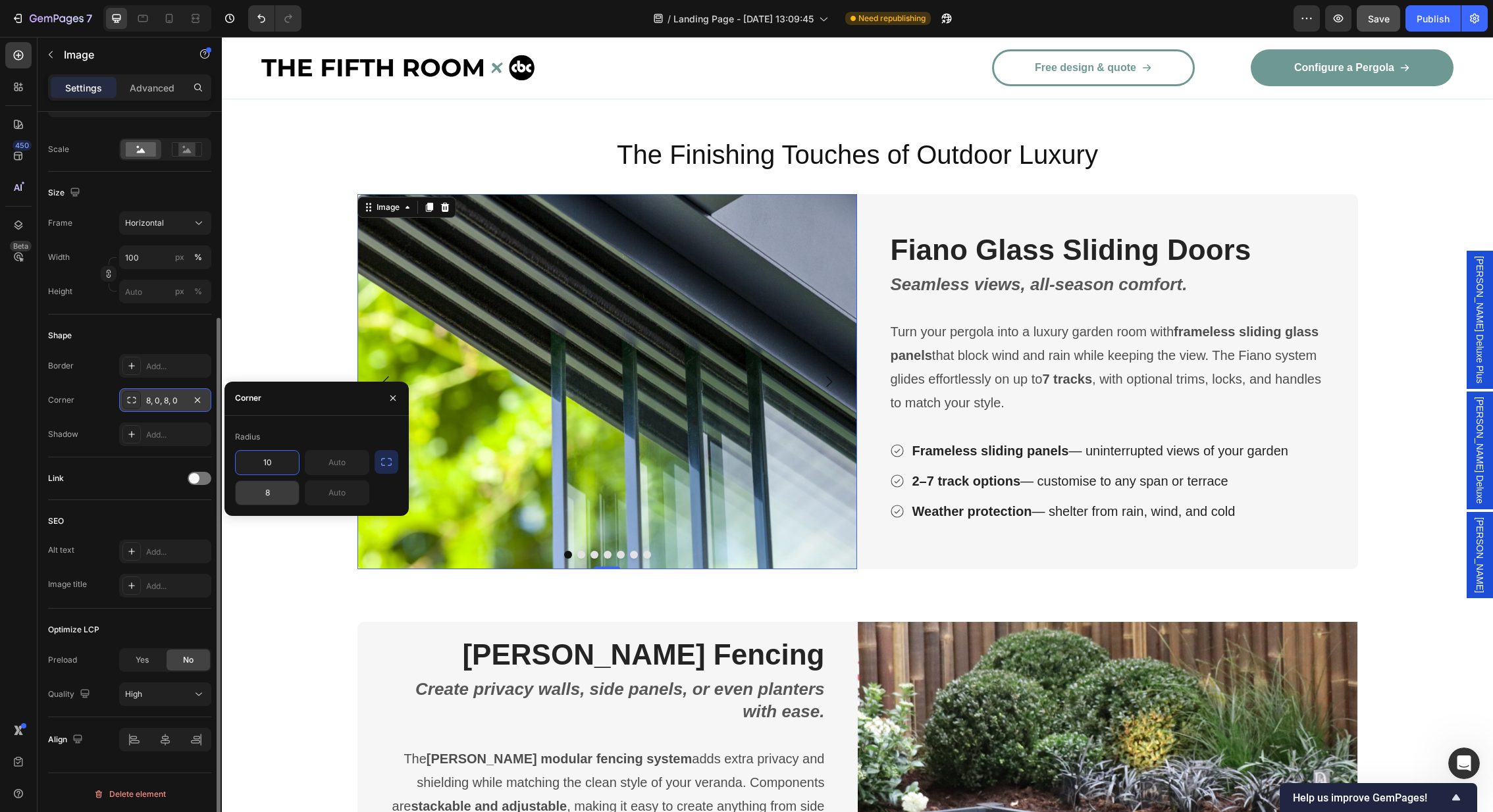
type input "10"
click at [281, 493] on input "8" at bounding box center [267, 492] width 63 height 23
type input "10"
click at [93, 423] on div "Shadow Add..." at bounding box center [129, 434] width 163 height 23
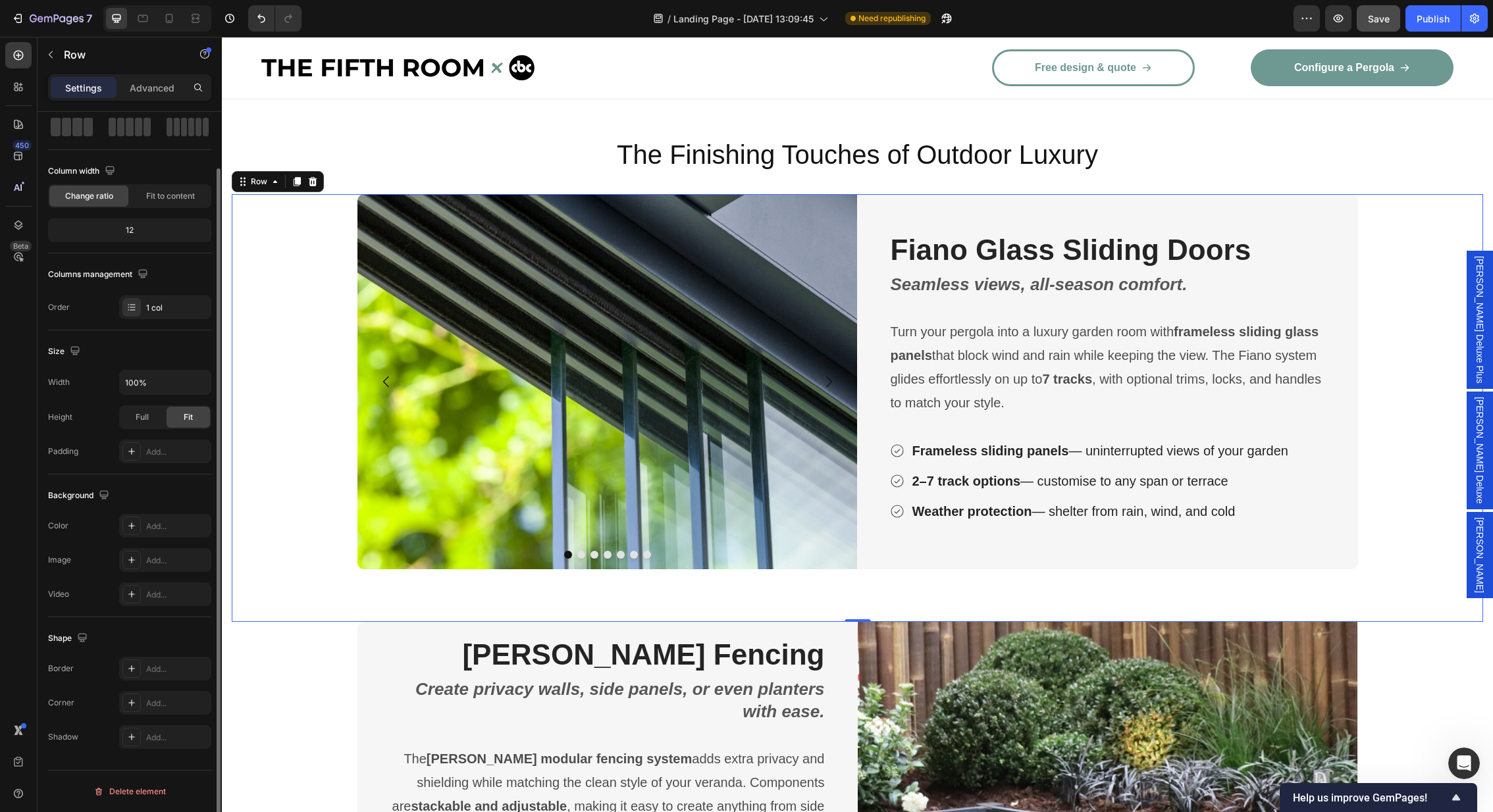
click at [309, 528] on div "Image Image Image Image Image Image Image Carousel Fiano Glass Sliding Doors He…" at bounding box center [857, 408] width 1251 height 428
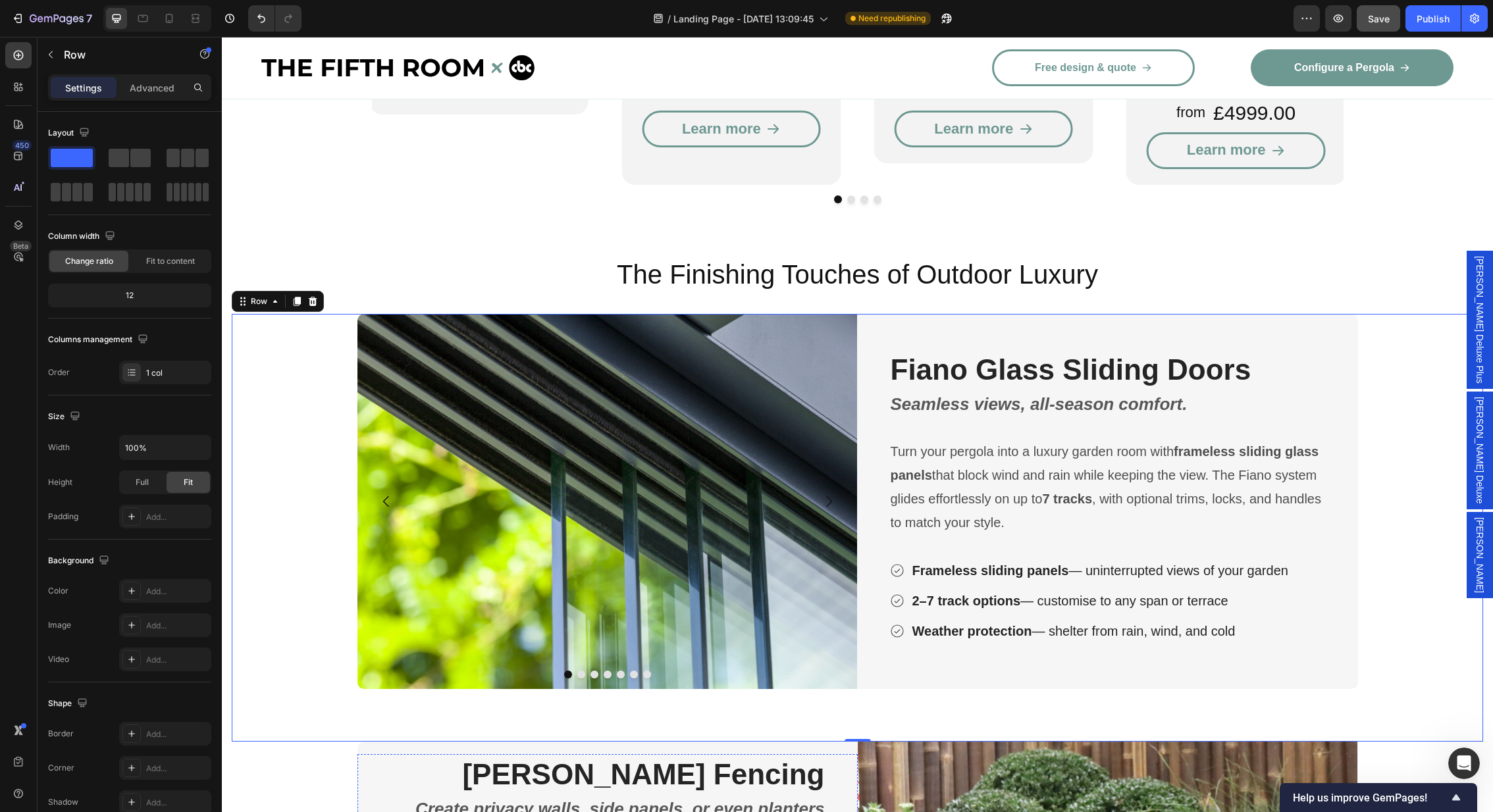
scroll to position [2156, 0]
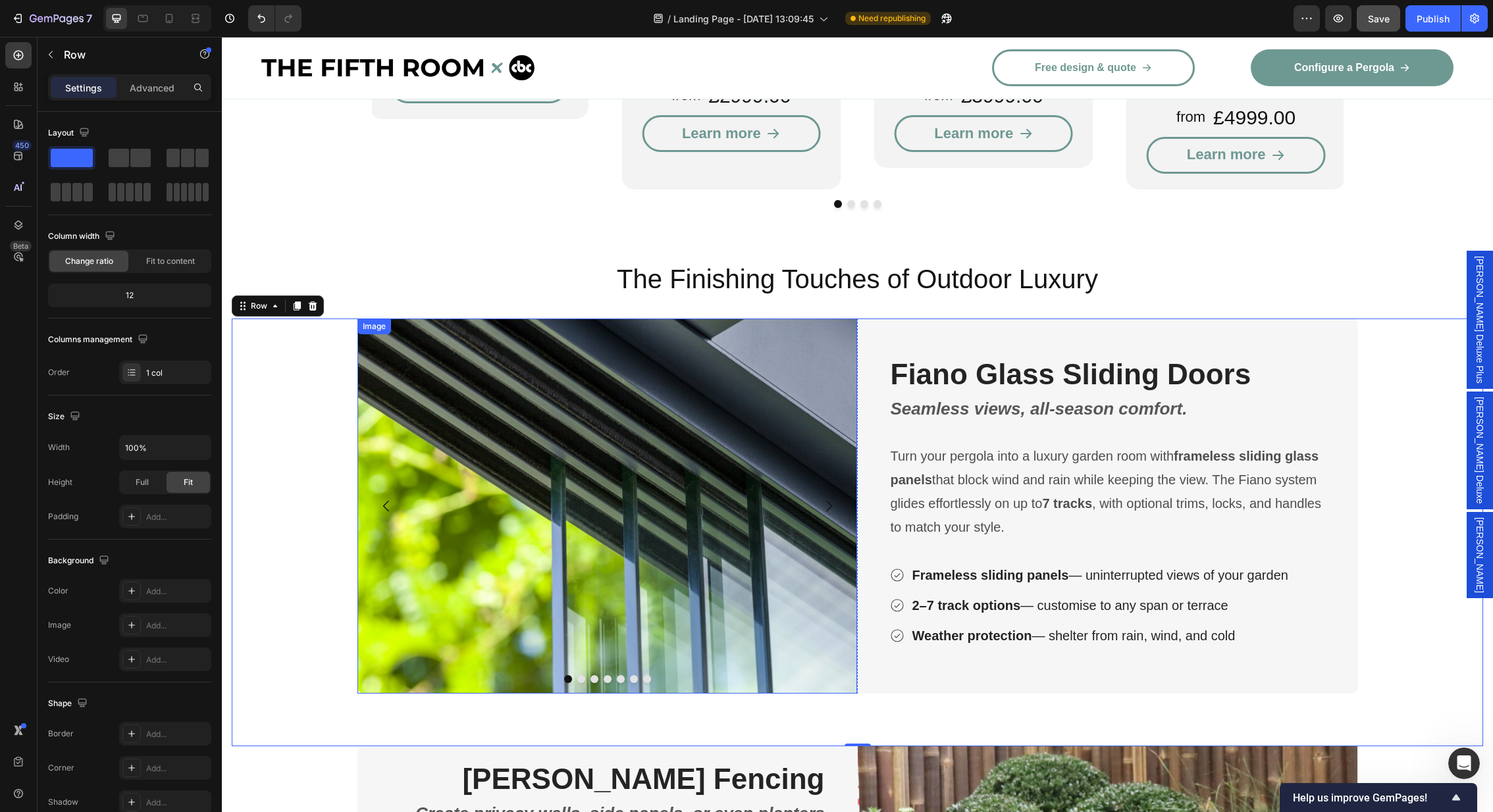
click at [561, 493] on img at bounding box center [608, 505] width 500 height 375
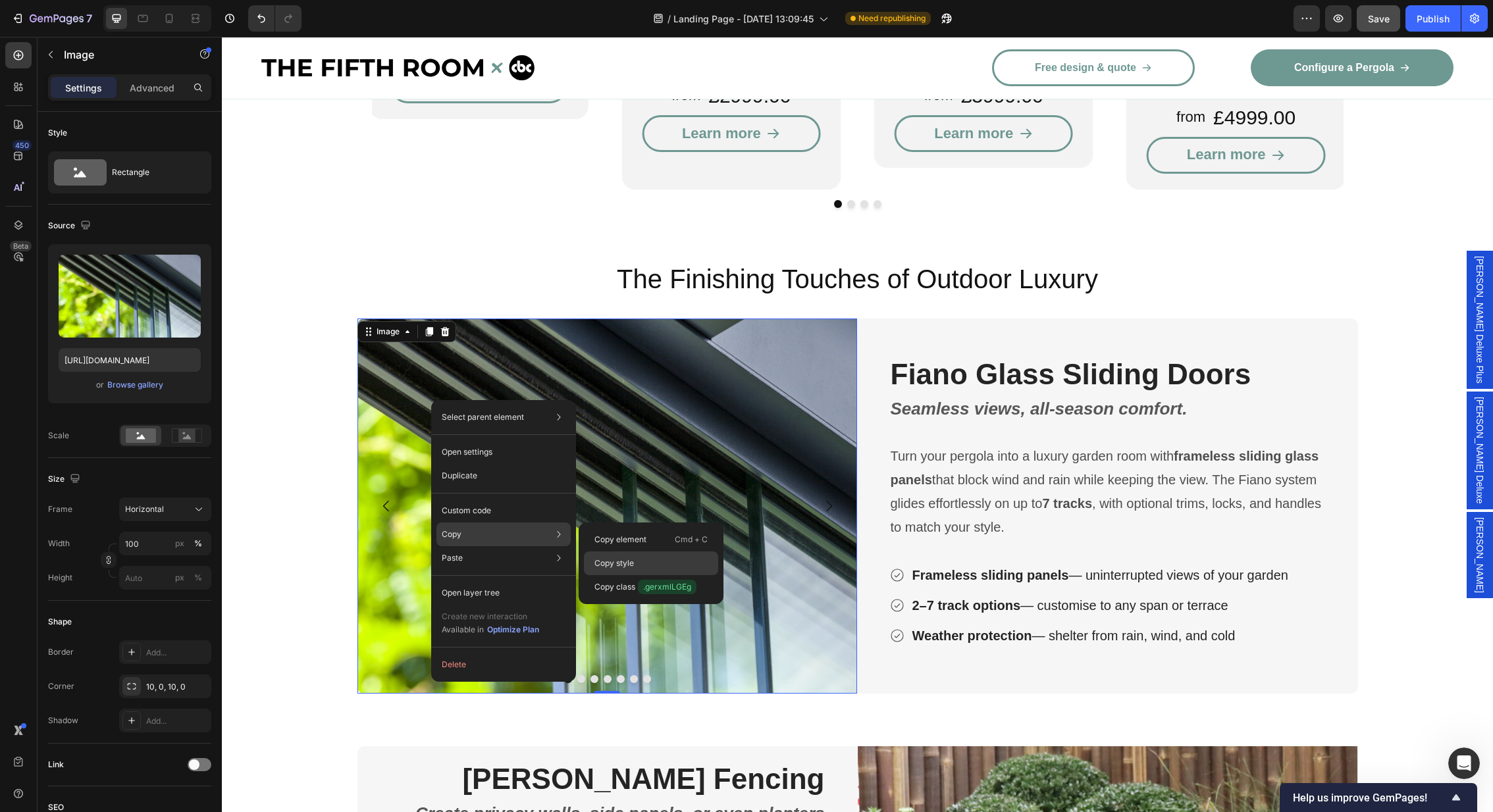
click at [649, 564] on div "Copy style" at bounding box center [650, 563] width 134 height 23
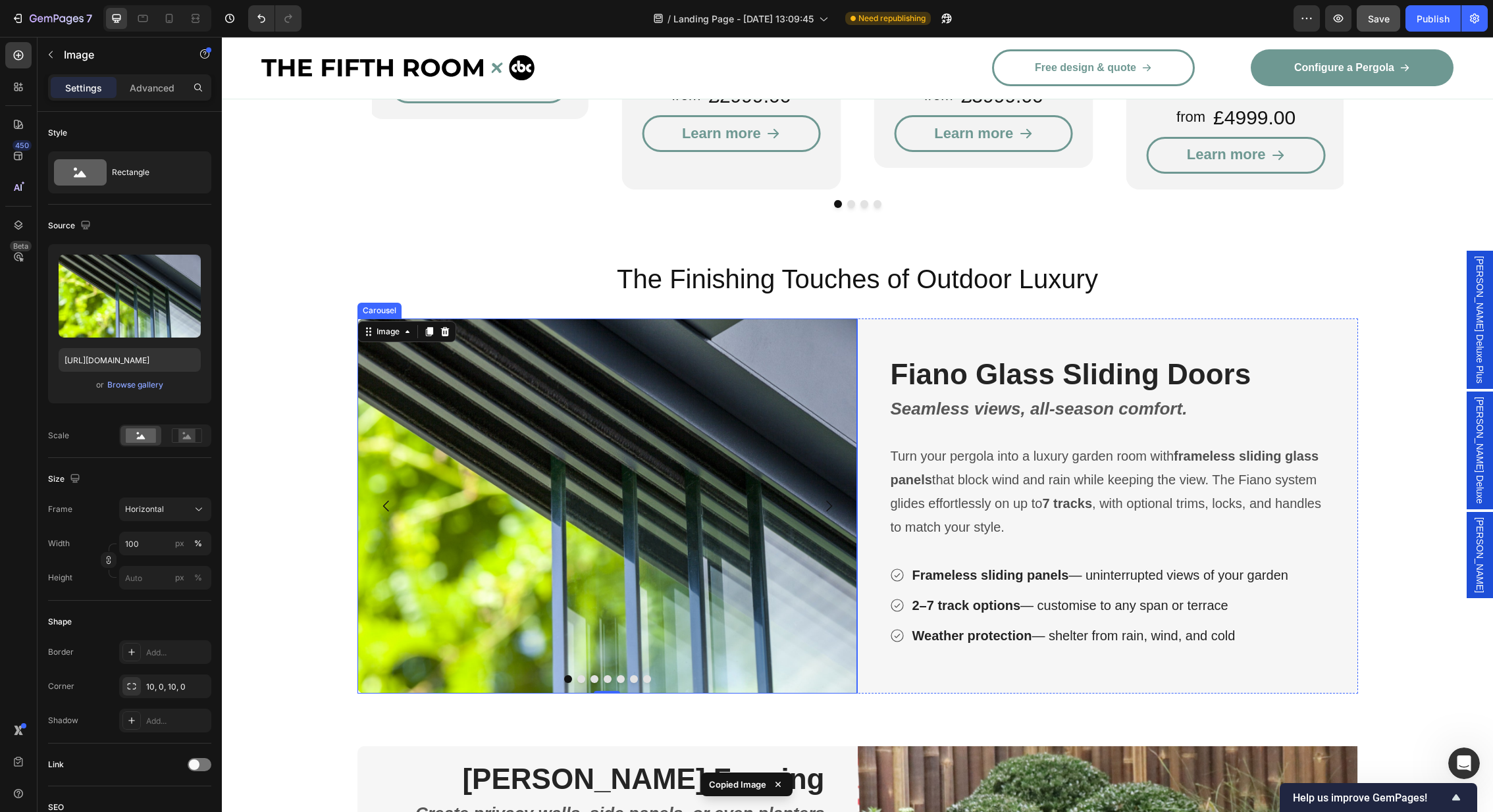
click at [824, 498] on icon "Carousel Next Arrow" at bounding box center [828, 506] width 16 height 16
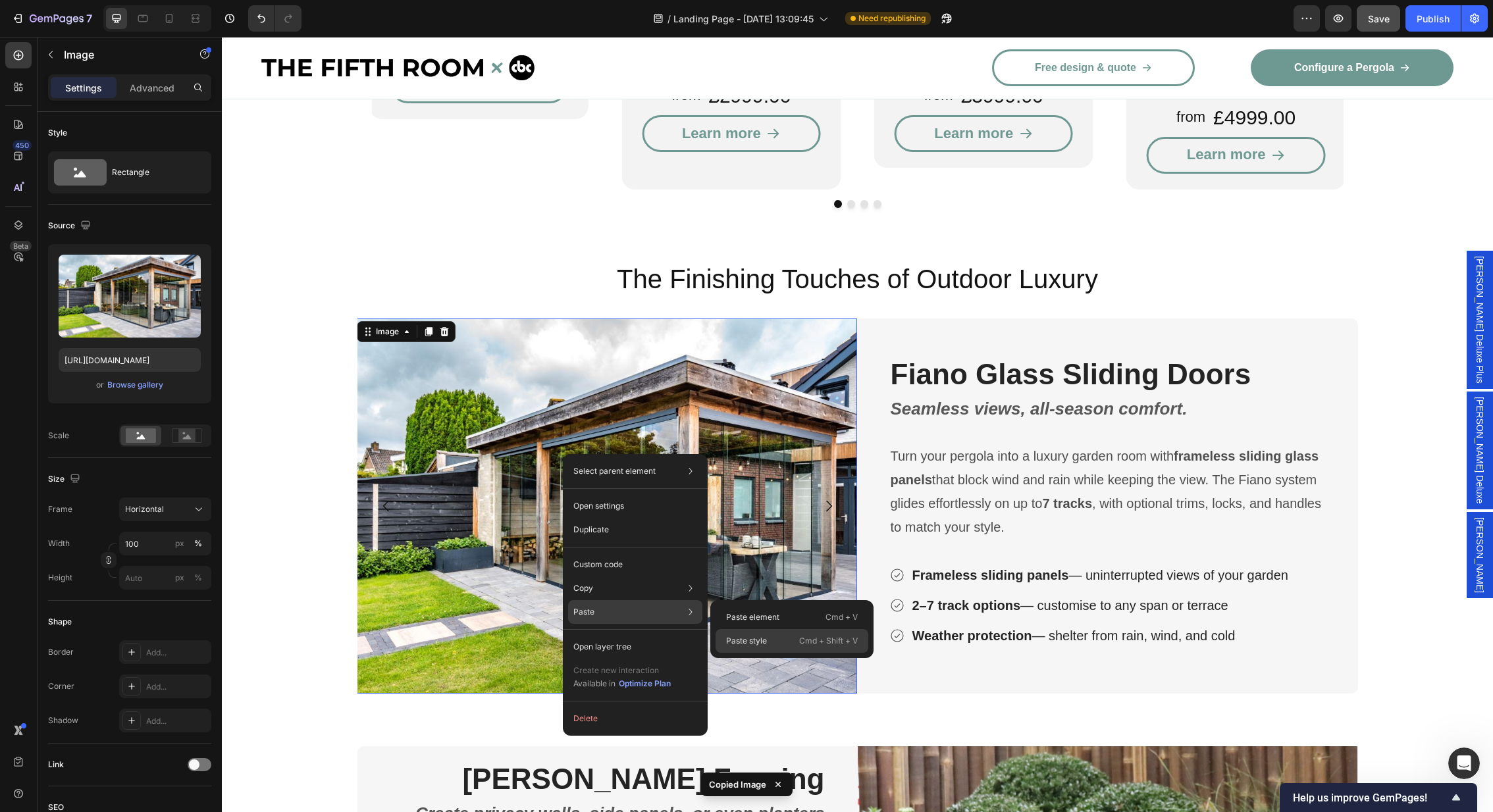
click at [790, 645] on div "Paste style Cmd + Shift + V" at bounding box center [792, 640] width 153 height 23
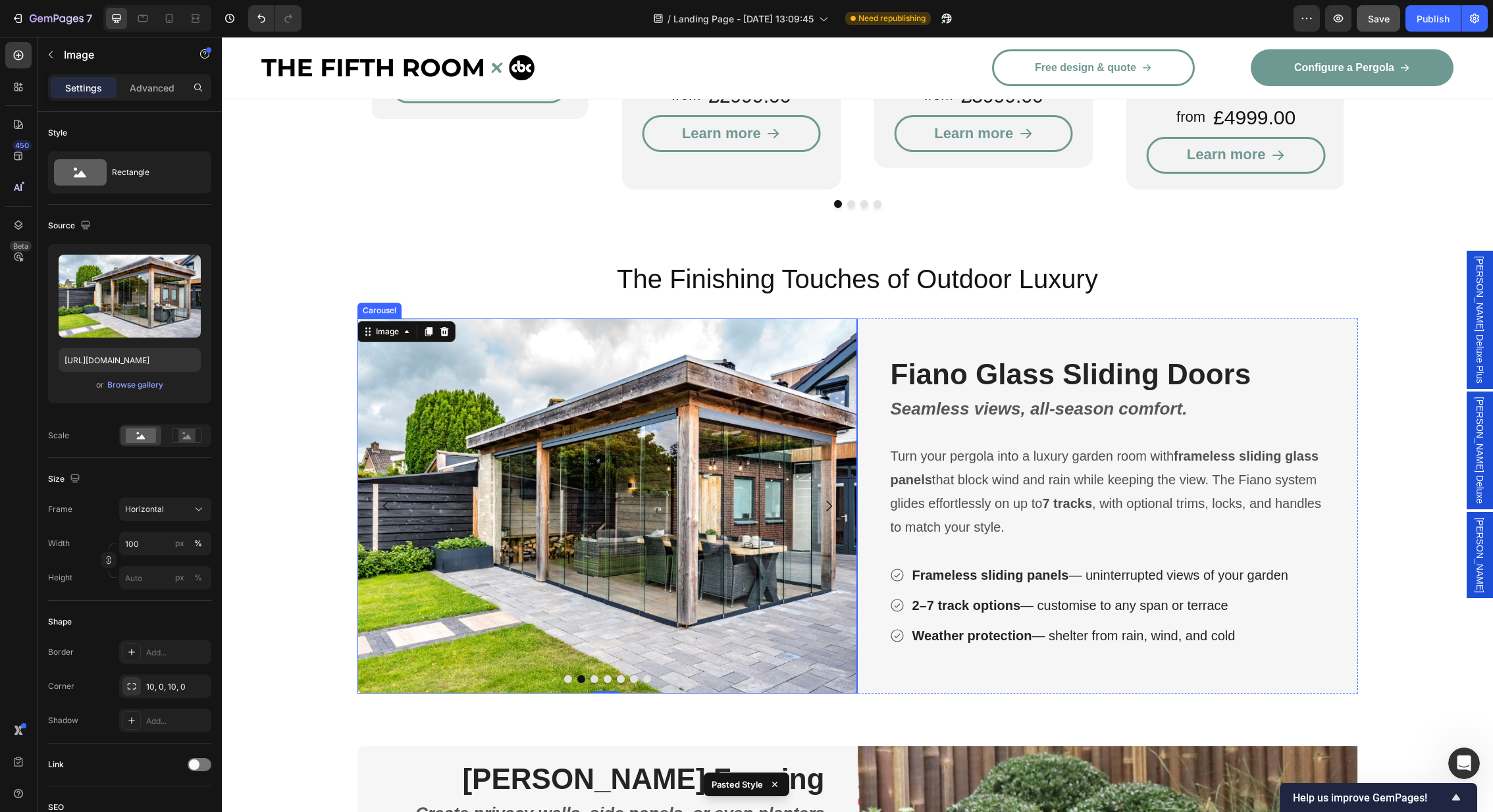
click at [823, 488] on button "Carousel Next Arrow" at bounding box center [828, 506] width 37 height 37
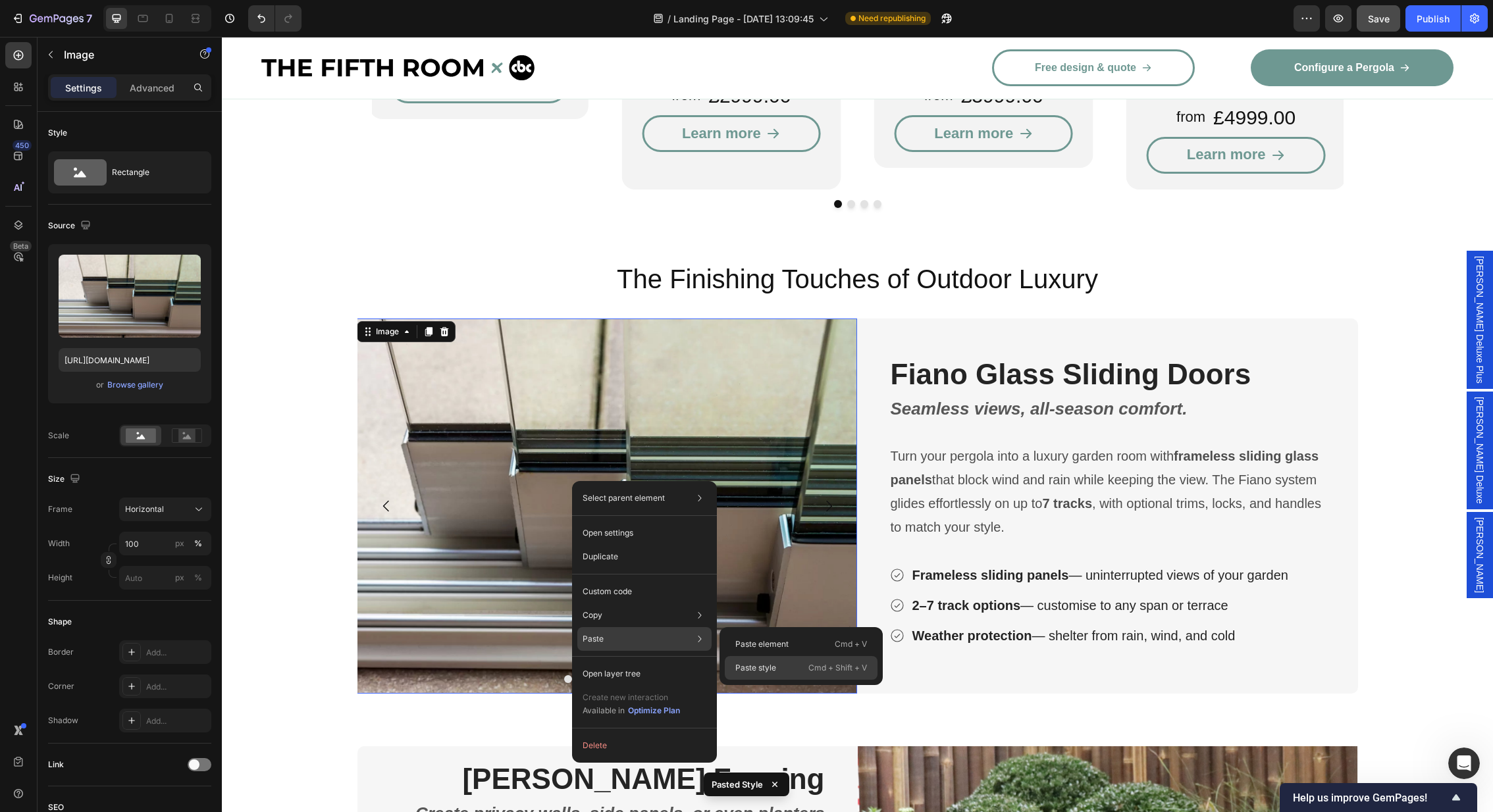
click at [801, 673] on div "Paste style Cmd + Shift + V" at bounding box center [801, 667] width 153 height 23
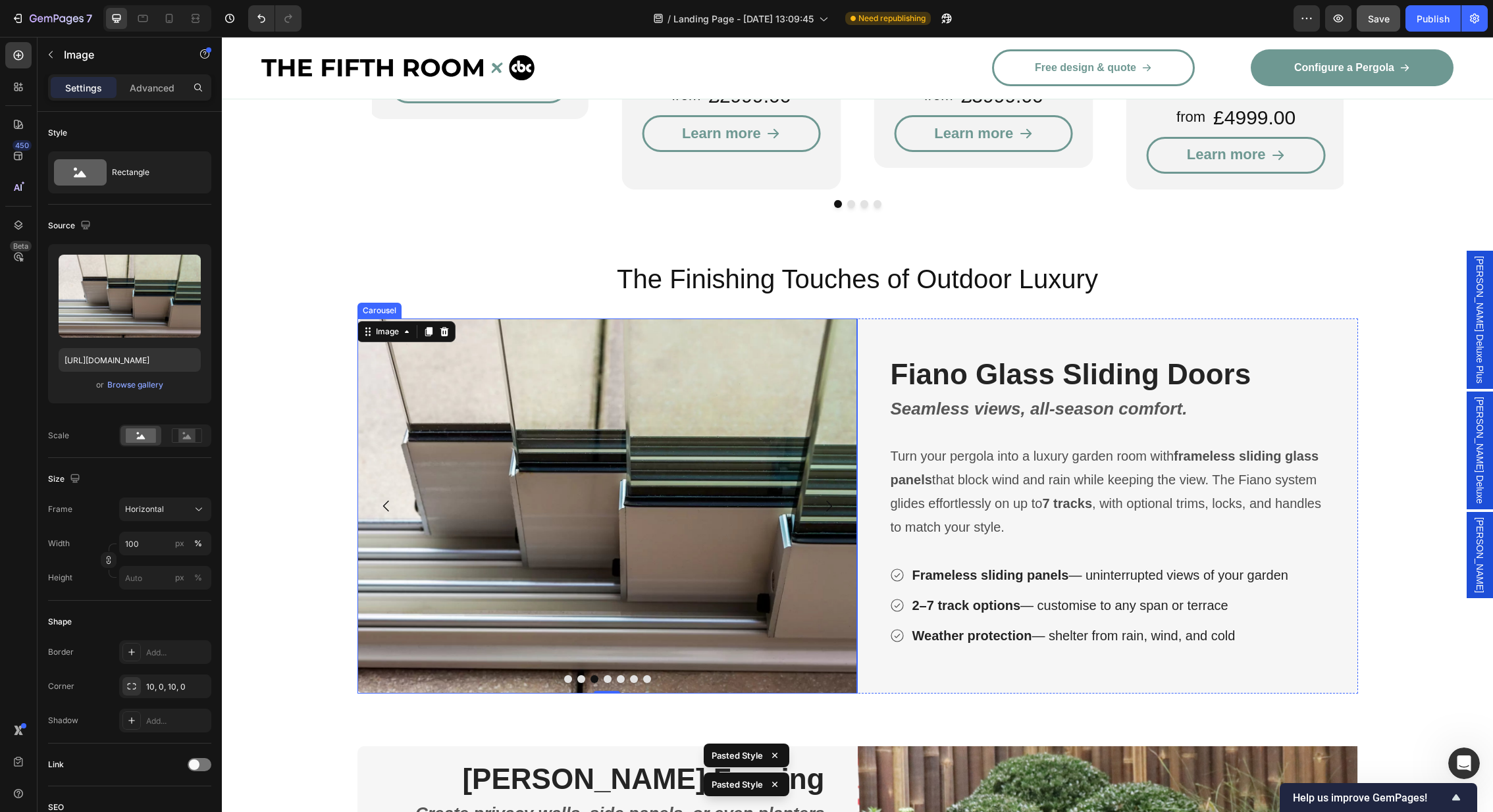
click at [837, 488] on button "Carousel Next Arrow" at bounding box center [828, 506] width 37 height 37
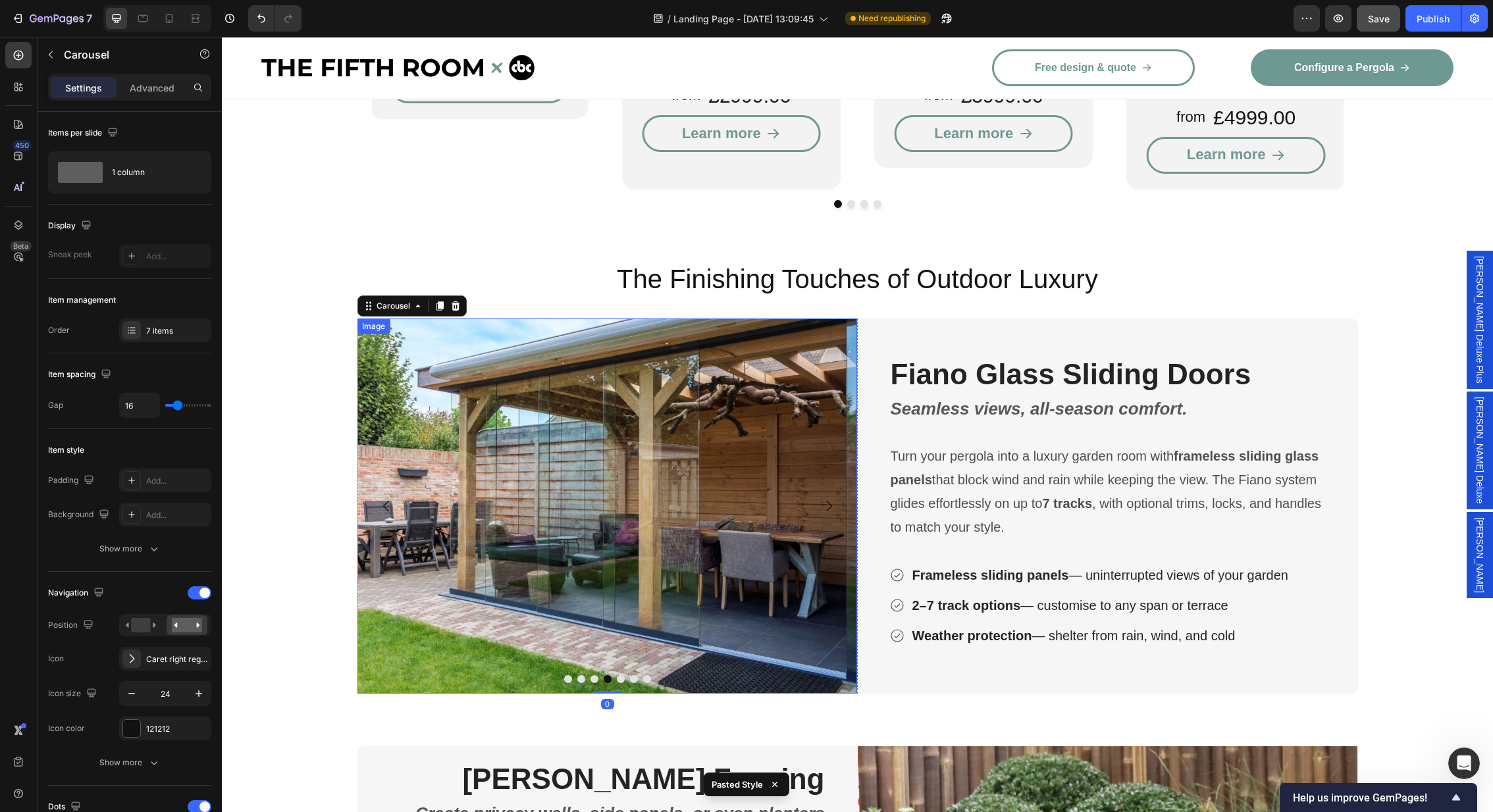
click at [594, 468] on img at bounding box center [607, 505] width 500 height 375
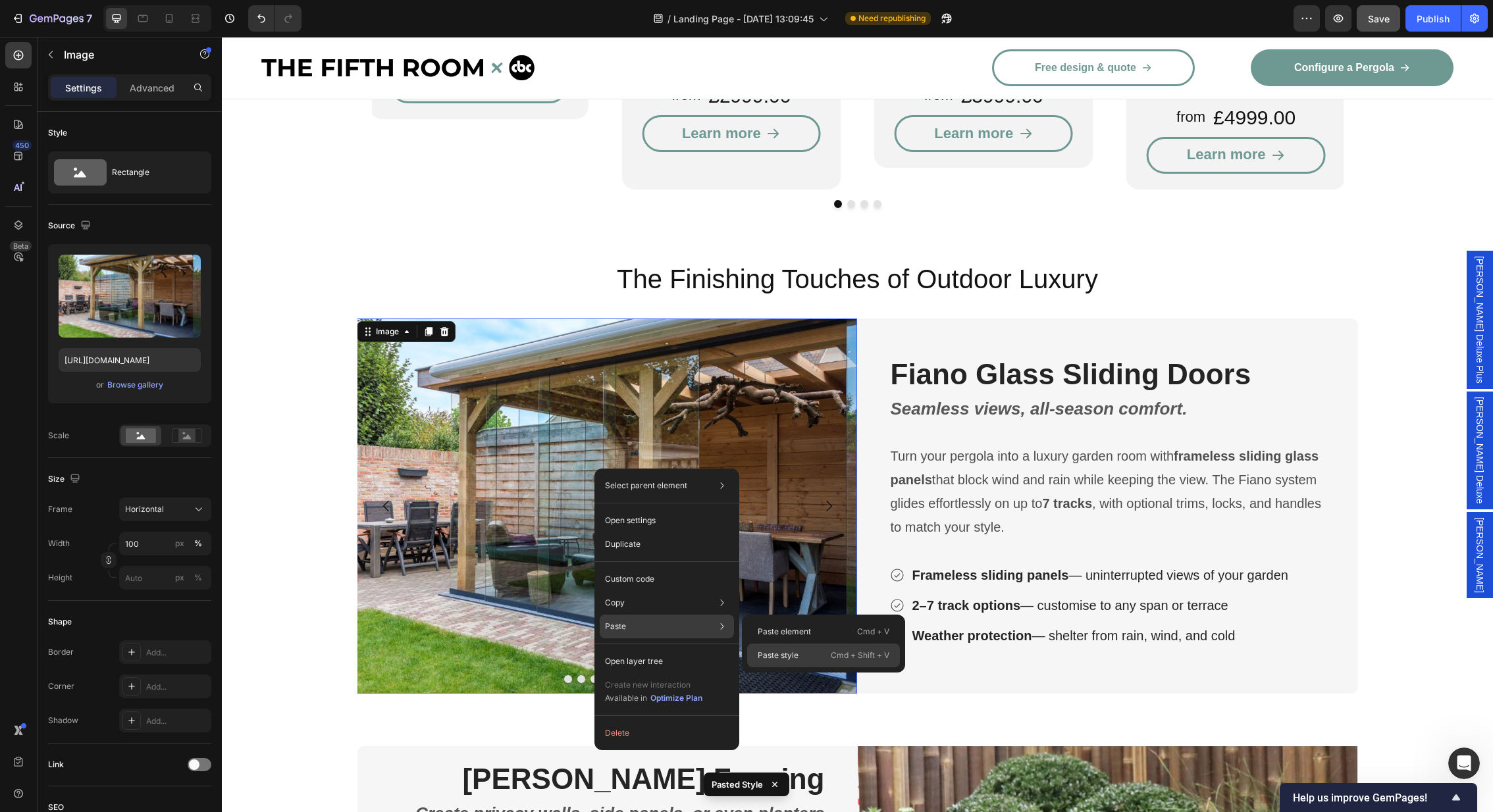
click at [794, 653] on p "Paste style" at bounding box center [778, 655] width 41 height 12
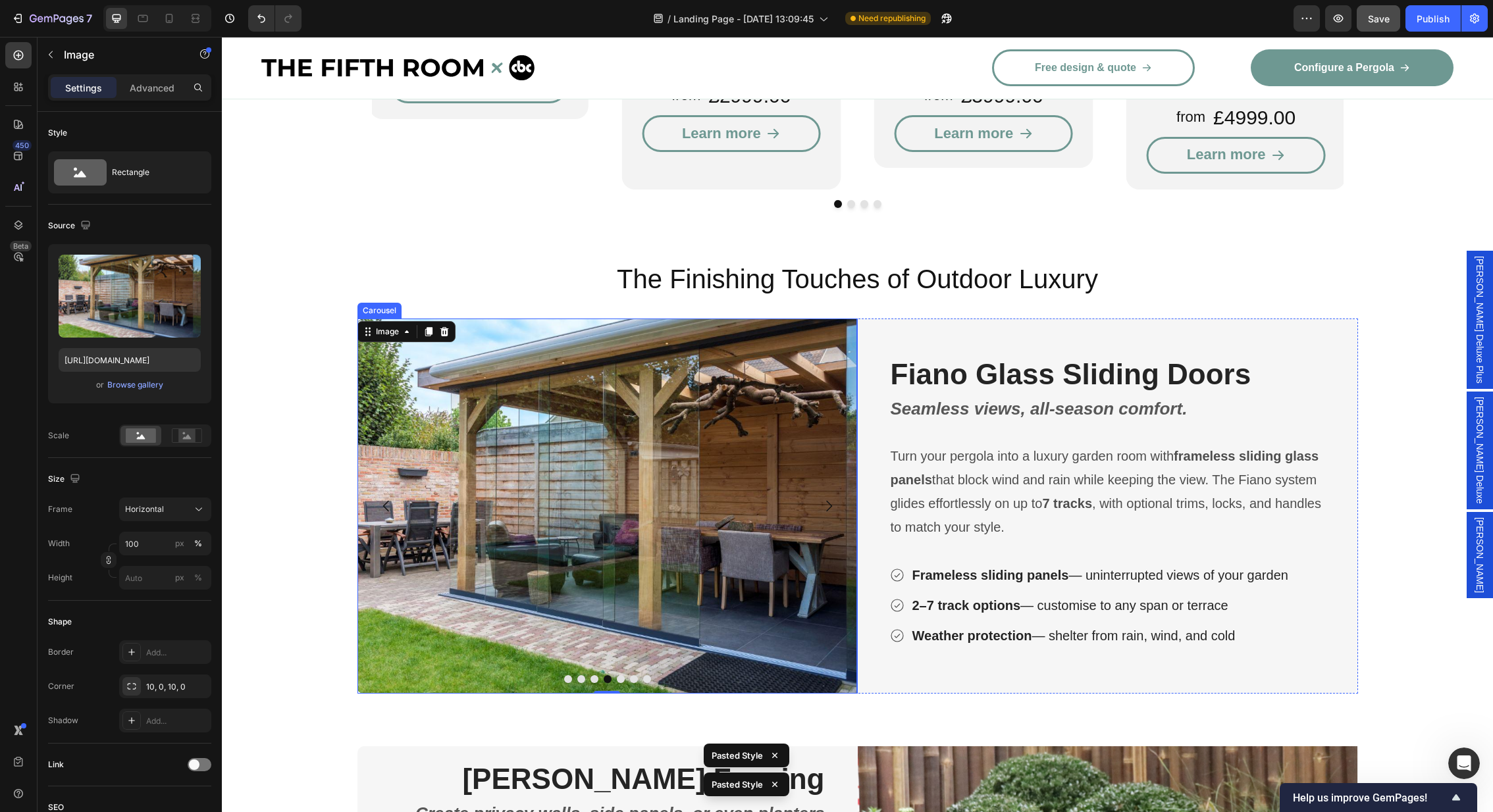
click at [828, 500] on icon "Carousel Next Arrow" at bounding box center [829, 505] width 6 height 11
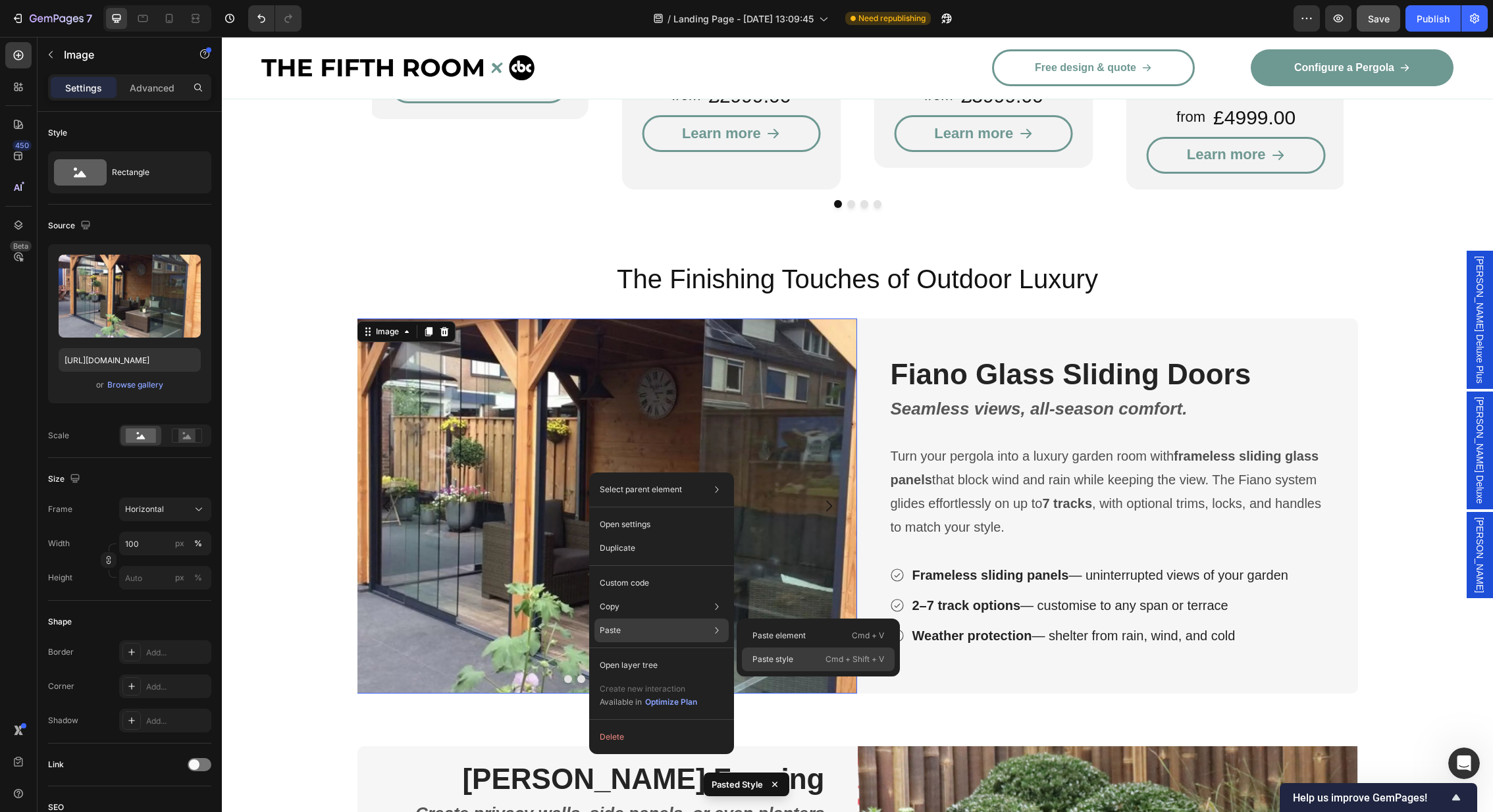
click at [815, 661] on div "Paste style Cmd + Shift + V" at bounding box center [818, 659] width 153 height 23
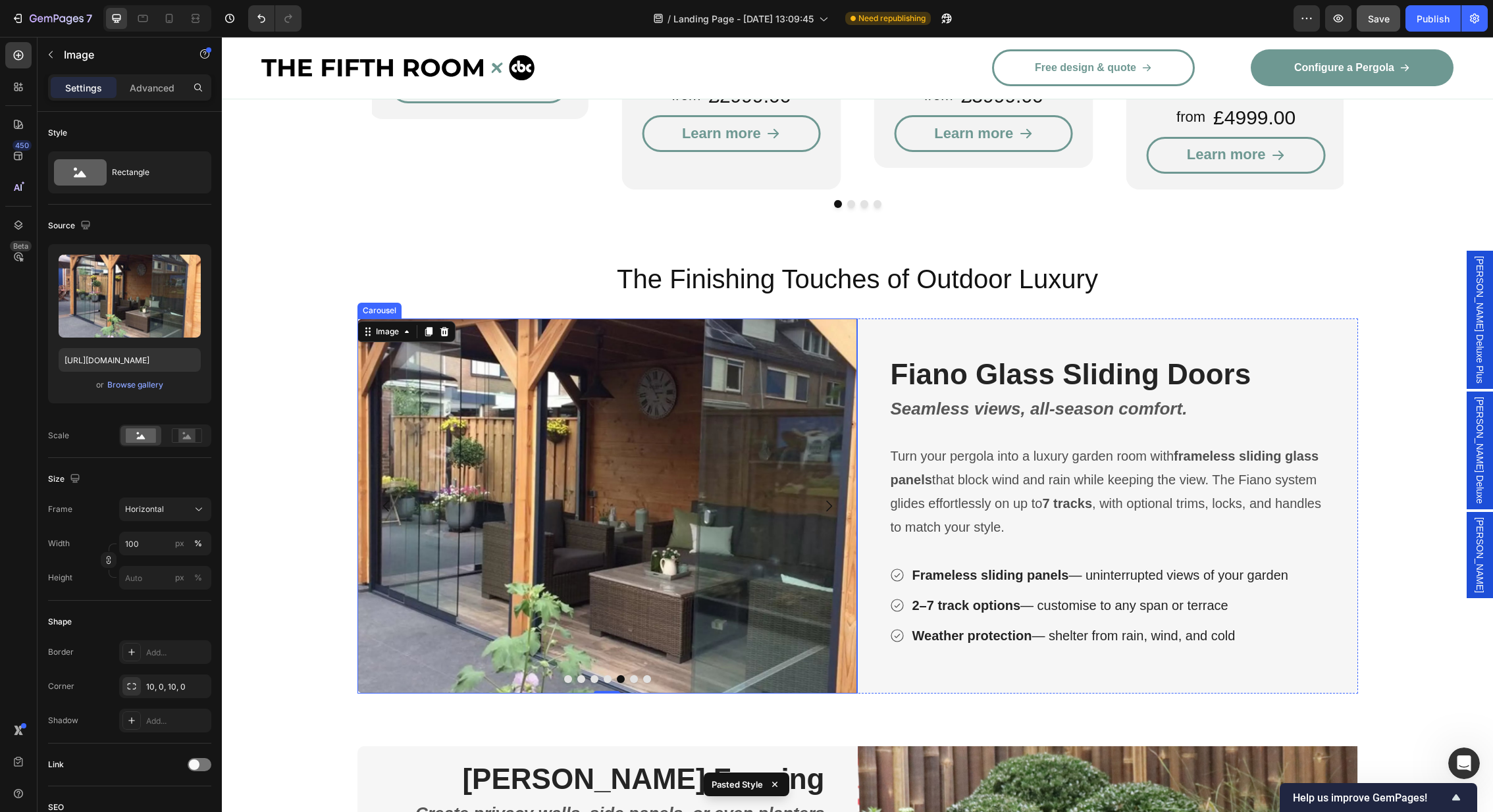
click at [822, 498] on icon "Carousel Next Arrow" at bounding box center [828, 506] width 16 height 16
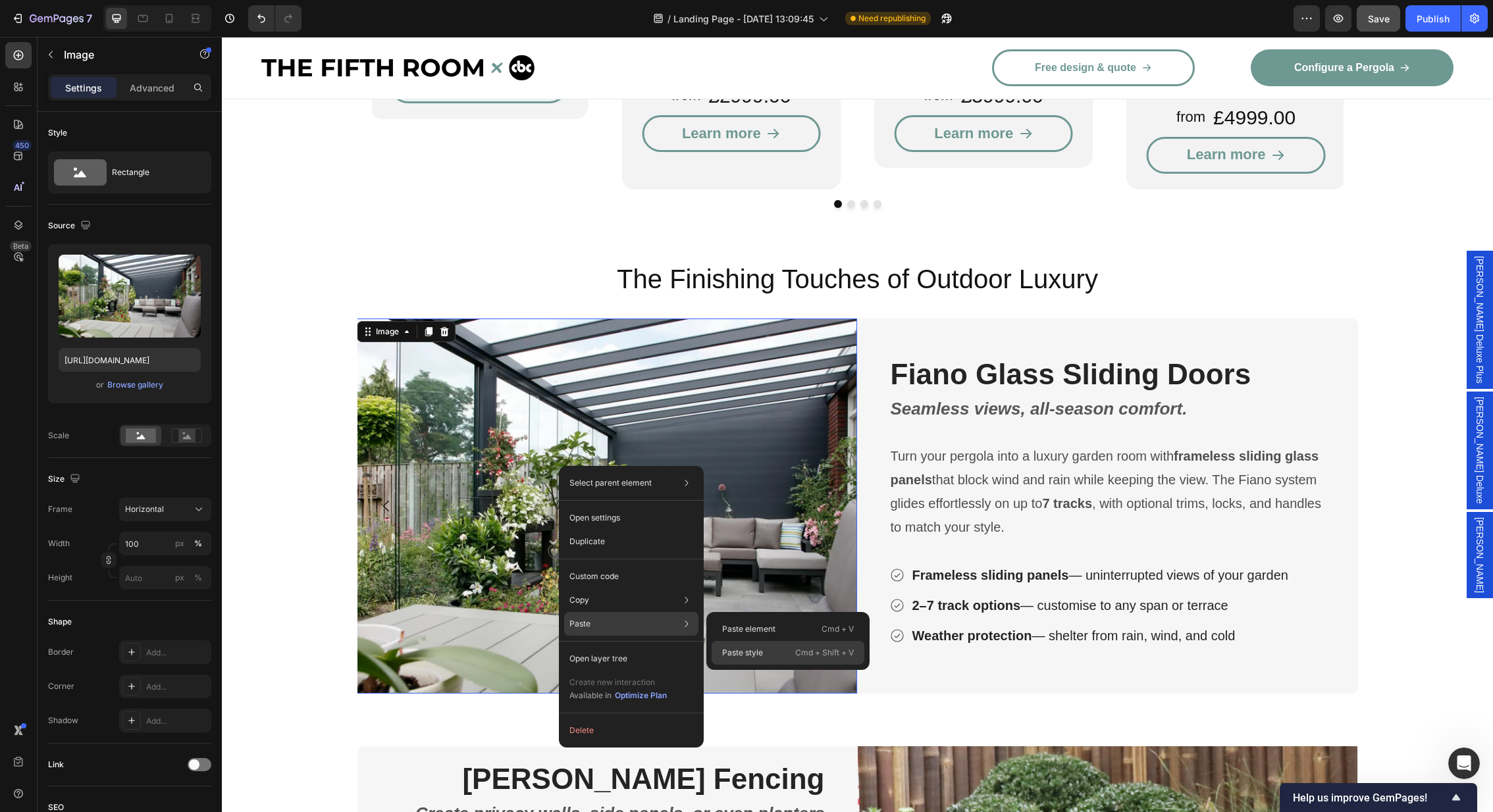
click at [760, 651] on p "Paste style" at bounding box center [743, 653] width 41 height 12
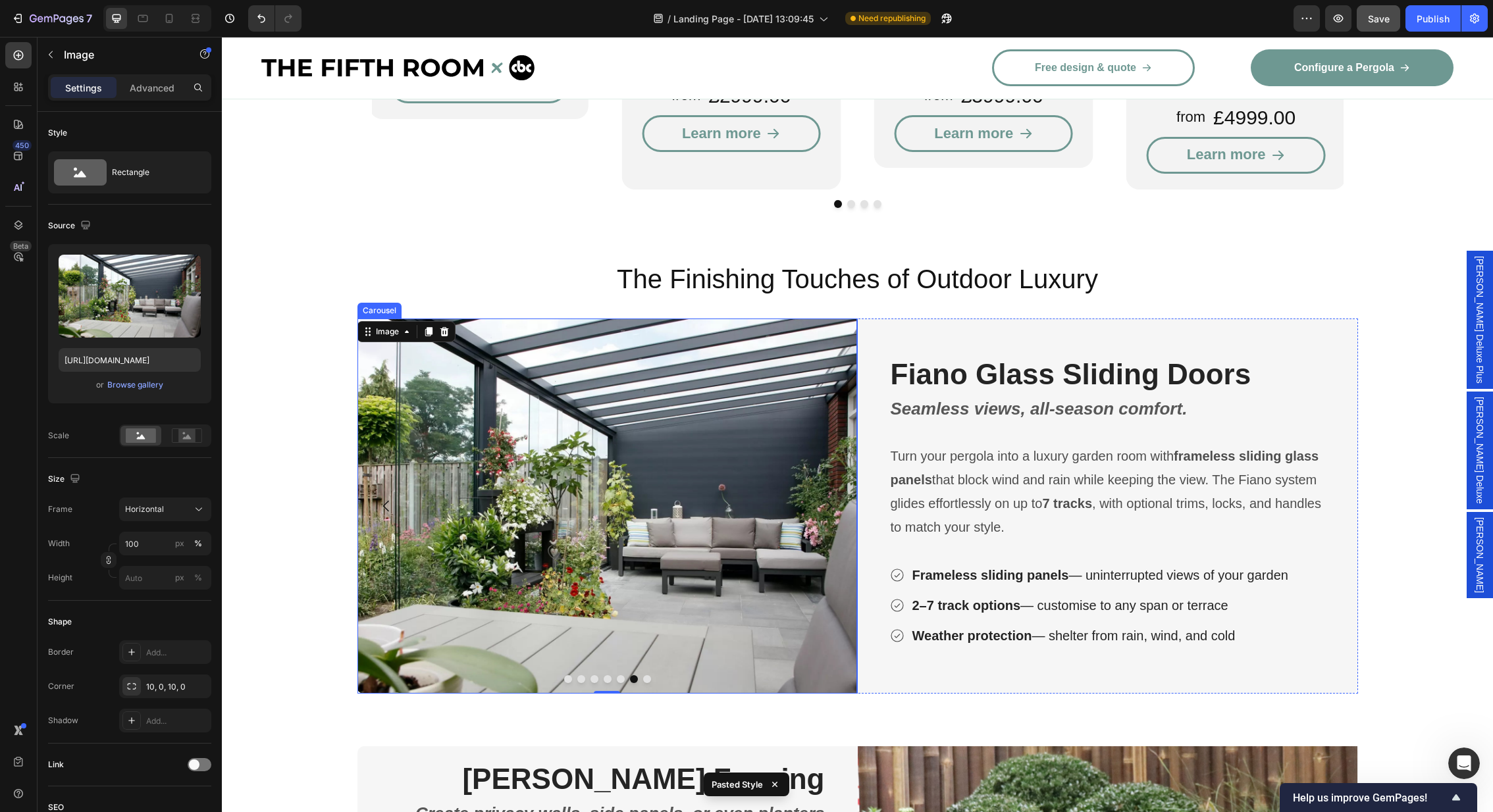
click at [837, 488] on button "Carousel Next Arrow" at bounding box center [828, 506] width 37 height 37
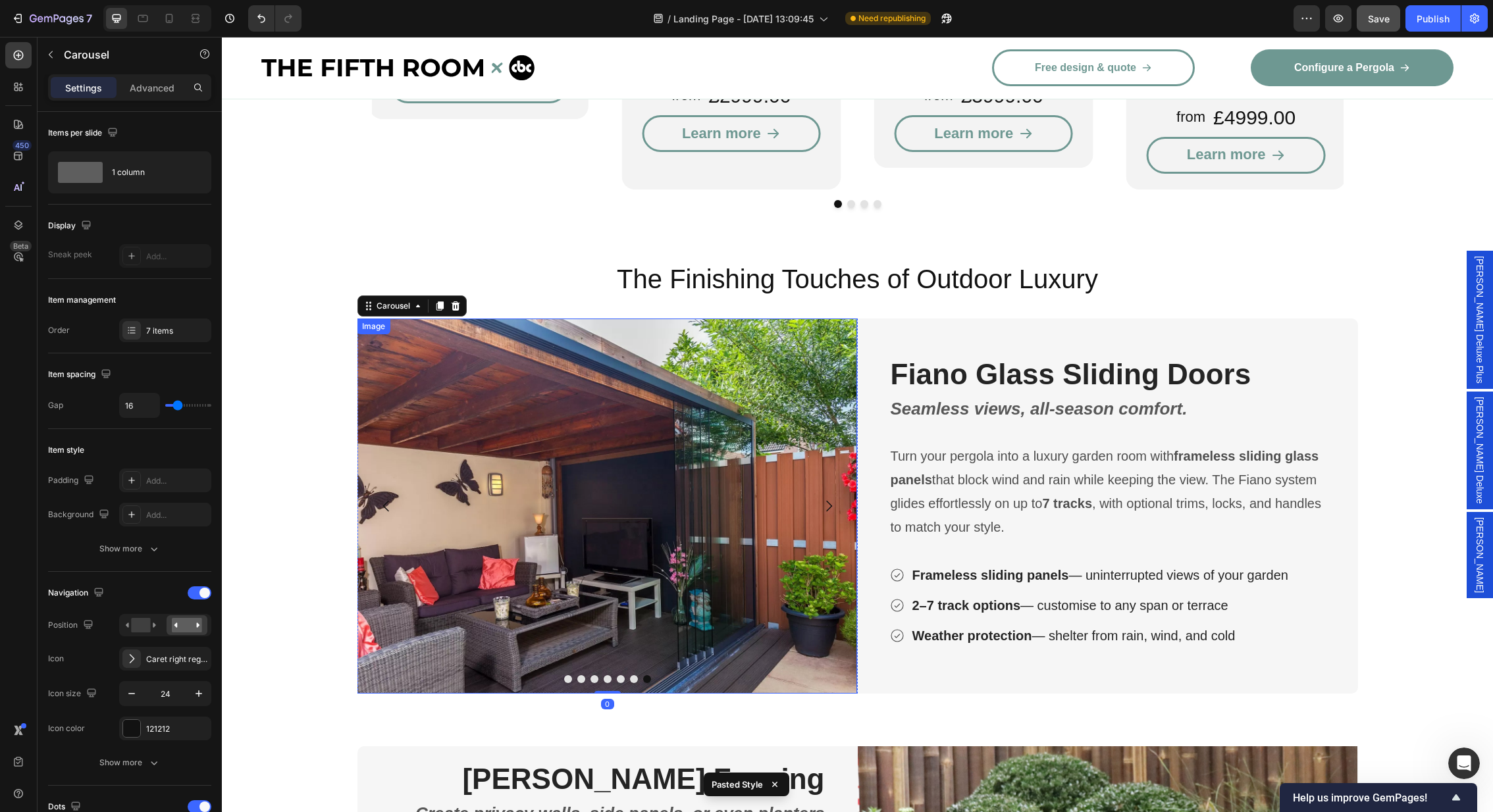
click at [667, 461] on img at bounding box center [607, 505] width 500 height 375
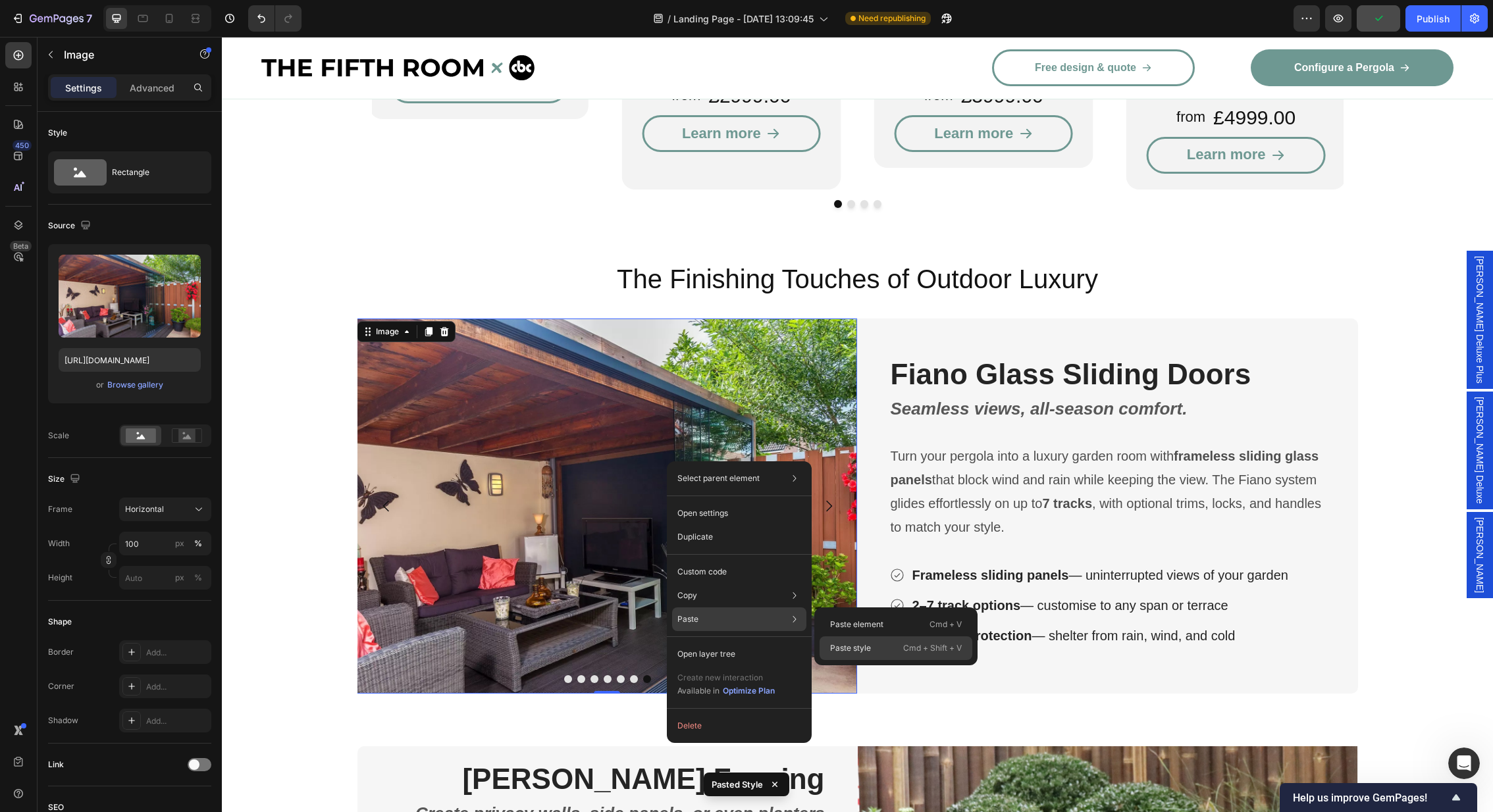
click at [879, 656] on div "Paste style Cmd + Shift + V" at bounding box center [896, 648] width 153 height 23
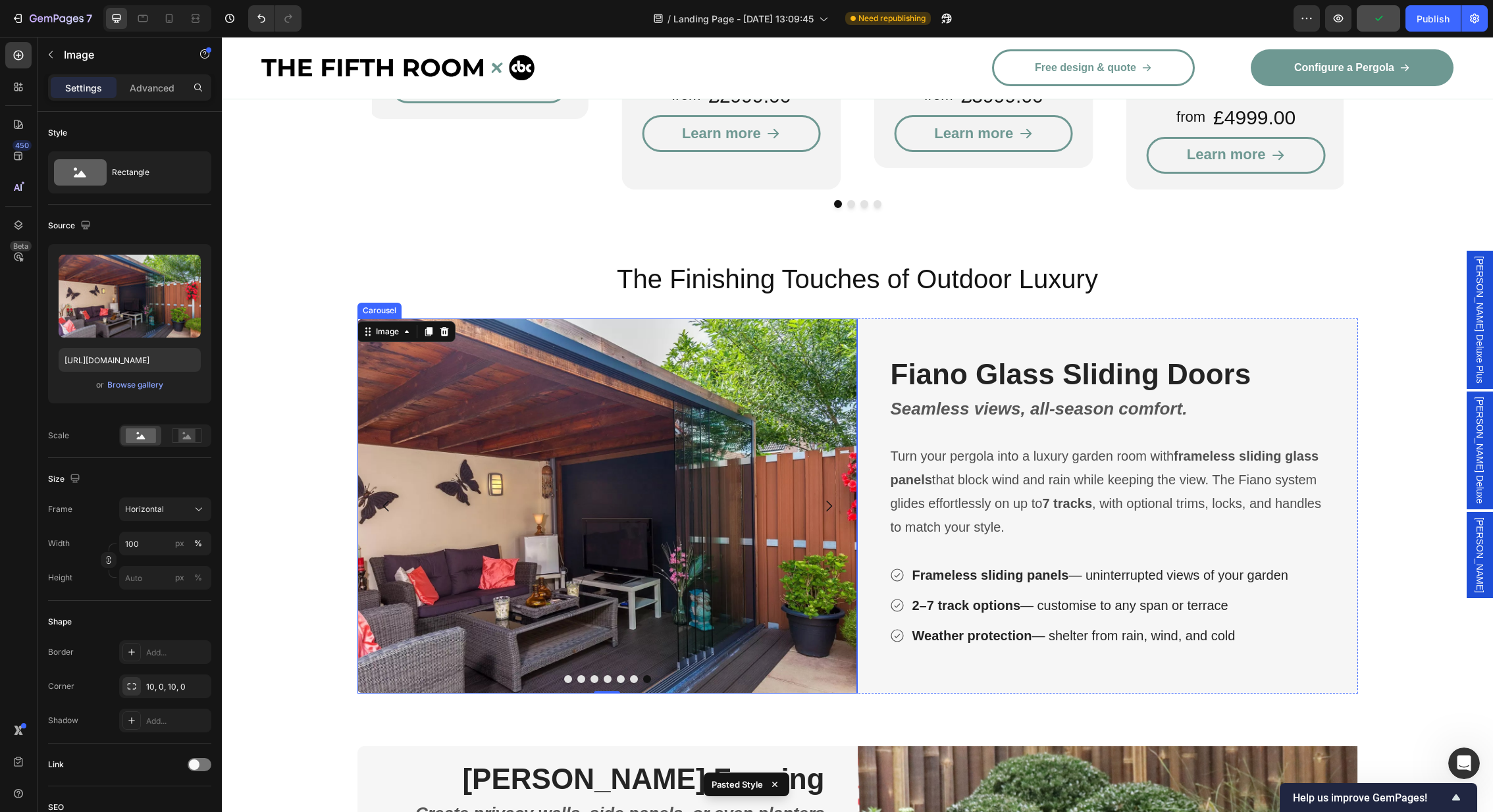
click at [834, 488] on button "Carousel Next Arrow" at bounding box center [828, 506] width 37 height 37
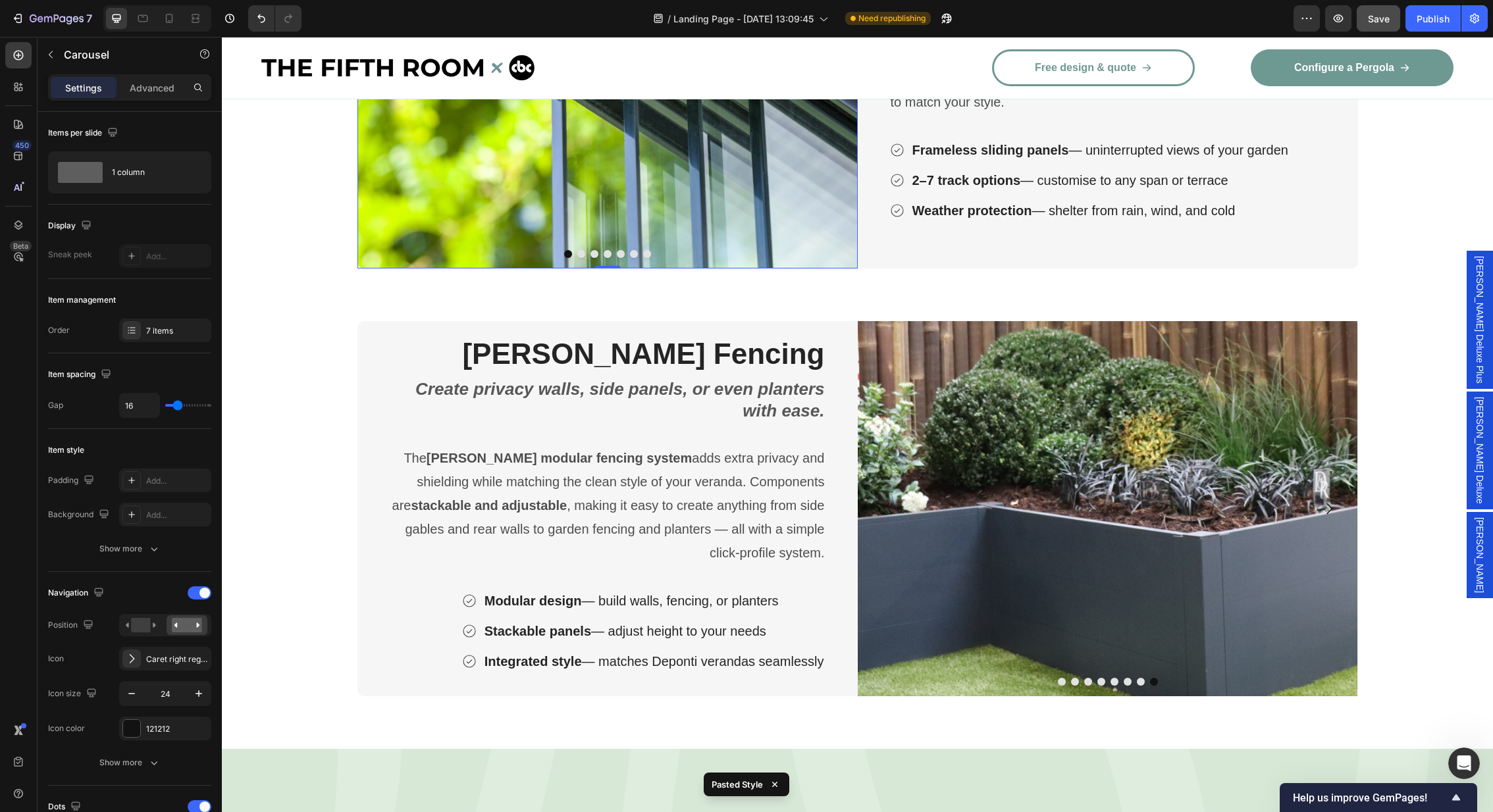
scroll to position [2542, 0]
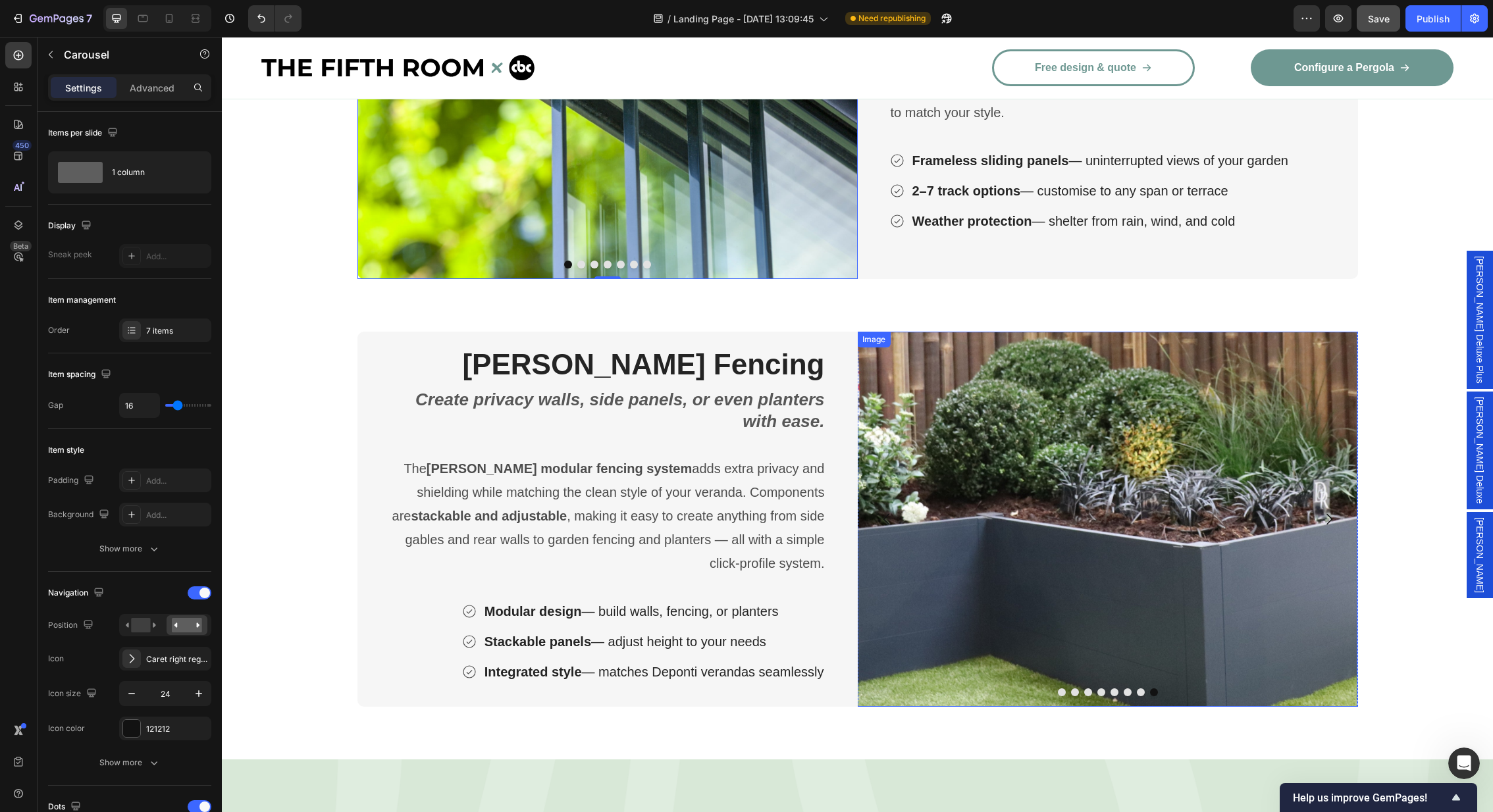
click at [991, 396] on img at bounding box center [1107, 519] width 500 height 375
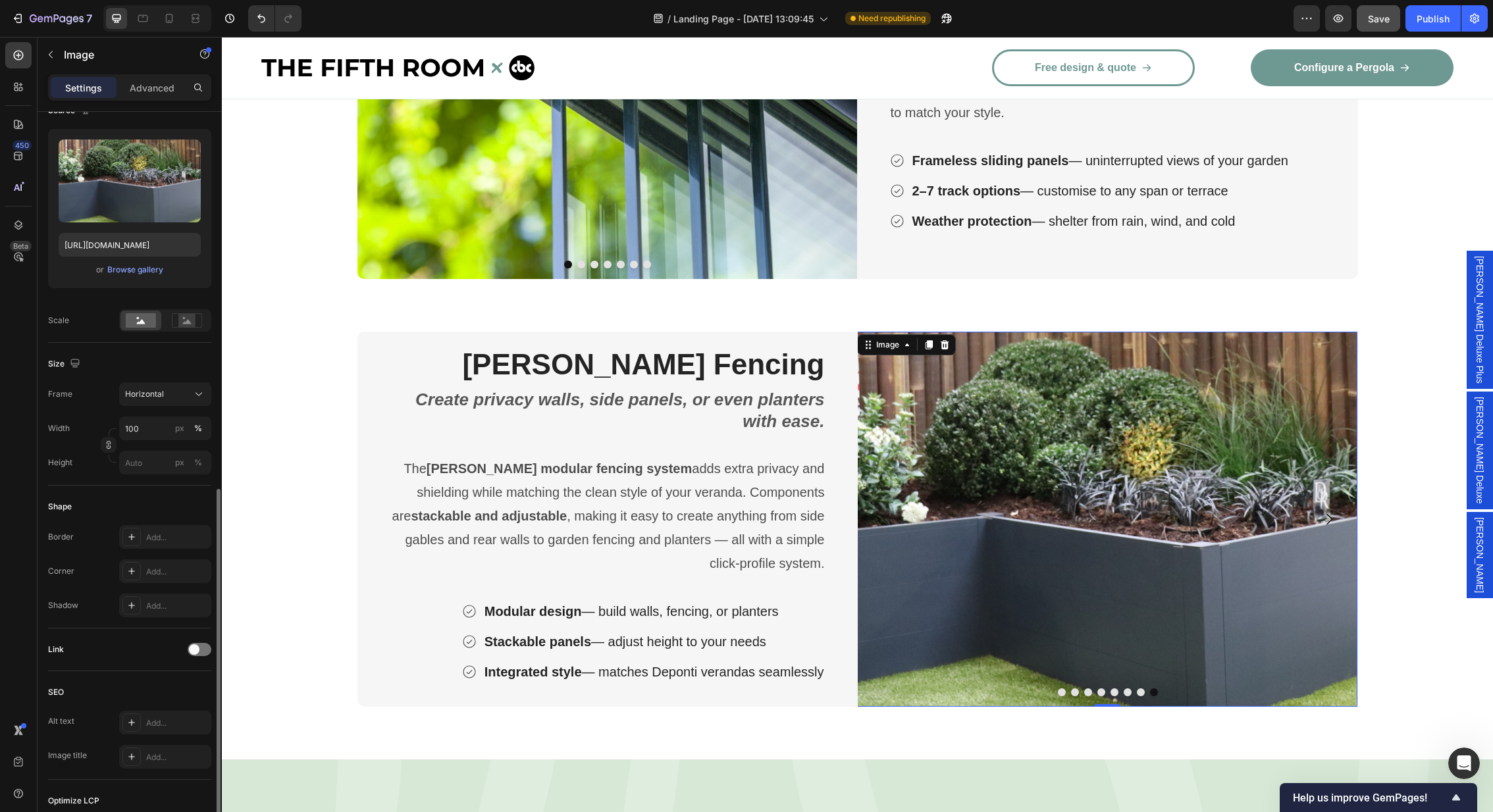
scroll to position [286, 0]
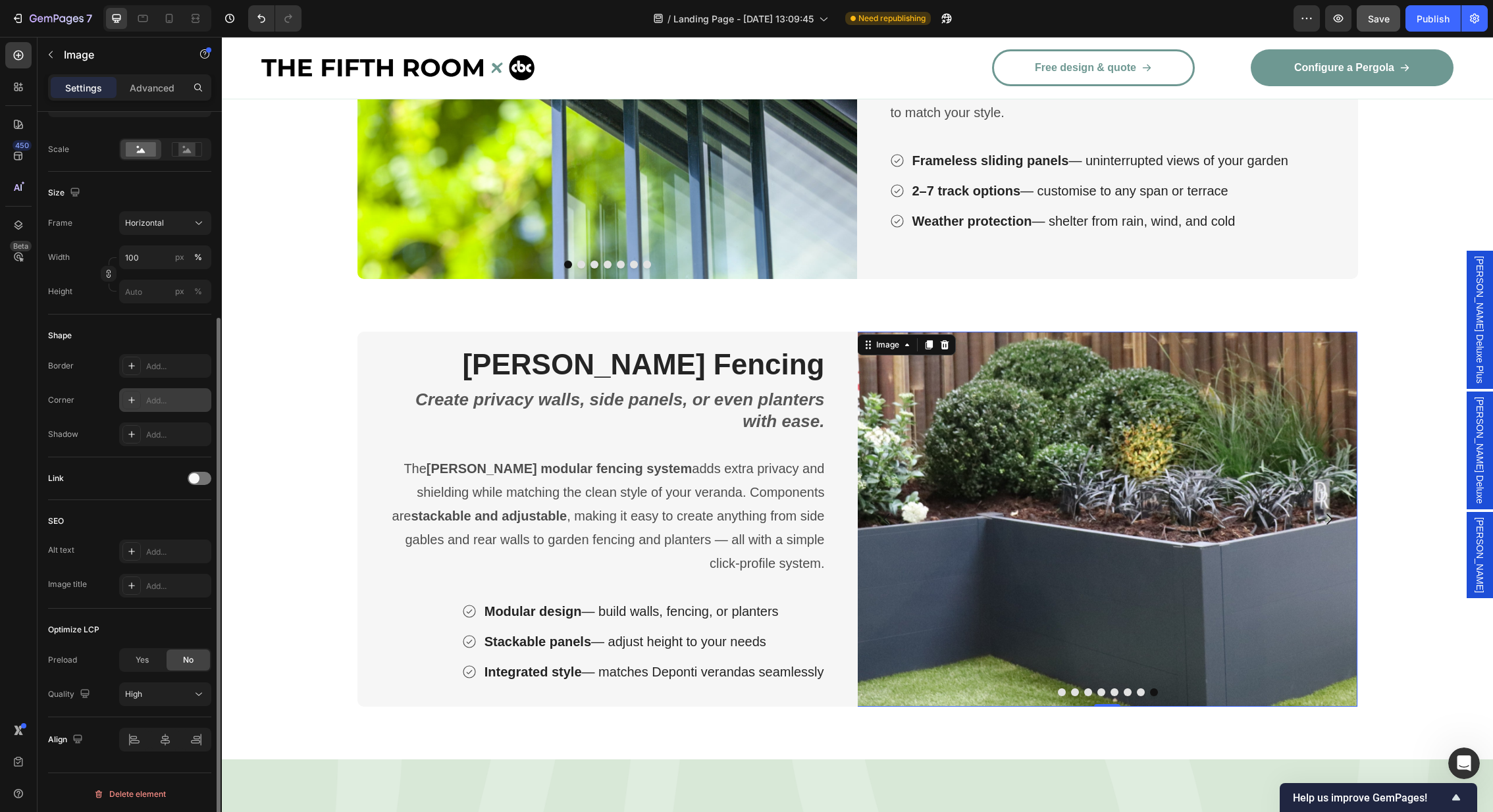
click at [175, 401] on div "Add..." at bounding box center [177, 401] width 62 height 12
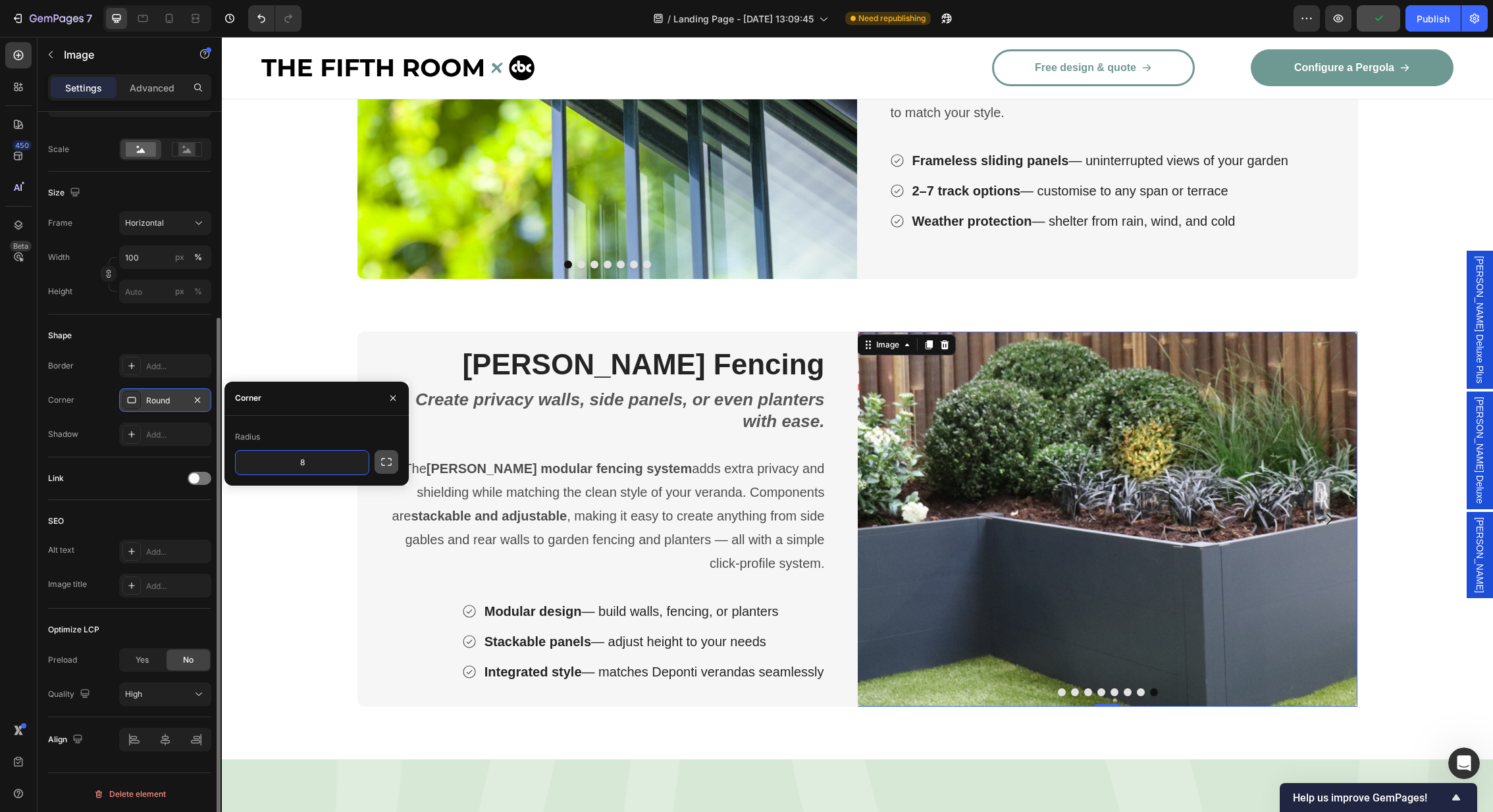
click at [390, 457] on icon "button" at bounding box center [386, 461] width 13 height 13
click at [280, 464] on input "8" at bounding box center [267, 462] width 63 height 23
click at [274, 493] on input "8" at bounding box center [267, 492] width 63 height 23
click at [347, 468] on input "8" at bounding box center [336, 462] width 63 height 23
type input "10"
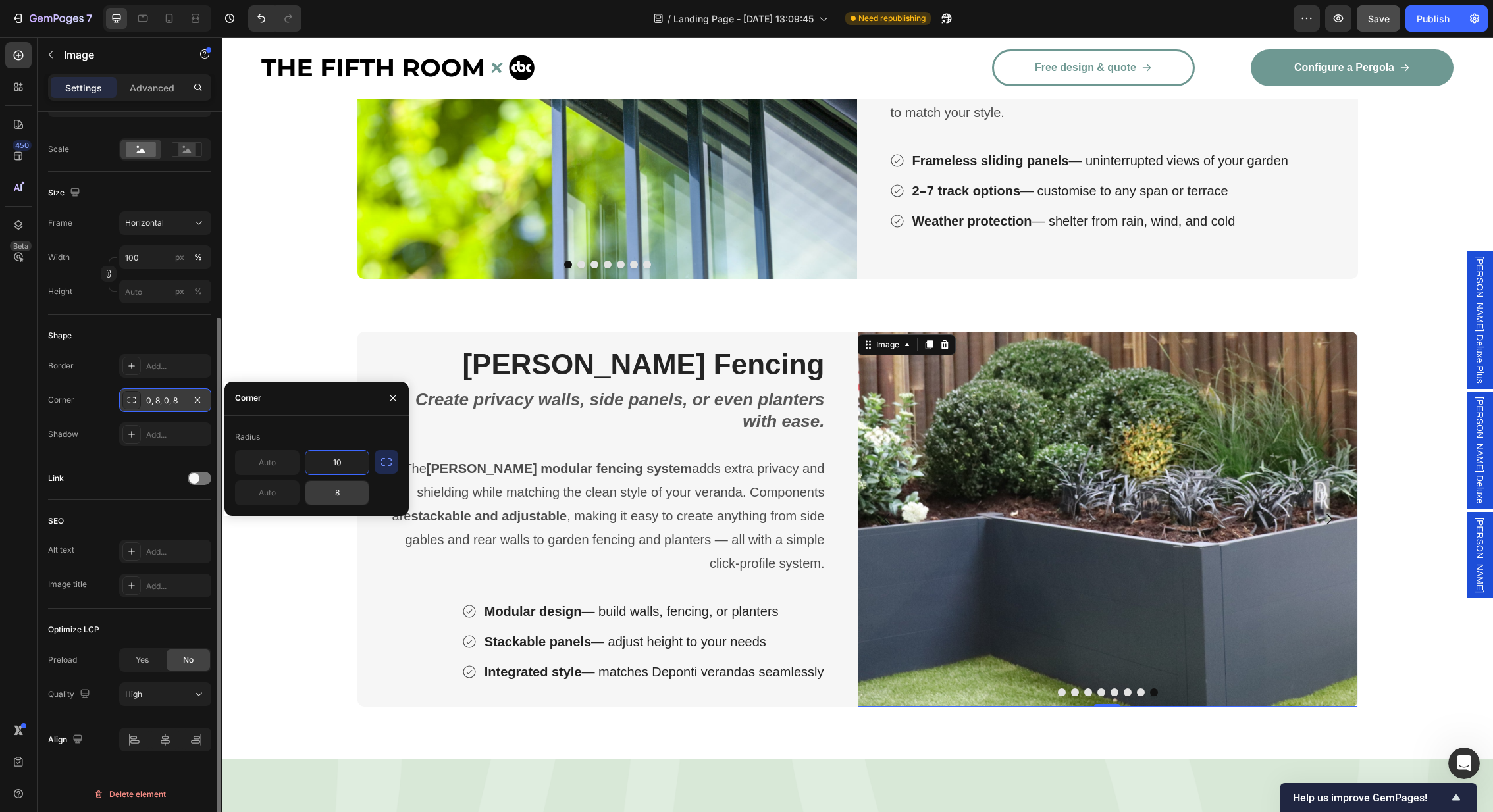
click at [350, 496] on input "8" at bounding box center [336, 492] width 63 height 23
type input "10"
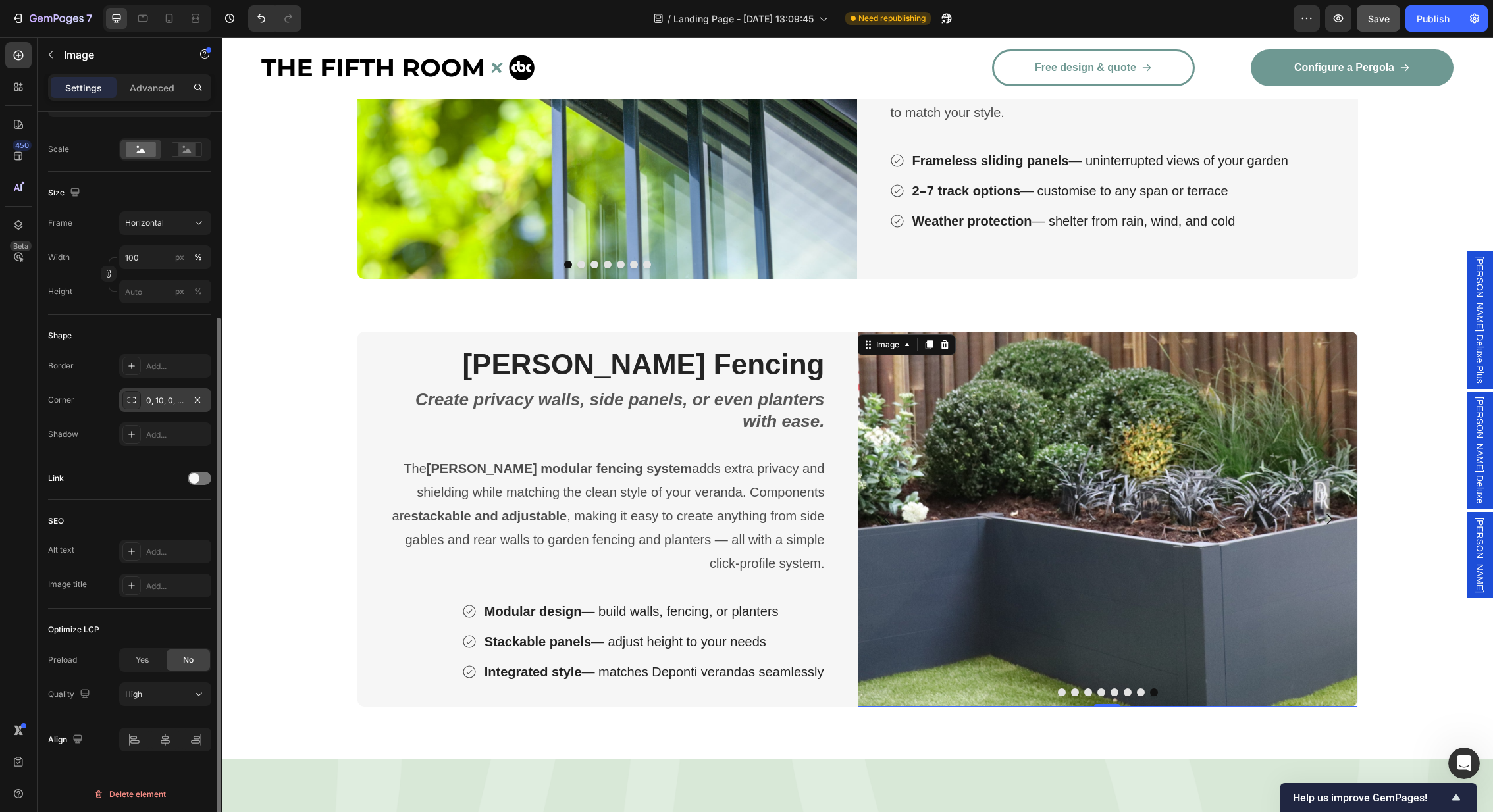
click at [86, 399] on div "Corner 0, 10, 0, 10" at bounding box center [129, 399] width 163 height 23
click at [1110, 564] on img at bounding box center [1107, 519] width 500 height 375
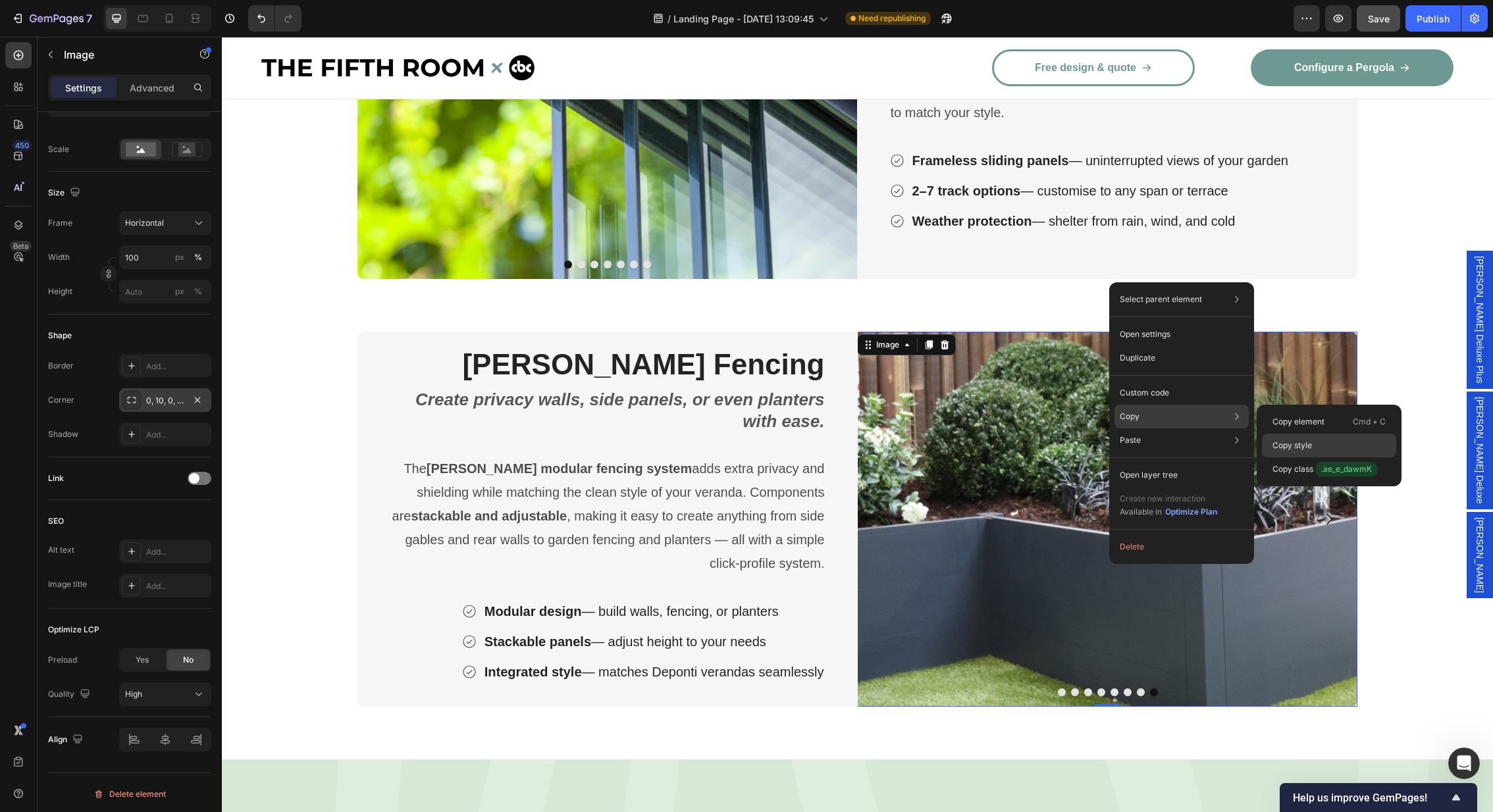
click at [1300, 448] on p "Copy style" at bounding box center [1292, 445] width 39 height 12
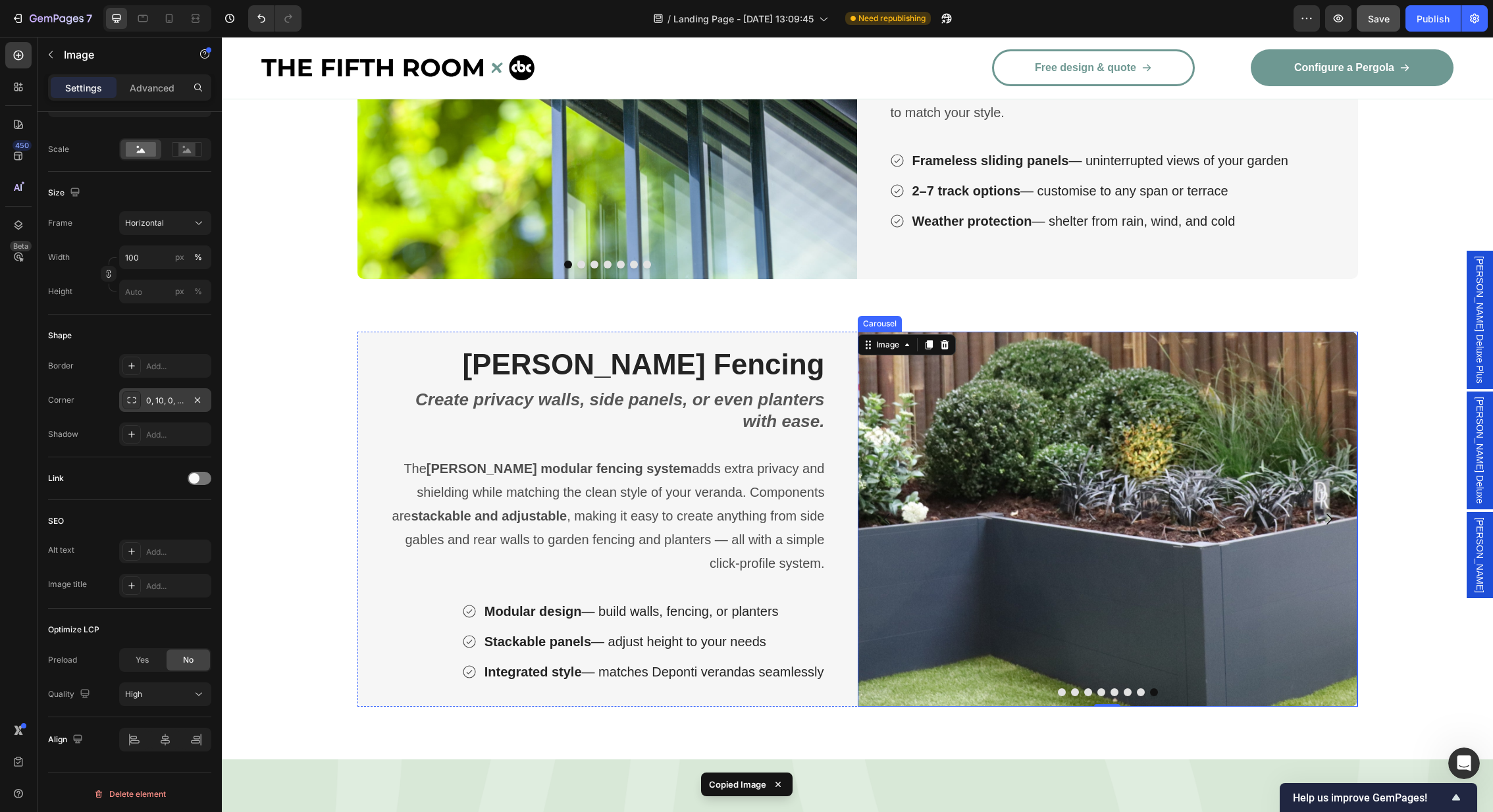
click at [1325, 503] on button "Carousel Next Arrow" at bounding box center [1329, 519] width 37 height 37
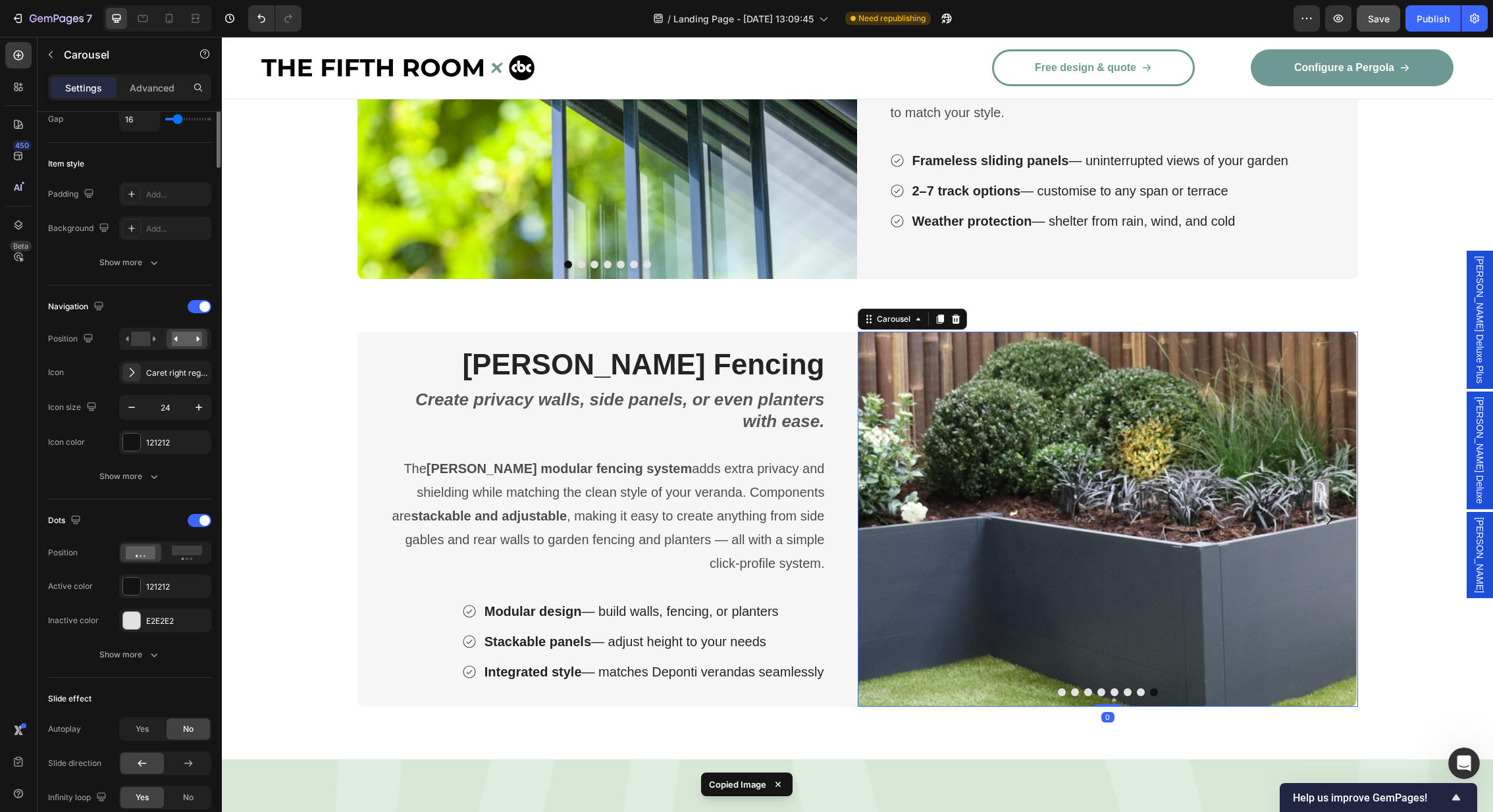
scroll to position [0, 0]
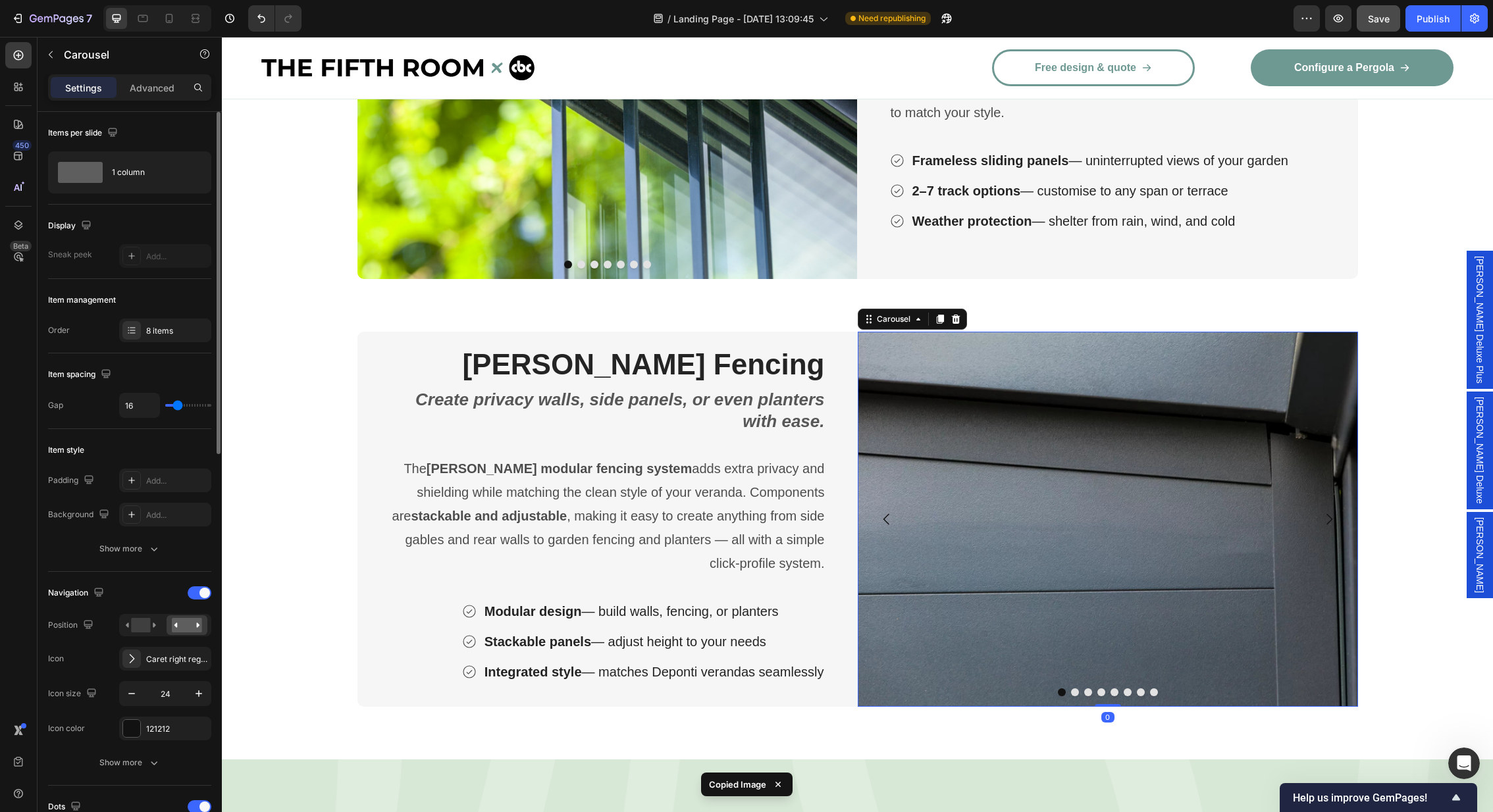
click at [1135, 493] on img at bounding box center [1108, 519] width 500 height 375
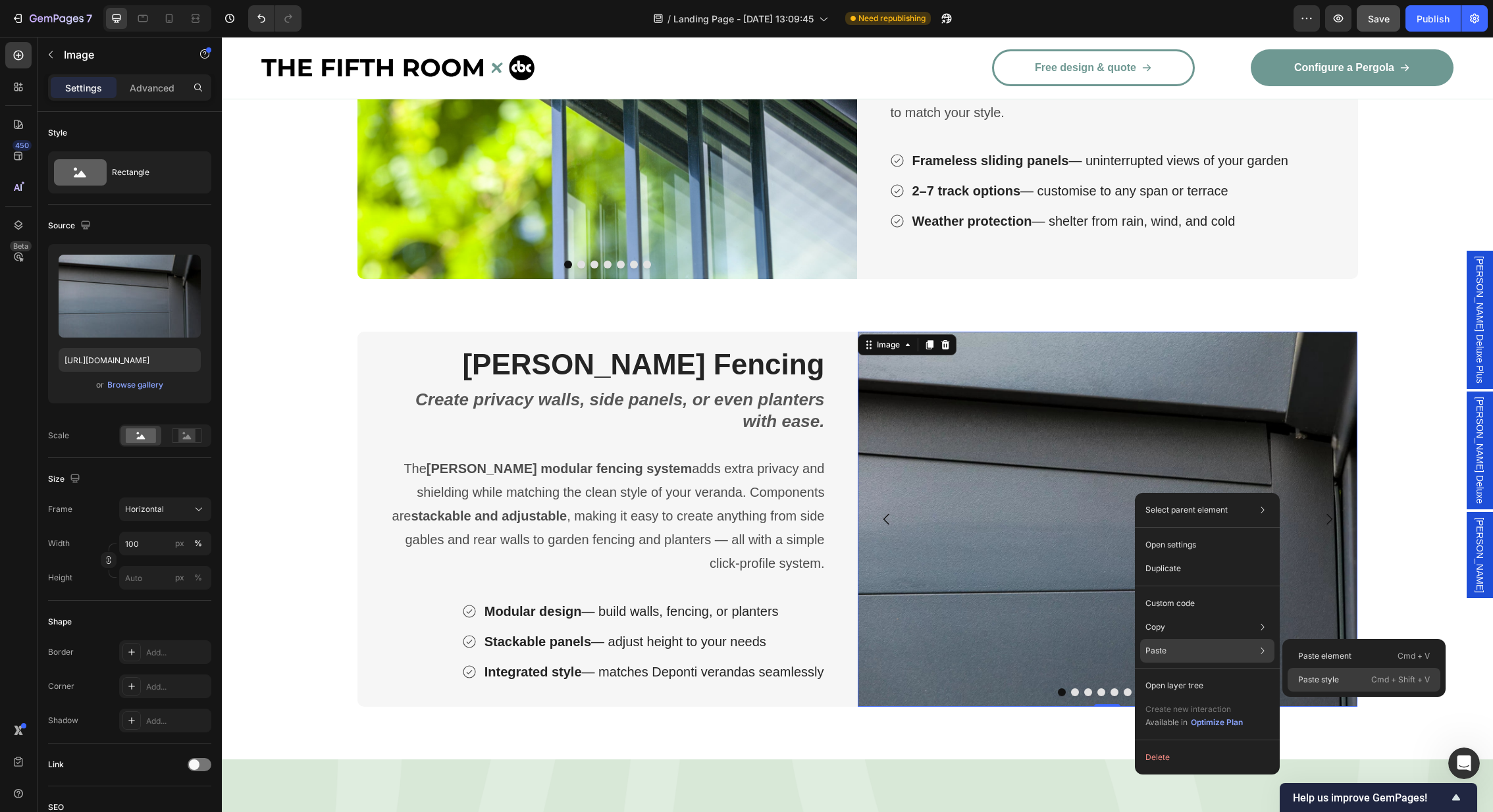
click at [1341, 678] on div "Paste style Cmd + Shift + V" at bounding box center [1364, 679] width 153 height 23
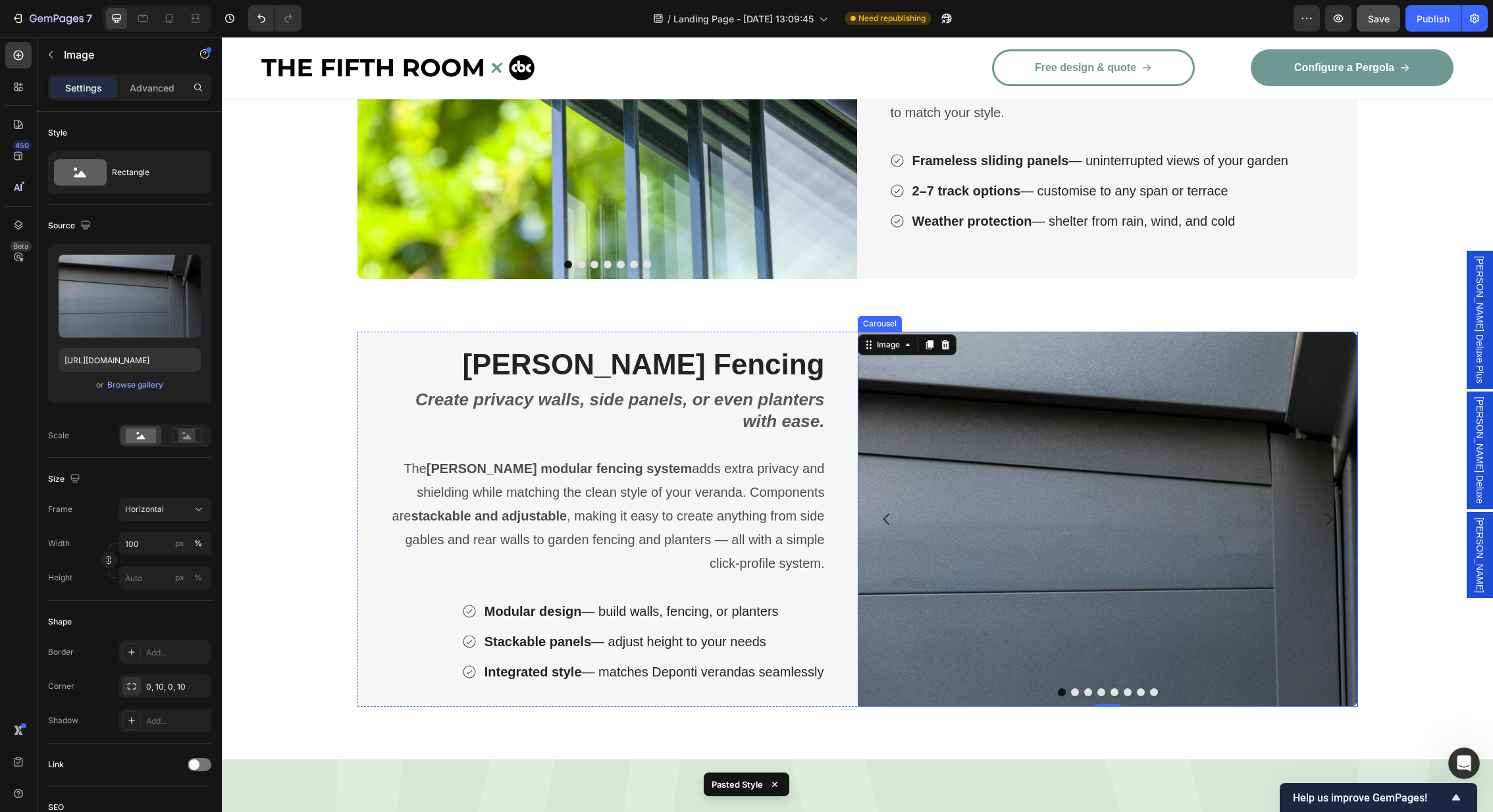
click at [1334, 503] on button "Carousel Next Arrow" at bounding box center [1329, 519] width 37 height 37
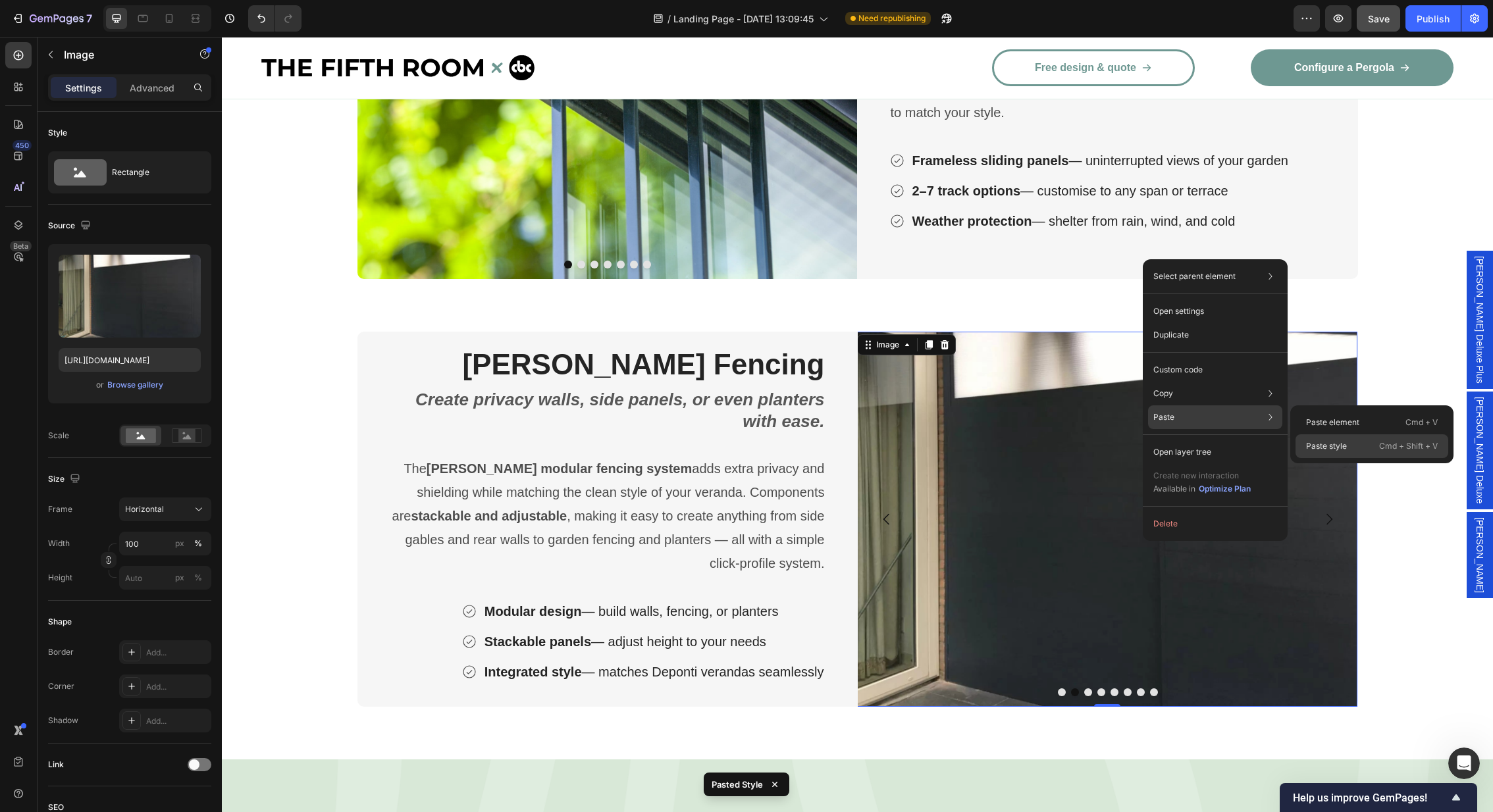
click at [1340, 451] on div "Paste style Cmd + Shift + V" at bounding box center [1372, 445] width 153 height 23
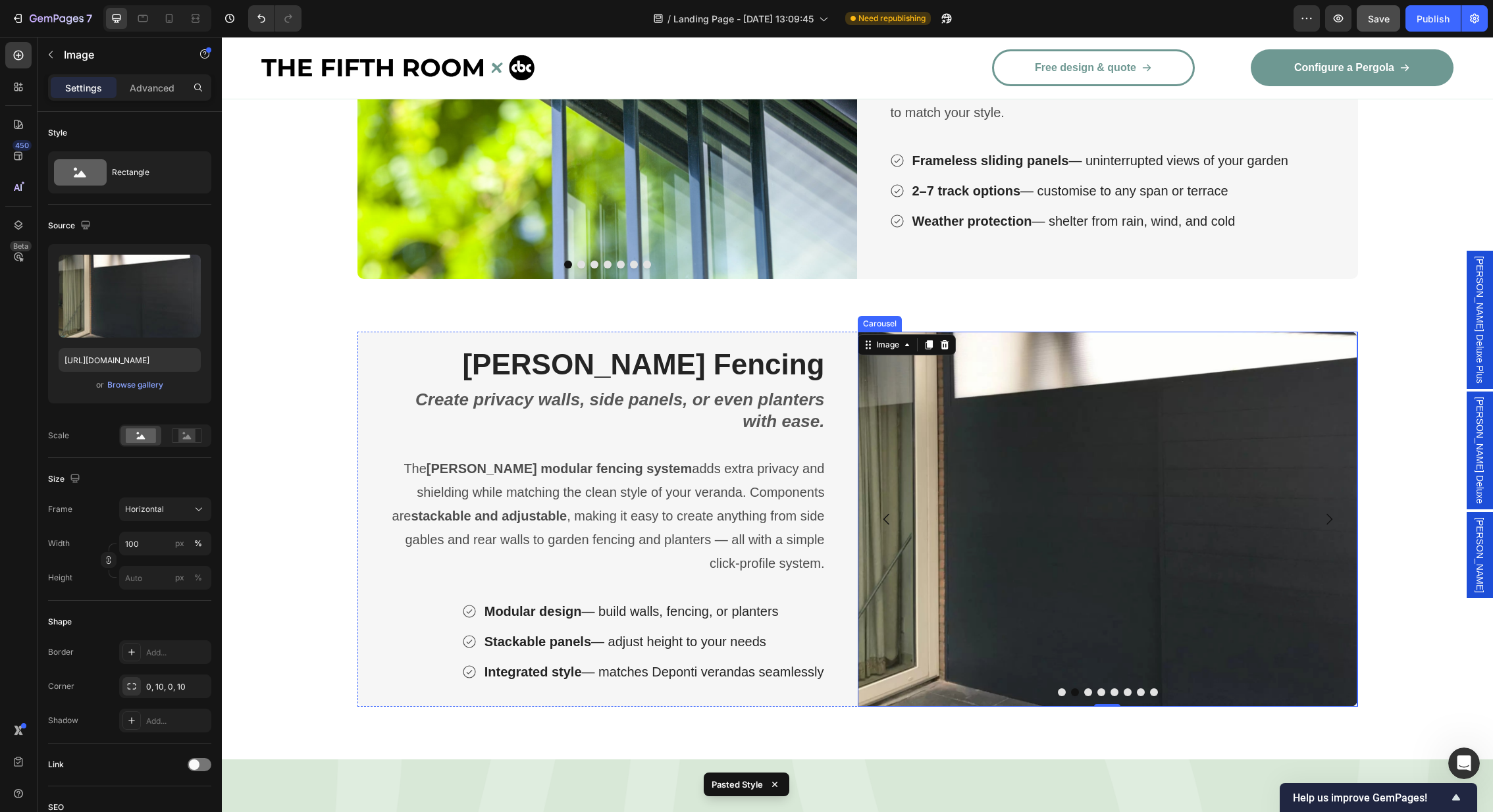
click at [1328, 514] on icon "Carousel Next Arrow" at bounding box center [1329, 519] width 16 height 16
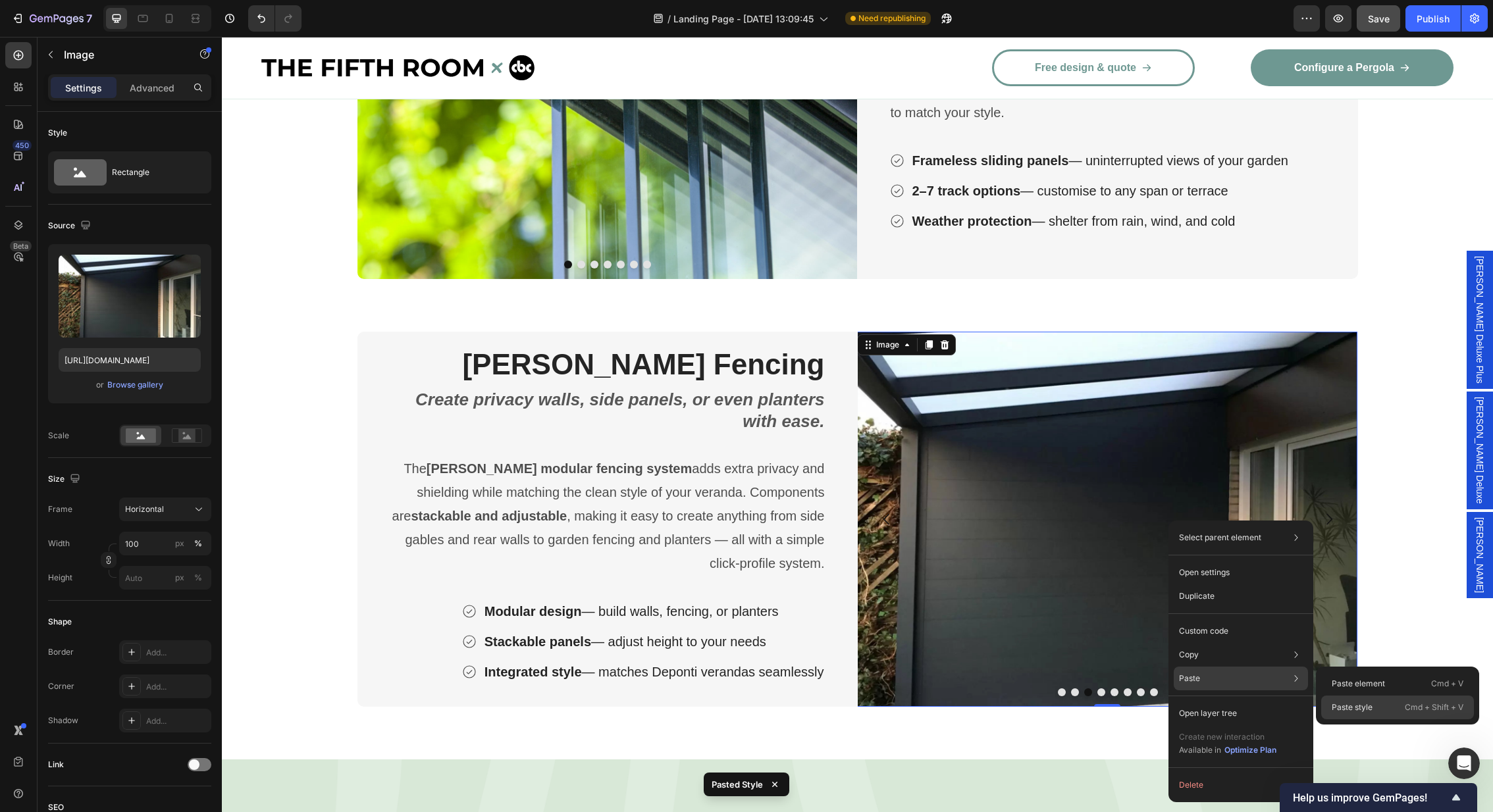
click at [1372, 708] on div "Paste style Cmd + Shift + V" at bounding box center [1398, 707] width 153 height 23
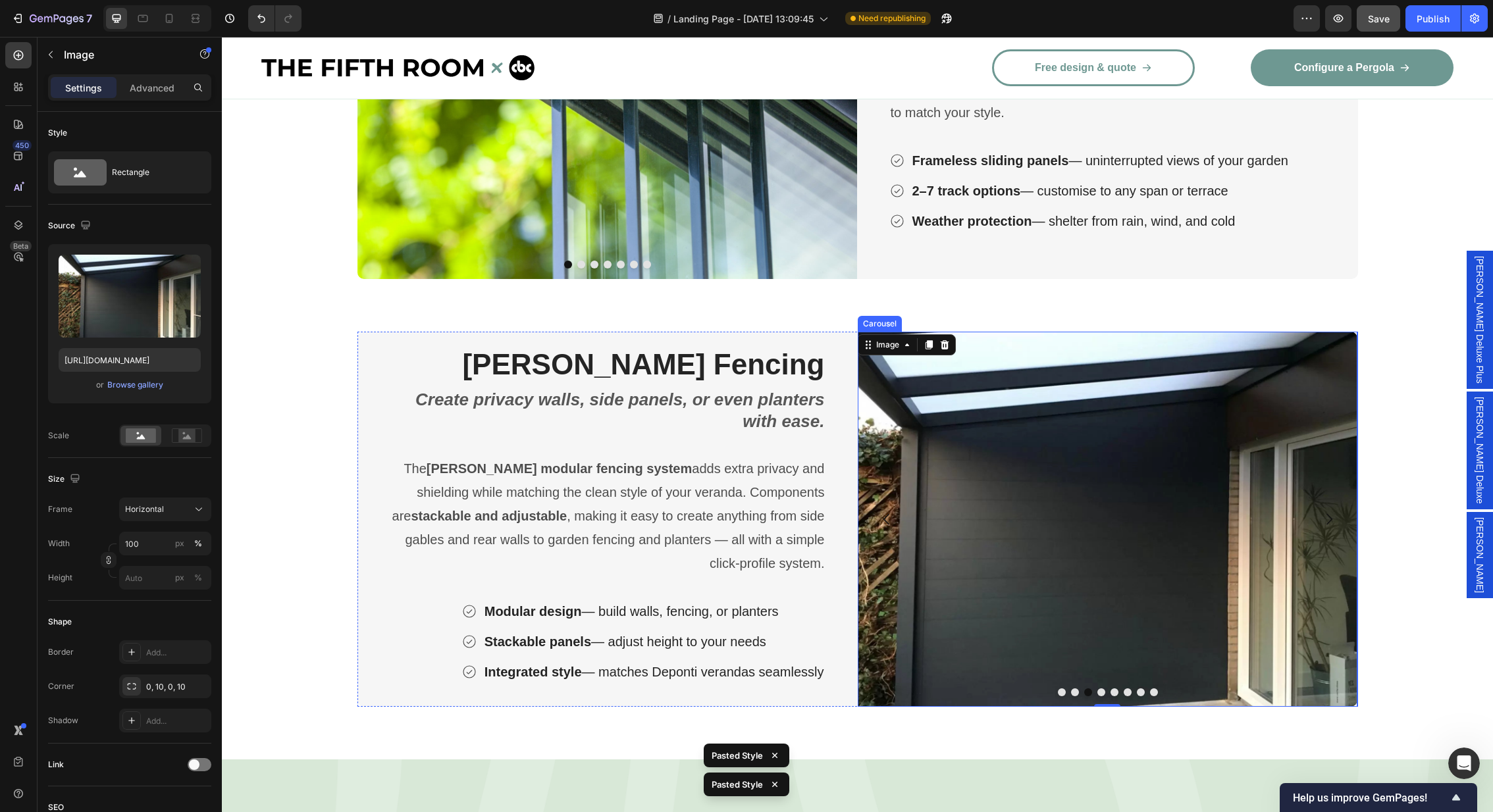
click at [1328, 523] on icon "Carousel Next Arrow" at bounding box center [1329, 519] width 6 height 11
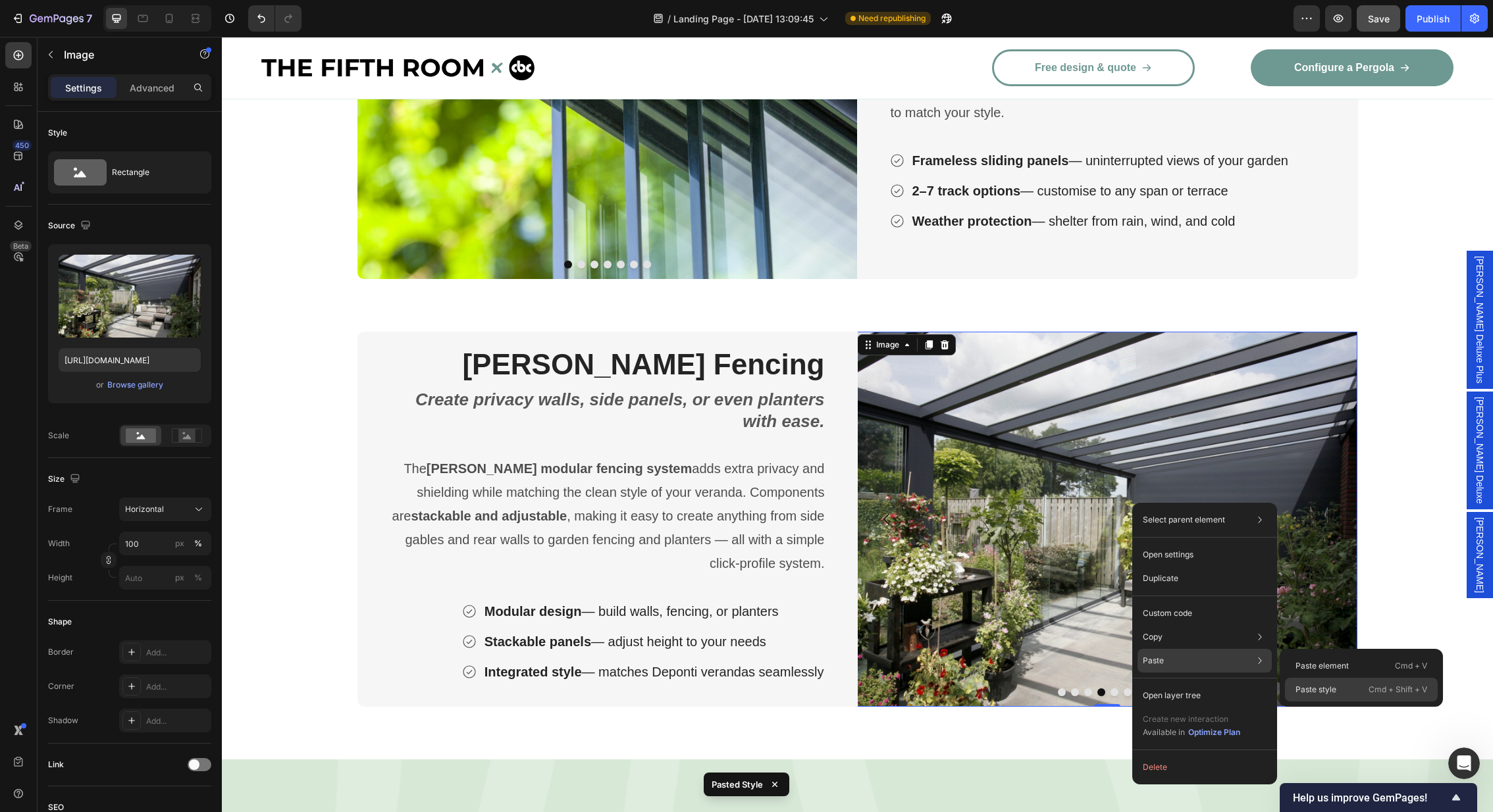
click at [1355, 690] on div "Paste style Cmd + Shift + V" at bounding box center [1361, 689] width 153 height 23
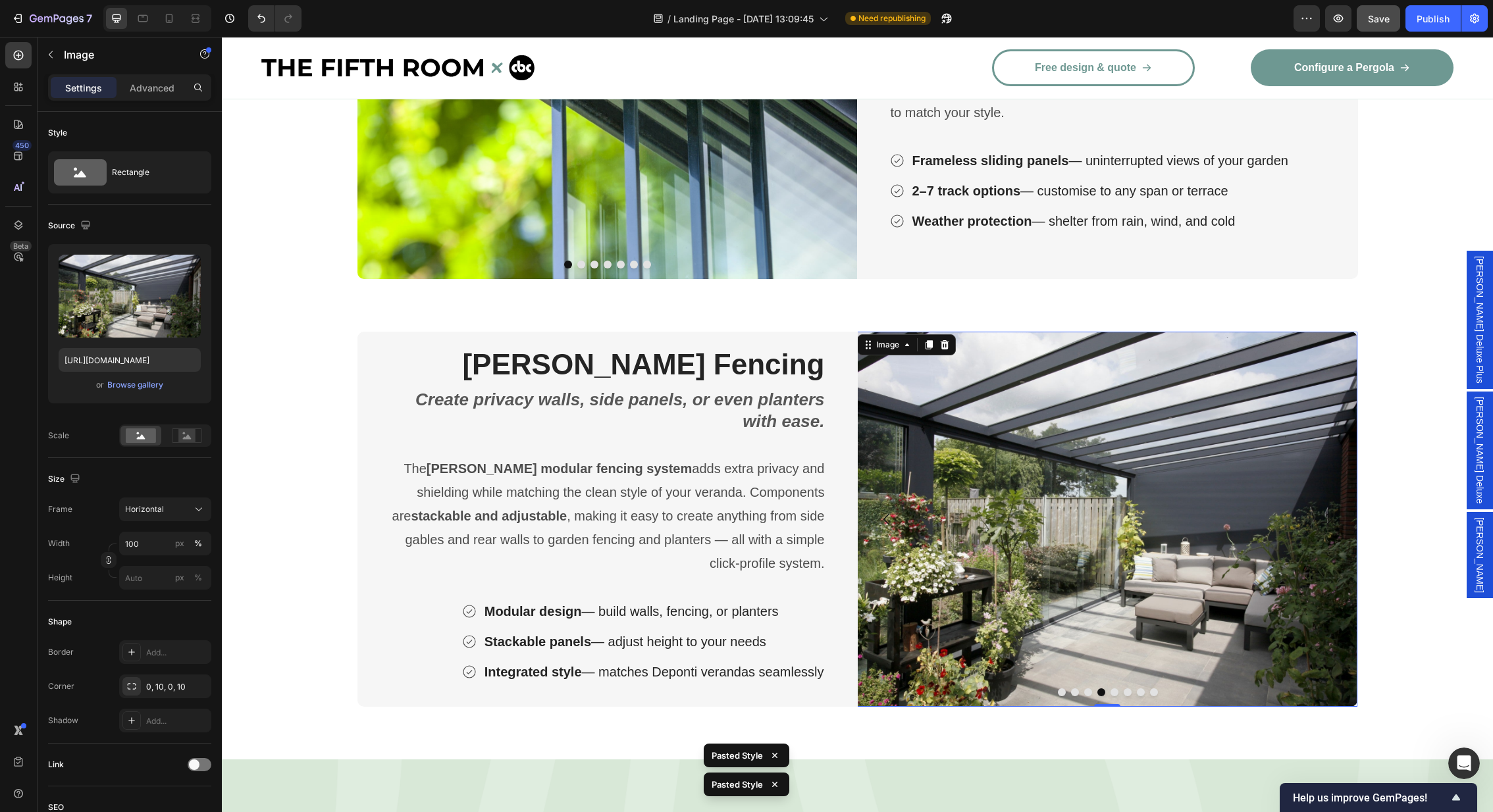
click at [1318, 525] on button "Carousel Next Arrow" at bounding box center [1329, 519] width 37 height 37
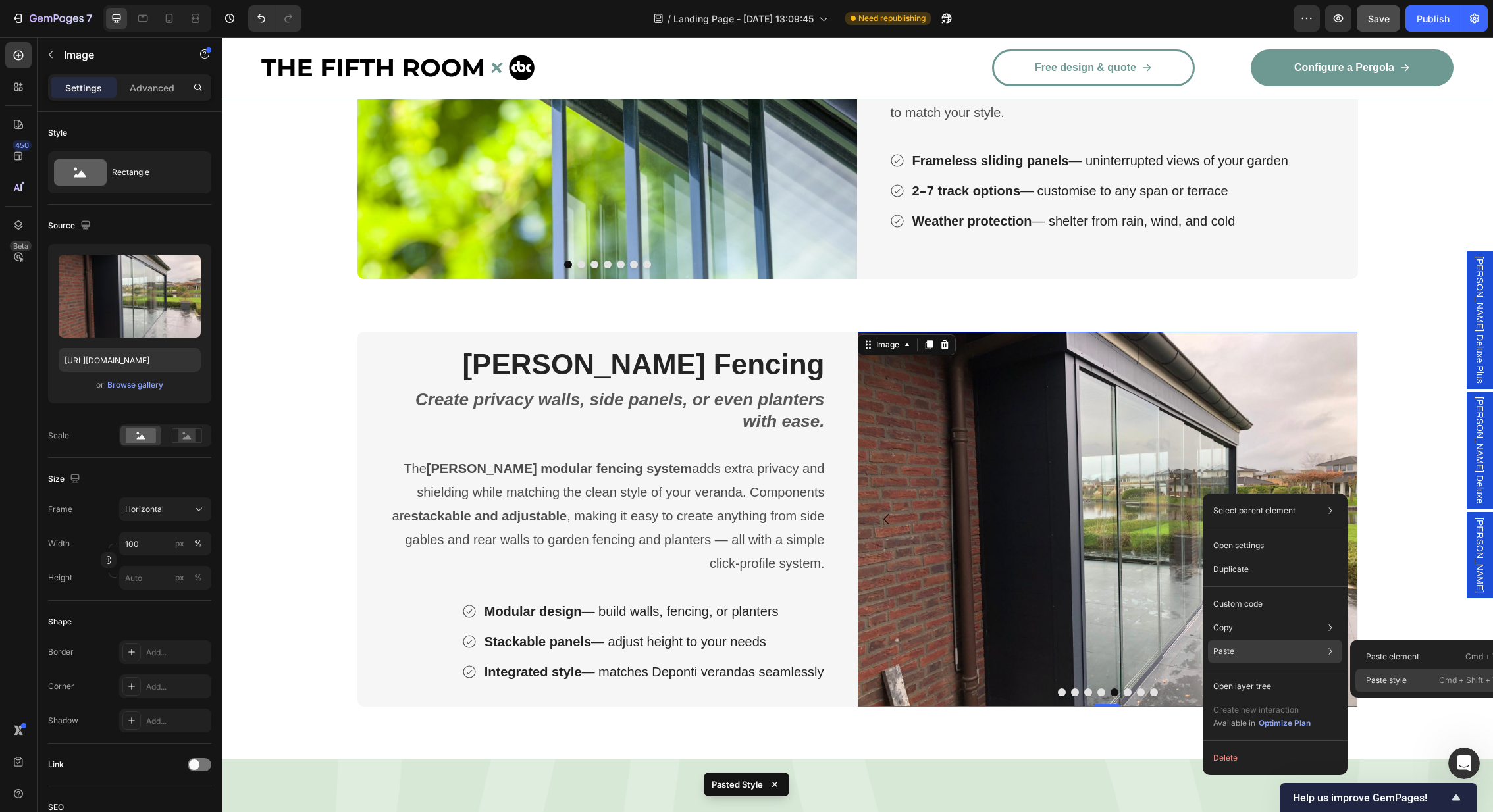
click at [1413, 683] on div "Paste style Cmd + Shift + V" at bounding box center [1432, 679] width 153 height 23
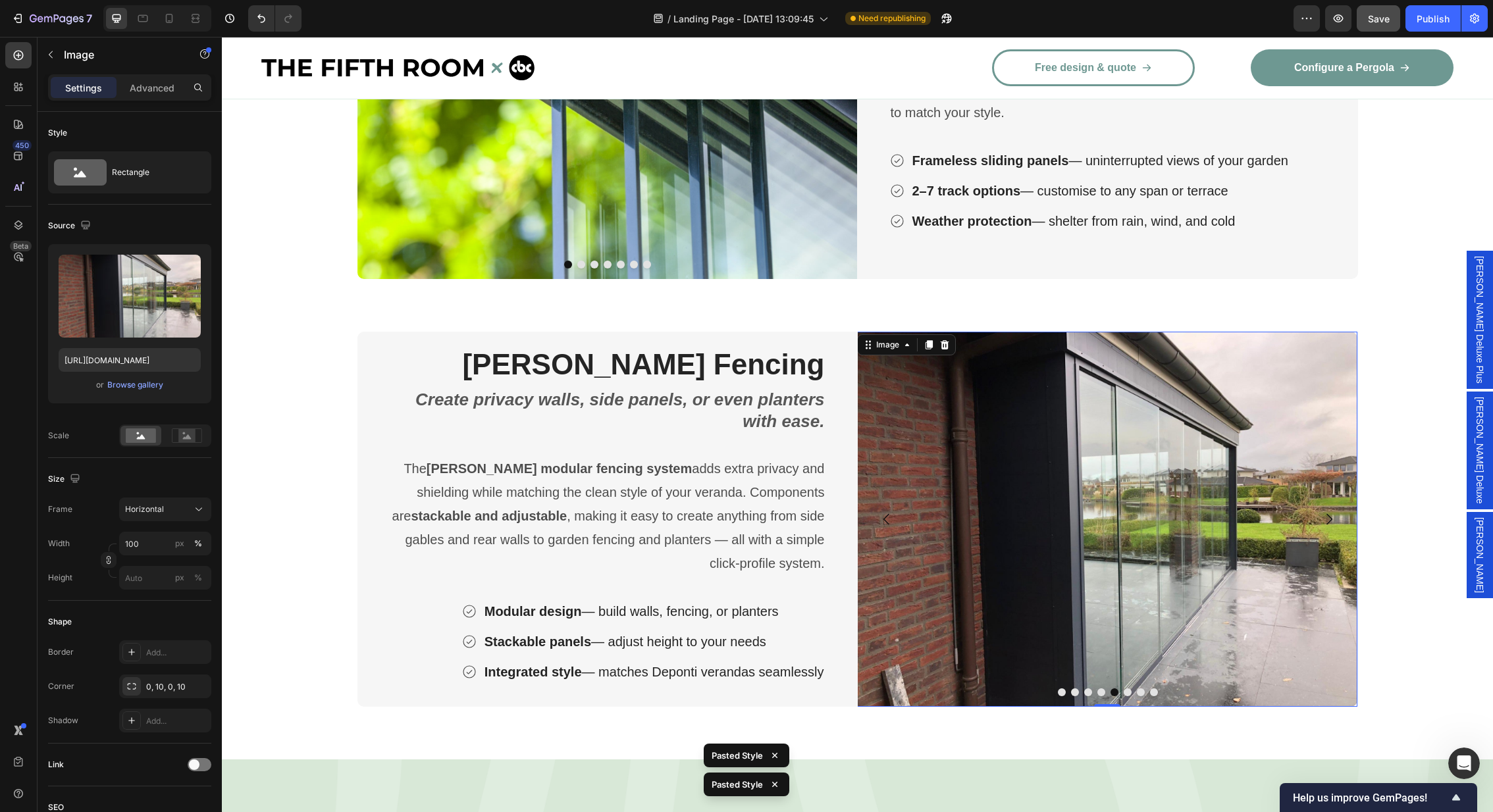
click at [1326, 506] on button "Carousel Next Arrow" at bounding box center [1329, 519] width 37 height 37
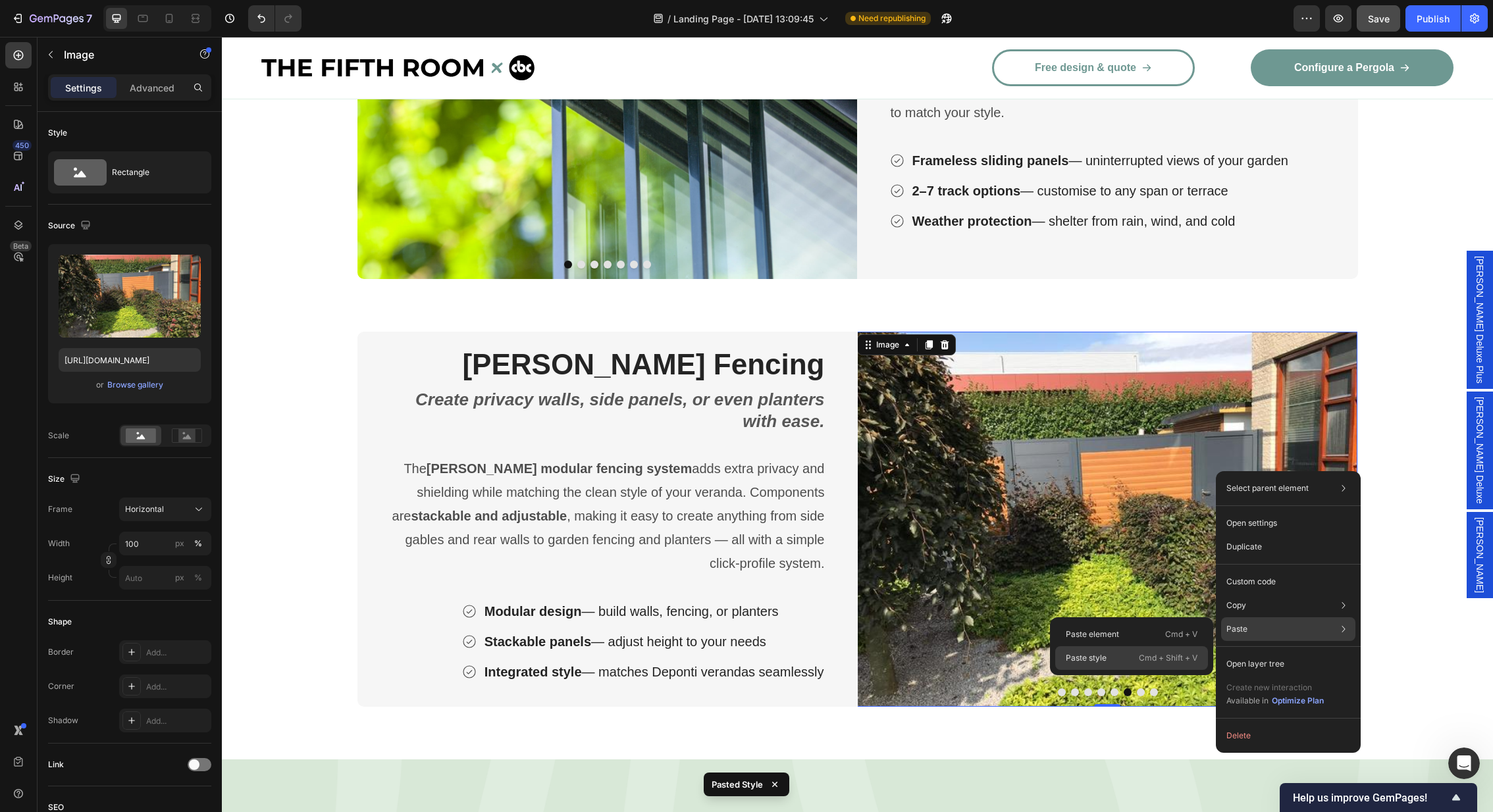
click at [1134, 664] on div "Paste style Cmd + Shift + V" at bounding box center [1131, 657] width 153 height 23
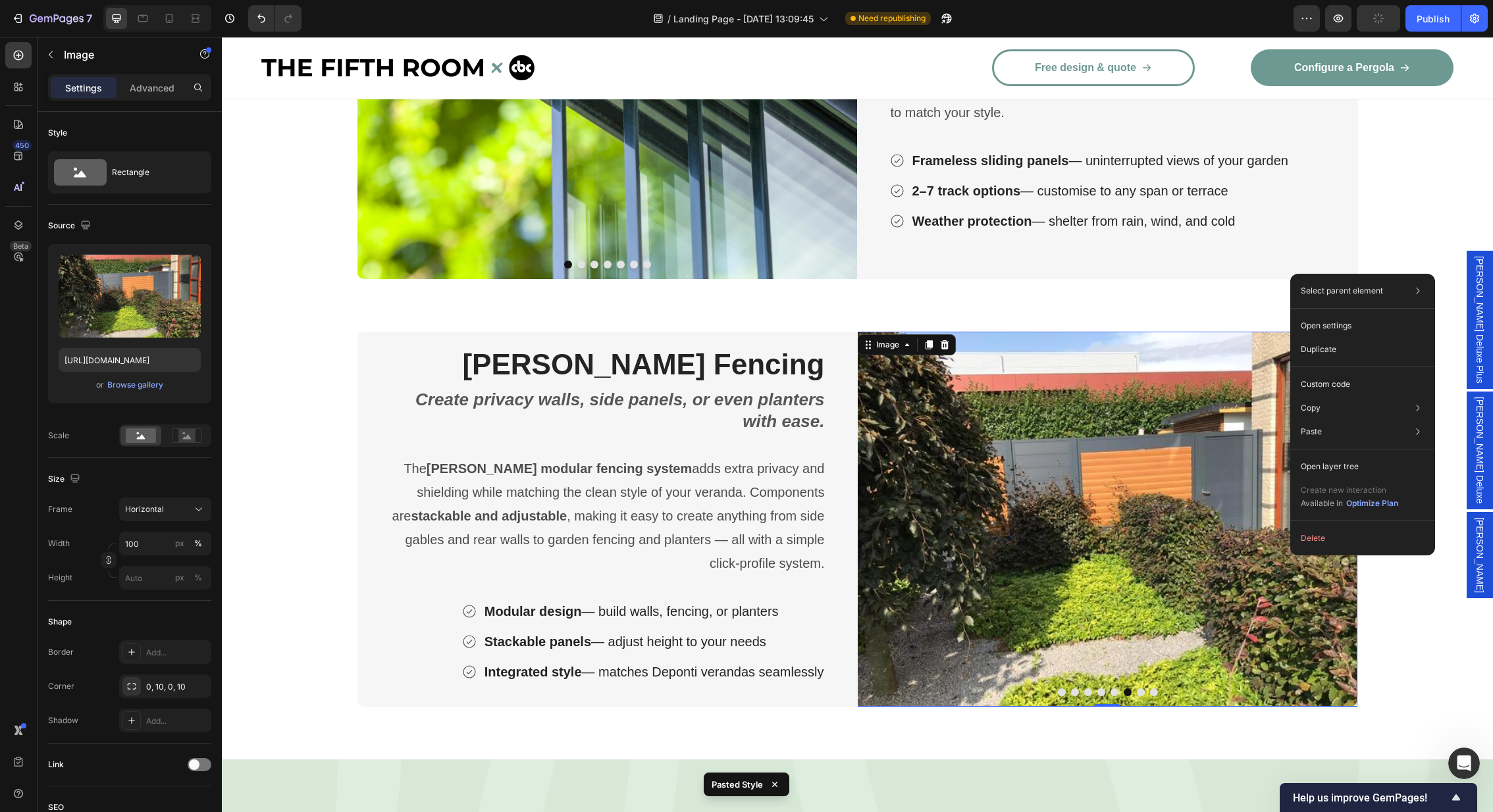
click at [1241, 547] on img at bounding box center [1107, 519] width 500 height 375
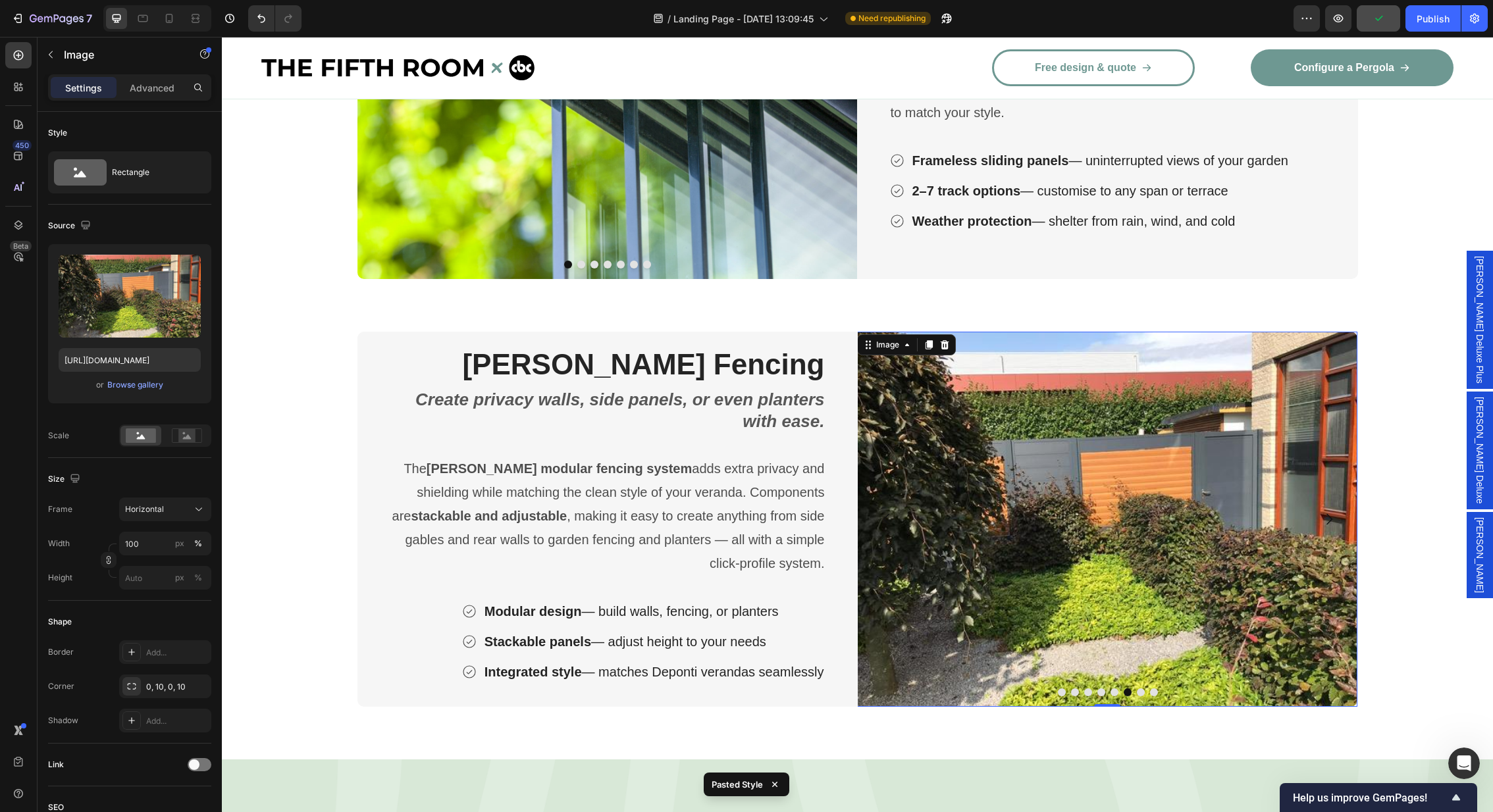
click at [1291, 529] on img at bounding box center [1107, 519] width 500 height 375
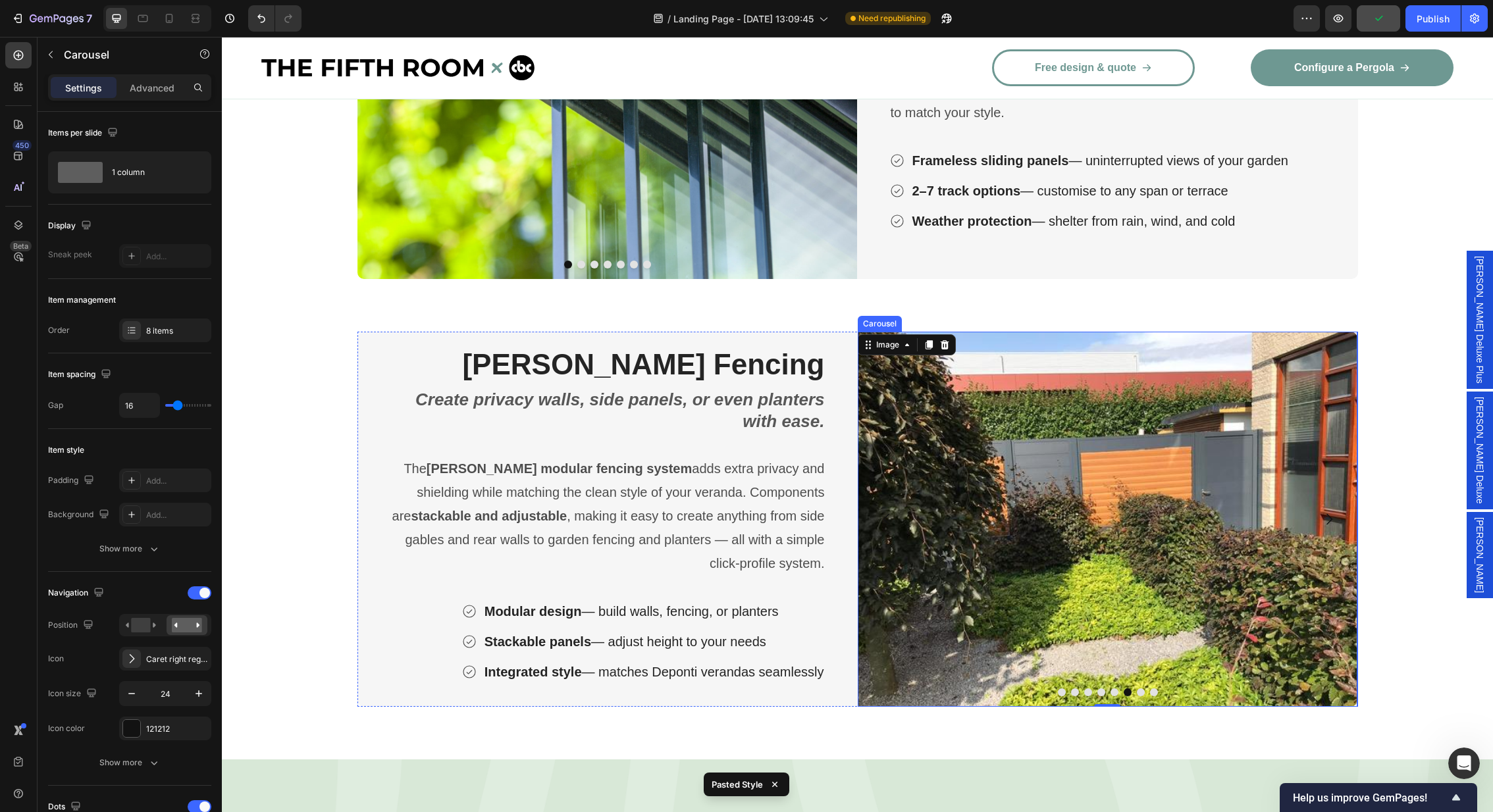
click at [1326, 515] on icon "Carousel Next Arrow" at bounding box center [1329, 519] width 16 height 16
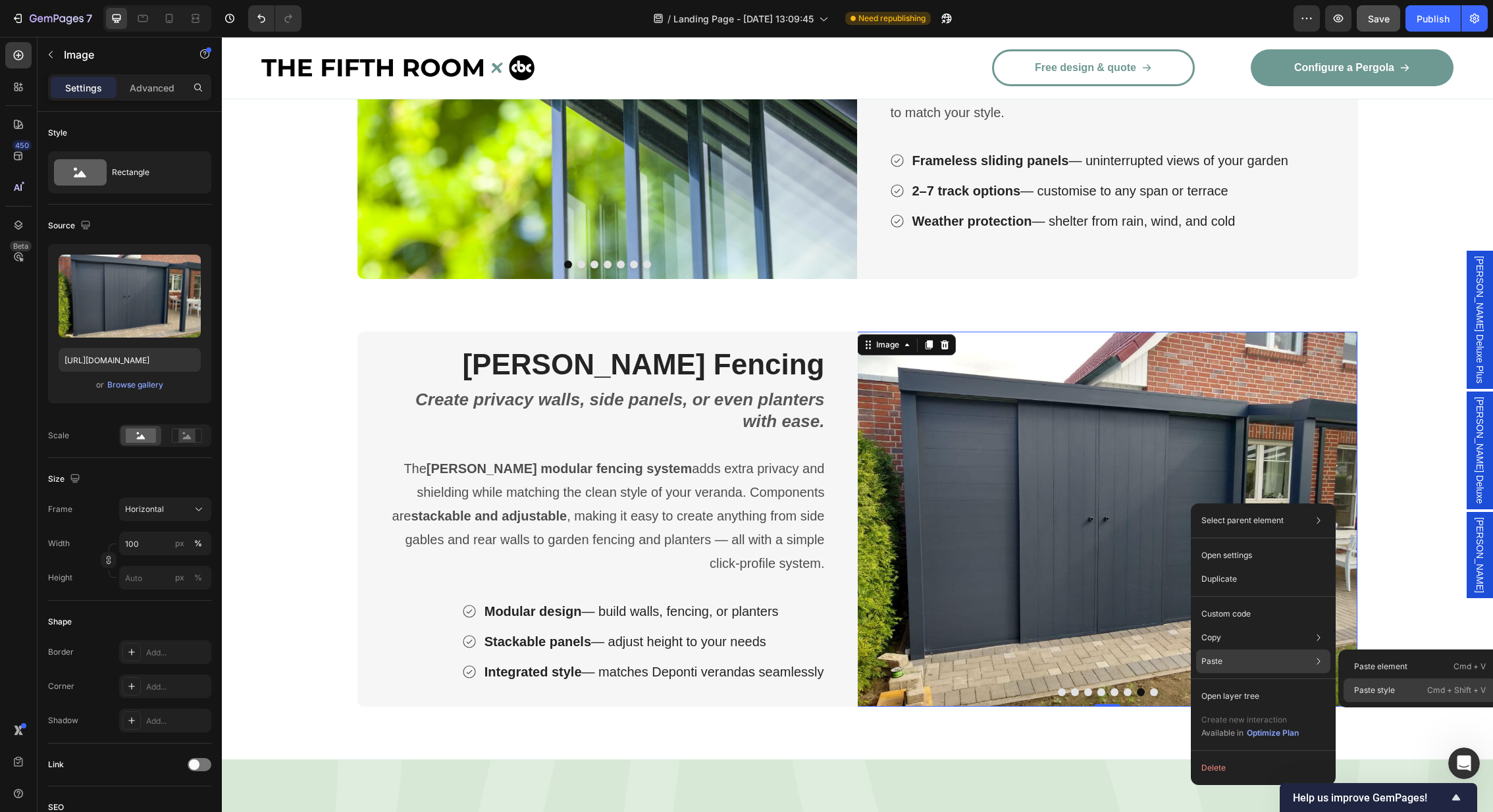
click at [1401, 693] on div "Paste style Cmd + Shift + V" at bounding box center [1420, 690] width 153 height 23
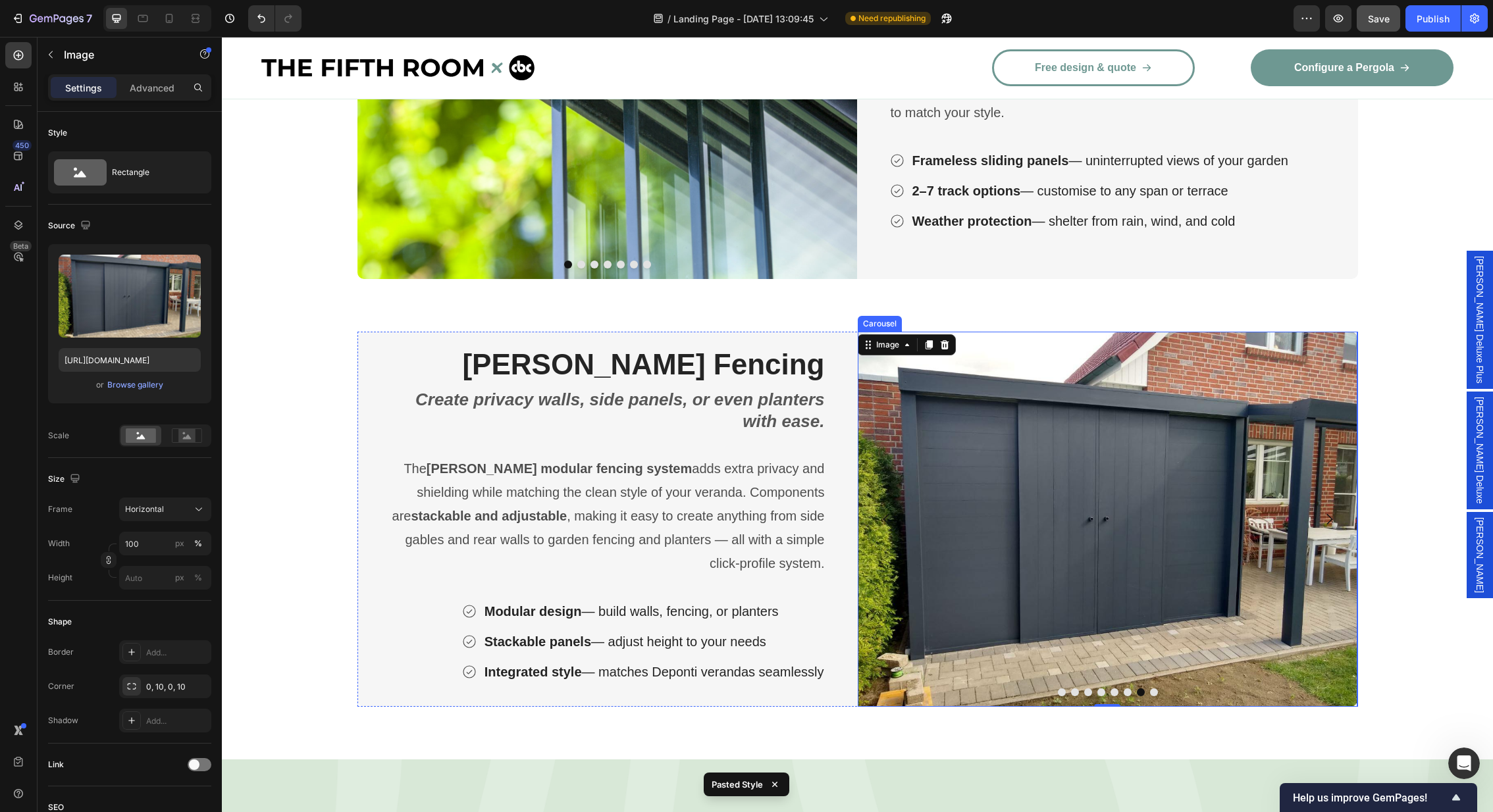
click at [1344, 534] on button "Carousel Next Arrow" at bounding box center [1329, 519] width 37 height 37
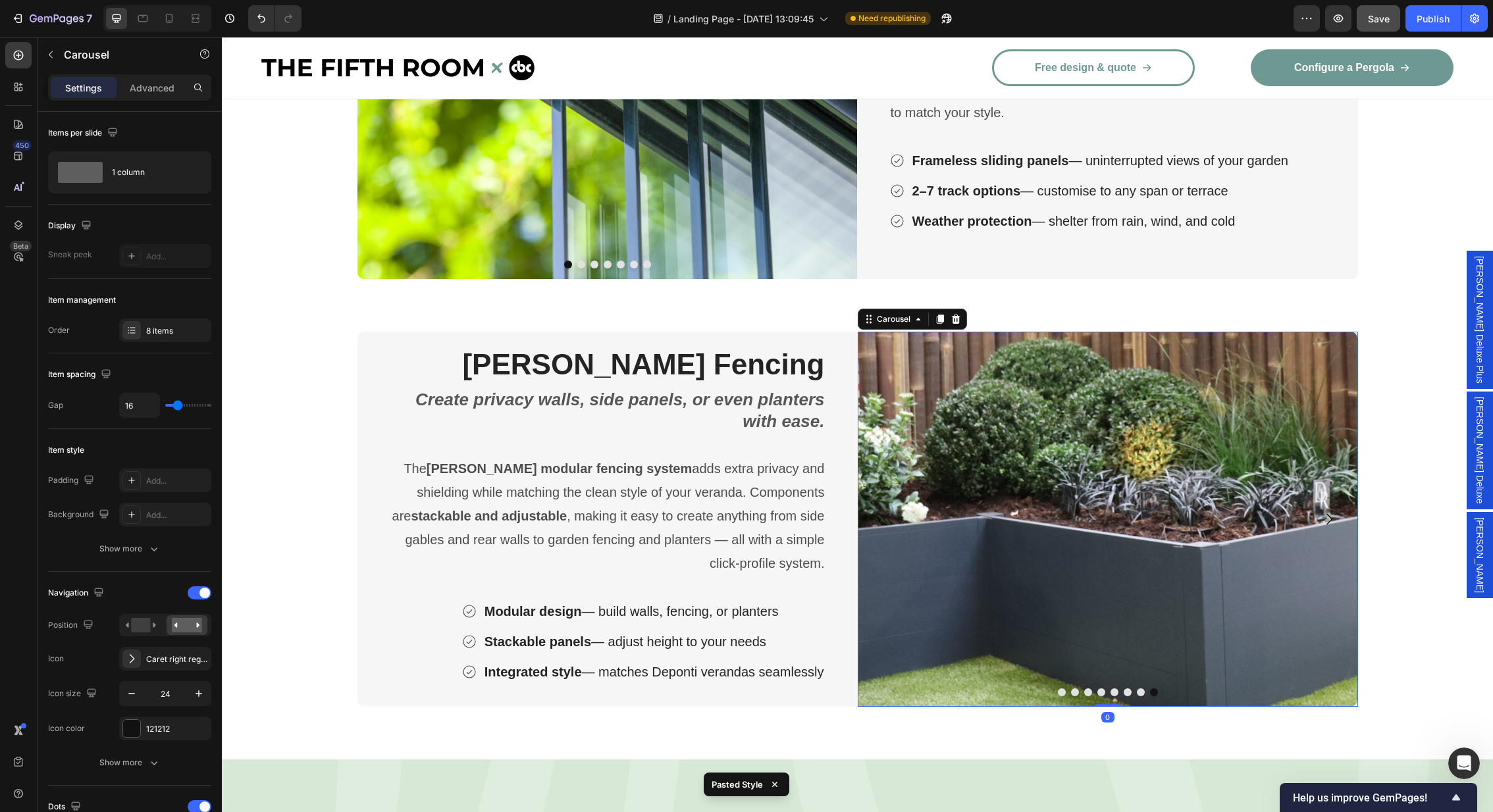
click at [1330, 518] on icon "Carousel Next Arrow" at bounding box center [1329, 519] width 6 height 11
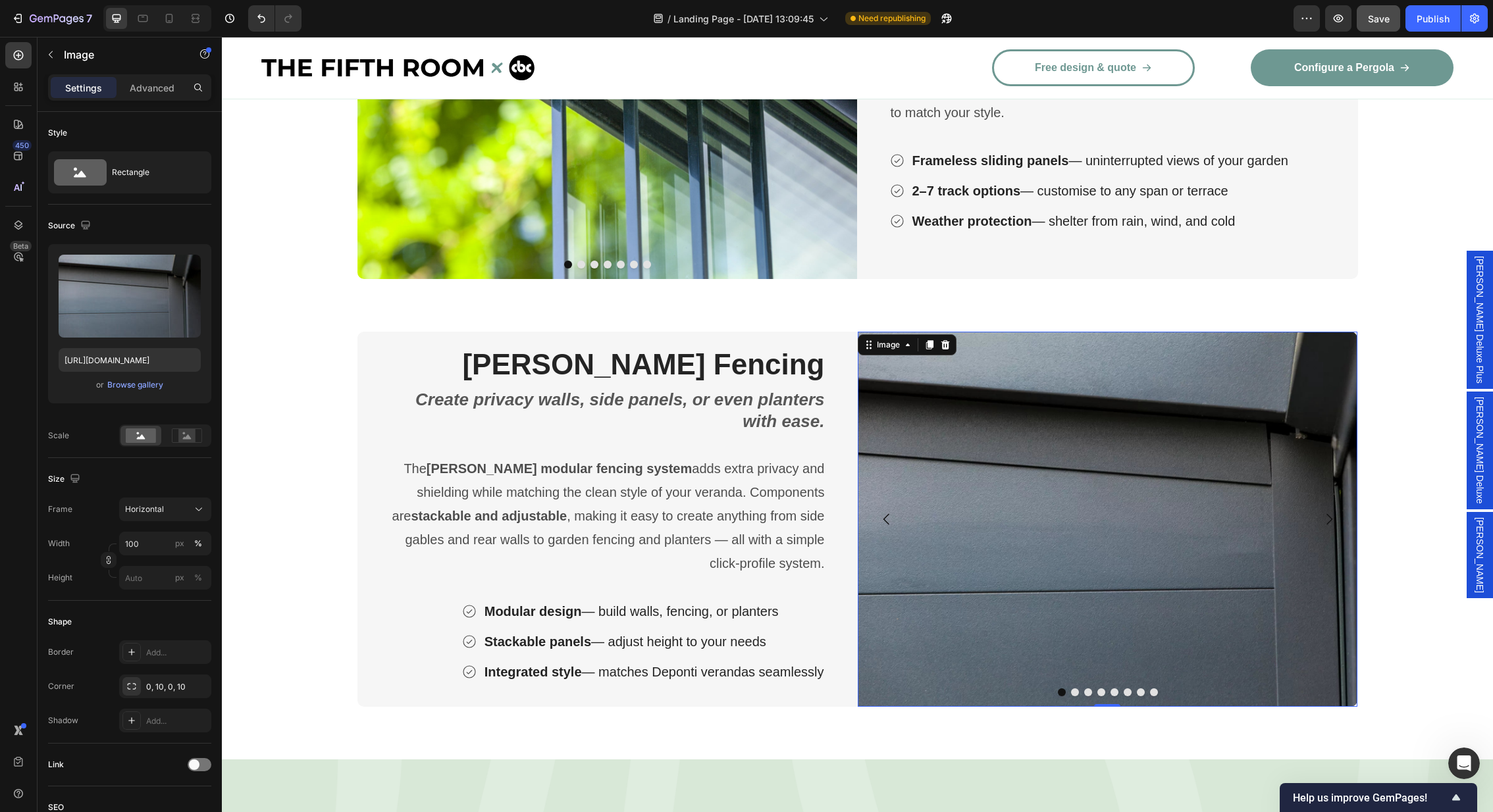
click at [1200, 420] on img at bounding box center [1108, 519] width 500 height 375
click at [889, 342] on div "Image" at bounding box center [887, 345] width 28 height 12
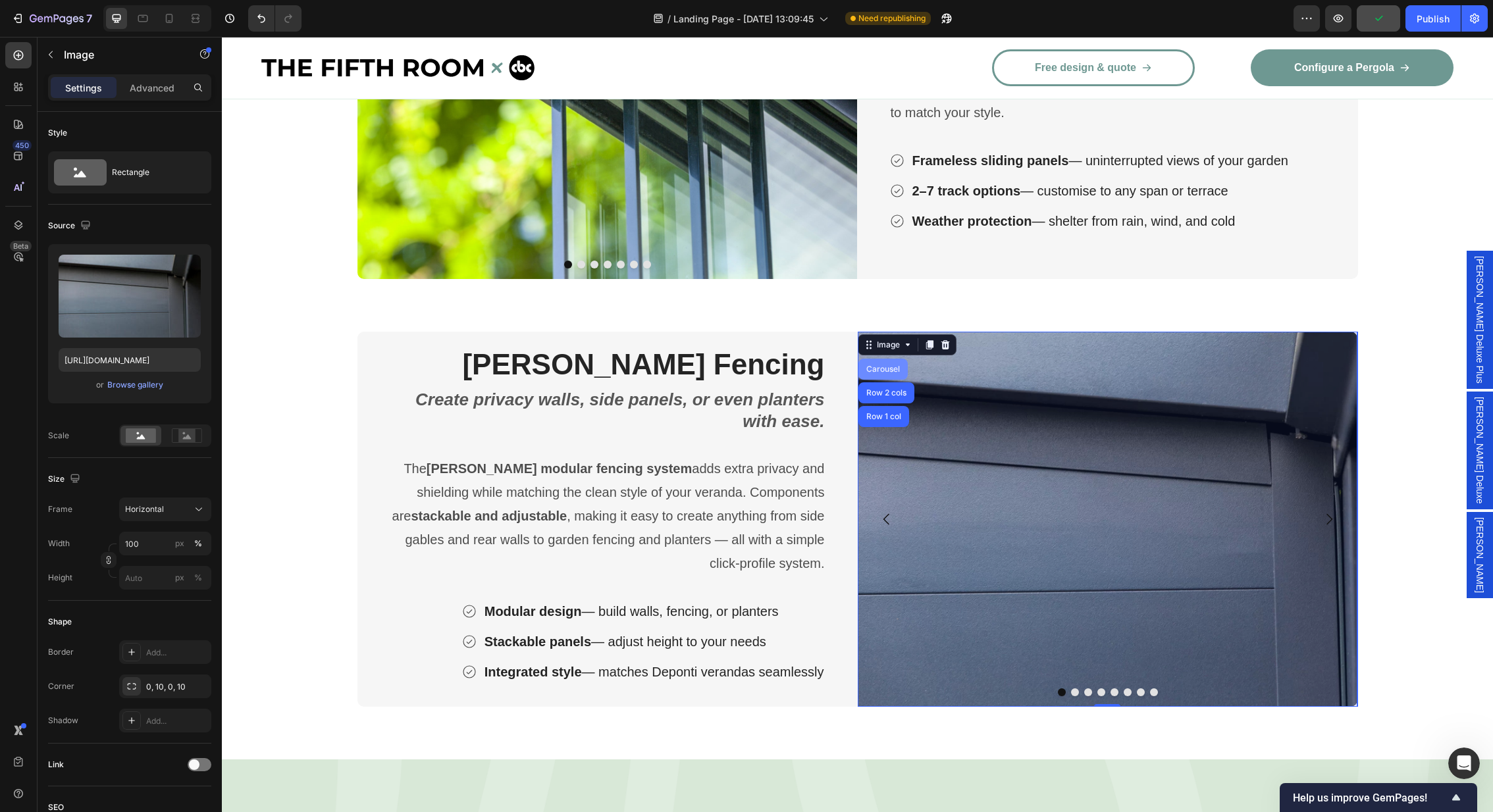
click at [887, 371] on div "Carousel" at bounding box center [883, 369] width 39 height 8
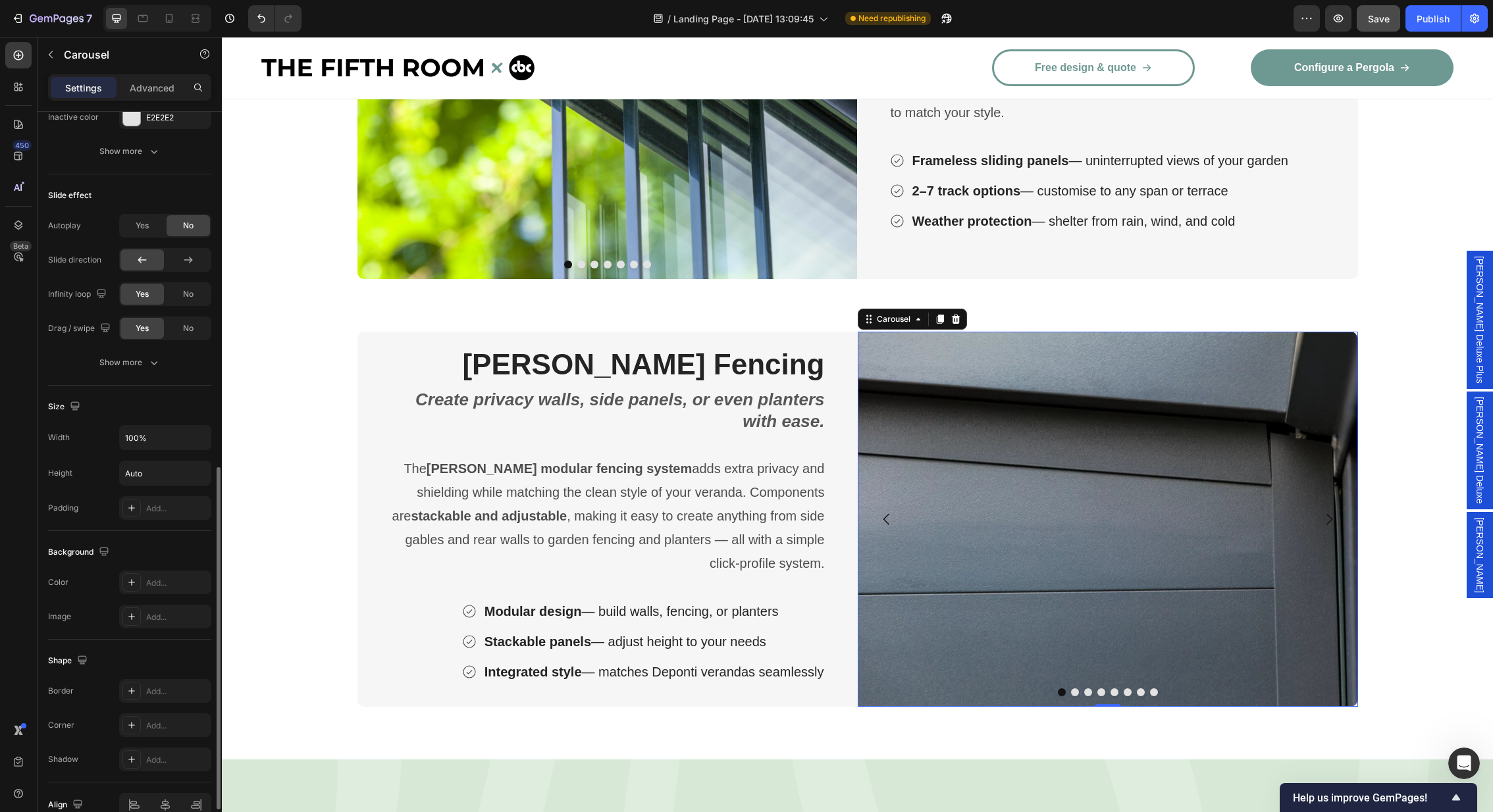
scroll to position [845, 0]
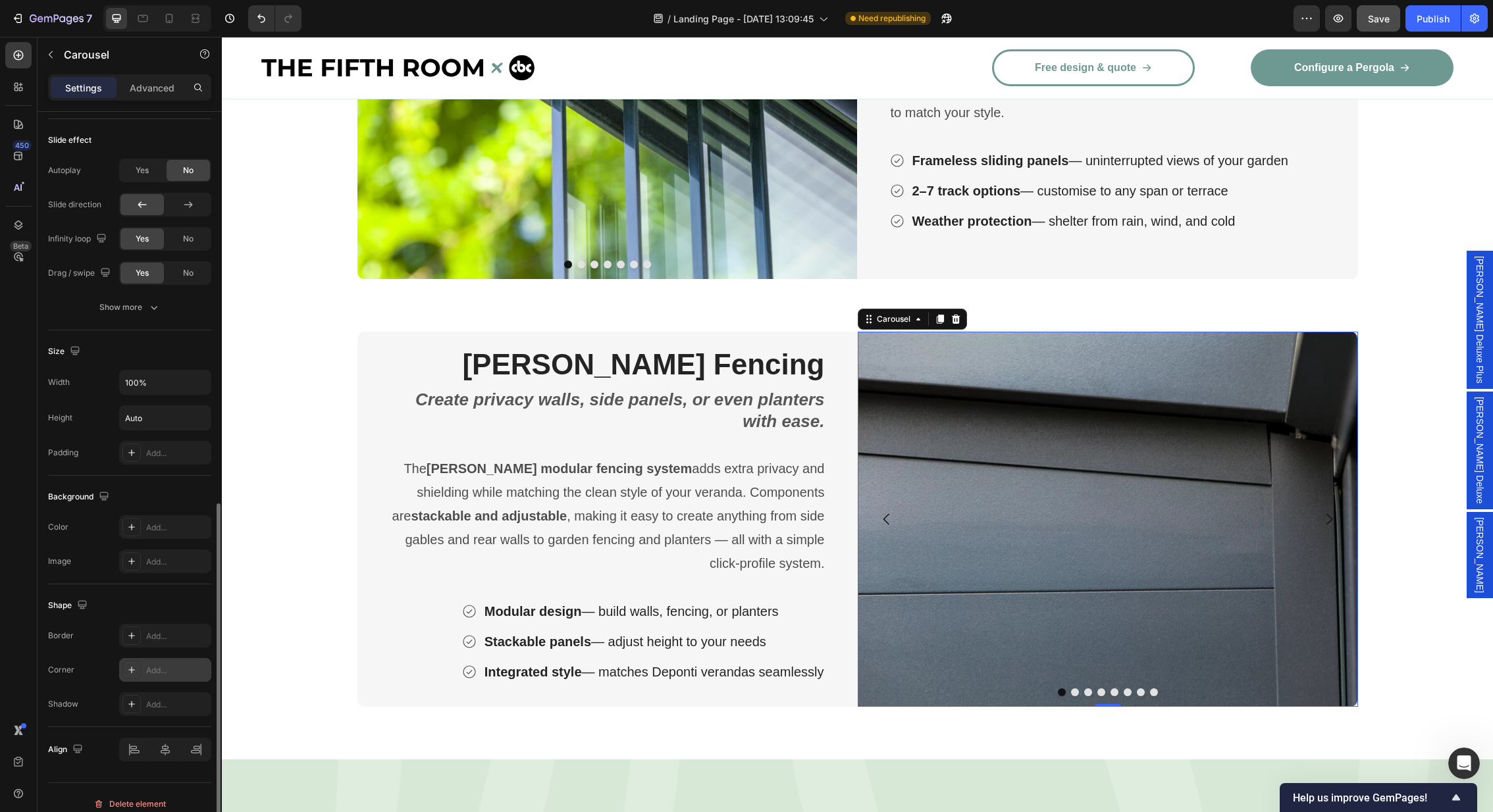
click at [174, 668] on div "Add..." at bounding box center [177, 670] width 62 height 12
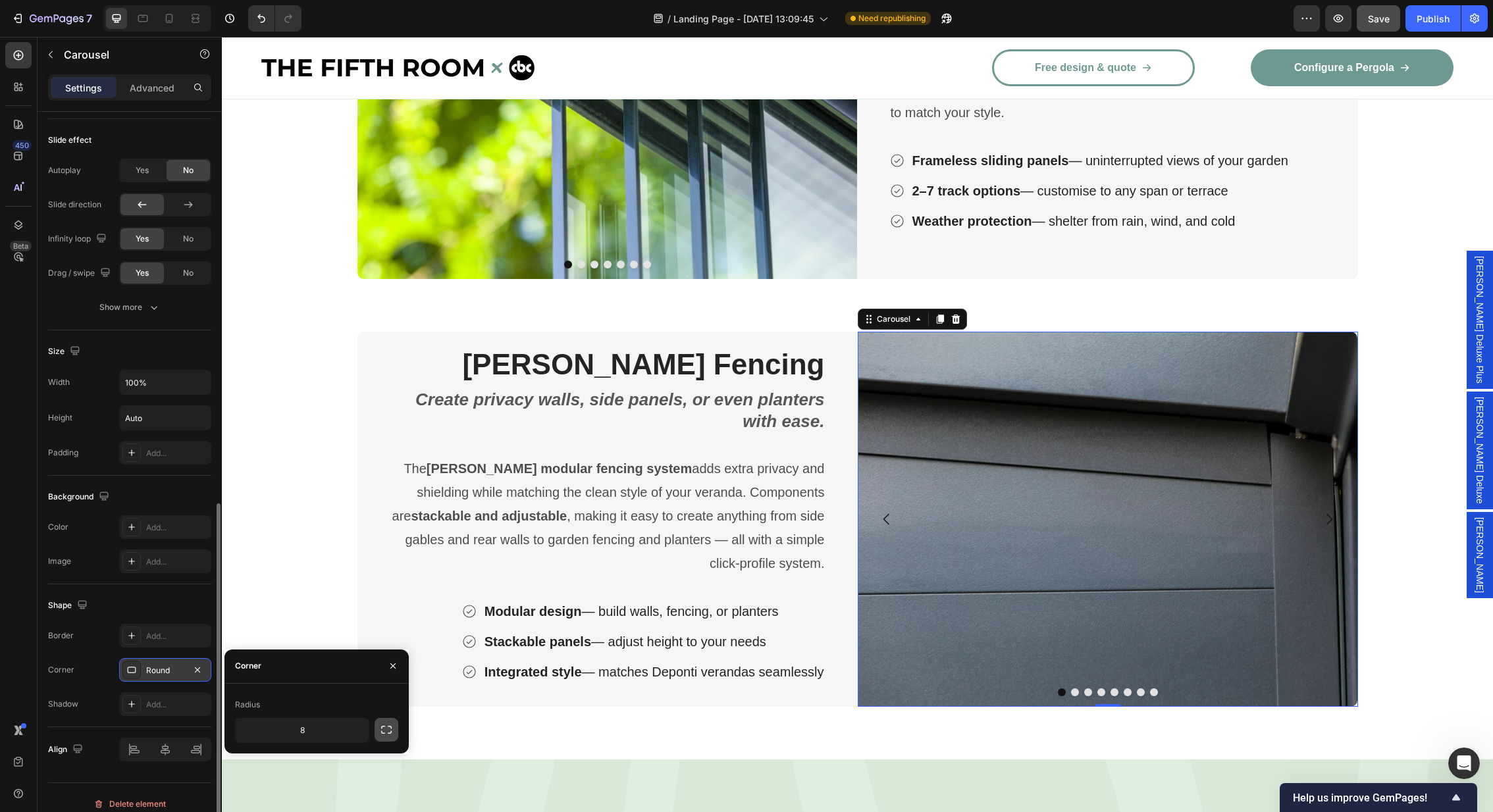
click at [380, 726] on icon "button" at bounding box center [386, 729] width 13 height 13
click at [283, 729] on input "8" at bounding box center [267, 730] width 63 height 23
click at [280, 761] on input "8" at bounding box center [267, 760] width 63 height 23
click at [346, 730] on input "8" at bounding box center [336, 730] width 63 height 23
type input "10"
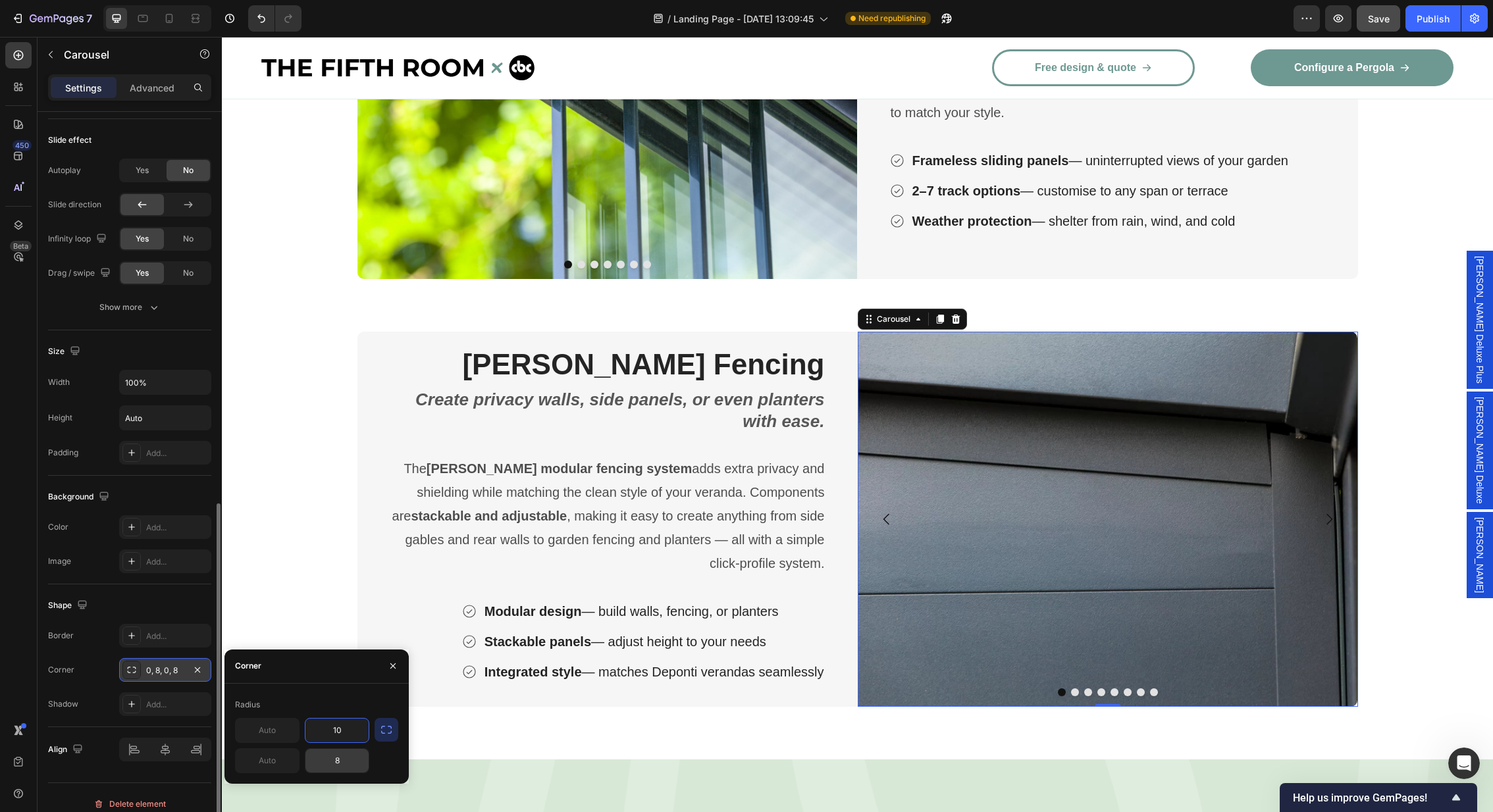
click at [355, 758] on input "8" at bounding box center [336, 760] width 63 height 23
type input "10"
click at [179, 600] on div "Shape" at bounding box center [129, 605] width 163 height 21
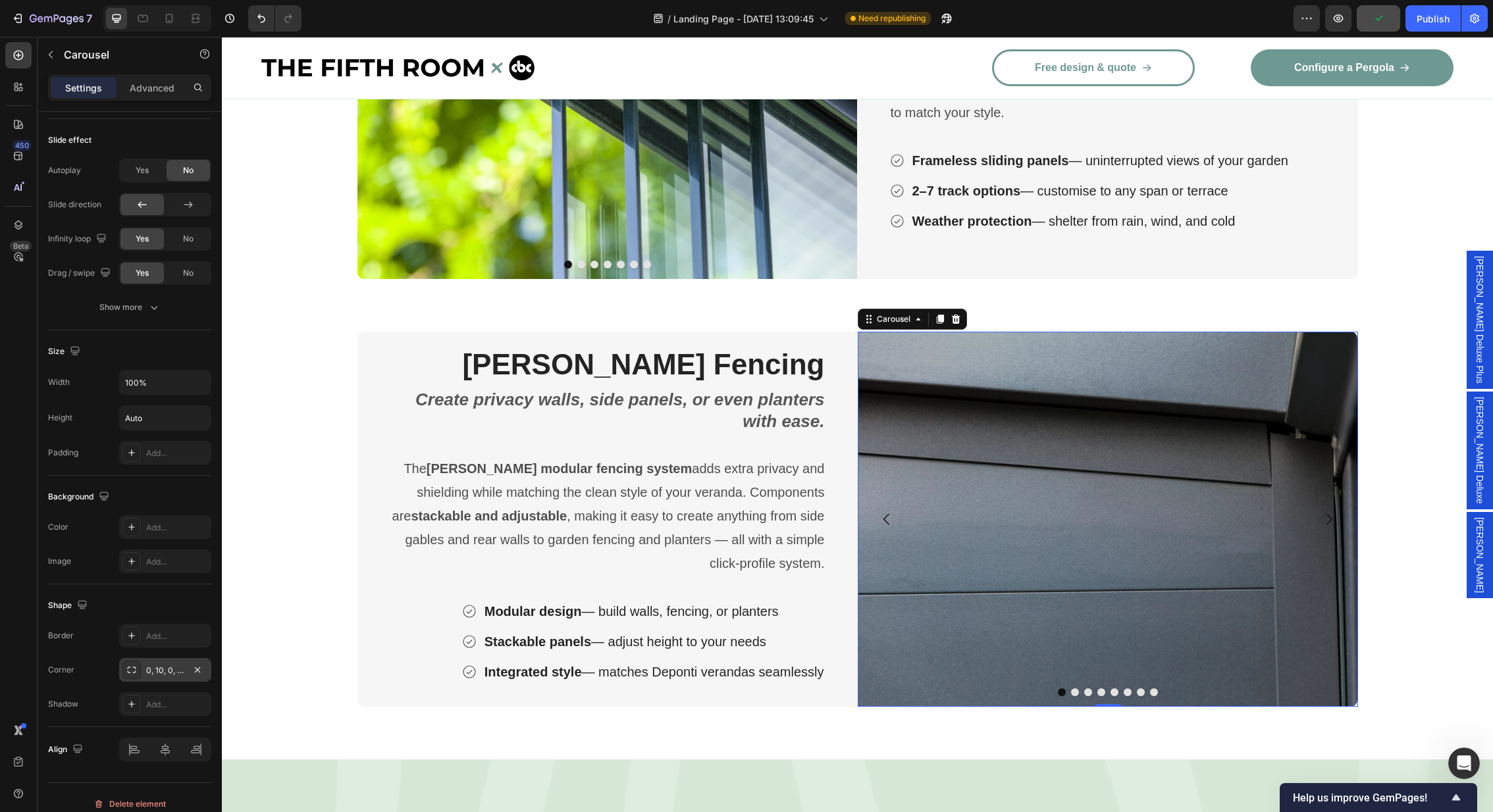
click at [1332, 511] on icon "Carousel Next Arrow" at bounding box center [1329, 519] width 16 height 16
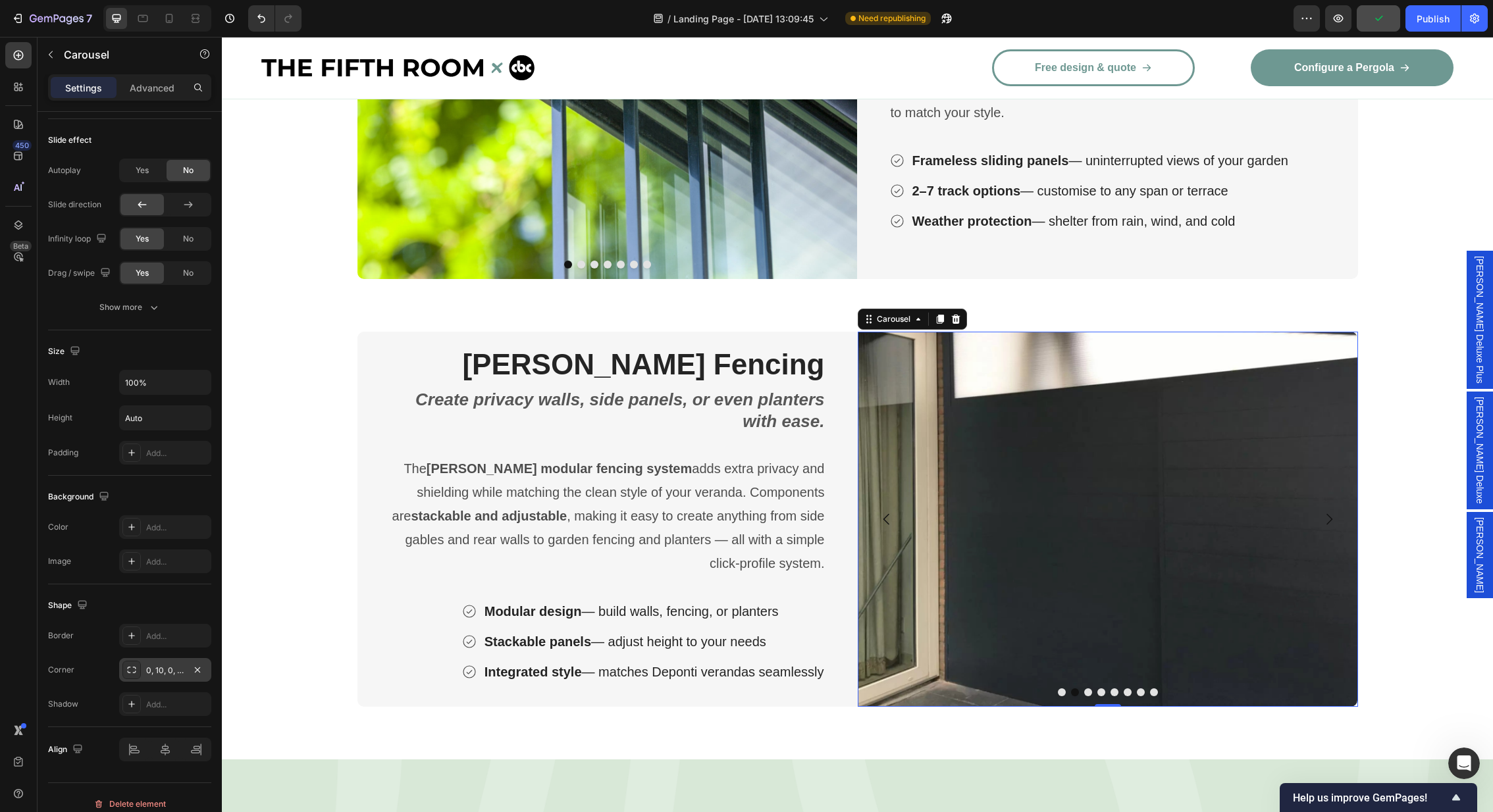
click at [1332, 511] on icon "Carousel Next Arrow" at bounding box center [1329, 519] width 16 height 16
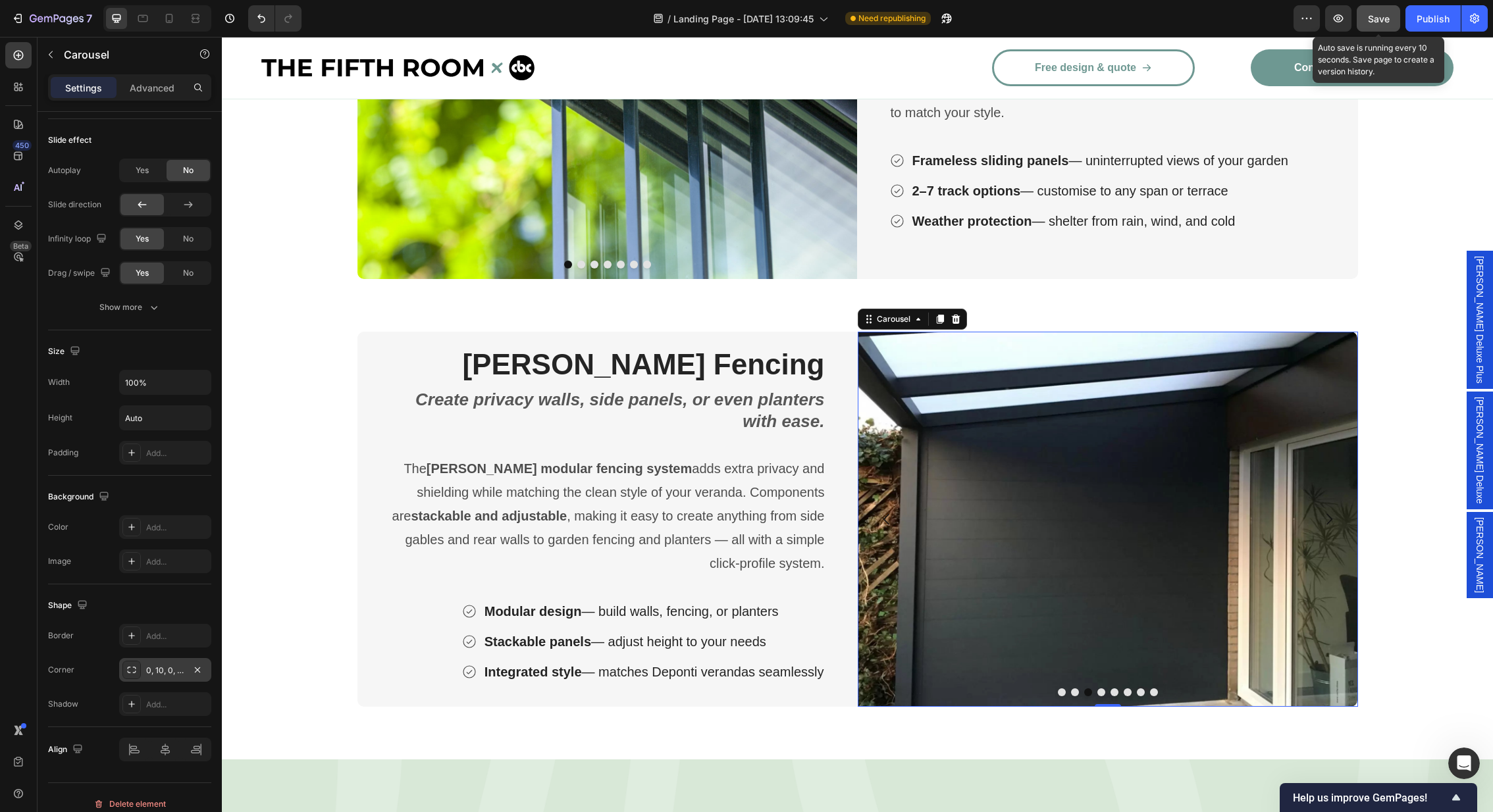
click at [1385, 22] on span "Save" at bounding box center [1379, 18] width 22 height 11
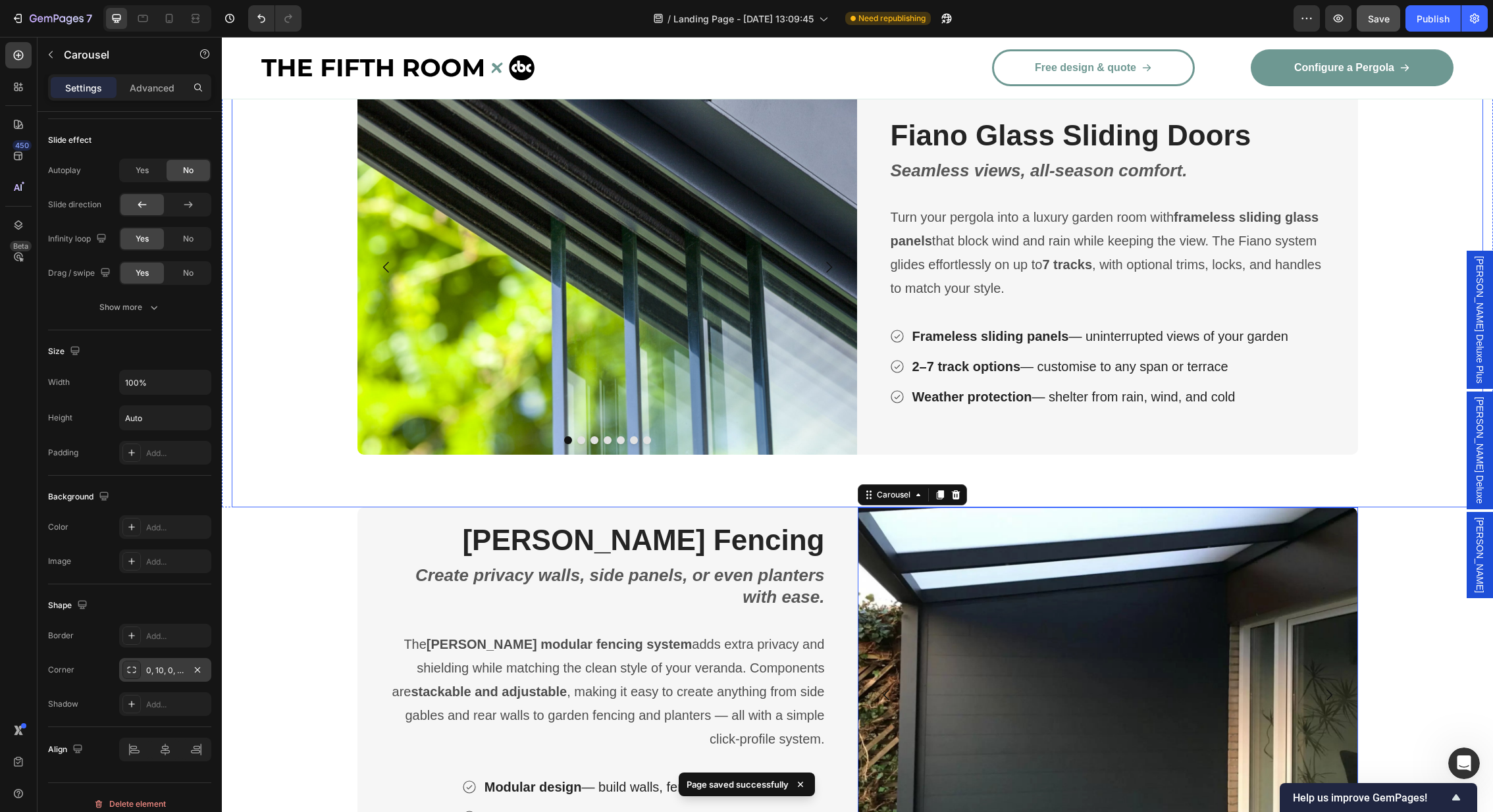
scroll to position [2308, 0]
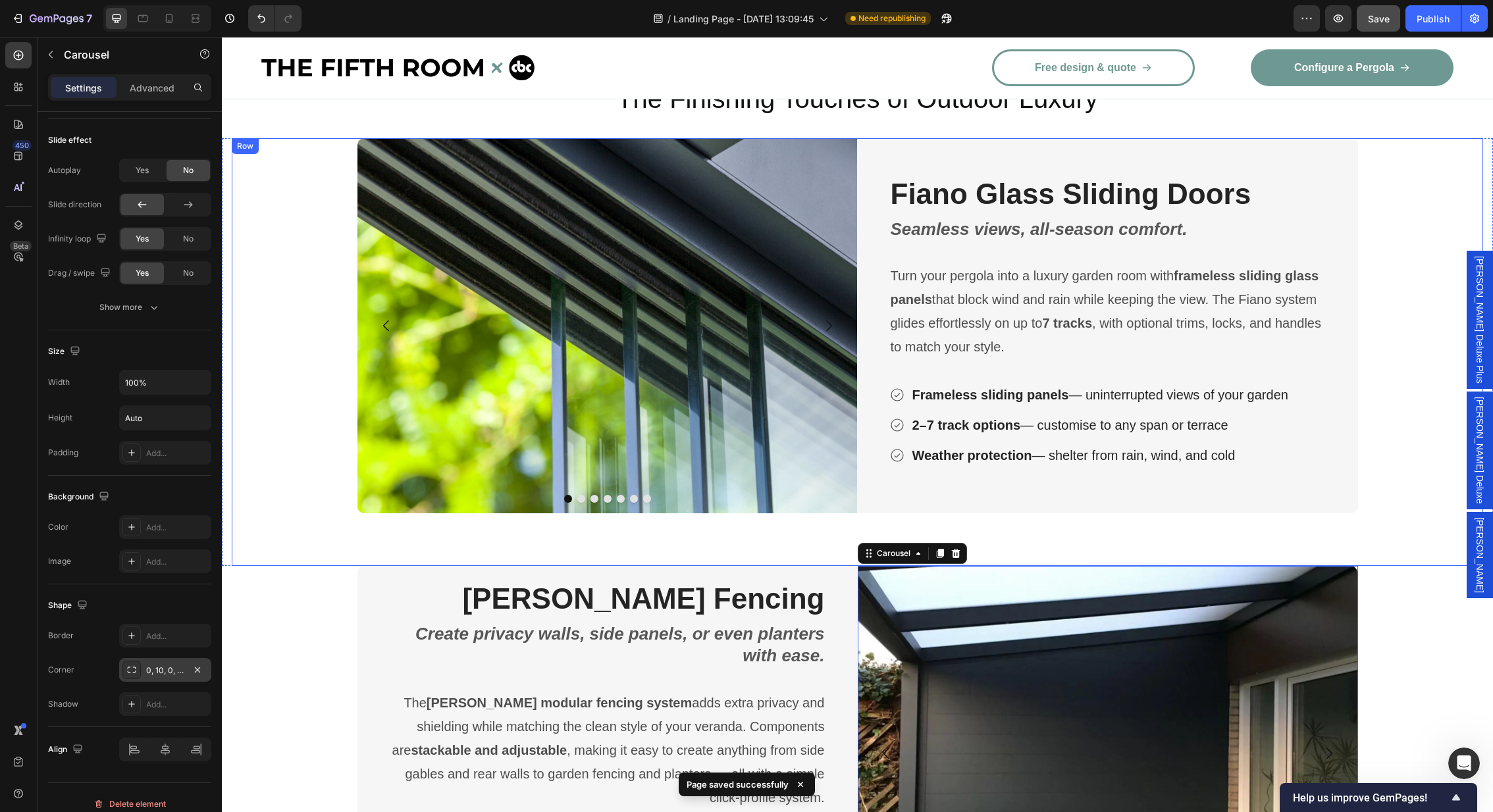
click at [728, 288] on img at bounding box center [608, 325] width 500 height 375
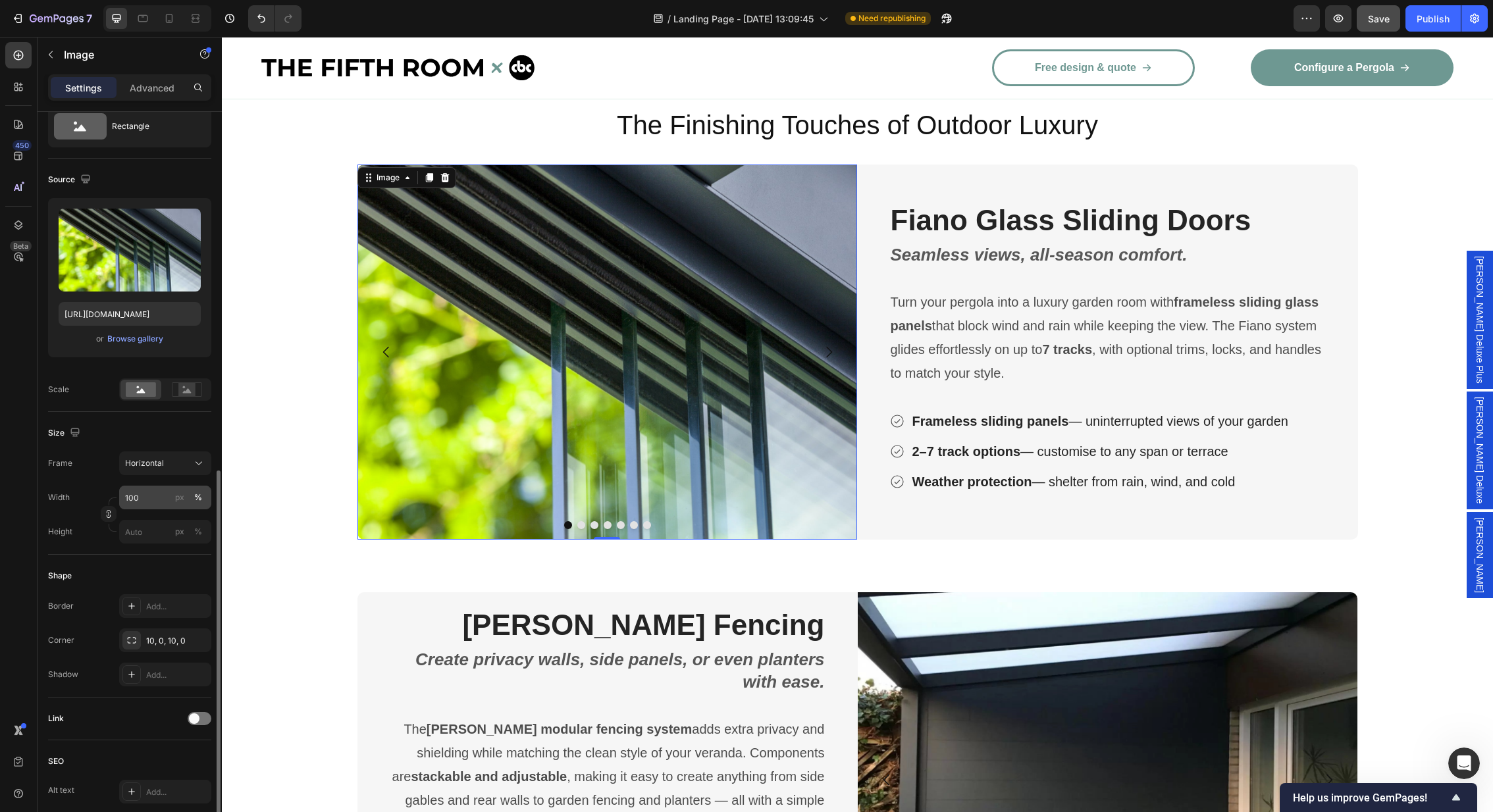
scroll to position [0, 0]
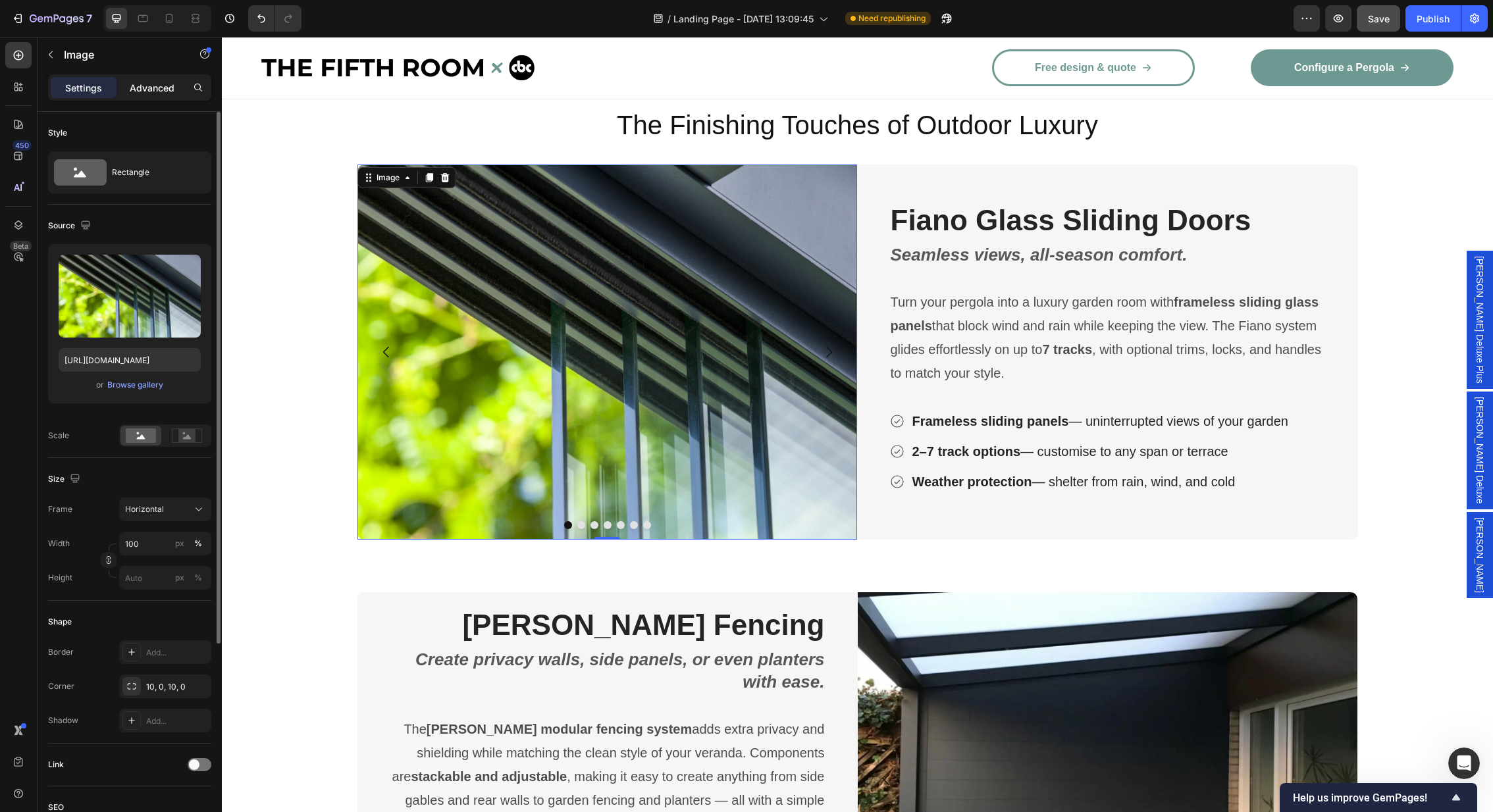
click at [152, 89] on p "Advanced" at bounding box center [152, 88] width 45 height 14
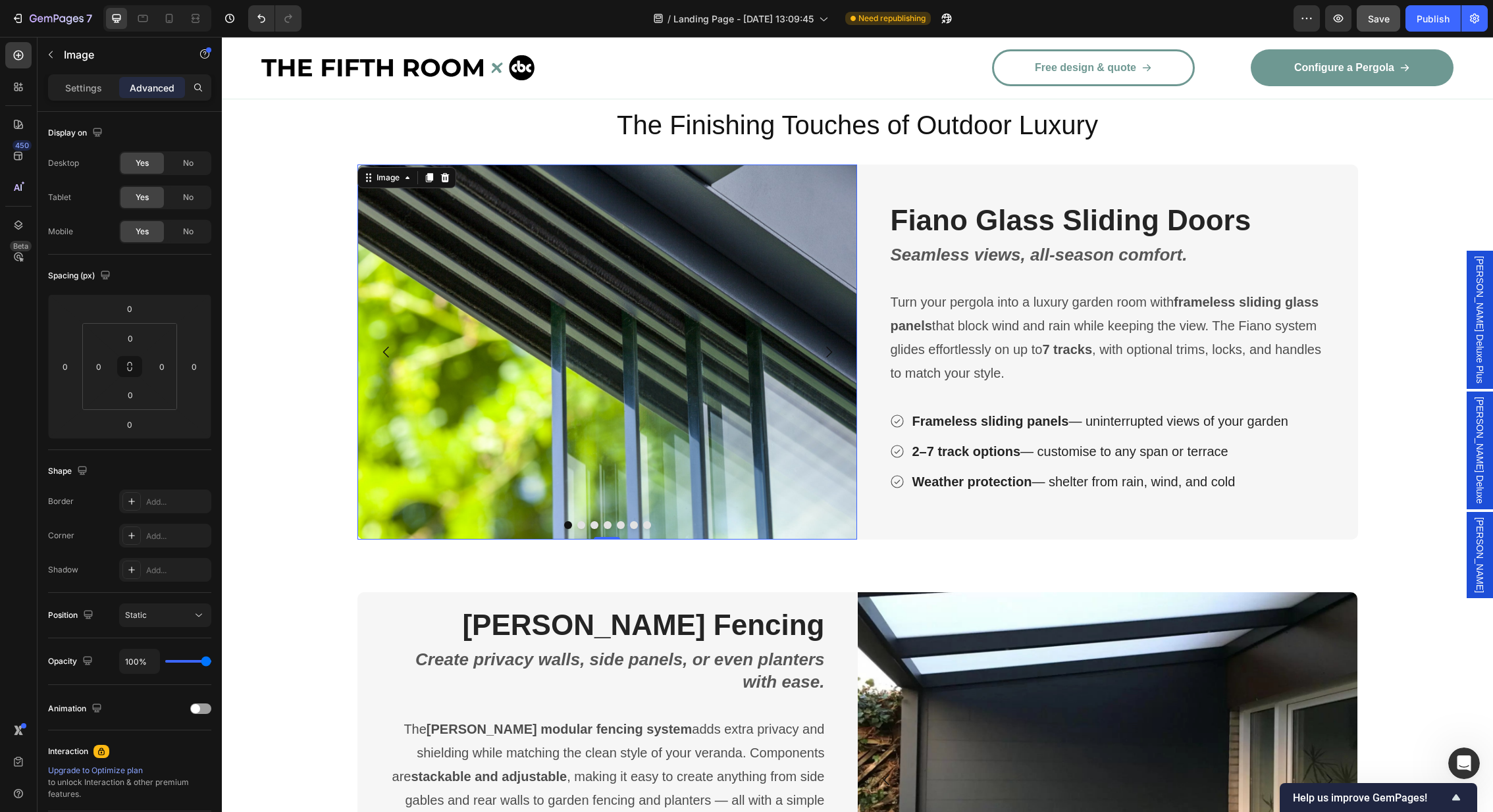
click at [497, 423] on img at bounding box center [608, 351] width 500 height 375
click at [395, 172] on div "Image" at bounding box center [387, 178] width 28 height 12
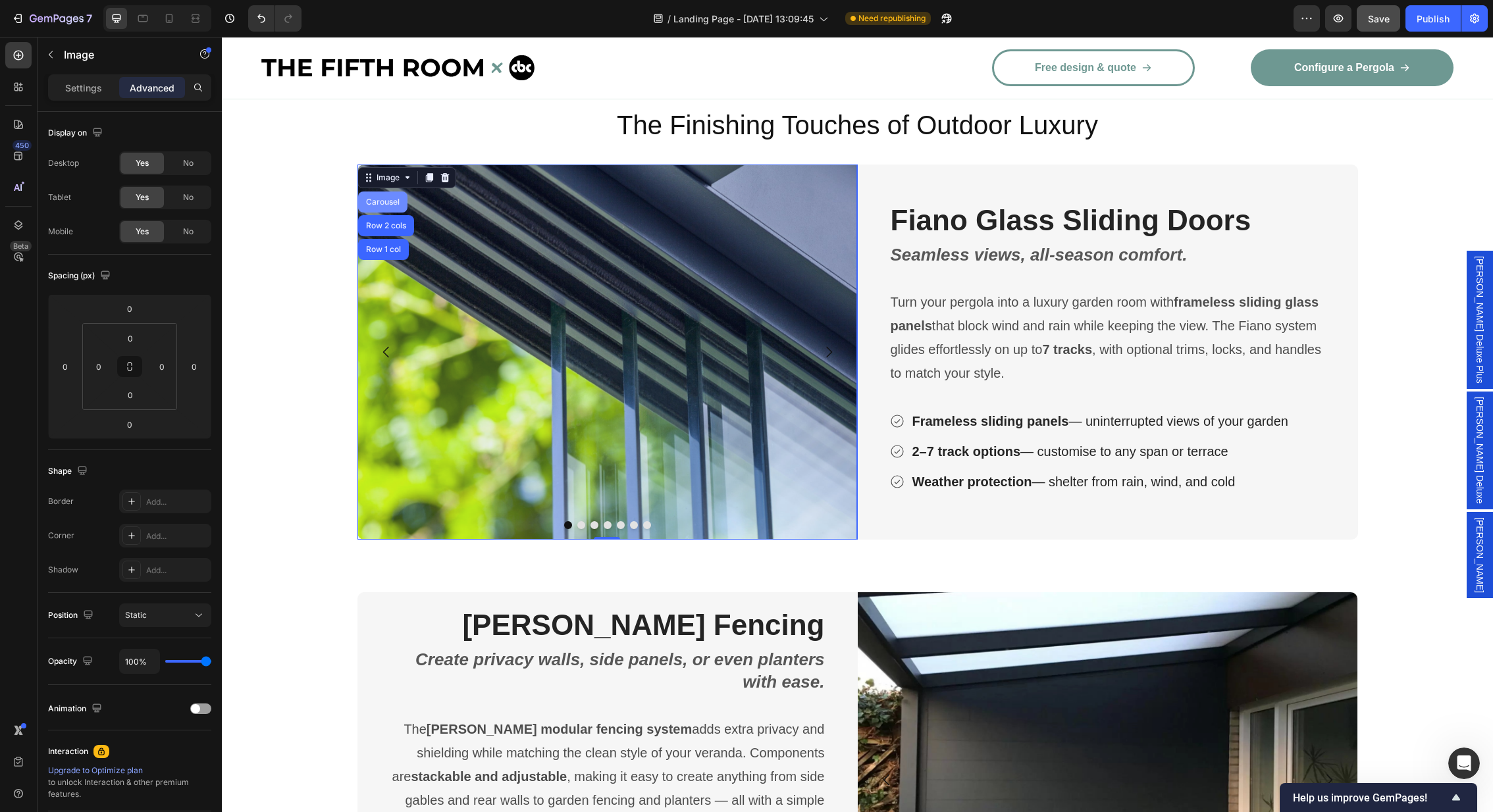
click at [377, 198] on div "Carousel" at bounding box center [382, 201] width 39 height 8
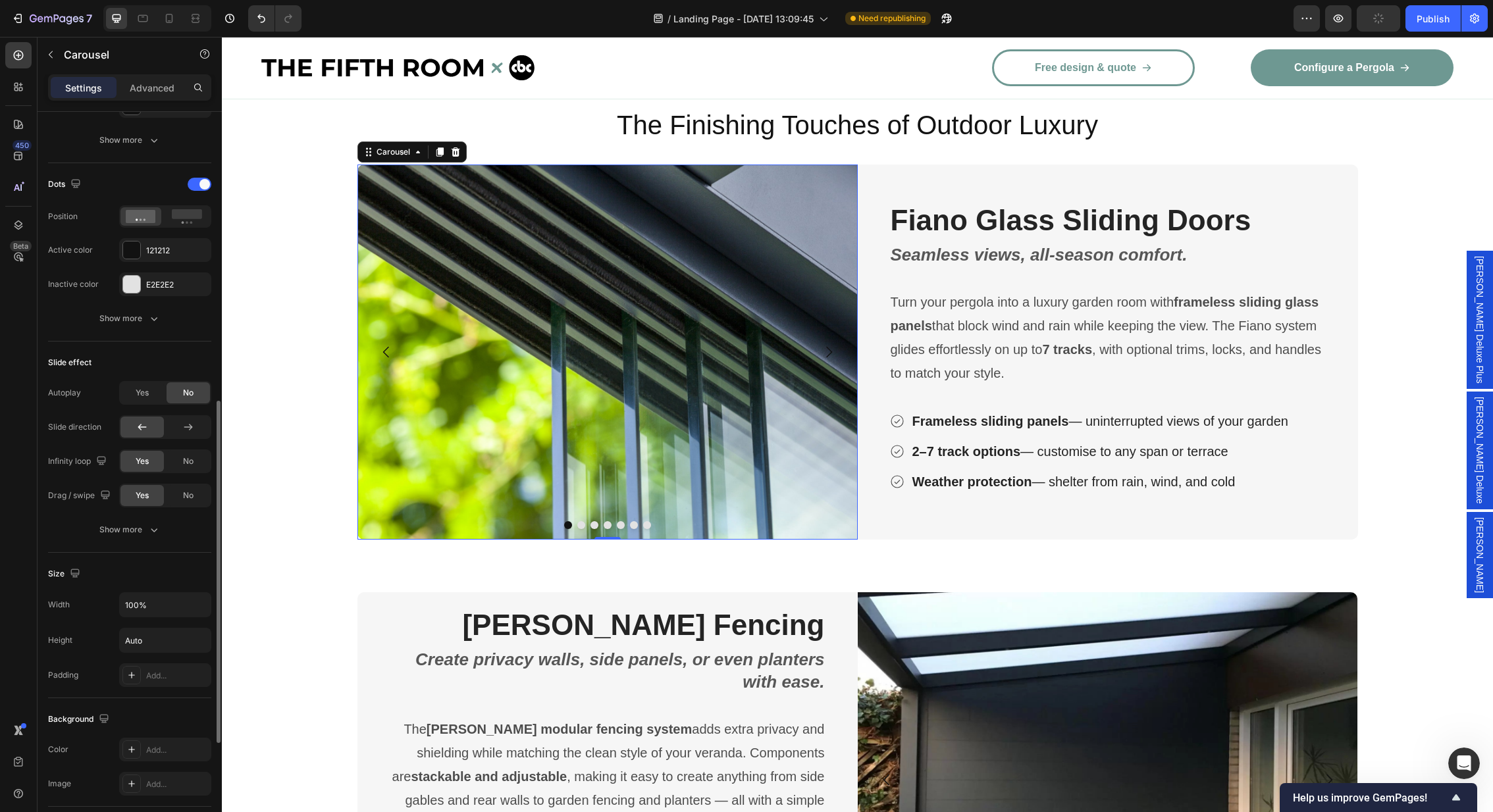
scroll to position [636, 0]
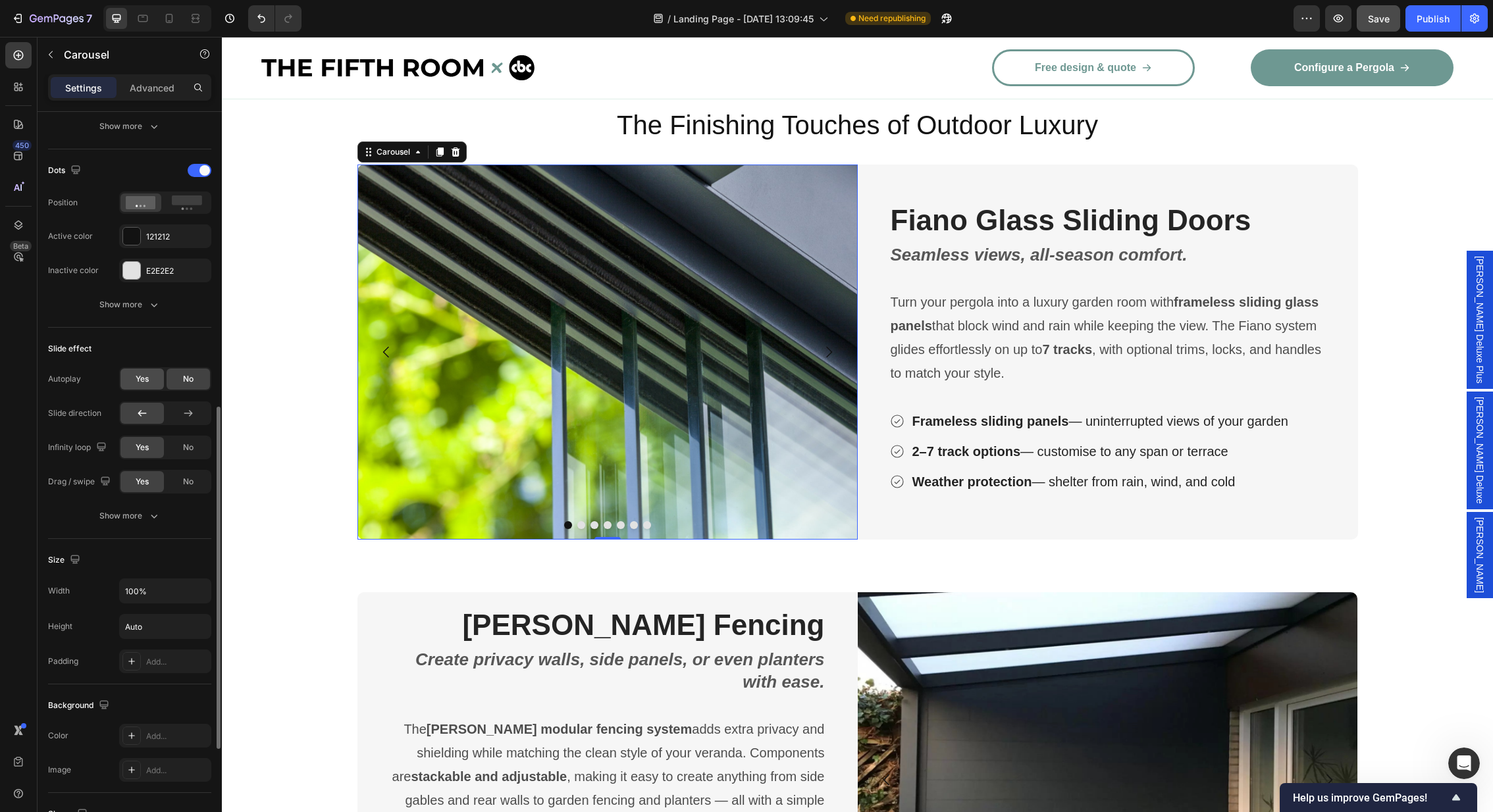
click at [142, 380] on span "Yes" at bounding box center [142, 379] width 13 height 12
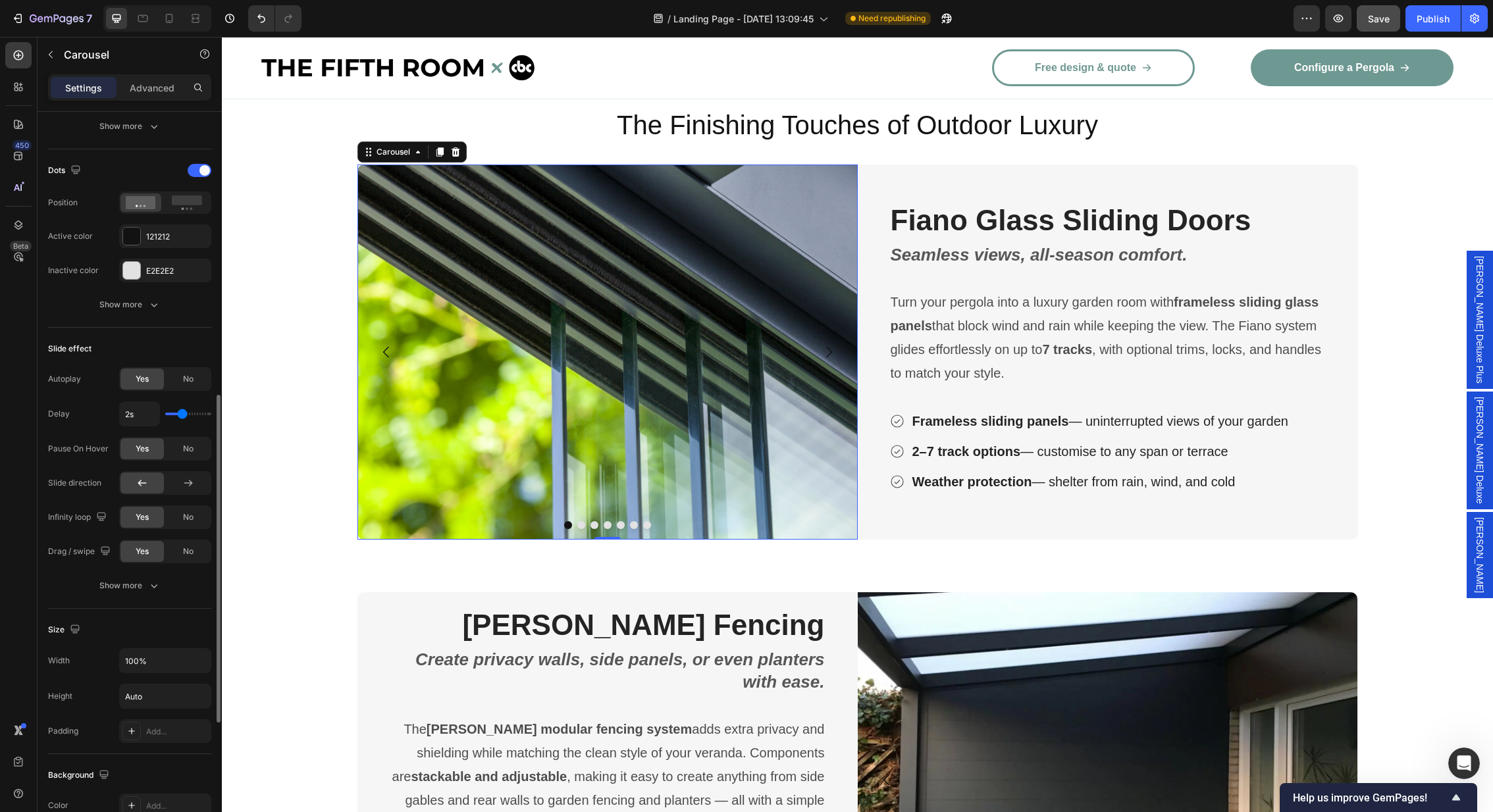
type input "2.5s"
type input "2.5"
type input "3s"
type input "3"
type input "3.1s"
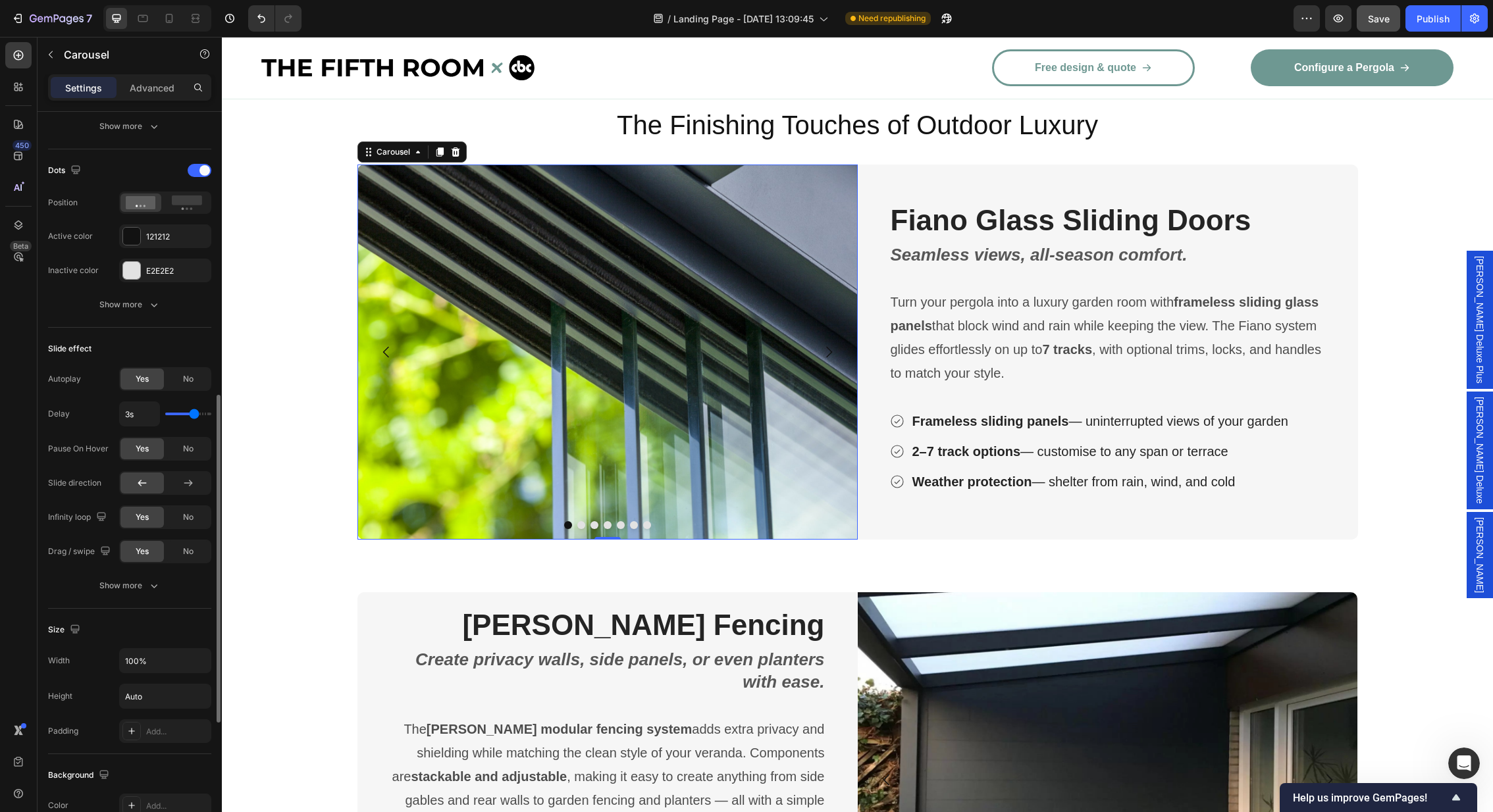
type input "3.1"
type input "3.3s"
type input "3.3"
type input "3.8s"
type input "3.8"
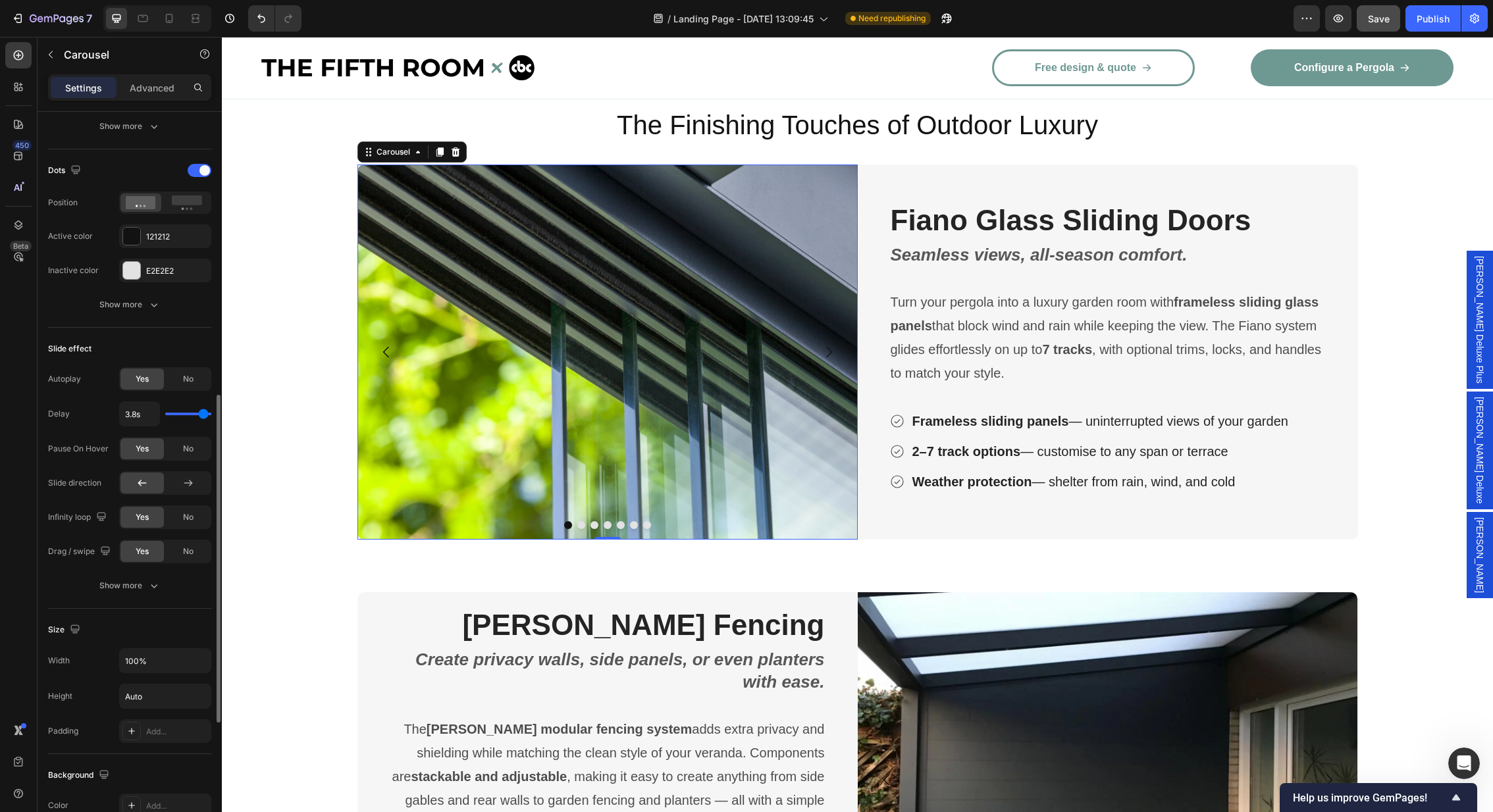
type input "4s"
drag, startPoint x: 179, startPoint y: 413, endPoint x: 233, endPoint y: 413, distance: 54.0
type input "4"
click at [211, 413] on input "range" at bounding box center [188, 414] width 46 height 2
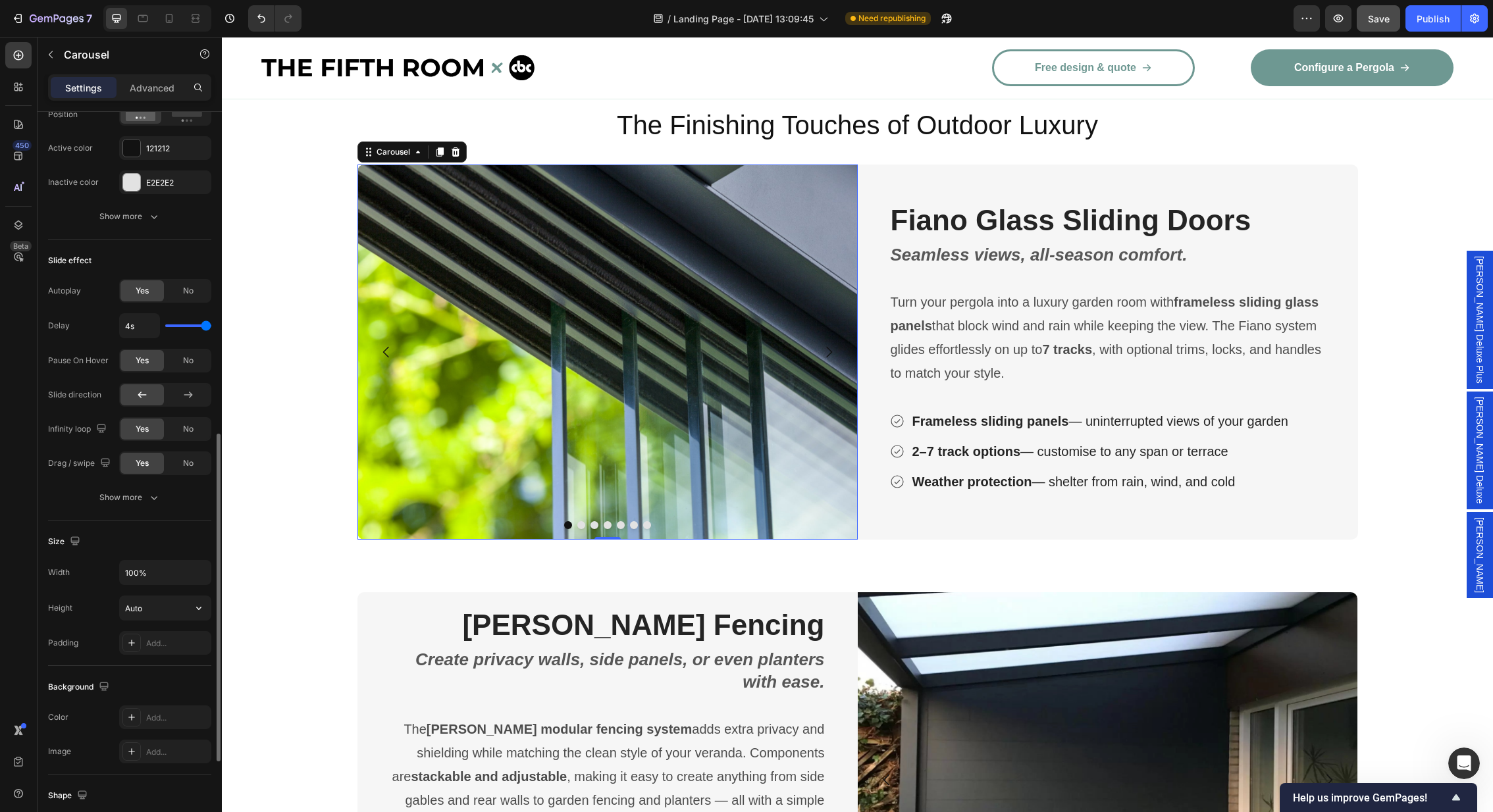
scroll to position [726, 0]
click at [1058, 623] on img at bounding box center [1107, 779] width 500 height 375
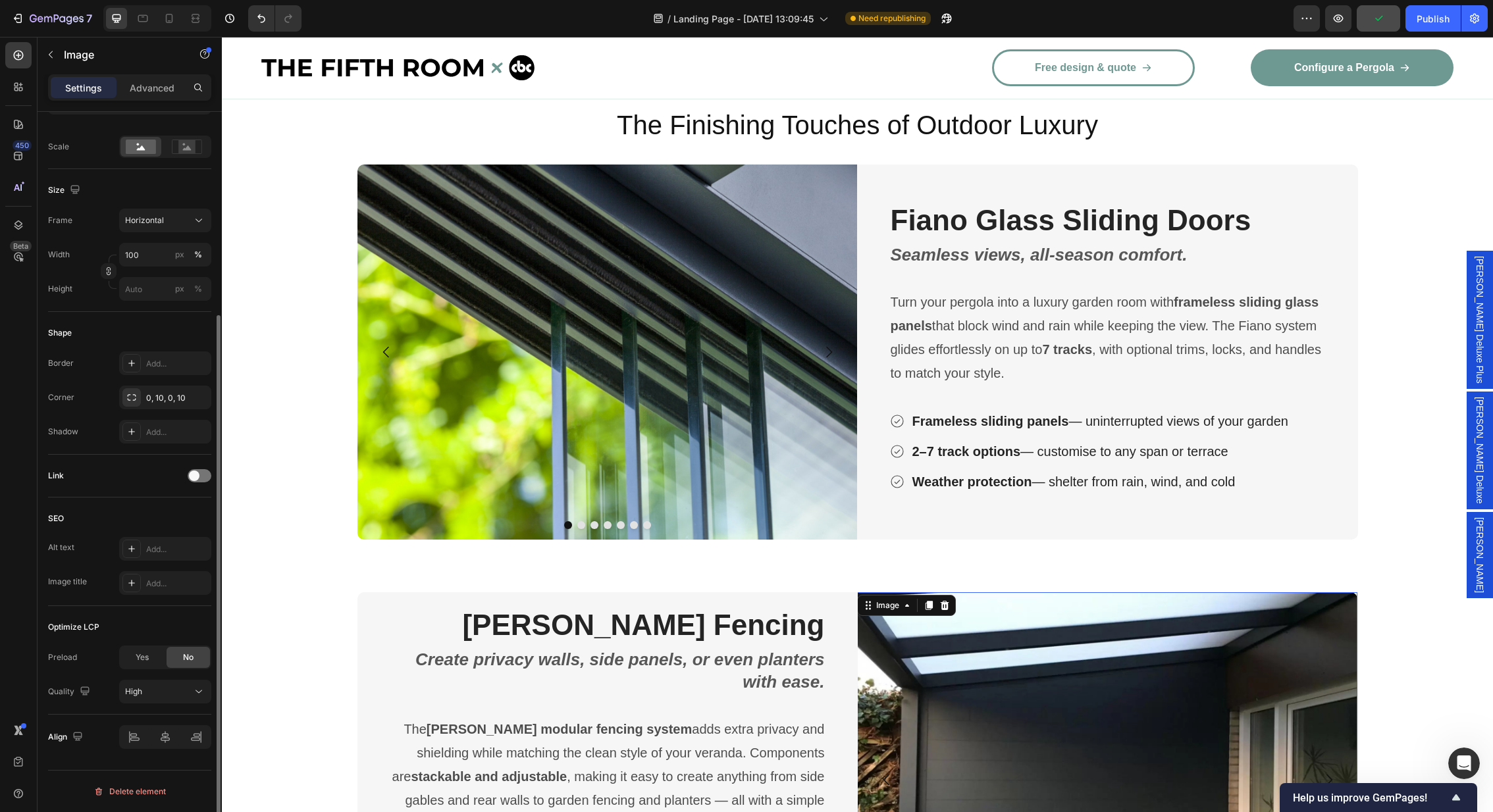
scroll to position [0, 0]
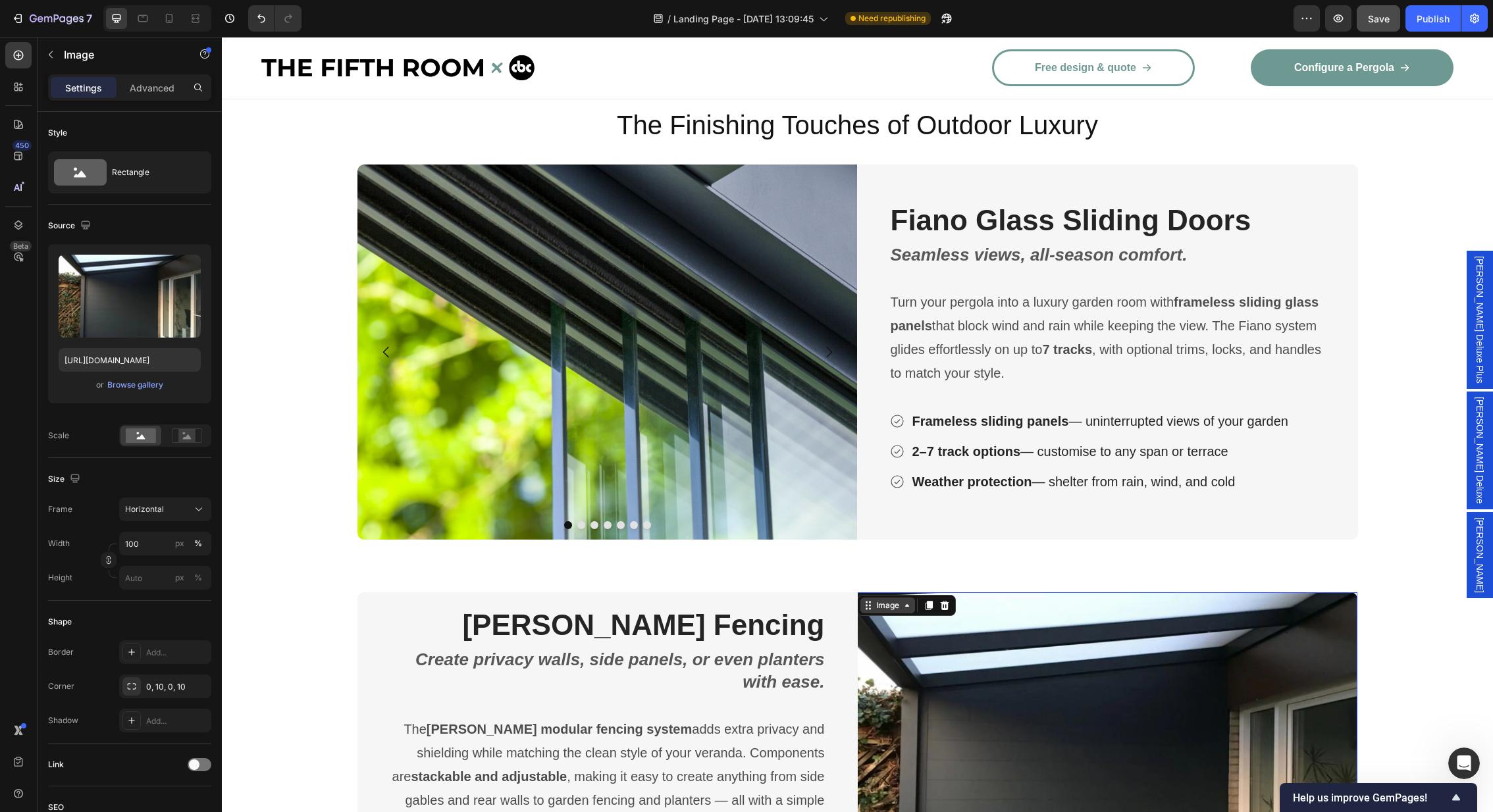
click at [900, 599] on div "Image" at bounding box center [887, 605] width 28 height 12
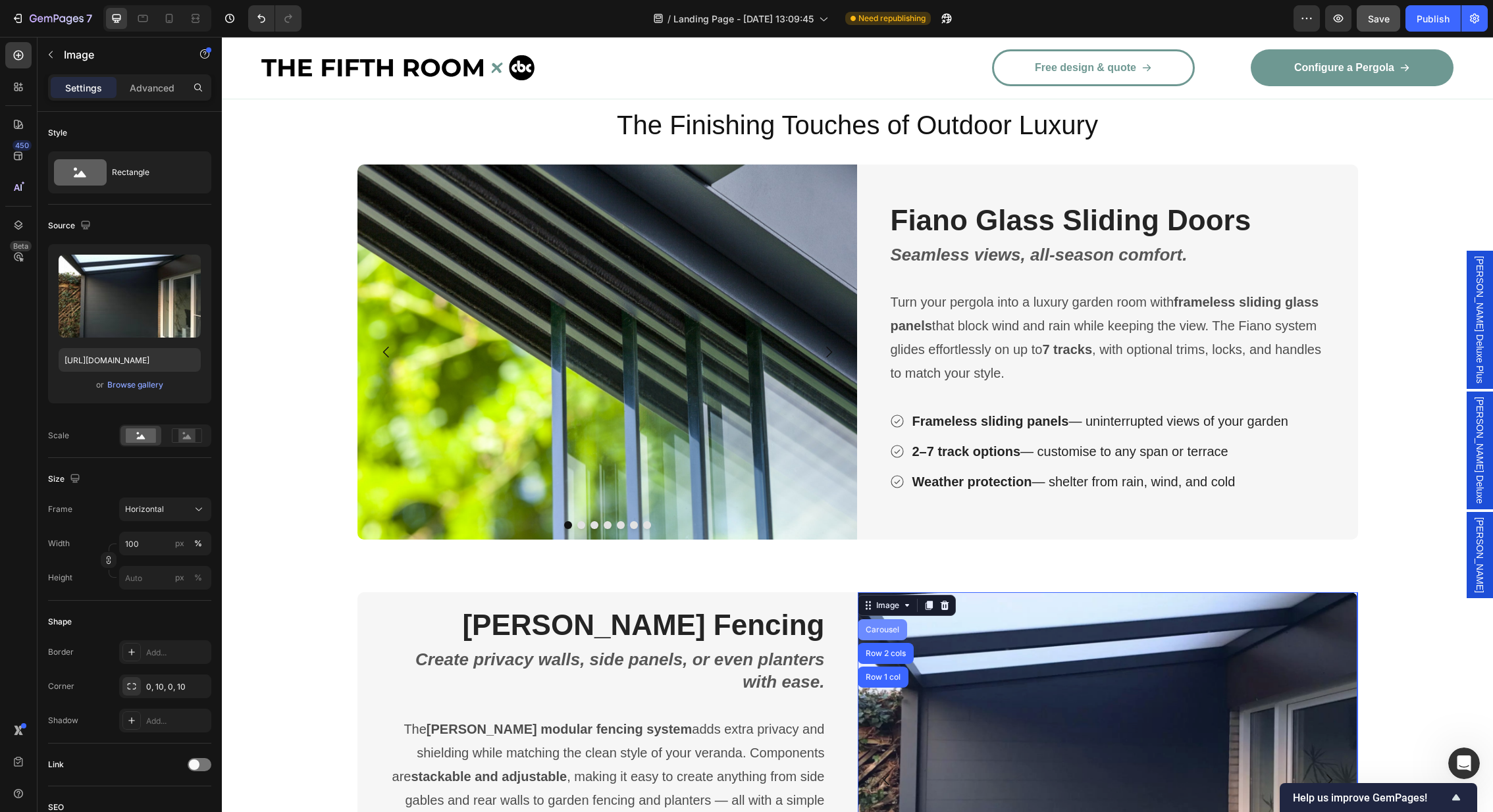
click at [883, 626] on div "Carousel" at bounding box center [882, 629] width 39 height 8
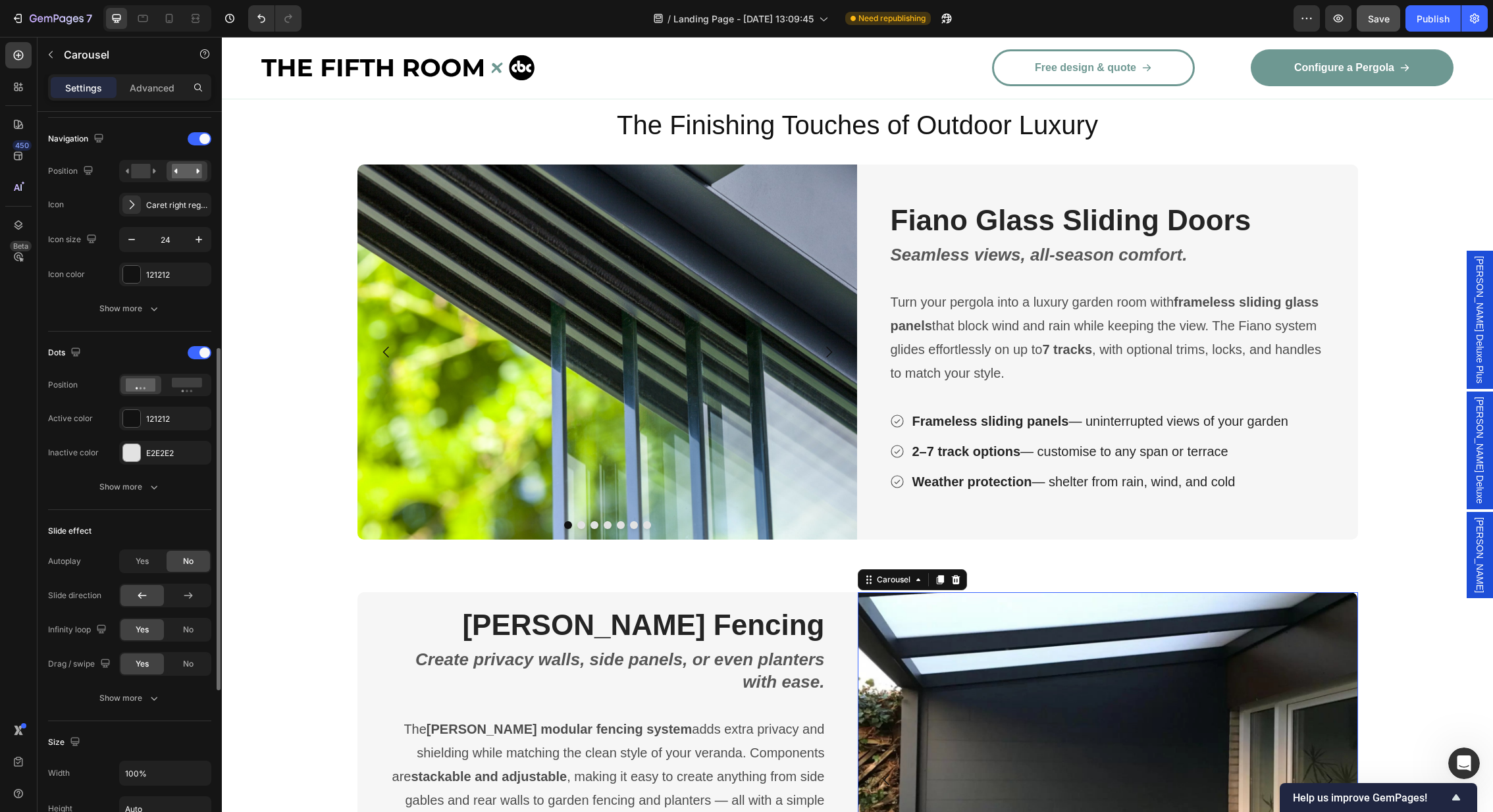
scroll to position [564, 0]
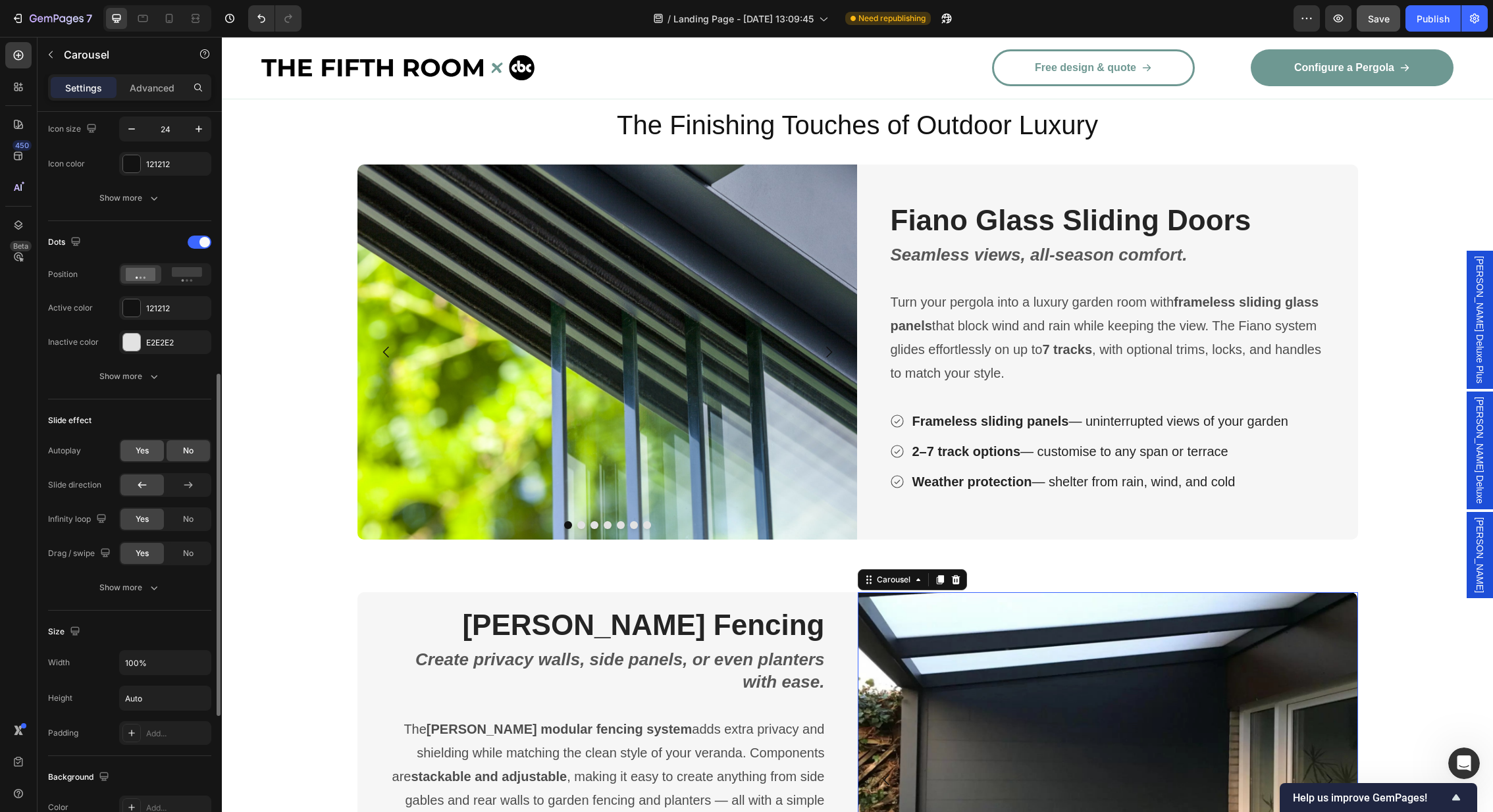
click at [138, 453] on span "Yes" at bounding box center [142, 451] width 13 height 12
type input "4s"
drag, startPoint x: 183, startPoint y: 485, endPoint x: 243, endPoint y: 489, distance: 60.1
type input "4"
click at [211, 487] on input "range" at bounding box center [188, 485] width 46 height 2
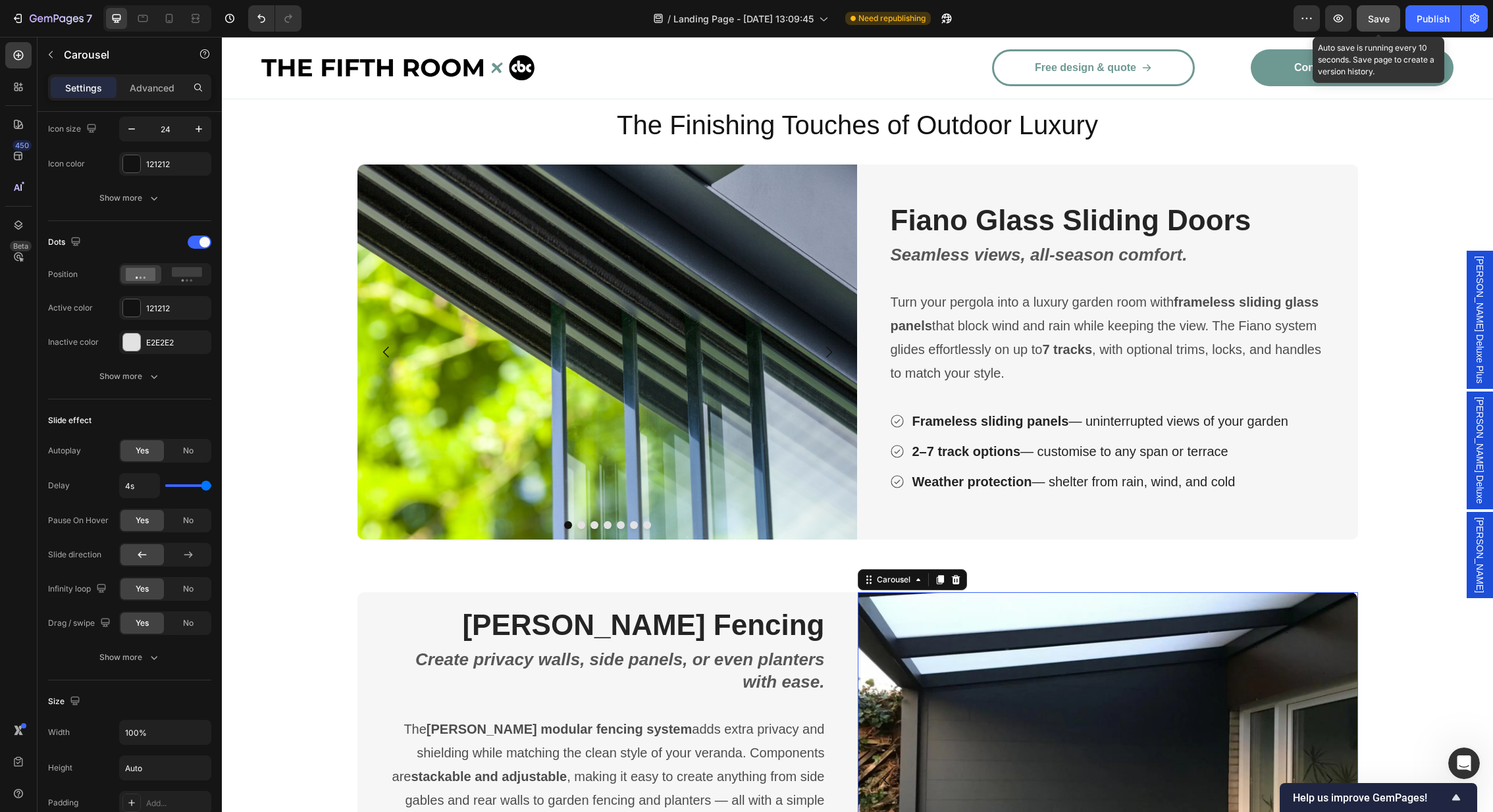
click at [1372, 22] on span "Save" at bounding box center [1379, 18] width 22 height 11
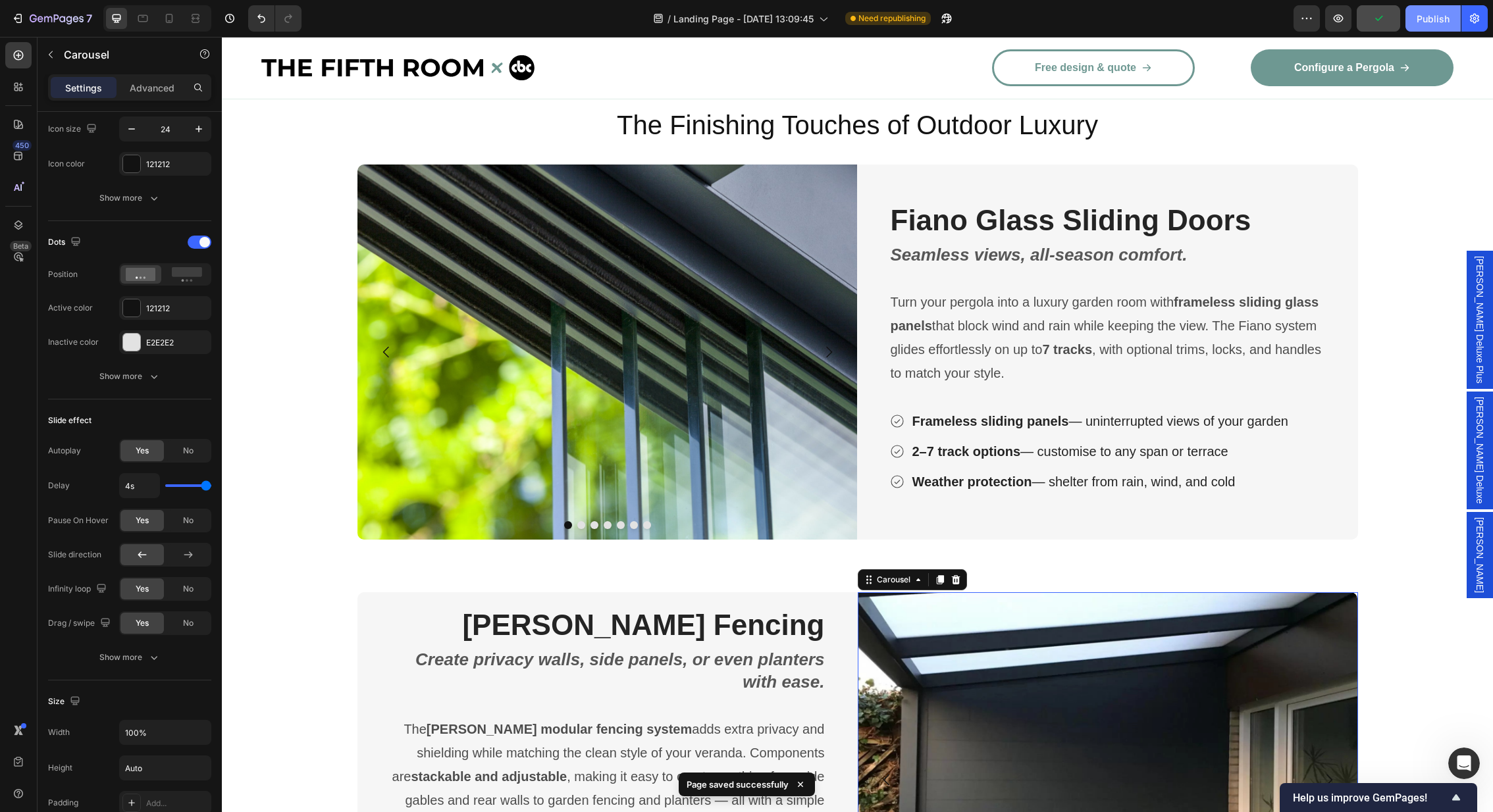
click at [1426, 17] on div "Publish" at bounding box center [1432, 19] width 33 height 14
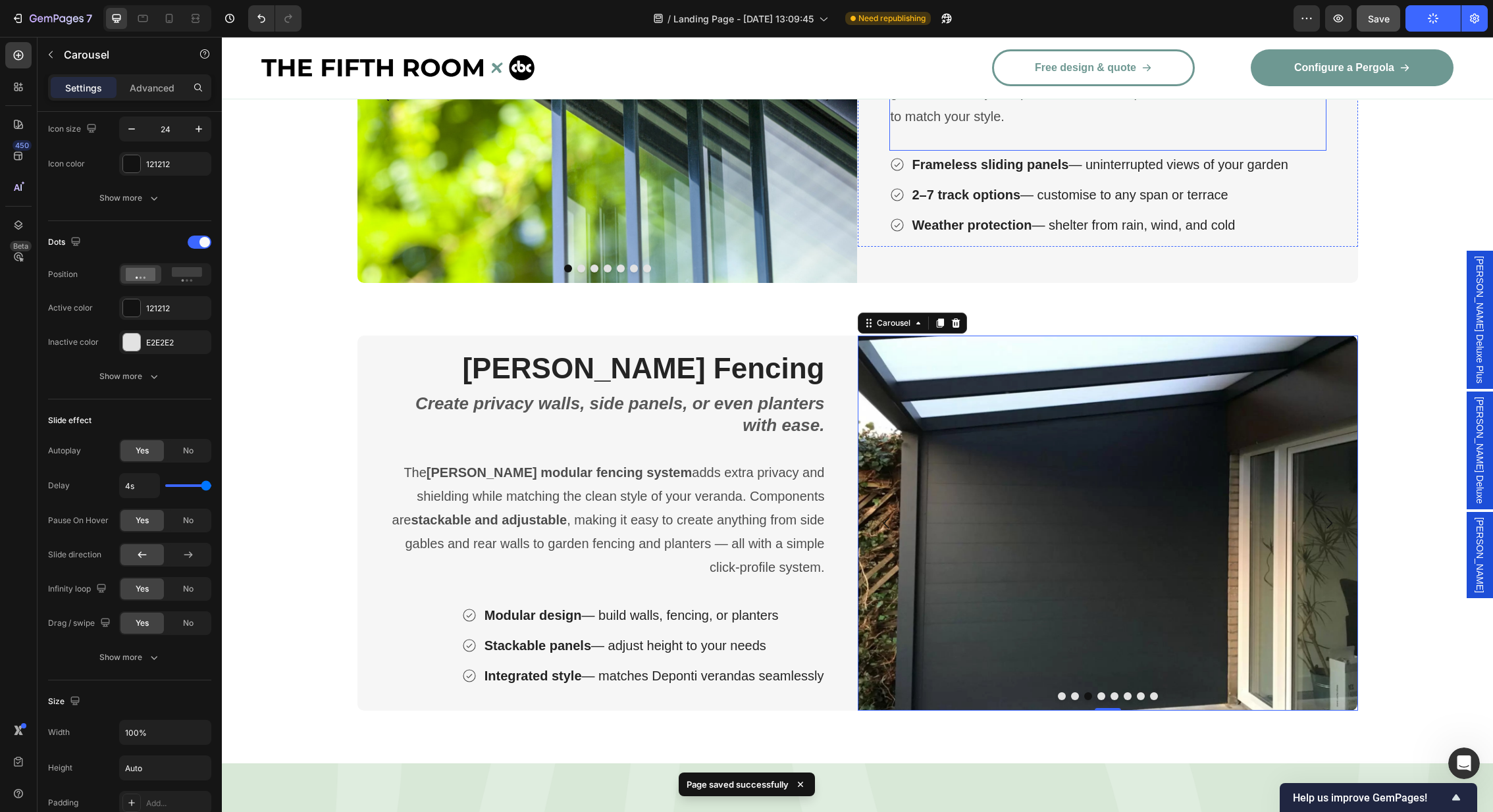
scroll to position [2561, 0]
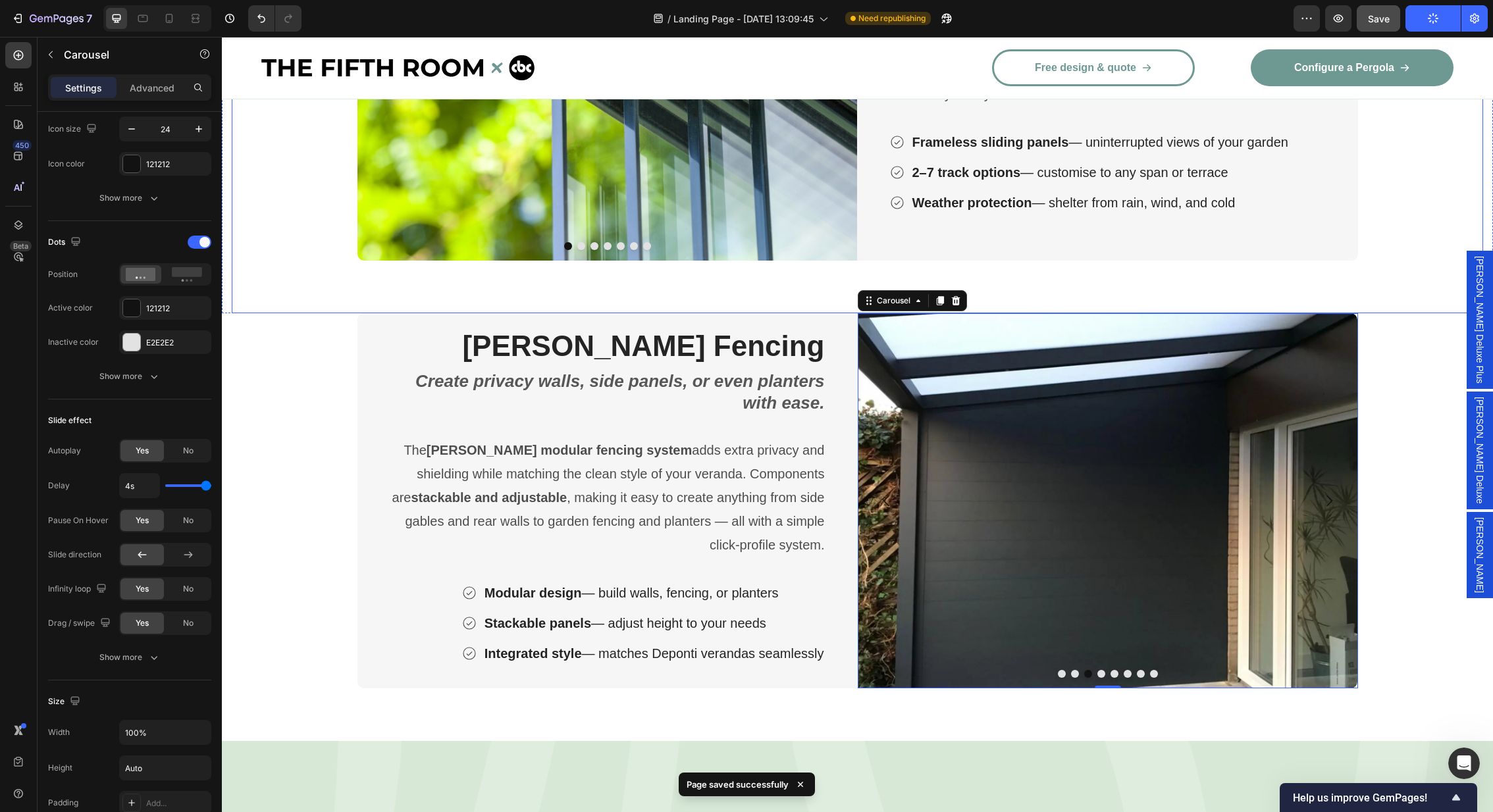
click at [1426, 289] on div "Image Image Image Image Image Image Image Carousel Fiano Glass Sliding Doors He…" at bounding box center [857, 99] width 1251 height 428
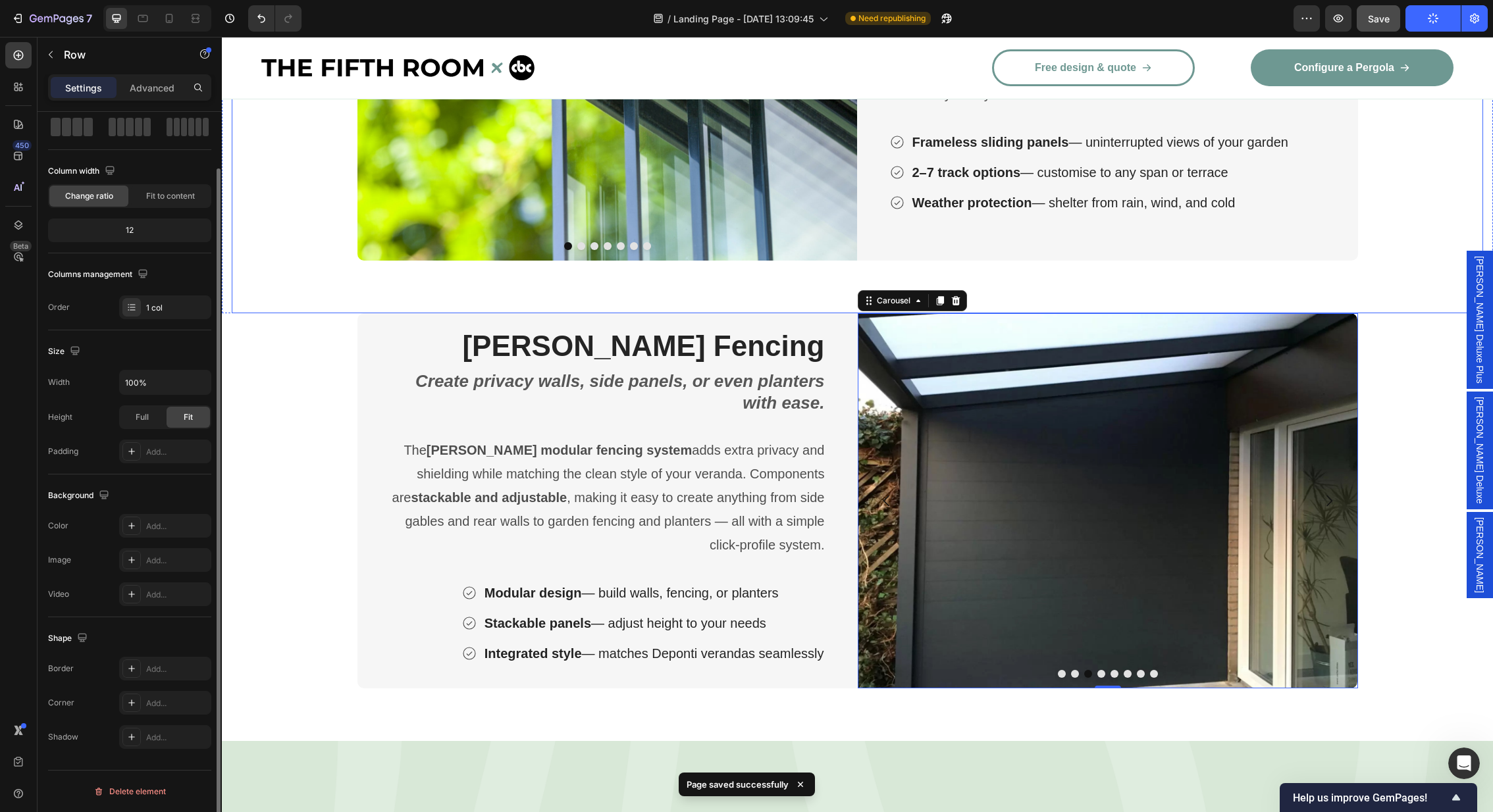
scroll to position [0, 0]
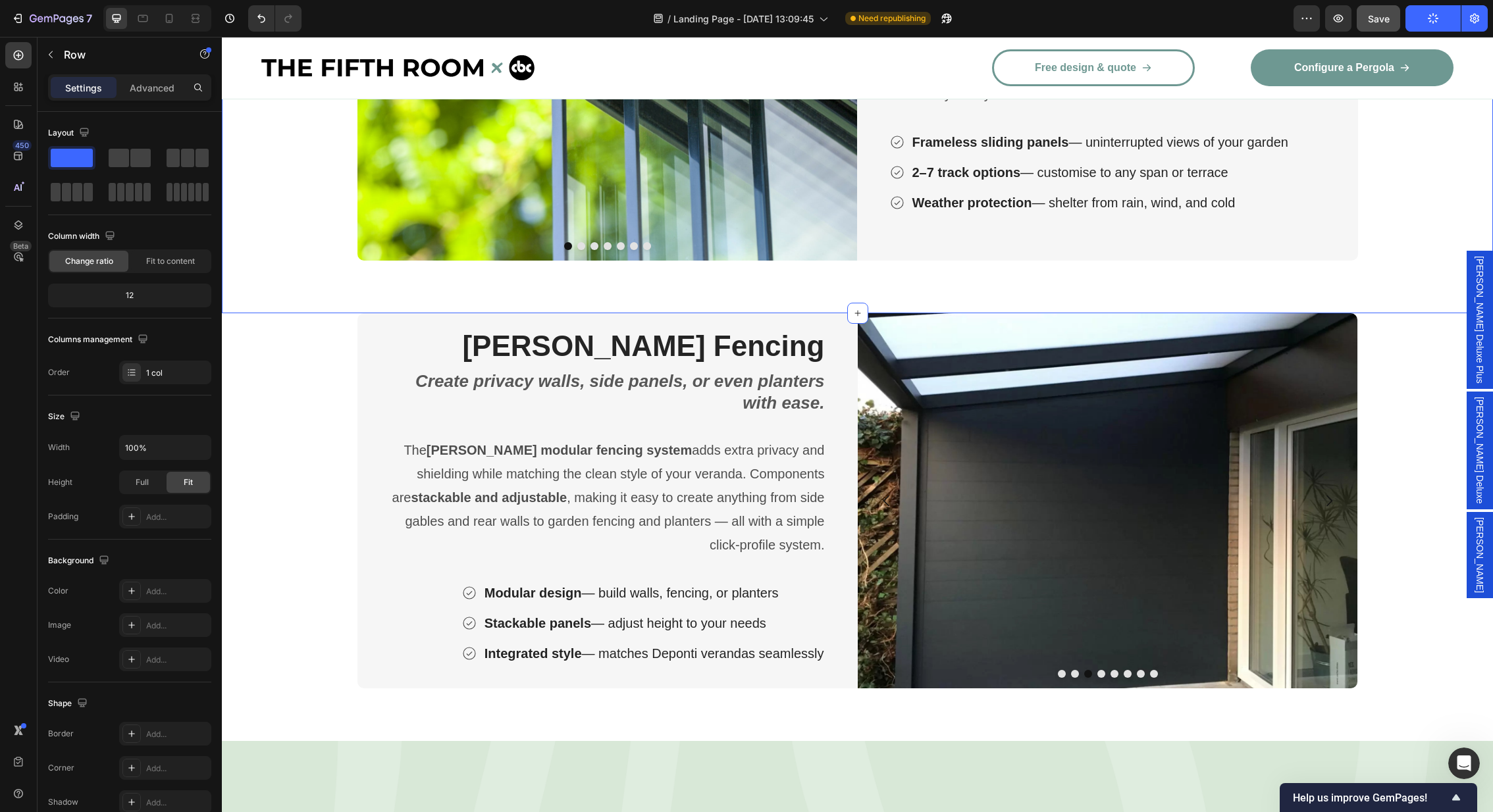
click at [224, 308] on div "Image Image Image Image Image Image Image Carousel Fiano Glass Sliding Doors He…" at bounding box center [857, 99] width 1271 height 428
click at [223, 318] on div "[PERSON_NAME] Fencing Heading Create privacy walls, side panels, or even plante…" at bounding box center [857, 526] width 1271 height 428
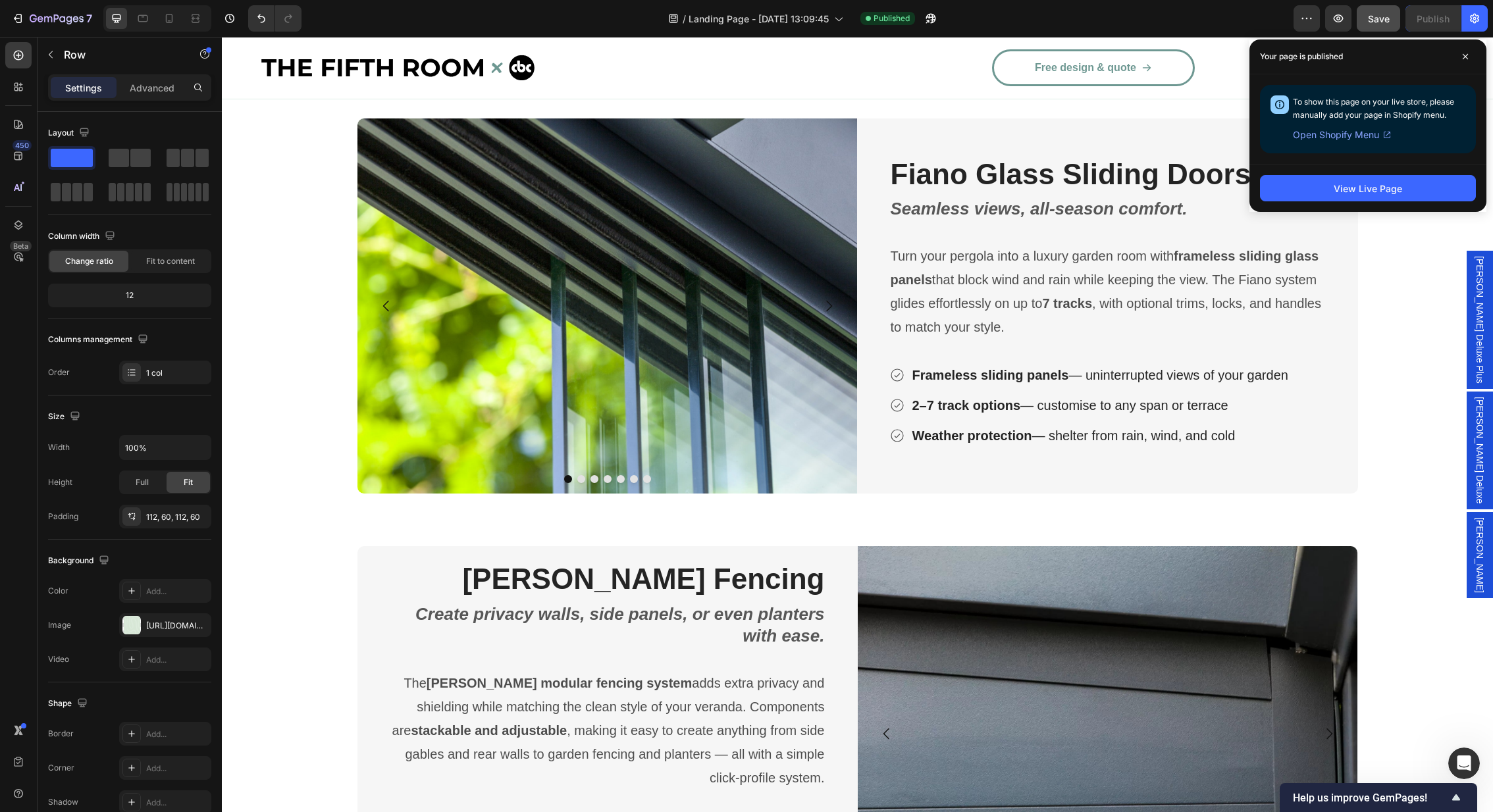
scroll to position [2322, 0]
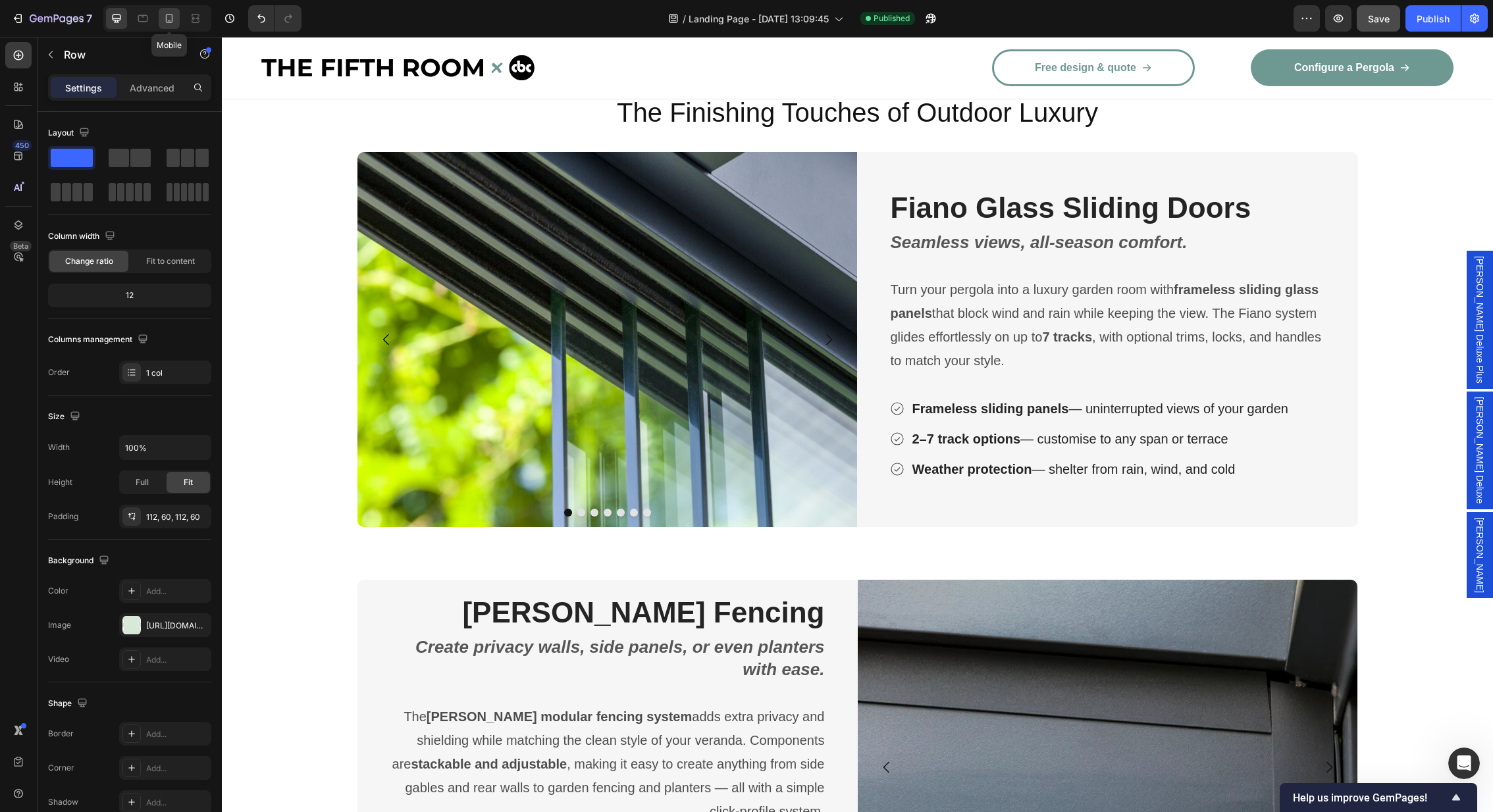
click at [167, 21] on icon at bounding box center [169, 21] width 3 height 2
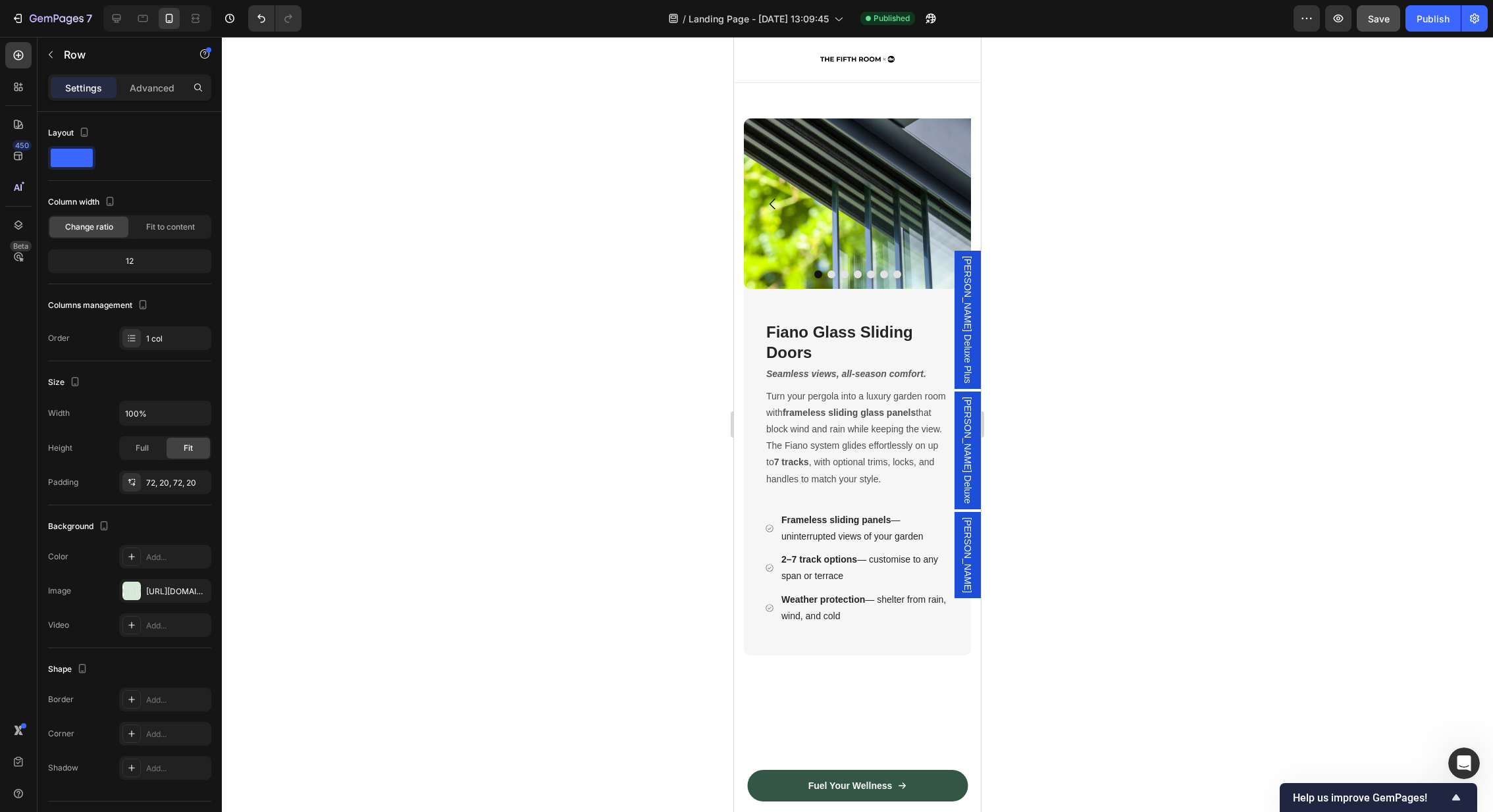
scroll to position [2041, 0]
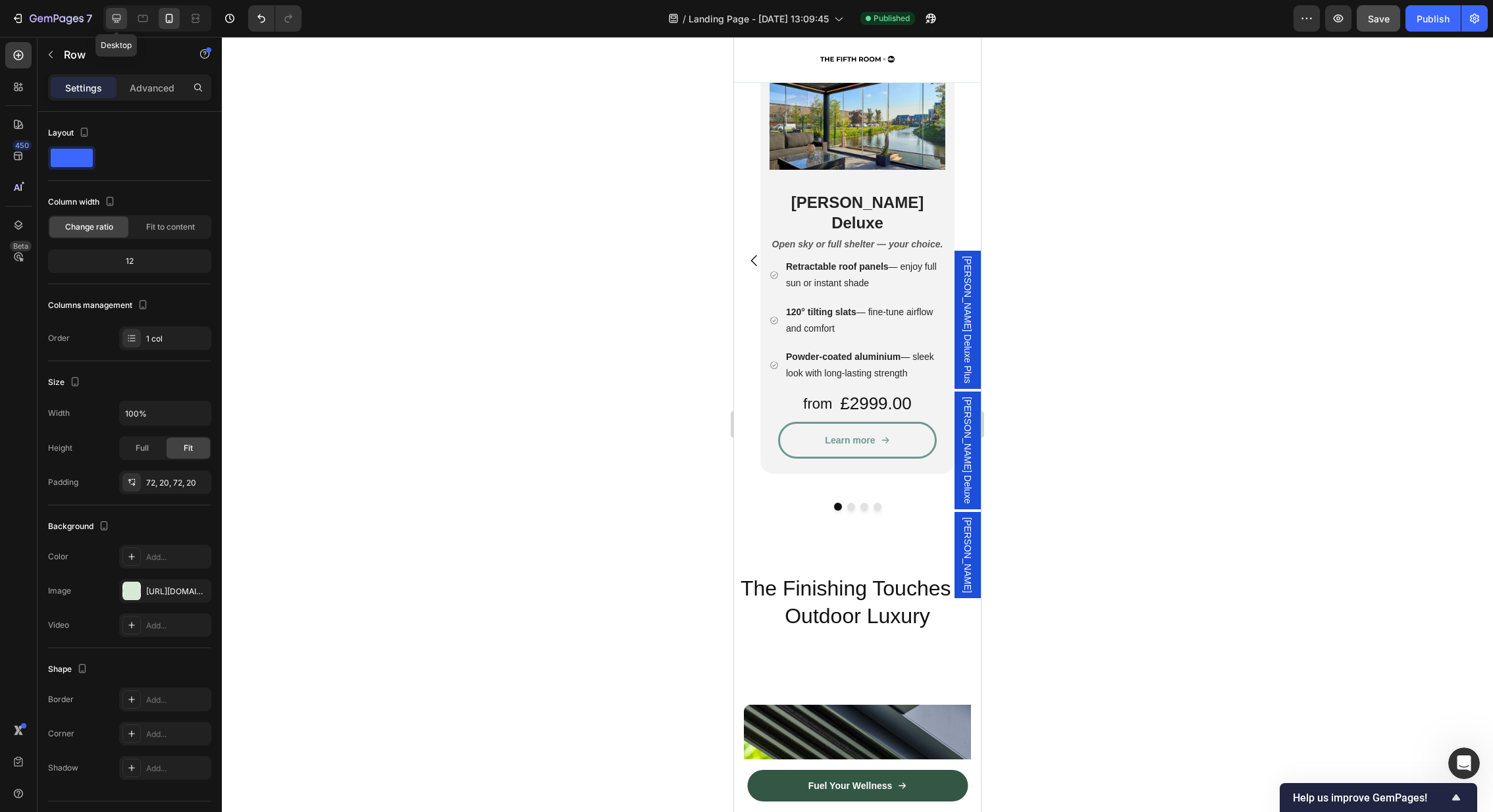
click at [108, 14] on div at bounding box center [117, 18] width 21 height 21
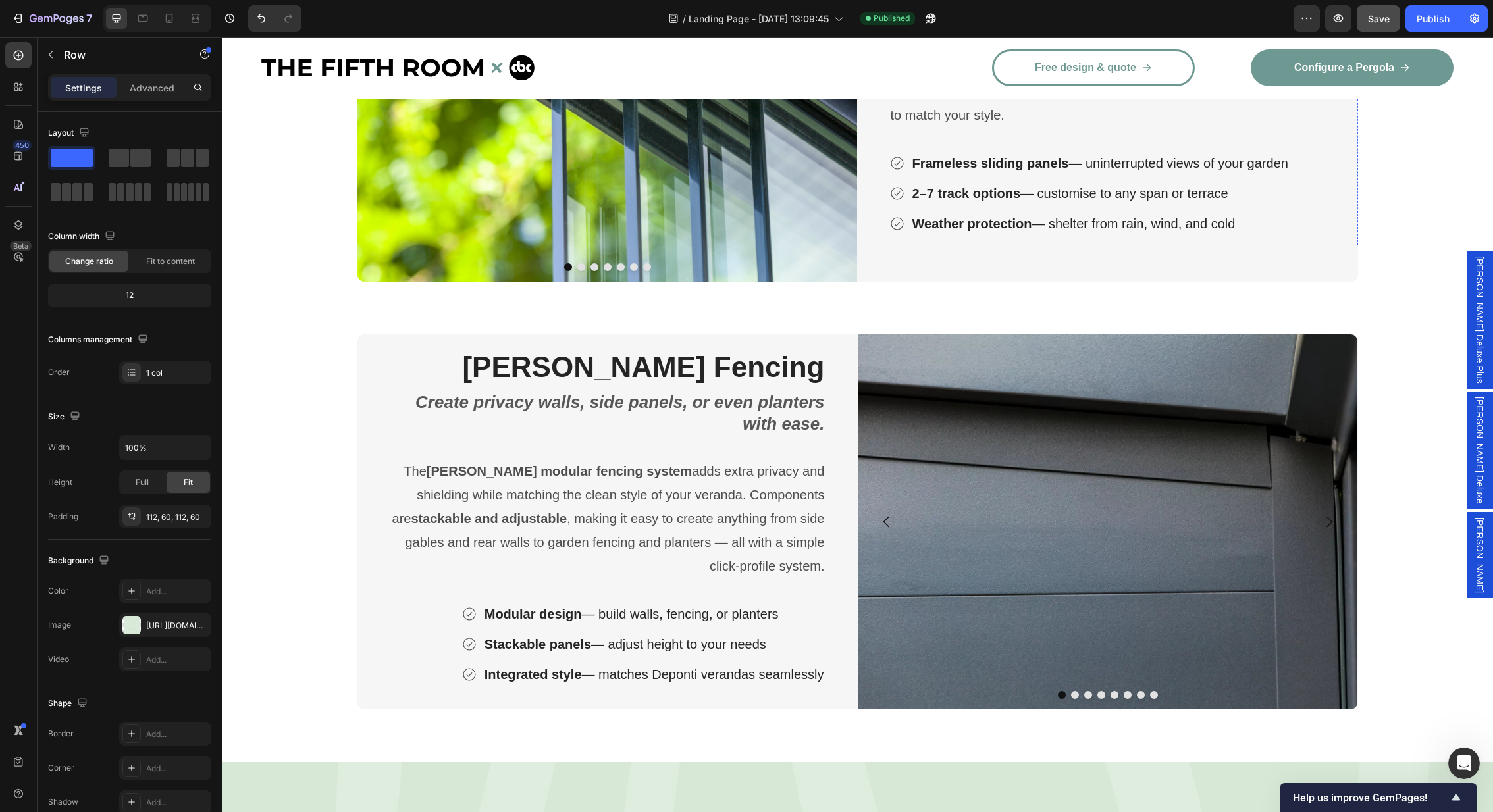
scroll to position [2541, 0]
click at [1339, 19] on icon "button" at bounding box center [1338, 18] width 13 height 13
